Goal: Navigation & Orientation: Find specific page/section

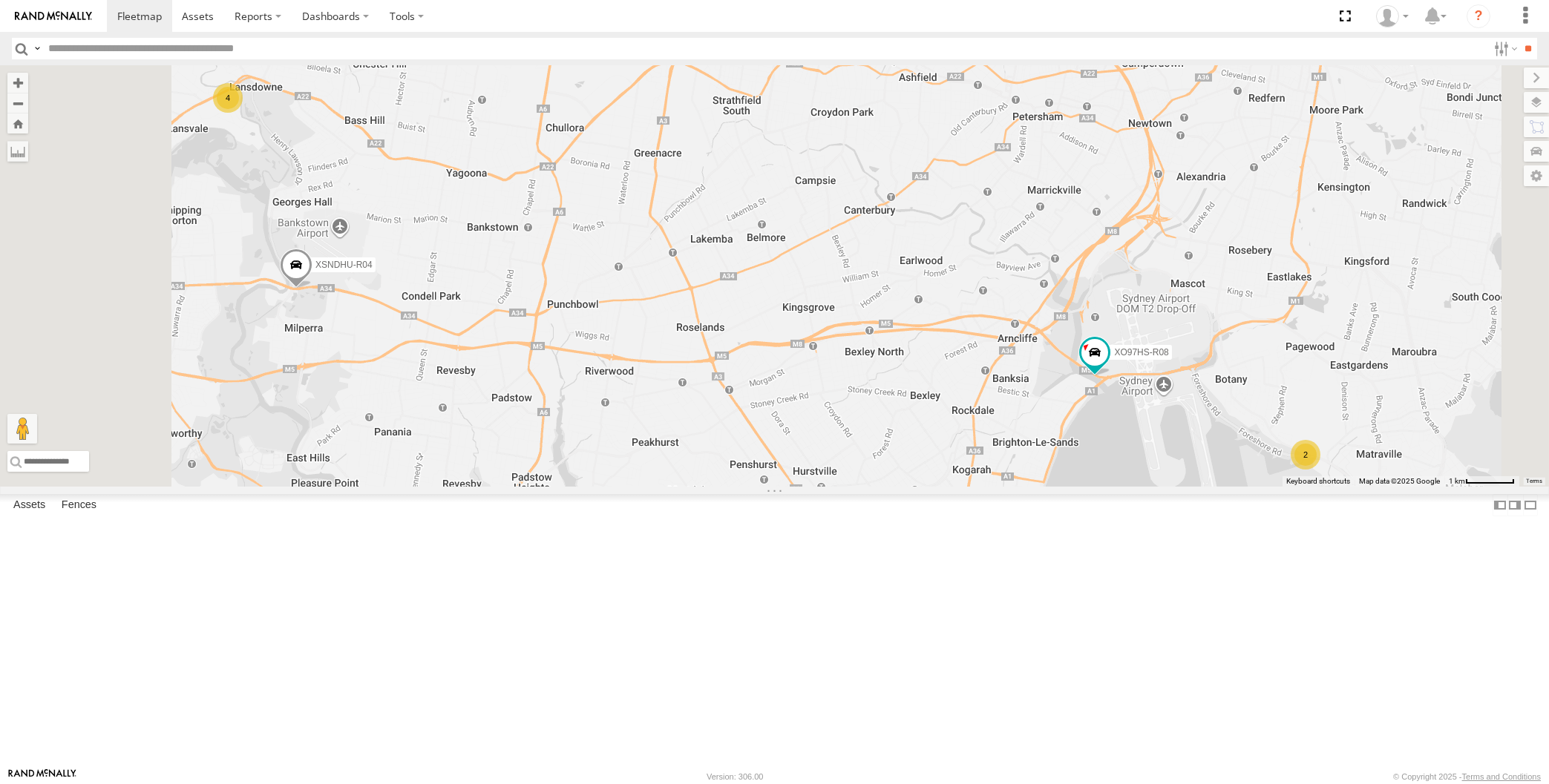
drag, startPoint x: 1421, startPoint y: 641, endPoint x: 1310, endPoint y: 599, distance: 118.7
click at [1310, 487] on div "2 XSNDHU-R04 4 XO97HS-R08" at bounding box center [774, 276] width 1549 height 422
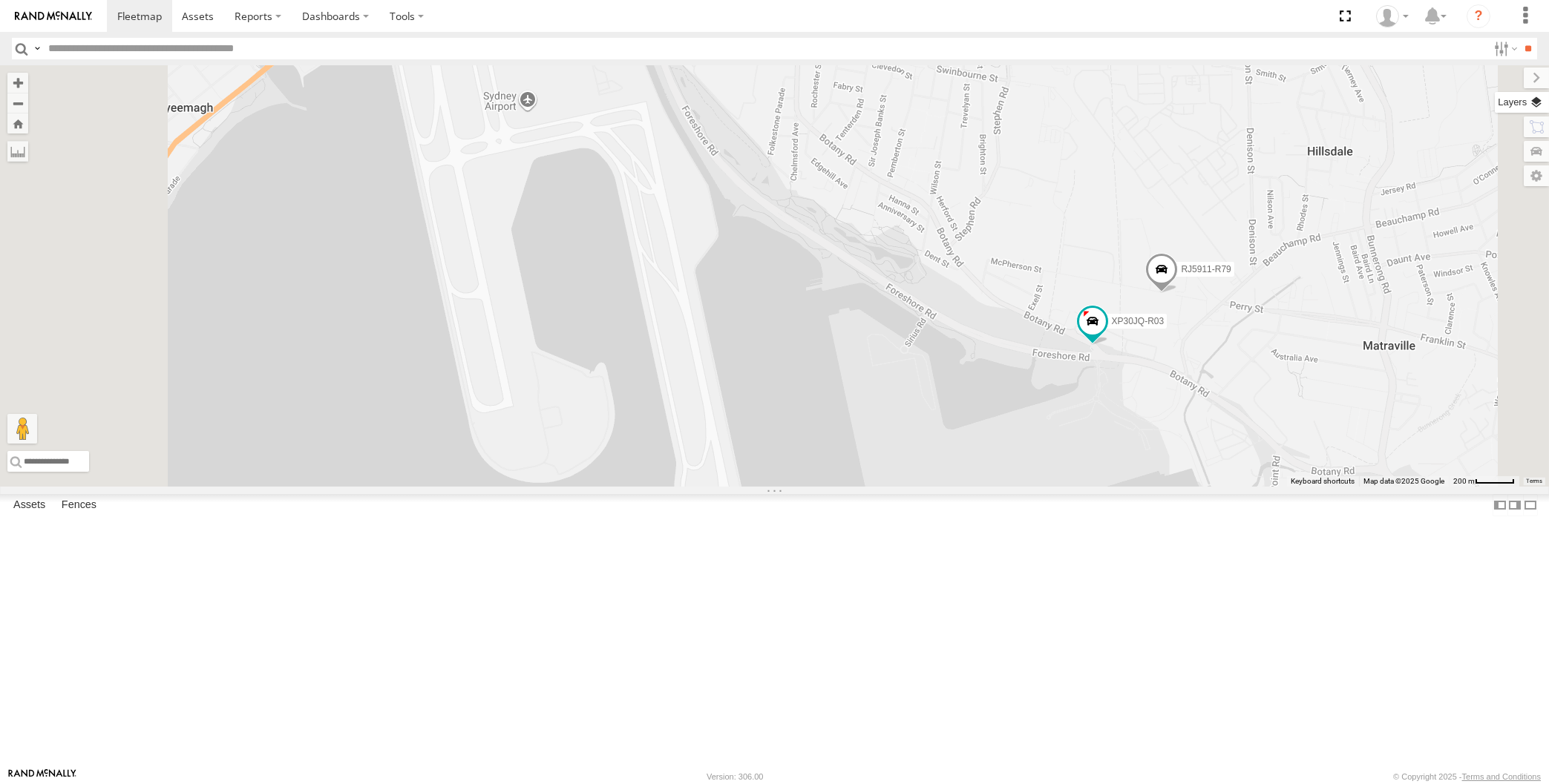
click at [1535, 99] on label at bounding box center [1522, 102] width 54 height 21
click at [0, 0] on span "Basemaps" at bounding box center [0, 0] width 0 height 0
click at [0, 0] on span "Satellite + Roadmap" at bounding box center [0, 0] width 0 height 0
click at [0, 0] on span "Overlays" at bounding box center [0, 0] width 0 height 0
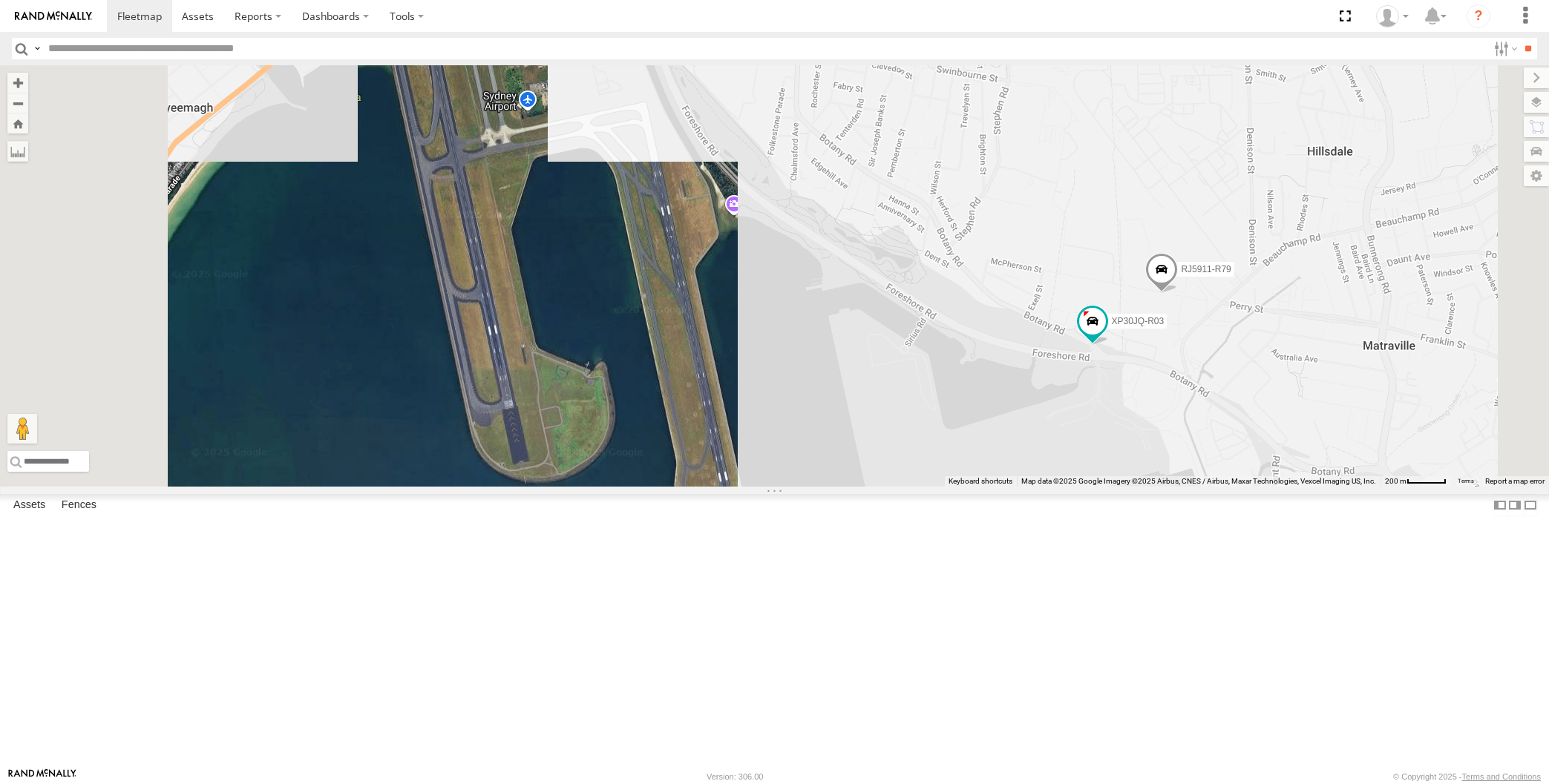
click at [0, 0] on span "Traffic" at bounding box center [0, 0] width 0 height 0
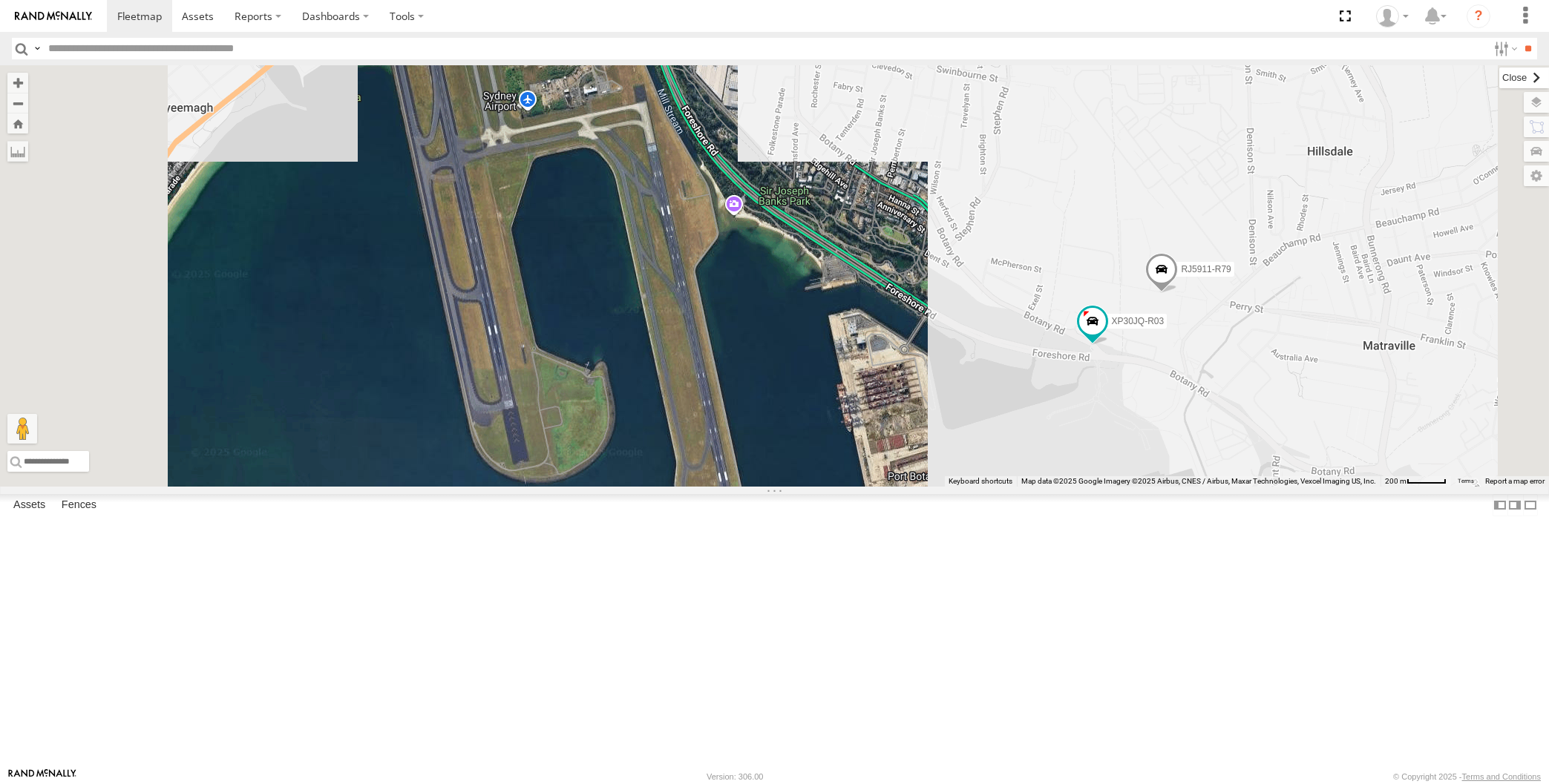
click at [1499, 75] on label at bounding box center [1524, 78] width 50 height 21
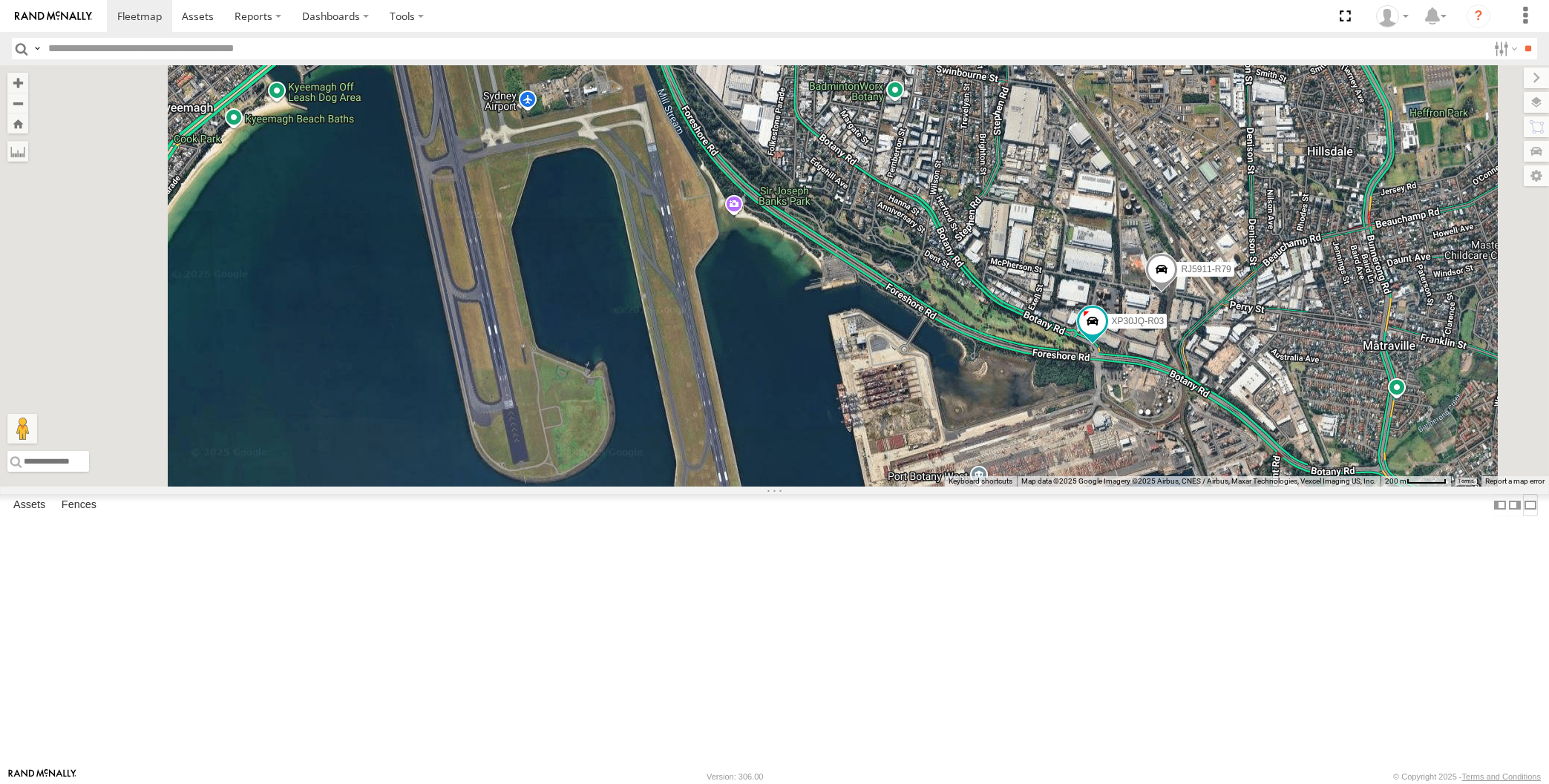
click at [1523, 515] on label at bounding box center [1530, 504] width 15 height 21
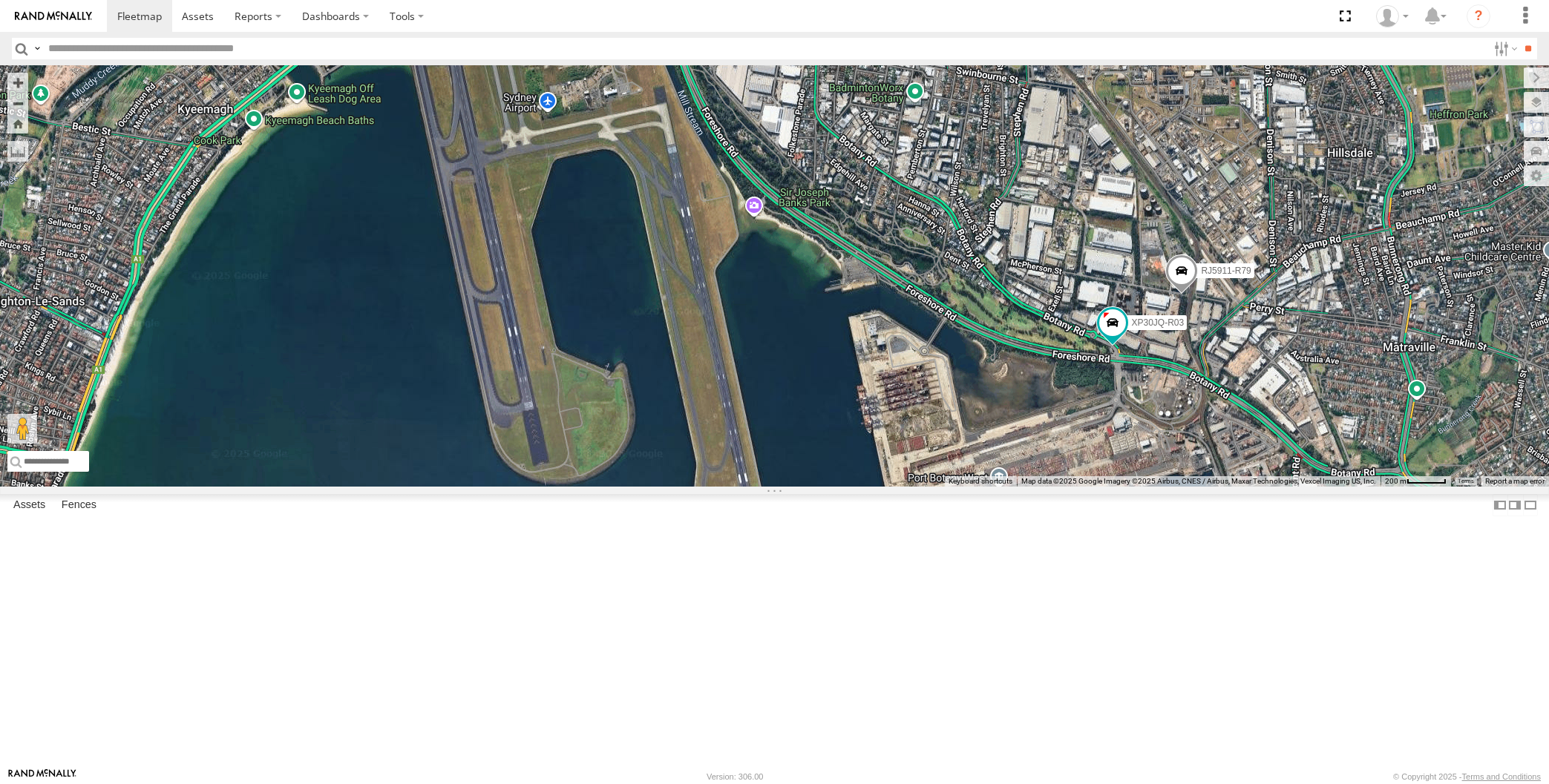
drag, startPoint x: 612, startPoint y: 585, endPoint x: 702, endPoint y: 585, distance: 90.0
click at [703, 487] on div "XP30JQ-R03 RJ5911-R79 XO97HS-R08" at bounding box center [774, 276] width 1549 height 422
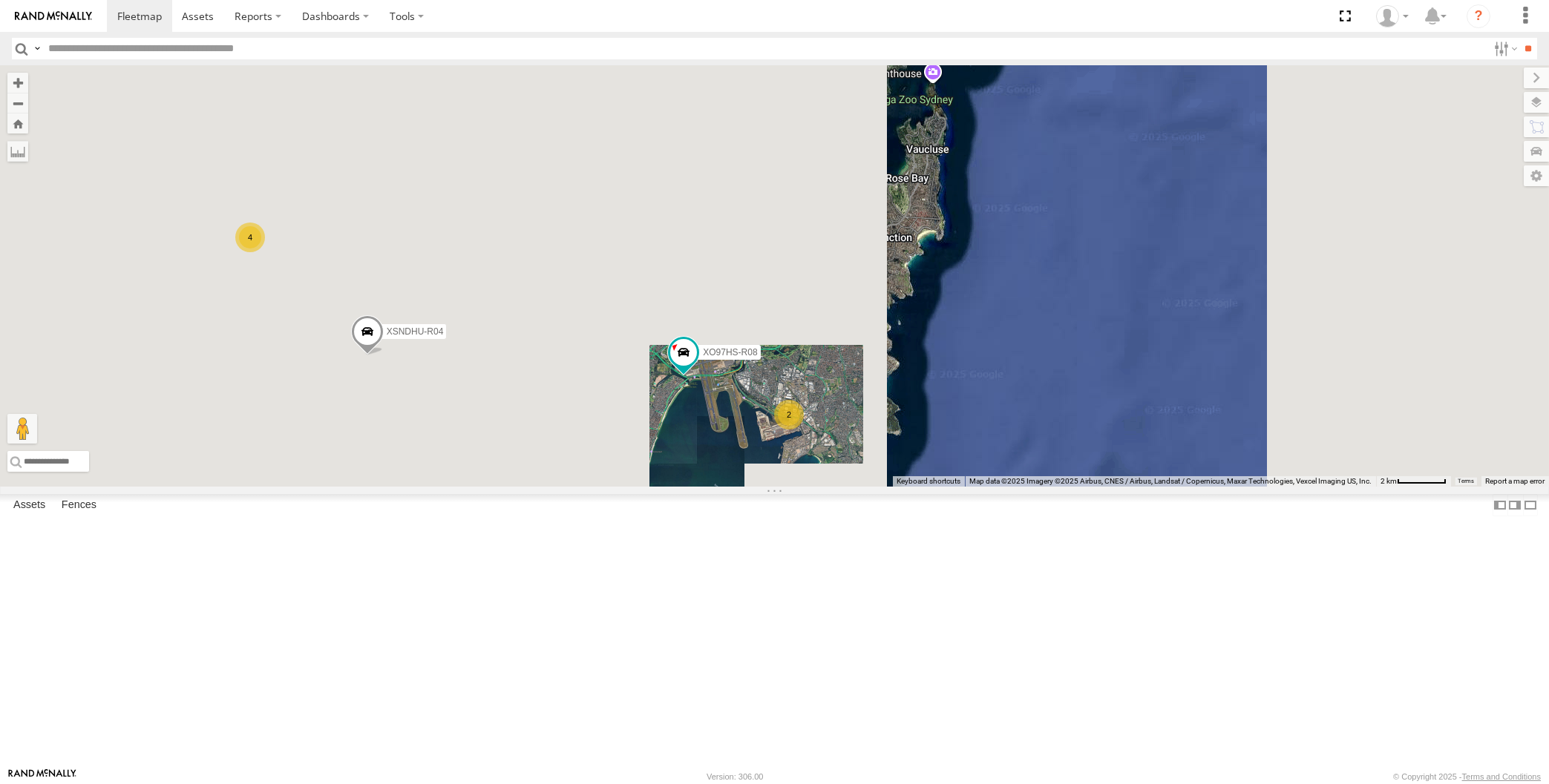
click at [727, 487] on div "XO97HS-R08 2 XSNDHU-R04 4" at bounding box center [774, 276] width 1549 height 422
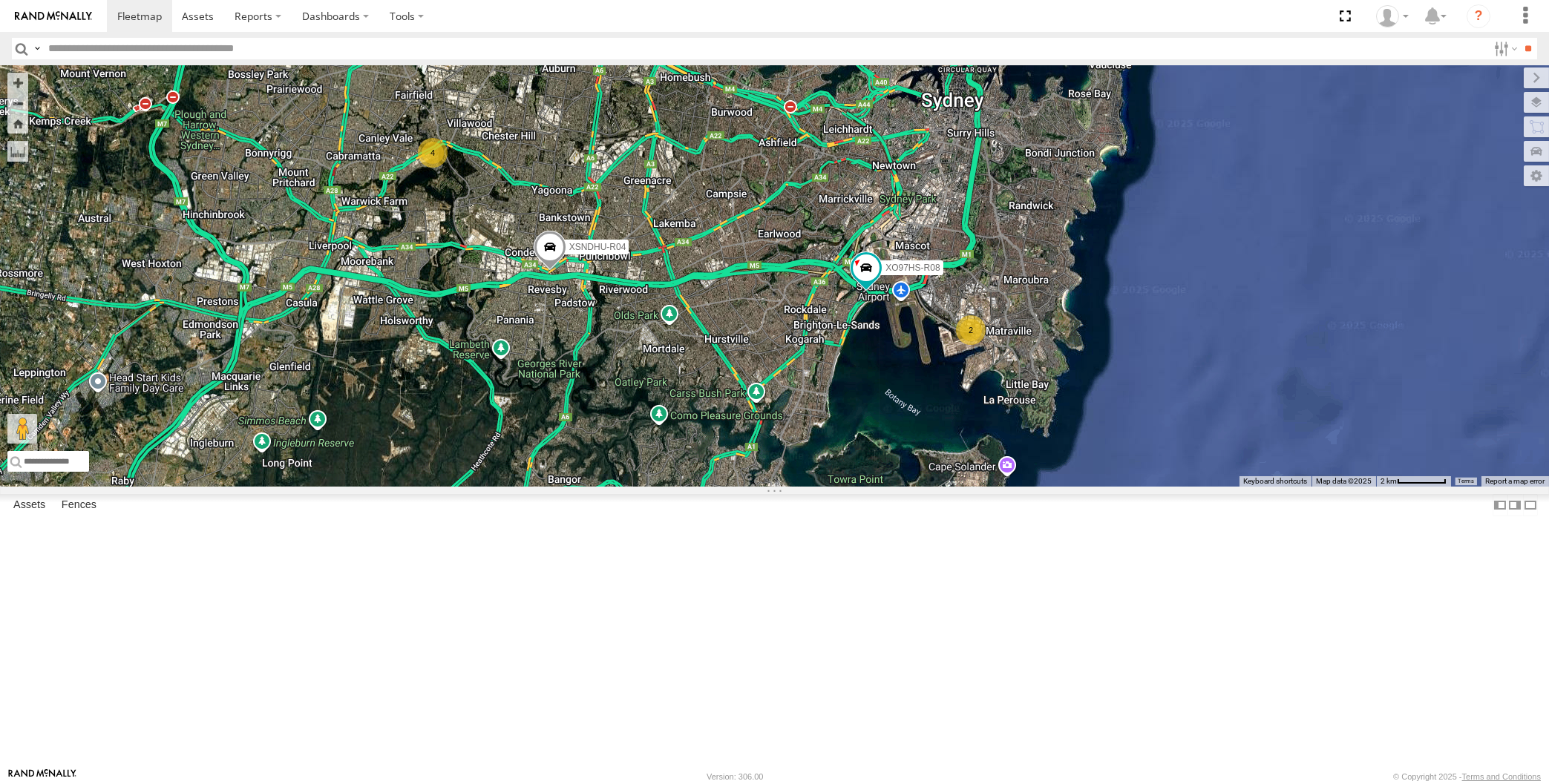
click at [669, 471] on div "XO97HS-R08 XSNDHU-R04 2 4" at bounding box center [774, 276] width 1549 height 422
drag, startPoint x: 658, startPoint y: 483, endPoint x: 675, endPoint y: 480, distance: 17.3
click at [675, 480] on div "XO97HS-R08 XSNDHU-R04 2 4" at bounding box center [774, 276] width 1549 height 422
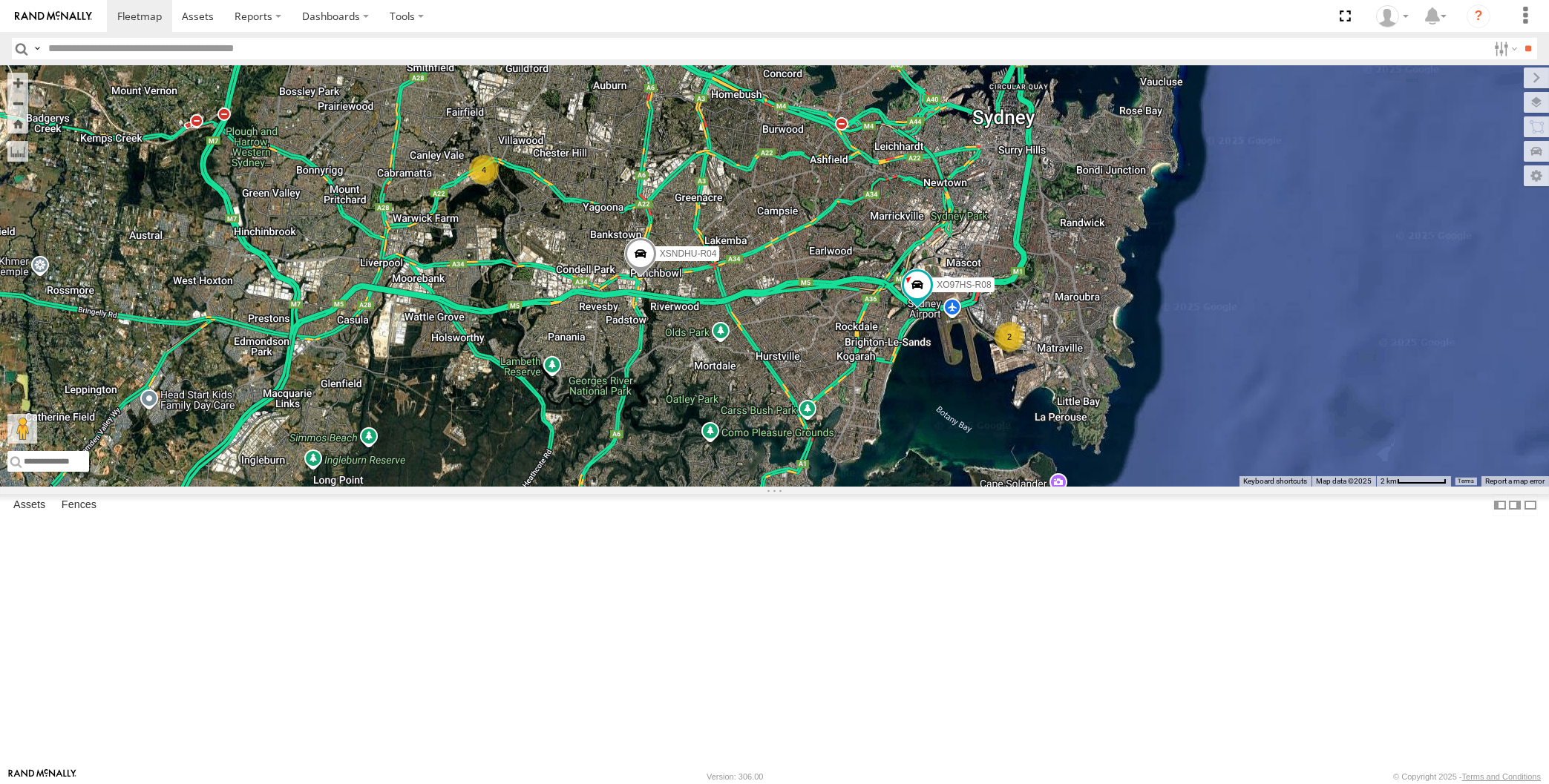
drag, startPoint x: 982, startPoint y: 526, endPoint x: 1003, endPoint y: 537, distance: 23.7
click at [1002, 487] on div "XO97HS-R08 XSNDHU-R04 2 4" at bounding box center [774, 276] width 1549 height 422
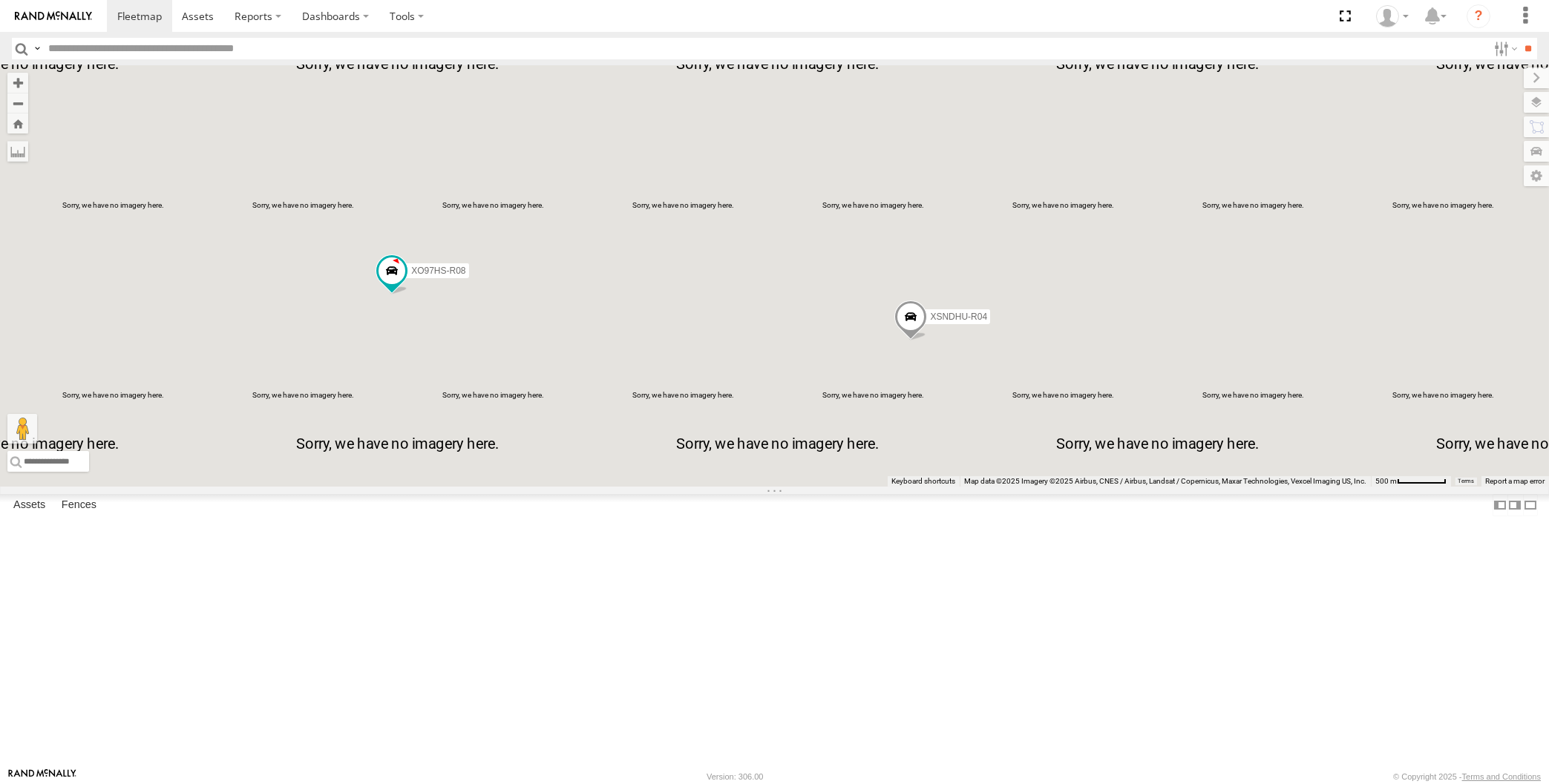
drag, startPoint x: 527, startPoint y: 514, endPoint x: 612, endPoint y: 513, distance: 85.0
click at [612, 487] on div "XP30JQ-R03 XSNDHU-R04 RJ5911-R79 XO97HS-R08" at bounding box center [774, 276] width 1549 height 422
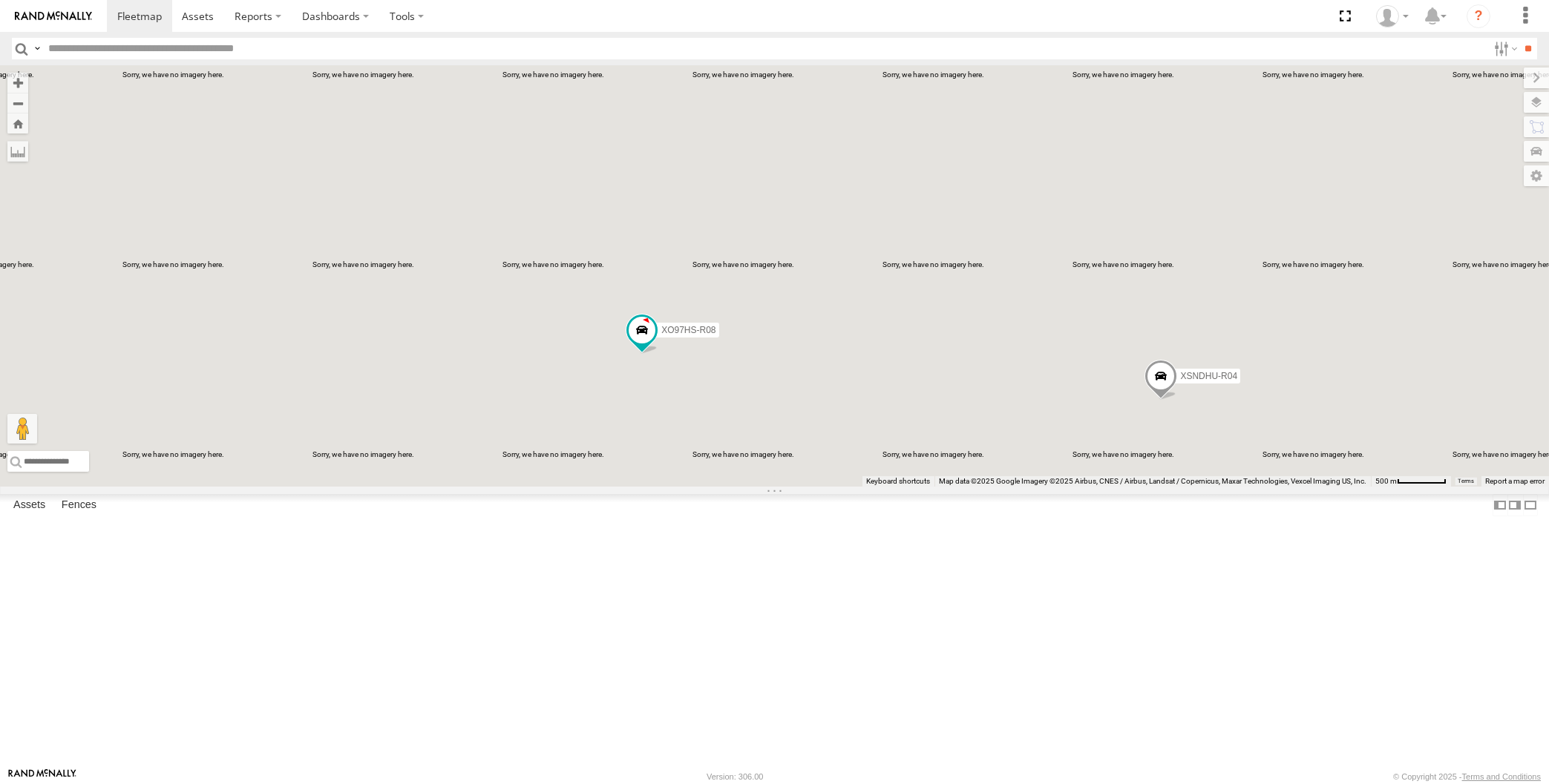
drag, startPoint x: 995, startPoint y: 660, endPoint x: 993, endPoint y: 633, distance: 27.1
click at [993, 487] on div "XSNDHU-R04 XO97HS-R08" at bounding box center [774, 276] width 1549 height 422
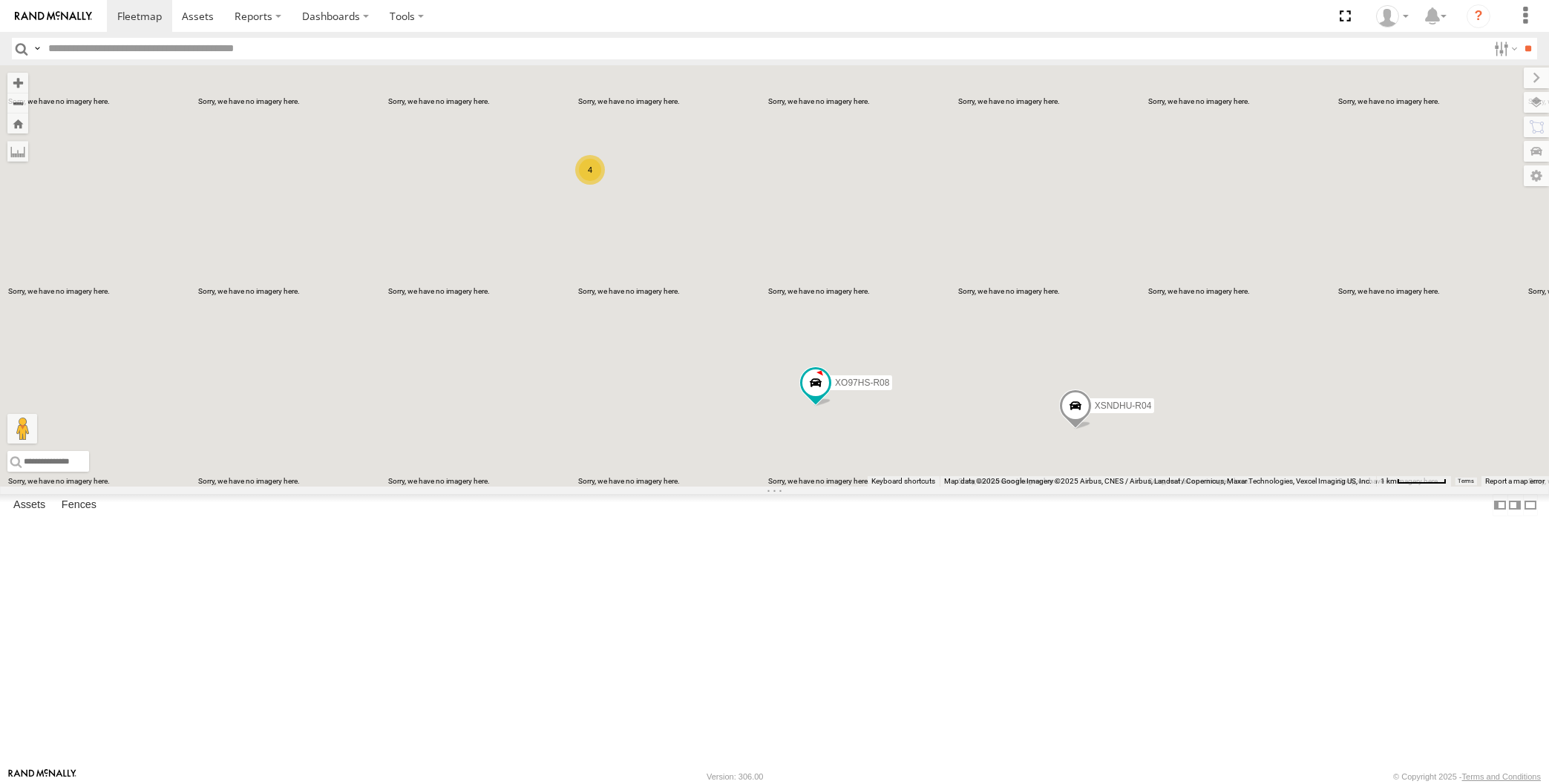
drag, startPoint x: 1097, startPoint y: 625, endPoint x: 1082, endPoint y: 622, distance: 15.3
click at [1082, 487] on div "XSNDHU-R04 XO97HS-R08 4" at bounding box center [774, 276] width 1549 height 422
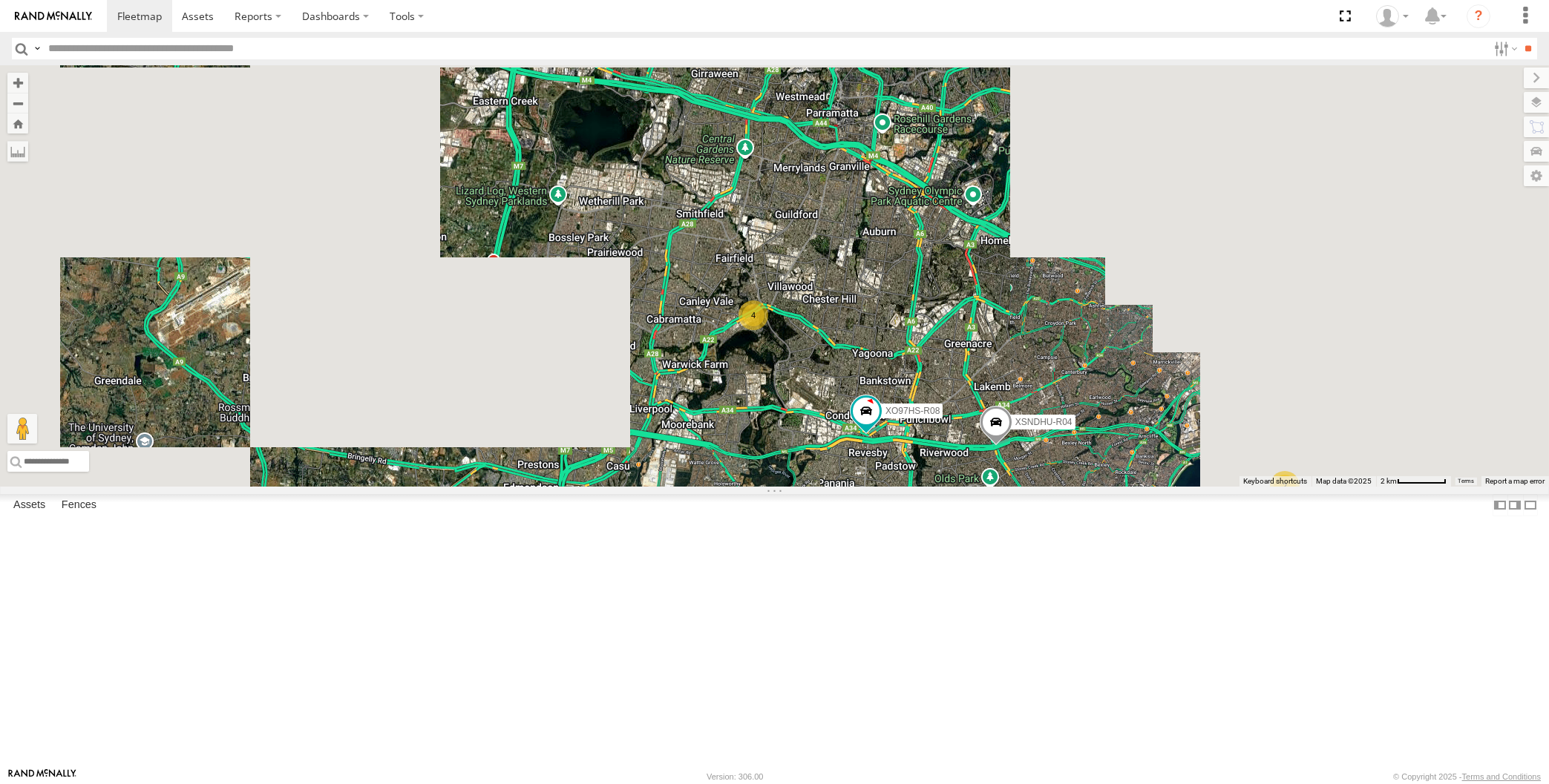
click at [1064, 487] on div "XSNDHU-R04 XO97HS-R08 2 4" at bounding box center [774, 276] width 1549 height 422
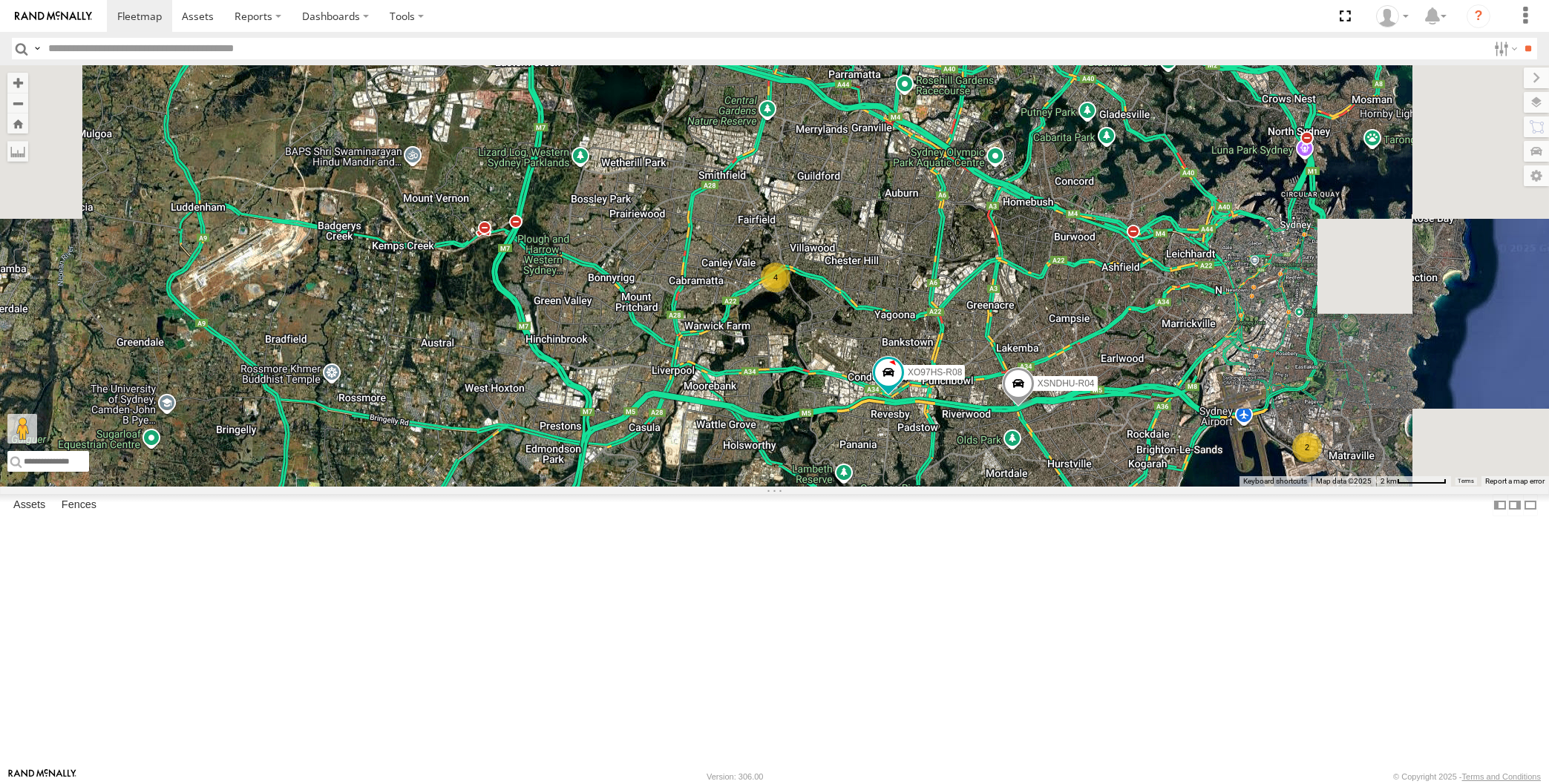
drag, startPoint x: 1290, startPoint y: 658, endPoint x: 1082, endPoint y: 621, distance: 211.3
click at [1082, 487] on div "XSNDHU-R04 XO97HS-R08 2 4" at bounding box center [774, 276] width 1549 height 422
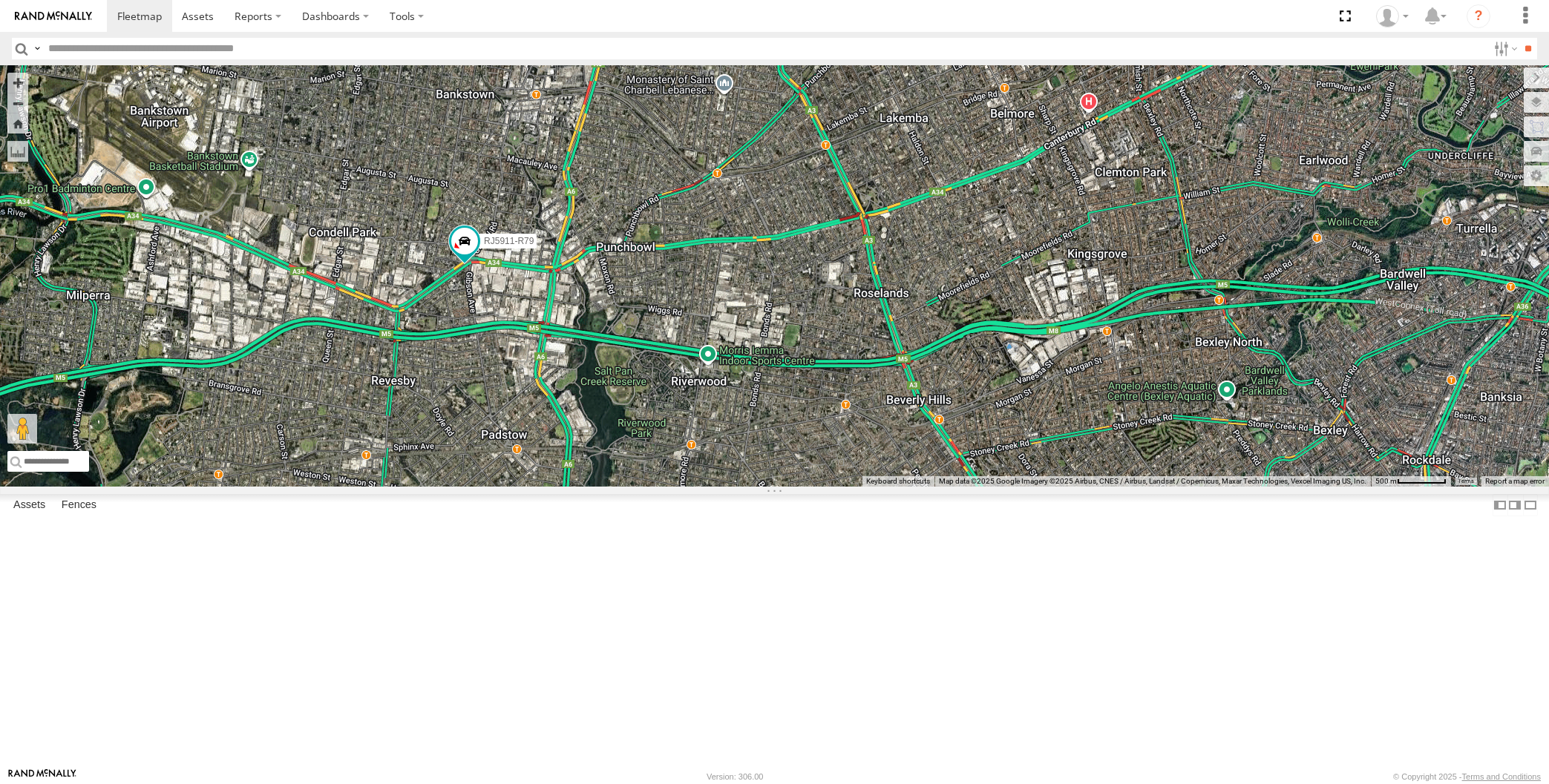
click at [739, 487] on div "RJ5911-R79 XO97HS-R08" at bounding box center [774, 276] width 1549 height 422
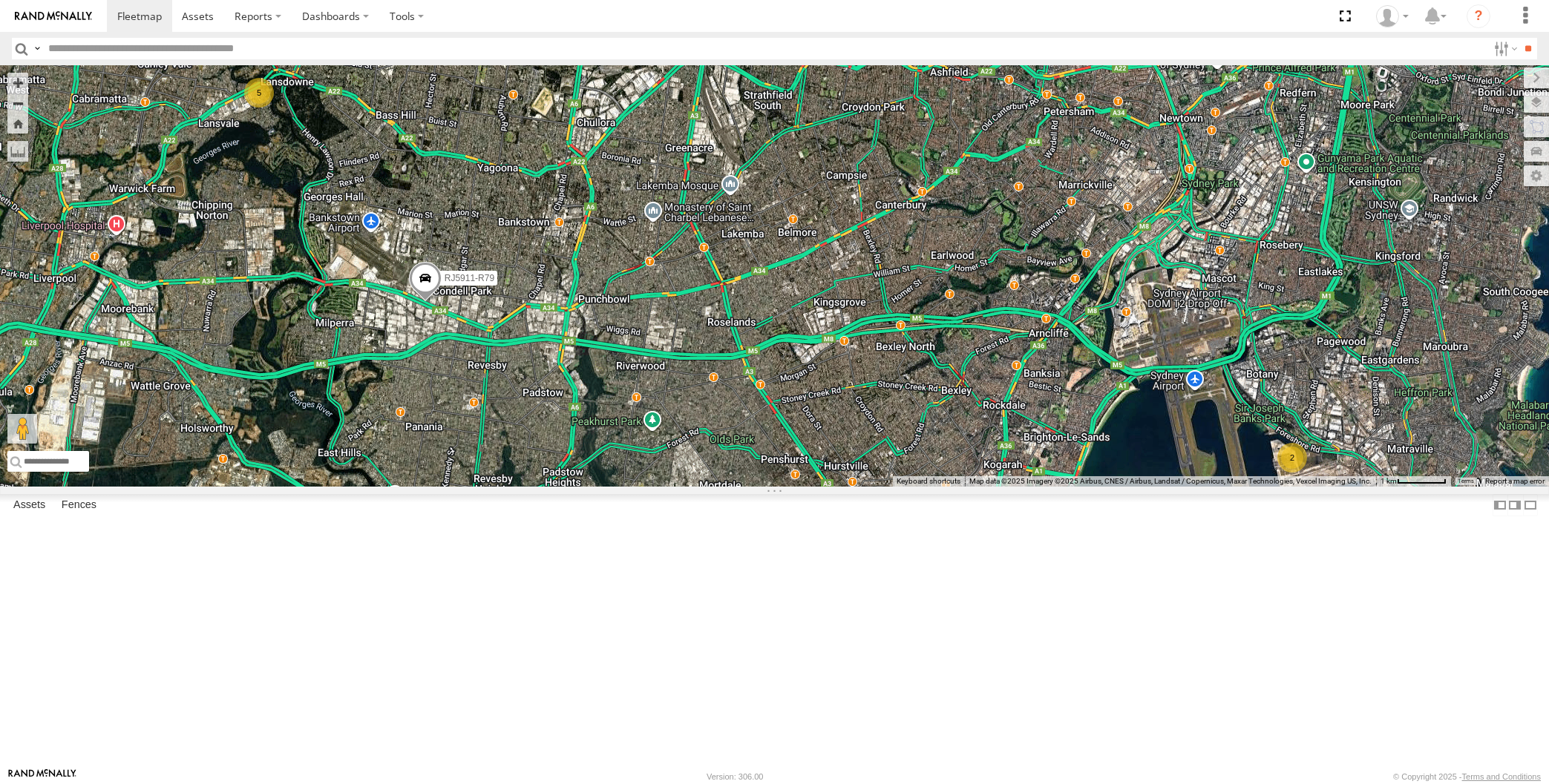
drag, startPoint x: 1030, startPoint y: 690, endPoint x: 991, endPoint y: 648, distance: 57.3
click at [991, 487] on div "RJ5911-R79 2 5" at bounding box center [774, 276] width 1549 height 422
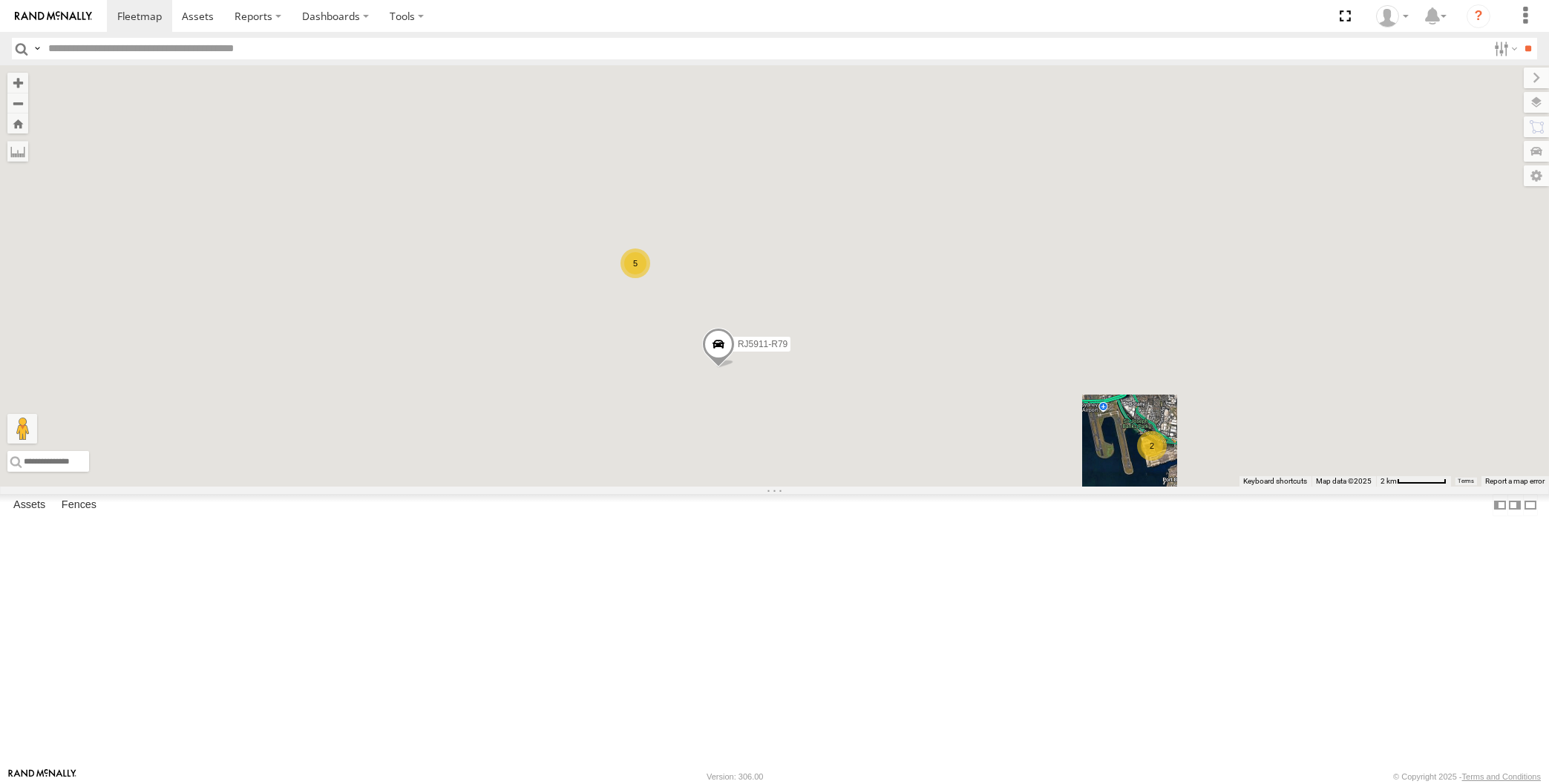
click at [1045, 487] on div "RJ5911-R79 2 5" at bounding box center [774, 276] width 1549 height 422
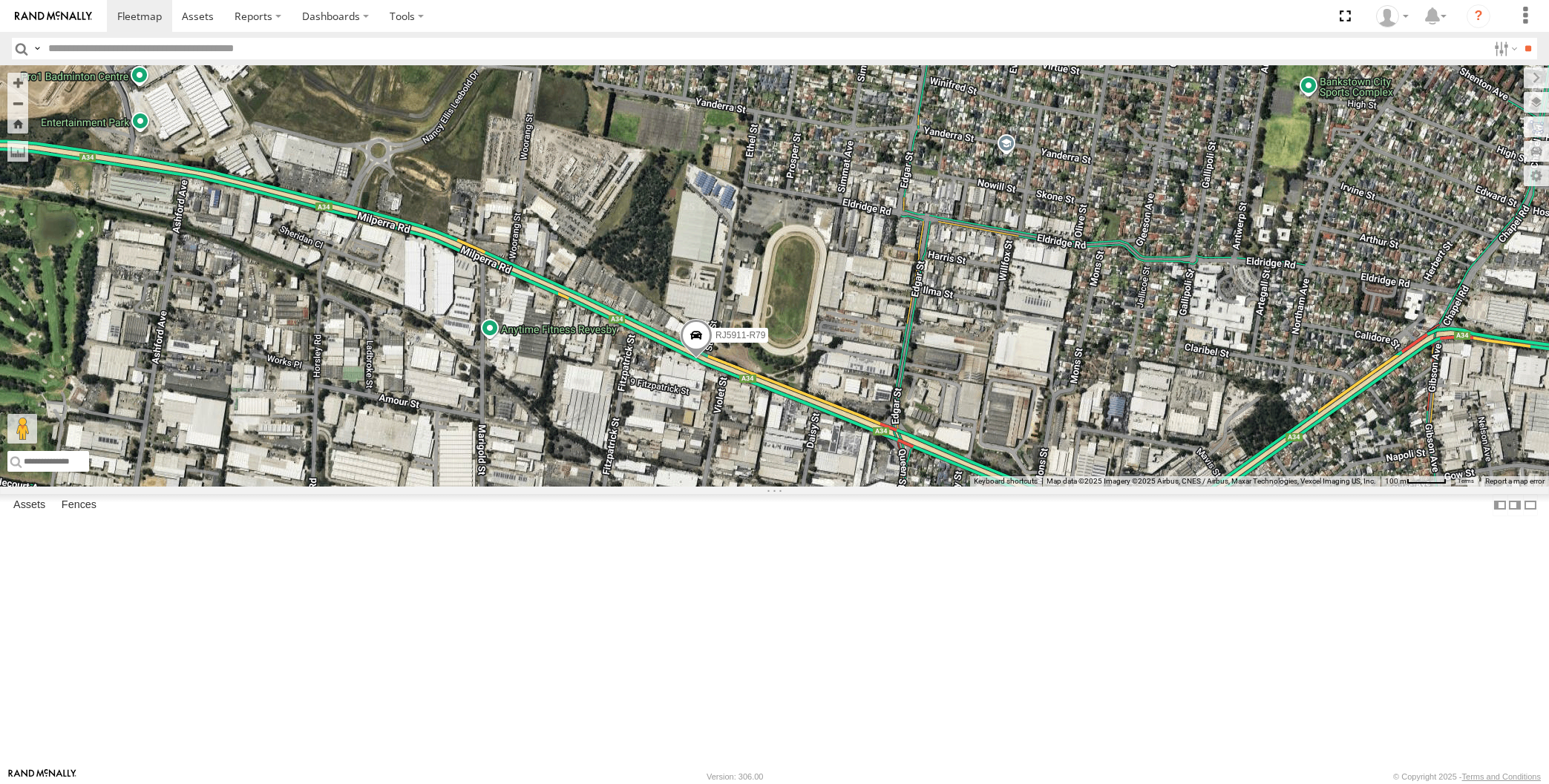
drag, startPoint x: 796, startPoint y: 652, endPoint x: 796, endPoint y: 623, distance: 29.0
click at [796, 487] on div "RJ5911-R79 XO97HS-R08" at bounding box center [774, 276] width 1549 height 422
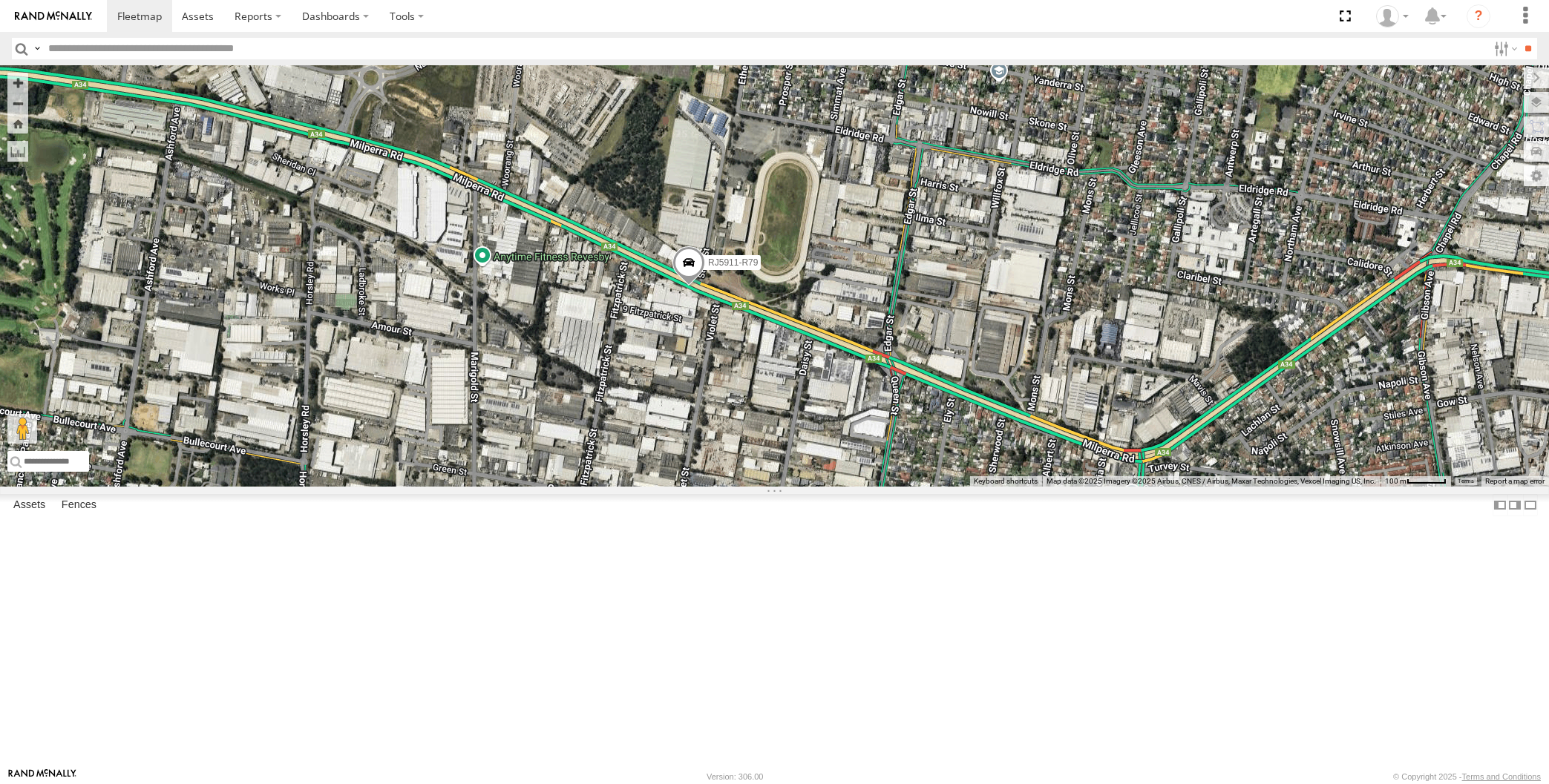
drag, startPoint x: 767, startPoint y: 645, endPoint x: 756, endPoint y: 602, distance: 44.4
click at [756, 487] on div "RJ5911-R79 XO97HS-R08" at bounding box center [774, 276] width 1549 height 422
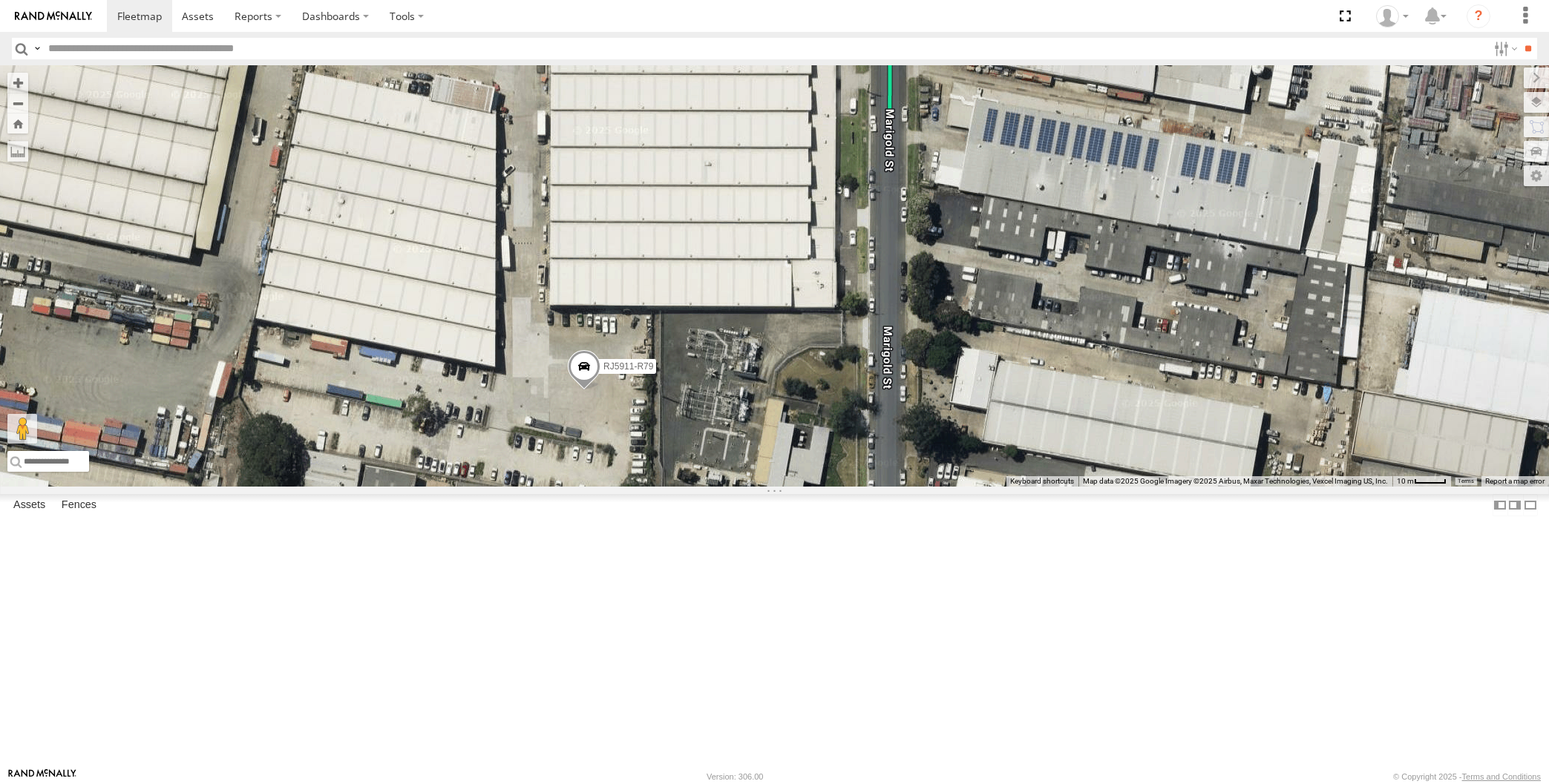
drag, startPoint x: 648, startPoint y: 587, endPoint x: 598, endPoint y: 587, distance: 50.0
click at [598, 487] on div "RJ5911-R79" at bounding box center [774, 276] width 1549 height 422
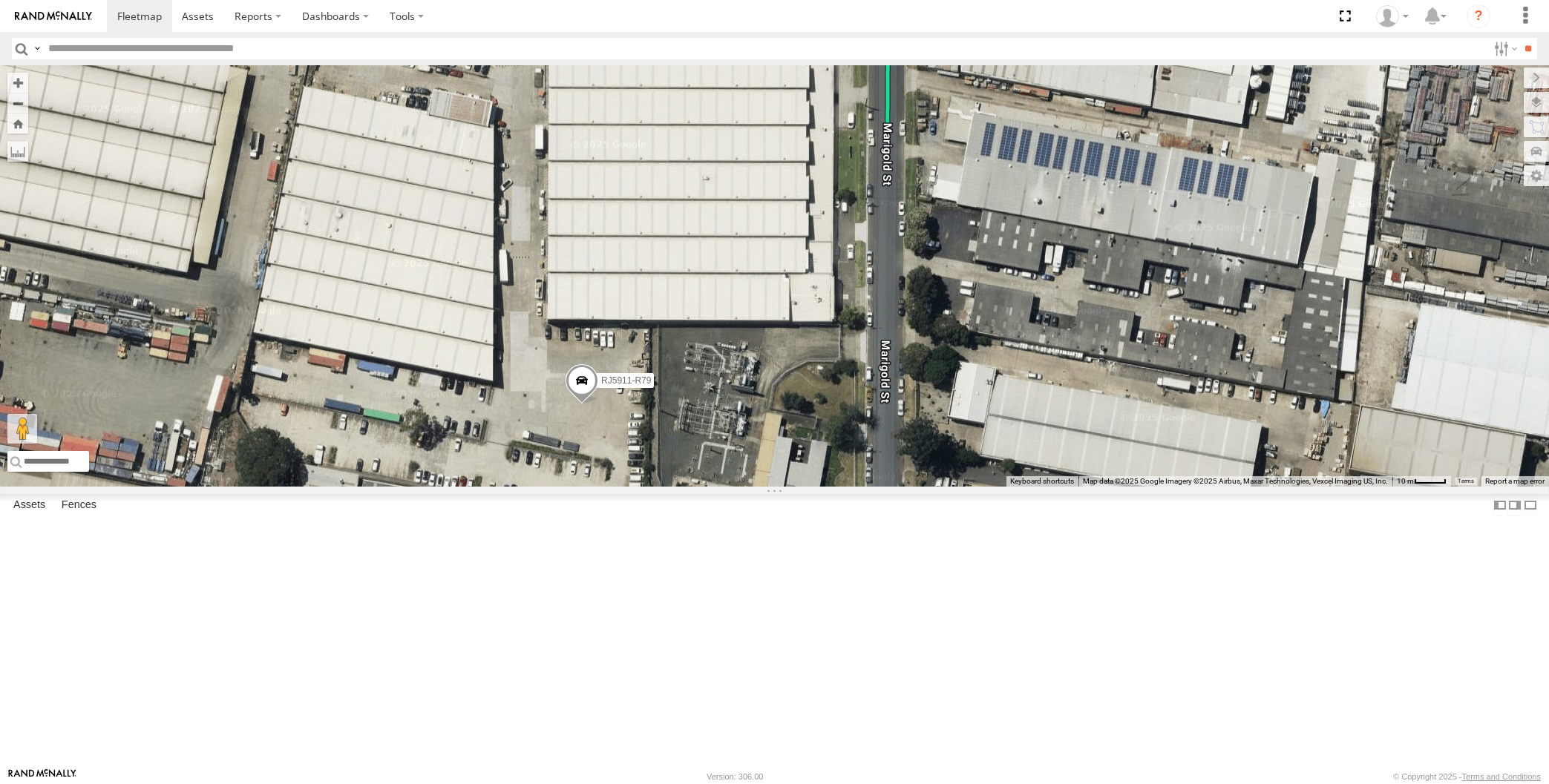
drag, startPoint x: 600, startPoint y: 568, endPoint x: 573, endPoint y: 574, distance: 27.7
click at [573, 487] on div "RJ5911-R79" at bounding box center [774, 276] width 1549 height 422
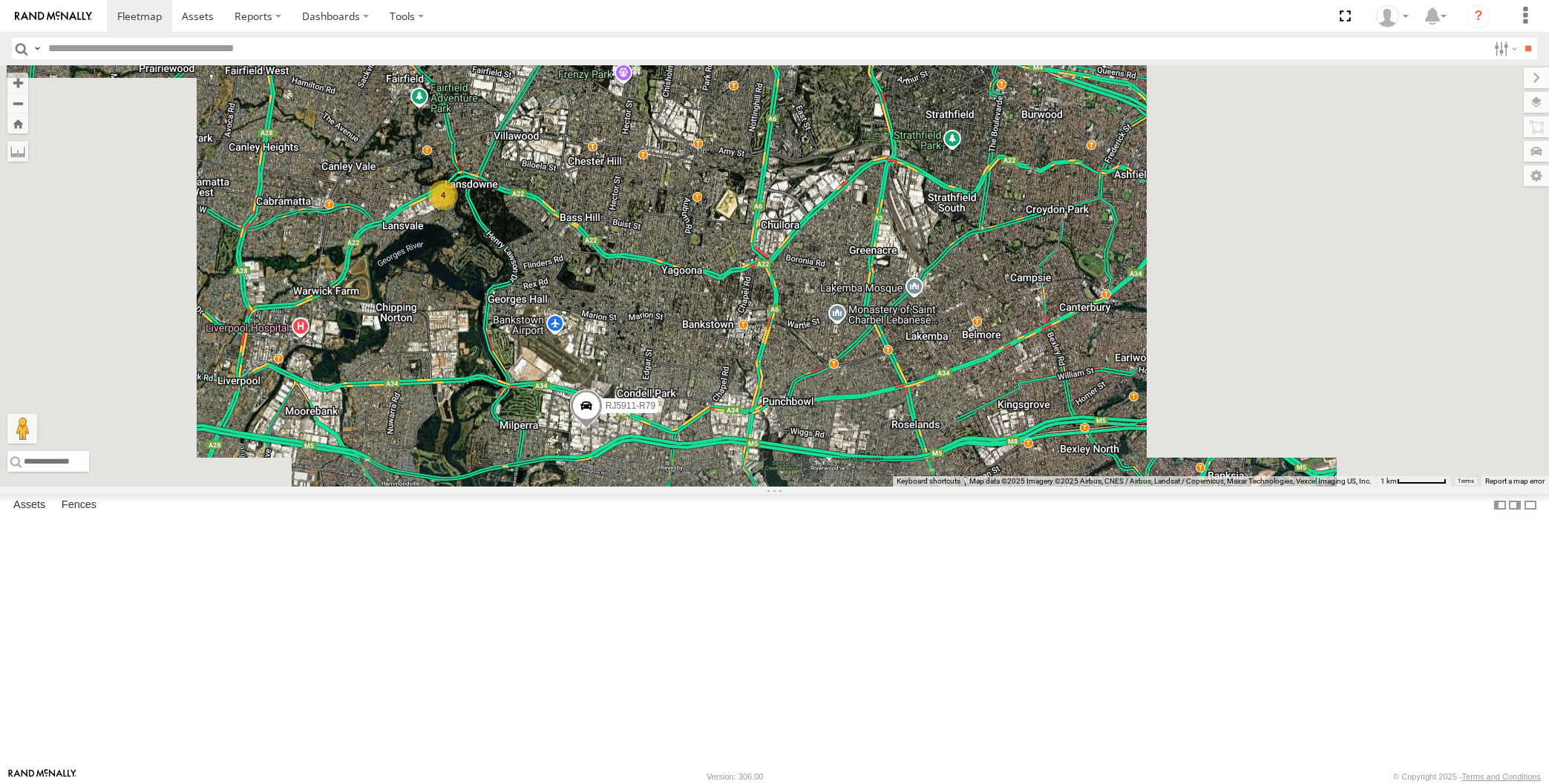
drag, startPoint x: 722, startPoint y: 637, endPoint x: 699, endPoint y: 608, distance: 37.0
click at [699, 487] on div "RJ5911-R79 2 4 XO97HS-R08" at bounding box center [774, 276] width 1549 height 422
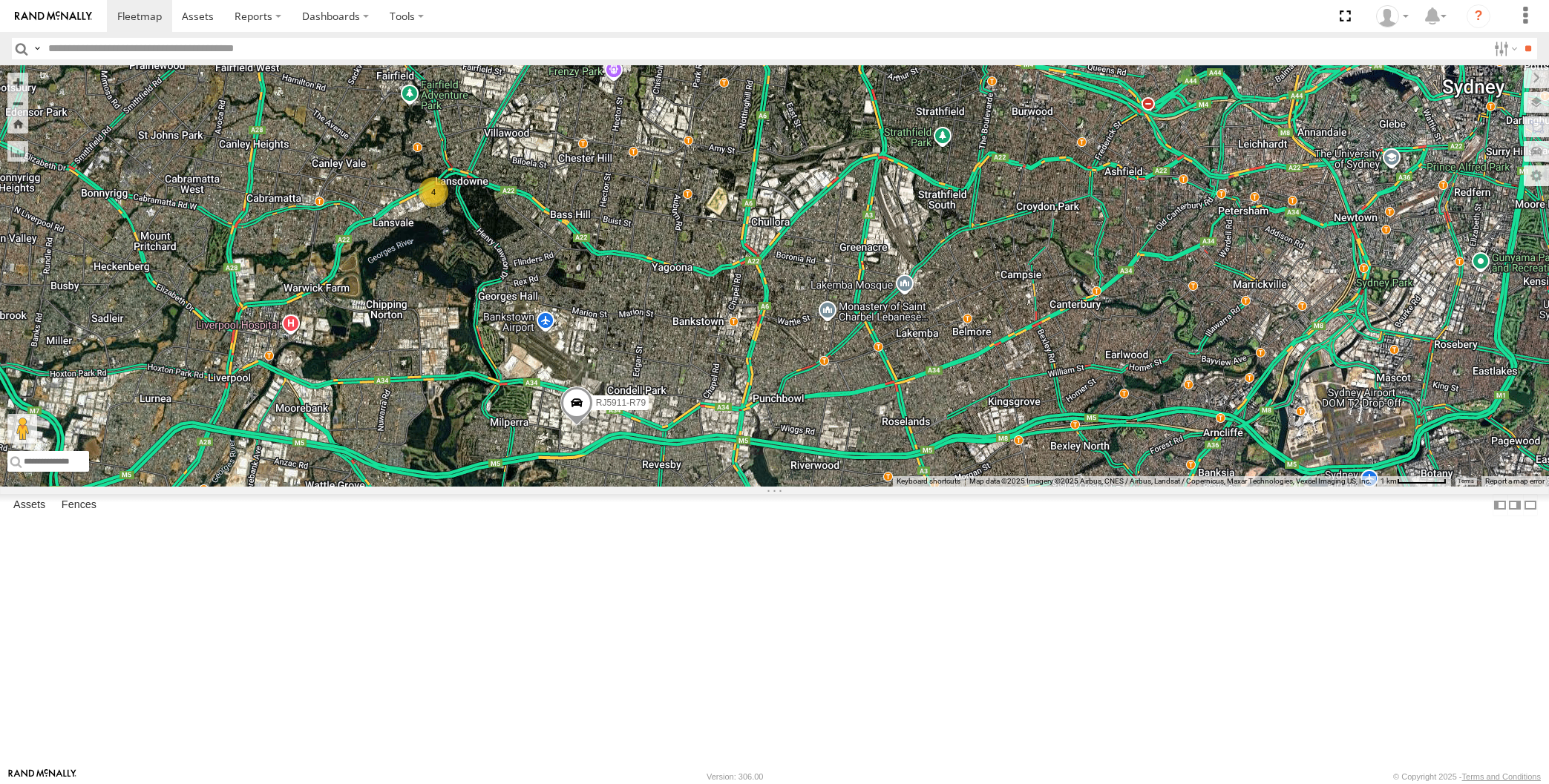
drag, startPoint x: 698, startPoint y: 585, endPoint x: 700, endPoint y: 599, distance: 14.1
click at [700, 487] on div "RJ5911-R79 2 4 XO97HS-R08" at bounding box center [774, 276] width 1549 height 422
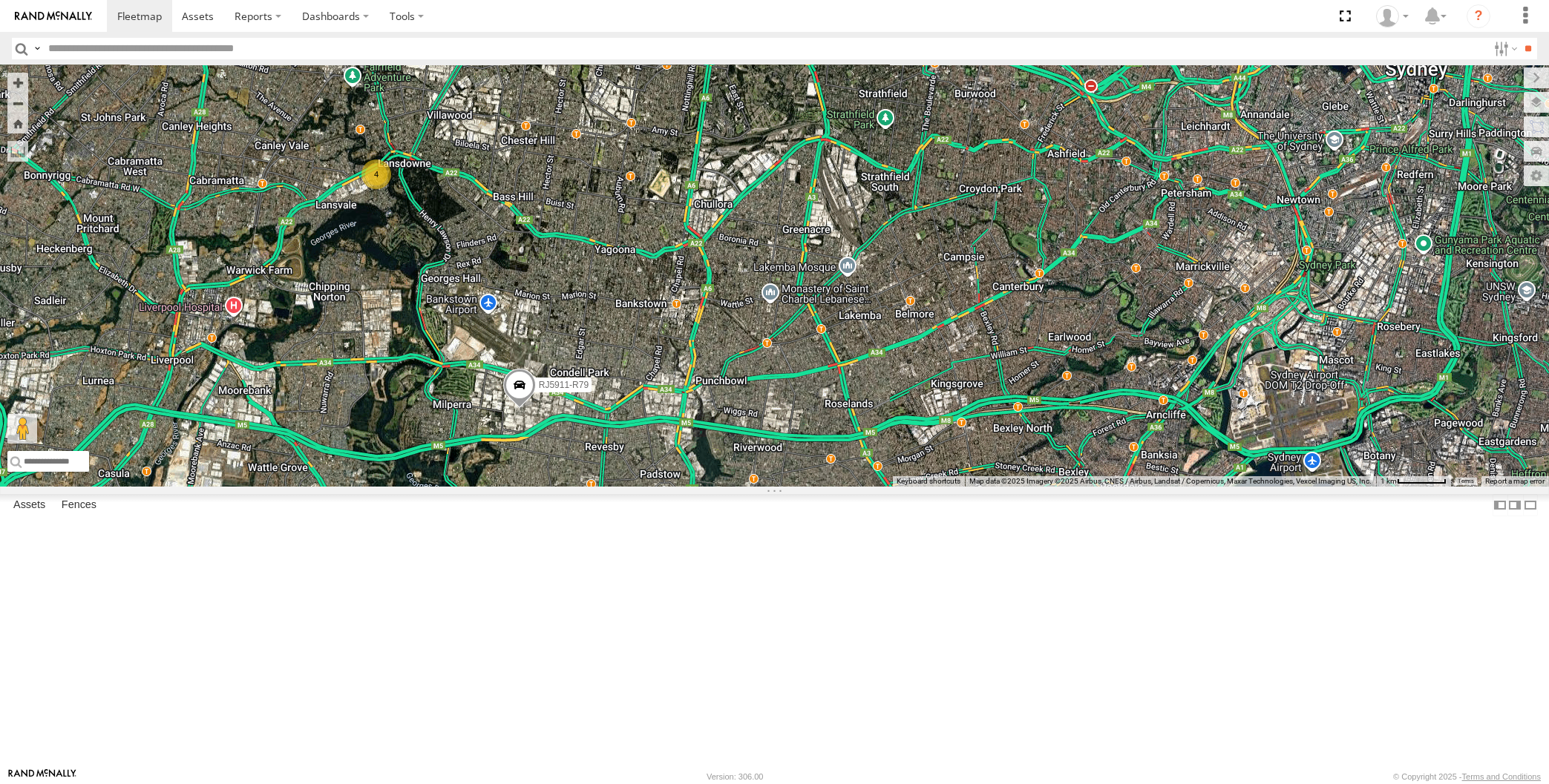
drag, startPoint x: 781, startPoint y: 623, endPoint x: 777, endPoint y: 614, distance: 9.8
click at [777, 487] on div "RJ5911-R79 XO97HS-R08 2 4" at bounding box center [774, 276] width 1549 height 422
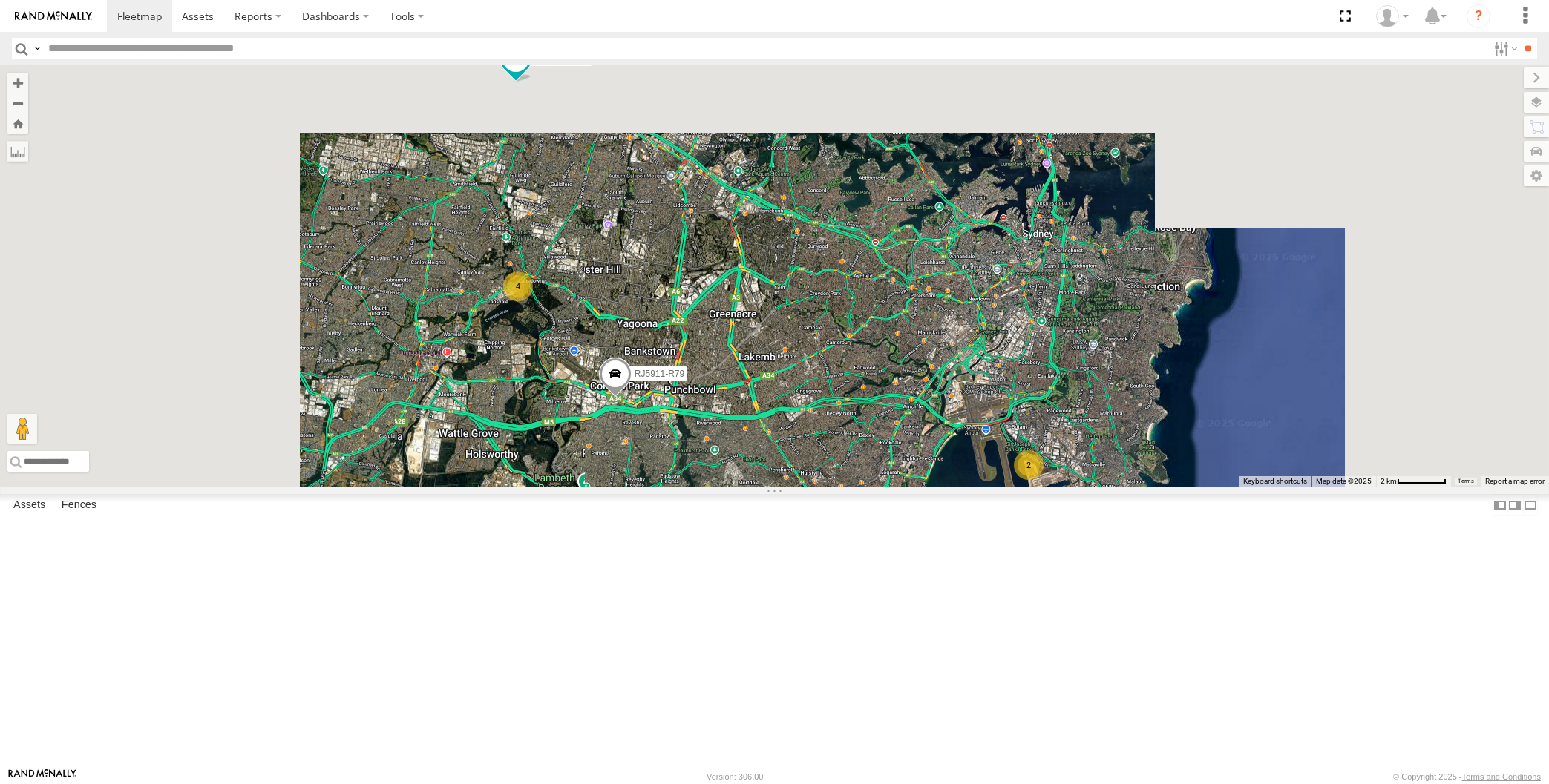
drag, startPoint x: 777, startPoint y: 620, endPoint x: 784, endPoint y: 606, distance: 15.7
click at [784, 487] on div "RJ5911-R79 2 4 XO97HS-R08" at bounding box center [774, 276] width 1549 height 422
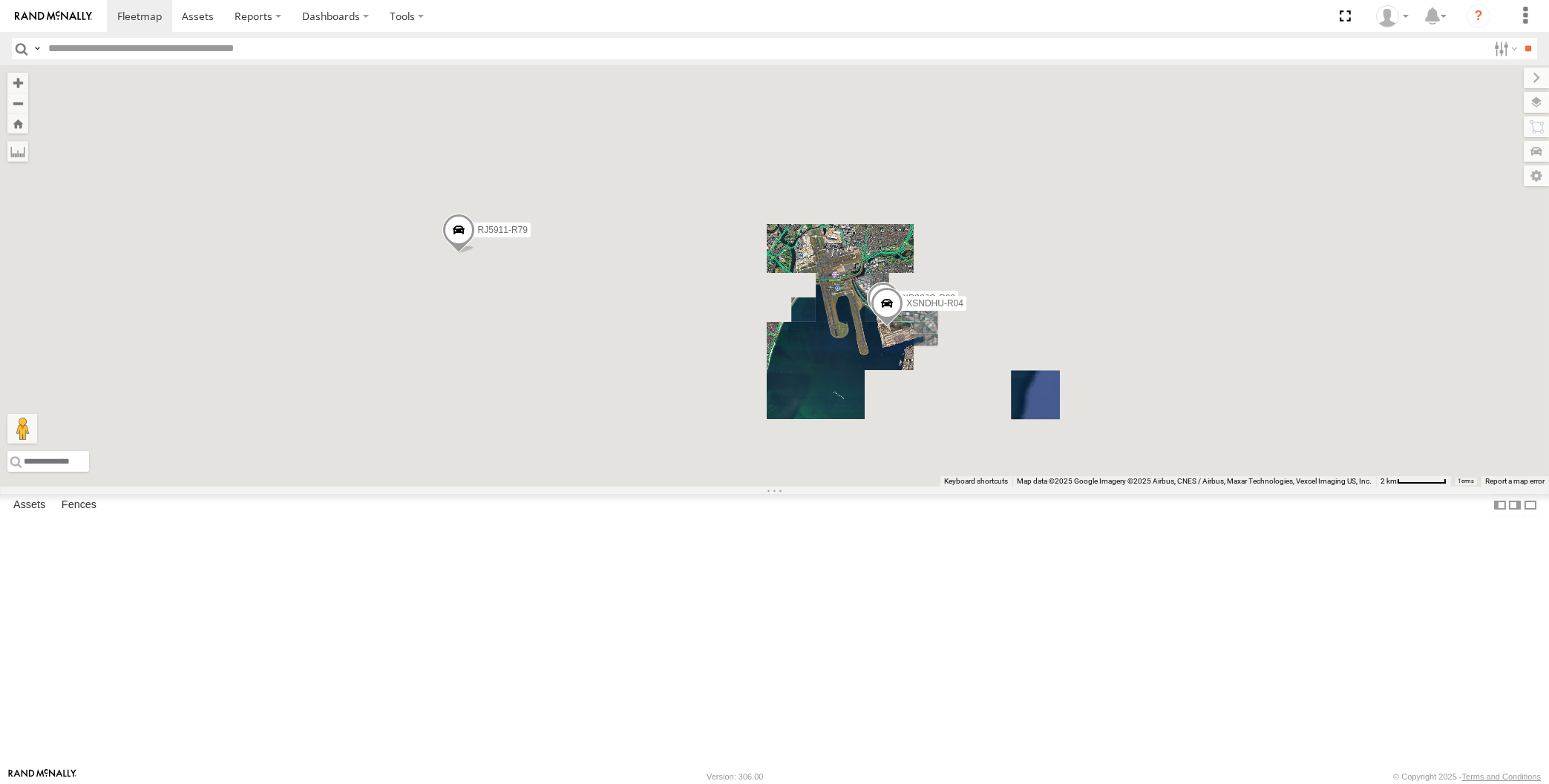
click at [851, 487] on div "RJ5911-R79 XO97HS-R08 XP30JQ-R03 XSNDHU-R04" at bounding box center [774, 276] width 1549 height 422
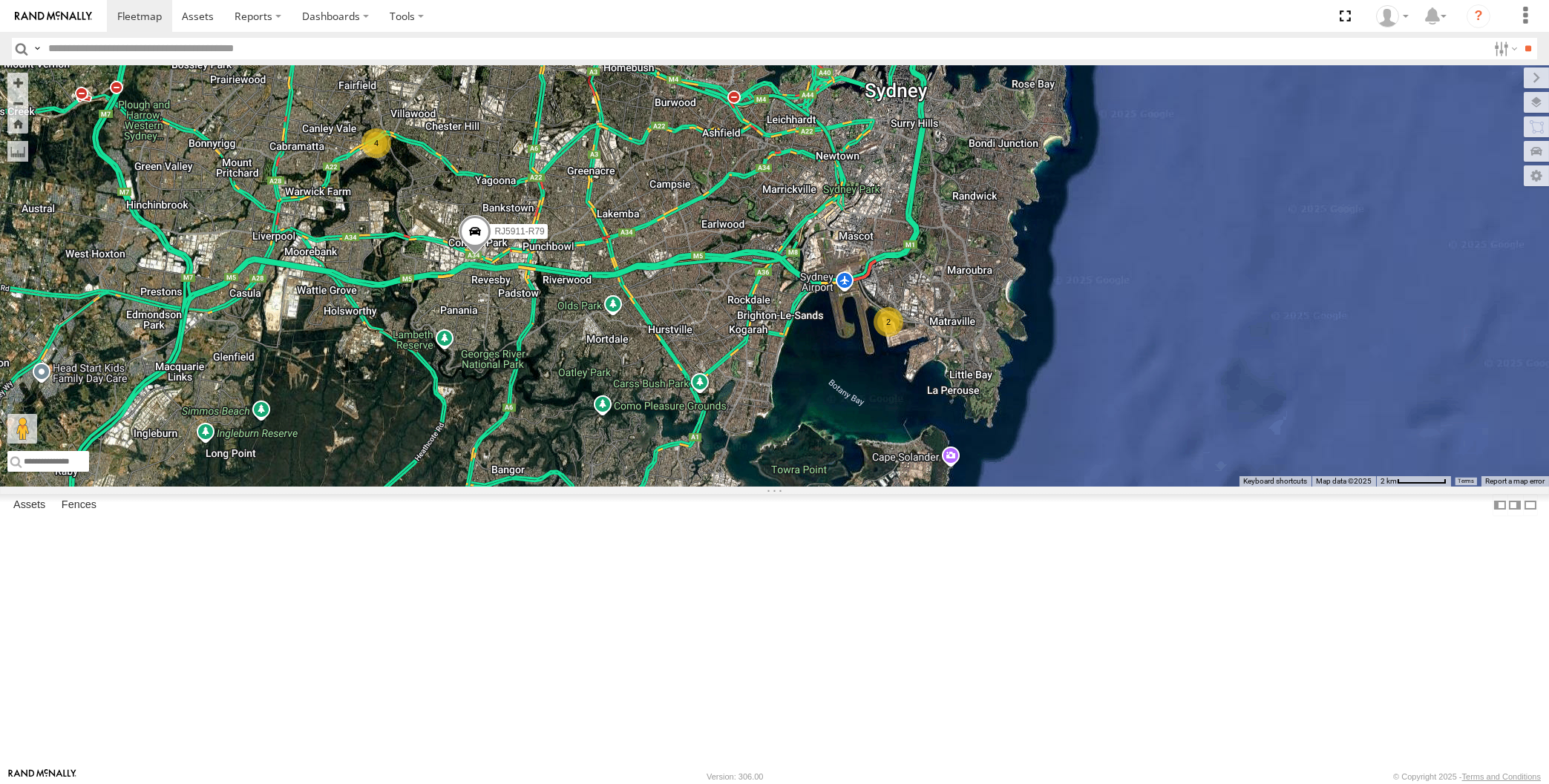
click at [740, 487] on div "RJ5911-R79 XO97HS-R08 2 4" at bounding box center [774, 276] width 1549 height 422
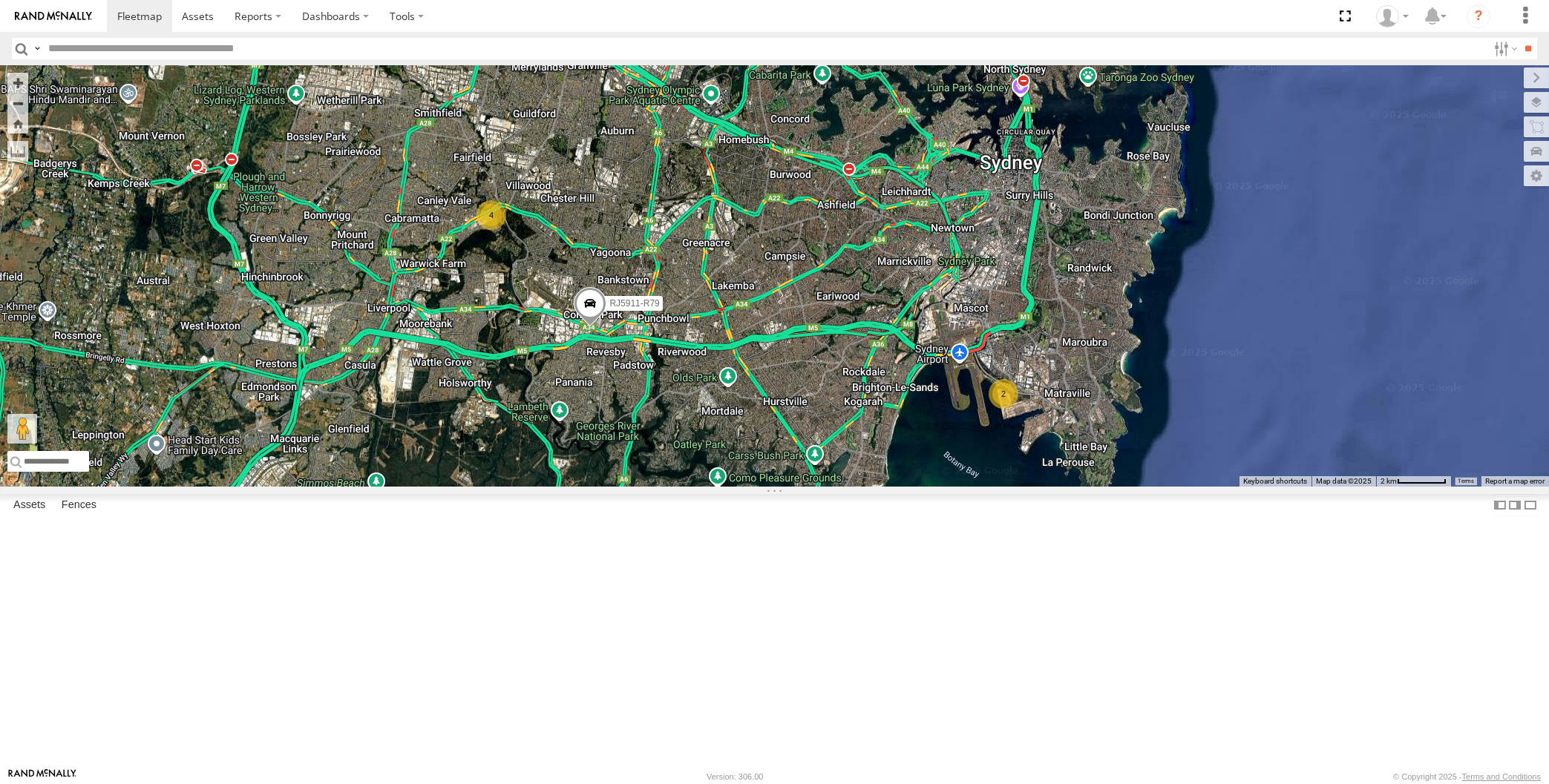
drag, startPoint x: 786, startPoint y: 572, endPoint x: 795, endPoint y: 576, distance: 9.8
click at [793, 487] on div "RJ5911-R79 XO97HS-R08 2 4" at bounding box center [774, 276] width 1549 height 422
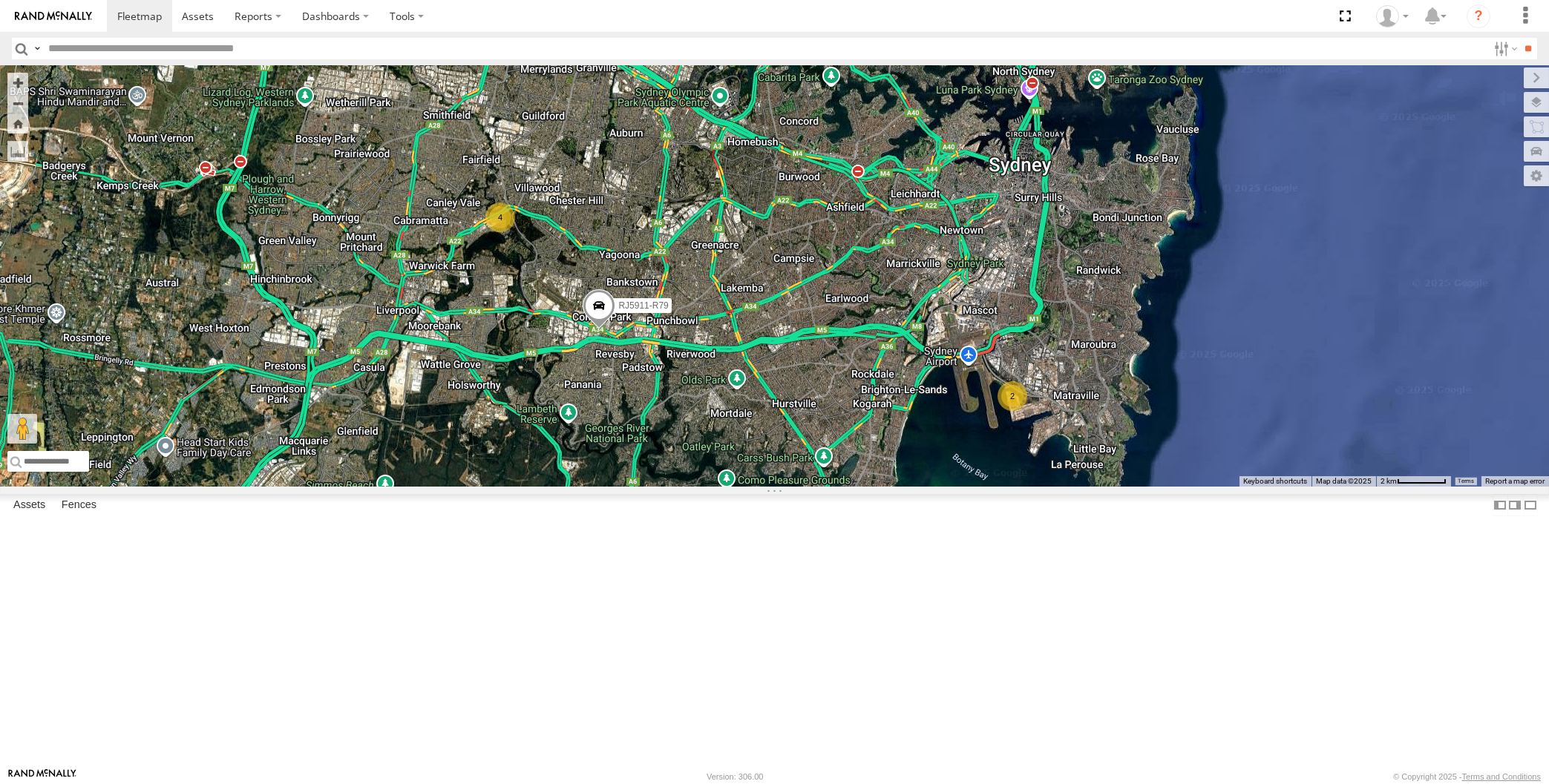
drag, startPoint x: 734, startPoint y: 549, endPoint x: 749, endPoint y: 558, distance: 17.5
click at [749, 487] on div "RJ5911-R79 XO97HS-R08 2 4" at bounding box center [774, 276] width 1549 height 422
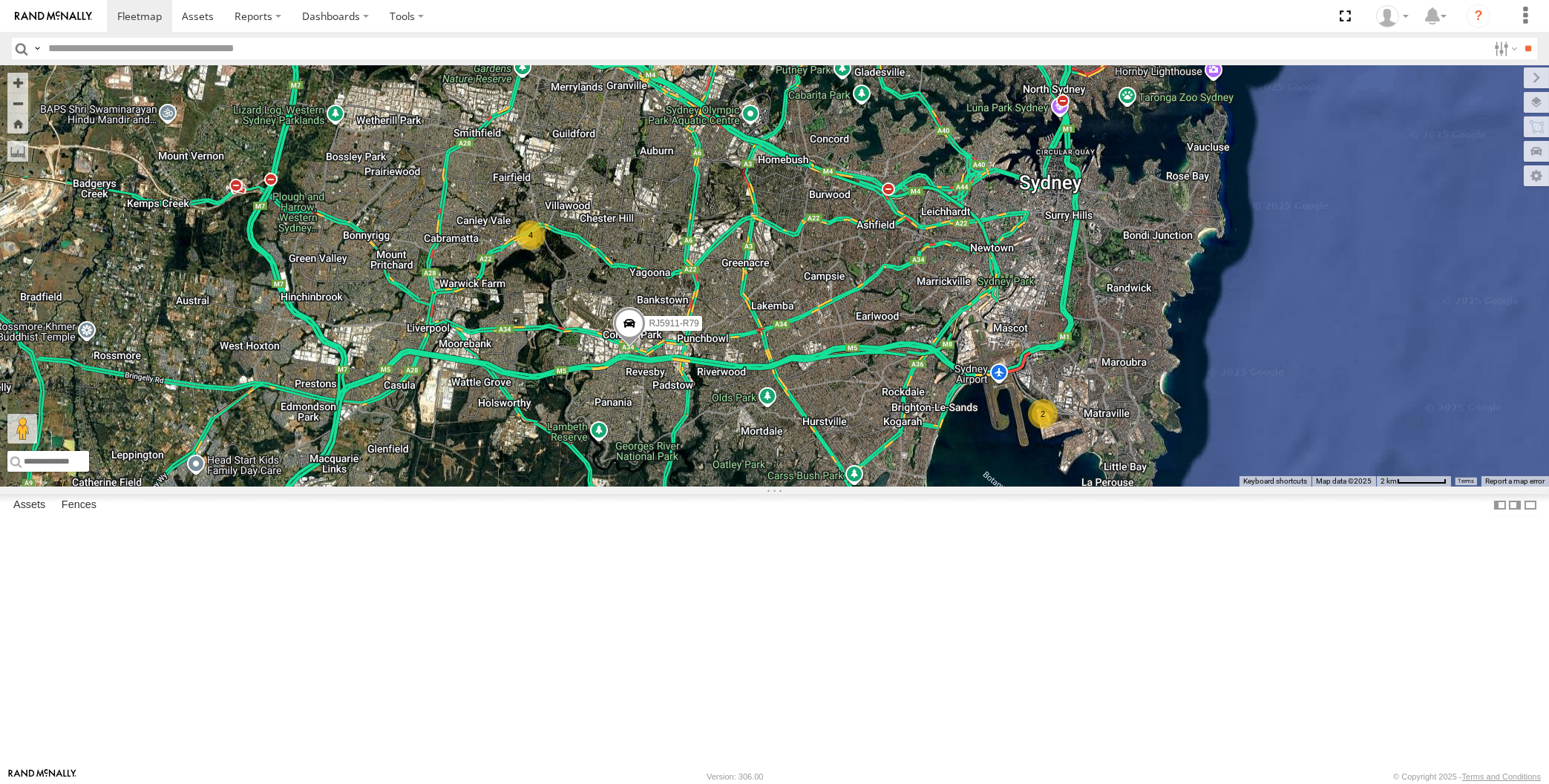
click at [819, 487] on div "RJ5911-R79 XO97HS-R08 2 4" at bounding box center [774, 276] width 1549 height 422
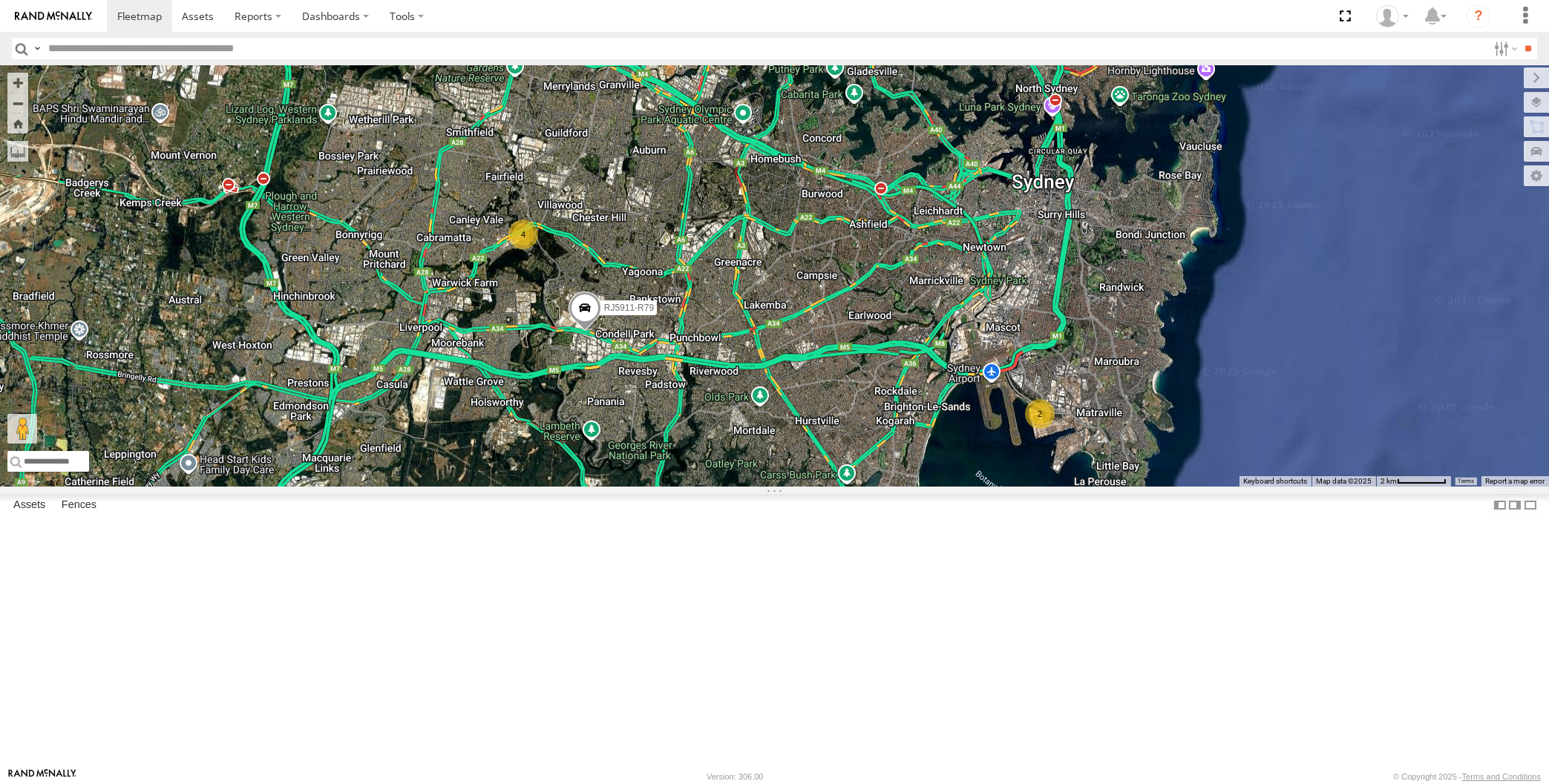
drag, startPoint x: 949, startPoint y: 612, endPoint x: 922, endPoint y: 602, distance: 28.8
click at [922, 487] on div "RJ5911-R79 XO97HS-R08 2 4" at bounding box center [774, 276] width 1549 height 422
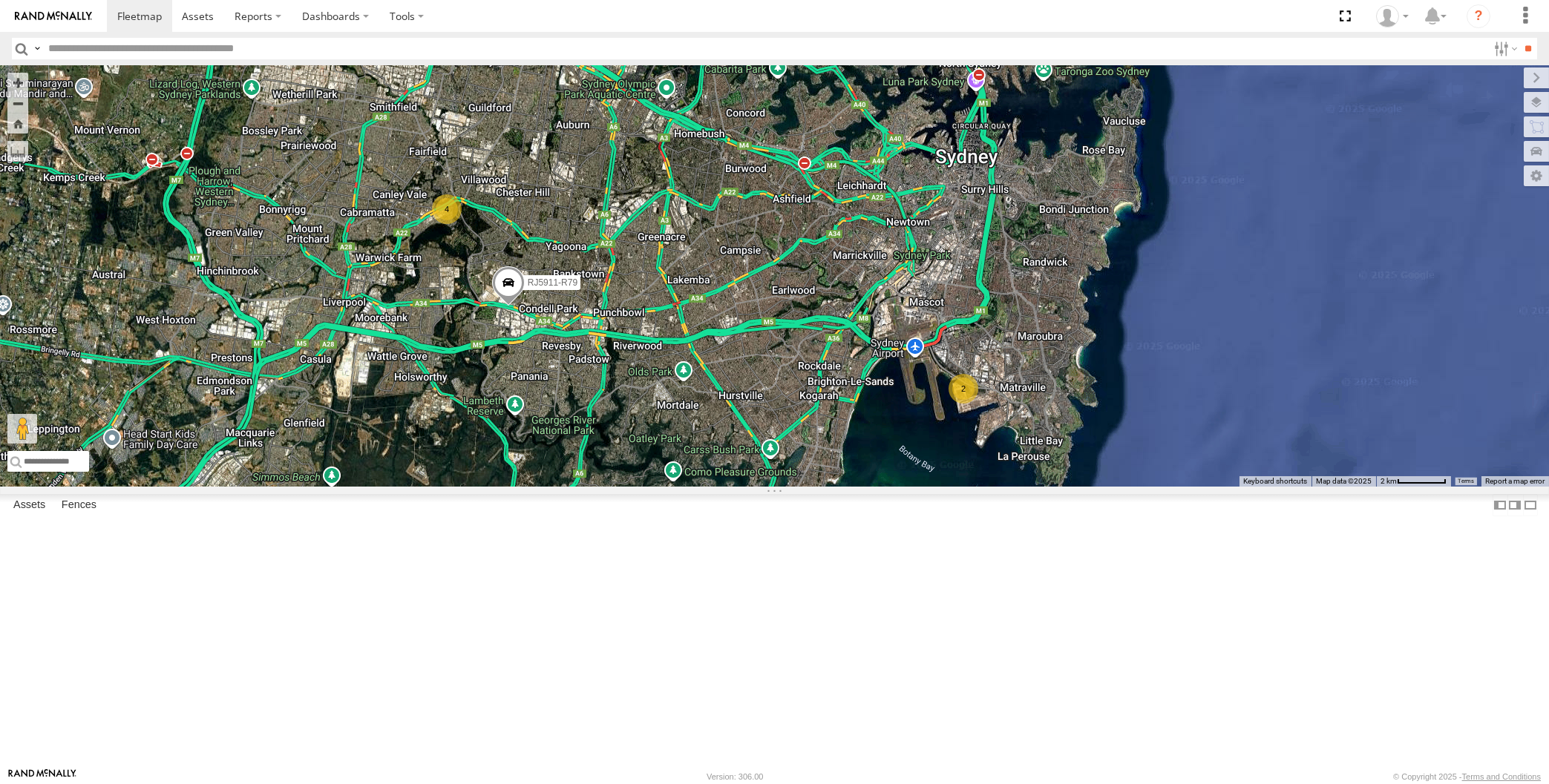
click at [865, 487] on div "RJ5911-R79 XO97HS-R08 2 4" at bounding box center [774, 276] width 1549 height 422
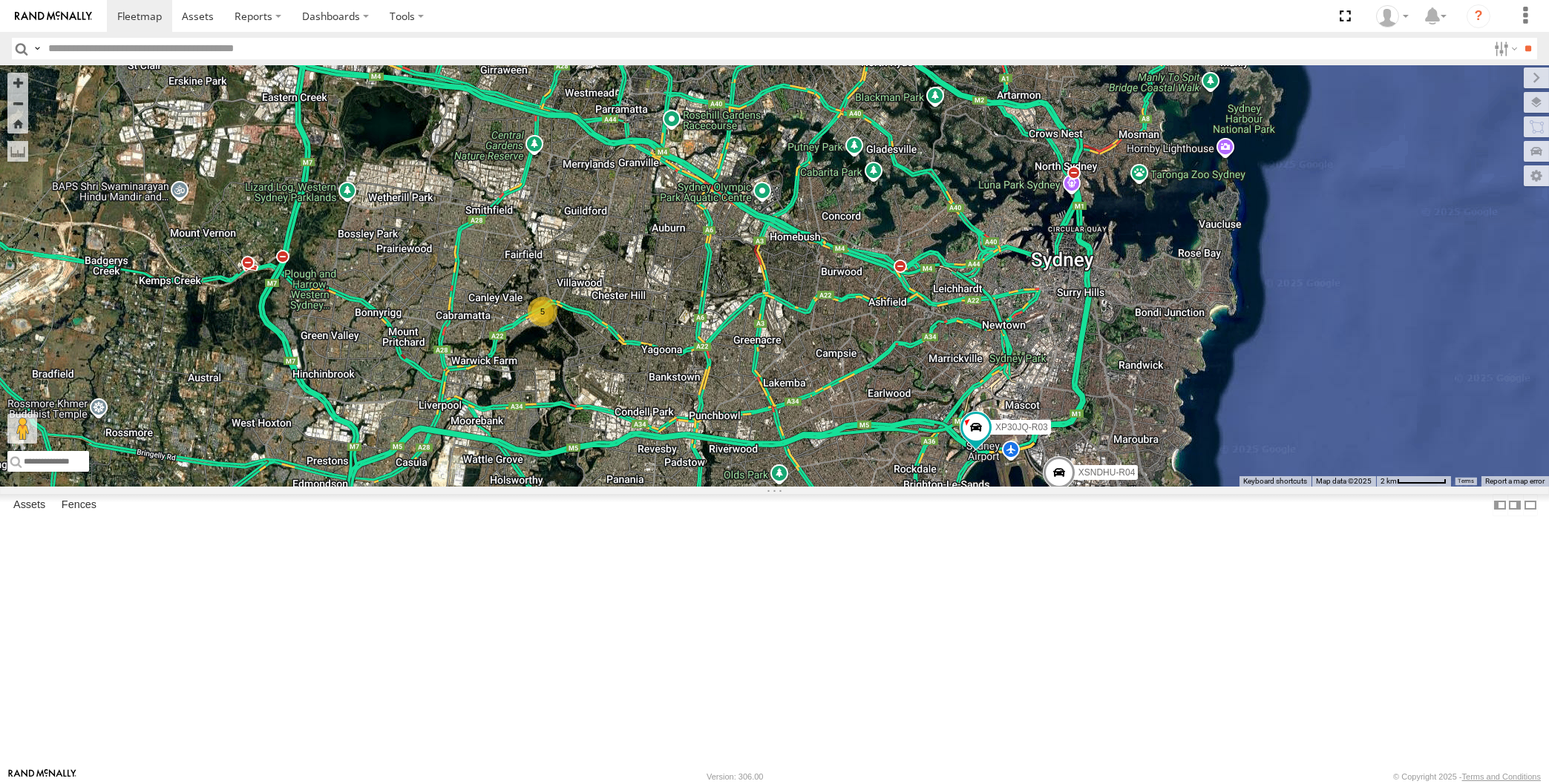
click at [676, 487] on div "XP30JQ-R03 XSNDHU-R04 XO97HS-R08 5" at bounding box center [774, 276] width 1549 height 422
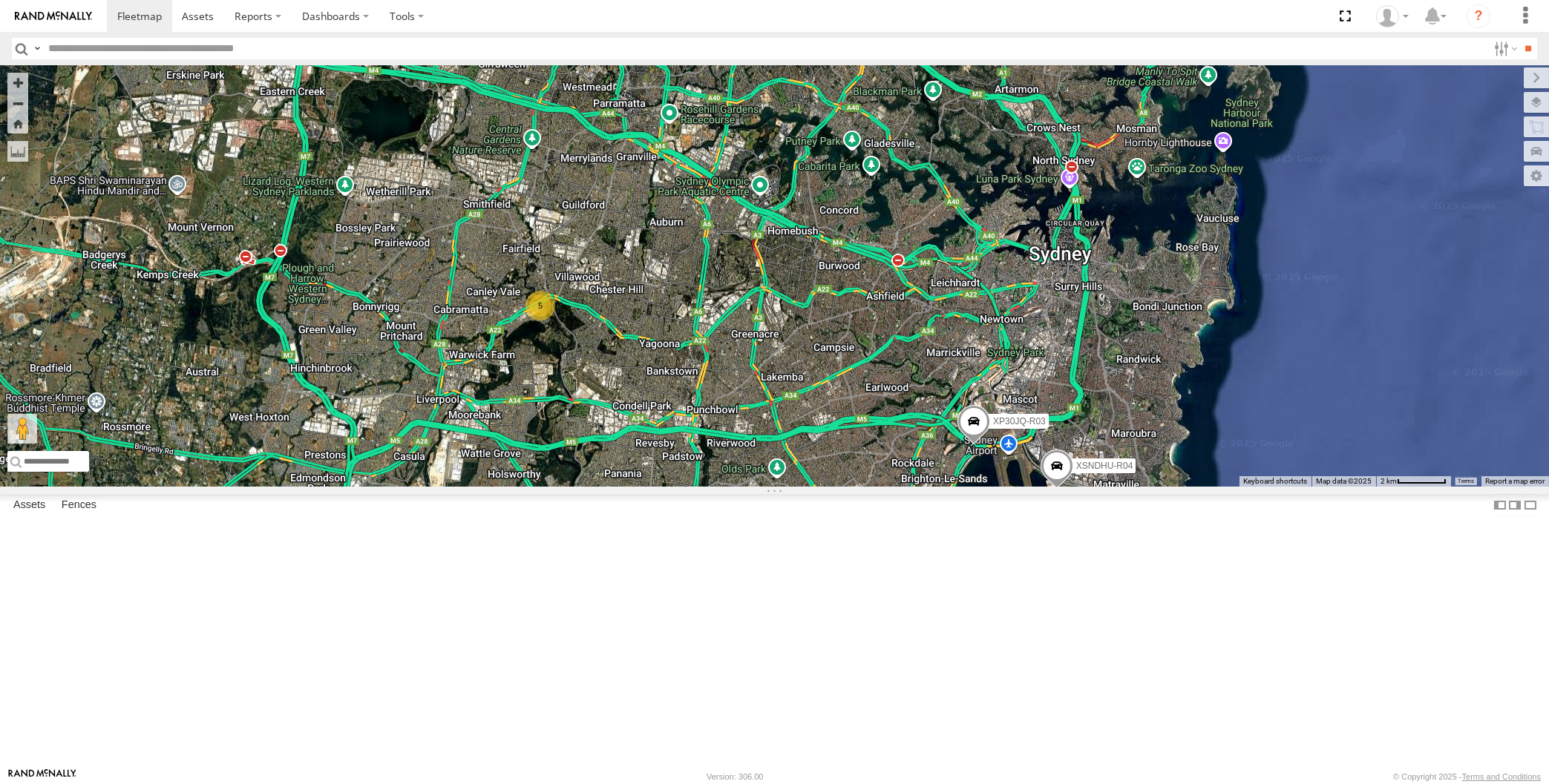
drag, startPoint x: 744, startPoint y: 520, endPoint x: 755, endPoint y: 505, distance: 18.6
click at [742, 487] on div "XP30JQ-R03 XSNDHU-R04 5 XO97HS-R08" at bounding box center [774, 276] width 1549 height 422
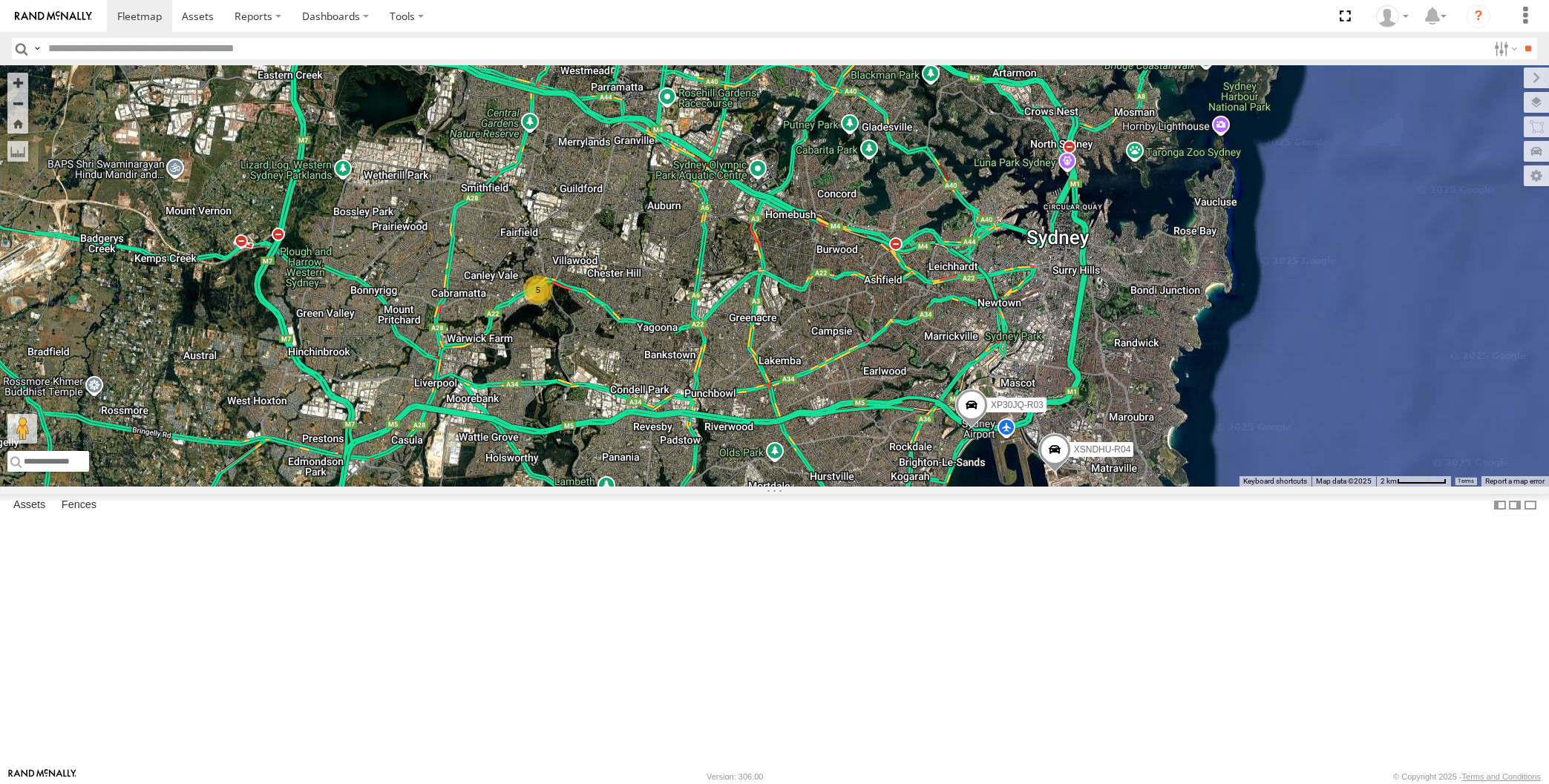
click at [765, 487] on div "XP30JQ-R03 XSNDHU-R04 5 XO97HS-R08" at bounding box center [774, 276] width 1549 height 422
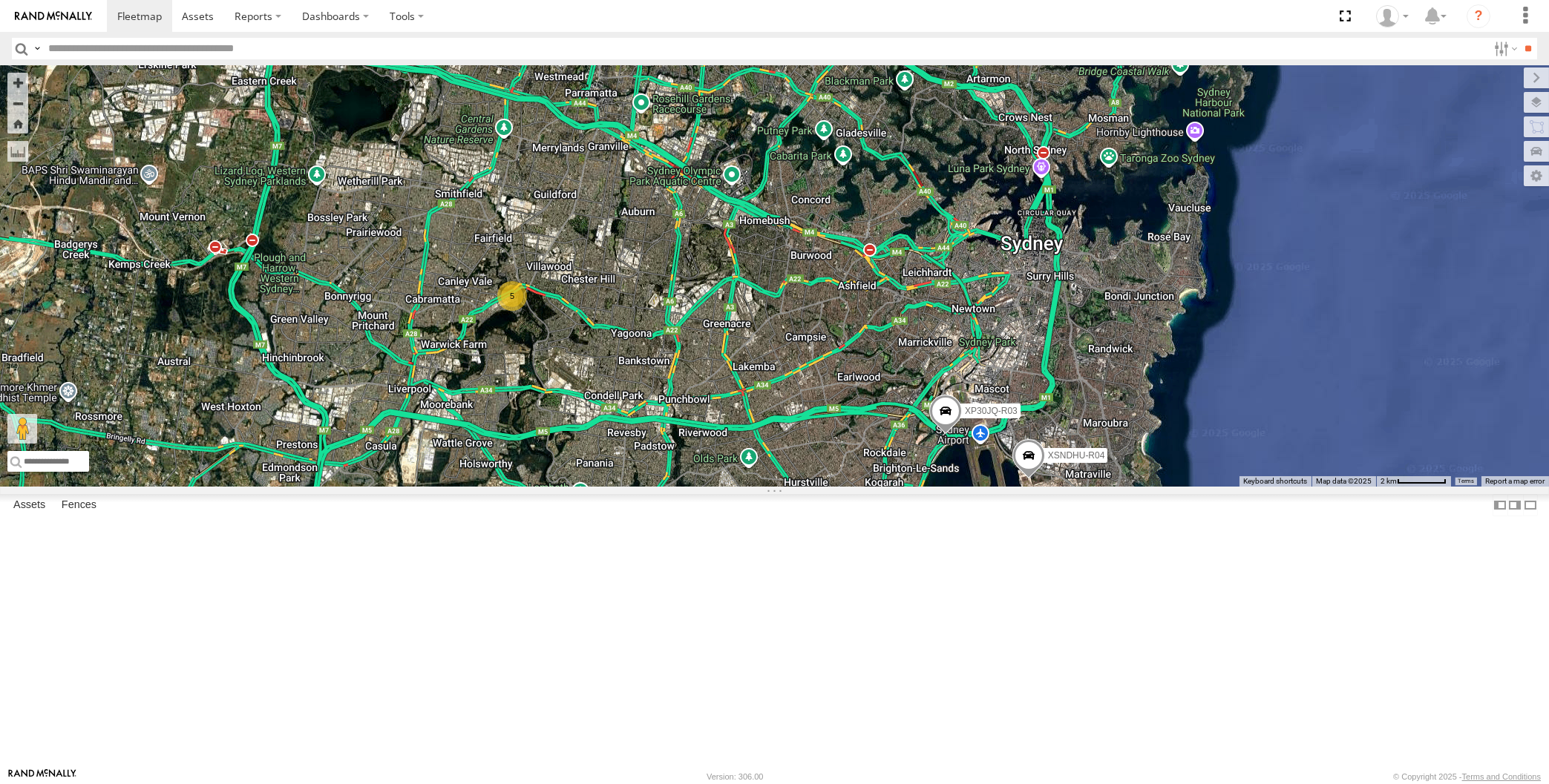
drag, startPoint x: 780, startPoint y: 625, endPoint x: 777, endPoint y: 633, distance: 8.5
click at [777, 487] on div "XP30JQ-R03 XSNDHU-R04 5 XO97HS-R08" at bounding box center [774, 276] width 1549 height 422
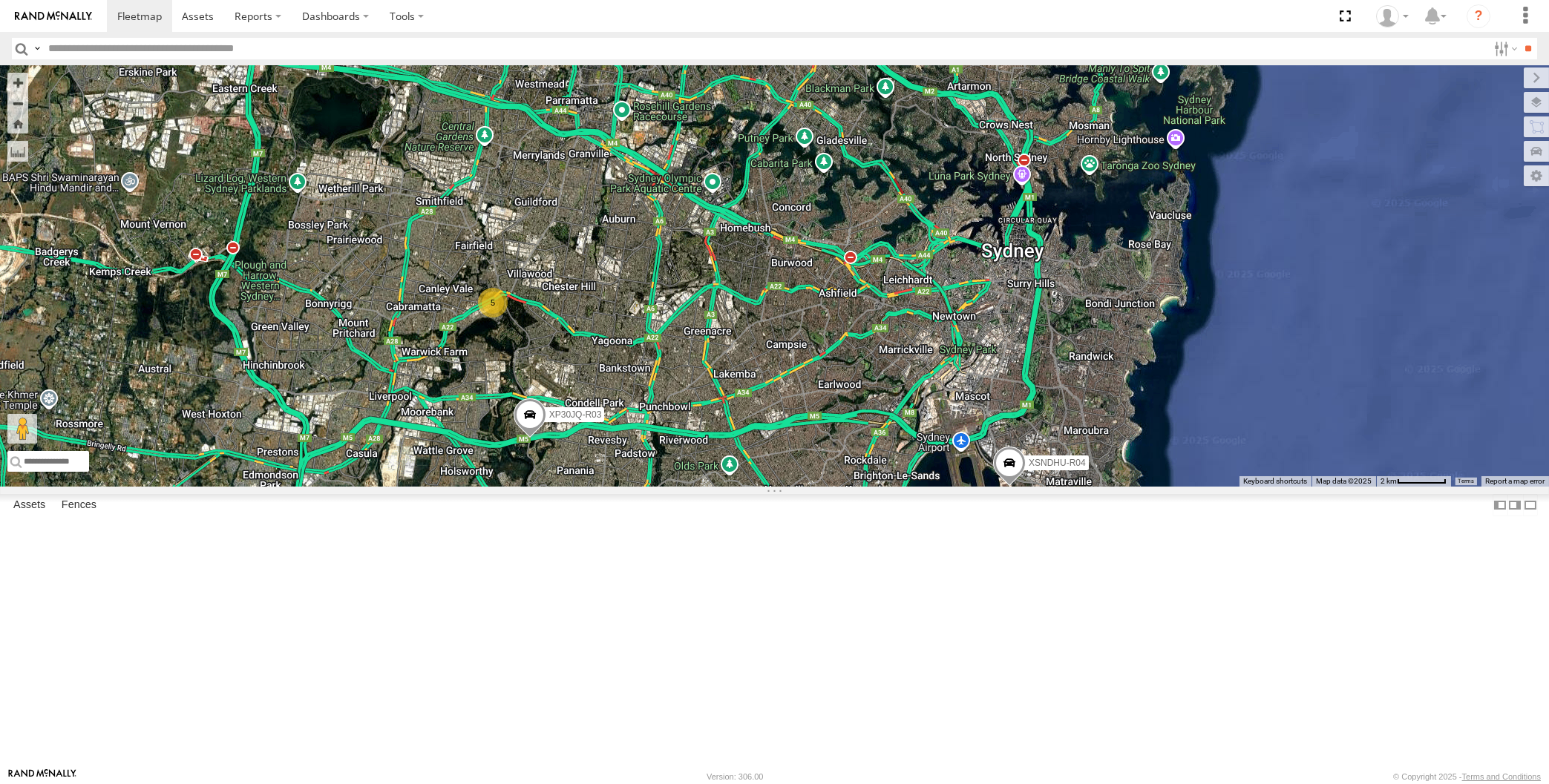
drag, startPoint x: 916, startPoint y: 661, endPoint x: 895, endPoint y: 658, distance: 21.2
click at [895, 487] on div "XP30JQ-R03 XSNDHU-R04 5 XO97HS-R08" at bounding box center [774, 276] width 1549 height 422
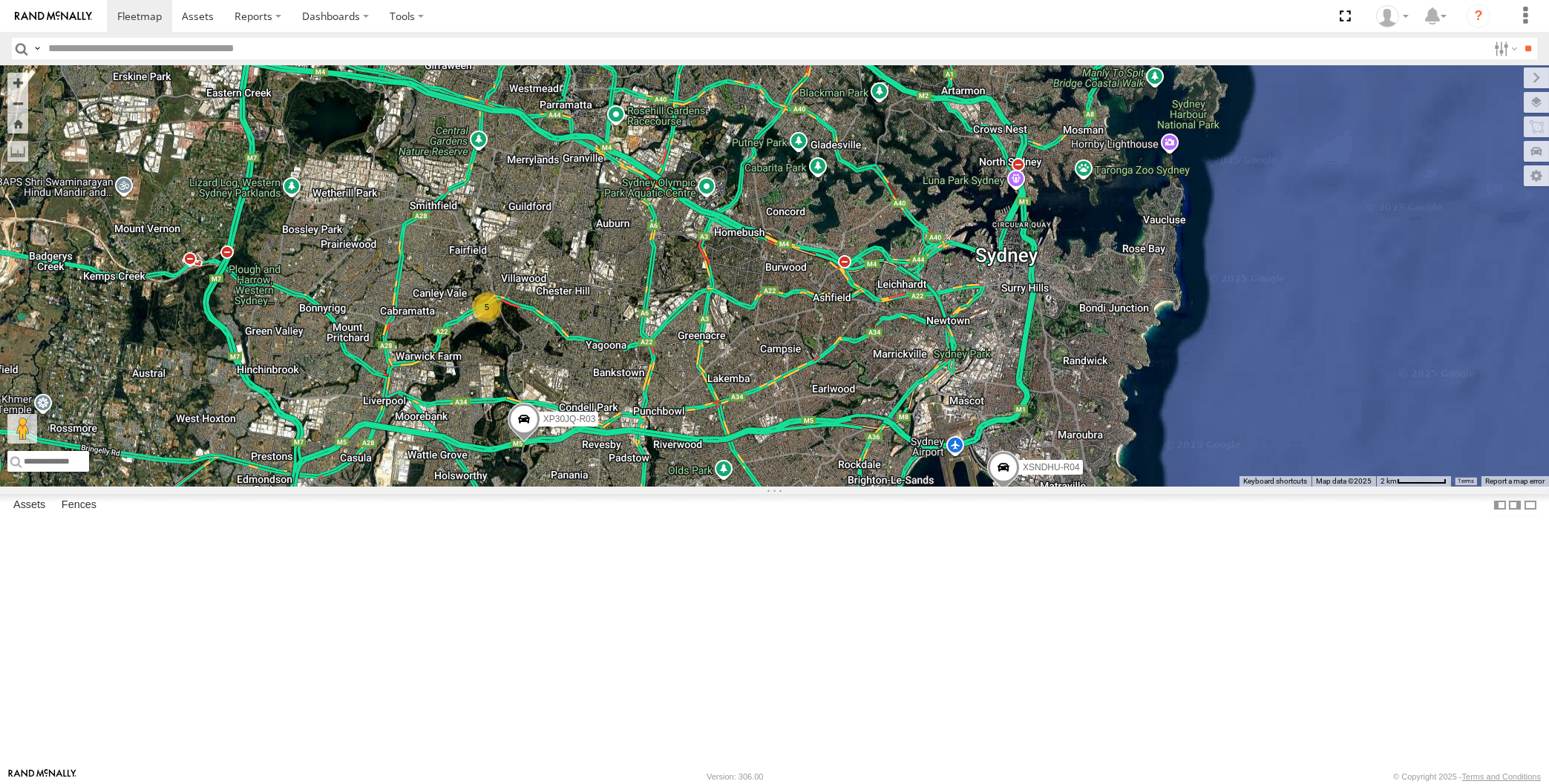
drag, startPoint x: 899, startPoint y: 643, endPoint x: 952, endPoint y: 644, distance: 53.0
click at [952, 487] on div "XP30JQ-R03 XSNDHU-R04 5 XO97HS-R08" at bounding box center [774, 276] width 1549 height 422
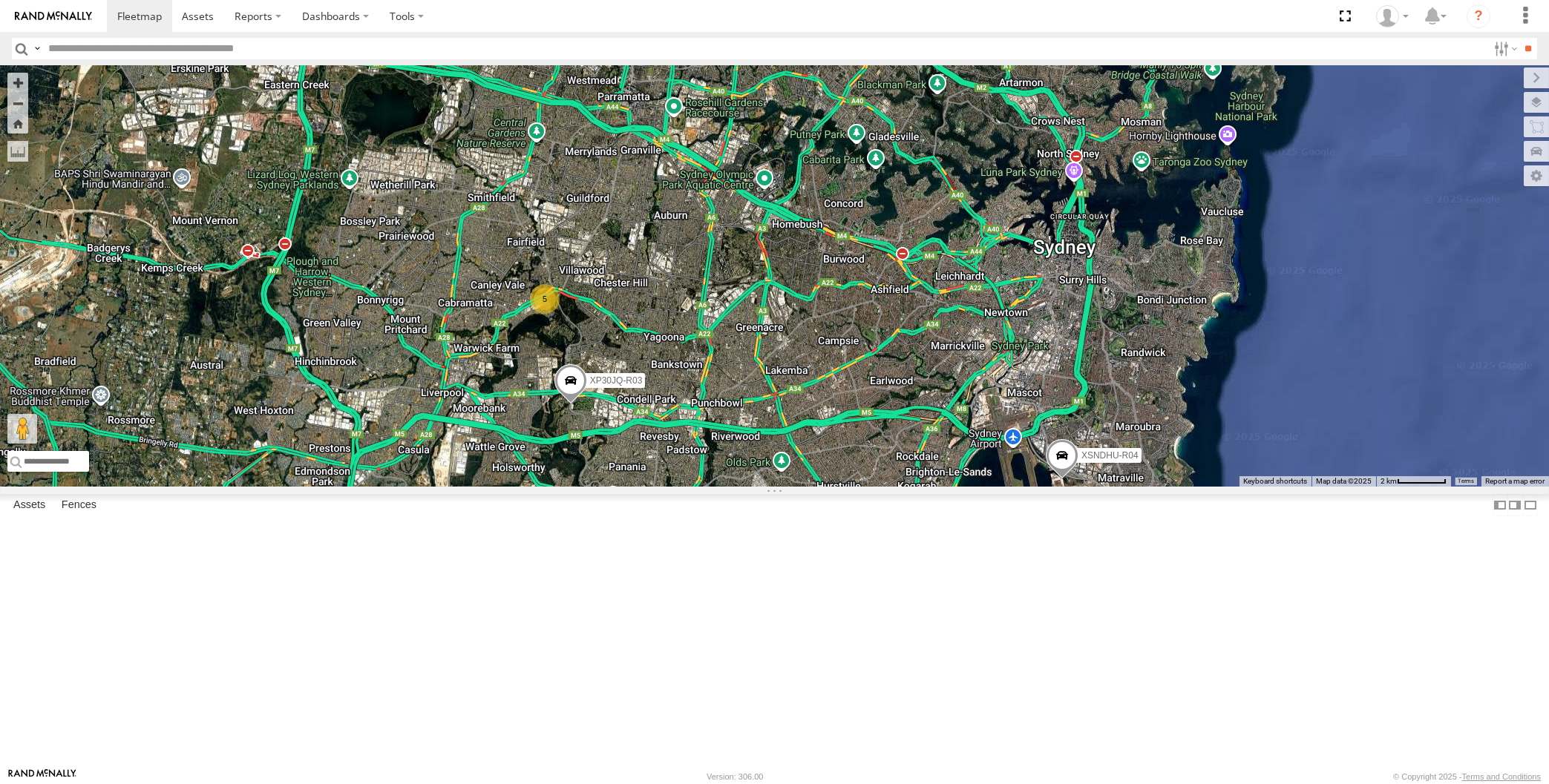
drag, startPoint x: 903, startPoint y: 619, endPoint x: 893, endPoint y: 602, distance: 19.7
click at [893, 487] on div "XP30JQ-R03 XSNDHU-R04 XO97HS-R08 5" at bounding box center [774, 276] width 1549 height 422
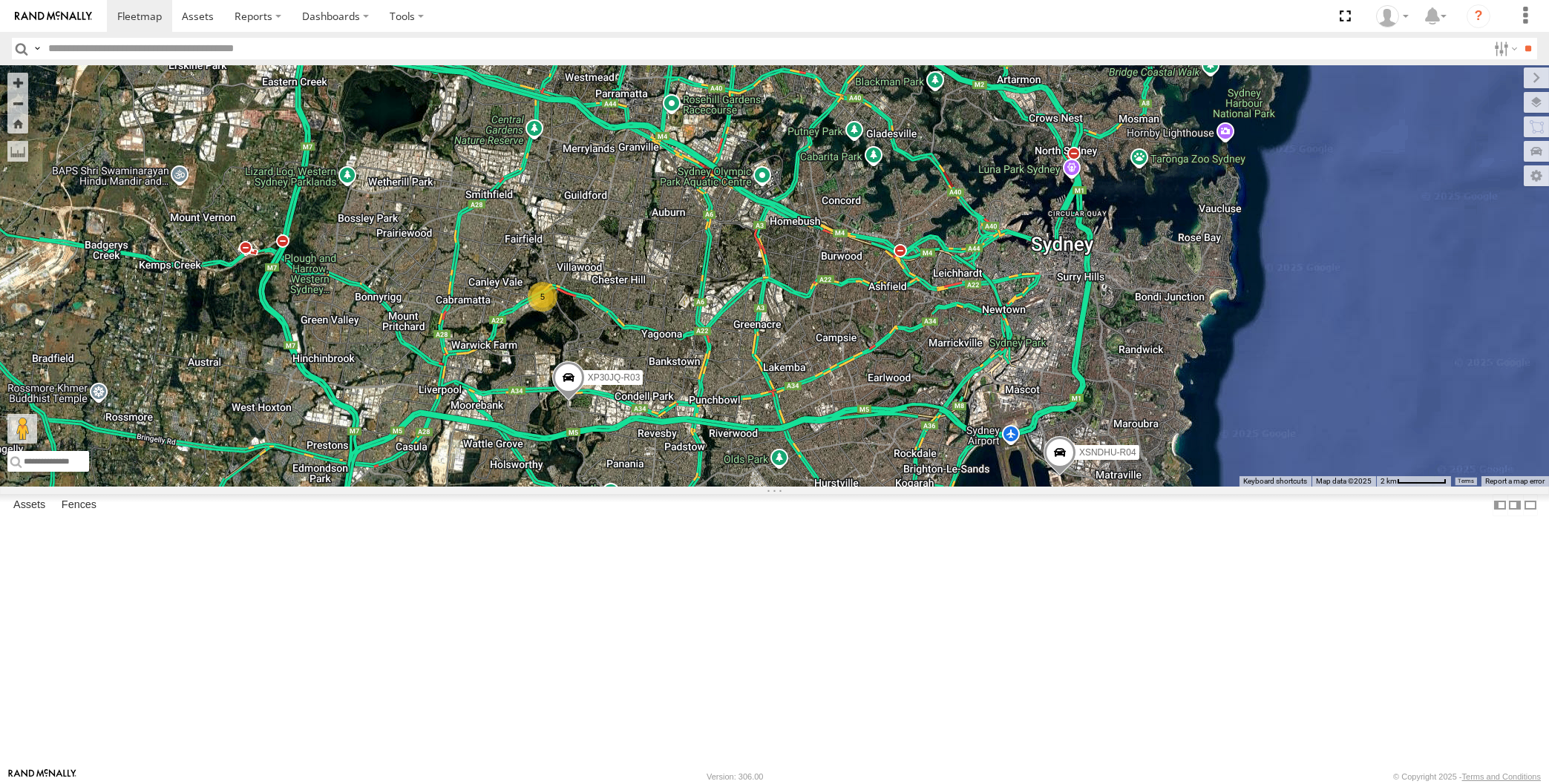
drag, startPoint x: 896, startPoint y: 596, endPoint x: 908, endPoint y: 627, distance: 33.2
click at [908, 487] on div "XP30JQ-R03 XSNDHU-R04 XO97HS-R08 5" at bounding box center [774, 276] width 1549 height 422
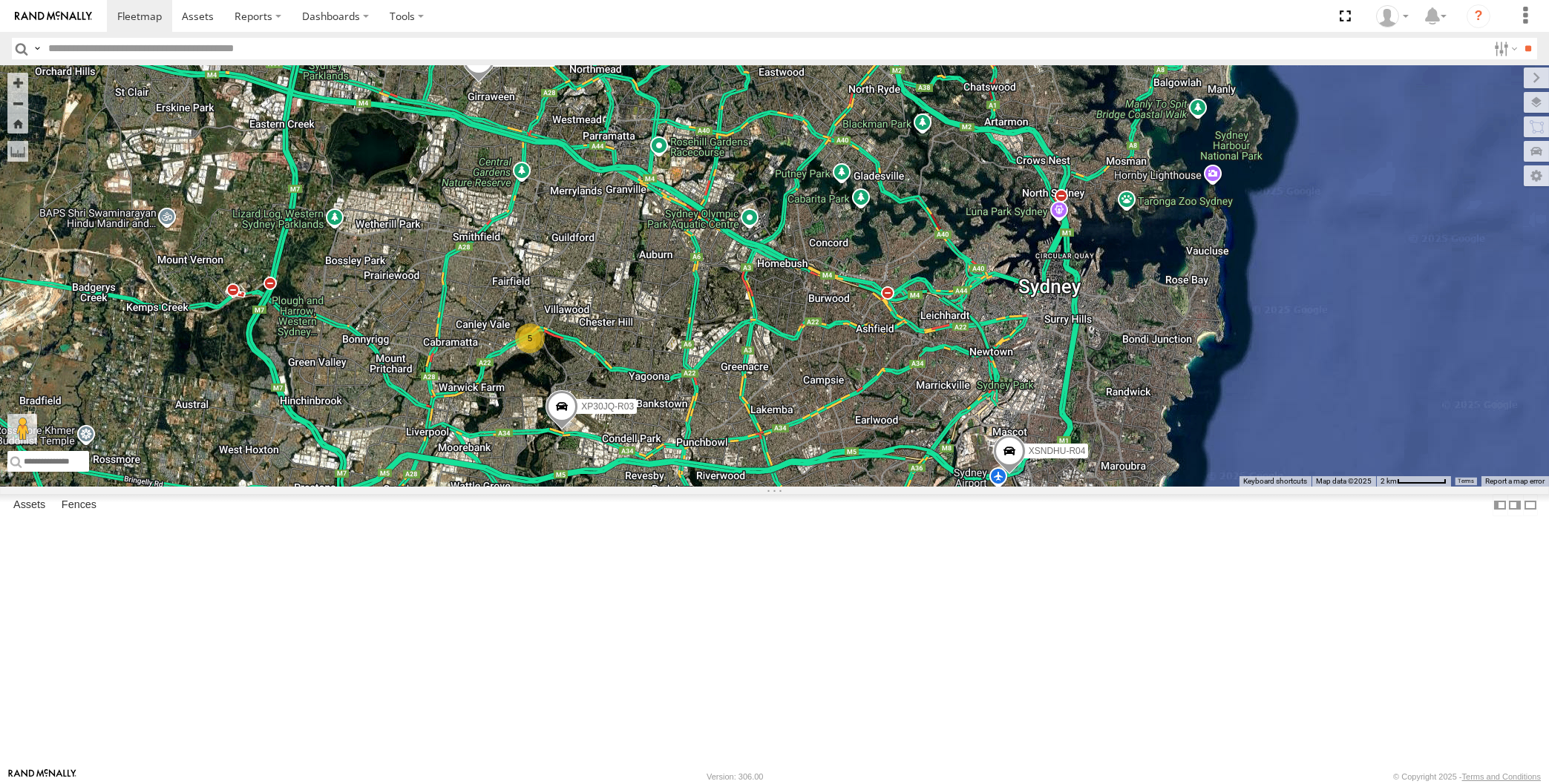
drag, startPoint x: 980, startPoint y: 662, endPoint x: 968, endPoint y: 658, distance: 12.6
click at [970, 487] on div "XP30JQ-R03 XSNDHU-R04 XO97HS-R08 5" at bounding box center [774, 276] width 1549 height 422
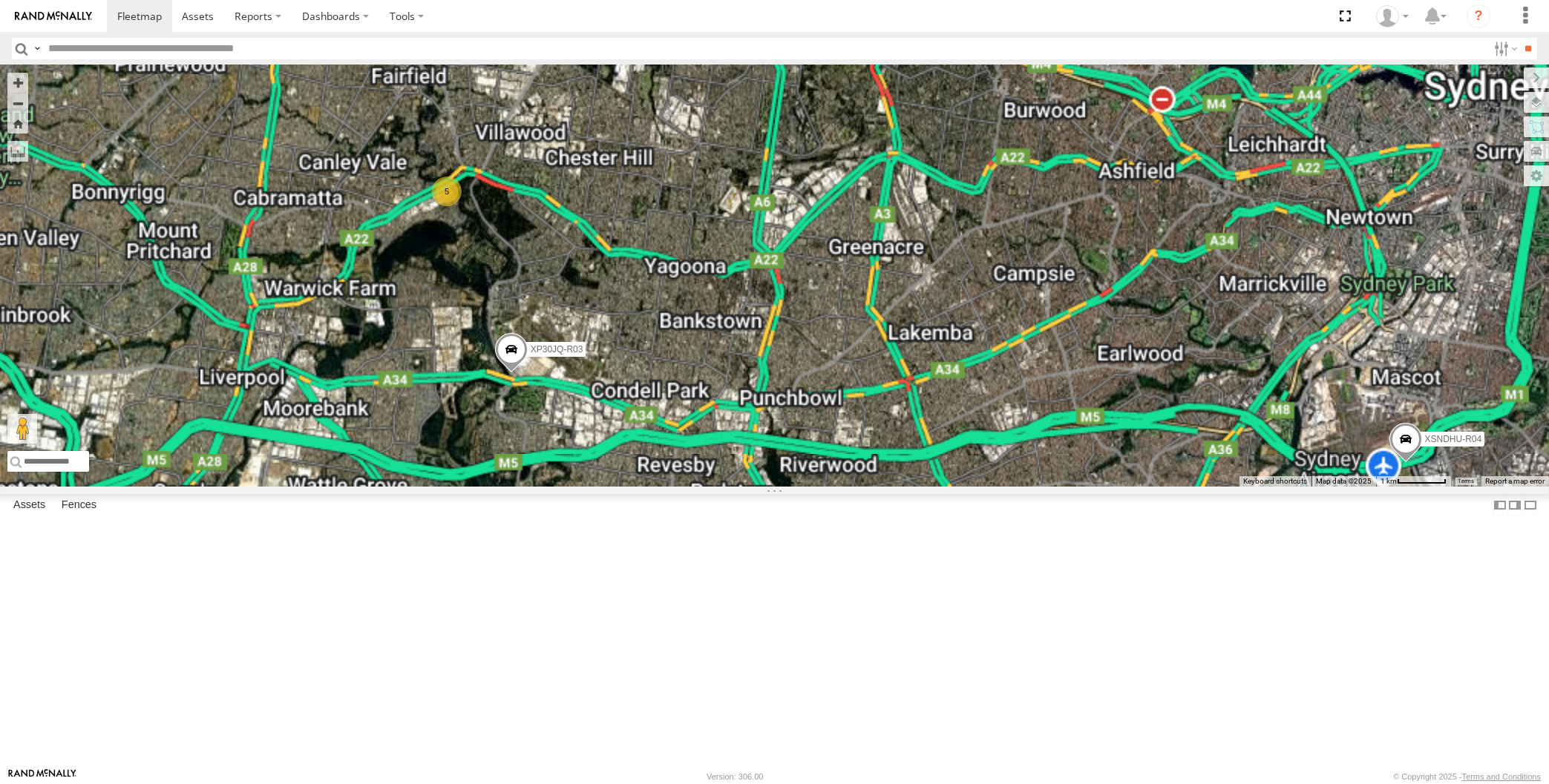
drag, startPoint x: 627, startPoint y: 553, endPoint x: 631, endPoint y: 547, distance: 7.2
click at [631, 487] on div "XP30JQ-R03 XSNDHU-R04 XO97HS-R08 5" at bounding box center [774, 276] width 1549 height 422
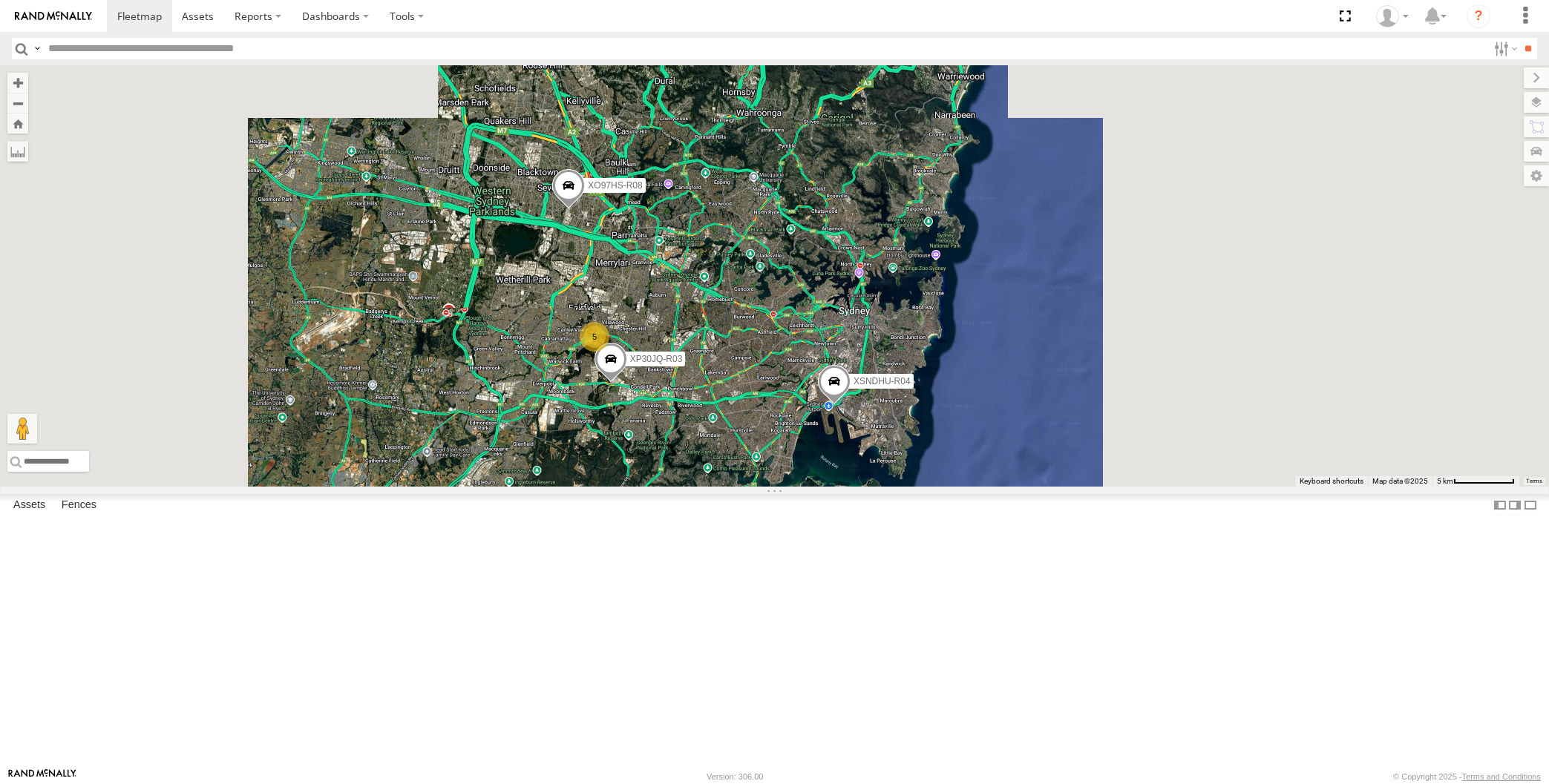
drag, startPoint x: 681, startPoint y: 585, endPoint x: 677, endPoint y: 592, distance: 8.1
click at [679, 487] on div "XP30JQ-R03 XSNDHU-R04 XO97HS-R08 5" at bounding box center [774, 276] width 1549 height 422
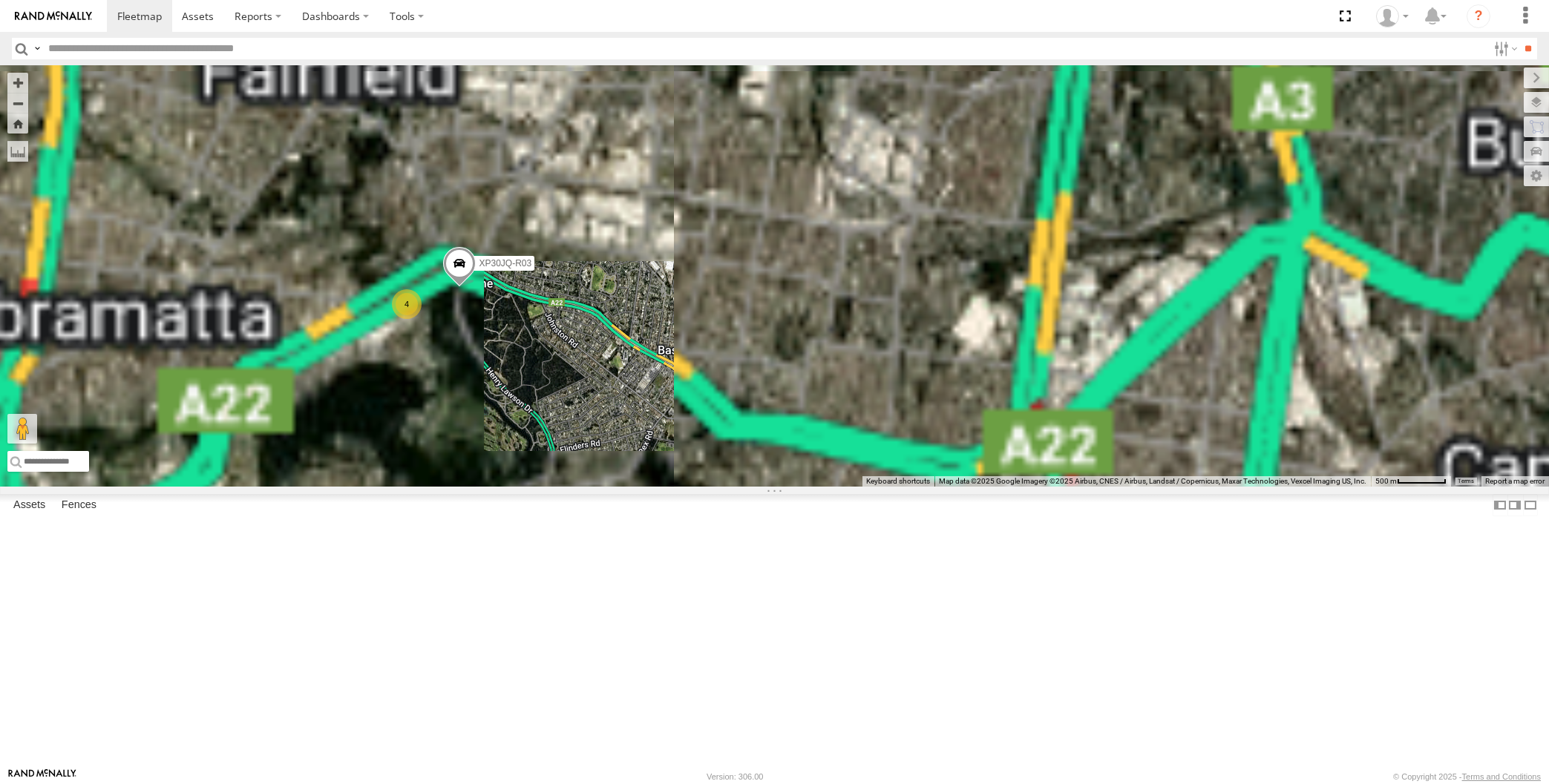
click at [652, 487] on div "XP30JQ-R03 XSNDHU-R04 XO97HS-R08 RJ5911-R79 4" at bounding box center [774, 276] width 1549 height 422
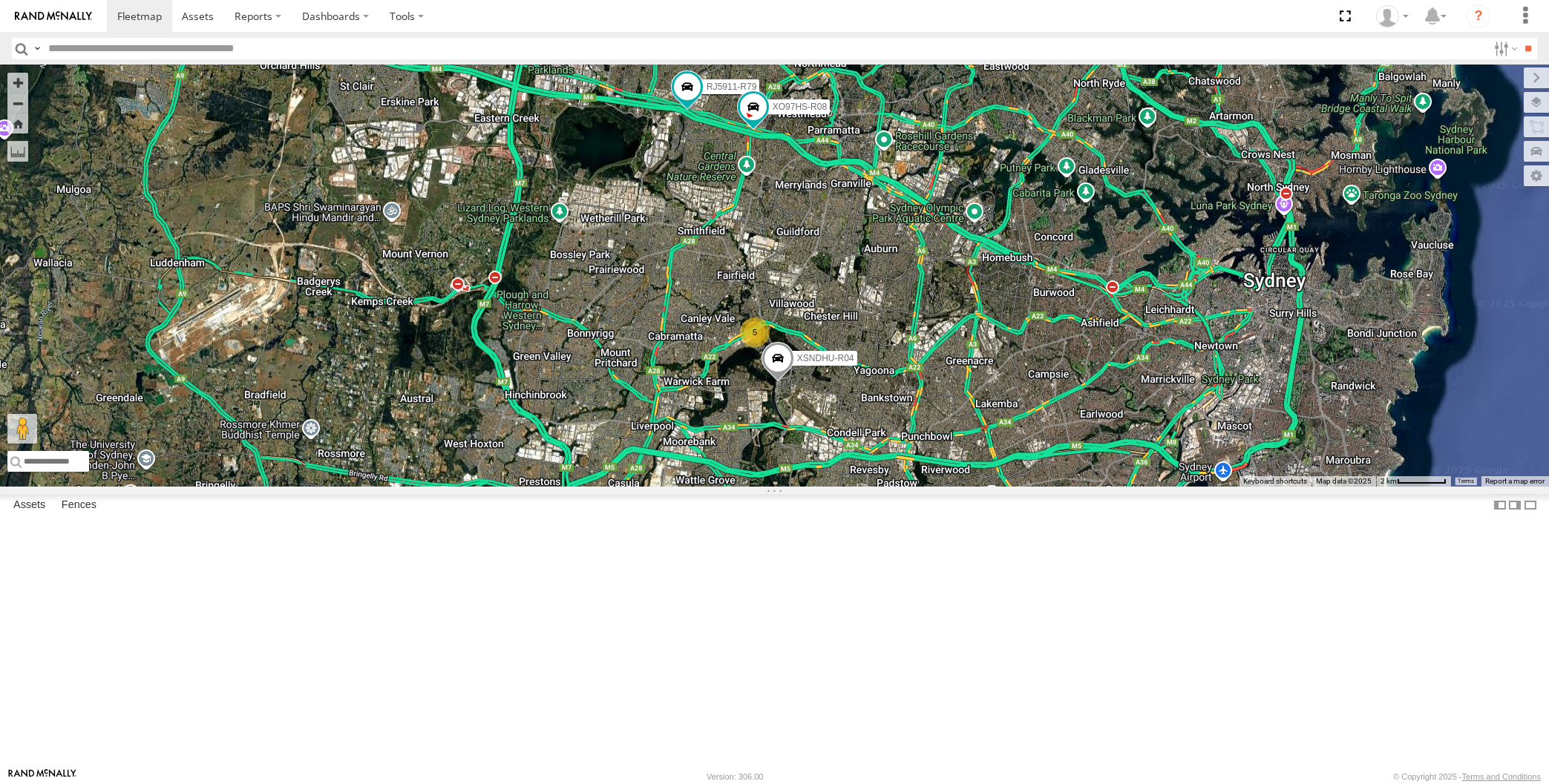
click at [873, 487] on div "XSNDHU-R04 RJ5911-R79 XO97HS-R08 5" at bounding box center [774, 276] width 1549 height 422
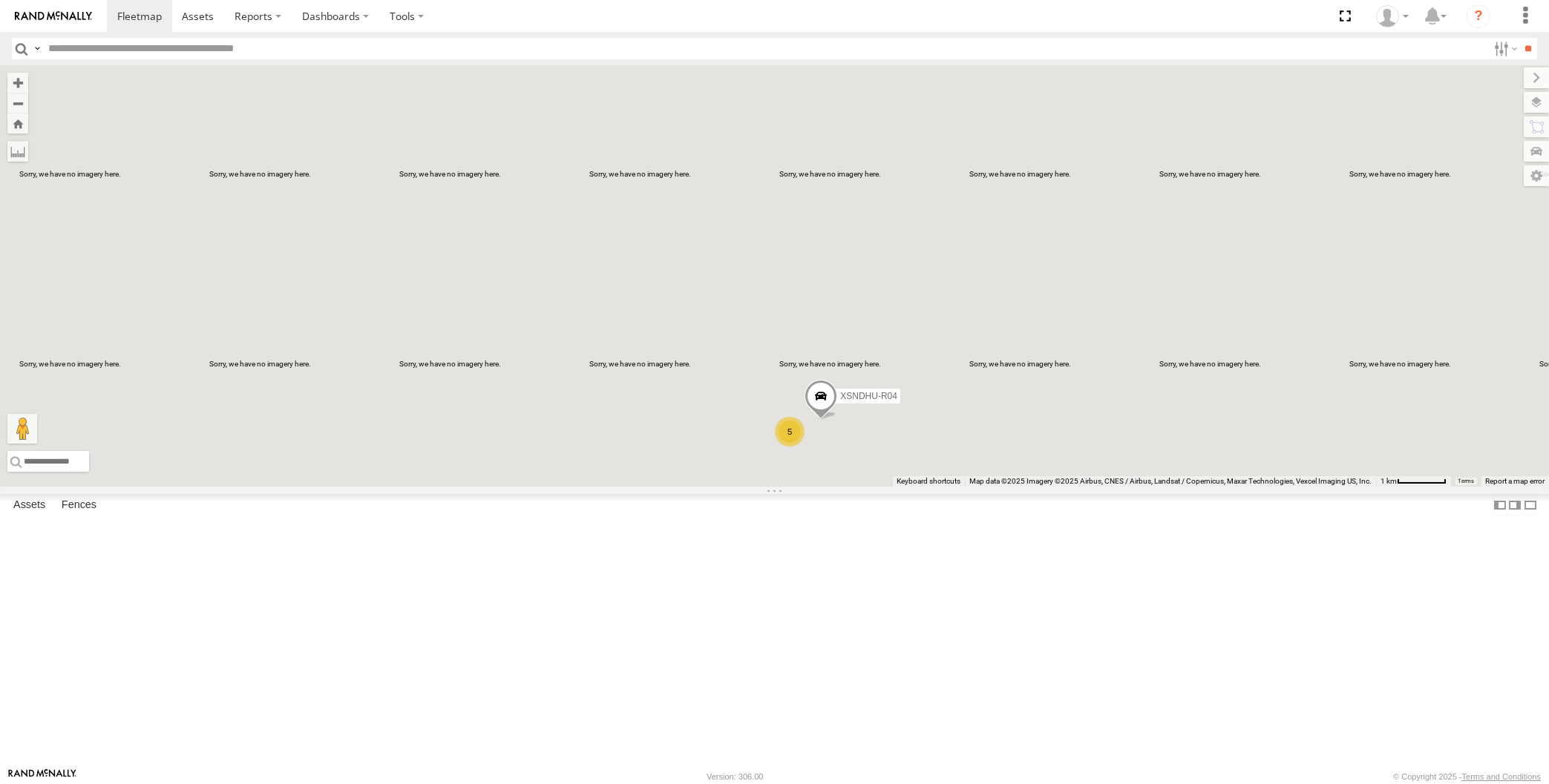
click at [938, 487] on div "XSNDHU-R04 RJ5911-R79 XO97HS-R08 5" at bounding box center [774, 276] width 1549 height 422
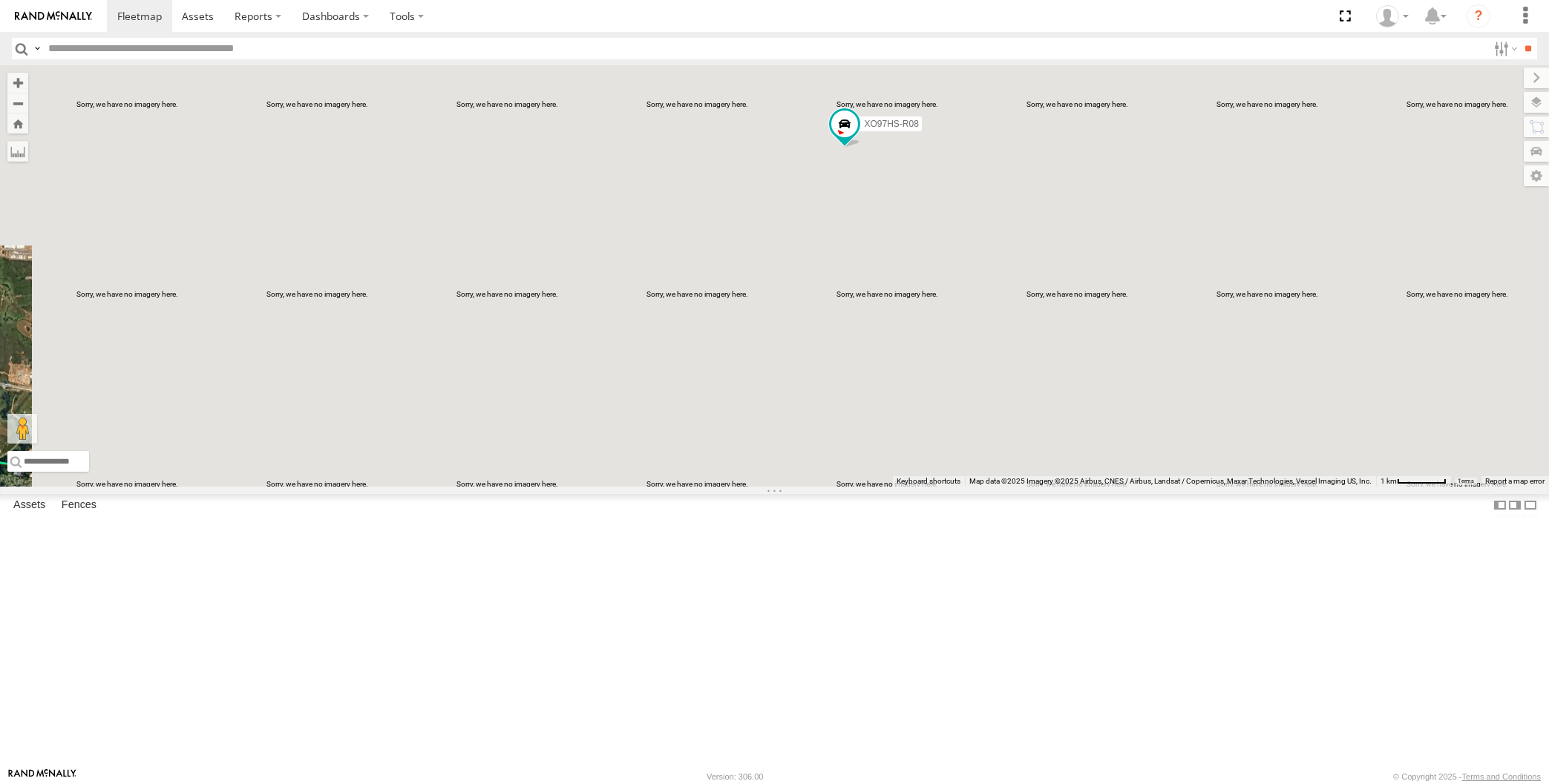
drag, startPoint x: 1003, startPoint y: 471, endPoint x: 985, endPoint y: 465, distance: 19.0
click at [985, 465] on div "RJ5911-R79 XO97HS-R08 5 XSNDHU-R04" at bounding box center [774, 276] width 1549 height 422
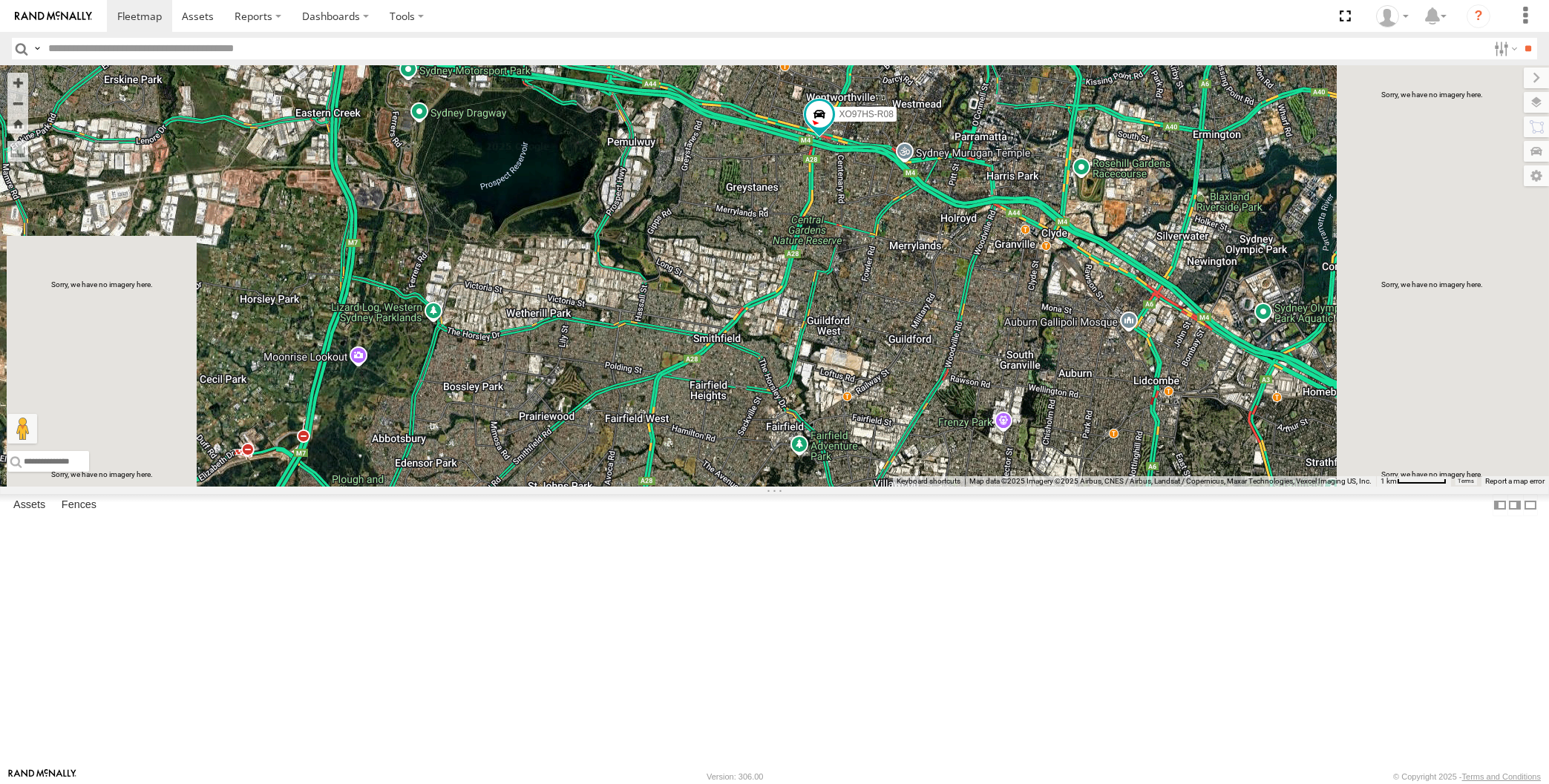
drag, startPoint x: 988, startPoint y: 504, endPoint x: 979, endPoint y: 506, distance: 9.2
click at [980, 487] on div "RJ5911-R79 XO97HS-R08 5 XSNDHU-R04" at bounding box center [774, 276] width 1549 height 422
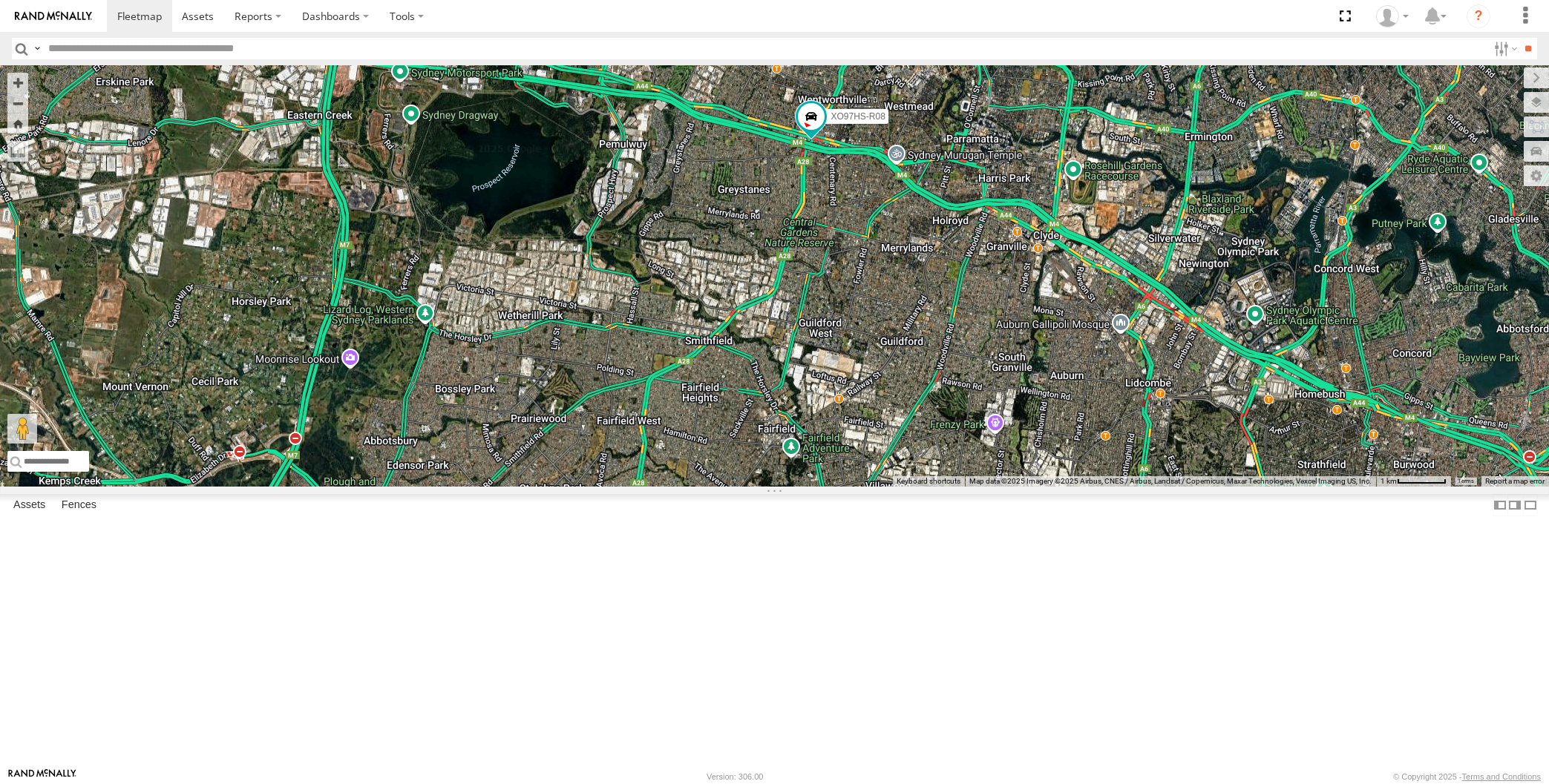
drag, startPoint x: 964, startPoint y: 499, endPoint x: 956, endPoint y: 491, distance: 11.3
click at [956, 487] on div "RJ5911-R79 XO97HS-R08 5 XSNDHU-R04" at bounding box center [774, 276] width 1549 height 422
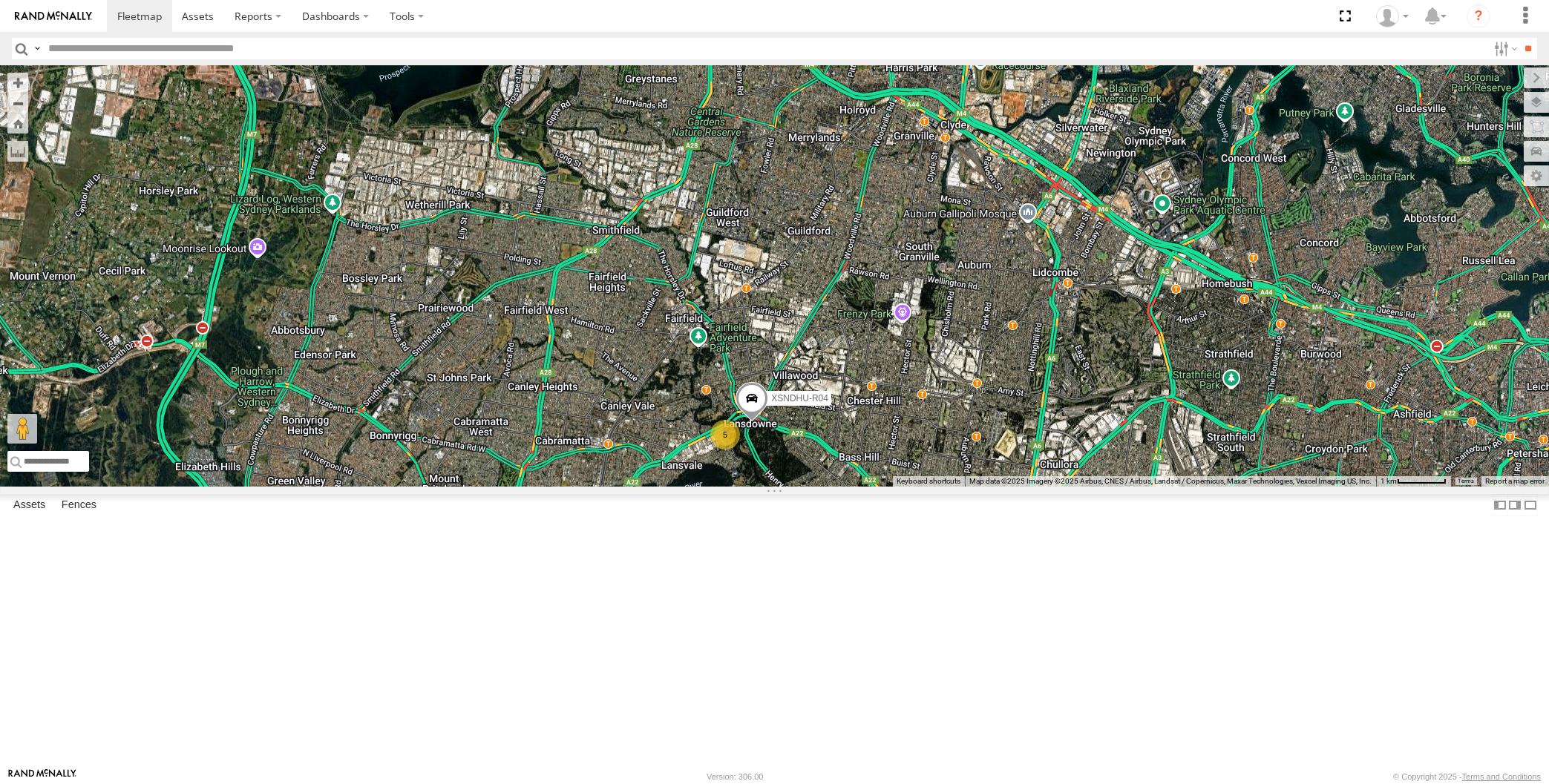
drag, startPoint x: 953, startPoint y: 500, endPoint x: 956, endPoint y: 545, distance: 45.1
click at [956, 487] on div "RJ5911-R79 XO97HS-R08 5 XSNDHU-R04" at bounding box center [774, 276] width 1549 height 422
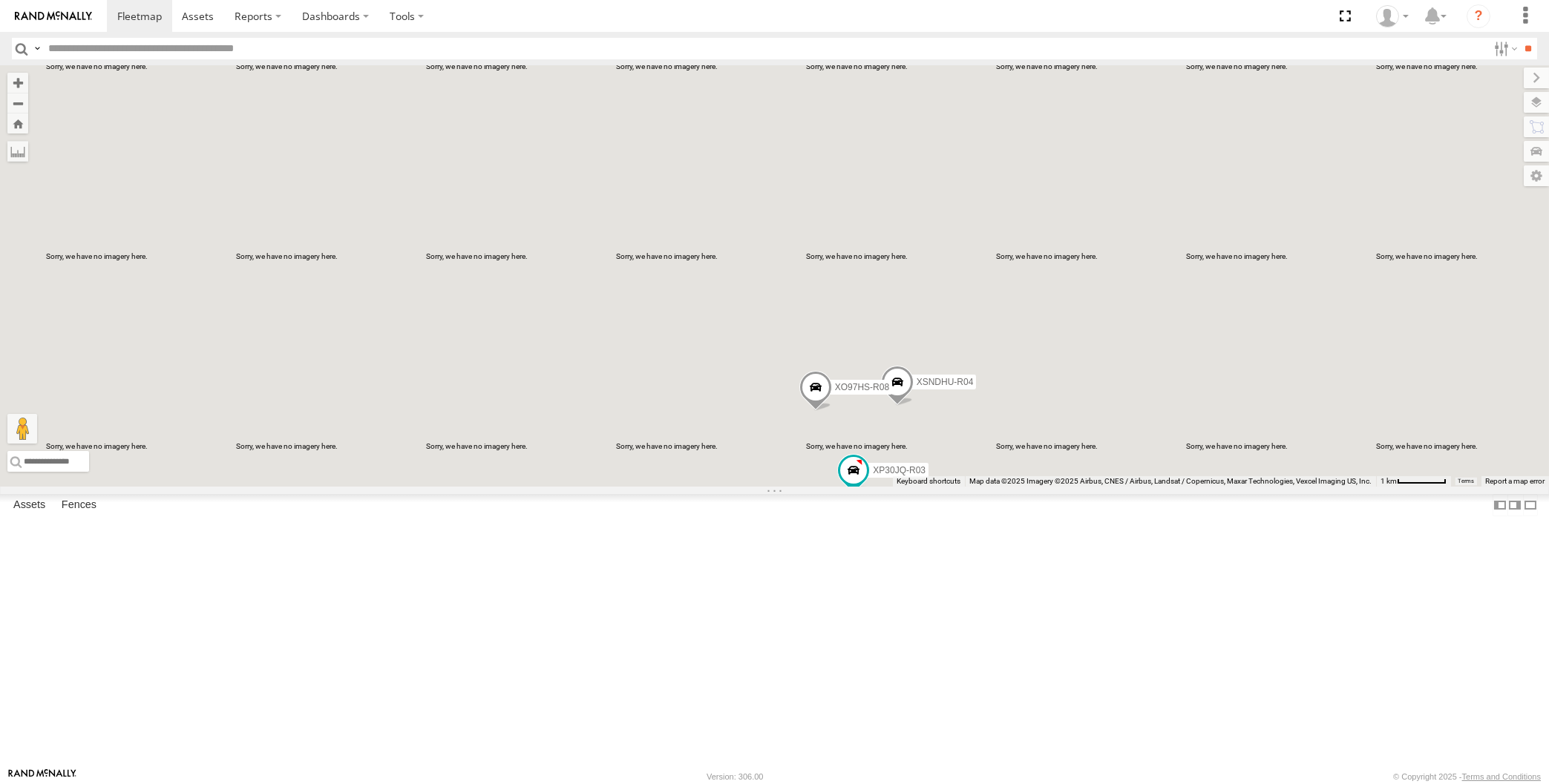
drag, startPoint x: 943, startPoint y: 622, endPoint x: 926, endPoint y: 556, distance: 68.2
click at [926, 487] on div "XP30JQ-R03 XSNDHU-R04 RJ5911-R79 XO97HS-R08 4" at bounding box center [774, 276] width 1549 height 422
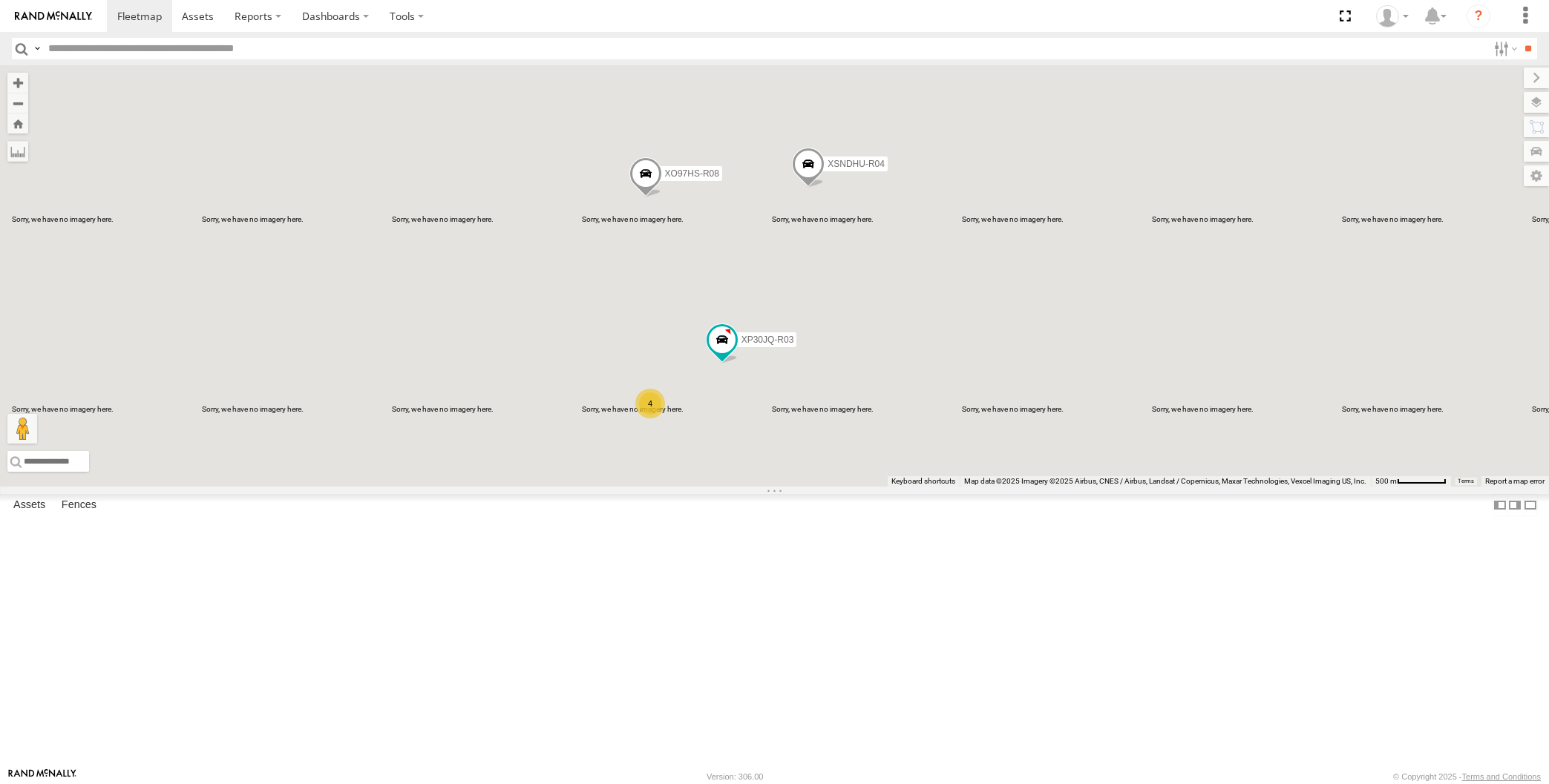
click at [876, 487] on div "XP30JQ-R03 XSNDHU-R04 RJ5911-R79 XO97HS-R08 4" at bounding box center [774, 276] width 1549 height 422
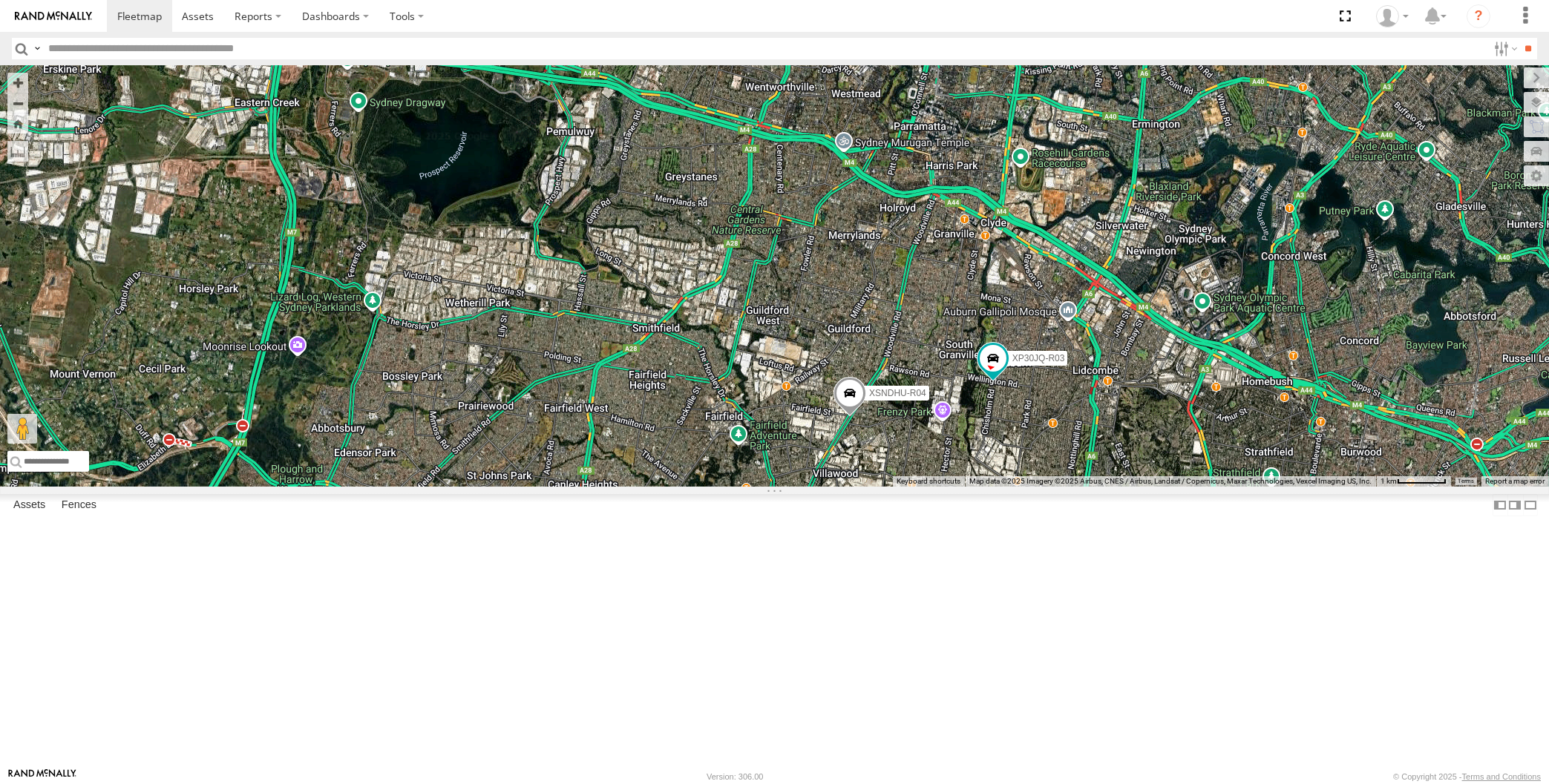
drag, startPoint x: 985, startPoint y: 690, endPoint x: 983, endPoint y: 660, distance: 30.1
click at [983, 487] on div "XP30JQ-R03 XSNDHU-R04 RJ5911-R79 5" at bounding box center [774, 276] width 1549 height 422
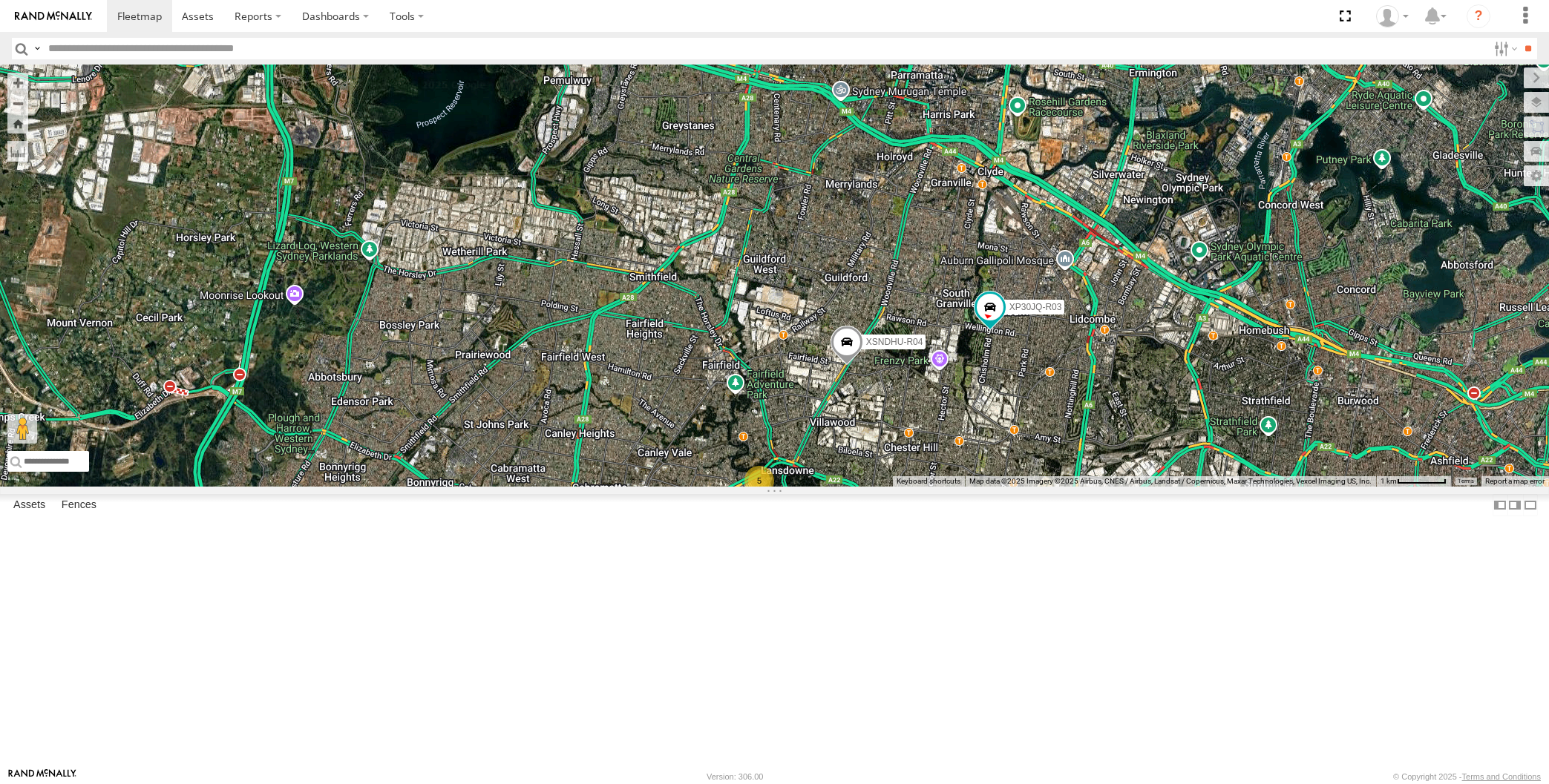
click at [965, 487] on div "XP30JQ-R03 XSNDHU-R04 RJ5911-R79 5" at bounding box center [774, 276] width 1549 height 422
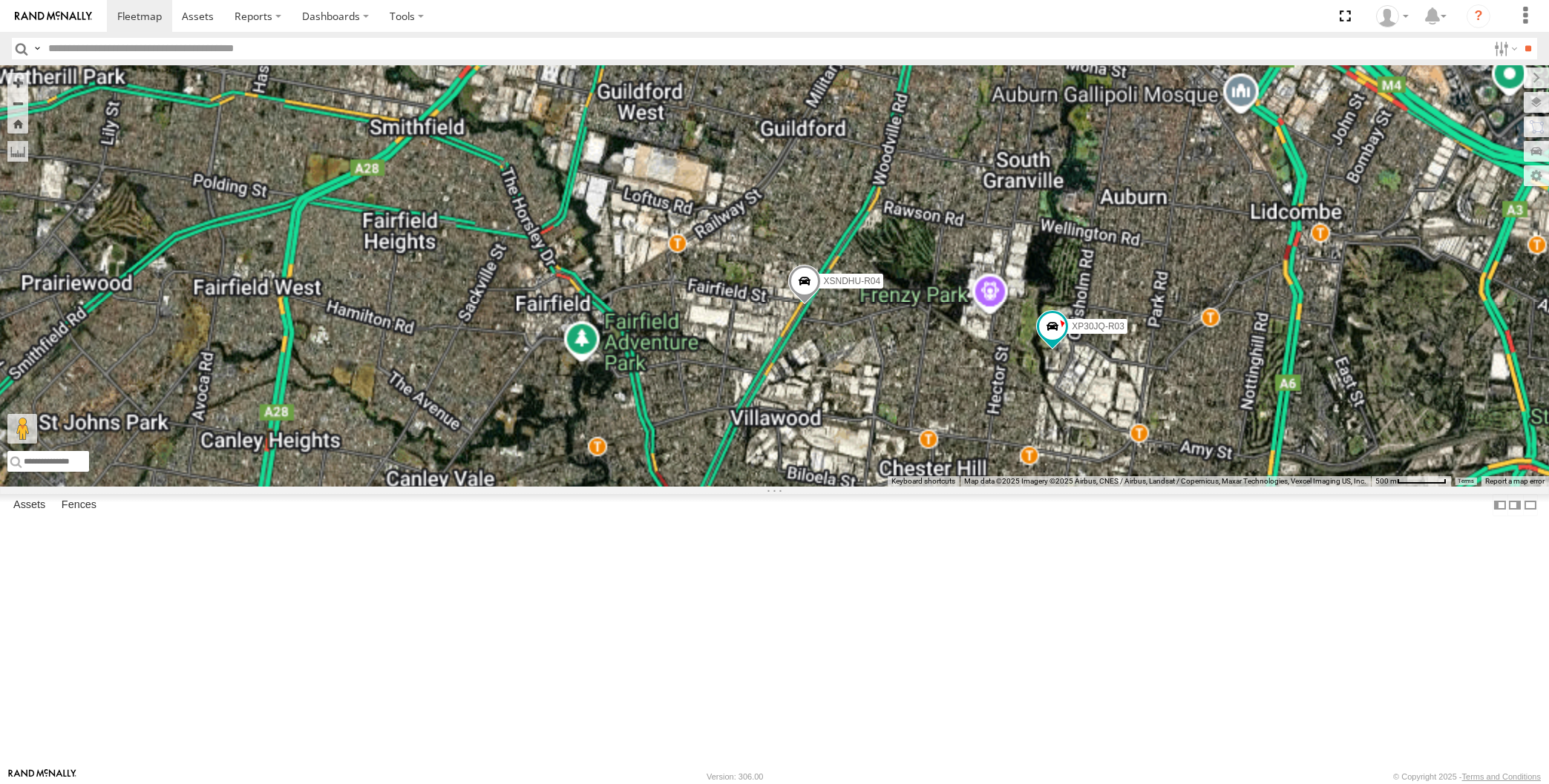
drag, startPoint x: 964, startPoint y: 626, endPoint x: 959, endPoint y: 611, distance: 15.8
click at [959, 487] on div "XP30JQ-R03 XSNDHU-R04 RJ5911-R79 4 XO97HS-R08" at bounding box center [774, 276] width 1549 height 422
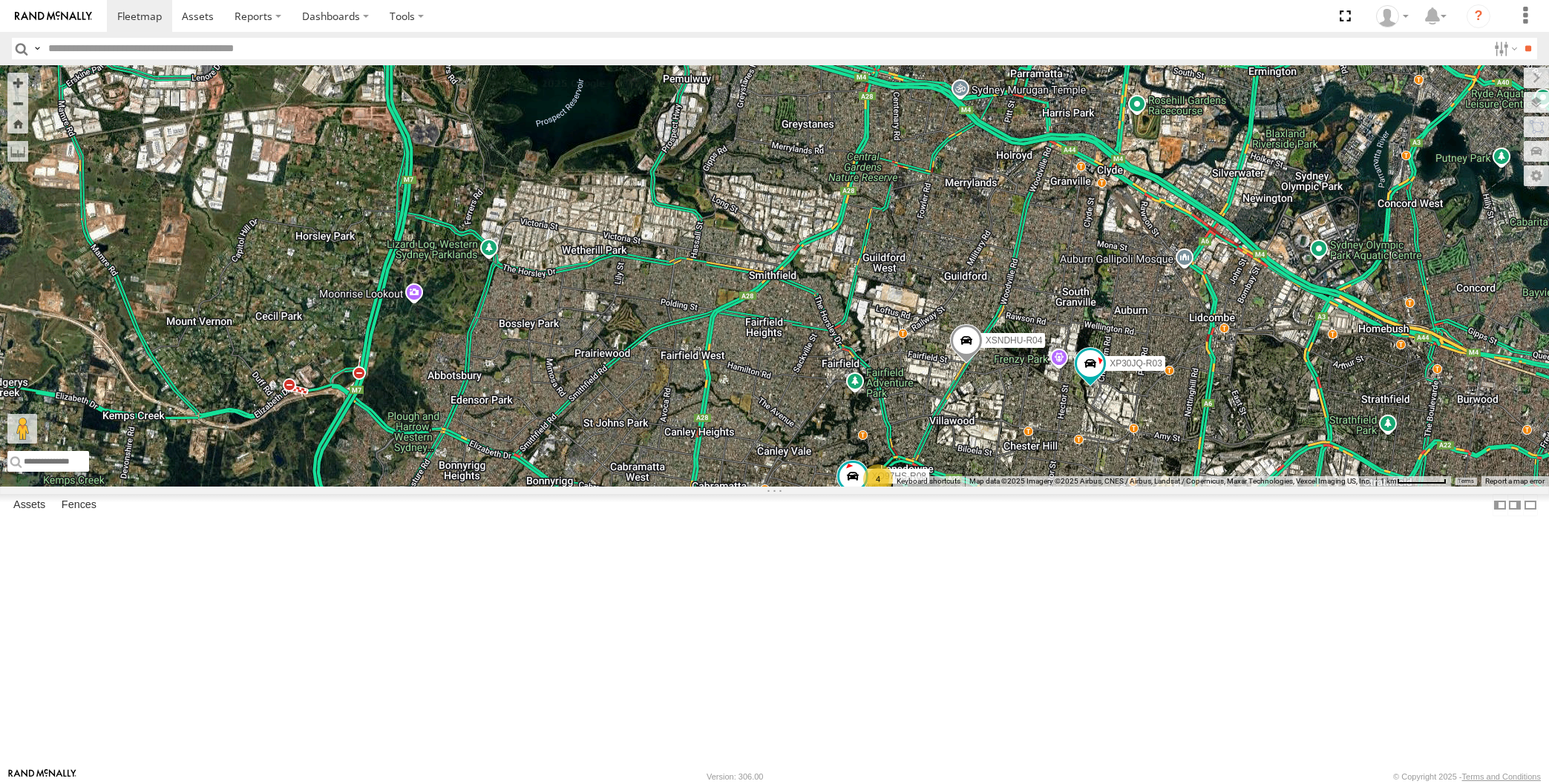
drag, startPoint x: 1090, startPoint y: 627, endPoint x: 1088, endPoint y: 565, distance: 62.0
click at [1088, 487] on div "XP30JQ-R03 XSNDHU-R04 RJ5911-R79 XO97HS-R08 4" at bounding box center [774, 276] width 1549 height 422
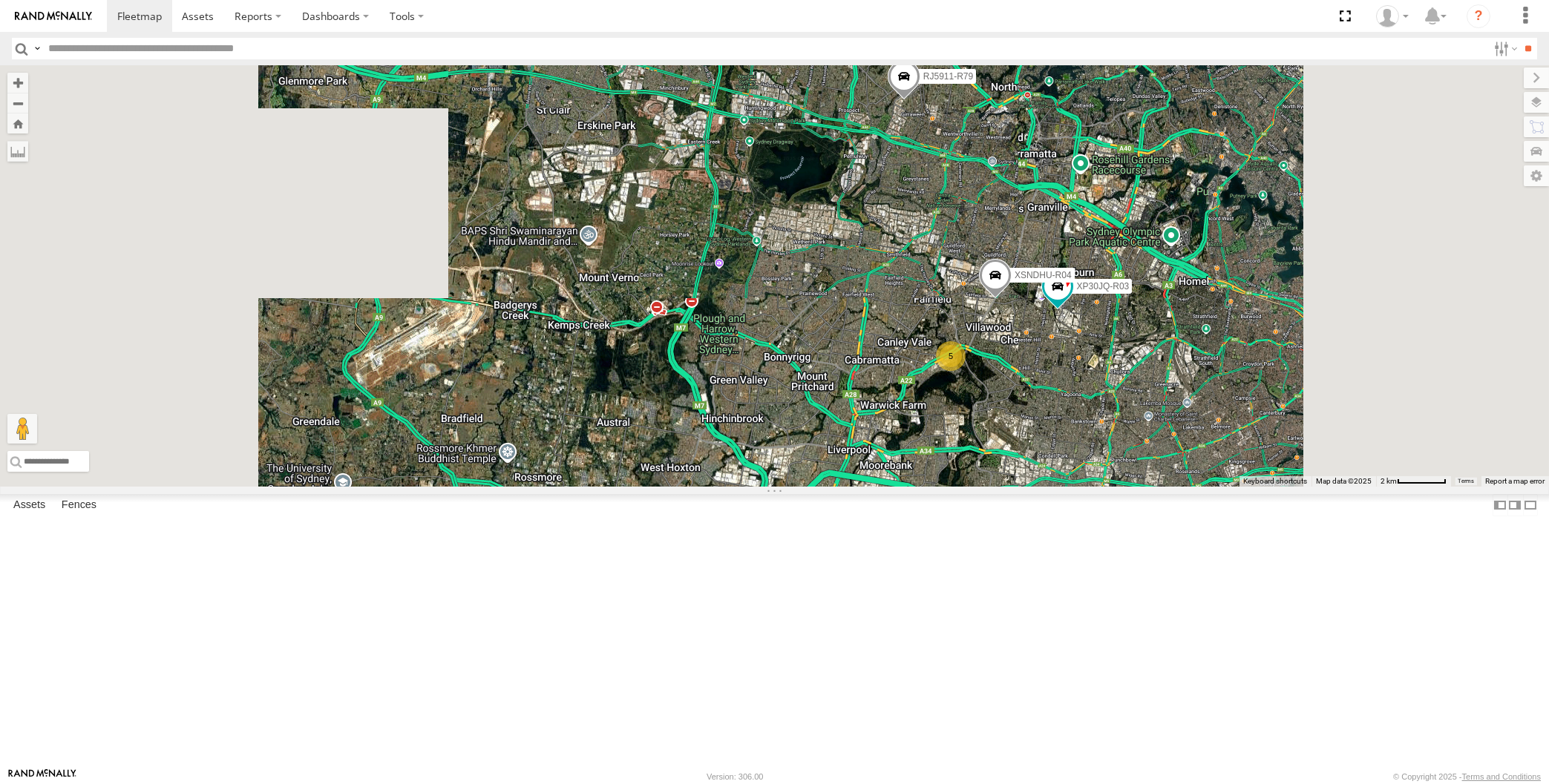
drag, startPoint x: 933, startPoint y: 338, endPoint x: 884, endPoint y: 374, distance: 60.8
click at [884, 374] on div "XP30JQ-R03 XSNDHU-R04 RJ5911-R79 5" at bounding box center [774, 276] width 1549 height 422
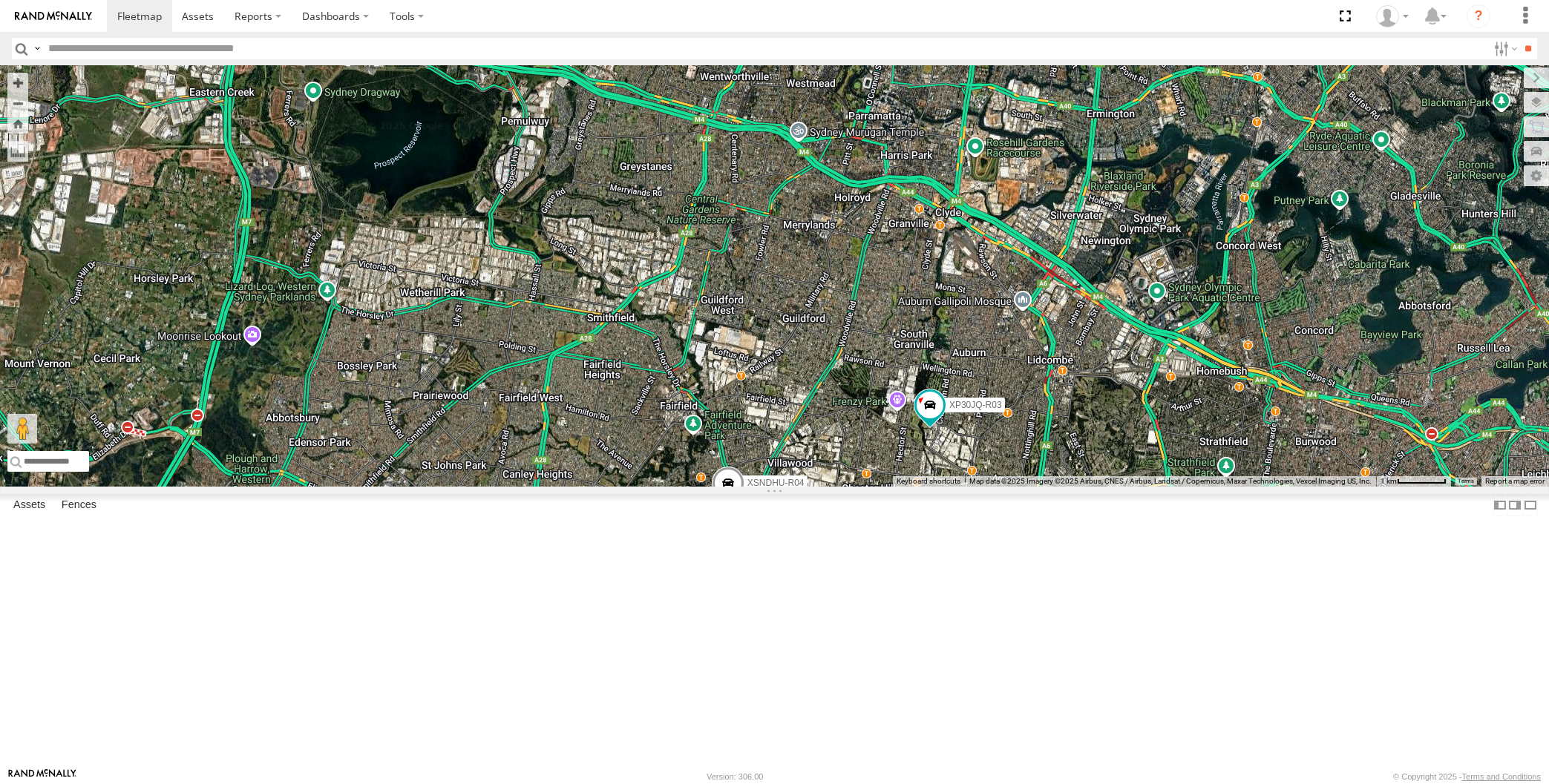
click at [1060, 487] on div "XP30JQ-R03 XSNDHU-R04 RJ5911-R79 4 XO97HS-R08" at bounding box center [774, 276] width 1549 height 422
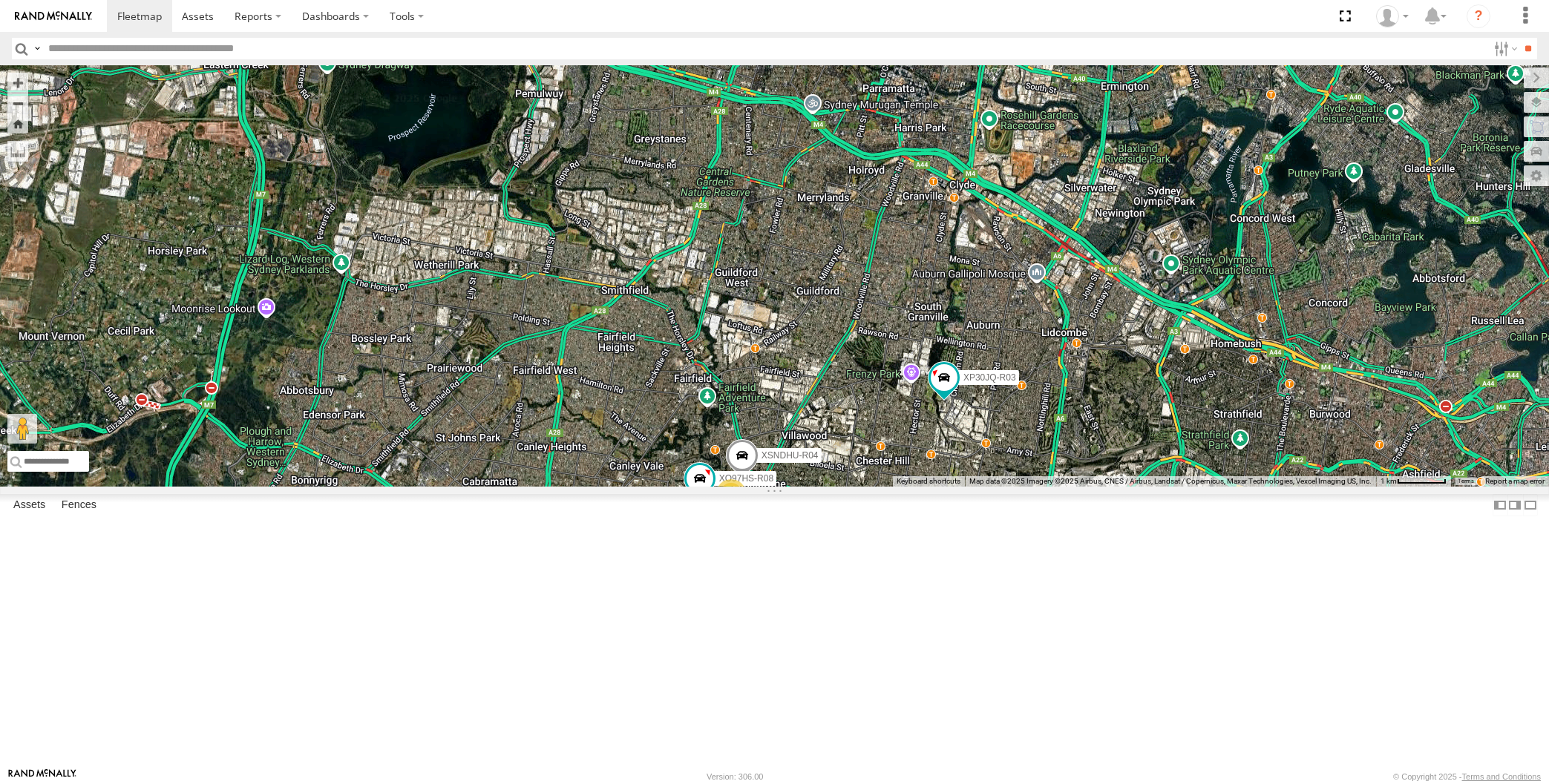
drag, startPoint x: 794, startPoint y: 698, endPoint x: 786, endPoint y: 675, distance: 24.4
click at [787, 487] on div "XP30JQ-R03 XSNDHU-R04 RJ5911-R79 4 XO97HS-R08" at bounding box center [774, 276] width 1549 height 422
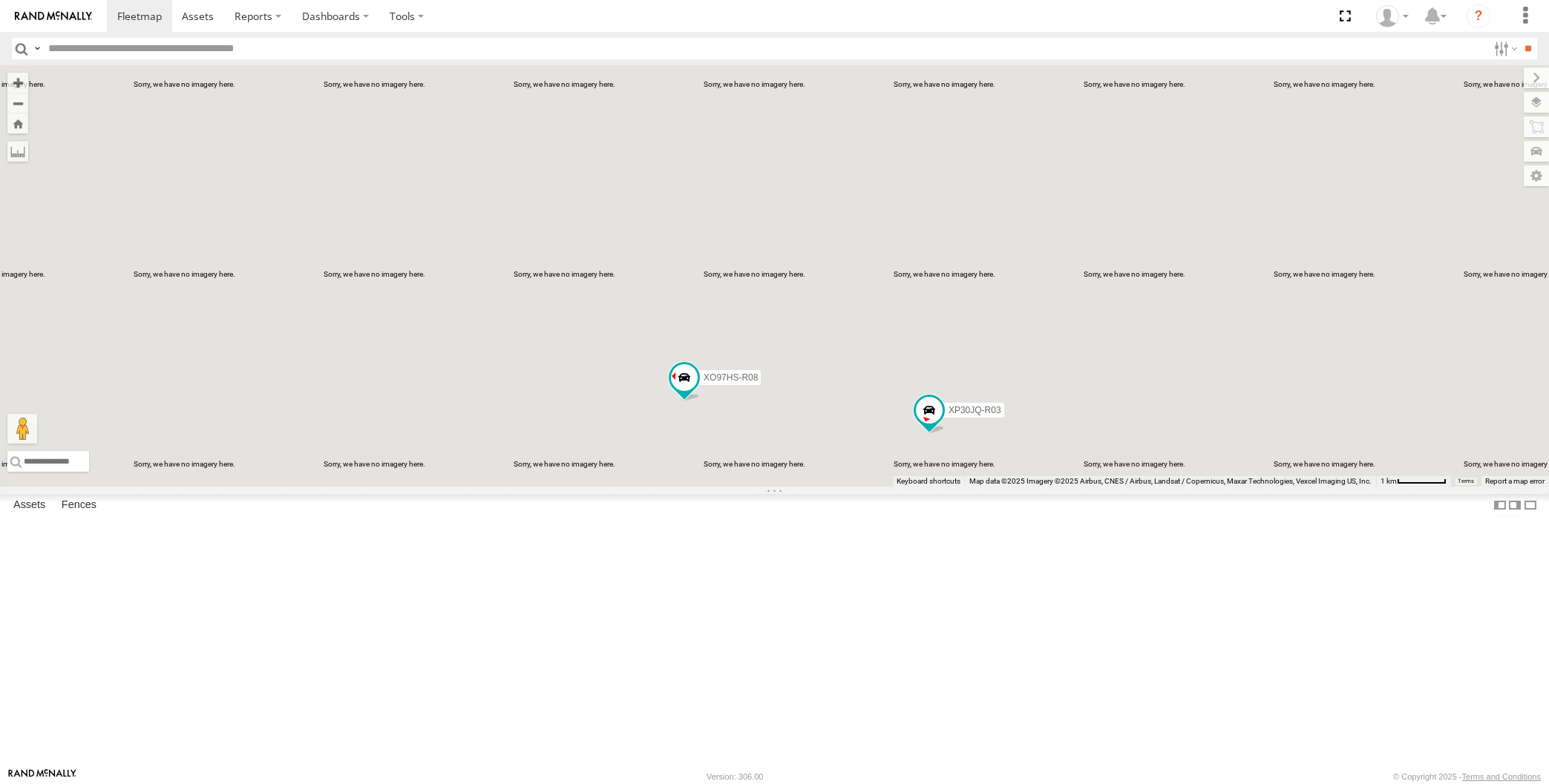
drag, startPoint x: 983, startPoint y: 640, endPoint x: 953, endPoint y: 574, distance: 72.5
click at [953, 487] on div "XP30JQ-R03 5 RJ5911-R79 XO97HS-R08" at bounding box center [774, 276] width 1549 height 422
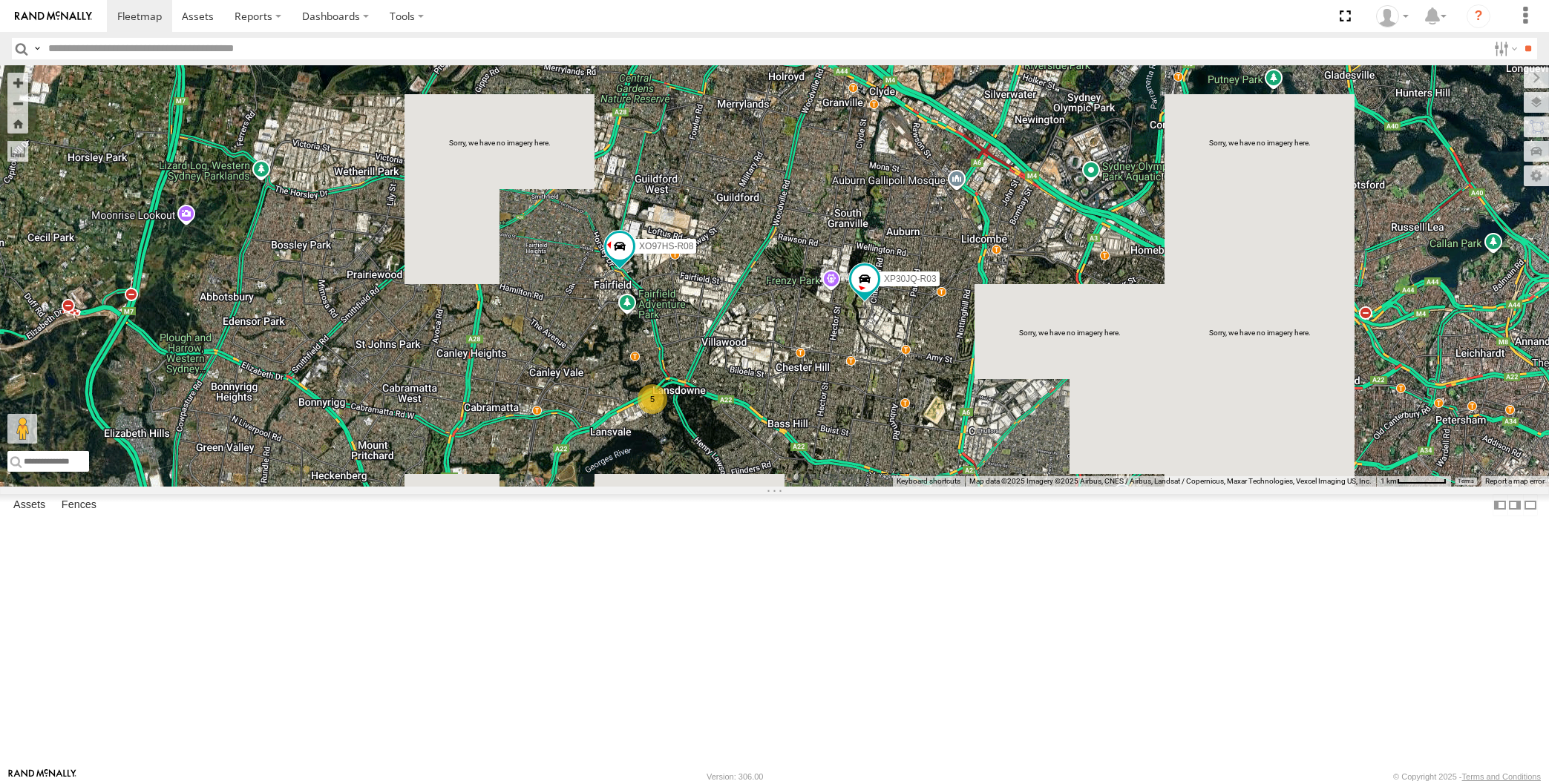
click at [756, 404] on div "XP30JQ-R03 RJ5911-R79 XO97HS-R08 5" at bounding box center [774, 276] width 1549 height 422
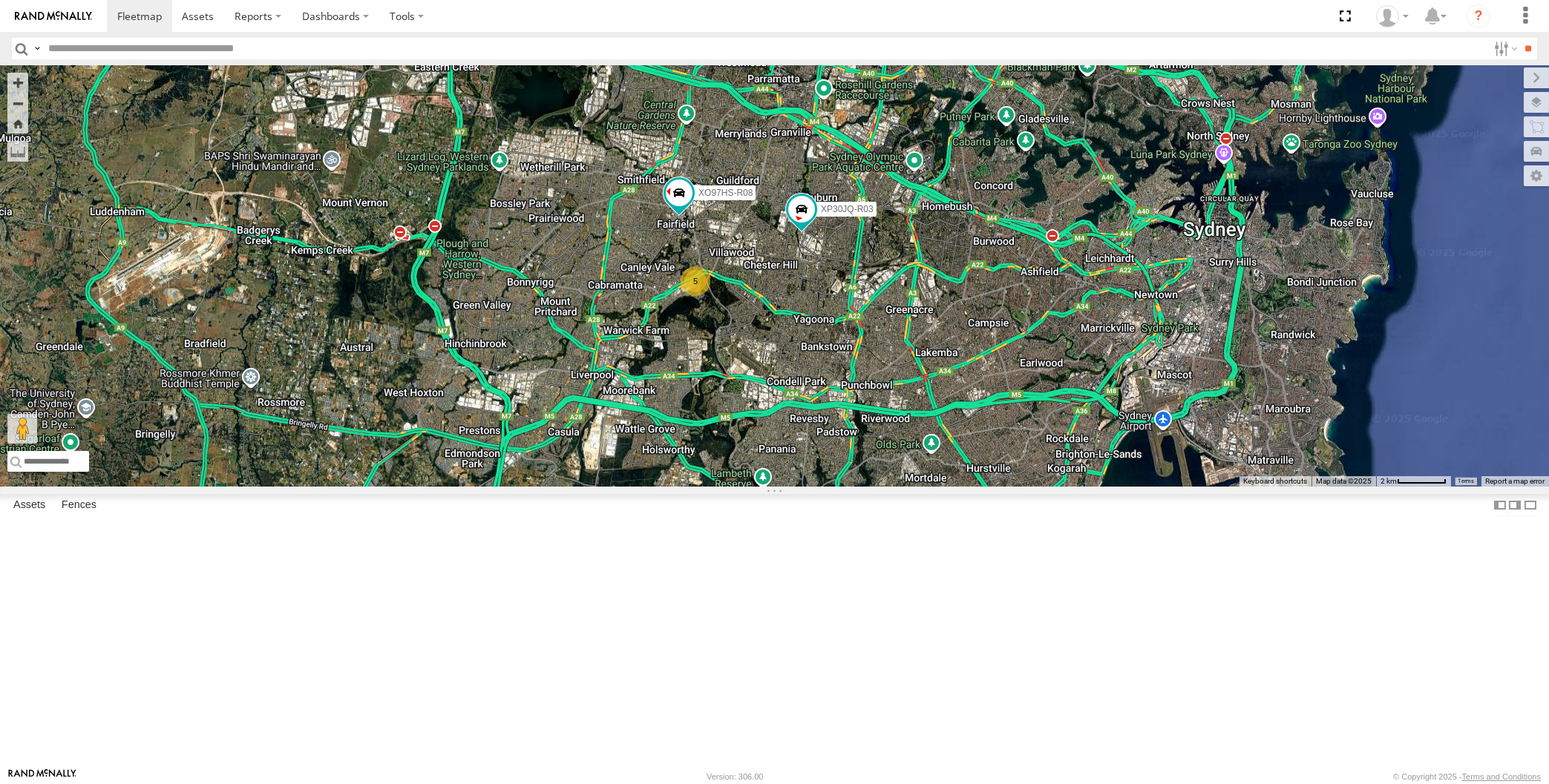
click at [642, 25] on span at bounding box center [646, 5] width 33 height 40
click at [712, 226] on div "XP30JQ-R03 RJ5911-R79 XO97HS-R08 5 RJ5911-R79 All Assets Wiltona Pl Girraween -…" at bounding box center [774, 276] width 1549 height 422
click at [792, 432] on div "XP30JQ-R03 RJ5911-R79 XO97HS-R08 5" at bounding box center [774, 276] width 1549 height 422
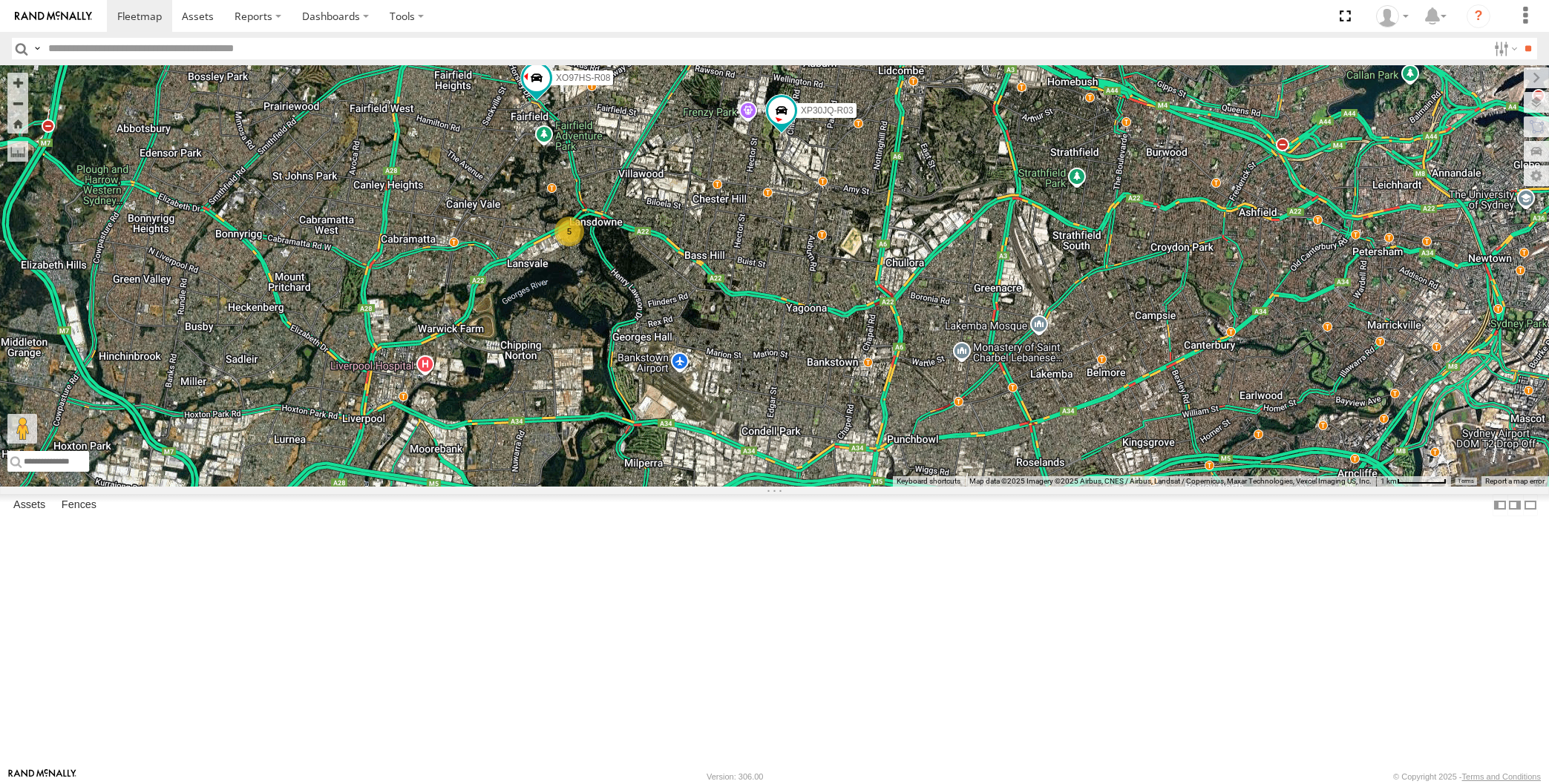
drag, startPoint x: 830, startPoint y: 503, endPoint x: 805, endPoint y: 435, distance: 72.4
click at [805, 441] on div "XP30JQ-R03 RJ5911-R79 XO97HS-R08 5" at bounding box center [774, 276] width 1549 height 422
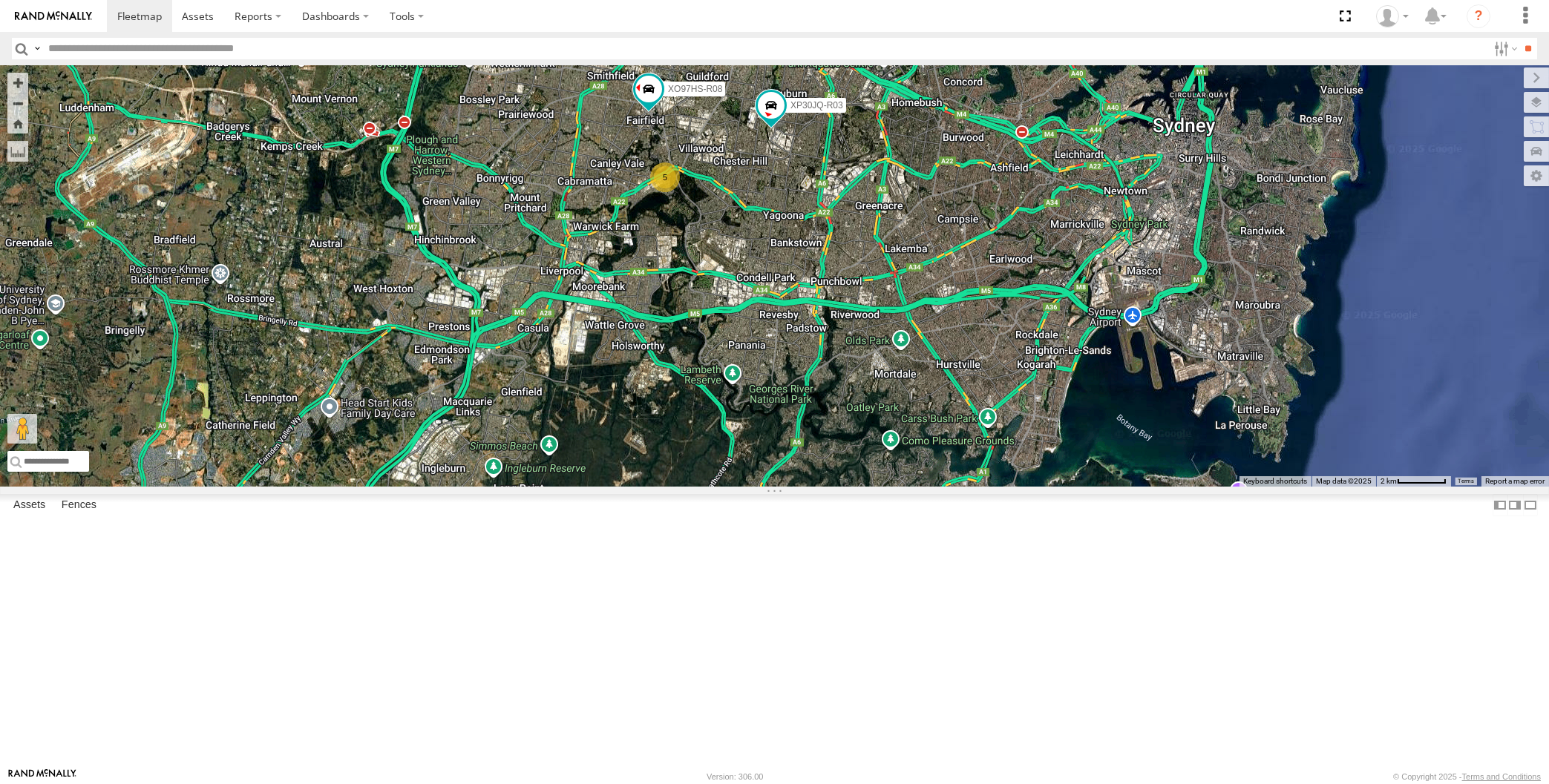
drag, startPoint x: 900, startPoint y: 483, endPoint x: 874, endPoint y: 478, distance: 26.5
click at [869, 476] on div "XP30JQ-R03 RJ5911-R79 XO97HS-R08 5" at bounding box center [774, 276] width 1549 height 422
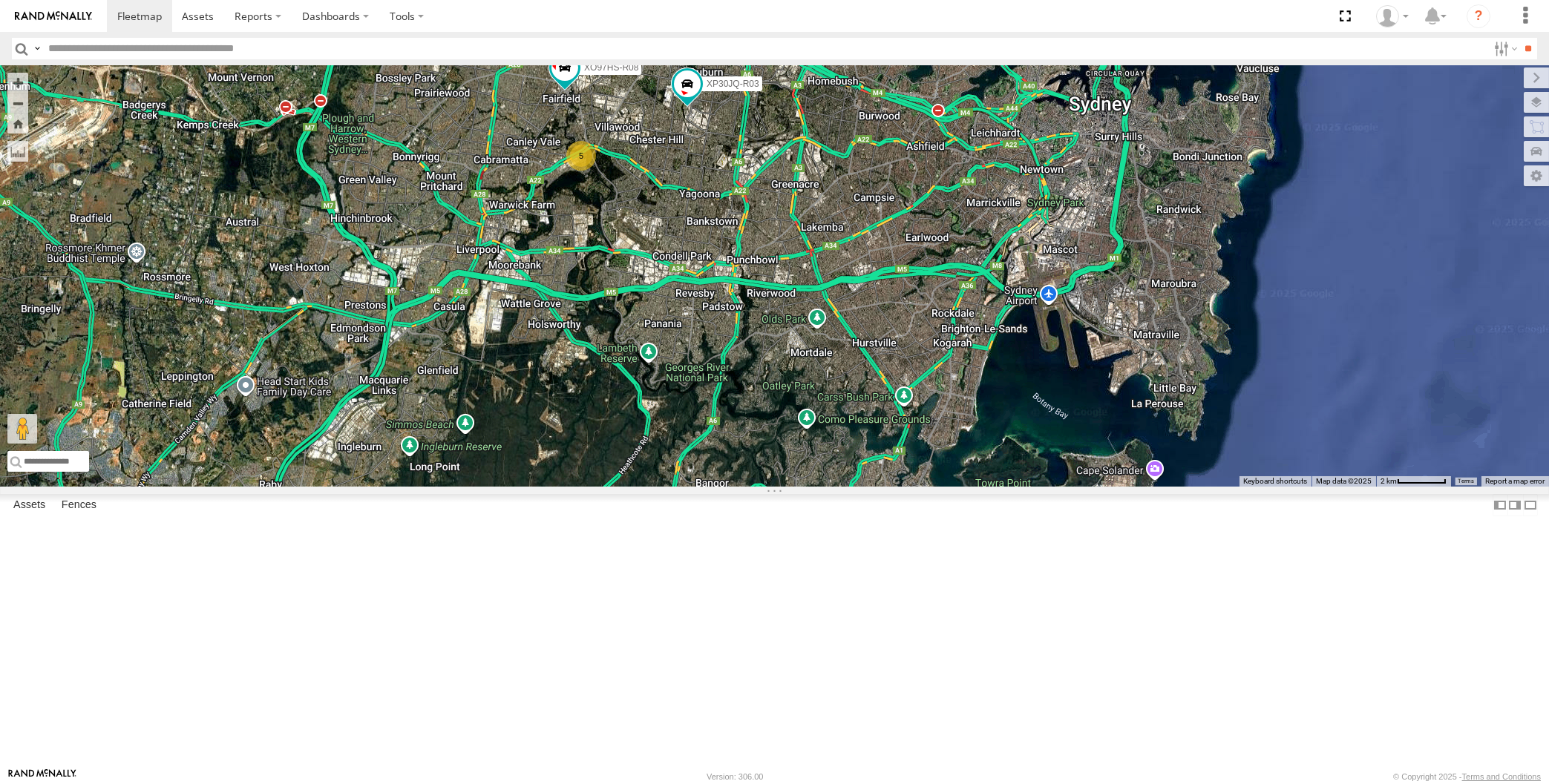
drag, startPoint x: 821, startPoint y: 506, endPoint x: 830, endPoint y: 520, distance: 16.6
click at [830, 487] on div "XP30JQ-R03 RJ5911-R79 XO97HS-R08 5" at bounding box center [774, 276] width 1549 height 422
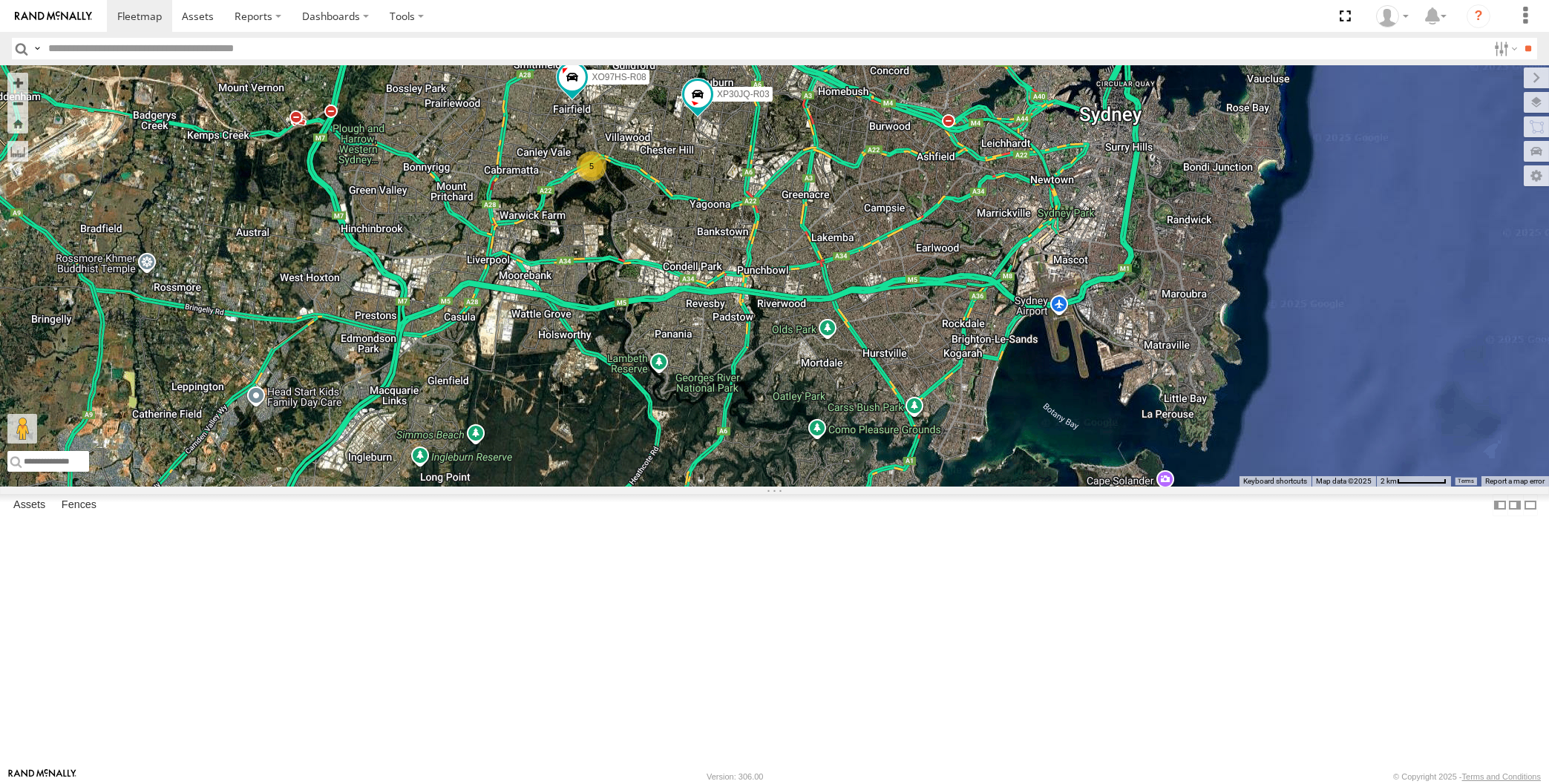
drag, startPoint x: 741, startPoint y: 406, endPoint x: 747, endPoint y: 411, distance: 7.8
click at [747, 411] on div "XP30JQ-R03 RJ5911-R79 XO97HS-R08 5" at bounding box center [774, 276] width 1549 height 422
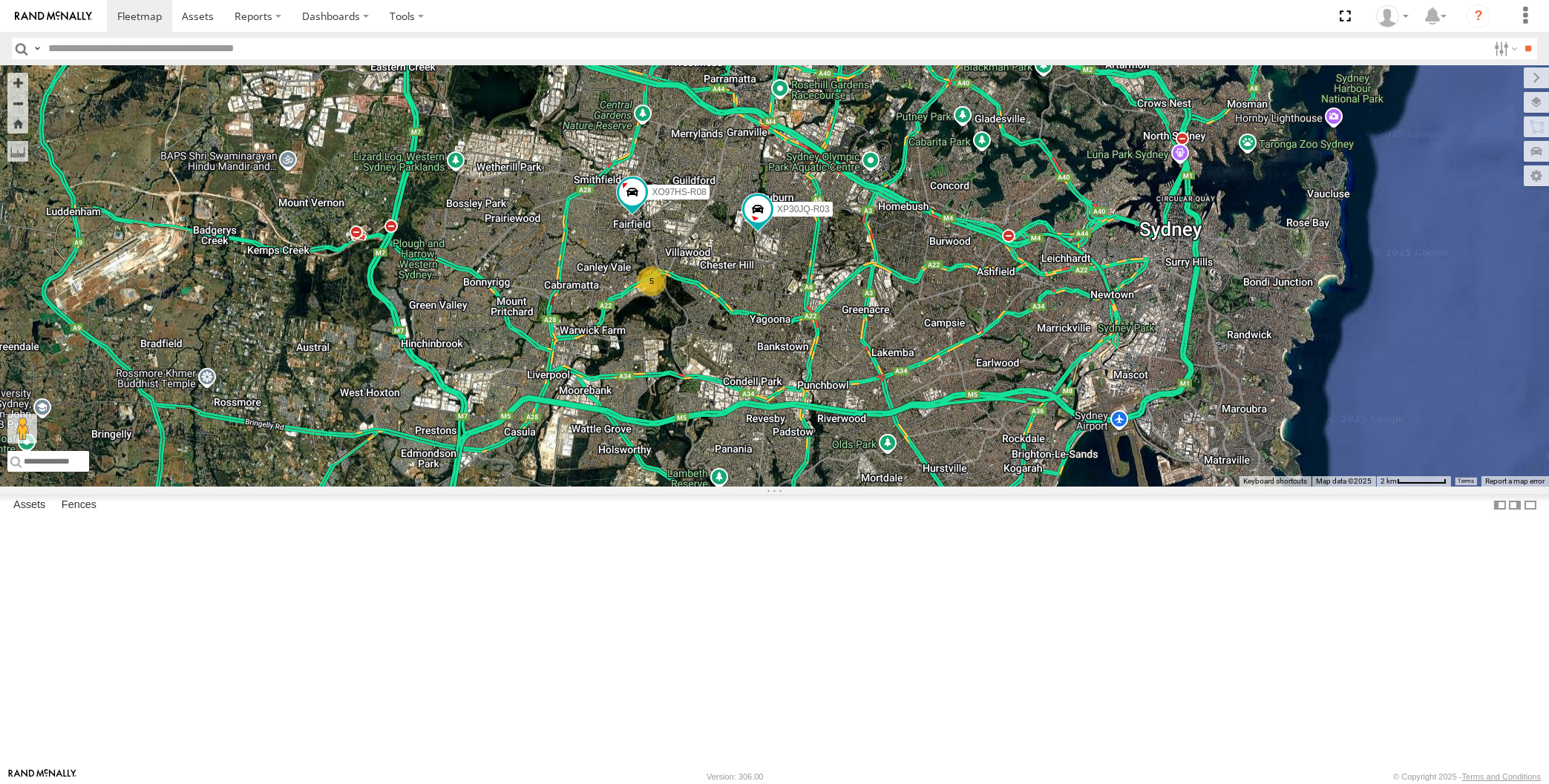
click at [607, 25] on span at bounding box center [602, 5] width 33 height 40
drag, startPoint x: 631, startPoint y: 193, endPoint x: 642, endPoint y: 226, distance: 34.8
click at [642, 226] on div "XP30JQ-R03 RJ5911-R79 XO97HS-R08 5 RJ5911-R79 All Assets Wiltona Pl Girraween -…" at bounding box center [774, 276] width 1549 height 422
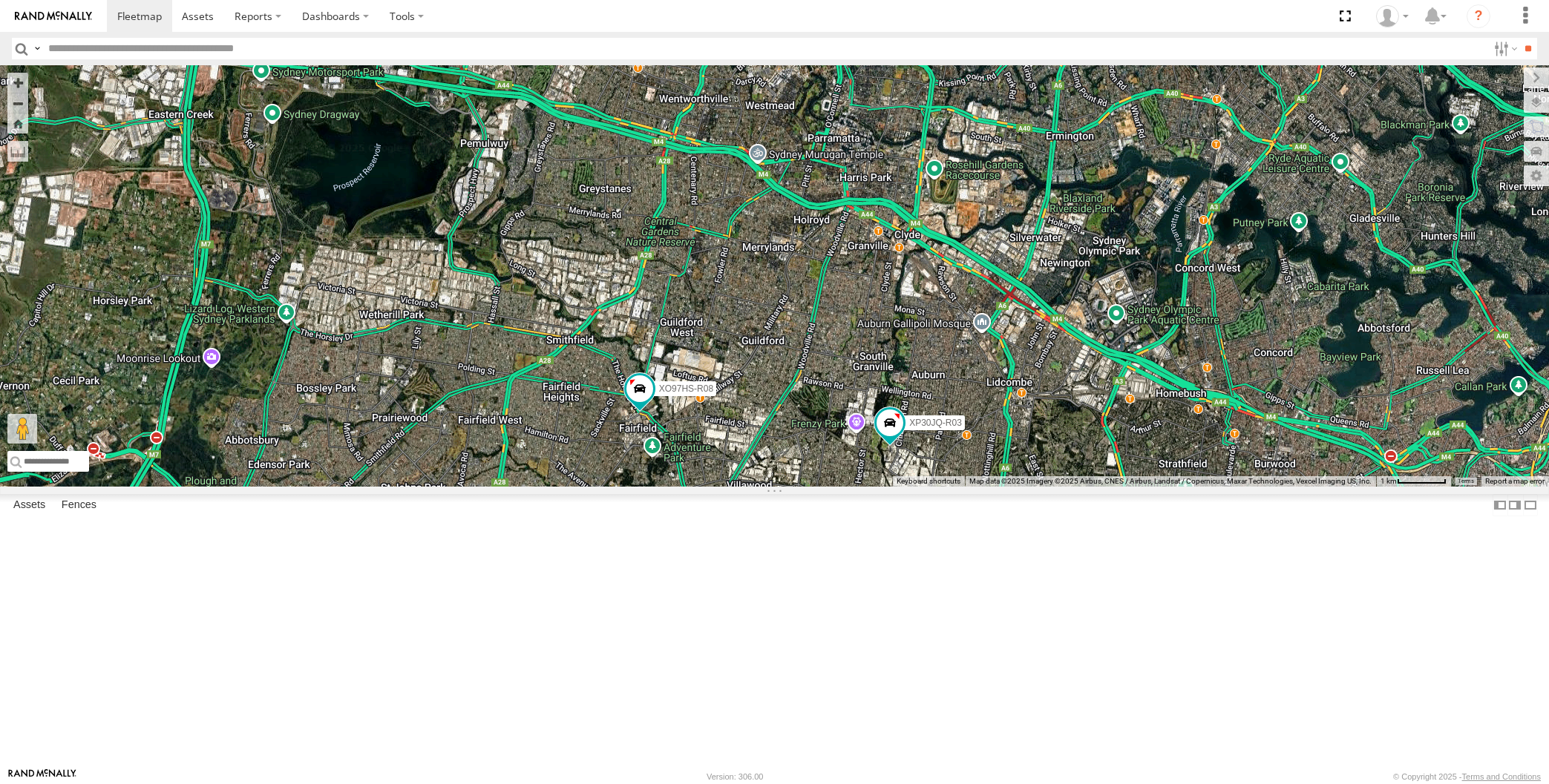
click at [590, 14] on label at bounding box center [586, 9] width 29 height 10
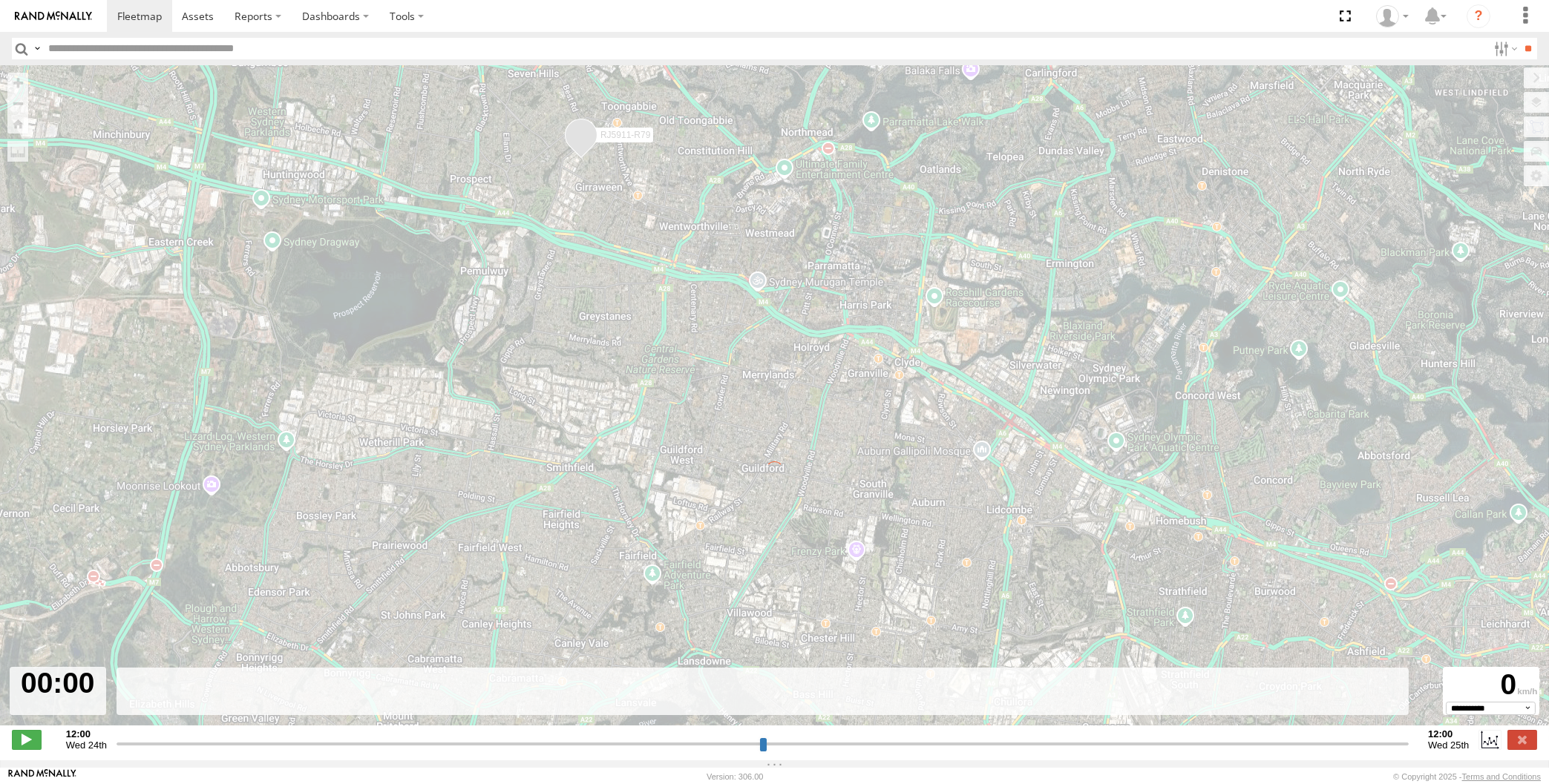
click at [1307, 750] on input "range" at bounding box center [762, 744] width 1292 height 14
click at [1321, 743] on input "range" at bounding box center [762, 744] width 1292 height 14
click at [1330, 743] on input "range" at bounding box center [762, 744] width 1292 height 14
click at [1333, 743] on input "range" at bounding box center [762, 744] width 1292 height 14
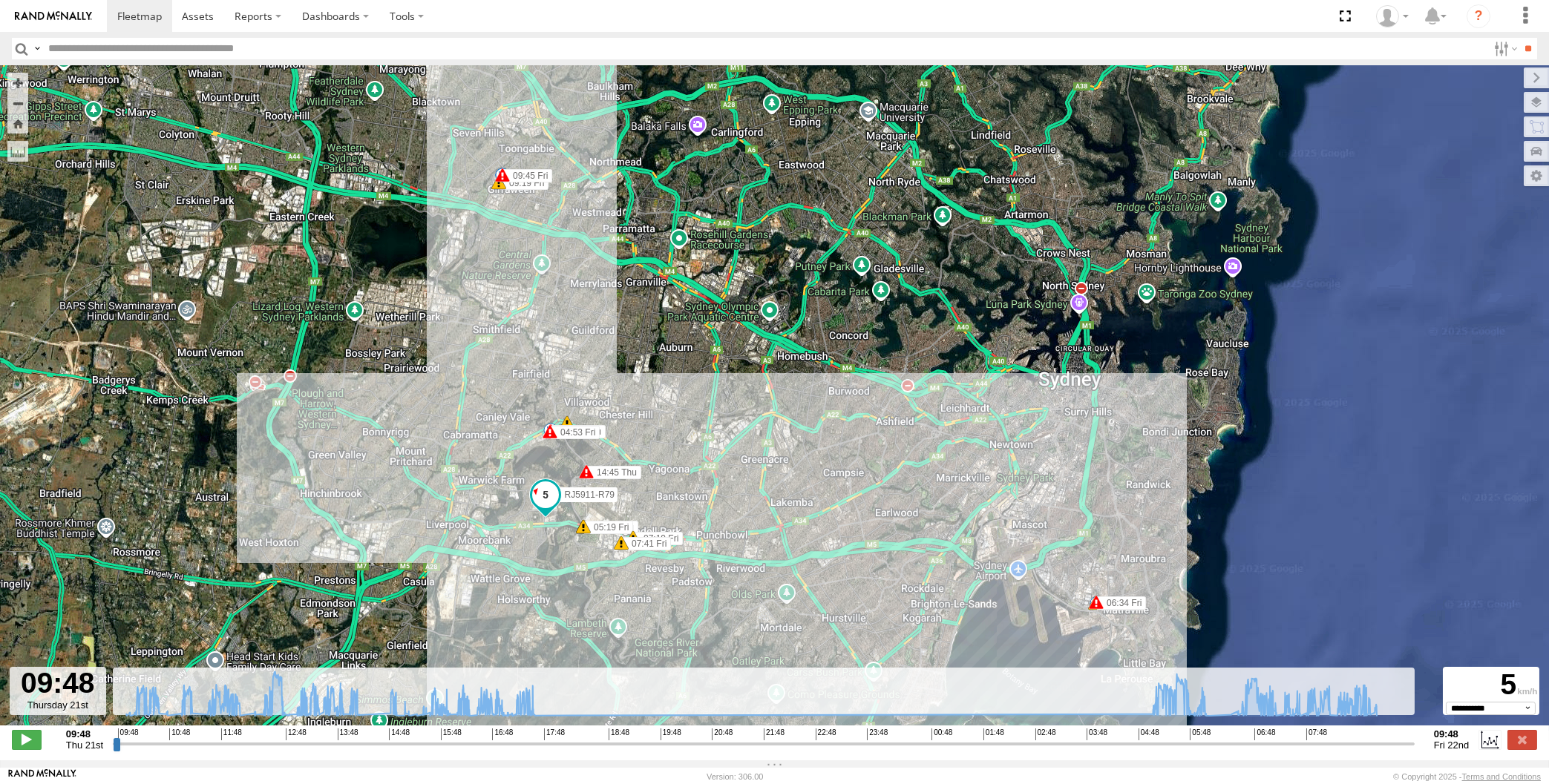
click at [1348, 744] on input "range" at bounding box center [763, 744] width 1302 height 14
click at [1359, 740] on input "range" at bounding box center [763, 744] width 1302 height 14
click at [1375, 740] on input "range" at bounding box center [763, 744] width 1302 height 14
click at [1390, 740] on input "range" at bounding box center [763, 744] width 1302 height 14
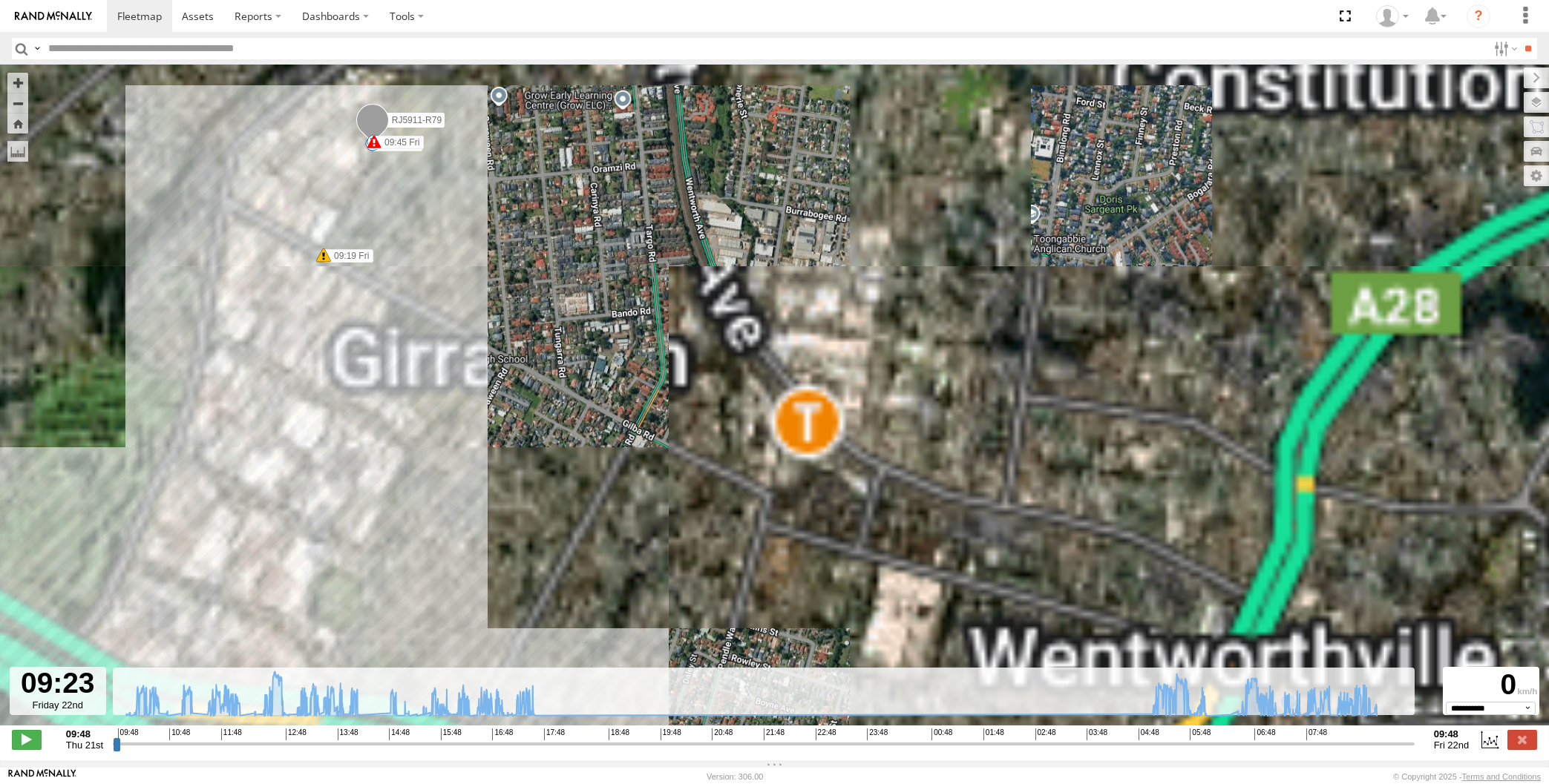
click at [496, 237] on div "RJ5911-R79 11:20 Thu 13:49 Thu 14:45 Thu 04:53 Fri 05:19 Fri 06:06 Fri 06:34 Fr…" at bounding box center [774, 403] width 1549 height 676
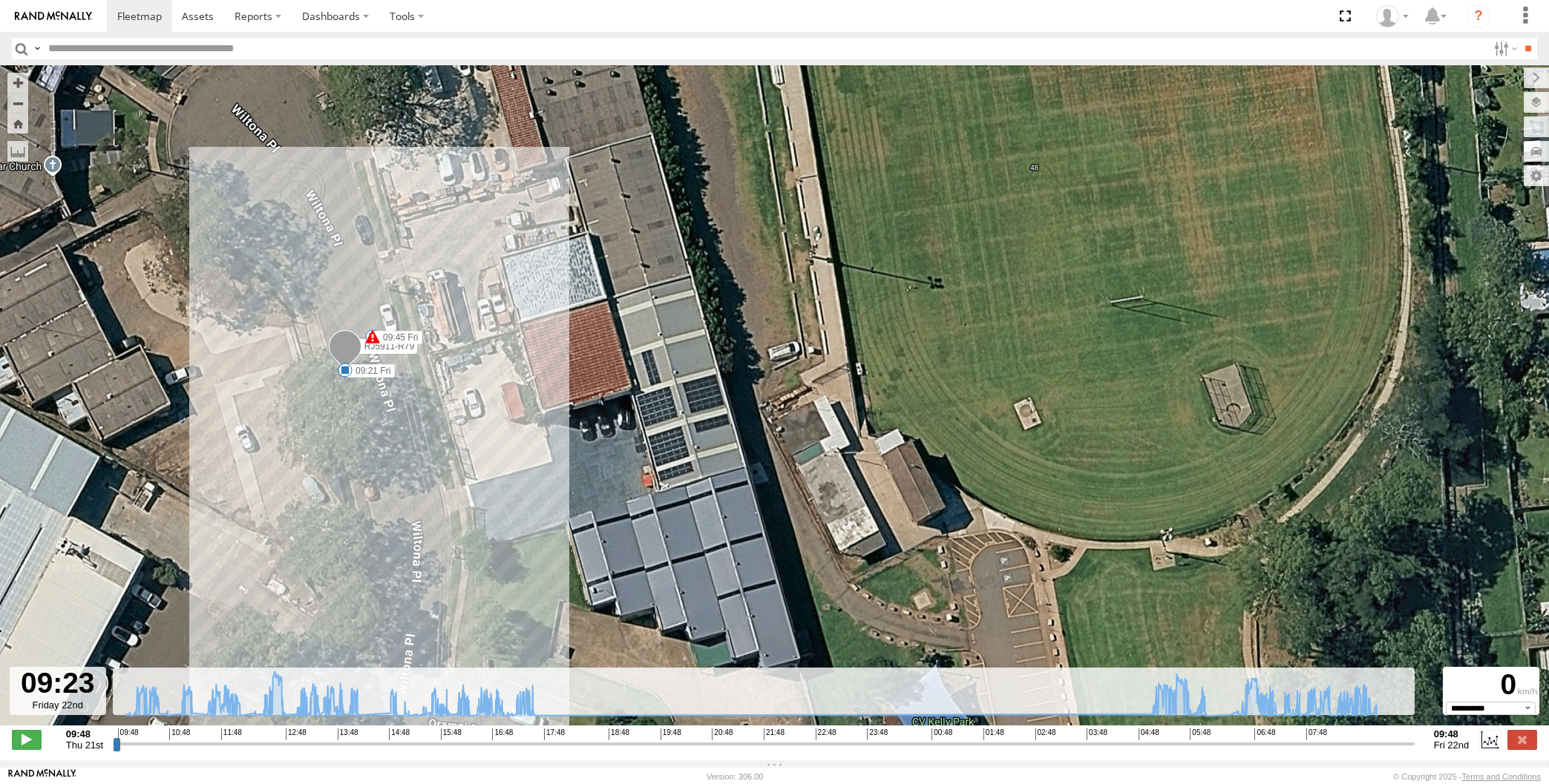
click at [1394, 744] on input "range" at bounding box center [763, 744] width 1302 height 14
click at [1400, 743] on input "range" at bounding box center [763, 744] width 1302 height 14
click at [1406, 740] on input "range" at bounding box center [763, 744] width 1302 height 14
click at [1415, 739] on div "09:48 Thu 21st Created with Highcharts 6.0.7 Highcharts.com 09:48 10:48 11:48 1…" at bounding box center [774, 740] width 1525 height 22
drag, startPoint x: 1406, startPoint y: 743, endPoint x: 1425, endPoint y: 740, distance: 19.2
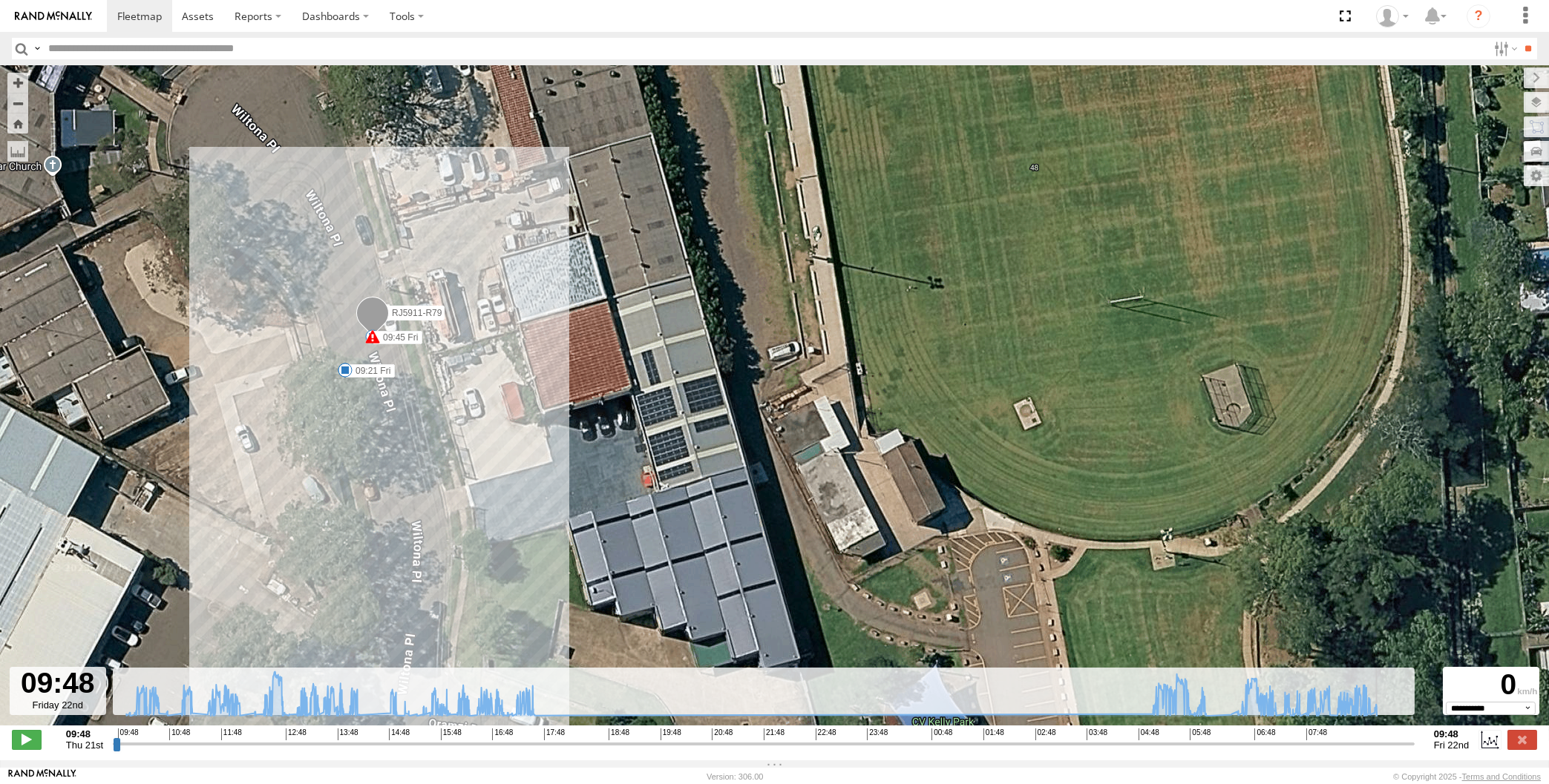
type input "**********"
click at [1415, 740] on input "range" at bounding box center [763, 744] width 1302 height 14
click at [1521, 744] on label at bounding box center [1522, 740] width 29 height 19
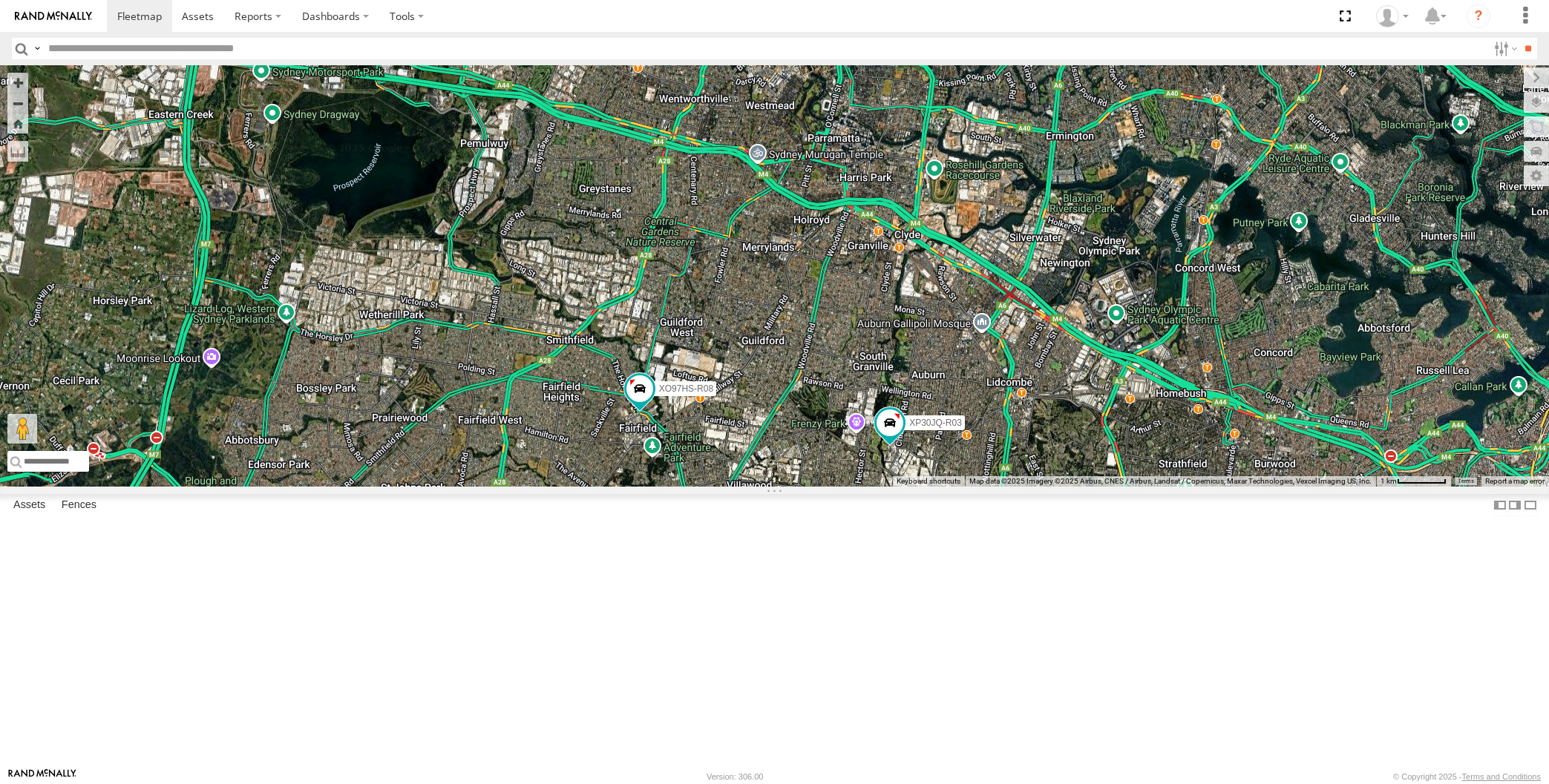
drag, startPoint x: 1100, startPoint y: 531, endPoint x: 1086, endPoint y: 475, distance: 57.7
click at [1089, 484] on div "RJ5911-R79 XP30JQ-R03 5 XO97HS-R08" at bounding box center [774, 276] width 1549 height 422
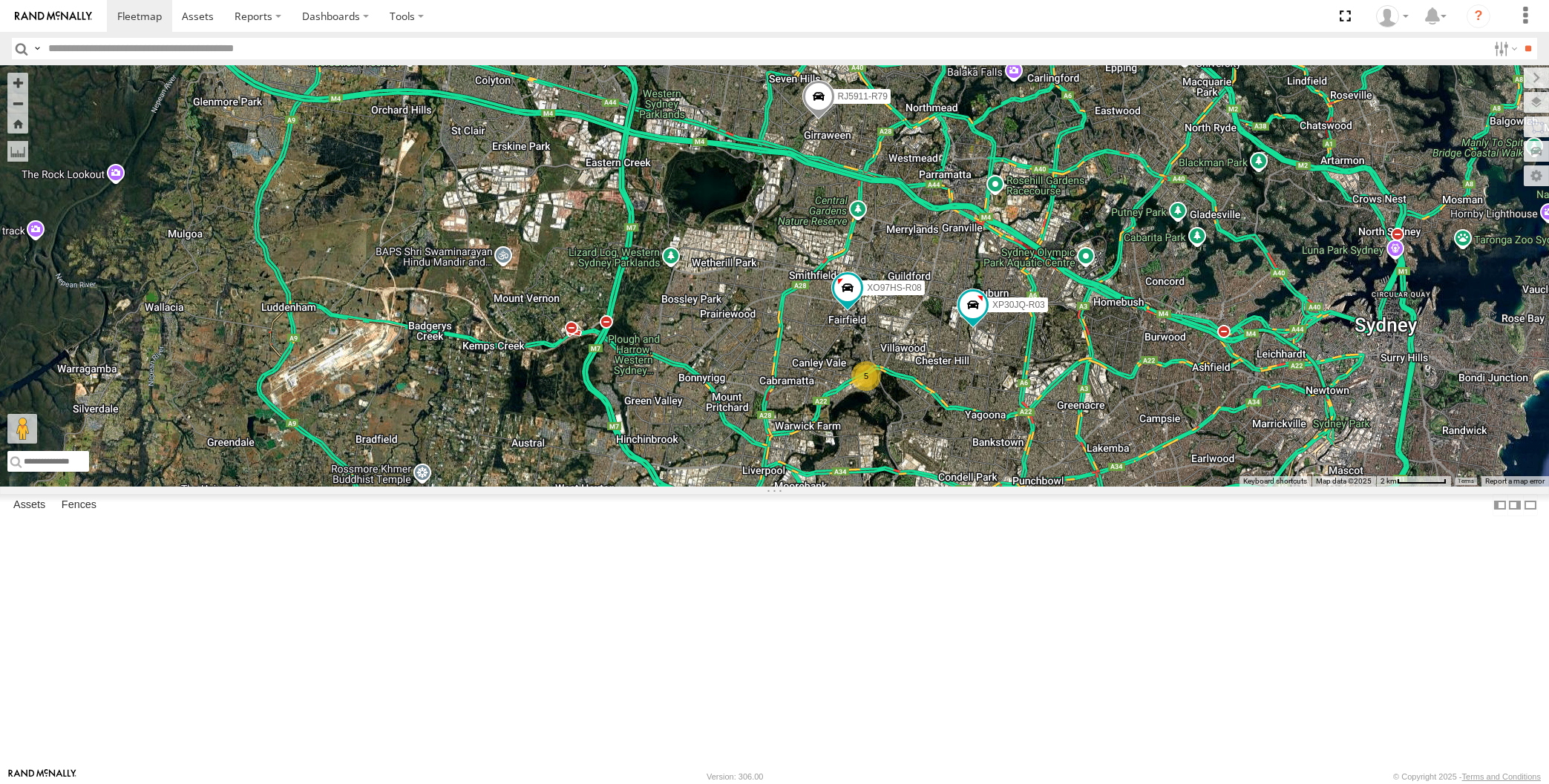
click at [1086, 487] on div "RJ5911-R79 XP30JQ-R03 XO97HS-R08 5" at bounding box center [774, 276] width 1549 height 422
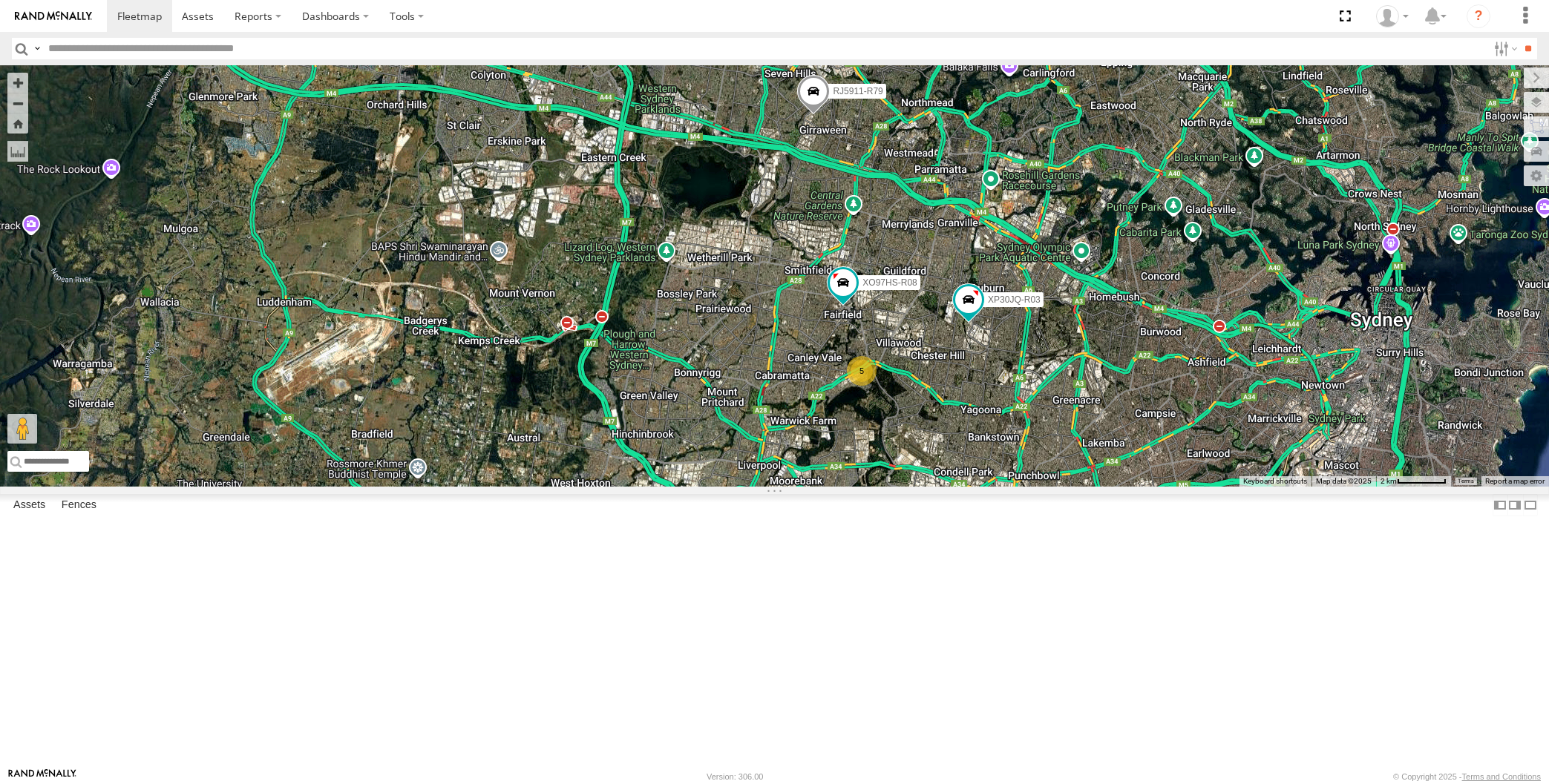
click at [1028, 487] on div "RJ5911-R79 XP30JQ-R03 XO97HS-R08 5" at bounding box center [774, 276] width 1549 height 422
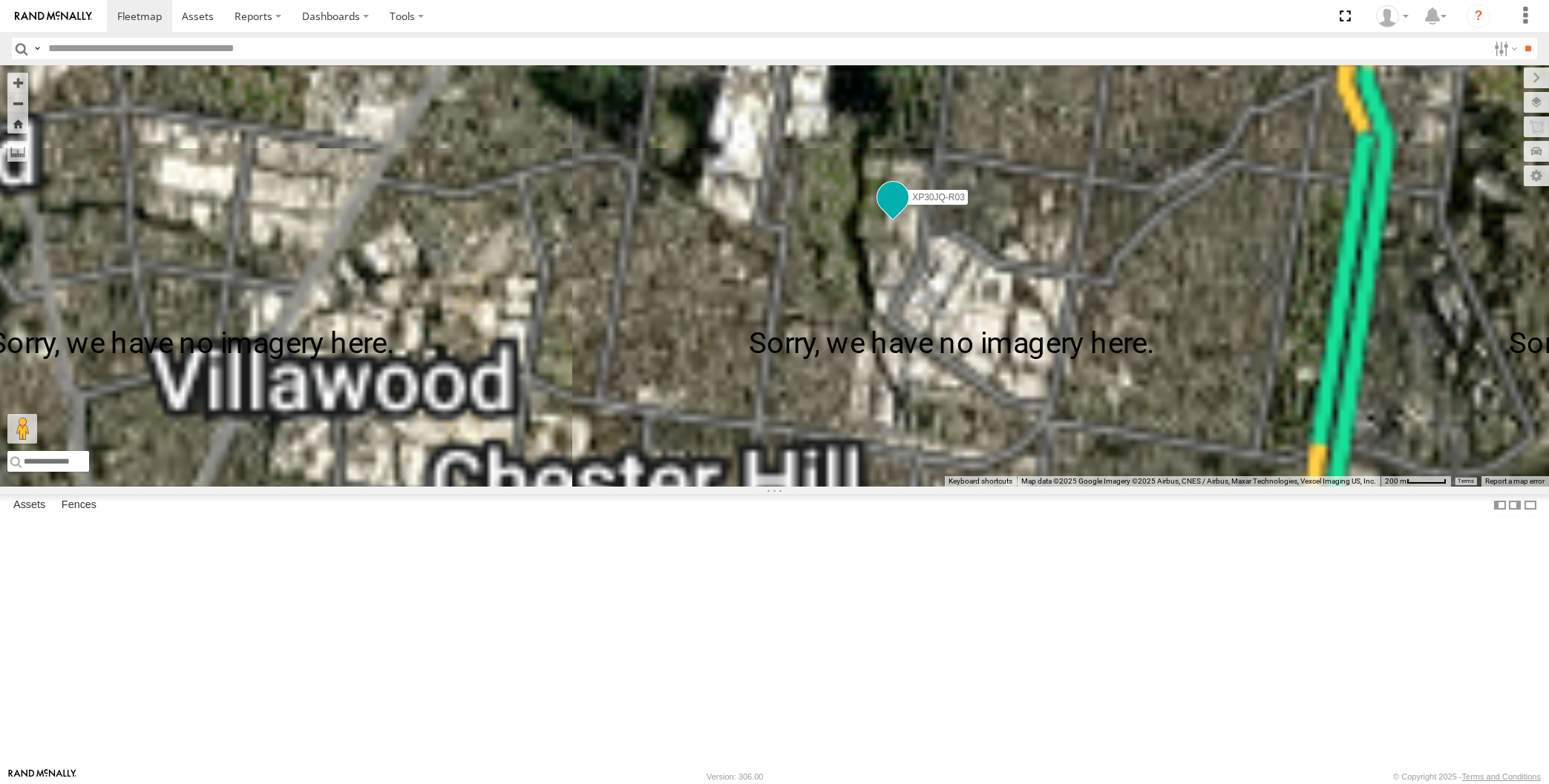
click at [894, 212] on span at bounding box center [893, 198] width 27 height 27
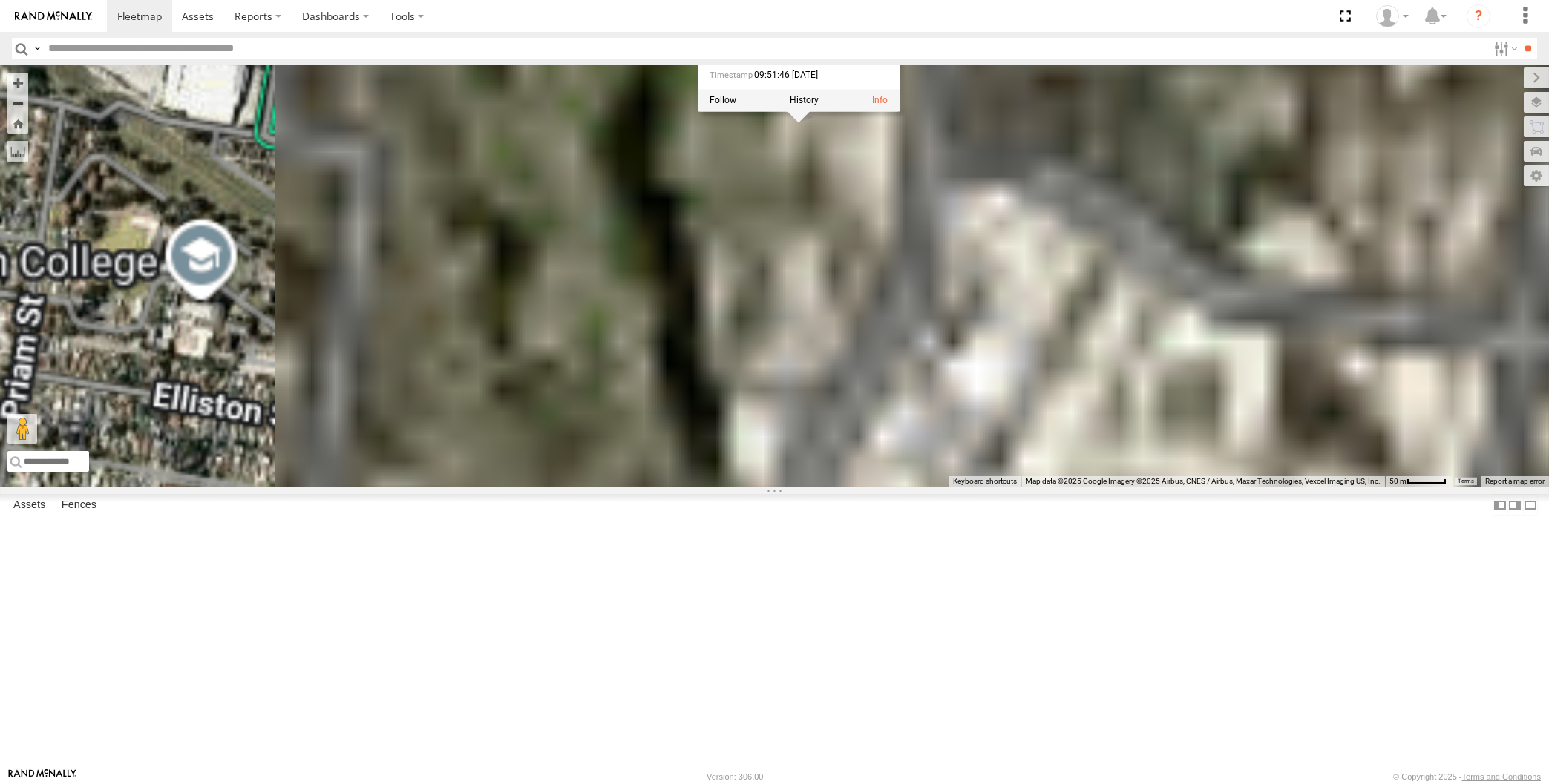
click at [845, 319] on div "XP30JQ-R03 RJ5911-R79 XO97HS-R08 XP30JQ-R03 All Assets Princes Rd Auburn -33.87…" at bounding box center [774, 276] width 1549 height 422
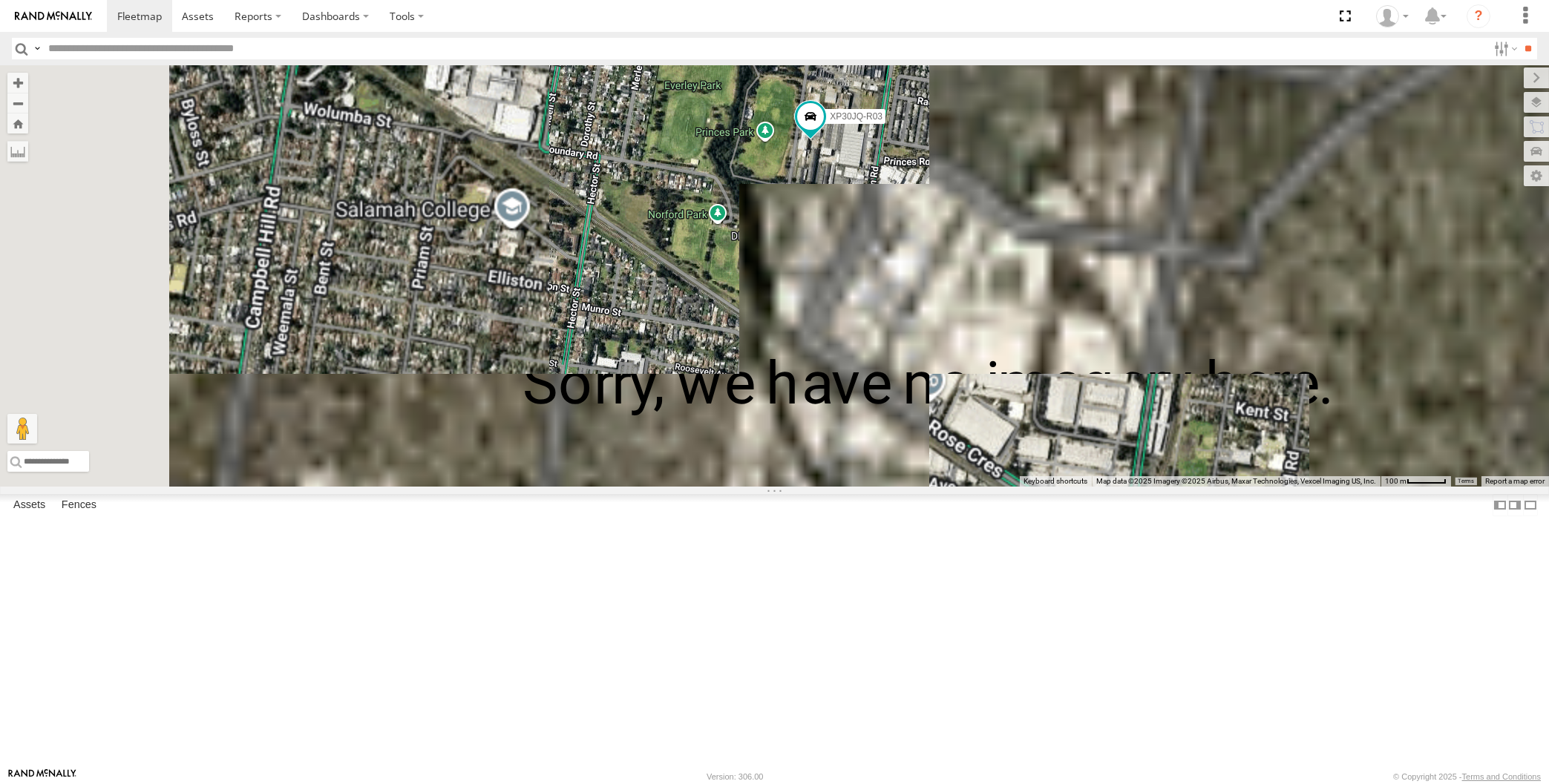
click at [821, 317] on div "XP30JQ-R03 RJ5911-R79 XO97HS-R08" at bounding box center [774, 276] width 1549 height 422
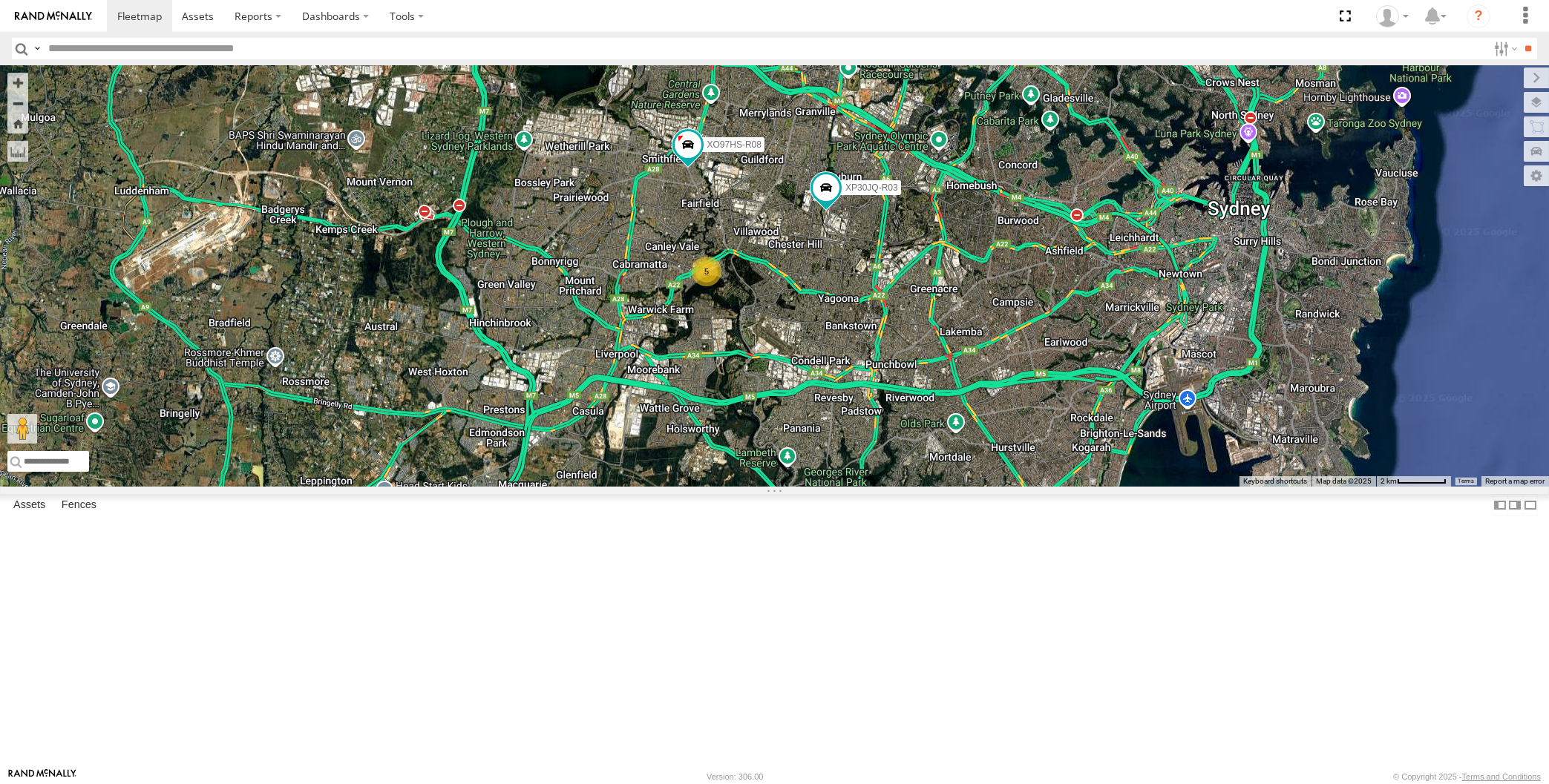
click at [749, 348] on div "XP30JQ-R03 RJ5911-R79 XO97HS-R08 5" at bounding box center [774, 276] width 1549 height 422
drag, startPoint x: 854, startPoint y: 436, endPoint x: 842, endPoint y: 459, distance: 25.9
click at [842, 459] on div "XP30JQ-R03 RJ5911-R79 XO97HS-R08 5" at bounding box center [774, 276] width 1549 height 422
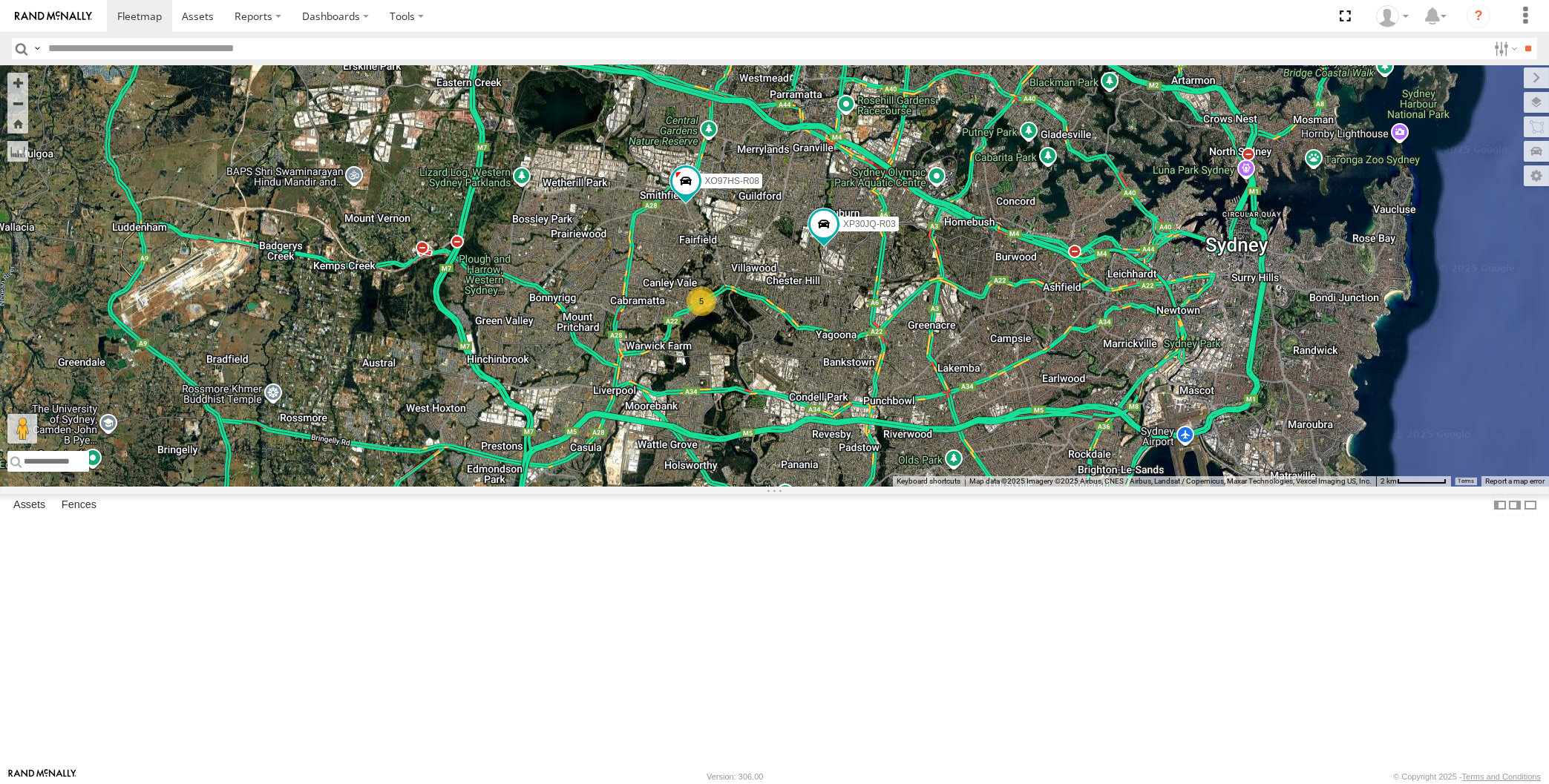
drag, startPoint x: 734, startPoint y: 346, endPoint x: 740, endPoint y: 355, distance: 10.8
click at [740, 355] on div "XP30JQ-R03 RJ5911-R79 XO97HS-R08 5" at bounding box center [774, 276] width 1549 height 422
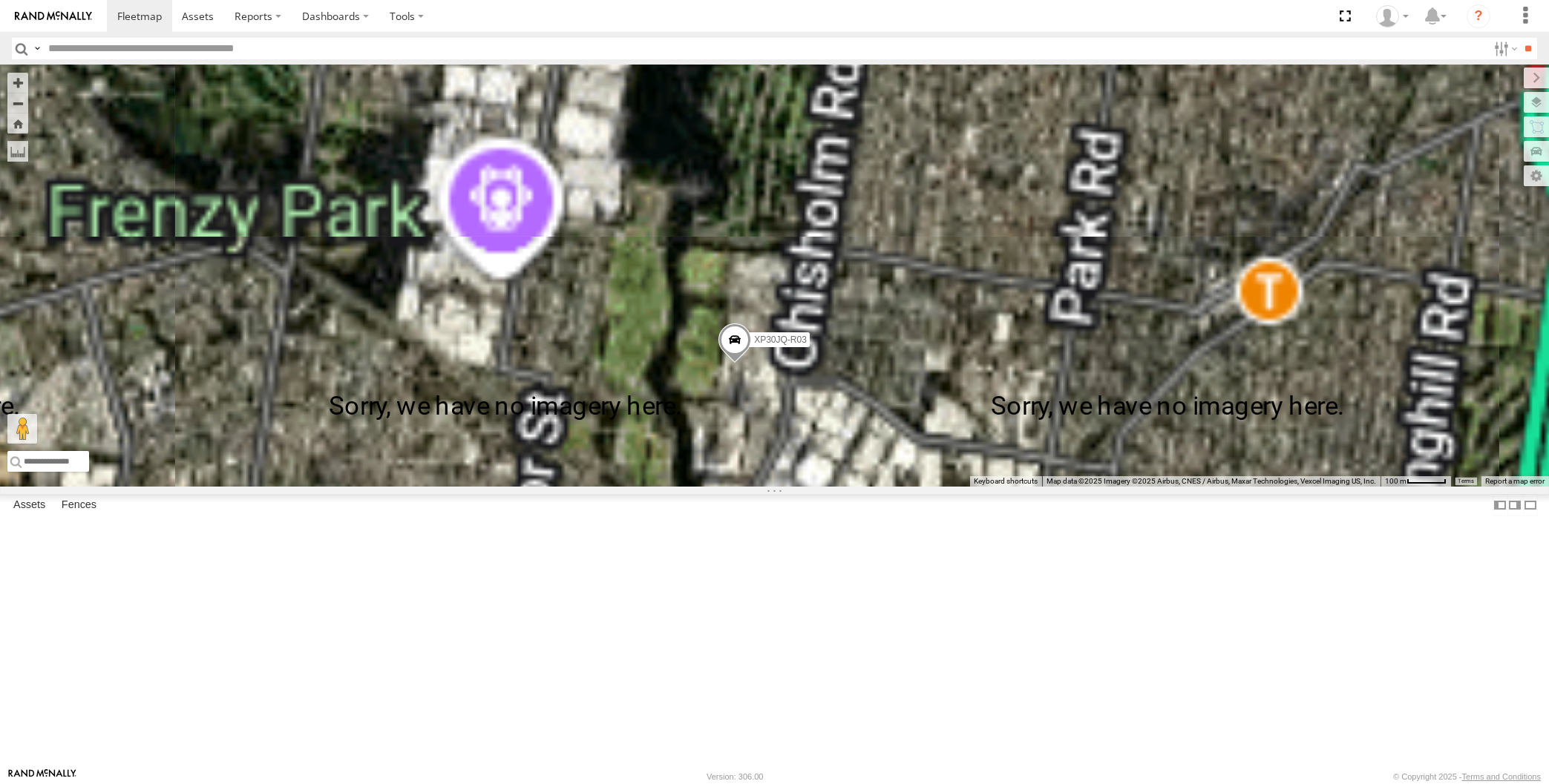
drag, startPoint x: 928, startPoint y: 566, endPoint x: 926, endPoint y: 556, distance: 10.2
click at [931, 487] on div "XP30JQ-R03 RJ5911-R79 XO97HS-R08" at bounding box center [774, 276] width 1549 height 422
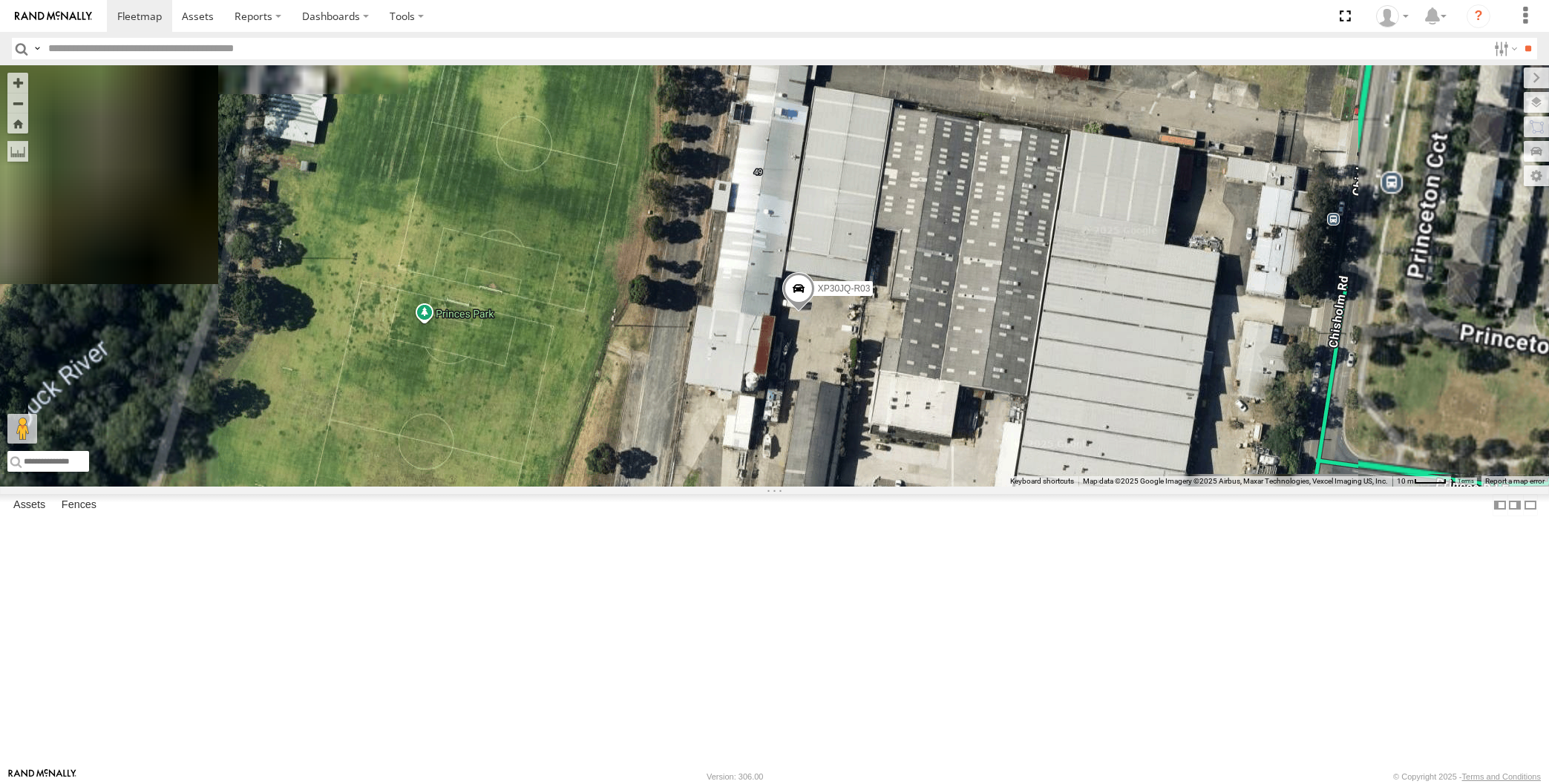
click at [887, 487] on div "XP30JQ-R03 RJ5911-R79 XO97HS-R08" at bounding box center [774, 276] width 1549 height 422
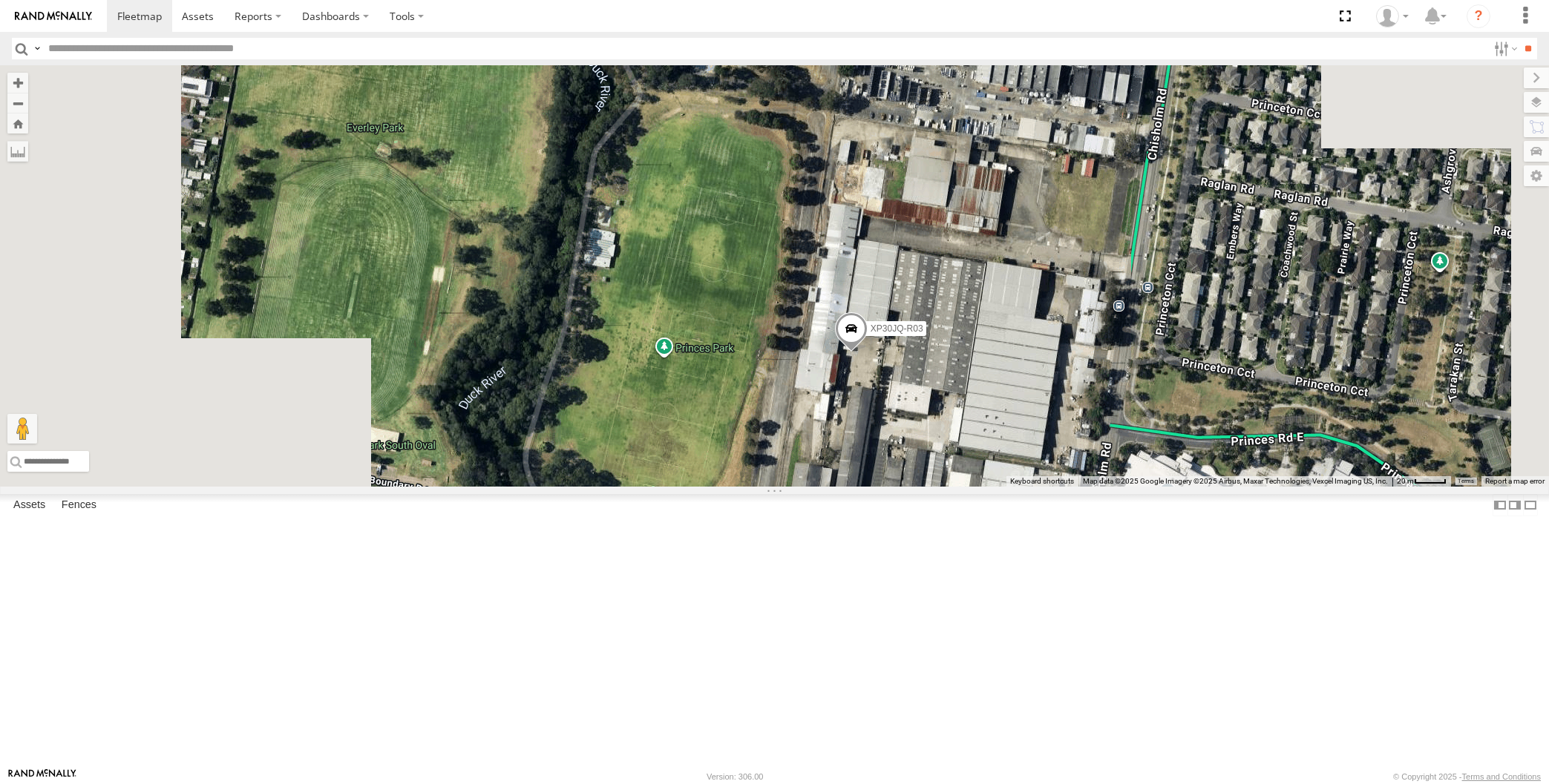
drag, startPoint x: 946, startPoint y: 610, endPoint x: 991, endPoint y: 525, distance: 96.2
click at [990, 487] on div "XP30JQ-R03 RJ5911-R79 XO97HS-R08" at bounding box center [774, 276] width 1549 height 422
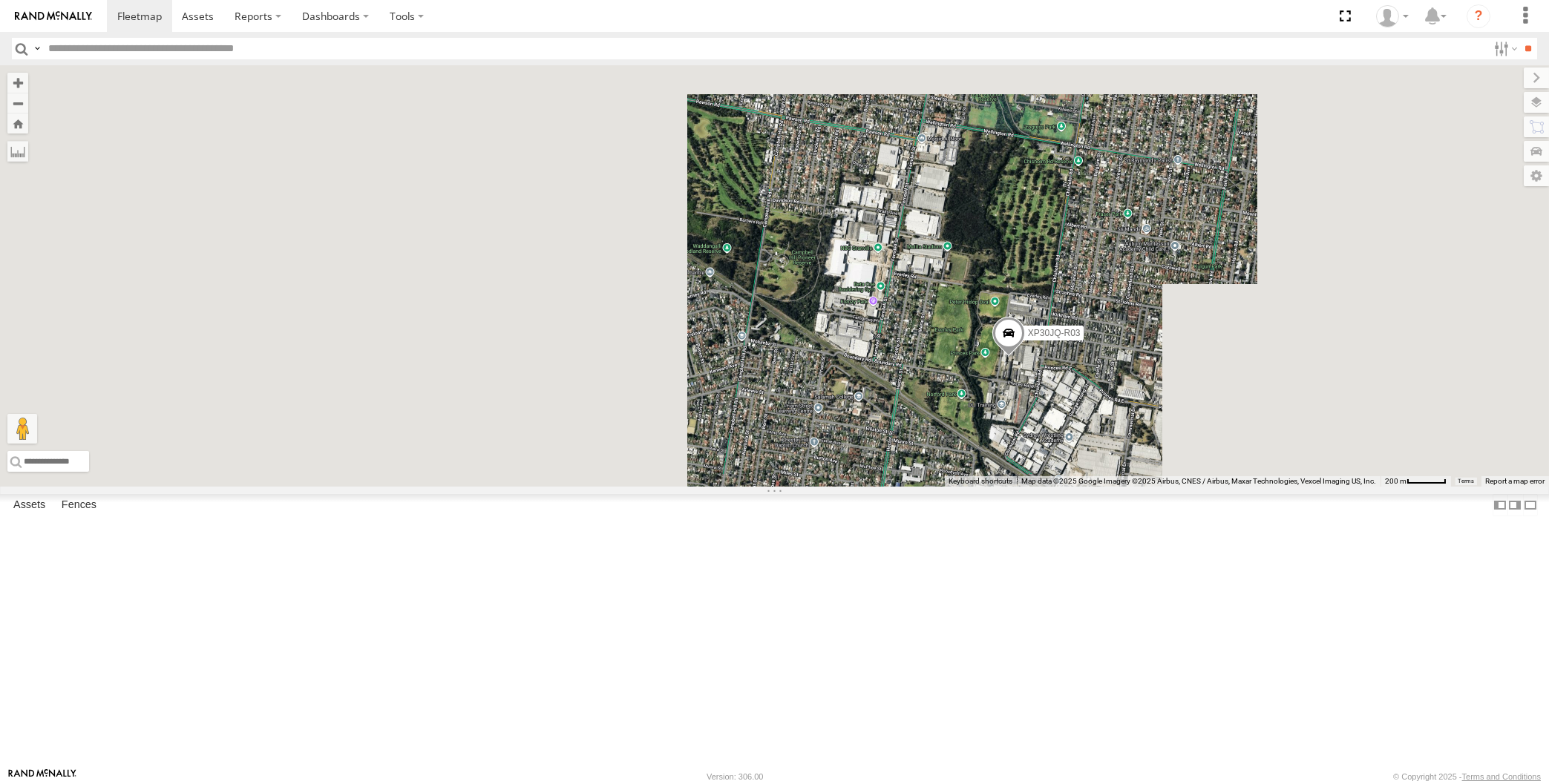
drag, startPoint x: 1023, startPoint y: 538, endPoint x: 979, endPoint y: 502, distance: 56.9
click at [980, 487] on div "XP30JQ-R03 RJ5911-R79 XO97HS-R08" at bounding box center [774, 276] width 1549 height 422
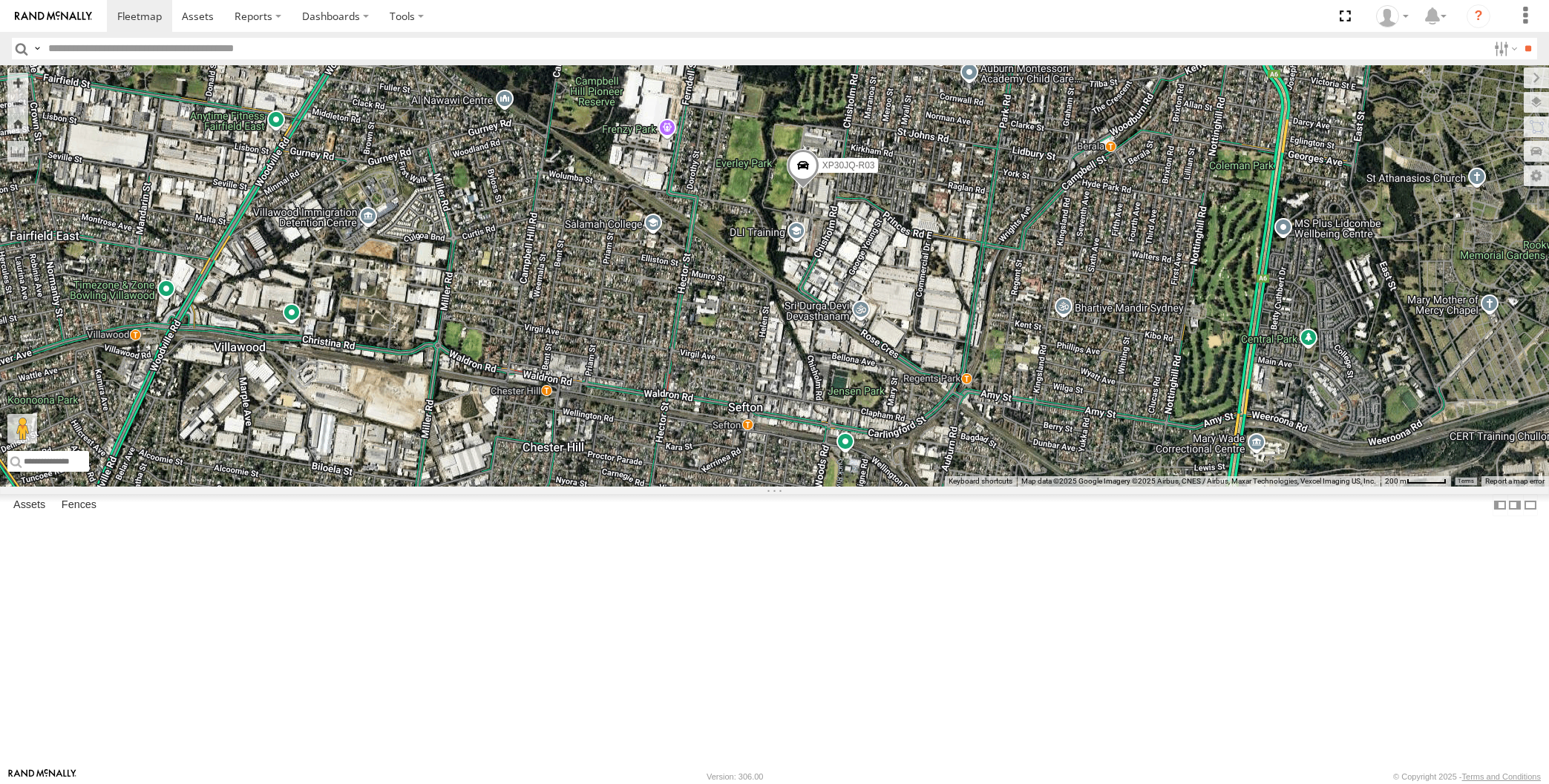
click at [300, 487] on div "XP30JQ-R03 RJ5911-R79 XO97HS-R08" at bounding box center [774, 276] width 1549 height 422
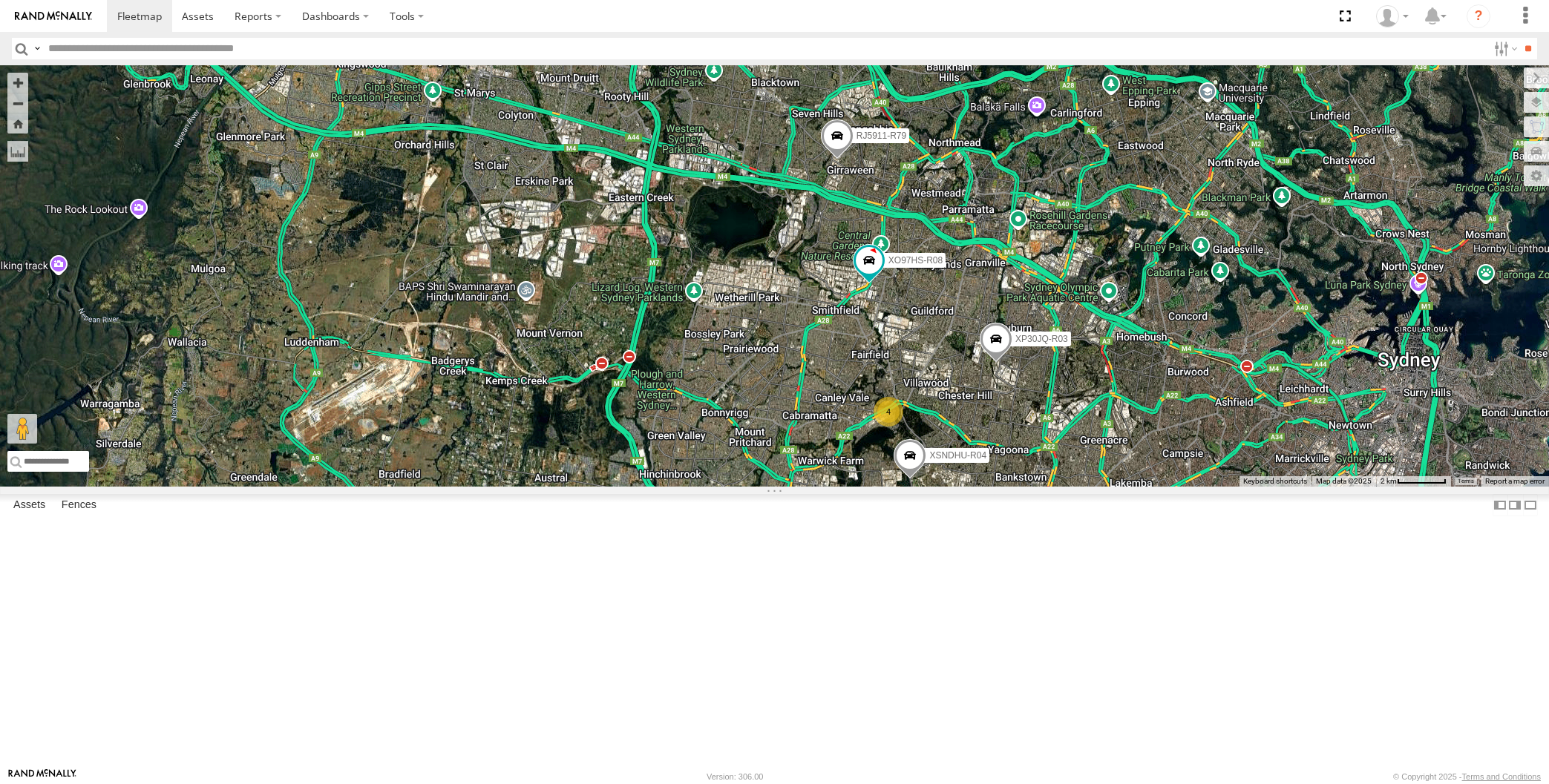
click at [1003, 487] on div "XP30JQ-R03 XSNDHU-R04 RJ5911-R79 XO97HS-R08 4" at bounding box center [774, 276] width 1549 height 422
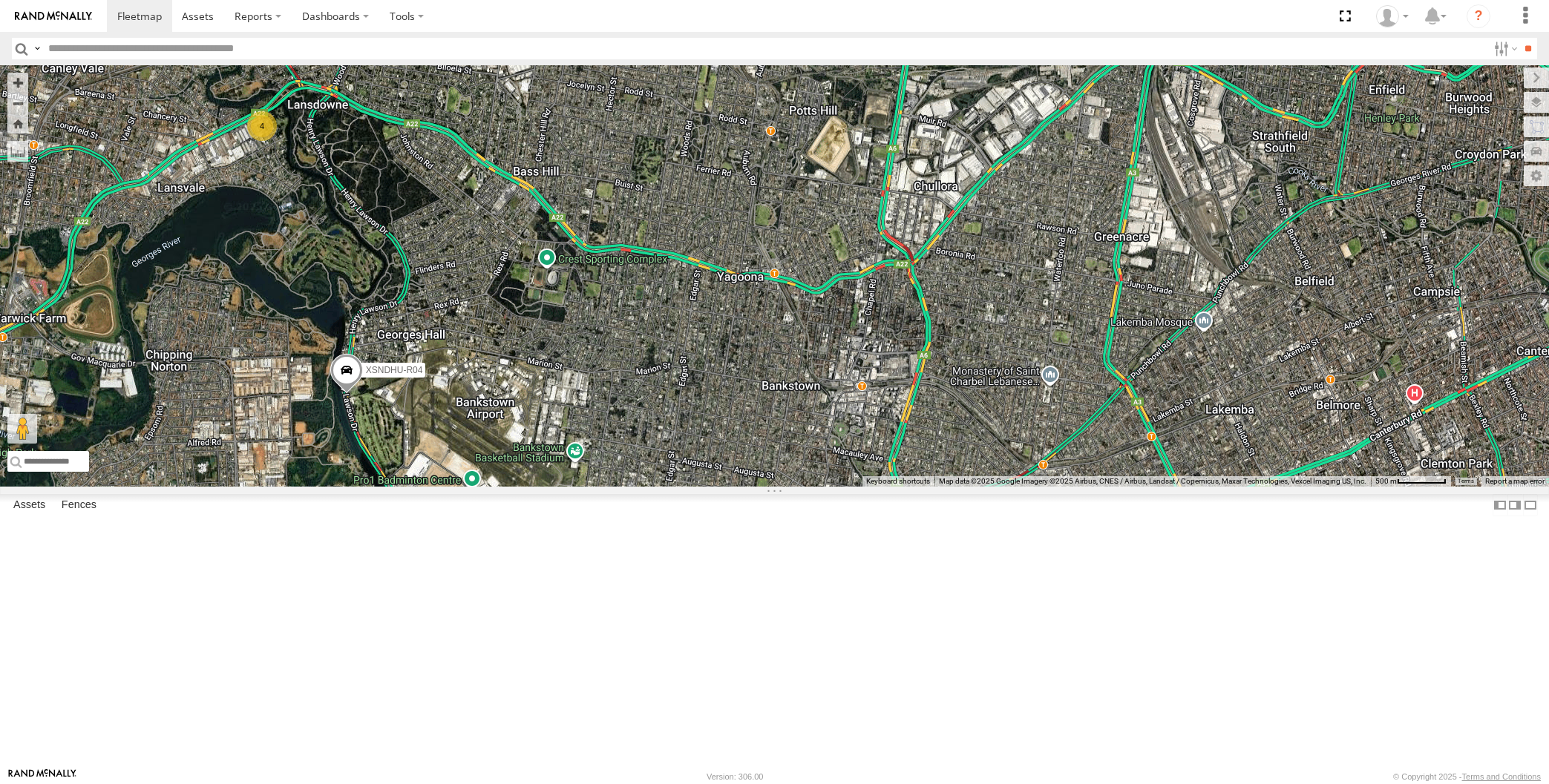
drag, startPoint x: 771, startPoint y: 598, endPoint x: 776, endPoint y: 583, distance: 15.8
click at [775, 487] on div "XP30JQ-R03 XSNDHU-R04 RJ5911-R79 XO97HS-R08 4" at bounding box center [774, 276] width 1549 height 422
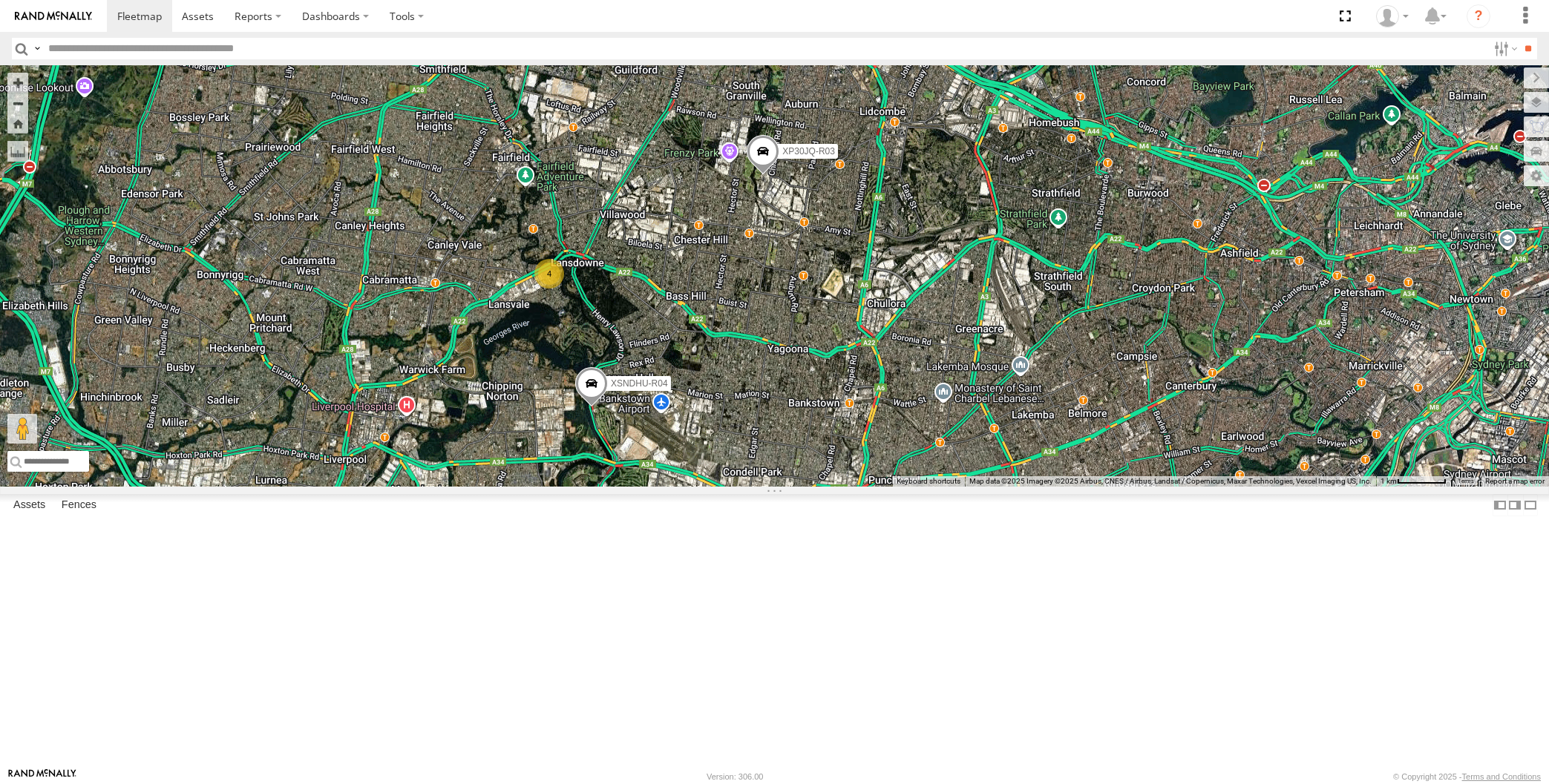
click at [790, 487] on div "XP30JQ-R03 XSNDHU-R04 RJ5911-R79 XO97HS-R08 4" at bounding box center [774, 276] width 1549 height 422
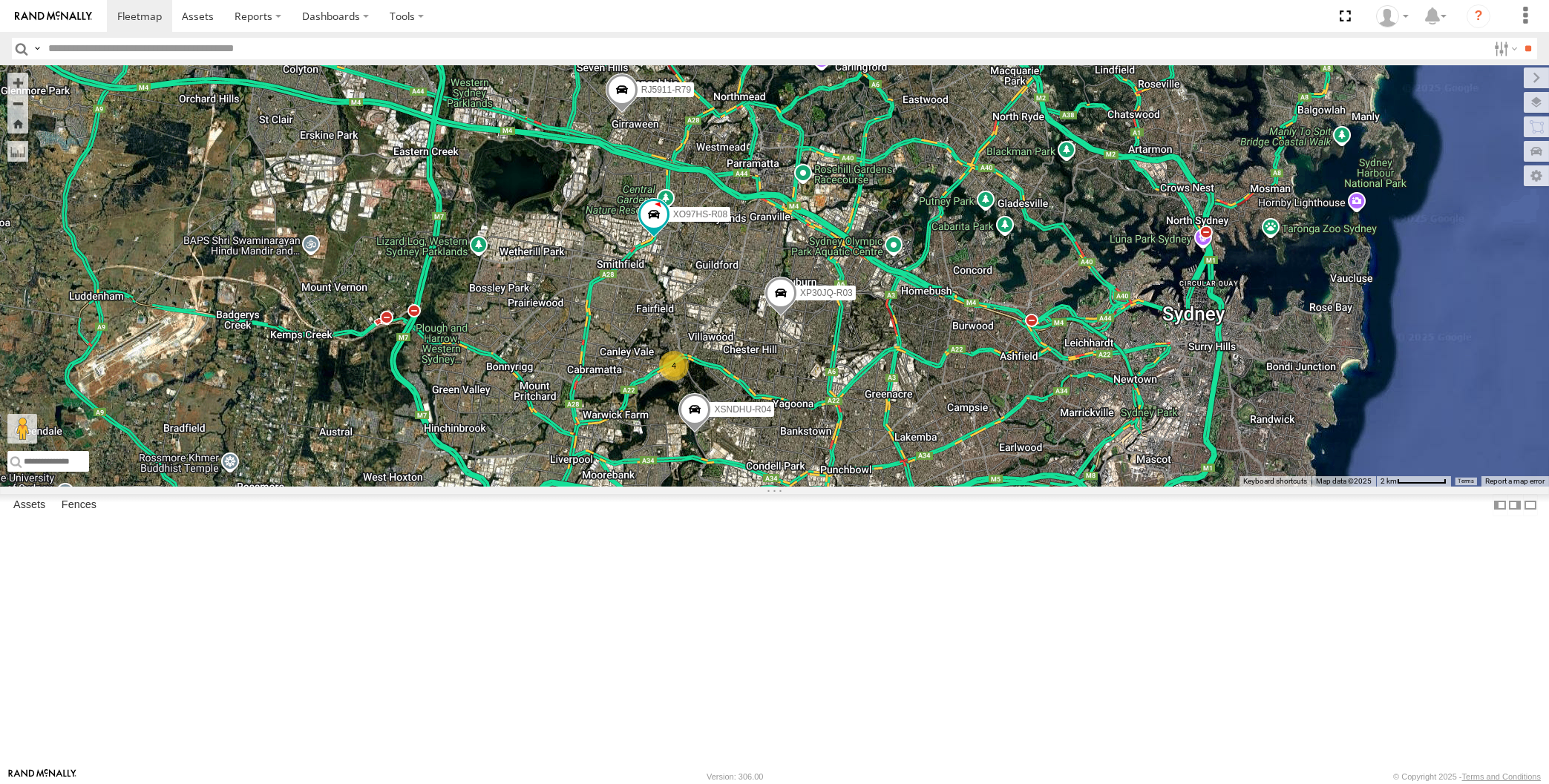
drag, startPoint x: 911, startPoint y: 666, endPoint x: 900, endPoint y: 659, distance: 13.0
click at [900, 487] on div "XP30JQ-R03 XSNDHU-R04 RJ5911-R79 XO97HS-R08 4" at bounding box center [774, 276] width 1549 height 422
click at [613, 212] on div "XP30JQ-R03 XSNDHU-R04 RJ5911-R79 XO97HS-R08 4" at bounding box center [774, 276] width 1549 height 422
click at [617, 113] on span at bounding box center [621, 94] width 33 height 40
click at [722, 290] on div "XP30JQ-R03 XSNDHU-R04 RJ5911-R79 XO97HS-R08 4 RJ5911-R79 All Assets Oramzi Rd G…" at bounding box center [774, 276] width 1549 height 422
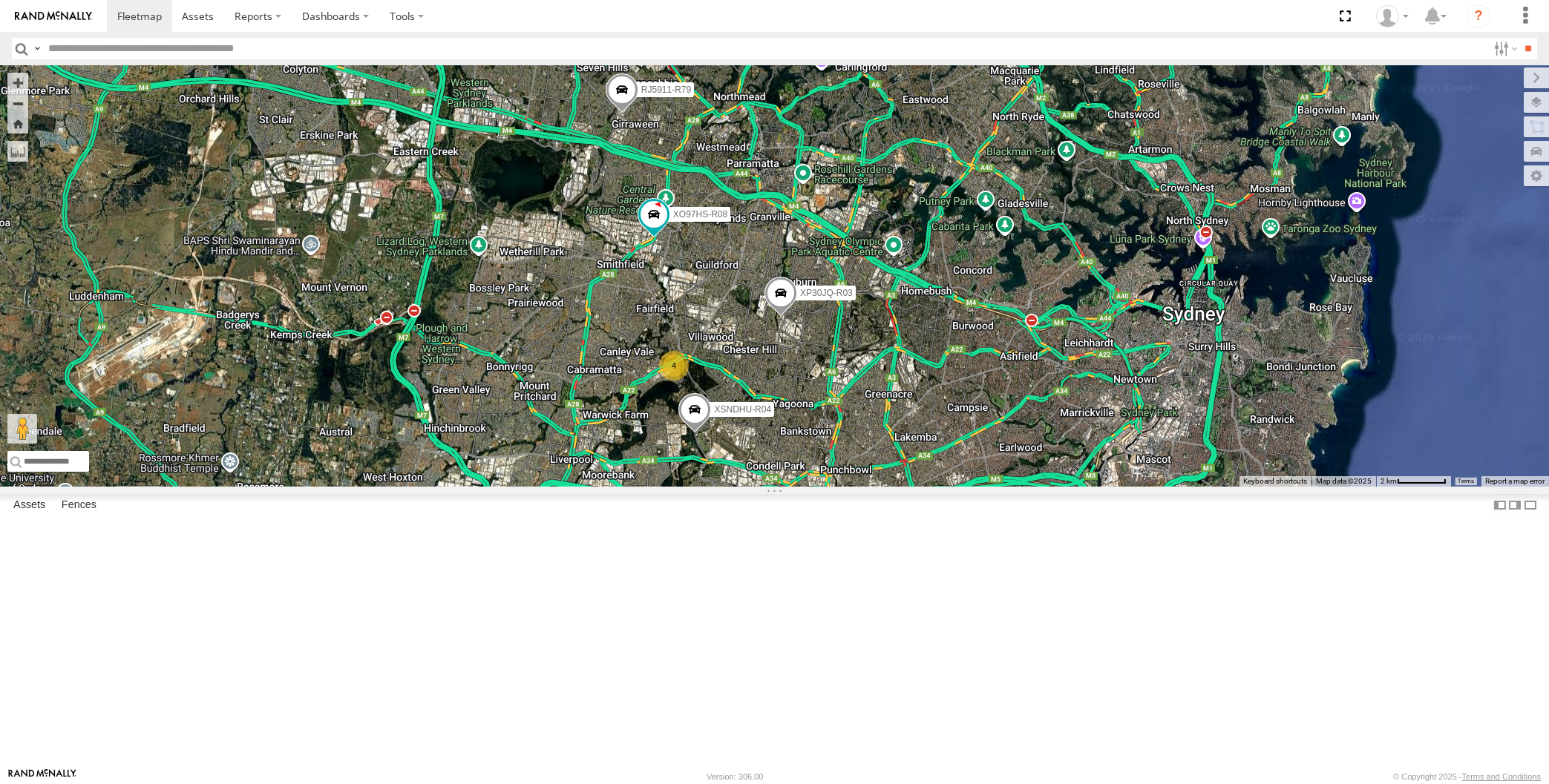
drag, startPoint x: 954, startPoint y: 534, endPoint x: 946, endPoint y: 523, distance: 13.6
click at [947, 487] on div "XP30JQ-R03 XSNDHU-R04 RJ5911-R79 XO97HS-R08 4" at bounding box center [774, 276] width 1549 height 422
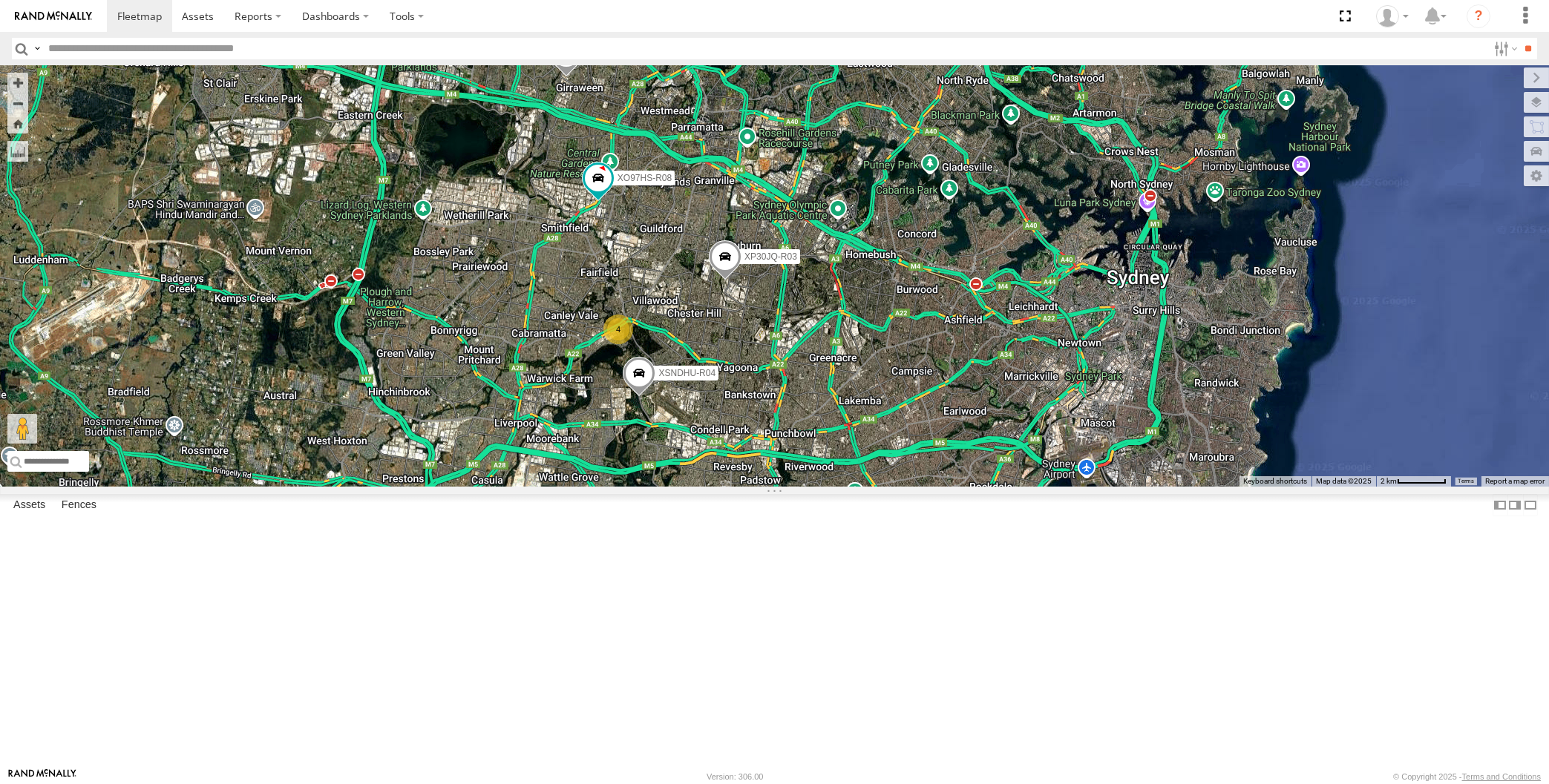
drag, startPoint x: 1021, startPoint y: 556, endPoint x: 1007, endPoint y: 523, distance: 35.8
click at [1006, 487] on div "XP30JQ-R03 XSNDHU-R04 RJ5911-R79 XO97HS-R08 4" at bounding box center [774, 276] width 1549 height 422
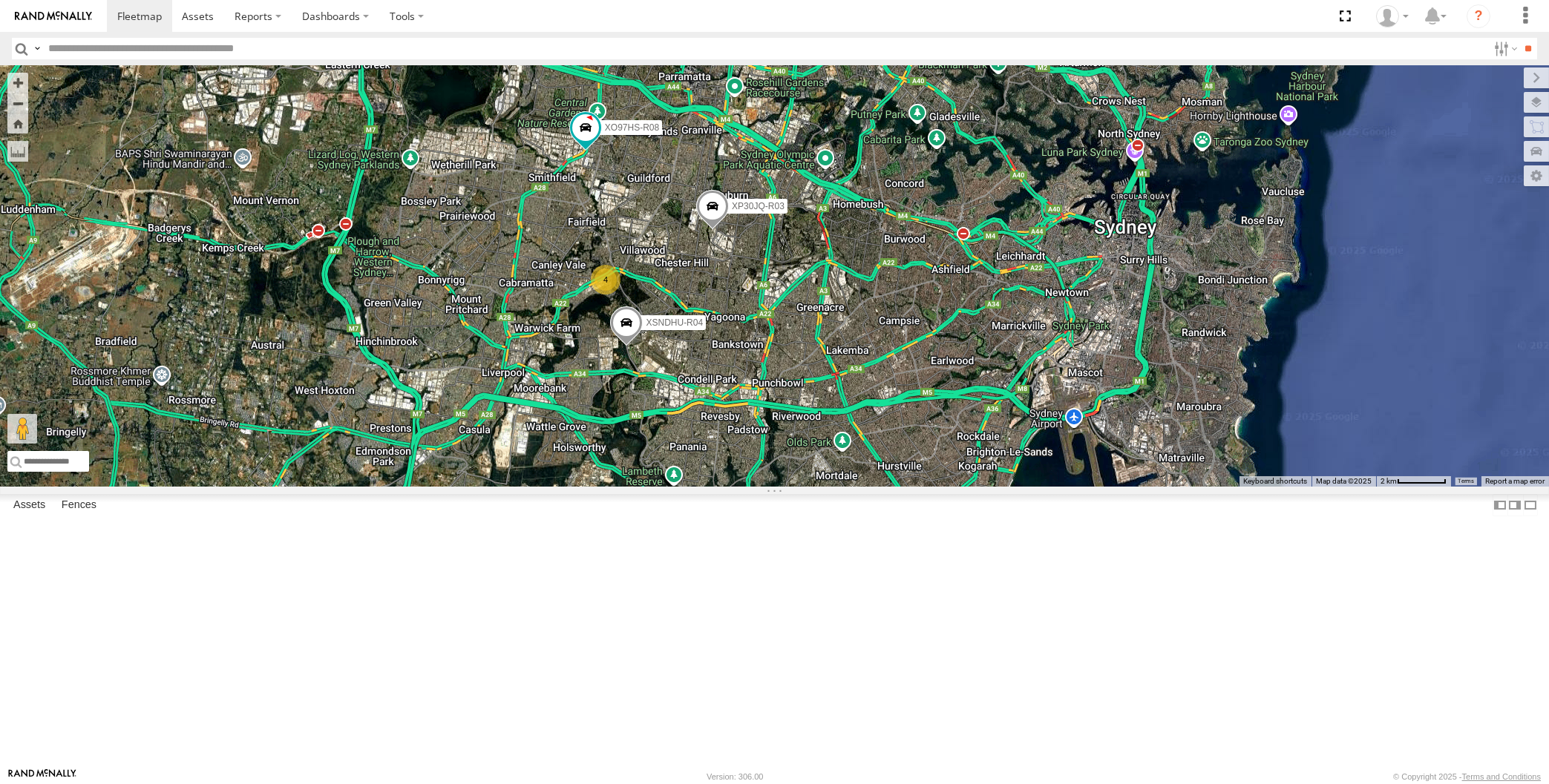
click at [401, 487] on div "XP30JQ-R03 XSNDHU-R04 RJ5911-R79 XO97HS-R08 4" at bounding box center [774, 276] width 1549 height 422
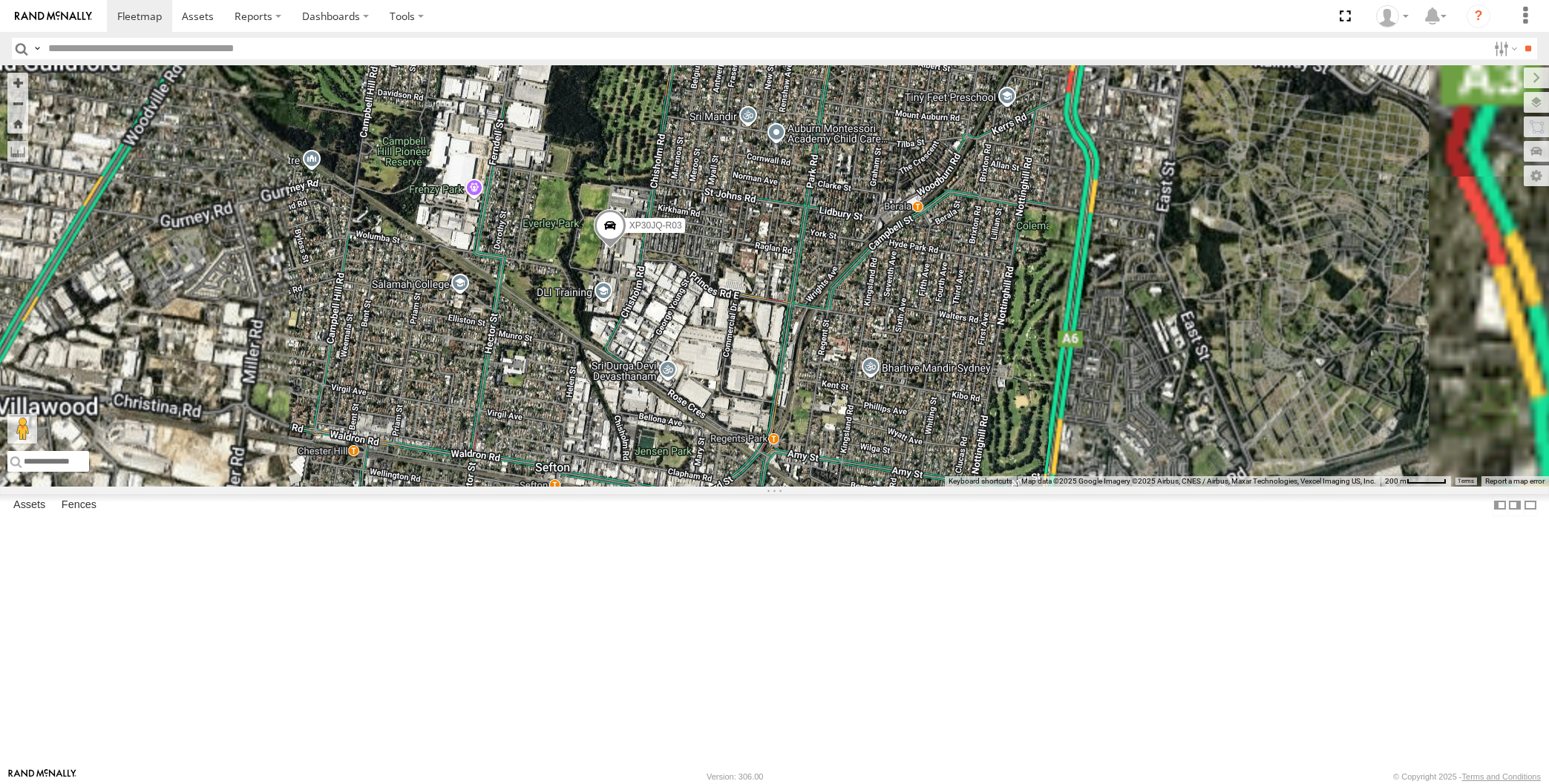
click at [604, 250] on span at bounding box center [609, 230] width 33 height 40
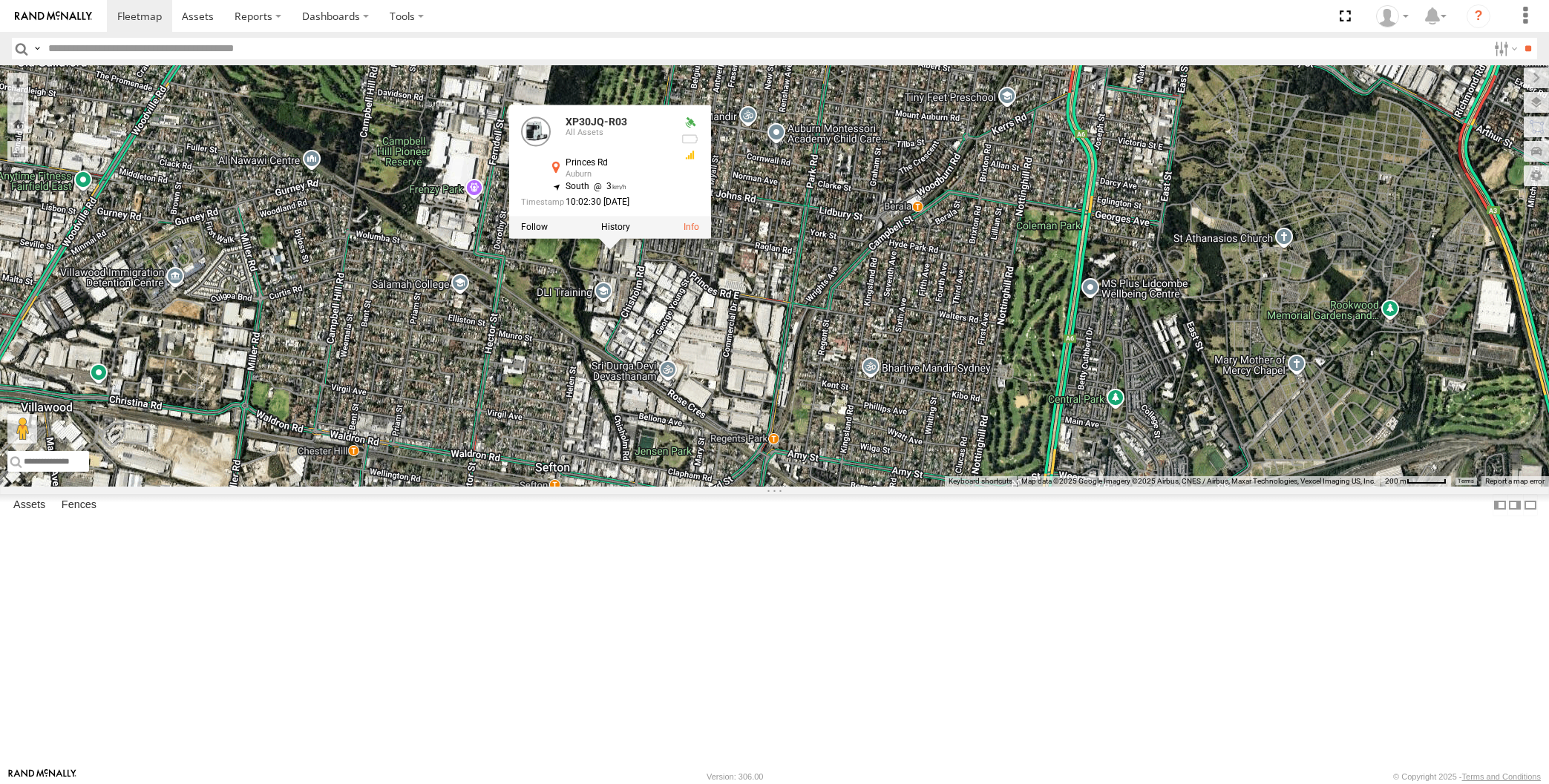
click at [642, 427] on div "XP30JQ-R03 XSNDHU-R04 RJ5911-R79 XO97HS-R08 XP30JQ-R03 All Assets Princes Rd Au…" at bounding box center [774, 276] width 1549 height 422
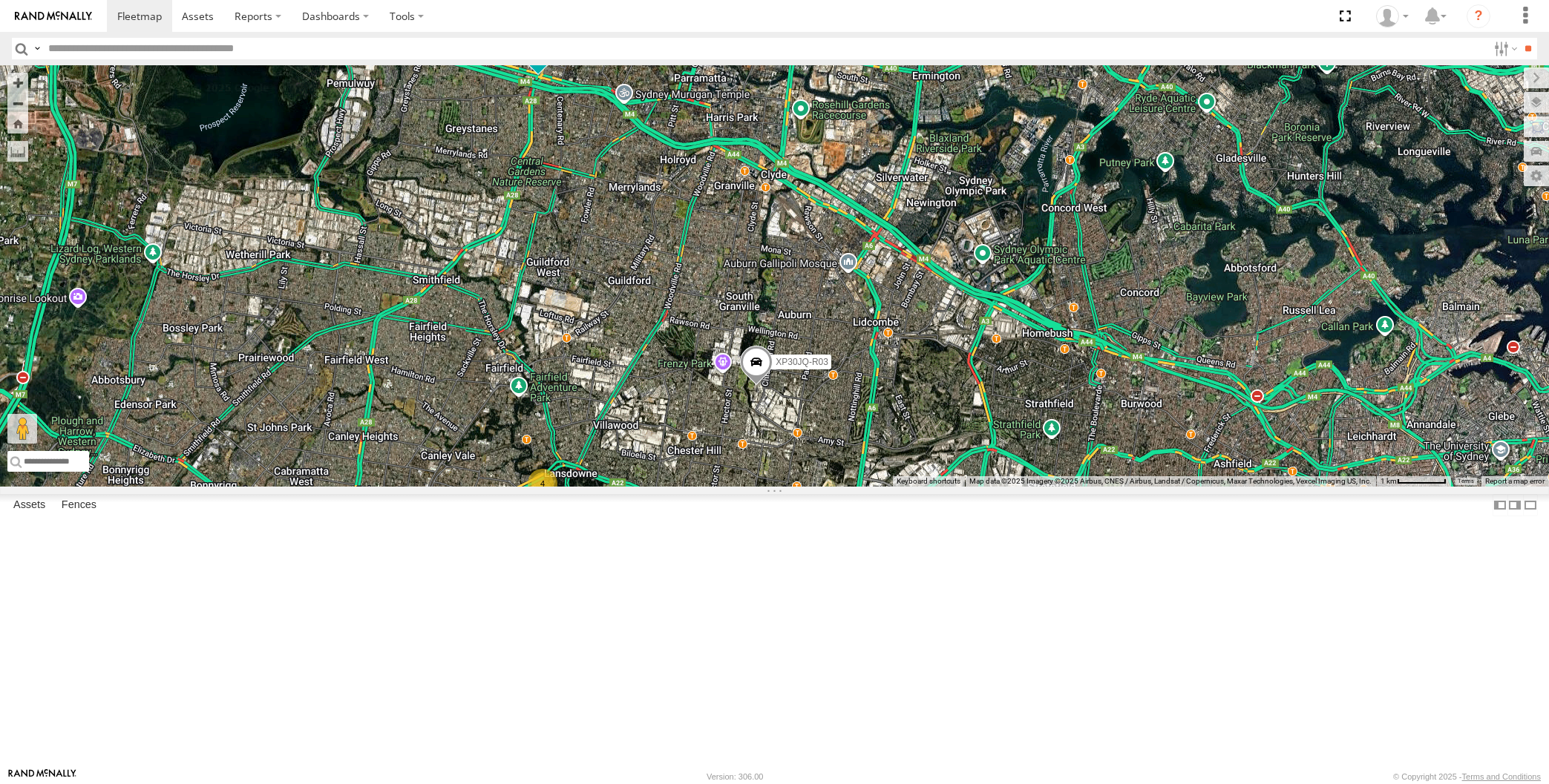
drag, startPoint x: 831, startPoint y: 622, endPoint x: 865, endPoint y: 602, distance: 39.4
click at [862, 487] on div "XP30JQ-R03 XSNDHU-R04 RJ5911-R79 XO97HS-R08 4" at bounding box center [774, 276] width 1549 height 422
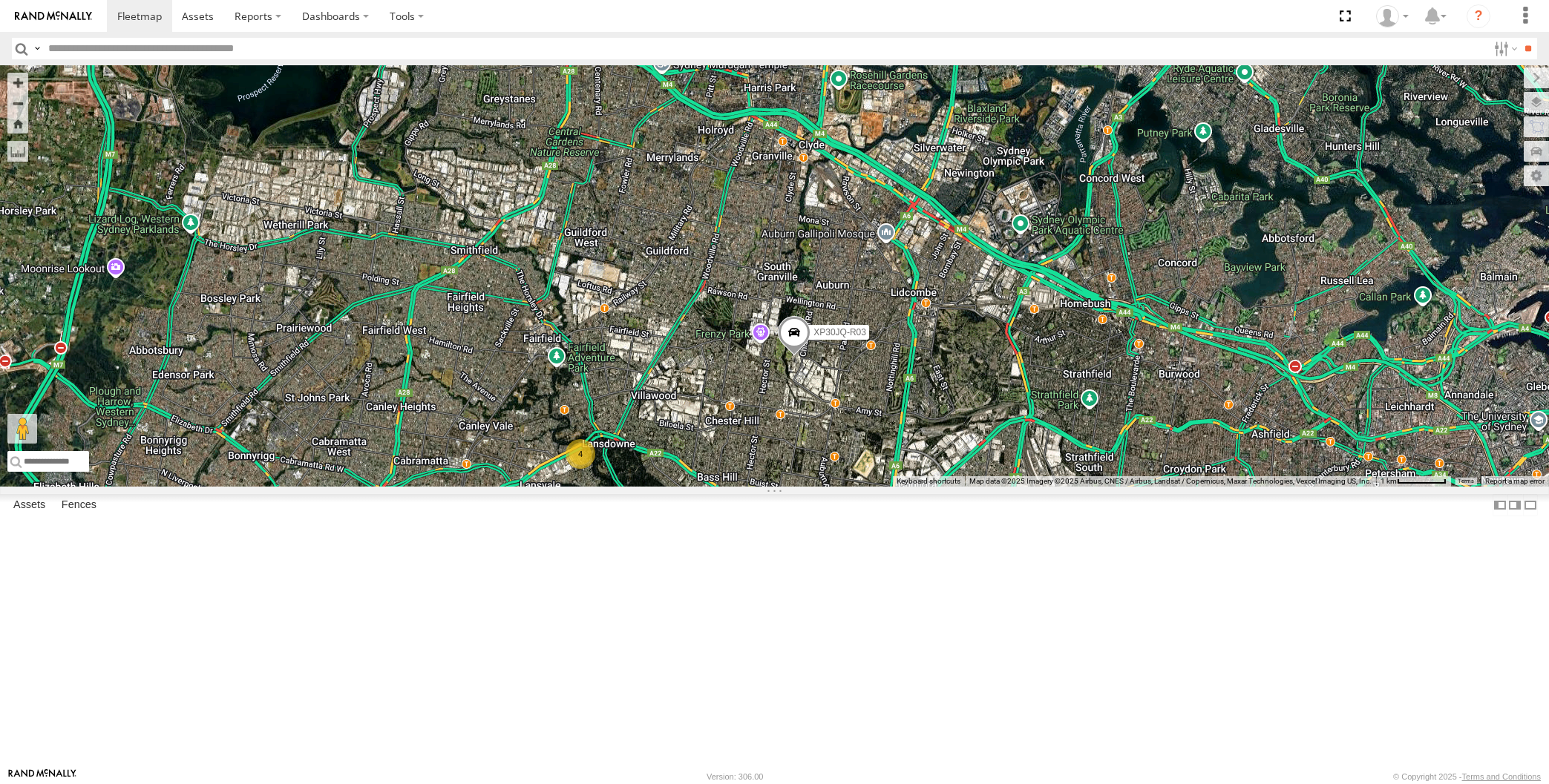
drag, startPoint x: 584, startPoint y: 363, endPoint x: 632, endPoint y: 400, distance: 60.6
click at [632, 400] on div "XP30JQ-R03 XSNDHU-R04 RJ5911-R79 XO97HS-R08 4" at bounding box center [774, 276] width 1549 height 422
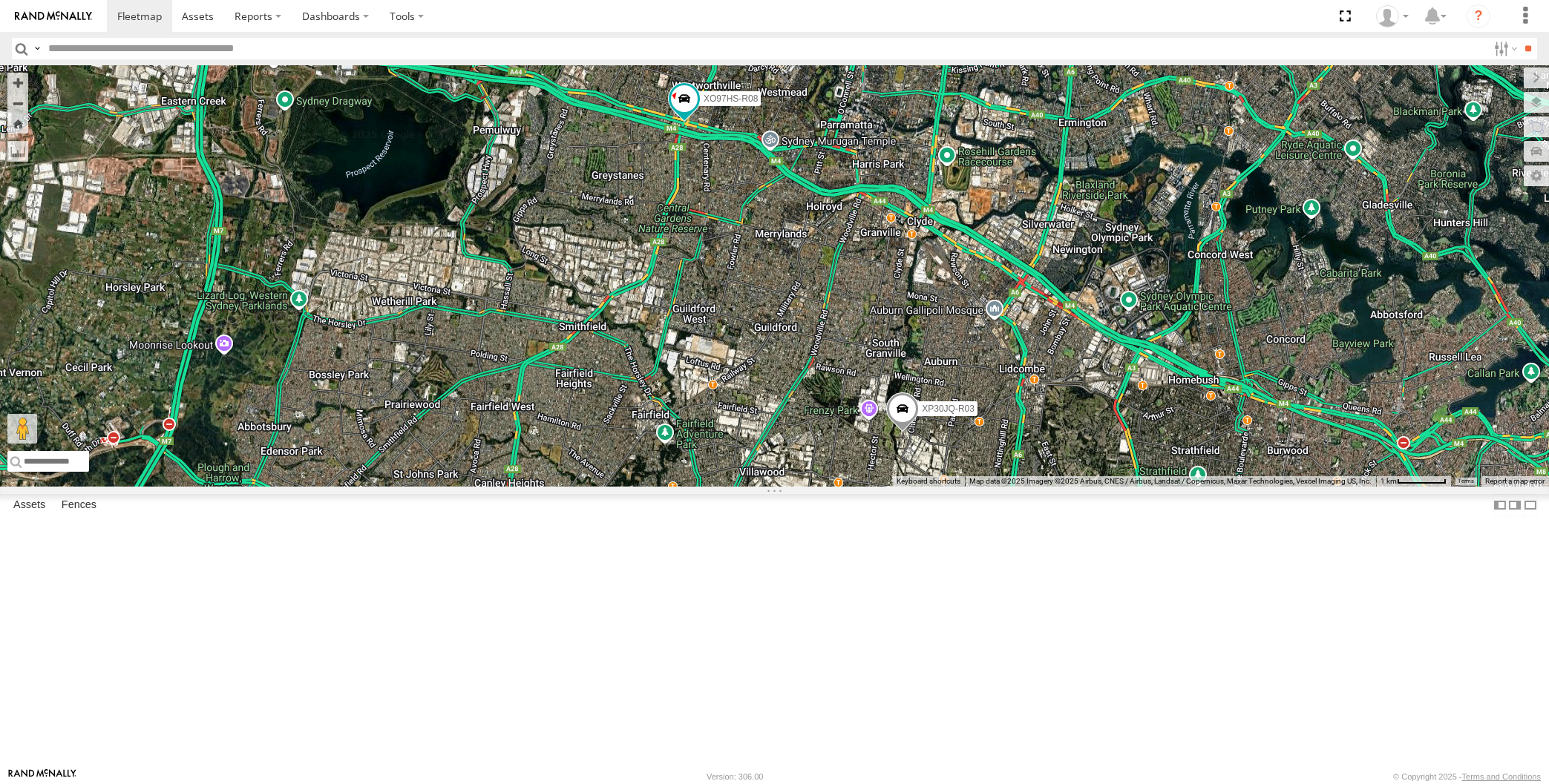
drag, startPoint x: 695, startPoint y: 530, endPoint x: 684, endPoint y: 514, distance: 19.4
click at [685, 487] on div "XP30JQ-R03 XSNDHU-R04 RJ5911-R79 XO97HS-R08 4" at bounding box center [774, 276] width 1549 height 422
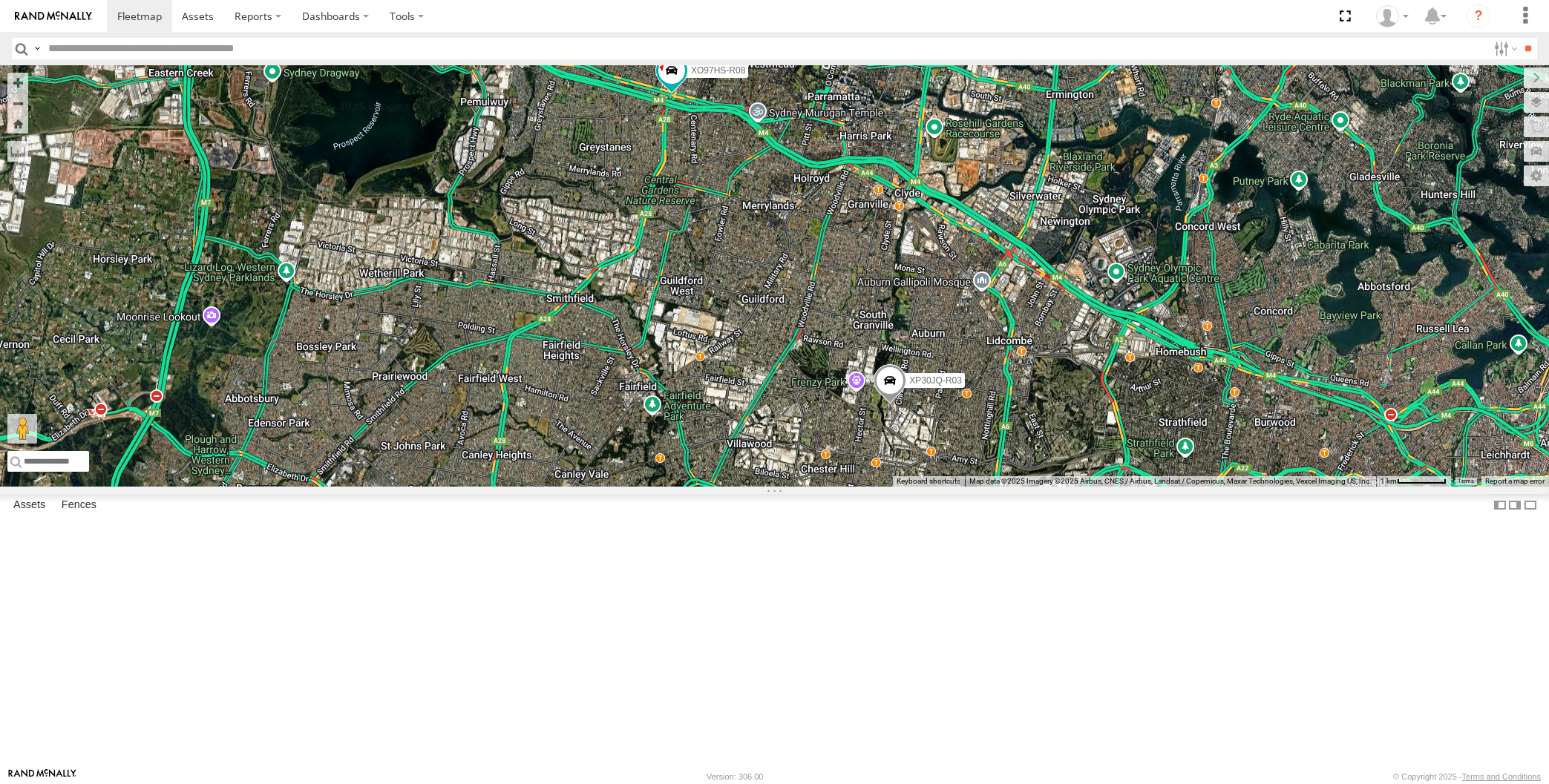
click at [925, 487] on div "XP30JQ-R03 XSNDHU-R04 RJ5911-R79 XO97HS-R08 4" at bounding box center [774, 276] width 1549 height 422
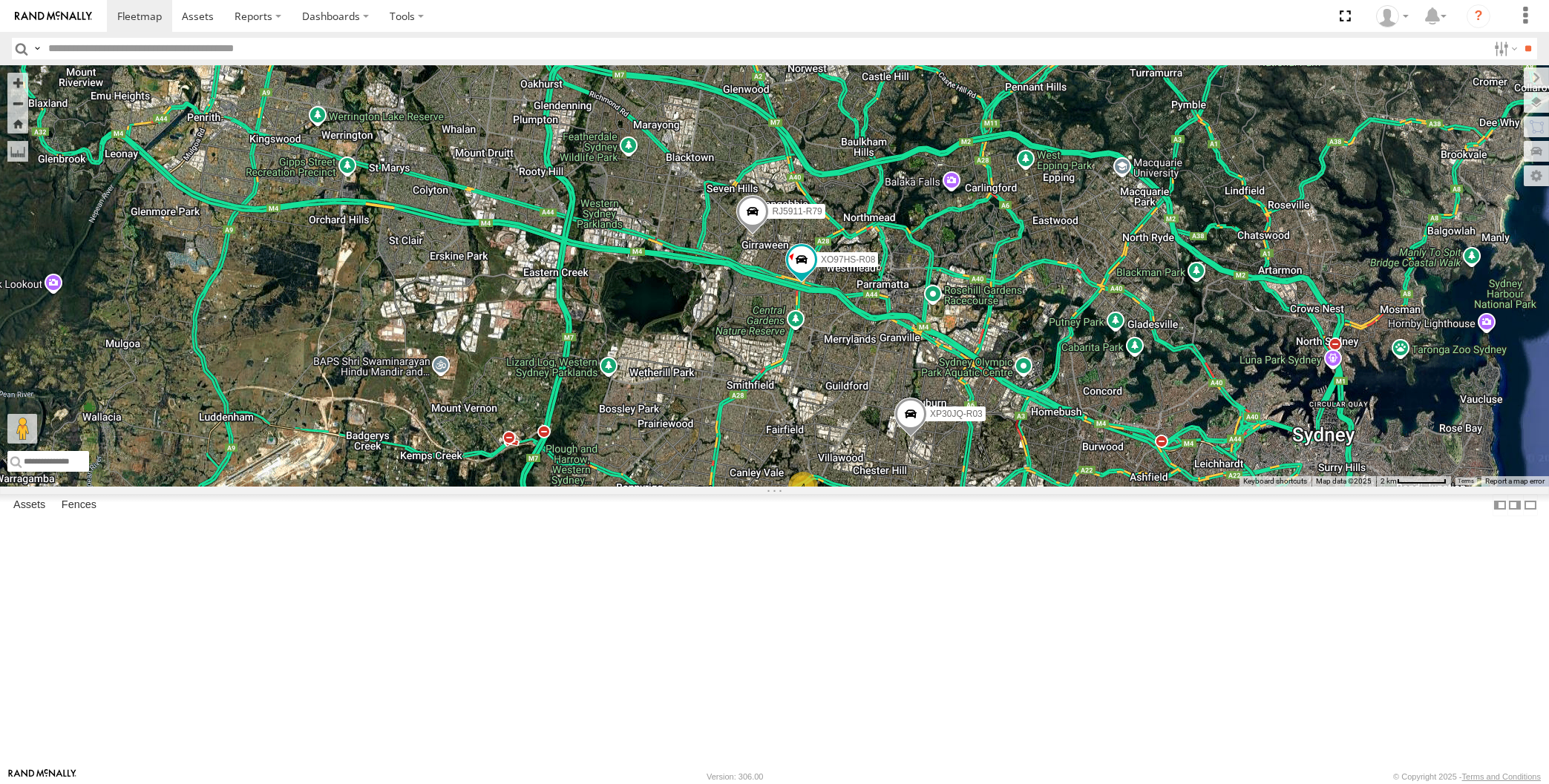
click at [1232, 487] on div "XP30JQ-R03 XSNDHU-R04 RJ5911-R79 XO97HS-R08 4" at bounding box center [774, 276] width 1549 height 422
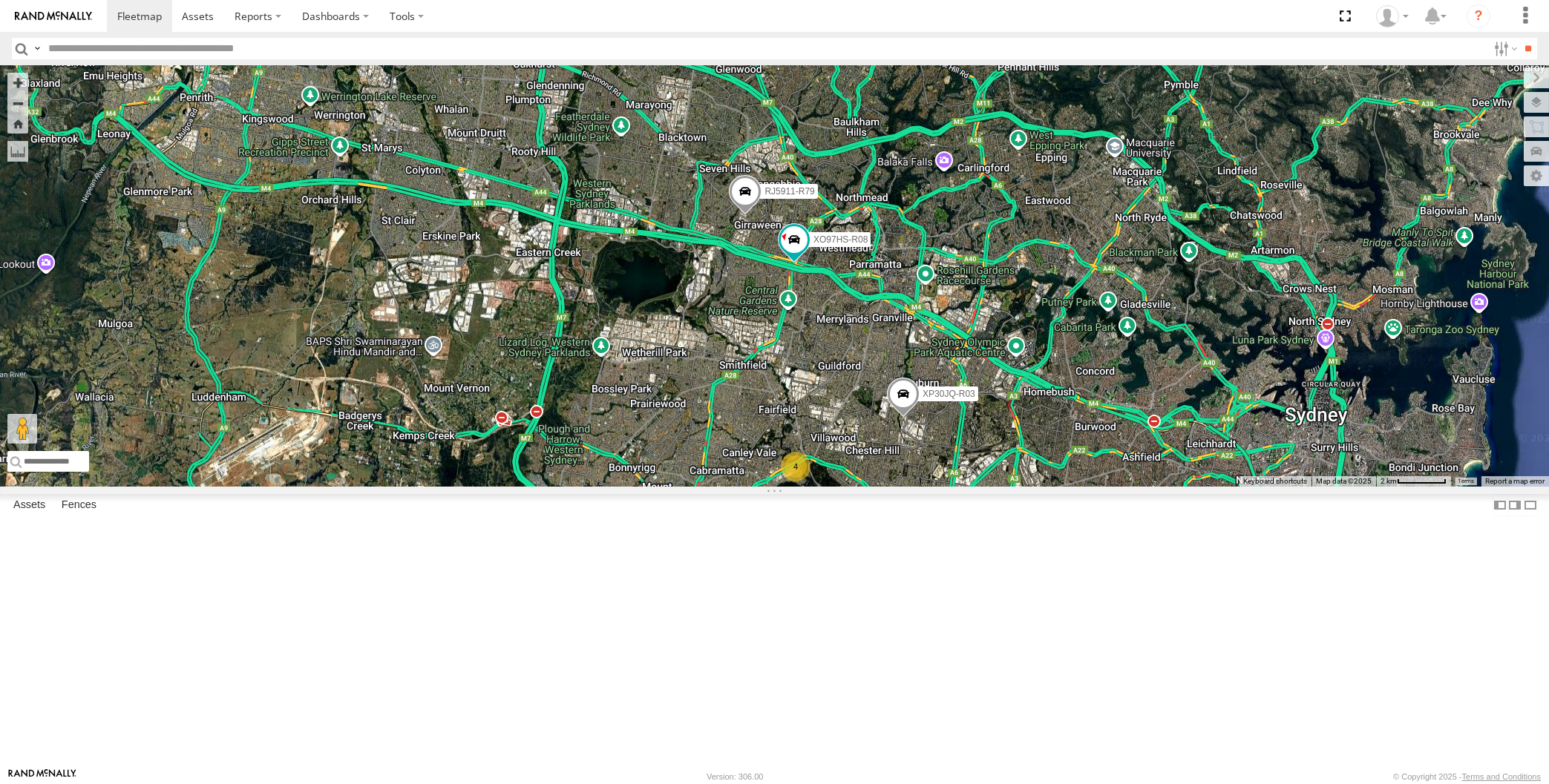
drag, startPoint x: 1079, startPoint y: 668, endPoint x: 1095, endPoint y: 654, distance: 21.3
click at [1072, 487] on div "XP30JQ-R03 XSNDHU-R04 RJ5911-R79 XO97HS-R08 4" at bounding box center [774, 276] width 1549 height 422
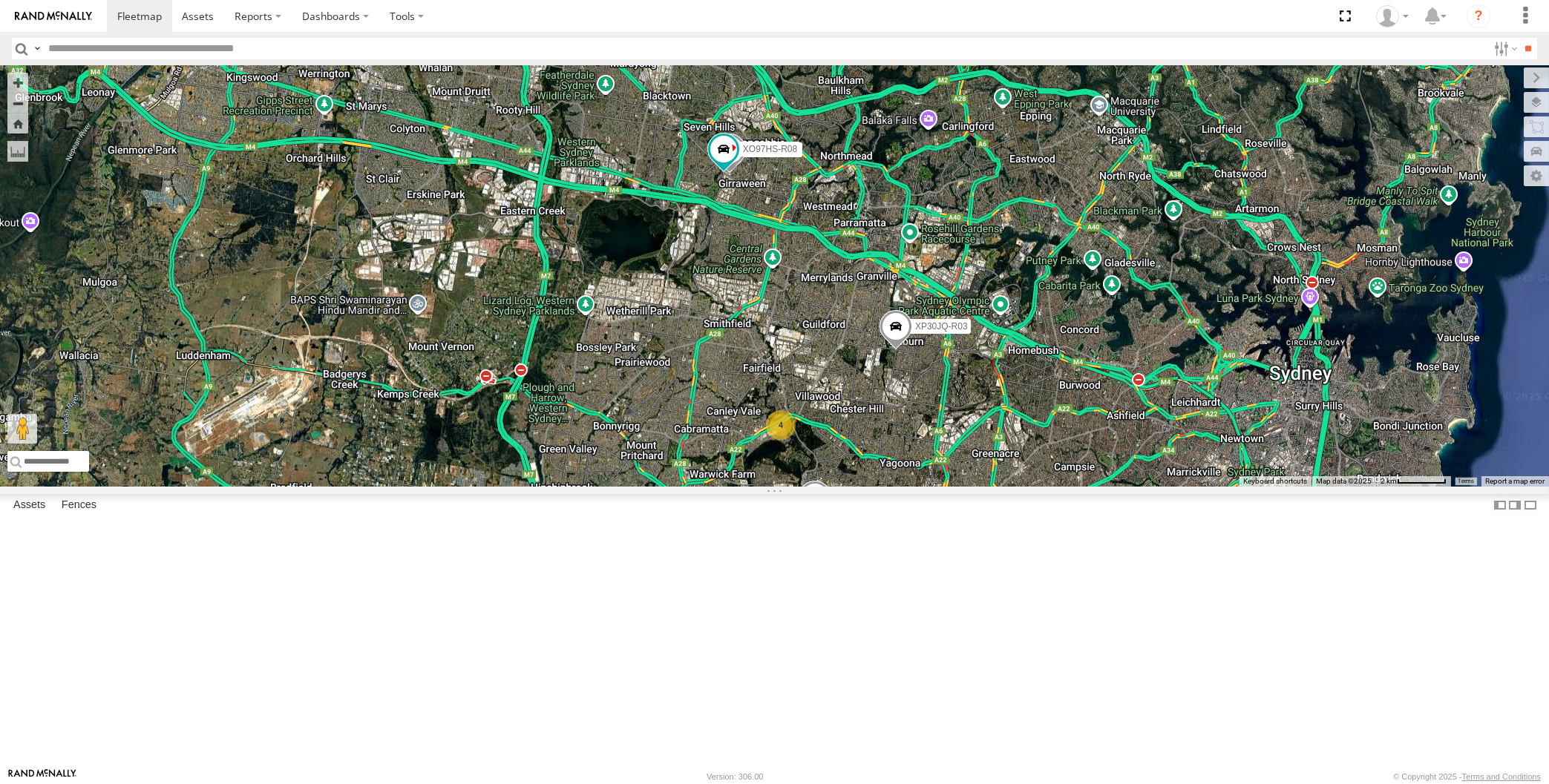
drag, startPoint x: 1024, startPoint y: 601, endPoint x: 1042, endPoint y: 582, distance: 26.2
click at [1042, 487] on div "XP30JQ-R03 XSNDHU-R04 RJ5911-R79 XO97HS-R08 4" at bounding box center [774, 276] width 1549 height 422
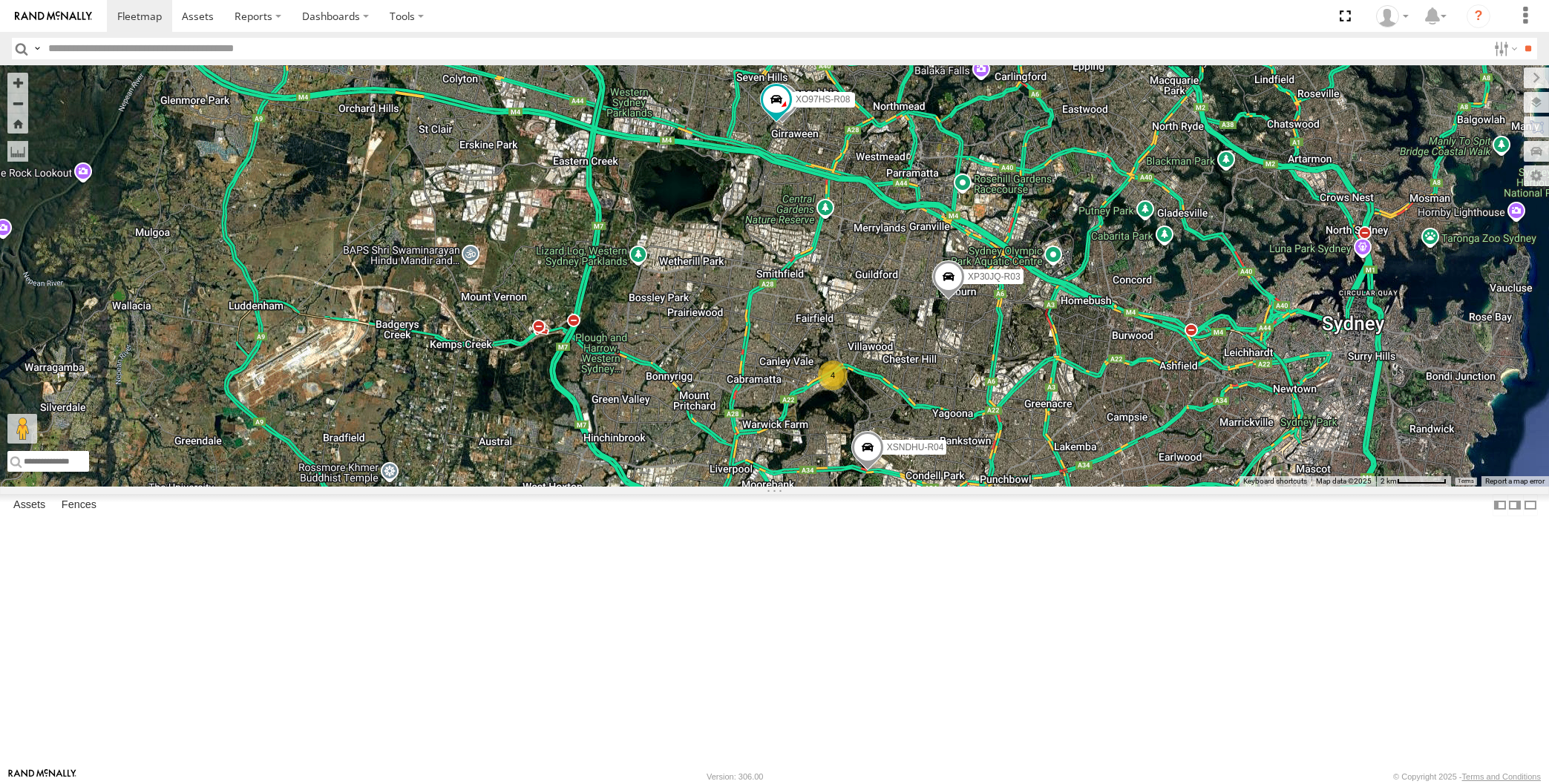
drag, startPoint x: 1164, startPoint y: 617, endPoint x: 1144, endPoint y: 599, distance: 26.9
click at [1144, 487] on div "XP30JQ-R03 XSNDHU-R04 RJ5911-R79 XO97HS-R08 4" at bounding box center [774, 276] width 1549 height 422
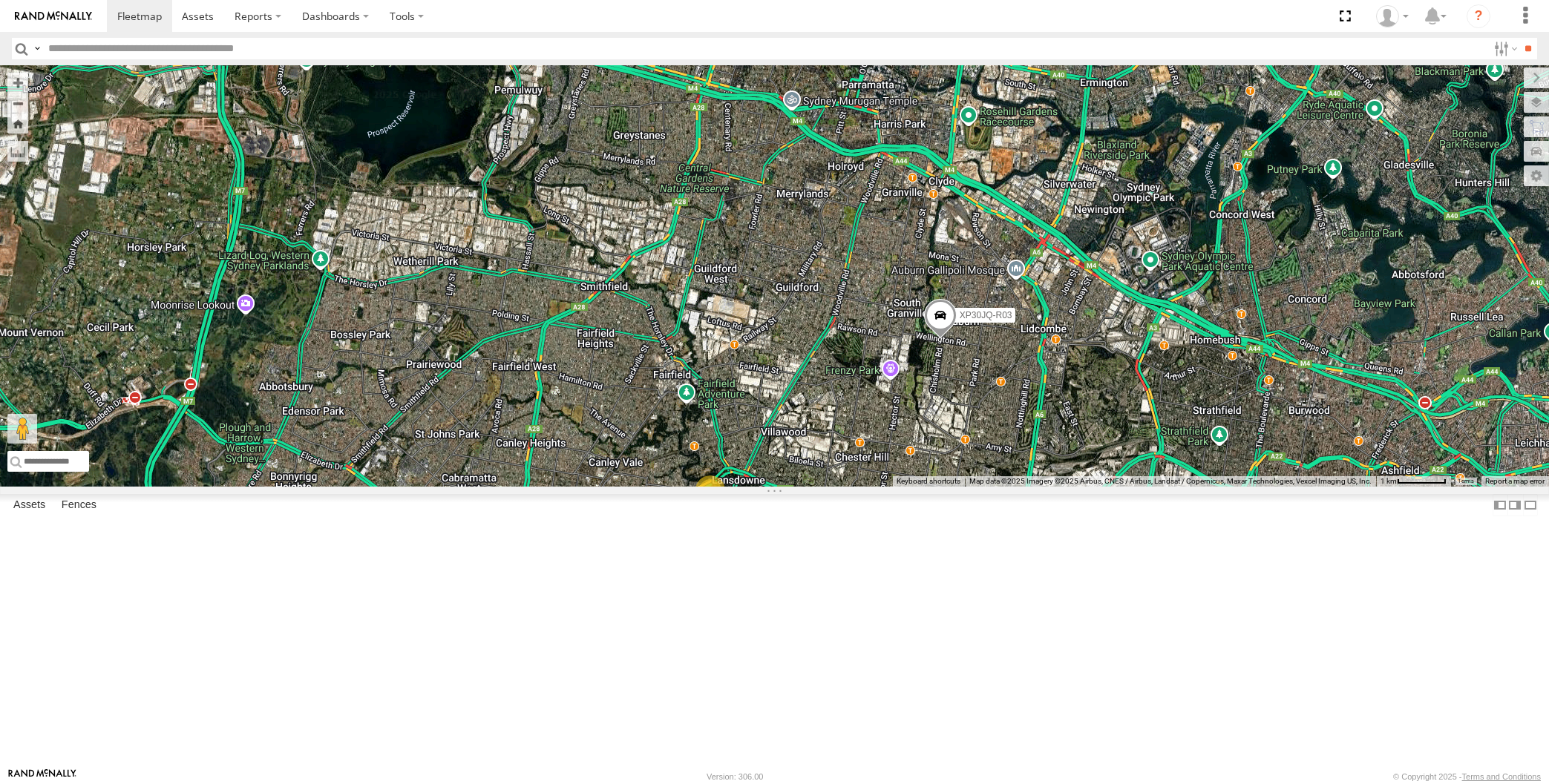
drag, startPoint x: 815, startPoint y: 572, endPoint x: 803, endPoint y: 555, distance: 20.8
click at [803, 487] on div "XP30JQ-R03 XSNDHU-R04 4 2" at bounding box center [774, 276] width 1549 height 422
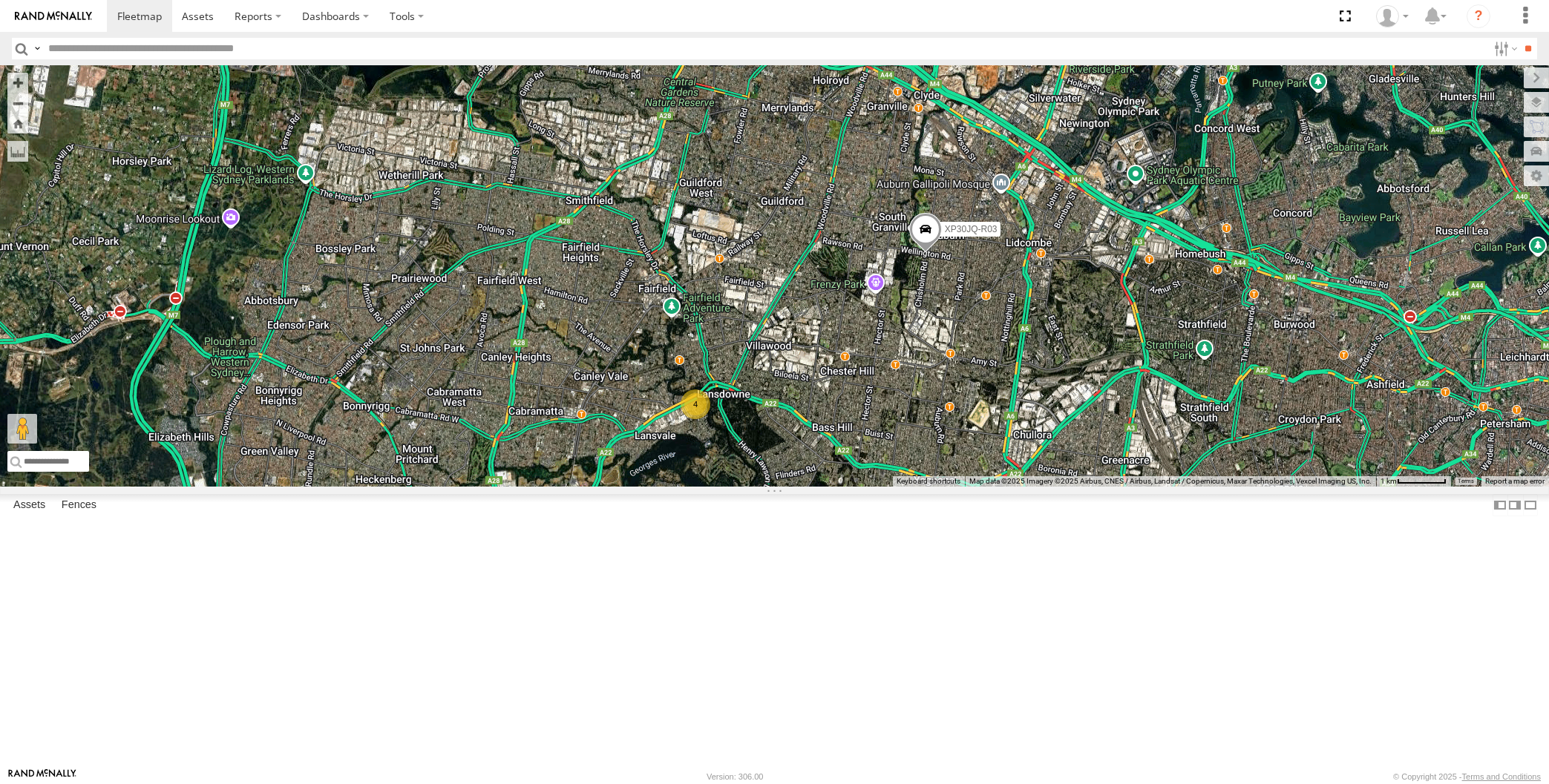
drag, startPoint x: 860, startPoint y: 582, endPoint x: 902, endPoint y: 618, distance: 55.3
click at [902, 487] on div "XP30JQ-R03 XSNDHU-R04 4 2" at bounding box center [774, 276] width 1549 height 422
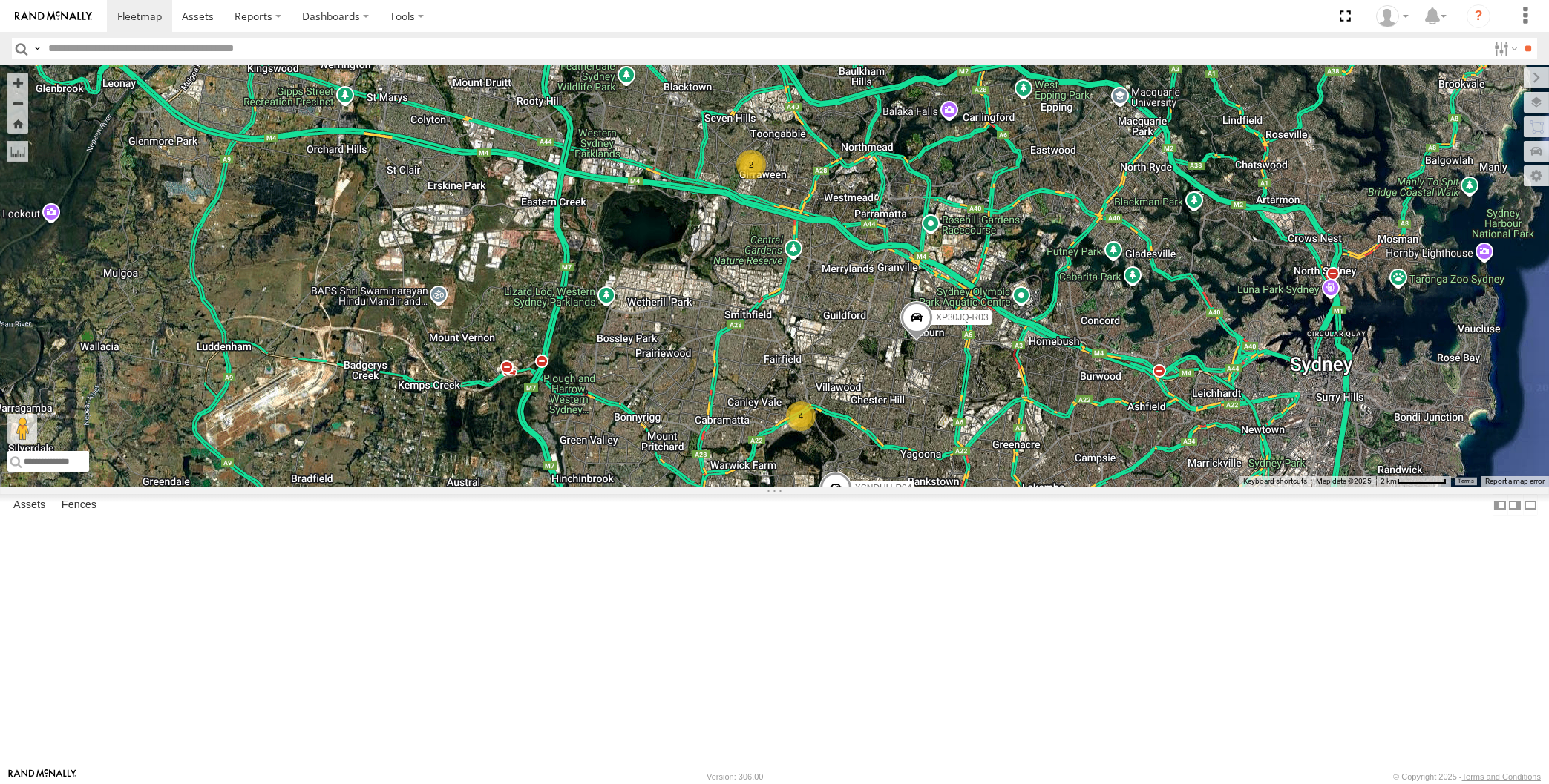
drag, startPoint x: 981, startPoint y: 620, endPoint x: 981, endPoint y: 588, distance: 32.0
click at [981, 487] on div "XP30JQ-R03 XSNDHU-R04 4 2" at bounding box center [774, 276] width 1549 height 422
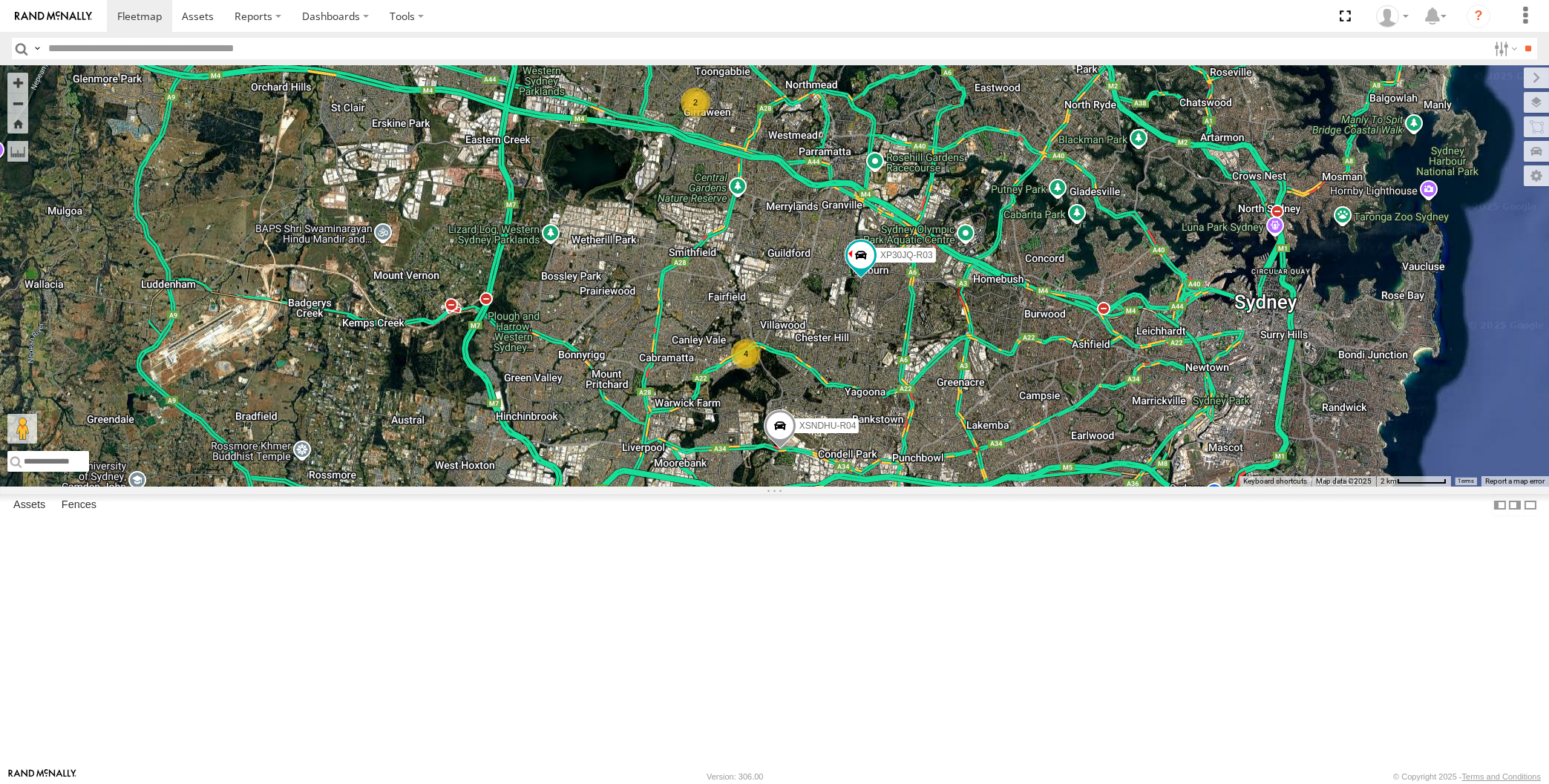
click at [396, 487] on div "XP30JQ-R03 XSNDHU-R04 4 2" at bounding box center [774, 276] width 1549 height 422
drag, startPoint x: 925, startPoint y: 676, endPoint x: 915, endPoint y: 660, distance: 18.9
click at [915, 487] on div "XP30JQ-R03 XSNDHU-R04 4 2" at bounding box center [774, 276] width 1549 height 422
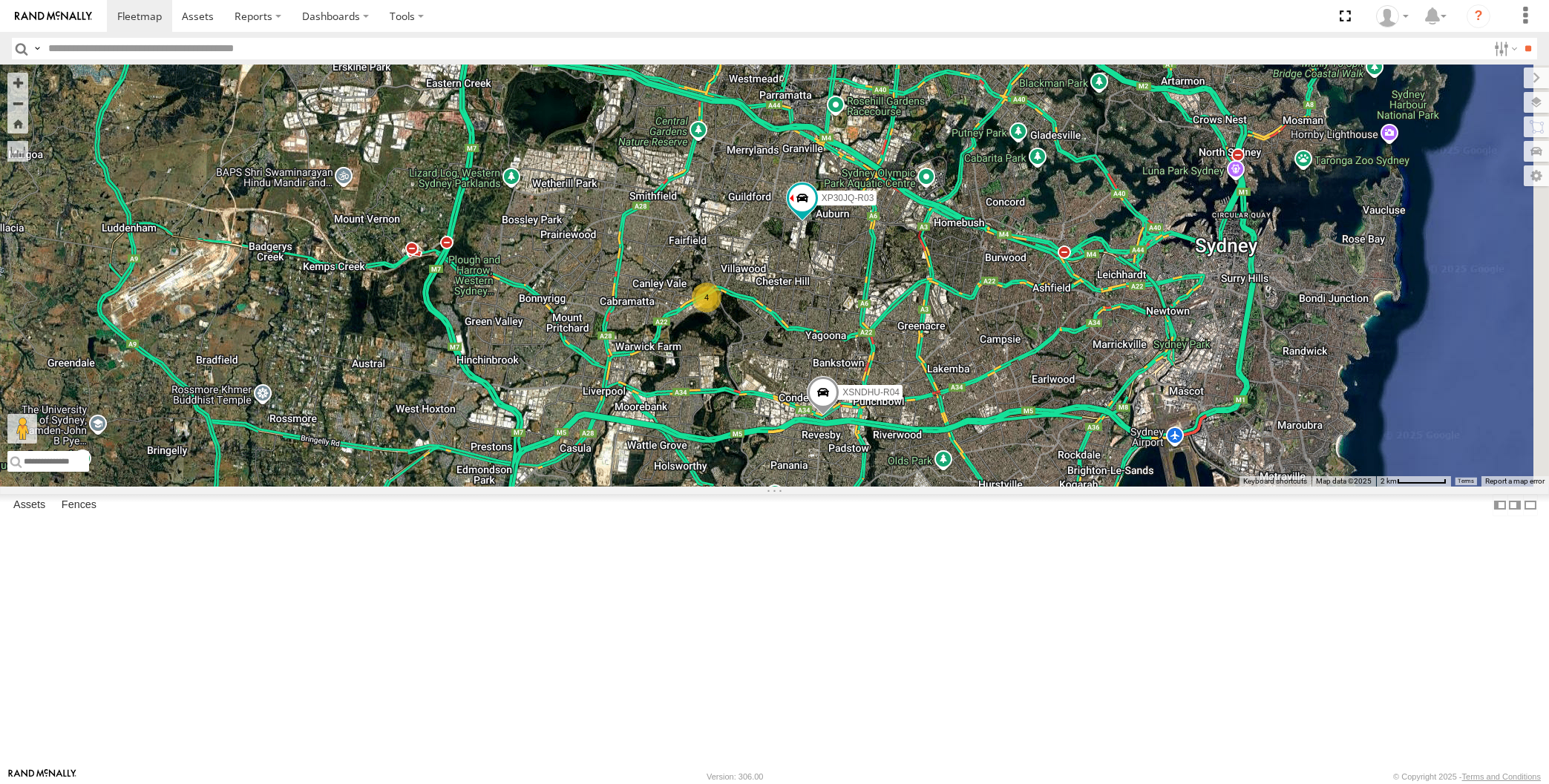
drag, startPoint x: 893, startPoint y: 571, endPoint x: 869, endPoint y: 545, distance: 35.4
click at [869, 487] on div "XP30JQ-R03 XSNDHU-R04 4 2" at bounding box center [774, 276] width 1549 height 422
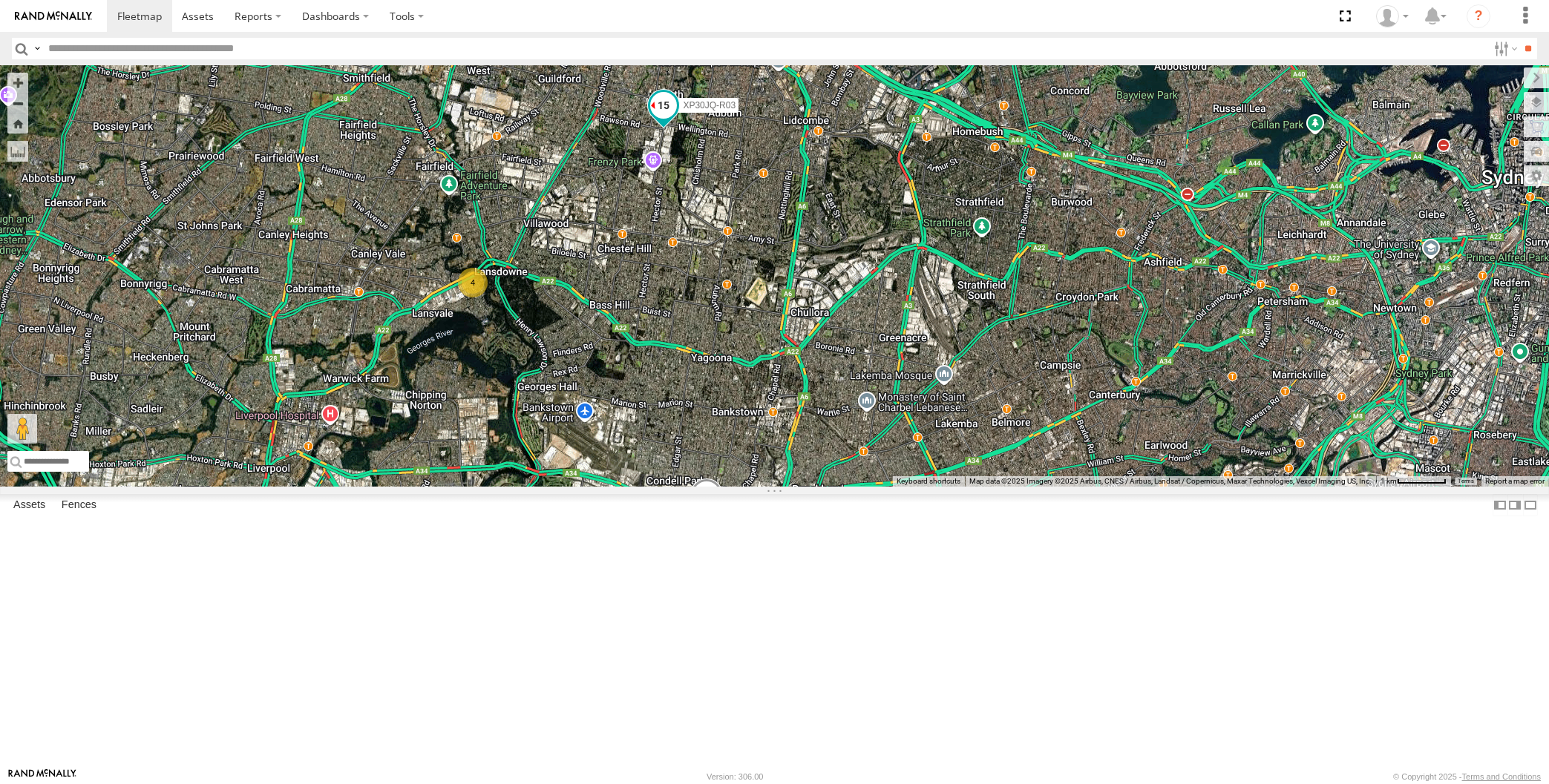
click at [658, 120] on span at bounding box center [664, 106] width 27 height 27
click at [685, 382] on div "XP30JQ-R03 XSNDHU-R04 4 XP30JQ-R03 All Assets Clyde St Guildford -33.8635 , 151…" at bounding box center [774, 276] width 1549 height 422
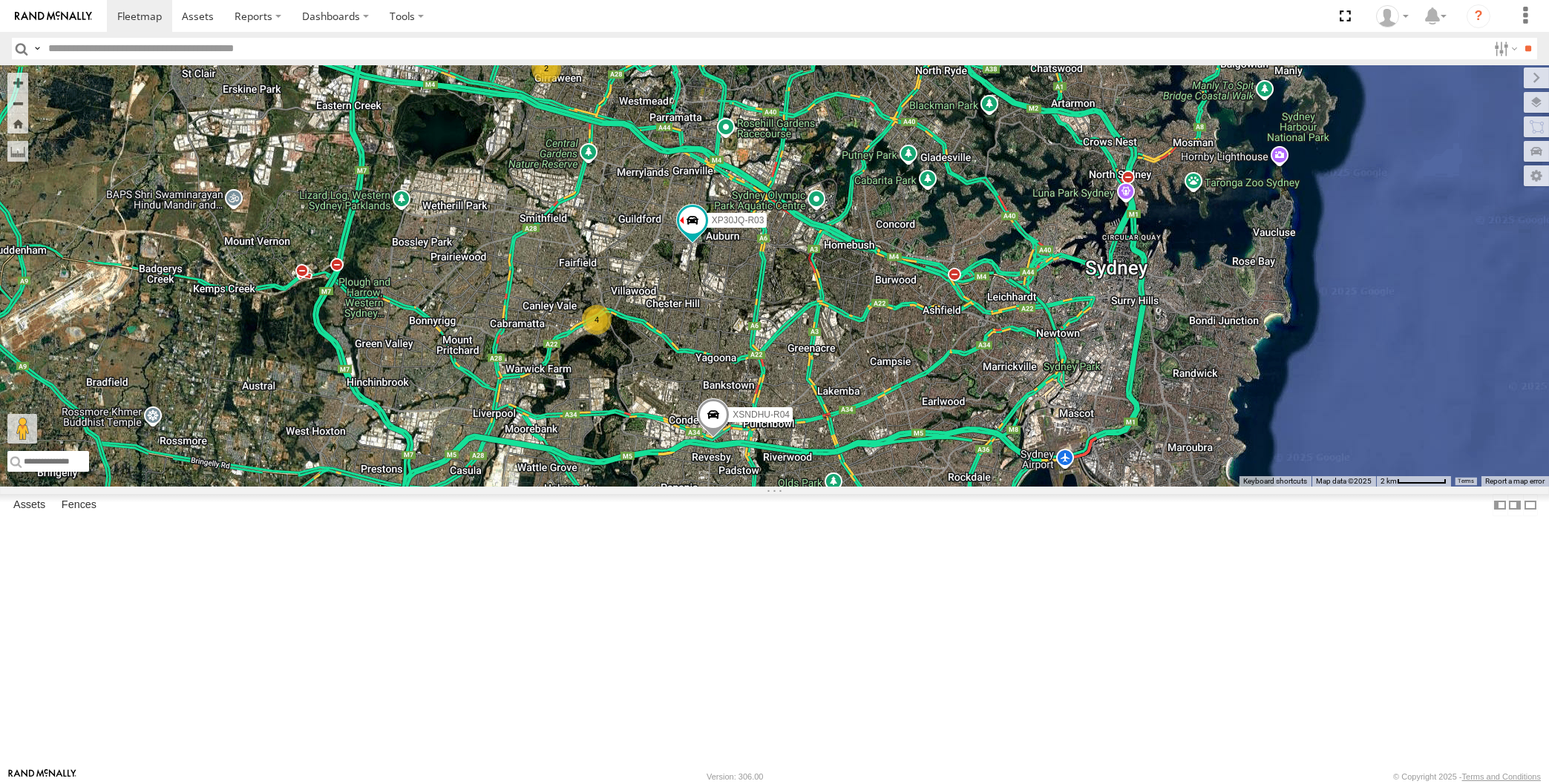
drag, startPoint x: 1025, startPoint y: 537, endPoint x: 1015, endPoint y: 526, distance: 14.9
click at [1017, 487] on div "XP30JQ-R03 XSNDHU-R04 4 2" at bounding box center [774, 276] width 1549 height 422
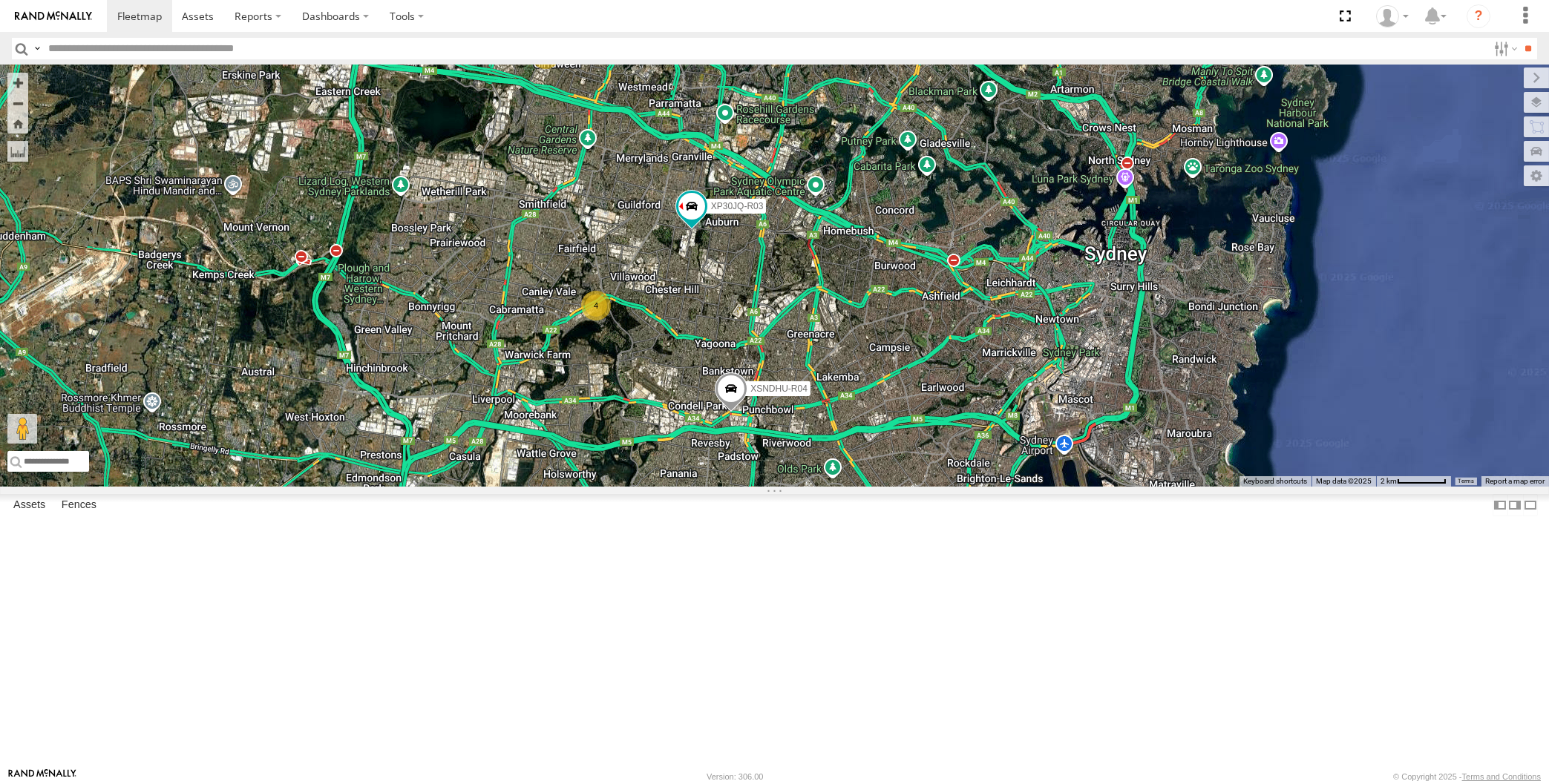
drag, startPoint x: 776, startPoint y: 610, endPoint x: 793, endPoint y: 606, distance: 17.5
click at [793, 487] on div "XP30JQ-R03 XSNDHU-R04 4 2" at bounding box center [774, 276] width 1549 height 422
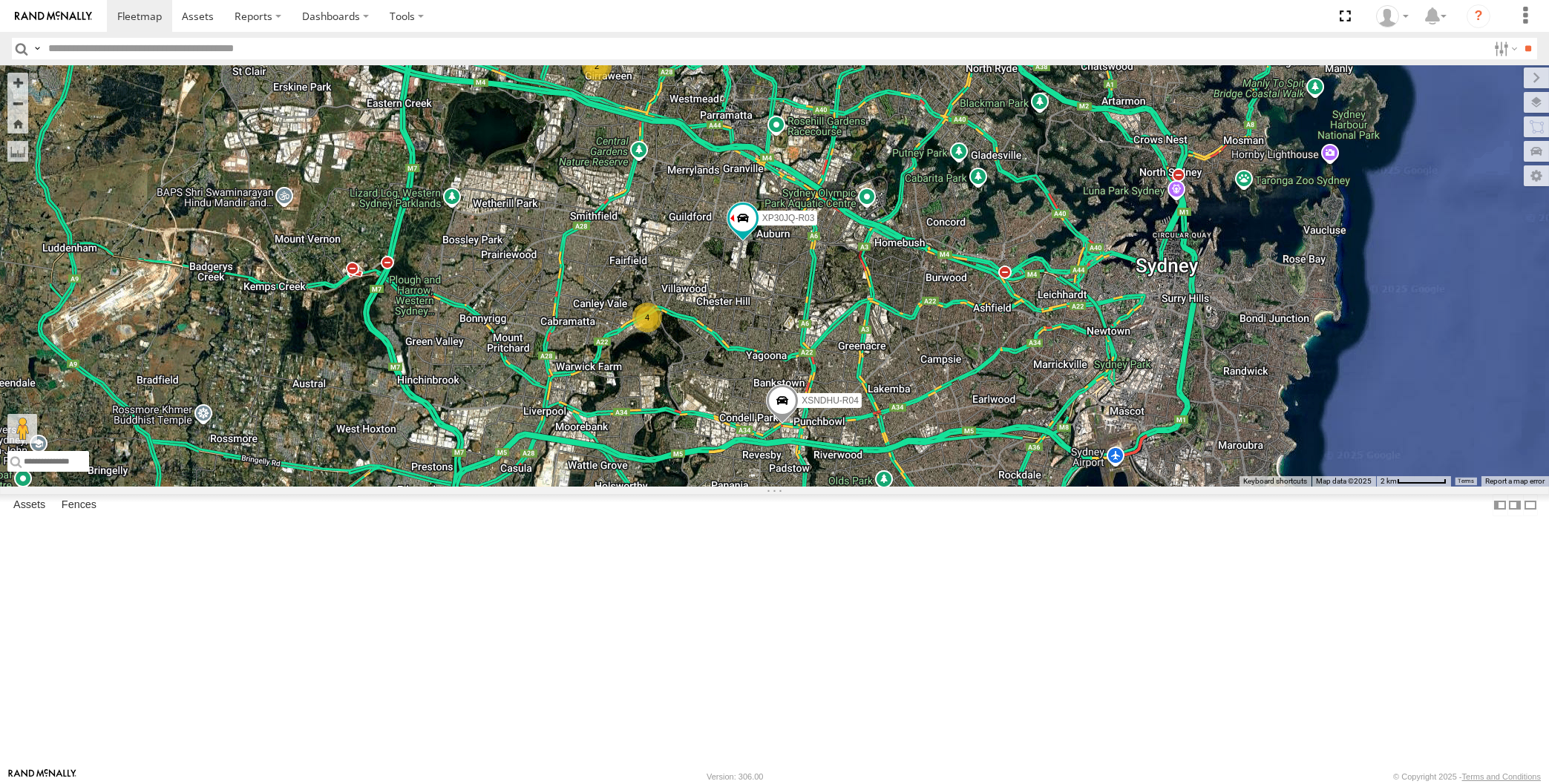
click at [849, 487] on div "XP30JQ-R03 XSNDHU-R04 4 2" at bounding box center [774, 276] width 1549 height 422
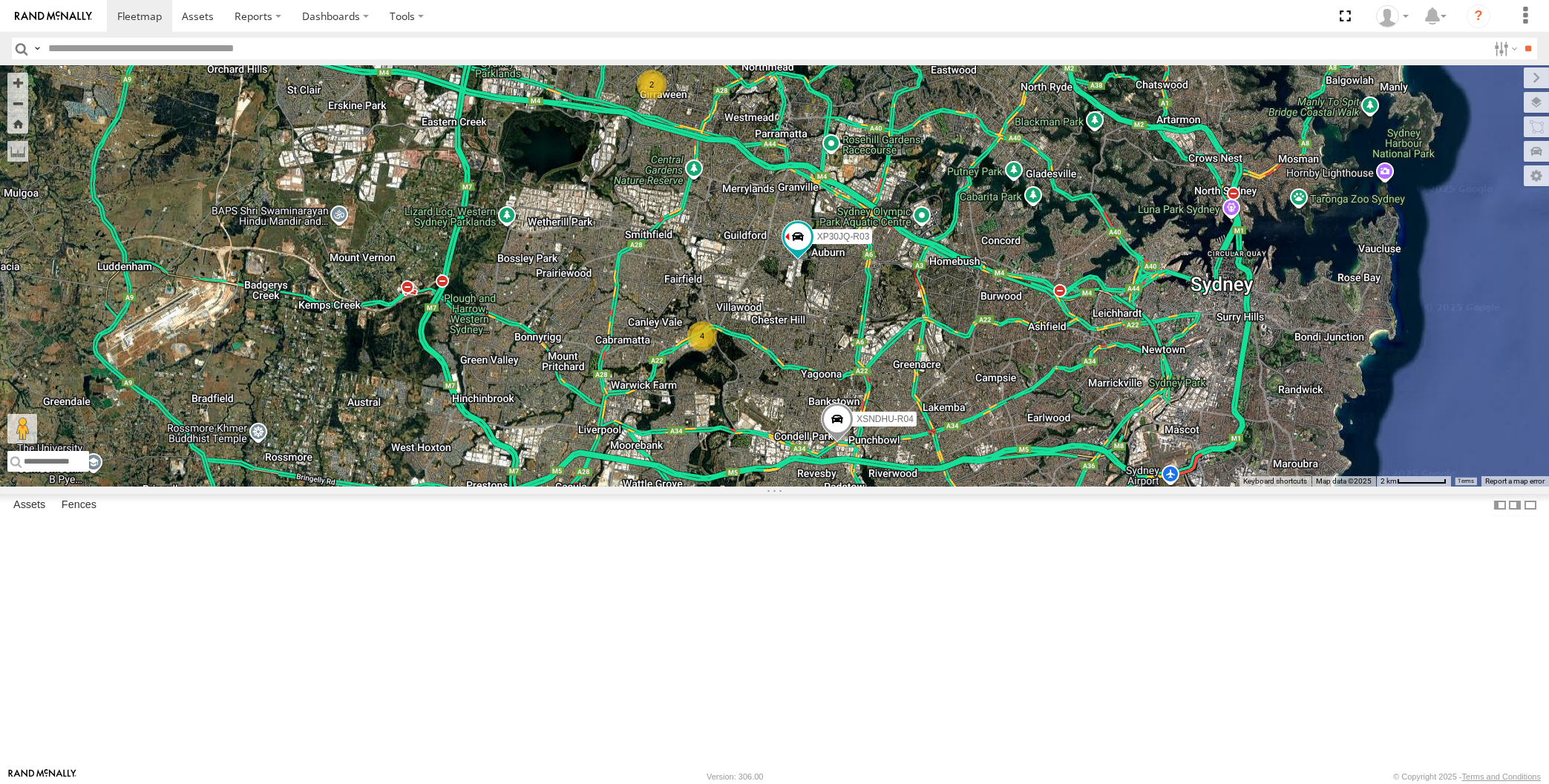
click at [1007, 487] on div "XP30JQ-R03 XSNDHU-R04 4 2" at bounding box center [774, 276] width 1549 height 422
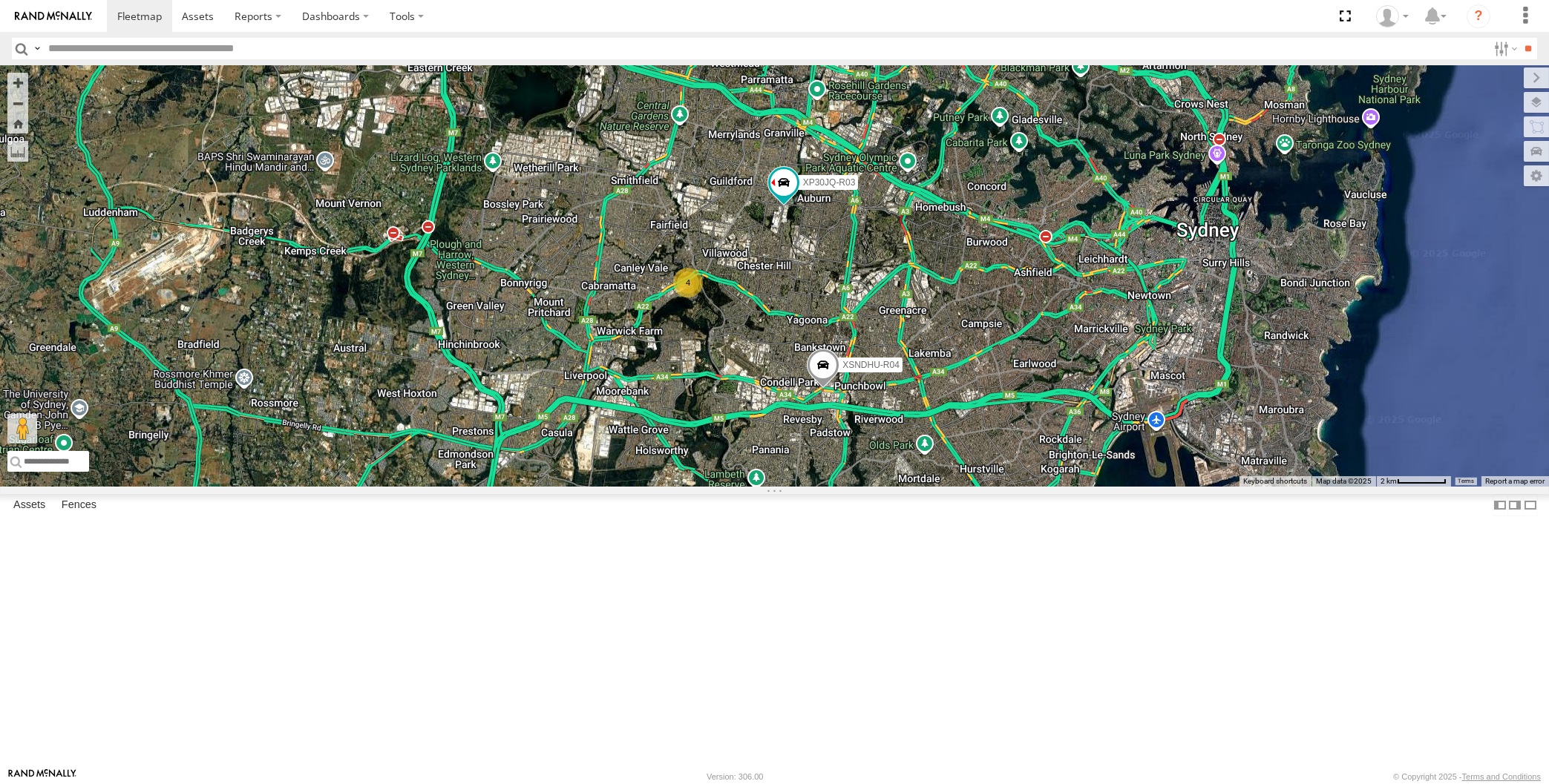
drag, startPoint x: 957, startPoint y: 556, endPoint x: 997, endPoint y: 574, distance: 43.9
click at [998, 487] on div "XP30JQ-R03 XSNDHU-R04 4 2" at bounding box center [774, 276] width 1549 height 422
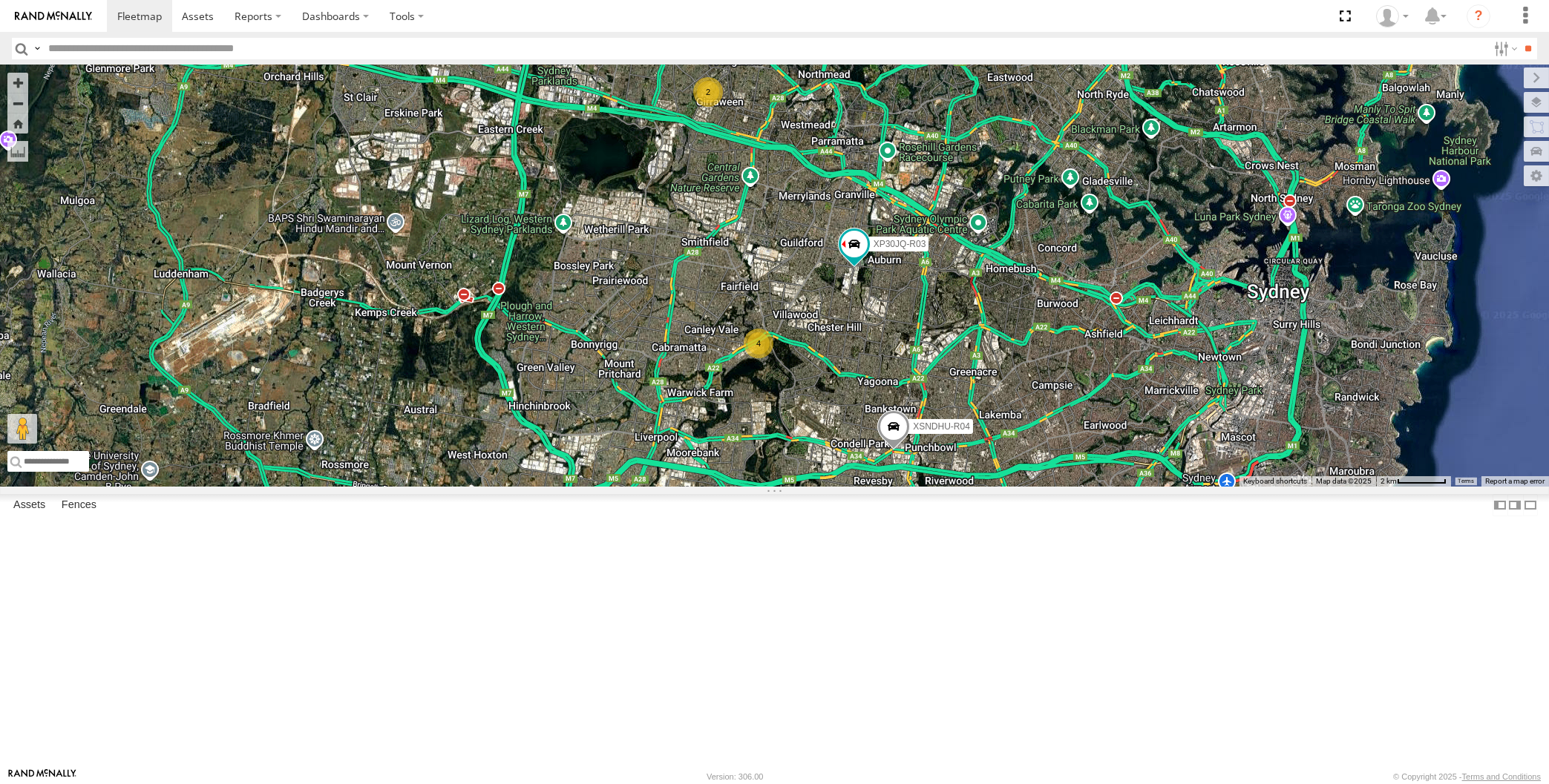
drag, startPoint x: 1012, startPoint y: 566, endPoint x: 985, endPoint y: 604, distance: 46.6
click at [985, 487] on div "XP30JQ-R03 XSNDHU-R04 4 2" at bounding box center [774, 276] width 1549 height 422
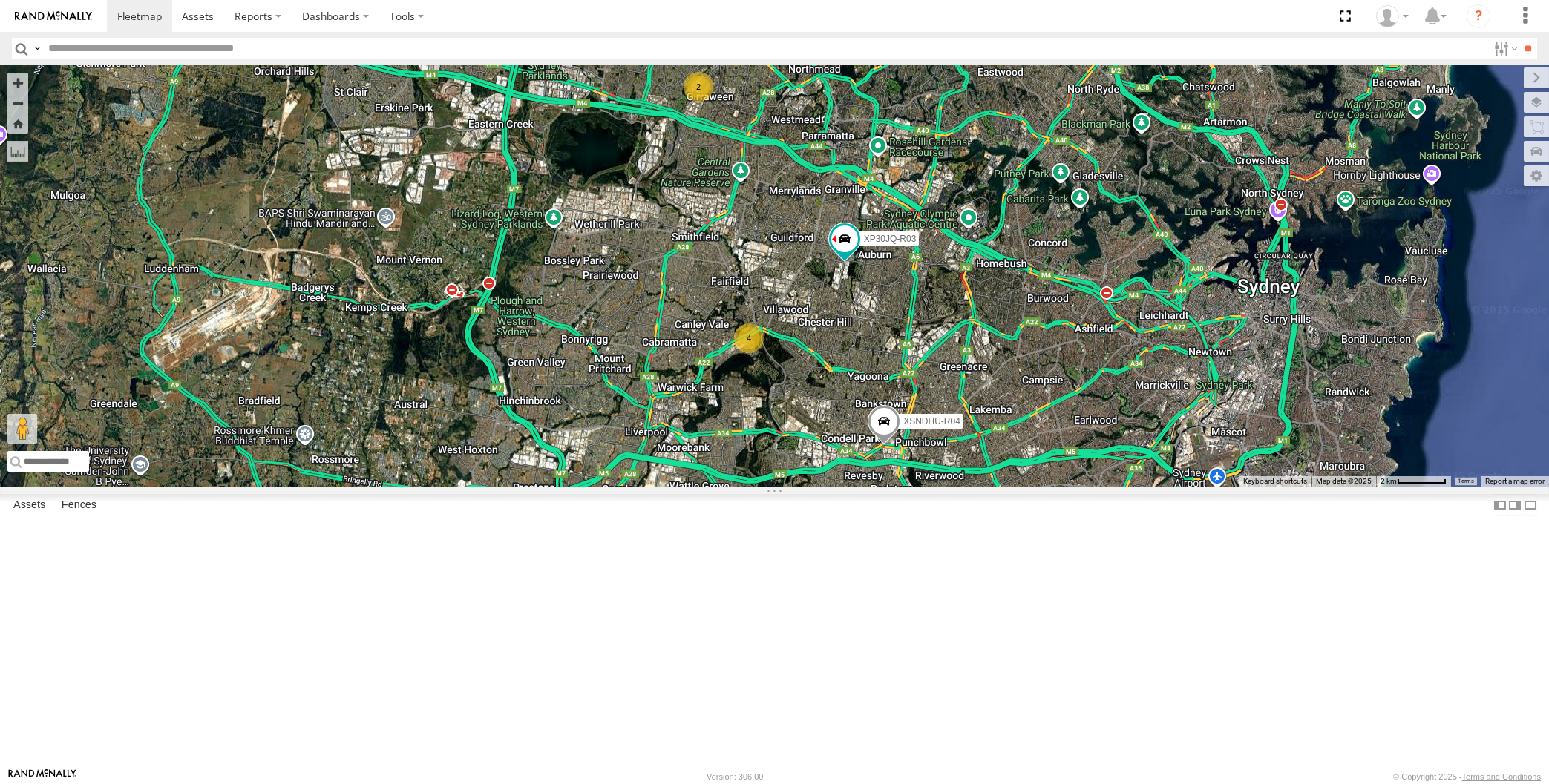
drag, startPoint x: 1035, startPoint y: 644, endPoint x: 1023, endPoint y: 637, distance: 13.9
click at [1023, 487] on div "XP30JQ-R03 XSNDHU-R04 4 2" at bounding box center [774, 276] width 1549 height 422
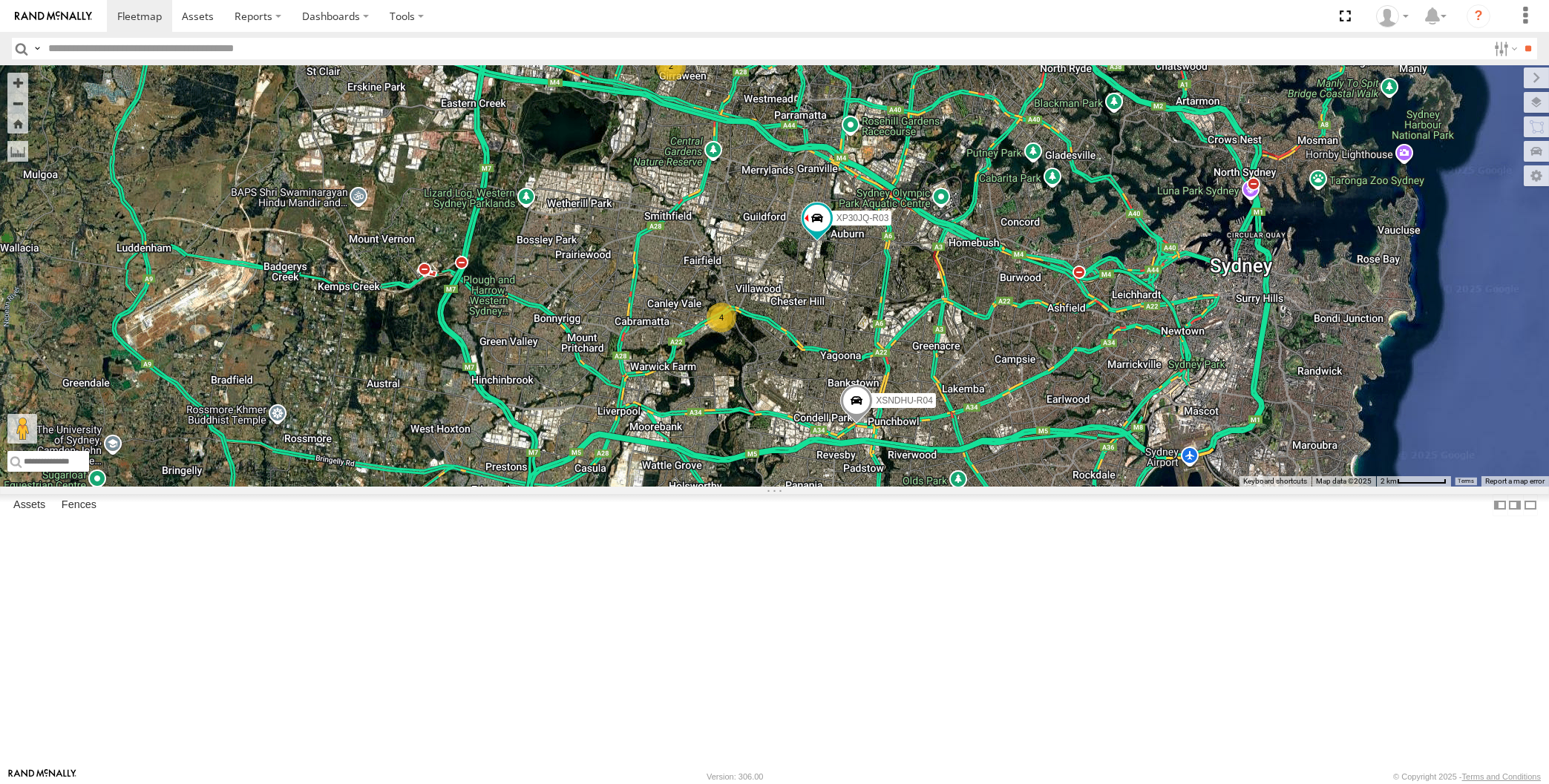
drag, startPoint x: 1022, startPoint y: 617, endPoint x: 1032, endPoint y: 618, distance: 10.0
click at [1033, 487] on div "XP30JQ-R03 XSNDHU-R04 4 2" at bounding box center [774, 276] width 1549 height 422
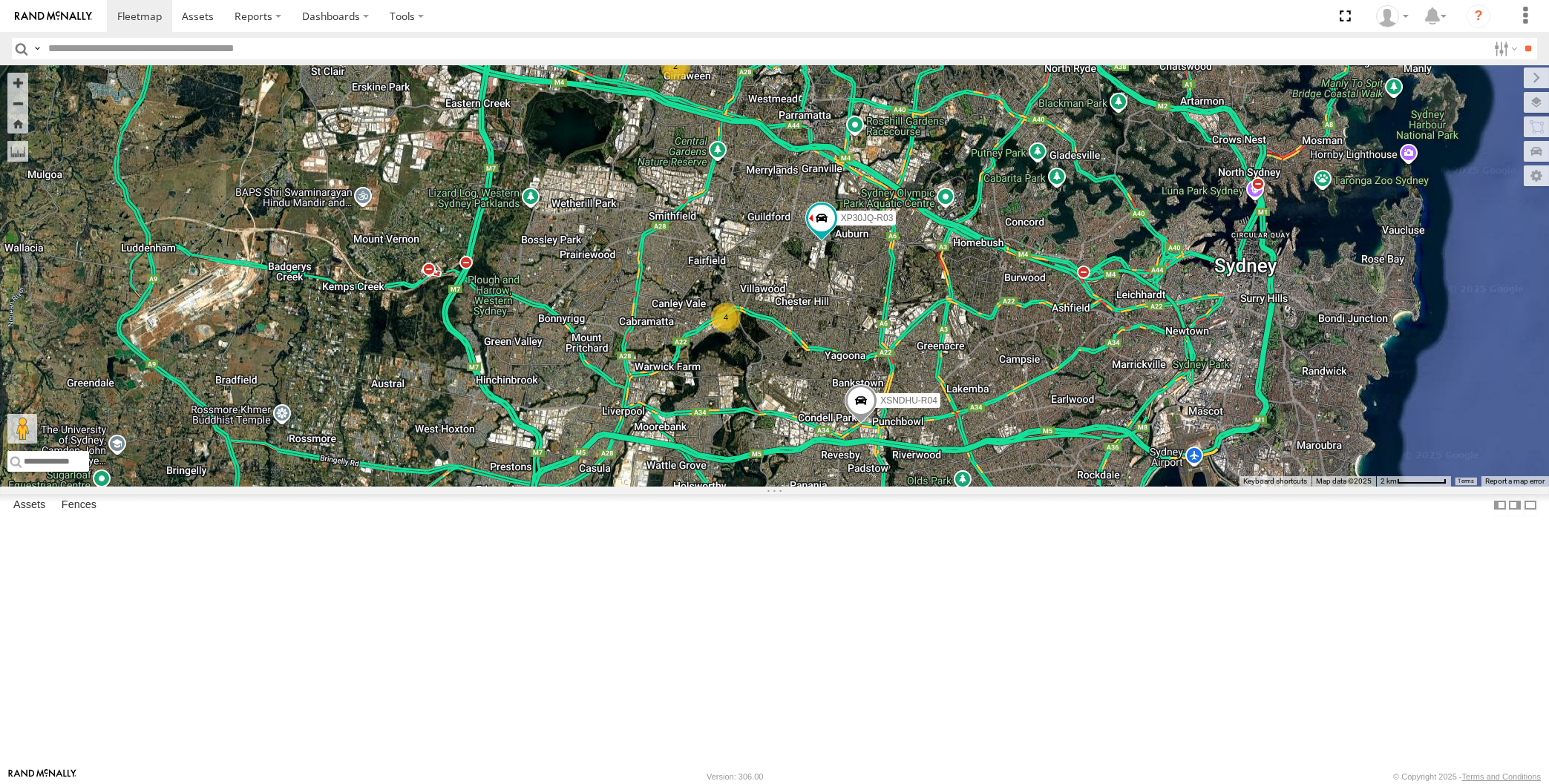
drag, startPoint x: 1029, startPoint y: 613, endPoint x: 1035, endPoint y: 622, distance: 10.8
click at [1035, 487] on div "XP30JQ-R03 XSNDHU-R04 4 2" at bounding box center [774, 276] width 1549 height 422
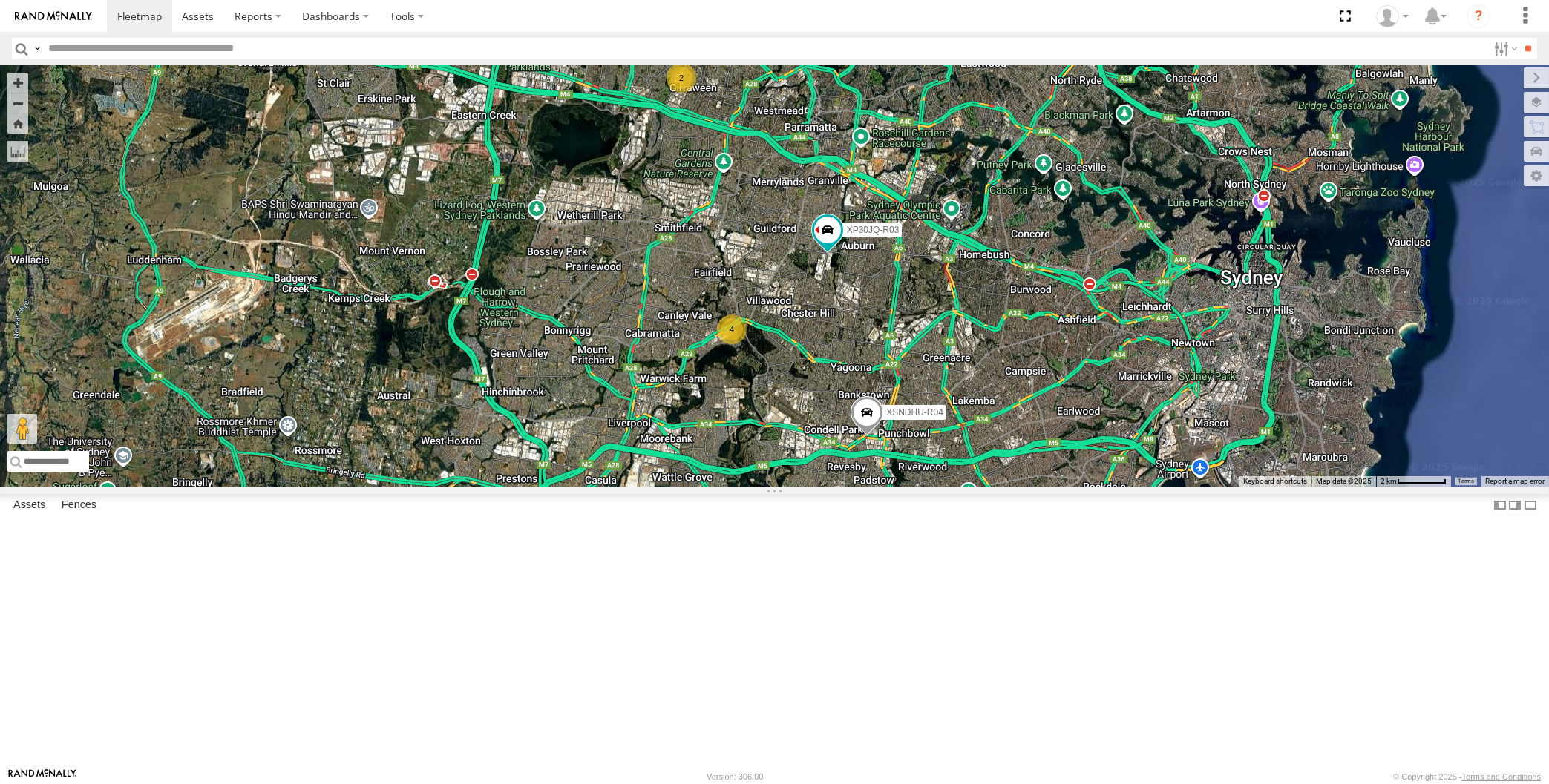
drag, startPoint x: 902, startPoint y: 653, endPoint x: 845, endPoint y: 619, distance: 66.4
click at [845, 487] on div "XP30JQ-R03 XSNDHU-R04 4 2" at bounding box center [774, 276] width 1549 height 422
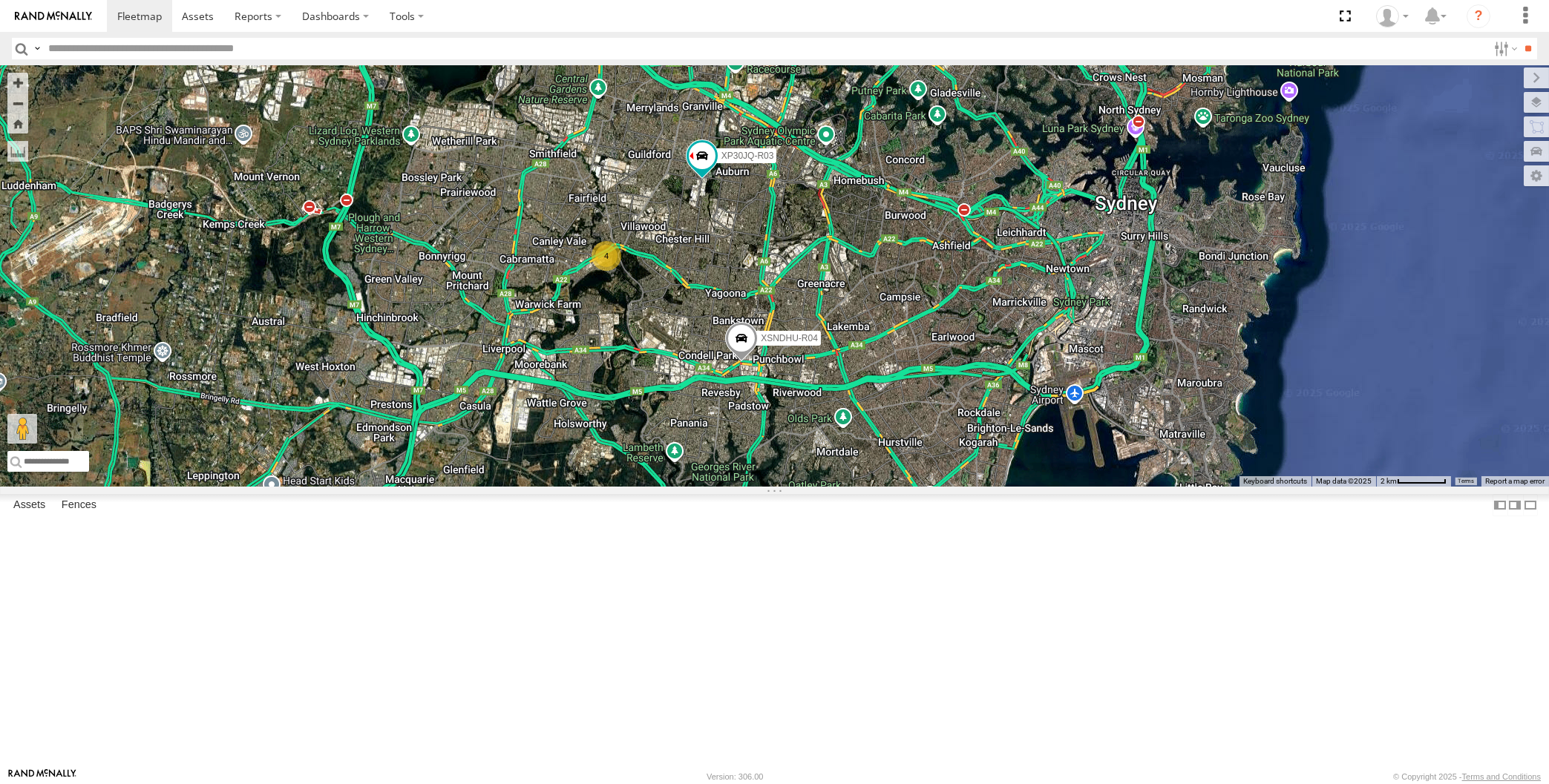
drag, startPoint x: 807, startPoint y: 576, endPoint x: 838, endPoint y: 572, distance: 31.3
click at [838, 487] on div "XP30JQ-R03 XSNDHU-R04 4 2" at bounding box center [774, 276] width 1549 height 422
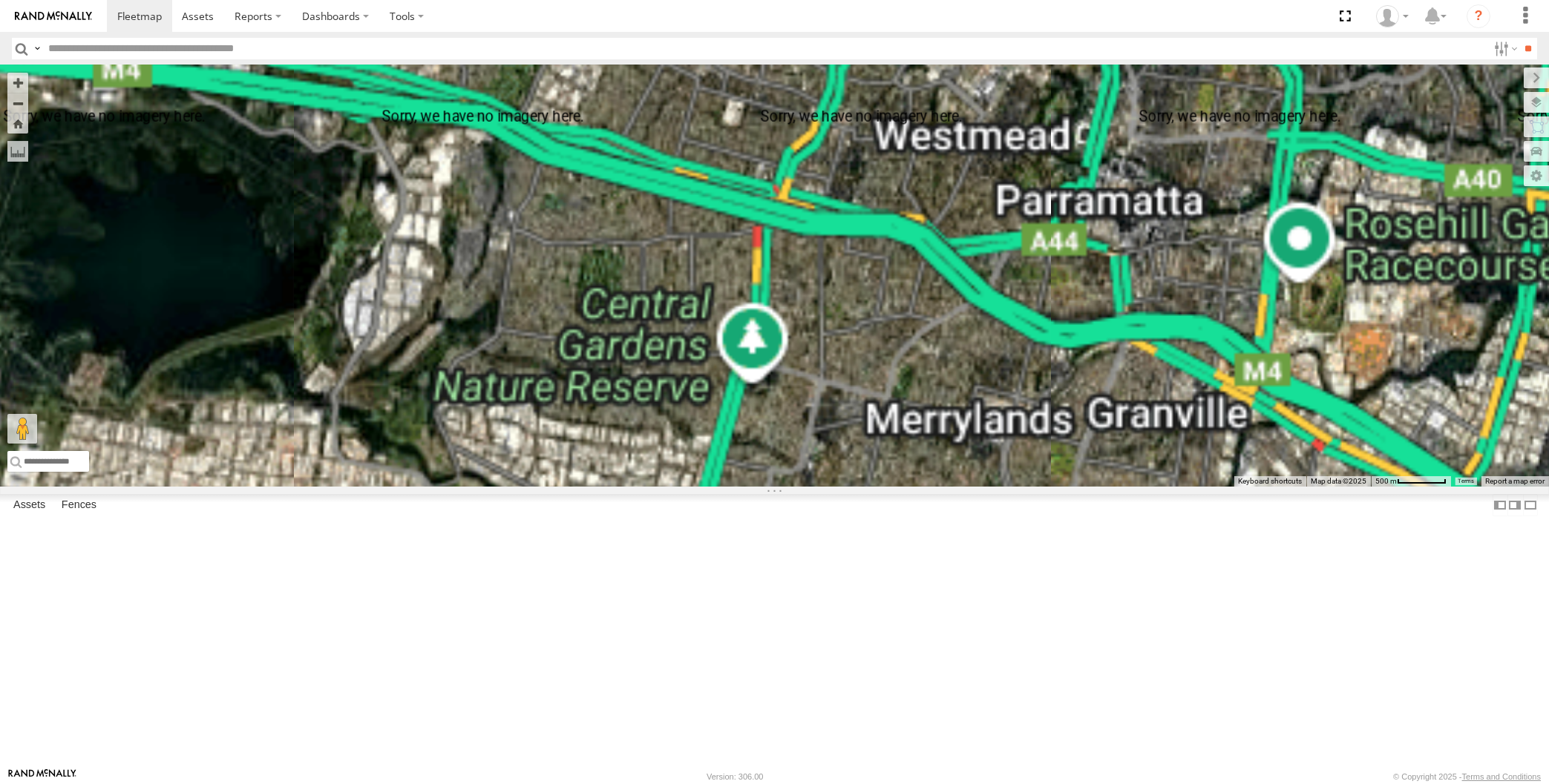
drag, startPoint x: 647, startPoint y: 208, endPoint x: 665, endPoint y: 277, distance: 71.3
click at [665, 277] on div "XP30JQ-R03 XSNDHU-R04" at bounding box center [774, 276] width 1549 height 422
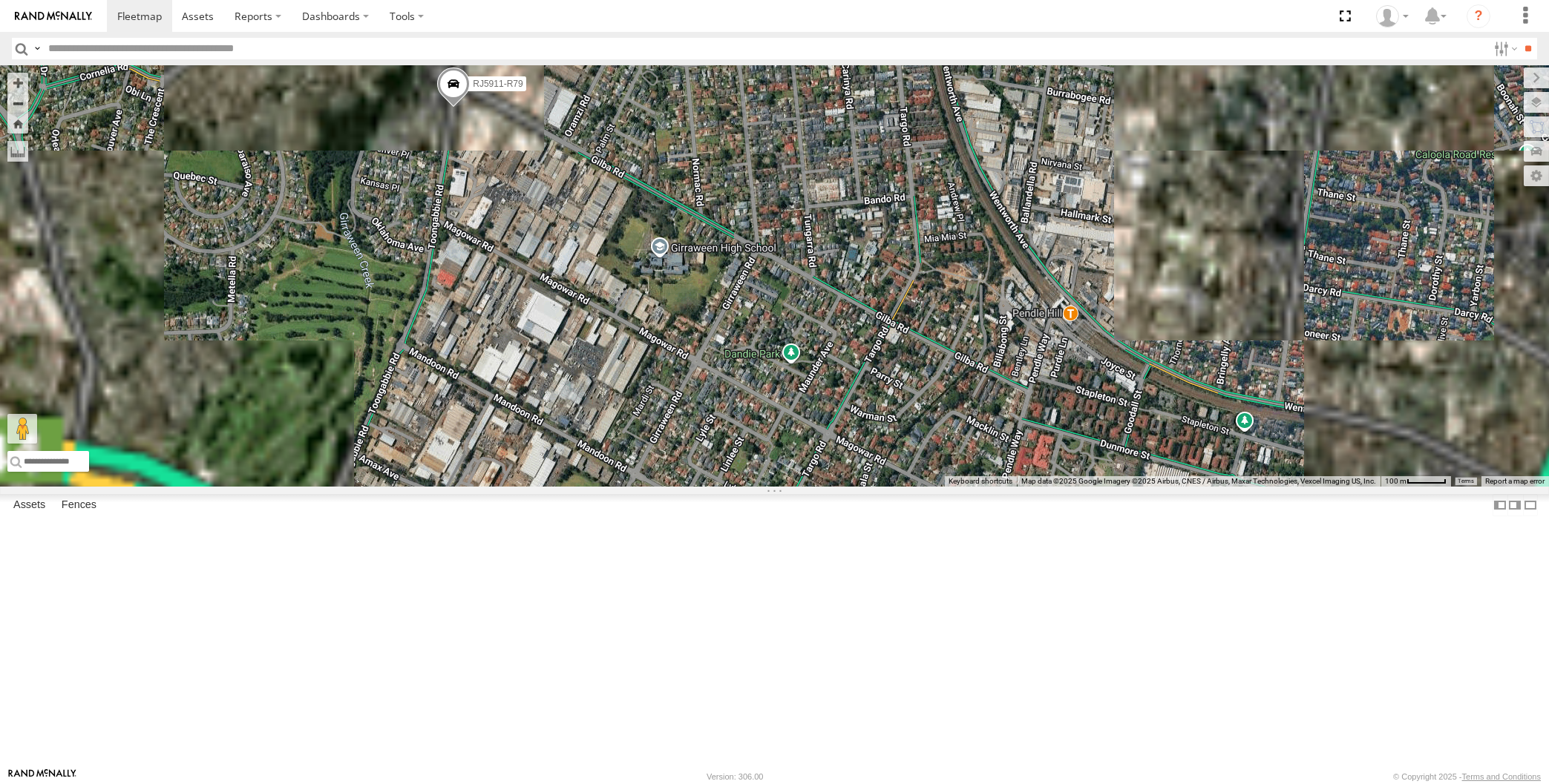
click at [458, 109] on span at bounding box center [453, 88] width 33 height 40
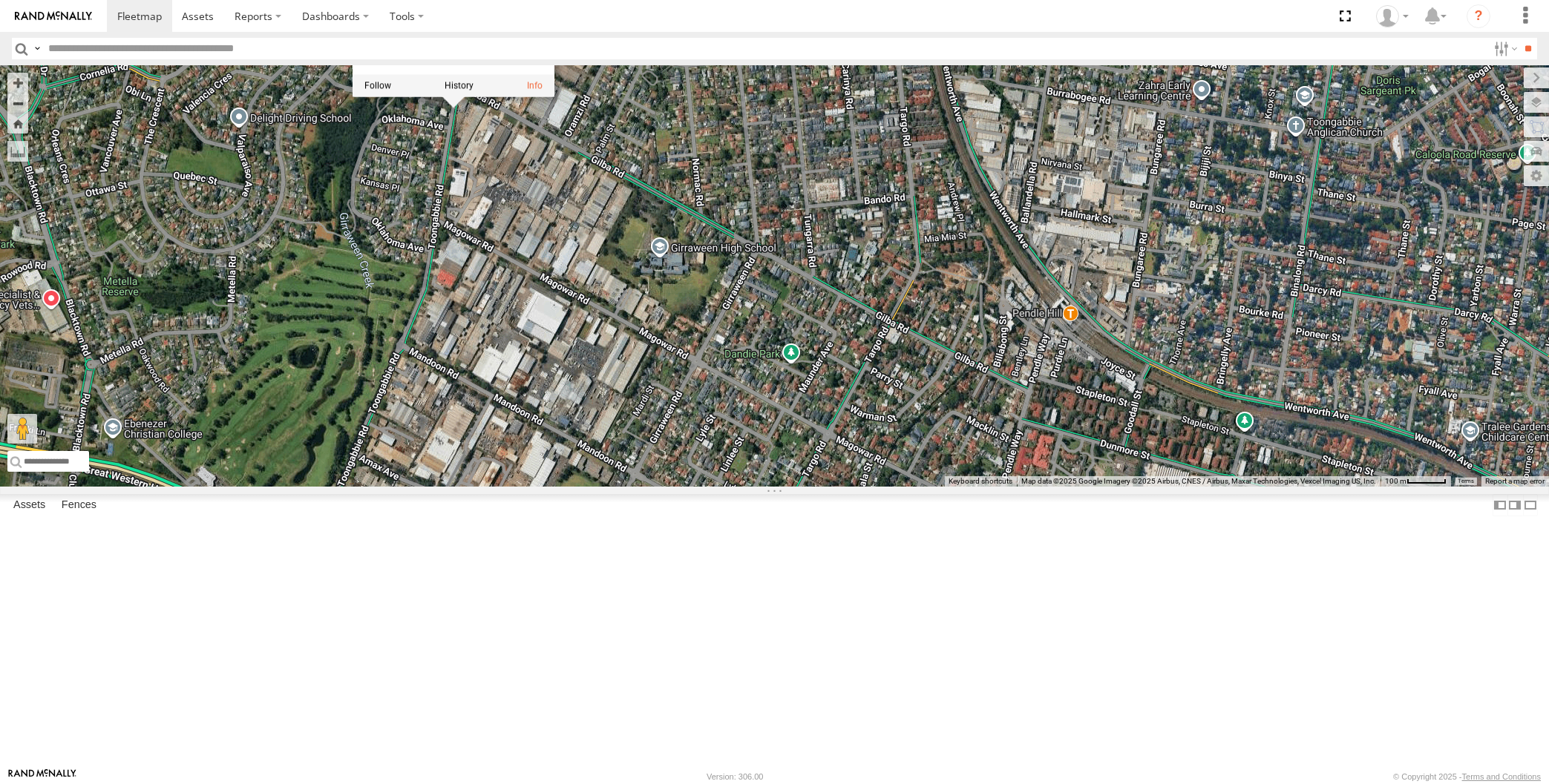
click at [614, 467] on div "XP30JQ-R03 XSNDHU-R04 RJ5911-R79 XO97HS-R08 RJ5911-R79 All Assets Toongabbie Rd…" at bounding box center [774, 276] width 1549 height 422
drag, startPoint x: 688, startPoint y: 542, endPoint x: 625, endPoint y: 458, distance: 105.0
click at [634, 468] on div "XP30JQ-R03 XSNDHU-R04 RJ5911-R79 XO97HS-R08" at bounding box center [774, 276] width 1549 height 422
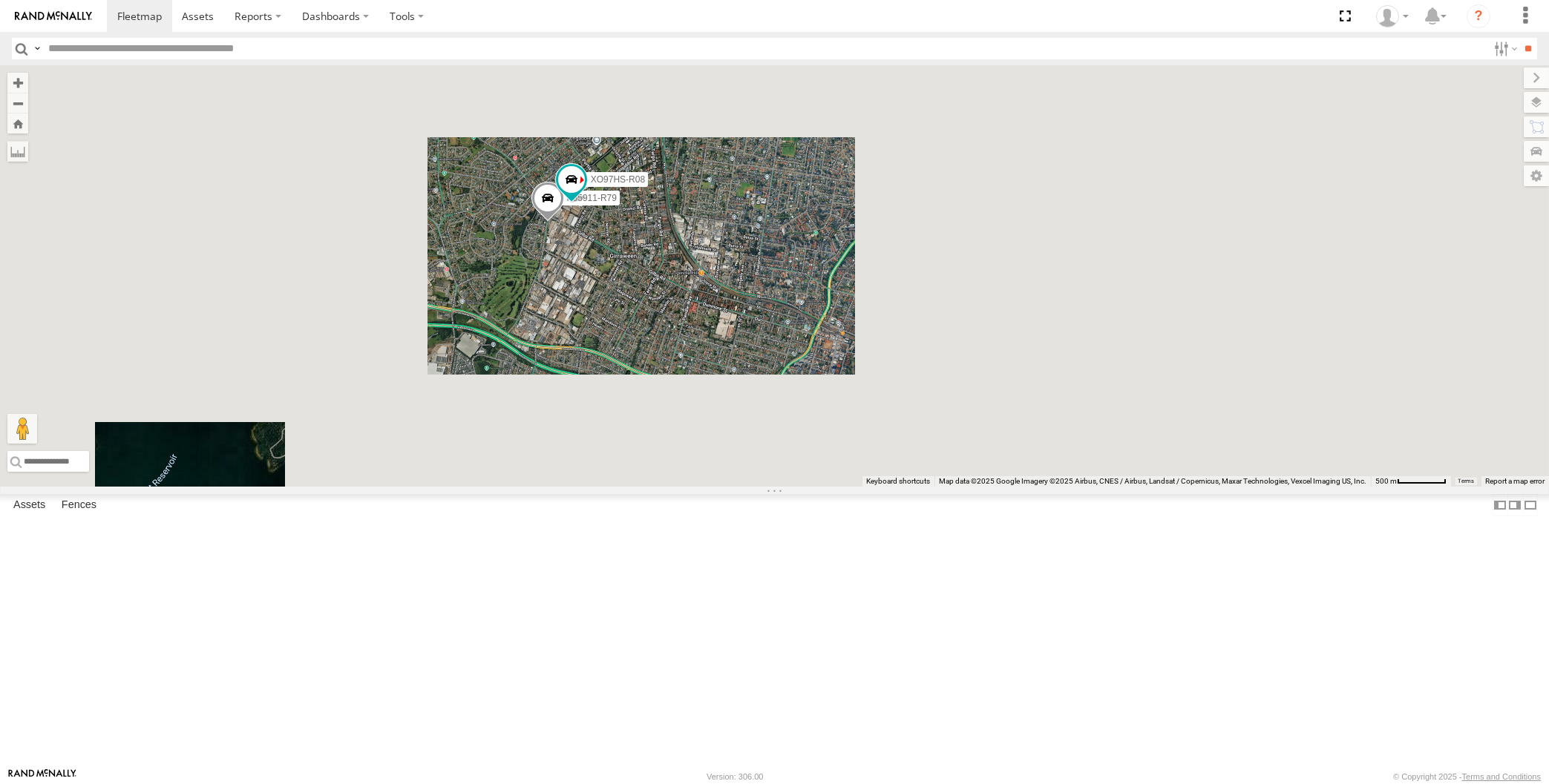
drag, startPoint x: 663, startPoint y: 509, endPoint x: 653, endPoint y: 491, distance: 20.6
click at [659, 487] on div "XP30JQ-R03 XSNDHU-R04 RJ5911-R79 XO97HS-R08" at bounding box center [774, 276] width 1549 height 422
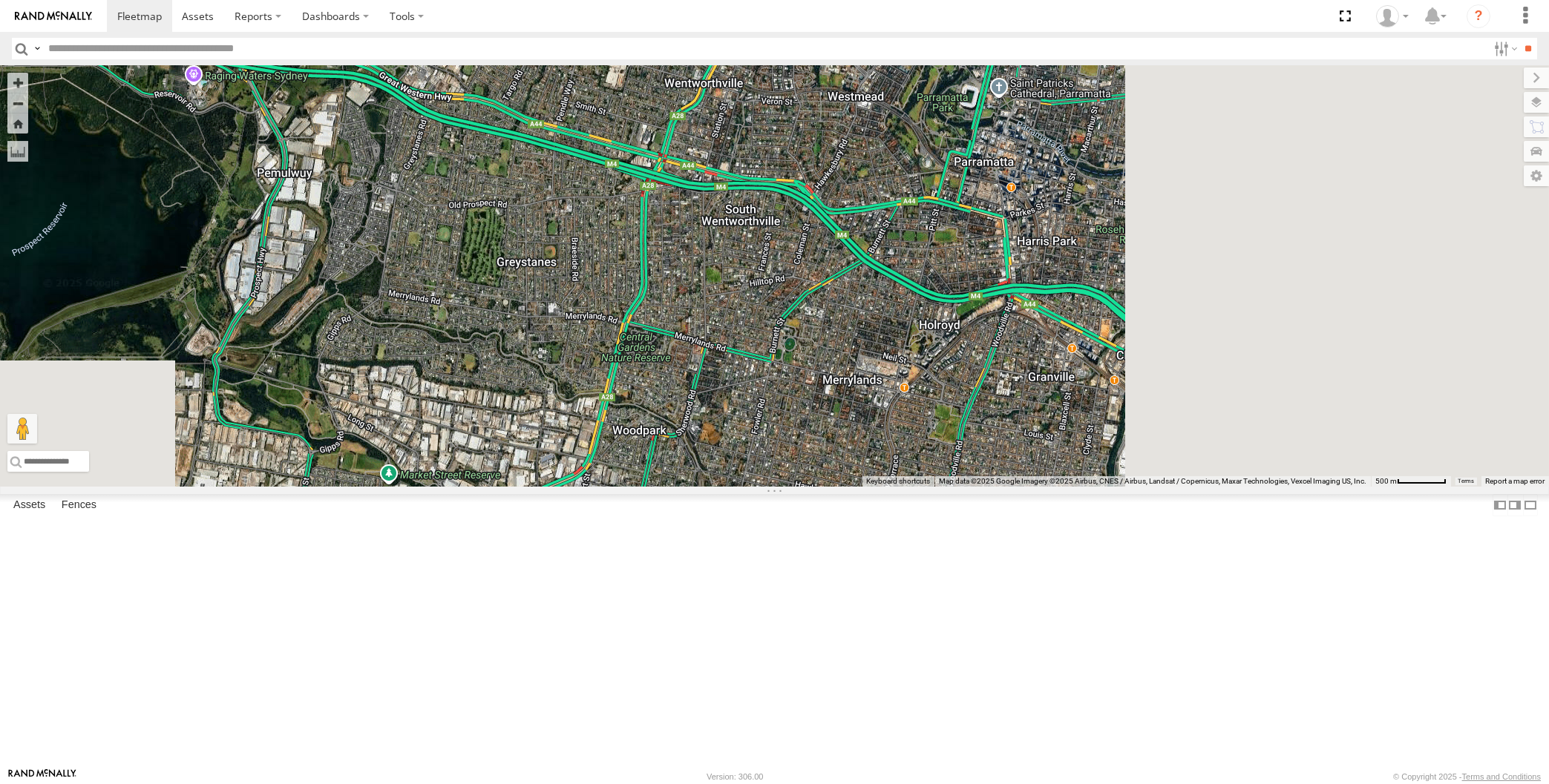
drag, startPoint x: 670, startPoint y: 595, endPoint x: 604, endPoint y: 472, distance: 139.6
click at [618, 487] on div "XP30JQ-R03 XSNDHU-R04 RJ5911-R79 XO97HS-R08" at bounding box center [774, 276] width 1549 height 422
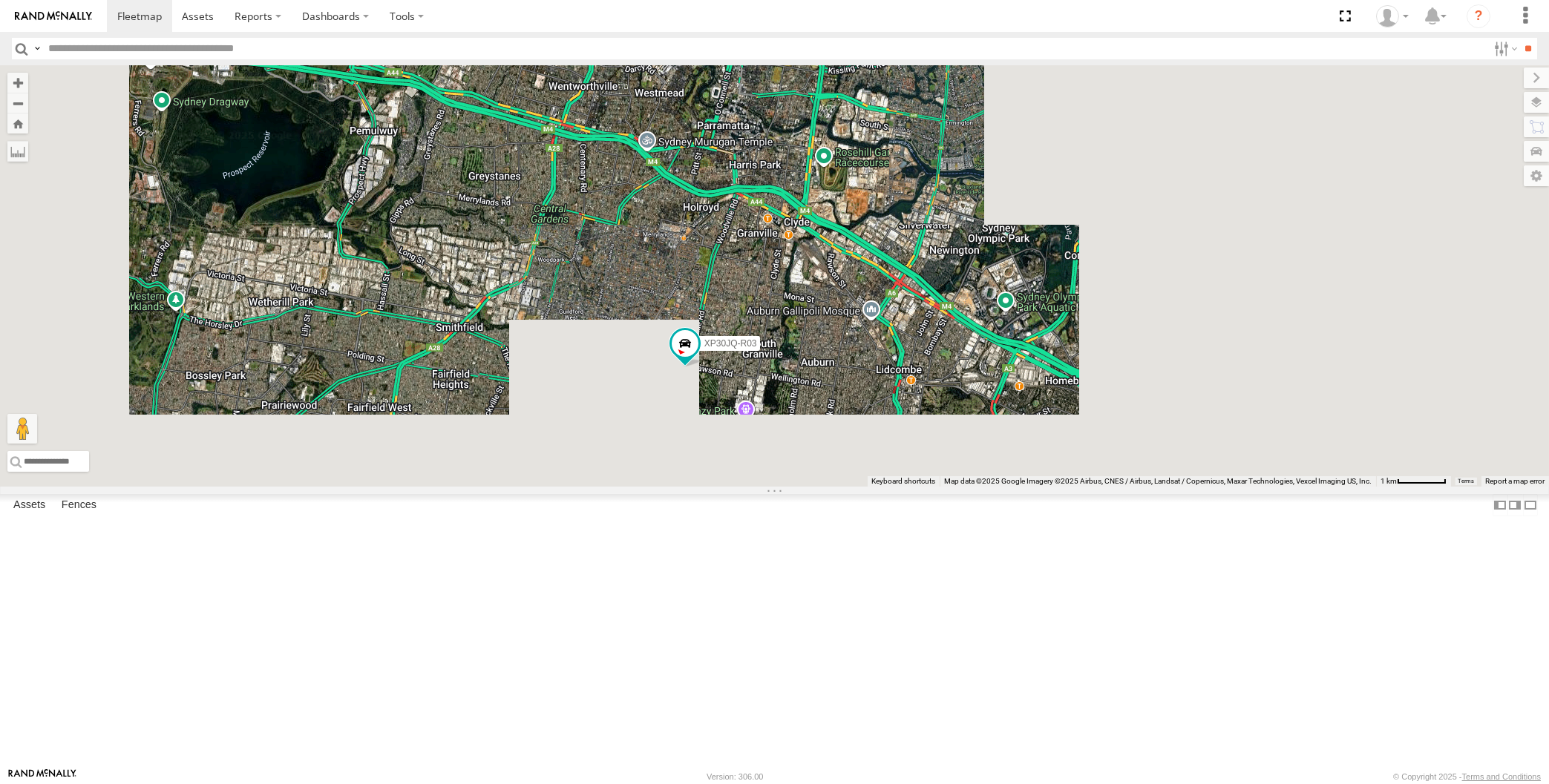
drag, startPoint x: 726, startPoint y: 630, endPoint x: 713, endPoint y: 579, distance: 52.6
click at [715, 487] on div "XP30JQ-R03 XSNDHU-R04 4 2" at bounding box center [774, 276] width 1549 height 422
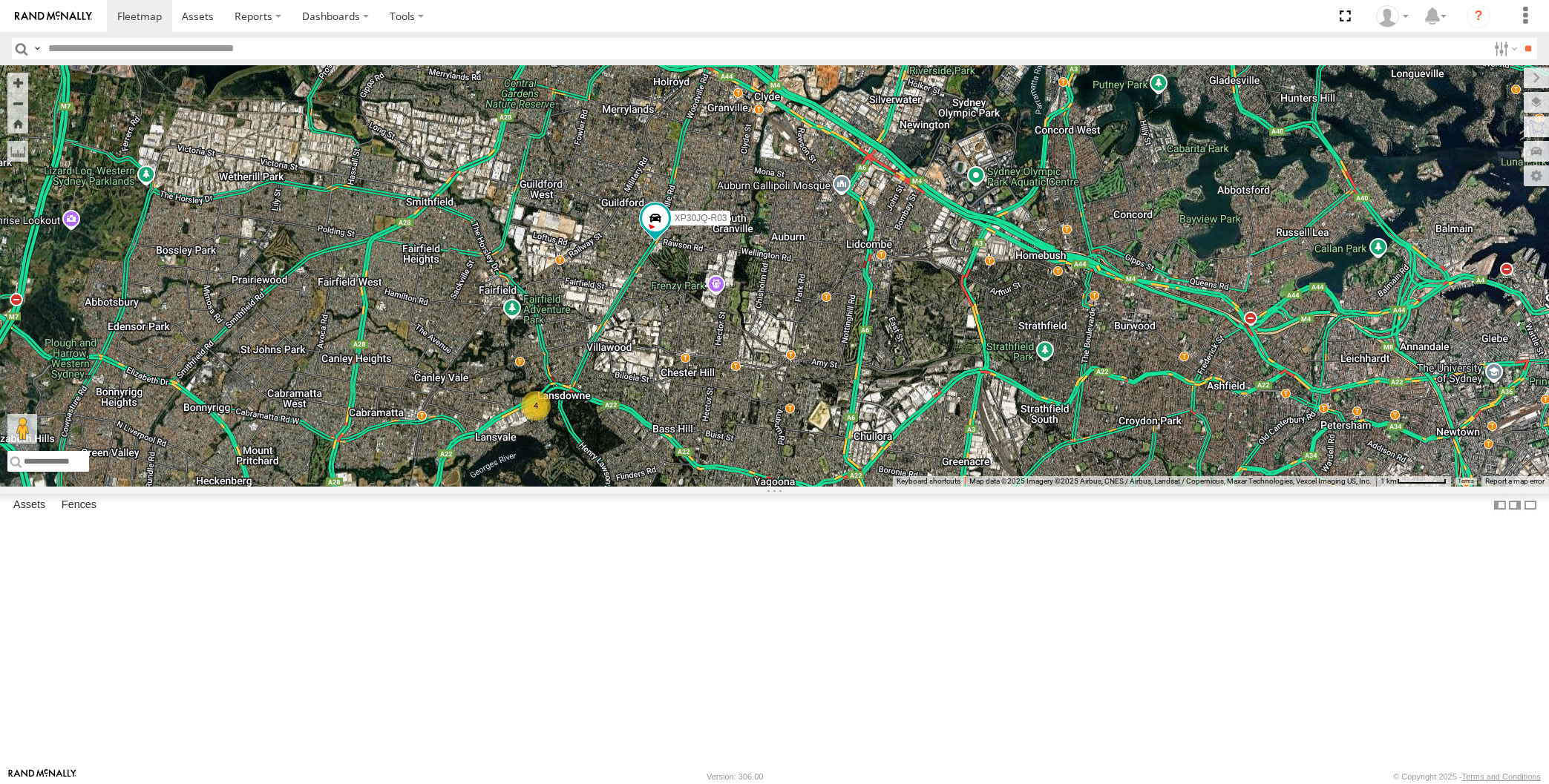
drag, startPoint x: 700, startPoint y: 632, endPoint x: 711, endPoint y: 618, distance: 17.8
click at [709, 487] on div "XP30JQ-R03 XSNDHU-R04 4 2" at bounding box center [774, 276] width 1549 height 422
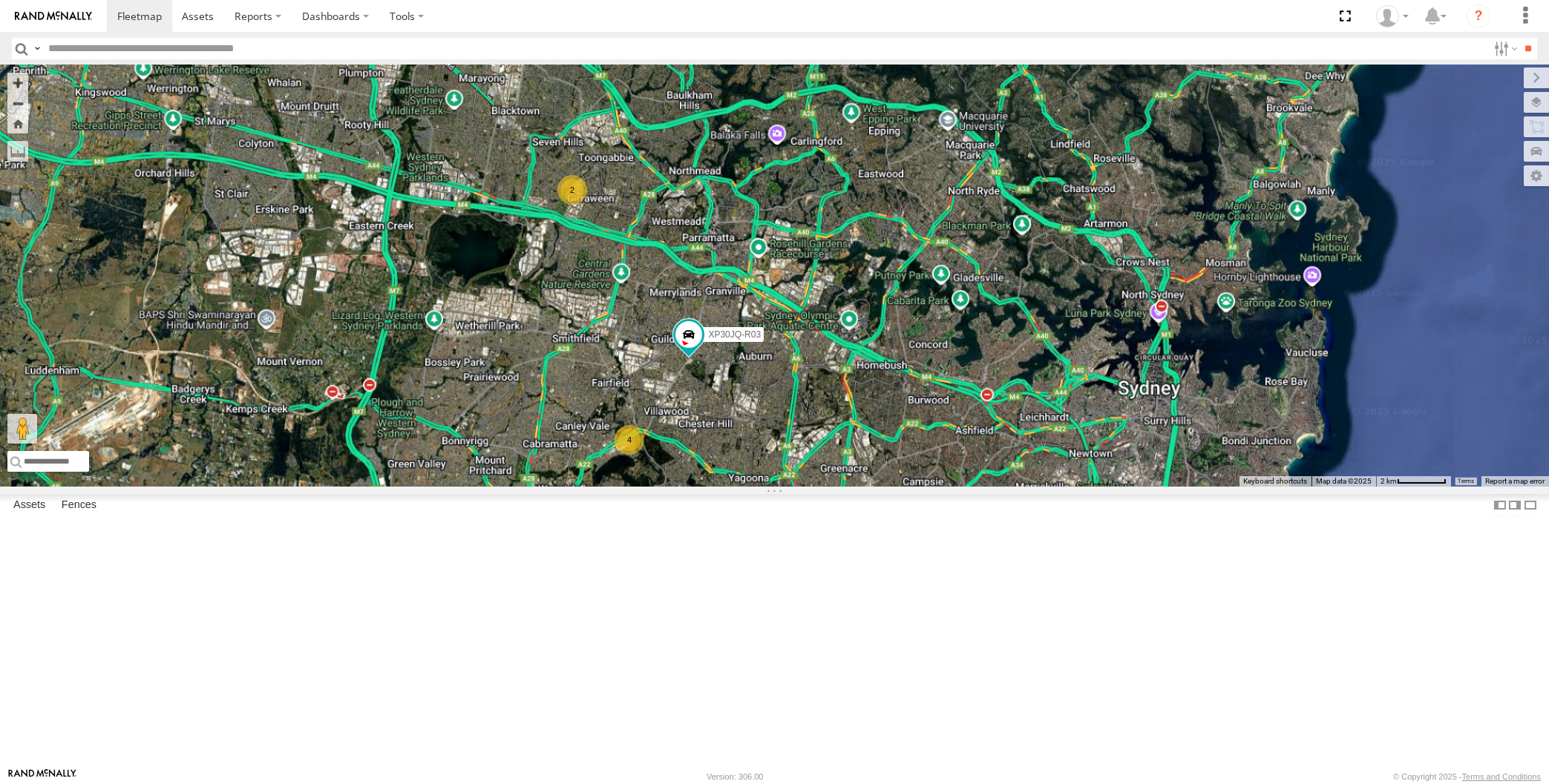
drag, startPoint x: 699, startPoint y: 645, endPoint x: 698, endPoint y: 627, distance: 18.0
click at [698, 487] on div "XP30JQ-R03 XSNDHU-R04 4 2" at bounding box center [774, 276] width 1549 height 422
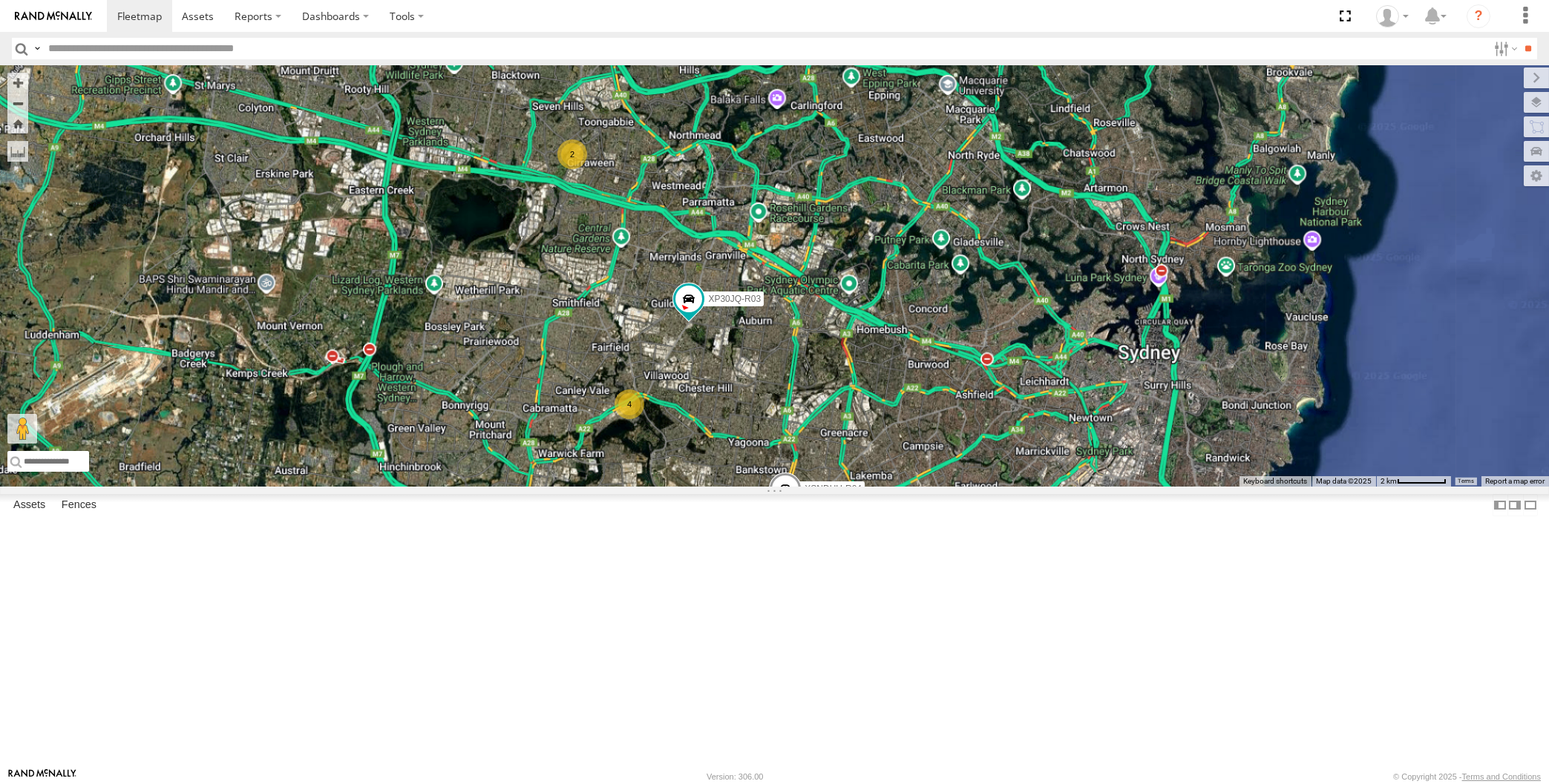
drag, startPoint x: 696, startPoint y: 644, endPoint x: 701, endPoint y: 606, distance: 38.3
click at [700, 487] on div "XP30JQ-R03 XSNDHU-R04 4 2" at bounding box center [774, 276] width 1549 height 422
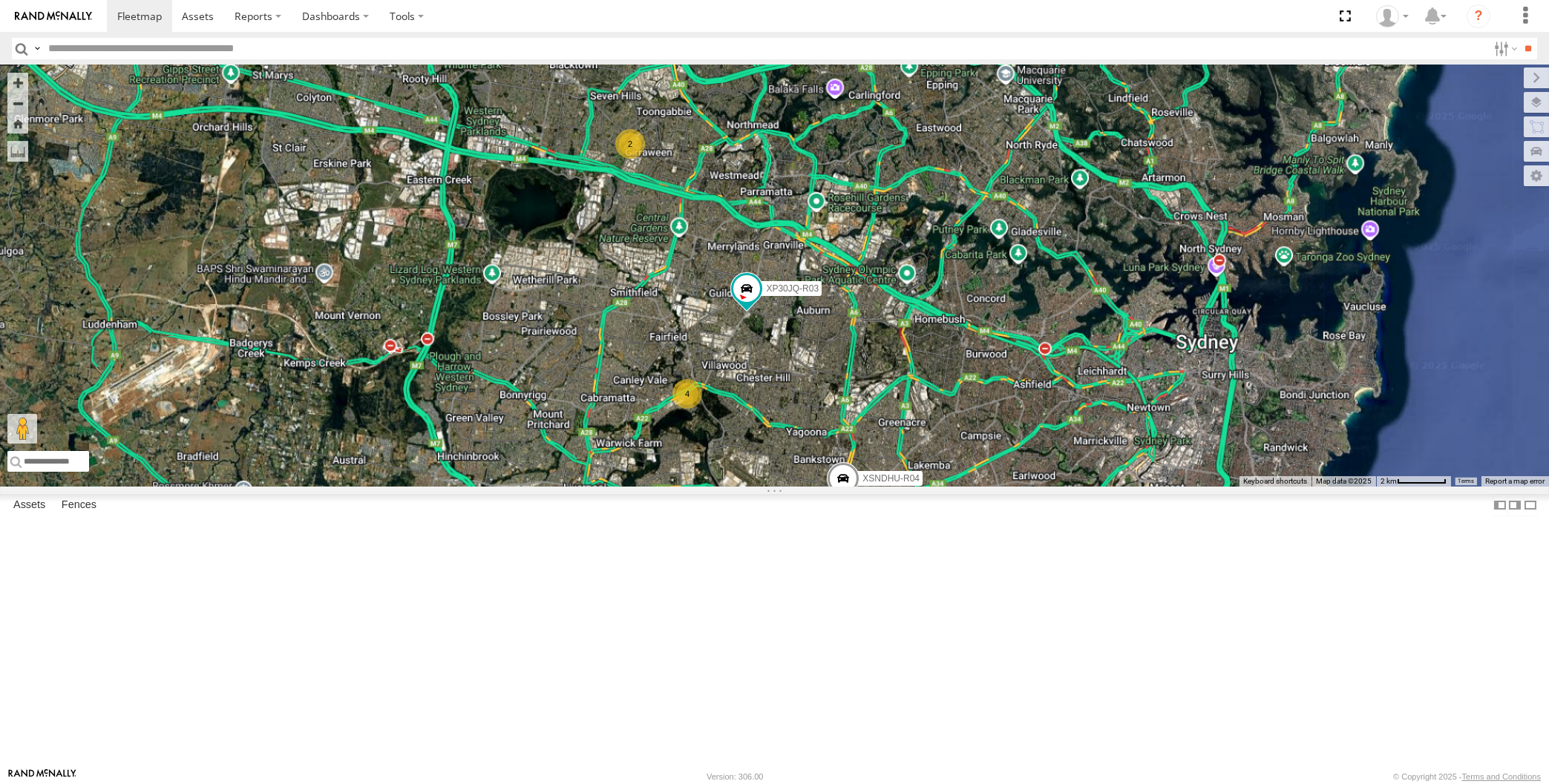
drag, startPoint x: 708, startPoint y: 597, endPoint x: 761, endPoint y: 637, distance: 66.4
click at [761, 487] on div "XP30JQ-R03 XSNDHU-R04 4 2" at bounding box center [774, 276] width 1549 height 422
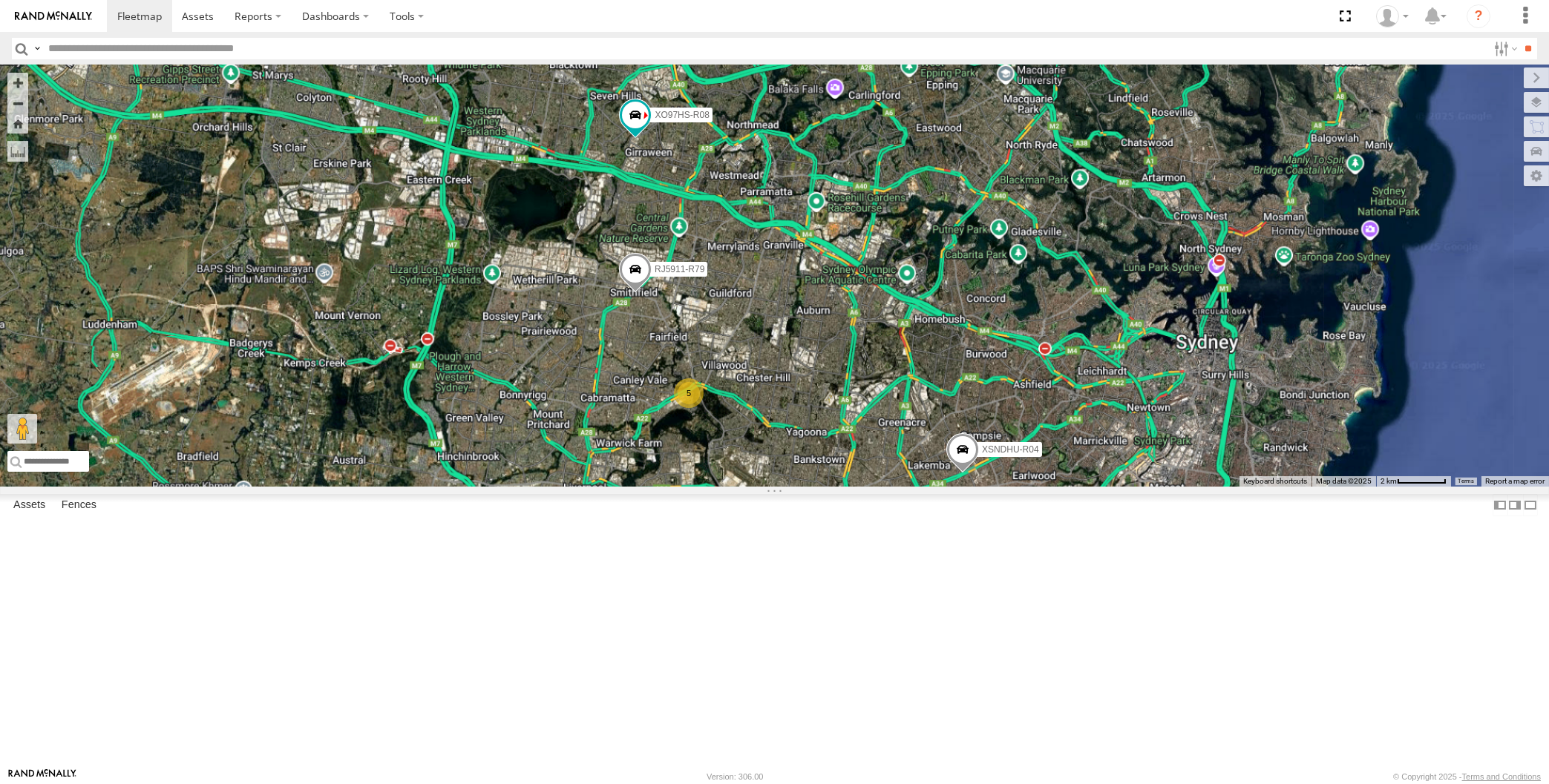
click at [816, 487] on div "XSNDHU-R04 RJ5911-R79 XO97HS-R08 5" at bounding box center [774, 276] width 1549 height 422
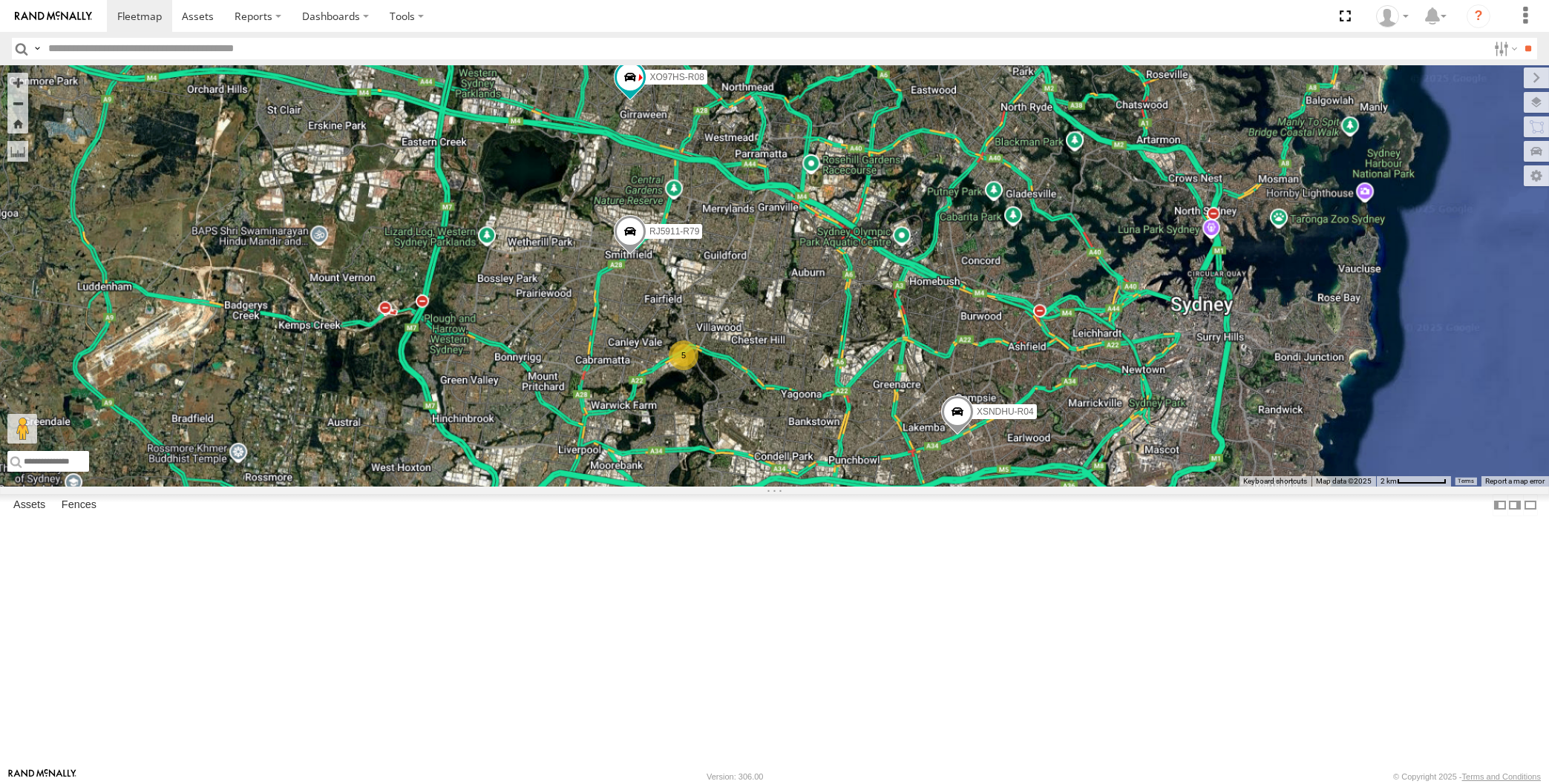
drag, startPoint x: 851, startPoint y: 602, endPoint x: 804, endPoint y: 560, distance: 63.0
click at [804, 487] on div "XSNDHU-R04 RJ5911-R79 XO97HS-R08 5" at bounding box center [774, 276] width 1549 height 422
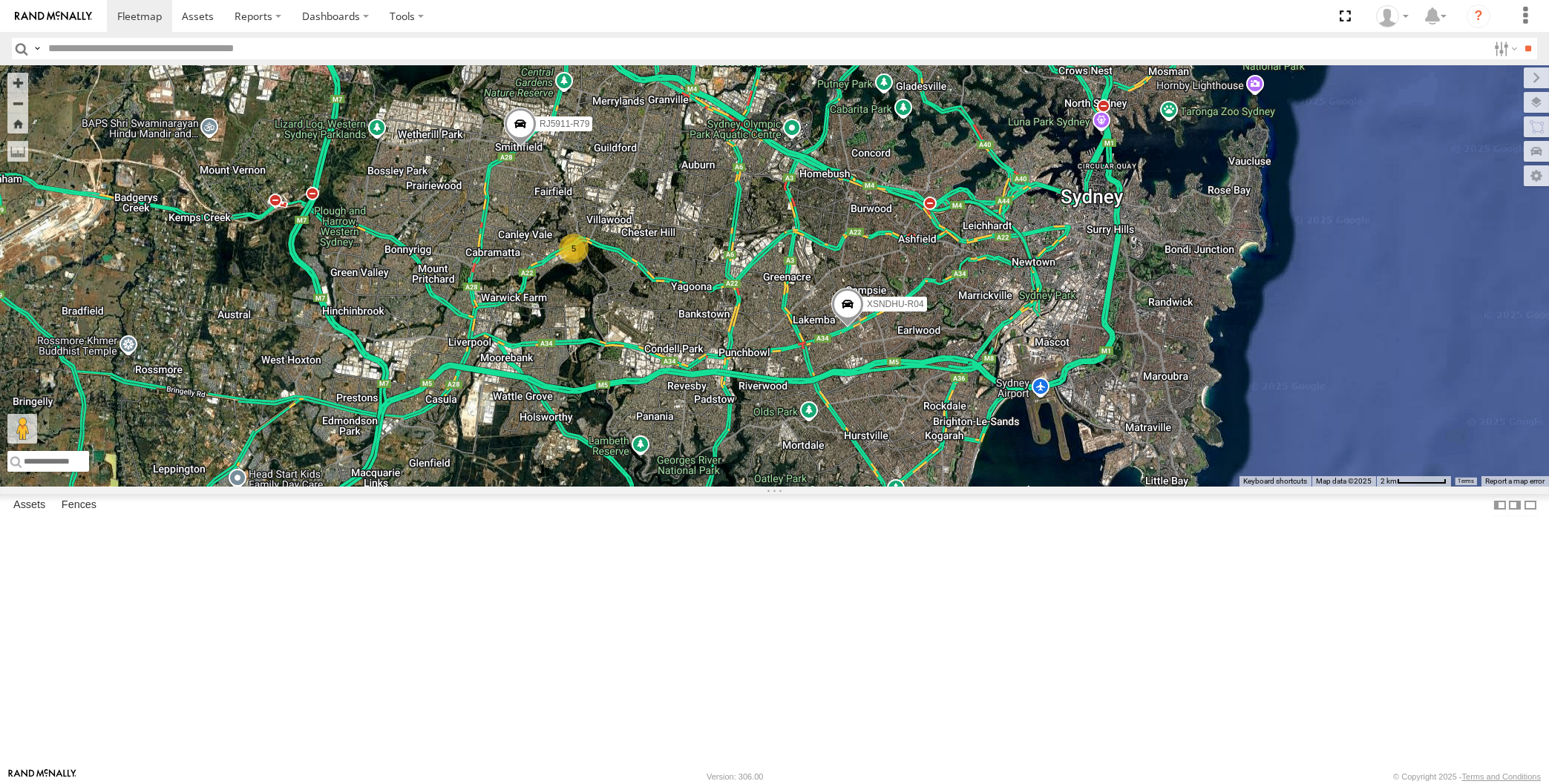
click at [744, 487] on div "XSNDHU-R04 RJ5911-R79 XO97HS-R08 5" at bounding box center [774, 276] width 1549 height 422
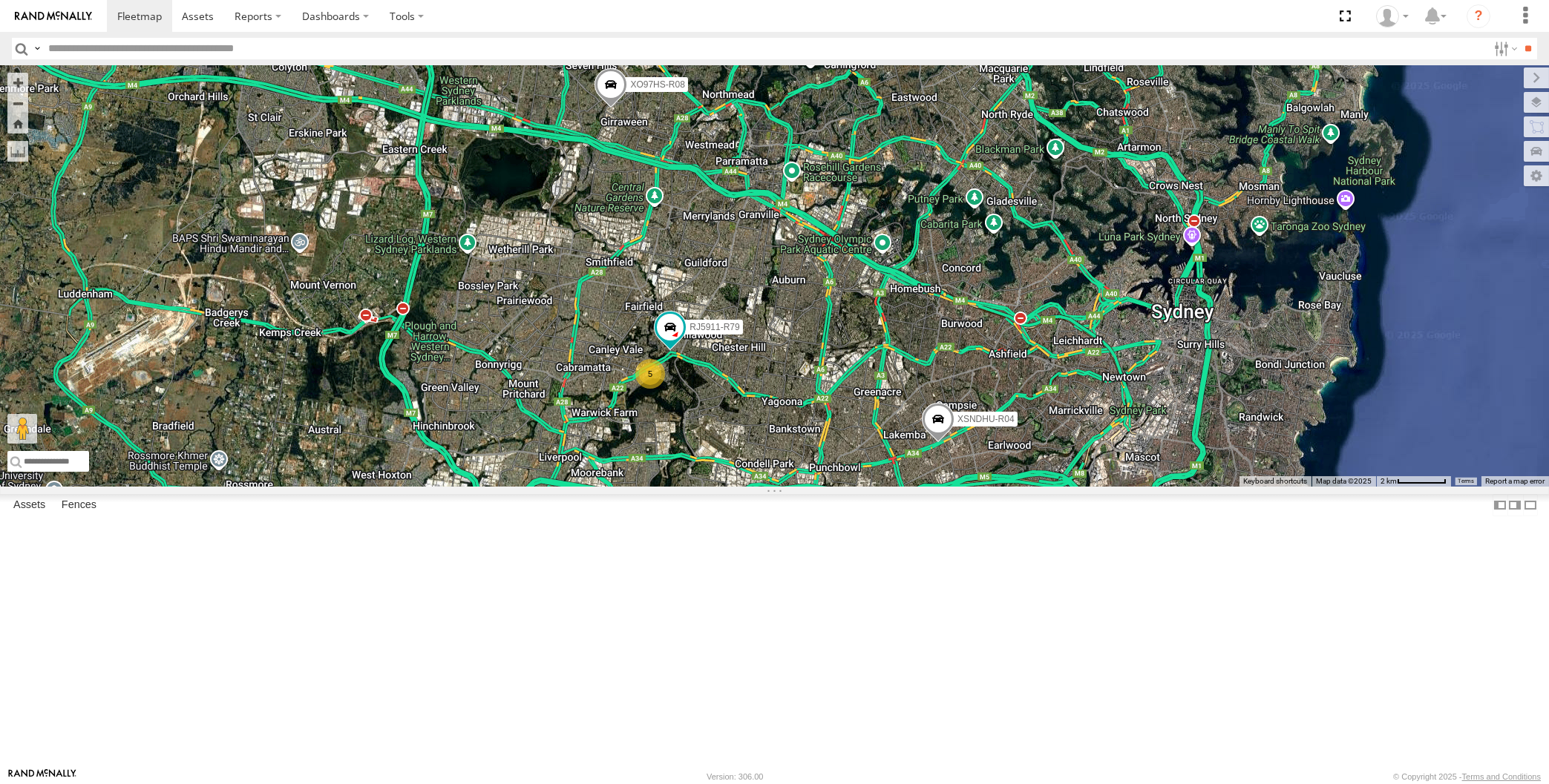
click at [852, 487] on div "5 XSNDHU-R04 RJ5911-R79 XO97HS-R08" at bounding box center [774, 276] width 1549 height 422
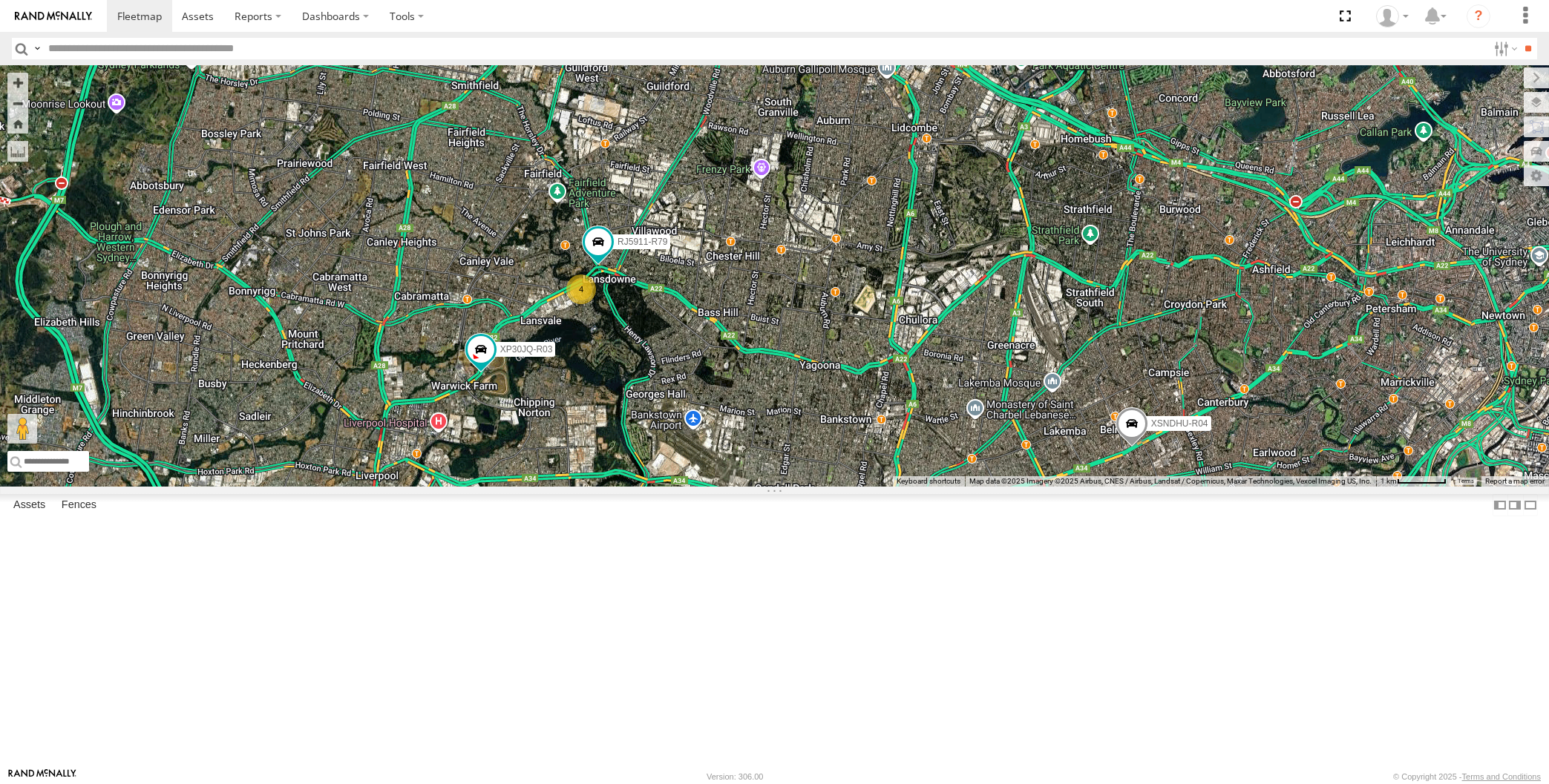
drag, startPoint x: 909, startPoint y: 675, endPoint x: 845, endPoint y: 587, distance: 108.8
click at [845, 487] on div "XP30JQ-R03 XSNDHU-R04 RJ5911-R79 4" at bounding box center [774, 276] width 1549 height 422
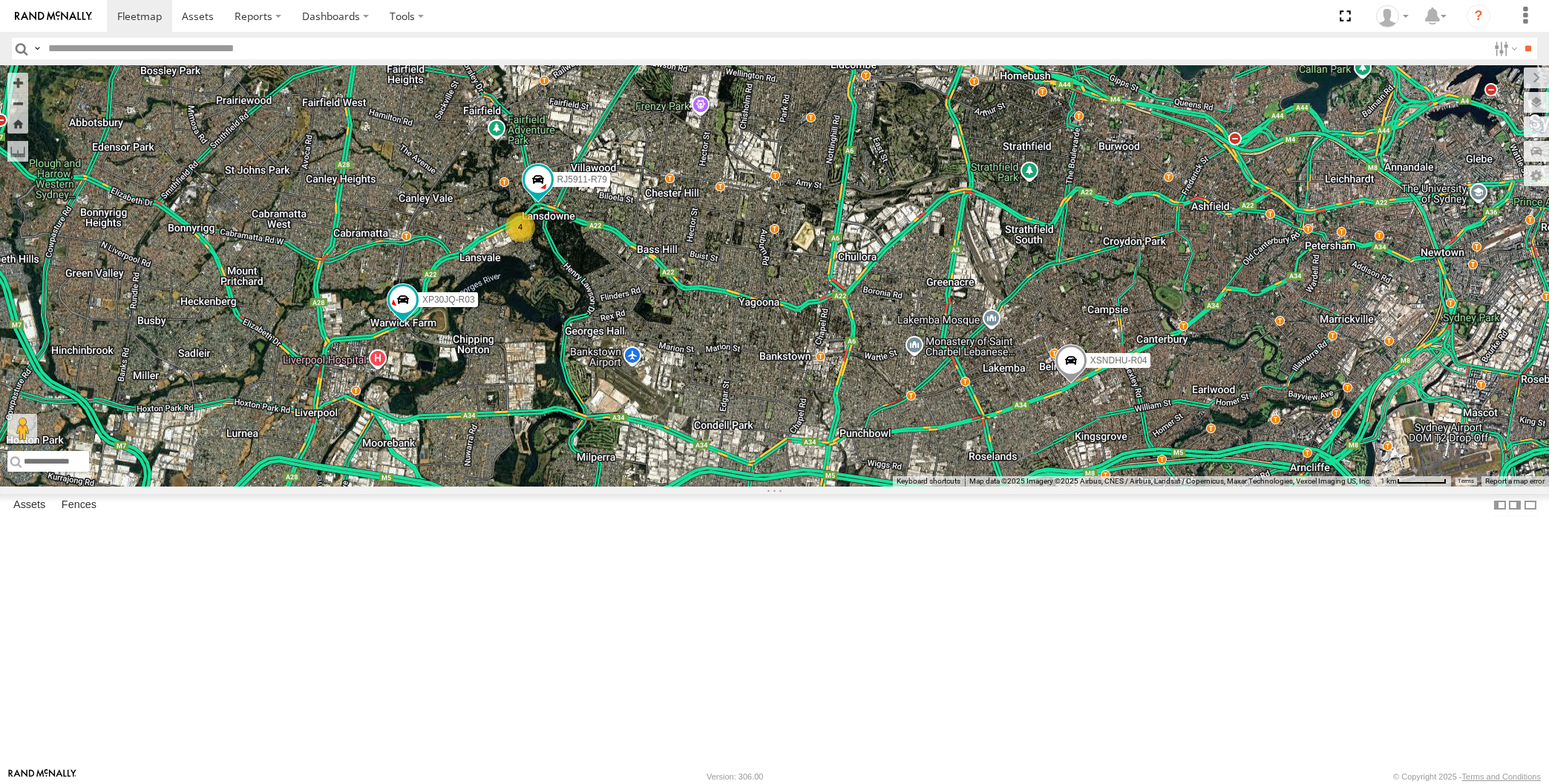
drag, startPoint x: 538, startPoint y: 560, endPoint x: 547, endPoint y: 555, distance: 10.3
click at [546, 487] on div "XP30JQ-R03 XSNDHU-R04 RJ5911-R79 4" at bounding box center [774, 276] width 1549 height 422
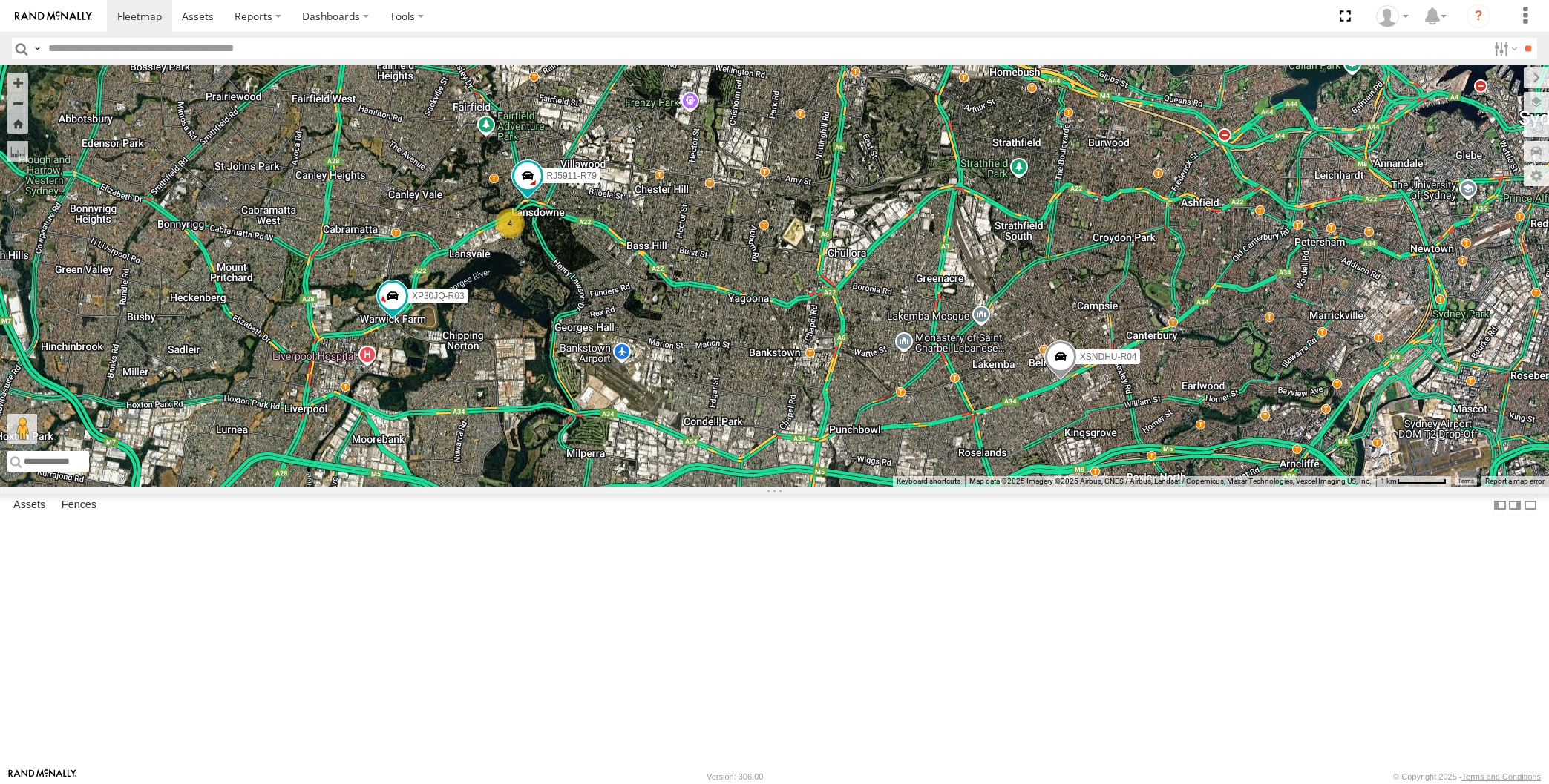
drag, startPoint x: 1023, startPoint y: 571, endPoint x: 994, endPoint y: 572, distance: 29.0
click at [991, 487] on div "XP30JQ-R03 XSNDHU-R04 RJ5911-R79 4" at bounding box center [774, 276] width 1549 height 422
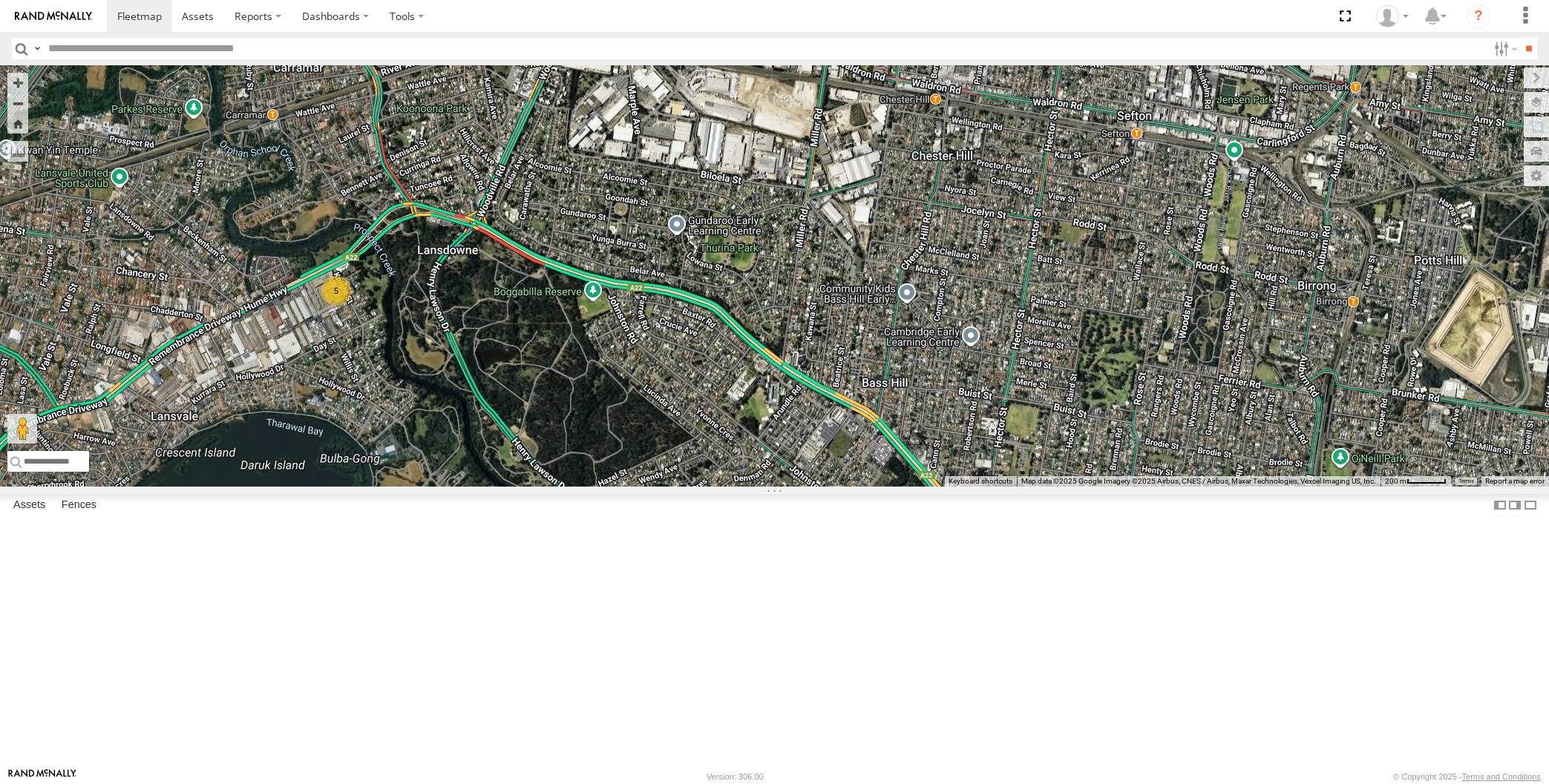
select select "**********"
click at [329, 487] on div "5" at bounding box center [774, 276] width 1549 height 422
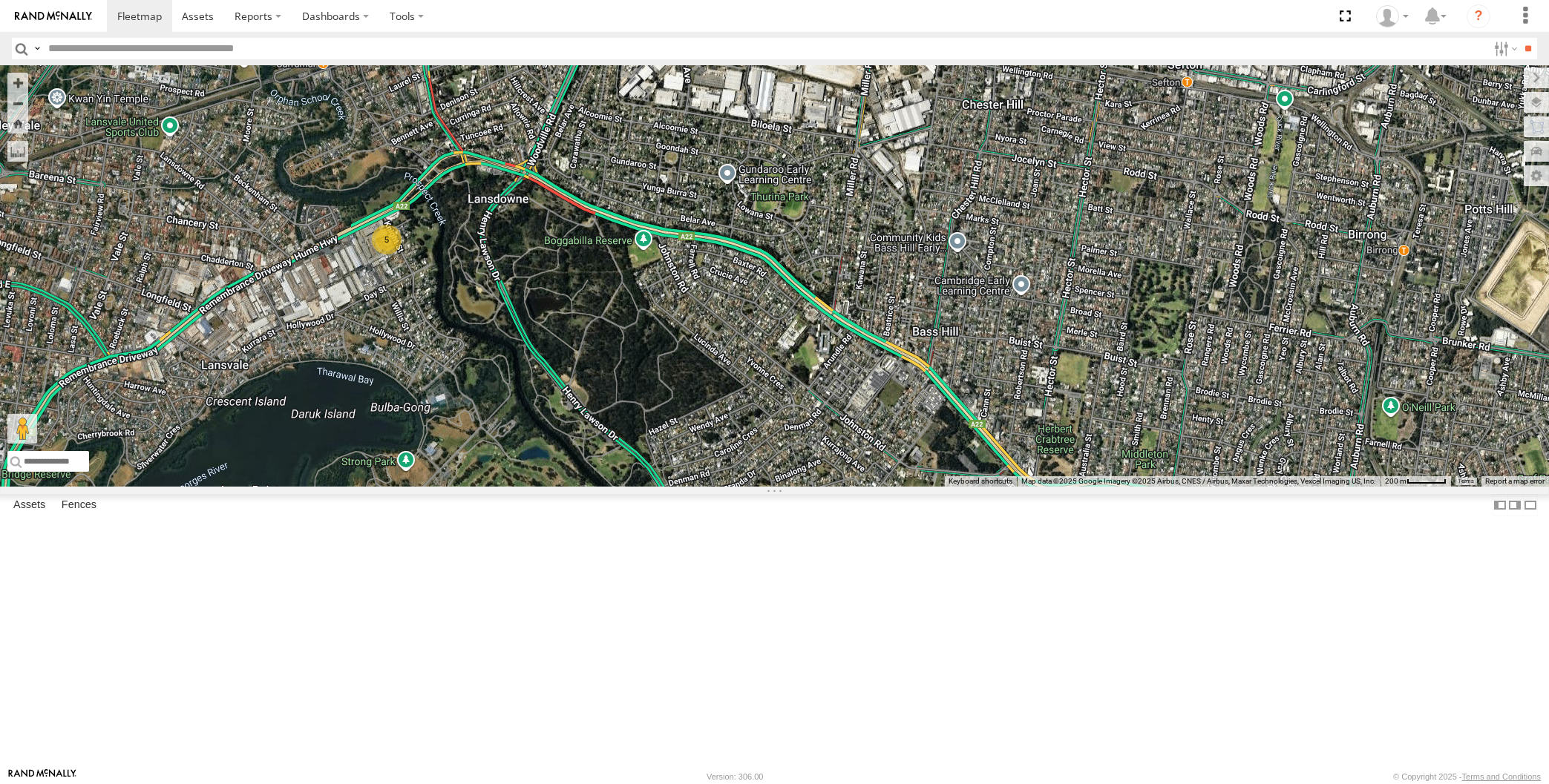
drag, startPoint x: 693, startPoint y: 573, endPoint x: 746, endPoint y: 518, distance: 76.4
click at [746, 487] on div "5" at bounding box center [774, 276] width 1549 height 422
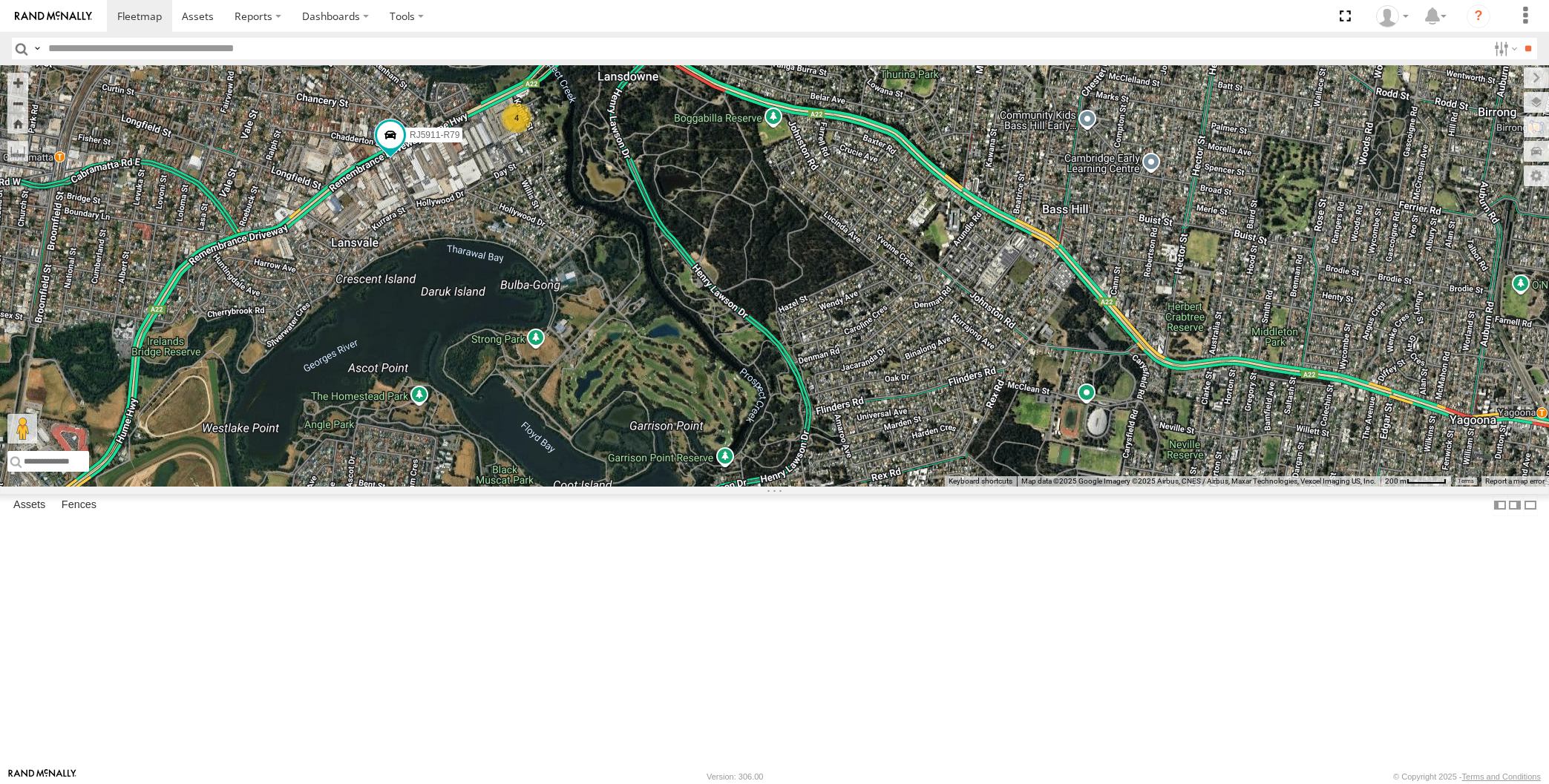
drag, startPoint x: 585, startPoint y: 440, endPoint x: 594, endPoint y: 446, distance: 10.8
click at [592, 446] on div "RJ5911-R79 4" at bounding box center [774, 276] width 1549 height 422
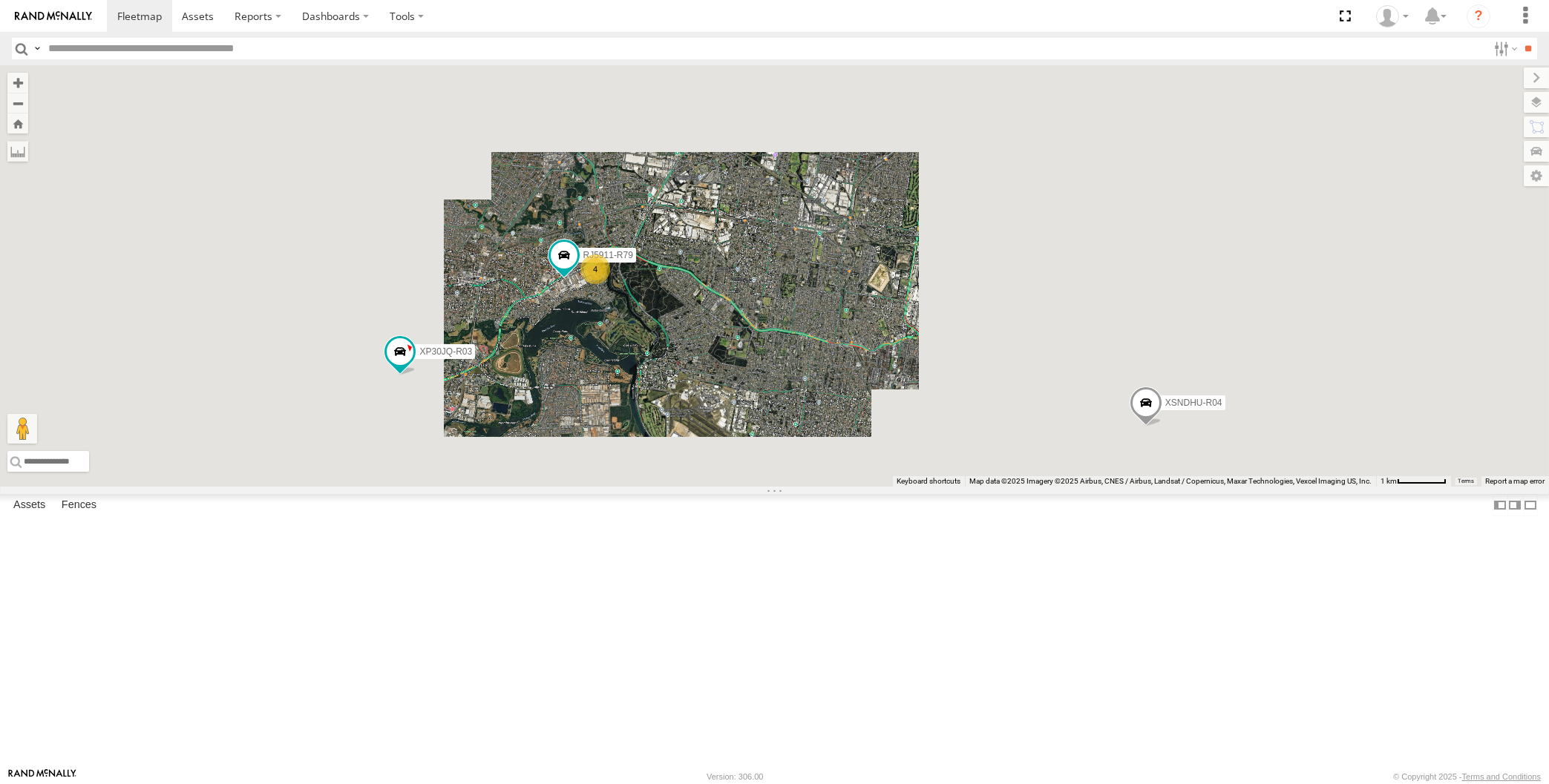
drag, startPoint x: 924, startPoint y: 595, endPoint x: 888, endPoint y: 553, distance: 55.3
click at [900, 487] on div "RJ5911-R79 XP30JQ-R03 XSNDHU-R04 4" at bounding box center [774, 276] width 1549 height 422
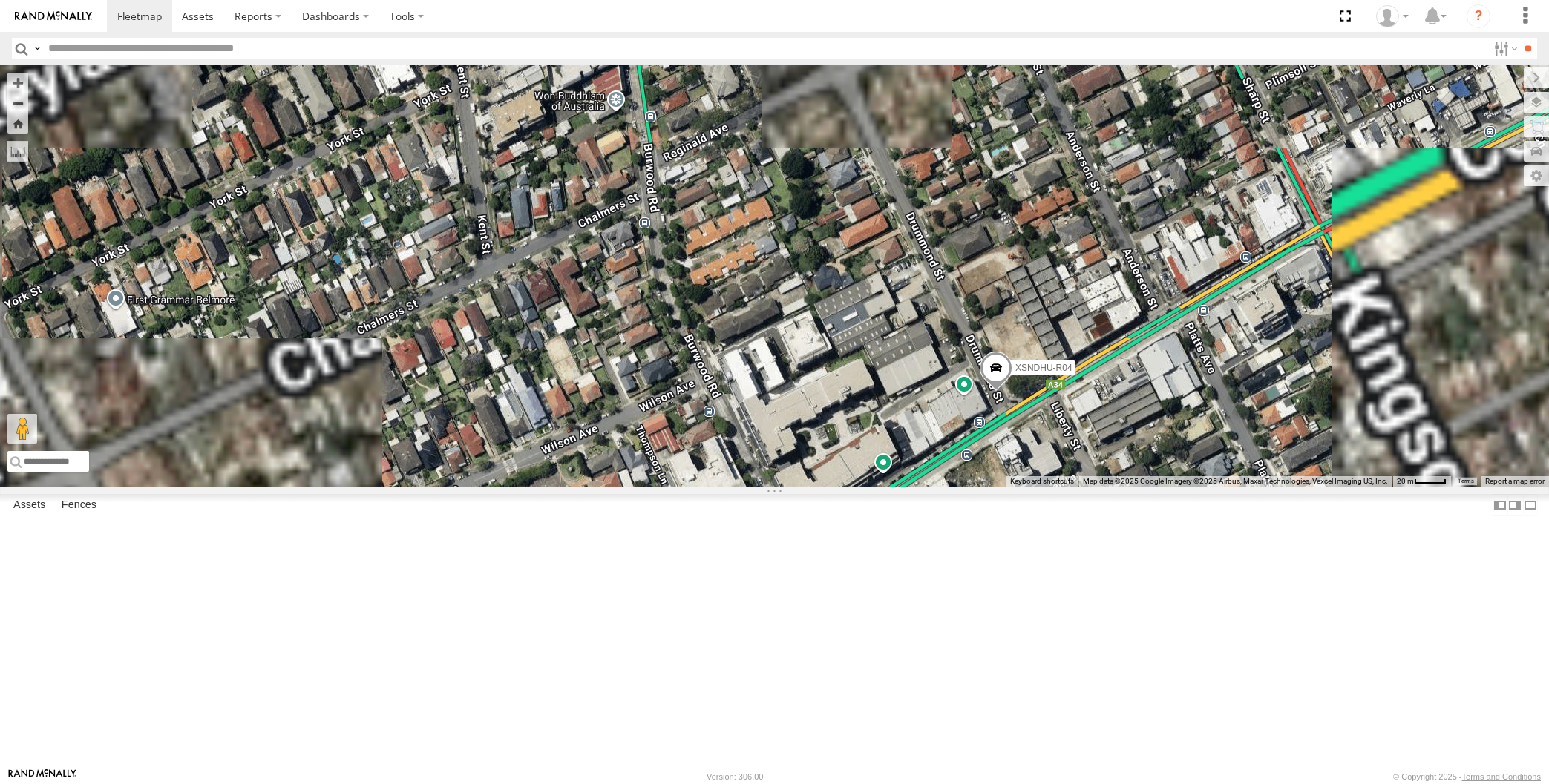
drag, startPoint x: 1024, startPoint y: 562, endPoint x: 1010, endPoint y: 537, distance: 28.7
click at [1012, 487] on div "RJ5911-R79 XP30JQ-R03 XSNDHU-R04" at bounding box center [774, 276] width 1549 height 422
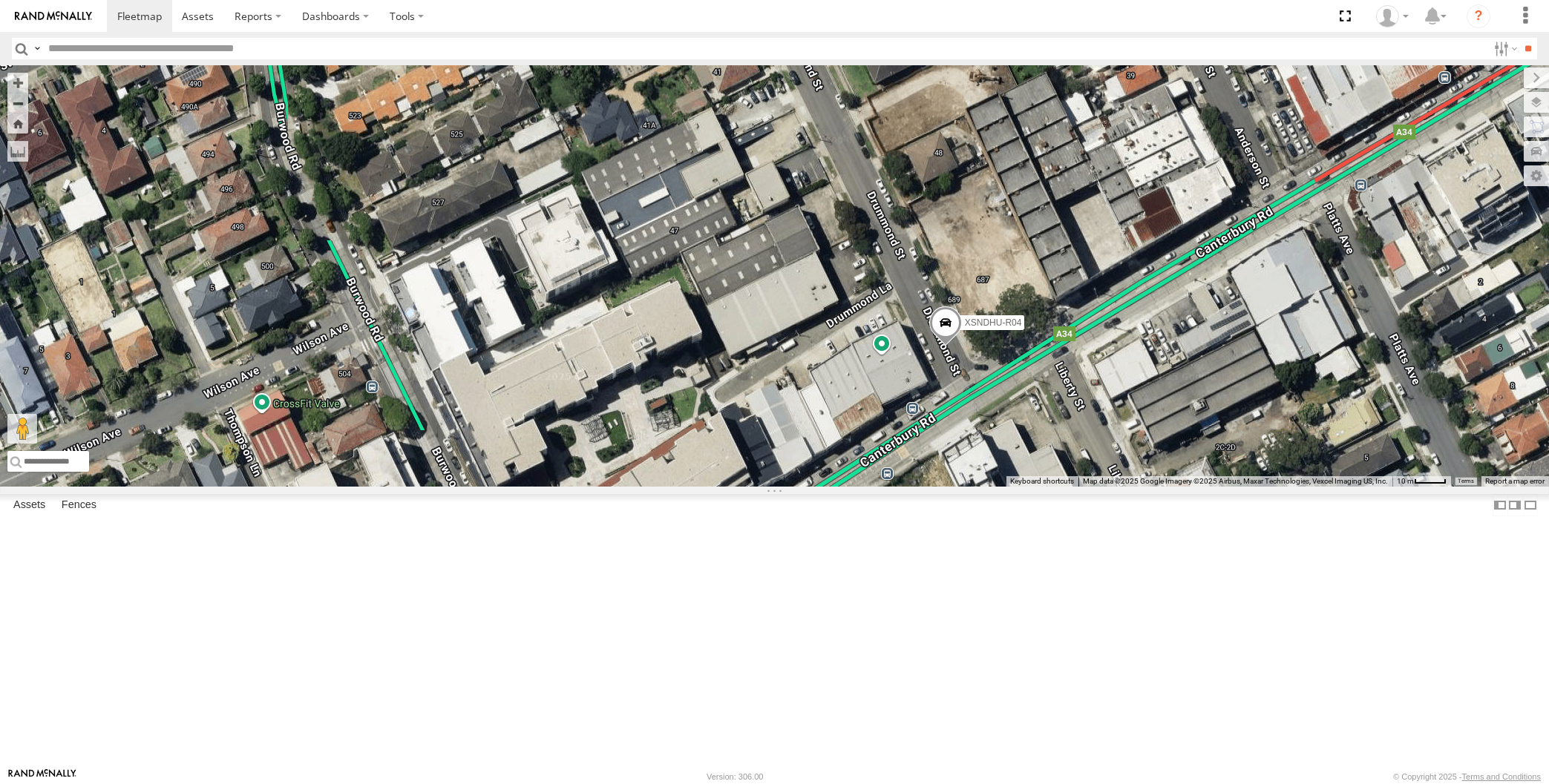
drag, startPoint x: 989, startPoint y: 499, endPoint x: 974, endPoint y: 492, distance: 16.6
click at [981, 487] on div "RJ5911-R79 XP30JQ-R03 XSNDHU-R04" at bounding box center [774, 276] width 1549 height 422
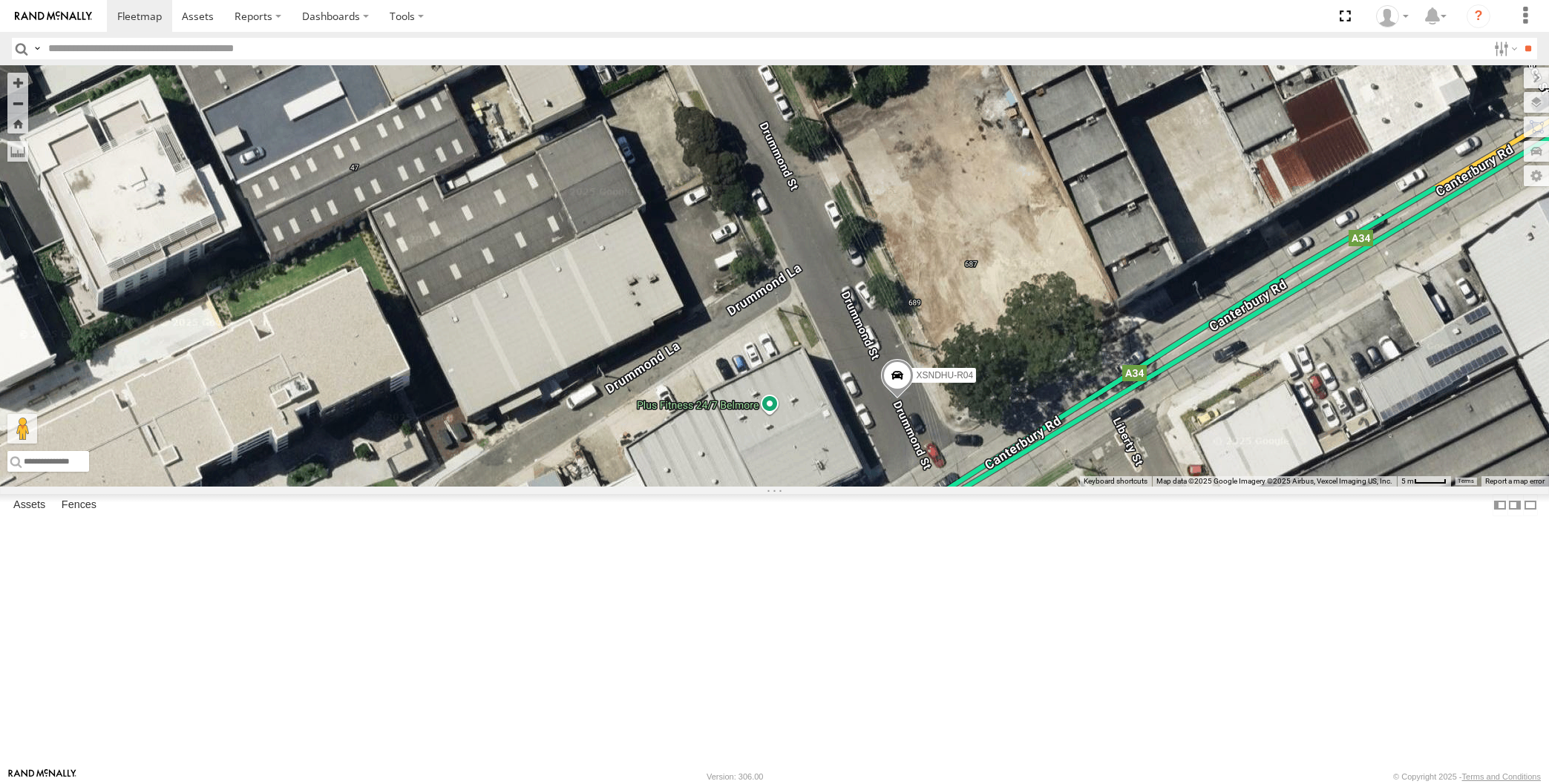
drag, startPoint x: 1142, startPoint y: 565, endPoint x: 1128, endPoint y: 538, distance: 30.4
click at [1133, 487] on div "RJ5911-R79 XP30JQ-R03 XSNDHU-R04" at bounding box center [774, 276] width 1549 height 422
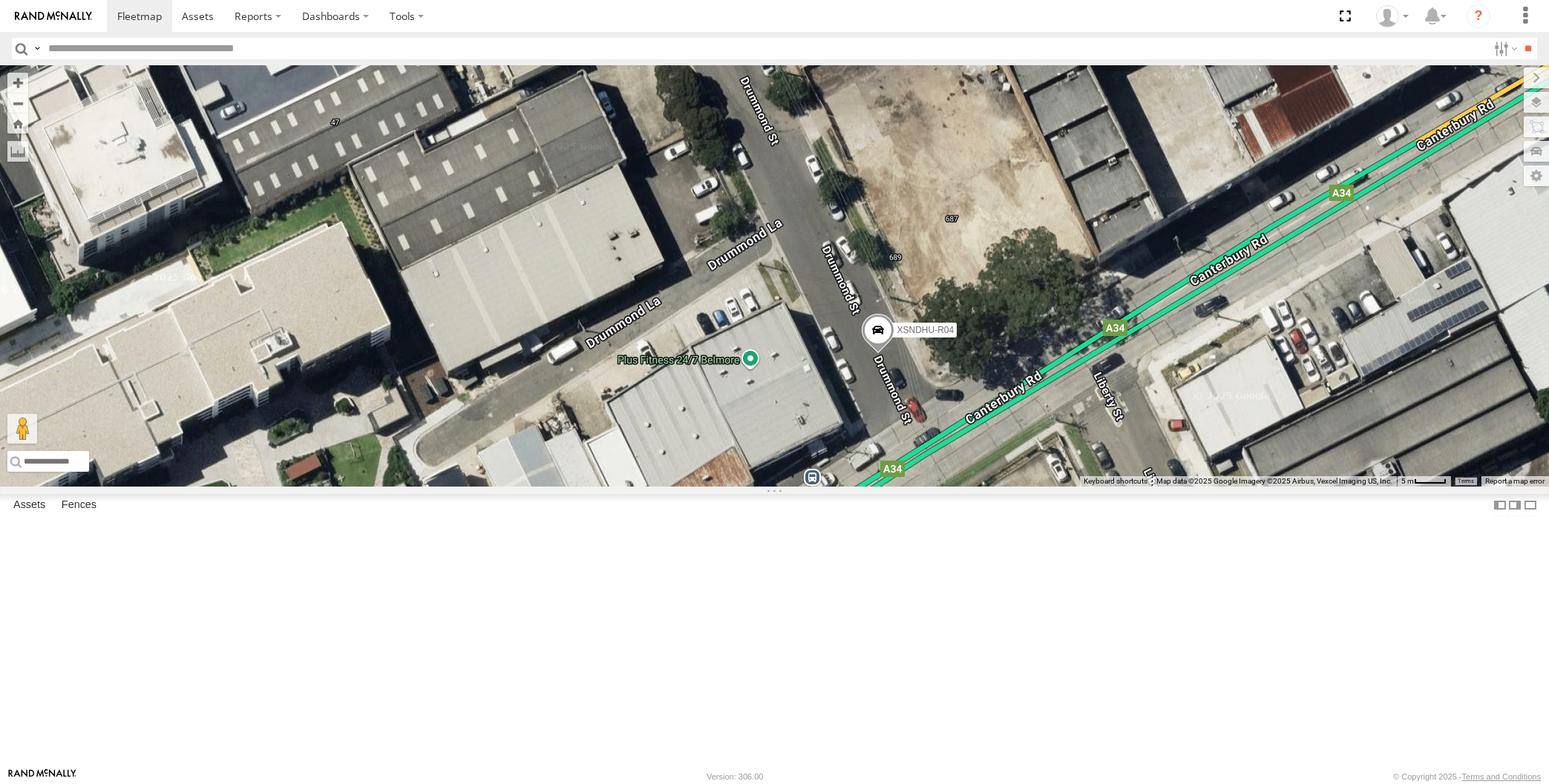
click at [880, 354] on span at bounding box center [877, 334] width 33 height 40
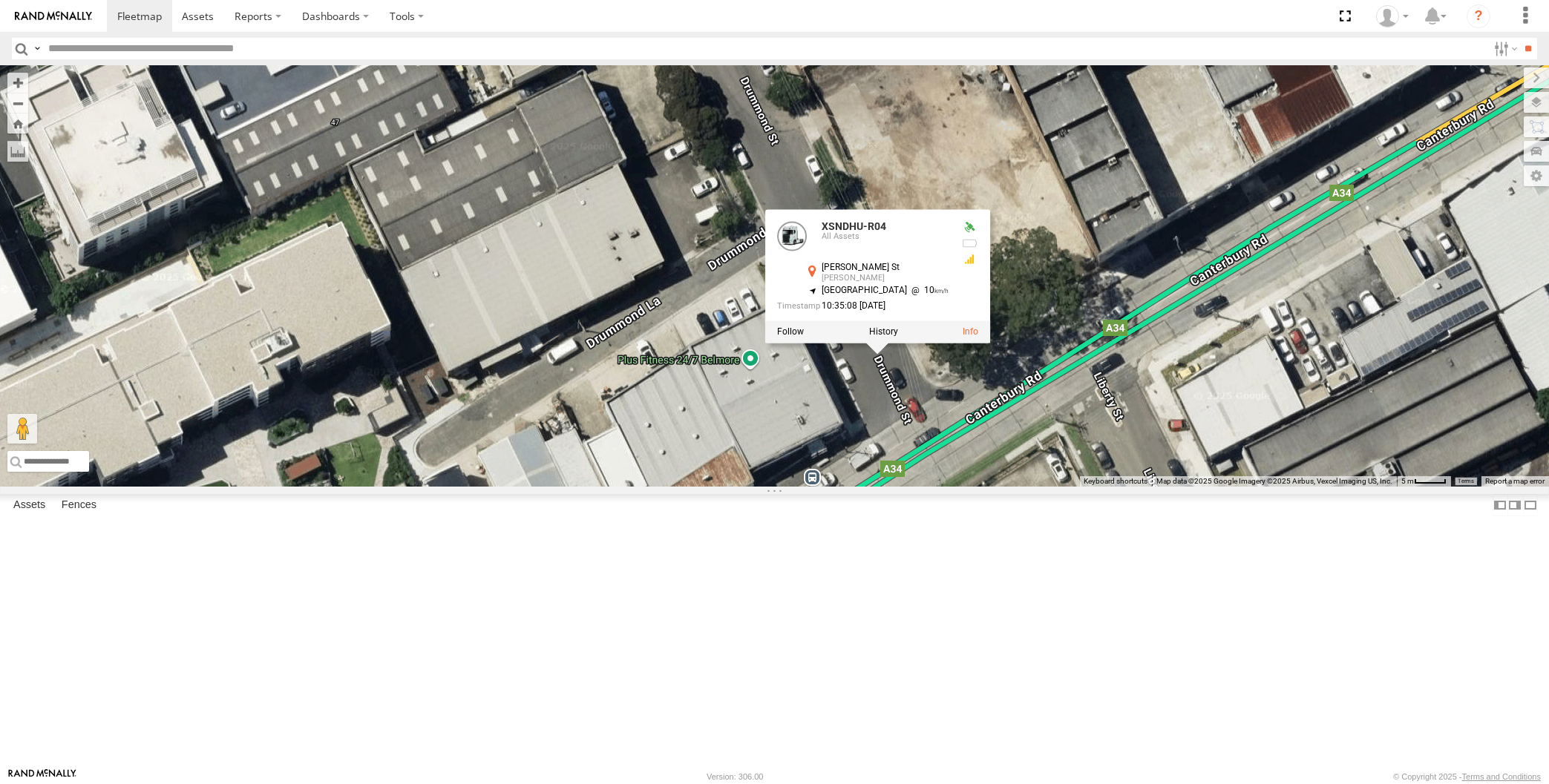
click at [1049, 487] on div "RJ5911-R79 XP30JQ-R03 XSNDHU-R04 XSNDHU-R04 All Assets Drummond St Belmore -33.…" at bounding box center [774, 276] width 1549 height 422
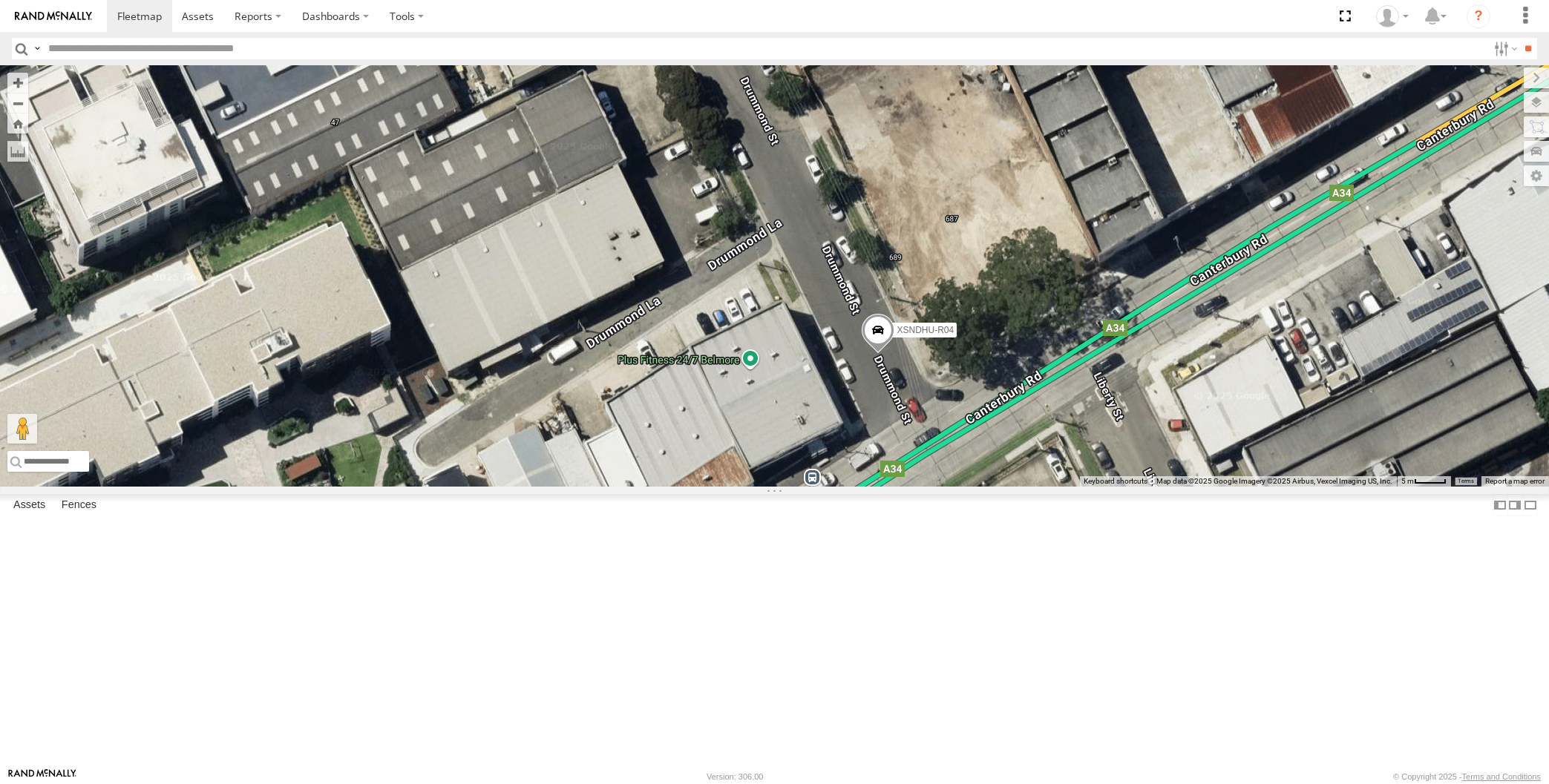
drag, startPoint x: 1089, startPoint y: 568, endPoint x: 1084, endPoint y: 549, distance: 19.6
click at [1086, 487] on div "RJ5911-R79 XP30JQ-R03 XSNDHU-R04" at bounding box center [774, 276] width 1549 height 422
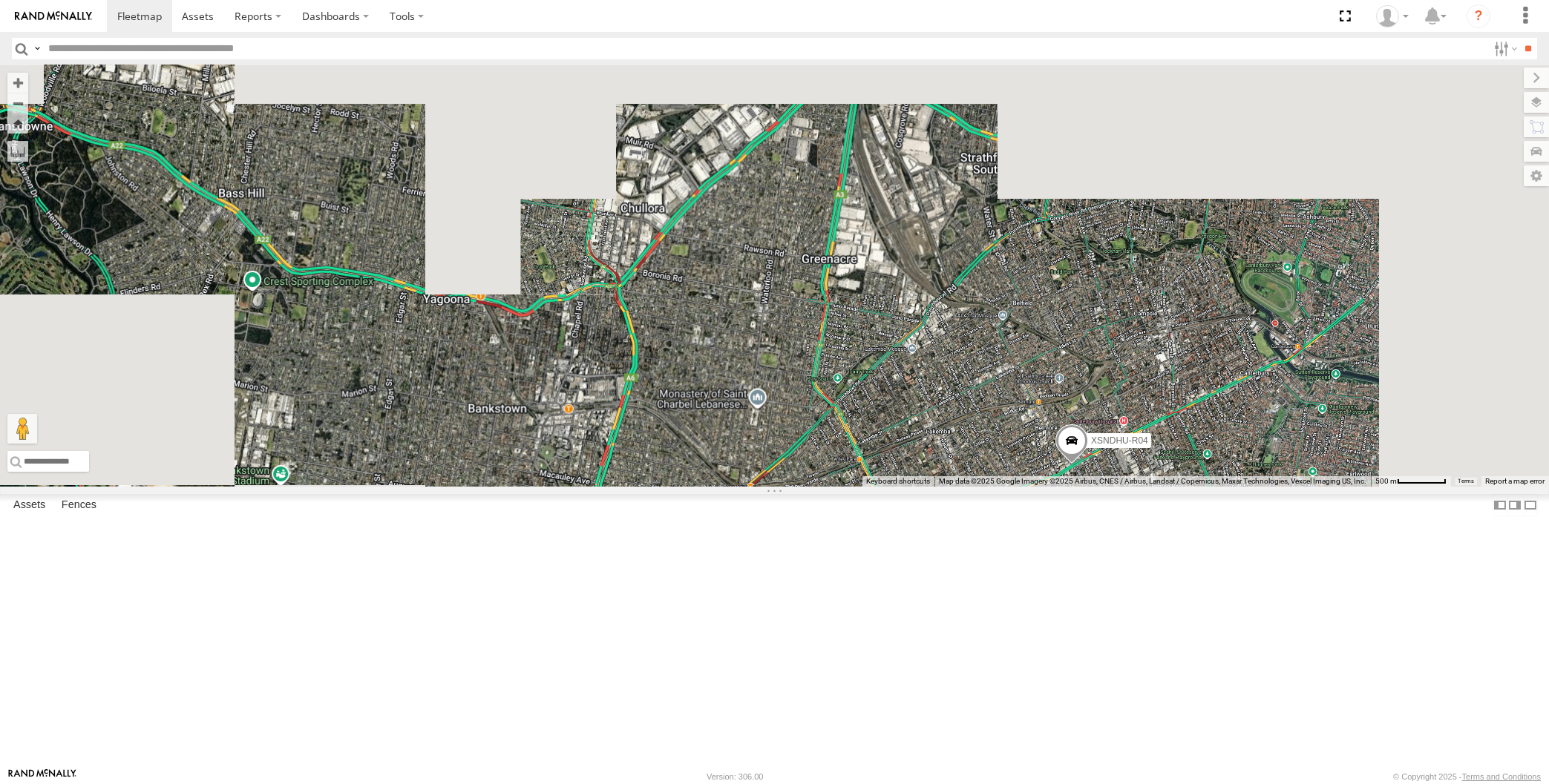
click at [1080, 487] on div "RJ5911-R79 XP30JQ-R03 XSNDHU-R04" at bounding box center [774, 276] width 1549 height 422
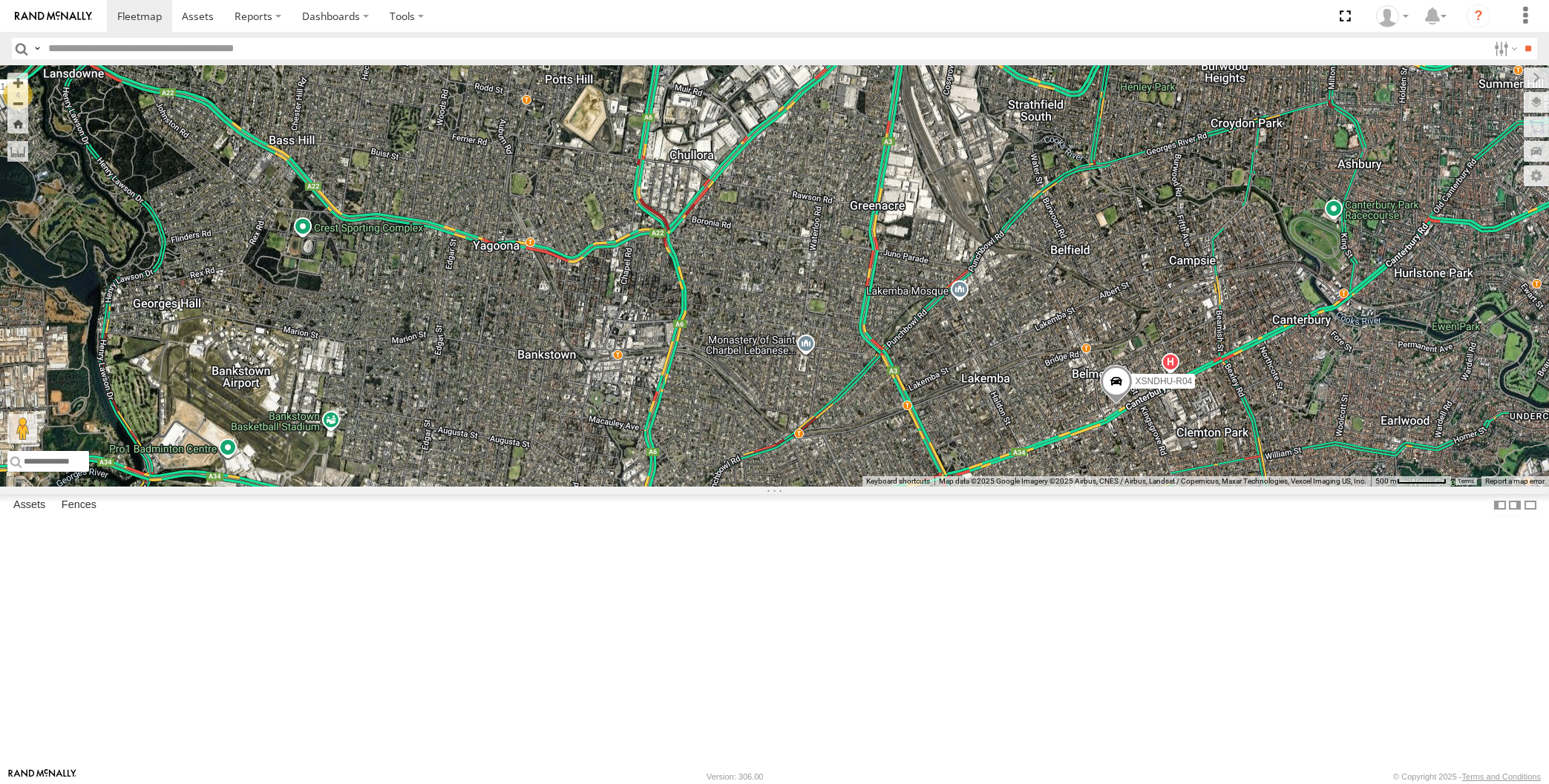
click at [853, 487] on div "RJ5911-R79 XP30JQ-R03 XSNDHU-R04 4" at bounding box center [774, 276] width 1549 height 422
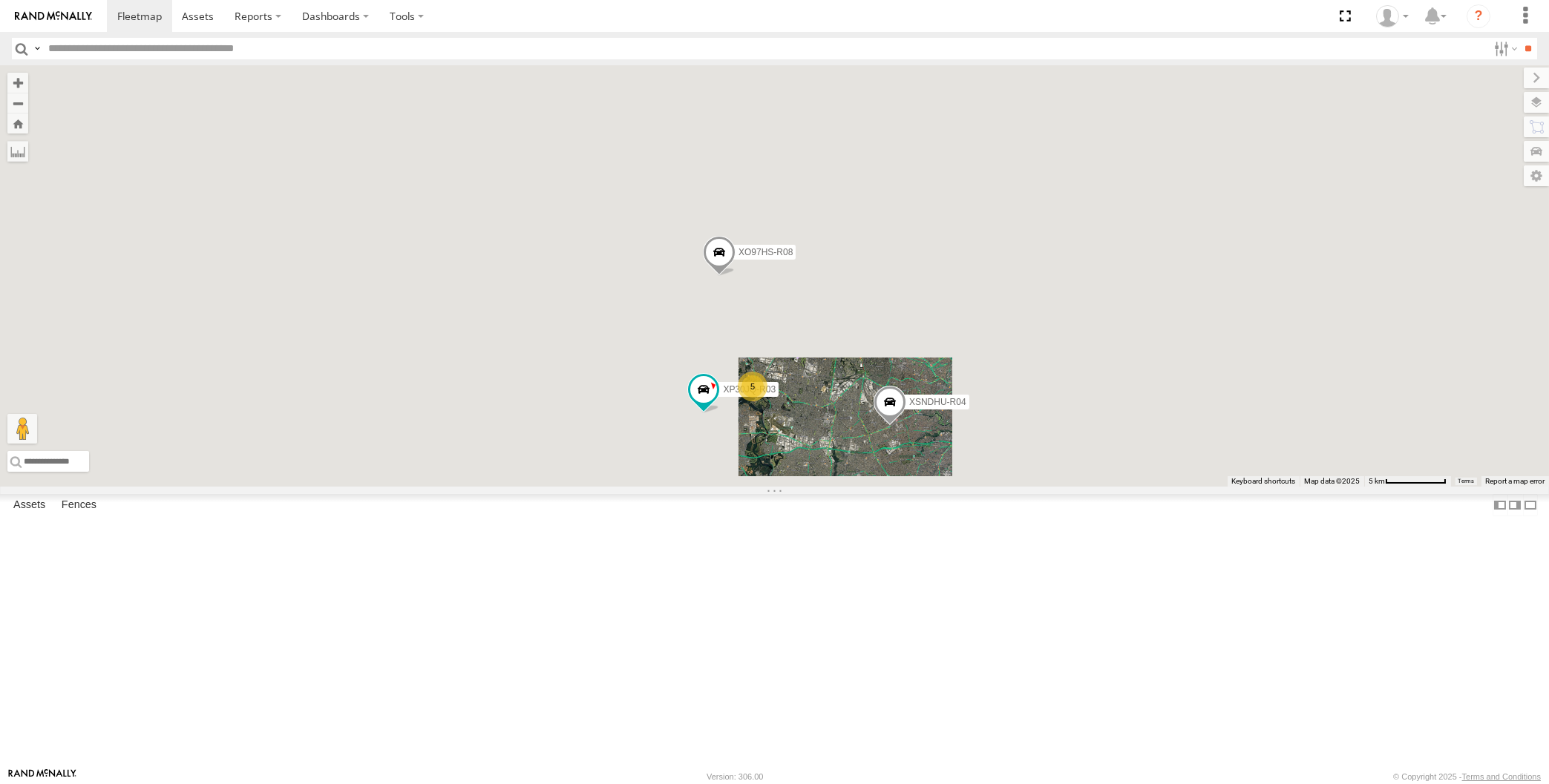
drag, startPoint x: 808, startPoint y: 495, endPoint x: 823, endPoint y: 519, distance: 28.3
click at [824, 487] on div "XP30JQ-R03 XSNDHU-R04 5 XO97HS-R08" at bounding box center [774, 276] width 1549 height 422
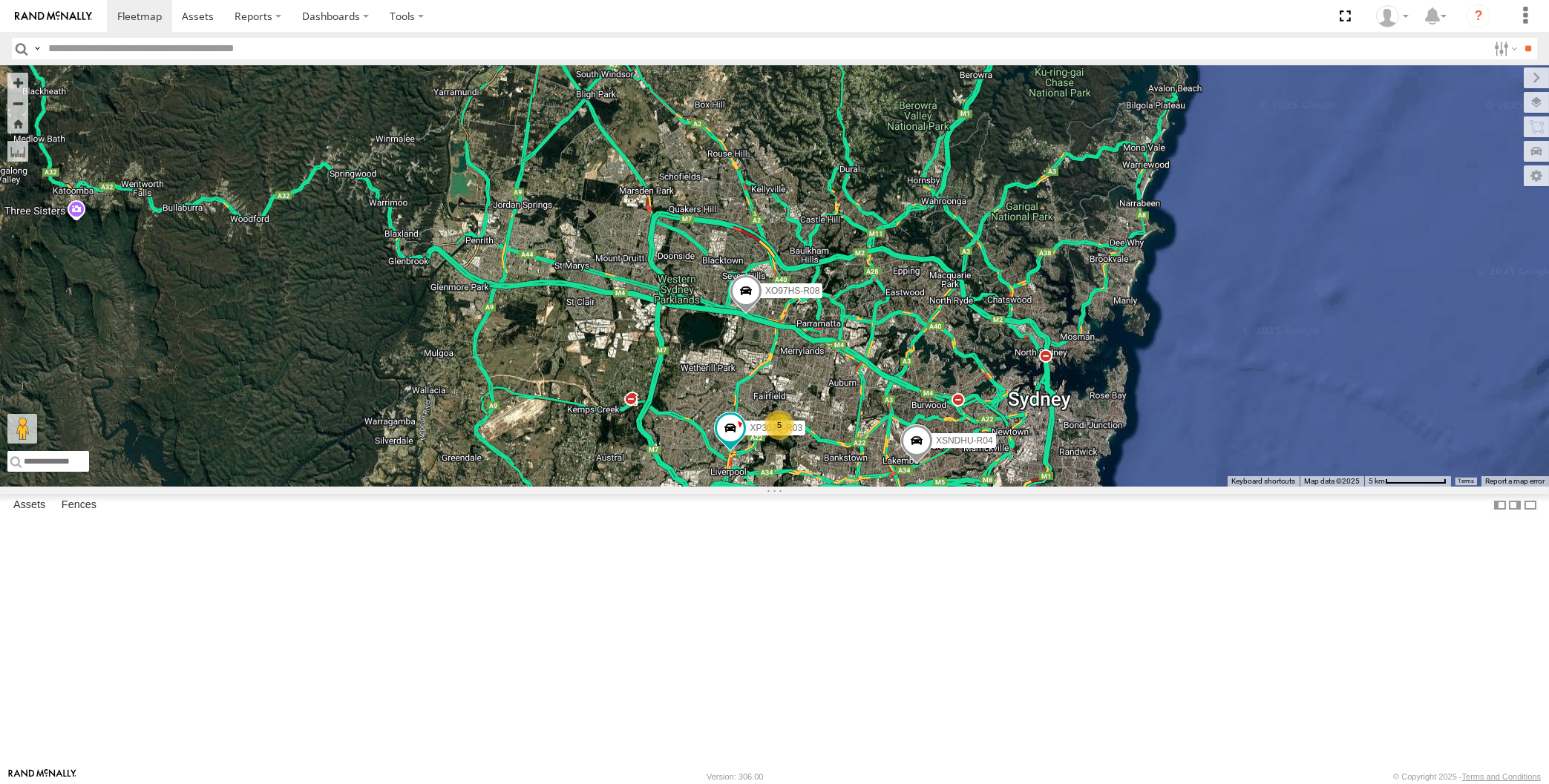
click at [742, 315] on span at bounding box center [745, 294] width 33 height 40
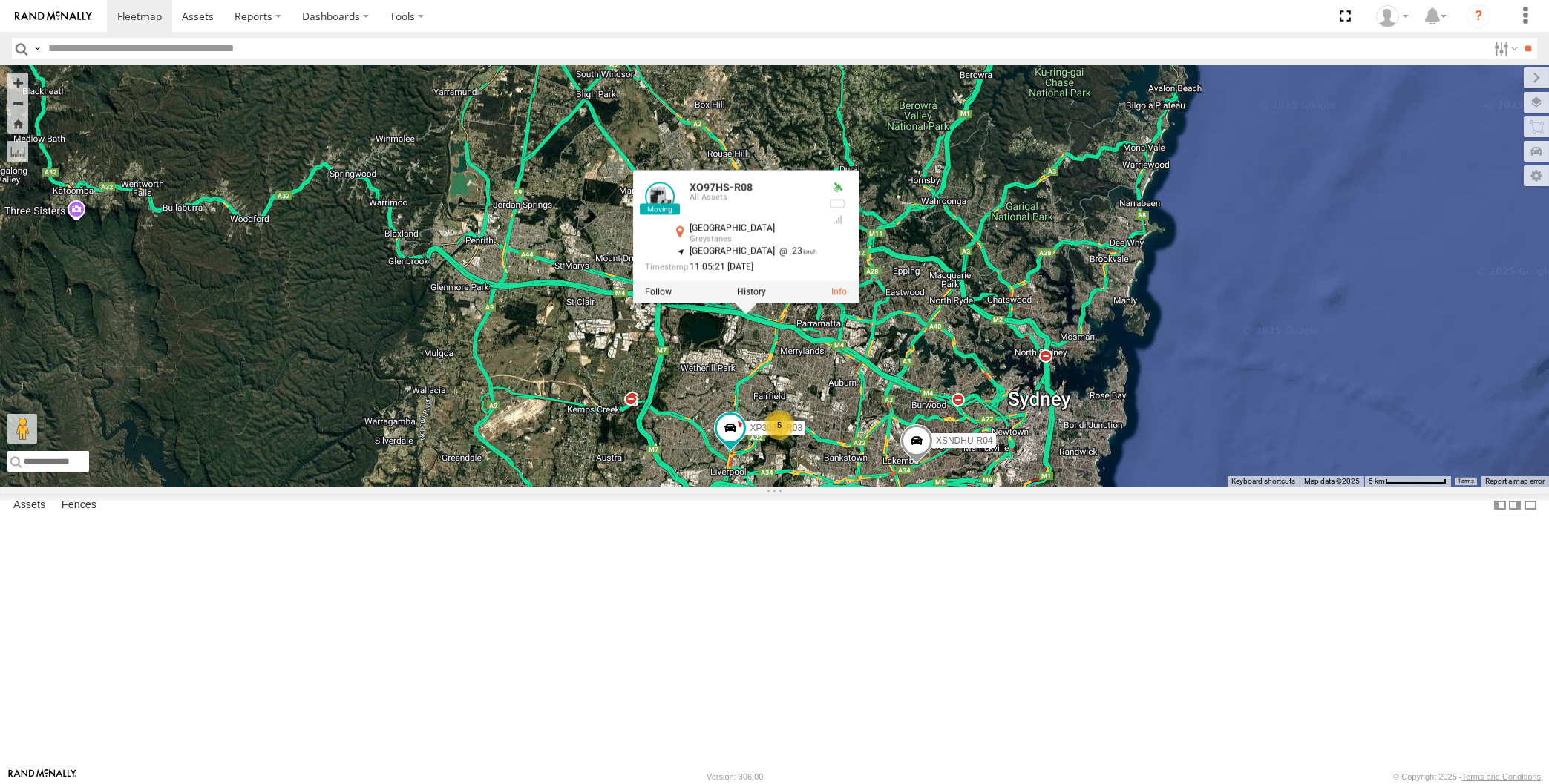
click at [771, 487] on div "XP30JQ-R03 XSNDHU-R04 5 XO97HS-R08 XO97HS-R08 All Assets Great Western Hwy Grey…" at bounding box center [774, 276] width 1549 height 422
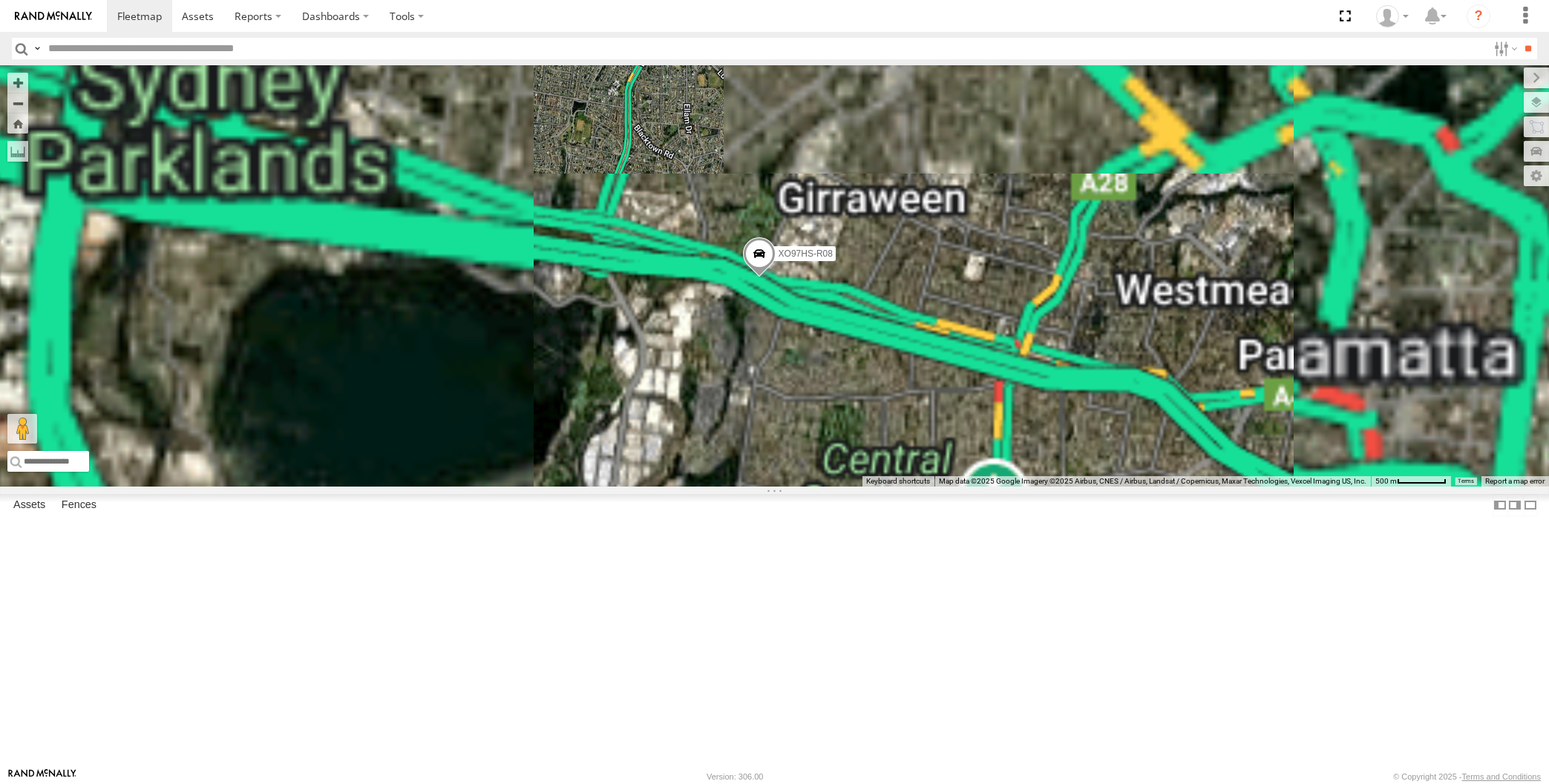
click at [759, 277] on span at bounding box center [758, 257] width 33 height 40
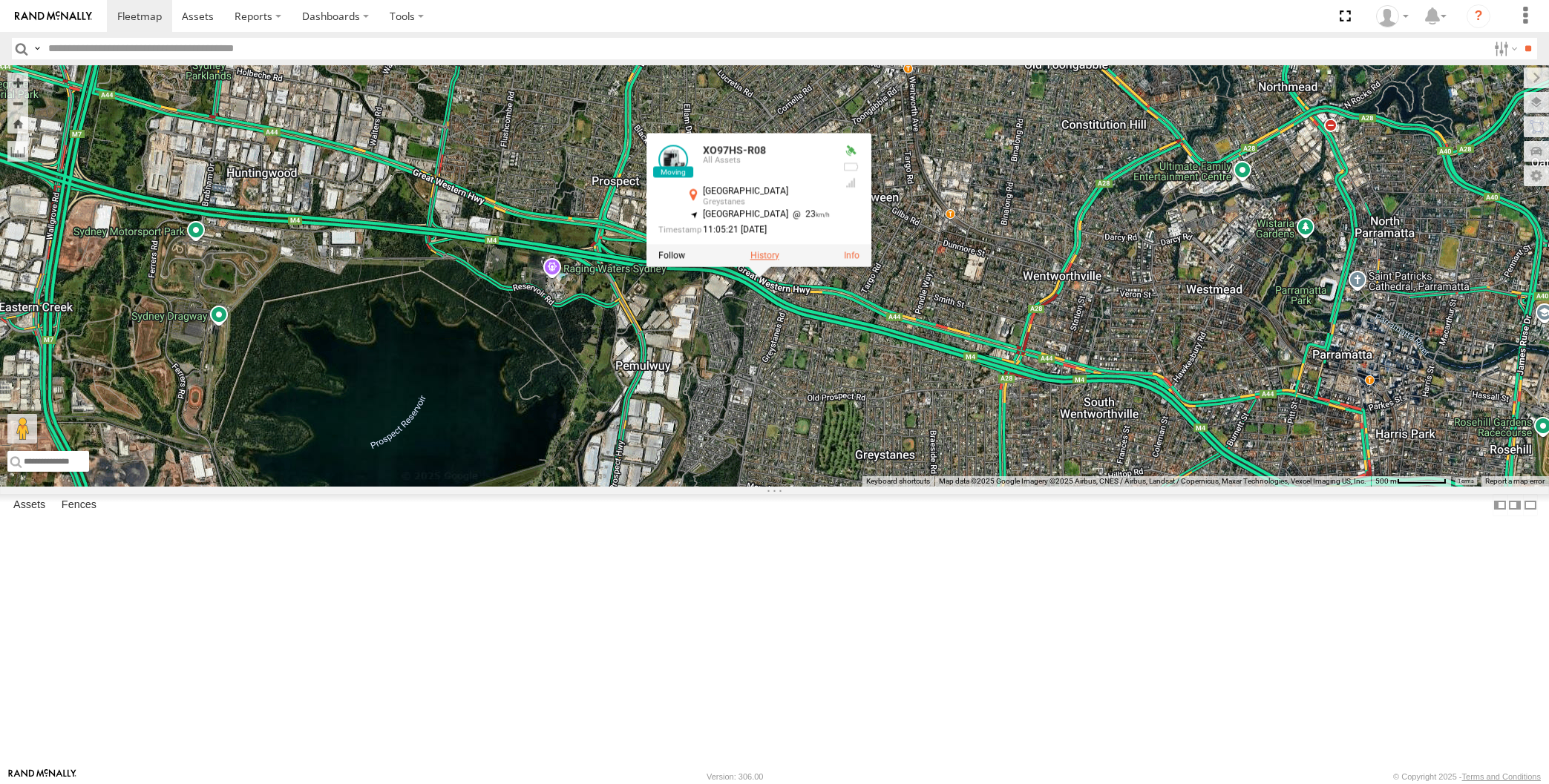
click at [763, 260] on label at bounding box center [764, 254] width 29 height 10
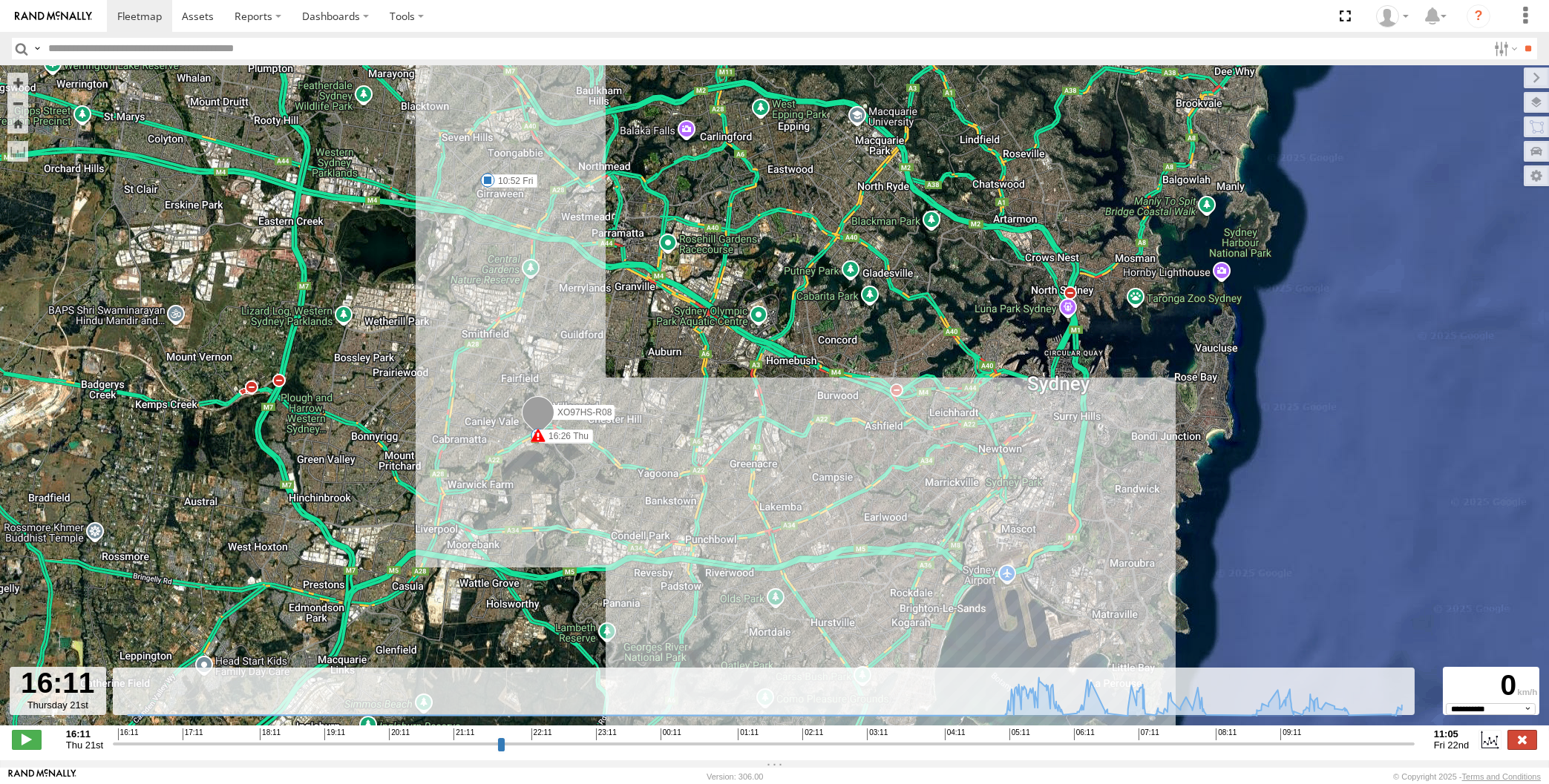
click at [1532, 739] on label at bounding box center [1522, 740] width 29 height 19
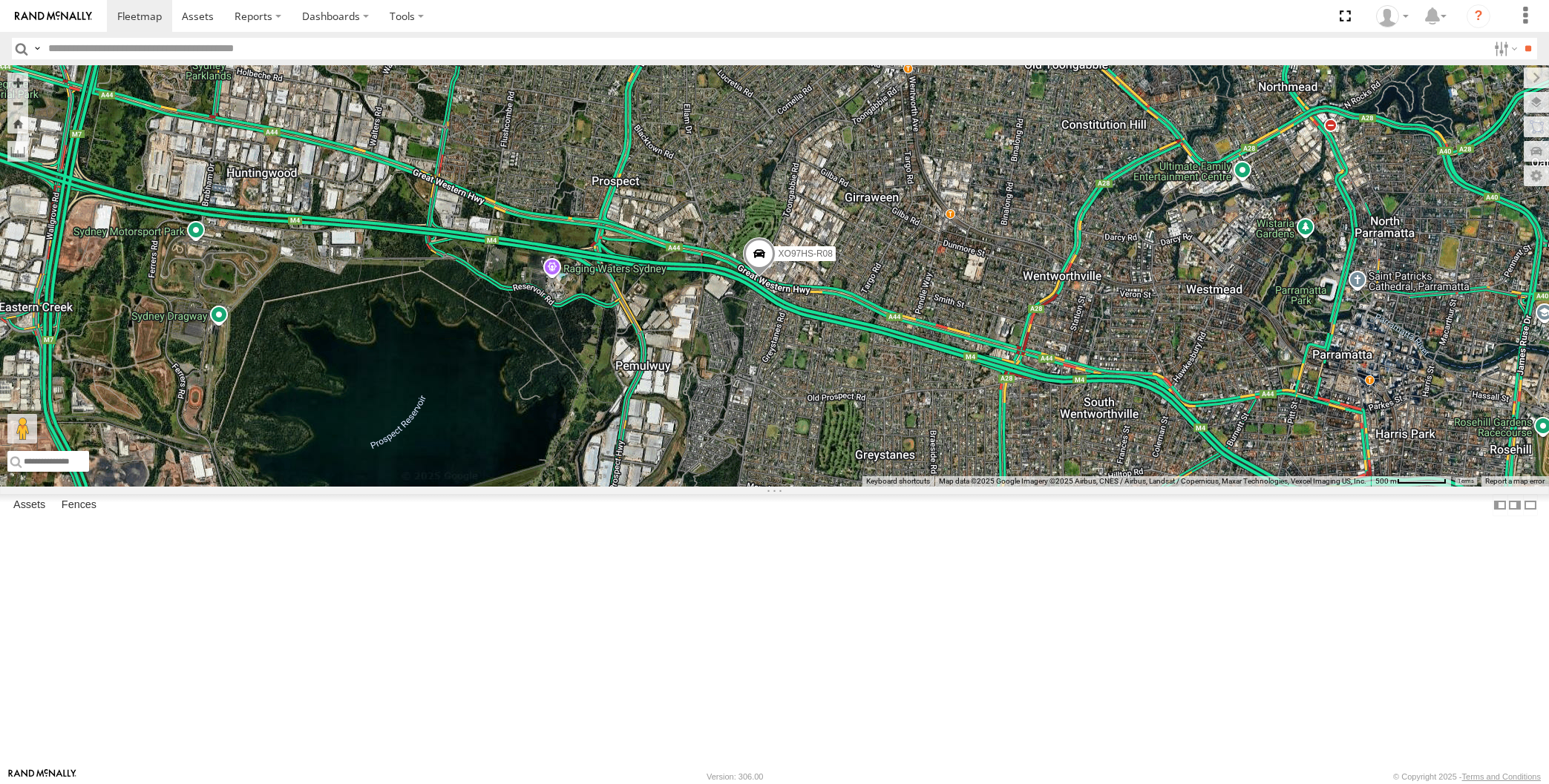
drag, startPoint x: 1098, startPoint y: 456, endPoint x: 1079, endPoint y: 399, distance: 60.1
click at [1081, 400] on div "XO97HS-R08" at bounding box center [774, 276] width 1549 height 422
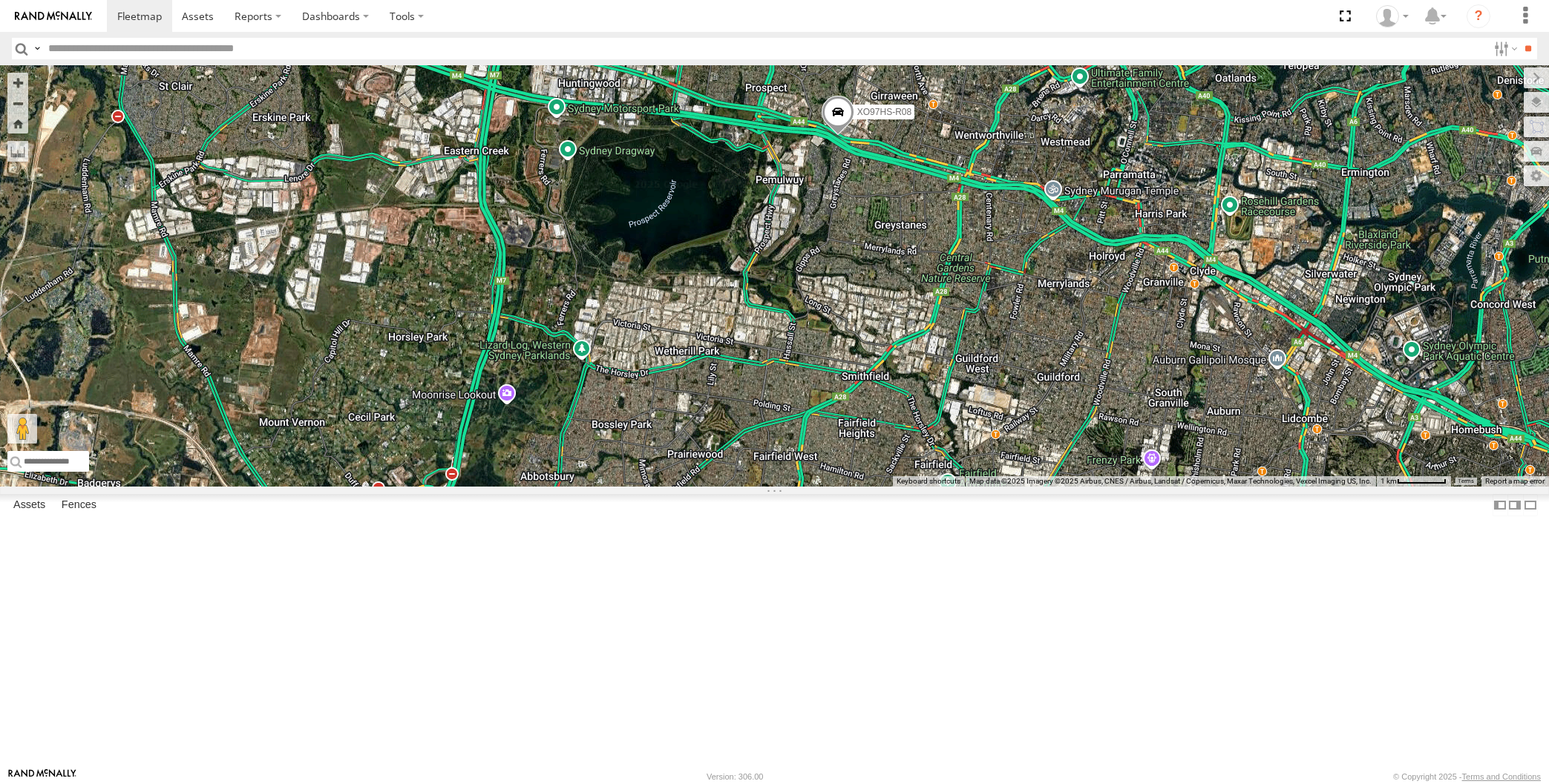
drag, startPoint x: 1164, startPoint y: 560, endPoint x: 1098, endPoint y: 480, distance: 103.7
click at [1098, 482] on div "XO97HS-R08 4 RJ5911-R79" at bounding box center [774, 276] width 1549 height 422
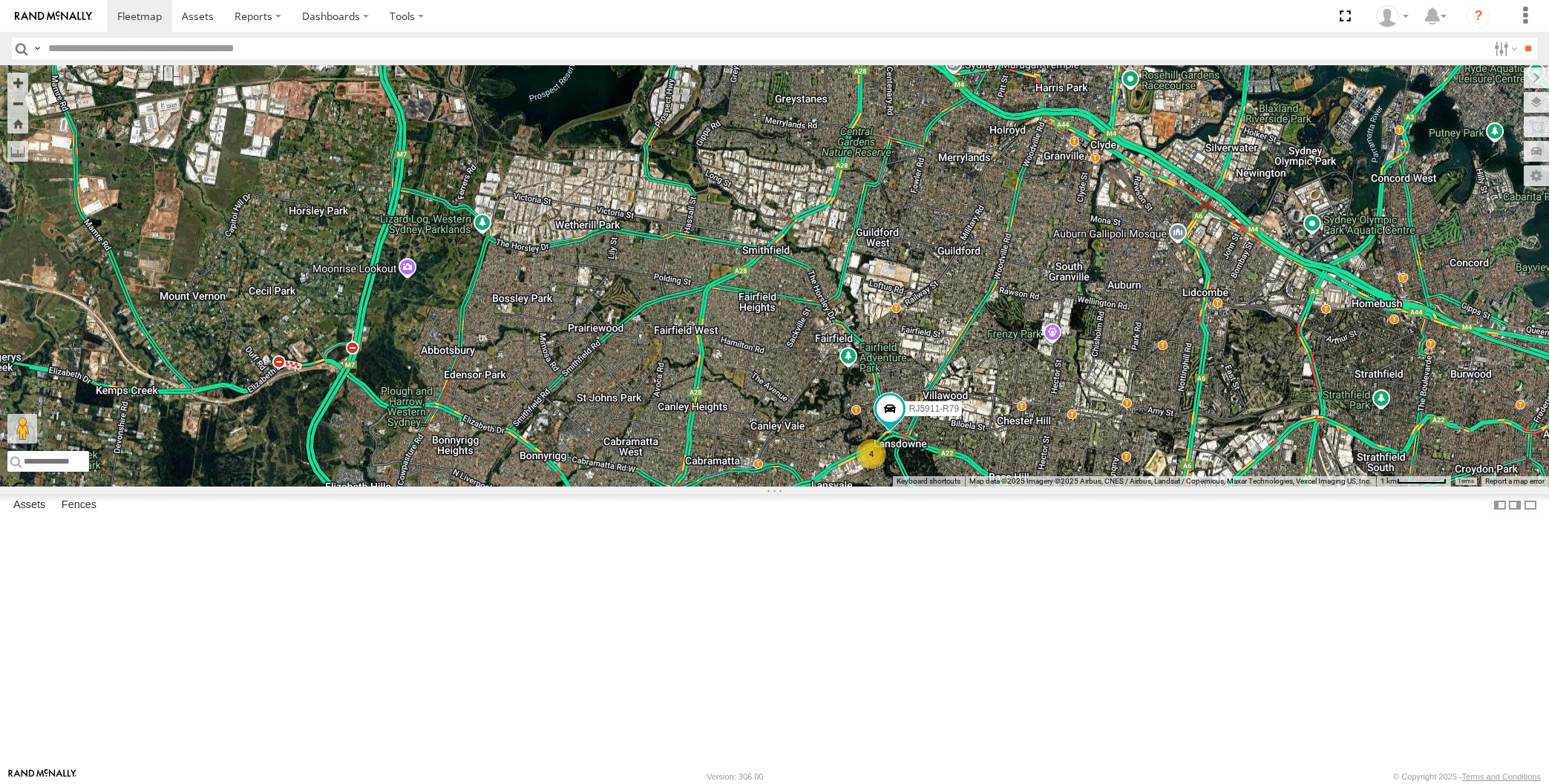
drag, startPoint x: 1064, startPoint y: 637, endPoint x: 1033, endPoint y: 595, distance: 52.2
click at [1042, 487] on div "XP30JQ-R03 XSNDHU-R04 XO97HS-R08 4 RJ5911-R79" at bounding box center [774, 276] width 1549 height 422
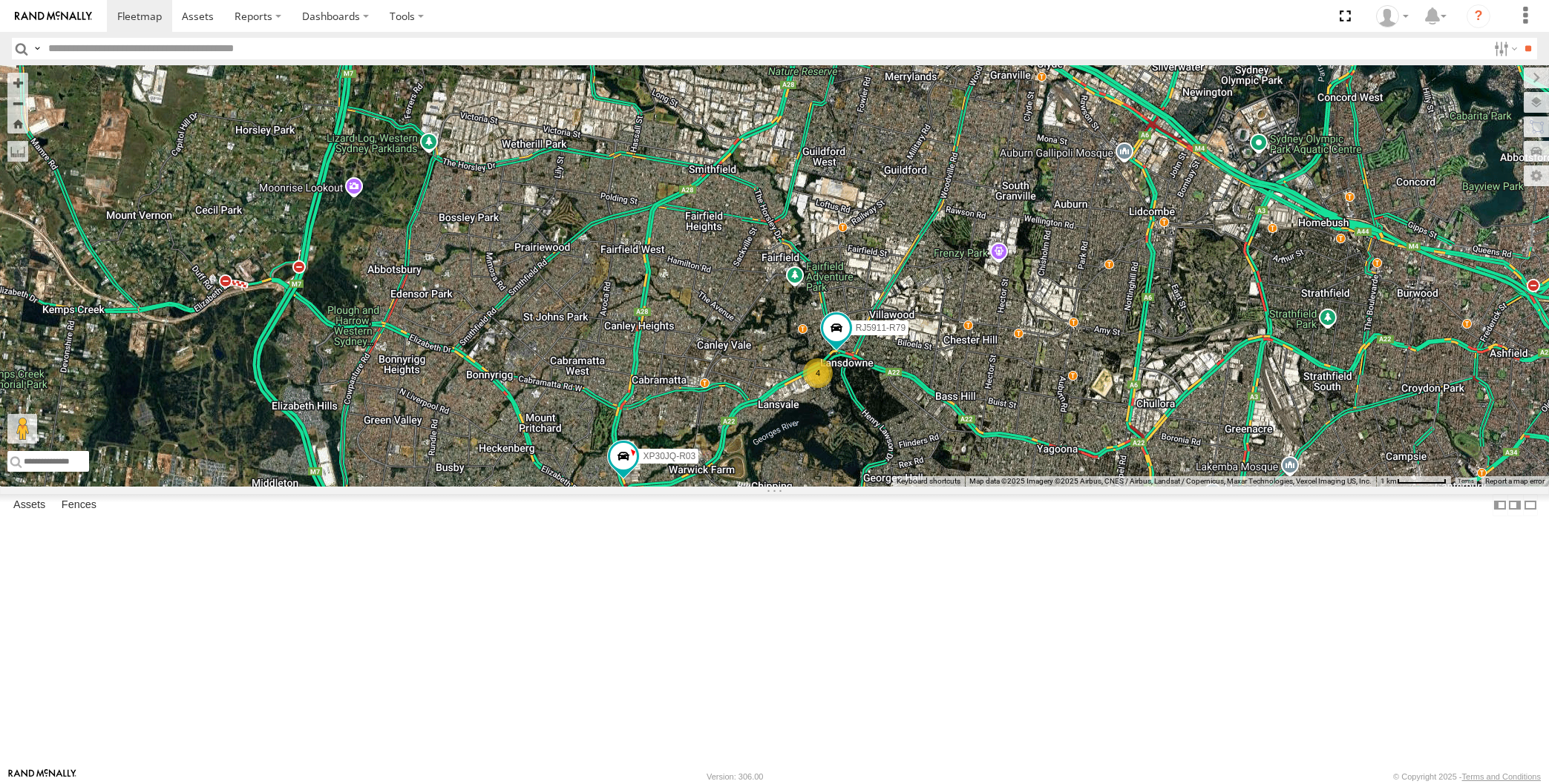
drag, startPoint x: 1057, startPoint y: 618, endPoint x: 1039, endPoint y: 602, distance: 24.1
click at [1041, 487] on div "XP30JQ-R03 XSNDHU-R04 XO97HS-R08 4 RJ5911-R79" at bounding box center [774, 276] width 1549 height 422
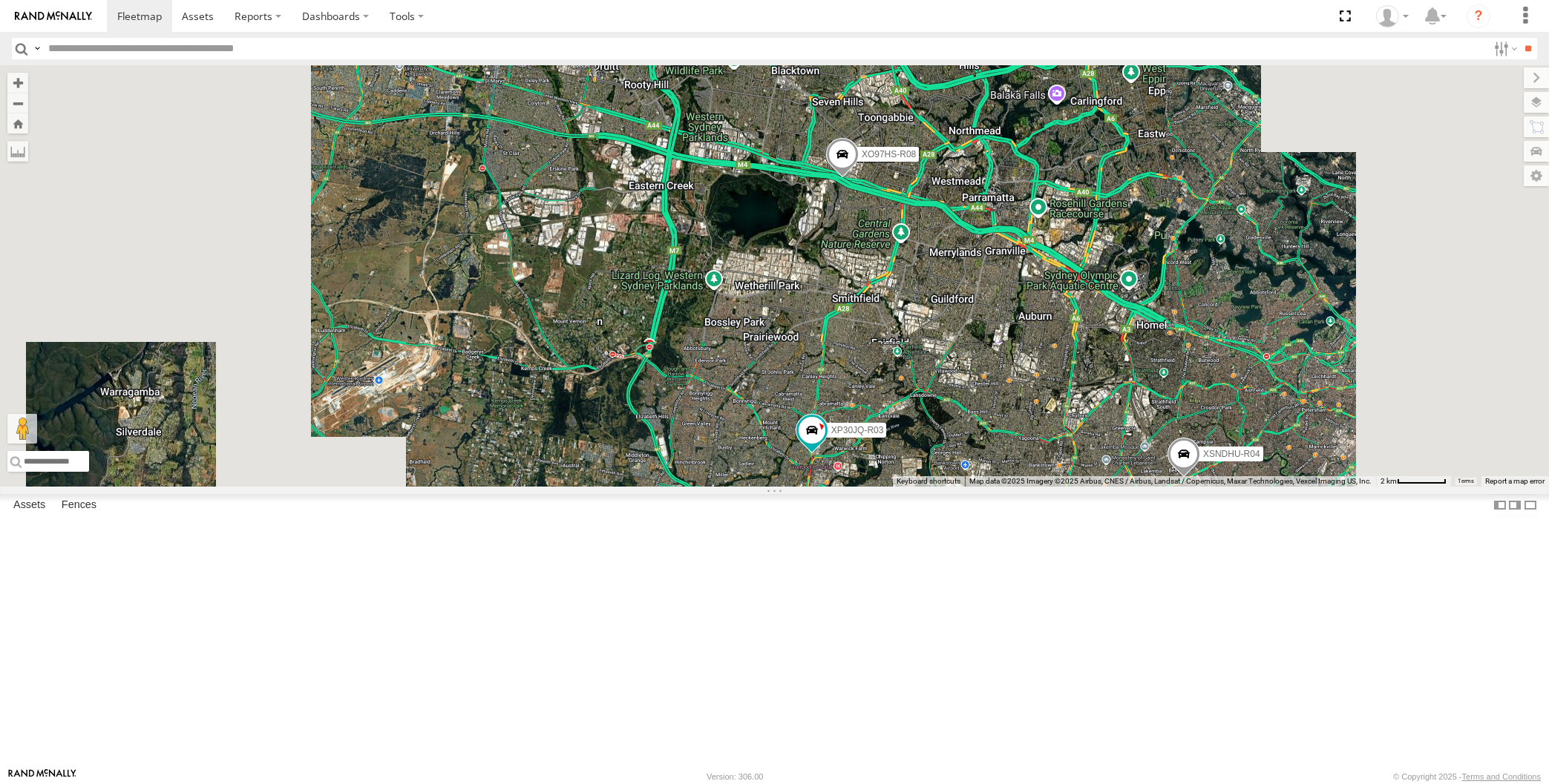
click at [1041, 487] on div "XP30JQ-R03 XSNDHU-R04 XO97HS-R08" at bounding box center [774, 276] width 1549 height 422
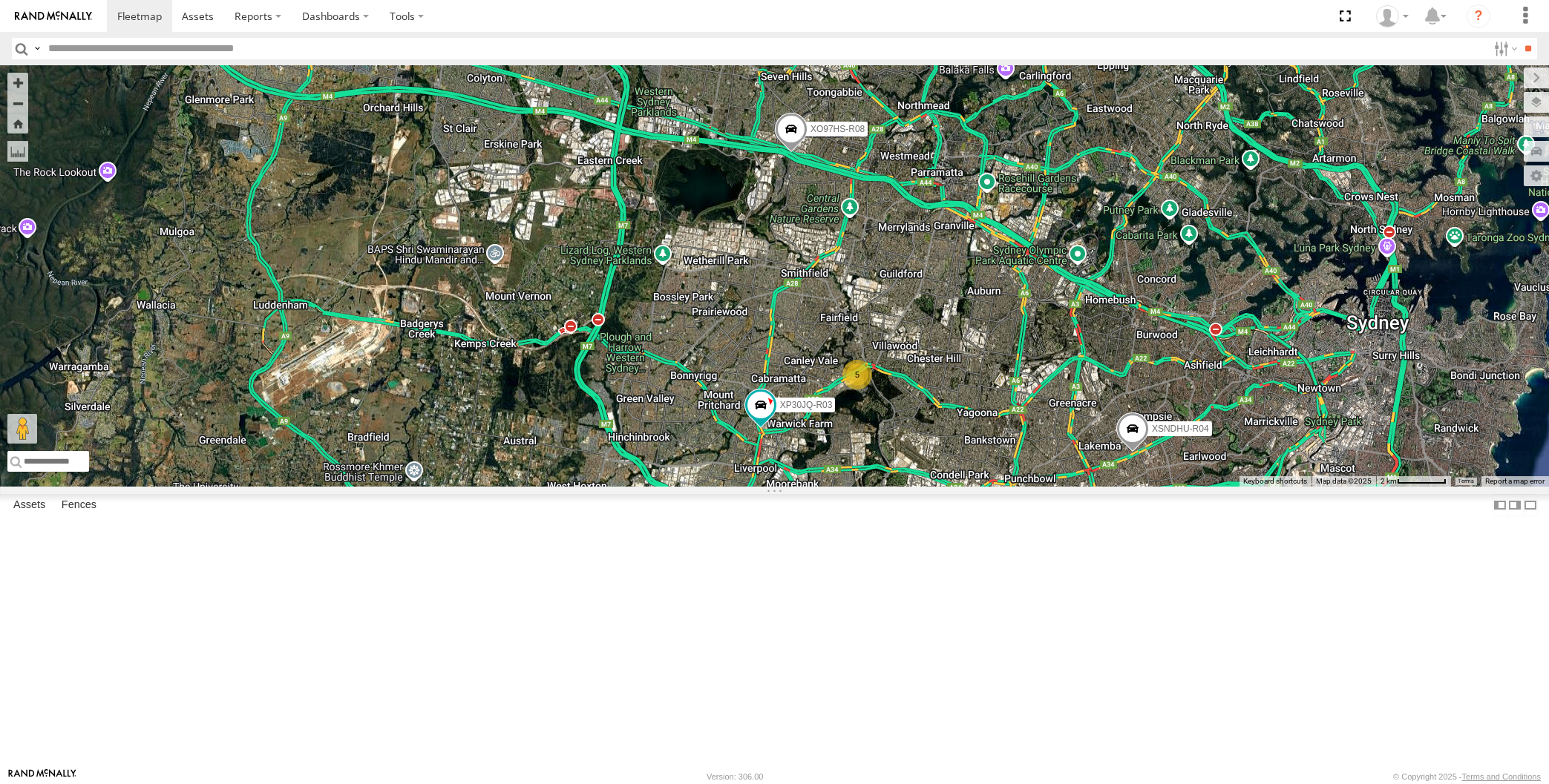
drag, startPoint x: 1032, startPoint y: 608, endPoint x: 974, endPoint y: 579, distance: 64.8
click at [974, 487] on div "XP30JQ-R03 XSNDHU-R04 XO97HS-R08 5" at bounding box center [774, 276] width 1549 height 422
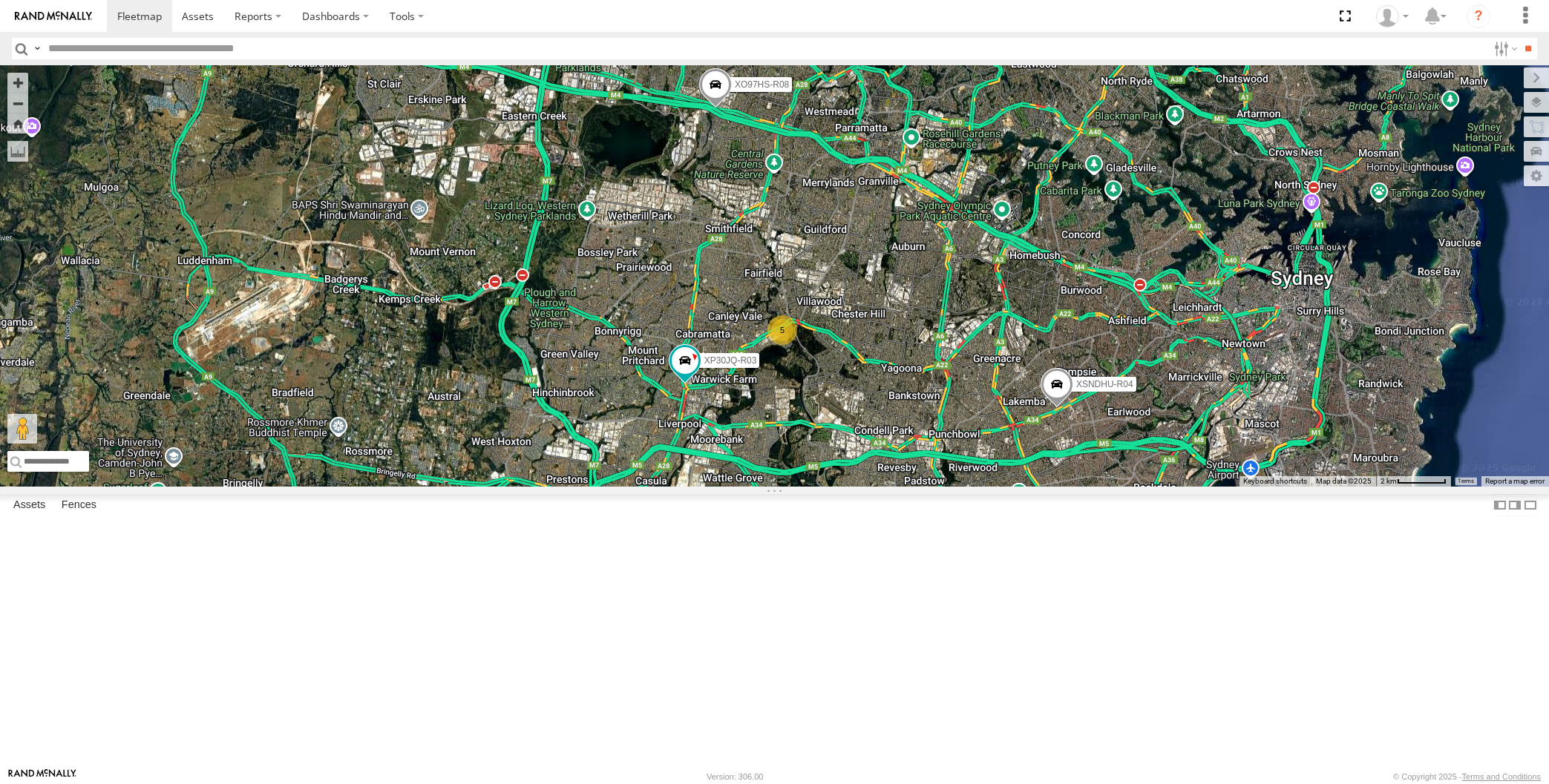
drag, startPoint x: 978, startPoint y: 627, endPoint x: 972, endPoint y: 613, distance: 15.2
click at [972, 487] on div "XP30JQ-R03 XSNDHU-R04 XO97HS-R08 5" at bounding box center [774, 276] width 1549 height 422
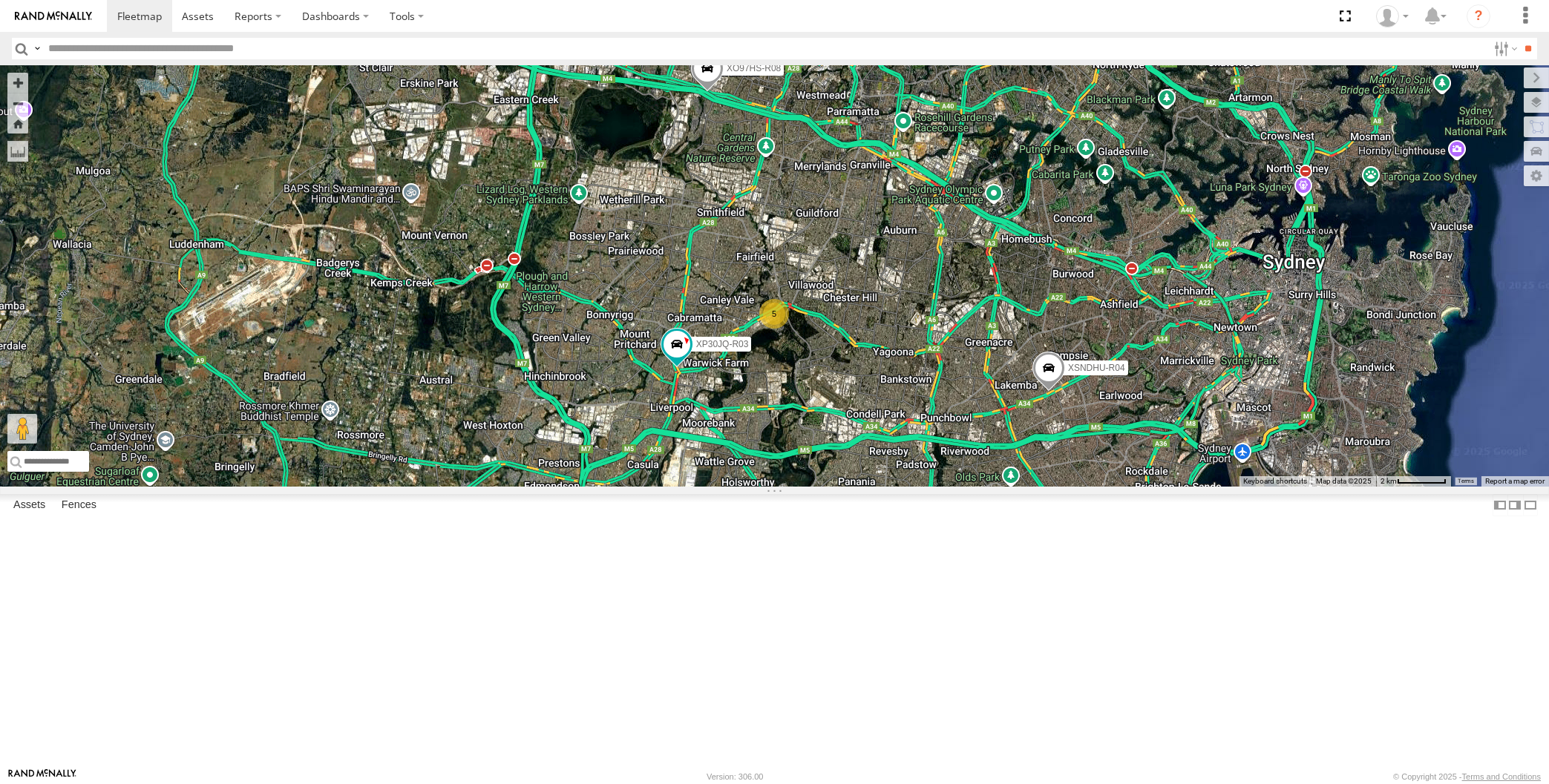
drag, startPoint x: 1008, startPoint y: 619, endPoint x: 1001, endPoint y: 615, distance: 8.1
click at [1001, 487] on div "XP30JQ-R03 XSNDHU-R04 XO97HS-R08 5" at bounding box center [774, 276] width 1549 height 422
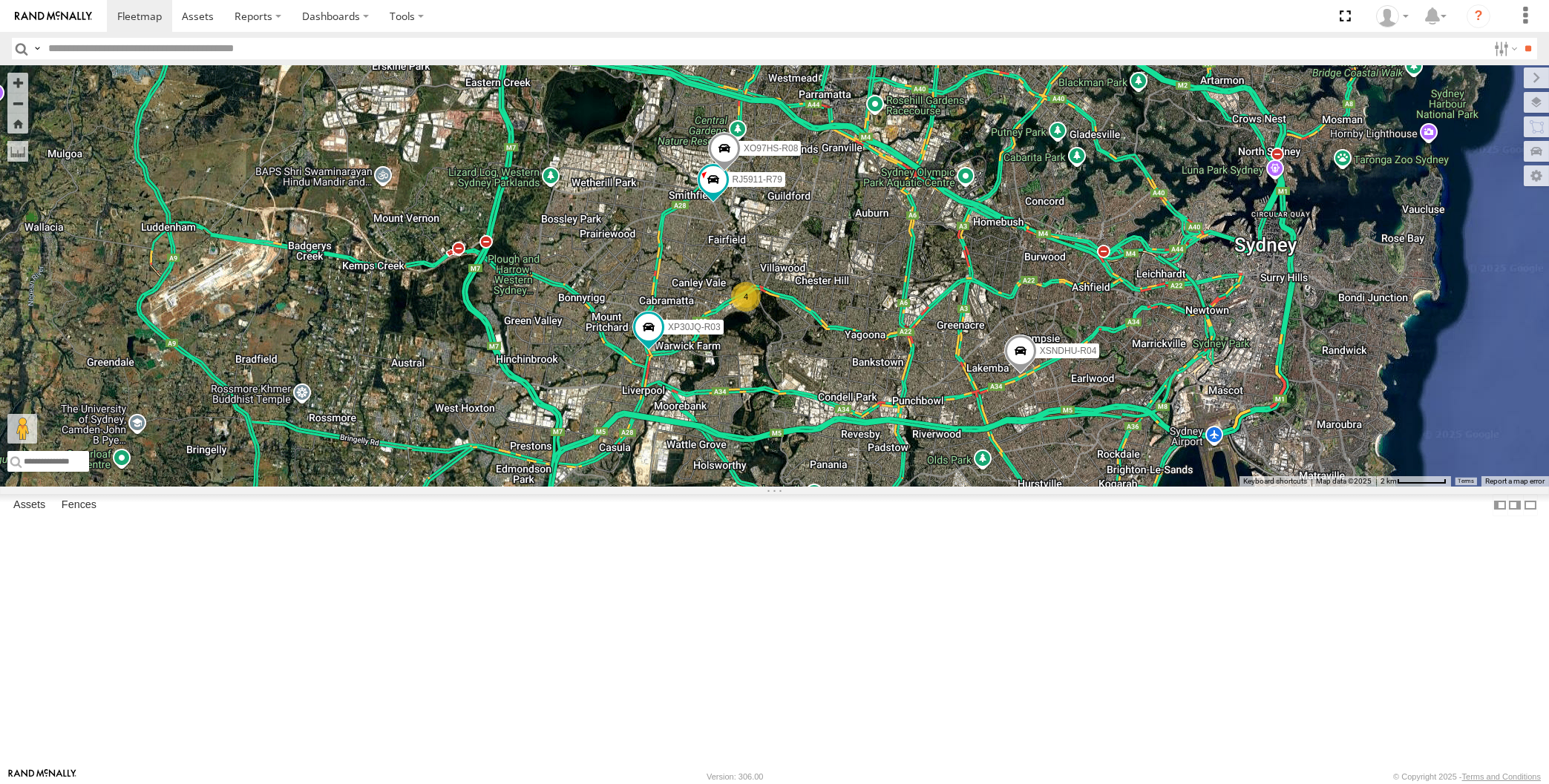
drag, startPoint x: 951, startPoint y: 591, endPoint x: 930, endPoint y: 578, distance: 24.7
click at [930, 487] on div "XP30JQ-R03 XSNDHU-R04 RJ5911-R79 XO97HS-R08 4" at bounding box center [774, 276] width 1549 height 422
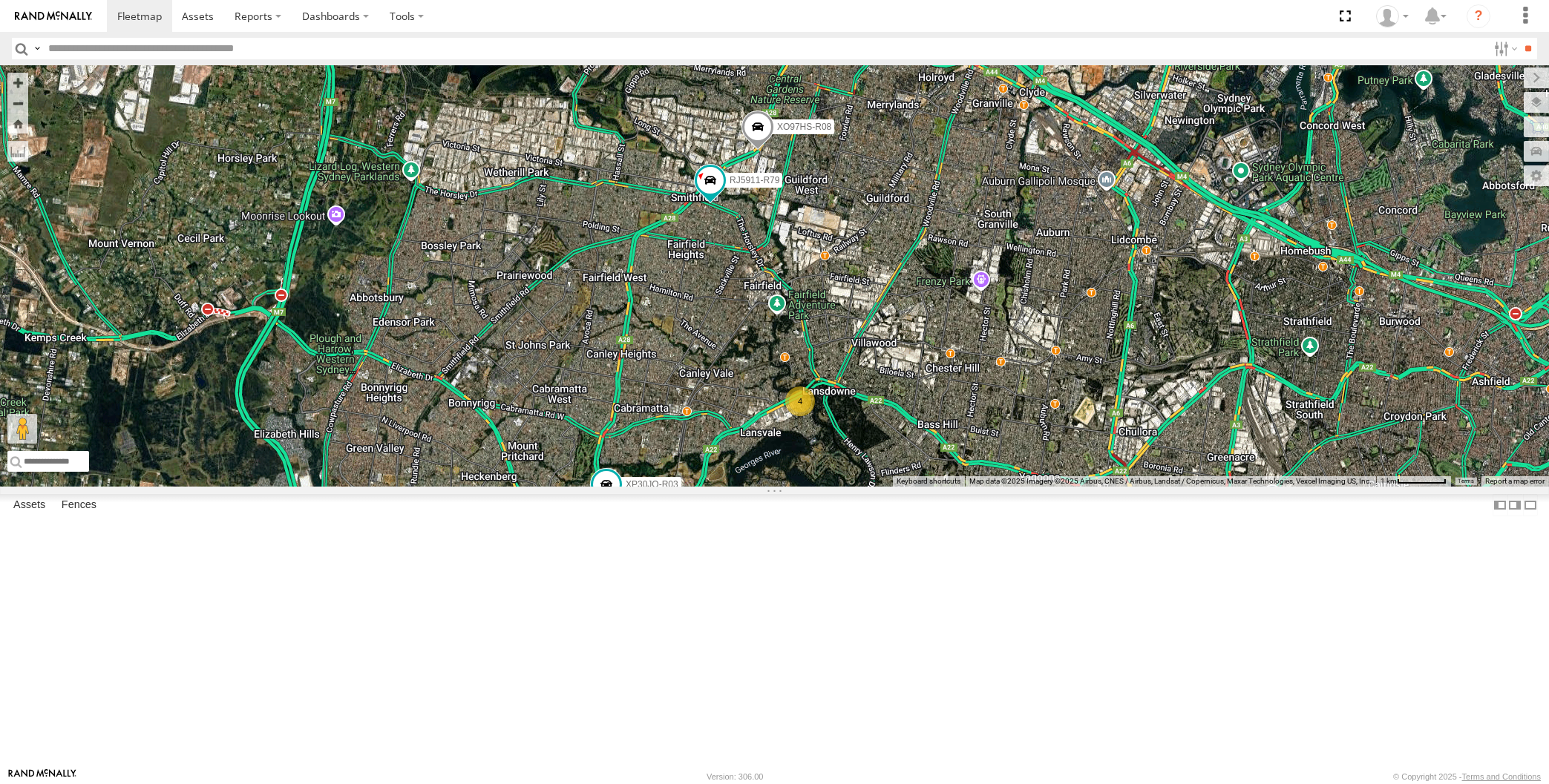
click at [792, 412] on div "XP30JQ-R03 XSNDHU-R04 RJ5911-R79 XO97HS-R08 4" at bounding box center [774, 276] width 1549 height 422
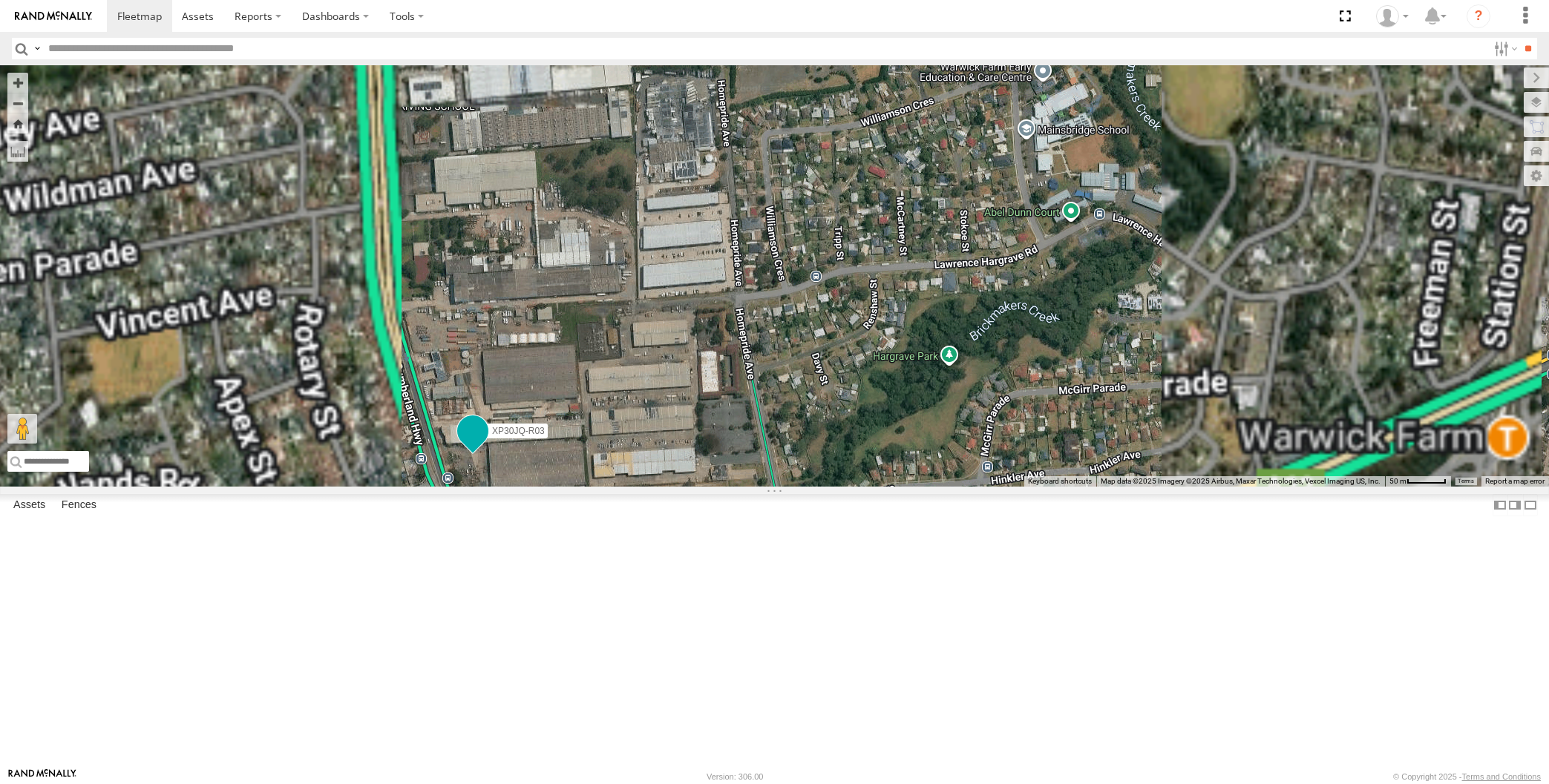
click at [475, 445] on span at bounding box center [473, 431] width 27 height 27
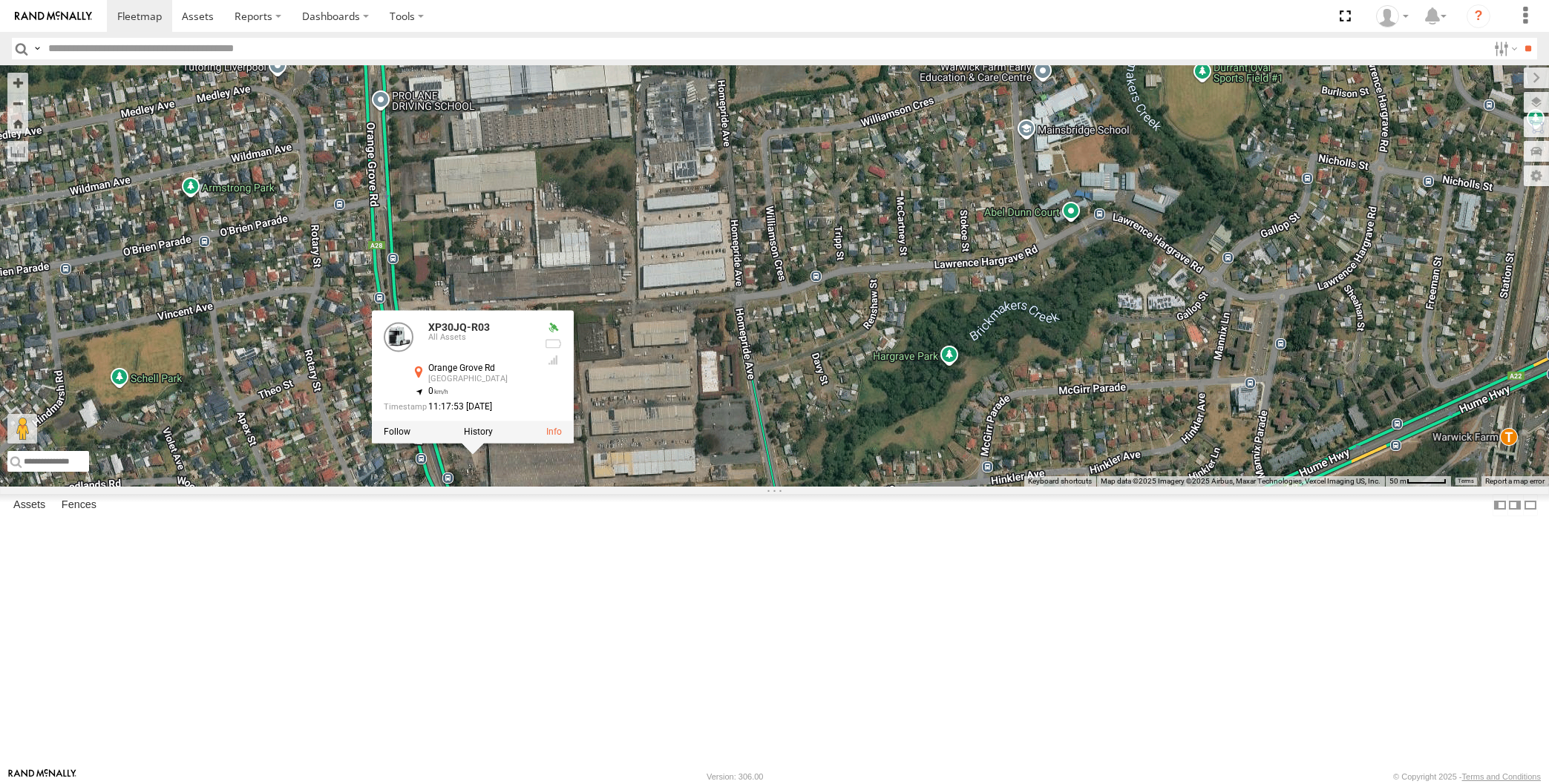
click at [494, 487] on div "XP30JQ-R03 XSNDHU-R04 RJ5911-R79 XO97HS-R08 XP30JQ-R03 All Assets Orange Grove …" at bounding box center [774, 276] width 1549 height 422
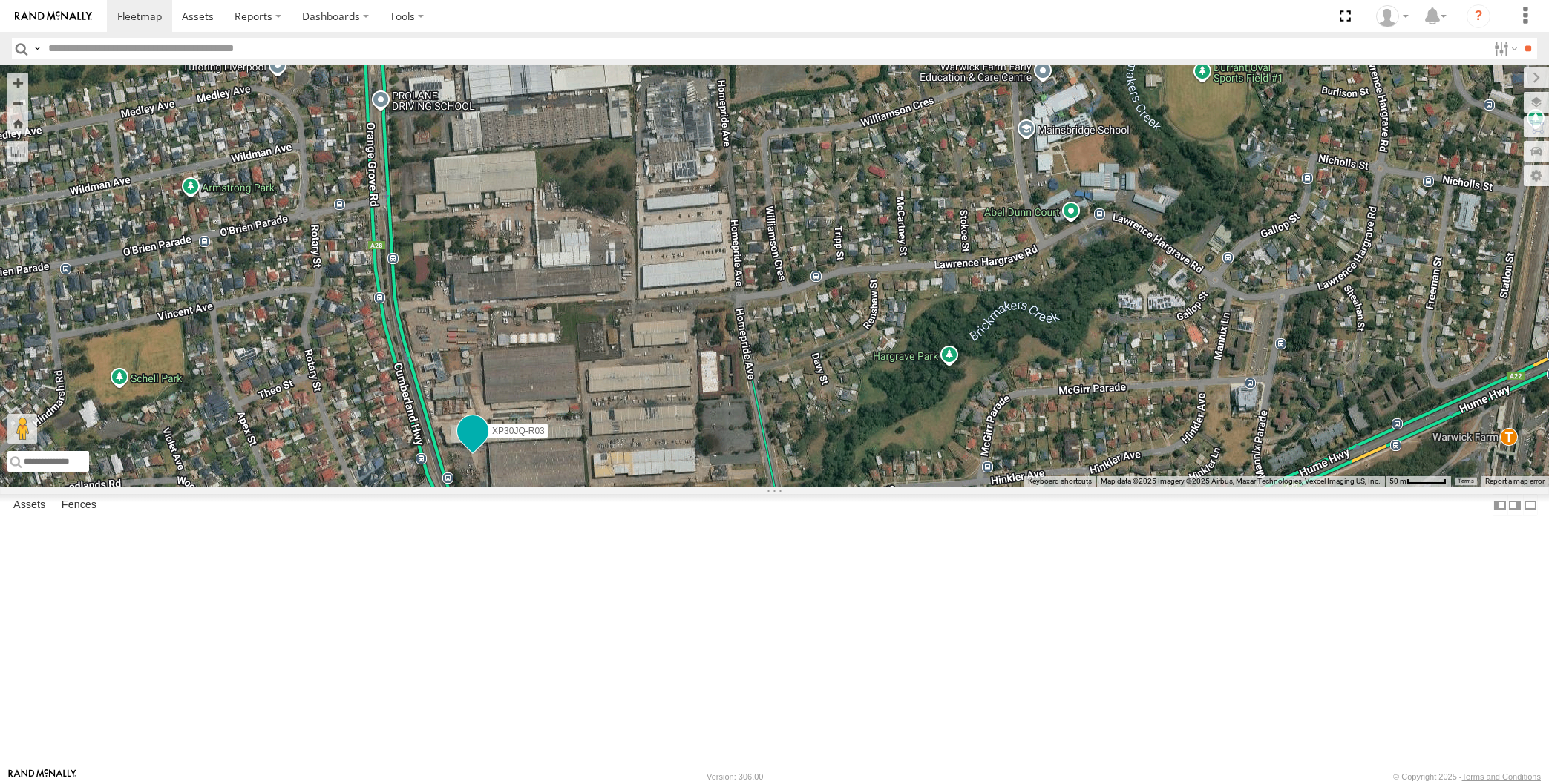
click at [479, 445] on span at bounding box center [473, 431] width 27 height 27
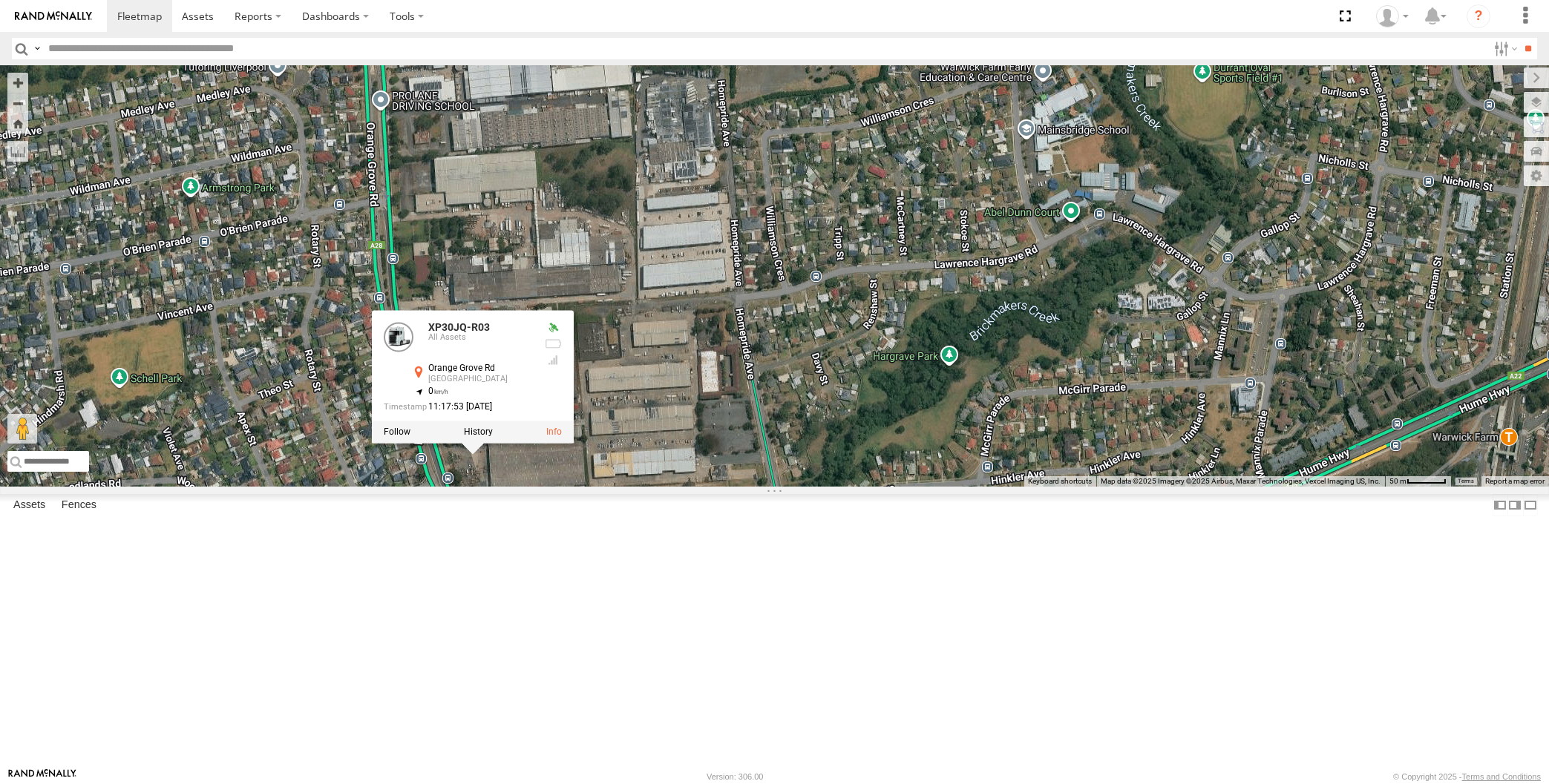
click at [494, 487] on div "XP30JQ-R03 XSNDHU-R04 RJ5911-R79 XO97HS-R08 XP30JQ-R03 All Assets Orange Grove …" at bounding box center [774, 276] width 1549 height 422
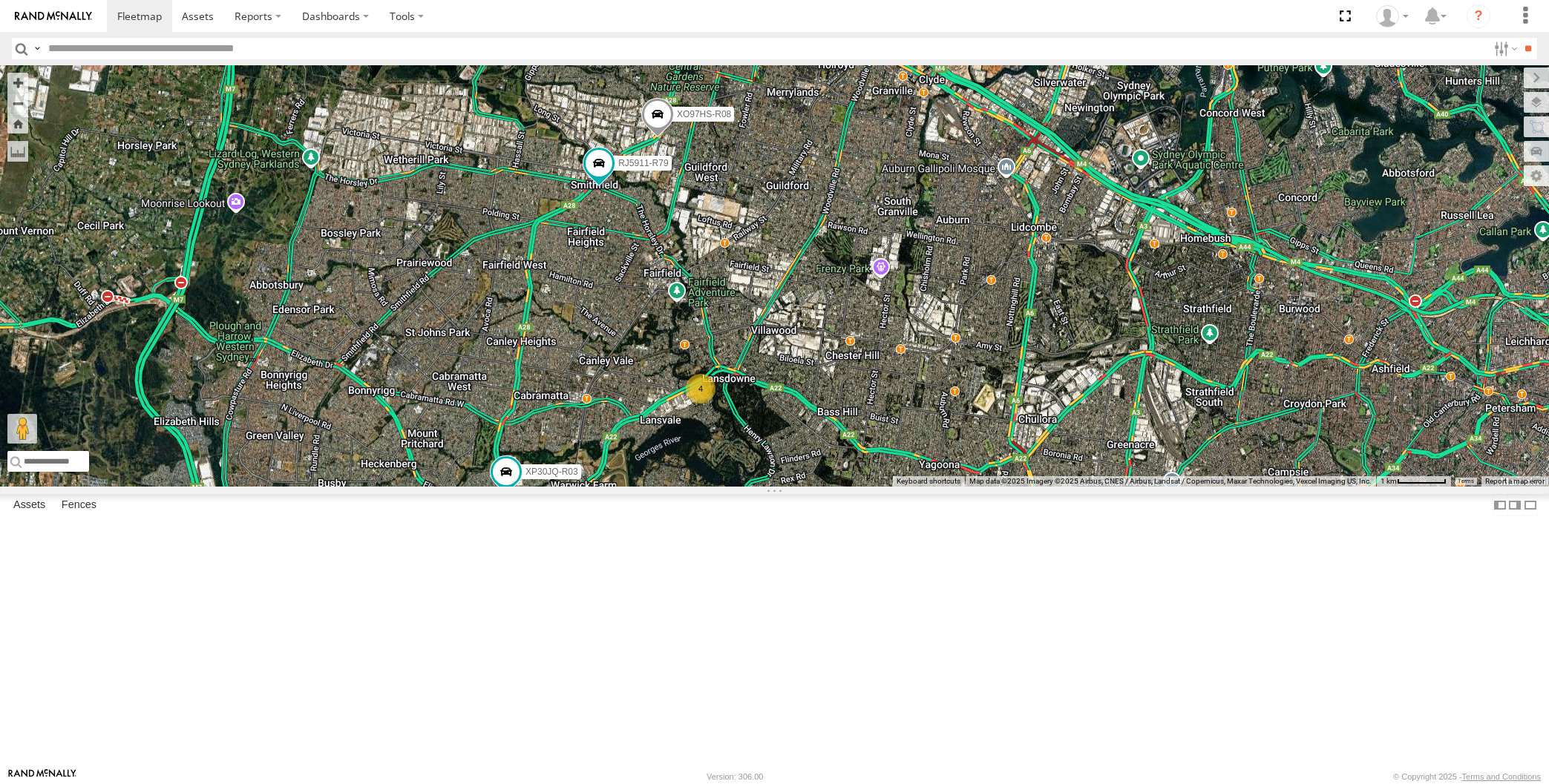
click at [627, 487] on div "XP30JQ-R03 XSNDHU-R04 RJ5911-R79 XO97HS-R08 4" at bounding box center [774, 276] width 1549 height 422
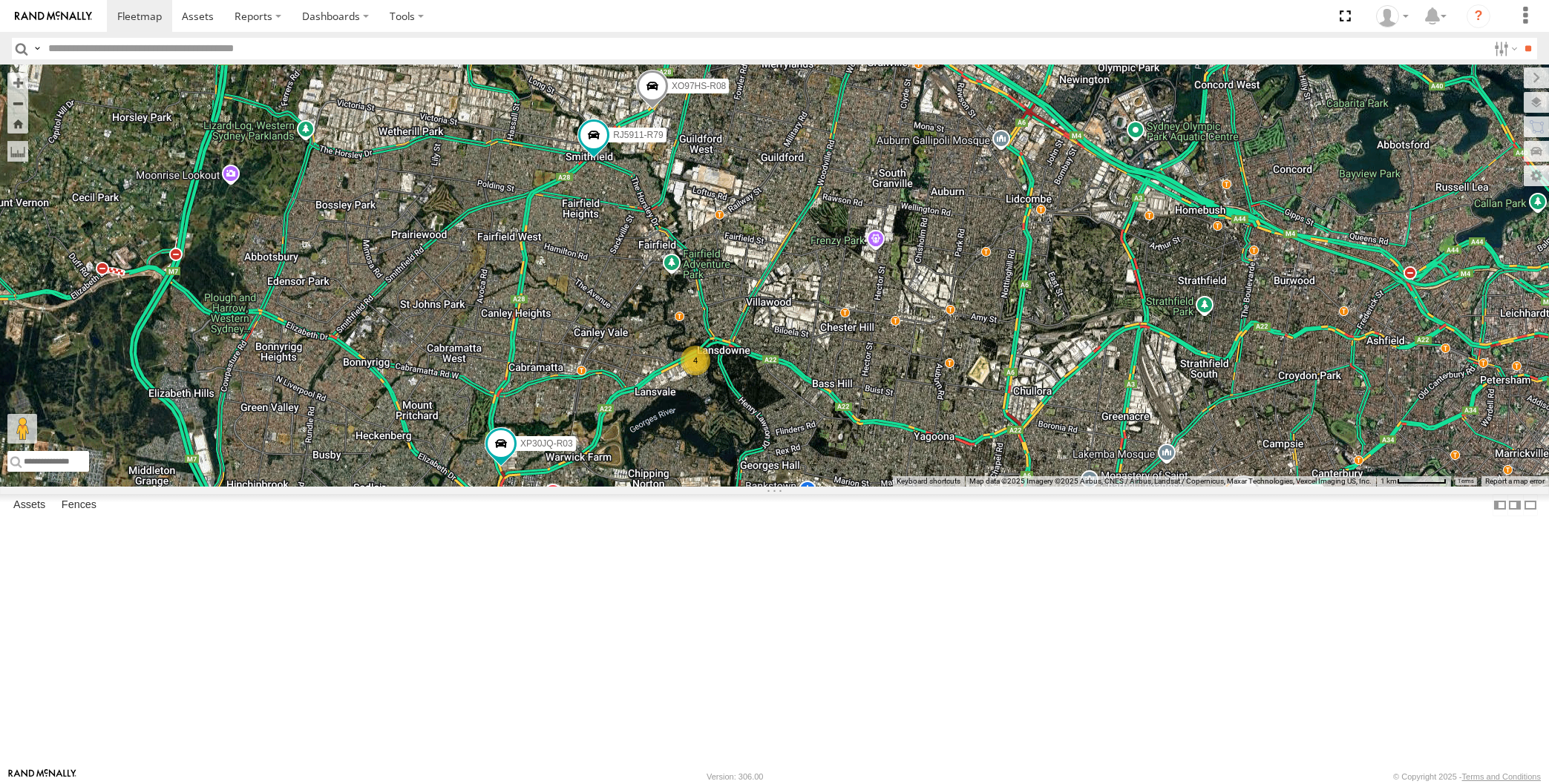
drag, startPoint x: 771, startPoint y: 615, endPoint x: 750, endPoint y: 591, distance: 31.9
click at [751, 487] on div "XP30JQ-R03 XSNDHU-R04 RJ5911-R79 XO97HS-R08 4" at bounding box center [774, 276] width 1549 height 422
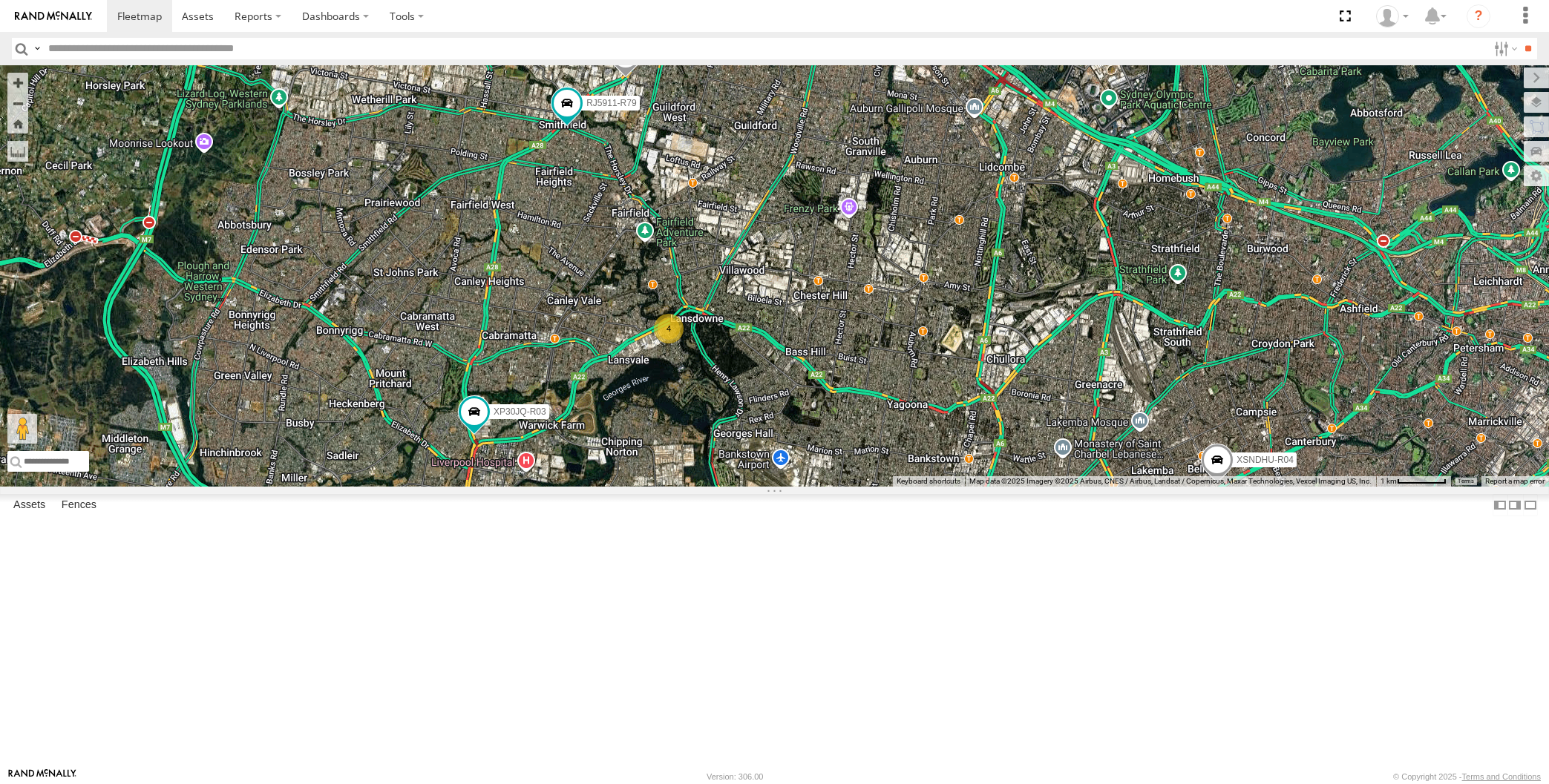
click at [622, 317] on div "XP30JQ-R03 XSNDHU-R04 RJ5911-R79 XO97HS-R08 4" at bounding box center [774, 276] width 1549 height 422
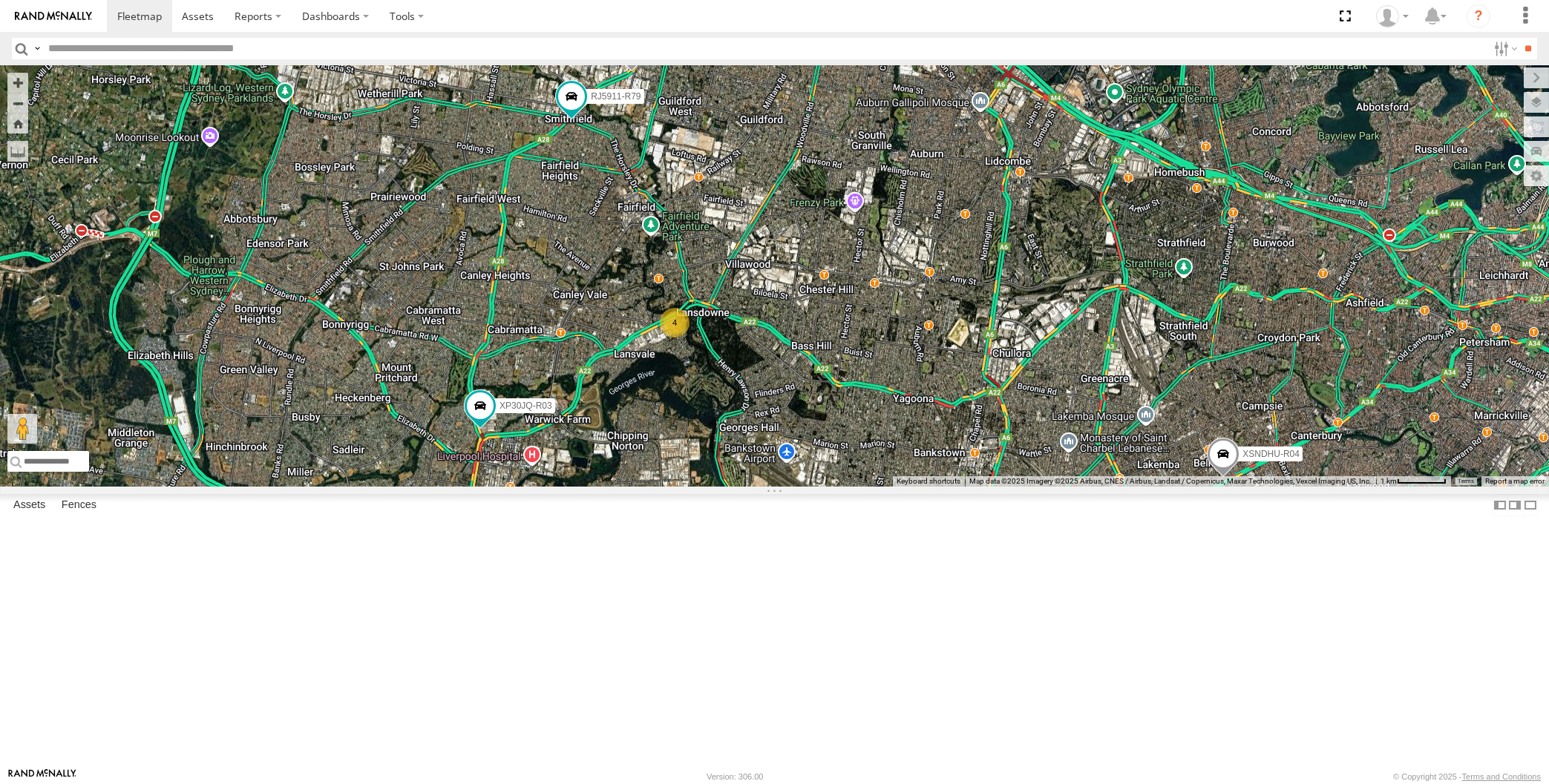
drag, startPoint x: 688, startPoint y: 571, endPoint x: 711, endPoint y: 560, distance: 25.5
click at [688, 487] on div "XP30JQ-R03 XSNDHU-R04 RJ5911-R79 XO97HS-R08 4" at bounding box center [774, 276] width 1549 height 422
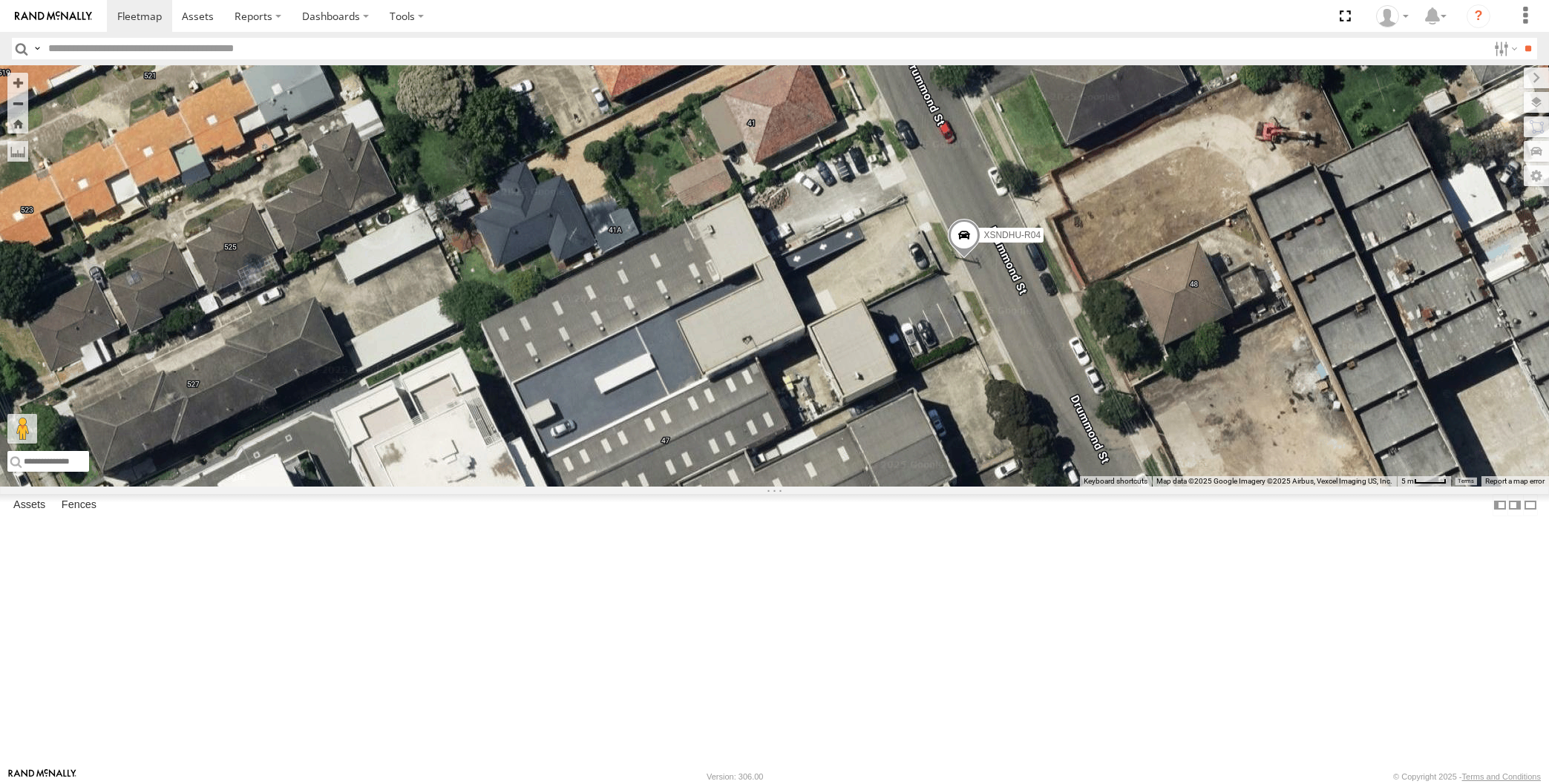
click at [967, 259] on span at bounding box center [964, 239] width 33 height 40
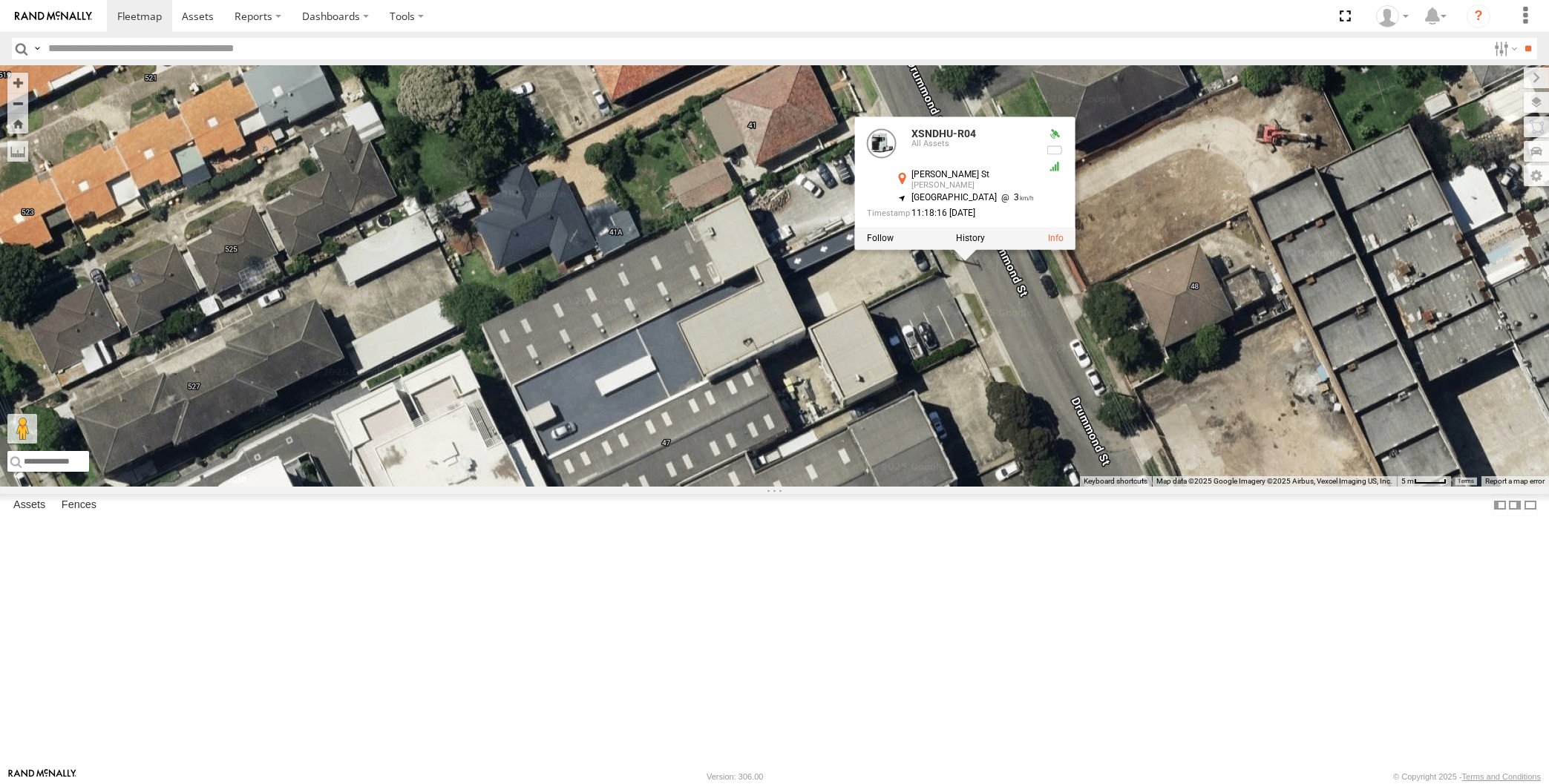
click at [1128, 480] on div "XP30JQ-R03 XSNDHU-R04 RJ5911-R79 XO97HS-R08 XSNDHU-R04 All Assets Drummond St B…" at bounding box center [774, 276] width 1549 height 422
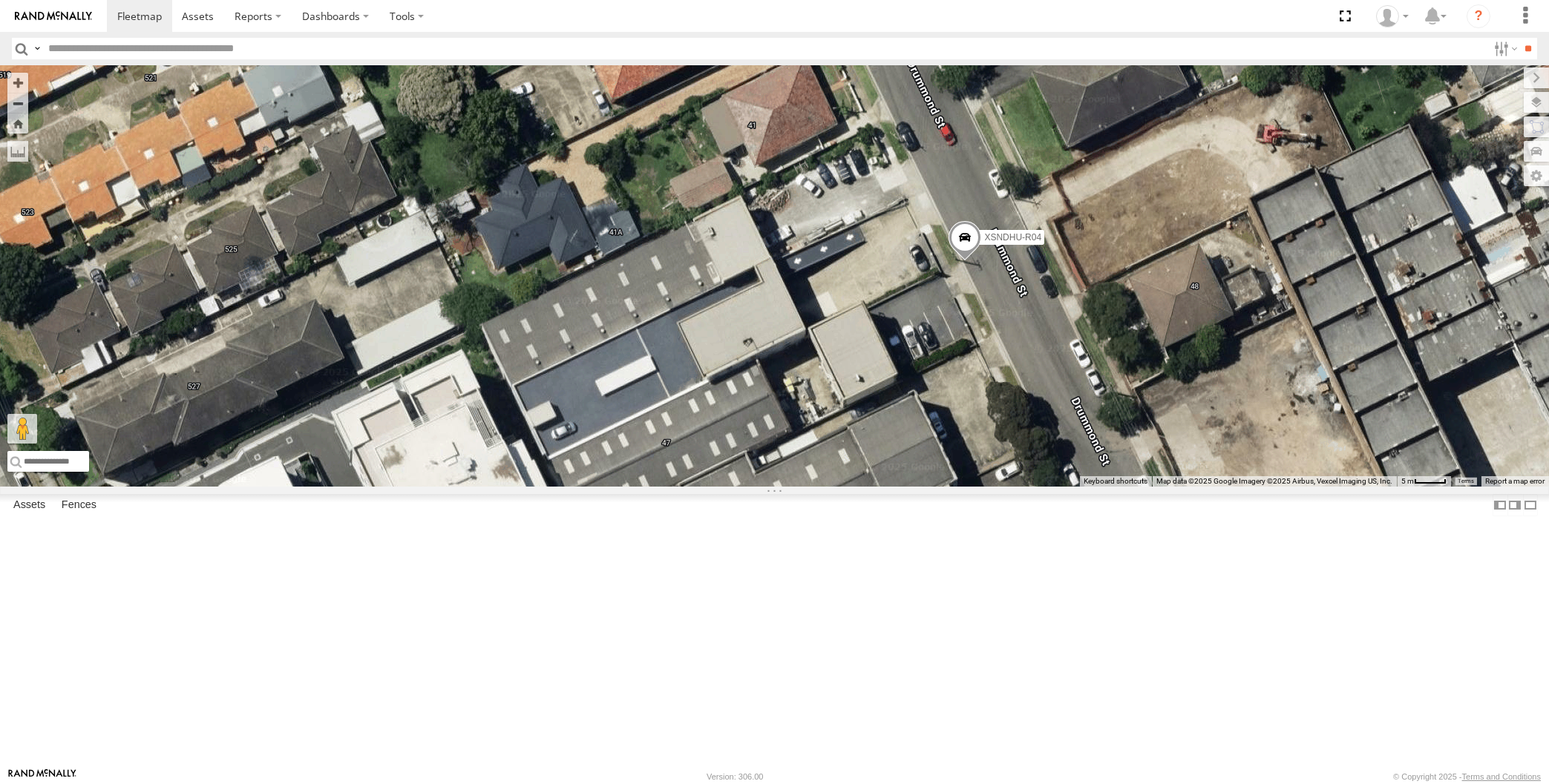
drag, startPoint x: 1140, startPoint y: 343, endPoint x: 1120, endPoint y: 403, distance: 63.2
click at [1114, 409] on div "XP30JQ-R03 XSNDHU-R04 RJ5911-R79 XO97HS-R08" at bounding box center [774, 276] width 1549 height 422
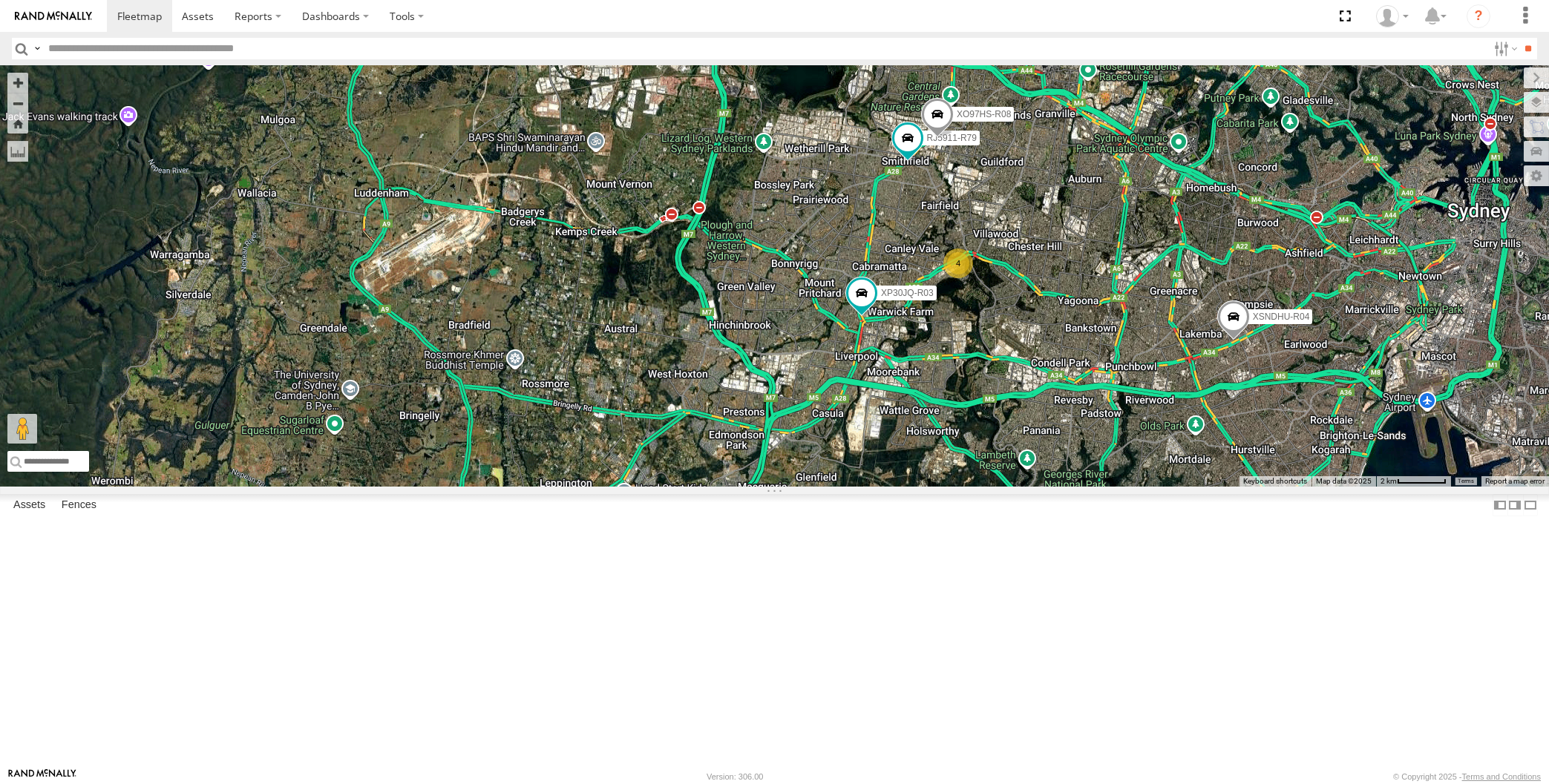
drag, startPoint x: 1163, startPoint y: 560, endPoint x: 1078, endPoint y: 560, distance: 85.0
click at [1083, 487] on div "XP30JQ-R03 XSNDHU-R04 RJ5911-R79 XO97HS-R08 4" at bounding box center [774, 276] width 1549 height 422
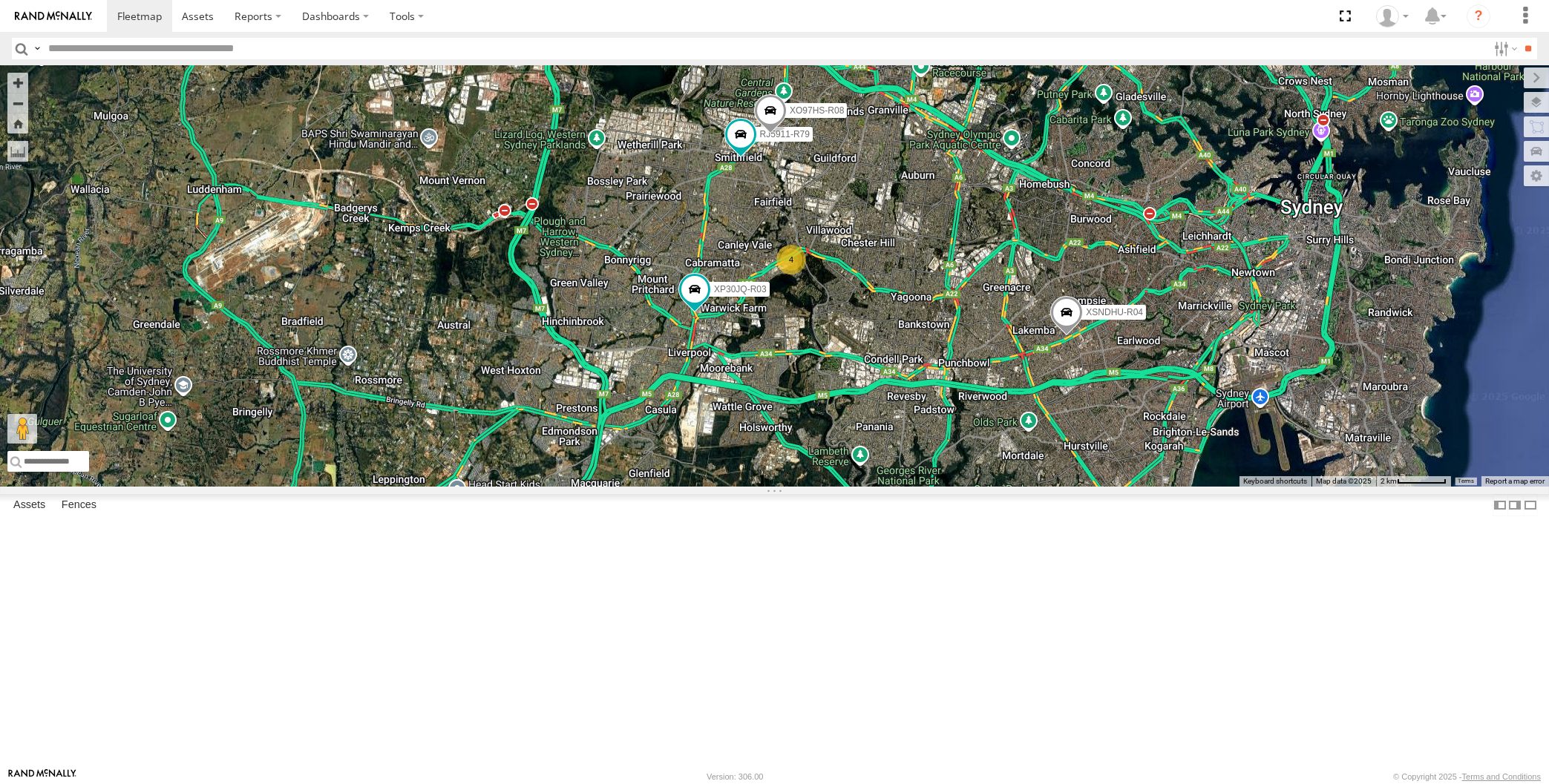
click at [364, 487] on div "XP30JQ-R03 XSNDHU-R04 RJ5911-R79 XO97HS-R08 4" at bounding box center [774, 276] width 1549 height 422
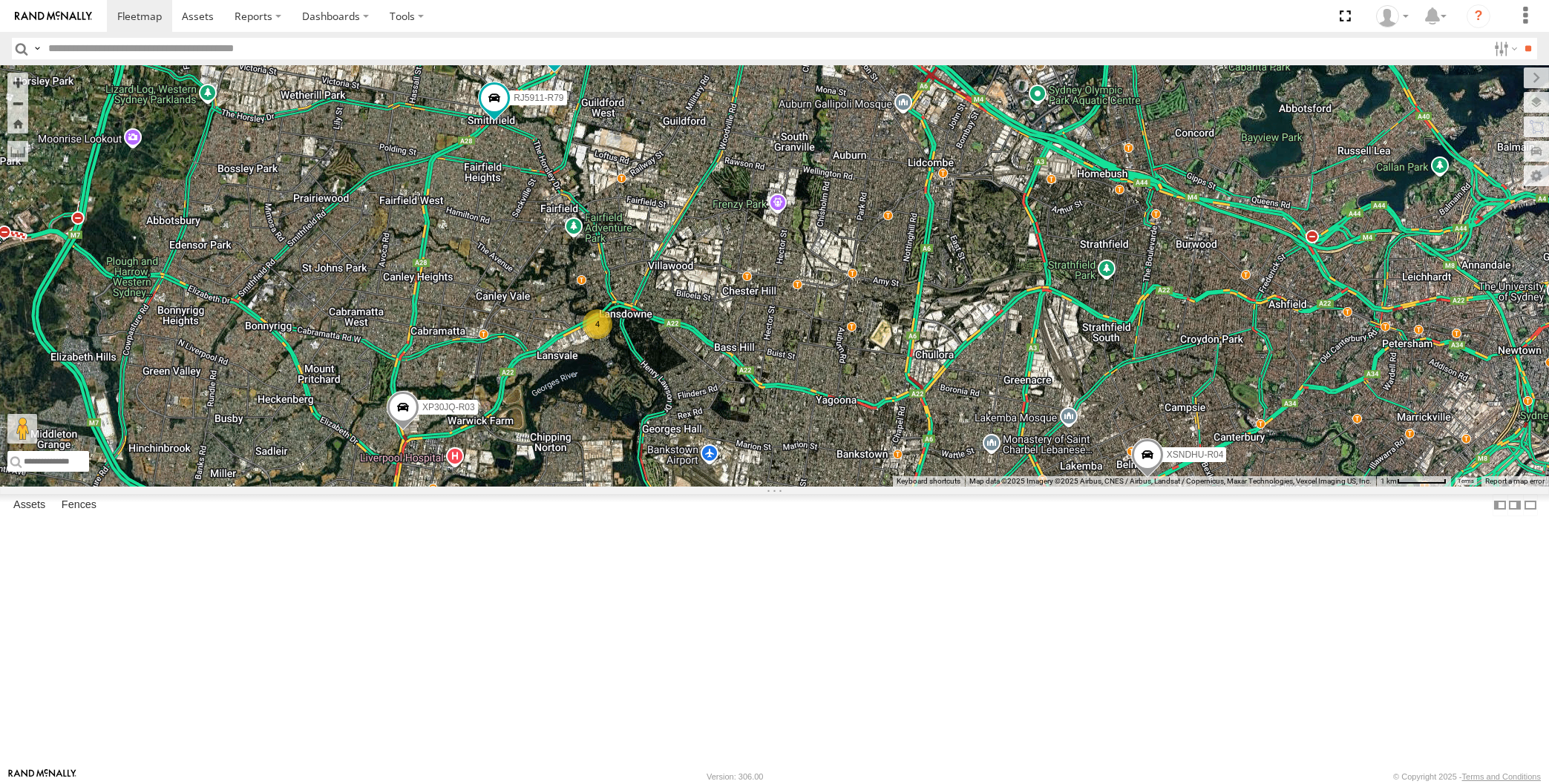
click at [339, 207] on div "XP30JQ-R03 XSNDHU-R04 4 RJ5911-R79 XO97HS-R08" at bounding box center [774, 276] width 1549 height 422
drag, startPoint x: 768, startPoint y: 582, endPoint x: 711, endPoint y: 534, distance: 74.5
click at [711, 487] on div "XP30JQ-R03 XSNDHU-R04 4 RJ5911-R79 XO97HS-R08" at bounding box center [774, 276] width 1549 height 422
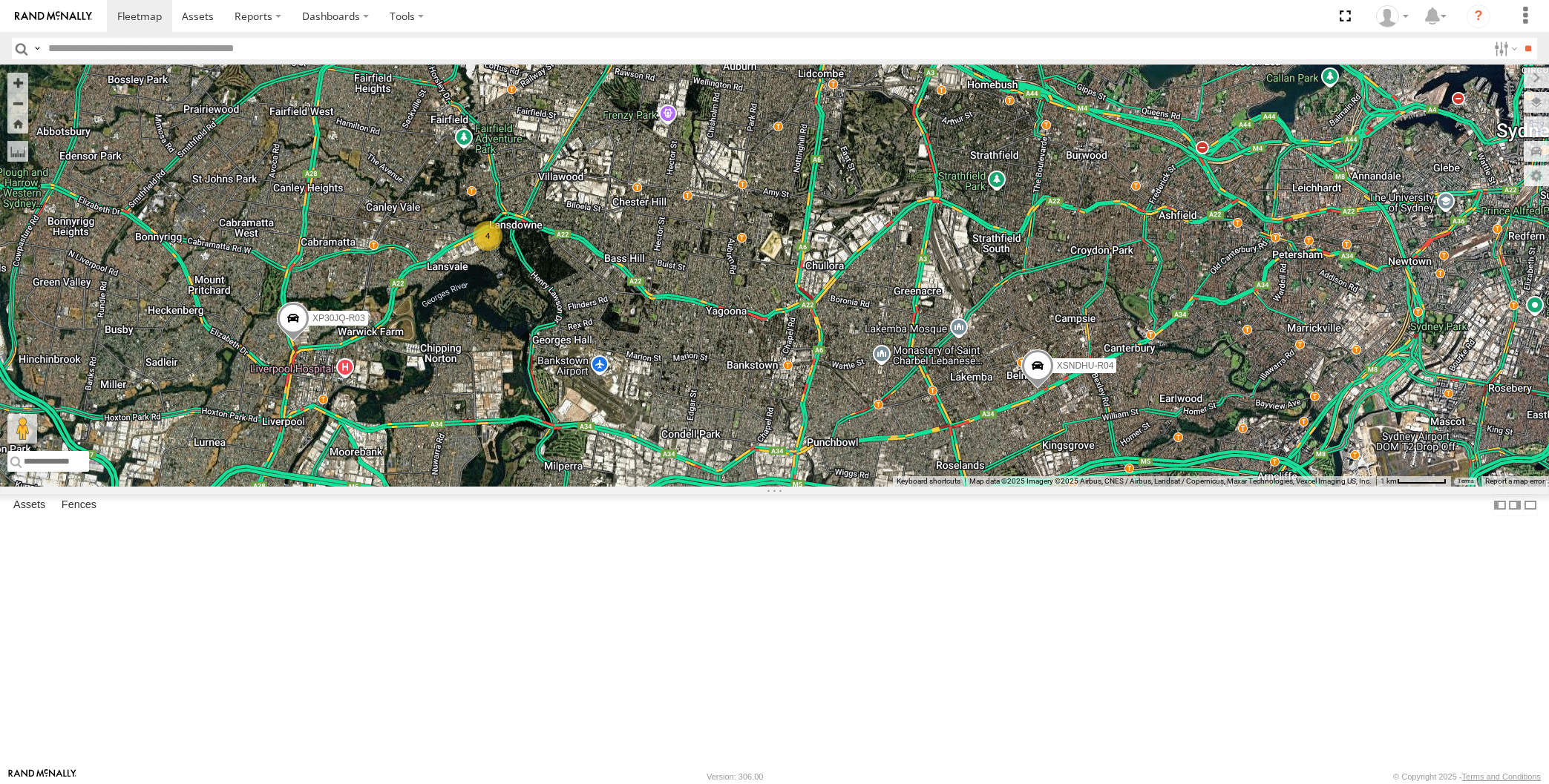
click at [995, 487] on div "XP30JQ-R03 XSNDHU-R04 4 RJ5911-R79 XO97HS-R08" at bounding box center [774, 276] width 1549 height 422
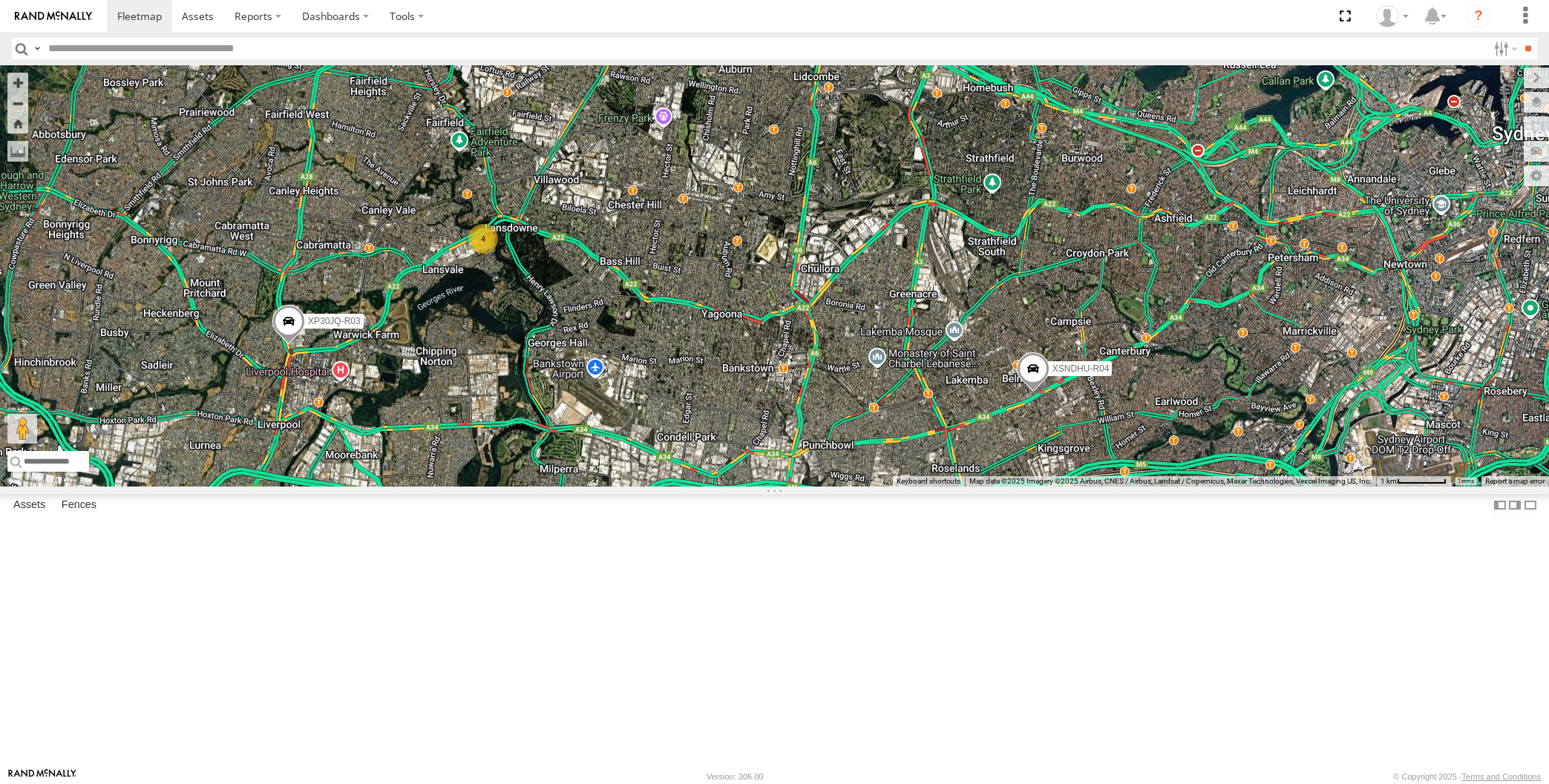
drag, startPoint x: 869, startPoint y: 575, endPoint x: 882, endPoint y: 584, distance: 15.8
click at [880, 487] on div "XP30JQ-R03 XSNDHU-R04 4 RJ5911-R79 XO97HS-R08" at bounding box center [774, 276] width 1549 height 422
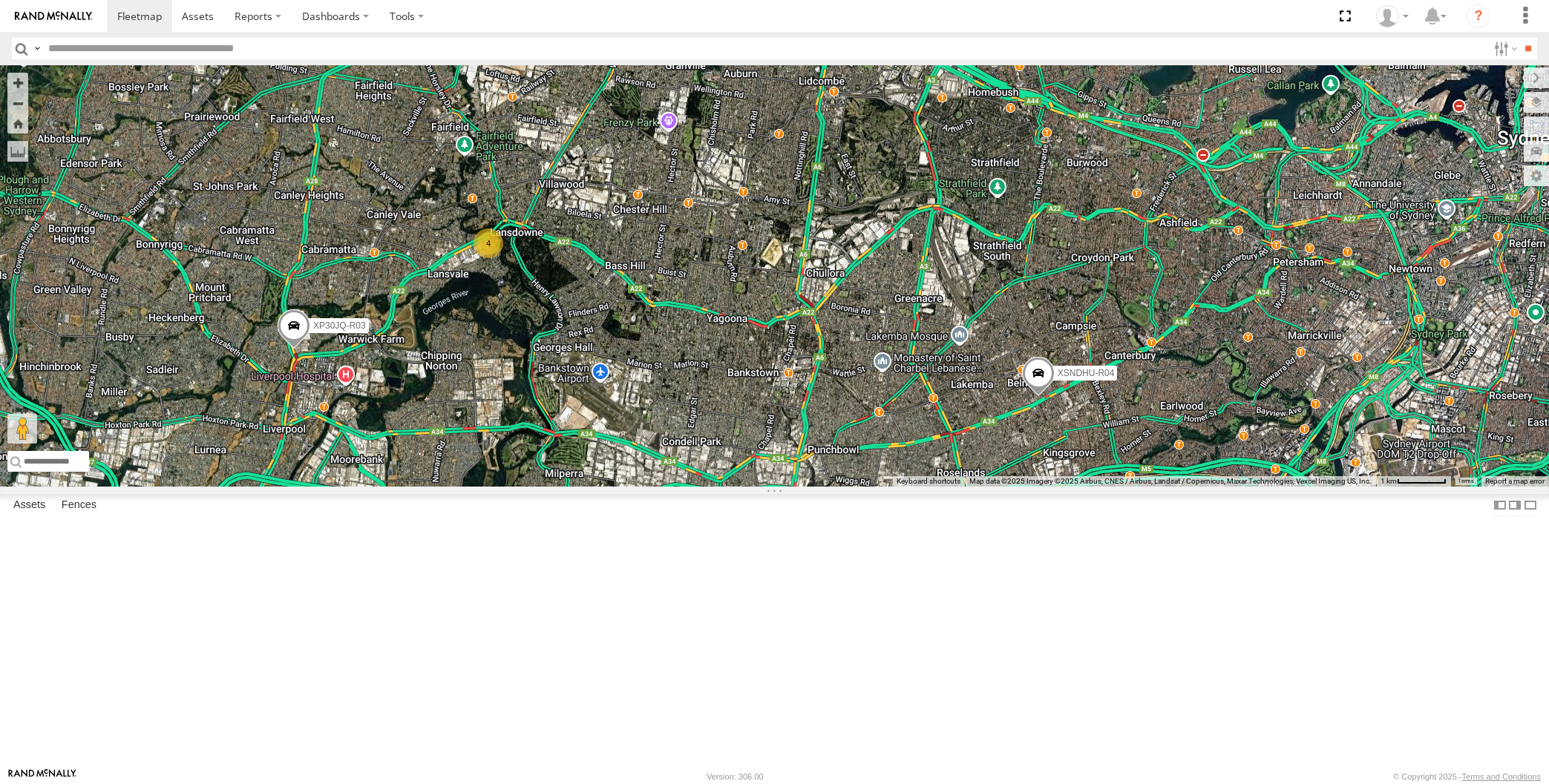
drag, startPoint x: 887, startPoint y: 595, endPoint x: 899, endPoint y: 595, distance: 12.0
click at [898, 487] on div "XP30JQ-R03 XSNDHU-R04 4 RJ5911-R79 XO97HS-R08" at bounding box center [774, 276] width 1549 height 422
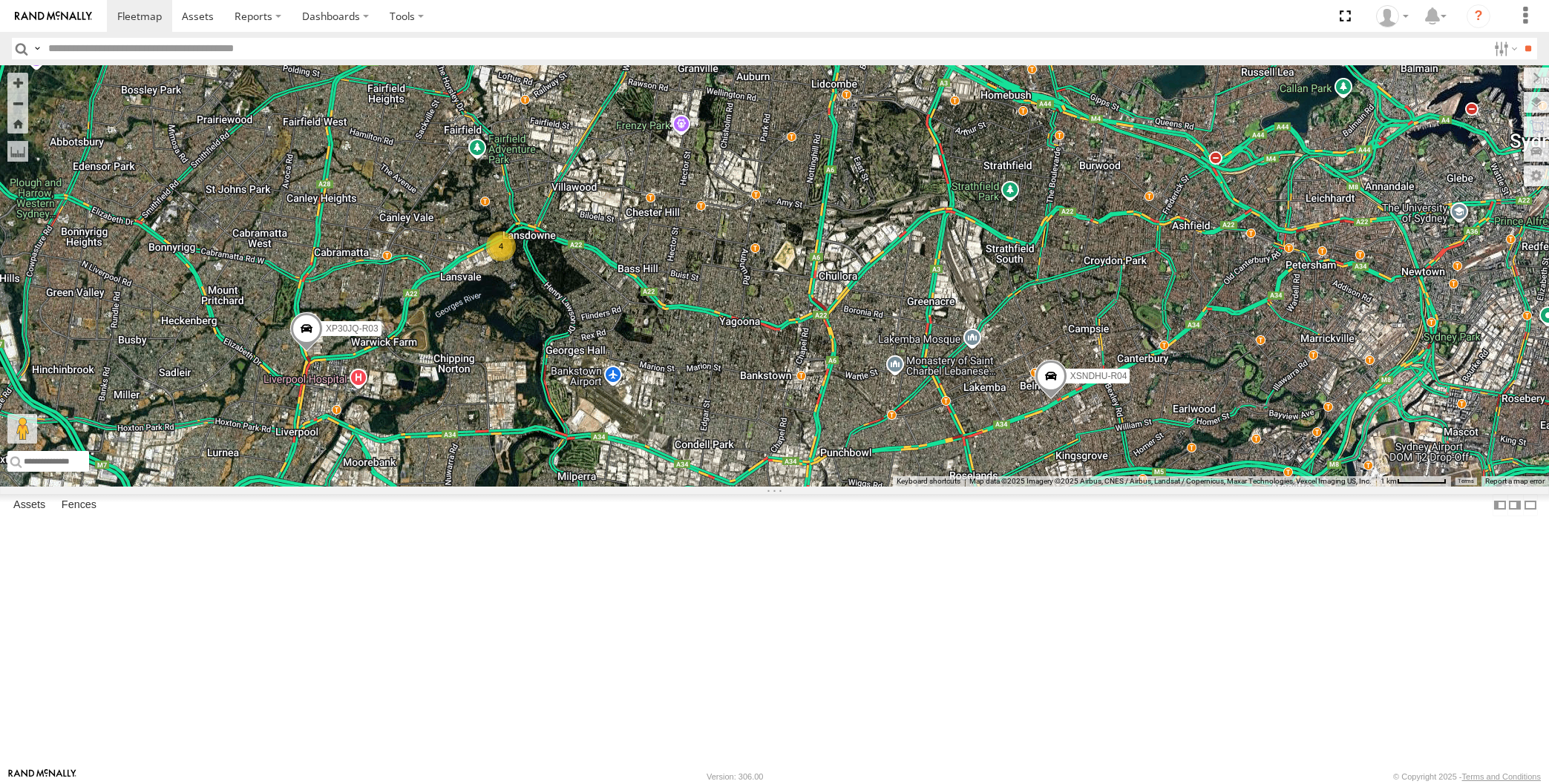
drag, startPoint x: 846, startPoint y: 619, endPoint x: 855, endPoint y: 618, distance: 9.1
click at [854, 487] on div "XP30JQ-R03 XSNDHU-R04 4 RJ5911-R79 XO97HS-R08" at bounding box center [774, 276] width 1549 height 422
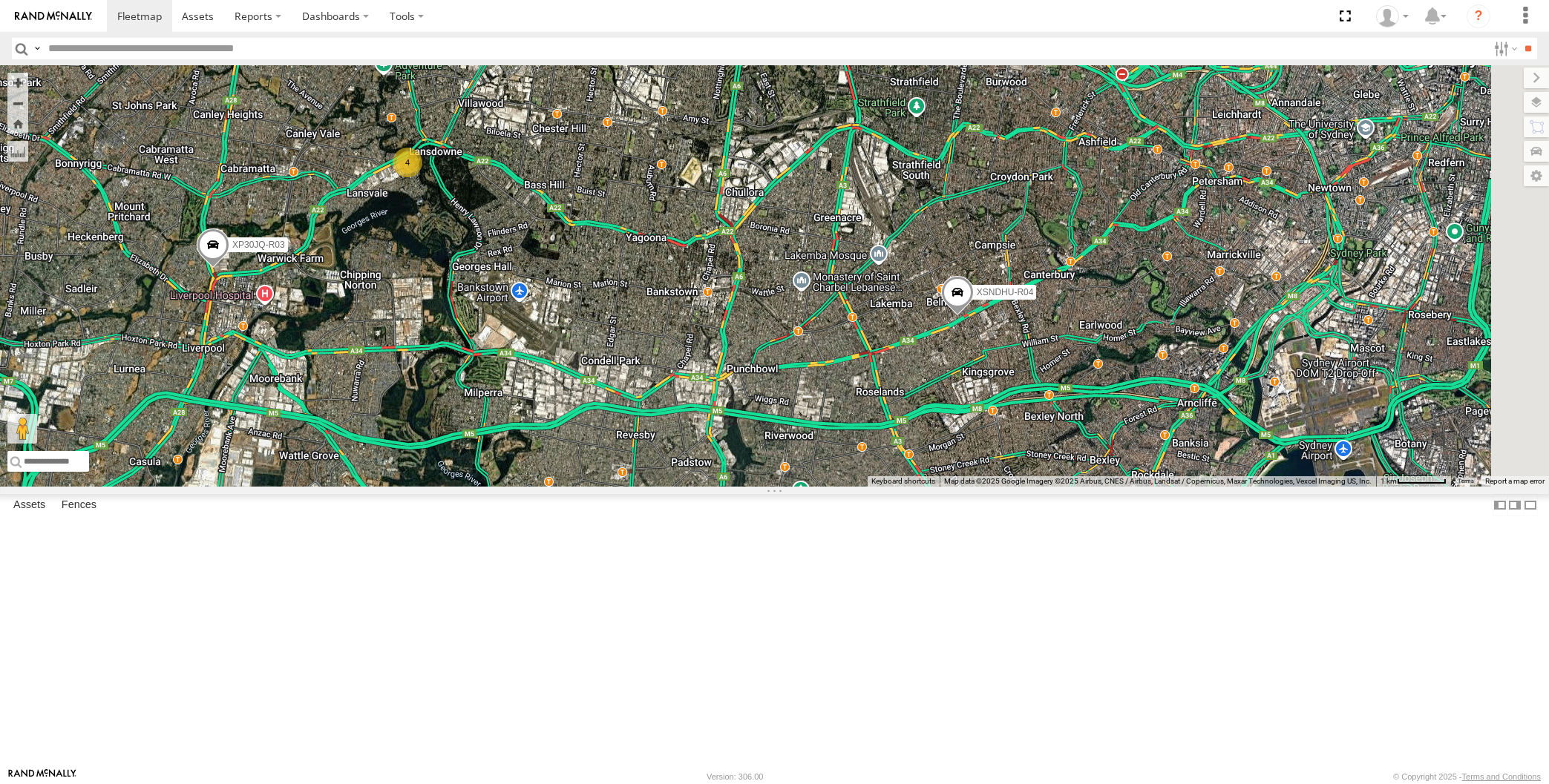
drag, startPoint x: 980, startPoint y: 568, endPoint x: 992, endPoint y: 535, distance: 35.1
click at [992, 487] on div "XP30JQ-R03 XSNDHU-R04 RJ5911-R79 XO97HS-R08 4" at bounding box center [774, 276] width 1549 height 422
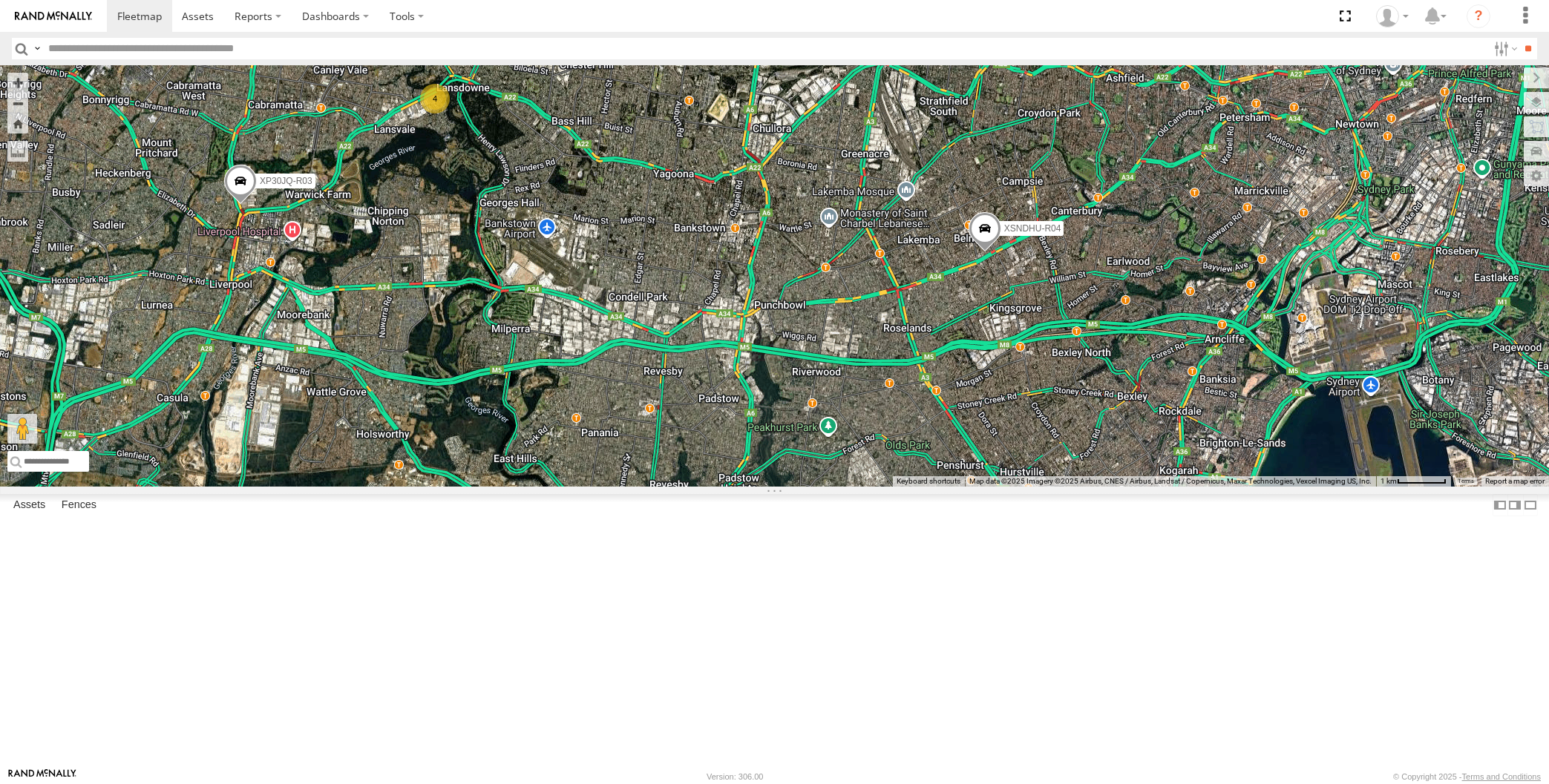
drag, startPoint x: 1058, startPoint y: 566, endPoint x: 1037, endPoint y: 587, distance: 29.7
click at [1037, 487] on div "XP30JQ-R03 XSNDHU-R04 RJ5911-R79 XO97HS-R08 4" at bounding box center [774, 276] width 1549 height 422
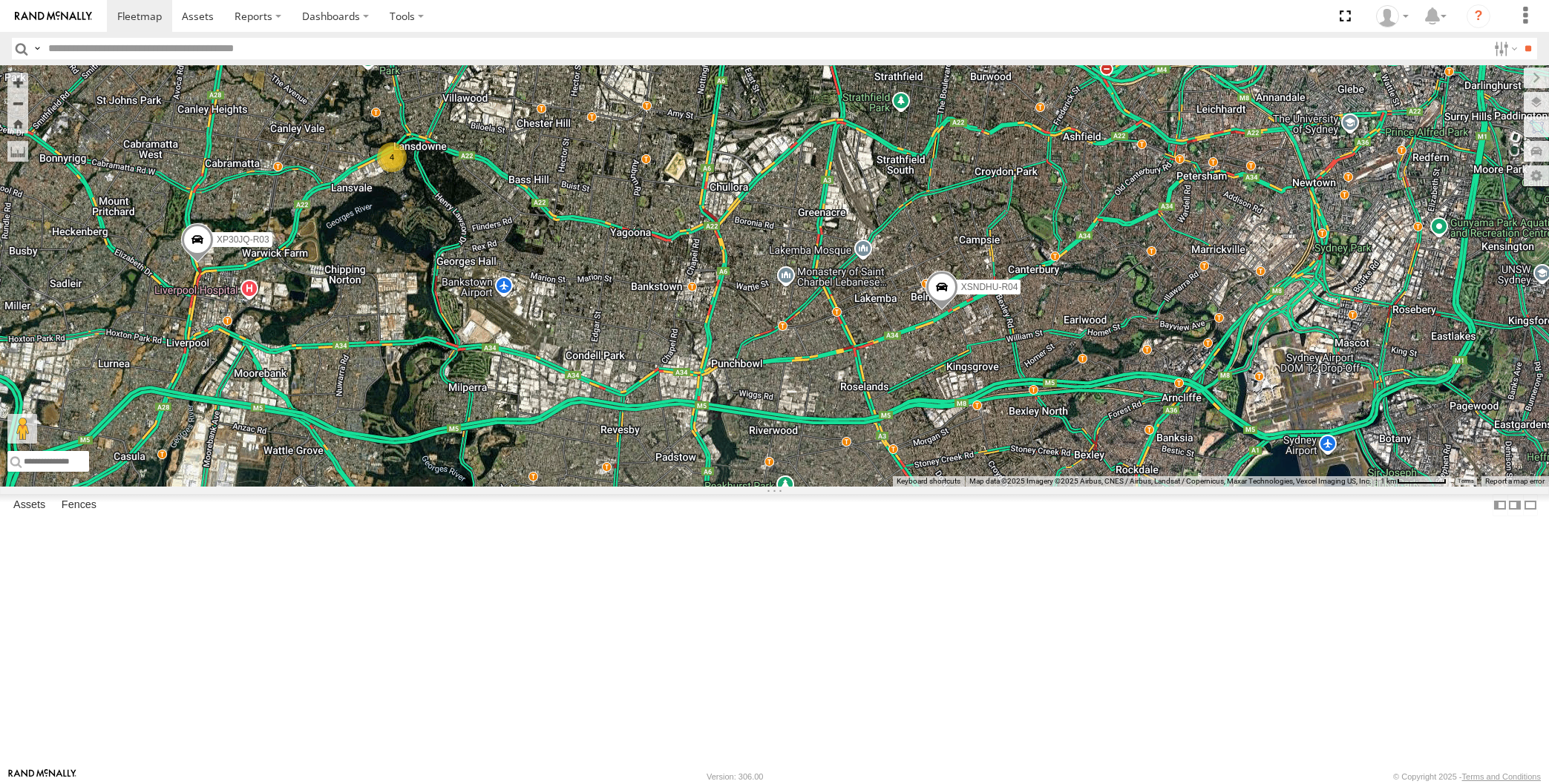
drag, startPoint x: 1039, startPoint y: 572, endPoint x: 1035, endPoint y: 579, distance: 8.1
click at [1035, 487] on div "XP30JQ-R03 XSNDHU-R04 RJ5911-R79 XO97HS-R08 4" at bounding box center [774, 276] width 1549 height 422
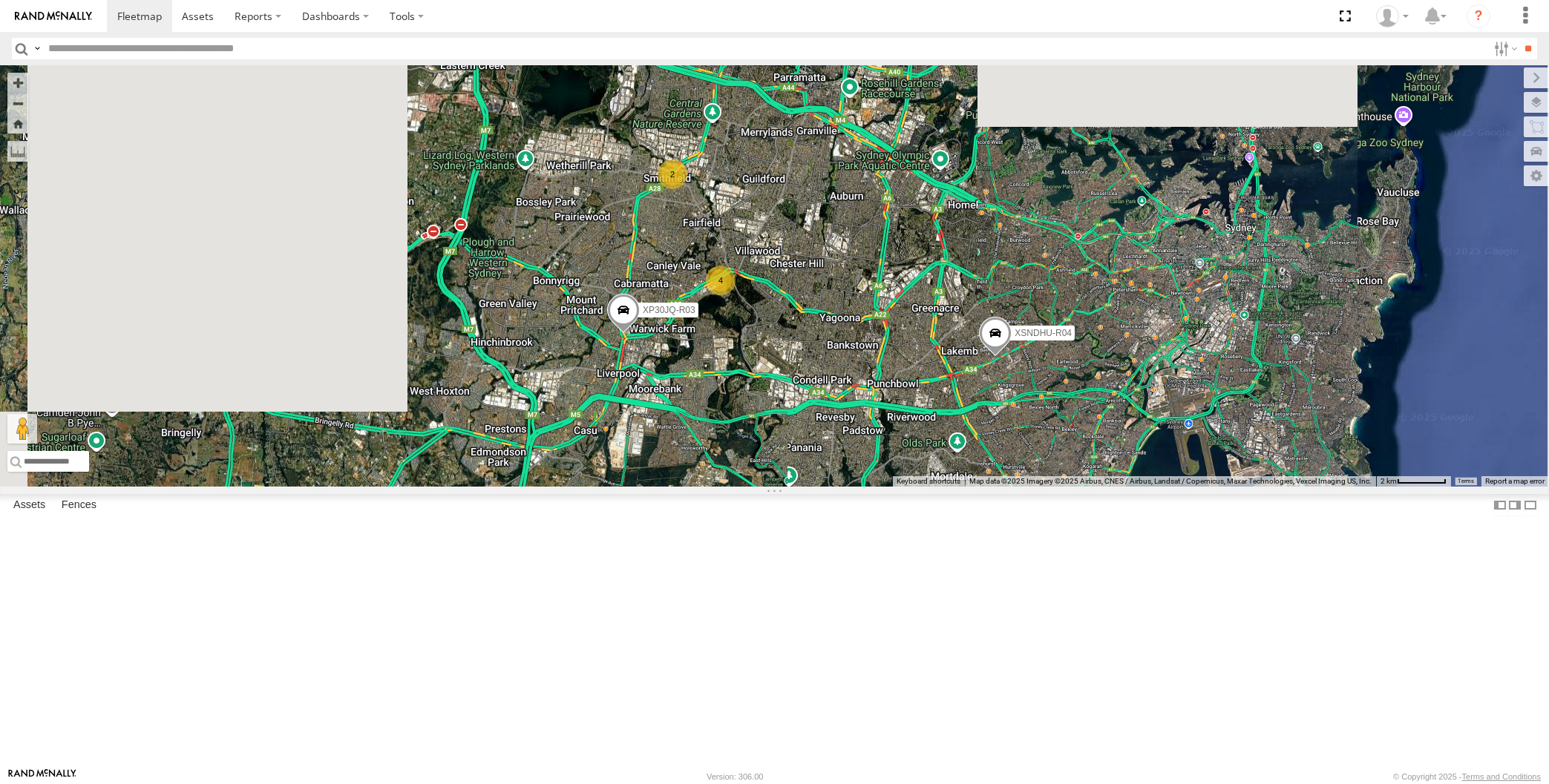
click at [1058, 487] on div "XP30JQ-R03 XSNDHU-R04 4 2" at bounding box center [774, 276] width 1549 height 422
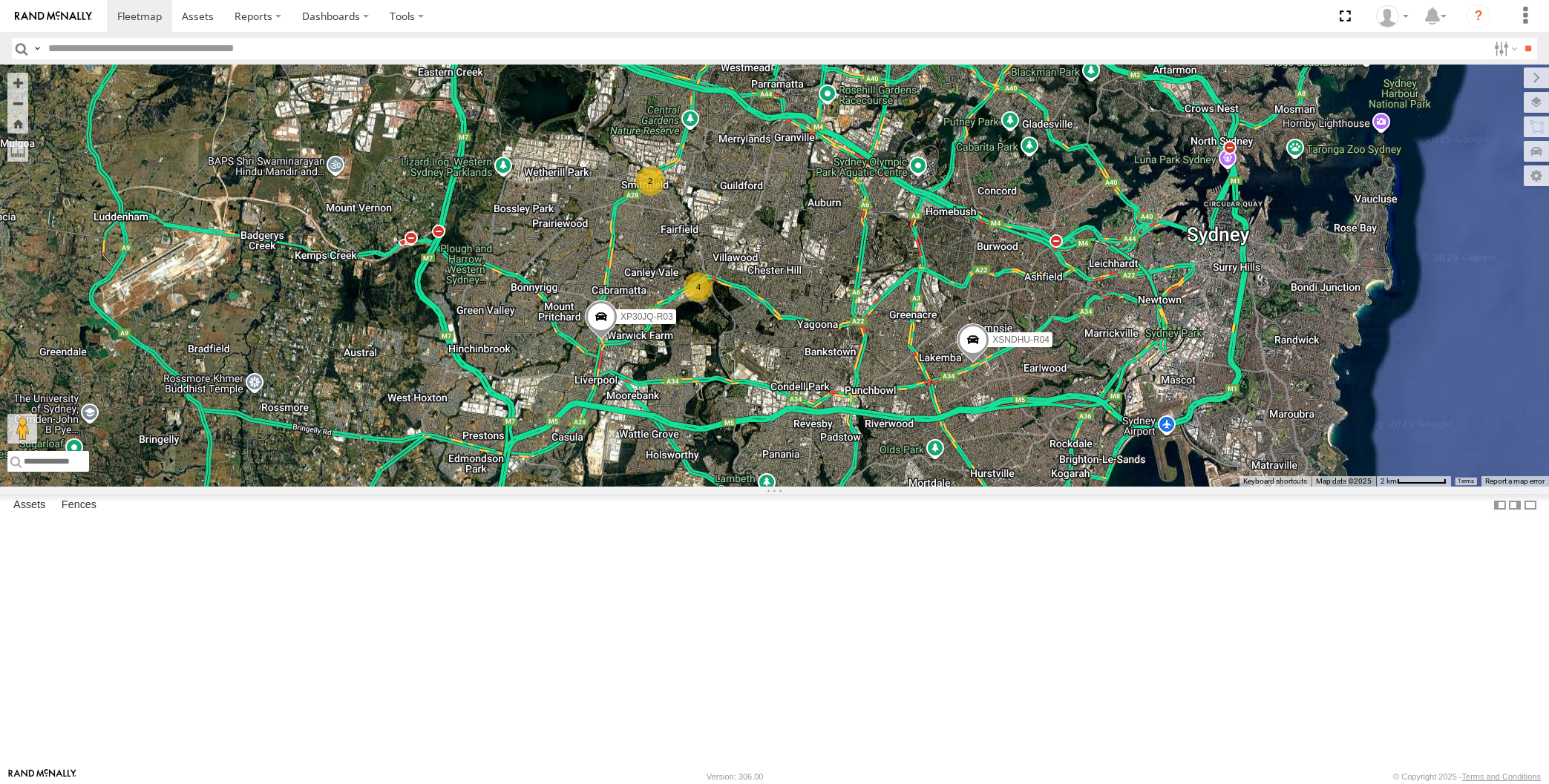
drag, startPoint x: 1058, startPoint y: 574, endPoint x: 1031, endPoint y: 566, distance: 28.2
click at [1037, 487] on div "XP30JQ-R03 XSNDHU-R04 4 2" at bounding box center [774, 276] width 1549 height 422
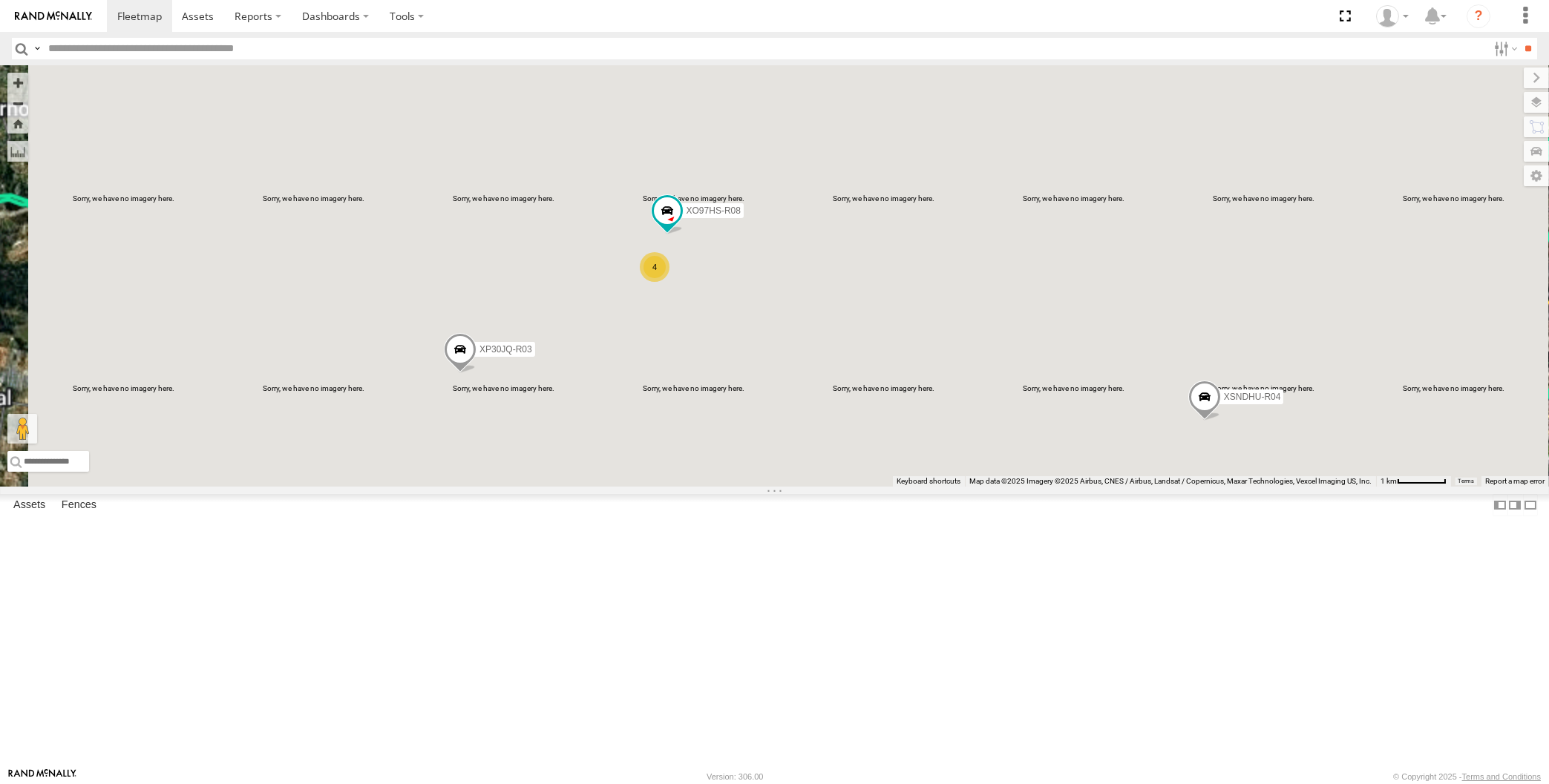
drag, startPoint x: 697, startPoint y: 433, endPoint x: 730, endPoint y: 455, distance: 39.7
click at [730, 453] on div "XP30JQ-R03 XSNDHU-R04 RJ5911-R79 XO97HS-R08 4" at bounding box center [774, 276] width 1549 height 422
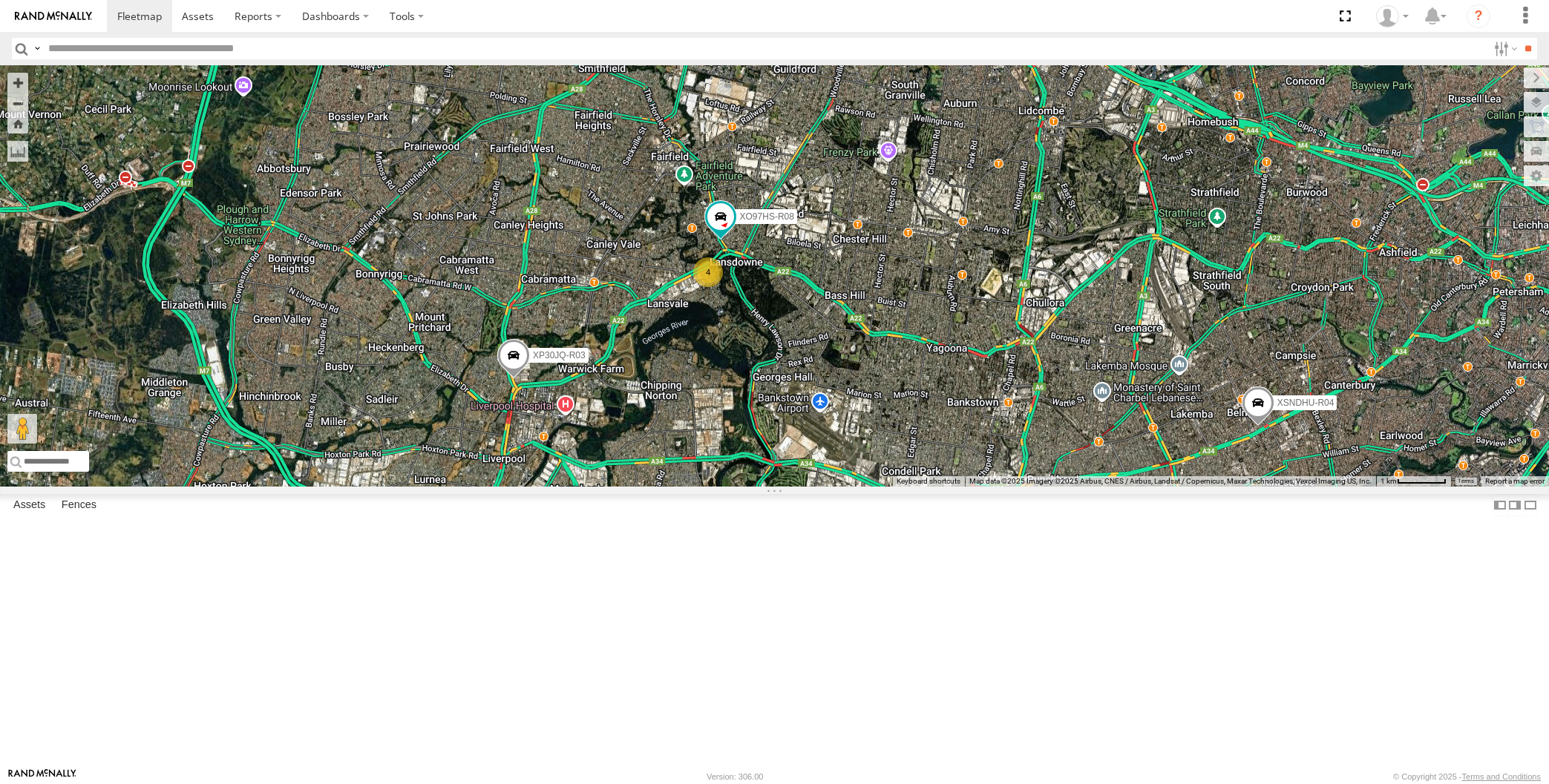
drag, startPoint x: 750, startPoint y: 604, endPoint x: 759, endPoint y: 583, distance: 22.8
click at [758, 487] on div "XP30JQ-R03 XSNDHU-R04 RJ5911-R79 XO97HS-R08 4" at bounding box center [774, 276] width 1549 height 422
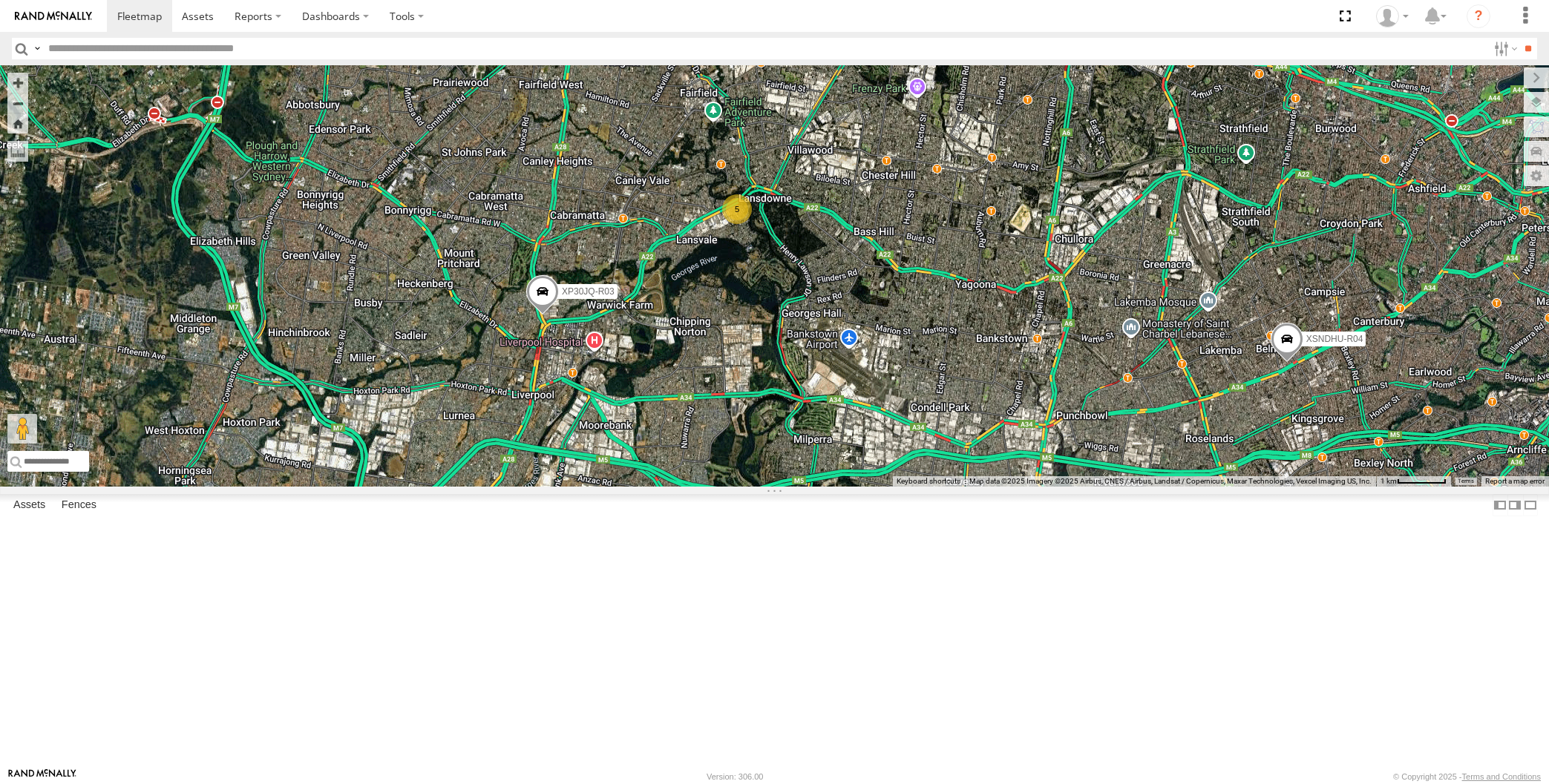
click at [769, 487] on div "XP30JQ-R03 XSNDHU-R04 RJ5911-R79 5" at bounding box center [774, 276] width 1549 height 422
drag, startPoint x: 765, startPoint y: 563, endPoint x: 751, endPoint y: 584, distance: 25.2
click at [752, 487] on div "XP30JQ-R03 XSNDHU-R04 RJ5911-R79 5" at bounding box center [774, 276] width 1549 height 422
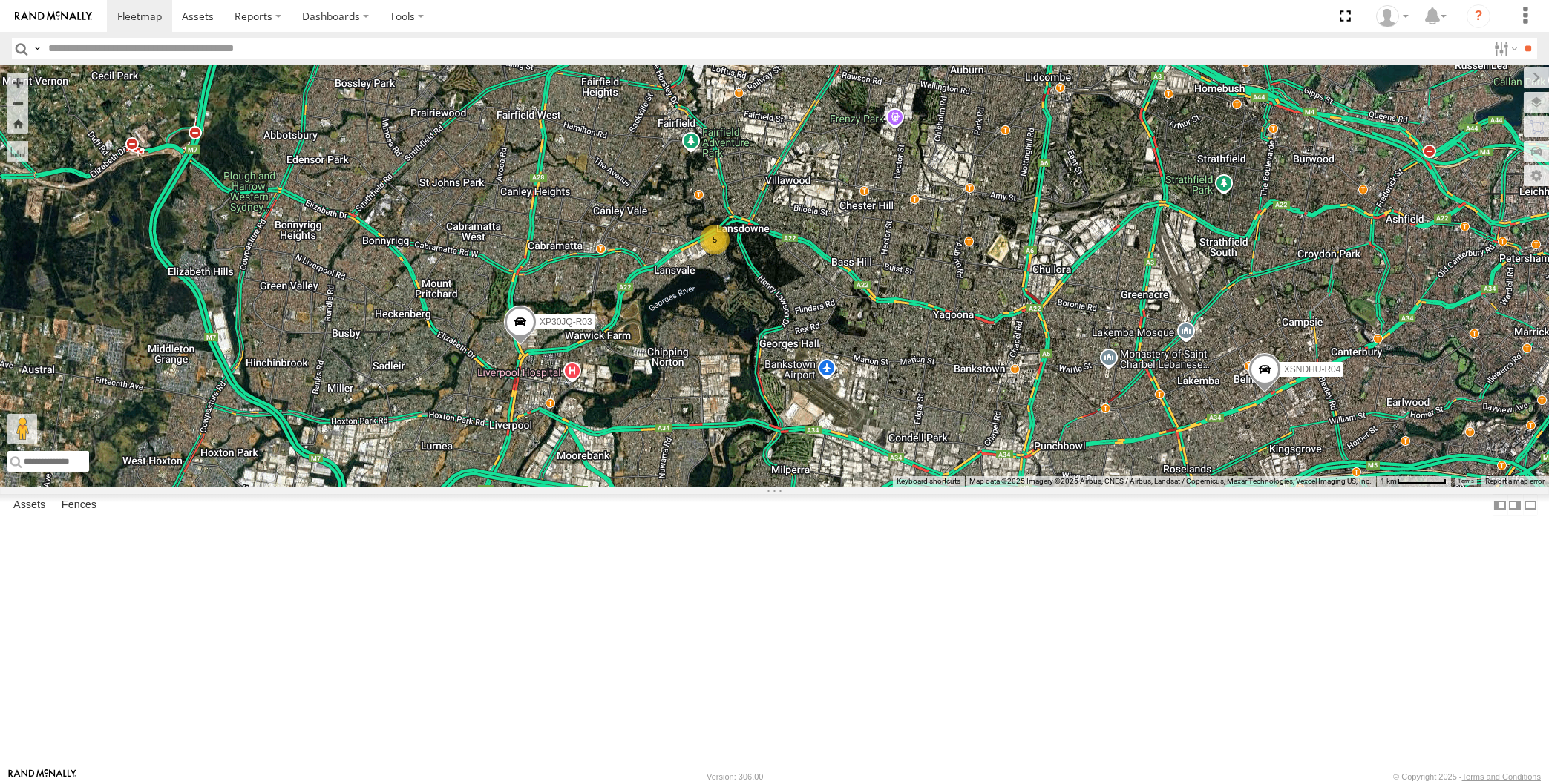
drag, startPoint x: 943, startPoint y: 549, endPoint x: 918, endPoint y: 570, distance: 32.6
click at [918, 487] on div "XP30JQ-R03 XSNDHU-R04 RJ5911-R79 5" at bounding box center [774, 276] width 1549 height 422
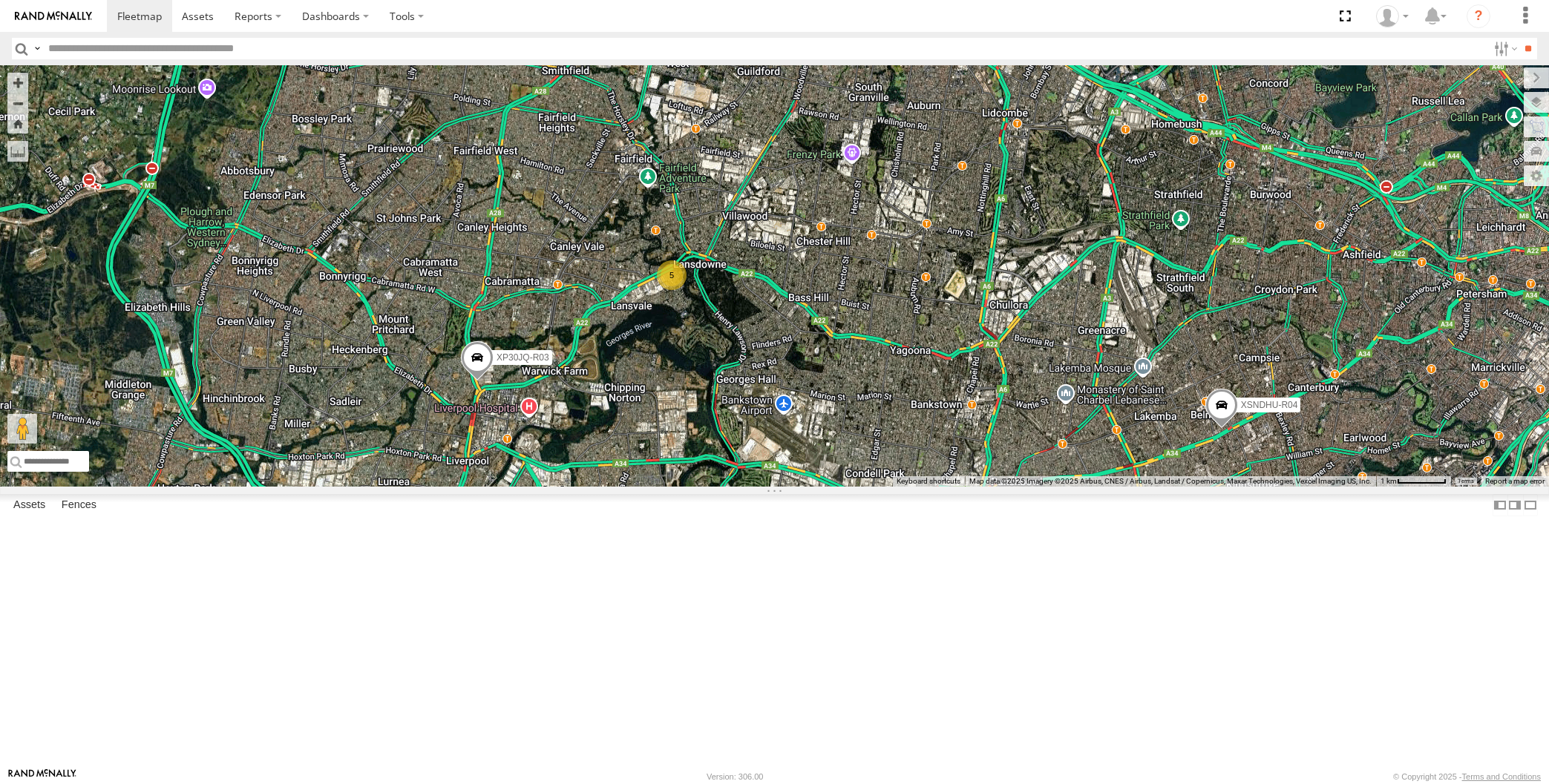
click at [829, 487] on div "XP30JQ-R03 XSNDHU-R04 RJ5911-R79 5" at bounding box center [774, 276] width 1549 height 422
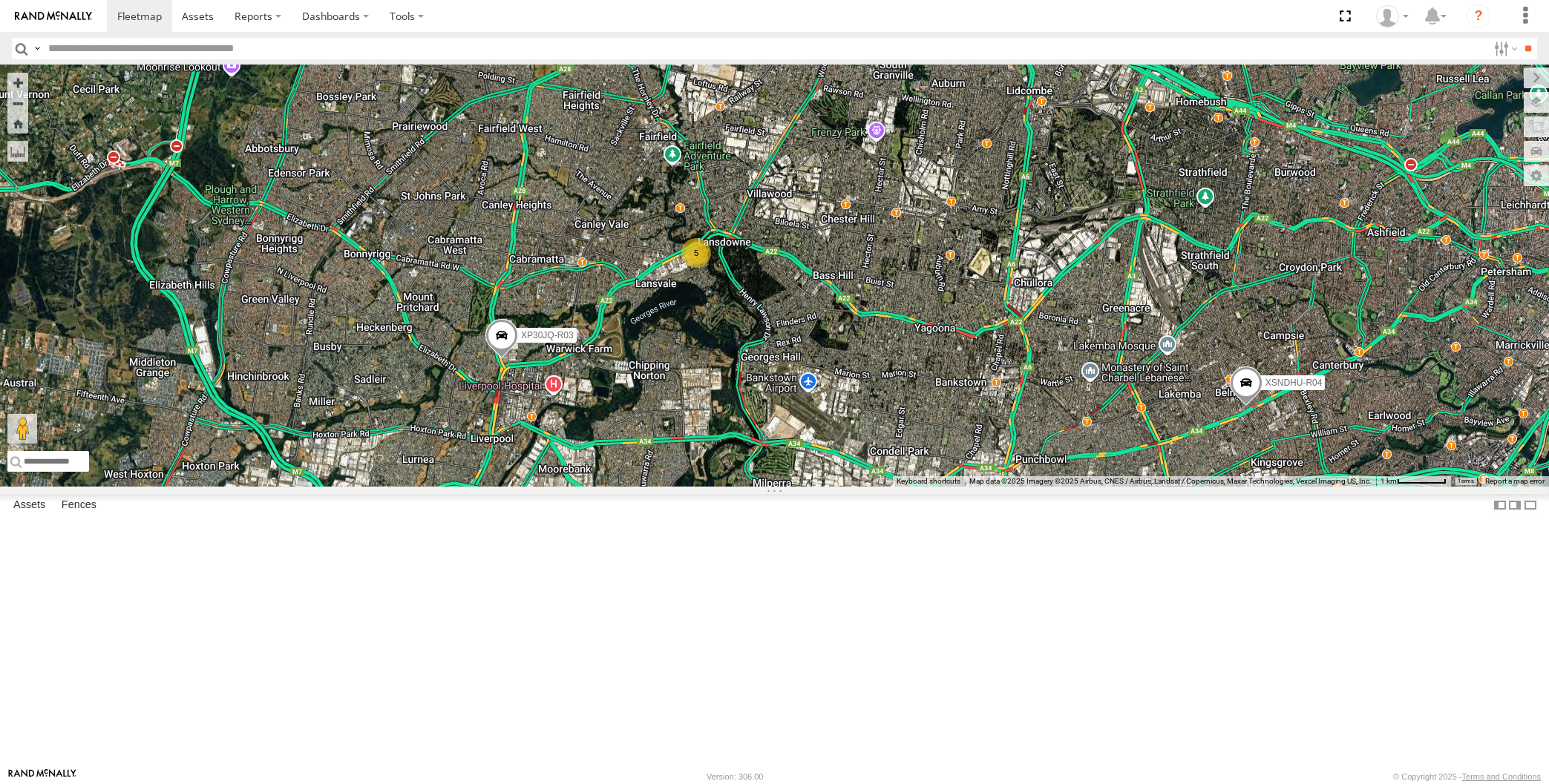
click at [845, 487] on div "XP30JQ-R03 XSNDHU-R04 RJ5911-R79 5" at bounding box center [774, 276] width 1549 height 422
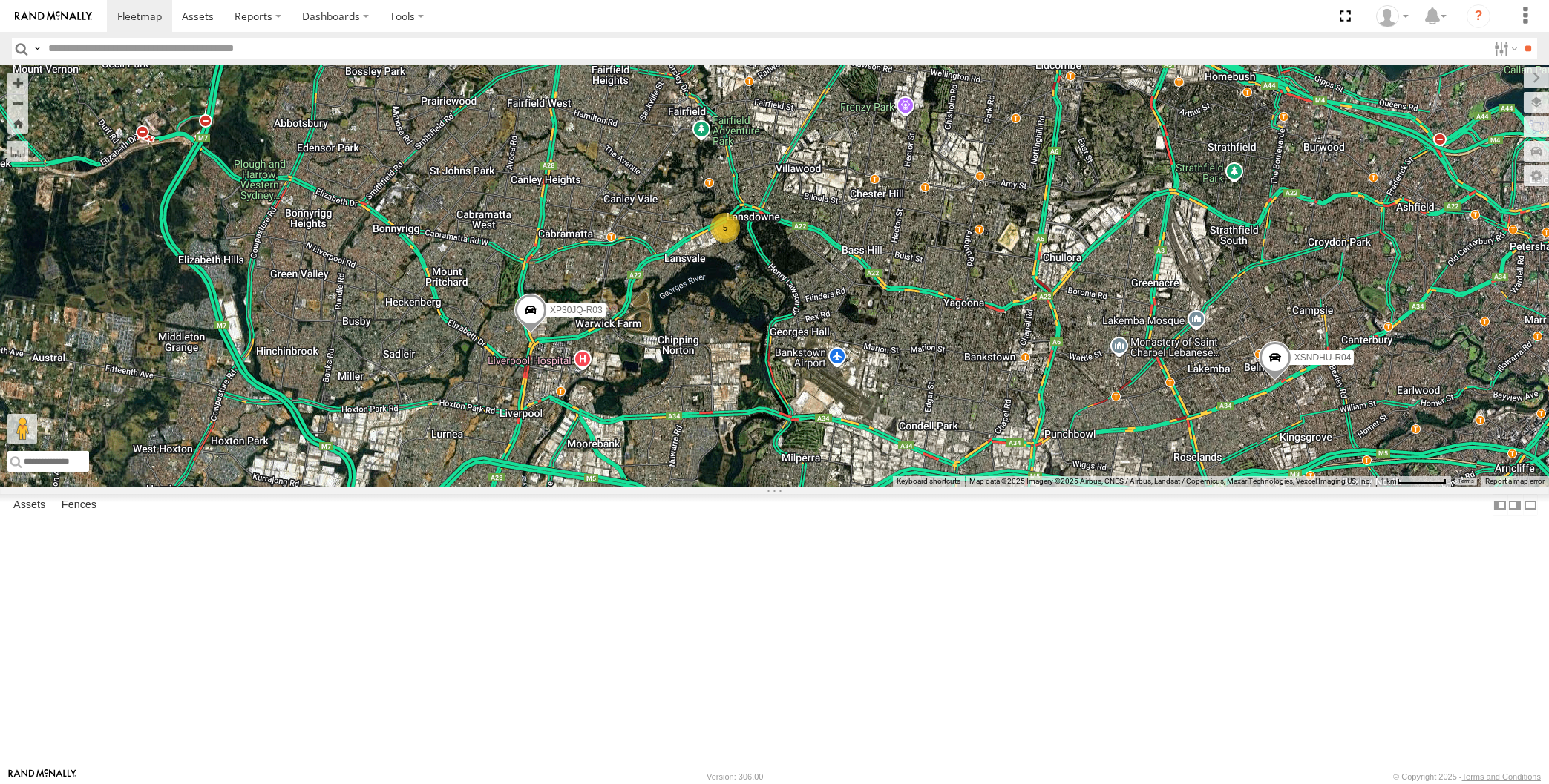
click at [859, 487] on div "XP30JQ-R03 XSNDHU-R04 RJ5911-R79 5" at bounding box center [774, 276] width 1549 height 422
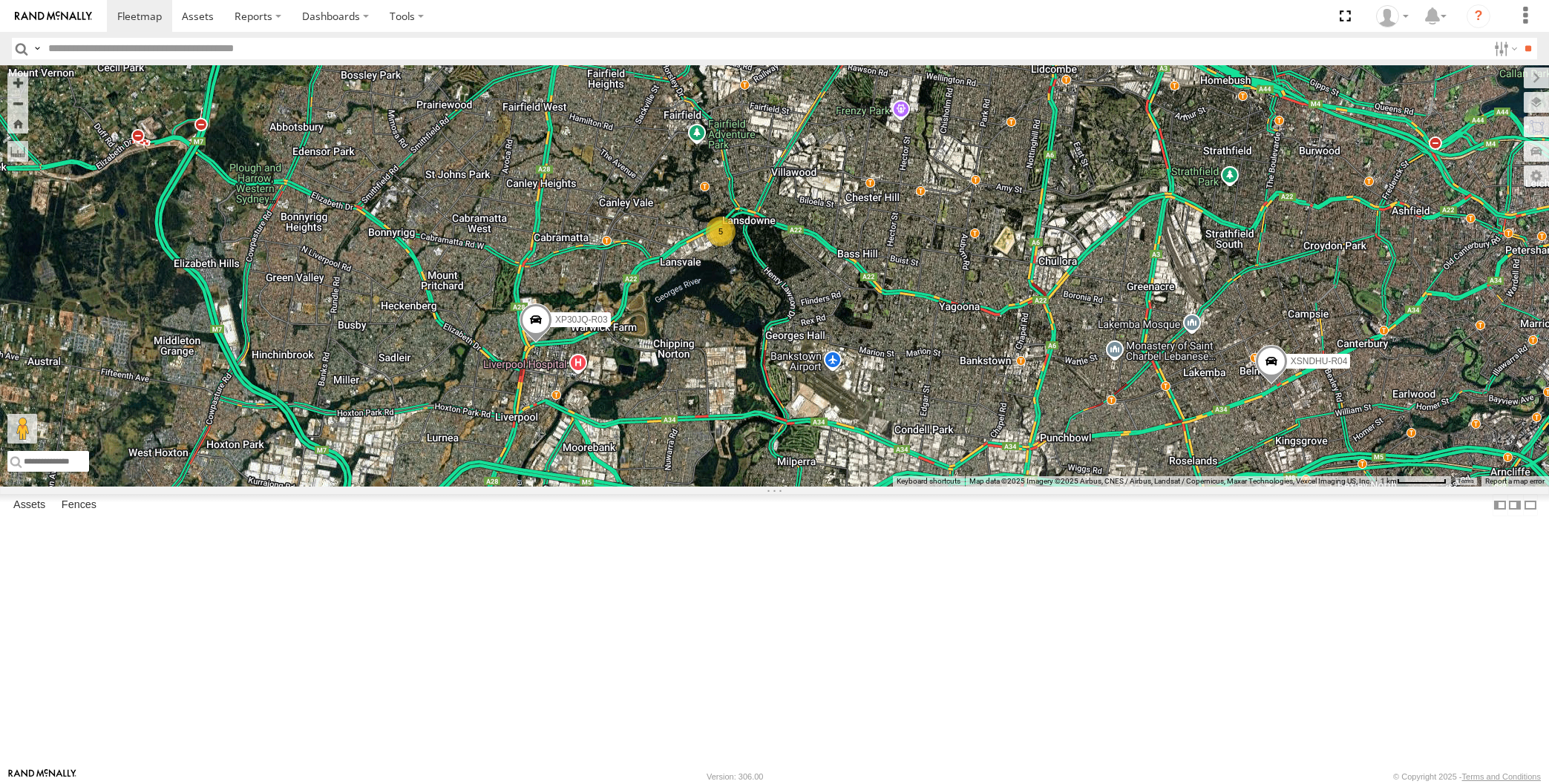
drag, startPoint x: 1352, startPoint y: 582, endPoint x: 1290, endPoint y: 553, distance: 68.4
click at [1321, 487] on div "XP30JQ-R03 XSNDHU-R04 RJ5911-R79 5" at bounding box center [774, 276] width 1549 height 422
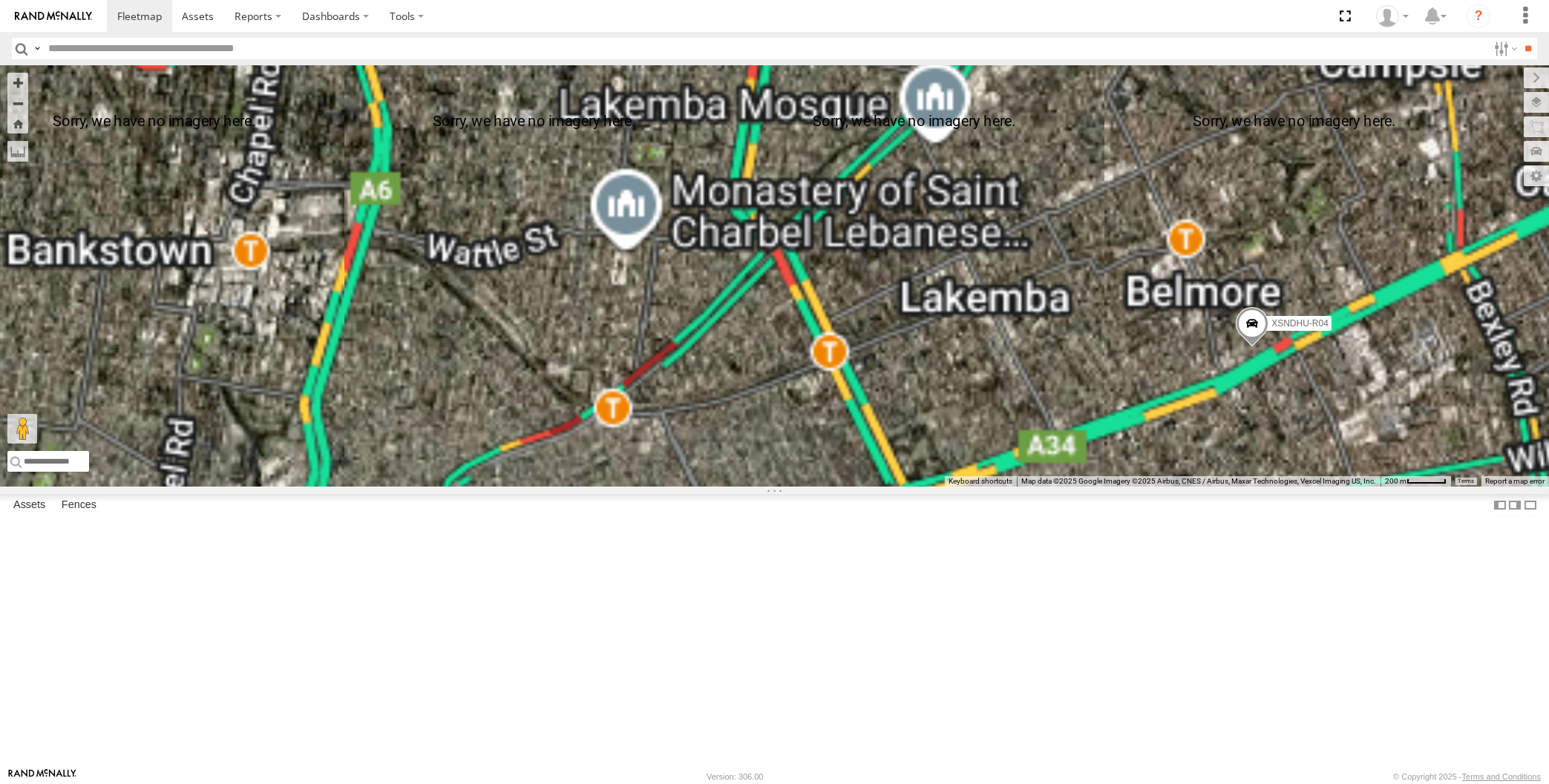
click at [1252, 347] on span at bounding box center [1252, 327] width 33 height 40
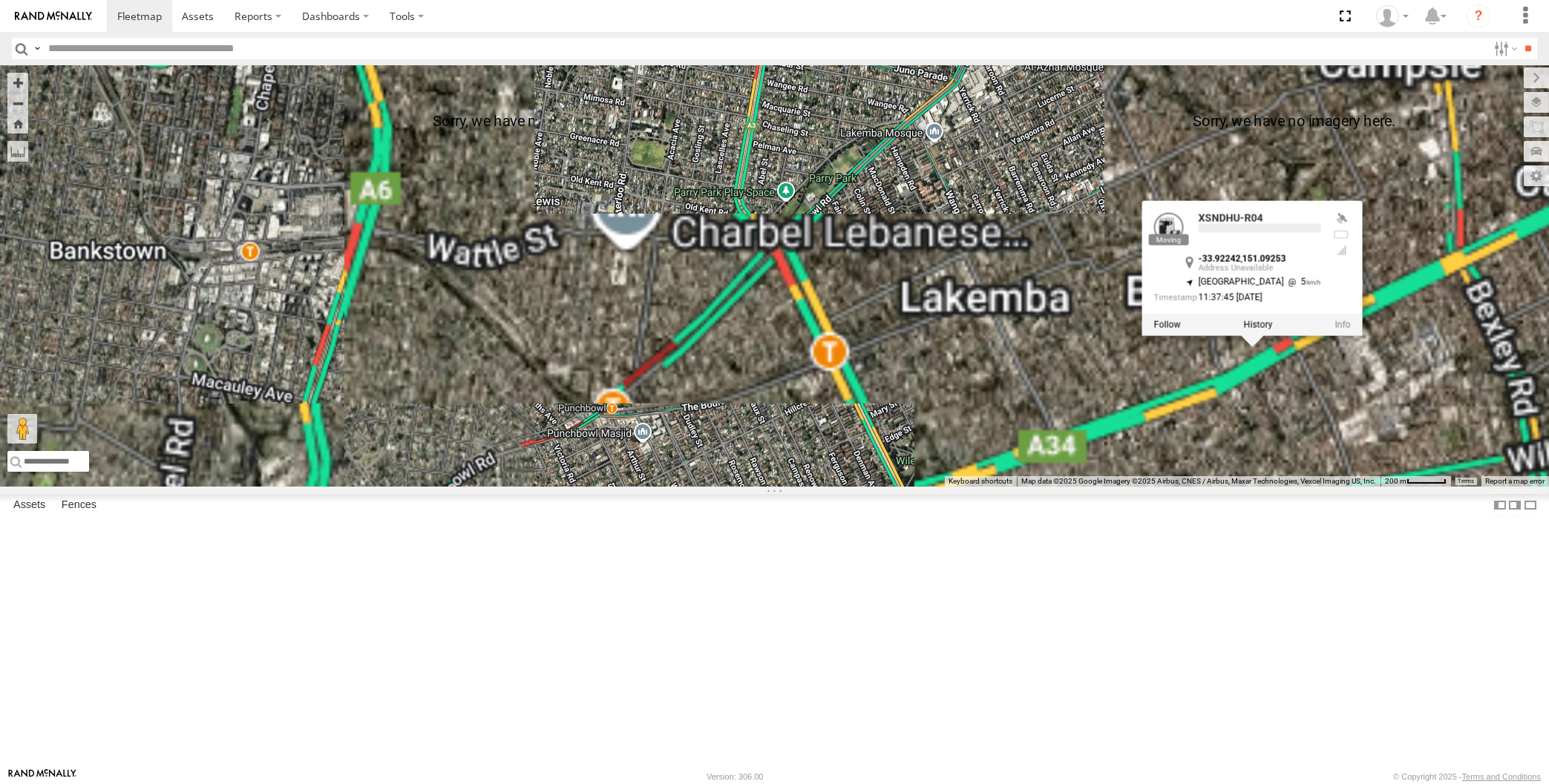
click at [1316, 487] on div "XP30JQ-R03 XSNDHU-R04 RJ5911-R79 XSNDHU-R04 -33.92242 , 151.09253 North East 5 …" at bounding box center [774, 276] width 1549 height 422
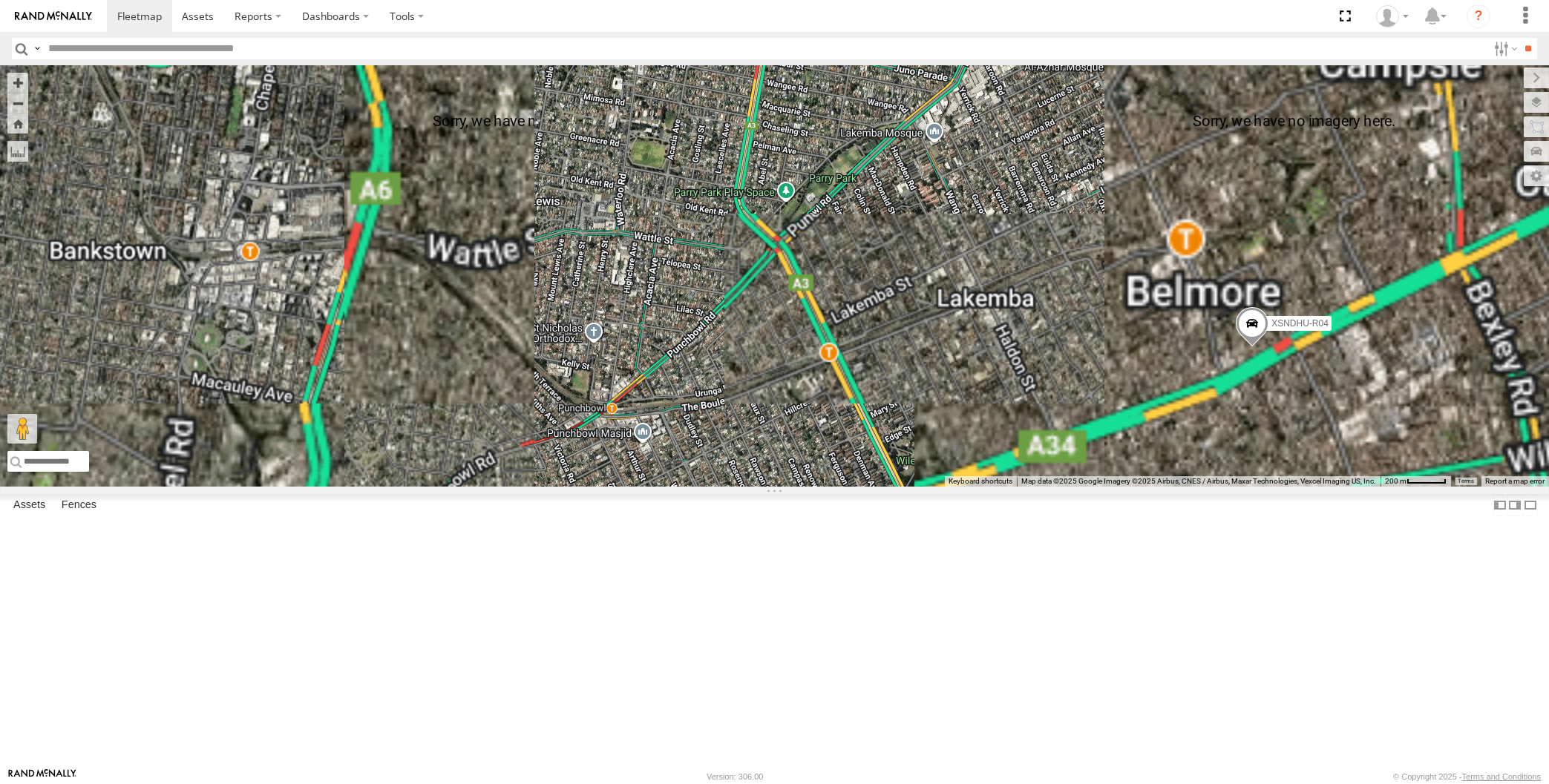
click at [1260, 487] on div "XP30JQ-R03 XSNDHU-R04 RJ5911-R79" at bounding box center [774, 276] width 1549 height 422
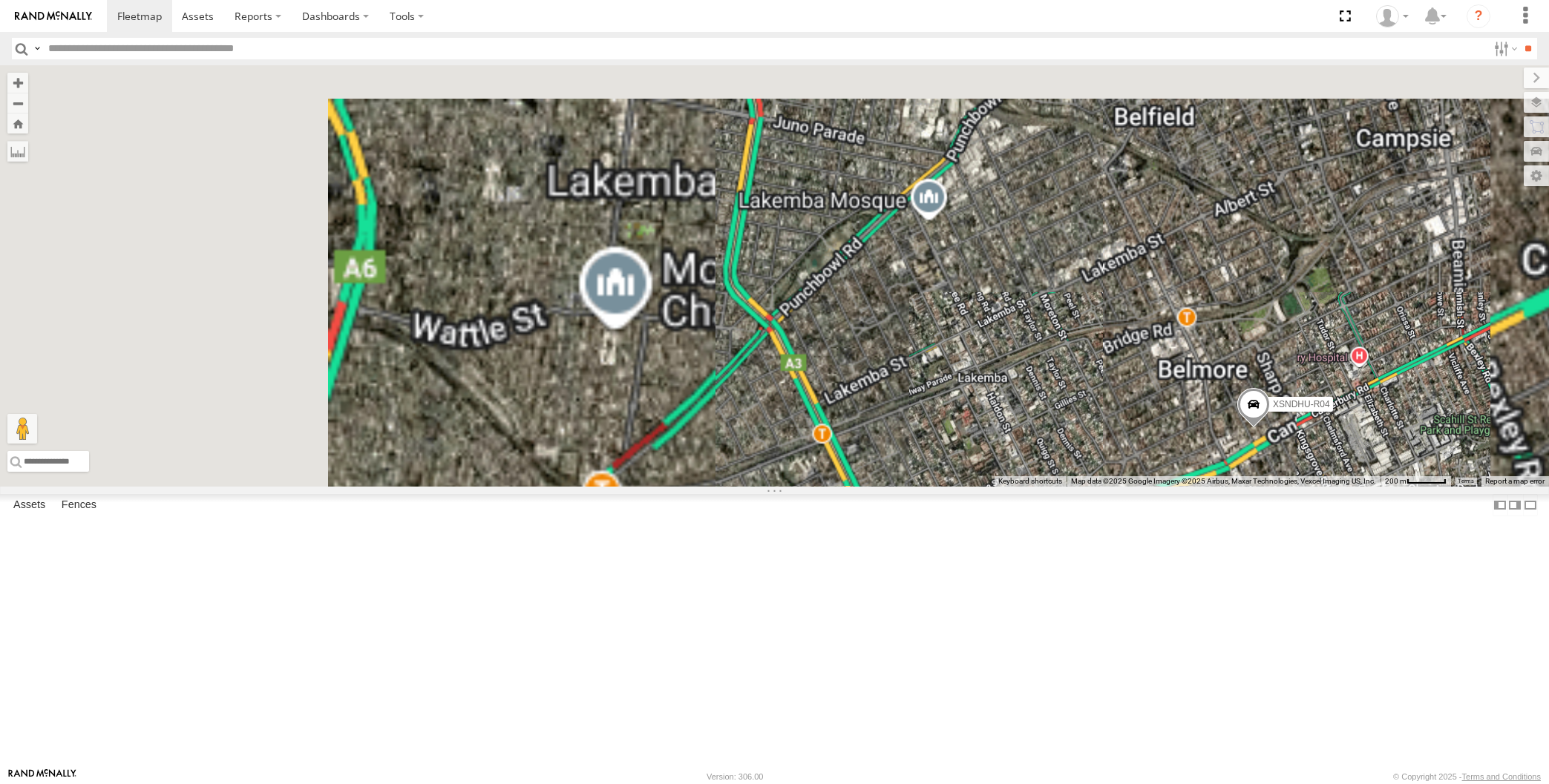
drag, startPoint x: 1309, startPoint y: 652, endPoint x: 1282, endPoint y: 634, distance: 32.4
click at [1294, 487] on div "XP30JQ-R03 XSNDHU-R04 RJ5911-R79" at bounding box center [774, 276] width 1549 height 422
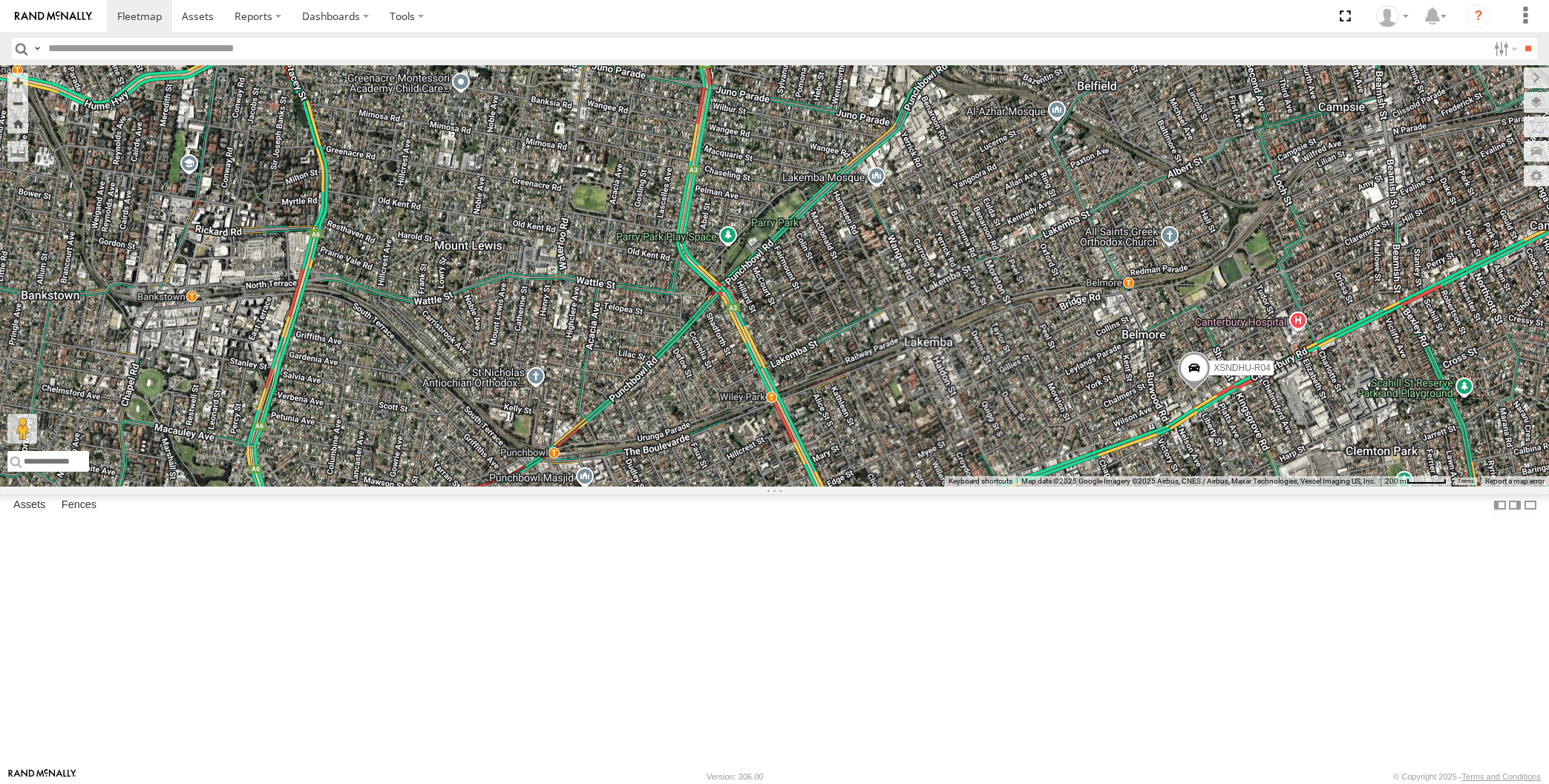
drag, startPoint x: 1318, startPoint y: 654, endPoint x: 1230, endPoint y: 616, distance: 95.9
click at [1259, 487] on div "XP30JQ-R03 XSNDHU-R04 RJ5911-R79" at bounding box center [774, 276] width 1549 height 422
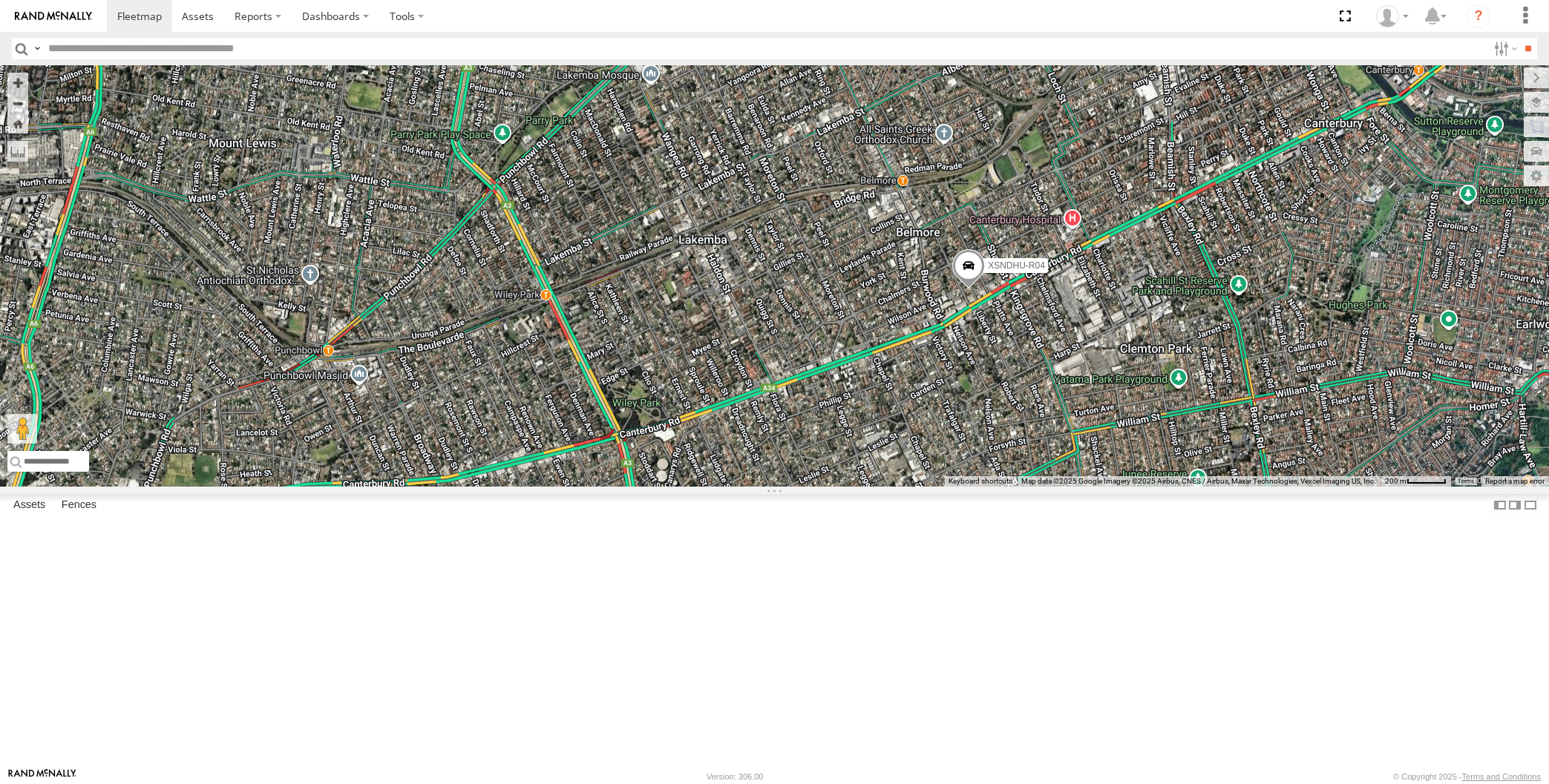
drag, startPoint x: 1134, startPoint y: 603, endPoint x: 1104, endPoint y: 533, distance: 76.2
click at [1104, 487] on div "XP30JQ-R03 XSNDHU-R04 RJ5911-R79" at bounding box center [774, 276] width 1549 height 422
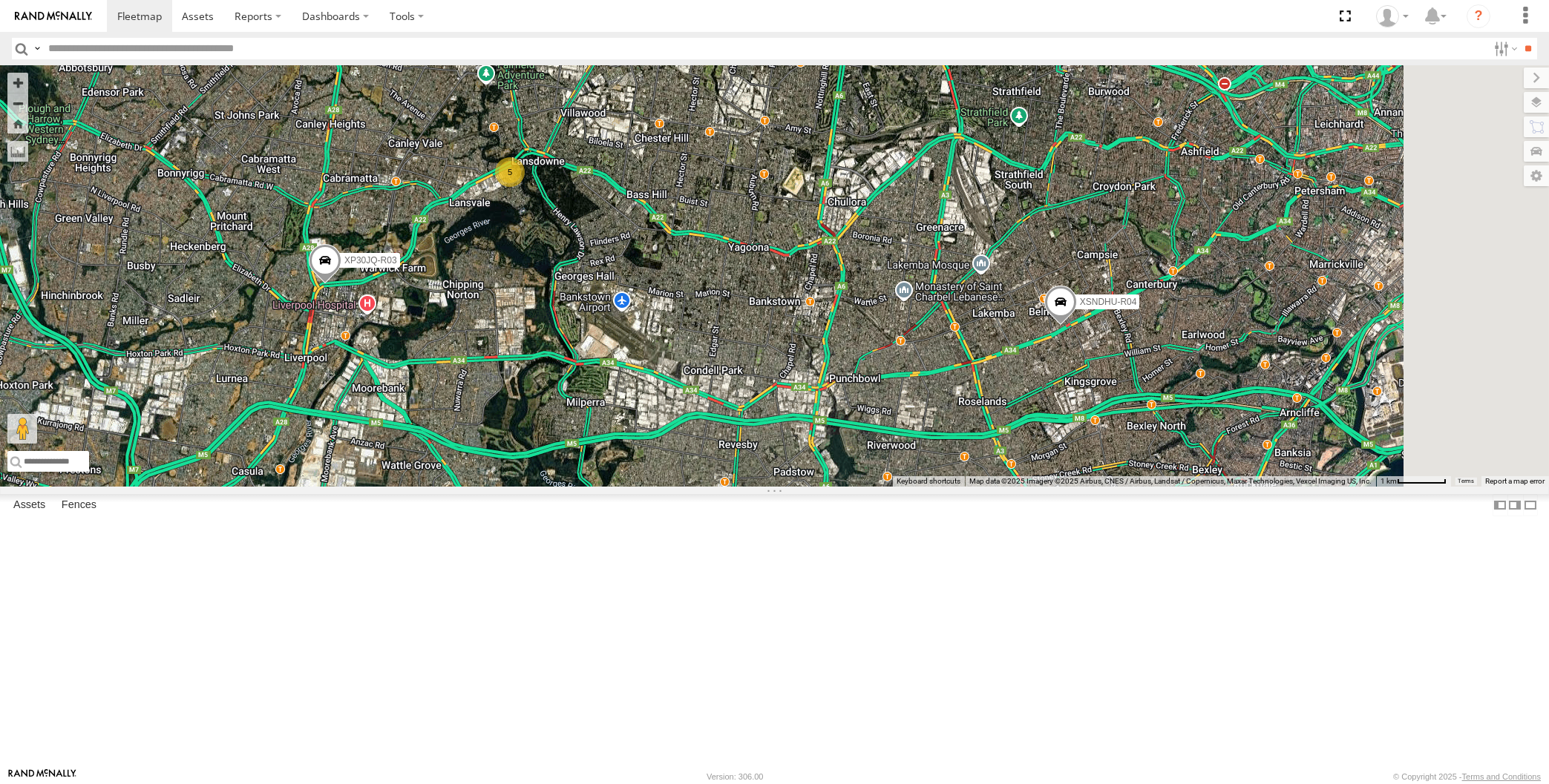
drag, startPoint x: 1026, startPoint y: 602, endPoint x: 1079, endPoint y: 578, distance: 58.2
click at [1079, 487] on div "XP30JQ-R03 XSNDHU-R04 RJ5911-R79 5" at bounding box center [774, 276] width 1549 height 422
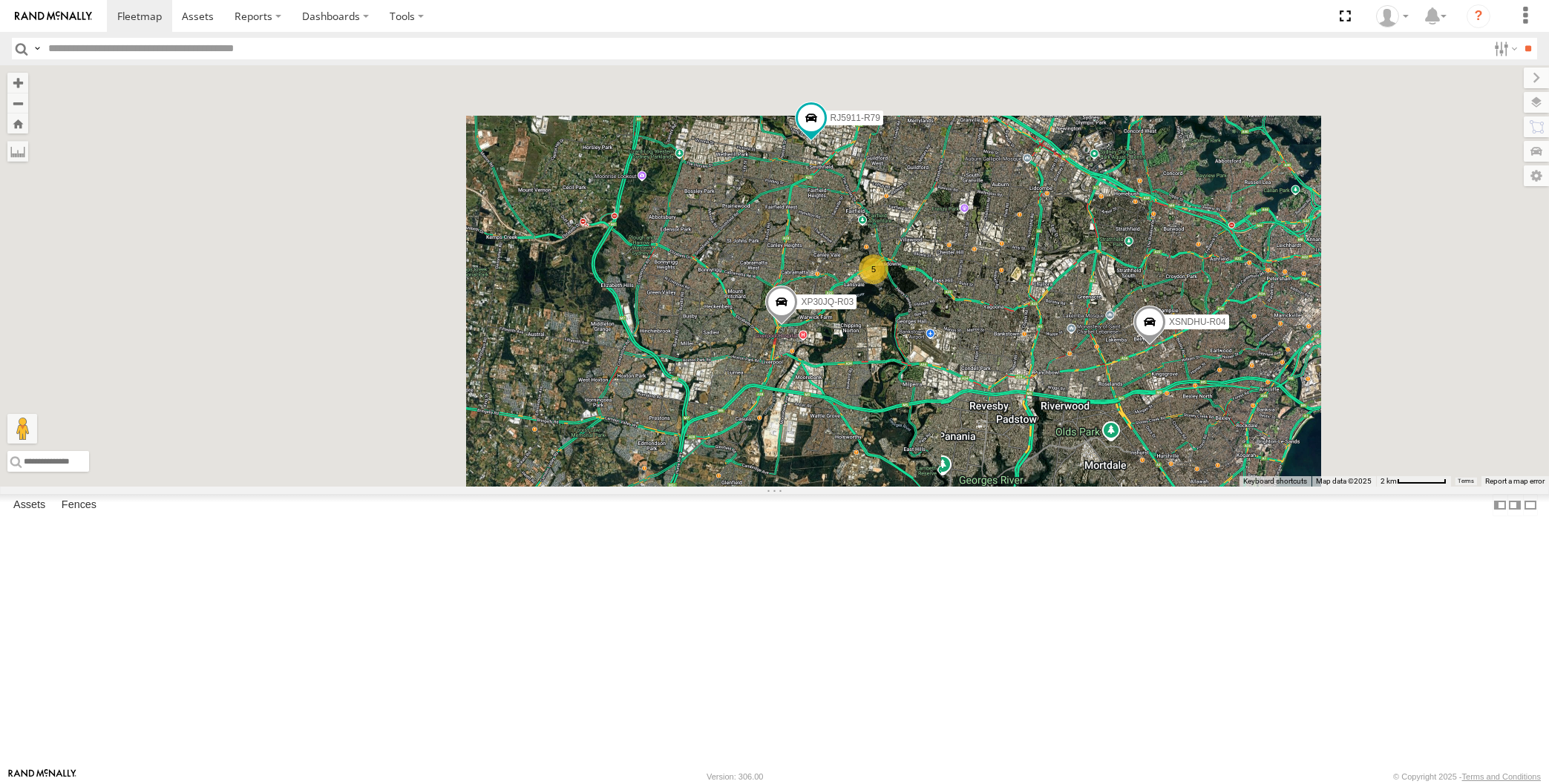
drag, startPoint x: 1064, startPoint y: 591, endPoint x: 1007, endPoint y: 597, distance: 57.3
click at [1007, 487] on div "XP30JQ-R03 XSNDHU-R04 RJ5911-R79 5" at bounding box center [774, 276] width 1549 height 422
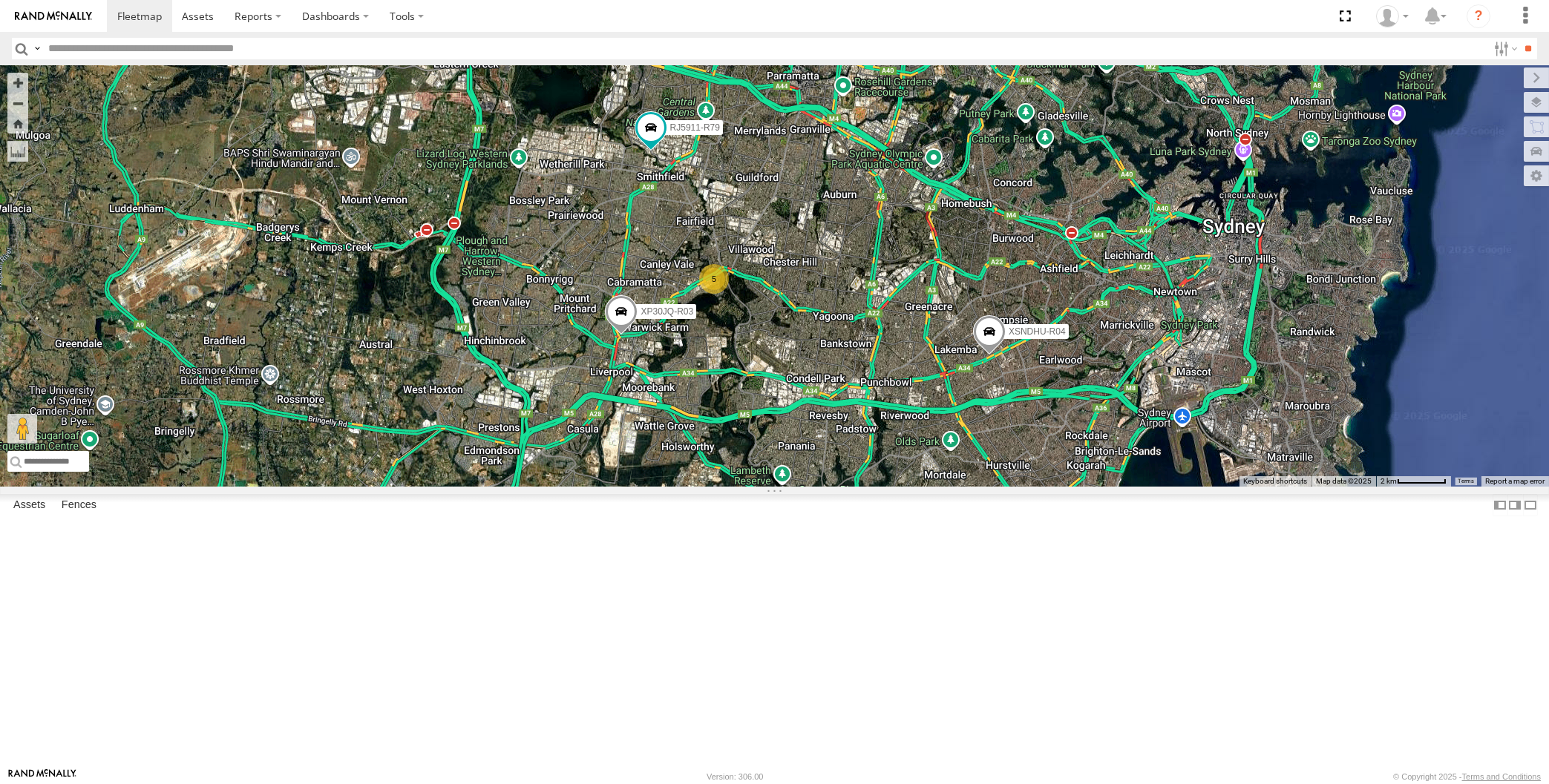
drag, startPoint x: 817, startPoint y: 445, endPoint x: 811, endPoint y: 423, distance: 22.8
click at [811, 423] on div "XP30JQ-R03 XSNDHU-R04 RJ5911-R79 5" at bounding box center [774, 276] width 1549 height 422
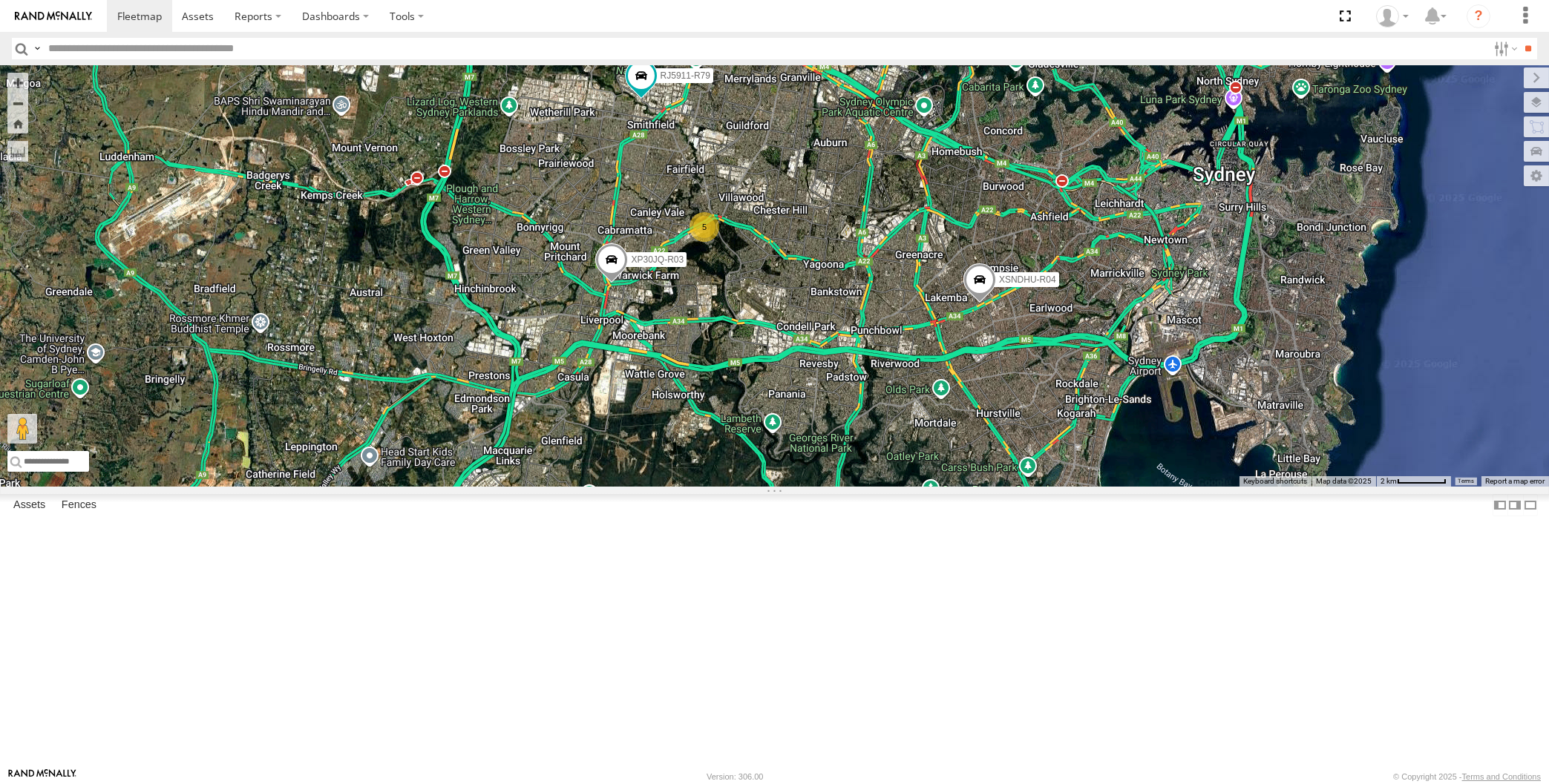
click at [353, 429] on div "XP30JQ-R03 XSNDHU-R04 RJ5911-R79 5" at bounding box center [774, 276] width 1549 height 422
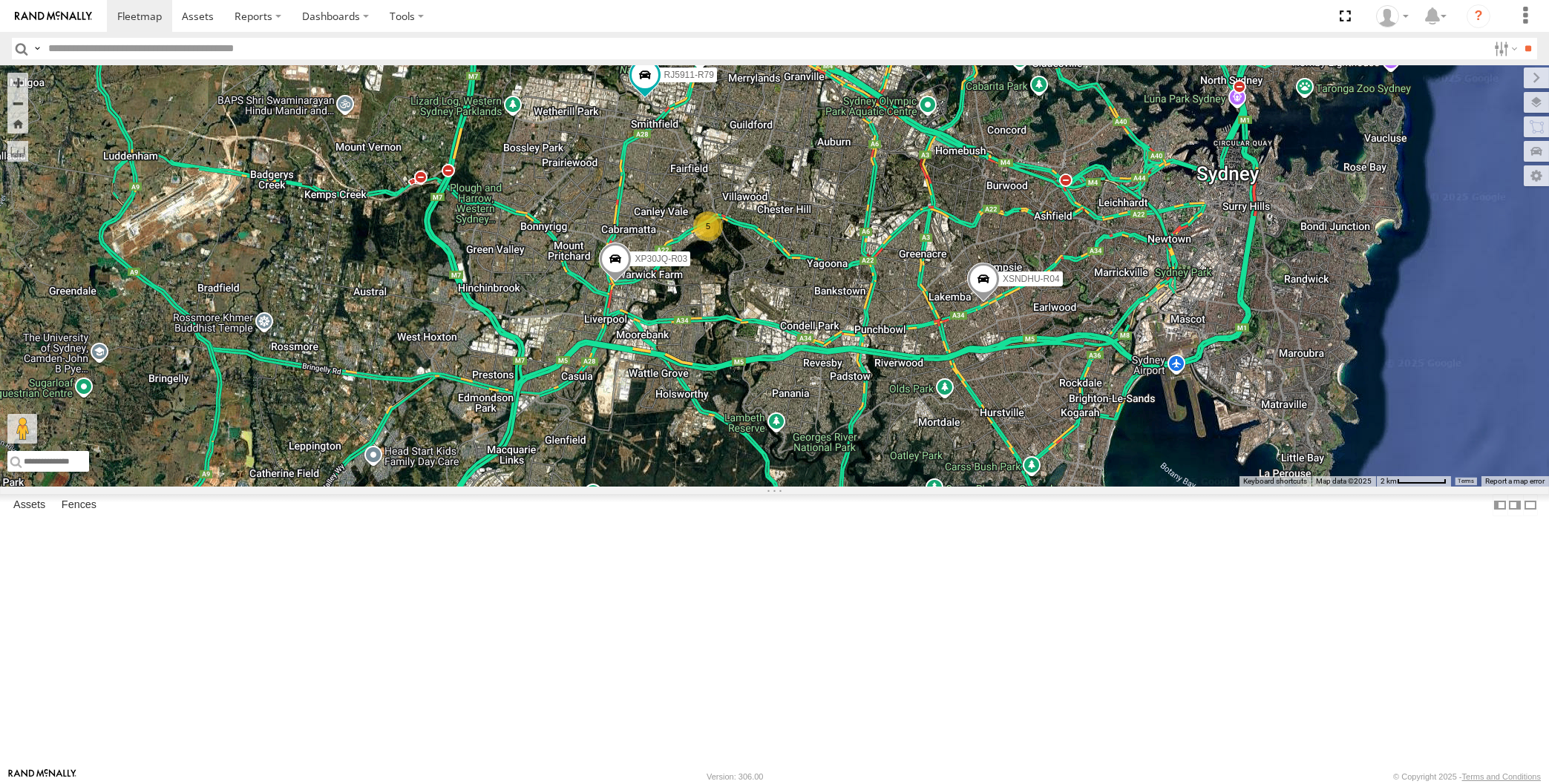
click at [845, 487] on div "XP30JQ-R03 XSNDHU-R04 RJ5911-R79 5" at bounding box center [774, 276] width 1549 height 422
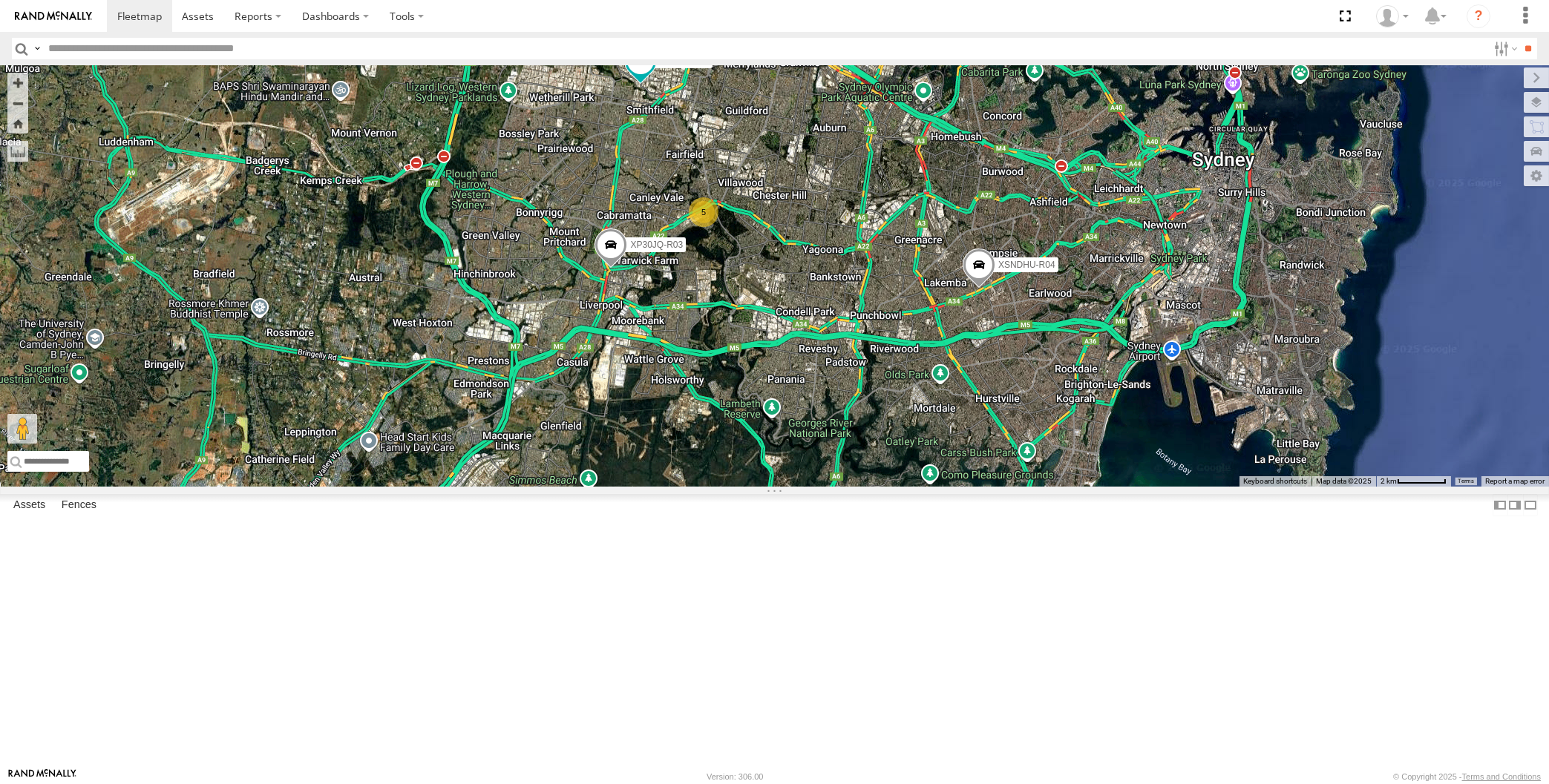
drag, startPoint x: 952, startPoint y: 472, endPoint x: 947, endPoint y: 466, distance: 7.8
click at [947, 466] on div "XP30JQ-R03 XSNDHU-R04 RJ5911-R79 5" at bounding box center [774, 276] width 1549 height 422
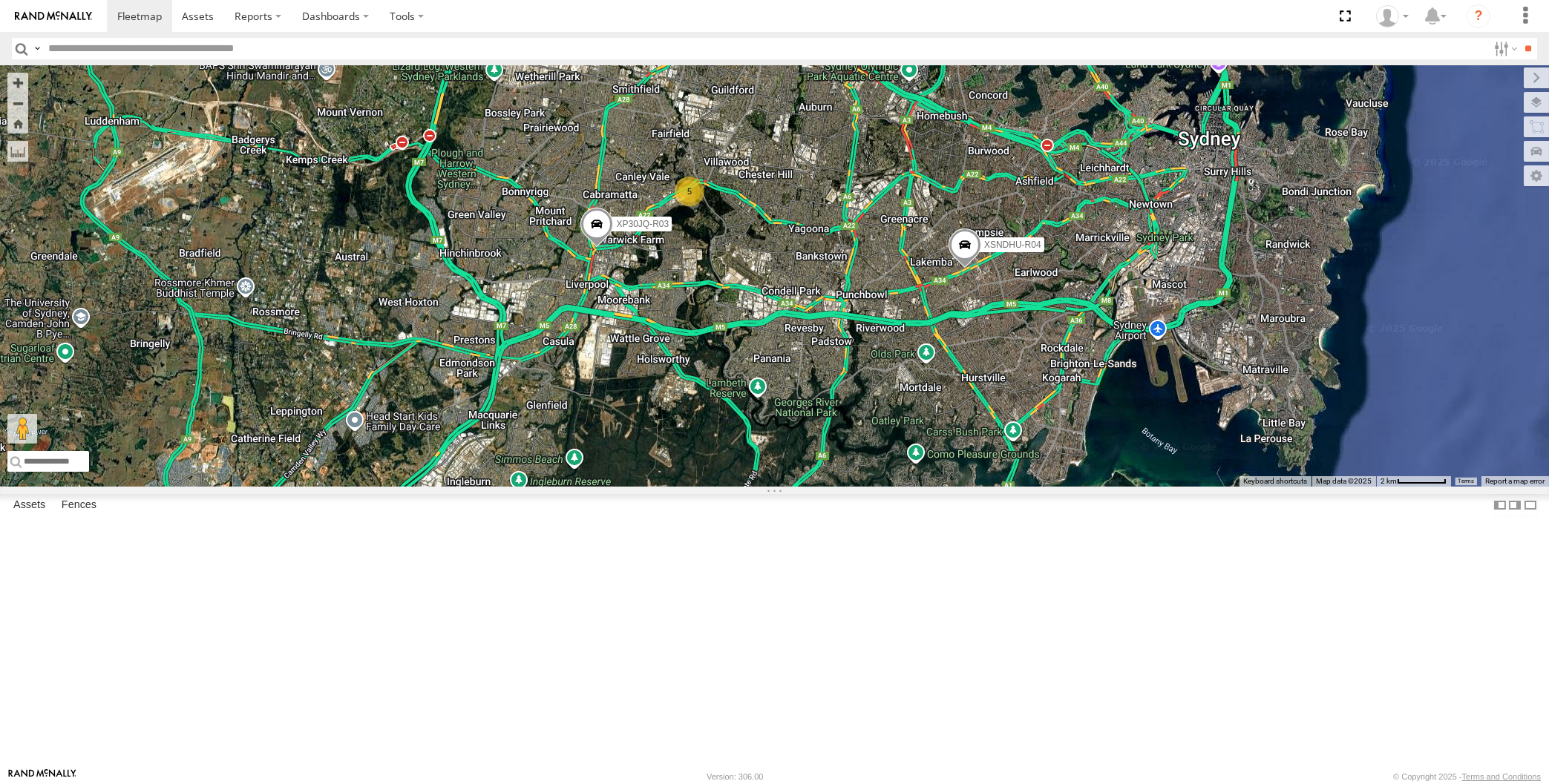
drag, startPoint x: 981, startPoint y: 537, endPoint x: 1013, endPoint y: 530, distance: 32.8
click at [978, 487] on div "XP30JQ-R03 XSNDHU-R04 RJ5911-R79 5" at bounding box center [774, 276] width 1549 height 422
click at [230, 487] on div "XP30JQ-R03 XSNDHU-R04 RJ5911-R79 5" at bounding box center [774, 276] width 1549 height 422
click at [405, 487] on div "XP30JQ-R03 XSNDHU-R04 RJ5911-R79 5" at bounding box center [774, 276] width 1549 height 422
click at [639, 487] on div "XP30JQ-R03 XSNDHU-R04 RJ5911-R79 5" at bounding box center [774, 276] width 1549 height 422
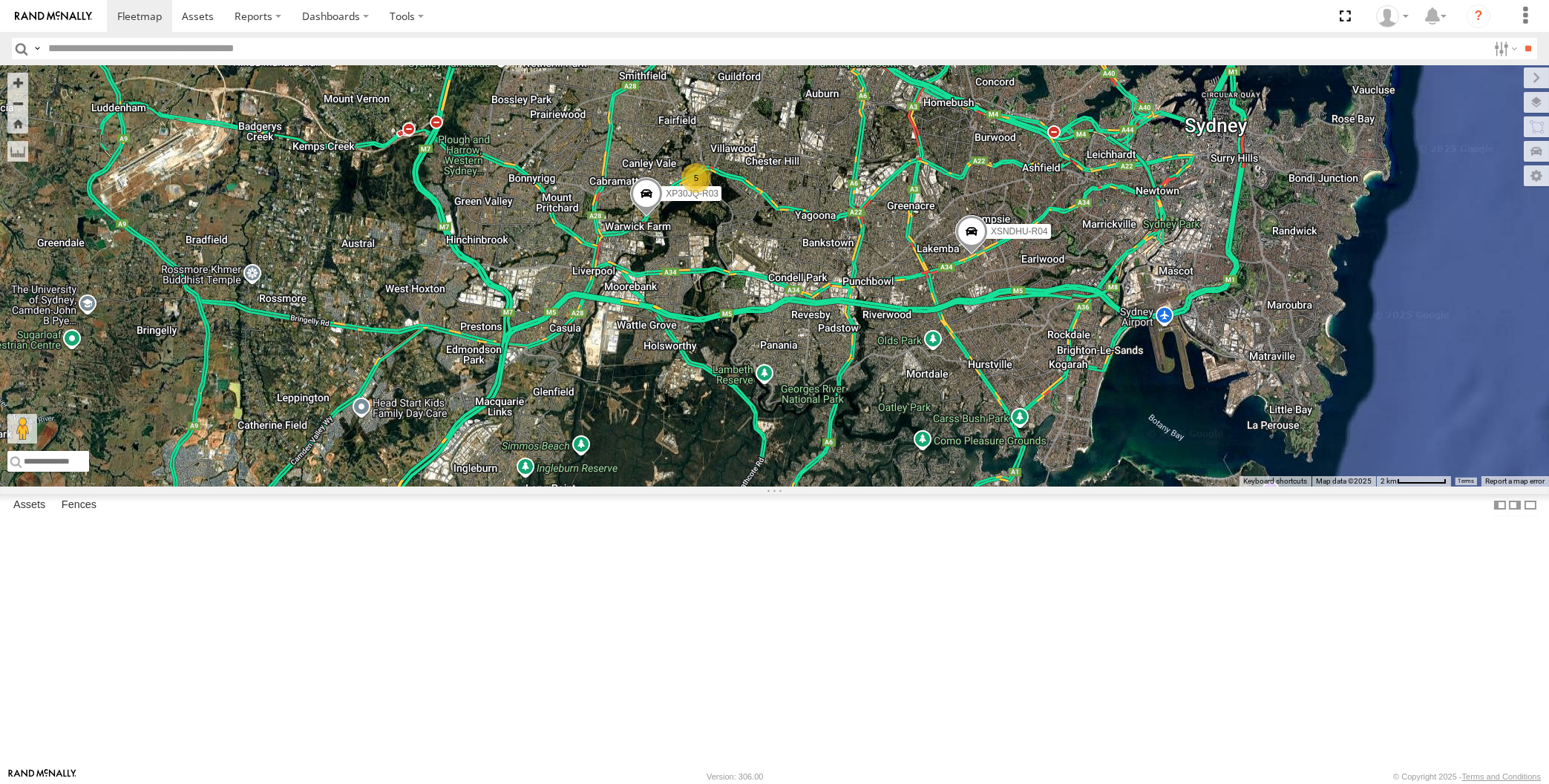
click at [726, 431] on div "XP30JQ-R03 XSNDHU-R04 RJ5911-R79 5" at bounding box center [774, 276] width 1549 height 422
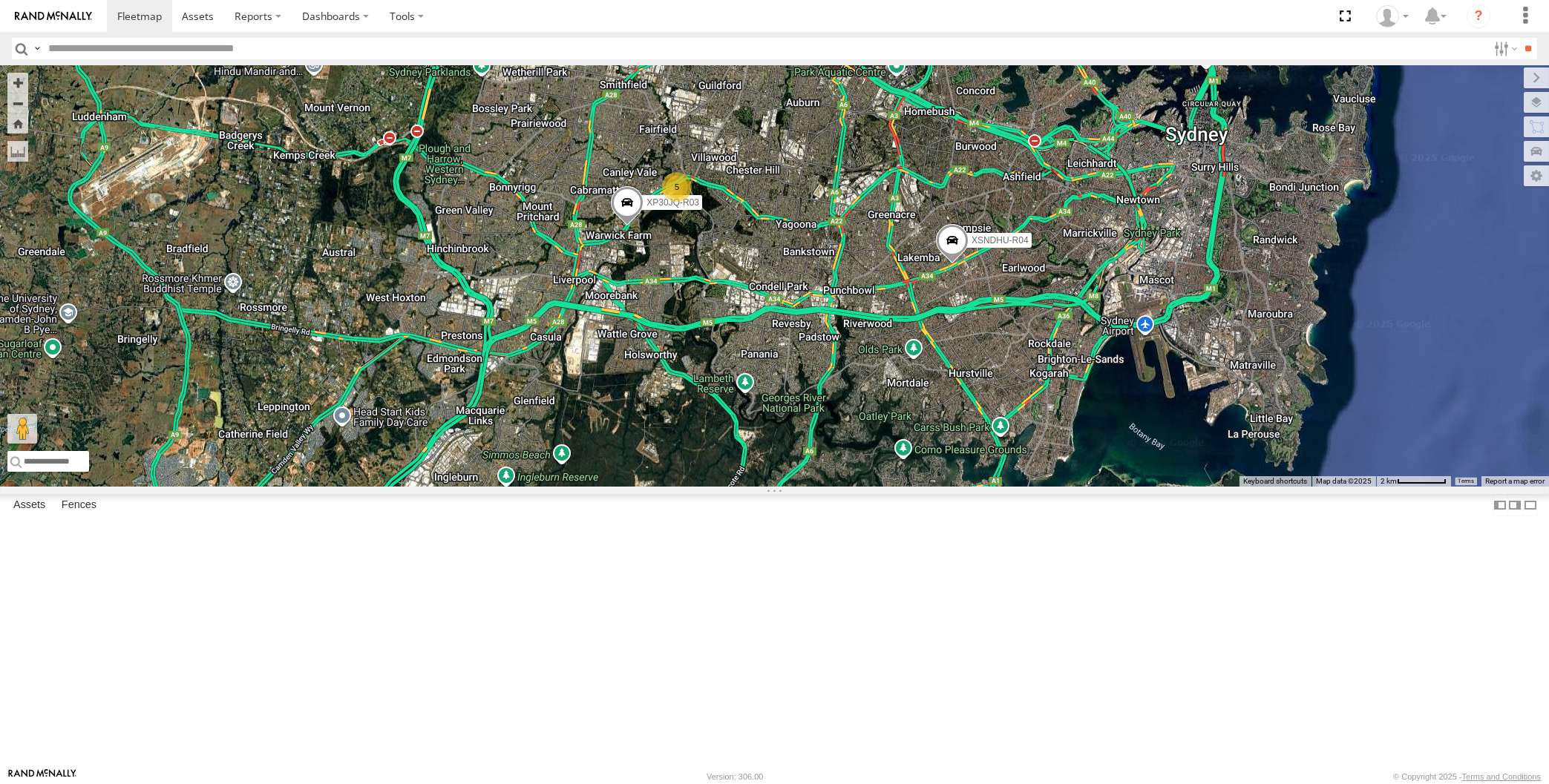
click at [737, 487] on div "XP30JQ-R03 XSNDHU-R04 RJ5911-R79 5" at bounding box center [774, 276] width 1549 height 422
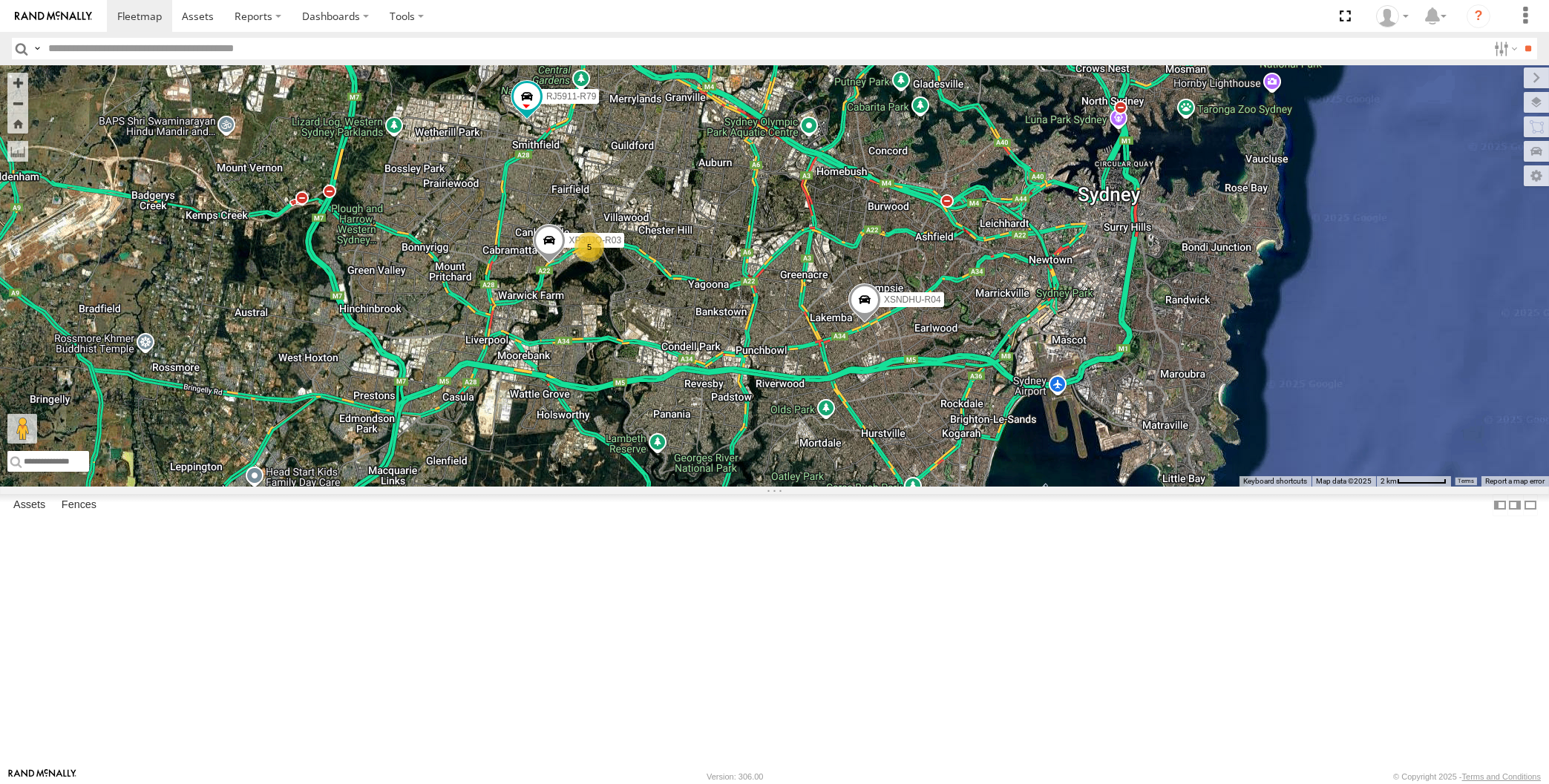
drag, startPoint x: 802, startPoint y: 572, endPoint x: 803, endPoint y: 587, distance: 15.0
click at [803, 487] on div "XP30JQ-R03 XSNDHU-R04 RJ5911-R79 5" at bounding box center [774, 276] width 1549 height 422
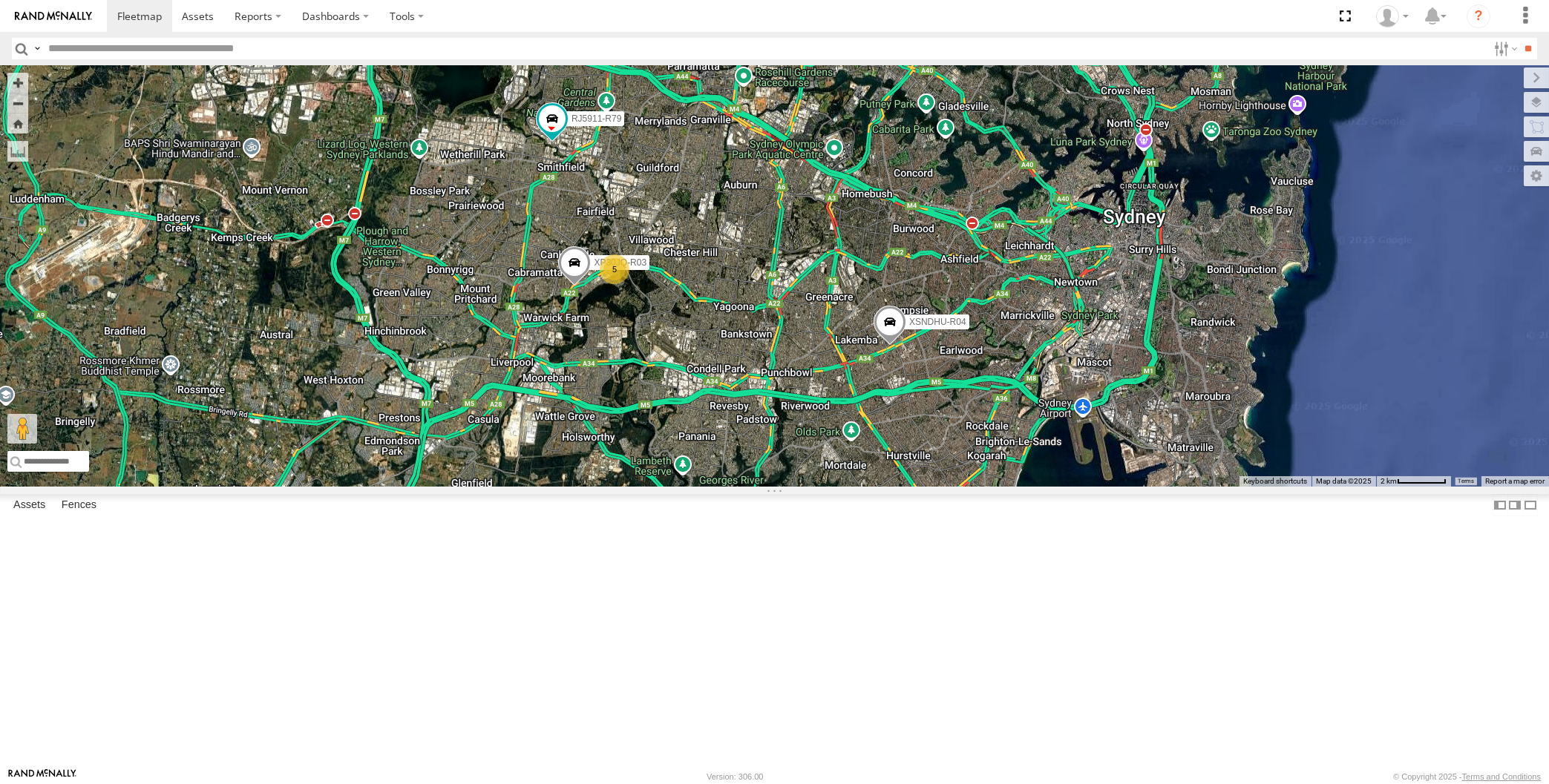
drag, startPoint x: 815, startPoint y: 594, endPoint x: 826, endPoint y: 612, distance: 21.1
click at [826, 487] on div "XP30JQ-R03 XSNDHU-R04 RJ5911-R79 5" at bounding box center [774, 276] width 1549 height 422
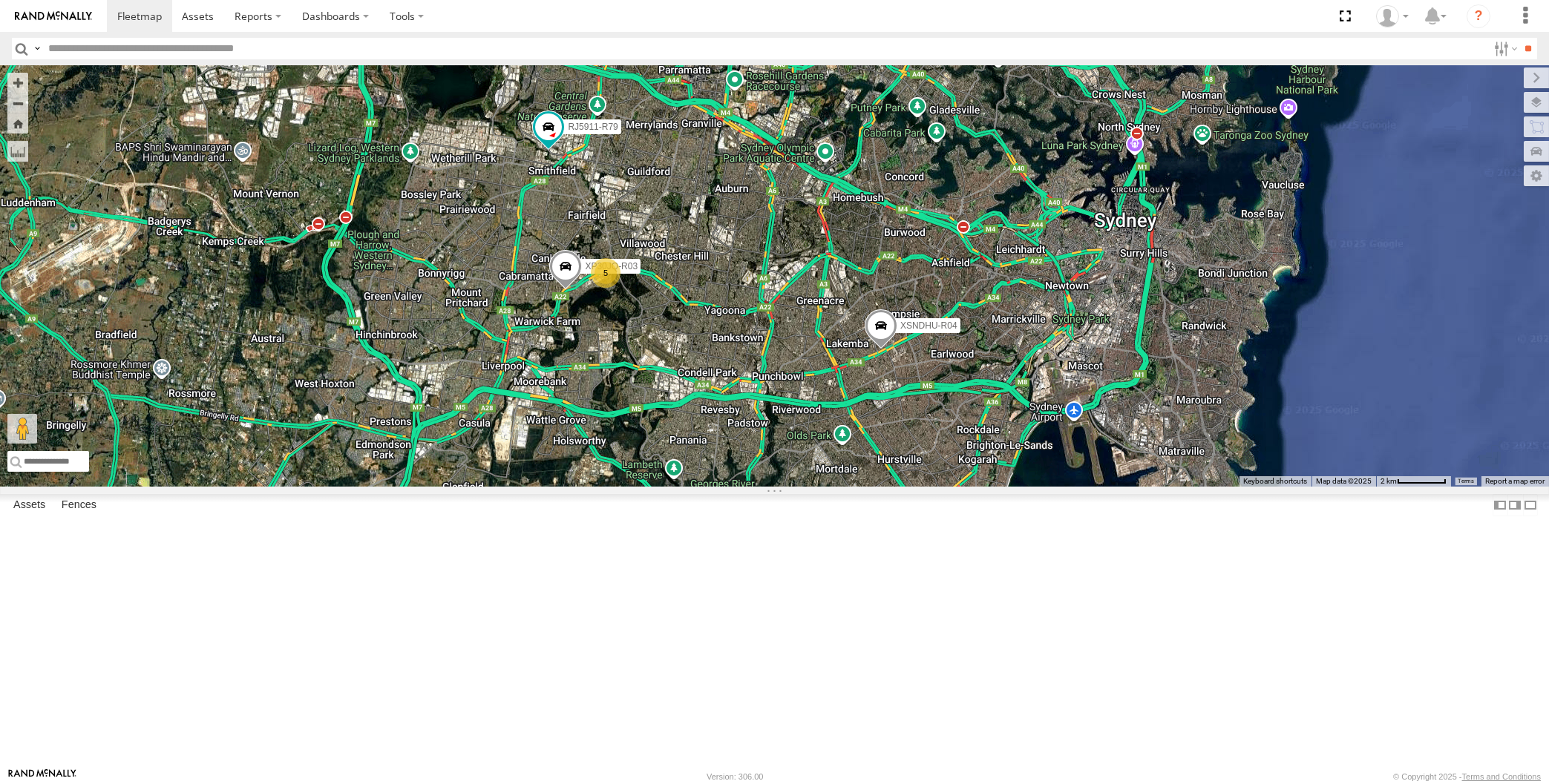
drag, startPoint x: 1079, startPoint y: 298, endPoint x: 1094, endPoint y: 282, distance: 21.9
click at [1094, 282] on div "XP30JQ-R03 XSNDHU-R04 RJ5911-R79 5" at bounding box center [774, 276] width 1549 height 422
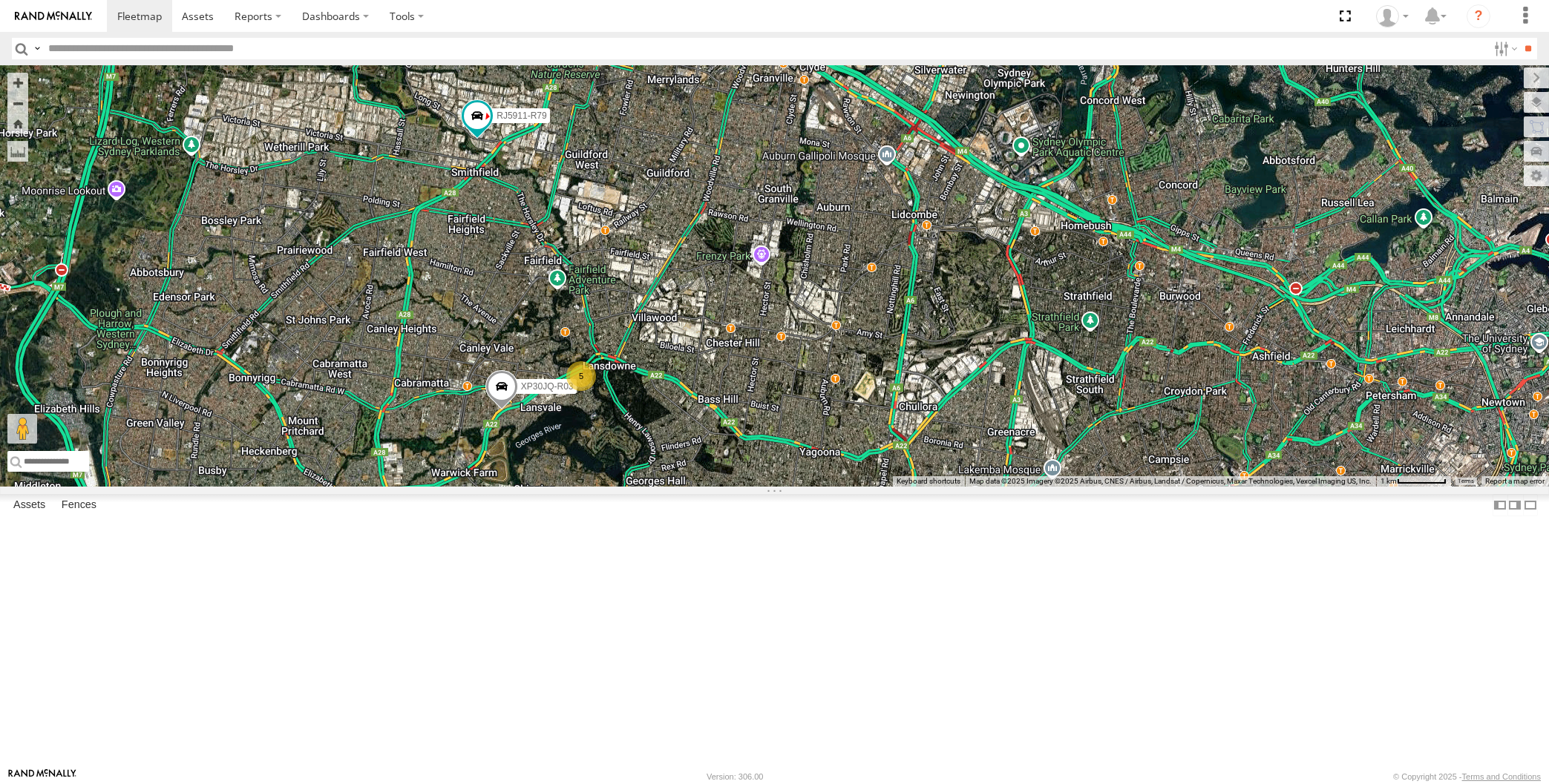
drag, startPoint x: 868, startPoint y: 576, endPoint x: 880, endPoint y: 568, distance: 14.4
click at [880, 487] on div "XP30JQ-R03 XSNDHU-R04 RJ5911-R79 5" at bounding box center [774, 276] width 1549 height 422
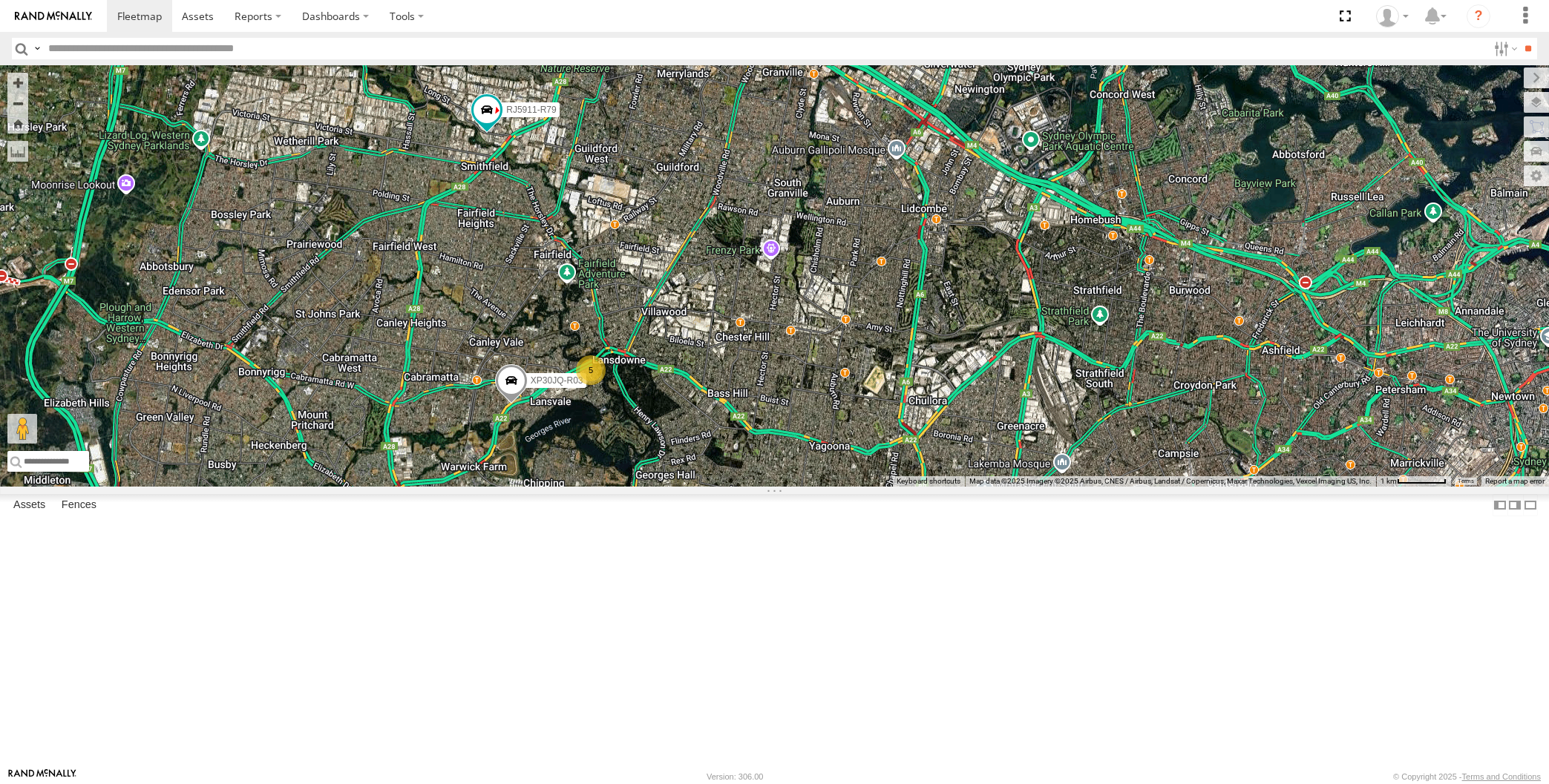
drag, startPoint x: 899, startPoint y: 658, endPoint x: 881, endPoint y: 646, distance: 21.6
click at [881, 487] on div "XP30JQ-R03 XSNDHU-R04 RJ5911-R79 5" at bounding box center [774, 276] width 1549 height 422
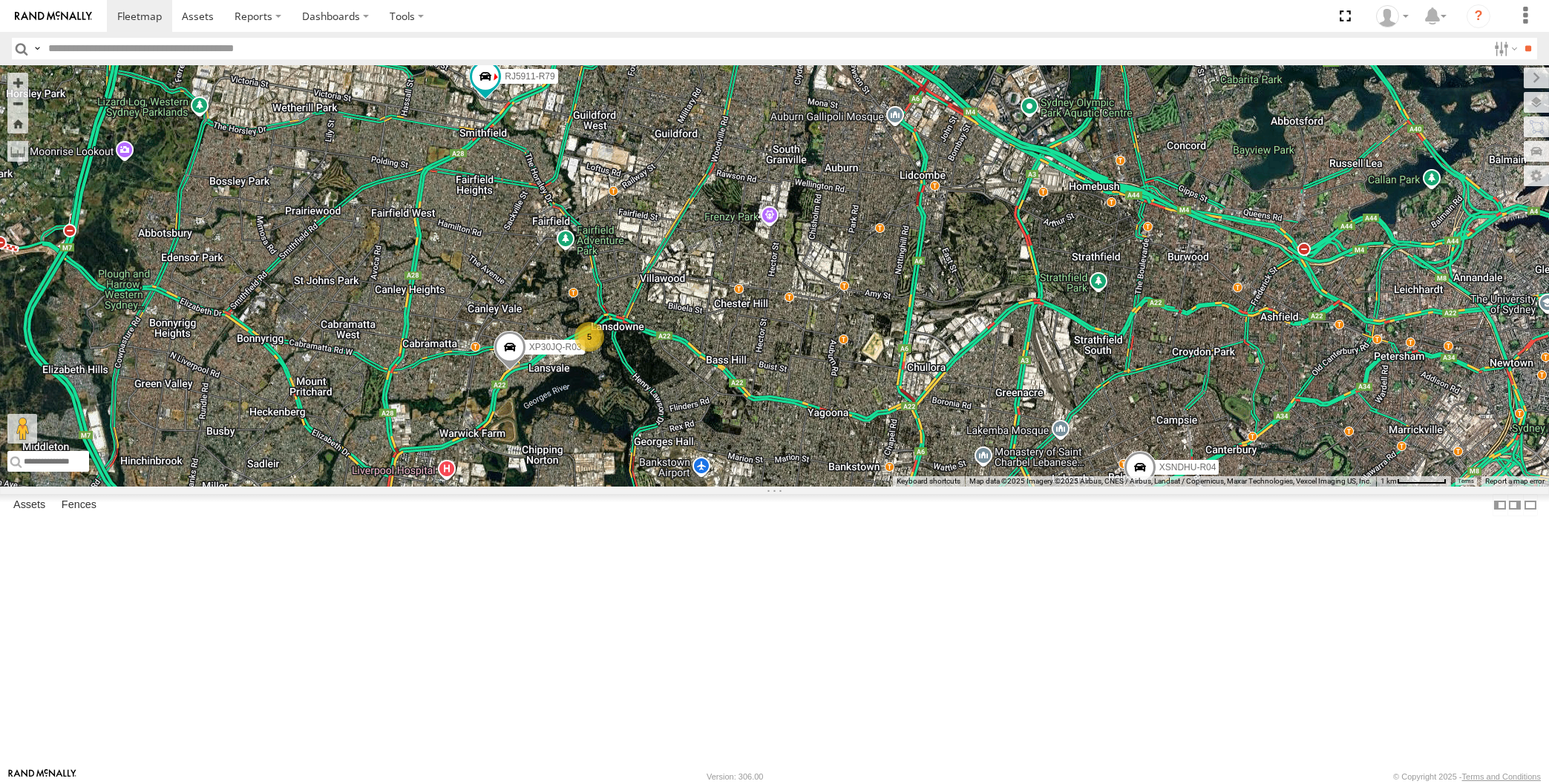
drag, startPoint x: 893, startPoint y: 658, endPoint x: 916, endPoint y: 637, distance: 31.1
click at [917, 487] on div "XP30JQ-R03 XSNDHU-R04 RJ5911-R79 5" at bounding box center [774, 276] width 1549 height 422
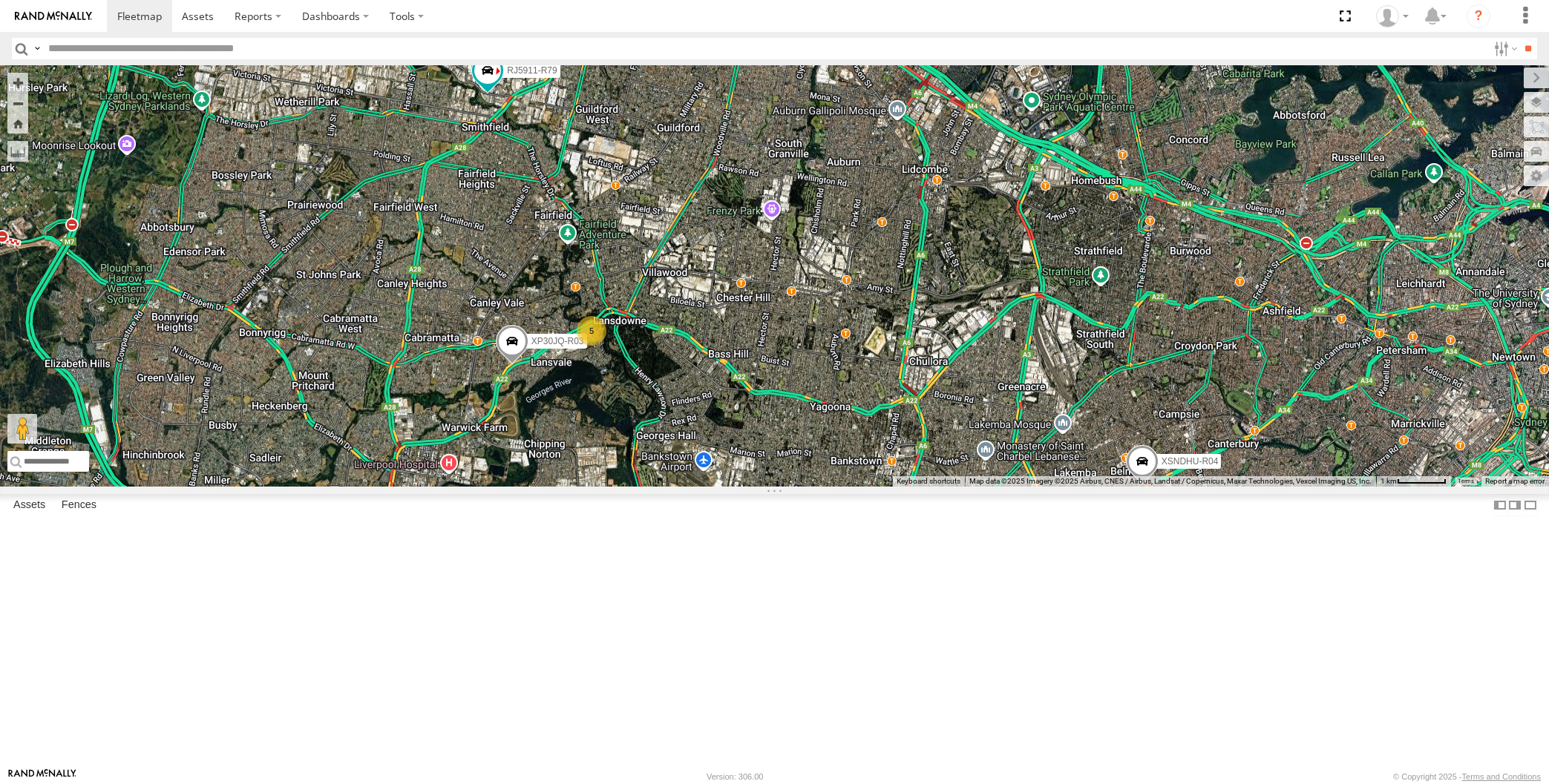
drag, startPoint x: 891, startPoint y: 565, endPoint x: 888, endPoint y: 558, distance: 7.6
click at [888, 487] on div "XP30JQ-R03 XSNDHU-R04 RJ5911-R79 5" at bounding box center [774, 276] width 1549 height 422
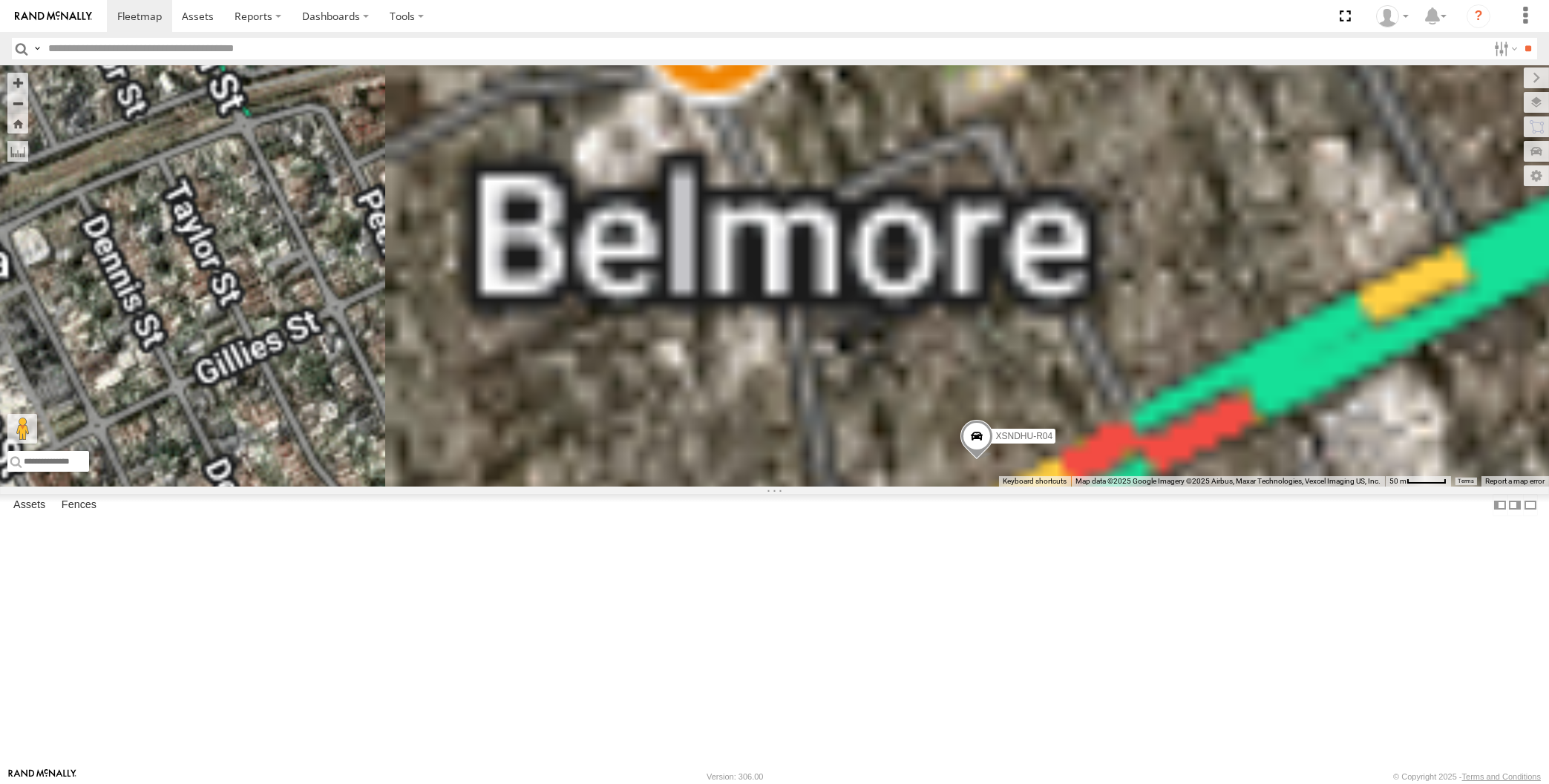
click at [999, 487] on div "XP30JQ-R03 XSNDHU-R04 RJ5911-R79" at bounding box center [774, 276] width 1549 height 422
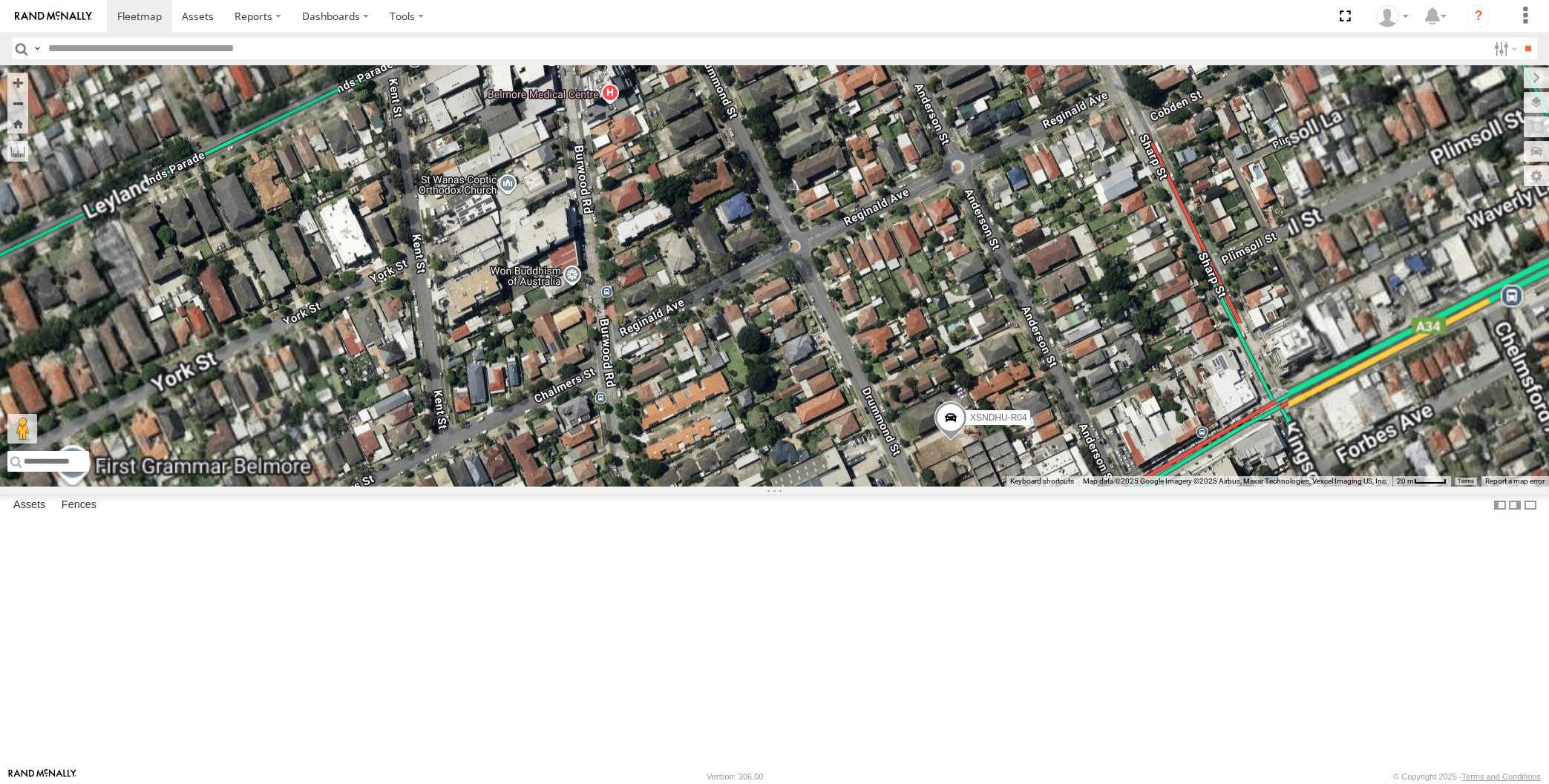
click at [959, 442] on span at bounding box center [950, 422] width 33 height 40
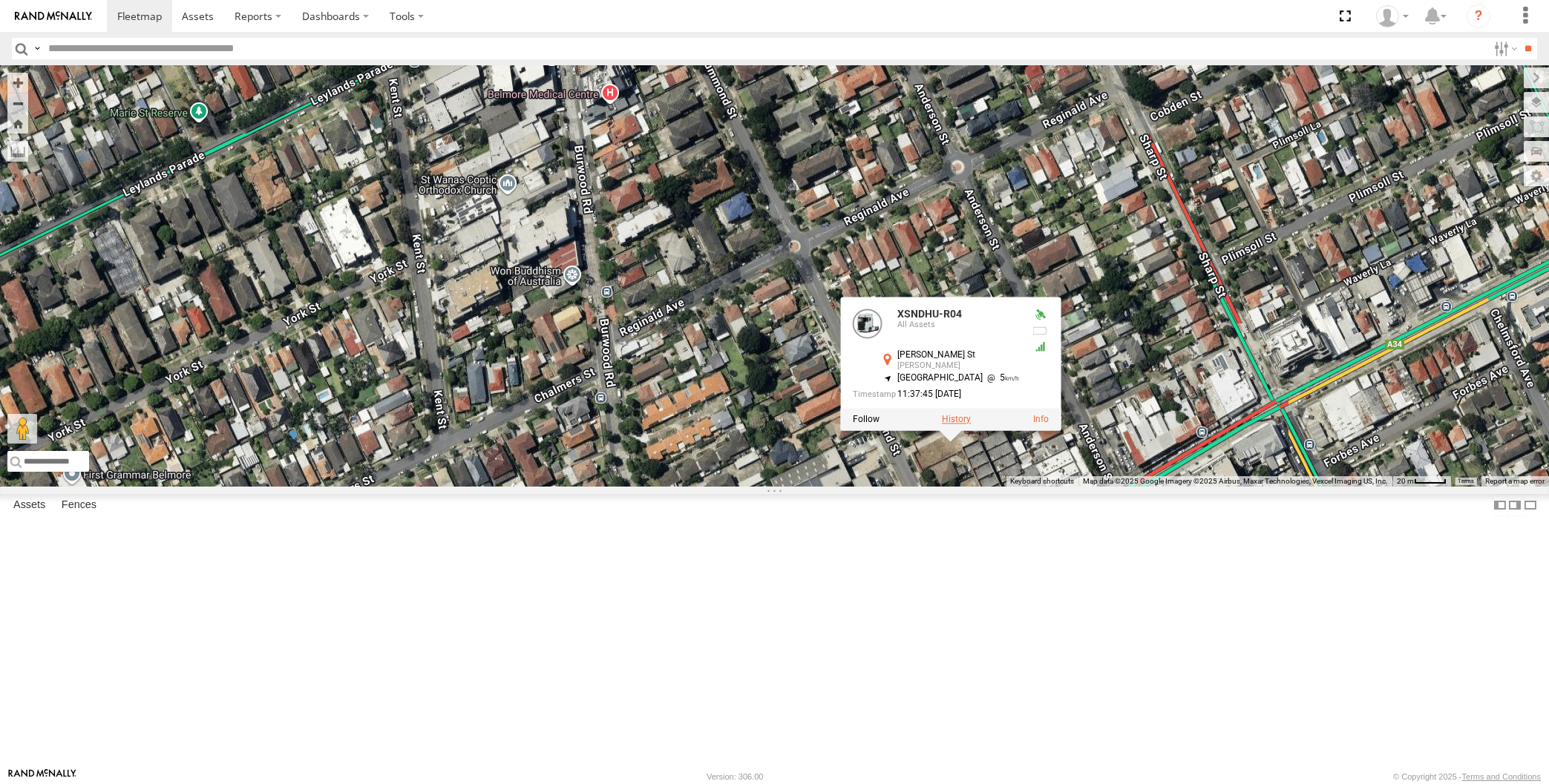
click at [953, 425] on label at bounding box center [957, 419] width 29 height 10
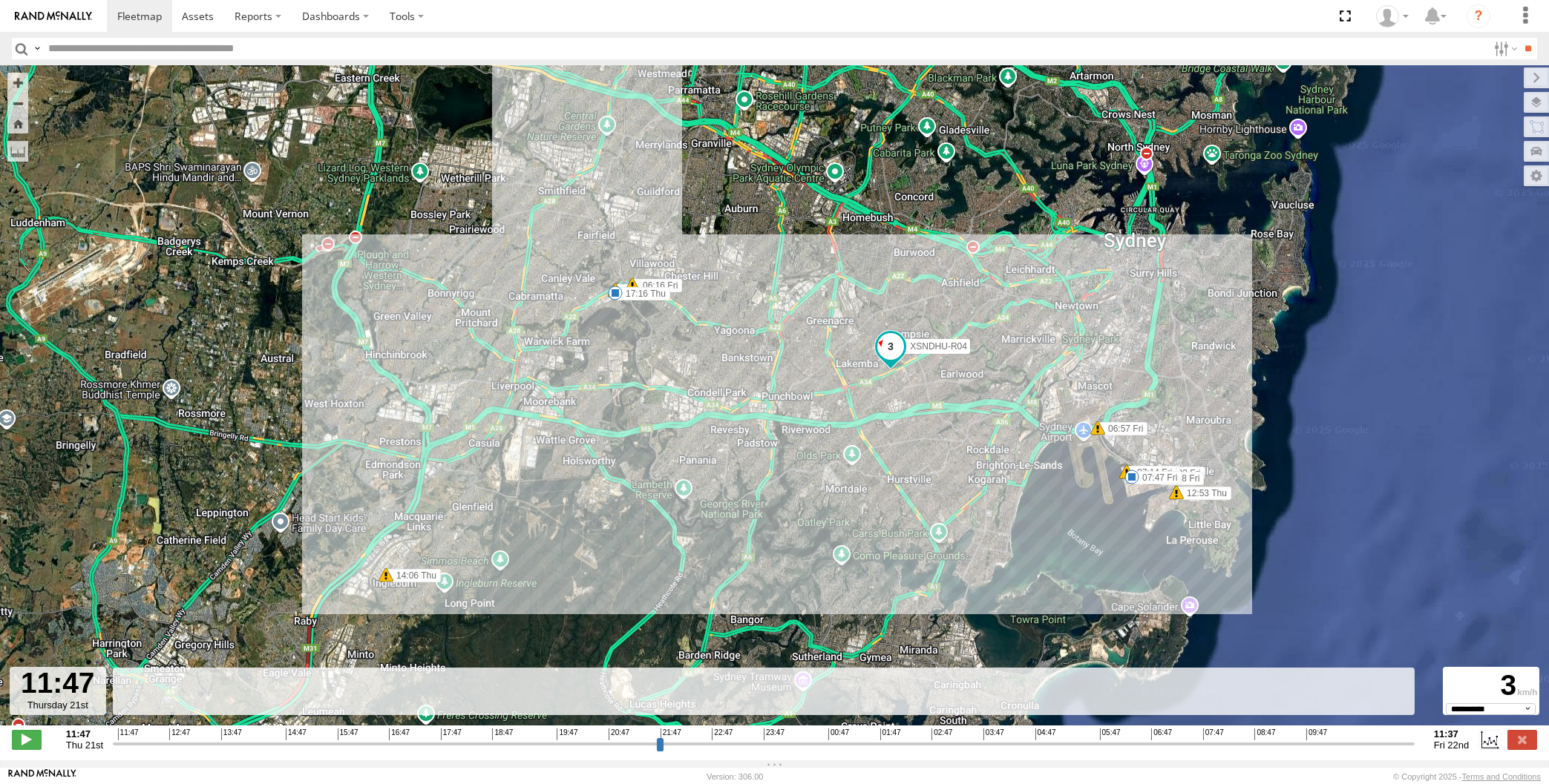
click at [1325, 744] on input "range" at bounding box center [763, 744] width 1302 height 14
click at [1341, 744] on input "range" at bounding box center [763, 744] width 1302 height 14
click at [1367, 746] on input "range" at bounding box center [763, 744] width 1302 height 14
click at [1378, 746] on input "range" at bounding box center [763, 744] width 1302 height 14
click at [1395, 744] on input "range" at bounding box center [763, 744] width 1302 height 14
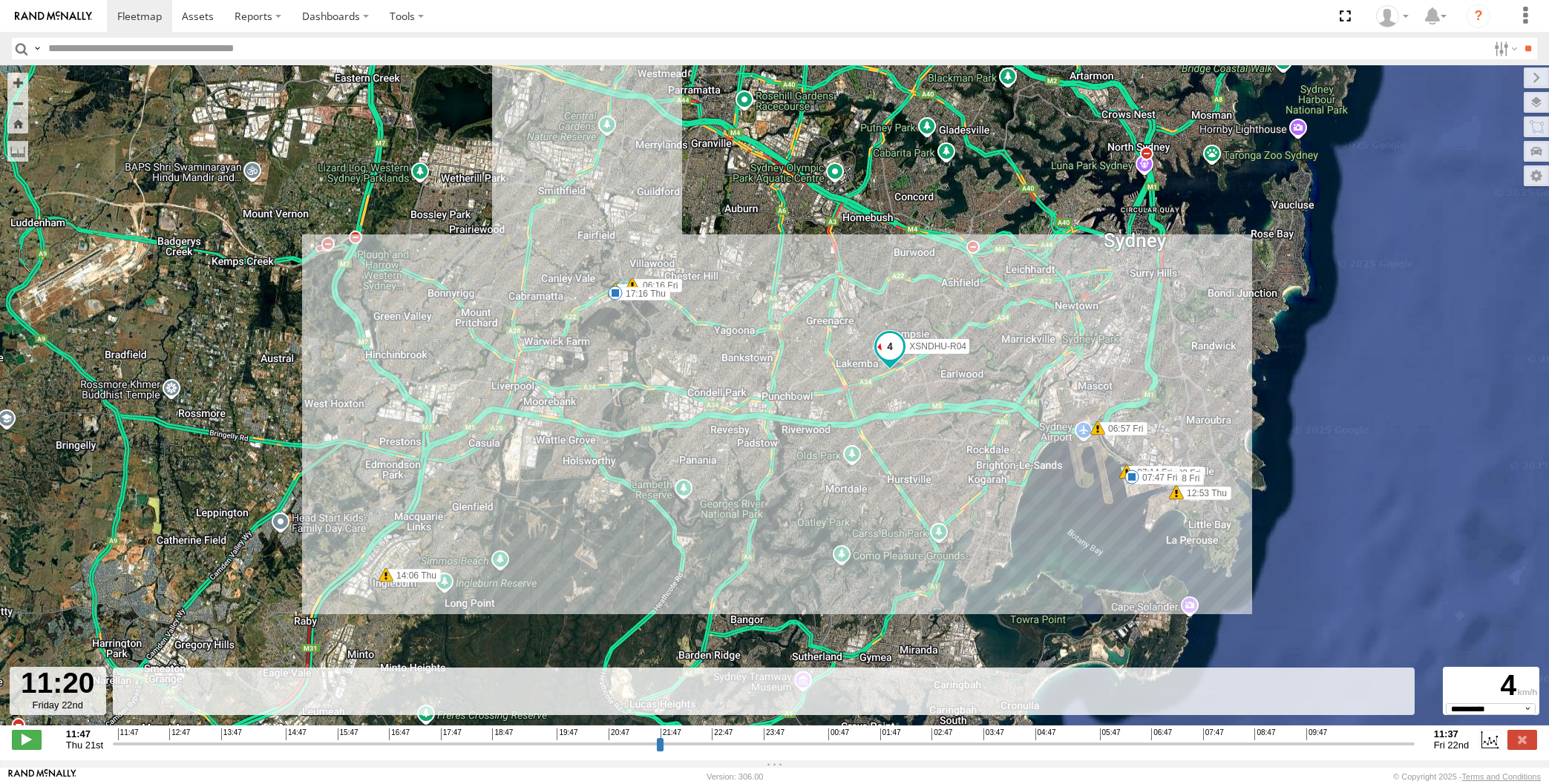
click at [1405, 743] on input "range" at bounding box center [763, 744] width 1302 height 14
click at [1409, 740] on input "range" at bounding box center [763, 744] width 1302 height 14
click at [1417, 741] on div "11:47 Thu 21st Created with Highcharts 6.0.7 Highcharts.com 11:47 12:47 13:47 1…" at bounding box center [774, 740] width 1525 height 22
click at [1405, 748] on input "range" at bounding box center [763, 744] width 1302 height 14
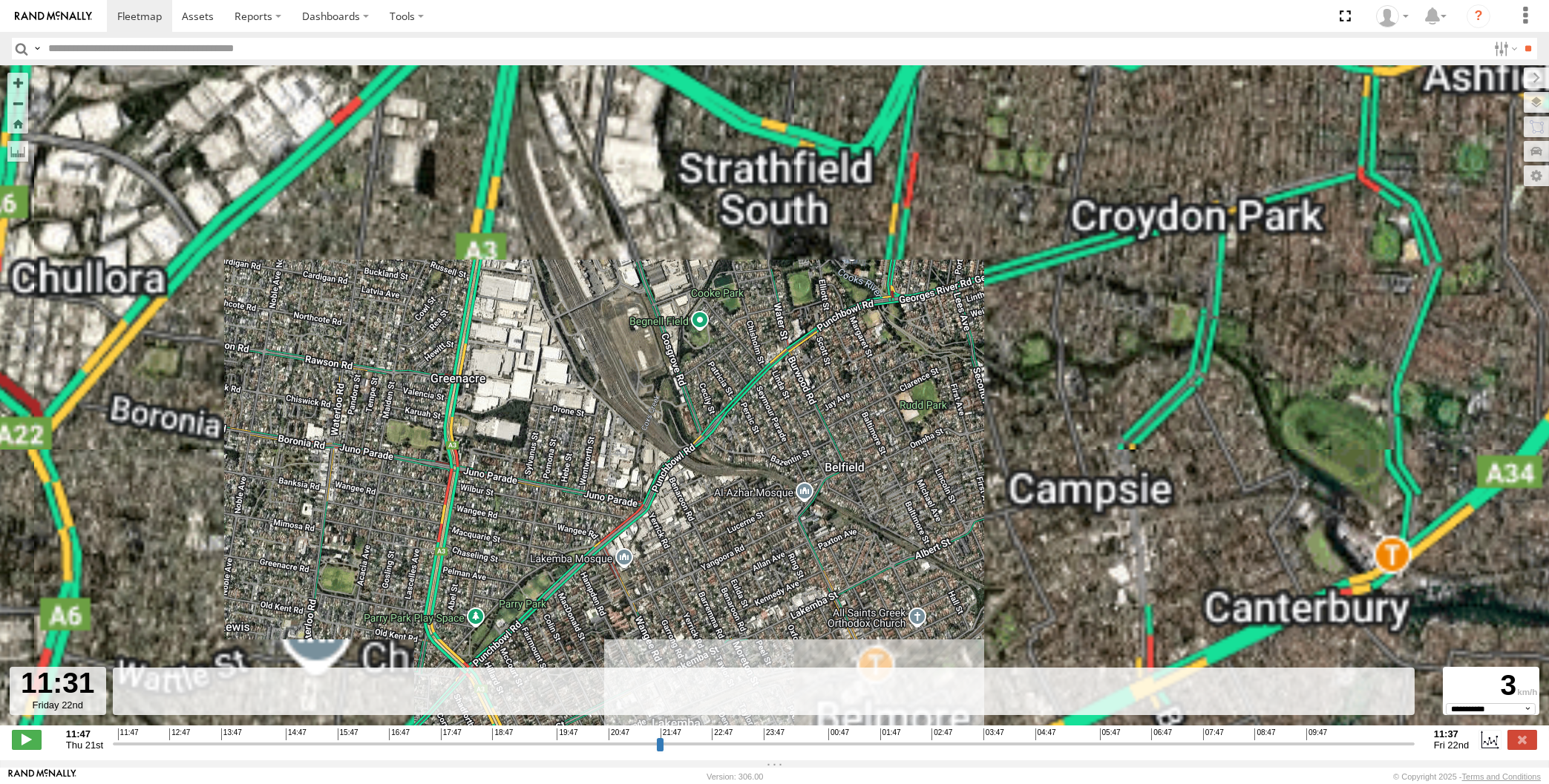
drag, startPoint x: 1026, startPoint y: 562, endPoint x: 1014, endPoint y: 335, distance: 227.3
click at [1017, 351] on div "XSNDHU-R04 12:53 Thu 14:06 Thu 15:33 Thu 17:16 Thu 06:16 Fri 06:57 Fri 07:02 Fr…" at bounding box center [774, 403] width 1549 height 676
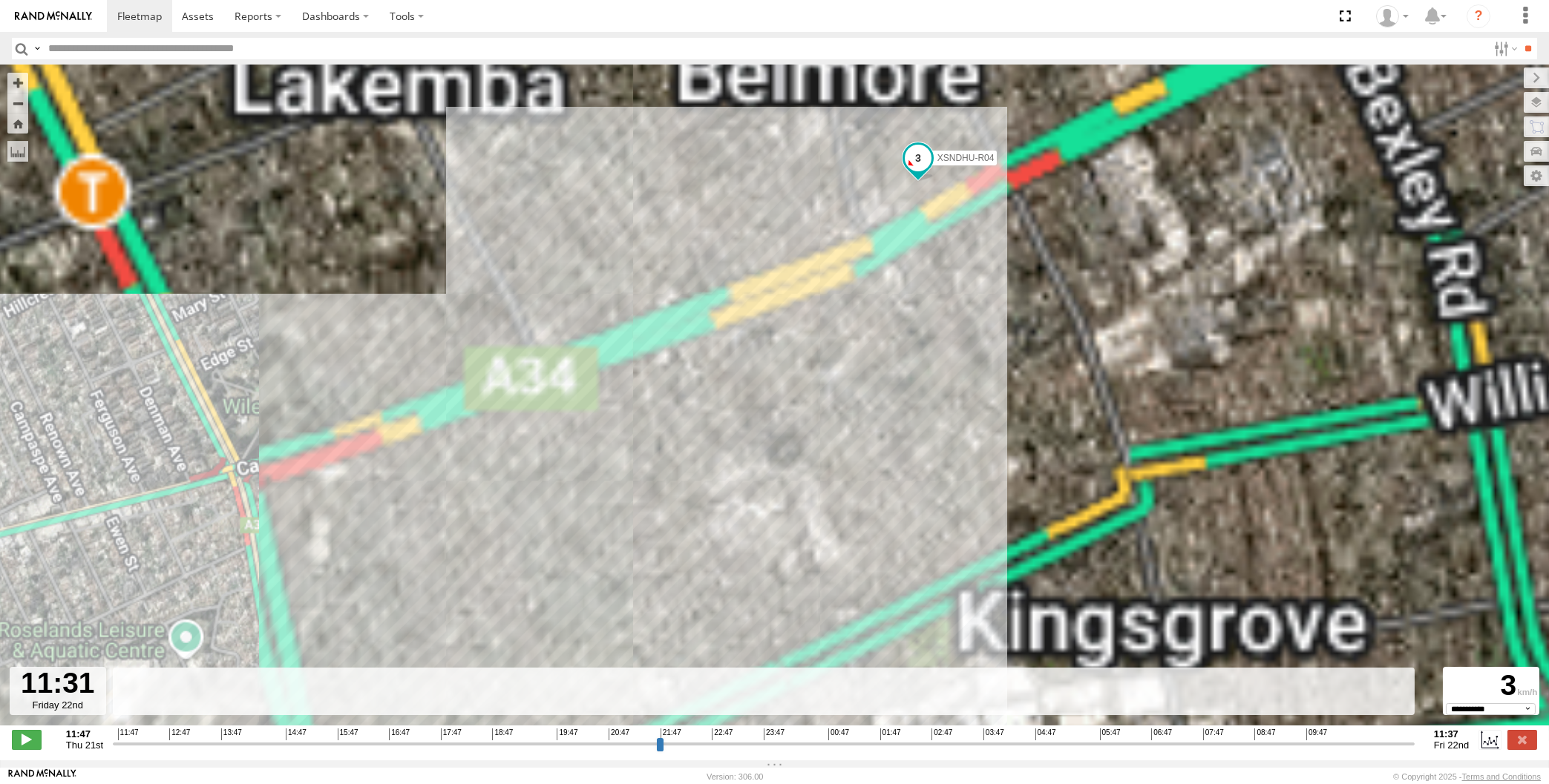
drag, startPoint x: 960, startPoint y: 214, endPoint x: 972, endPoint y: 409, distance: 195.4
click at [972, 409] on div "XSNDHU-R04 12:53 Thu 14:06 Thu 15:33 Thu 17:16 Thu 06:16 Fri 06:57 Fri 07:02 Fr…" at bounding box center [774, 403] width 1549 height 676
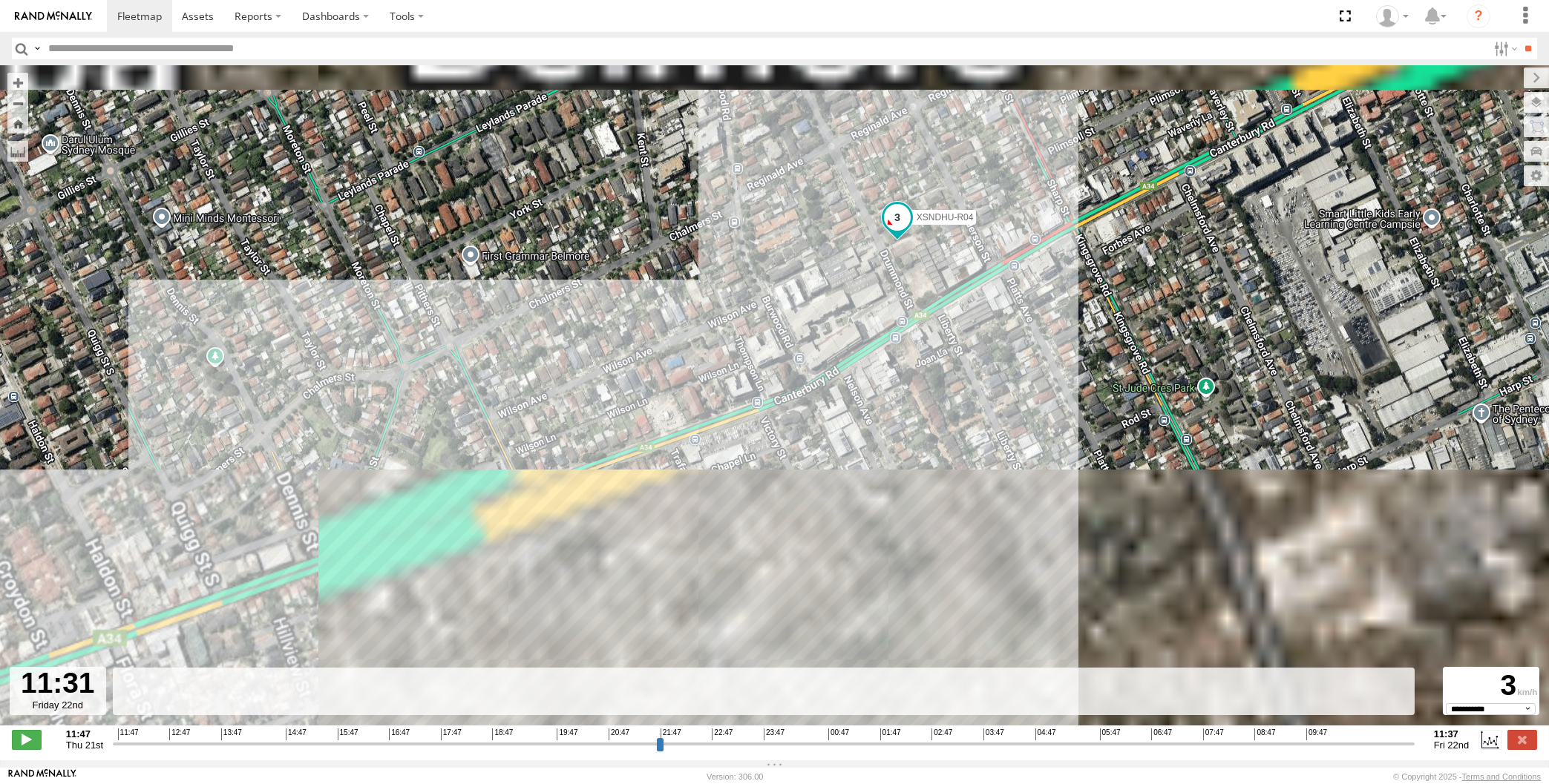
drag, startPoint x: 944, startPoint y: 347, endPoint x: 950, endPoint y: 391, distance: 44.4
click at [948, 389] on div "XSNDHU-R04 12:53 Thu 14:06 Thu 15:33 Thu 17:16 Thu 06:16 Fri 06:57 Fri 07:02 Fr…" at bounding box center [774, 403] width 1549 height 676
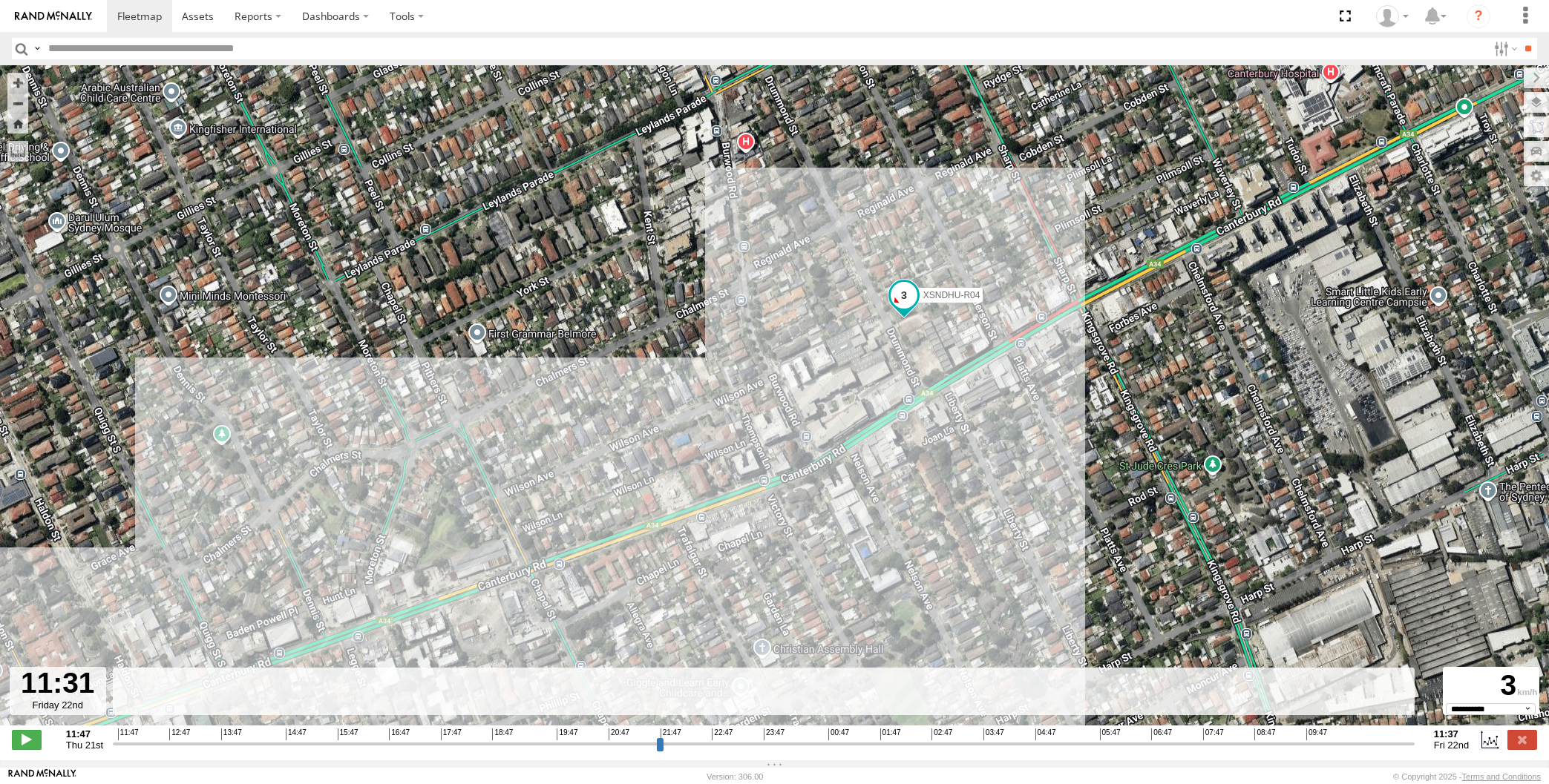
click at [1391, 741] on input "range" at bounding box center [763, 744] width 1302 height 14
click at [1394, 743] on input "range" at bounding box center [763, 744] width 1302 height 14
click at [1398, 743] on input "range" at bounding box center [763, 744] width 1302 height 14
click at [1405, 744] on input "range" at bounding box center [763, 744] width 1302 height 14
click at [1409, 744] on input "range" at bounding box center [763, 744] width 1302 height 14
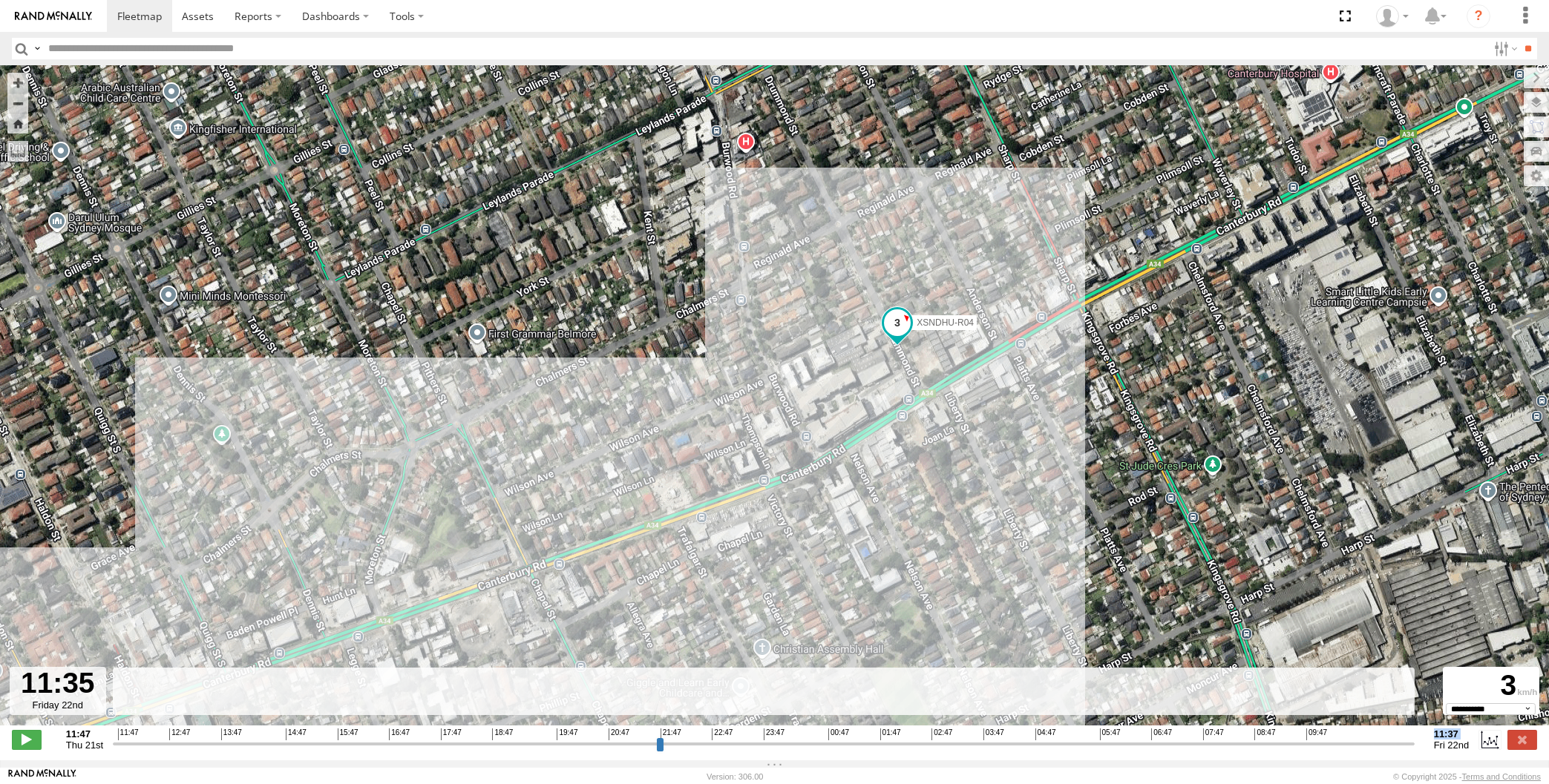
drag, startPoint x: 1417, startPoint y: 744, endPoint x: 1429, endPoint y: 744, distance: 12.0
click at [1428, 744] on div "11:47 Thu 21st Created with Highcharts 6.0.7 Highcharts.com 11:47 12:47 13:47 1…" at bounding box center [774, 740] width 1525 height 22
drag, startPoint x: 1411, startPoint y: 746, endPoint x: 1430, endPoint y: 744, distance: 19.1
type input "**********"
click at [1415, 744] on input "range" at bounding box center [763, 744] width 1302 height 14
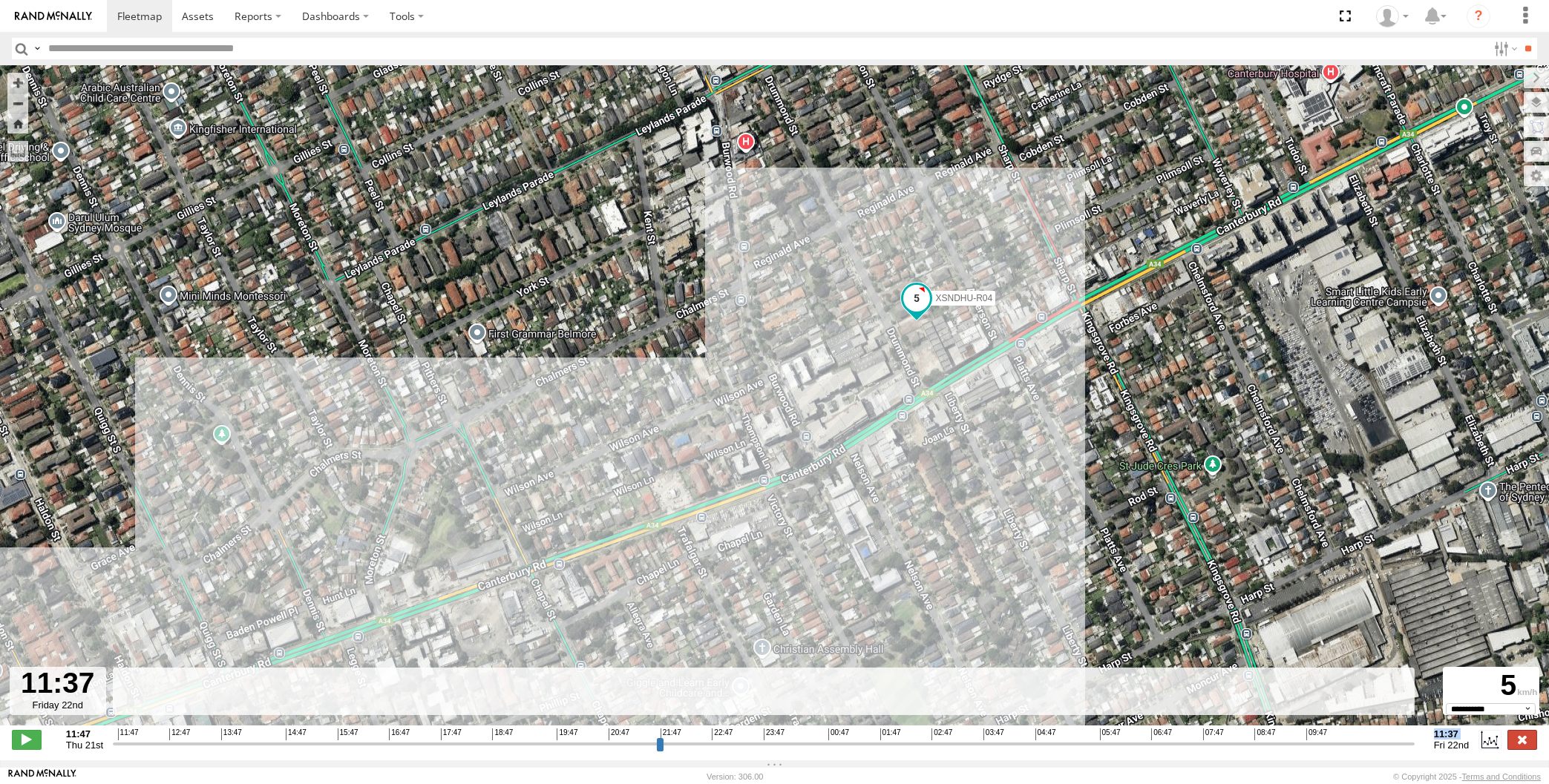
click at [1527, 744] on label at bounding box center [1522, 740] width 29 height 19
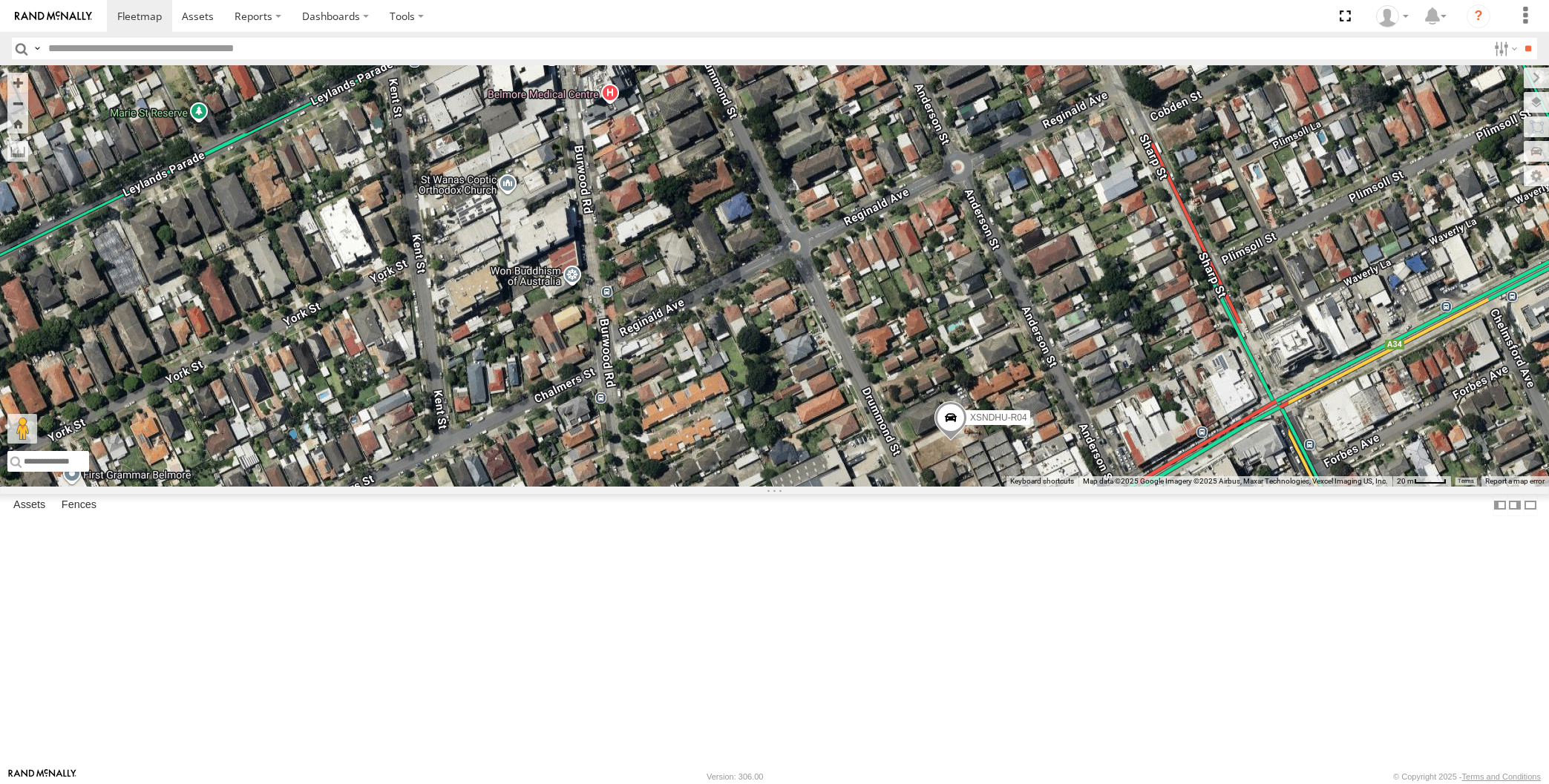
click at [1084, 487] on div "XSNDHU-R04" at bounding box center [774, 276] width 1549 height 422
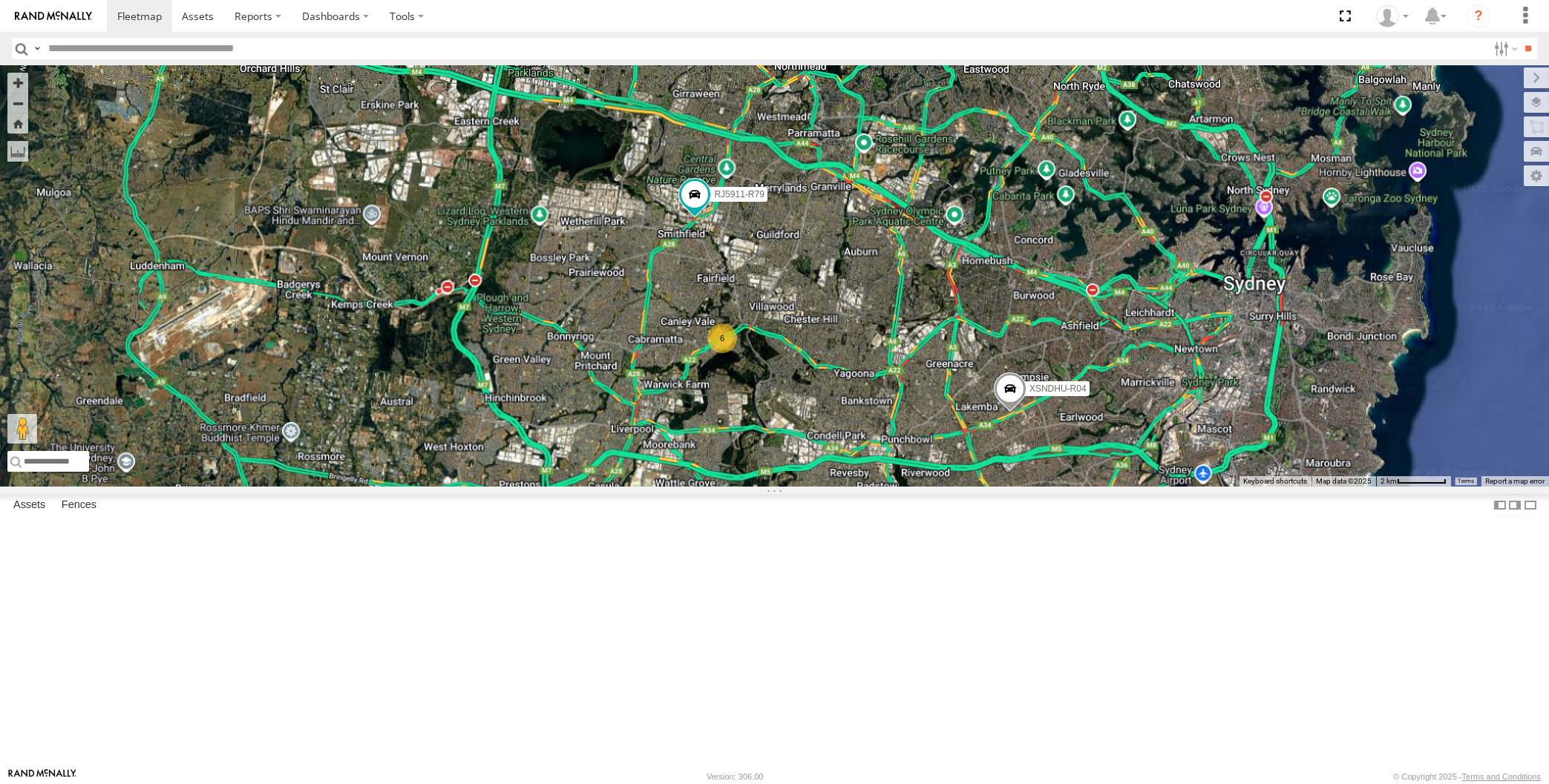
drag, startPoint x: 971, startPoint y: 624, endPoint x: 965, endPoint y: 609, distance: 16.2
click at [972, 487] on div "XSNDHU-R04 6 RJ5911-R79" at bounding box center [774, 276] width 1549 height 422
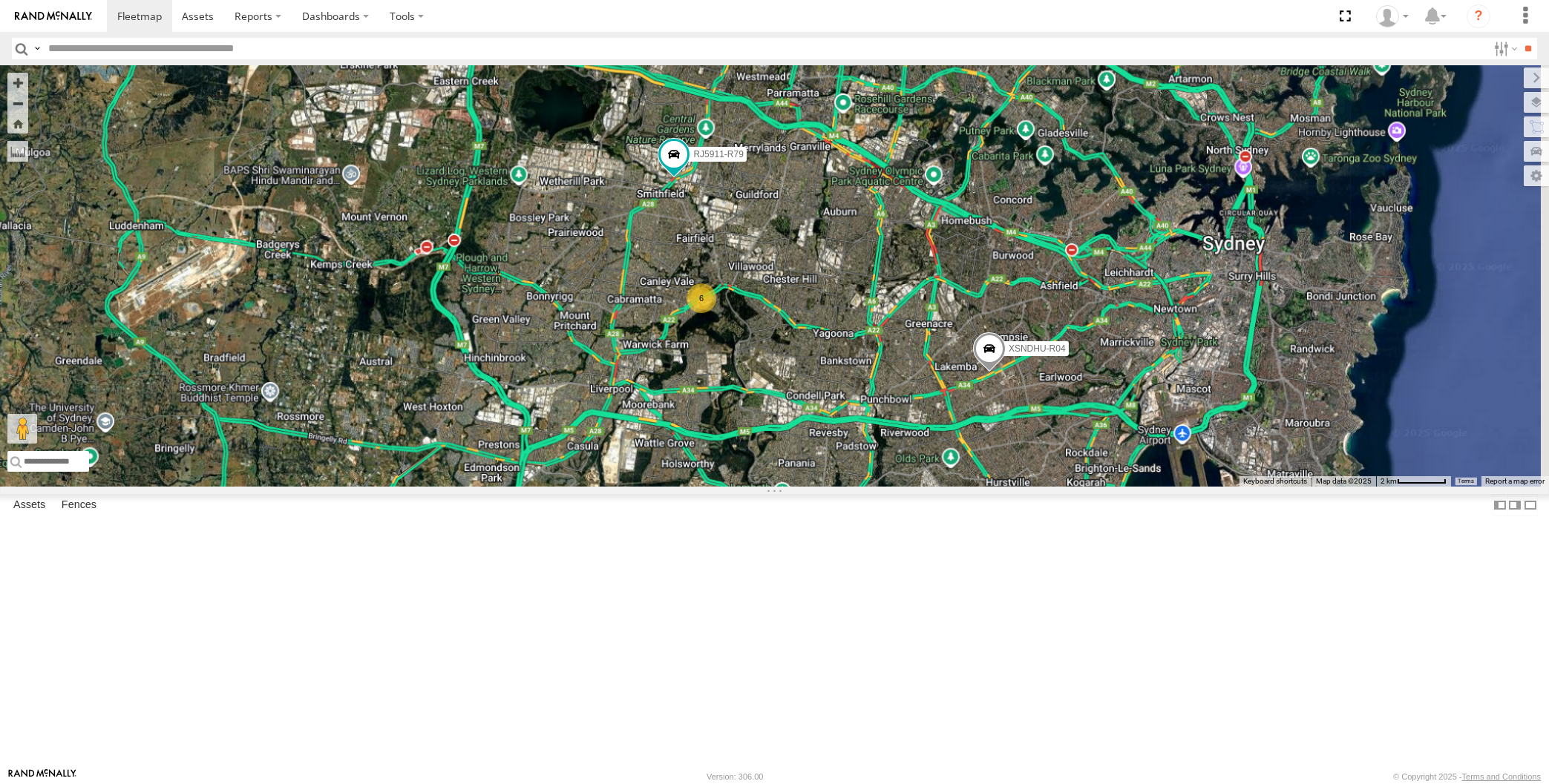
drag, startPoint x: 1047, startPoint y: 670, endPoint x: 1001, endPoint y: 643, distance: 53.3
click at [1001, 487] on div "XSNDHU-R04 6 RJ5911-R79" at bounding box center [774, 276] width 1549 height 422
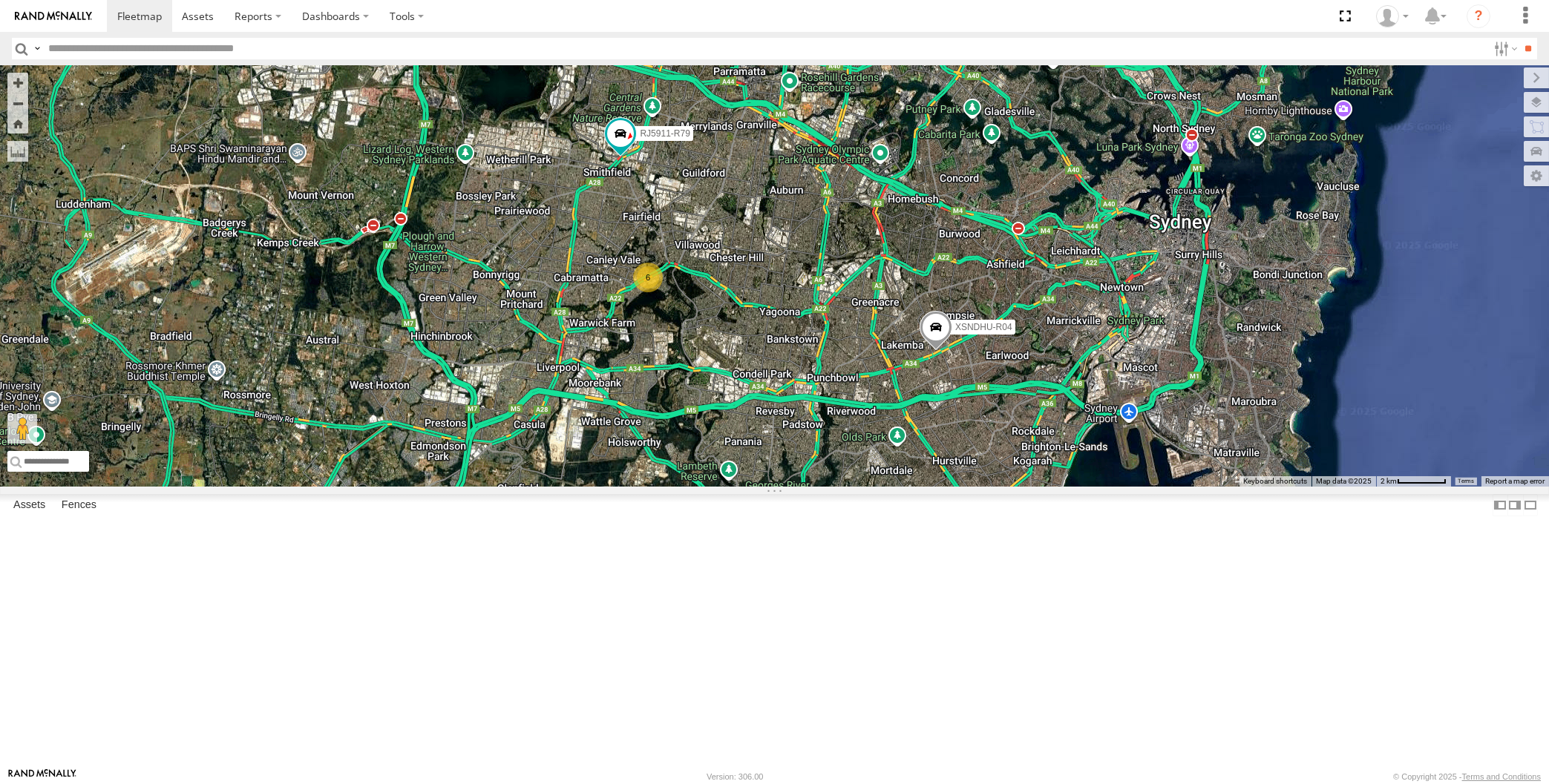
drag, startPoint x: 961, startPoint y: 637, endPoint x: 980, endPoint y: 619, distance: 26.2
click at [958, 487] on div "XSNDHU-R04 6 RJ5911-R79" at bounding box center [774, 276] width 1549 height 422
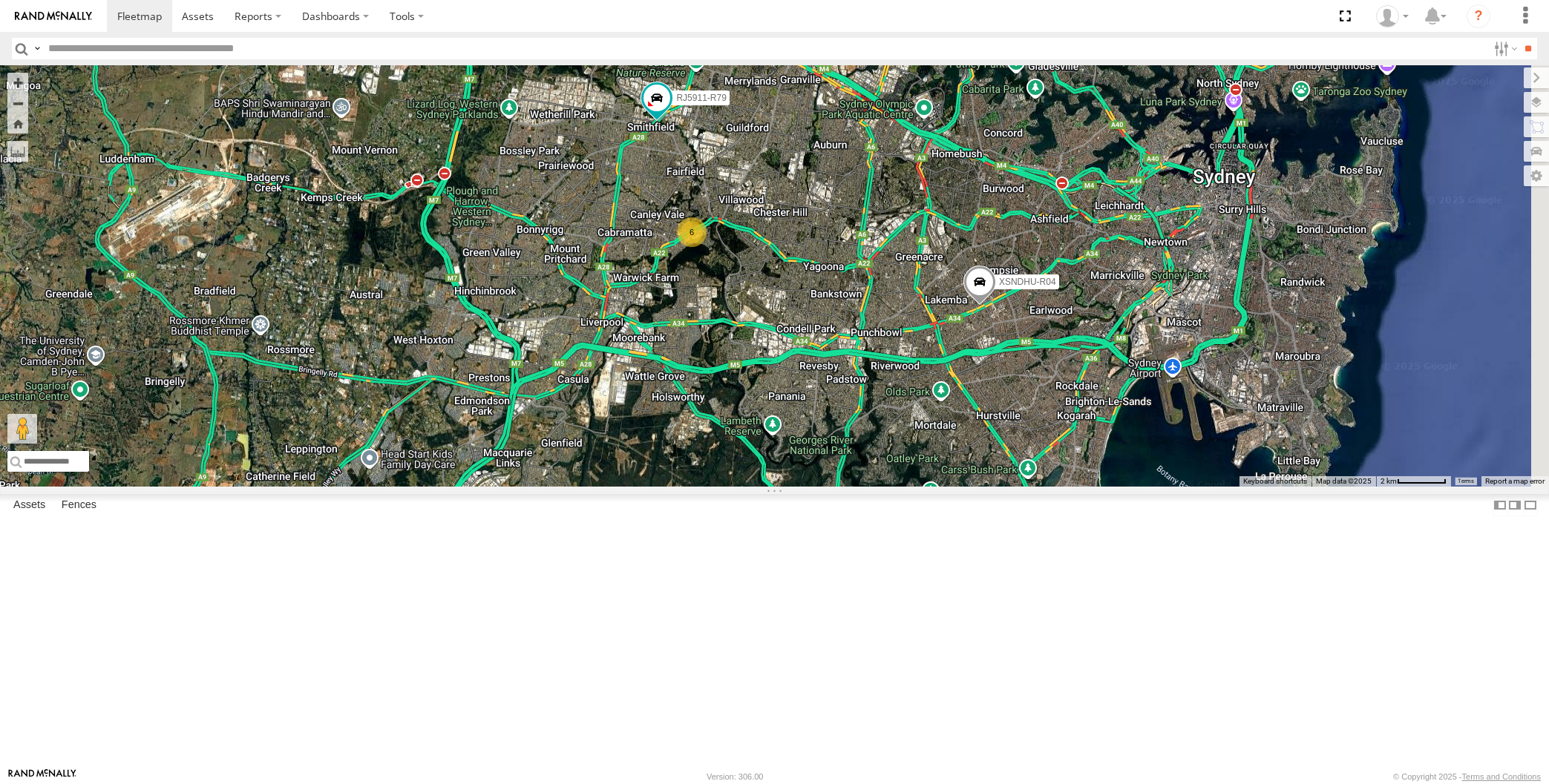
drag, startPoint x: 837, startPoint y: 612, endPoint x: 789, endPoint y: 566, distance: 66.5
click at [789, 487] on div "XSNDHU-R04 RJ5911-R79 6" at bounding box center [774, 276] width 1549 height 422
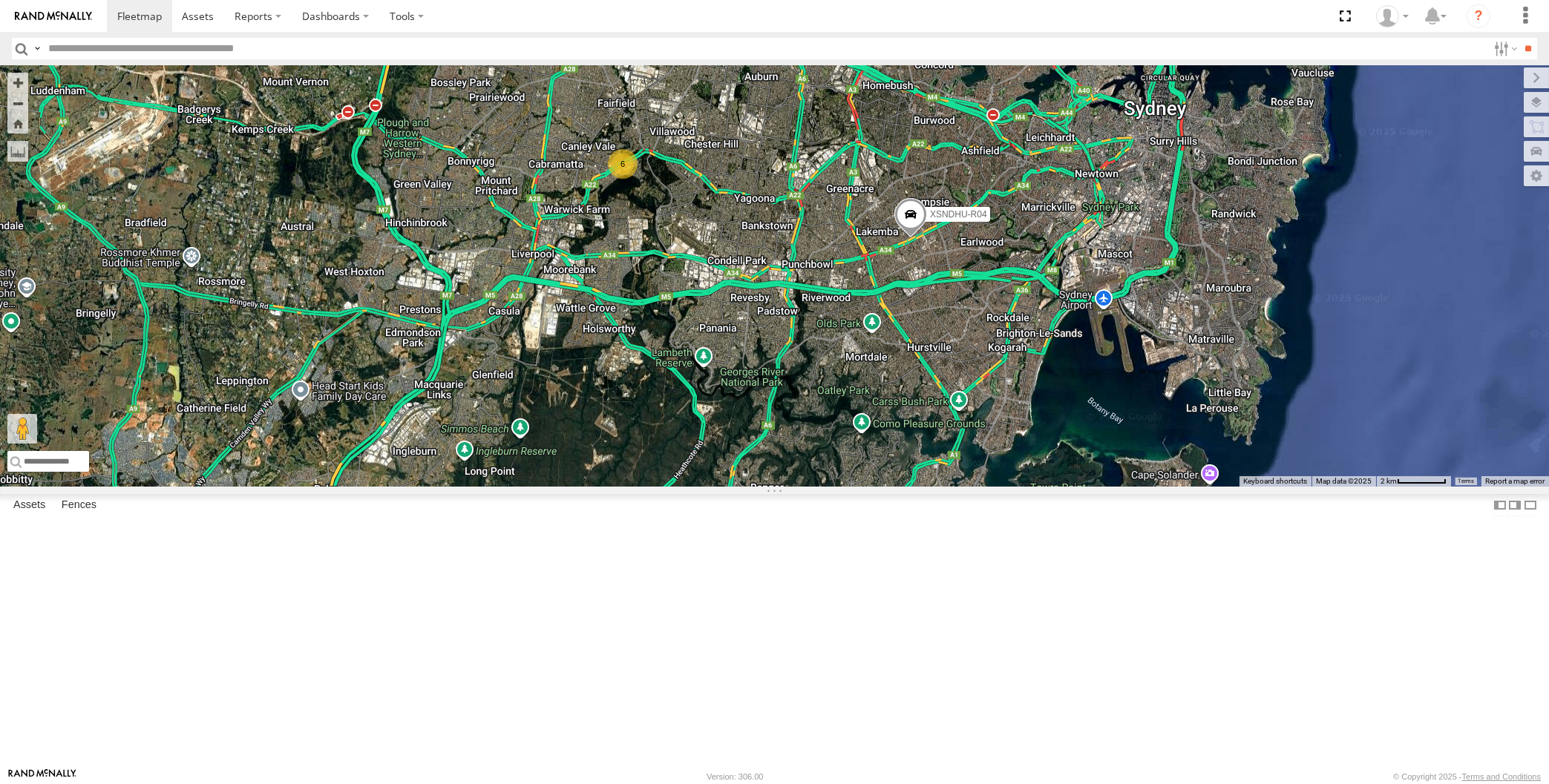
drag, startPoint x: 810, startPoint y: 525, endPoint x: 799, endPoint y: 547, distance: 24.6
click at [800, 487] on div "XSNDHU-R04 RJ5911-R79 6" at bounding box center [774, 276] width 1549 height 422
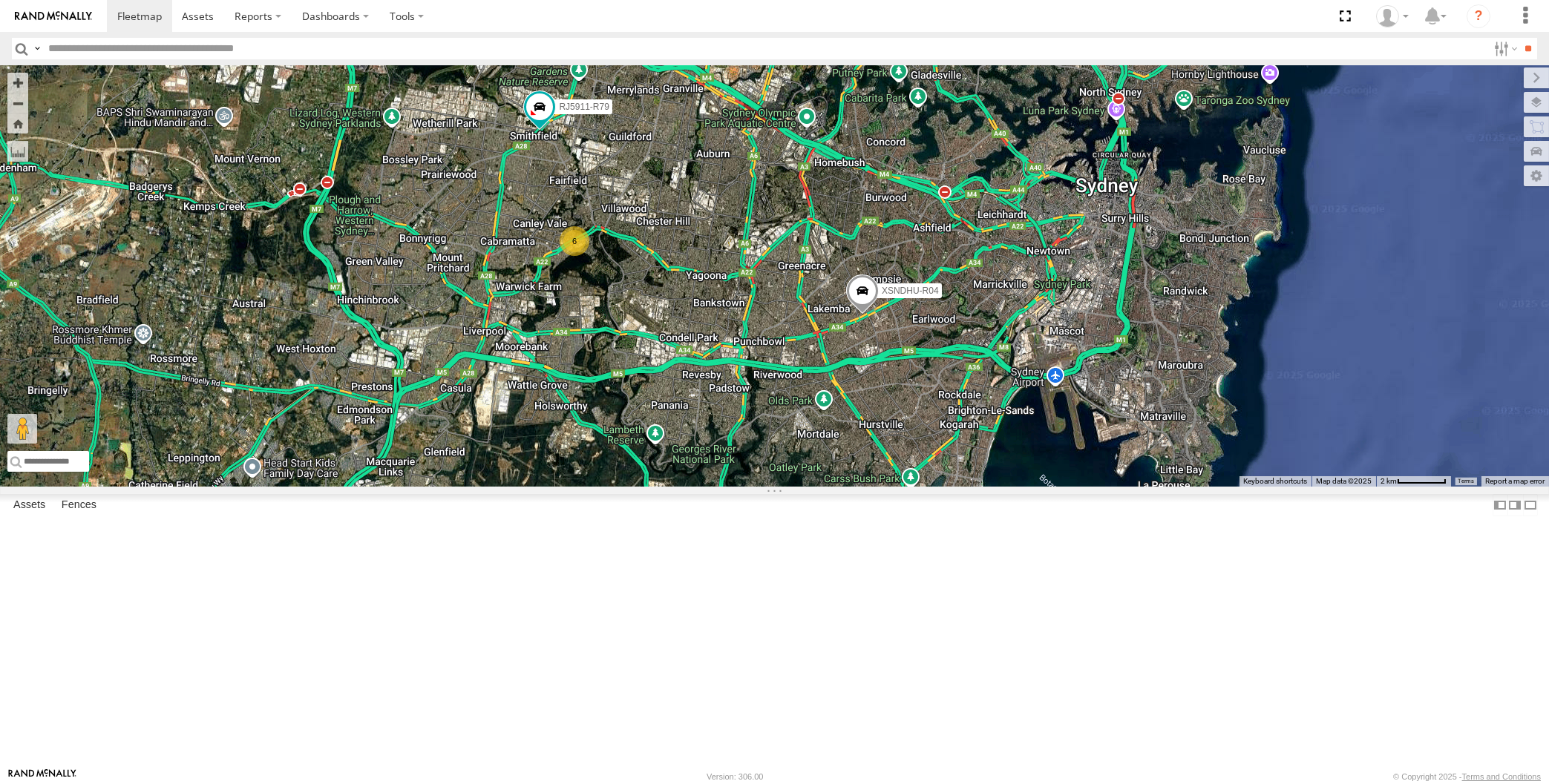
drag, startPoint x: 873, startPoint y: 632, endPoint x: 866, endPoint y: 635, distance: 7.6
click at [868, 487] on div "XSNDHU-R04 RJ5911-R79 6" at bounding box center [774, 276] width 1549 height 422
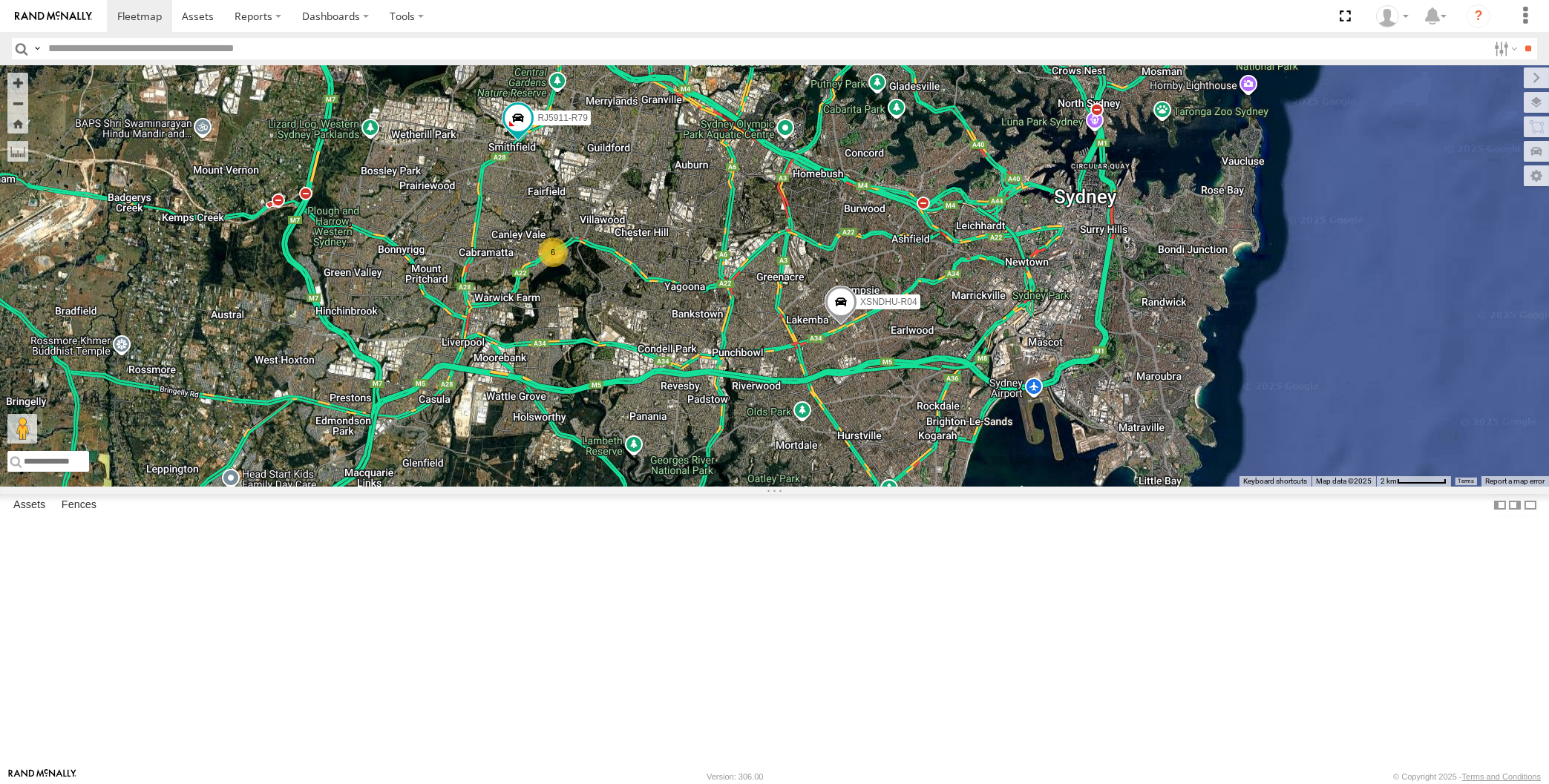
drag, startPoint x: 862, startPoint y: 635, endPoint x: 800, endPoint y: 621, distance: 63.6
click at [800, 487] on div "XSNDHU-R04 RJ5911-R79 6" at bounding box center [774, 276] width 1549 height 422
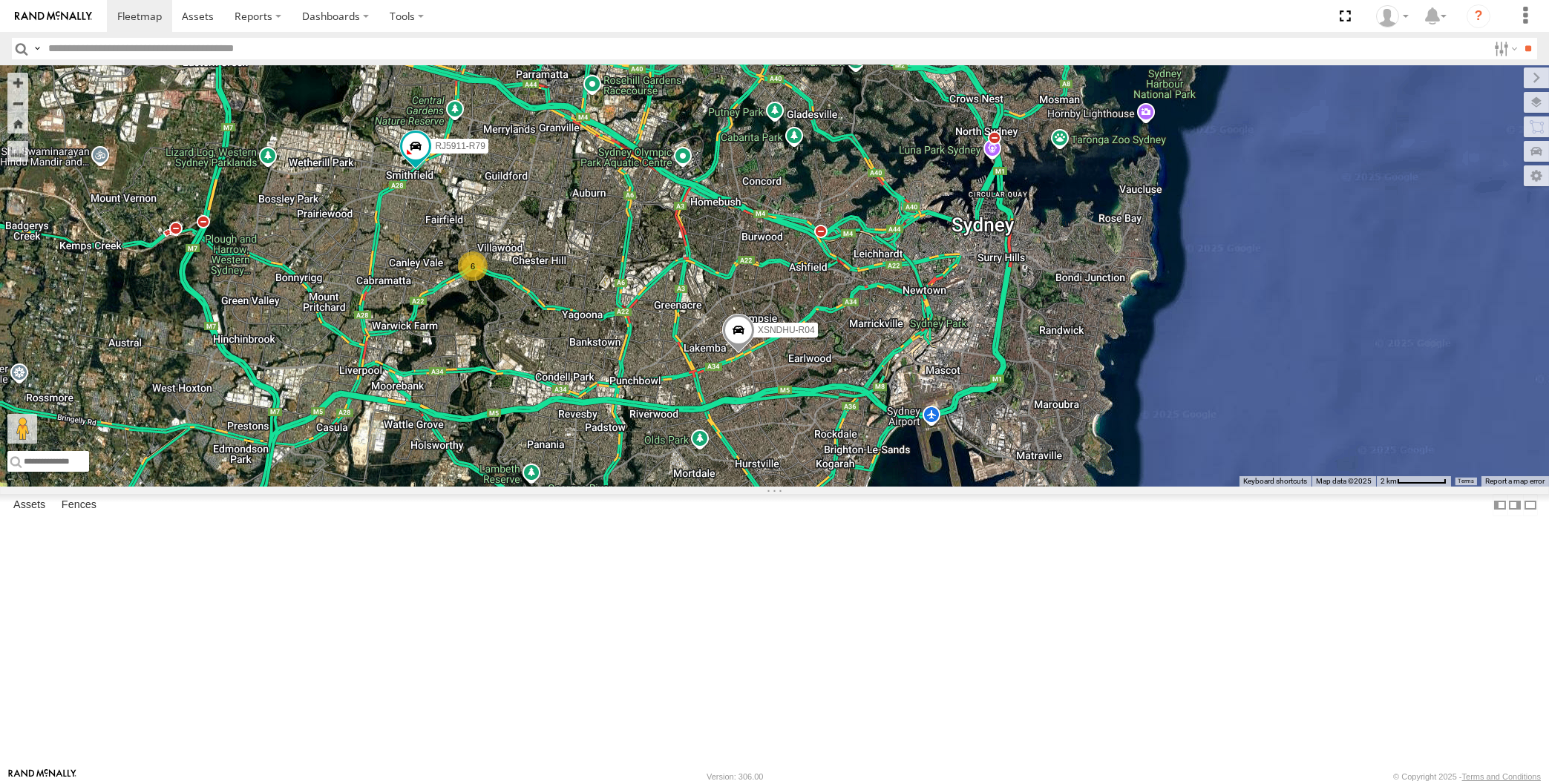
drag, startPoint x: 509, startPoint y: 473, endPoint x: 573, endPoint y: 499, distance: 69.1
click at [573, 487] on div "XSNDHU-R04 RJ5911-R79 6" at bounding box center [774, 276] width 1549 height 422
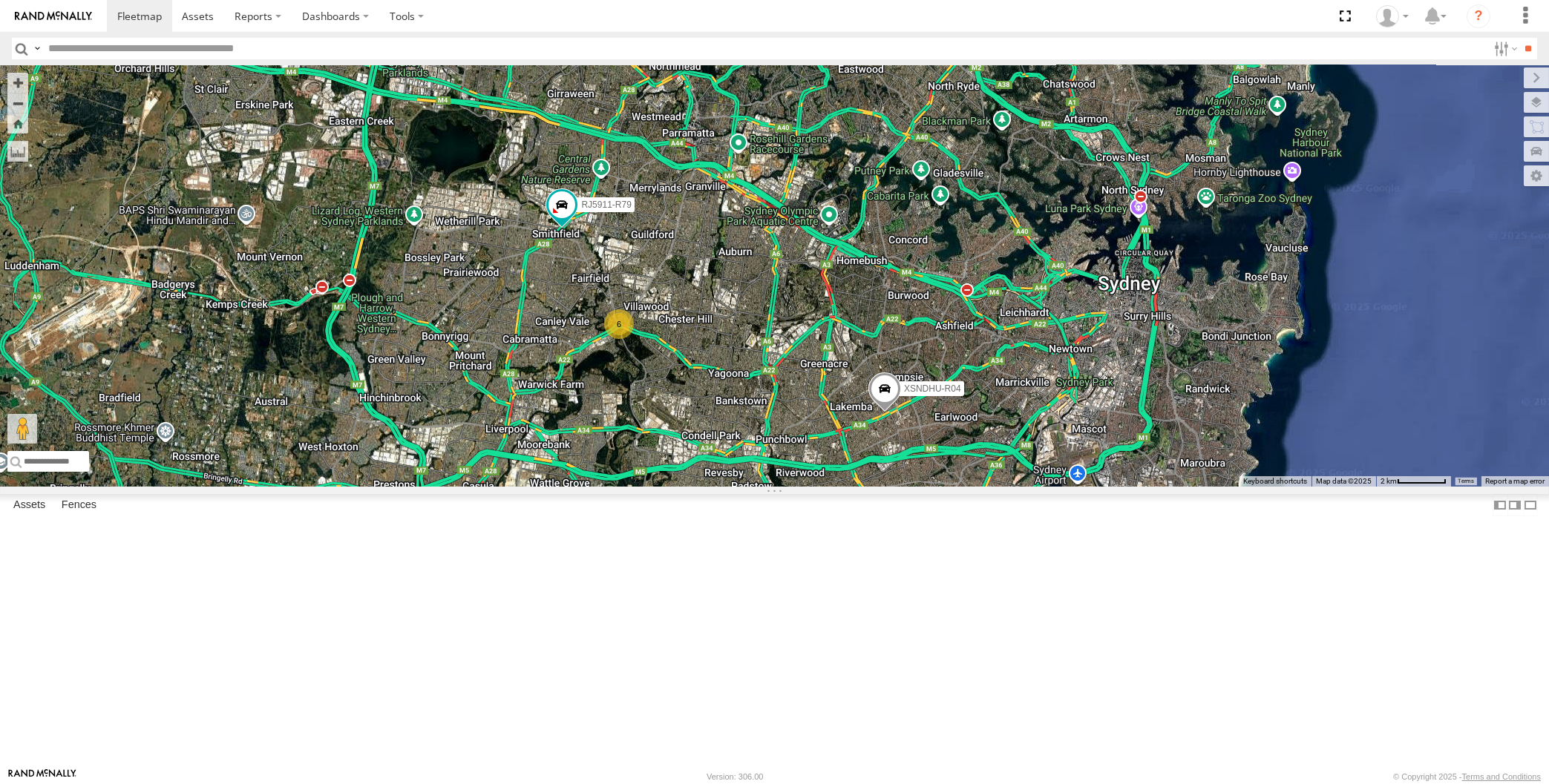
click at [732, 487] on div "XSNDHU-R04 RJ5911-R79 6" at bounding box center [774, 276] width 1549 height 422
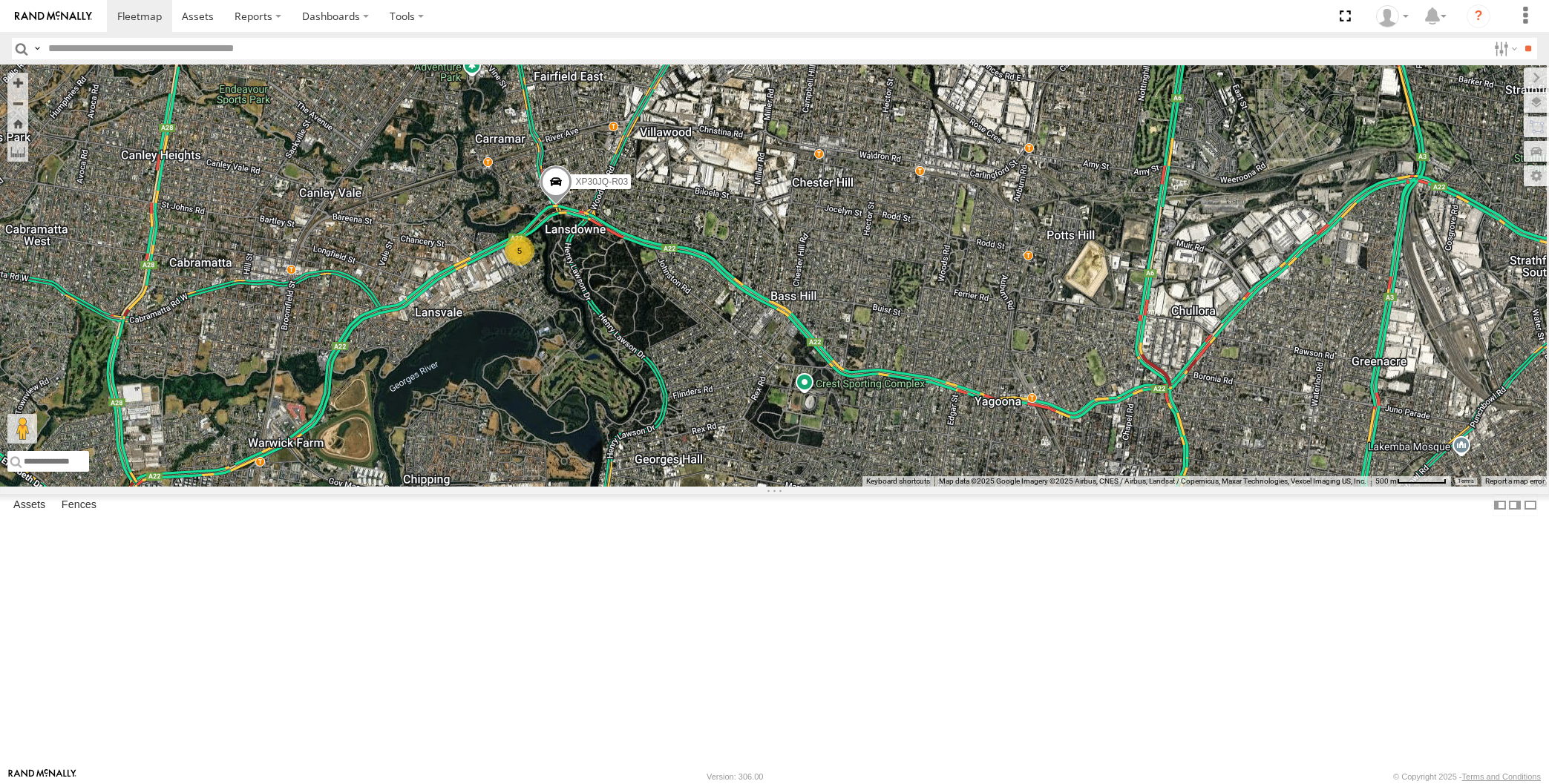
drag, startPoint x: 997, startPoint y: 667, endPoint x: 956, endPoint y: 648, distance: 45.2
click at [956, 487] on div "XSNDHU-R04 RJ5911-R79 XP30JQ-R03 5" at bounding box center [774, 276] width 1549 height 422
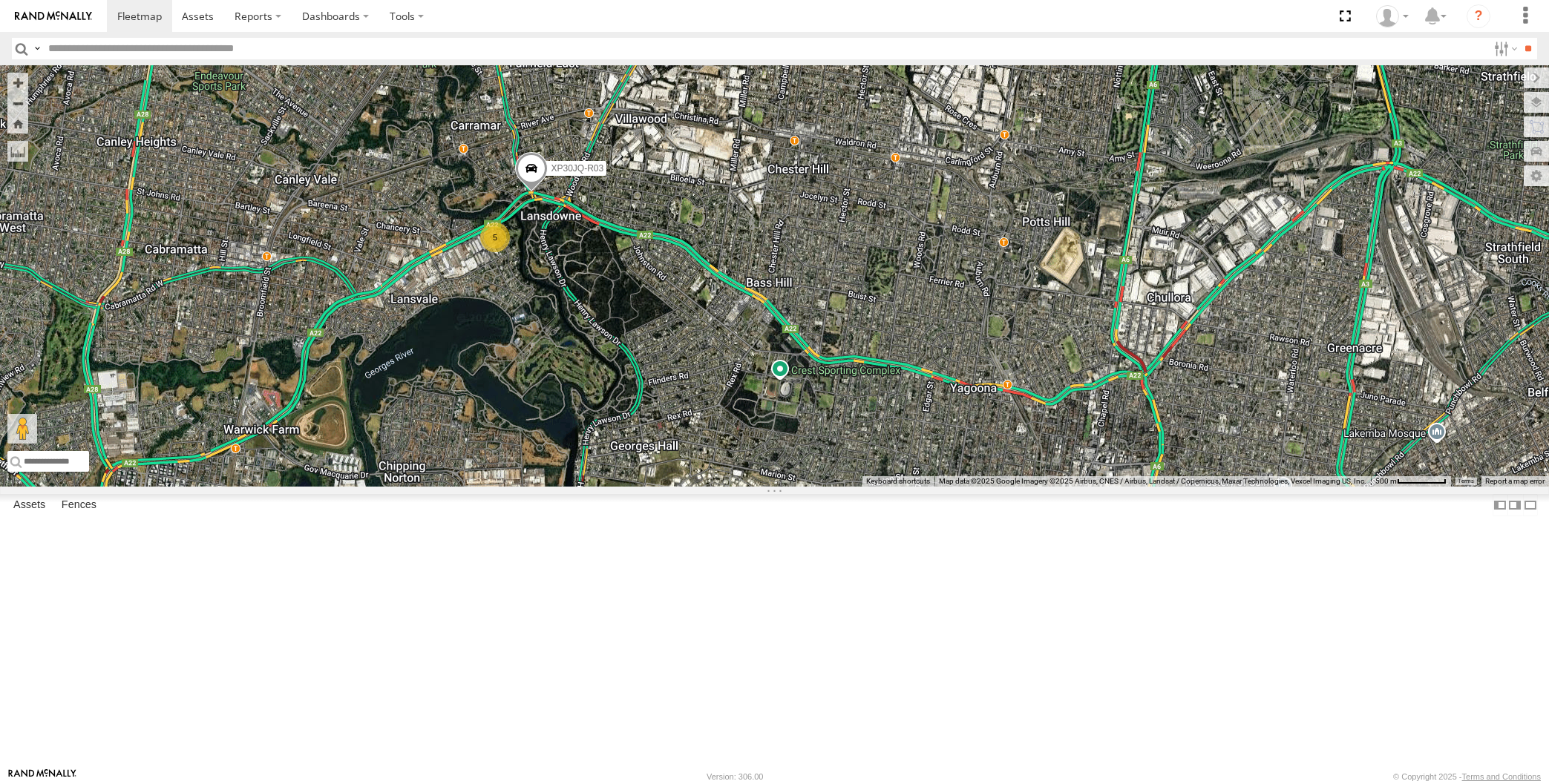
click at [347, 280] on div "XSNDHU-R04 RJ5911-R79 XP30JQ-R03 5" at bounding box center [774, 276] width 1549 height 422
click at [638, 487] on div "XSNDHU-R04 RJ5911-R79 XP30JQ-R03 5" at bounding box center [774, 276] width 1549 height 422
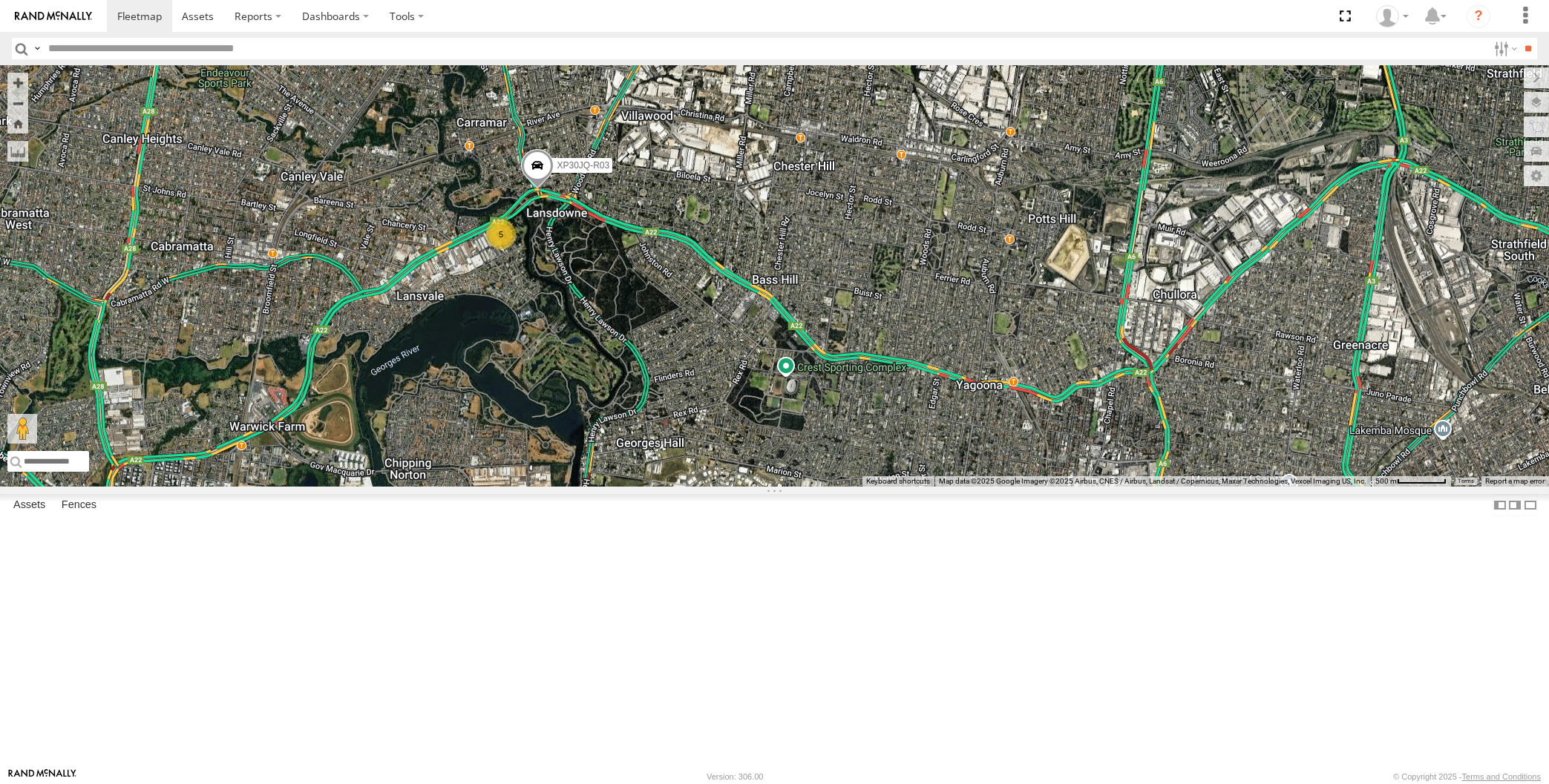
click at [647, 487] on div "XSNDHU-R04 RJ5911-R79 XP30JQ-R03 5" at bounding box center [774, 276] width 1549 height 422
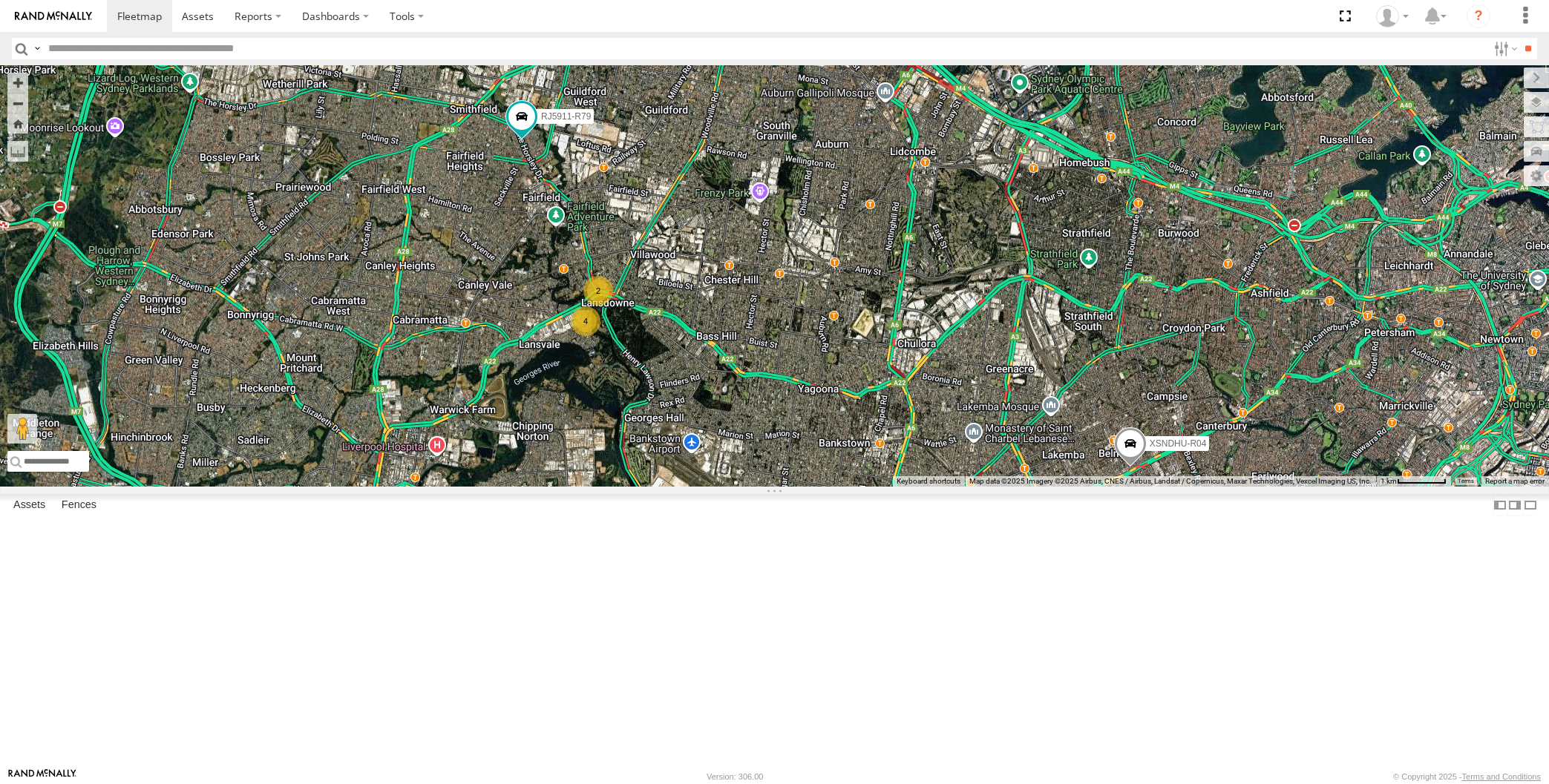
click at [773, 487] on div "XSNDHU-R04 RJ5911-R79 2 4" at bounding box center [774, 276] width 1549 height 422
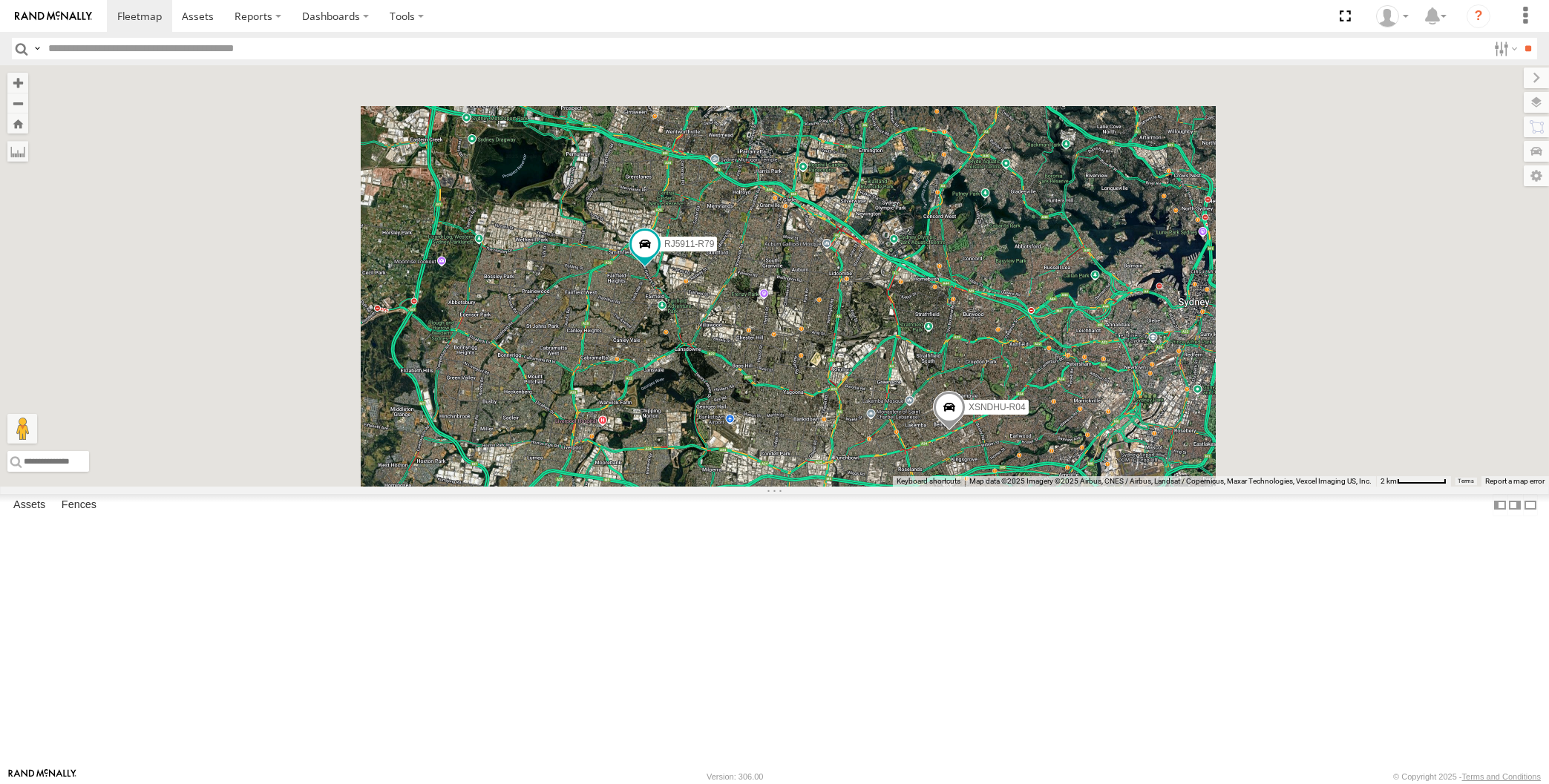
click at [810, 487] on div "XSNDHU-R04 RJ5911-R79" at bounding box center [774, 276] width 1549 height 422
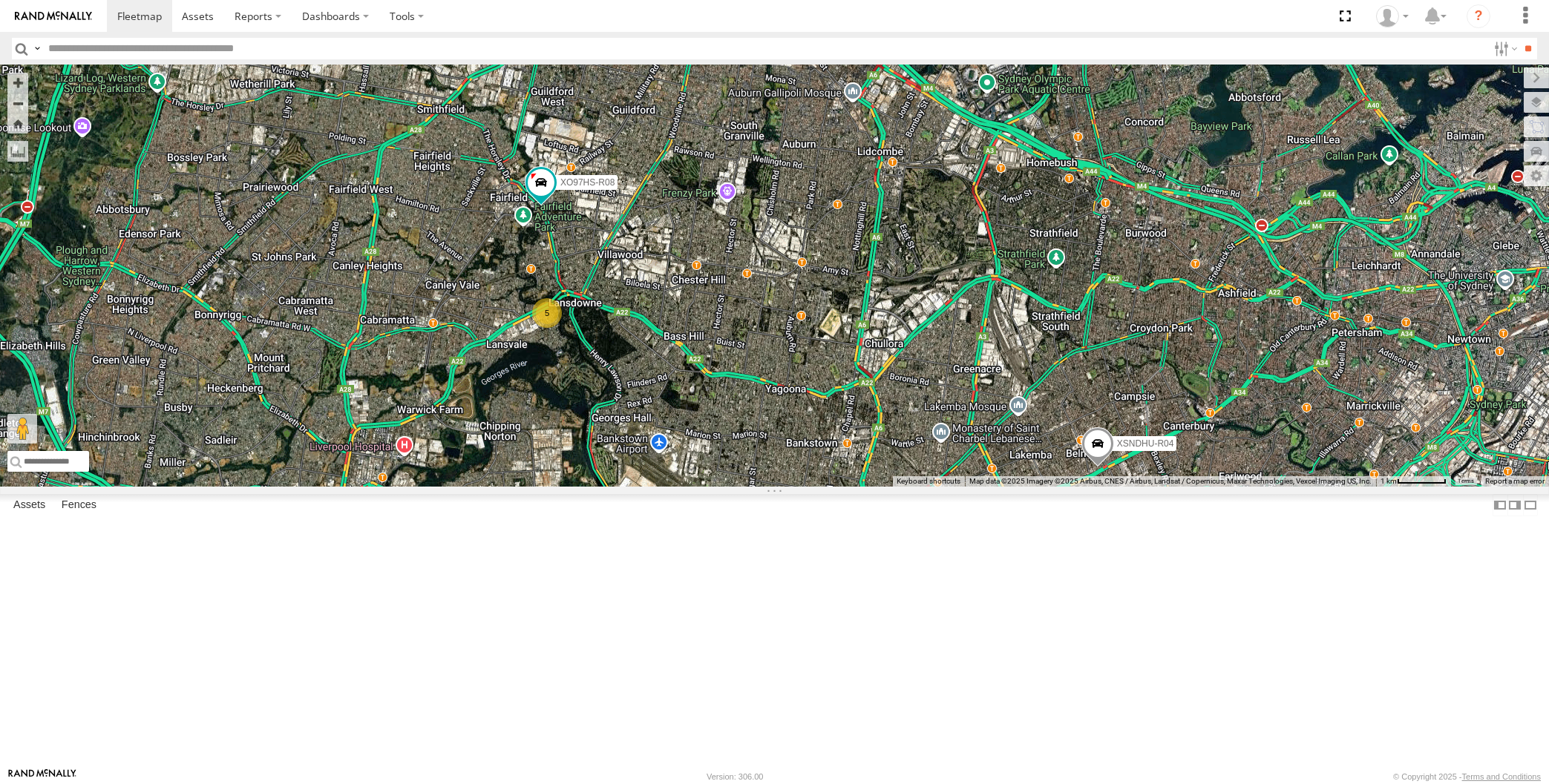
click at [1095, 487] on div "XP30JQ-R03 XSNDHU-R04 5 XO97HS-R08" at bounding box center [774, 276] width 1549 height 422
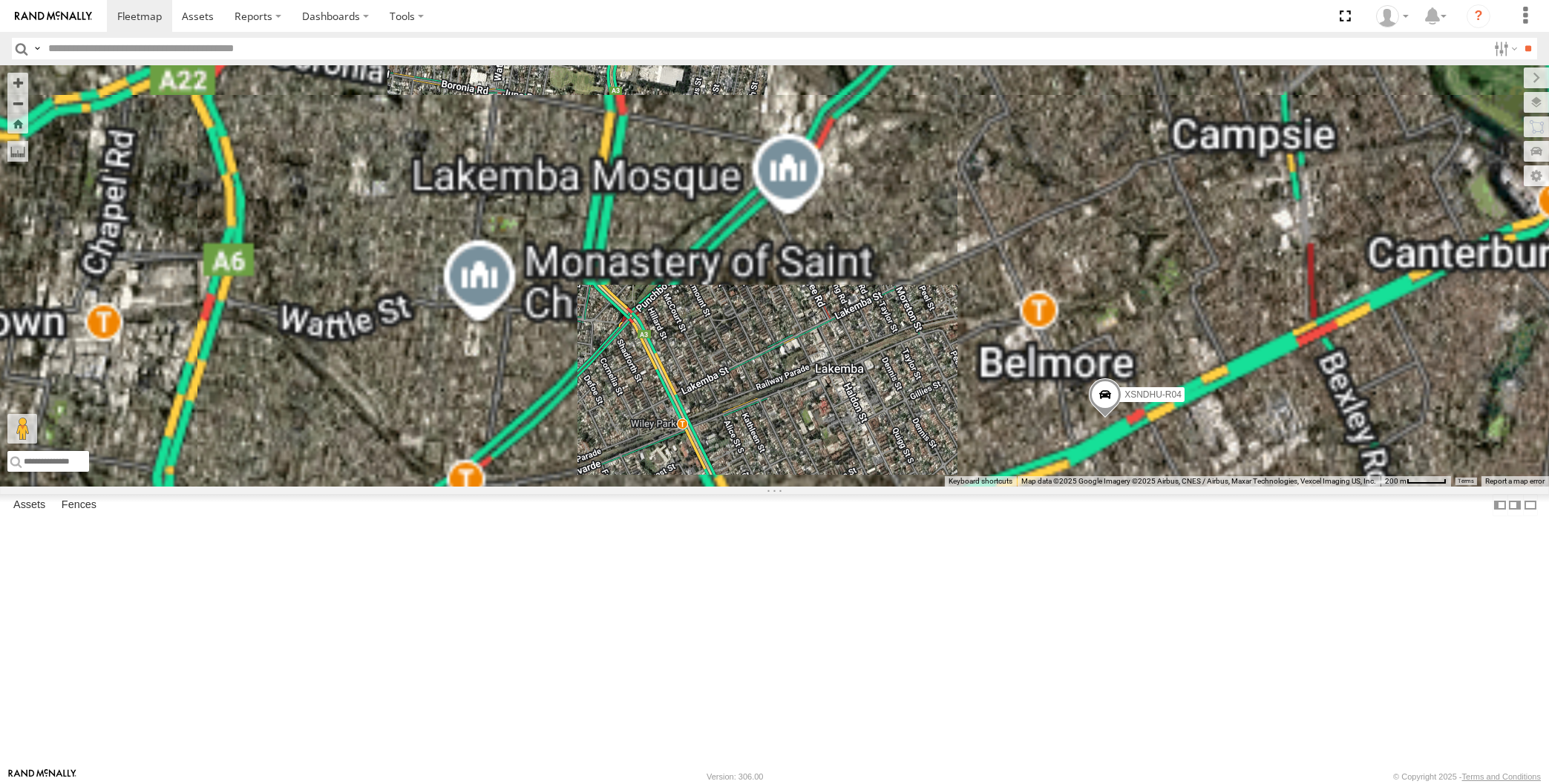
drag, startPoint x: 1140, startPoint y: 584, endPoint x: 1106, endPoint y: 519, distance: 73.4
click at [1106, 487] on div "XP30JQ-R03 XSNDHU-R04 XO97HS-R08" at bounding box center [774, 276] width 1549 height 422
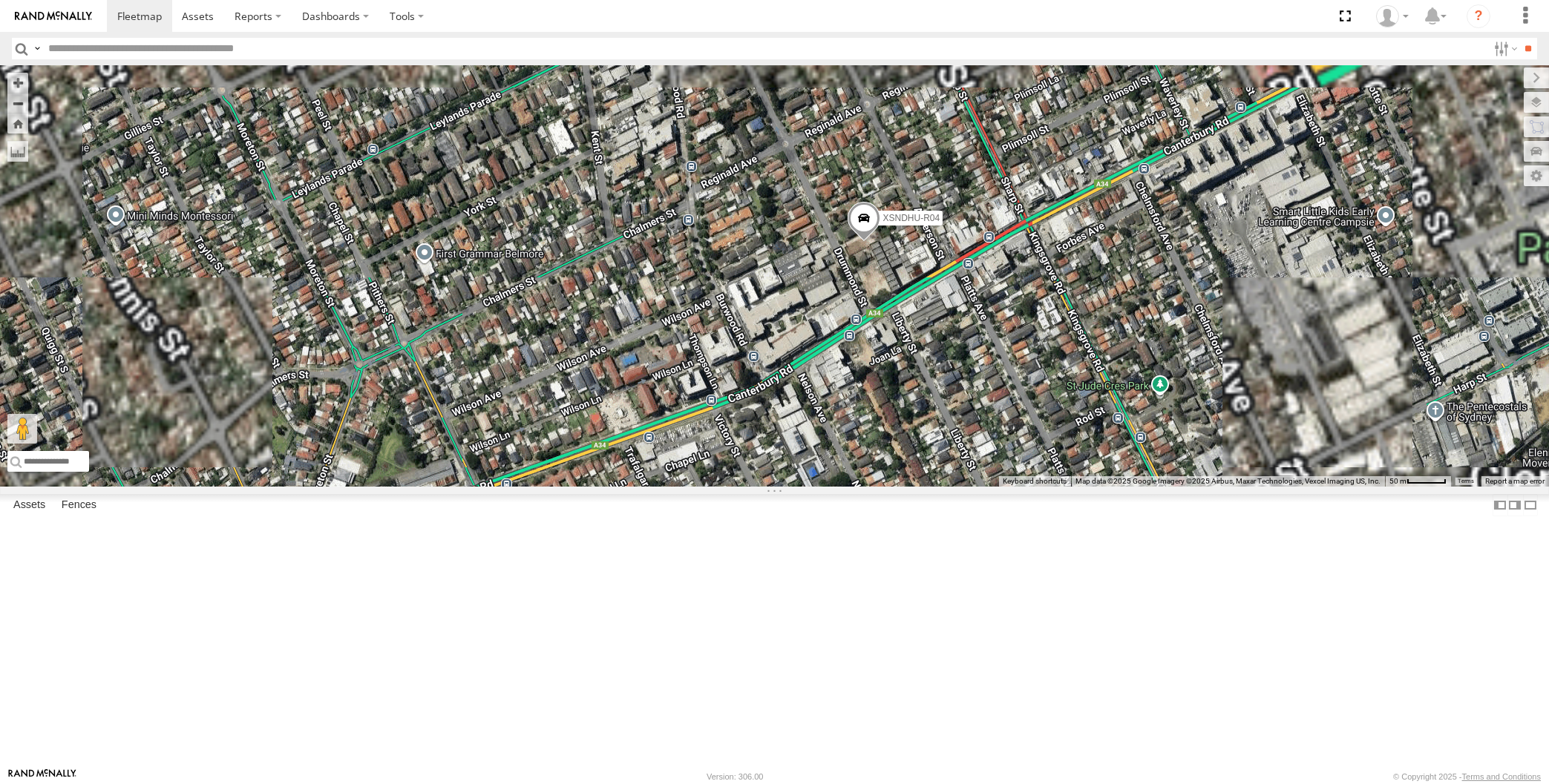
click at [861, 242] on span at bounding box center [863, 222] width 33 height 40
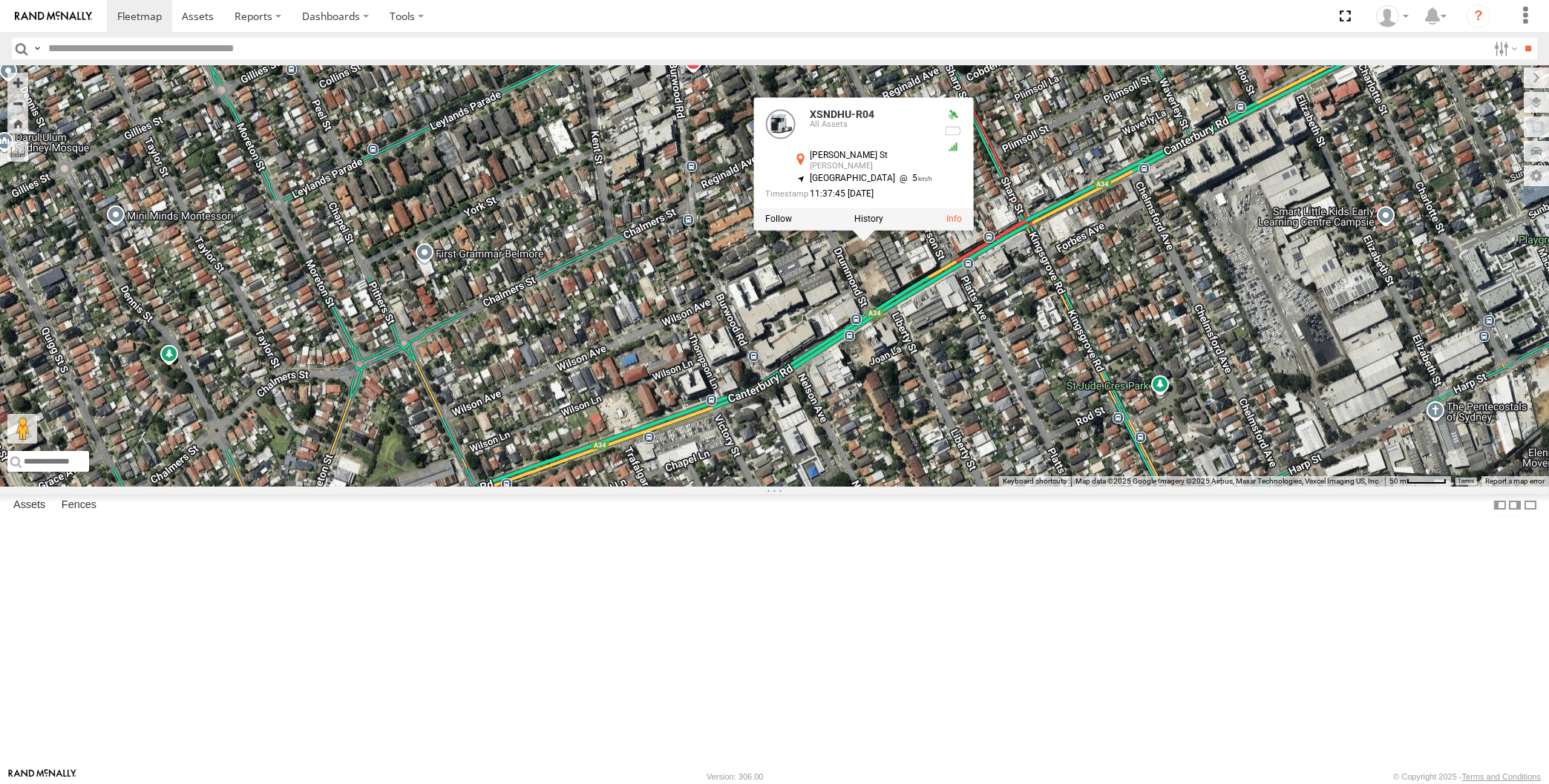
click at [967, 487] on div "XP30JQ-R03 XSNDHU-R04 XO97HS-R08 XSNDHU-R04 All Assets Drummond St Belmore -33.…" at bounding box center [774, 276] width 1549 height 422
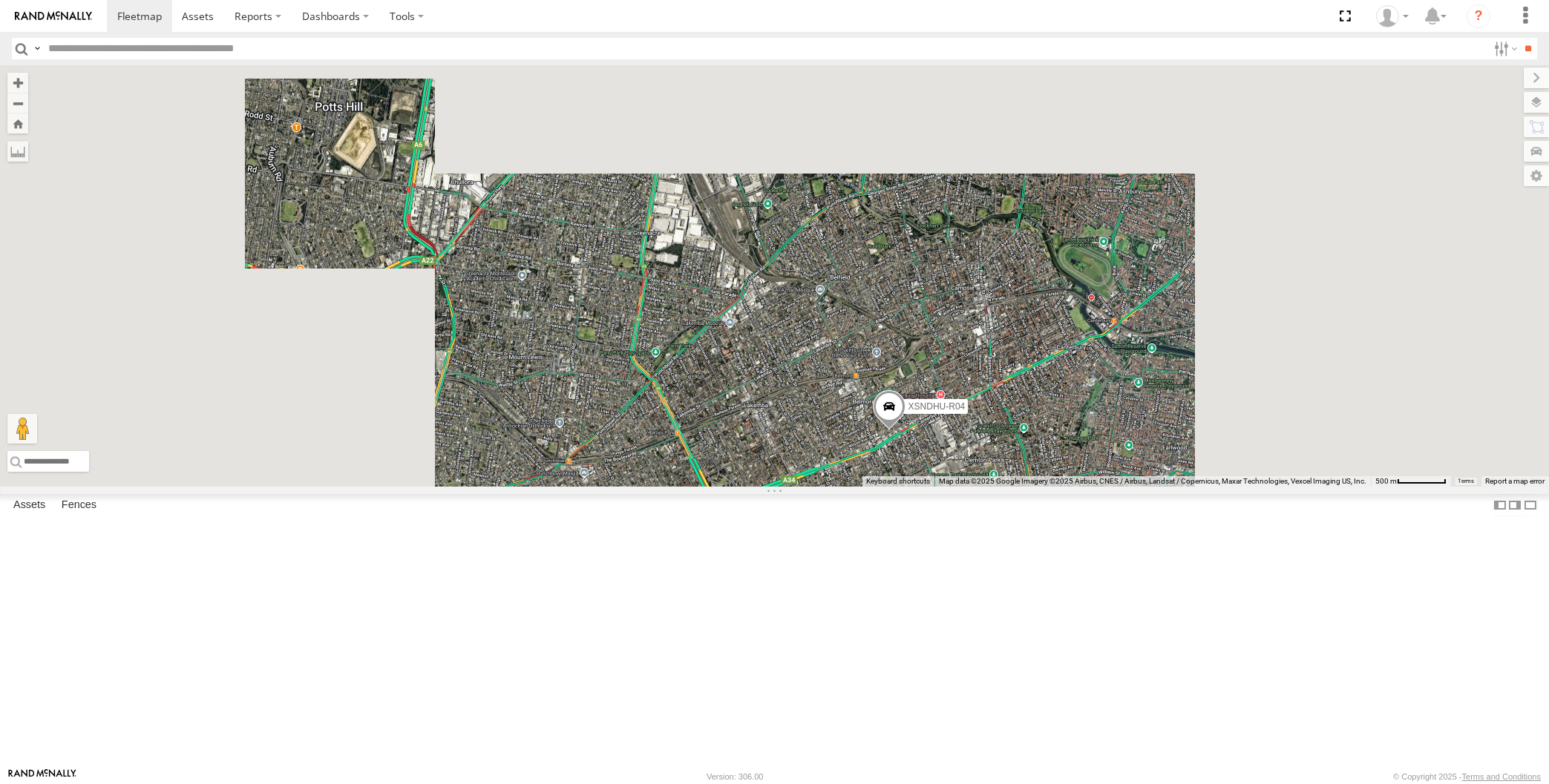
drag, startPoint x: 840, startPoint y: 615, endPoint x: 886, endPoint y: 595, distance: 50.2
click at [886, 487] on div "XP30JQ-R03 XSNDHU-R04 XO97HS-R08" at bounding box center [774, 276] width 1549 height 422
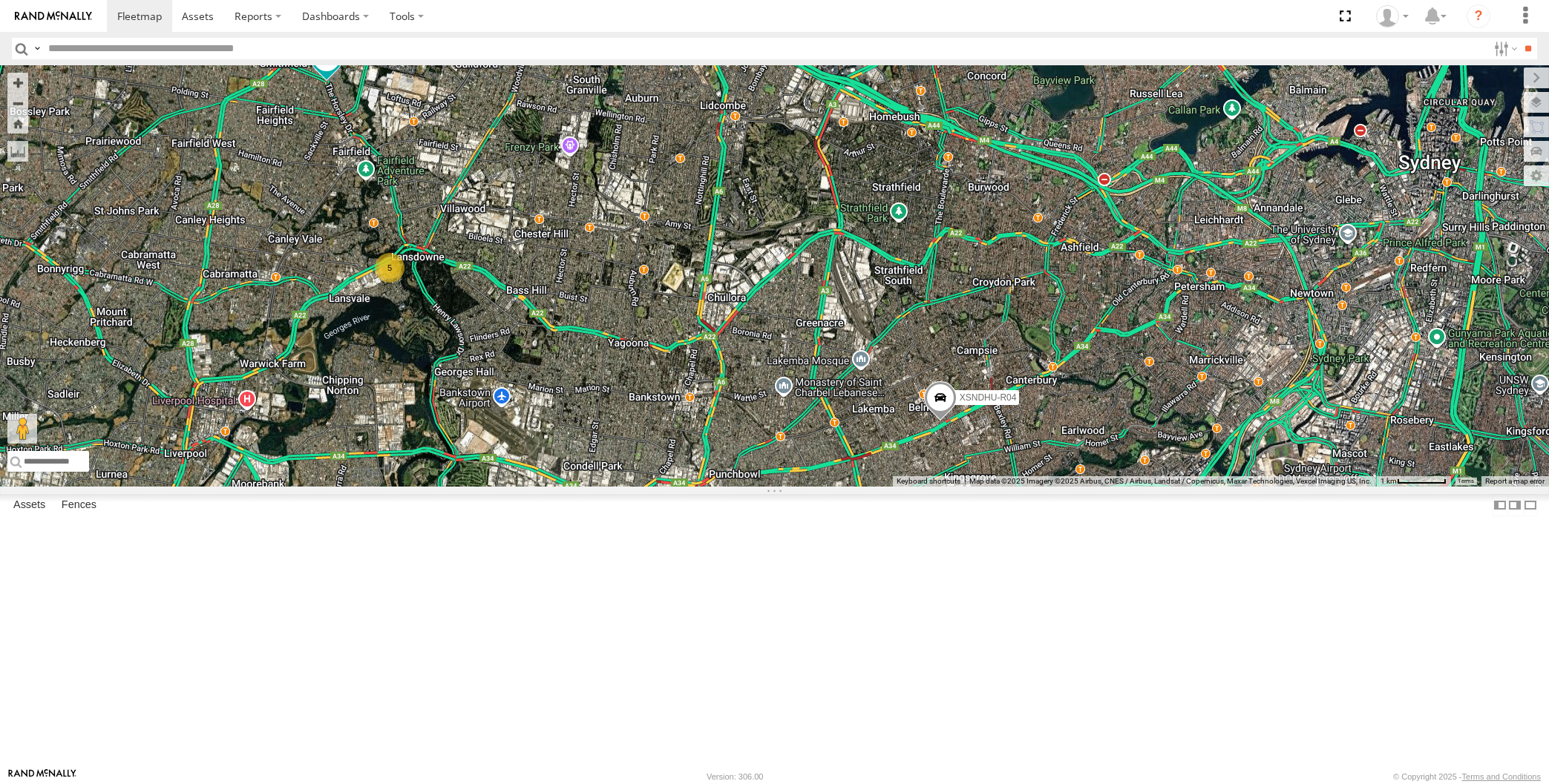
drag, startPoint x: 860, startPoint y: 632, endPoint x: 884, endPoint y: 618, distance: 27.8
click at [884, 487] on div "XP30JQ-R03 XSNDHU-R04 XO97HS-R08 5" at bounding box center [774, 276] width 1549 height 422
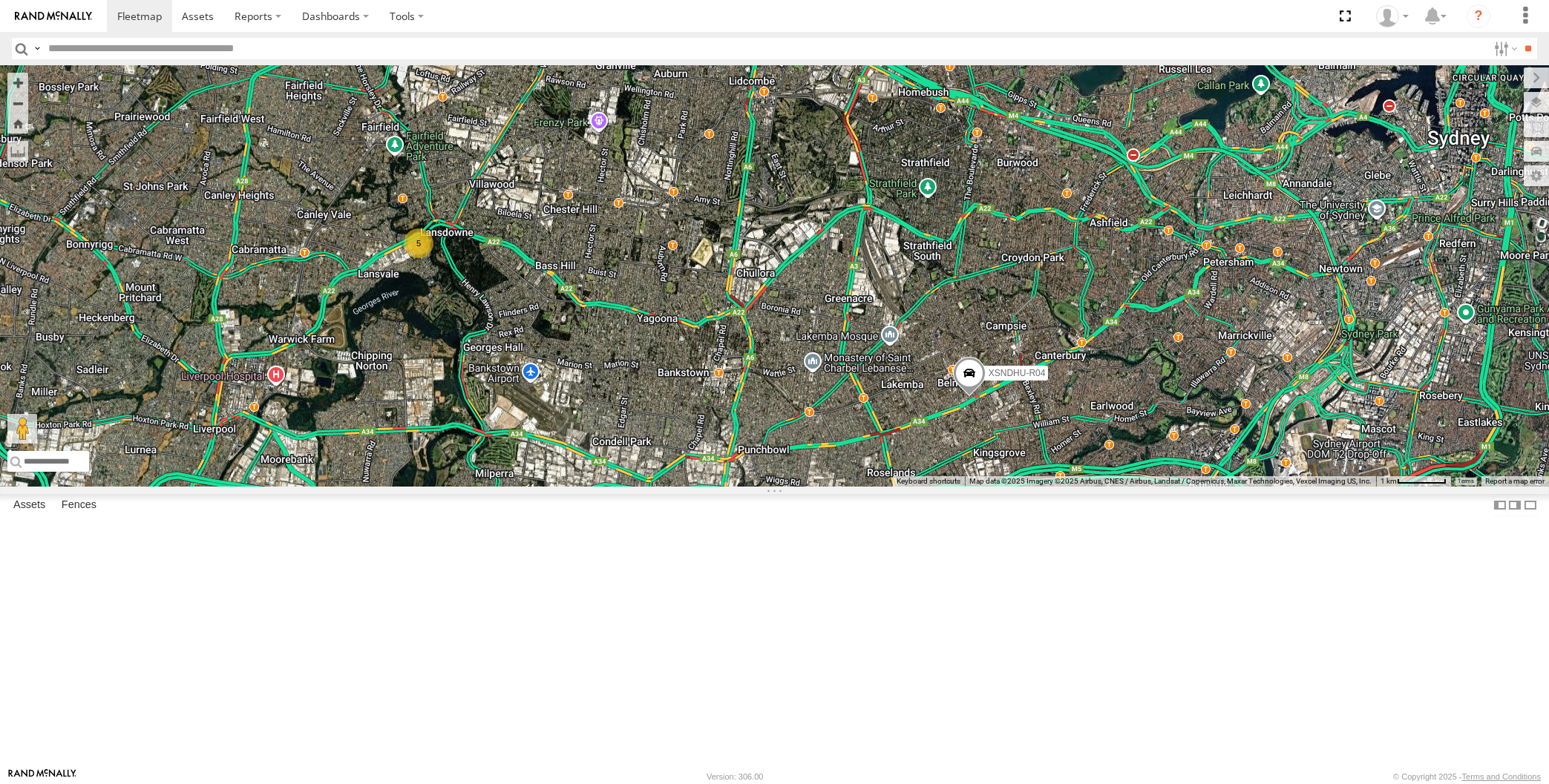
click at [745, 487] on div "XP30JQ-R03 XSNDHU-R04 XO97HS-R08 5" at bounding box center [774, 276] width 1549 height 422
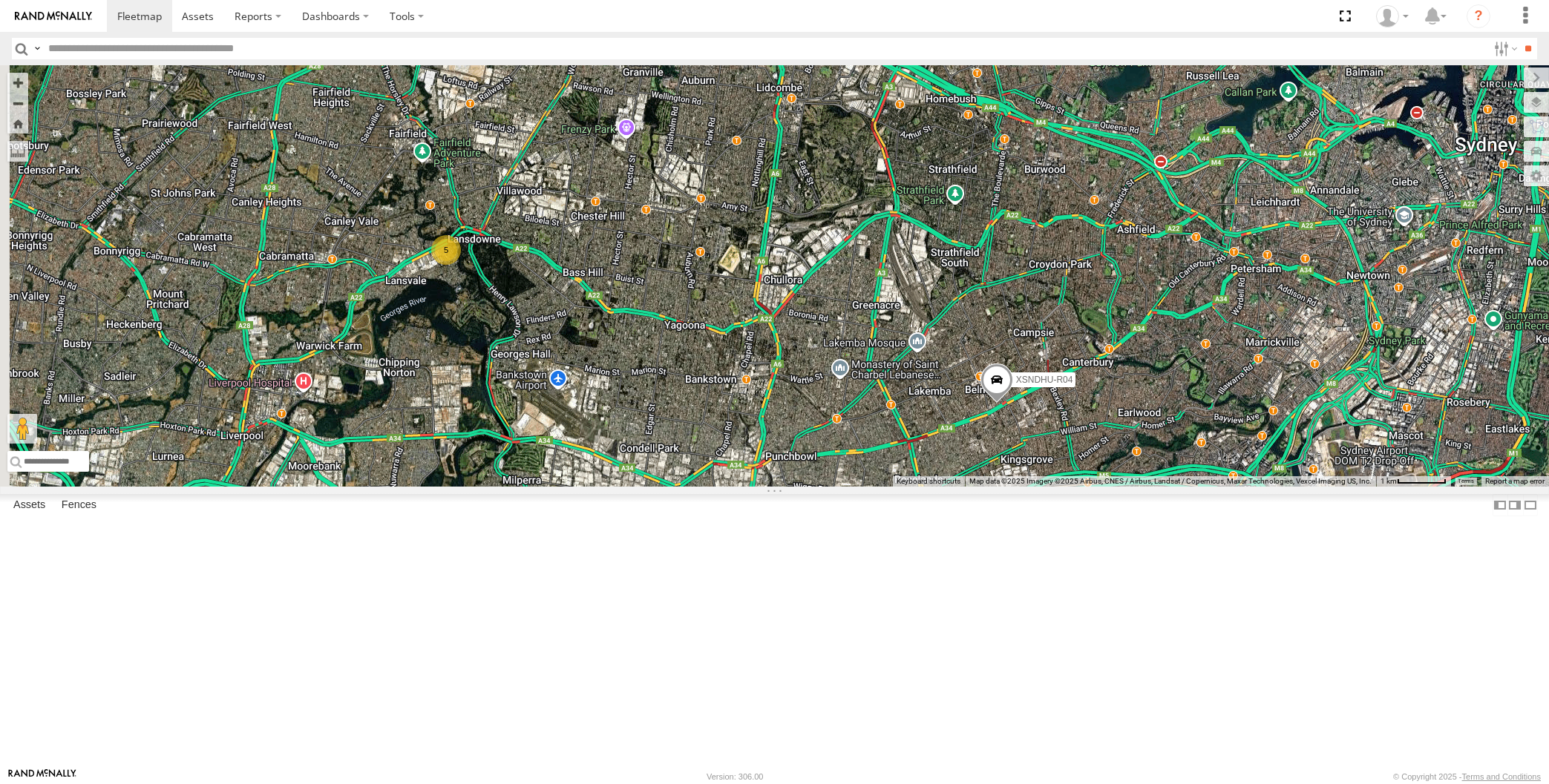
drag, startPoint x: 729, startPoint y: 514, endPoint x: 750, endPoint y: 510, distance: 21.4
click at [750, 487] on div "XP30JQ-R03 XSNDHU-R04 XO97HS-R08 5" at bounding box center [774, 276] width 1549 height 422
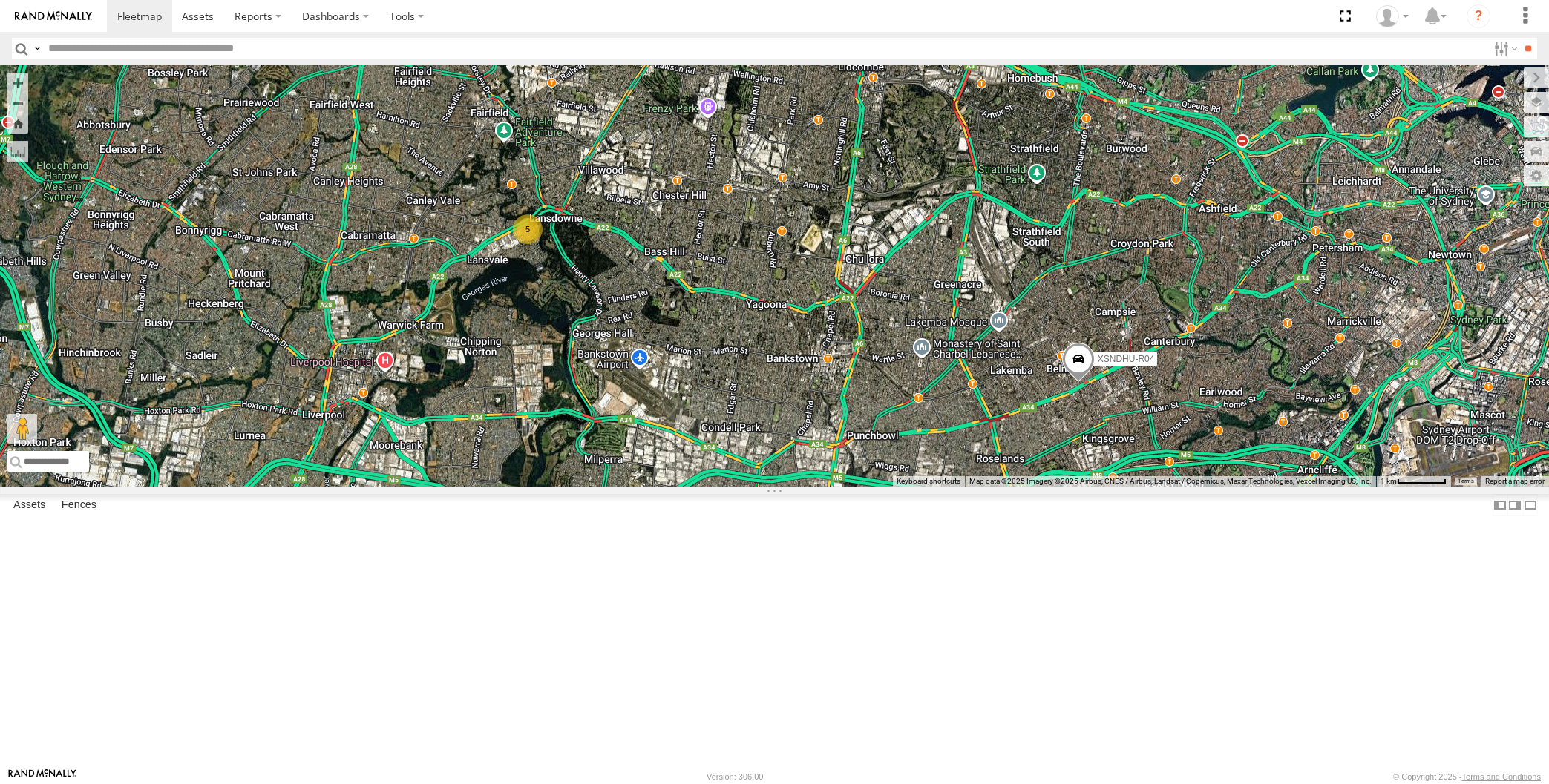
drag, startPoint x: 744, startPoint y: 485, endPoint x: 746, endPoint y: 499, distance: 14.1
click at [746, 487] on div "XP30JQ-R03 XSNDHU-R04 XO97HS-R08 5" at bounding box center [774, 276] width 1549 height 422
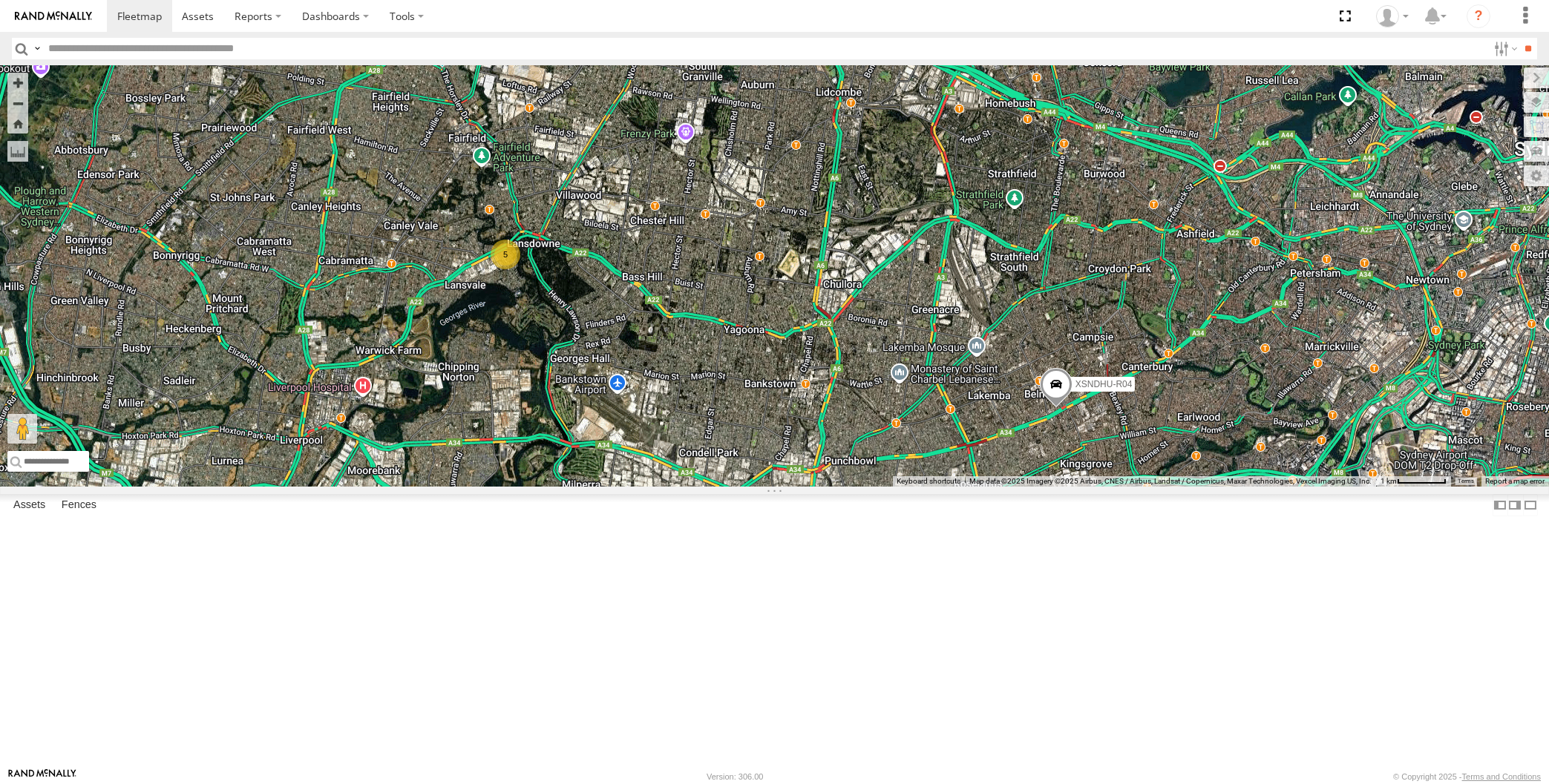
drag, startPoint x: 1006, startPoint y: 632, endPoint x: 978, endPoint y: 633, distance: 28.0
click at [982, 487] on div "XP30JQ-R03 XSNDHU-R04 XO97HS-R08 5" at bounding box center [774, 276] width 1549 height 422
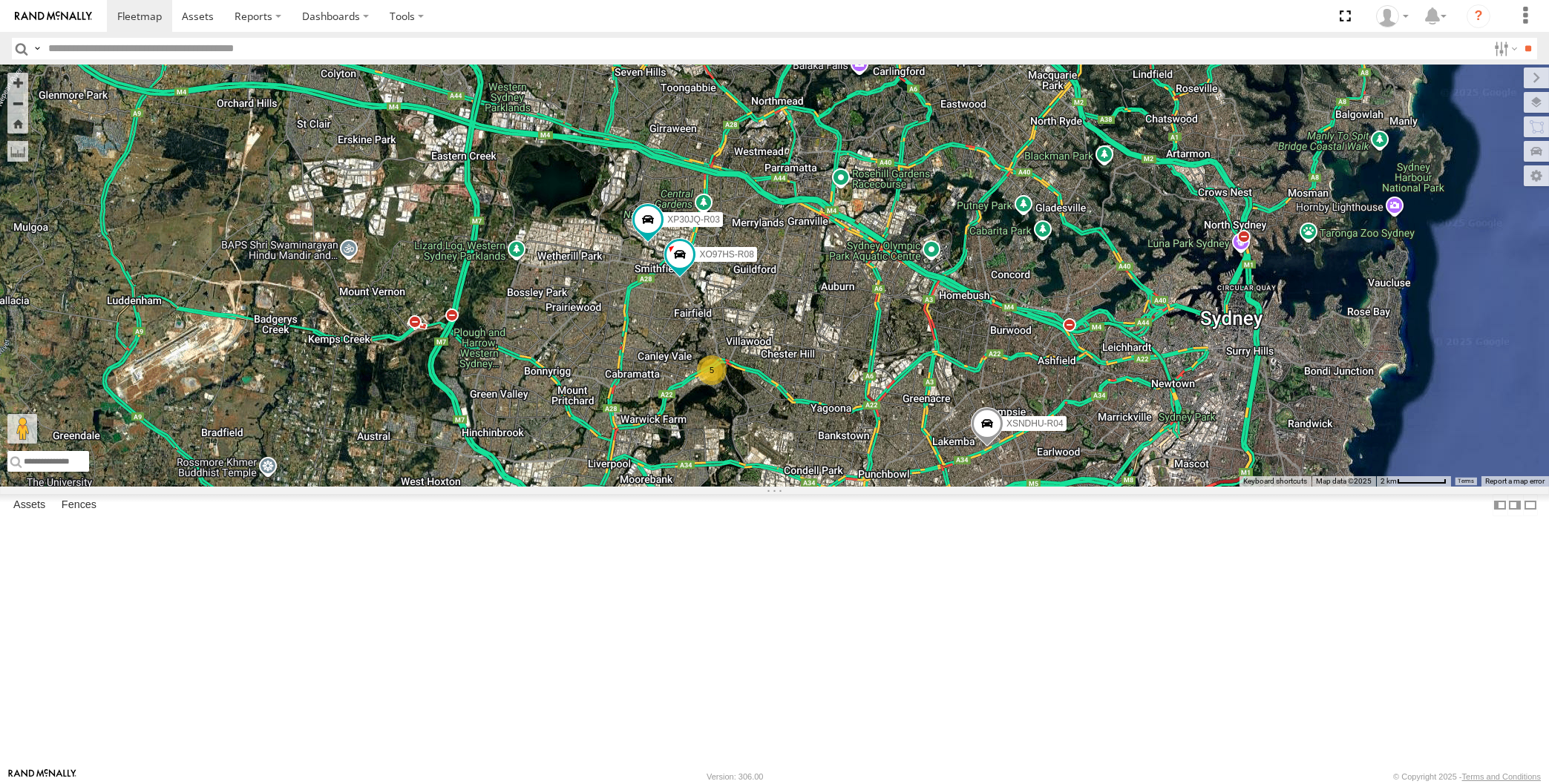
click at [857, 487] on div "XP30JQ-R03 XSNDHU-R04 XO97HS-R08 5" at bounding box center [774, 276] width 1549 height 422
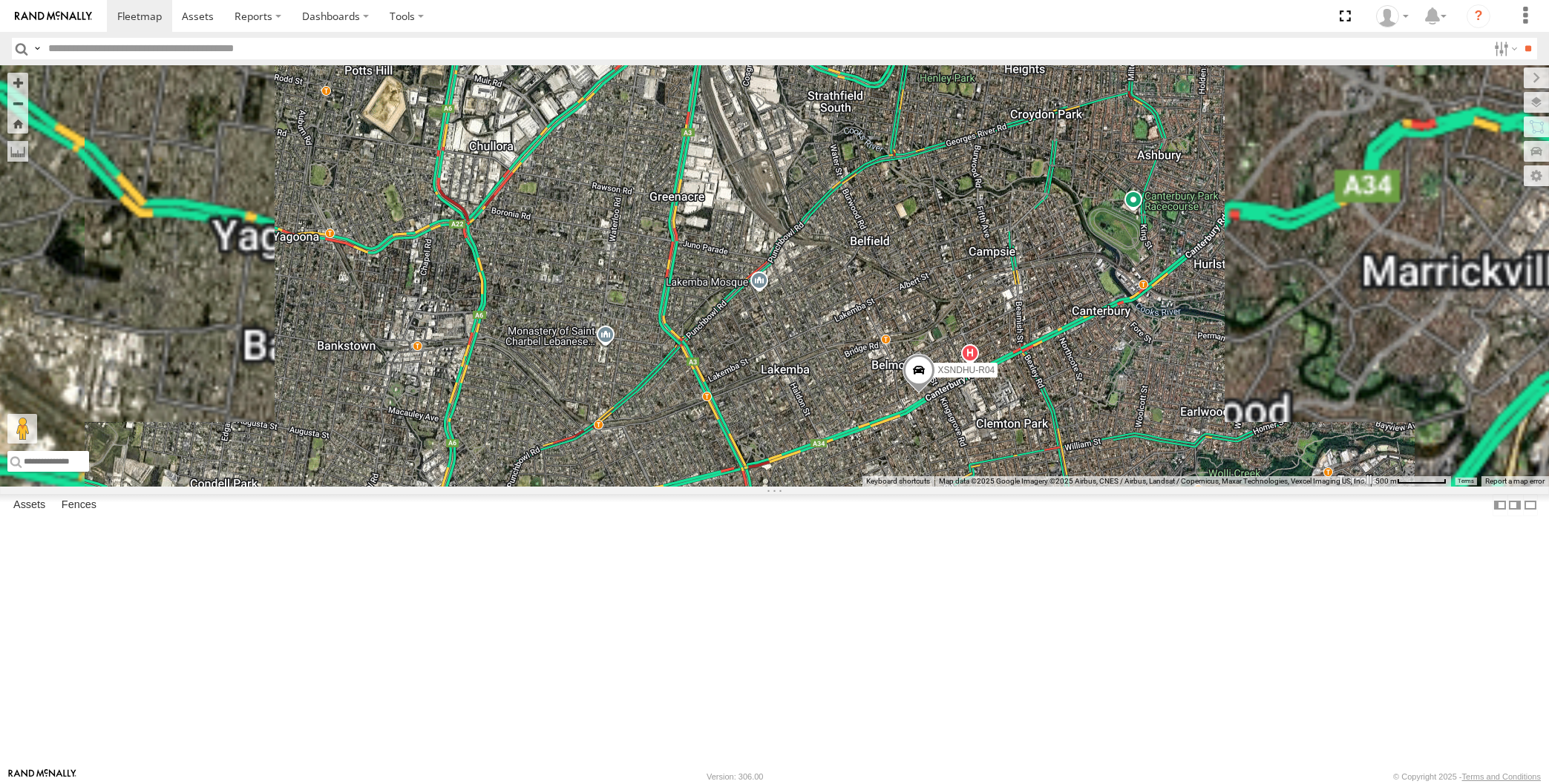
click at [901, 487] on div "XP30JQ-R03 XSNDHU-R04 XO97HS-R08" at bounding box center [774, 276] width 1549 height 422
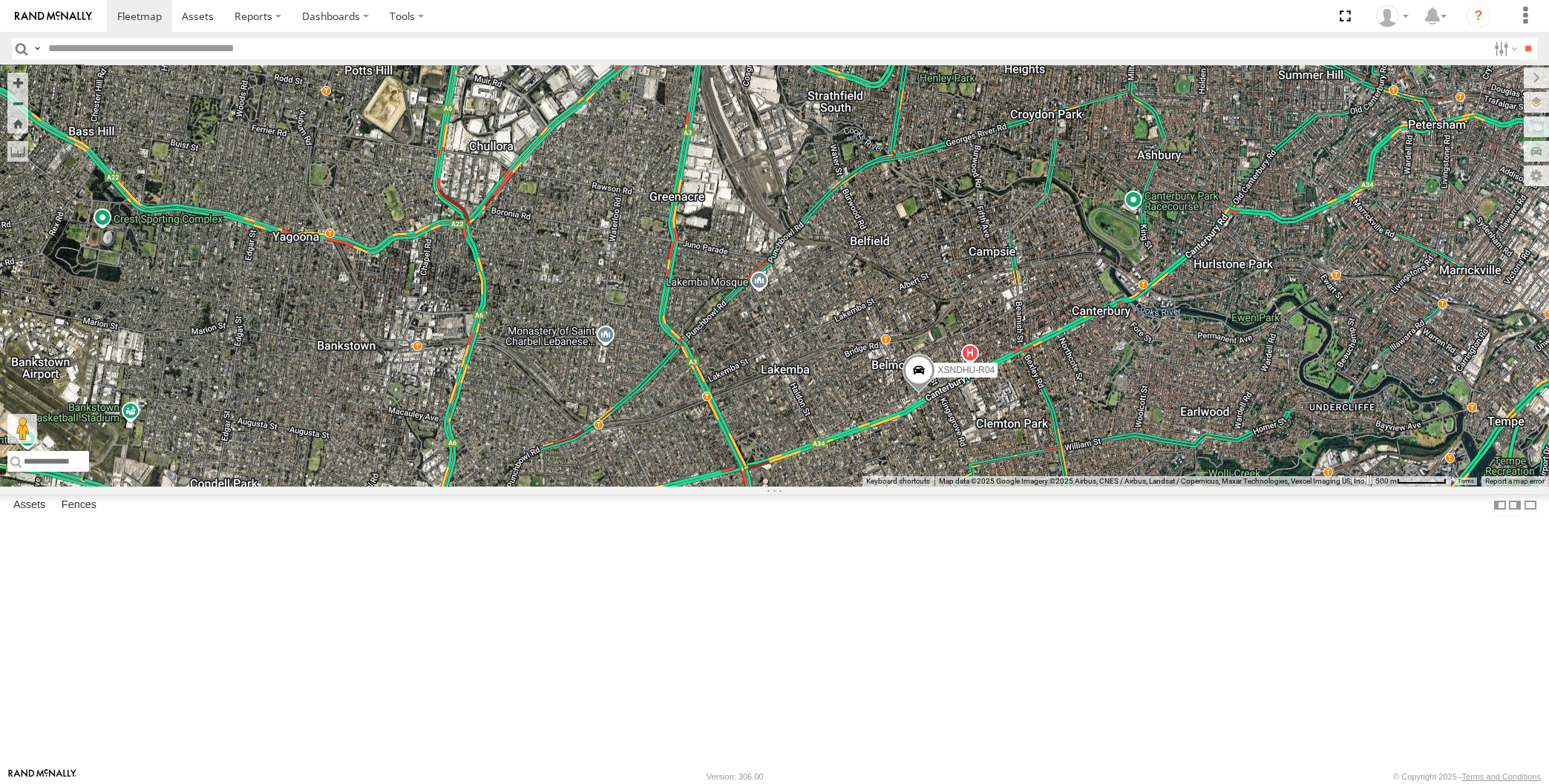
click at [908, 394] on span at bounding box center [918, 373] width 33 height 40
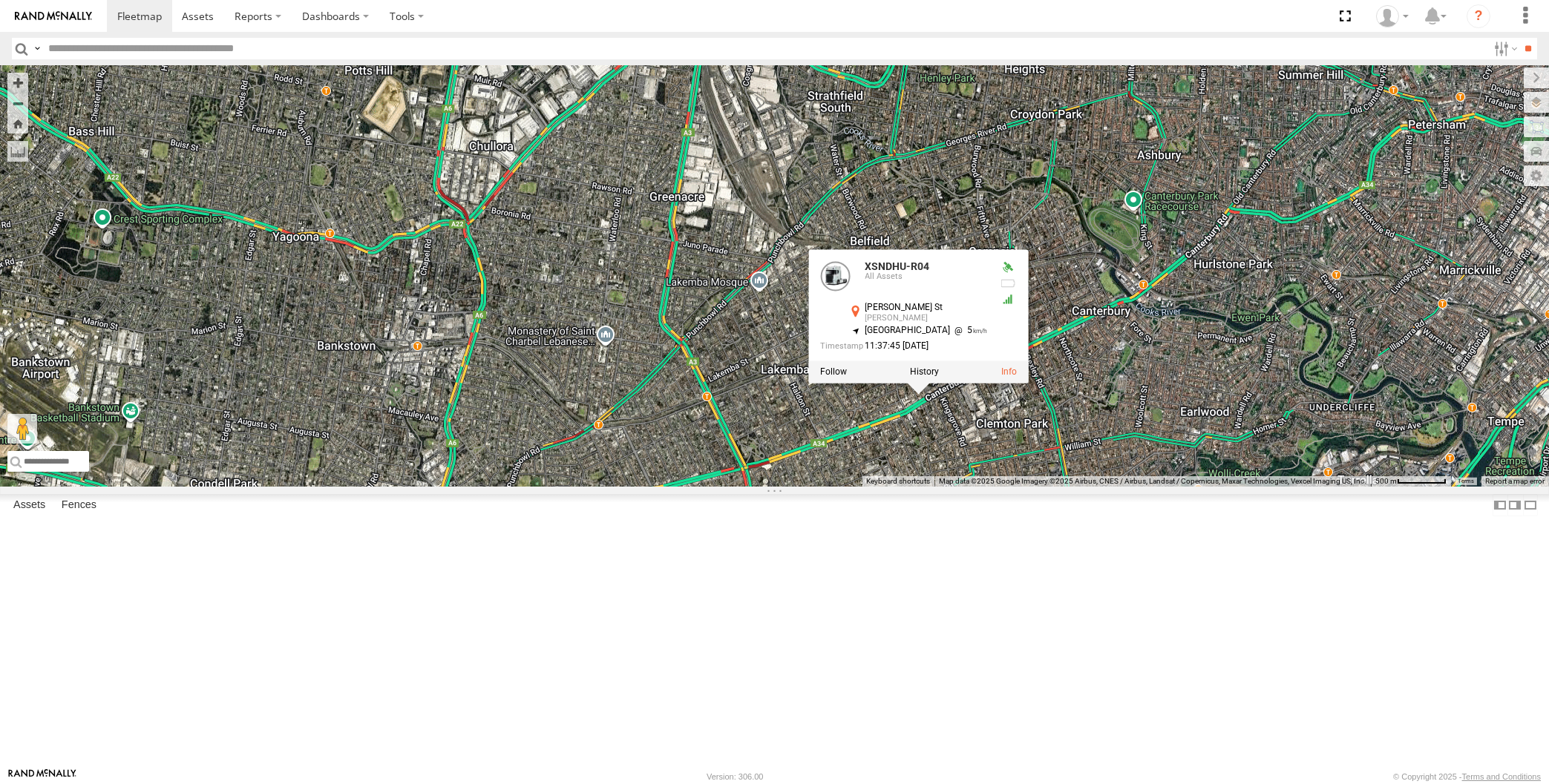
click at [947, 487] on div "XP30JQ-R03 XSNDHU-R04 XO97HS-R08 XSNDHU-R04 All Assets Drummond St Belmore -33.…" at bounding box center [774, 276] width 1549 height 422
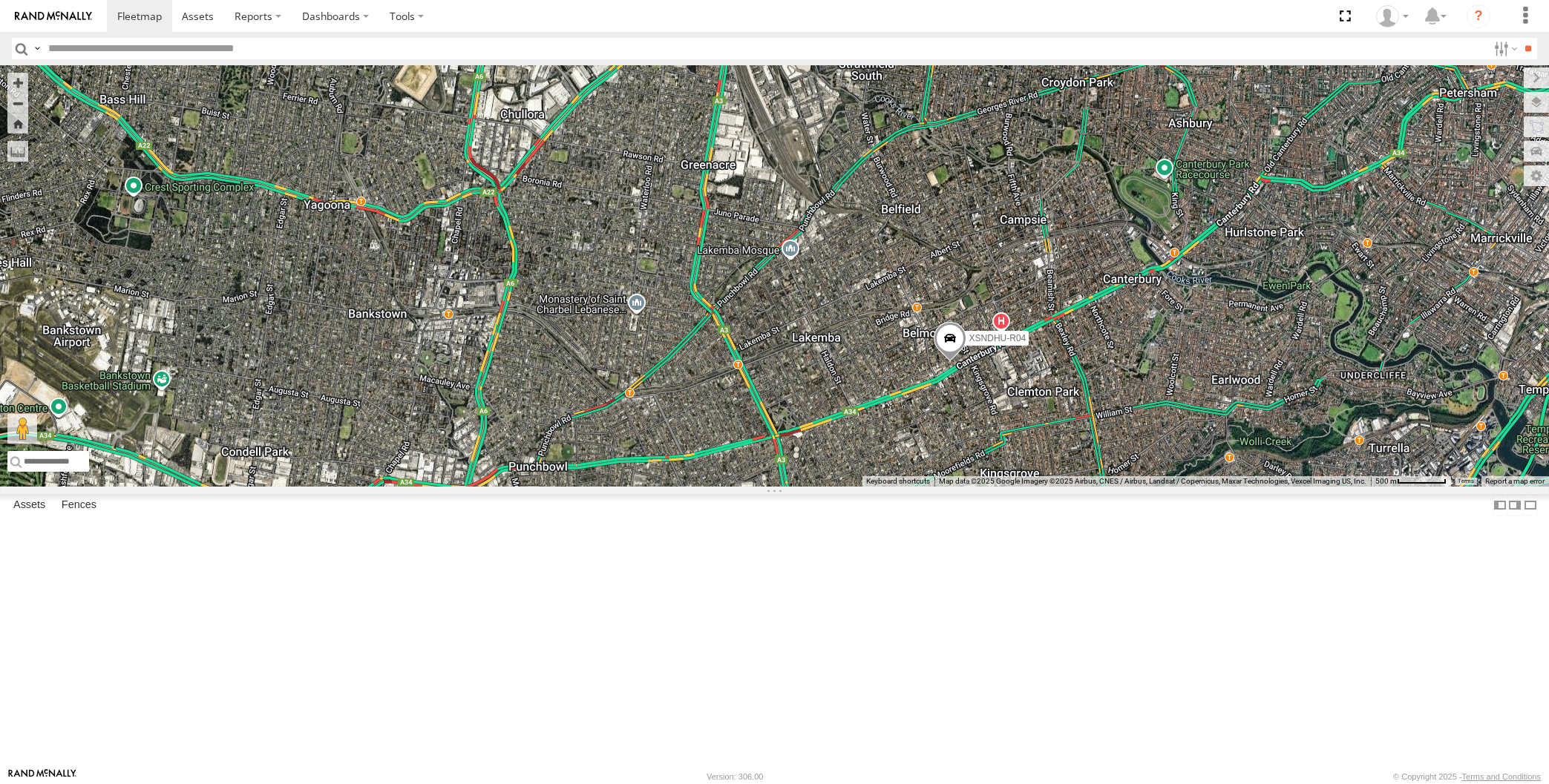
drag, startPoint x: 757, startPoint y: 638, endPoint x: 771, endPoint y: 616, distance: 26.1
click at [779, 487] on div "XP30JQ-R03 XSNDHU-R04 XO97HS-R08" at bounding box center [774, 276] width 1549 height 422
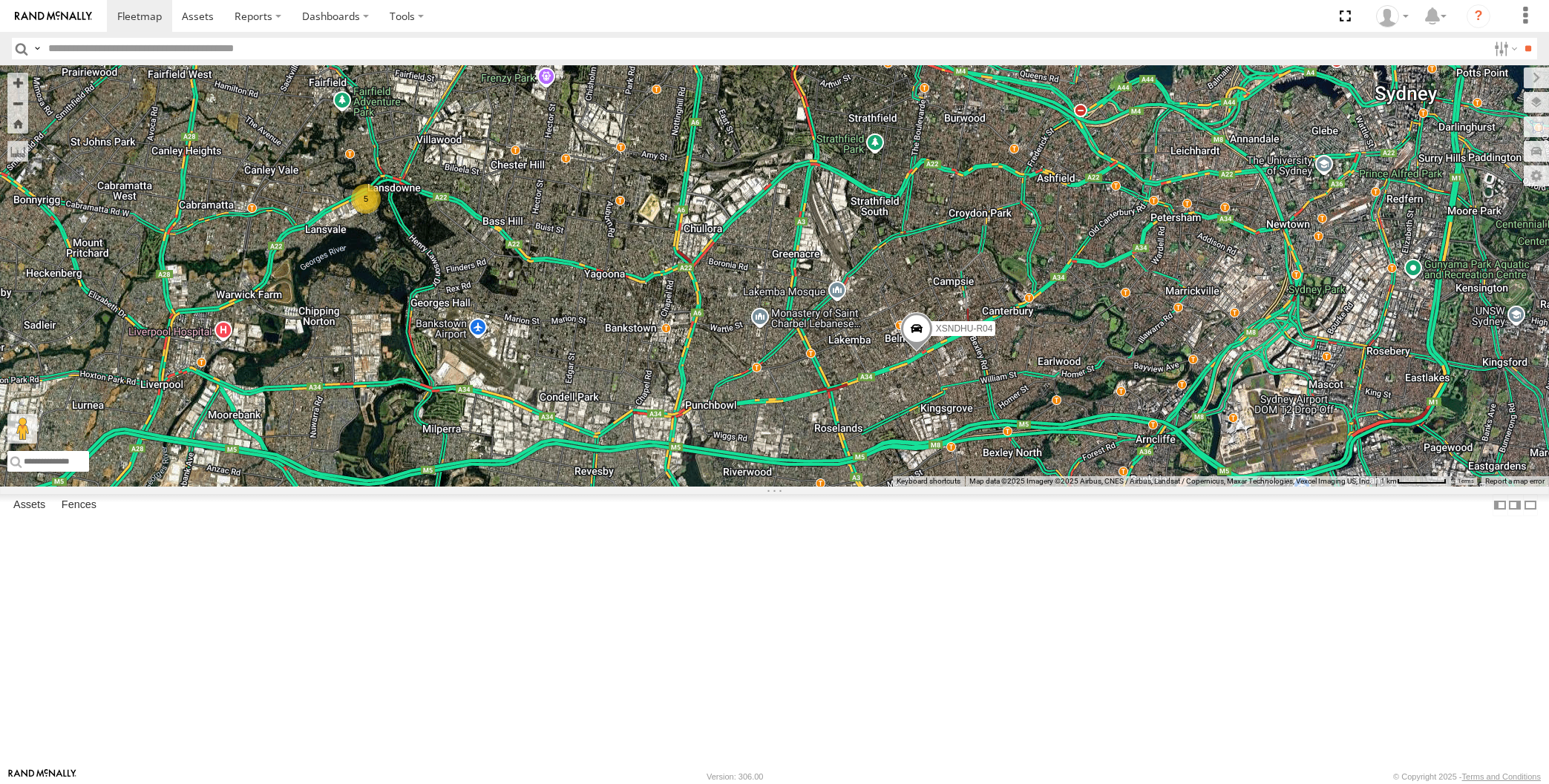
drag, startPoint x: 779, startPoint y: 622, endPoint x: 788, endPoint y: 616, distance: 10.8
click at [787, 487] on div "XP30JQ-R03 XSNDHU-R04 XO97HS-R08 5" at bounding box center [774, 276] width 1549 height 422
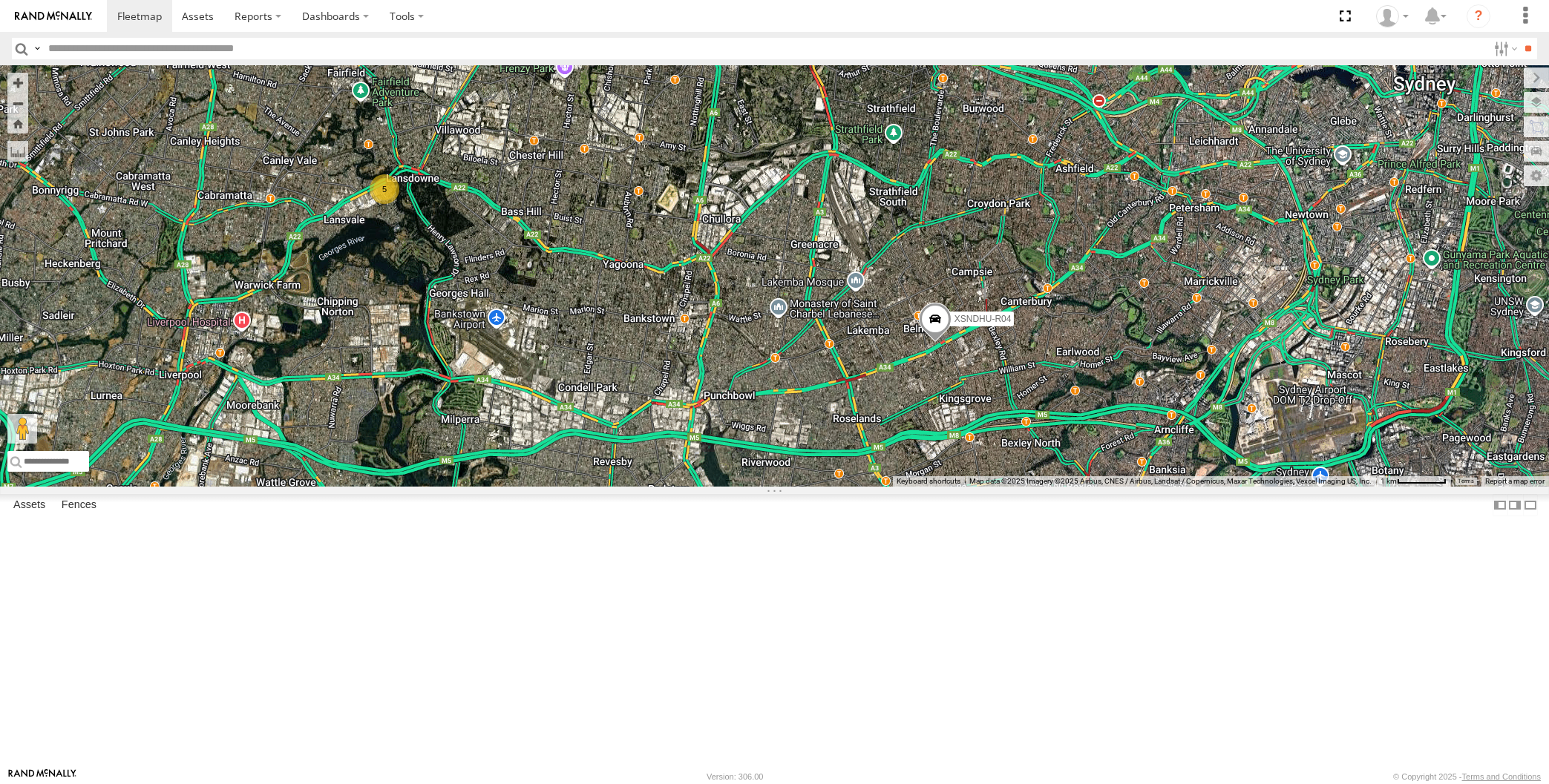
click at [658, 487] on div "XP30JQ-R03 XSNDHU-R04 XO97HS-R08 5" at bounding box center [774, 276] width 1549 height 422
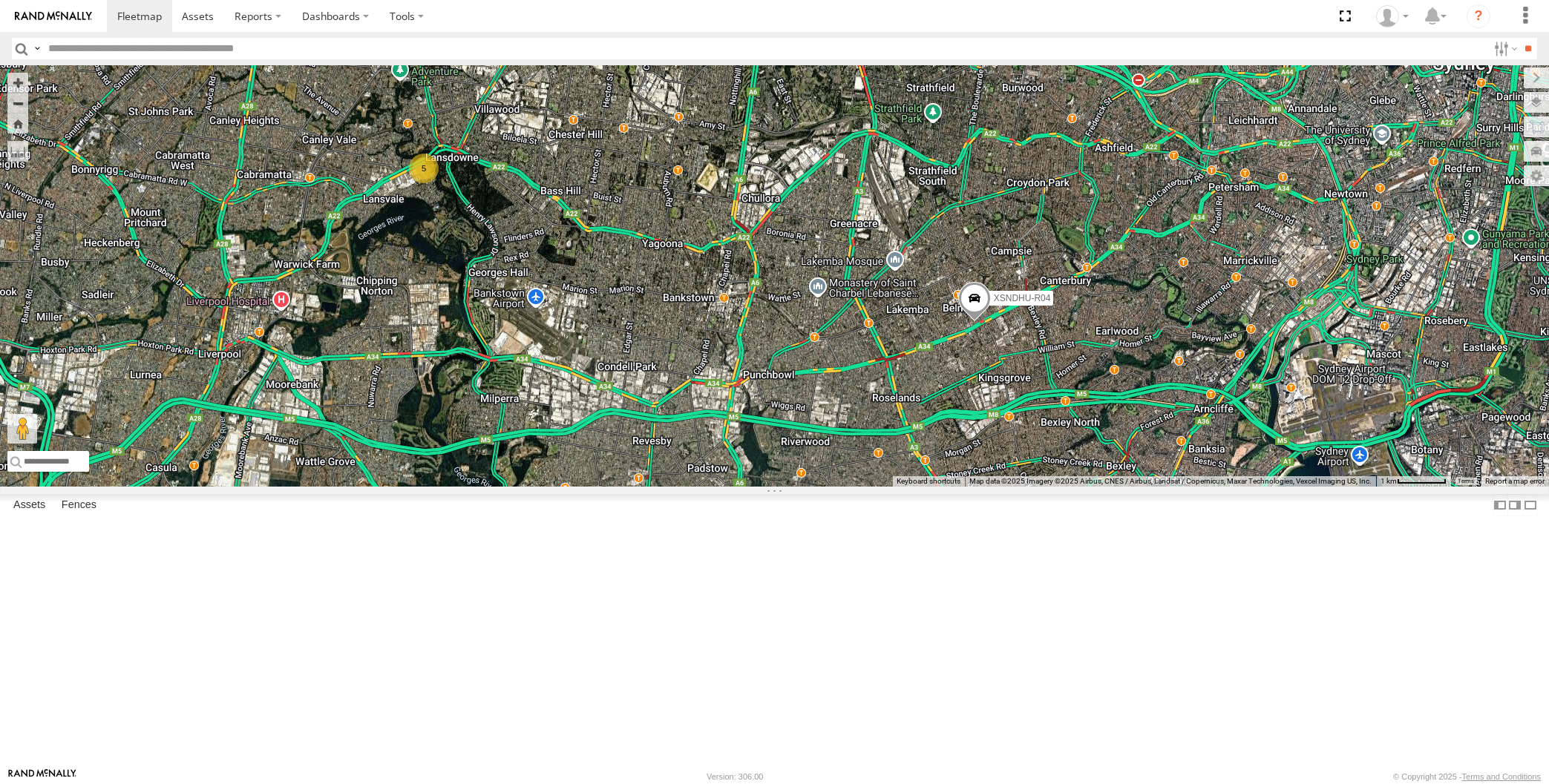
click at [665, 487] on div "XP30JQ-R03 XSNDHU-R04 XO97HS-R08 5" at bounding box center [774, 276] width 1549 height 422
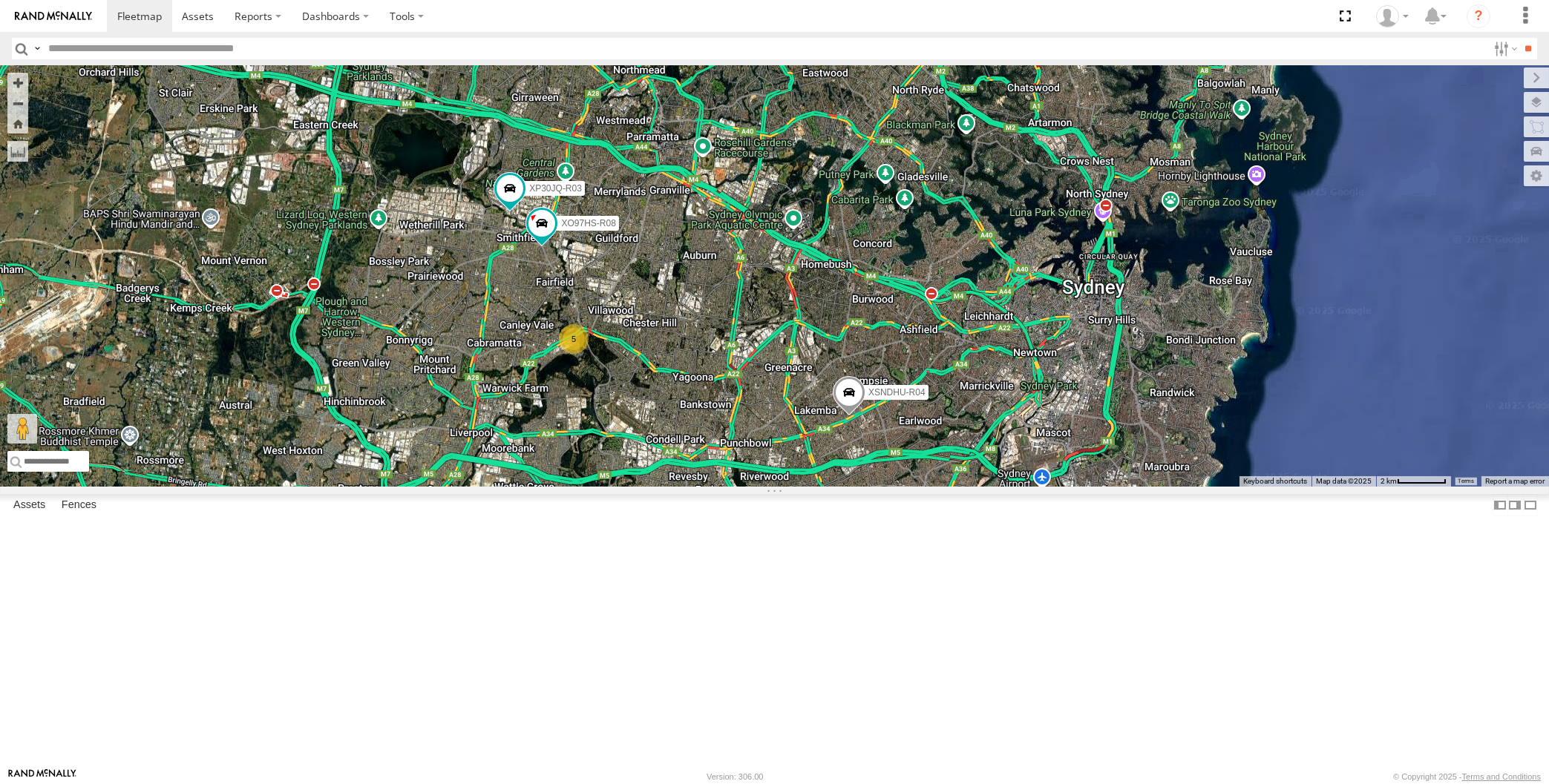
drag, startPoint x: 667, startPoint y: 553, endPoint x: 688, endPoint y: 568, distance: 25.8
click at [688, 487] on div "XP30JQ-R03 XSNDHU-R04 XO97HS-R08 5" at bounding box center [774, 276] width 1549 height 422
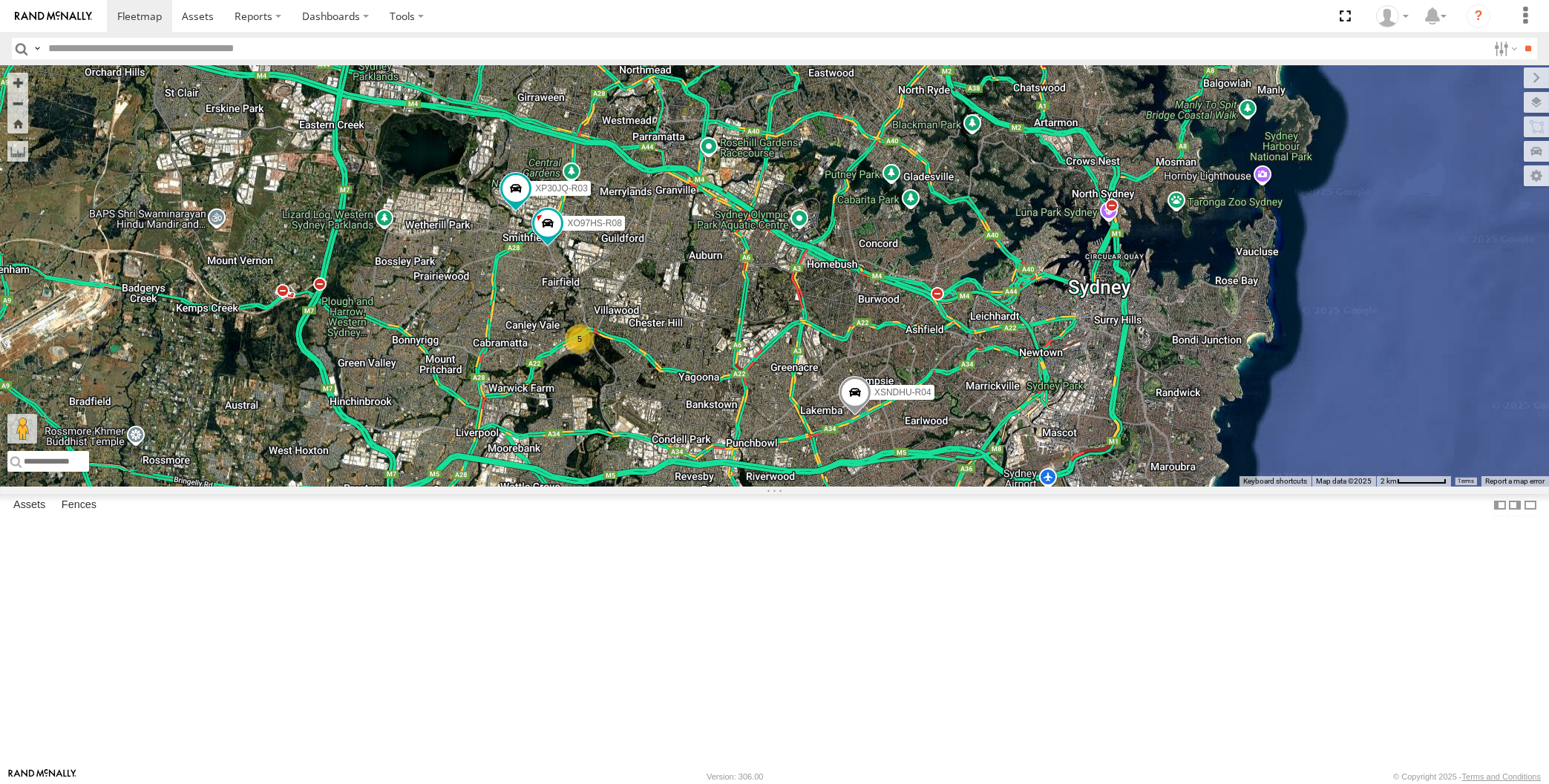
click at [757, 487] on div "XP30JQ-R03 XSNDHU-R04 XO97HS-R08 5" at bounding box center [774, 276] width 1549 height 422
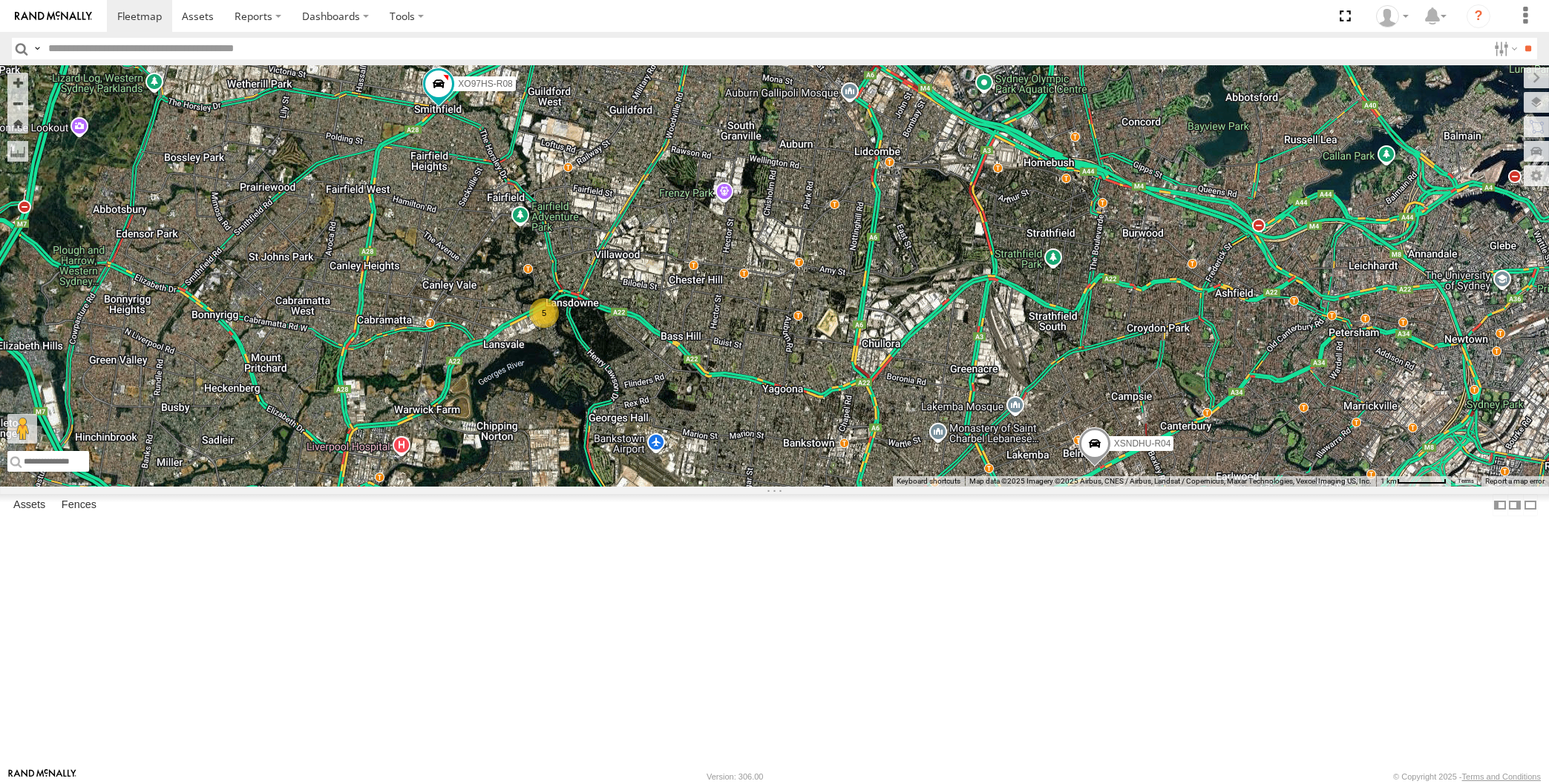
click at [673, 398] on div "XP30JQ-R03 XSNDHU-R04 XO97HS-R08 5" at bounding box center [774, 276] width 1549 height 422
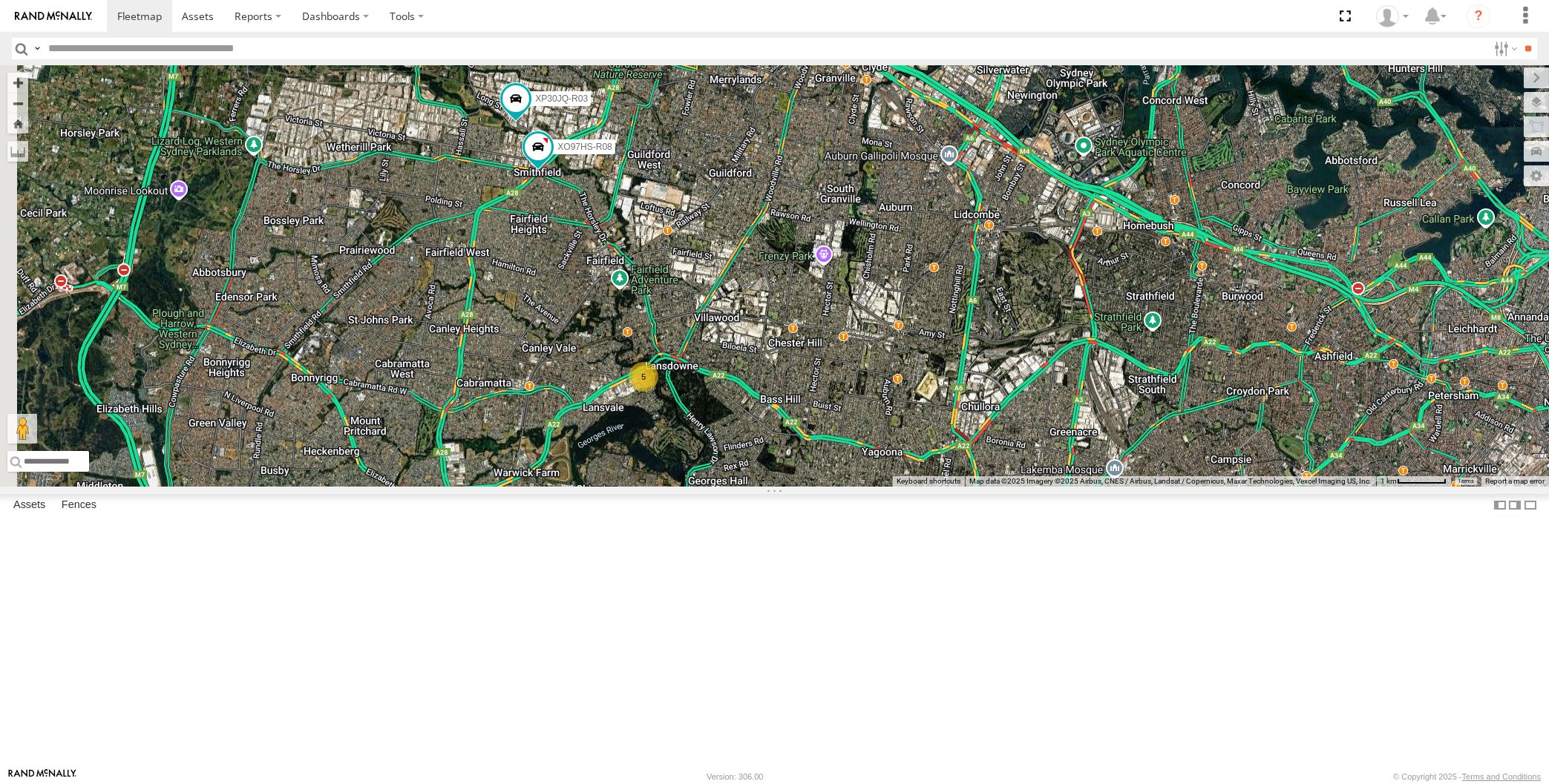
drag, startPoint x: 702, startPoint y: 460, endPoint x: 723, endPoint y: 537, distance: 79.8
click at [723, 487] on div "XP30JQ-R03 XSNDHU-R04 XO97HS-R08 5" at bounding box center [774, 276] width 1549 height 422
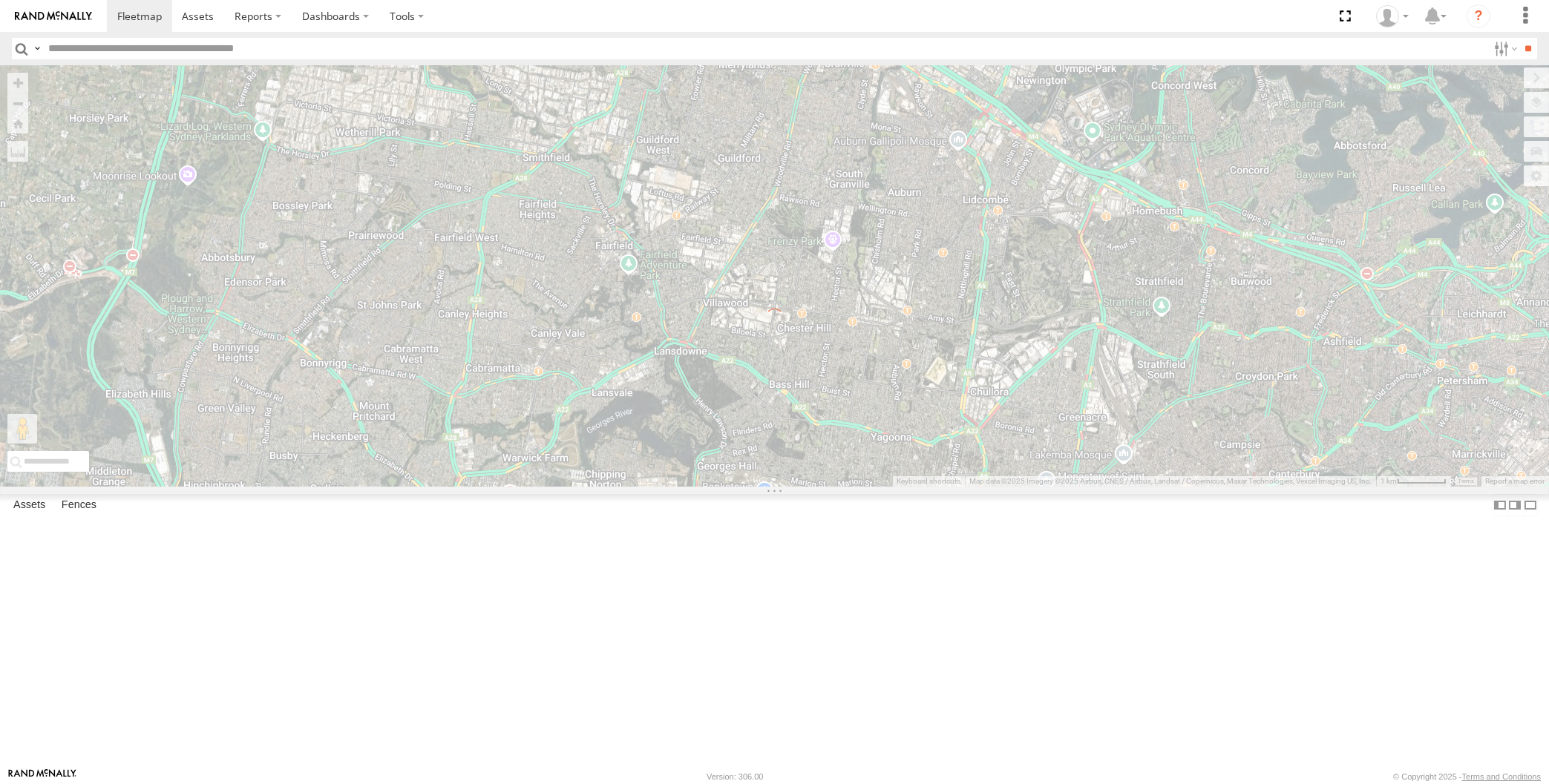
drag, startPoint x: 937, startPoint y: 647, endPoint x: 949, endPoint y: 618, distance: 31.4
click at [949, 487] on div "← Move left → Move right ↑ Move up ↓ Move down + Zoom in - Zoom out Home Jump l…" at bounding box center [774, 276] width 1549 height 422
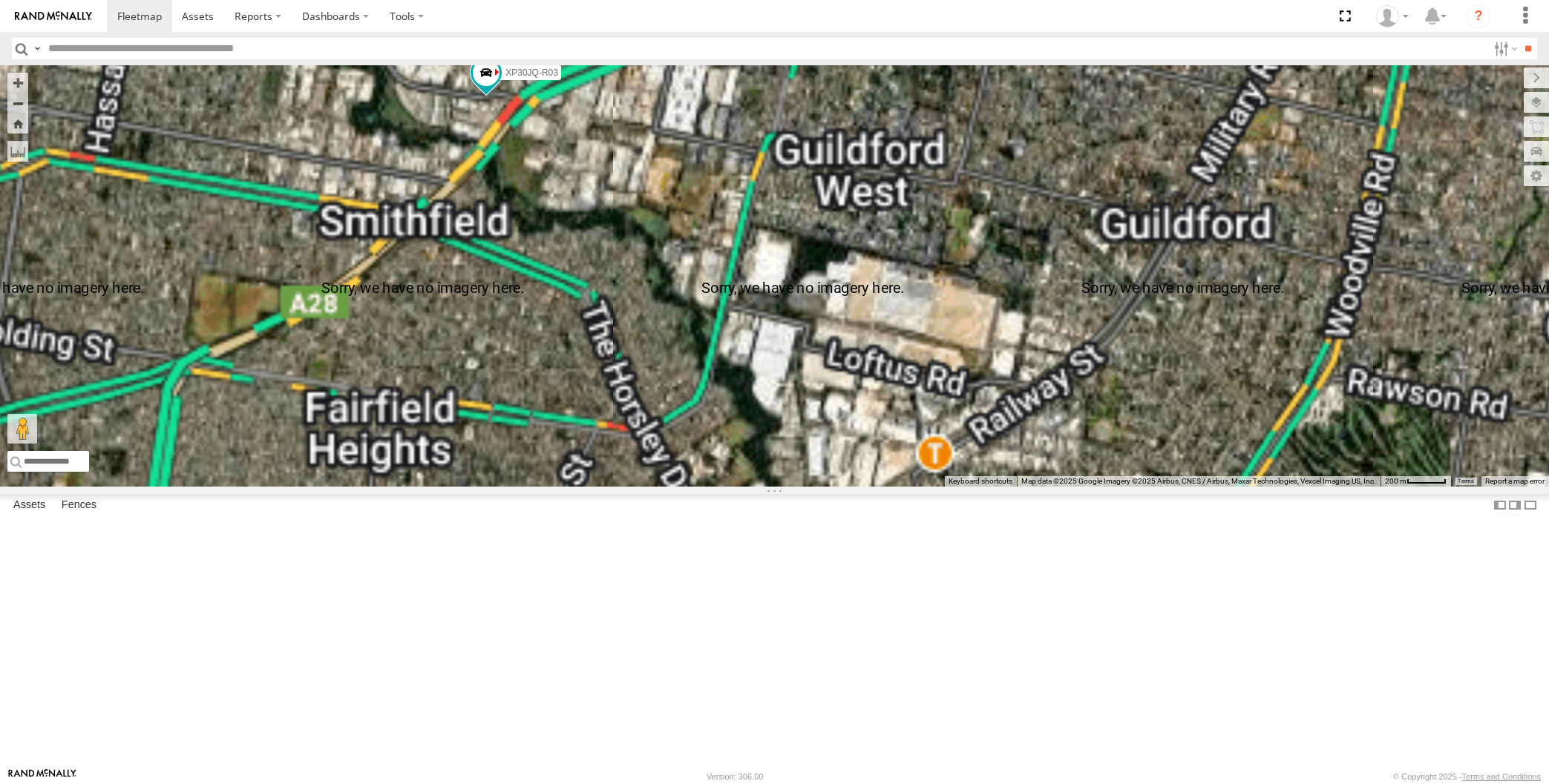
drag, startPoint x: 535, startPoint y: 320, endPoint x: 527, endPoint y: 318, distance: 8.2
click at [534, 319] on div "XP30JQ-R03 XSNDHU-R04 XO97HS-R08" at bounding box center [774, 276] width 1549 height 422
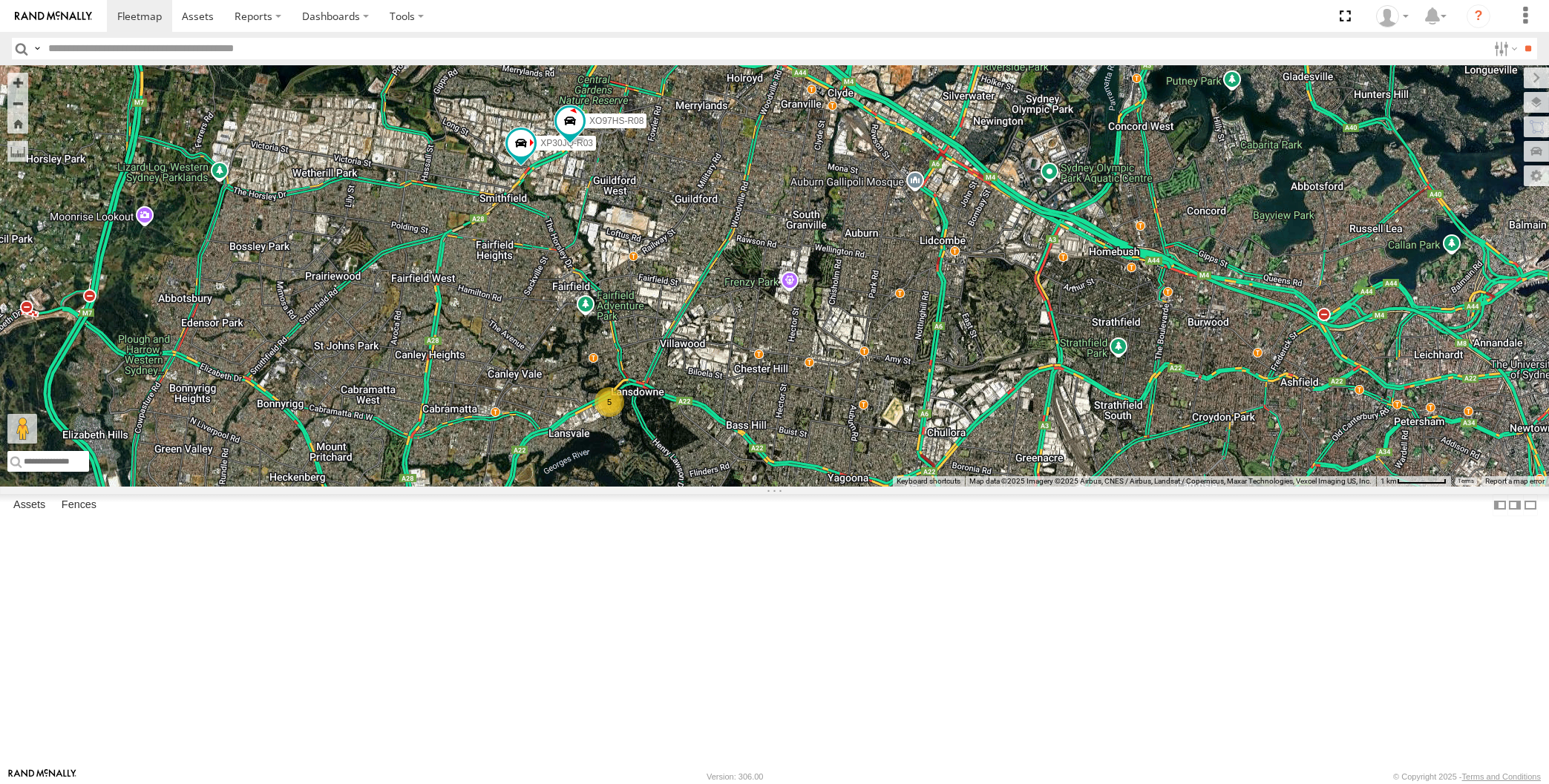
drag, startPoint x: 883, startPoint y: 607, endPoint x: 837, endPoint y: 585, distance: 51.0
click at [837, 487] on div "XP30JQ-R03 XSNDHU-R04 XO97HS-R08 5" at bounding box center [774, 276] width 1549 height 422
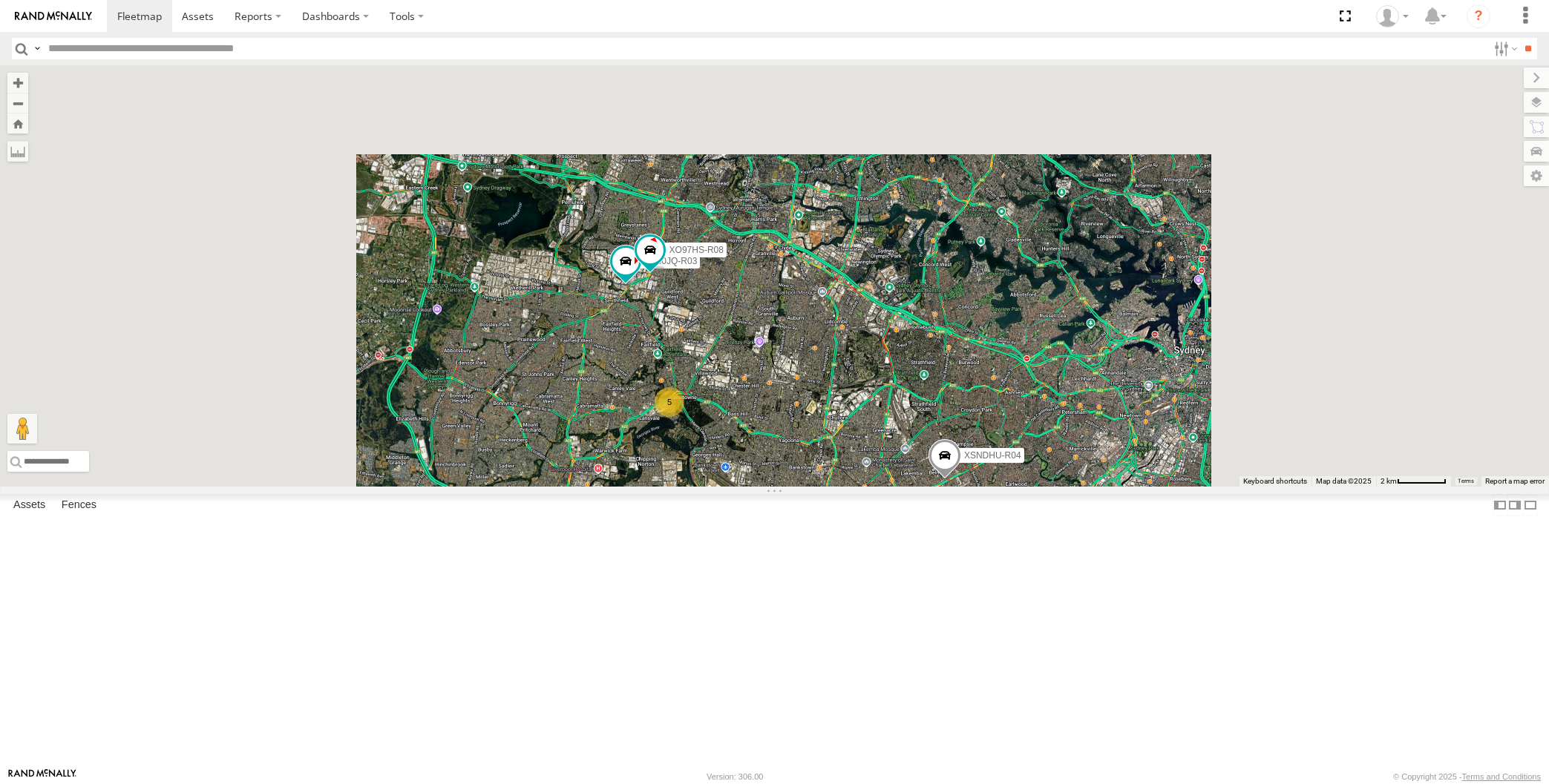
click at [838, 487] on div "XP30JQ-R03 XSNDHU-R04 XO97HS-R08 5" at bounding box center [774, 276] width 1549 height 422
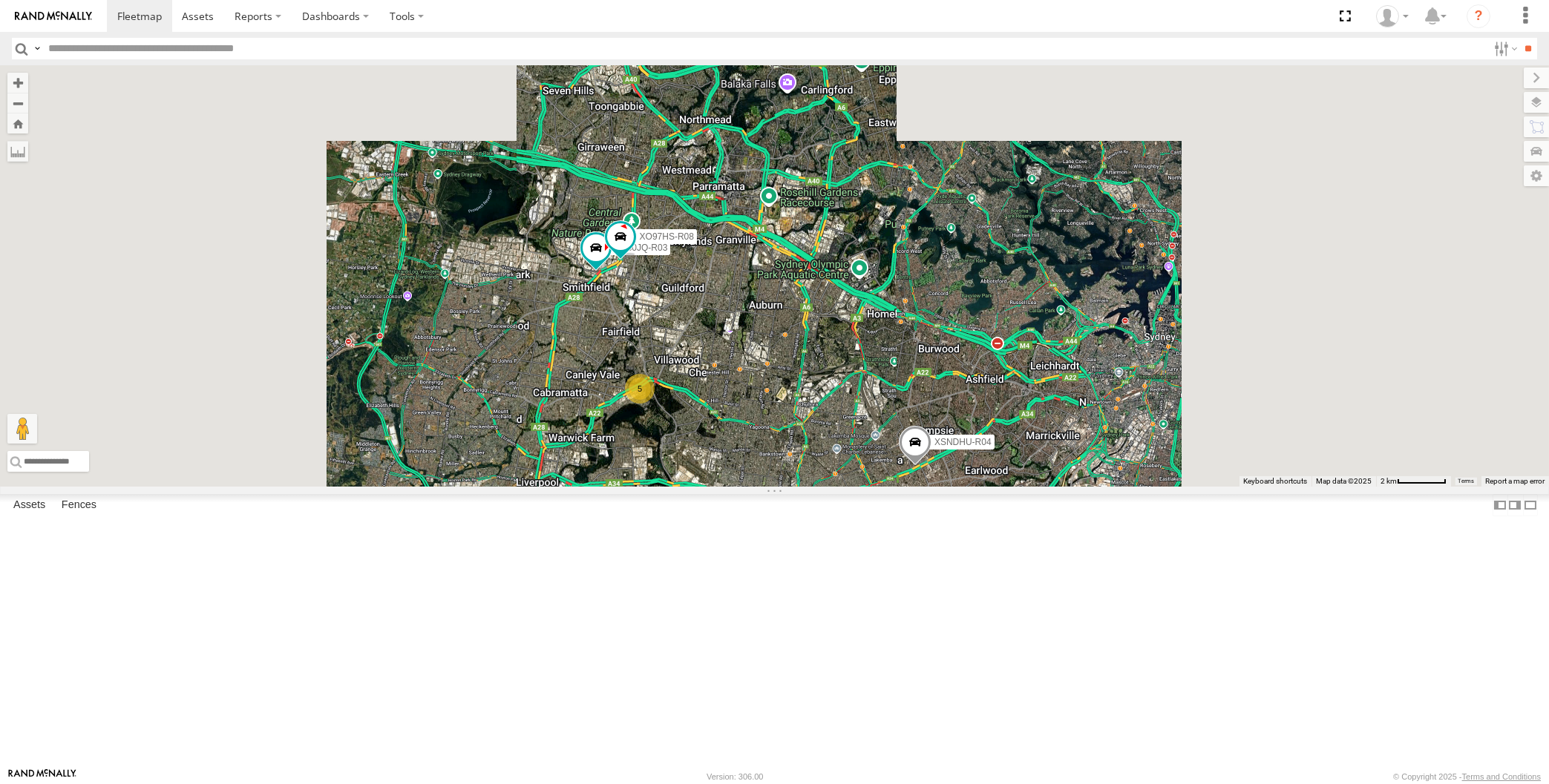
drag, startPoint x: 878, startPoint y: 663, endPoint x: 848, endPoint y: 651, distance: 32.3
click at [848, 487] on div "XP30JQ-R03 XSNDHU-R04 XO97HS-R08 5" at bounding box center [774, 276] width 1549 height 422
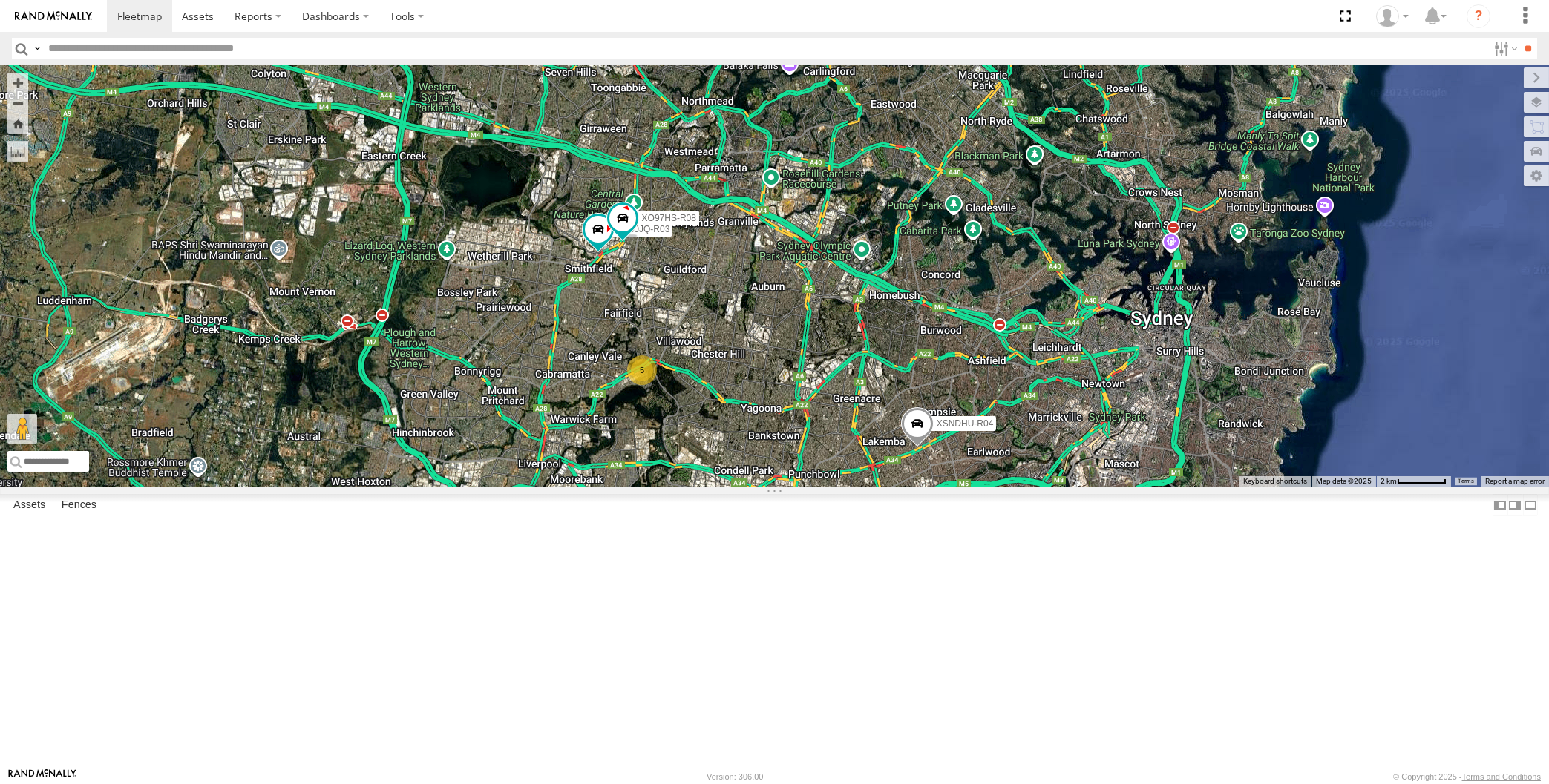
drag, startPoint x: 1000, startPoint y: 700, endPoint x: 1022, endPoint y: 671, distance: 36.4
click at [1022, 487] on div "XP30JQ-R03 XSNDHU-R04 XO97HS-R08 5" at bounding box center [774, 276] width 1549 height 422
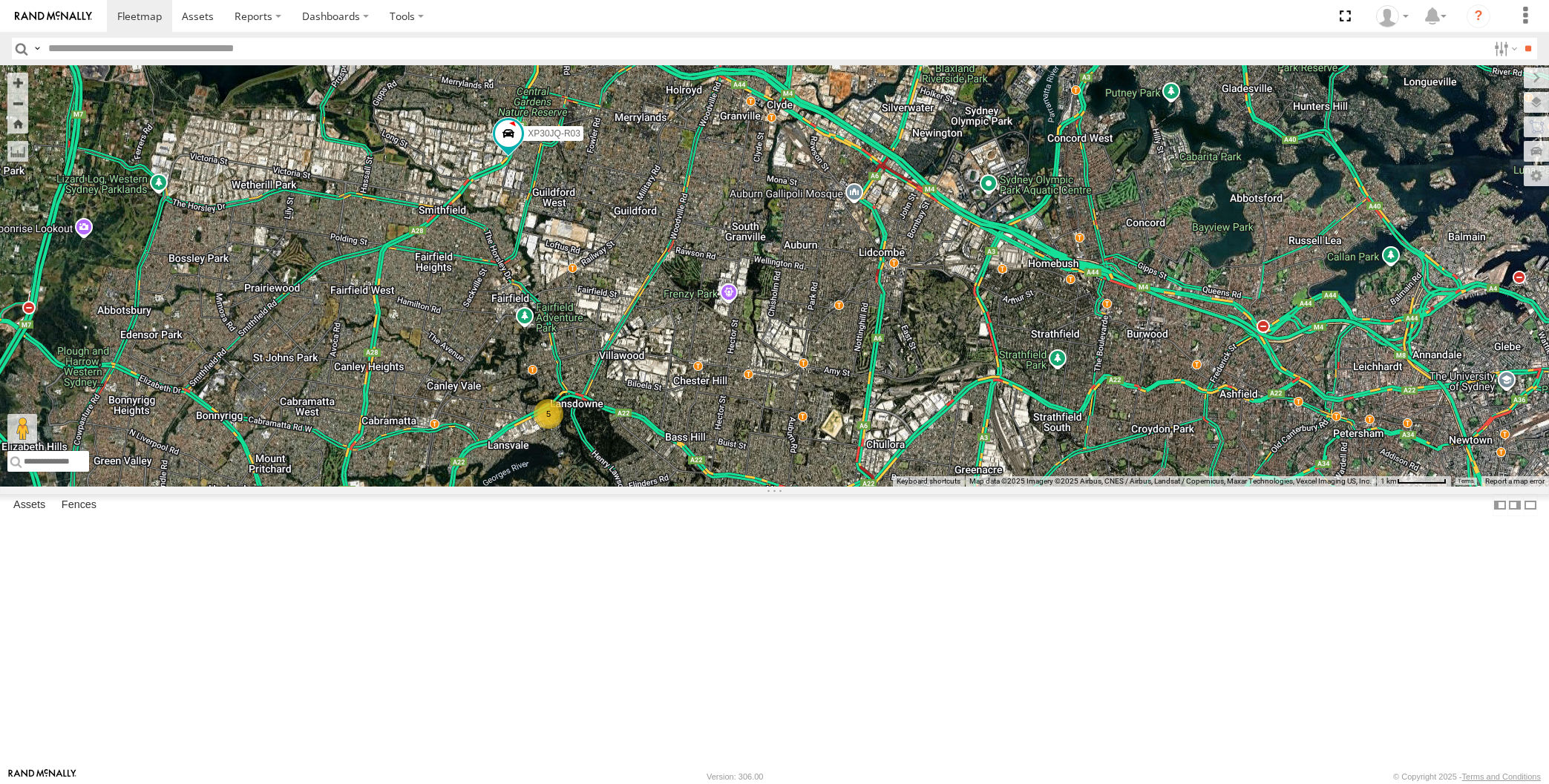
click at [804, 487] on div "XP30JQ-R03 XSNDHU-R04 5 XO97HS-R08" at bounding box center [774, 276] width 1549 height 422
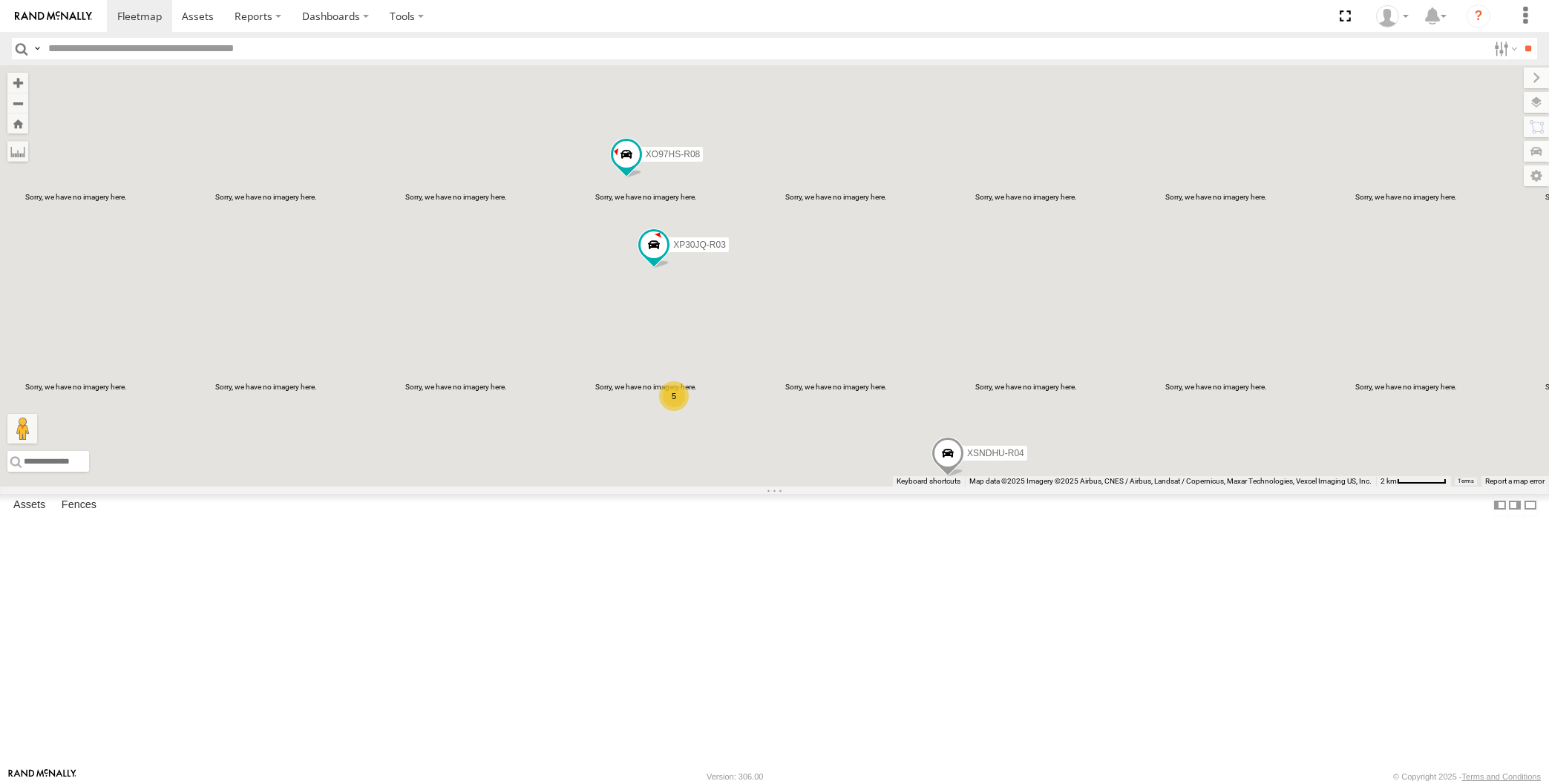
drag, startPoint x: 819, startPoint y: 553, endPoint x: 805, endPoint y: 538, distance: 20.5
click at [813, 487] on div "XP30JQ-R03 XSNDHU-R04 XO97HS-R08 5" at bounding box center [774, 276] width 1549 height 422
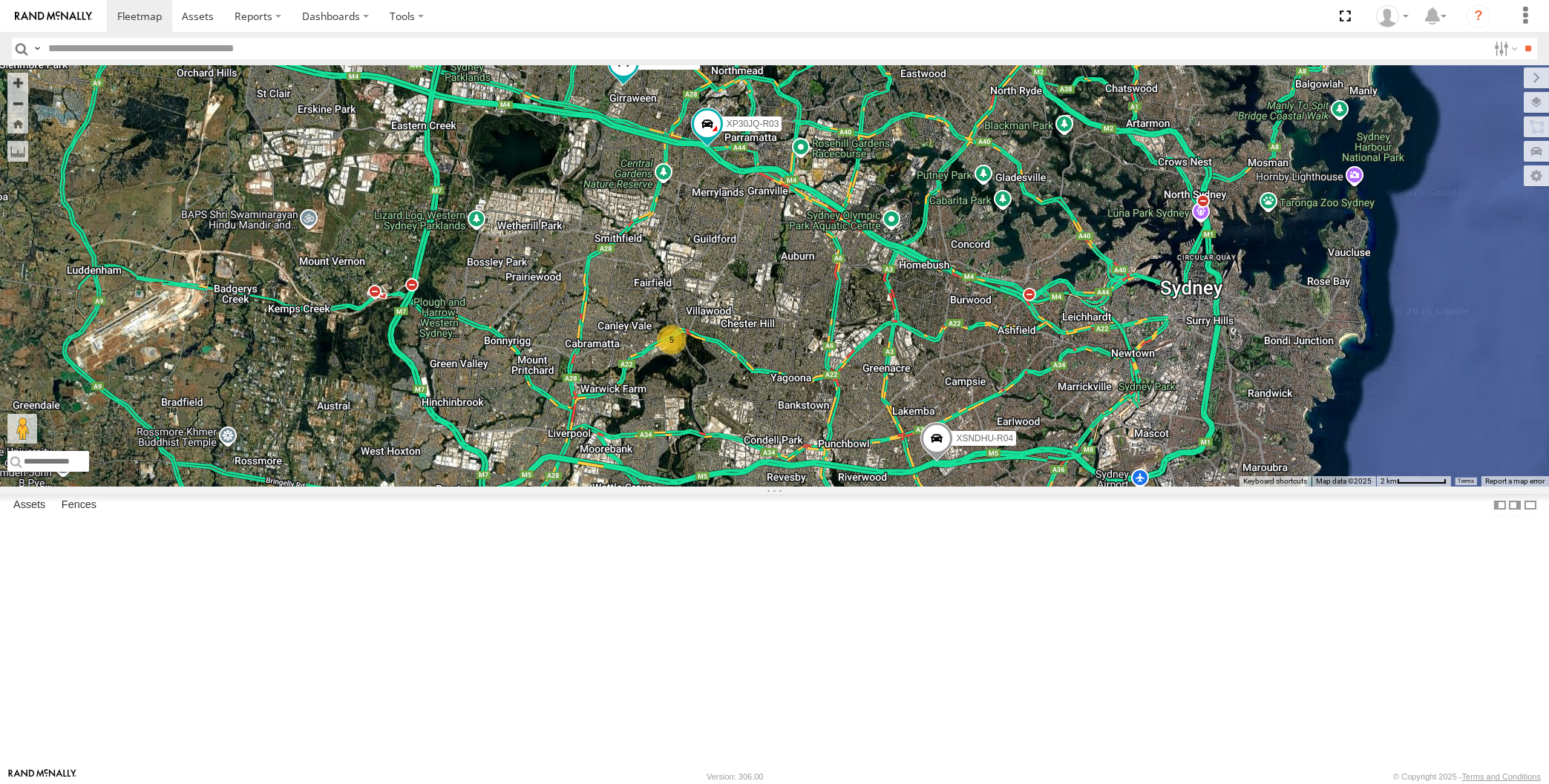
drag, startPoint x: 807, startPoint y: 595, endPoint x: 786, endPoint y: 592, distance: 21.2
click at [786, 487] on div "XP30JQ-R03 XSNDHU-R04 5 XO97HS-R08" at bounding box center [774, 276] width 1549 height 422
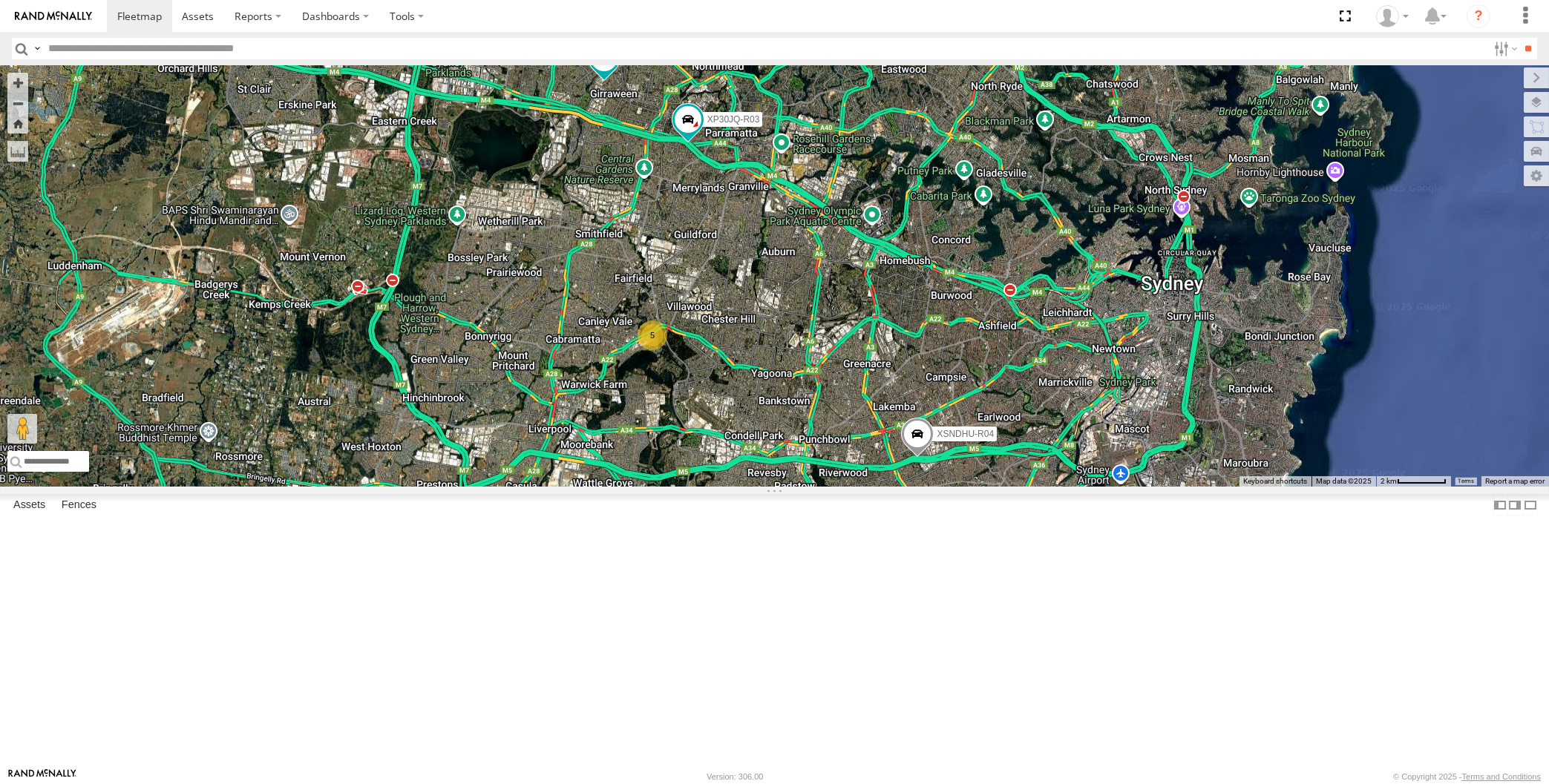
click at [827, 487] on div "XP30JQ-R03 XSNDHU-R04 5 XO97HS-R08" at bounding box center [774, 276] width 1549 height 422
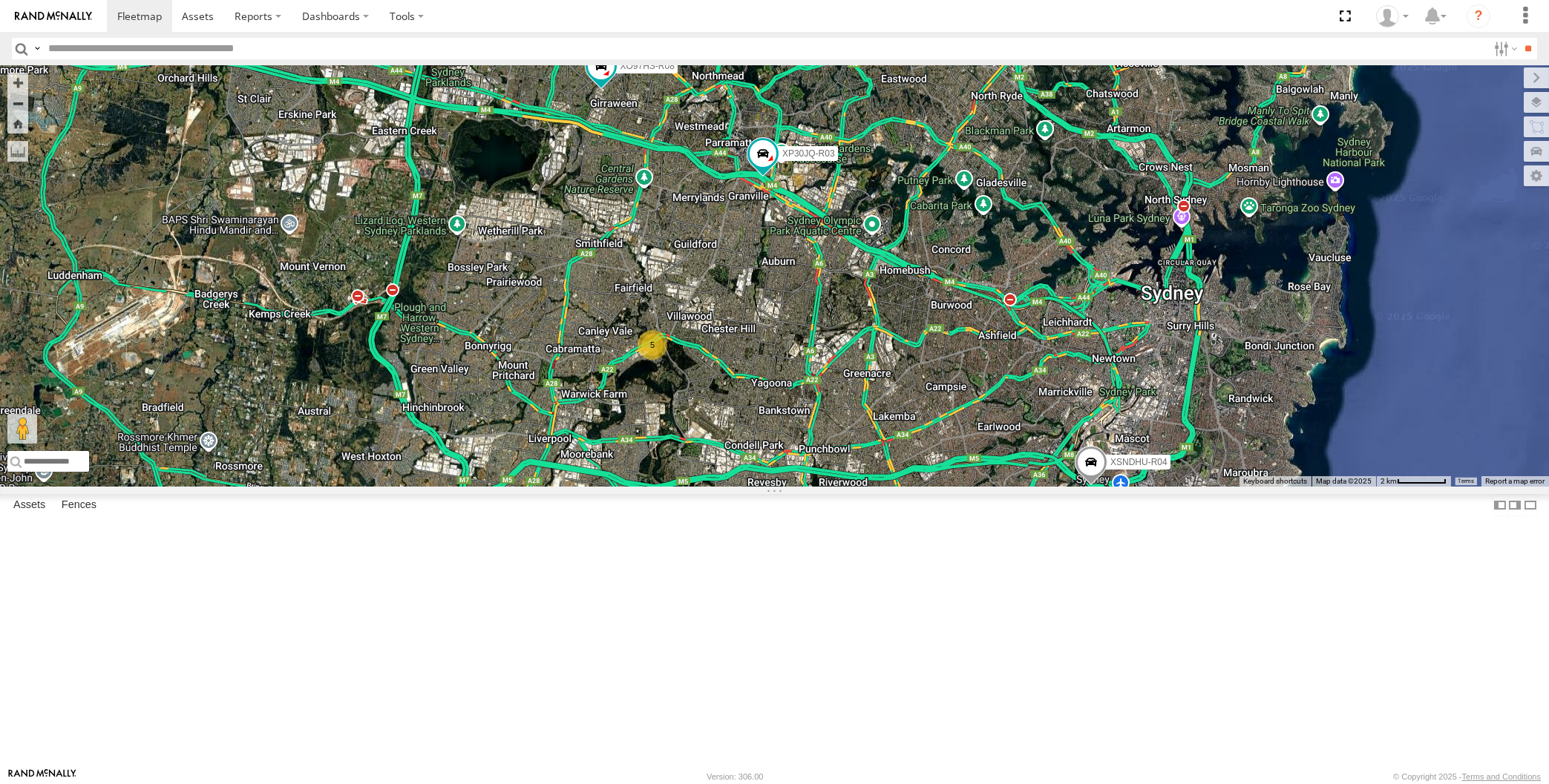
click at [232, 264] on div "XP30JQ-R03 XSNDHU-R04 5 XO97HS-R08" at bounding box center [774, 276] width 1549 height 422
click at [447, 438] on div "XP30JQ-R03 XSNDHU-R04 5 XO97HS-R08" at bounding box center [774, 276] width 1549 height 422
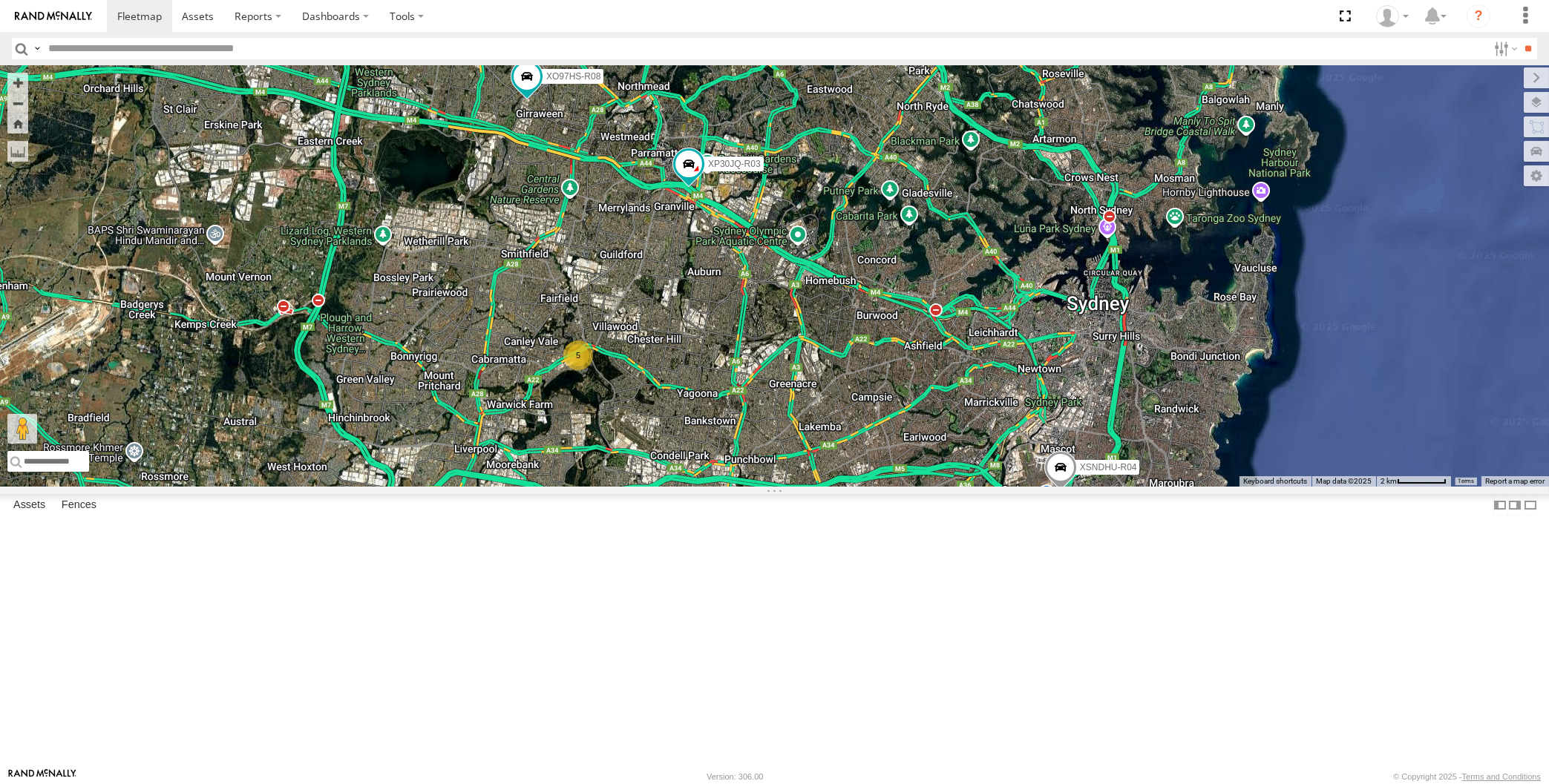
click at [738, 487] on div "XP30JQ-R03 XSNDHU-R04 XO97HS-R08 5" at bounding box center [774, 276] width 1549 height 422
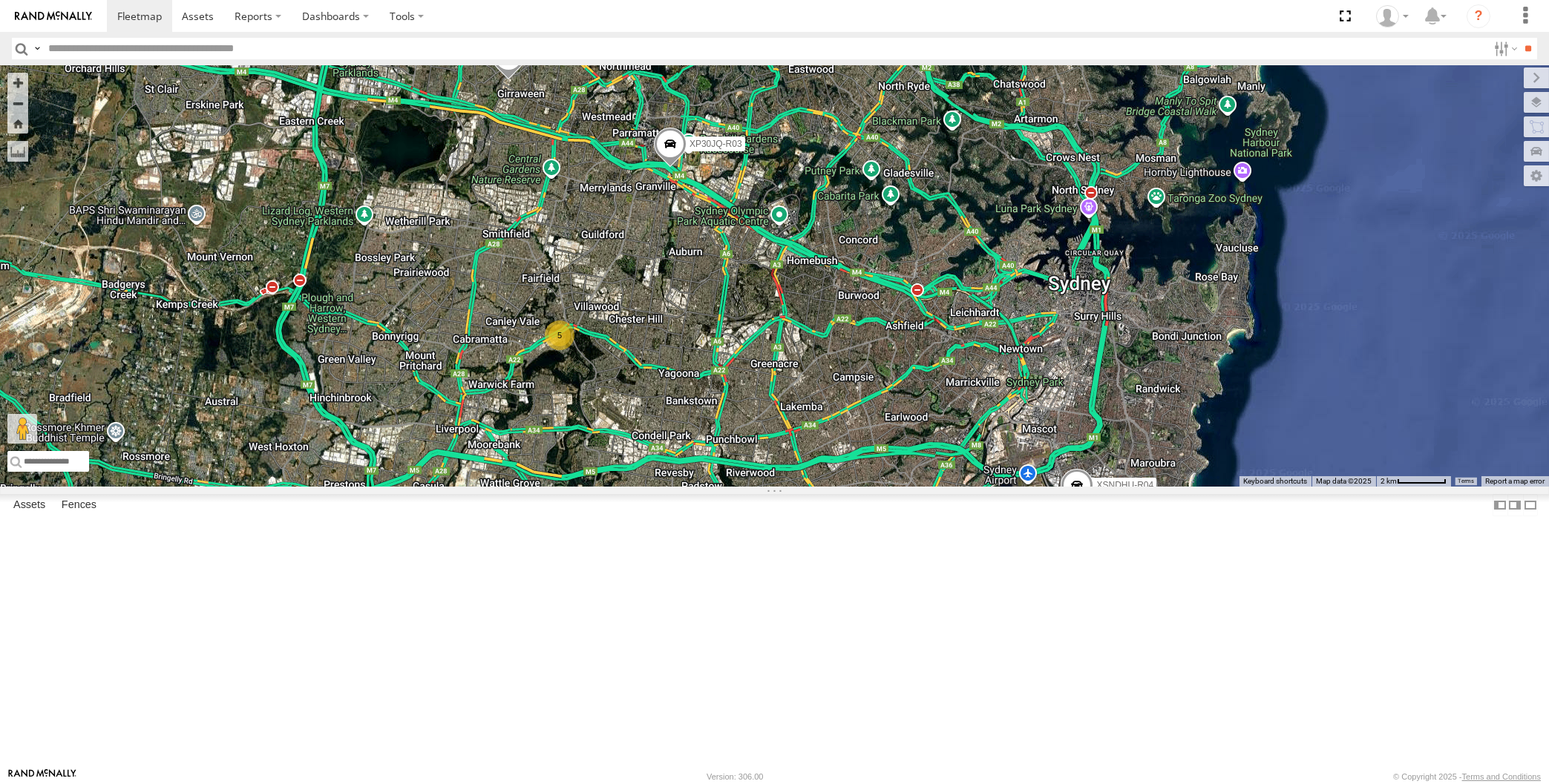
click at [746, 487] on div "XP30JQ-R03 XSNDHU-R04 5 XO97HS-R08" at bounding box center [774, 276] width 1549 height 422
drag, startPoint x: 306, startPoint y: 227, endPoint x: 316, endPoint y: 224, distance: 10.4
click at [306, 225] on div "XP30JQ-R03 XSNDHU-R04 5 XO97HS-R08" at bounding box center [774, 276] width 1549 height 422
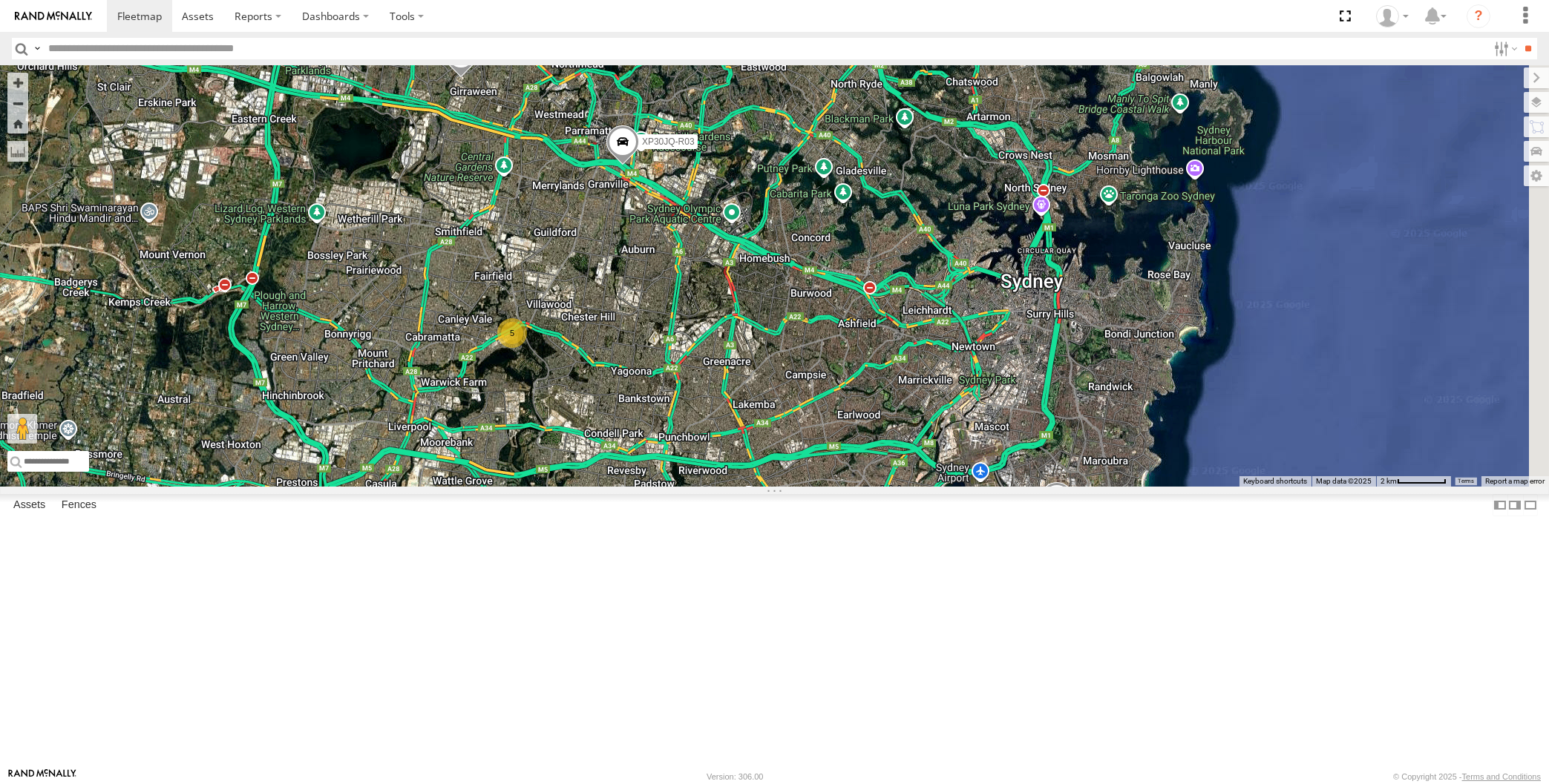
drag, startPoint x: 669, startPoint y: 372, endPoint x: 624, endPoint y: 371, distance: 45.0
click at [624, 371] on div "XP30JQ-R03 XSNDHU-R04 5 XO97HS-R08" at bounding box center [774, 276] width 1549 height 422
drag, startPoint x: 1153, startPoint y: 703, endPoint x: 1134, endPoint y: 671, distance: 37.2
click at [1137, 487] on div "XP30JQ-R03 XSNDHU-R04 5 XO97HS-R08" at bounding box center [774, 276] width 1549 height 422
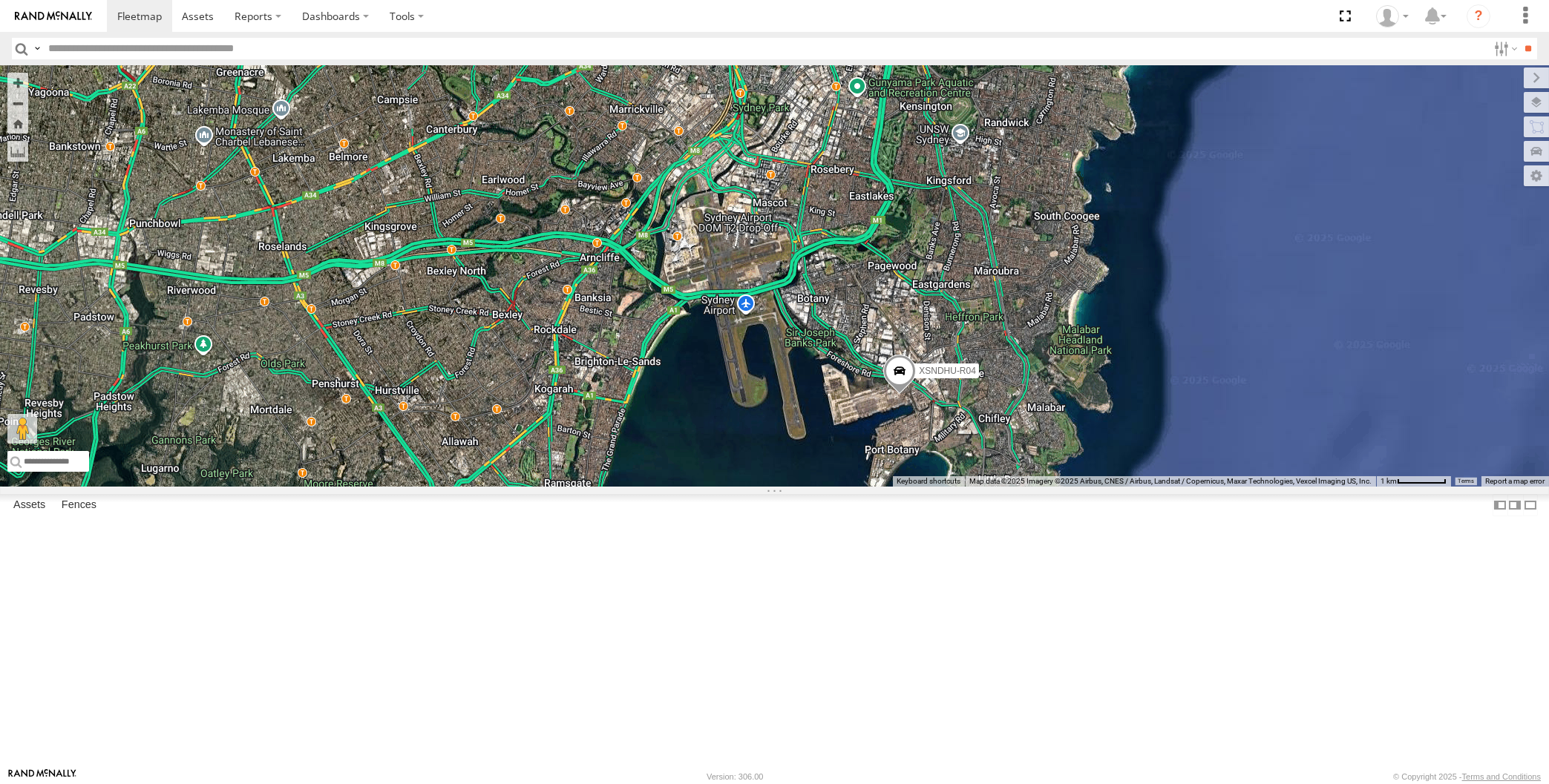
drag, startPoint x: 815, startPoint y: 640, endPoint x: 847, endPoint y: 629, distance: 33.8
click at [847, 487] on div "XP30JQ-R03 XSNDHU-R04 XO97HS-R08" at bounding box center [774, 276] width 1549 height 422
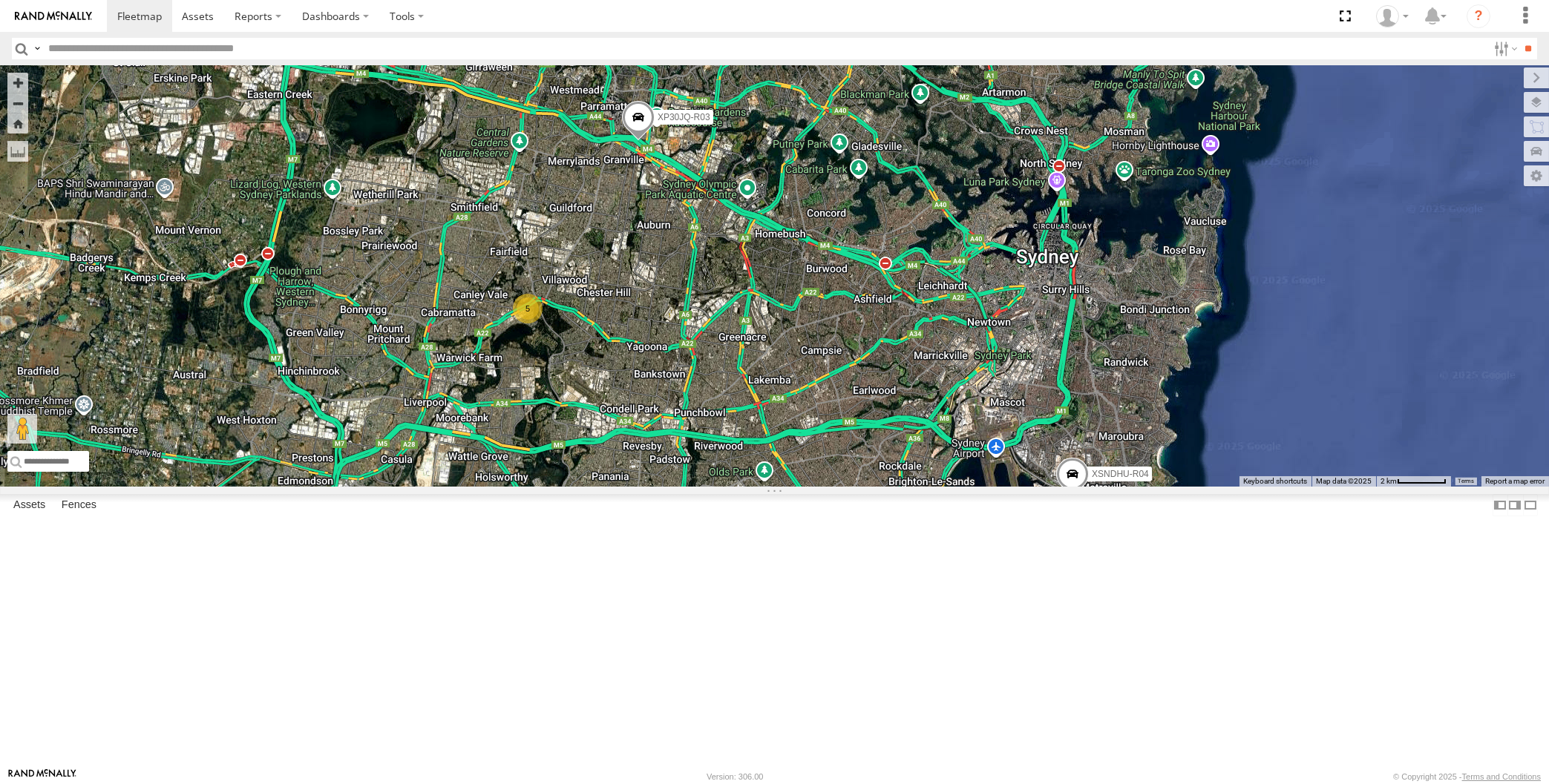
click at [773, 487] on div "XP30JQ-R03 XSNDHU-R04 5 XO97HS-R08" at bounding box center [774, 276] width 1549 height 422
click at [999, 487] on div "XP30JQ-R03 XSNDHU-R04 5 XO97HS-R08" at bounding box center [774, 276] width 1549 height 422
drag, startPoint x: 1000, startPoint y: 613, endPoint x: 967, endPoint y: 583, distance: 44.6
click at [978, 487] on div "XP30JQ-R03 XSNDHU-R04 5 XO97HS-R08" at bounding box center [774, 276] width 1549 height 422
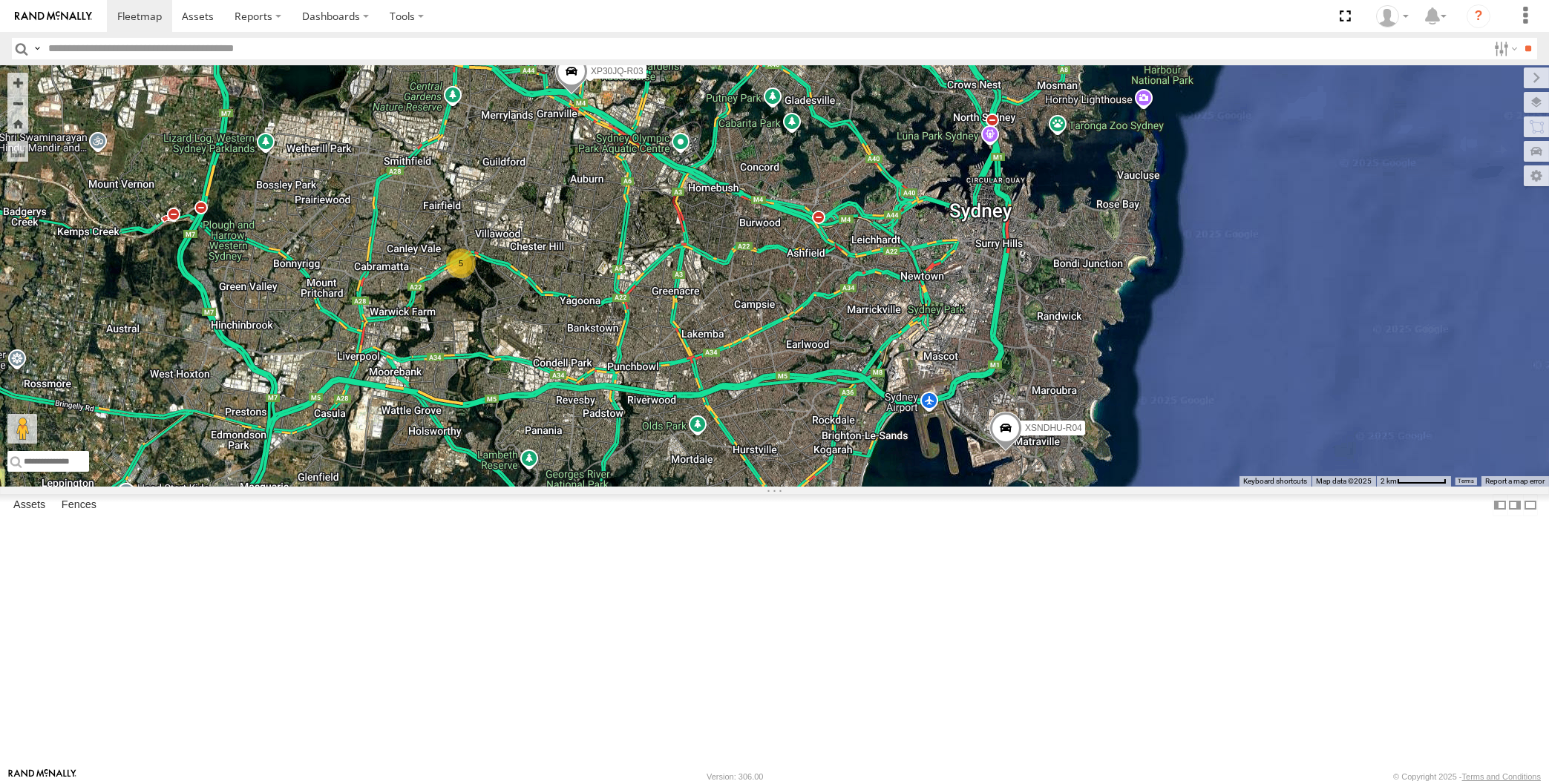
drag, startPoint x: 981, startPoint y: 690, endPoint x: 982, endPoint y: 665, distance: 25.0
click at [982, 487] on div "XP30JQ-R03 XSNDHU-R04 5 XO97HS-R08" at bounding box center [774, 276] width 1549 height 422
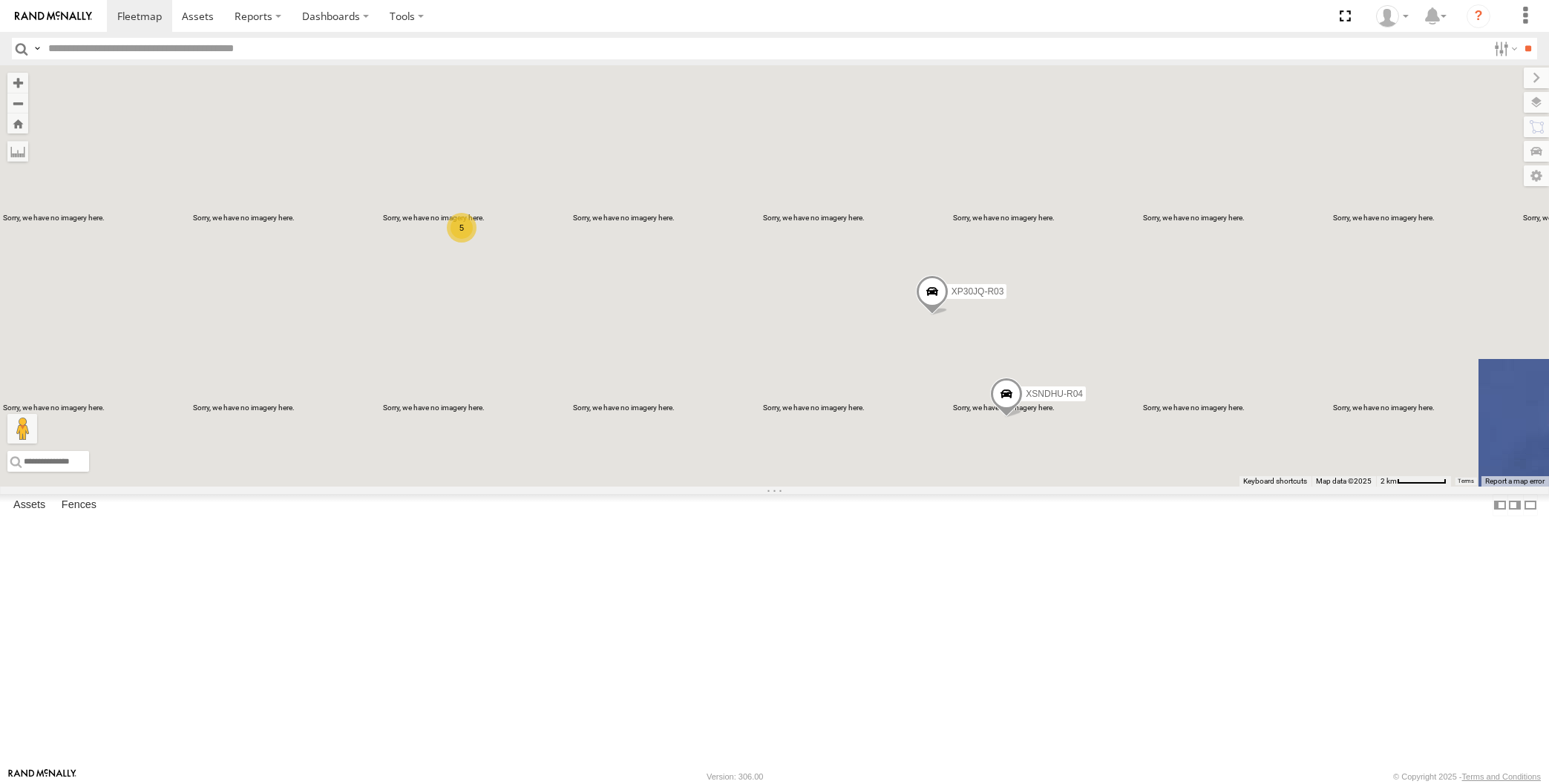
click at [873, 487] on div "XP30JQ-R03 XSNDHU-R04 XO97HS-R08 5" at bounding box center [774, 276] width 1549 height 422
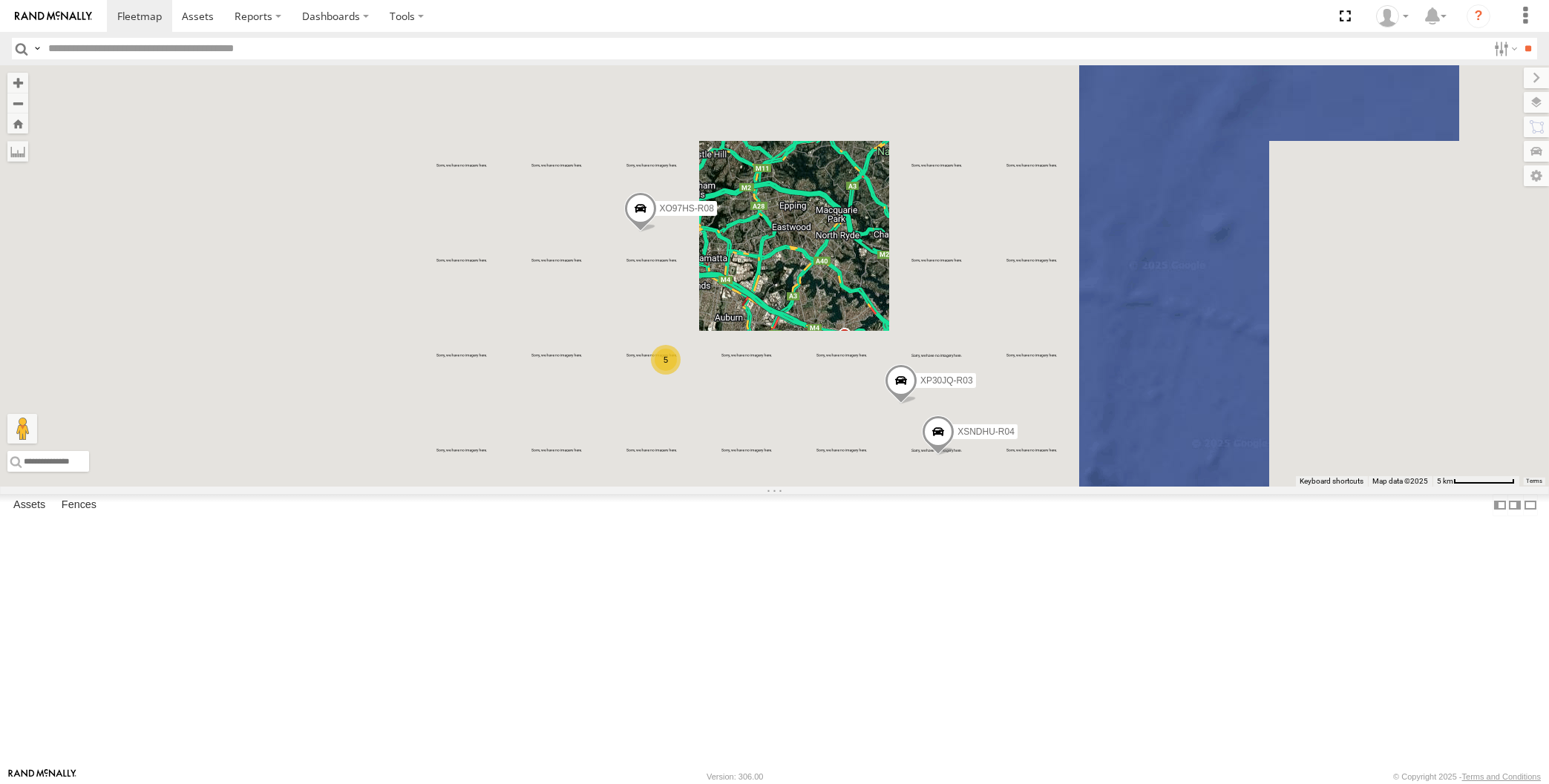
click at [889, 487] on div "XP30JQ-R03 XSNDHU-R04 XO97HS-R08 5" at bounding box center [774, 276] width 1549 height 422
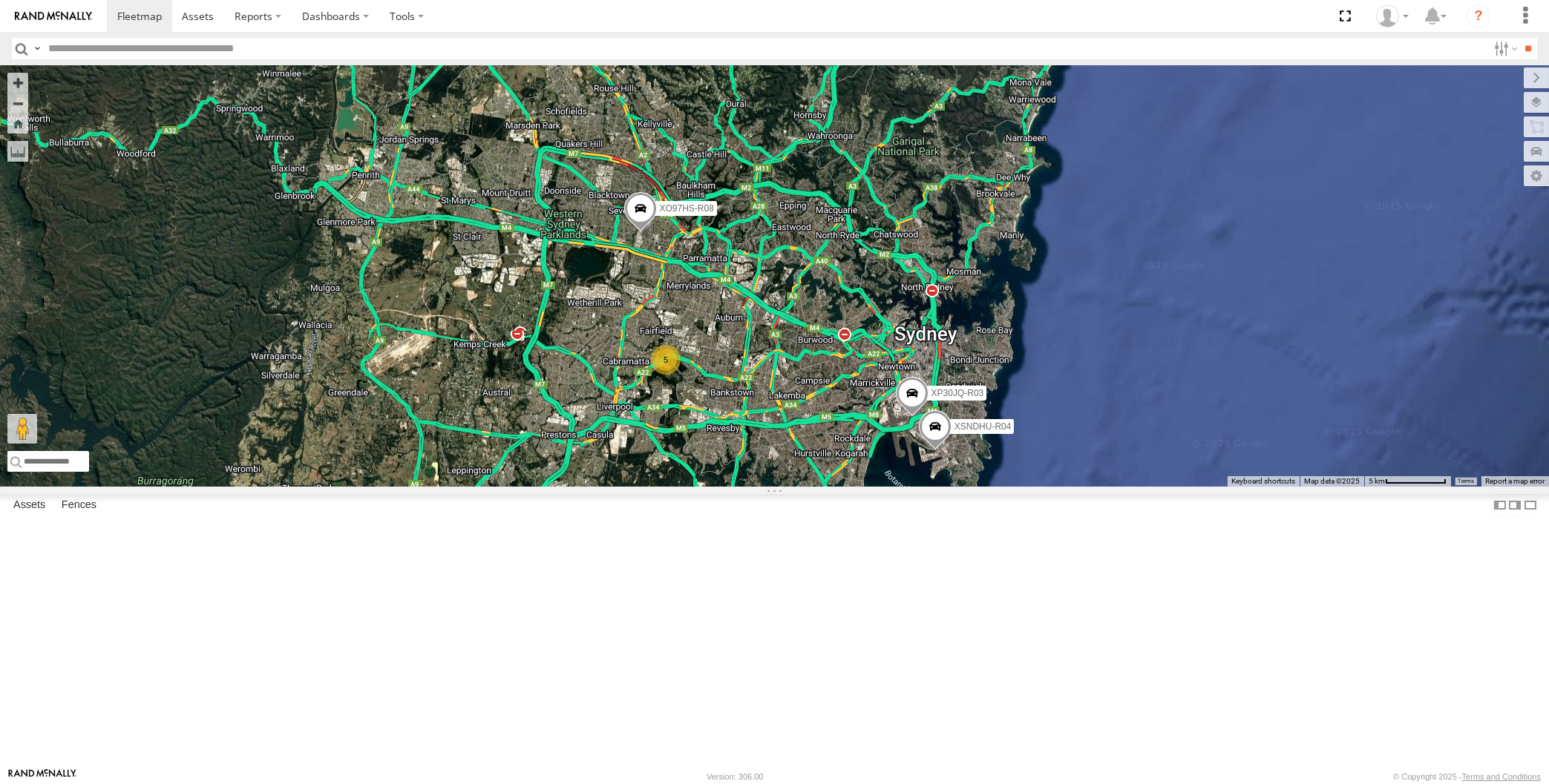
click at [428, 487] on div "XP30JQ-R03 XSNDHU-R04 XO97HS-R08 5" at bounding box center [774, 276] width 1549 height 422
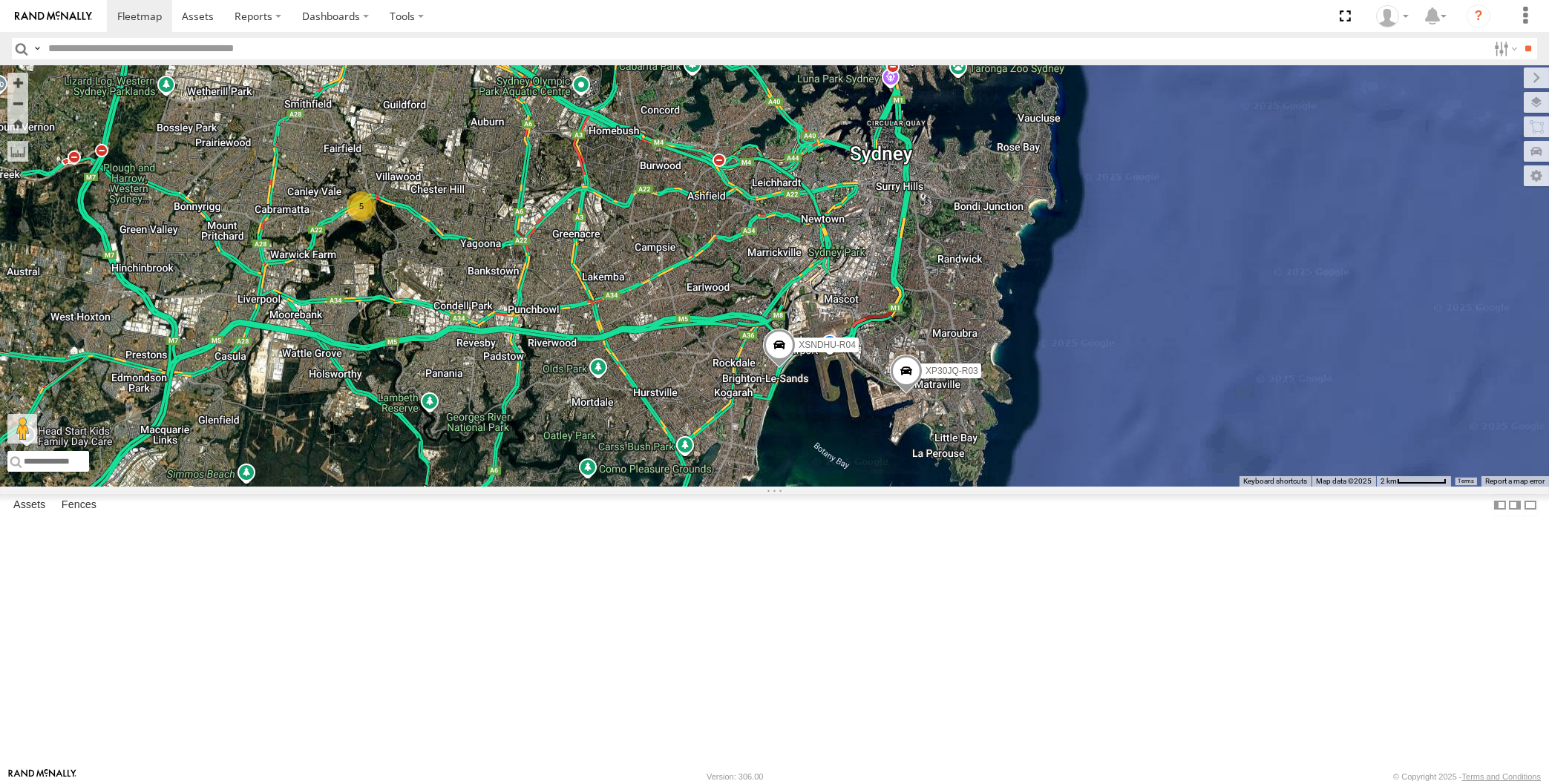
drag, startPoint x: 834, startPoint y: 612, endPoint x: 834, endPoint y: 587, distance: 25.0
click at [844, 487] on div "XP30JQ-R03 XSNDHU-R04 XO97HS-R08 5" at bounding box center [774, 276] width 1549 height 422
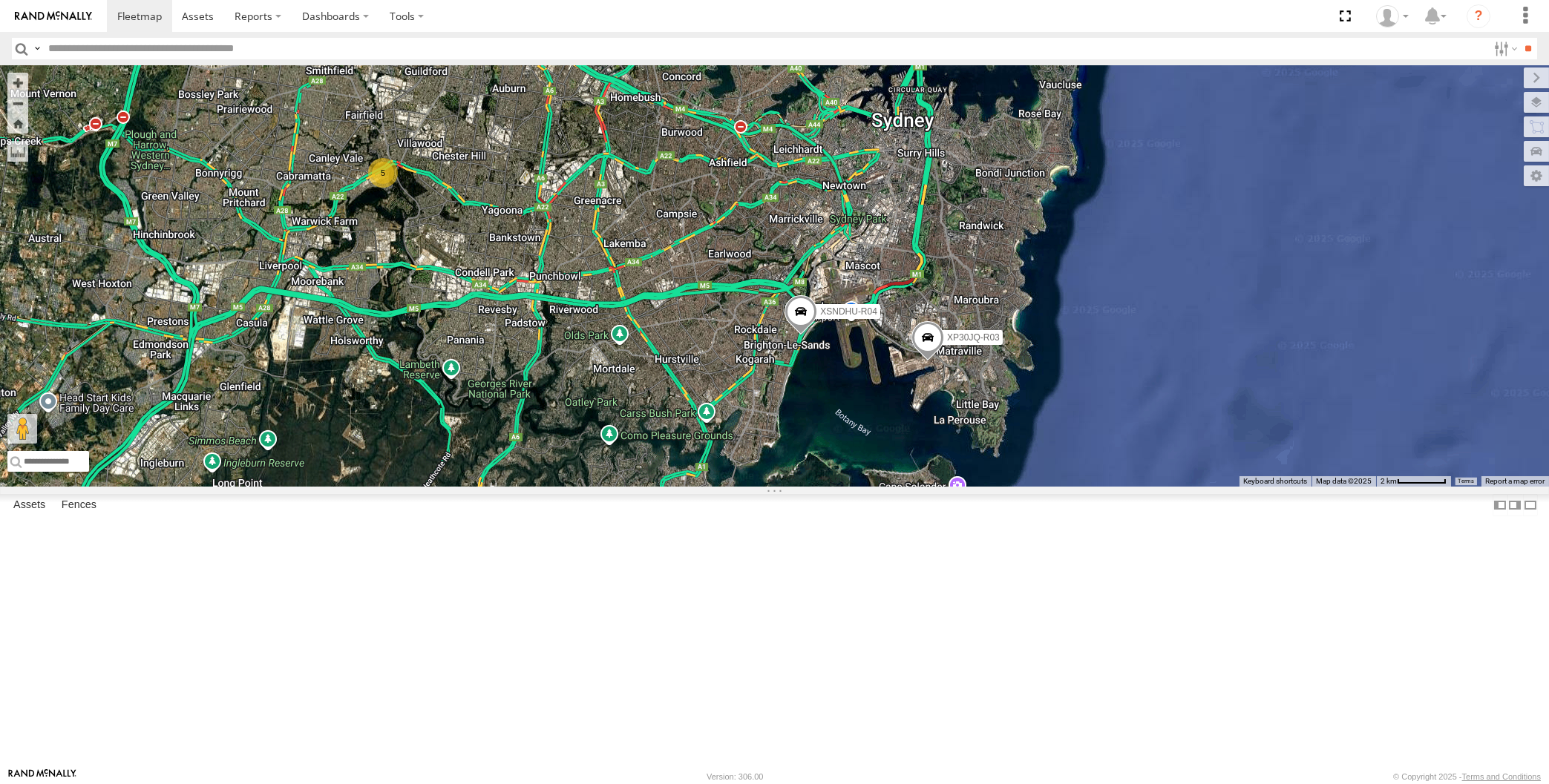
drag, startPoint x: 871, startPoint y: 539, endPoint x: 861, endPoint y: 537, distance: 10.2
click at [867, 487] on div "XP30JQ-R03 XSNDHU-R04 XO97HS-R08 5" at bounding box center [774, 276] width 1549 height 422
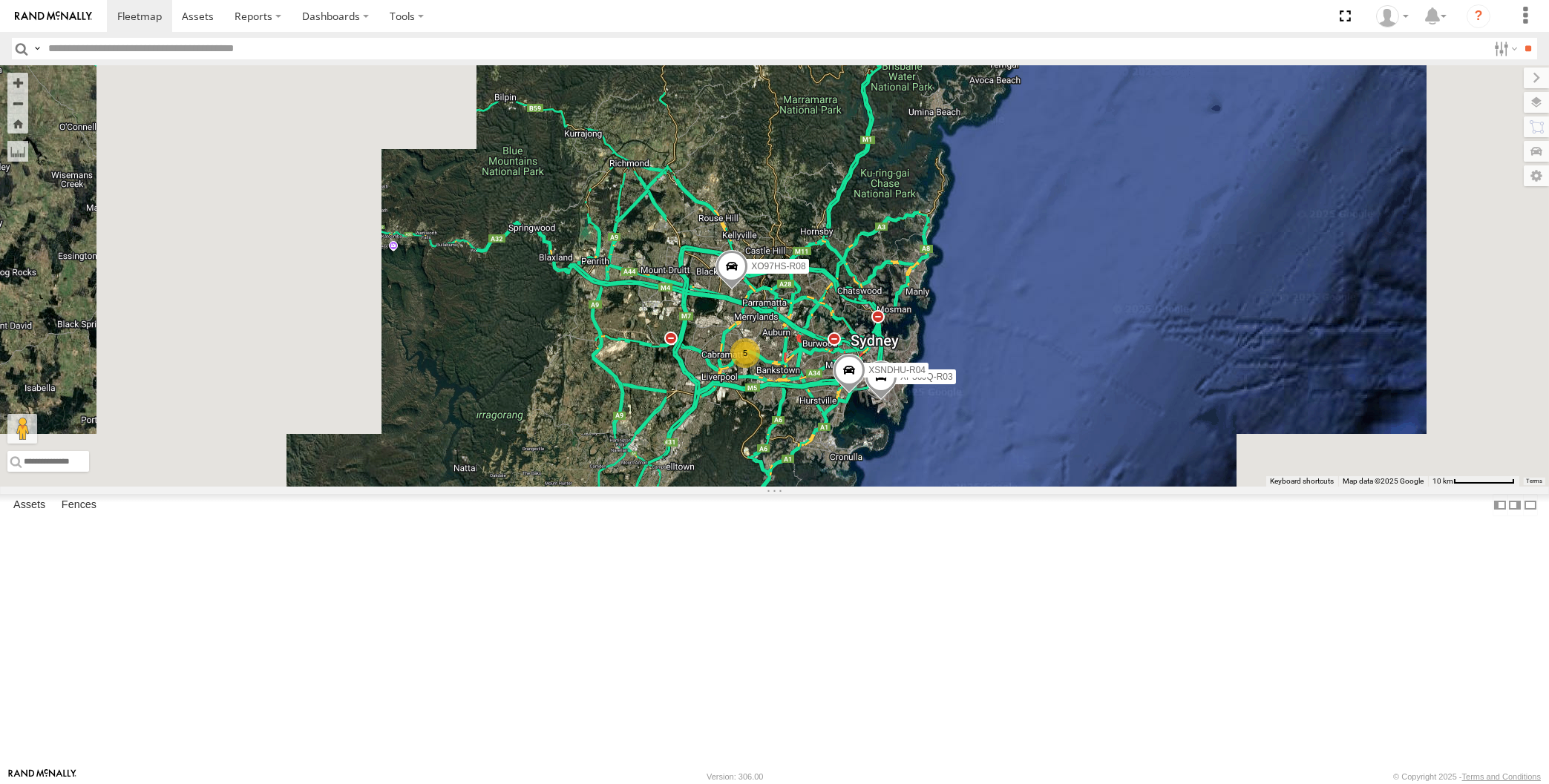
drag, startPoint x: 881, startPoint y: 616, endPoint x: 887, endPoint y: 599, distance: 18.0
click at [886, 487] on div "XP30JQ-R03 XSNDHU-R04 XO97HS-R08 5" at bounding box center [774, 276] width 1549 height 422
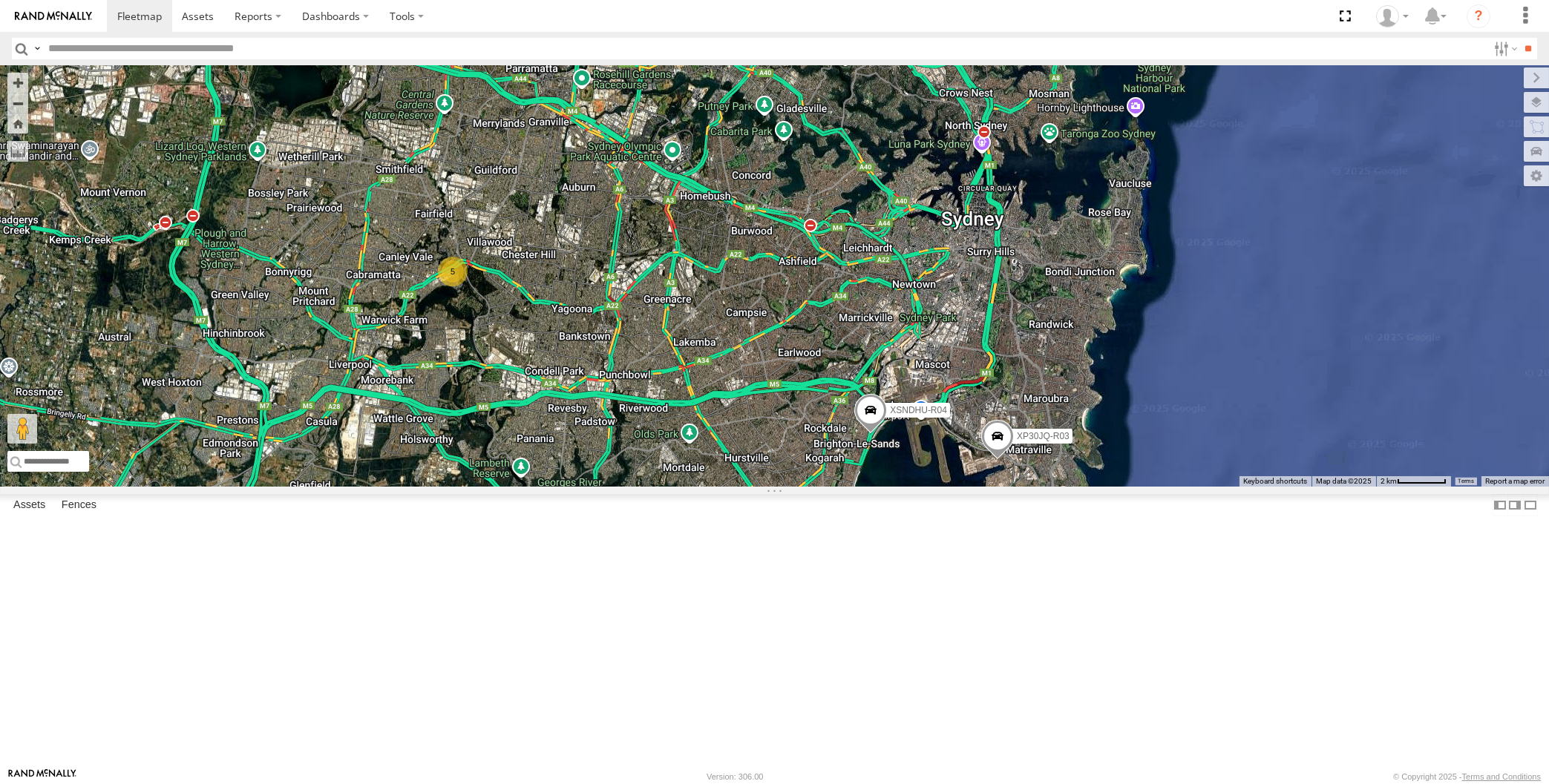
drag, startPoint x: 803, startPoint y: 661, endPoint x: 876, endPoint y: 568, distance: 118.2
click at [866, 487] on div "XP30JQ-R03 XSNDHU-R04 XO97HS-R08 5" at bounding box center [774, 276] width 1549 height 422
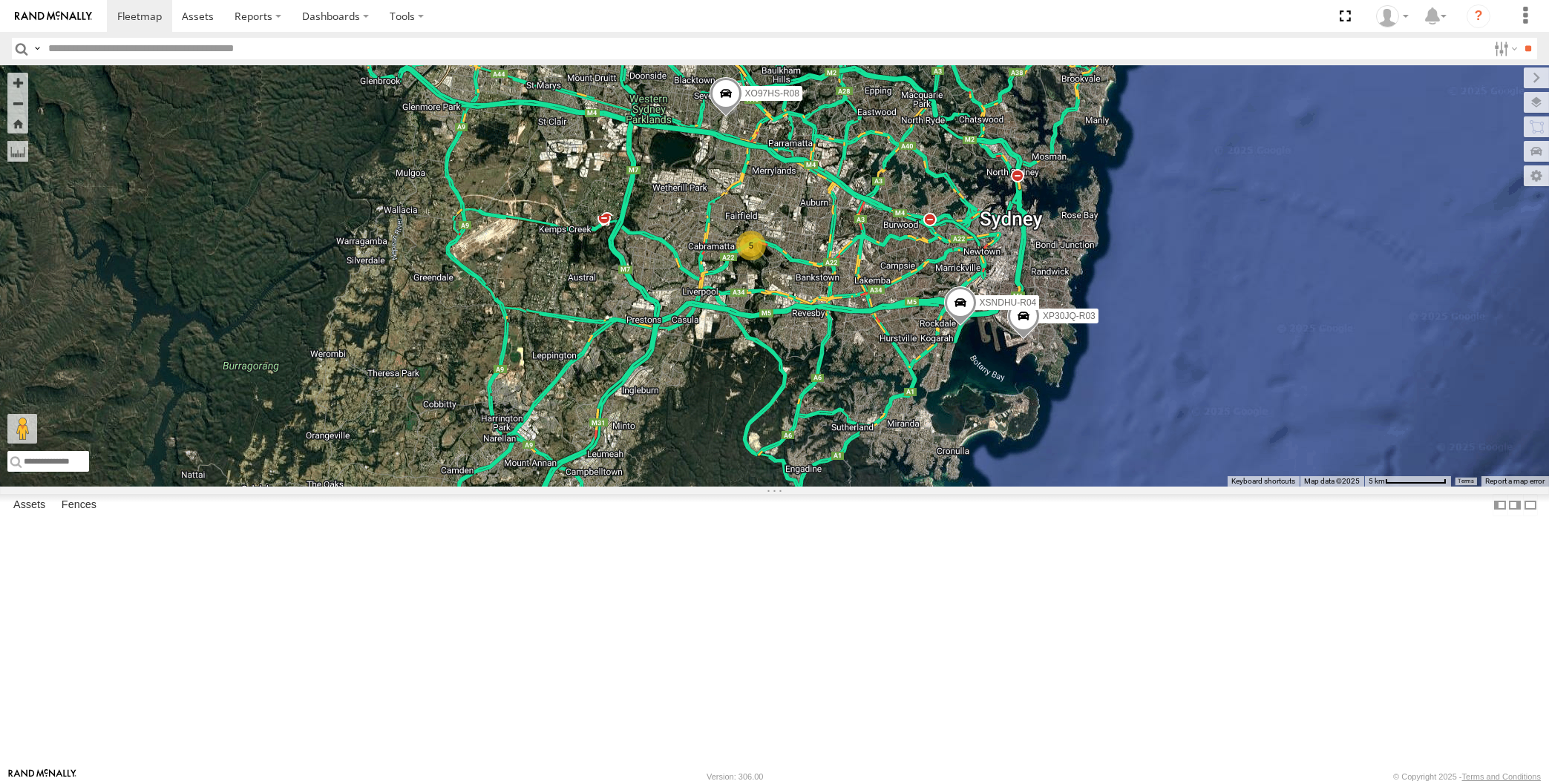
drag, startPoint x: 904, startPoint y: 561, endPoint x: 885, endPoint y: 568, distance: 20.2
click at [885, 487] on div "XP30JQ-R03 XSNDHU-R04 XO97HS-R08 5" at bounding box center [774, 276] width 1549 height 422
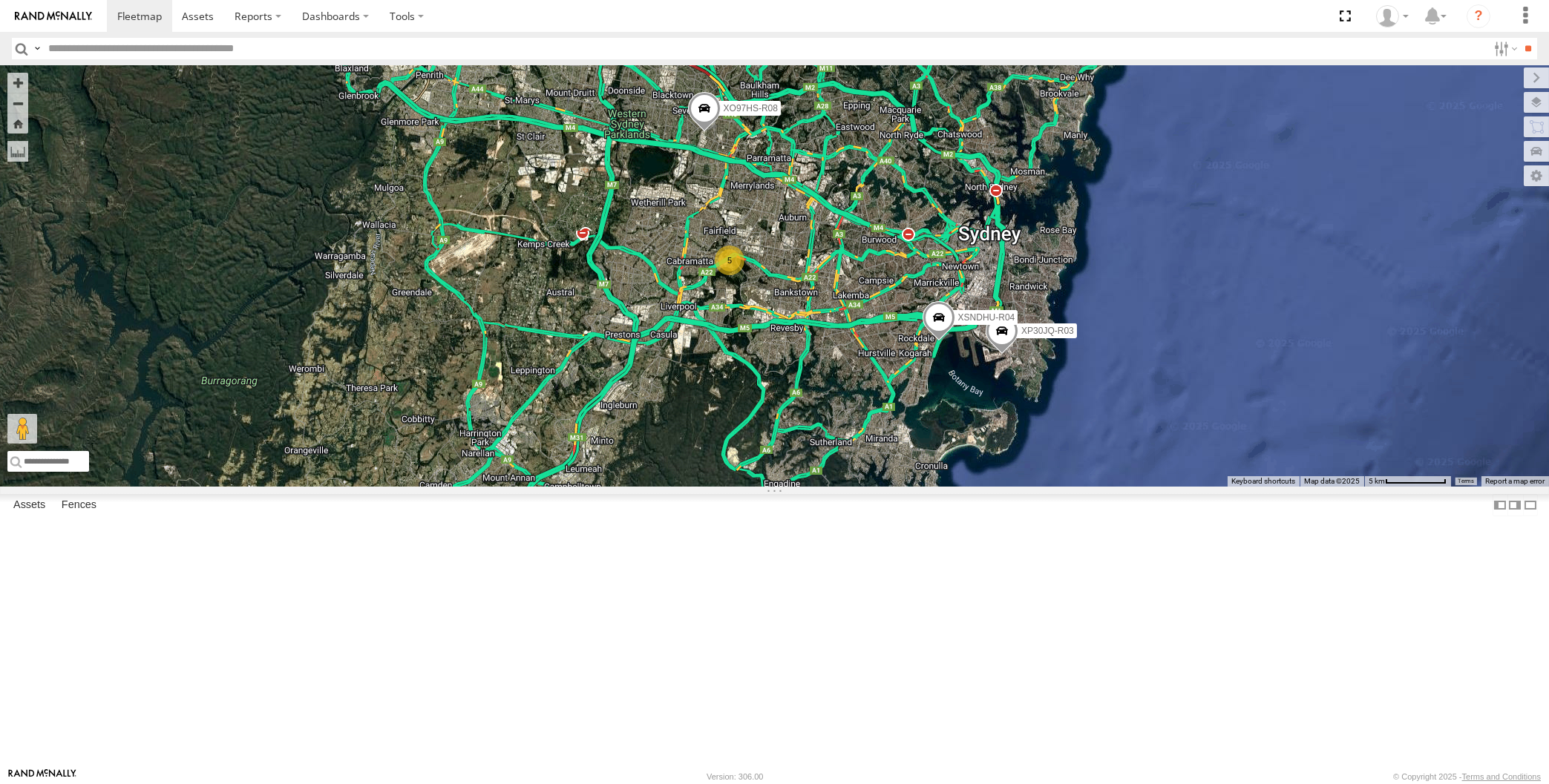
click at [463, 403] on div "XP30JQ-R03 XSNDHU-R04 XO97HS-R08 5" at bounding box center [774, 276] width 1549 height 422
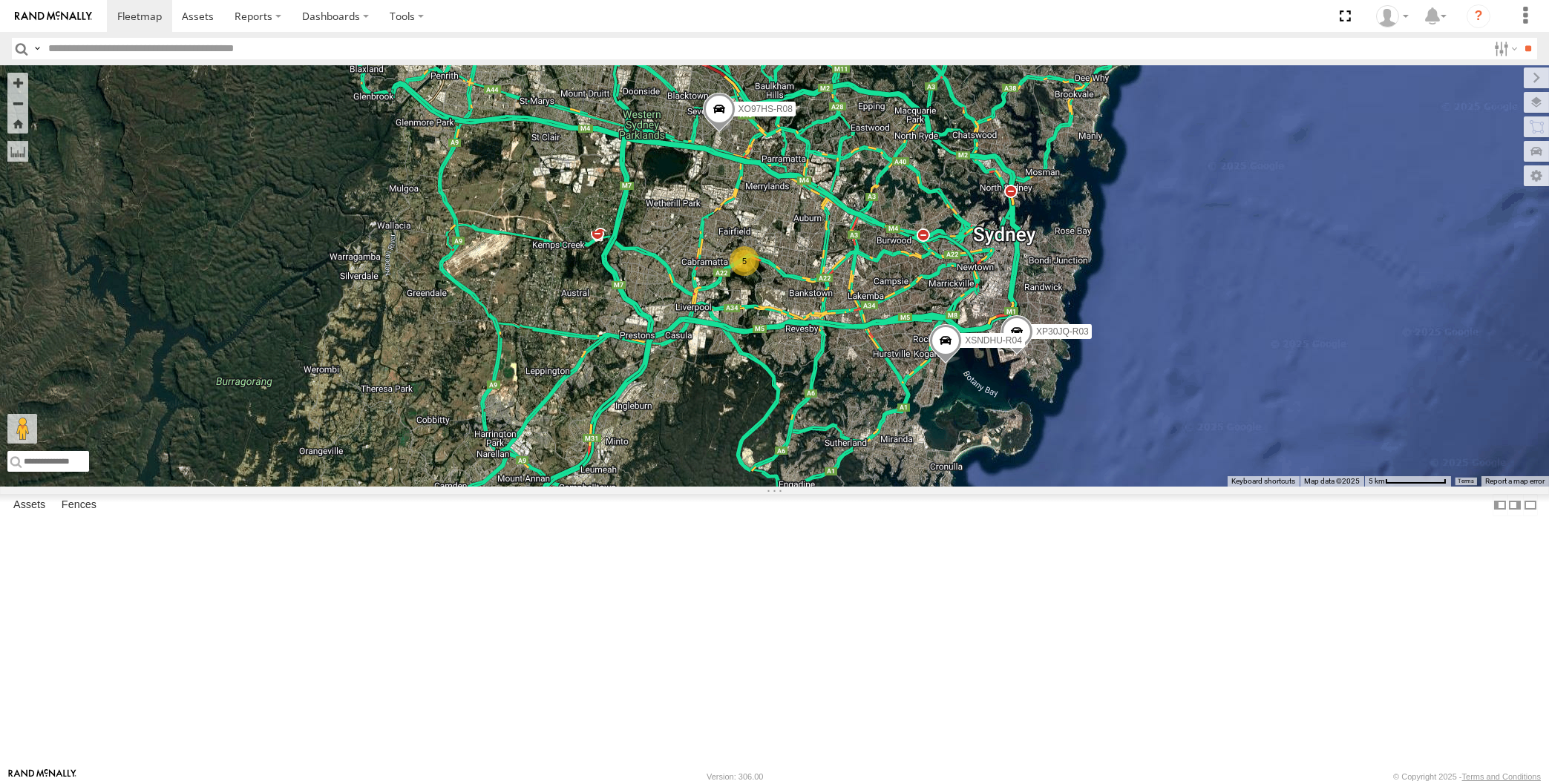
drag, startPoint x: 958, startPoint y: 569, endPoint x: 975, endPoint y: 570, distance: 17.0
click at [975, 487] on div "XP30JQ-R03 XSNDHU-R04 XO97HS-R08 5" at bounding box center [774, 276] width 1549 height 422
click at [1107, 200] on div "XP30JQ-R03 XSNDHU-R04 XO97HS-R08 5" at bounding box center [774, 276] width 1549 height 422
drag, startPoint x: 989, startPoint y: 618, endPoint x: 985, endPoint y: 606, distance: 12.6
click at [986, 487] on div "XP30JQ-R03 XSNDHU-R04 XO97HS-R08 5" at bounding box center [774, 276] width 1549 height 422
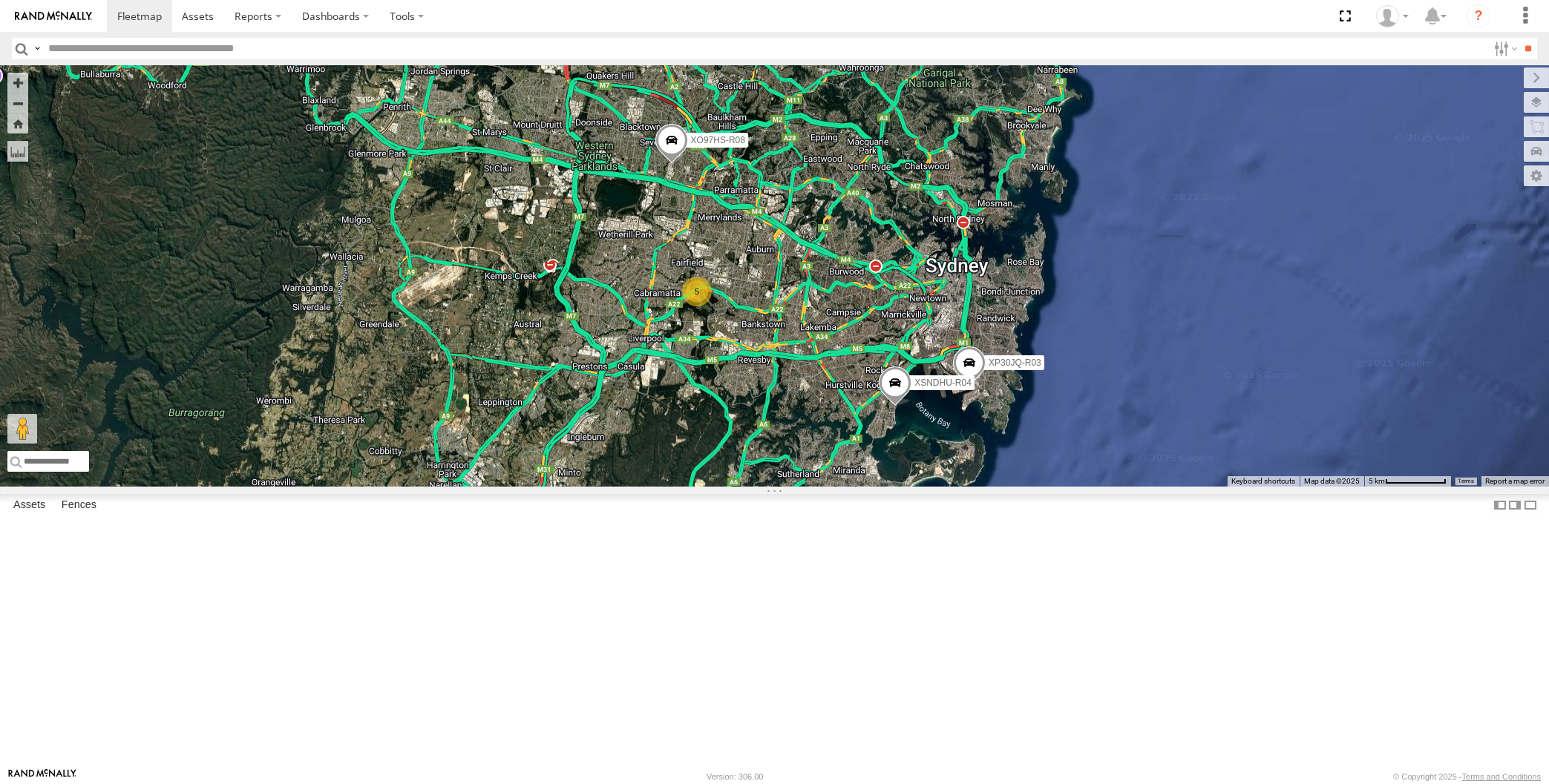
drag, startPoint x: 935, startPoint y: 590, endPoint x: 957, endPoint y: 576, distance: 26.1
click at [957, 487] on div "XP30JQ-R03 XSNDHU-R04 XO97HS-R08 5" at bounding box center [774, 276] width 1549 height 422
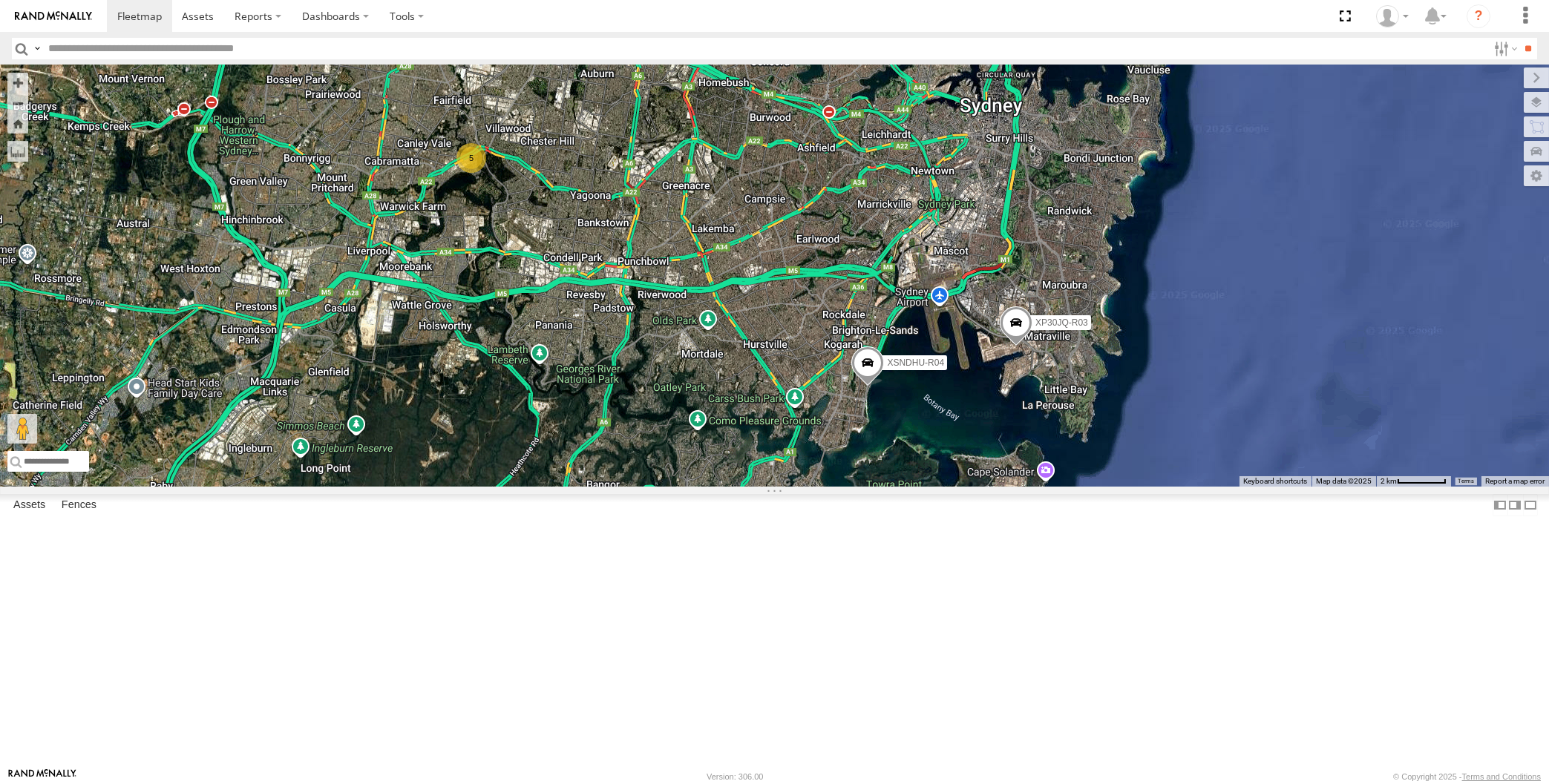
drag, startPoint x: 960, startPoint y: 587, endPoint x: 983, endPoint y: 641, distance: 58.7
click at [980, 487] on div "XP30JQ-R03 XSNDHU-R04 XO97HS-R08 5" at bounding box center [774, 276] width 1549 height 422
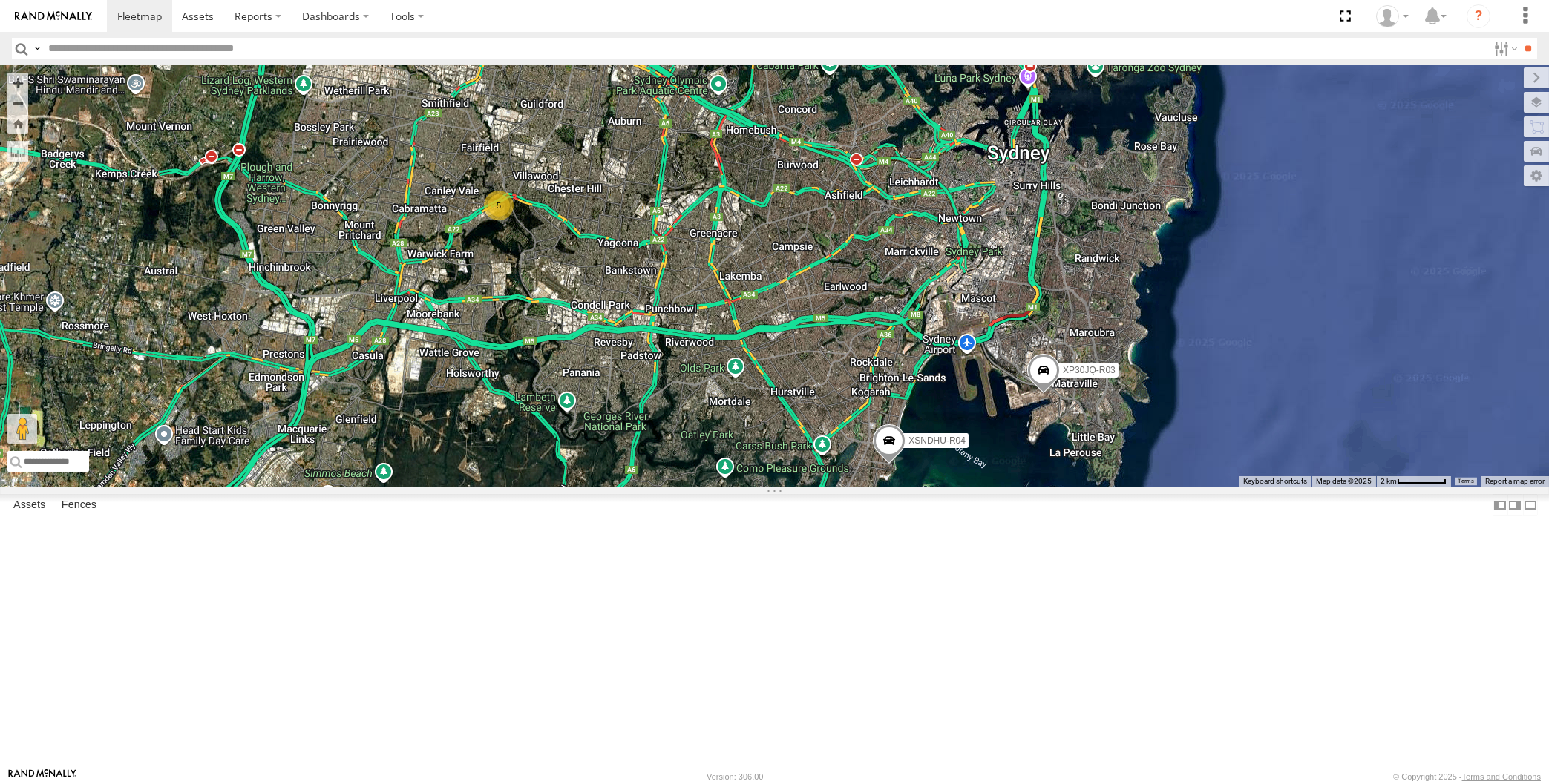
click at [596, 487] on div "XP30JQ-R03 XSNDHU-R04 XO97HS-R08 5" at bounding box center [774, 276] width 1549 height 422
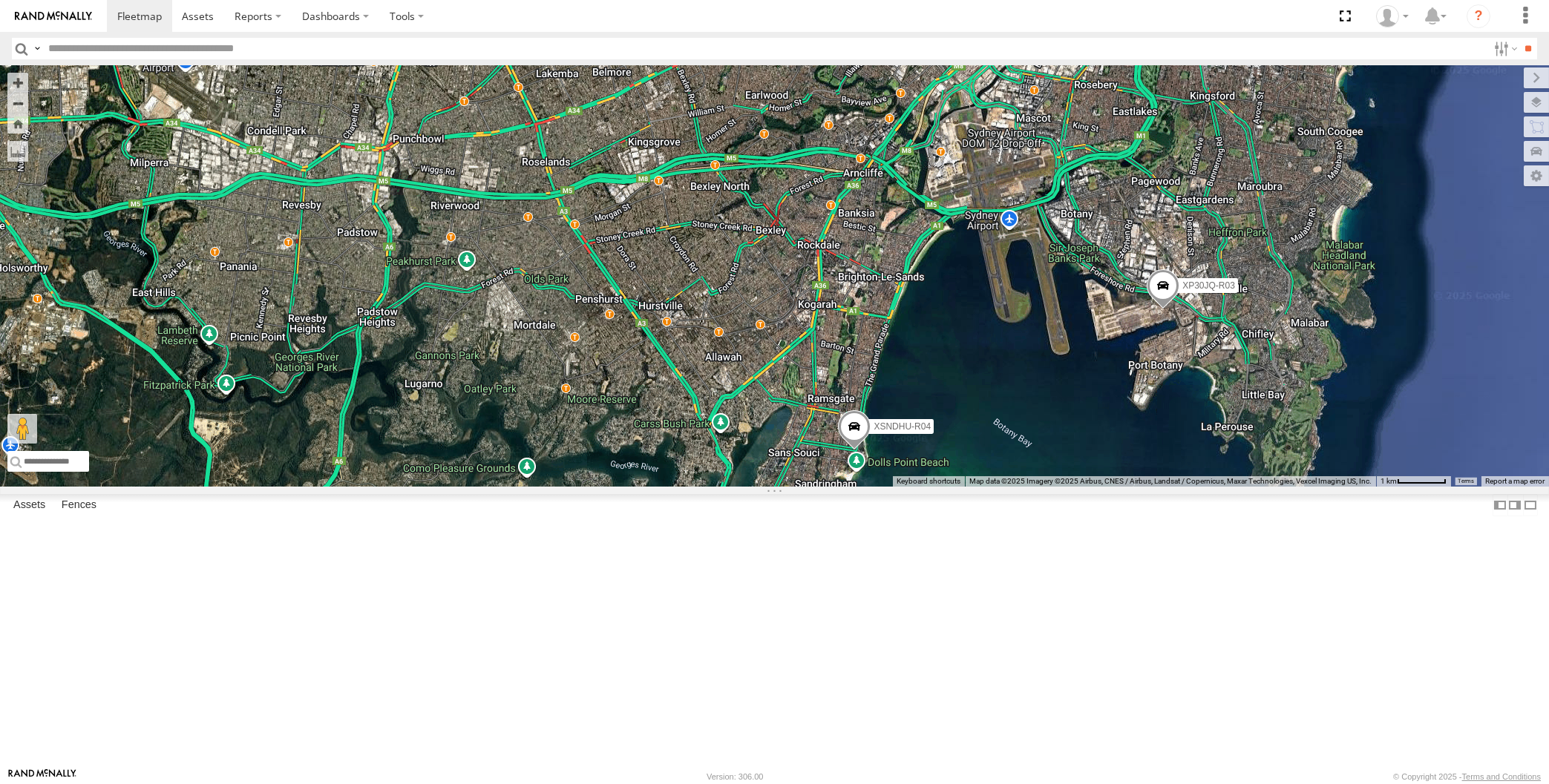
drag, startPoint x: 876, startPoint y: 622, endPoint x: 871, endPoint y: 587, distance: 35.4
click at [873, 487] on div "XP30JQ-R03 XSNDHU-R04 XO97HS-R08 5" at bounding box center [774, 276] width 1549 height 422
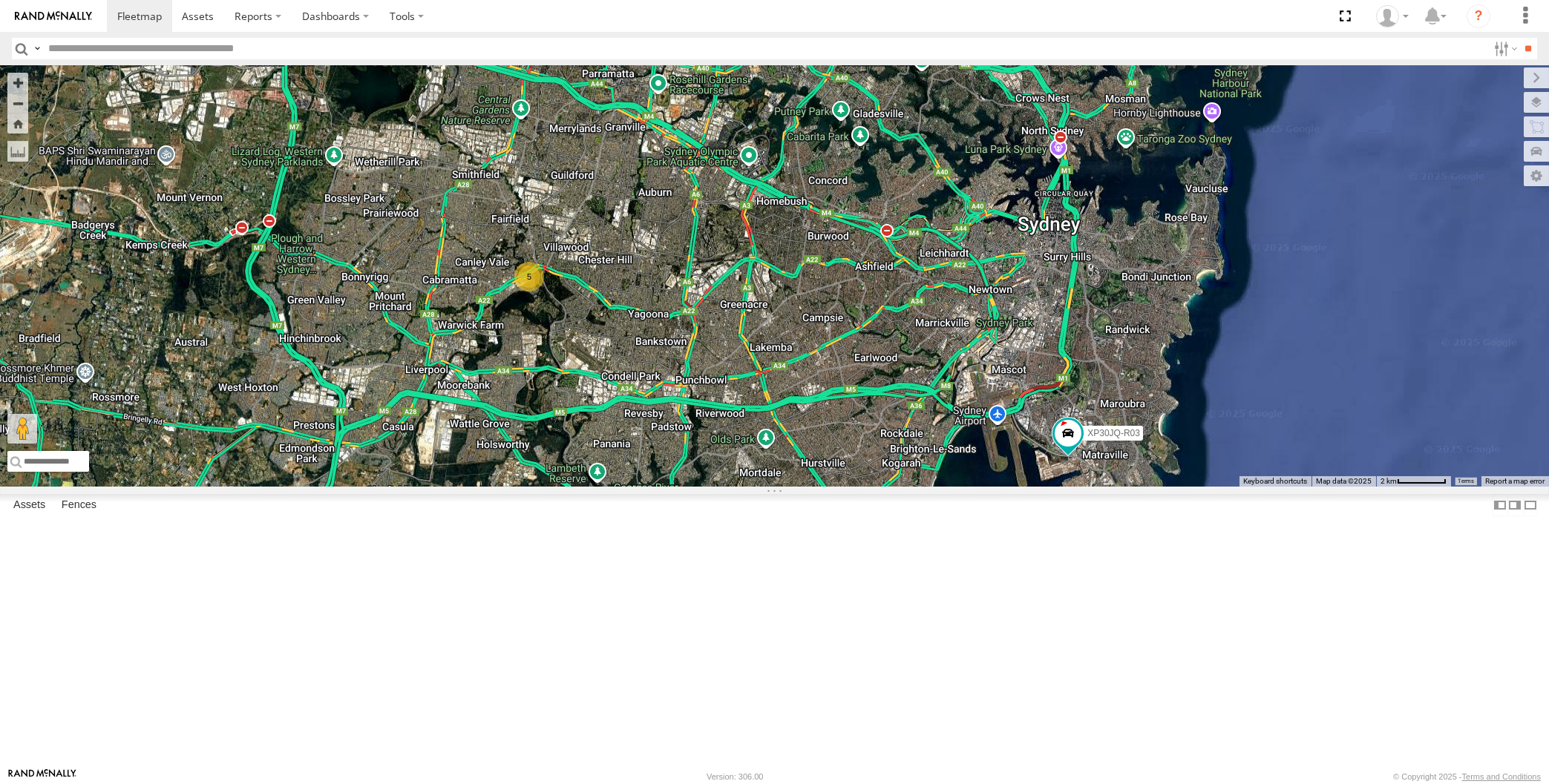
click at [1078, 487] on div "XP30JQ-R03 XSNDHU-R04 5 XO97HS-R08" at bounding box center [774, 276] width 1549 height 422
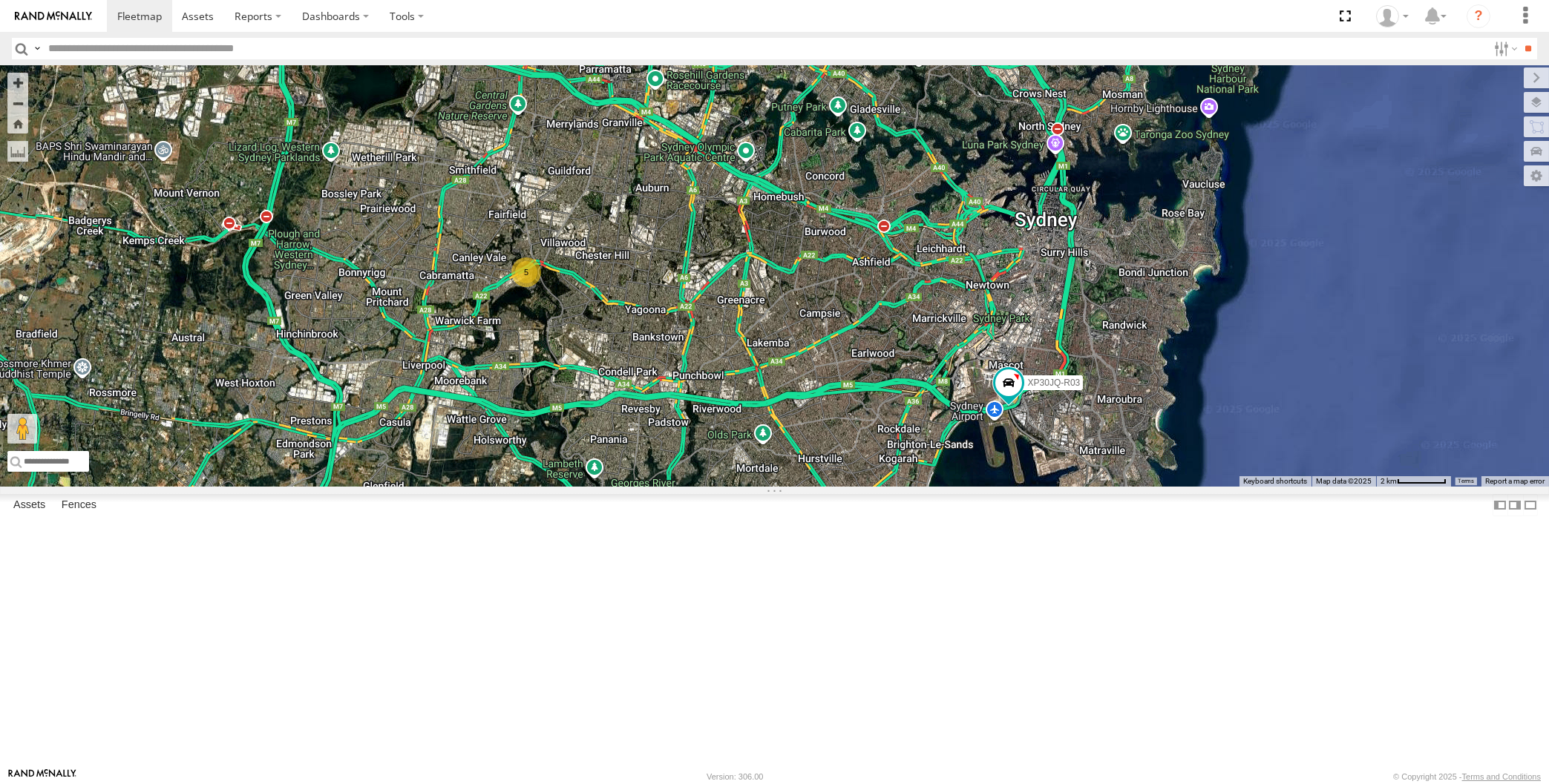
drag, startPoint x: 885, startPoint y: 595, endPoint x: 875, endPoint y: 588, distance: 12.2
click at [875, 487] on div "XP30JQ-R03 XSNDHU-R04 XO97HS-R08 5" at bounding box center [774, 276] width 1549 height 422
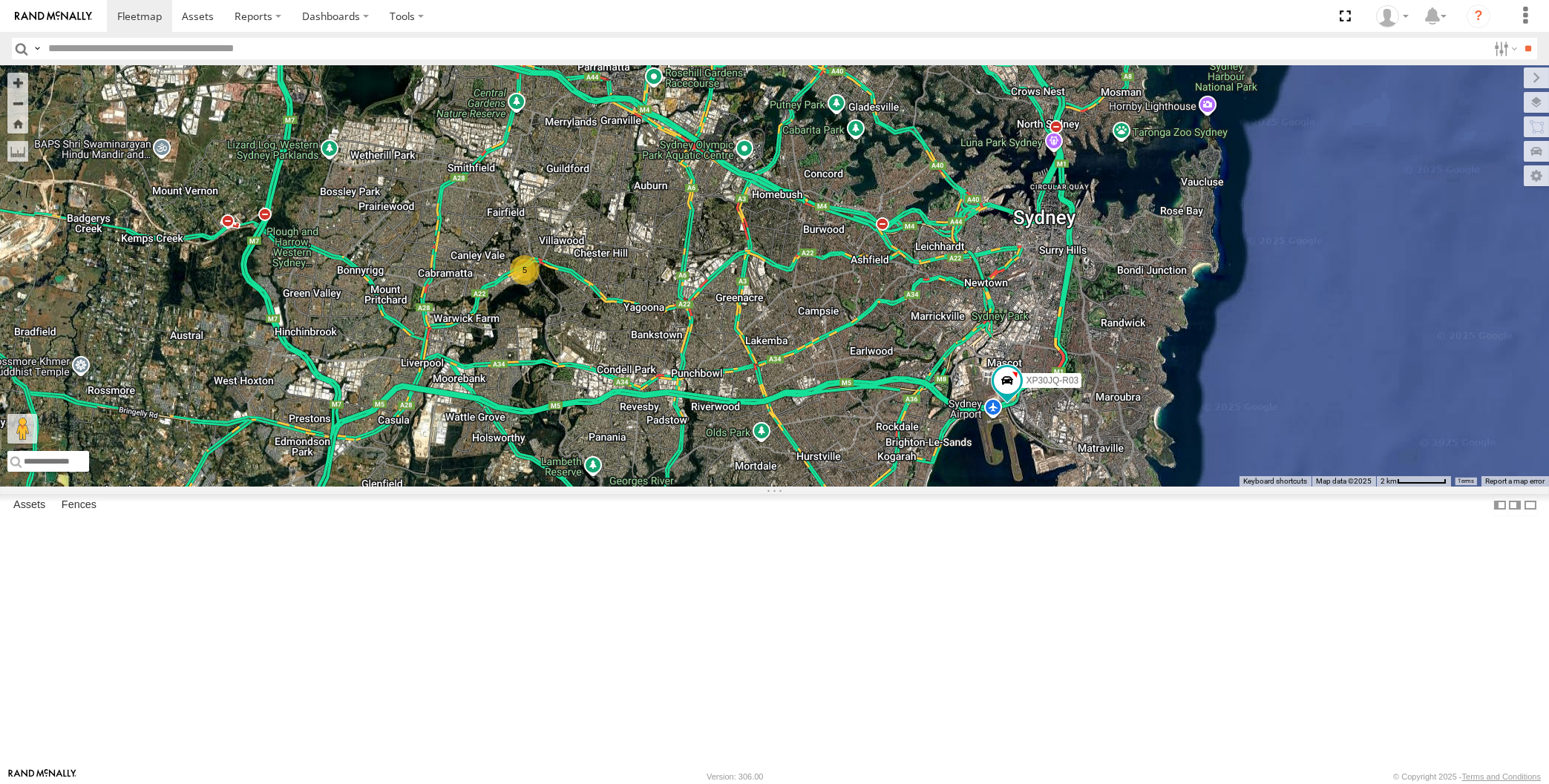
drag, startPoint x: 993, startPoint y: 679, endPoint x: 995, endPoint y: 671, distance: 8.2
click at [995, 487] on div "XP30JQ-R03 XSNDHU-R04 XO97HS-R08 5" at bounding box center [774, 276] width 1549 height 422
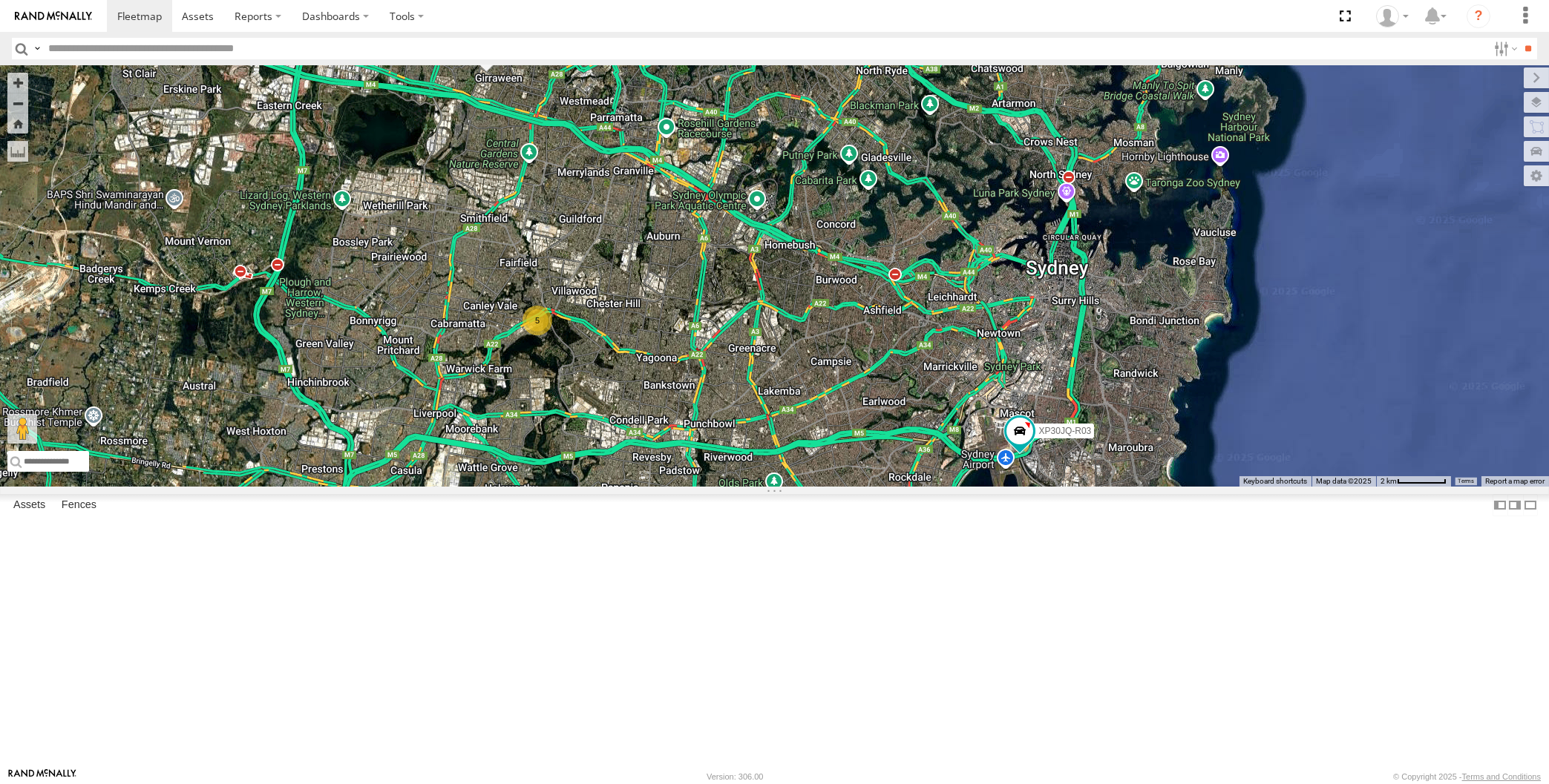
drag, startPoint x: 527, startPoint y: 217, endPoint x: 534, endPoint y: 293, distance: 76.3
click at [534, 293] on div "XP30JQ-R03 XSNDHU-R04 XO97HS-R08 5 XO97HS-R08 All Assets Gilba Rd Girraween -33…" at bounding box center [774, 276] width 1549 height 422
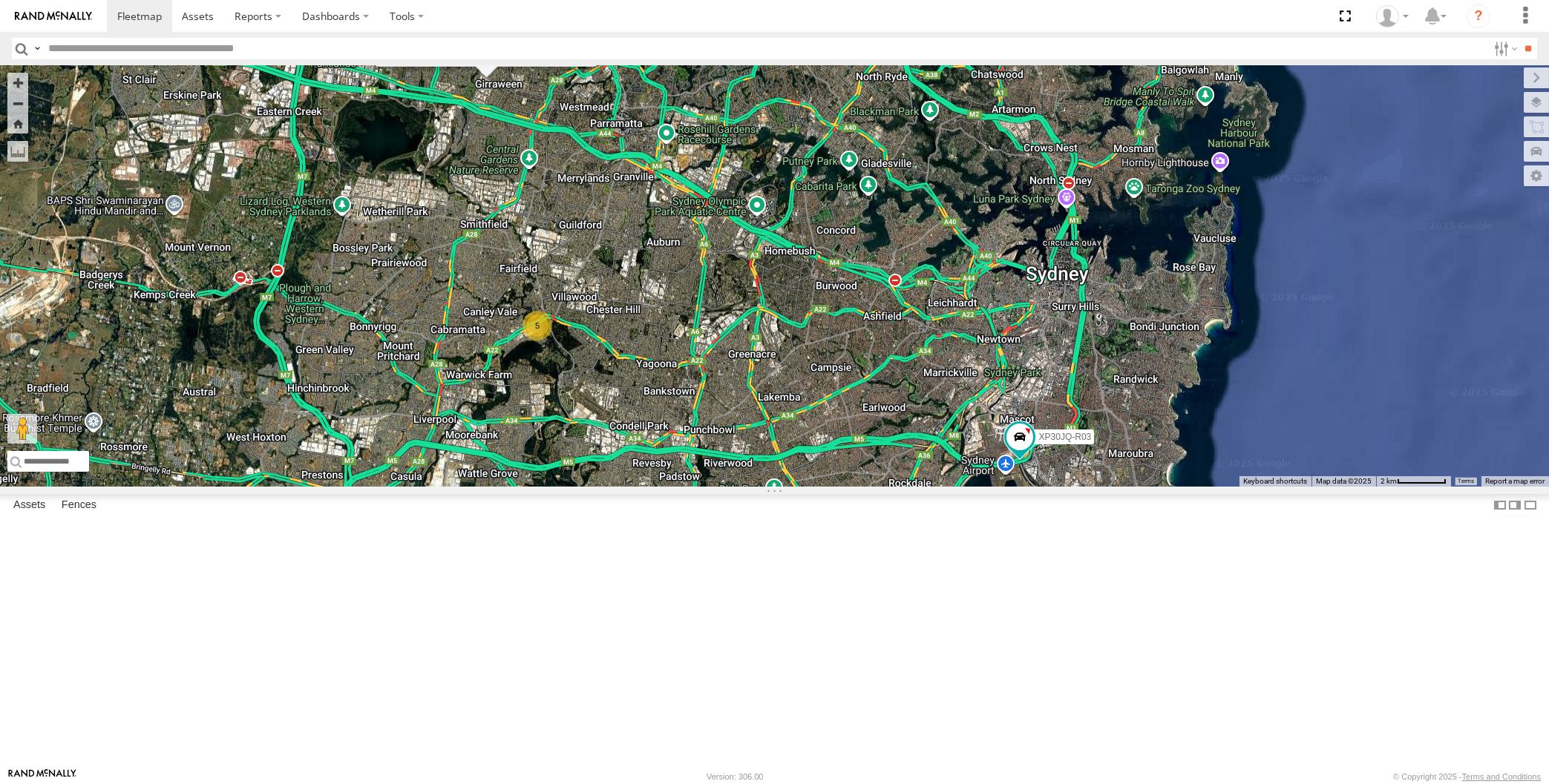
click at [608, 349] on div "XP30JQ-R03 XSNDHU-R04 XO97HS-R08 5 XO97HS-R08 All Assets Gilba Rd Girraween -33…" at bounding box center [774, 276] width 1549 height 422
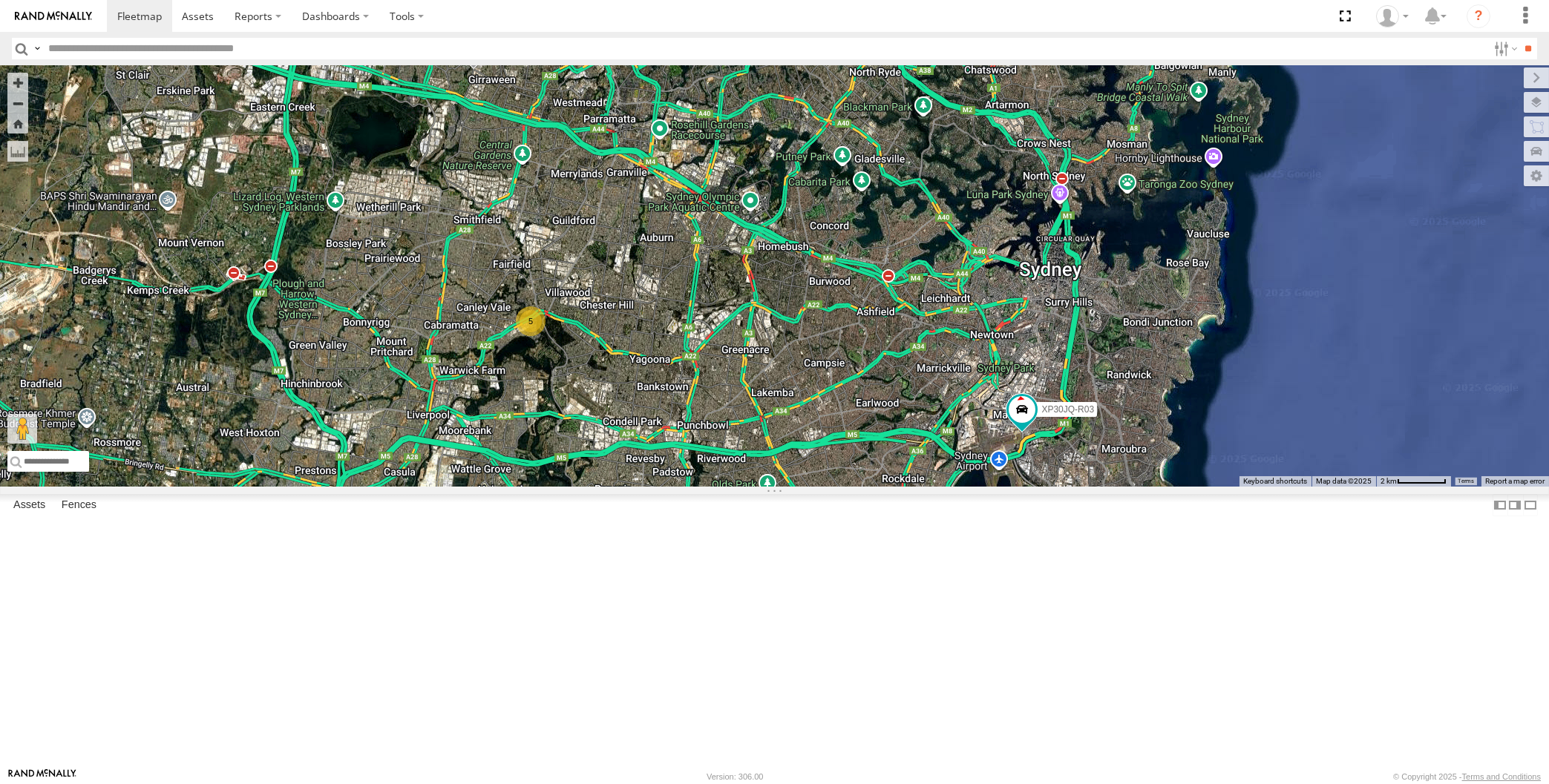
drag, startPoint x: 930, startPoint y: 660, endPoint x: 923, endPoint y: 652, distance: 10.6
click at [924, 487] on div "XP30JQ-R03 XSNDHU-R04 XO97HS-R08 5" at bounding box center [774, 276] width 1549 height 422
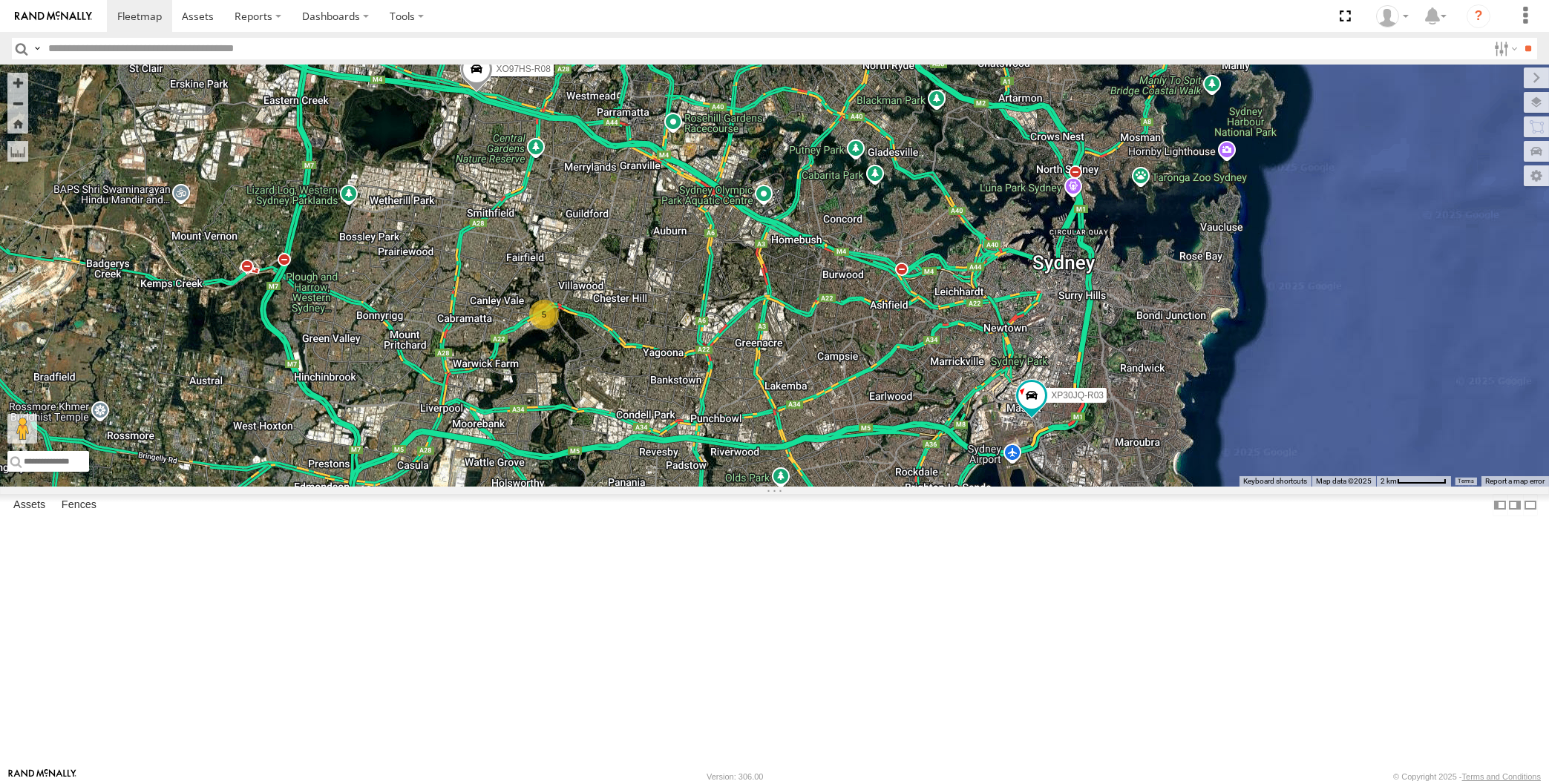
drag, startPoint x: 925, startPoint y: 646, endPoint x: 945, endPoint y: 644, distance: 20.1
click at [945, 487] on div "XP30JQ-R03 XO97HS-R08 5" at bounding box center [774, 276] width 1549 height 422
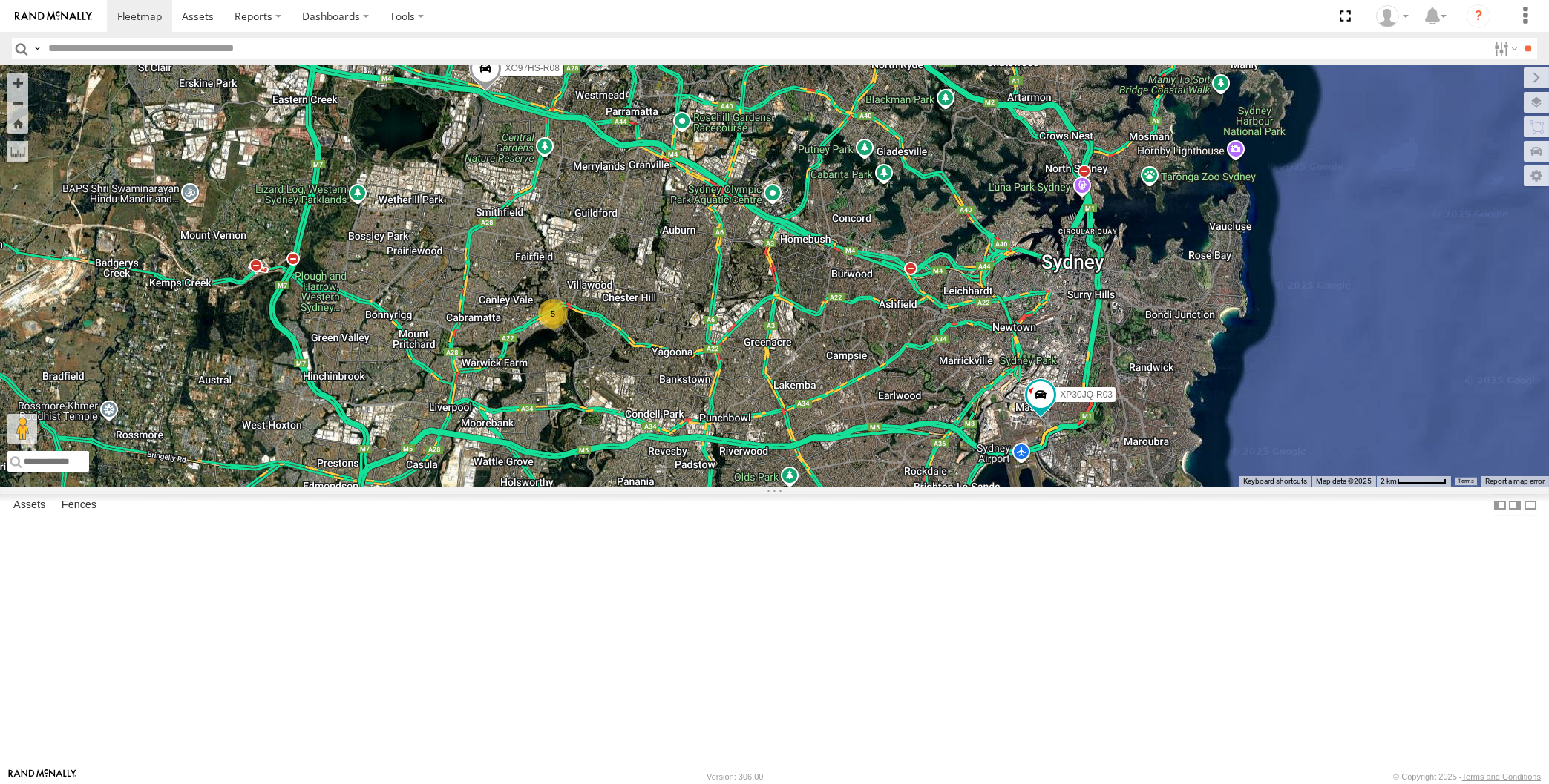
drag, startPoint x: 838, startPoint y: 480, endPoint x: 852, endPoint y: 477, distance: 14.3
click at [852, 478] on div "XP30JQ-R03 XO97HS-R08 5" at bounding box center [774, 276] width 1549 height 422
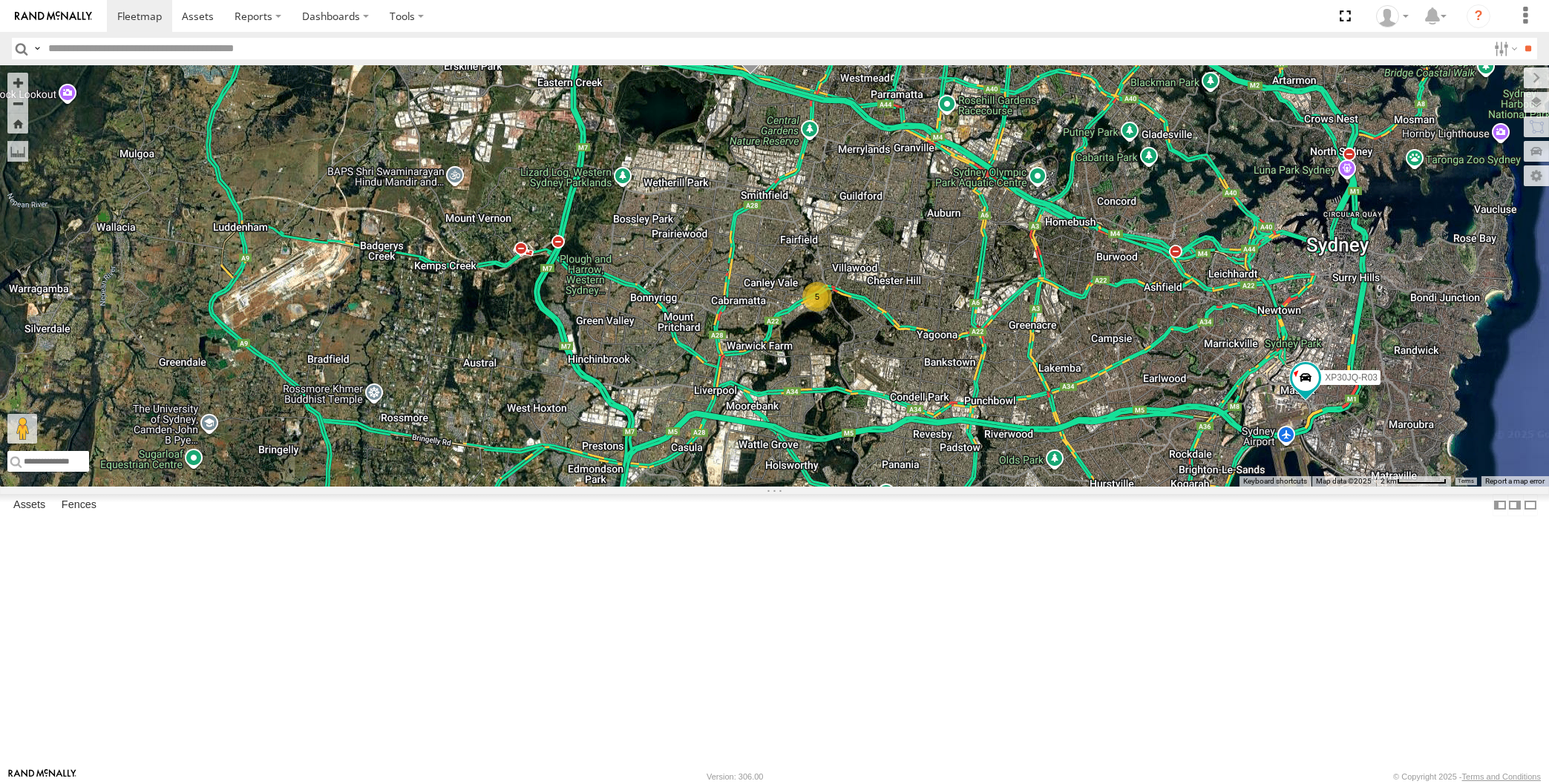
drag, startPoint x: 954, startPoint y: 680, endPoint x: 994, endPoint y: 652, distance: 48.8
click at [994, 487] on div "XP30JQ-R03 XO97HS-R08 5" at bounding box center [774, 276] width 1549 height 422
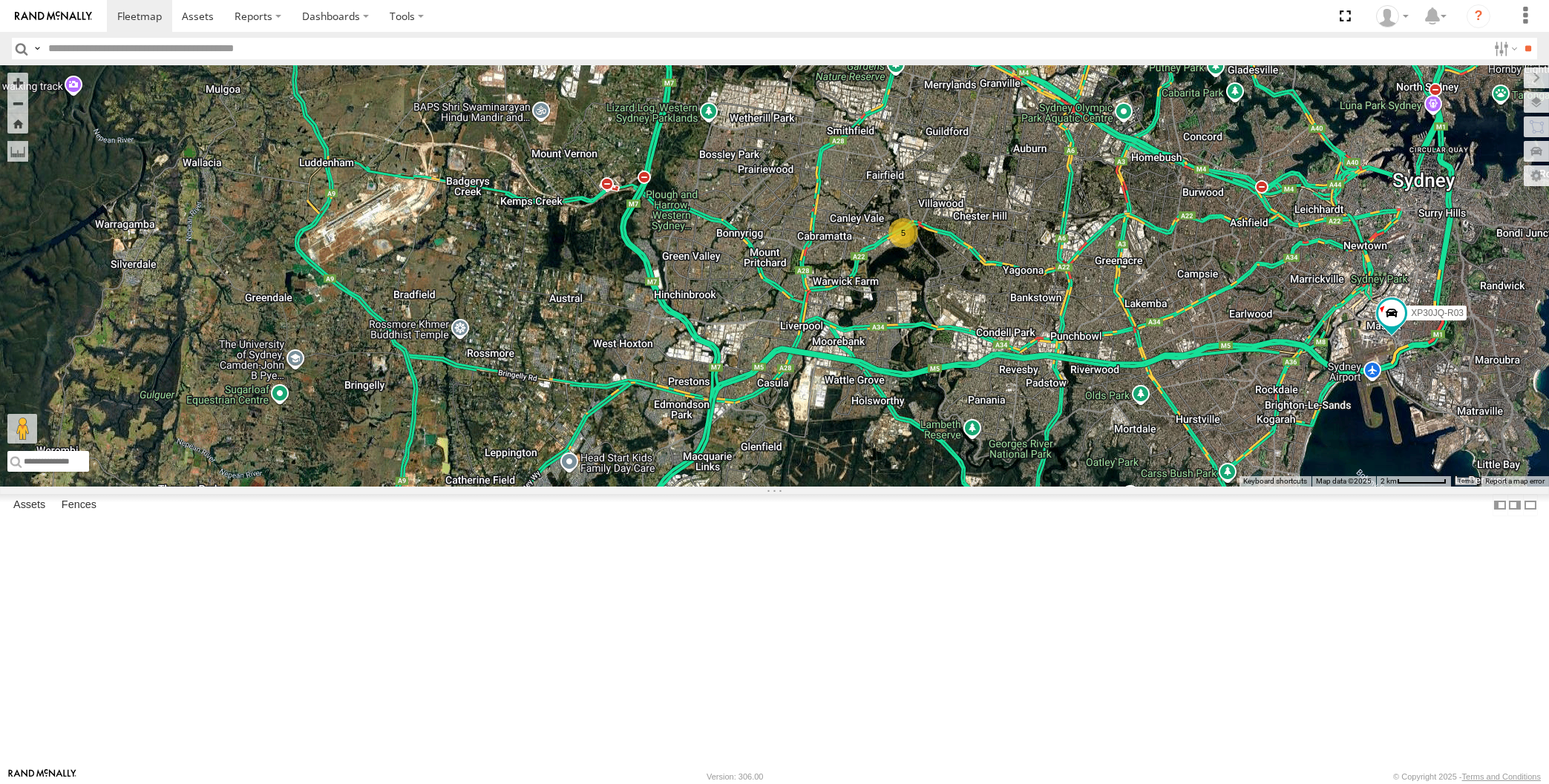
drag, startPoint x: 1089, startPoint y: 516, endPoint x: 1036, endPoint y: 499, distance: 55.7
click at [1036, 487] on div "XP30JQ-R03 XO97HS-R08 5 XSNDHU-R04" at bounding box center [774, 276] width 1549 height 422
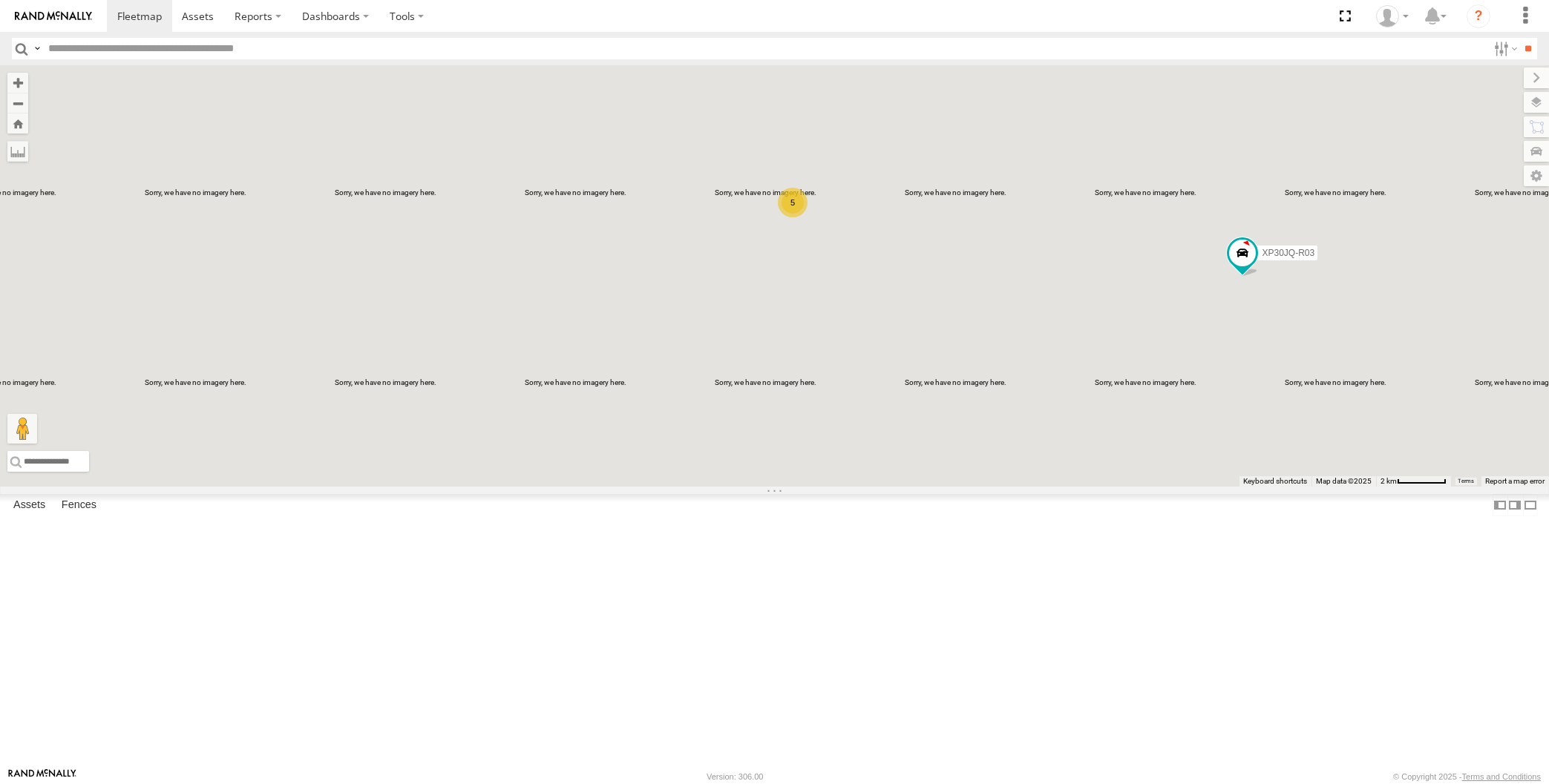
drag, startPoint x: 995, startPoint y: 601, endPoint x: 983, endPoint y: 602, distance: 12.0
click at [983, 487] on div "XP30JQ-R03 XO97HS-R08 5 XSNDHU-R04" at bounding box center [774, 276] width 1549 height 422
click at [1072, 487] on div "XP30JQ-R03 XO97HS-R08 5 XSNDHU-R04" at bounding box center [774, 276] width 1549 height 422
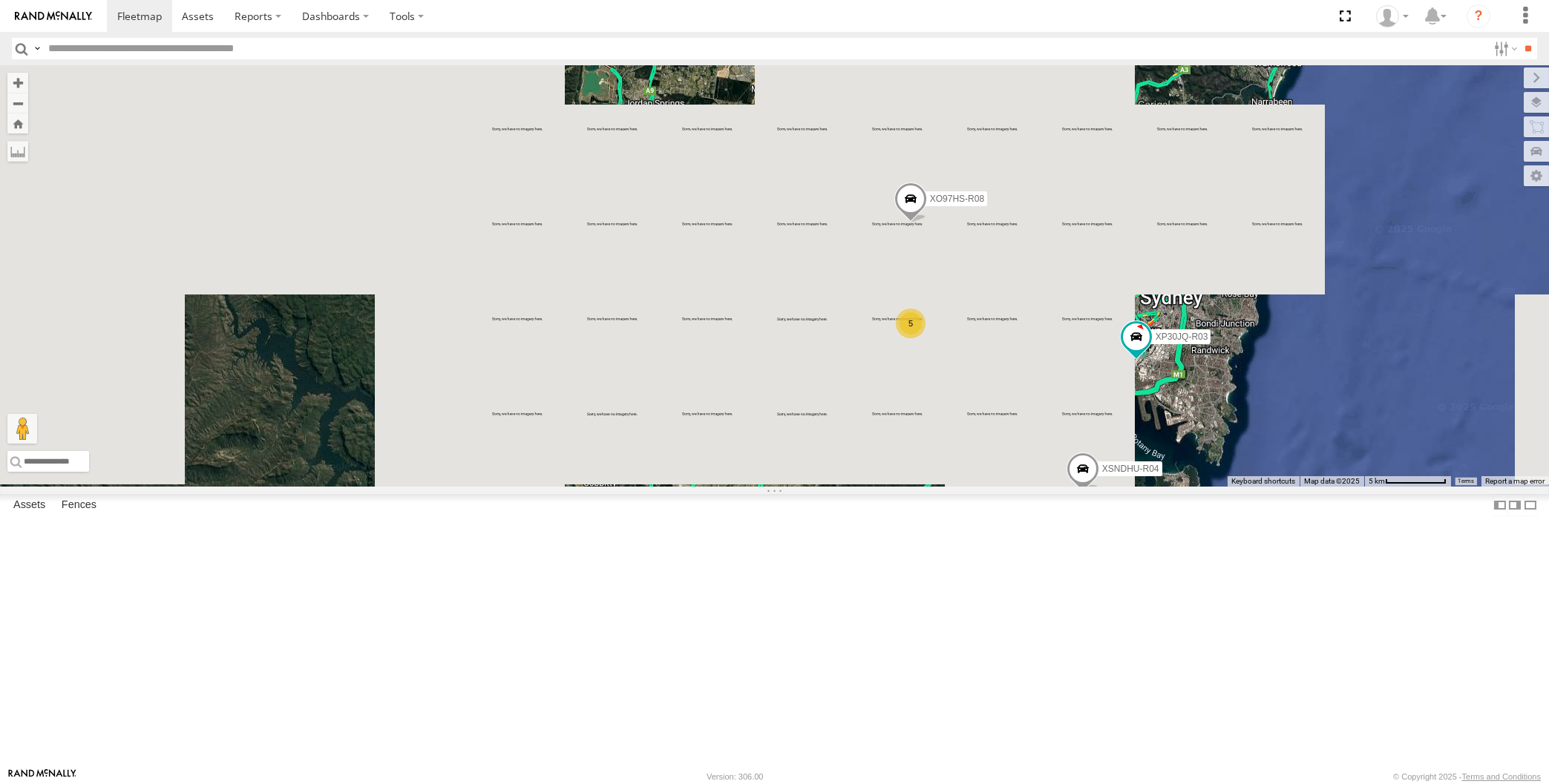
drag, startPoint x: 1037, startPoint y: 526, endPoint x: 1009, endPoint y: 531, distance: 28.4
click at [1010, 487] on div "XP30JQ-R03 XO97HS-R08 XSNDHU-R04 5" at bounding box center [774, 276] width 1549 height 422
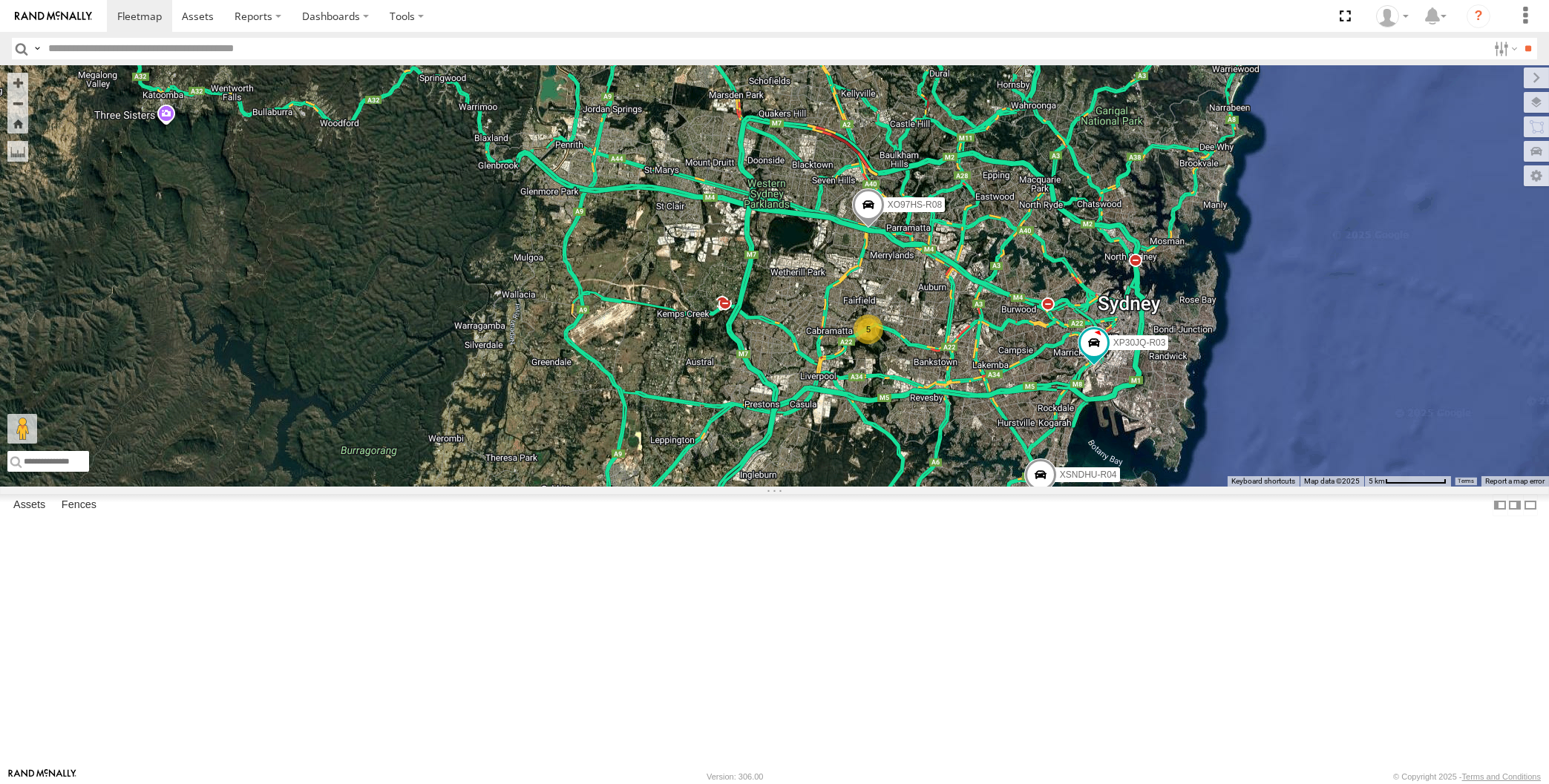
click at [1003, 487] on div "XP30JQ-R03 XO97HS-R08 XSNDHU-R04 5" at bounding box center [774, 276] width 1549 height 422
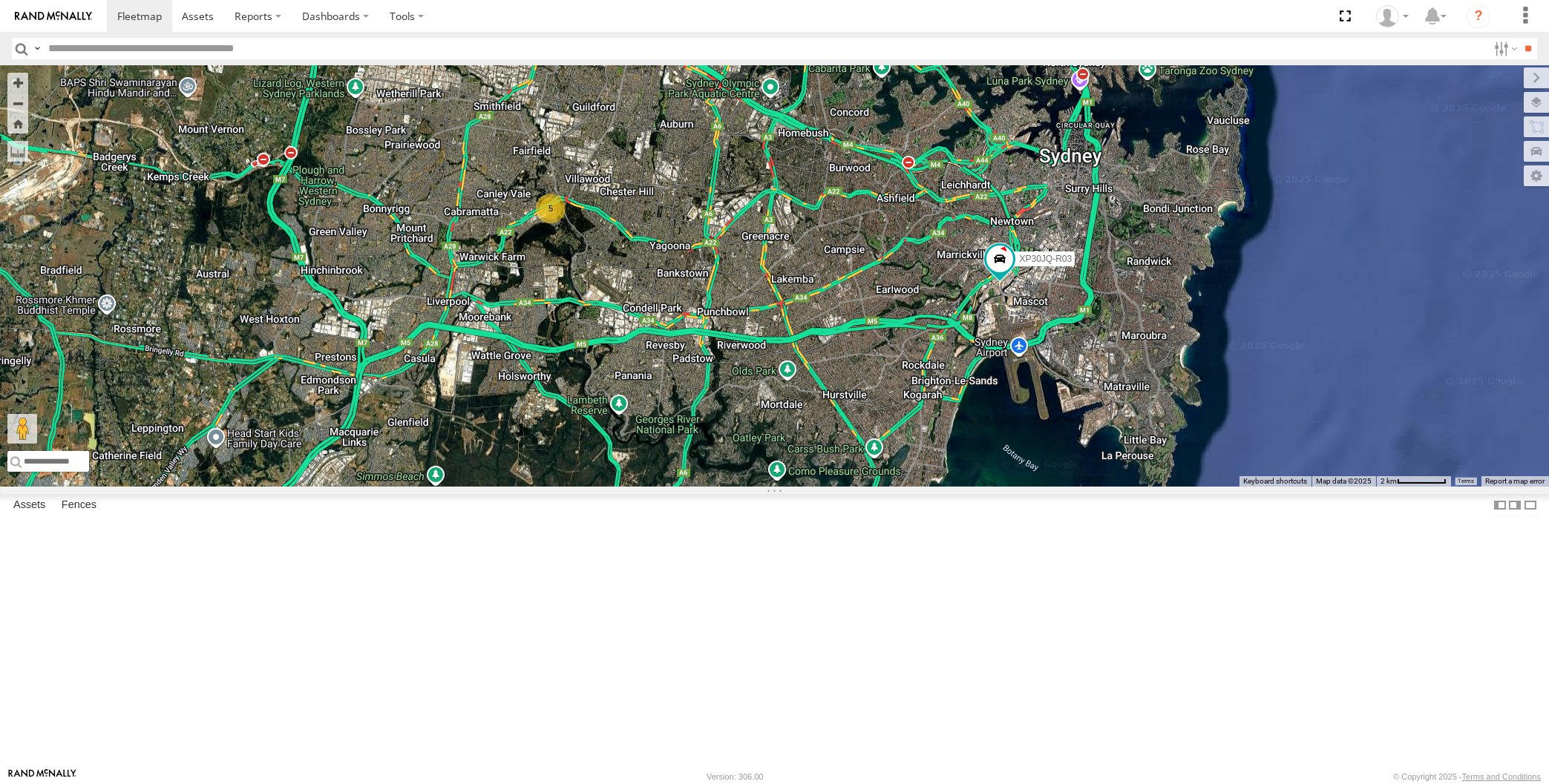
drag, startPoint x: 797, startPoint y: 530, endPoint x: 807, endPoint y: 518, distance: 15.6
click at [803, 487] on div "XP30JQ-R03 XSNDHU-R04 5 XO97HS-R08" at bounding box center [774, 276] width 1549 height 422
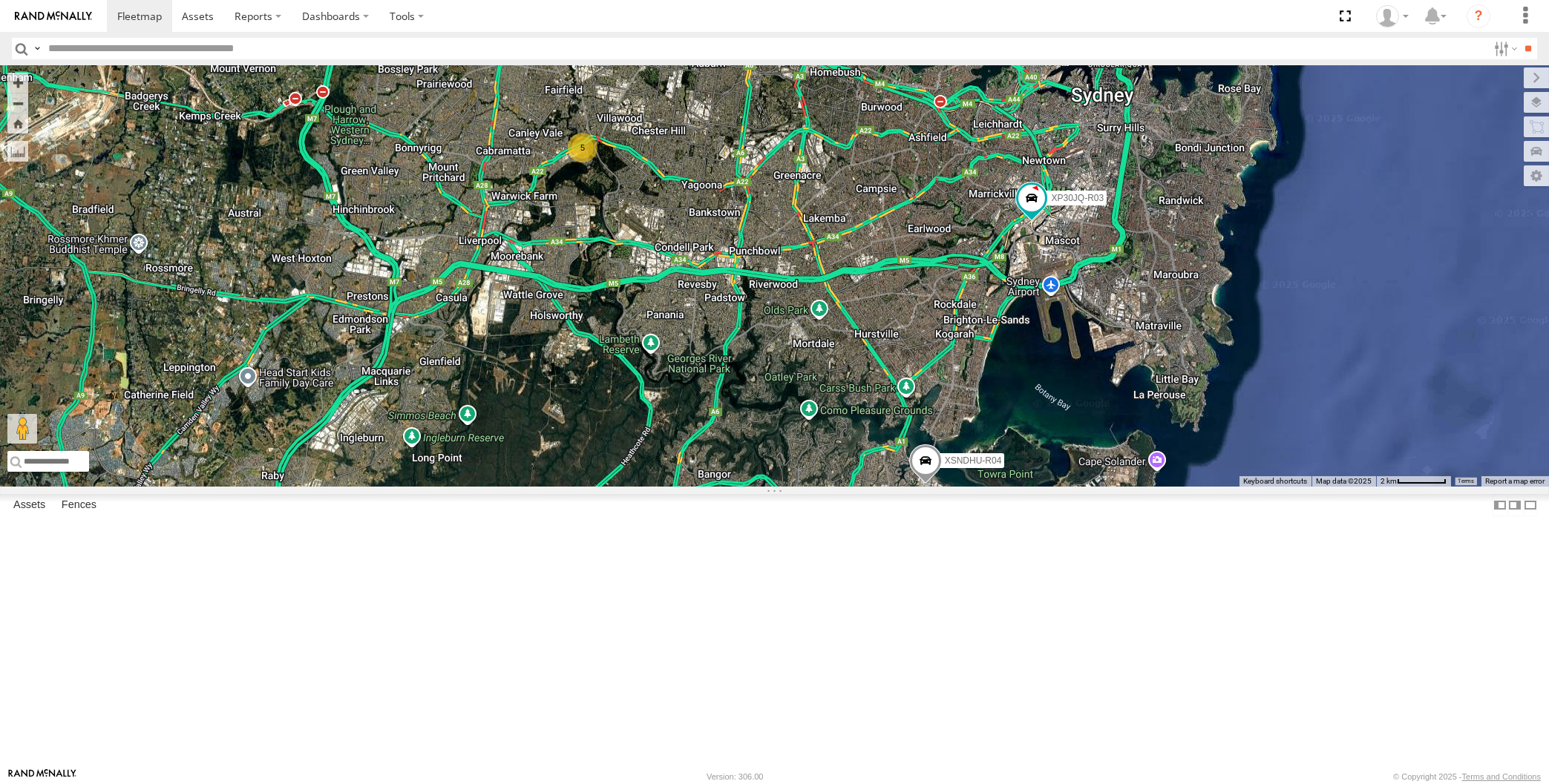
drag, startPoint x: 1035, startPoint y: 610, endPoint x: 1059, endPoint y: 561, distance: 54.6
click at [1059, 487] on div "XP30JQ-R03 XSNDHU-R04 5 XO97HS-R08" at bounding box center [774, 276] width 1549 height 422
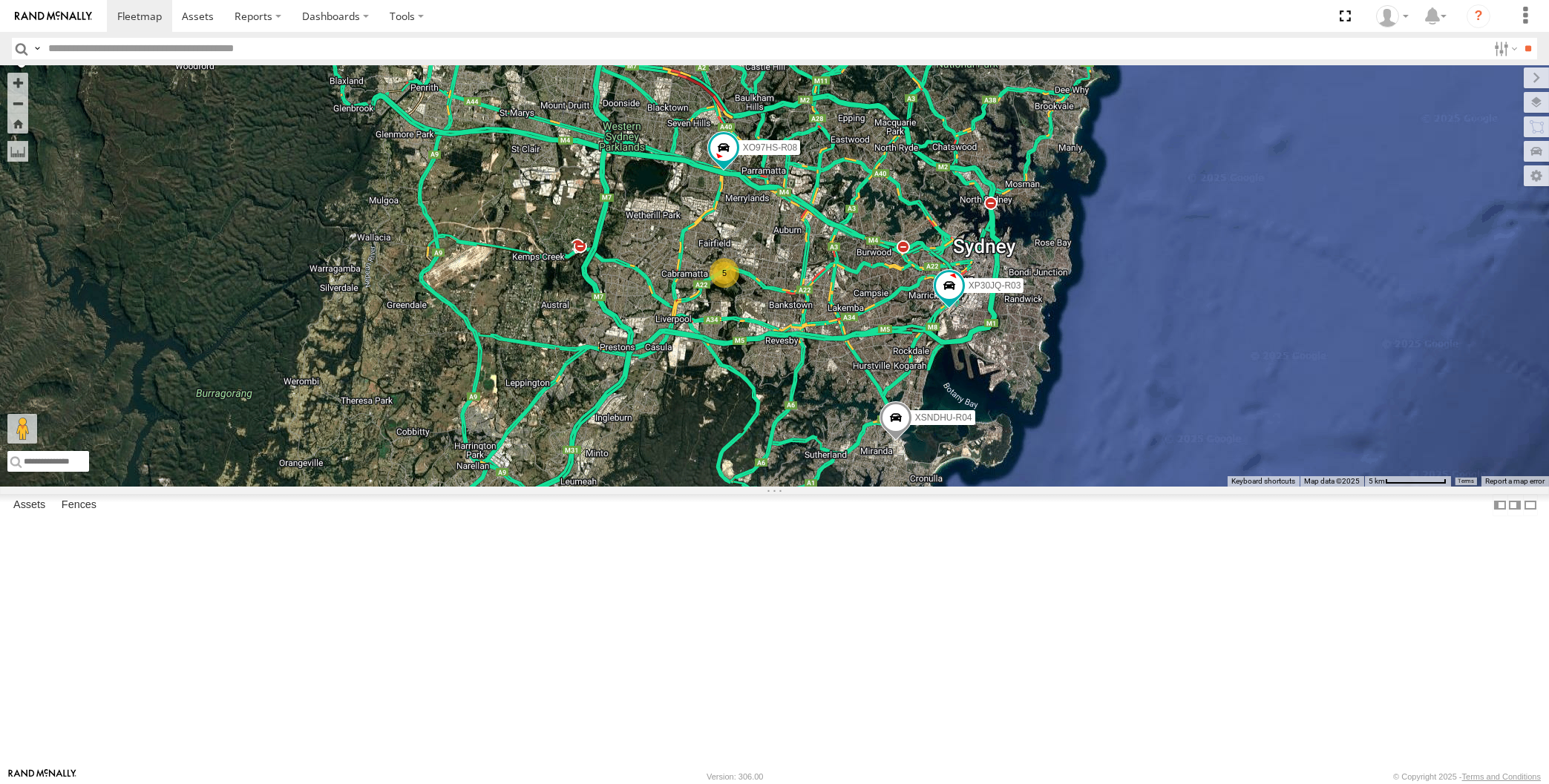
drag, startPoint x: 880, startPoint y: 606, endPoint x: 895, endPoint y: 637, distance: 34.4
click at [895, 487] on div "XP30JQ-R03 XSNDHU-R04 XO97HS-R08 5" at bounding box center [774, 276] width 1549 height 422
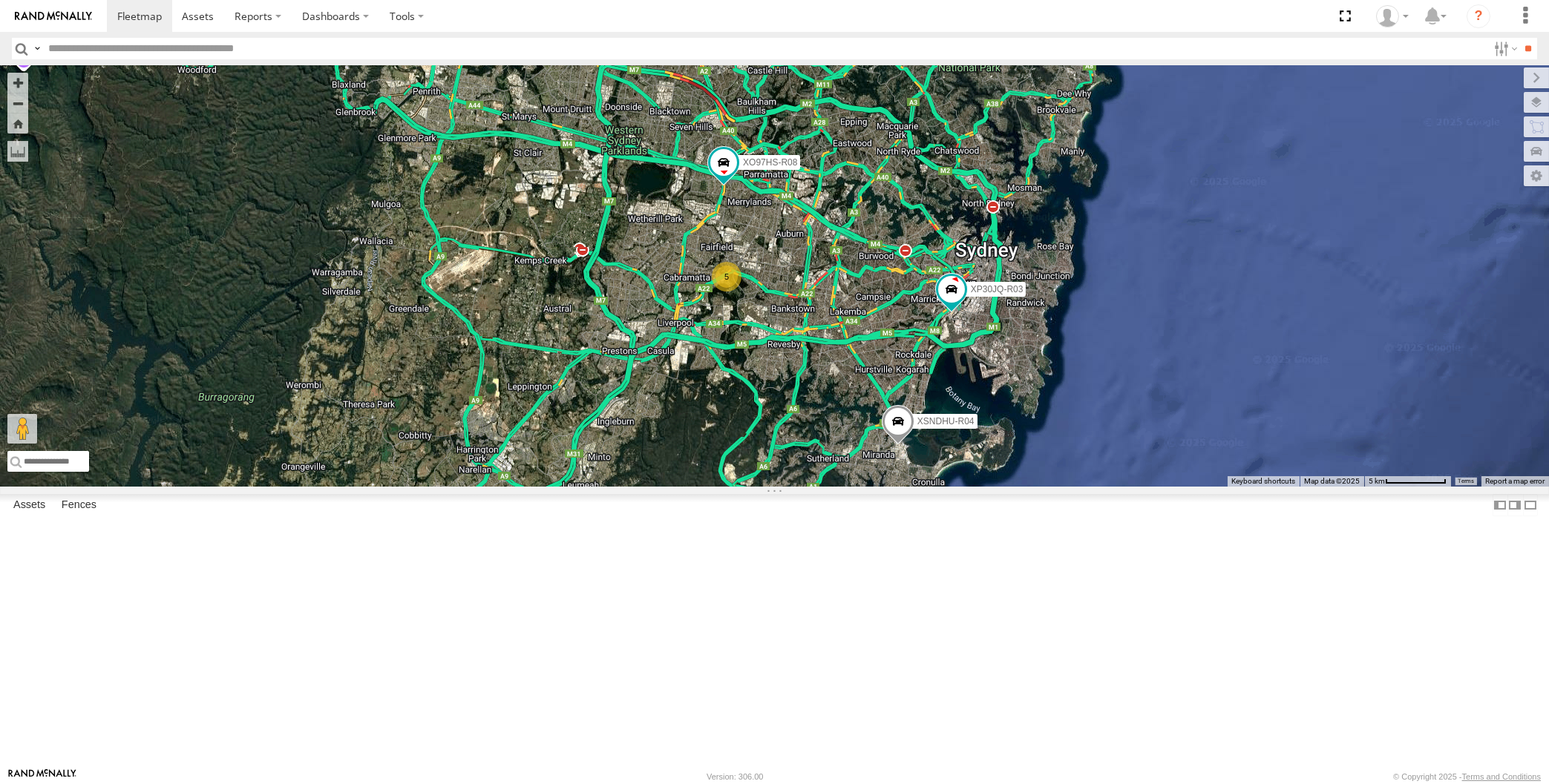
click at [362, 392] on div "XP30JQ-R03 XSNDHU-R04 XO97HS-R08 5" at bounding box center [774, 276] width 1549 height 422
click at [516, 423] on div "XP30JQ-R03 XSNDHU-R04 XO97HS-R08 5" at bounding box center [774, 276] width 1549 height 422
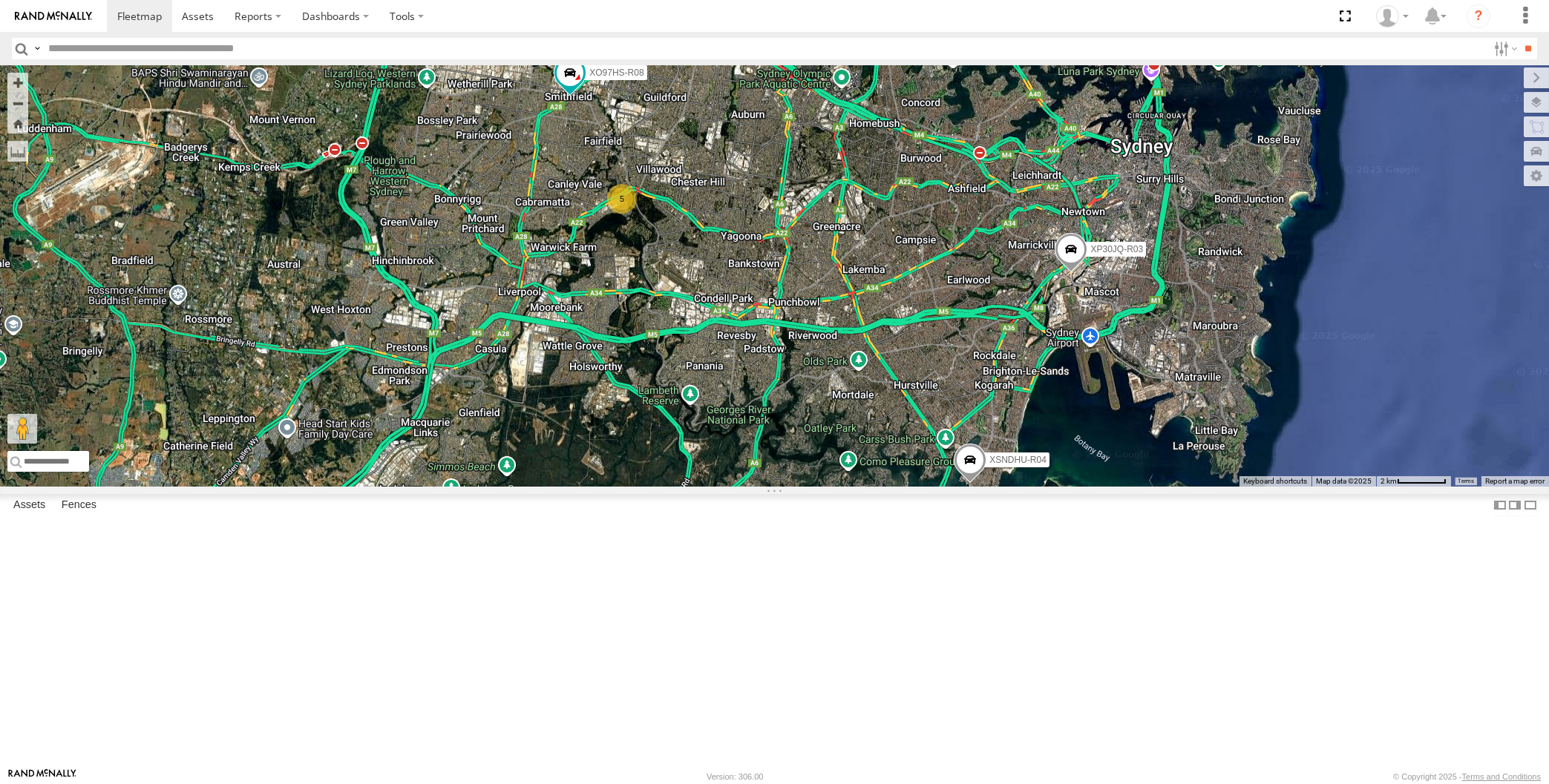
drag, startPoint x: 729, startPoint y: 500, endPoint x: 792, endPoint y: 507, distance: 63.4
click at [792, 487] on div "XP30JQ-R03 XSNDHU-R04 5 XO97HS-R08" at bounding box center [774, 276] width 1549 height 422
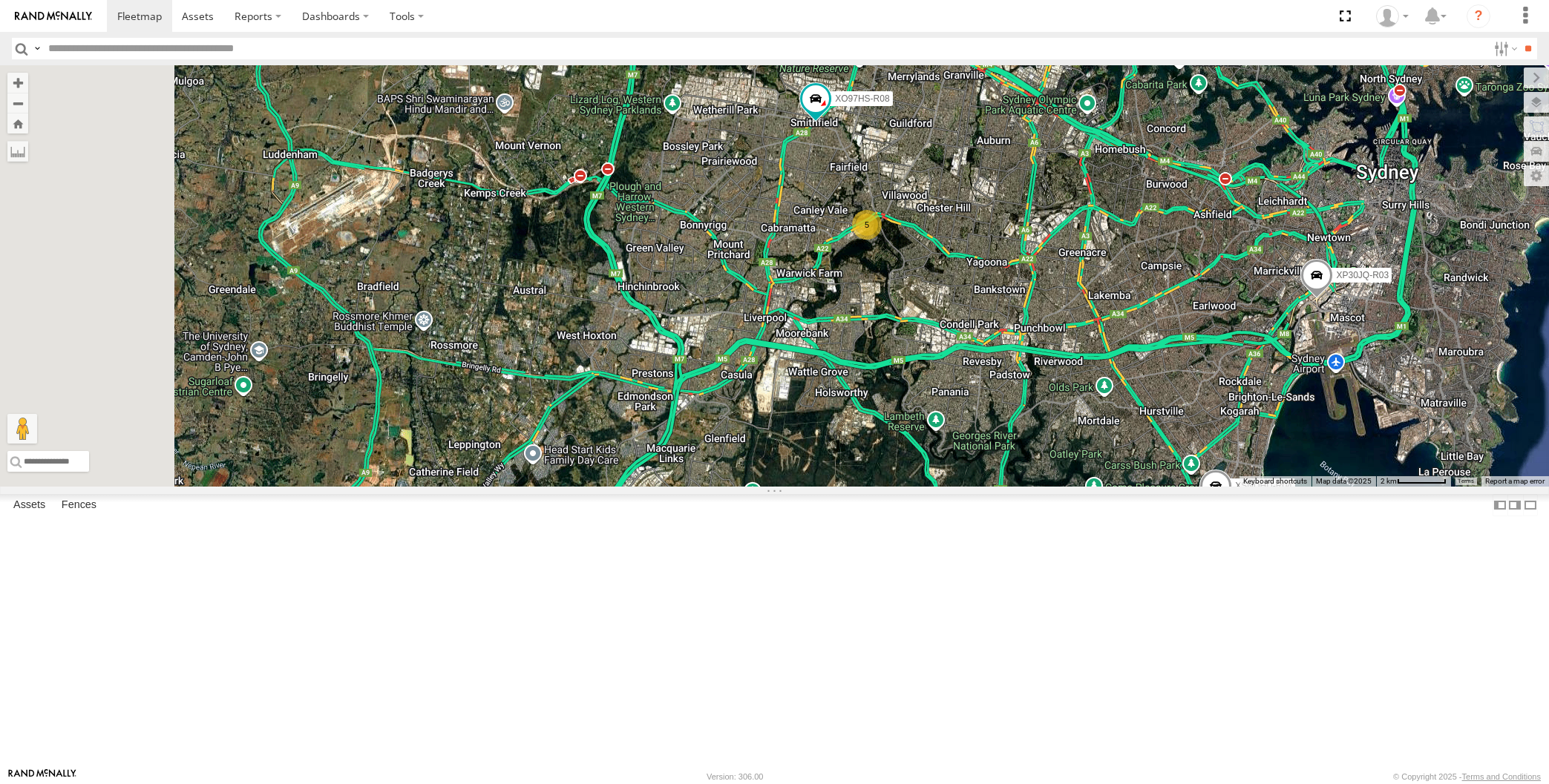
click at [898, 487] on div "XP30JQ-R03 XSNDHU-R04 5 XO97HS-R08" at bounding box center [774, 276] width 1549 height 422
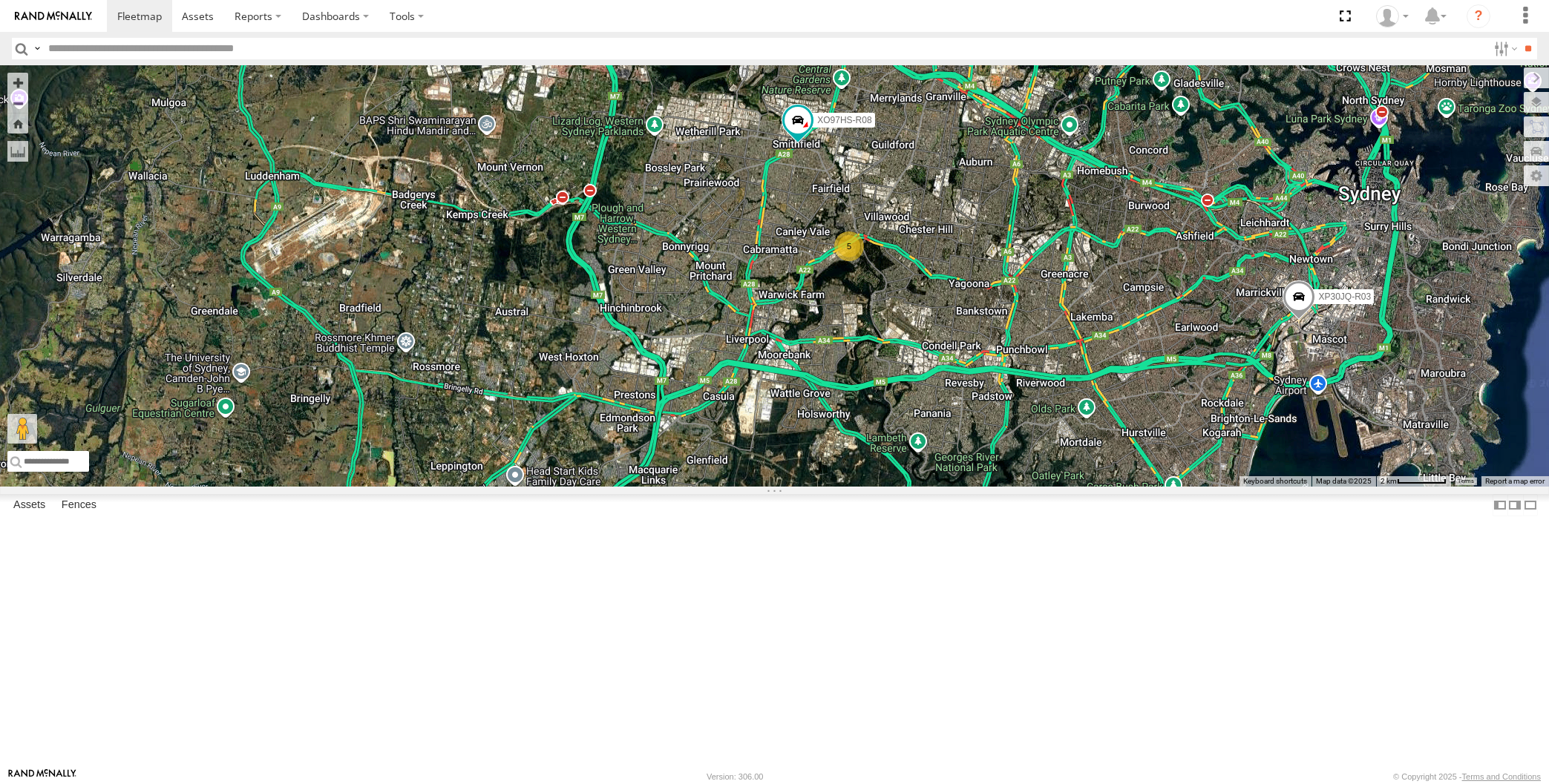
drag, startPoint x: 935, startPoint y: 559, endPoint x: 884, endPoint y: 560, distance: 51.0
click at [884, 487] on div "XP30JQ-R03 XSNDHU-R04 5 XO97HS-R08" at bounding box center [774, 276] width 1549 height 422
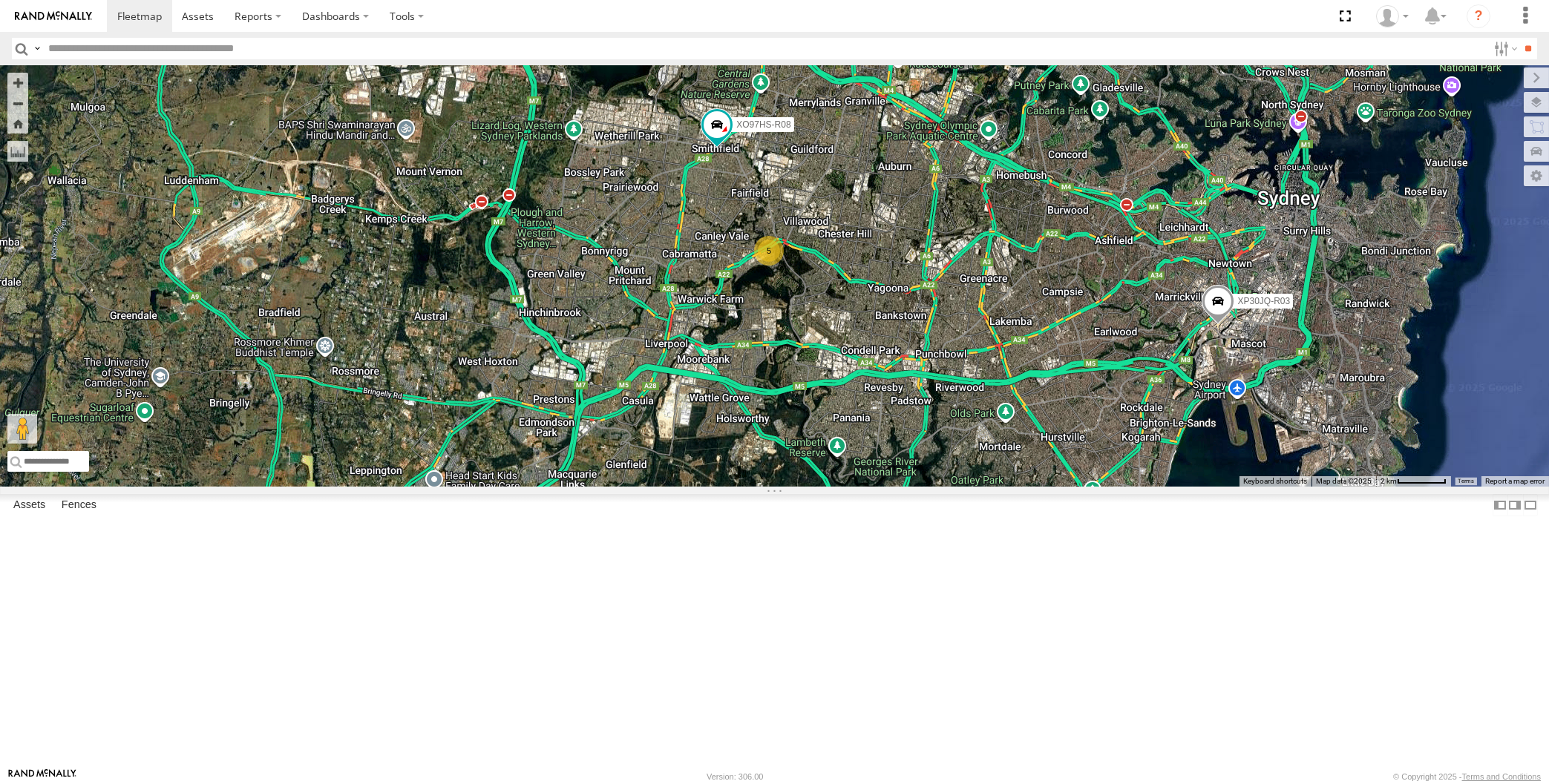
drag, startPoint x: 925, startPoint y: 571, endPoint x: 912, endPoint y: 591, distance: 23.9
click at [912, 487] on div "XP30JQ-R03 XSNDHU-R04 5 XO97HS-R08" at bounding box center [774, 276] width 1549 height 422
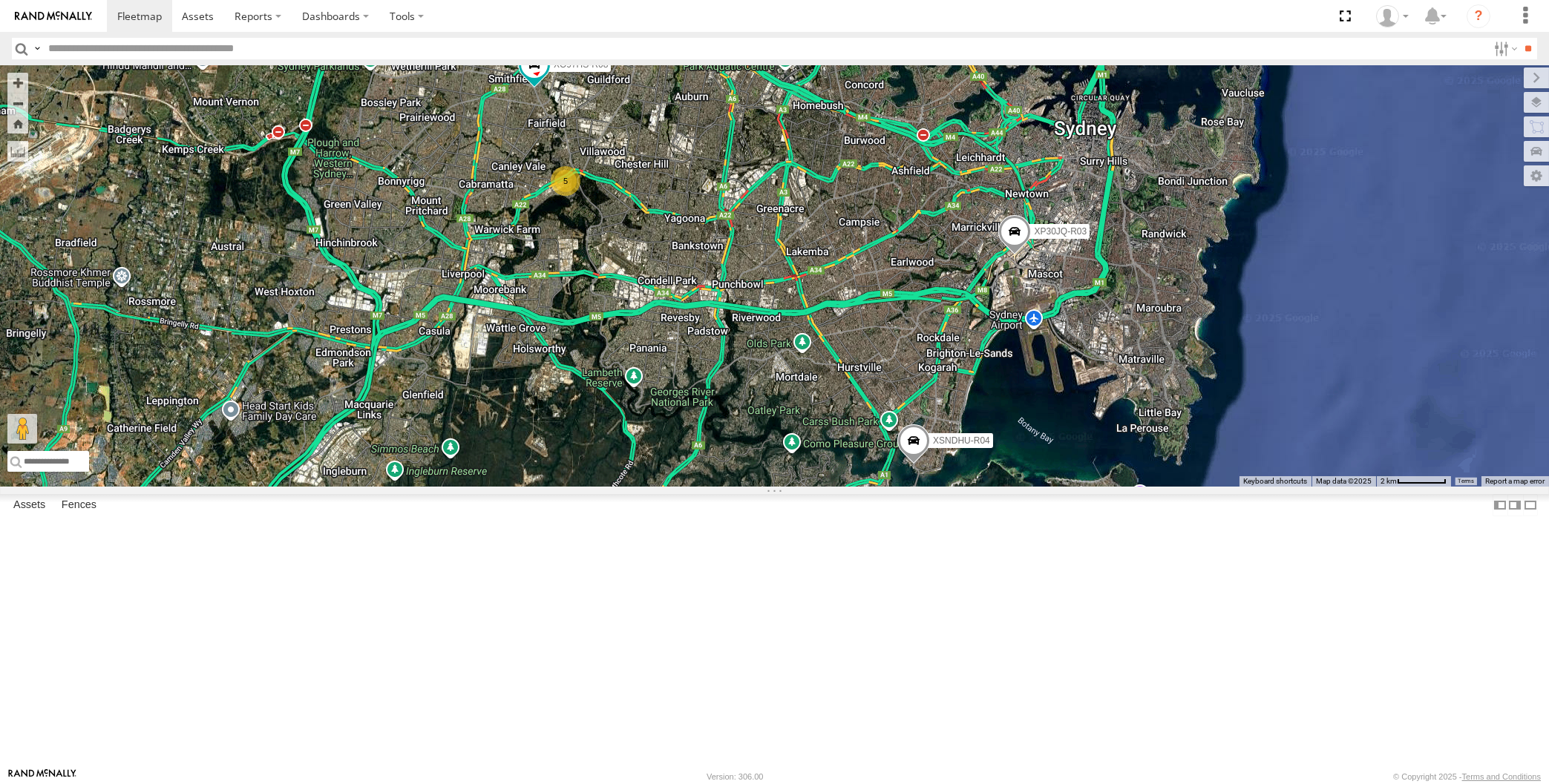
drag, startPoint x: 846, startPoint y: 506, endPoint x: 861, endPoint y: 503, distance: 15.3
click at [861, 487] on div "XP30JQ-R03 XSNDHU-R04 5 XO97HS-R08" at bounding box center [774, 276] width 1549 height 422
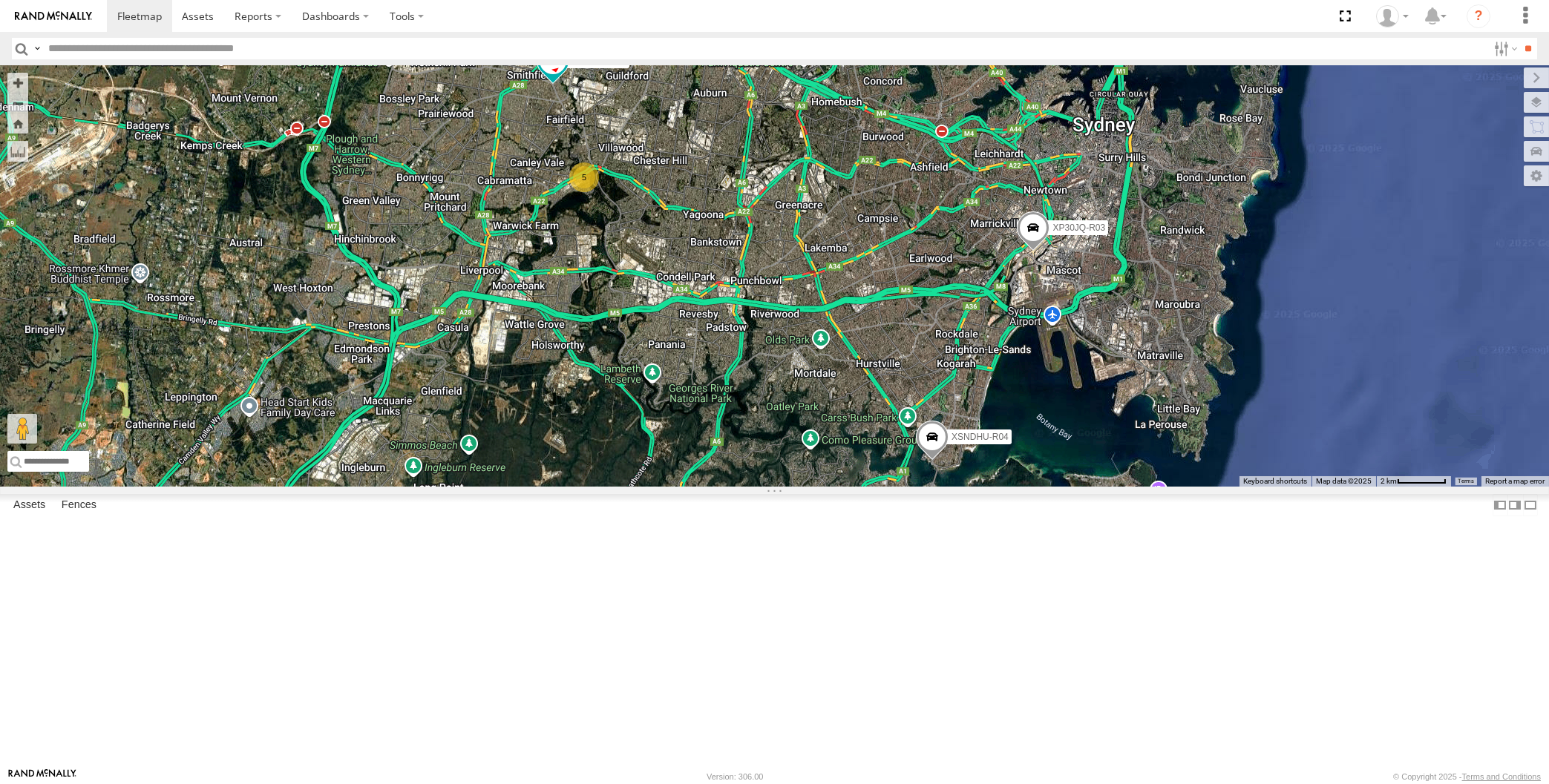
drag, startPoint x: 757, startPoint y: 469, endPoint x: 776, endPoint y: 473, distance: 19.4
click at [773, 471] on div "XP30JQ-R03 XSNDHU-R04 5 XO97HS-R08" at bounding box center [774, 276] width 1549 height 422
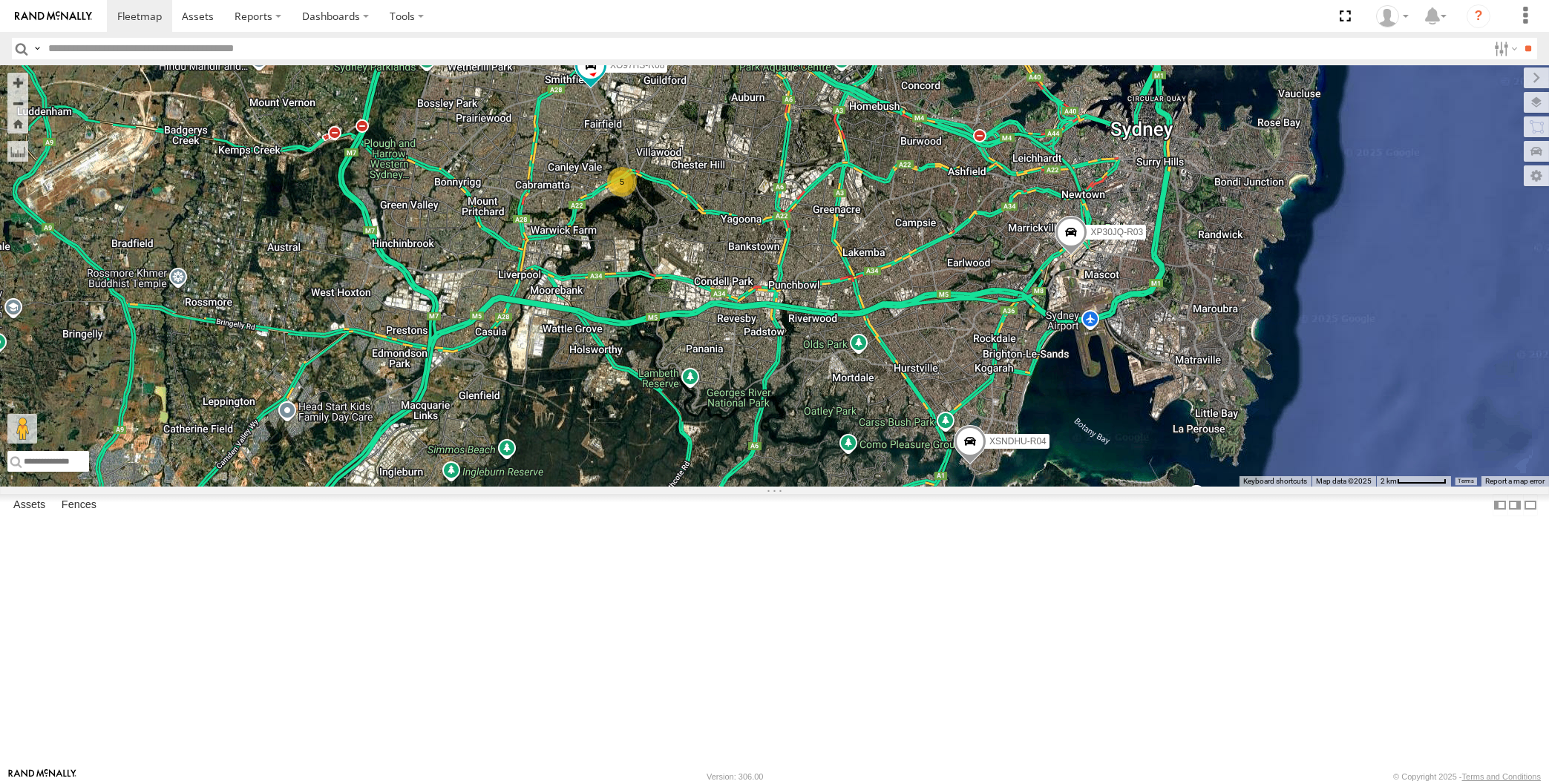
drag, startPoint x: 1101, startPoint y: 667, endPoint x: 1106, endPoint y: 656, distance: 12.1
click at [1106, 487] on div "XP30JQ-R03 XSNDHU-R04 5 XO97HS-R08" at bounding box center [774, 276] width 1549 height 422
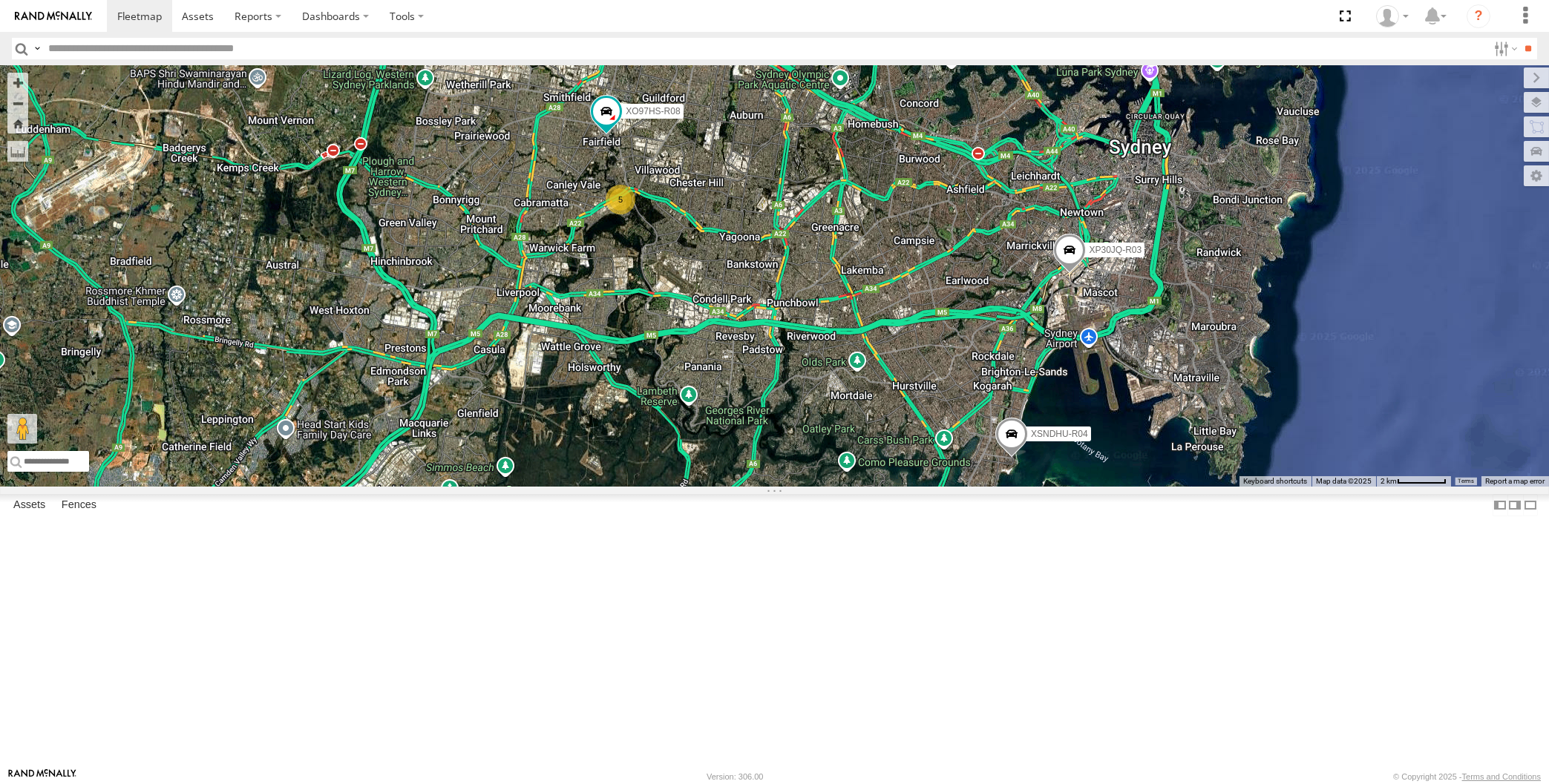
drag, startPoint x: 707, startPoint y: 388, endPoint x: 700, endPoint y: 419, distance: 31.8
click at [700, 419] on div "XP30JQ-R03 XSNDHU-R04 5 XO97HS-R08" at bounding box center [774, 276] width 1549 height 422
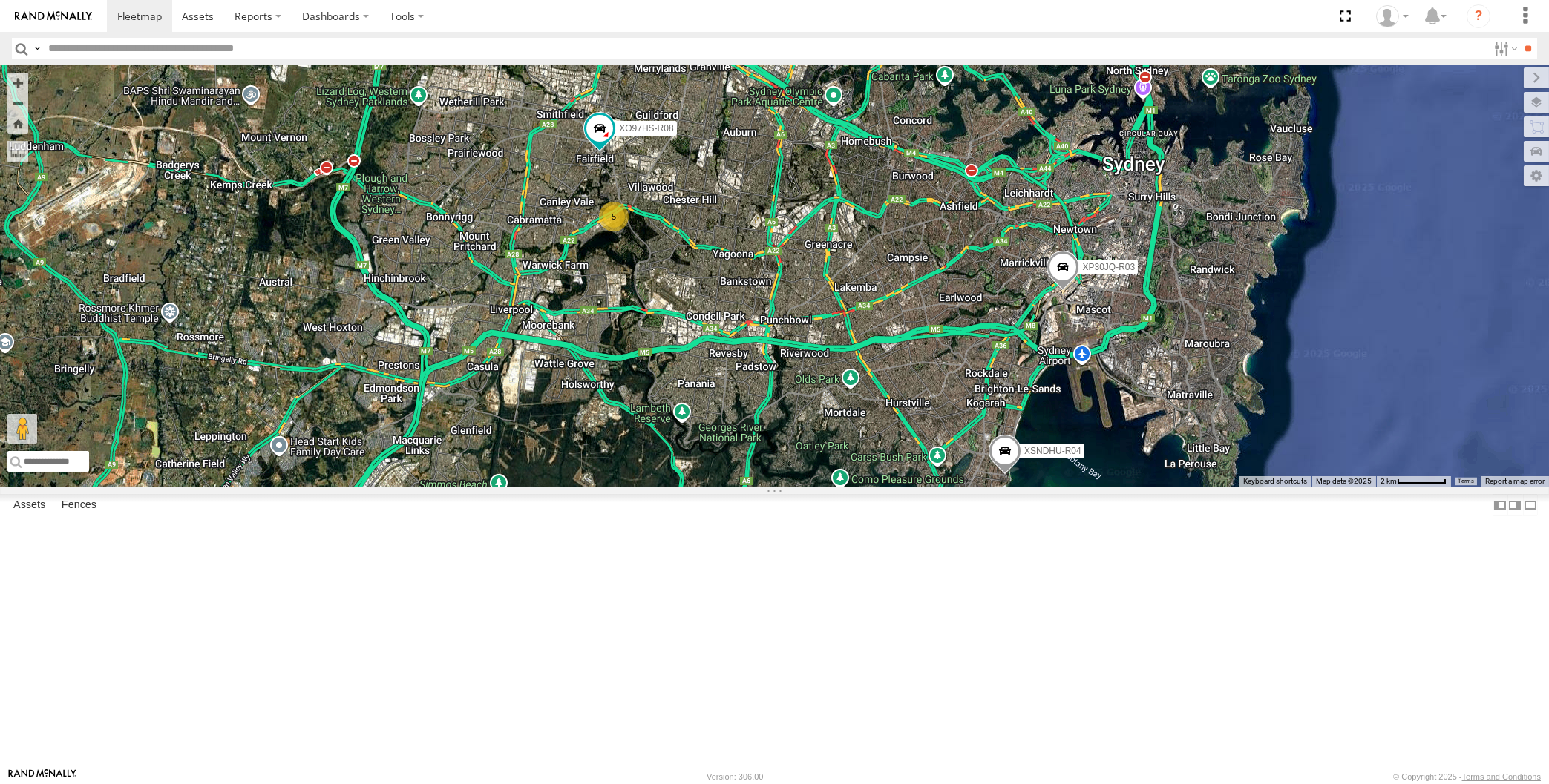
drag, startPoint x: 704, startPoint y: 439, endPoint x: 694, endPoint y: 457, distance: 20.6
click at [694, 457] on div "XP30JQ-R03 XSNDHU-R04 5 XO97HS-R08" at bounding box center [774, 276] width 1549 height 422
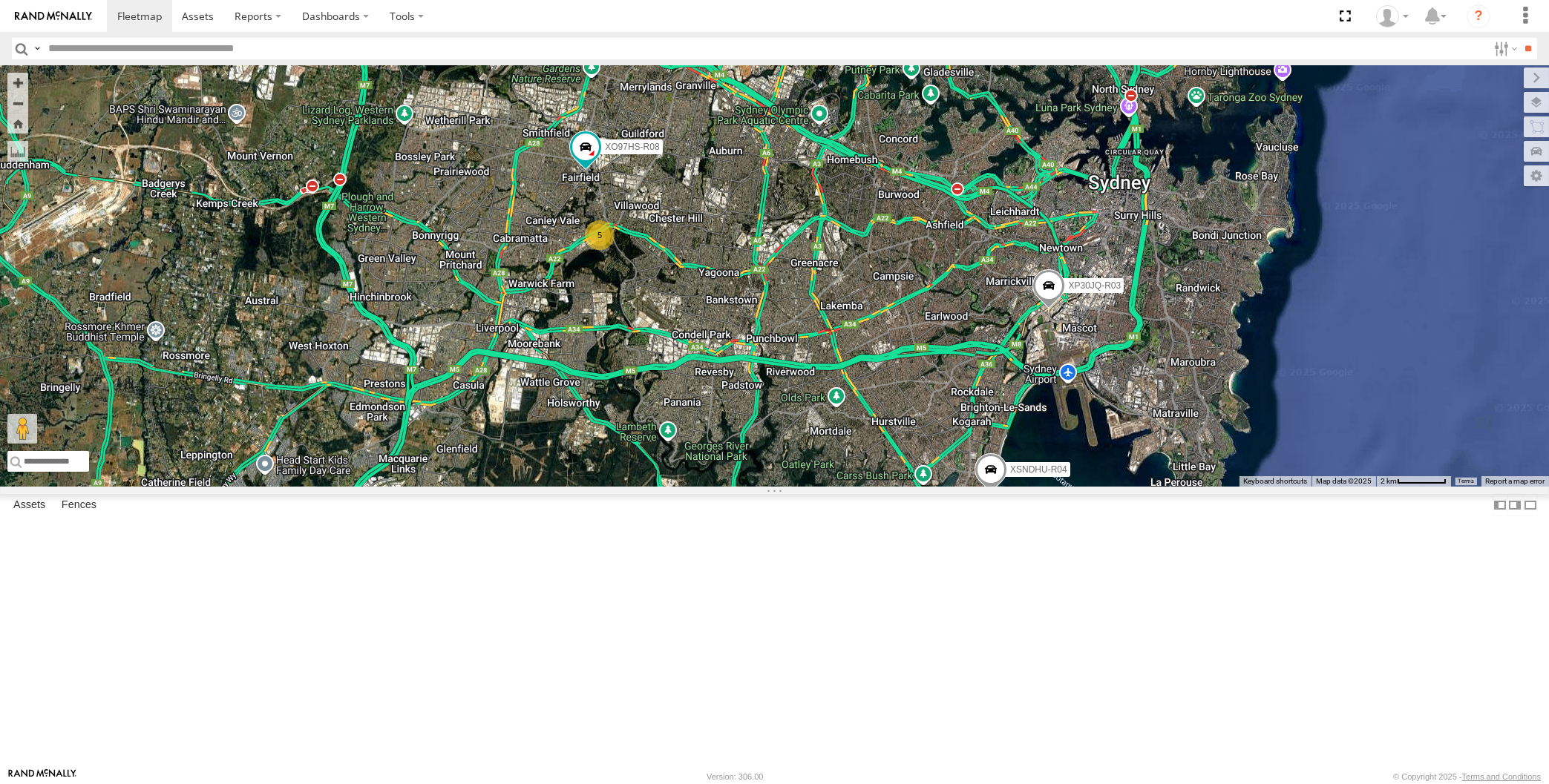
drag, startPoint x: 865, startPoint y: 572, endPoint x: 894, endPoint y: 591, distance: 34.7
click at [892, 487] on div "XP30JQ-R03 XSNDHU-R04 5 XO97HS-R08" at bounding box center [774, 276] width 1549 height 422
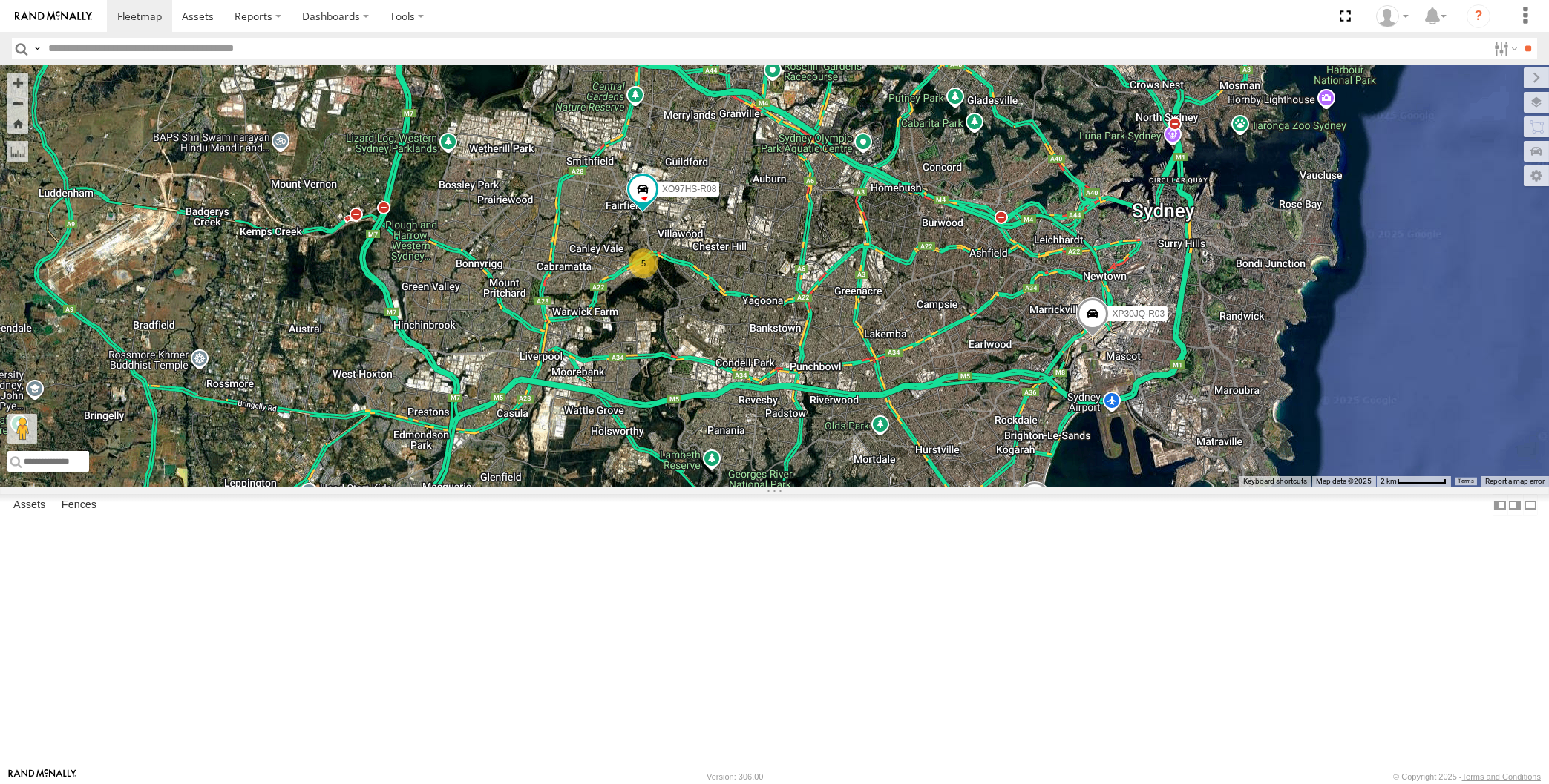
drag, startPoint x: 884, startPoint y: 587, endPoint x: 838, endPoint y: 584, distance: 46.1
click at [838, 487] on div "XP30JQ-R03 XSNDHU-R04 5 XO97HS-R08" at bounding box center [774, 276] width 1549 height 422
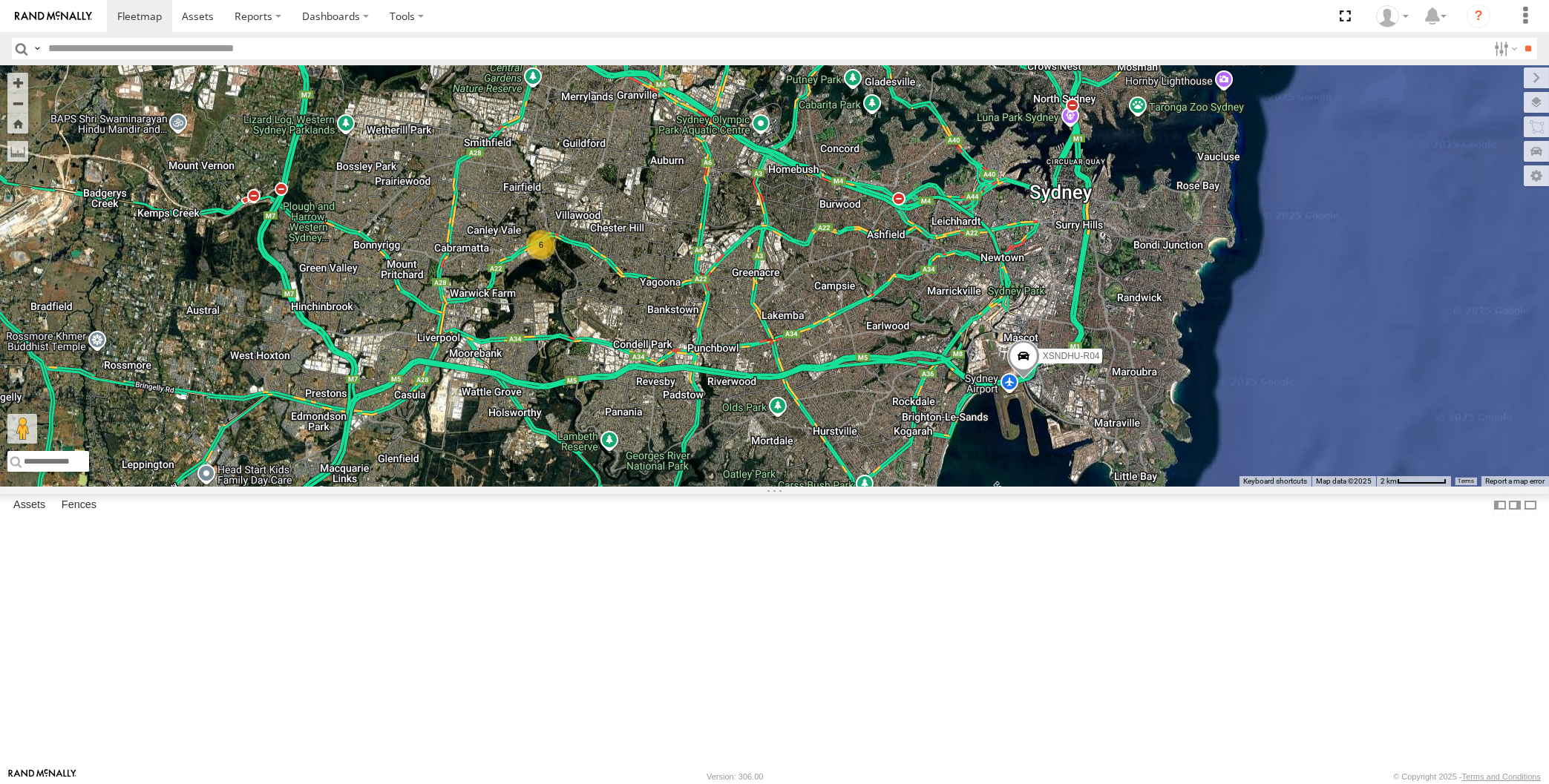
drag, startPoint x: 885, startPoint y: 609, endPoint x: 838, endPoint y: 608, distance: 47.0
click at [838, 487] on div "XP30JQ-R03 XSNDHU-R04 6" at bounding box center [774, 276] width 1549 height 422
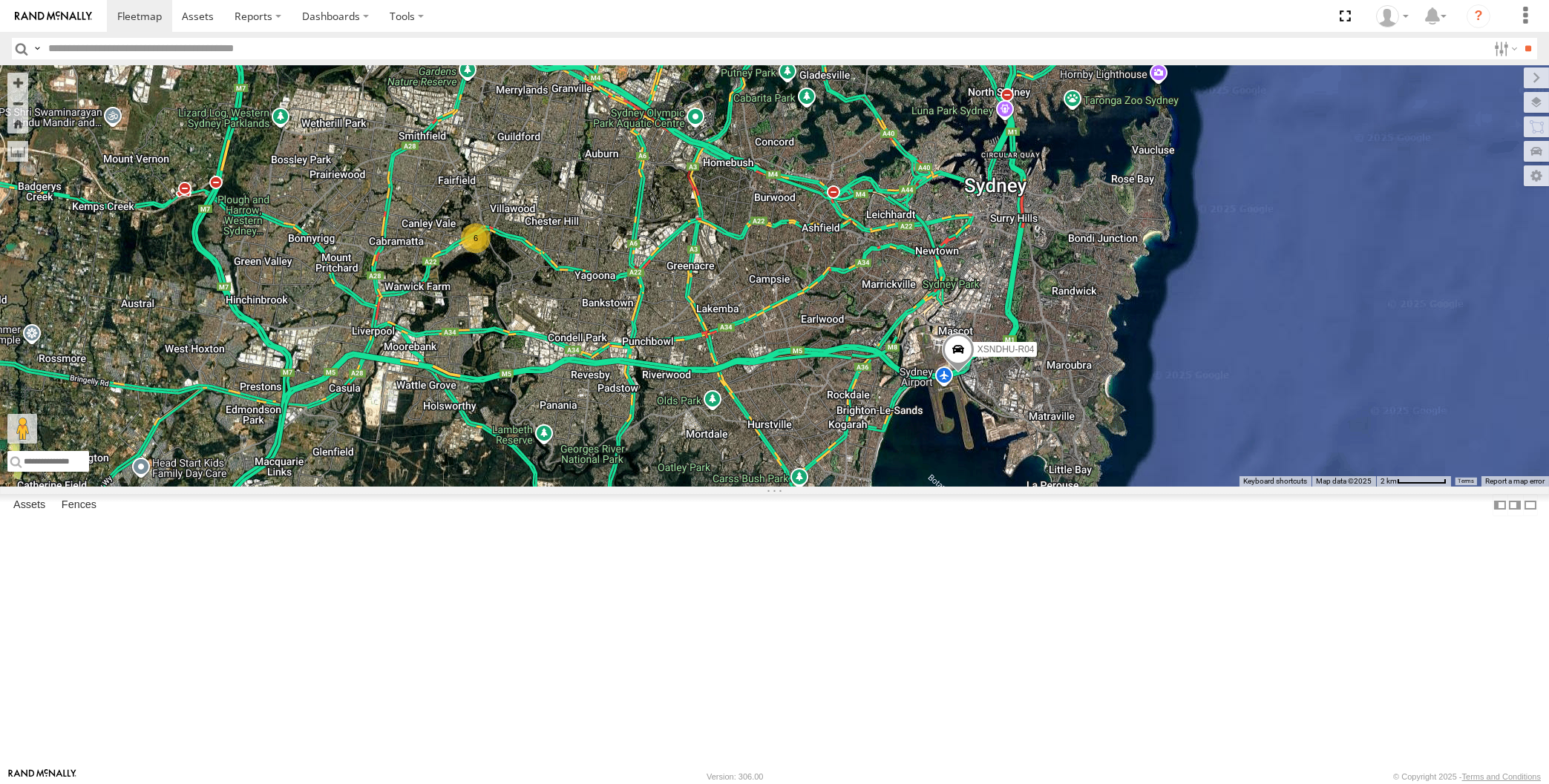
click at [1423, 487] on div "XP30JQ-R03 XSNDHU-R04 6" at bounding box center [774, 276] width 1549 height 422
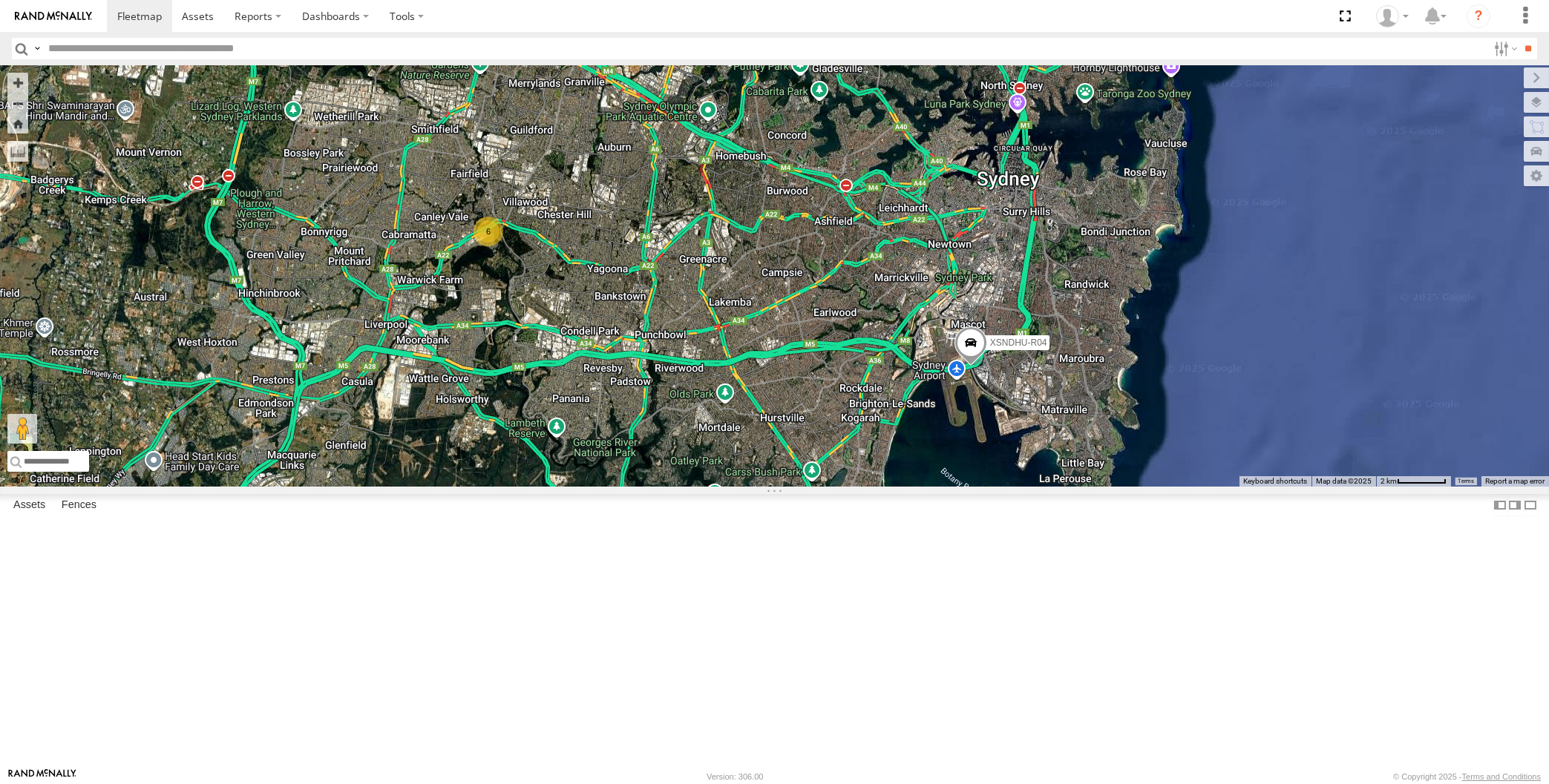
click at [971, 487] on div "XP30JQ-R03 XSNDHU-R04 6" at bounding box center [774, 276] width 1549 height 422
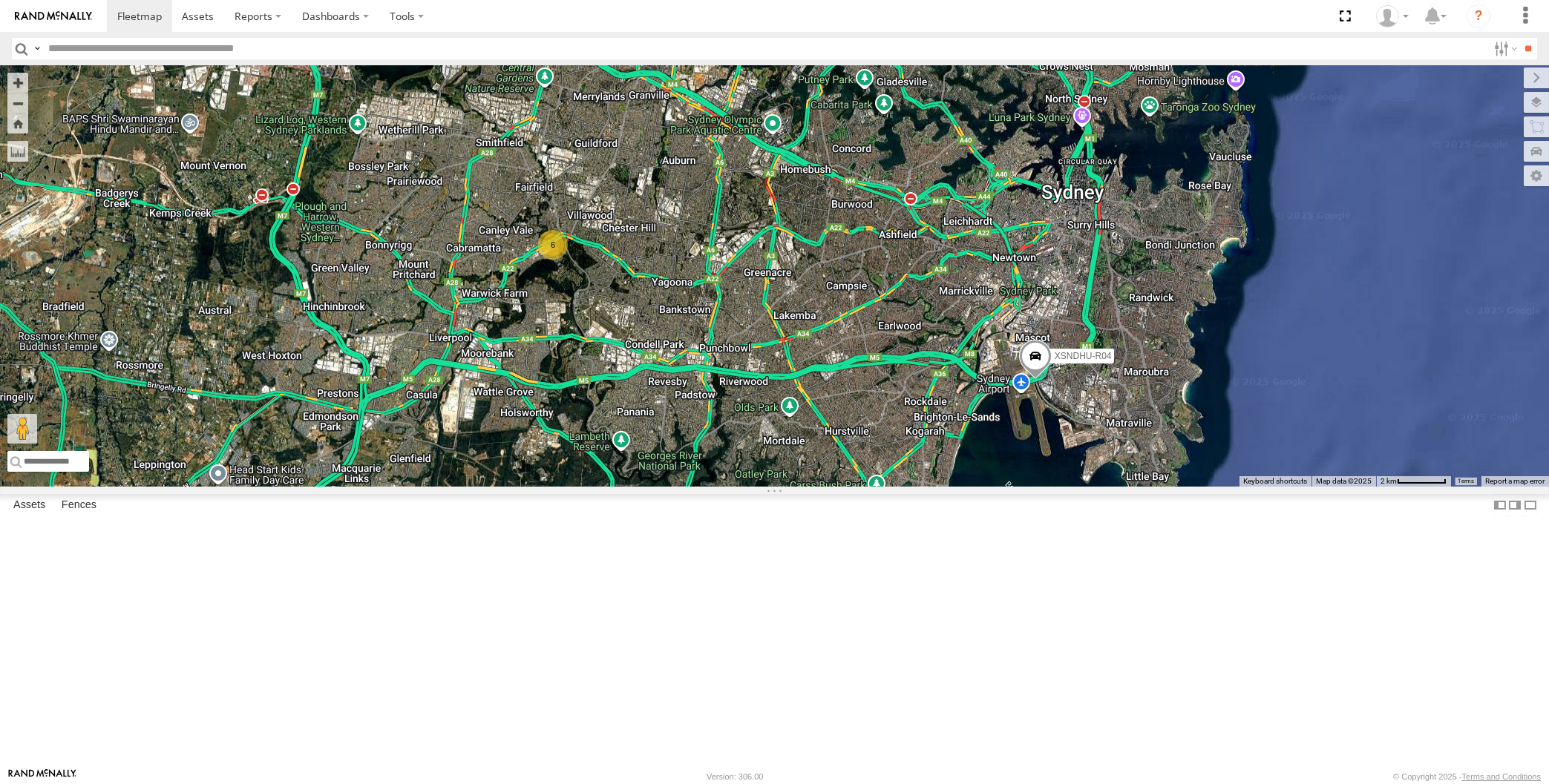
drag, startPoint x: 543, startPoint y: 251, endPoint x: 582, endPoint y: 271, distance: 43.8
click at [585, 271] on div "XP30JQ-R03 XSNDHU-R04 6" at bounding box center [774, 276] width 1549 height 422
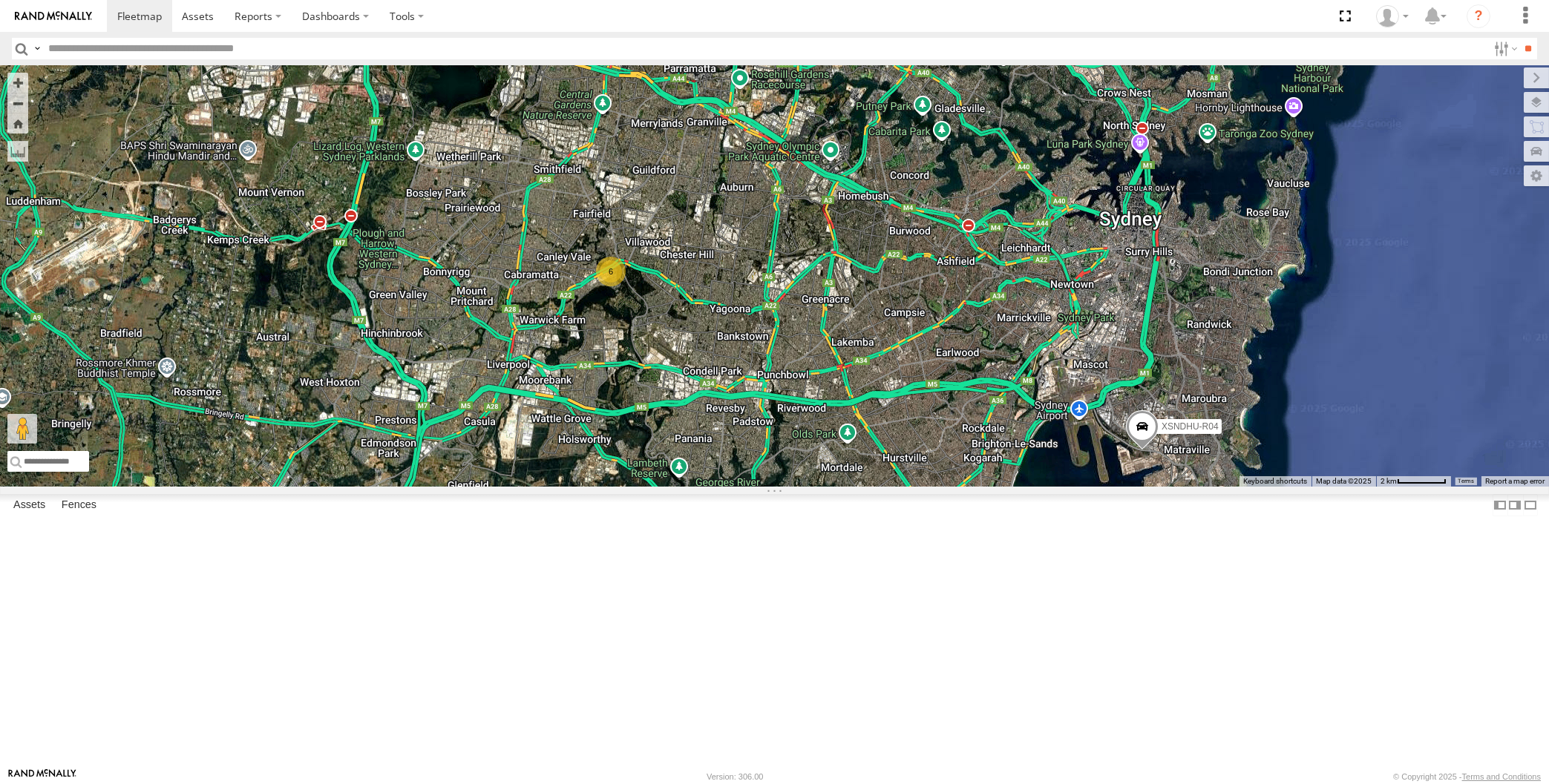
click at [899, 487] on div "XP30JQ-R03 XSNDHU-R04 6" at bounding box center [774, 276] width 1549 height 422
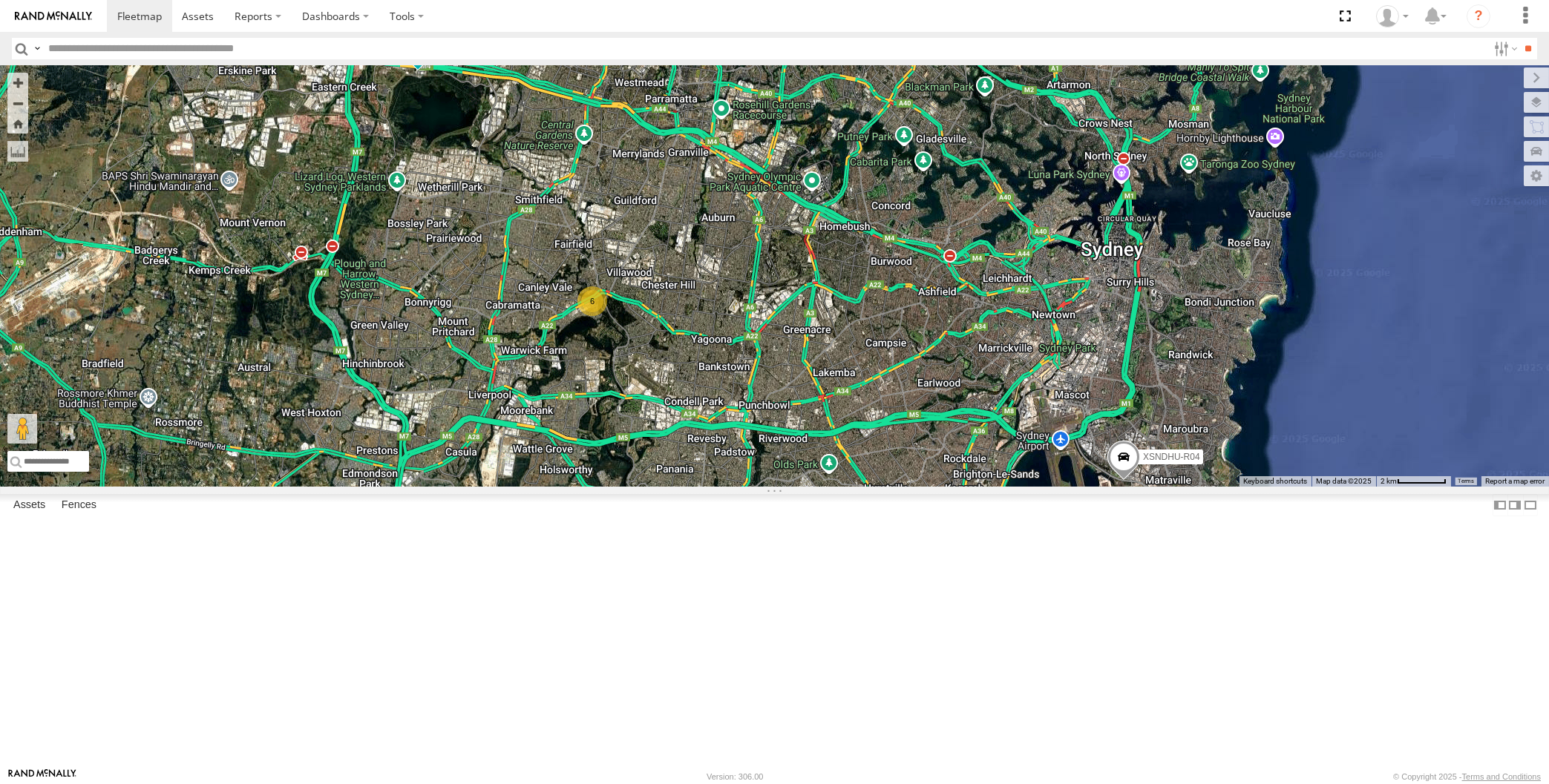
click at [989, 487] on div "XP30JQ-R03 XSNDHU-R04 6" at bounding box center [774, 276] width 1549 height 422
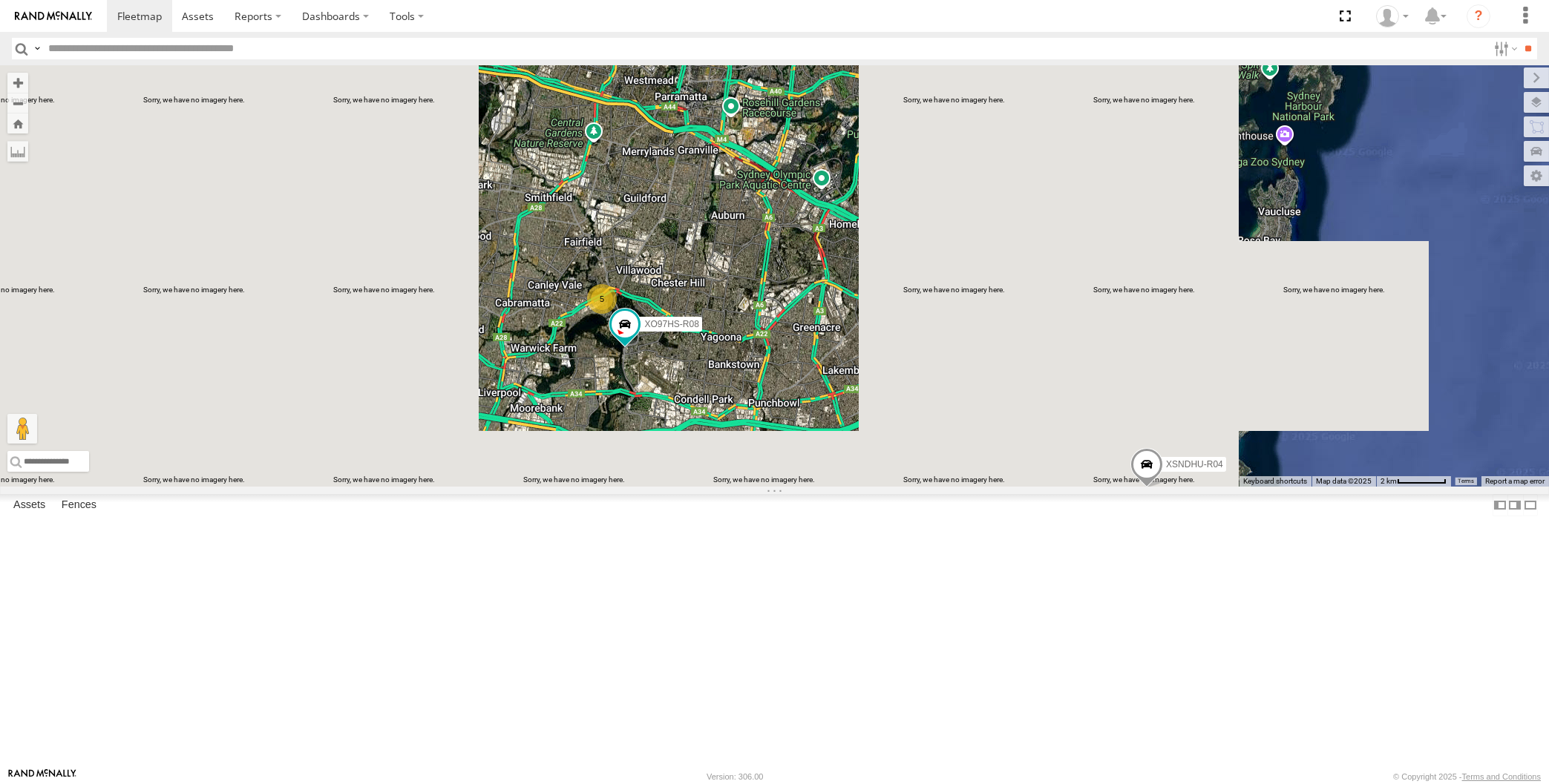
drag, startPoint x: 465, startPoint y: 326, endPoint x: 499, endPoint y: 350, distance: 41.6
click at [502, 350] on div "XP30JQ-R03 XSNDHU-R04 5 XO97HS-R08" at bounding box center [774, 276] width 1549 height 422
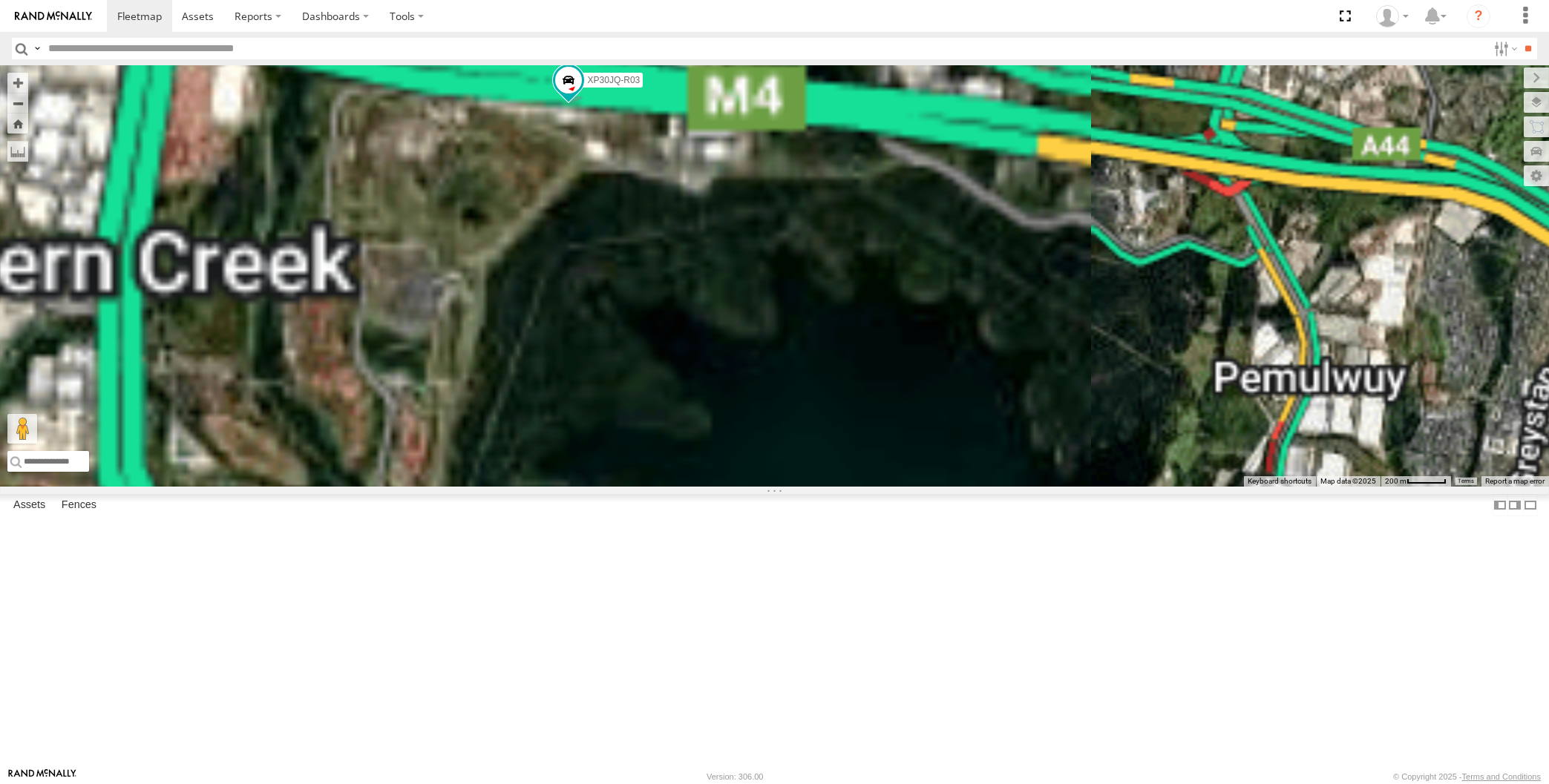
click at [598, 274] on div "XP30JQ-R03 XSNDHU-R04 XO97HS-R08" at bounding box center [774, 276] width 1549 height 422
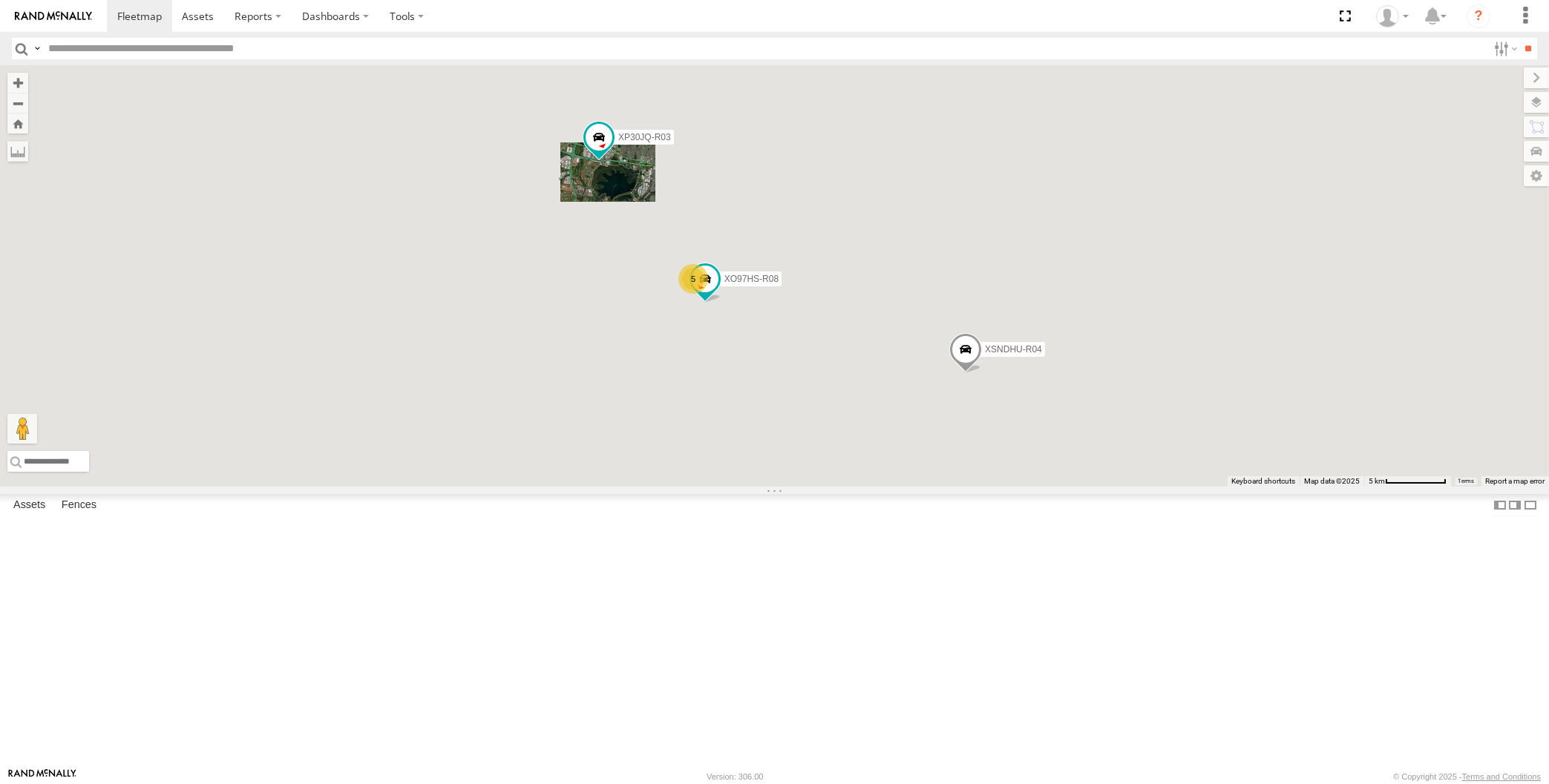
drag, startPoint x: 791, startPoint y: 508, endPoint x: 737, endPoint y: 497, distance: 55.1
click at [738, 487] on div "XP30JQ-R03 XSNDHU-R04 XO97HS-R08 5" at bounding box center [774, 276] width 1549 height 422
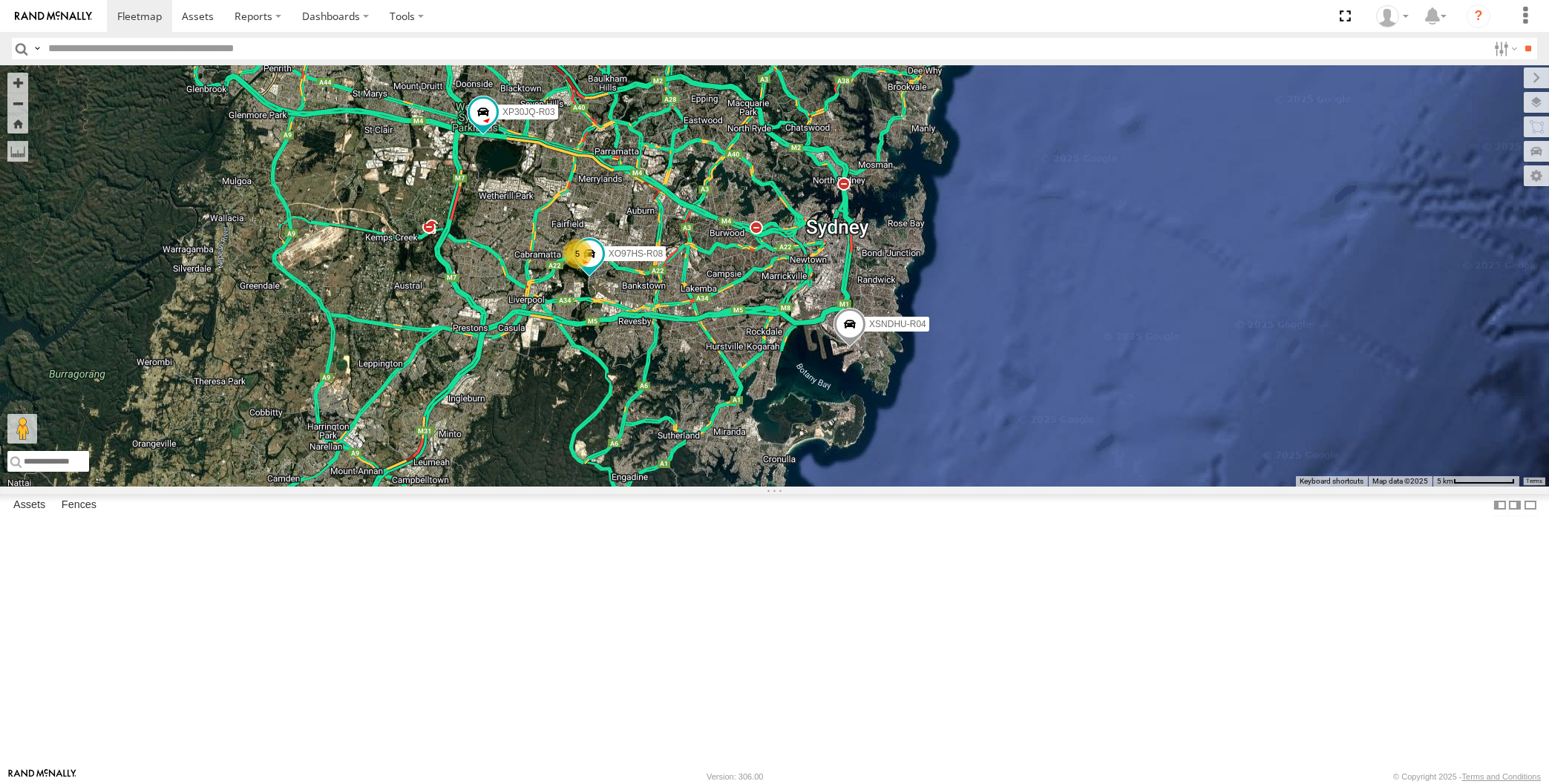
drag, startPoint x: 743, startPoint y: 565, endPoint x: 750, endPoint y: 587, distance: 23.1
click at [749, 487] on div "XP30JQ-R03 XSNDHU-R04 XO97HS-R08 5" at bounding box center [774, 276] width 1549 height 422
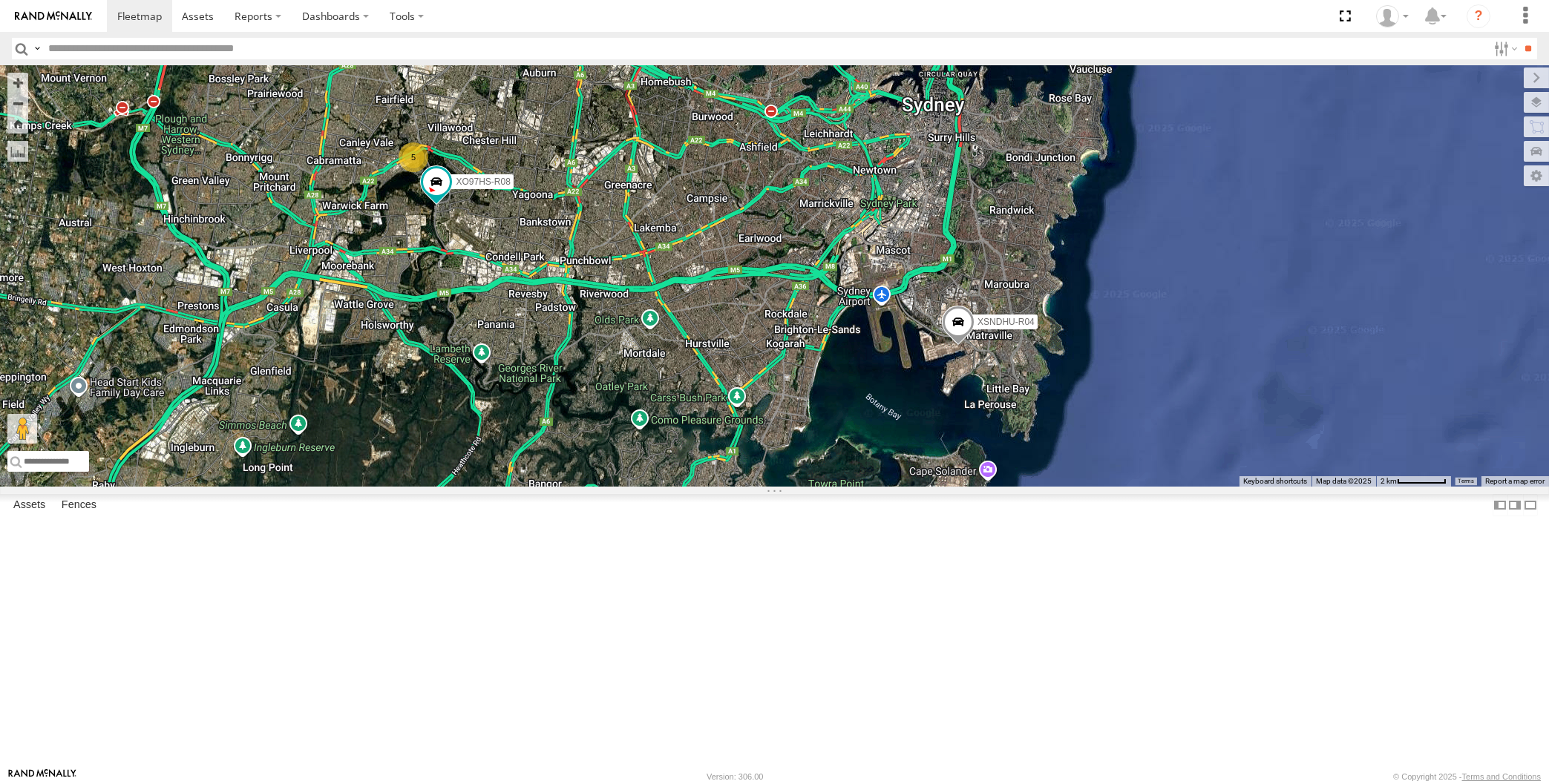
drag, startPoint x: 755, startPoint y: 535, endPoint x: 763, endPoint y: 542, distance: 10.6
click at [763, 487] on div "XP30JQ-R03 XSNDHU-R04 XO97HS-R08 5" at bounding box center [774, 276] width 1549 height 422
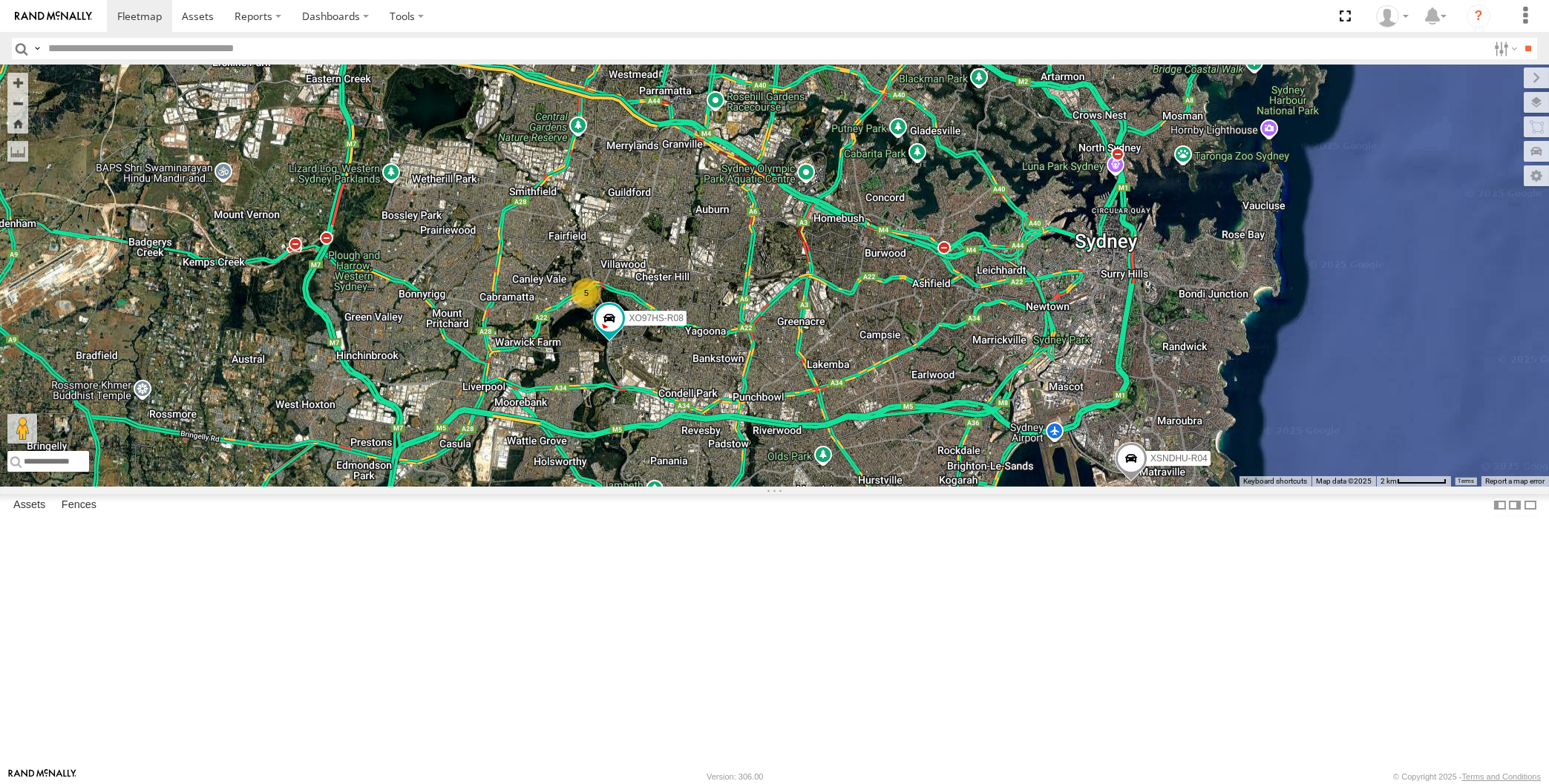
drag, startPoint x: 993, startPoint y: 660, endPoint x: 978, endPoint y: 653, distance: 16.6
click at [978, 487] on div "XP30JQ-R03 XSNDHU-R04 5 XO97HS-R08" at bounding box center [774, 276] width 1549 height 422
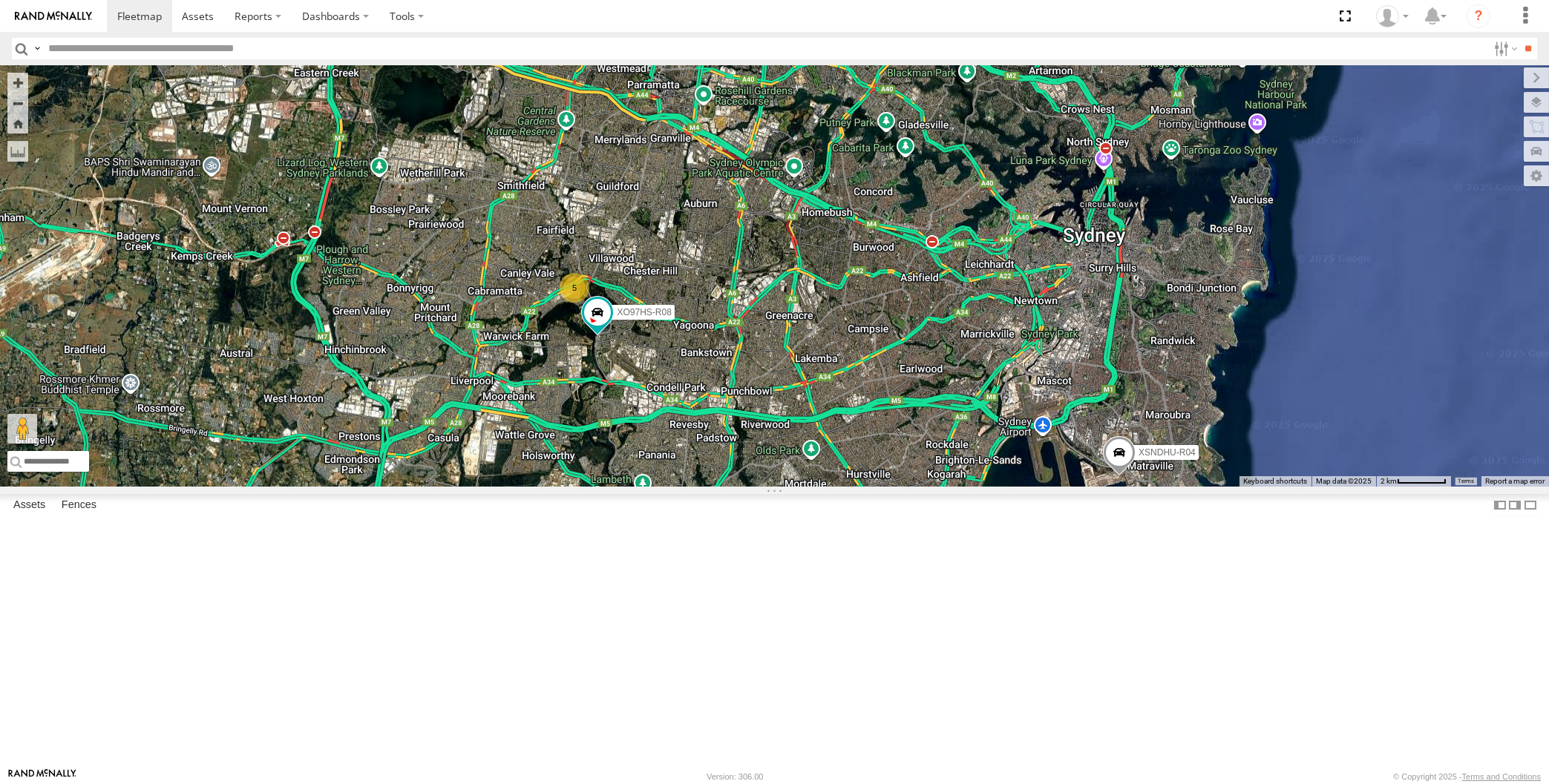
click at [962, 487] on div "XP30JQ-R03 XSNDHU-R04 5 XO97HS-R08" at bounding box center [774, 276] width 1549 height 422
click at [448, 388] on div "XP30JQ-R03 XSNDHU-R04 XO97HS-R08 5" at bounding box center [774, 276] width 1549 height 422
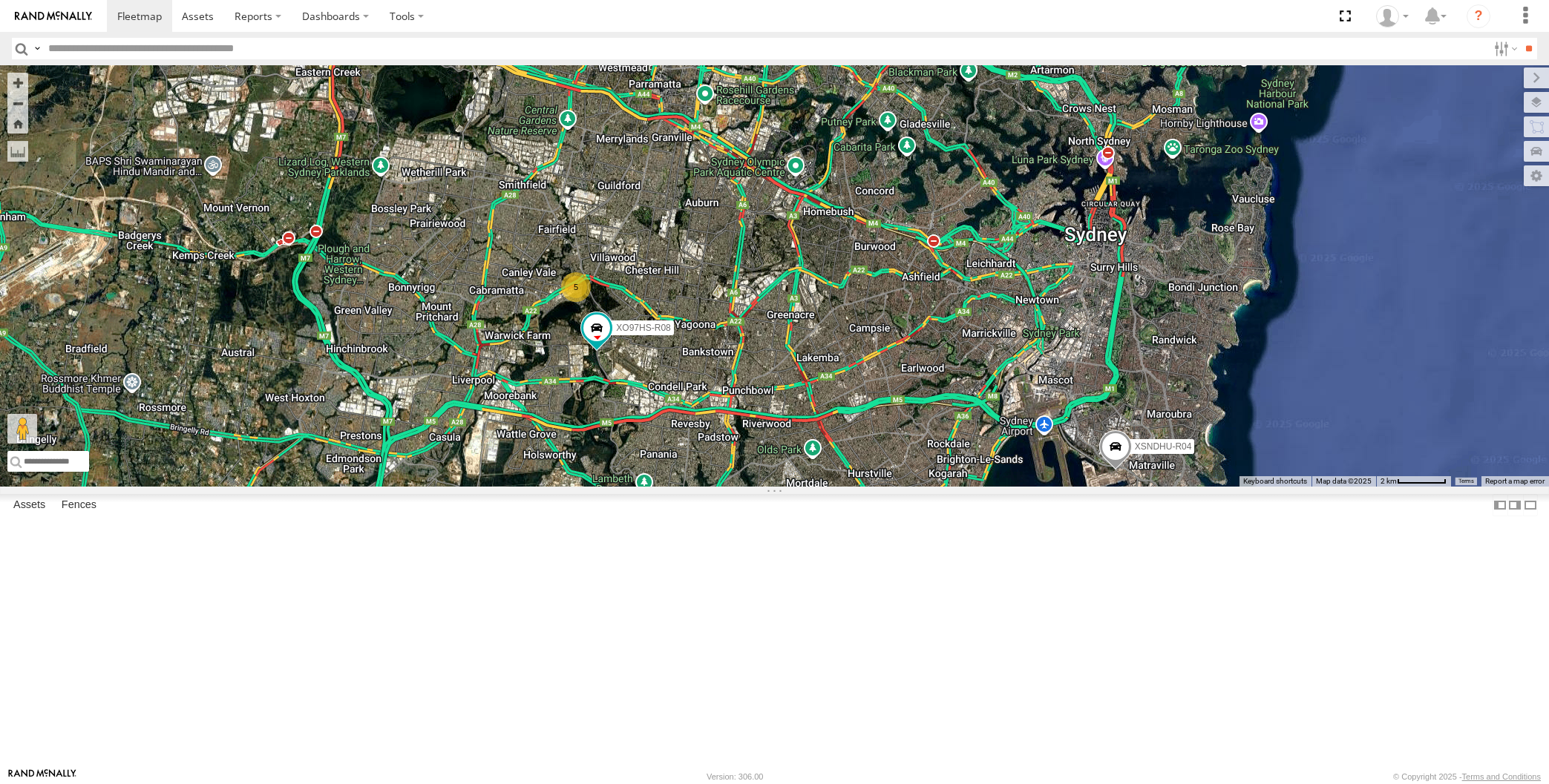
select select "**********"
click at [1002, 487] on div "XP30JQ-R03 XSNDHU-R04 XO97HS-R08 5" at bounding box center [774, 276] width 1549 height 422
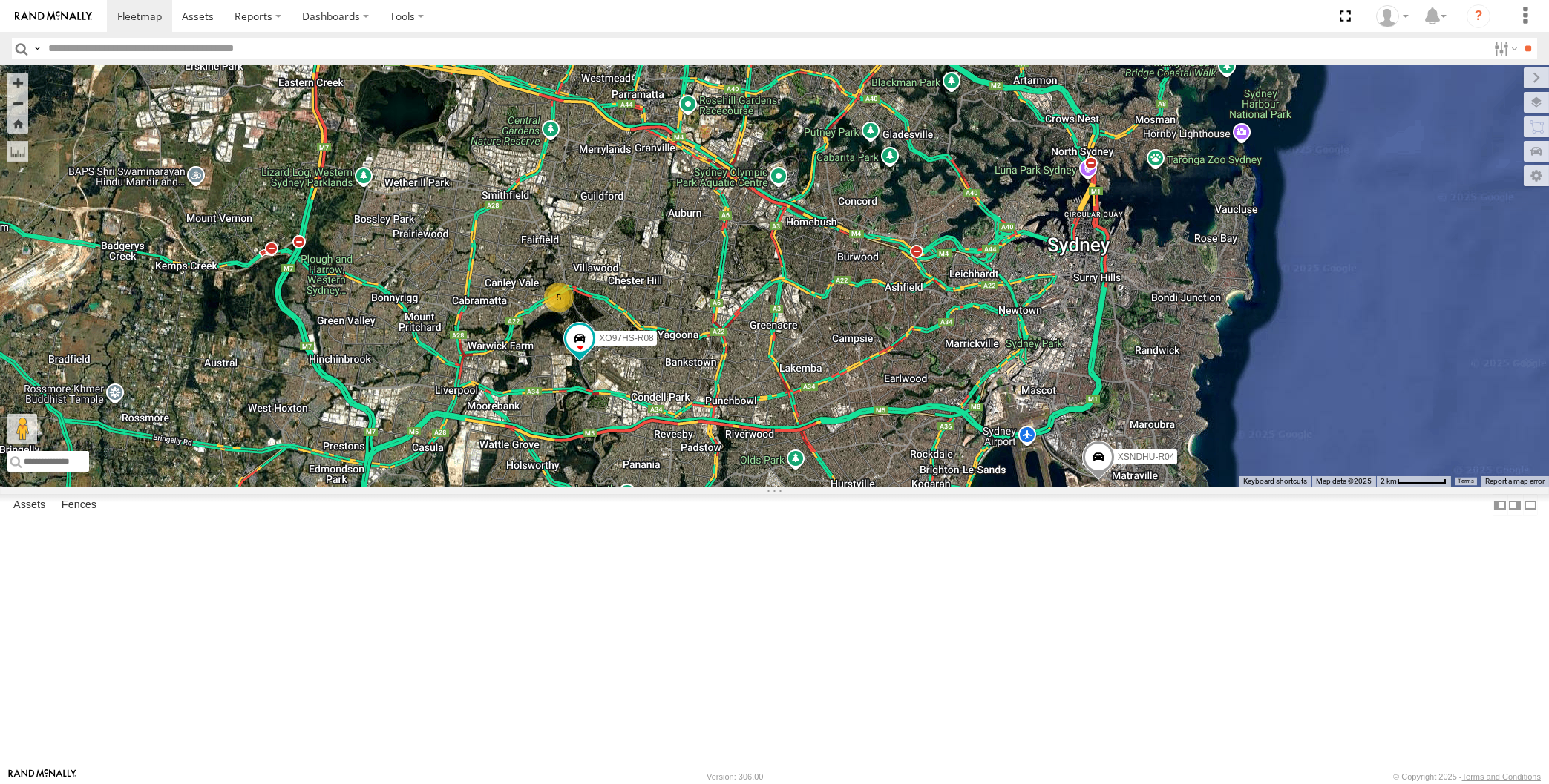
click at [1010, 487] on div "XP30JQ-R03 XSNDHU-R04 XO97HS-R08 5" at bounding box center [774, 276] width 1549 height 422
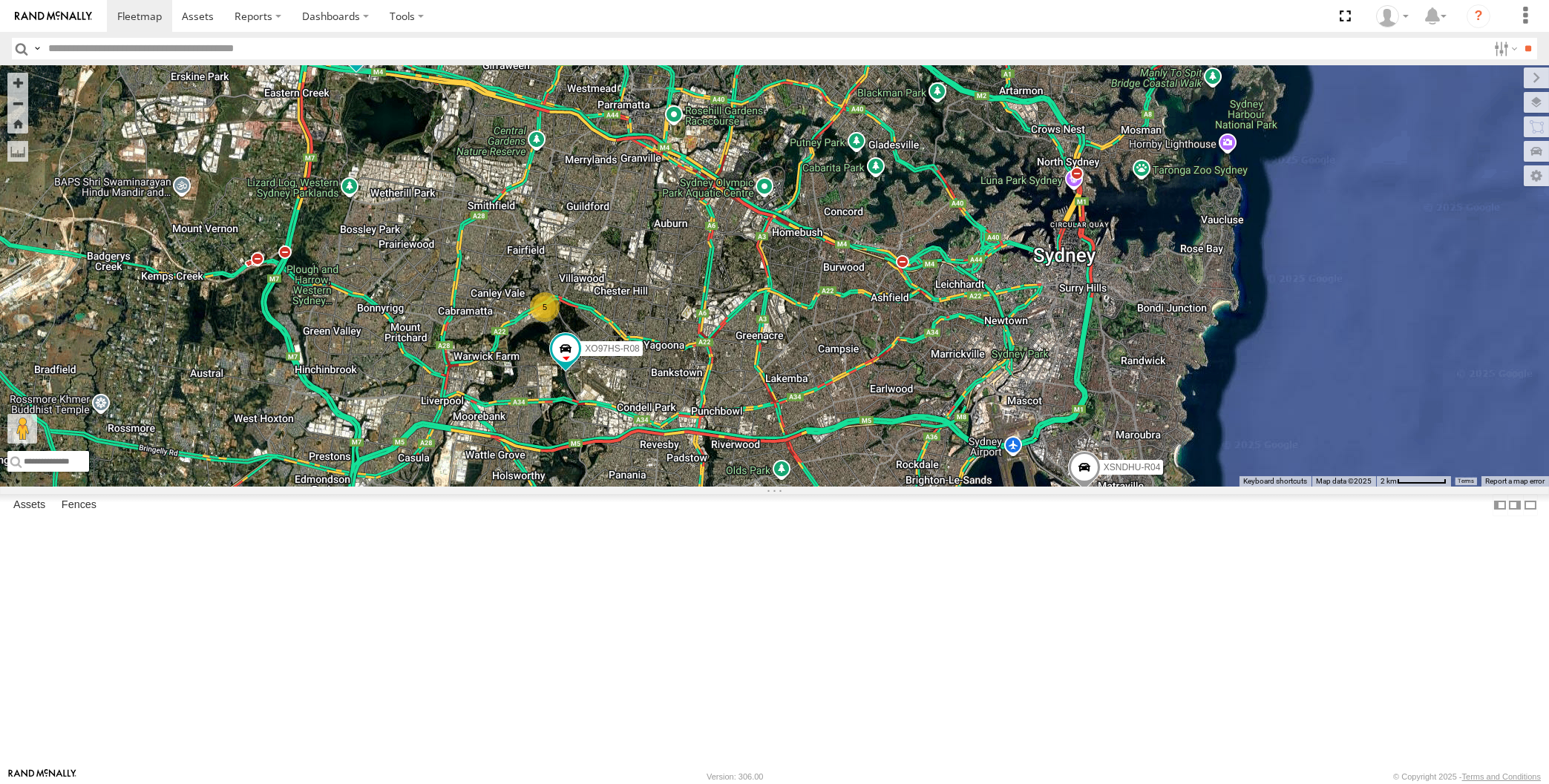
click at [792, 487] on div "XP30JQ-R03 XSNDHU-R04 XO97HS-R08 5" at bounding box center [774, 276] width 1549 height 422
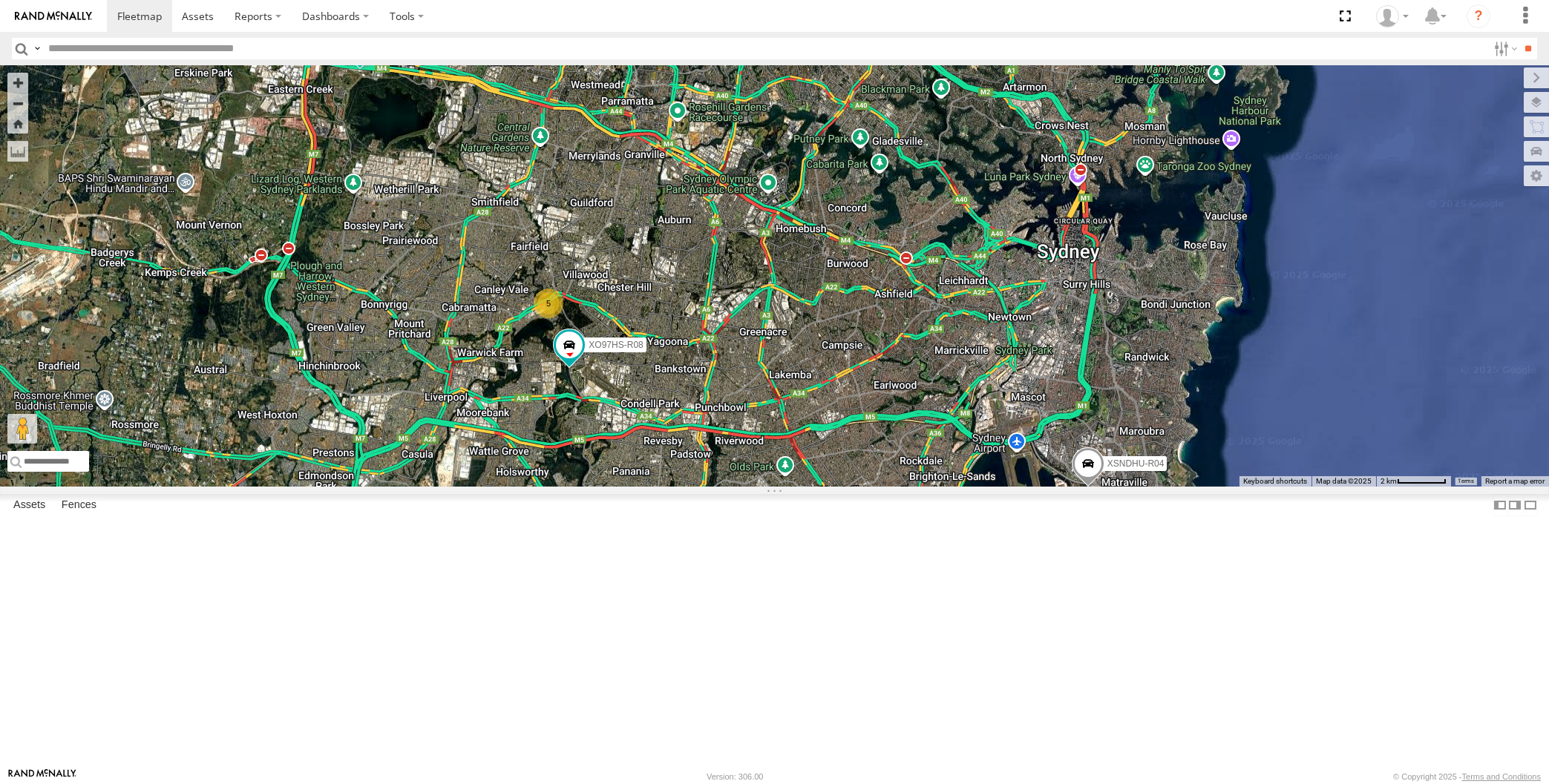
drag, startPoint x: 758, startPoint y: 625, endPoint x: 758, endPoint y: 612, distance: 13.0
click at [758, 487] on div "XP30JQ-R03 XSNDHU-R04 XO97HS-R08 5" at bounding box center [774, 276] width 1549 height 422
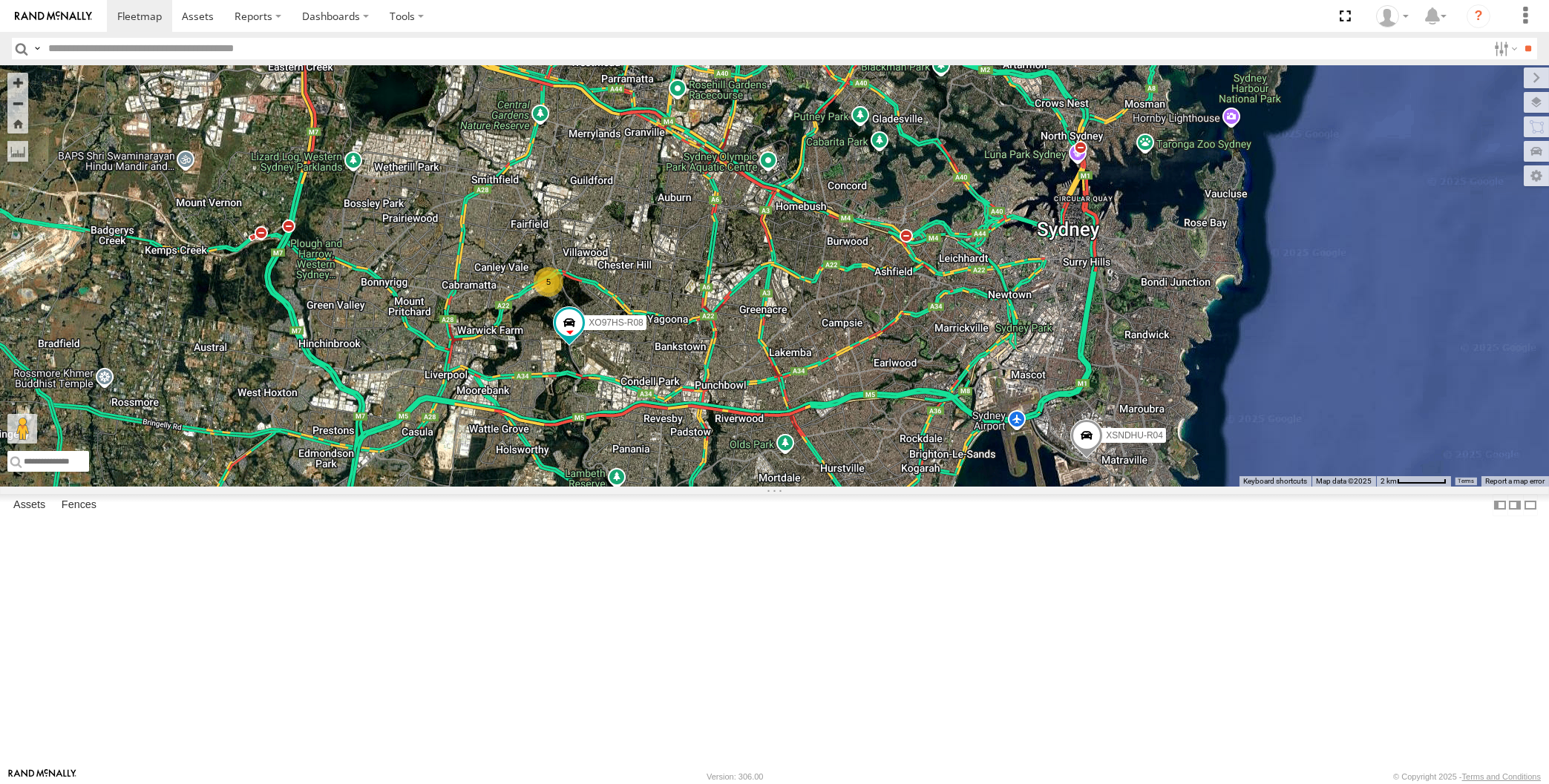
drag, startPoint x: 968, startPoint y: 668, endPoint x: 935, endPoint y: 665, distance: 33.1
click at [935, 487] on div "XP30JQ-R03 XSNDHU-R04 XO97HS-R08 5" at bounding box center [774, 276] width 1549 height 422
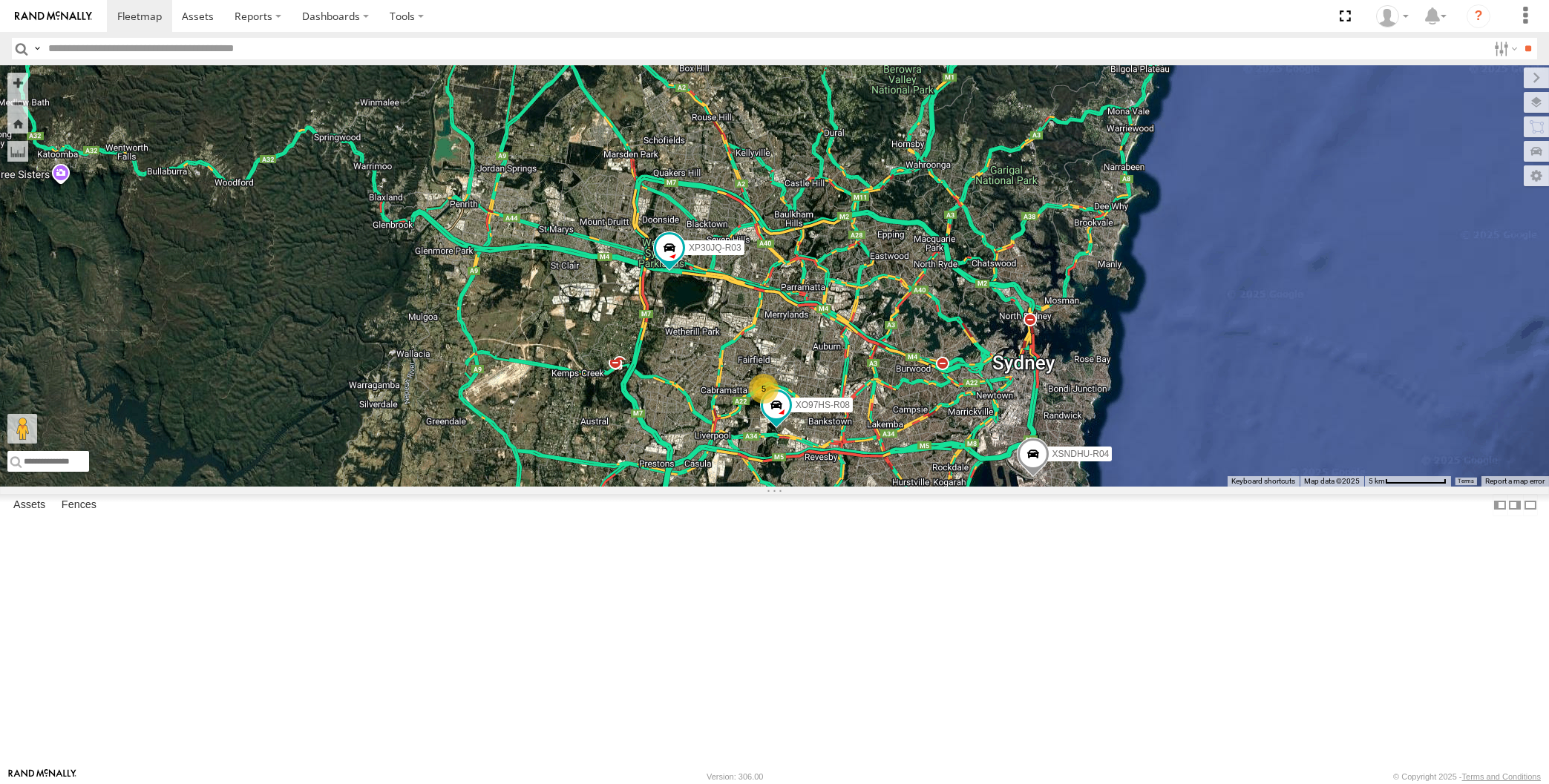
drag, startPoint x: 738, startPoint y: 449, endPoint x: 746, endPoint y: 454, distance: 9.4
click at [746, 453] on div "XP30JQ-R03 XSNDHU-R04 XO97HS-R08 5" at bounding box center [774, 276] width 1549 height 422
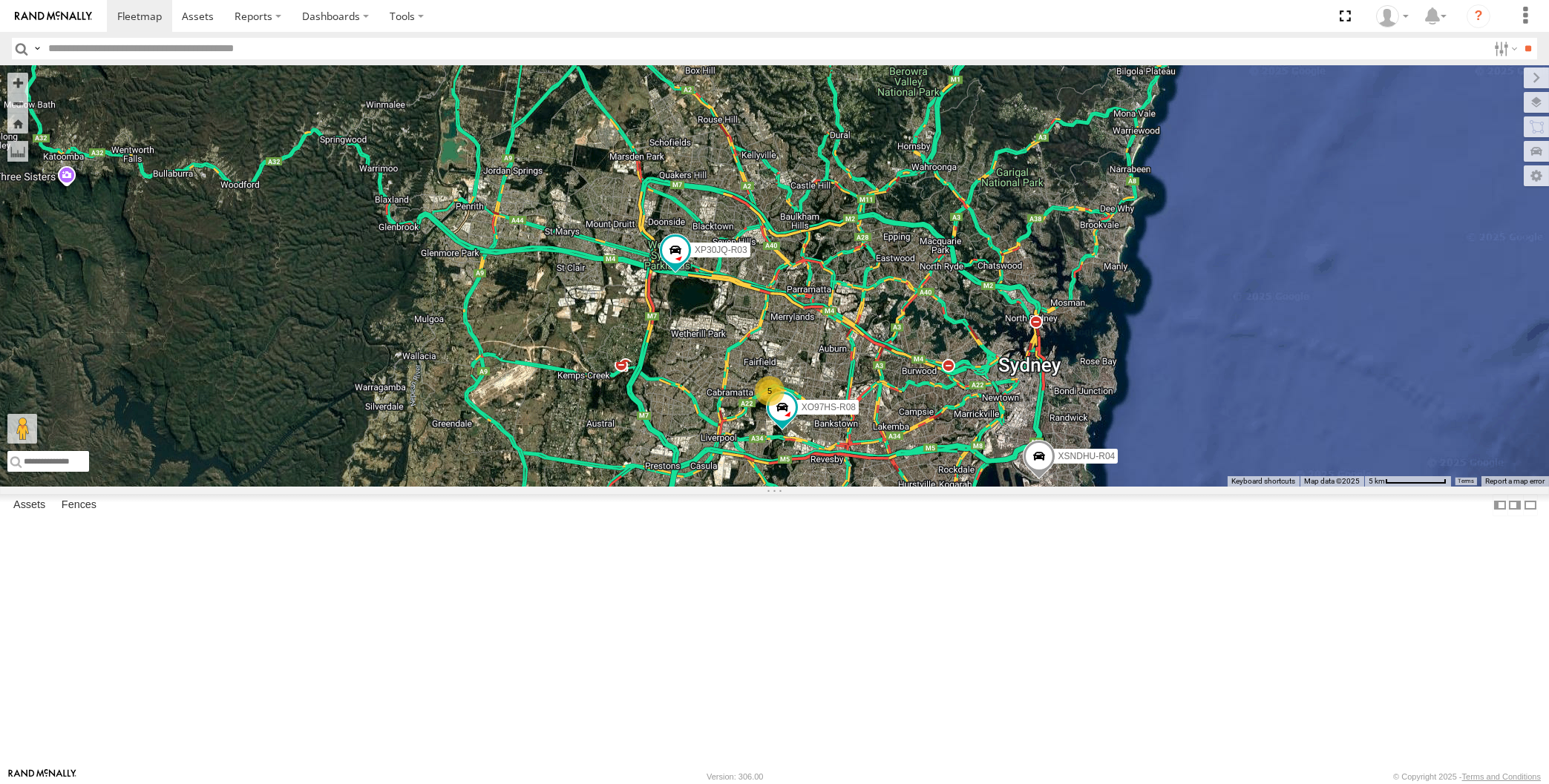
click at [781, 468] on div "XP30JQ-R03 XSNDHU-R04 XO97HS-R08 5" at bounding box center [774, 276] width 1549 height 422
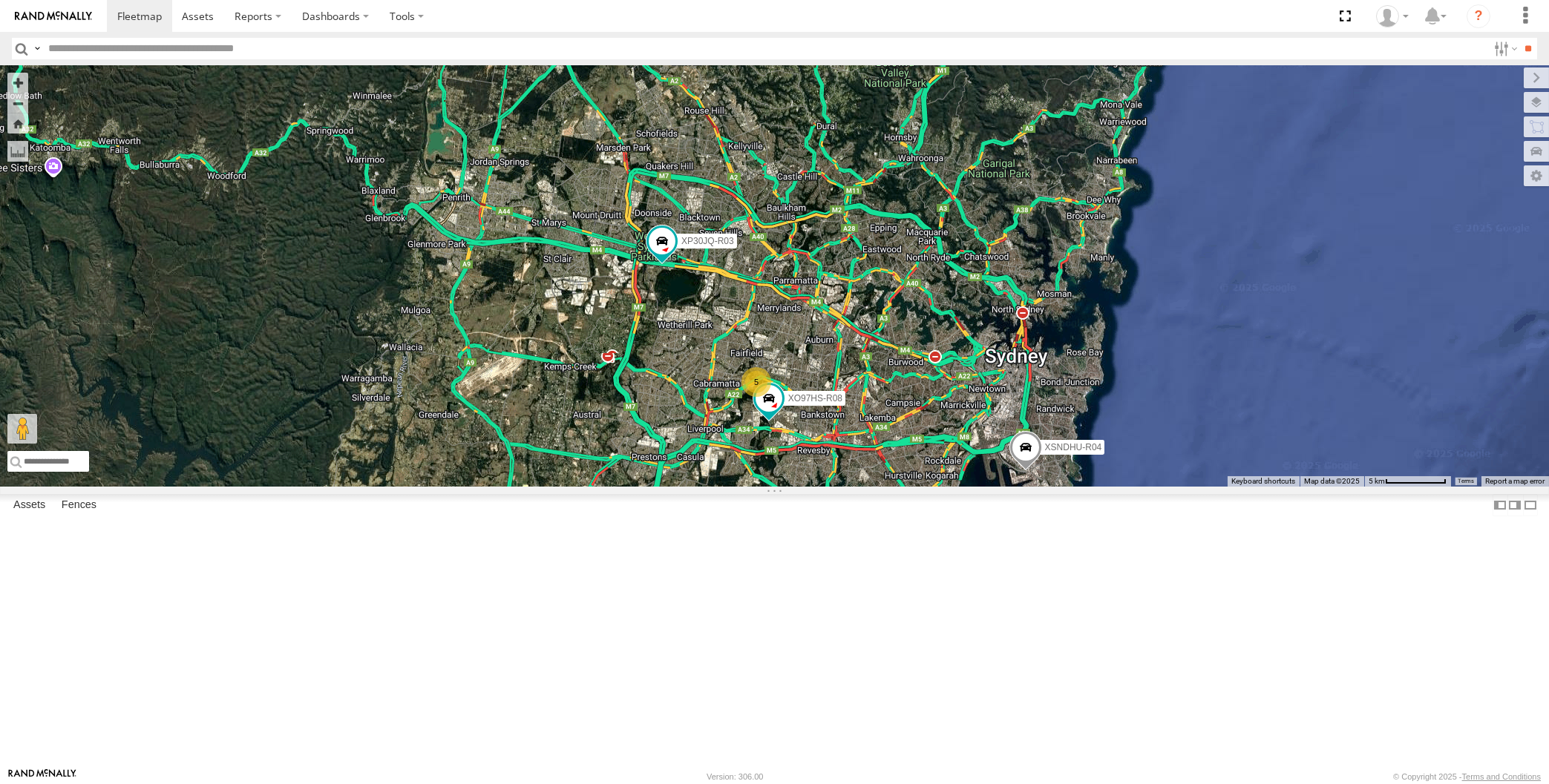
drag, startPoint x: 925, startPoint y: 516, endPoint x: 896, endPoint y: 498, distance: 34.1
click at [901, 487] on div "XP30JQ-R03 XSNDHU-R04 XO97HS-R08 5" at bounding box center [774, 276] width 1549 height 422
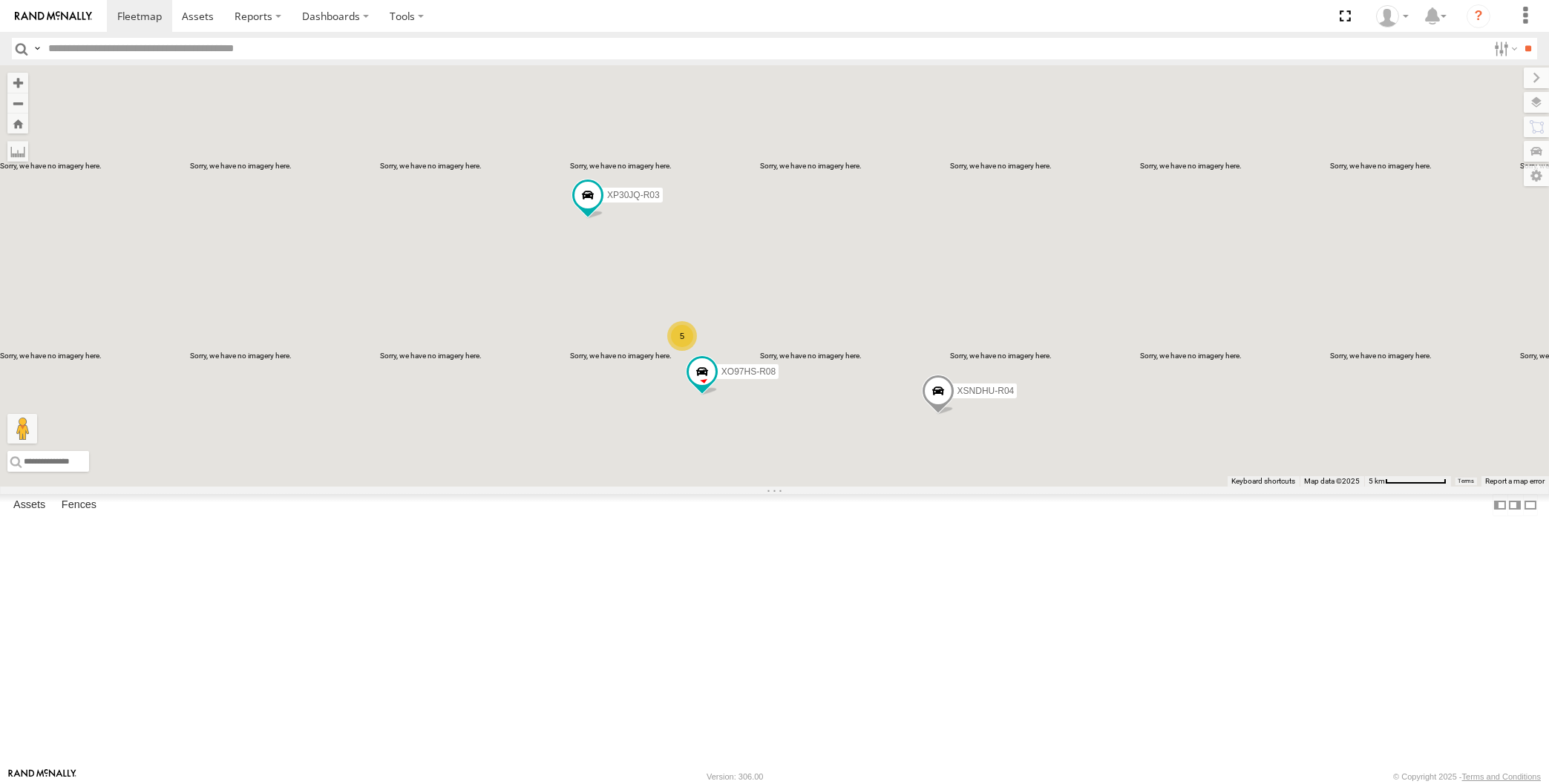
drag, startPoint x: 801, startPoint y: 621, endPoint x: 803, endPoint y: 613, distance: 8.2
click at [803, 487] on div "XP30JQ-R03 XSNDHU-R04 XO97HS-R08 5" at bounding box center [774, 276] width 1549 height 422
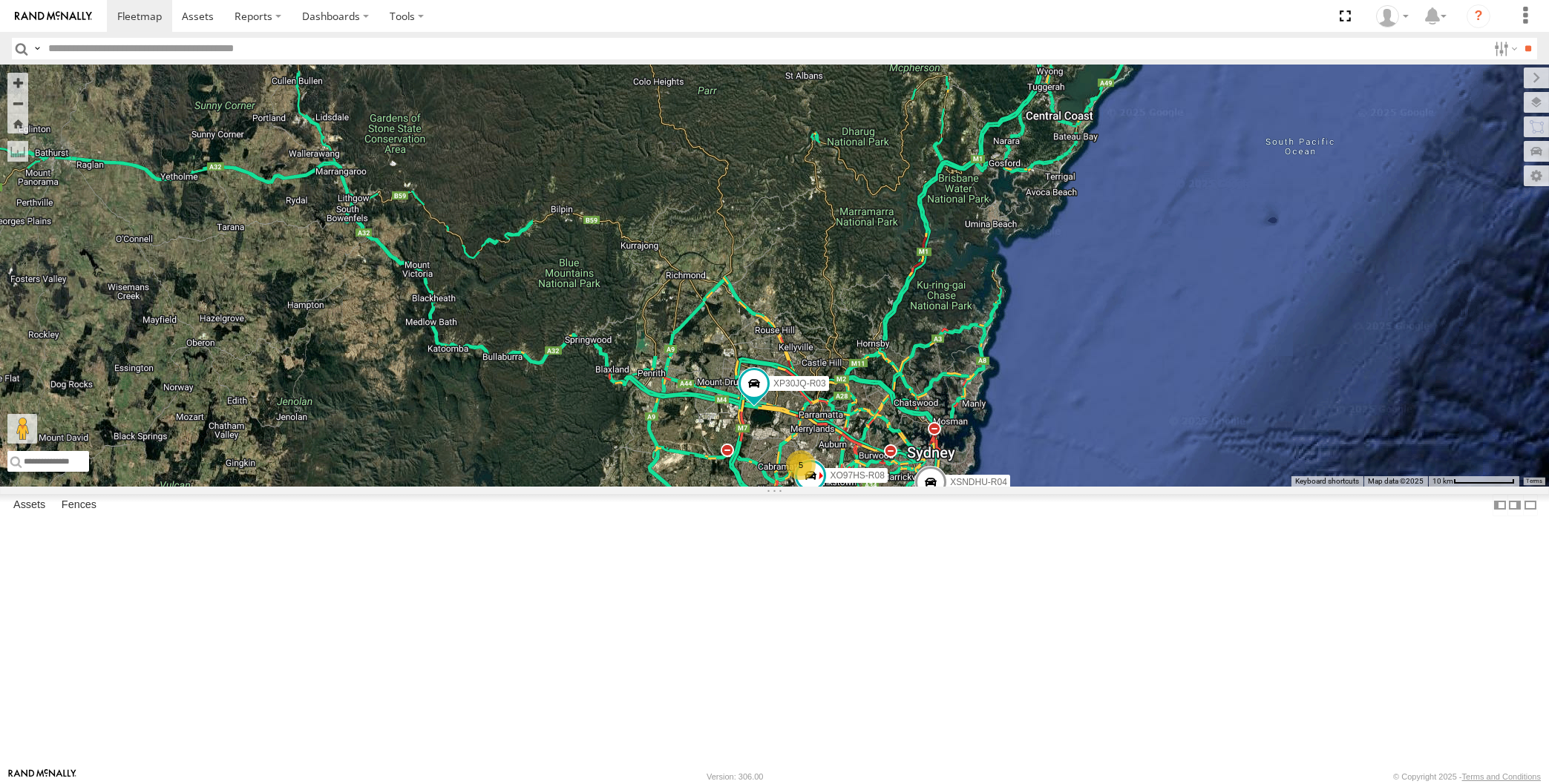
drag, startPoint x: 873, startPoint y: 676, endPoint x: 872, endPoint y: 664, distance: 12.0
click at [872, 487] on div "XP30JQ-R03 XSNDHU-R04 XO97HS-R08 5" at bounding box center [774, 276] width 1549 height 422
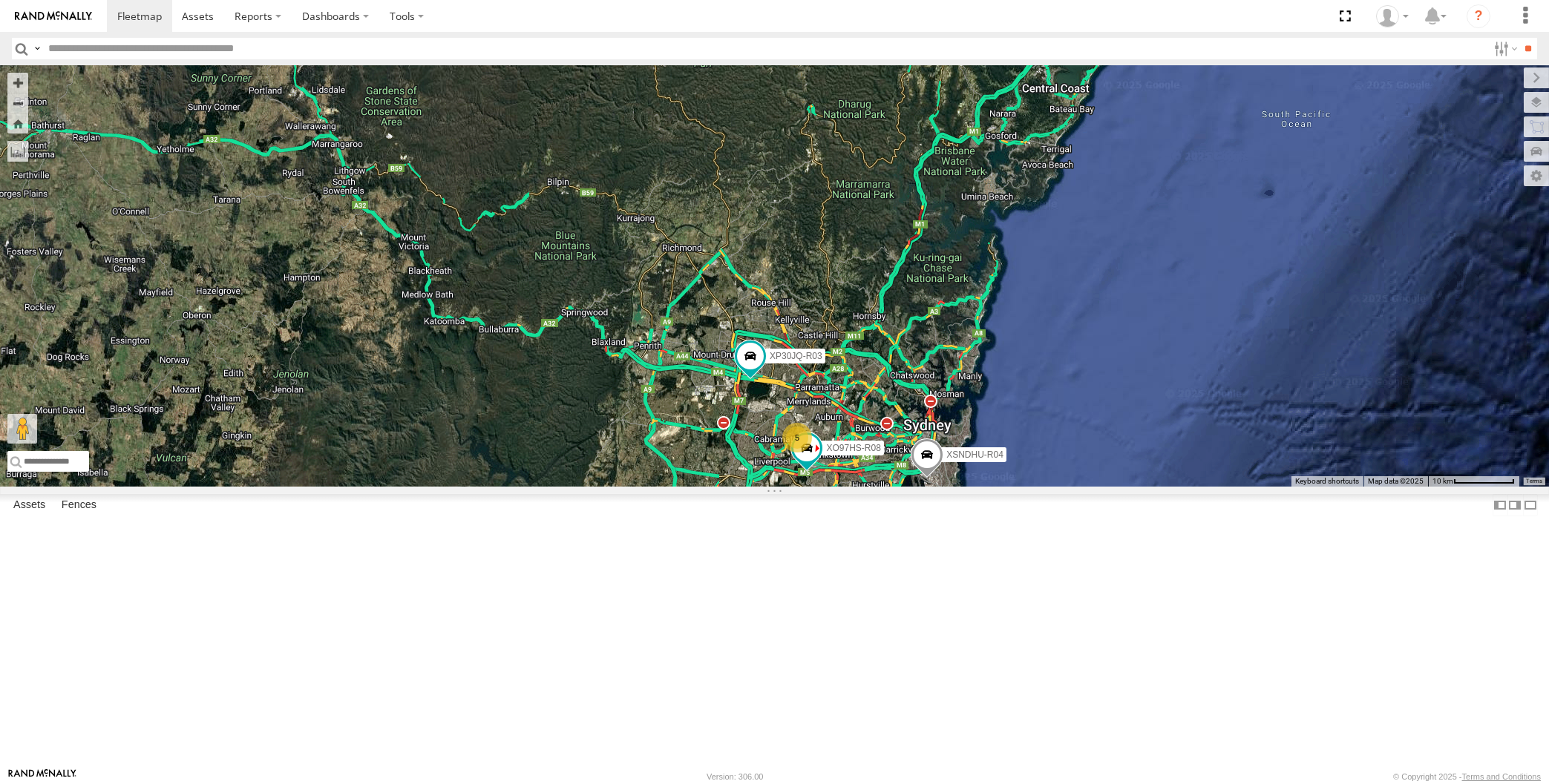
click at [855, 487] on div "XP30JQ-R03 XSNDHU-R04 XO97HS-R08 5" at bounding box center [774, 276] width 1549 height 422
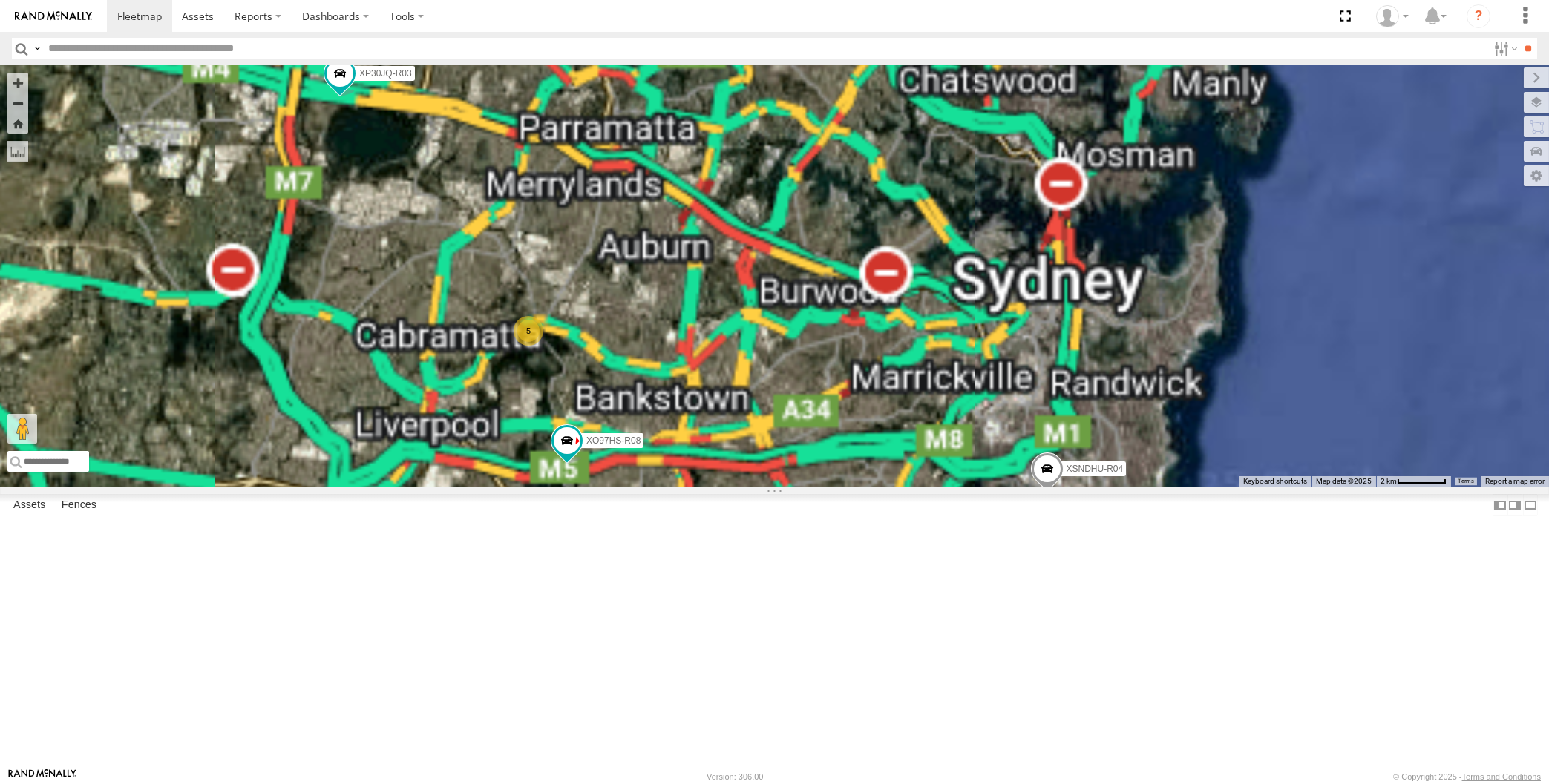
drag, startPoint x: 873, startPoint y: 623, endPoint x: 888, endPoint y: 609, distance: 20.5
click at [888, 487] on div "XP30JQ-R03 XSNDHU-R04 XO97HS-R08 5" at bounding box center [774, 276] width 1549 height 422
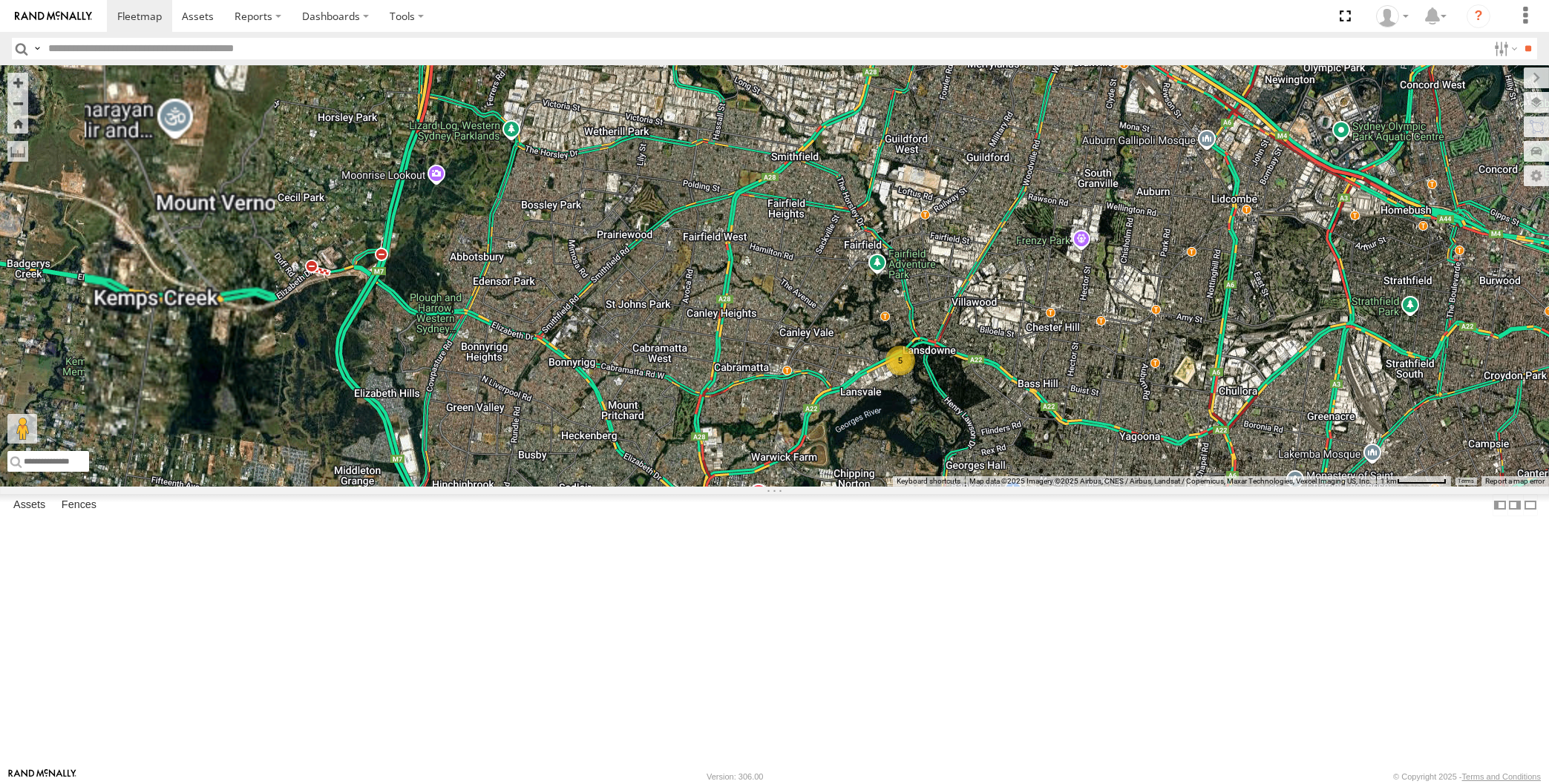
drag, startPoint x: 942, startPoint y: 563, endPoint x: 921, endPoint y: 599, distance: 41.7
click at [922, 487] on div "XP30JQ-R03 XSNDHU-R04 XO97HS-R08 5" at bounding box center [774, 276] width 1549 height 422
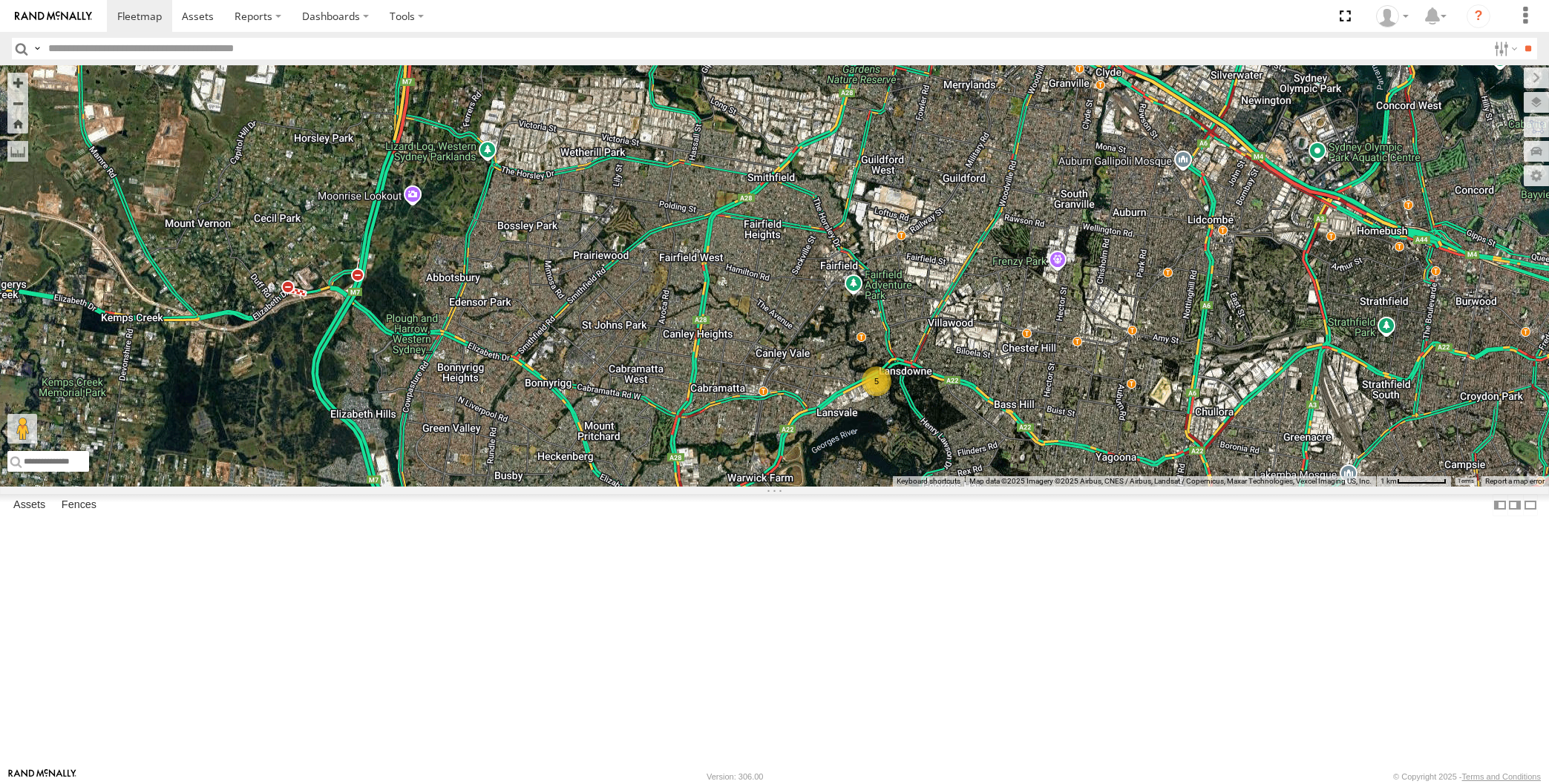
drag, startPoint x: 1045, startPoint y: 630, endPoint x: 1033, endPoint y: 490, distance: 140.5
click at [1039, 487] on div "XP30JQ-R03 XSNDHU-R04 XO97HS-R08 5" at bounding box center [774, 276] width 1549 height 422
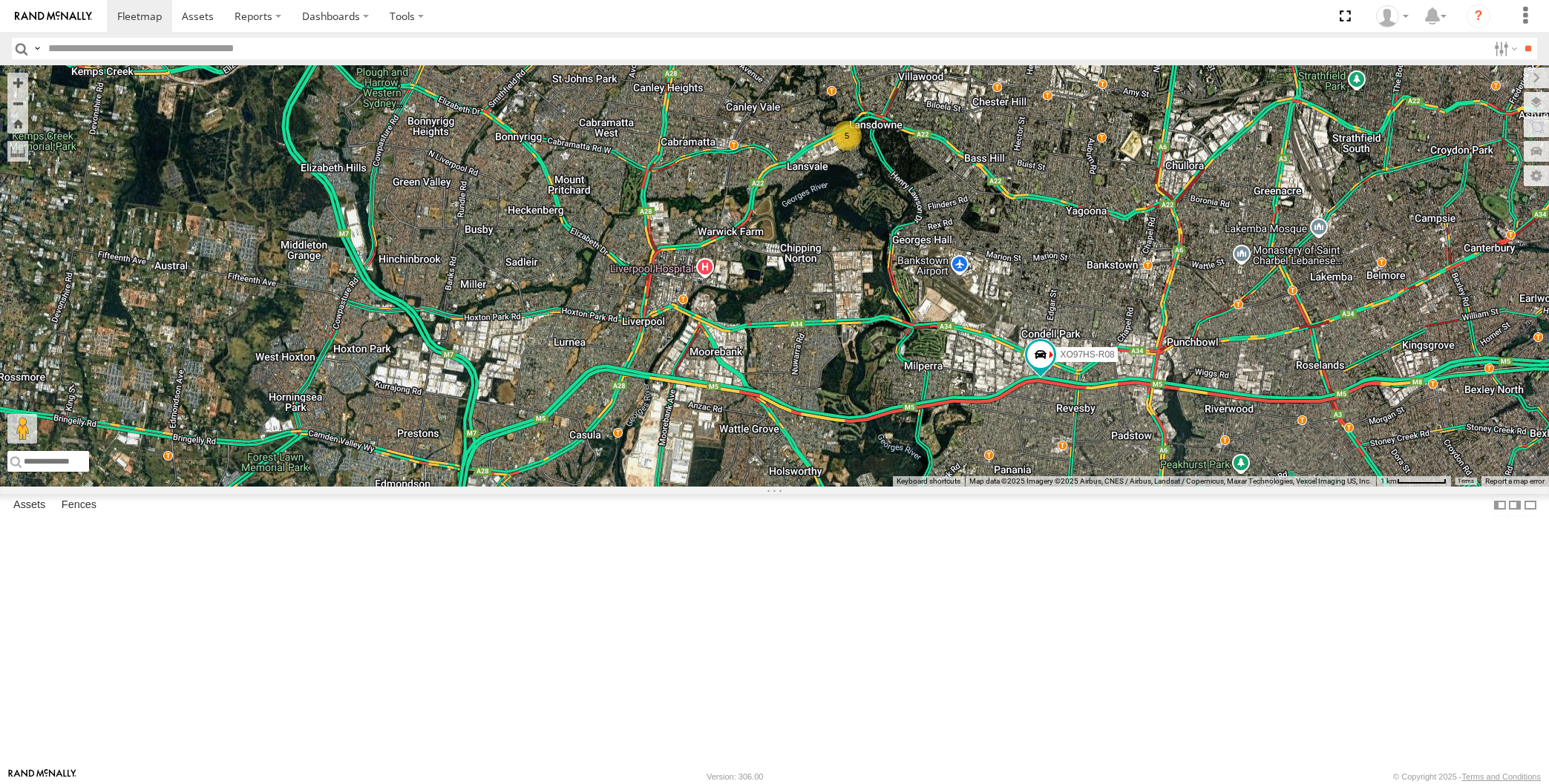
drag, startPoint x: 901, startPoint y: 612, endPoint x: 843, endPoint y: 591, distance: 61.7
click at [845, 487] on div "XP30JQ-R03 XSNDHU-R04 XO97HS-R08 5" at bounding box center [774, 276] width 1549 height 422
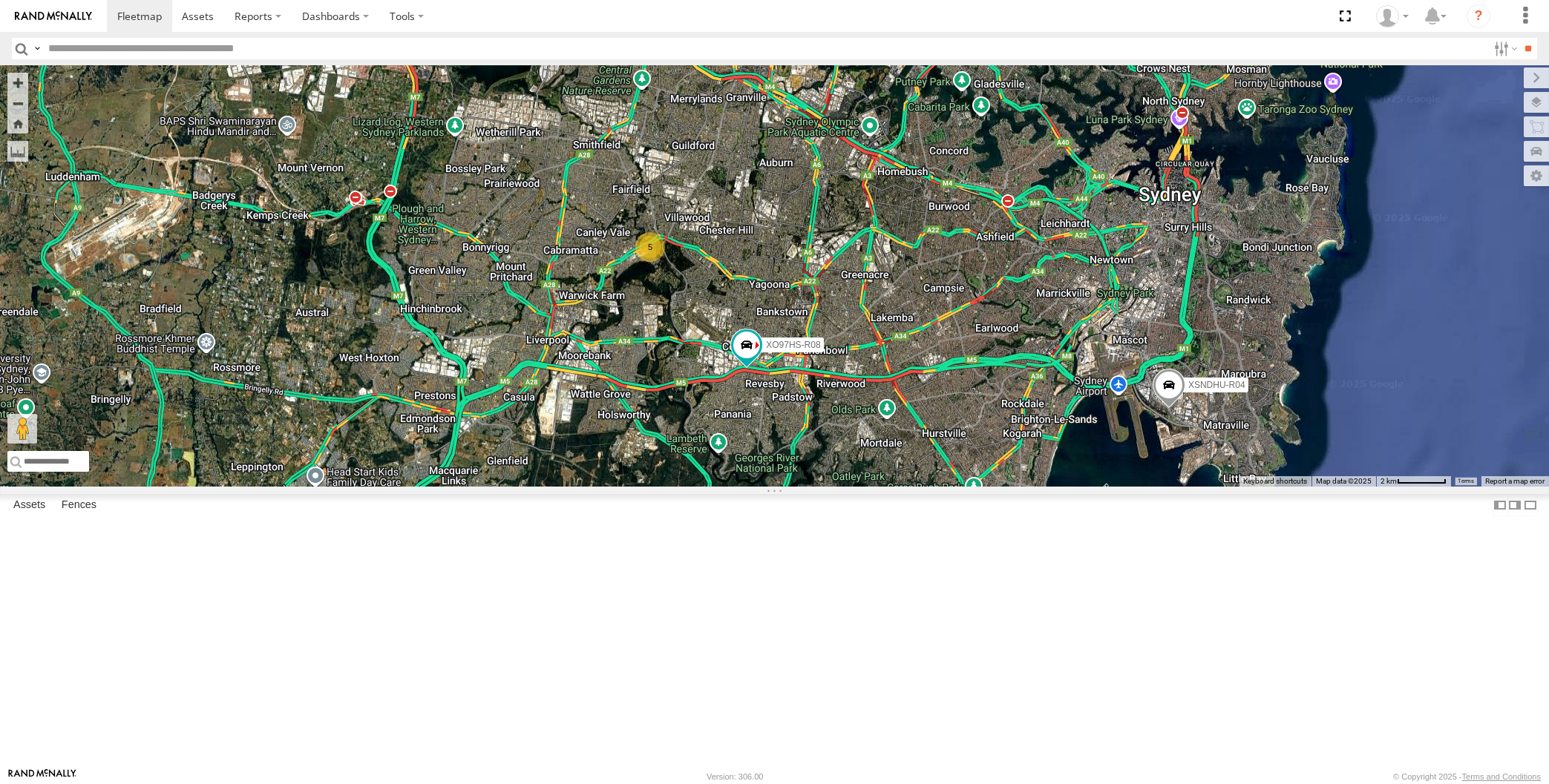
drag, startPoint x: 1047, startPoint y: 591, endPoint x: 1037, endPoint y: 583, distance: 12.8
click at [1044, 487] on div "XP30JQ-R03 XSNDHU-R04 XO97HS-R08 5" at bounding box center [774, 276] width 1549 height 422
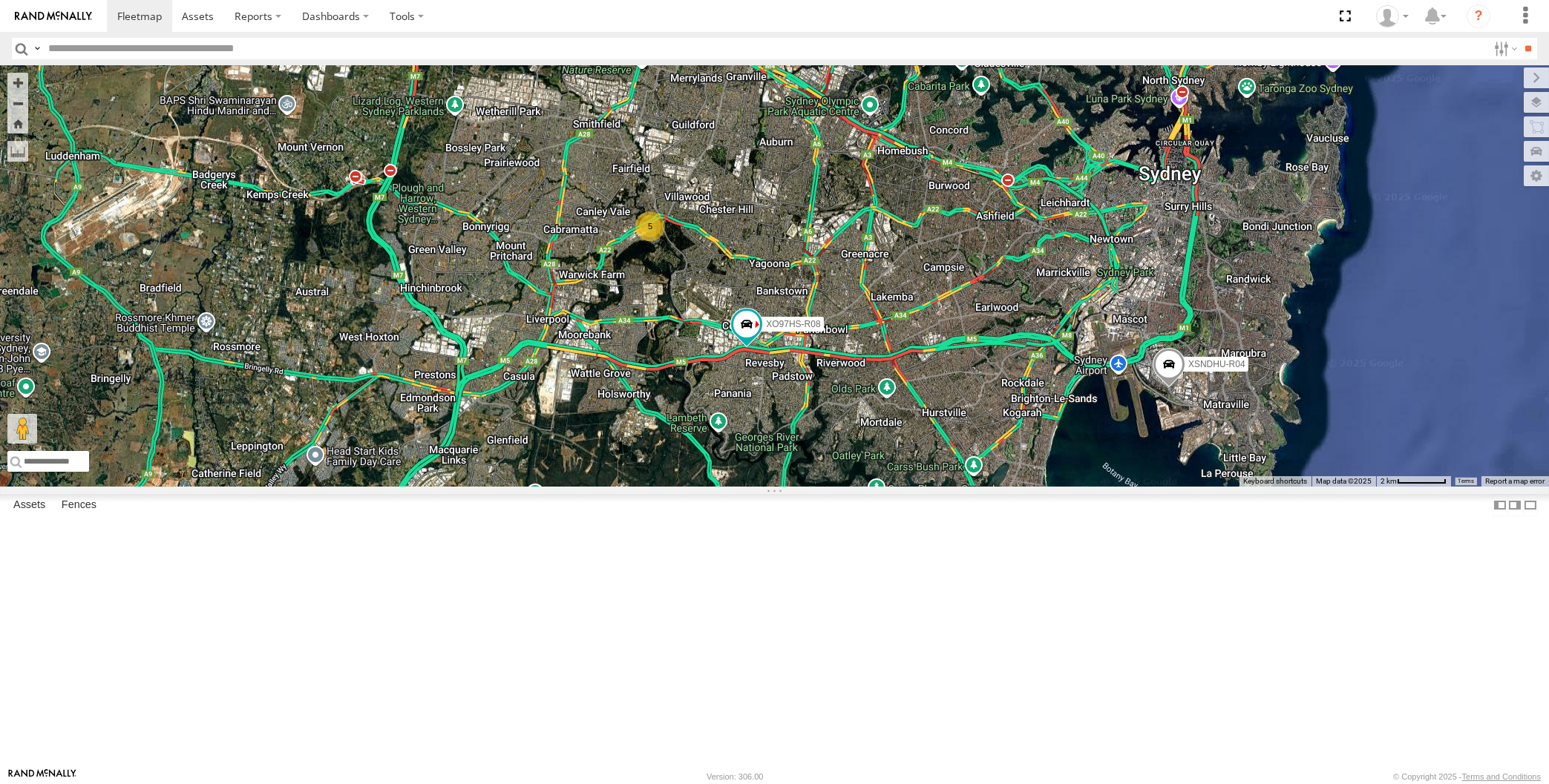
drag, startPoint x: 490, startPoint y: 217, endPoint x: 539, endPoint y: 319, distance: 113.2
click at [539, 320] on div "XP30JQ-R03 XSNDHU-R04 XO97HS-R08 5" at bounding box center [774, 276] width 1549 height 422
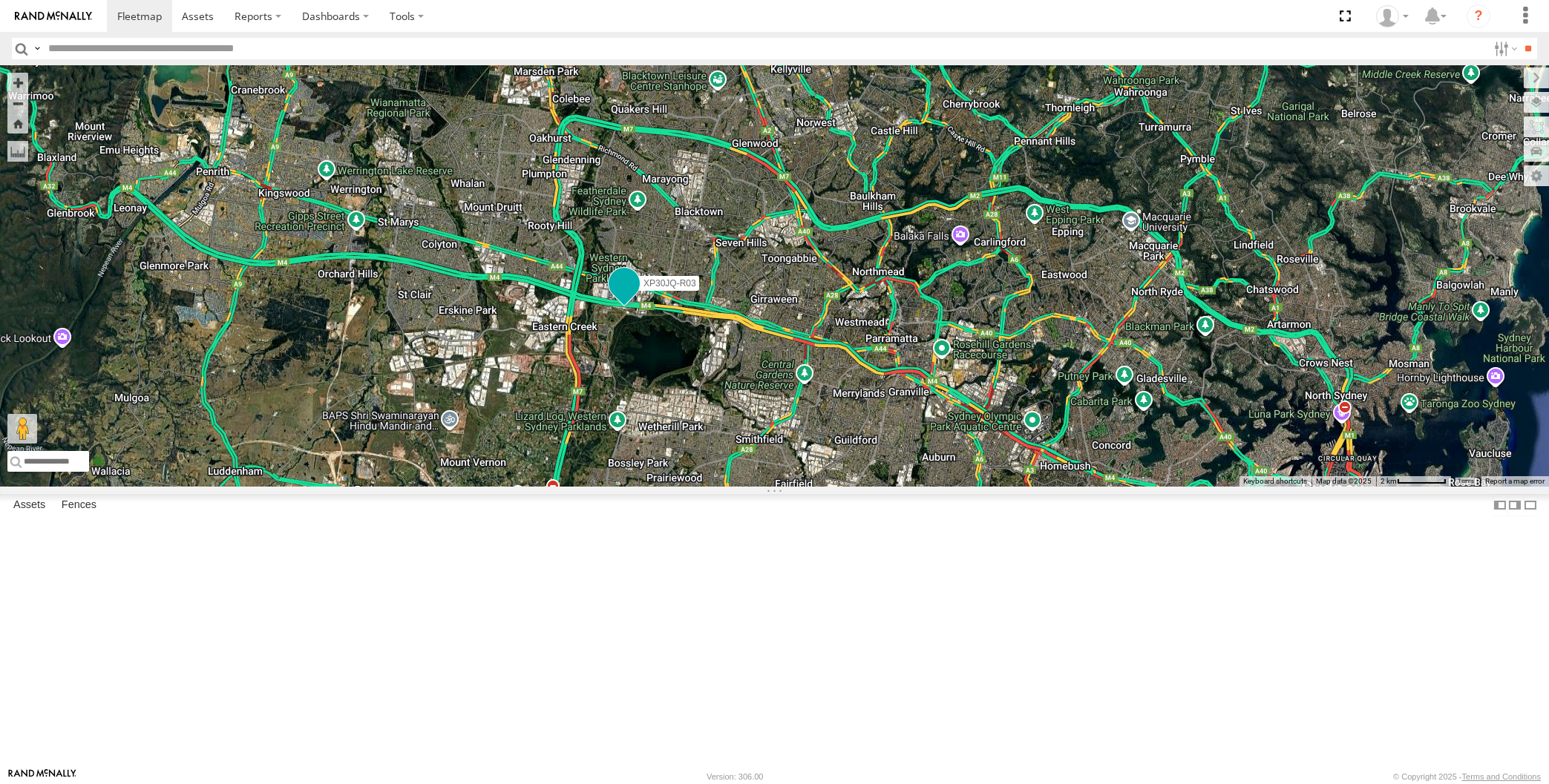
click at [637, 307] on span at bounding box center [623, 287] width 33 height 40
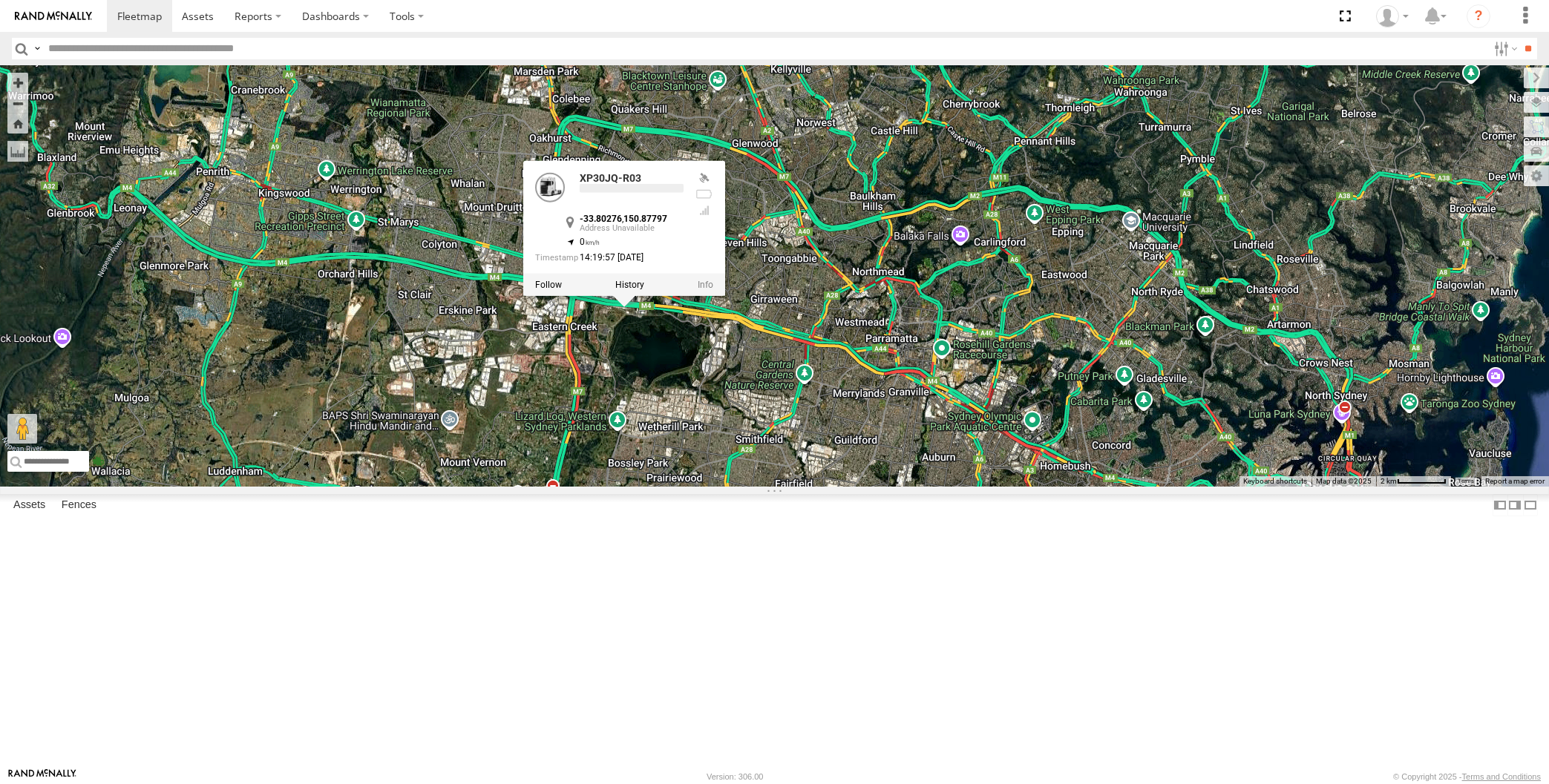
click at [640, 487] on div "XP30JQ-R03 XSNDHU-R04 XO97HS-R08 5 XP30JQ-R03 -33.80276 , 150.87797 0 14:19:57 …" at bounding box center [774, 276] width 1549 height 422
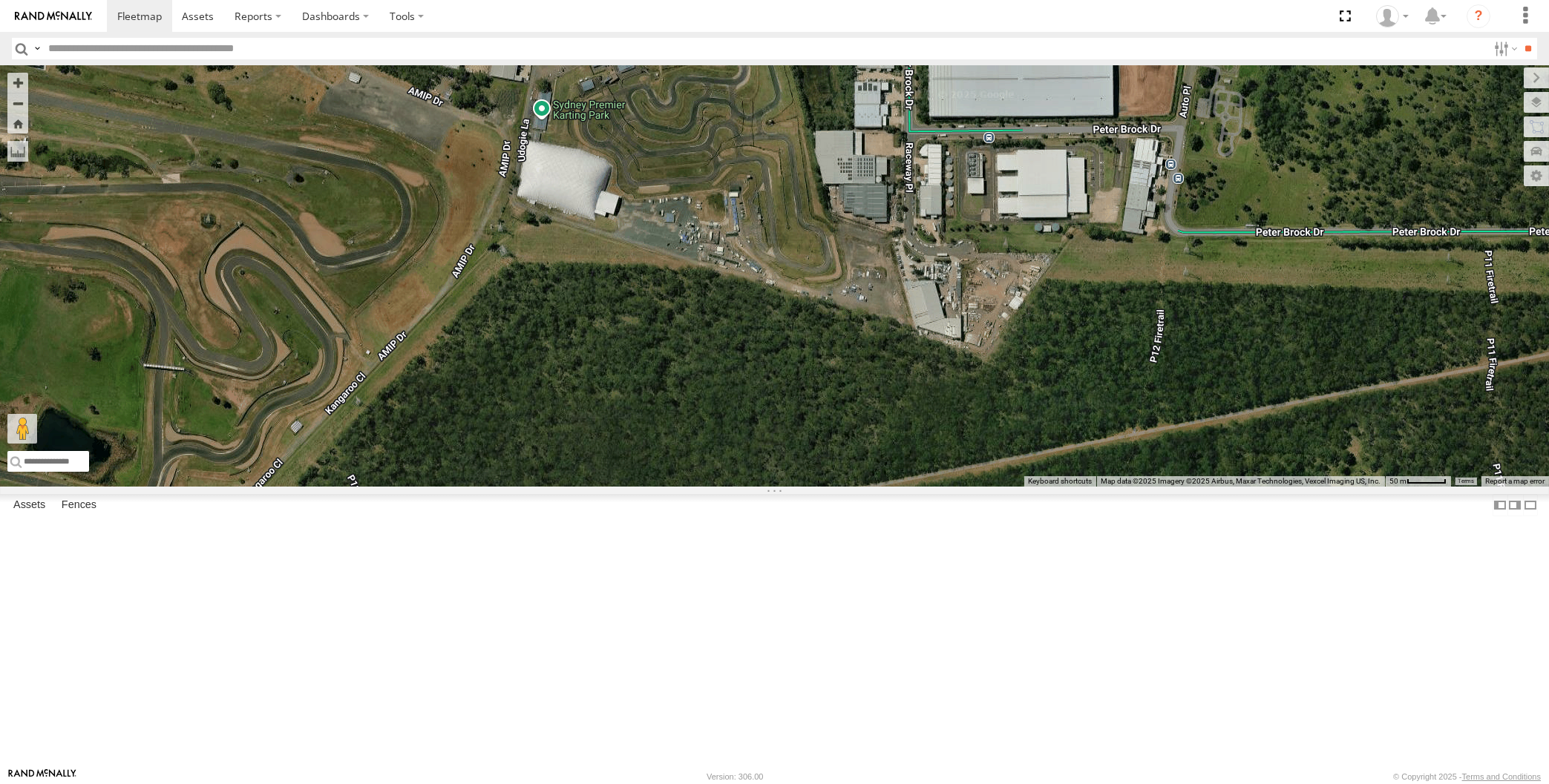
drag, startPoint x: 504, startPoint y: 250, endPoint x: 516, endPoint y: 310, distance: 61.2
click at [517, 307] on div "XP30JQ-R03 XSNDHU-R04 XO97HS-R08" at bounding box center [774, 276] width 1549 height 422
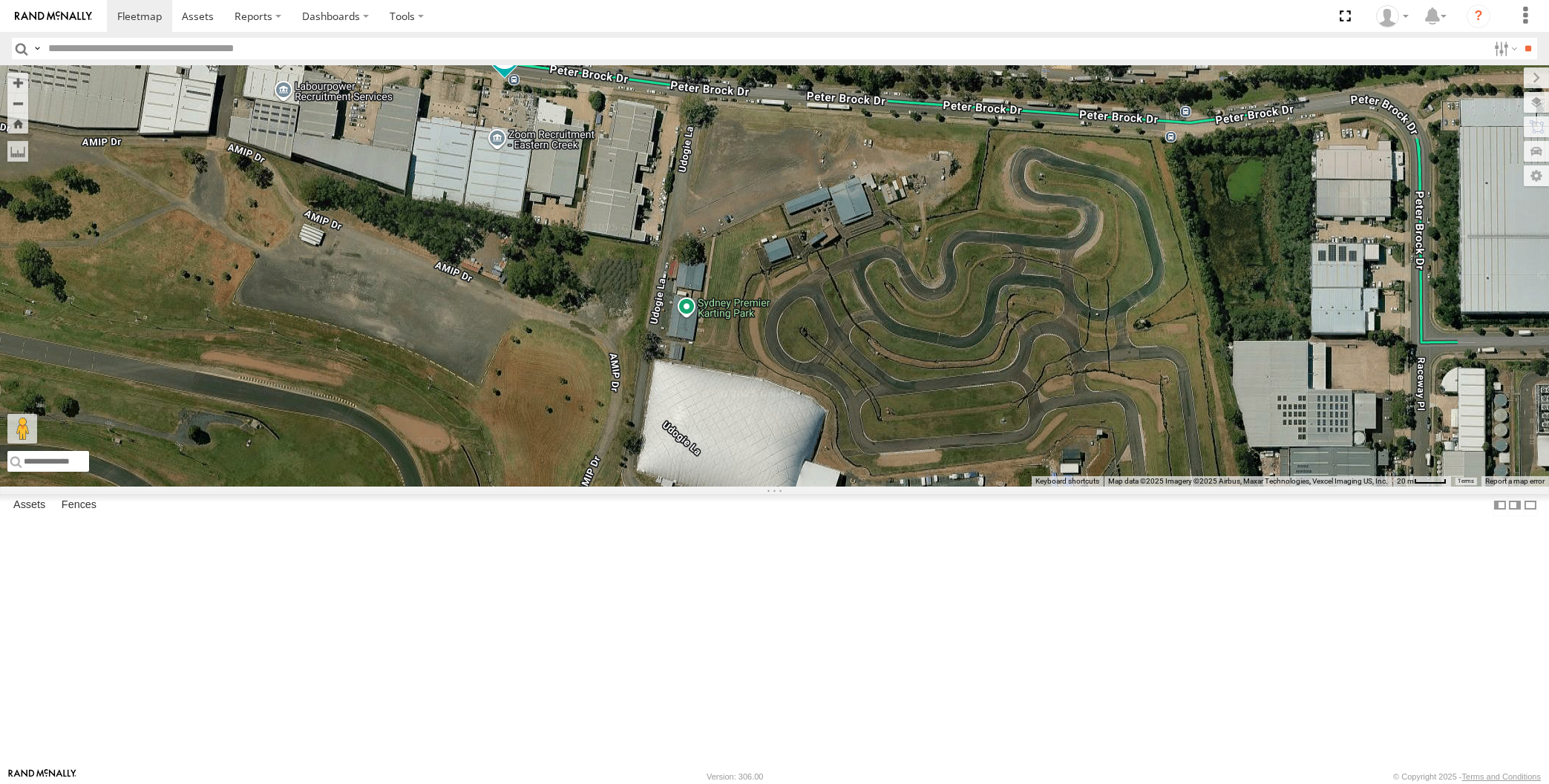
drag, startPoint x: 672, startPoint y: 584, endPoint x: 781, endPoint y: 541, distance: 117.2
click at [769, 487] on div "XP30JQ-R03 XSNDHU-R04 XO97HS-R08" at bounding box center [774, 276] width 1549 height 422
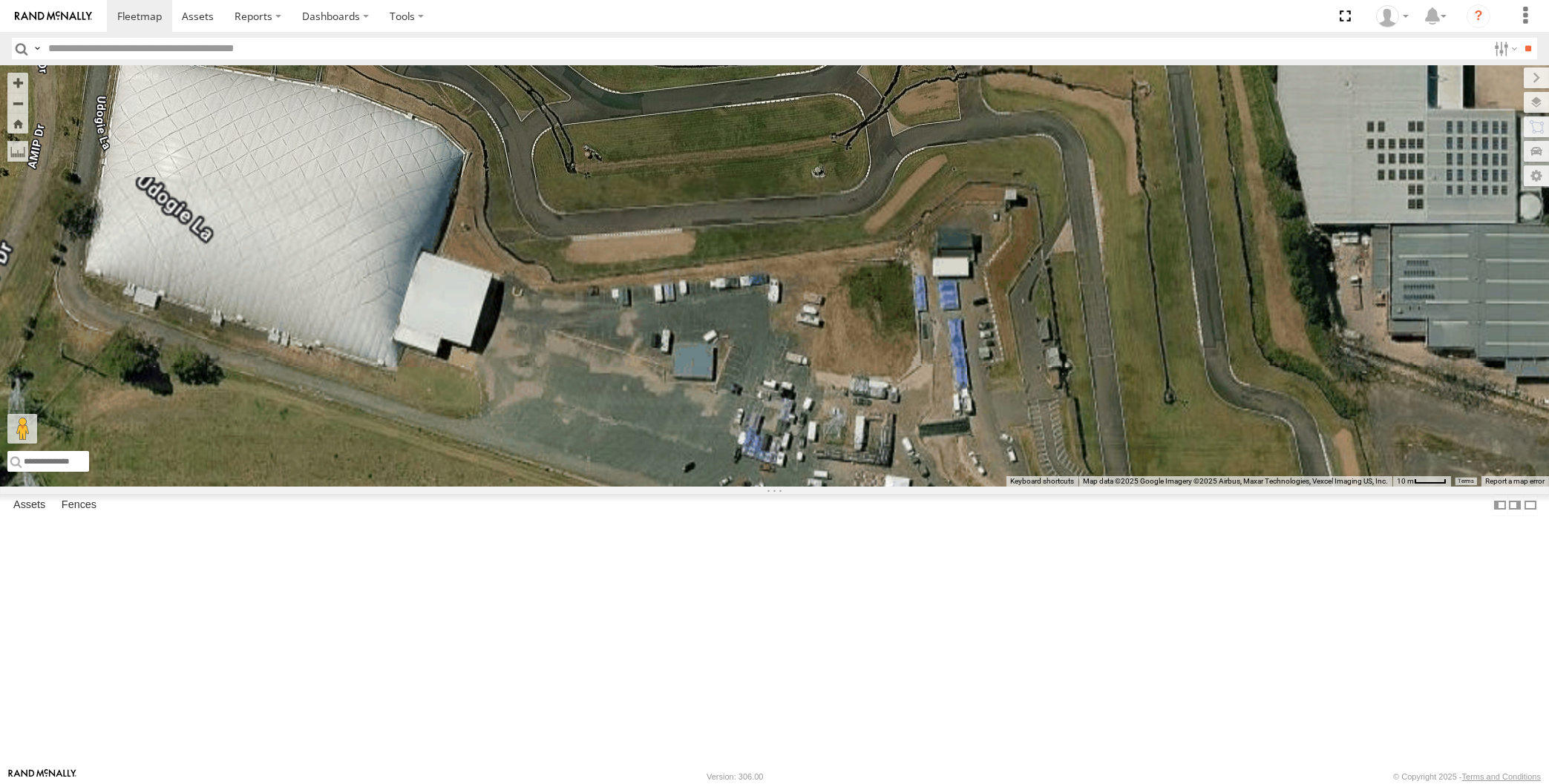
drag, startPoint x: 1017, startPoint y: 467, endPoint x: 1014, endPoint y: 602, distance: 135.0
click at [1014, 487] on div "XP30JQ-R03 XSNDHU-R04 XO97HS-R08" at bounding box center [774, 276] width 1549 height 422
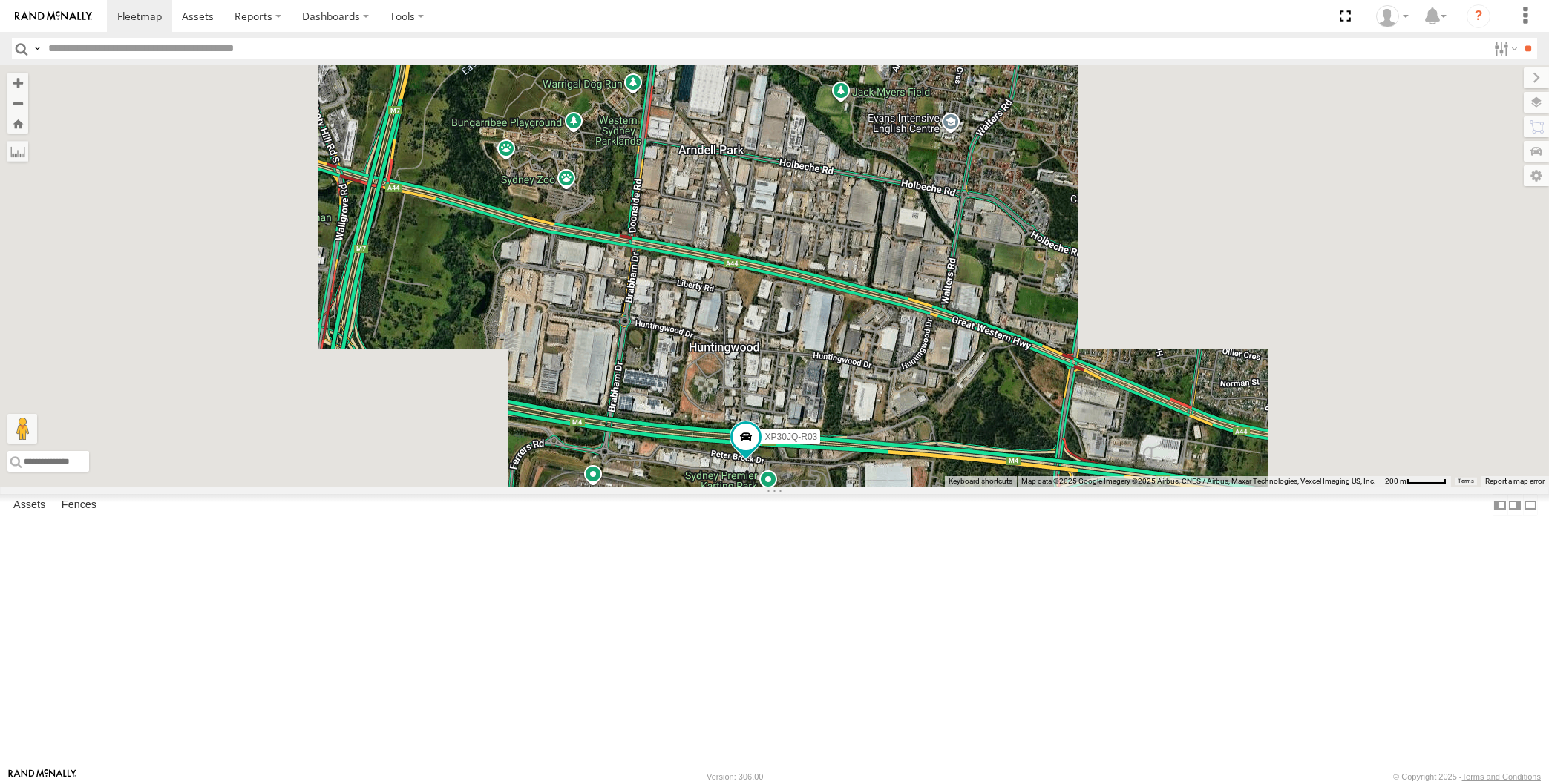
drag, startPoint x: 624, startPoint y: 606, endPoint x: 681, endPoint y: 572, distance: 66.4
click at [681, 487] on div "XP30JQ-R03 XSNDHU-R04 XO97HS-R08" at bounding box center [774, 276] width 1549 height 422
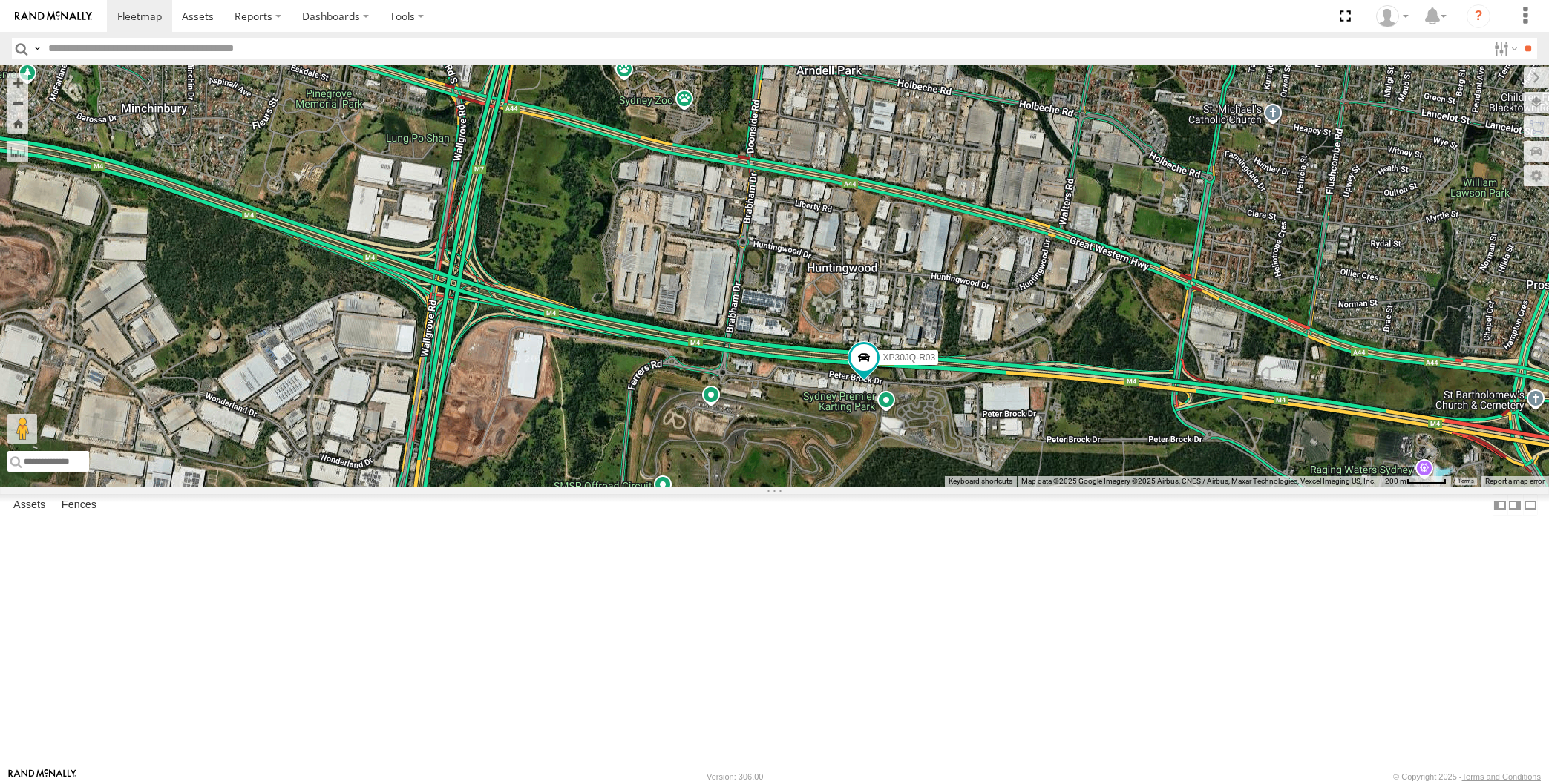
drag, startPoint x: 691, startPoint y: 482, endPoint x: 696, endPoint y: 475, distance: 8.6
click at [704, 469] on div "XP30JQ-R03 XSNDHU-R04 XO97HS-R08" at bounding box center [774, 276] width 1549 height 422
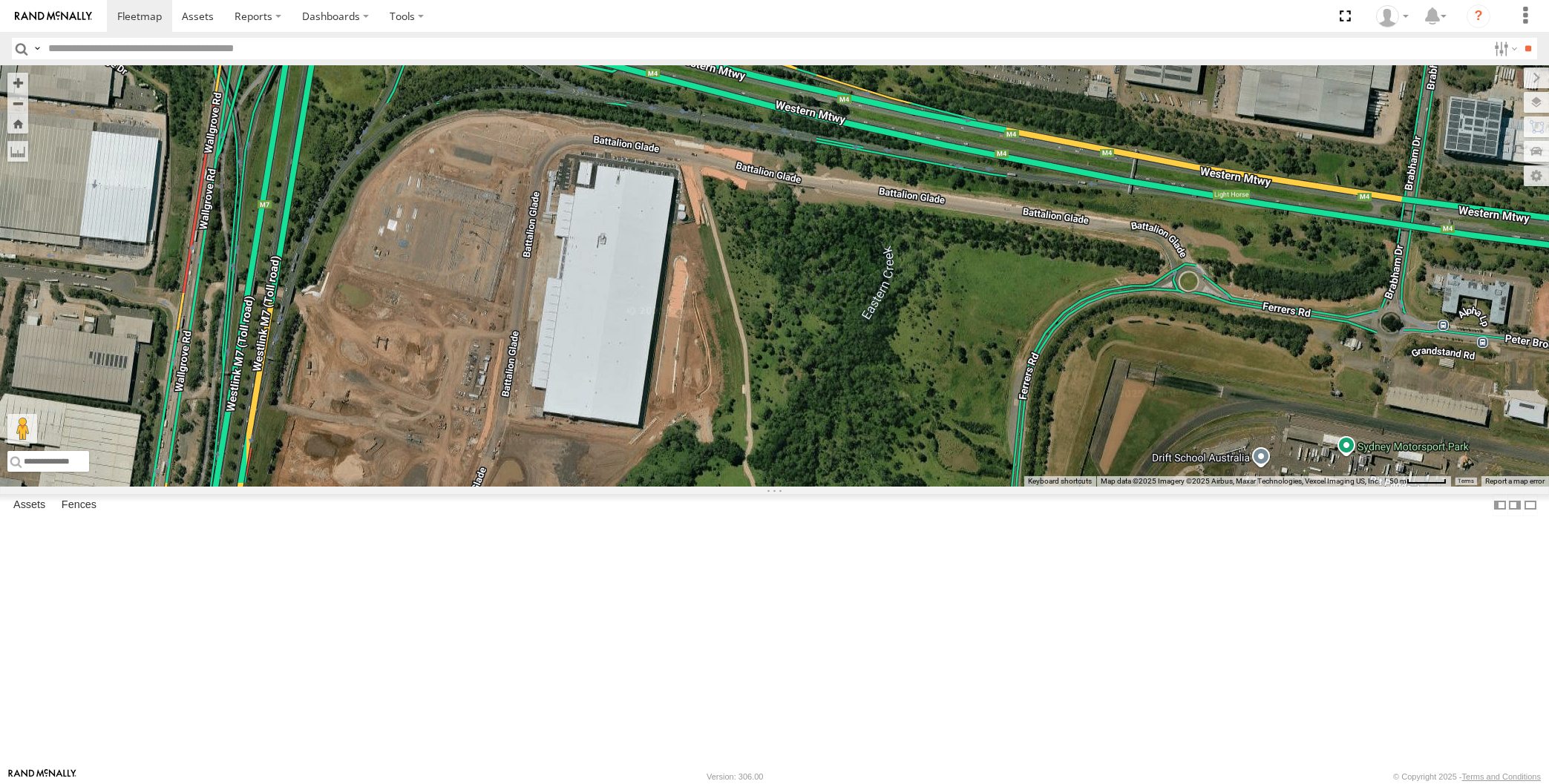
click at [769, 487] on div "XP30JQ-R03 XSNDHU-R04 XO97HS-R08" at bounding box center [774, 276] width 1549 height 422
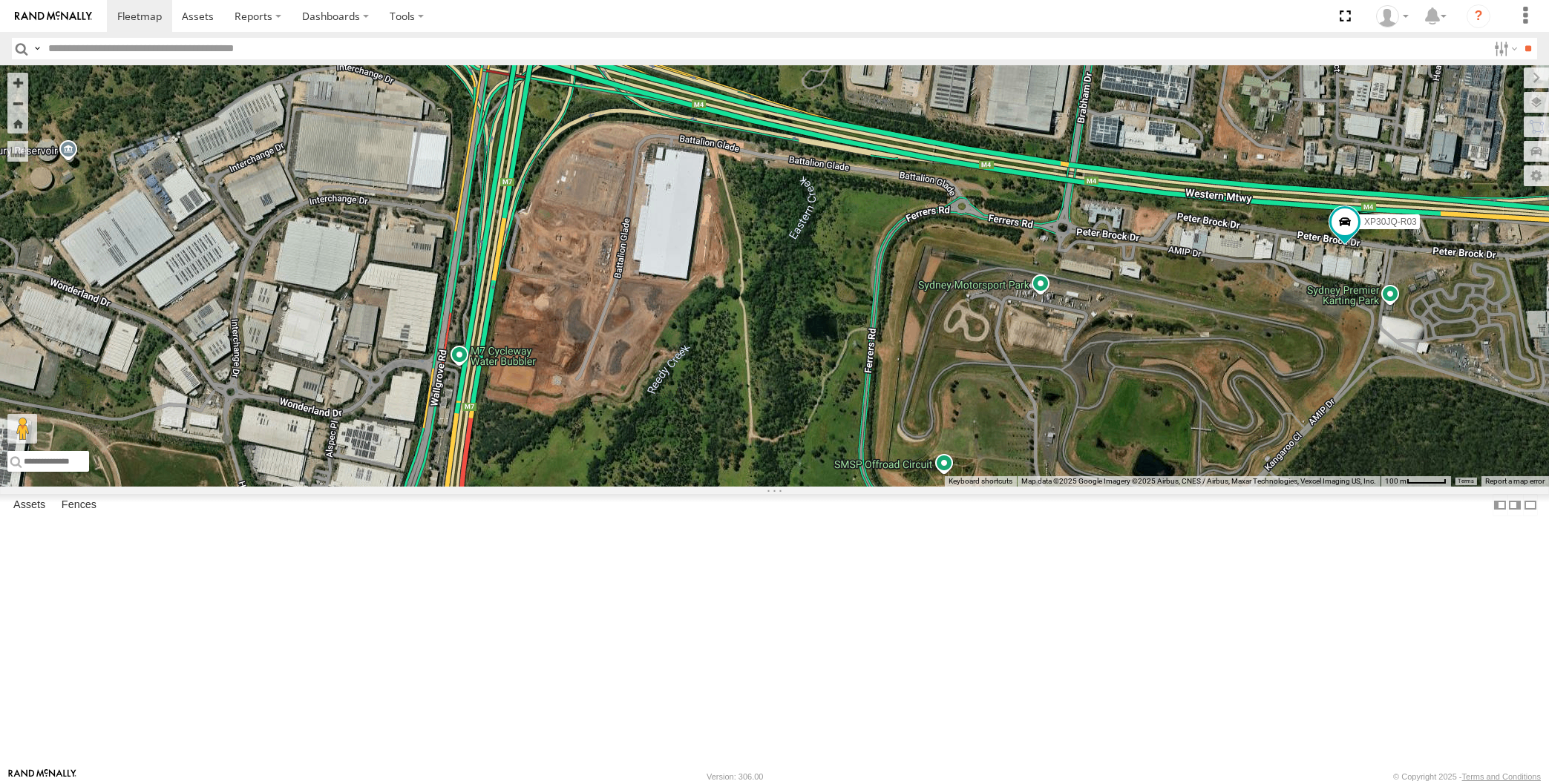
drag, startPoint x: 730, startPoint y: 618, endPoint x: 743, endPoint y: 563, distance: 56.5
click at [745, 487] on div "XP30JQ-R03 XSNDHU-R04 XO97HS-R08" at bounding box center [774, 276] width 1549 height 422
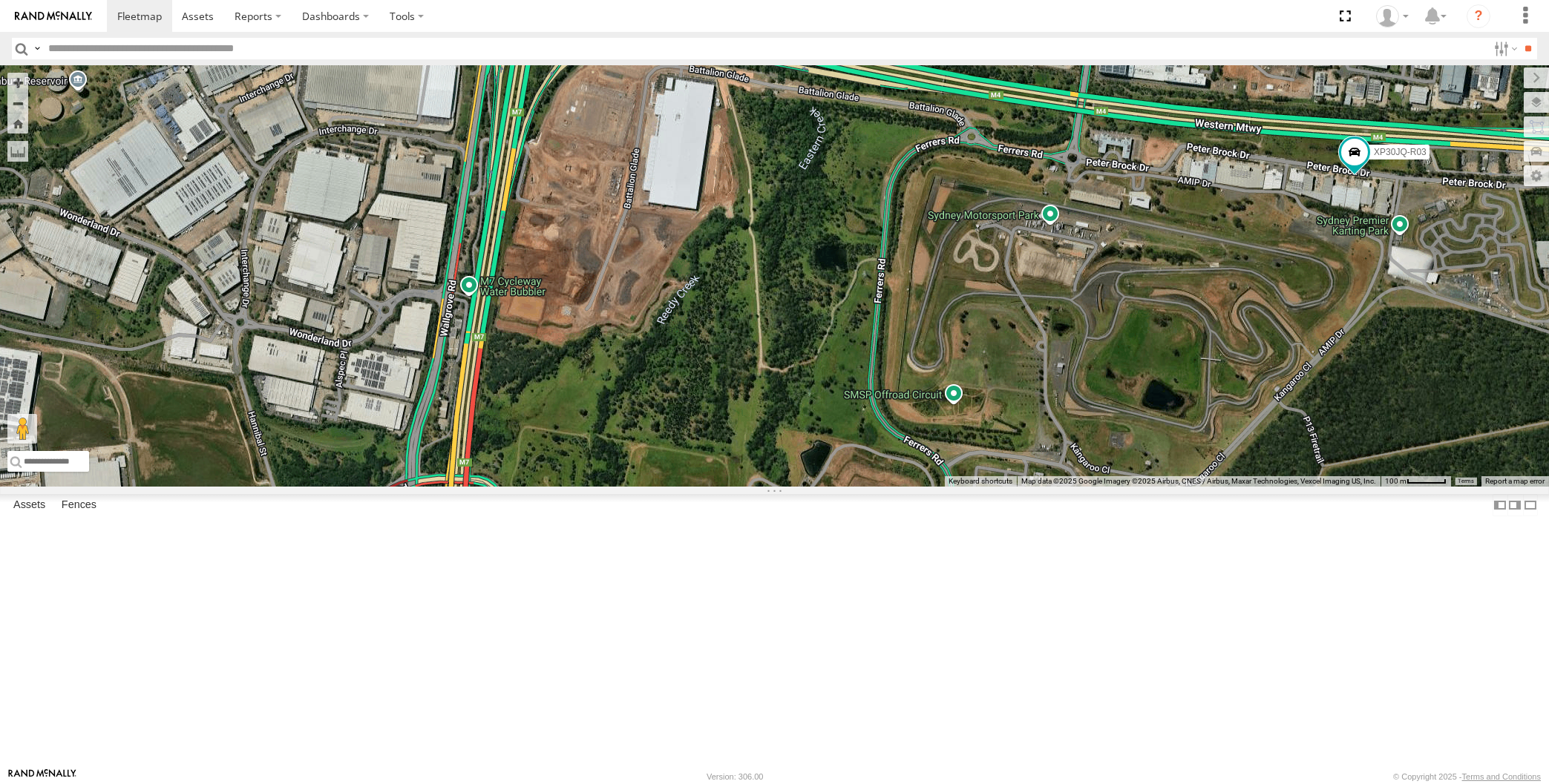
drag, startPoint x: 862, startPoint y: 566, endPoint x: 791, endPoint y: 426, distance: 157.0
click at [803, 487] on div "XP30JQ-R03 XSNDHU-R04 XO97HS-R08" at bounding box center [774, 276] width 1549 height 422
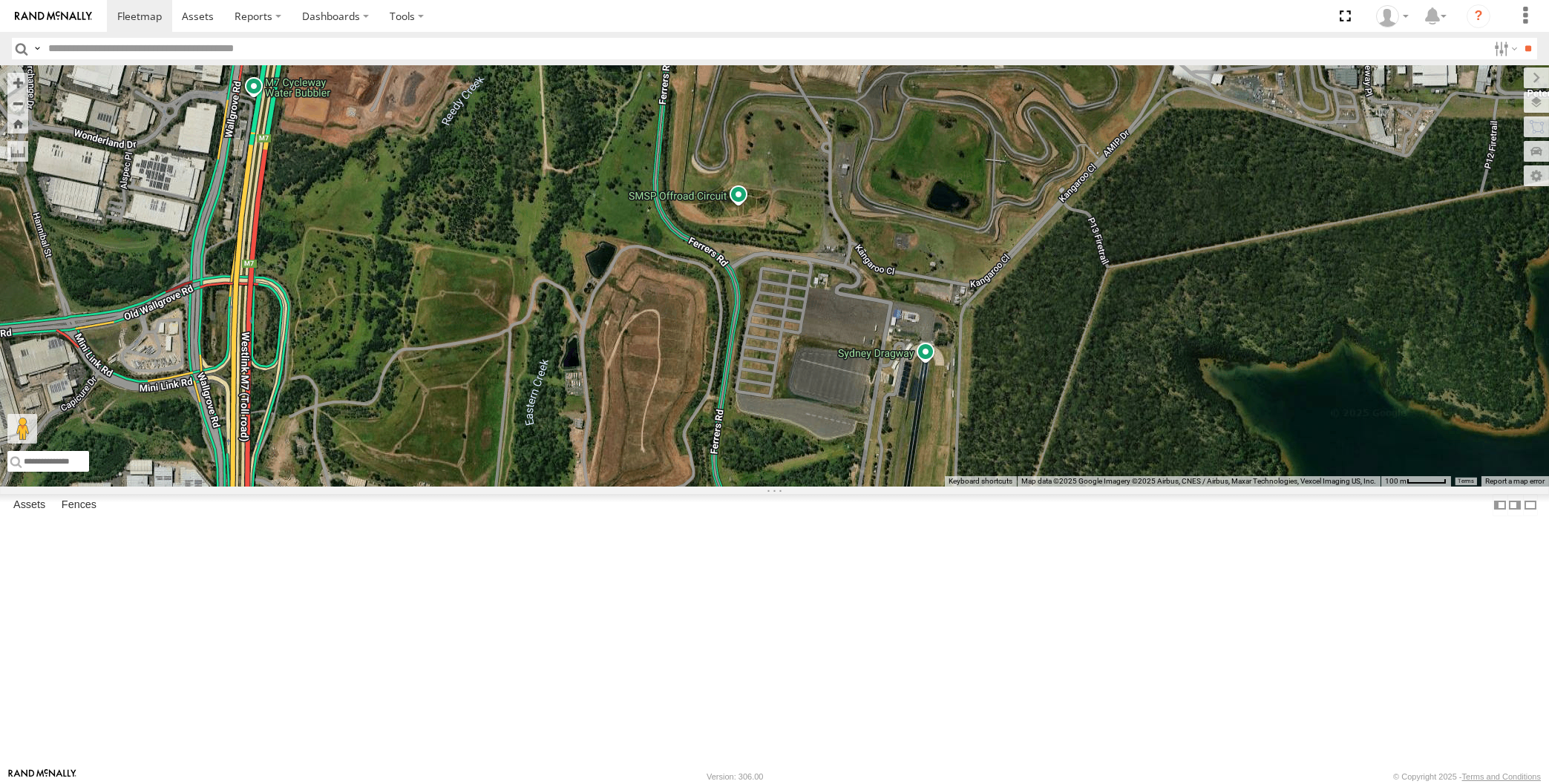
click at [713, 487] on div "XP30JQ-R03 XSNDHU-R04 XO97HS-R08" at bounding box center [774, 276] width 1549 height 422
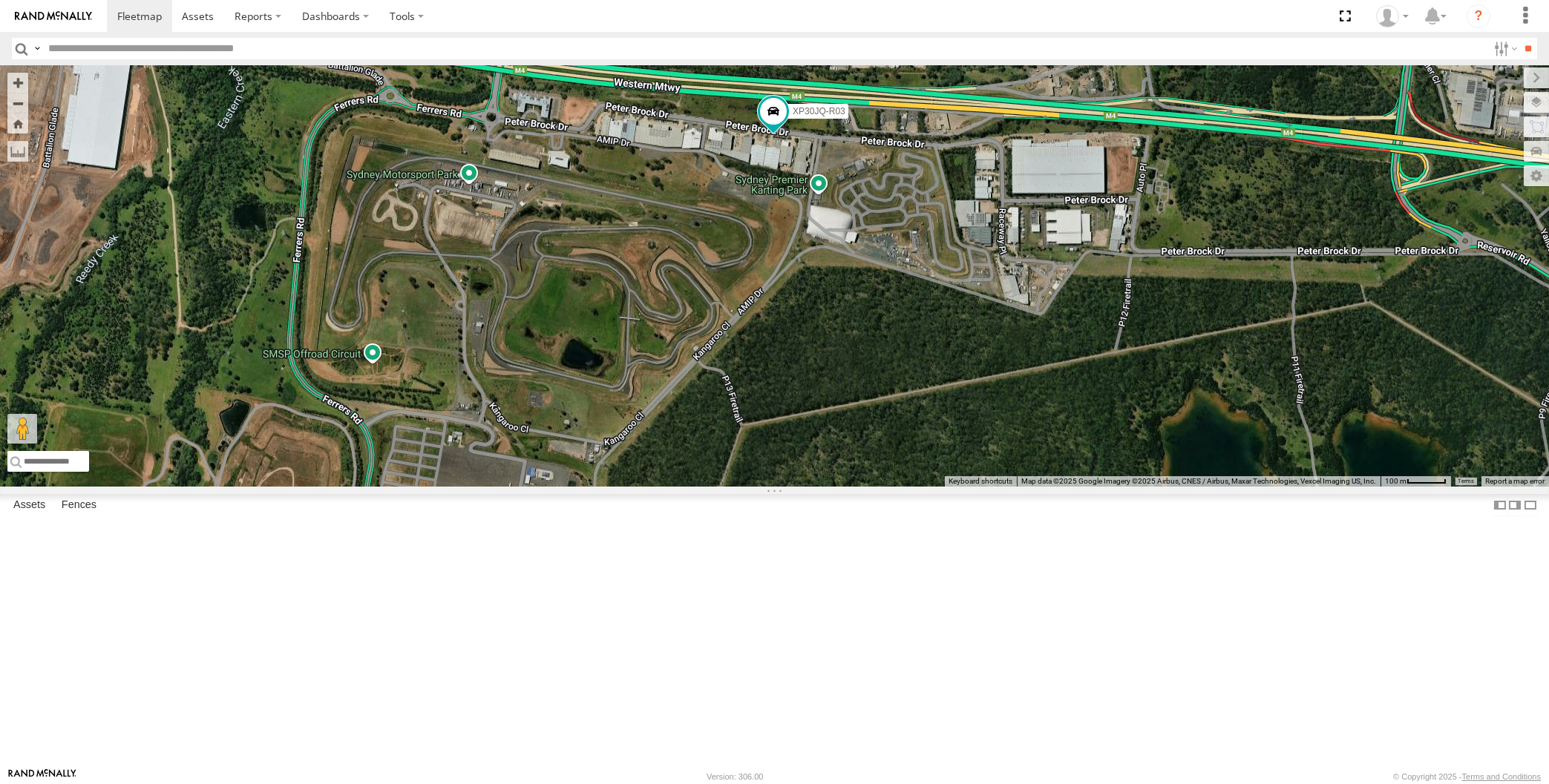
drag, startPoint x: 723, startPoint y: 526, endPoint x: 631, endPoint y: 637, distance: 144.2
click at [631, 487] on div "XP30JQ-R03 XSNDHU-R04 XO97HS-R08" at bounding box center [774, 276] width 1549 height 422
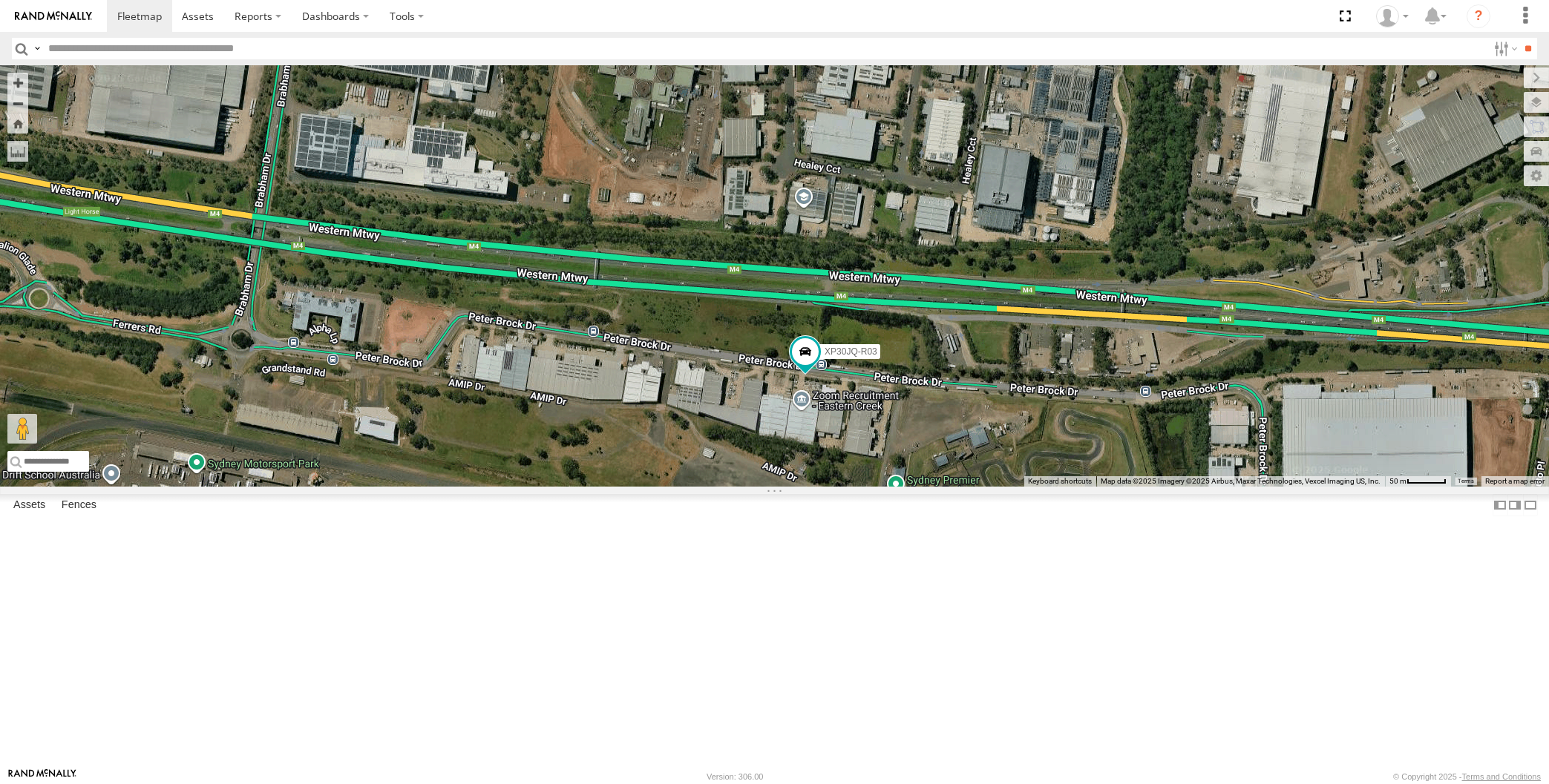
drag, startPoint x: 266, startPoint y: 426, endPoint x: 495, endPoint y: 506, distance: 242.6
click at [496, 487] on div "XP30JQ-R03 XSNDHU-R04 XO97HS-R08" at bounding box center [774, 276] width 1549 height 422
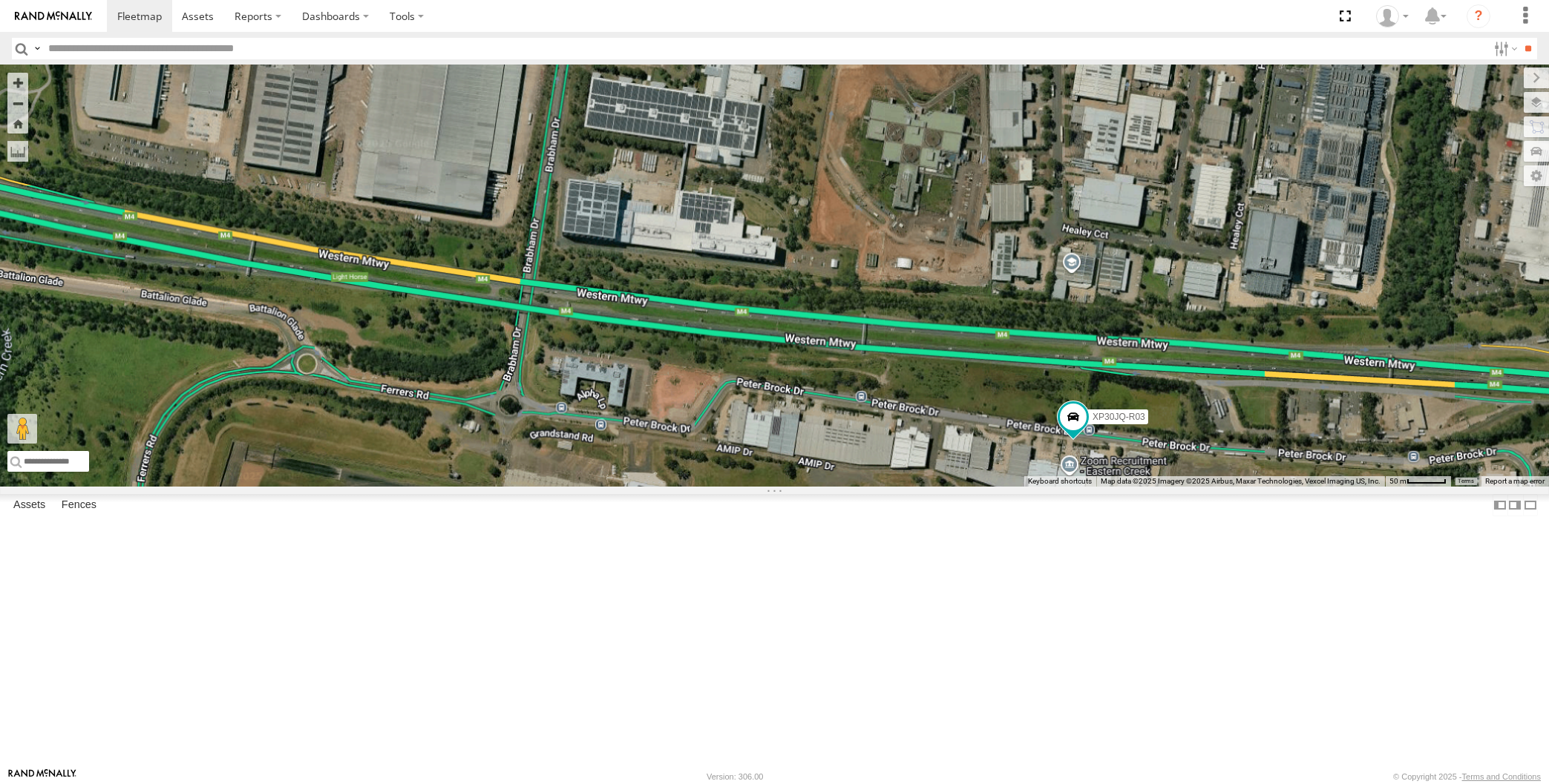
drag, startPoint x: 902, startPoint y: 607, endPoint x: 763, endPoint y: 567, distance: 144.6
click at [789, 487] on div "XP30JQ-R03 XSNDHU-R04 XO97HS-R08" at bounding box center [774, 276] width 1549 height 422
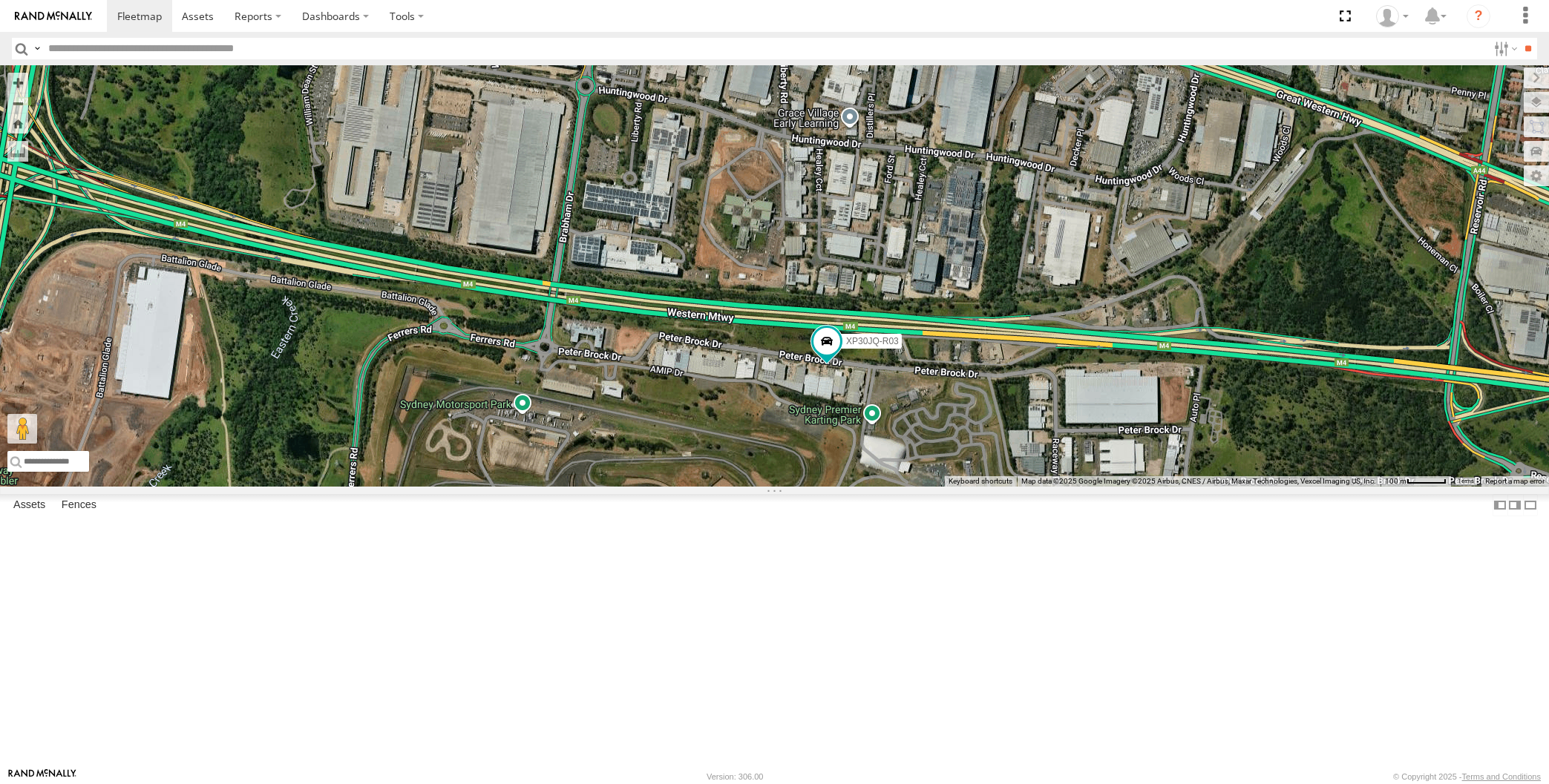
click at [968, 487] on div "XP30JQ-R03 XSNDHU-R04 XO97HS-R08" at bounding box center [774, 276] width 1549 height 422
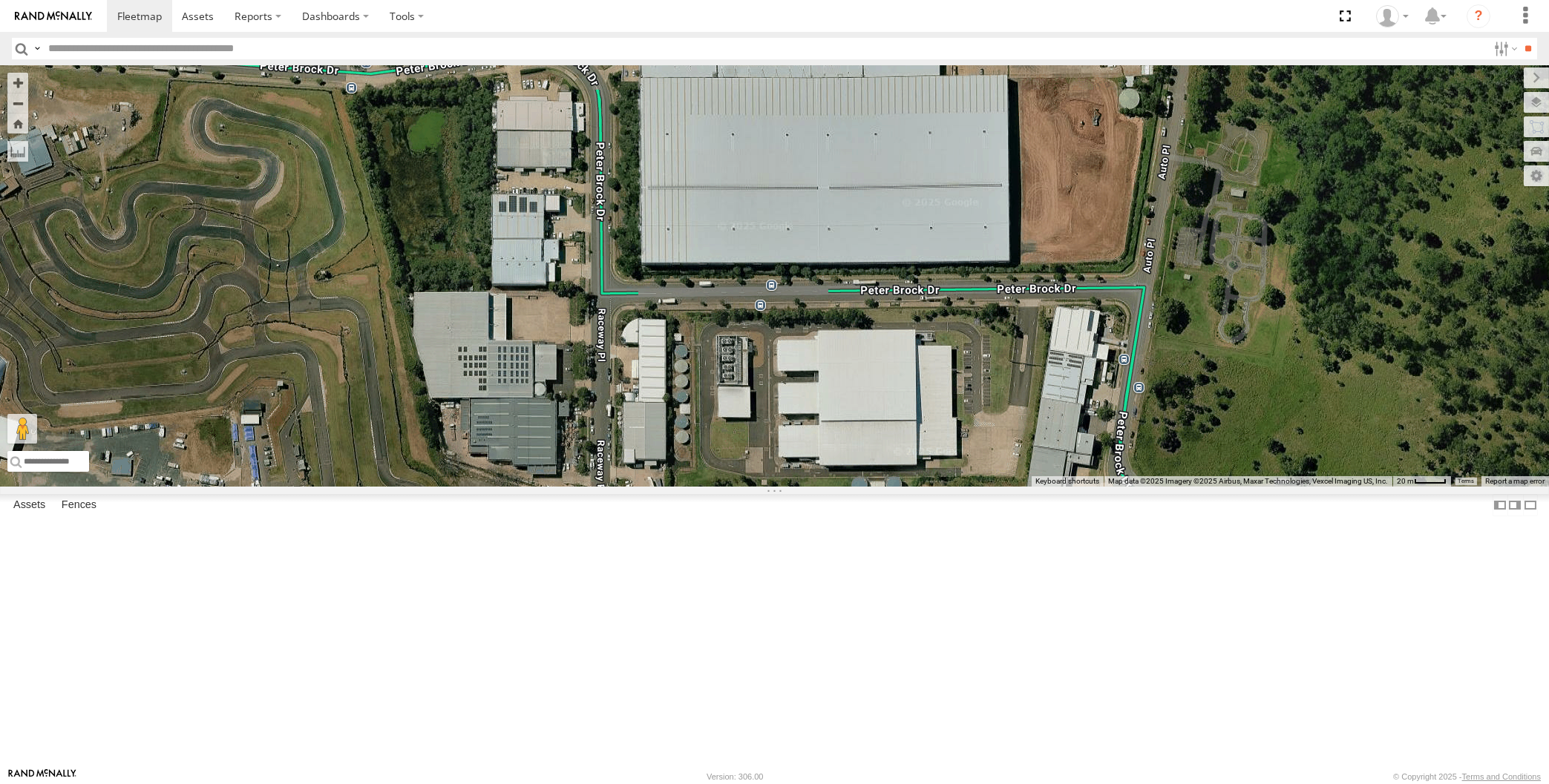
drag, startPoint x: 1200, startPoint y: 582, endPoint x: 1177, endPoint y: 537, distance: 50.5
click at [1179, 487] on div "XP30JQ-R03 XSNDHU-R04 XO97HS-R08" at bounding box center [774, 276] width 1549 height 422
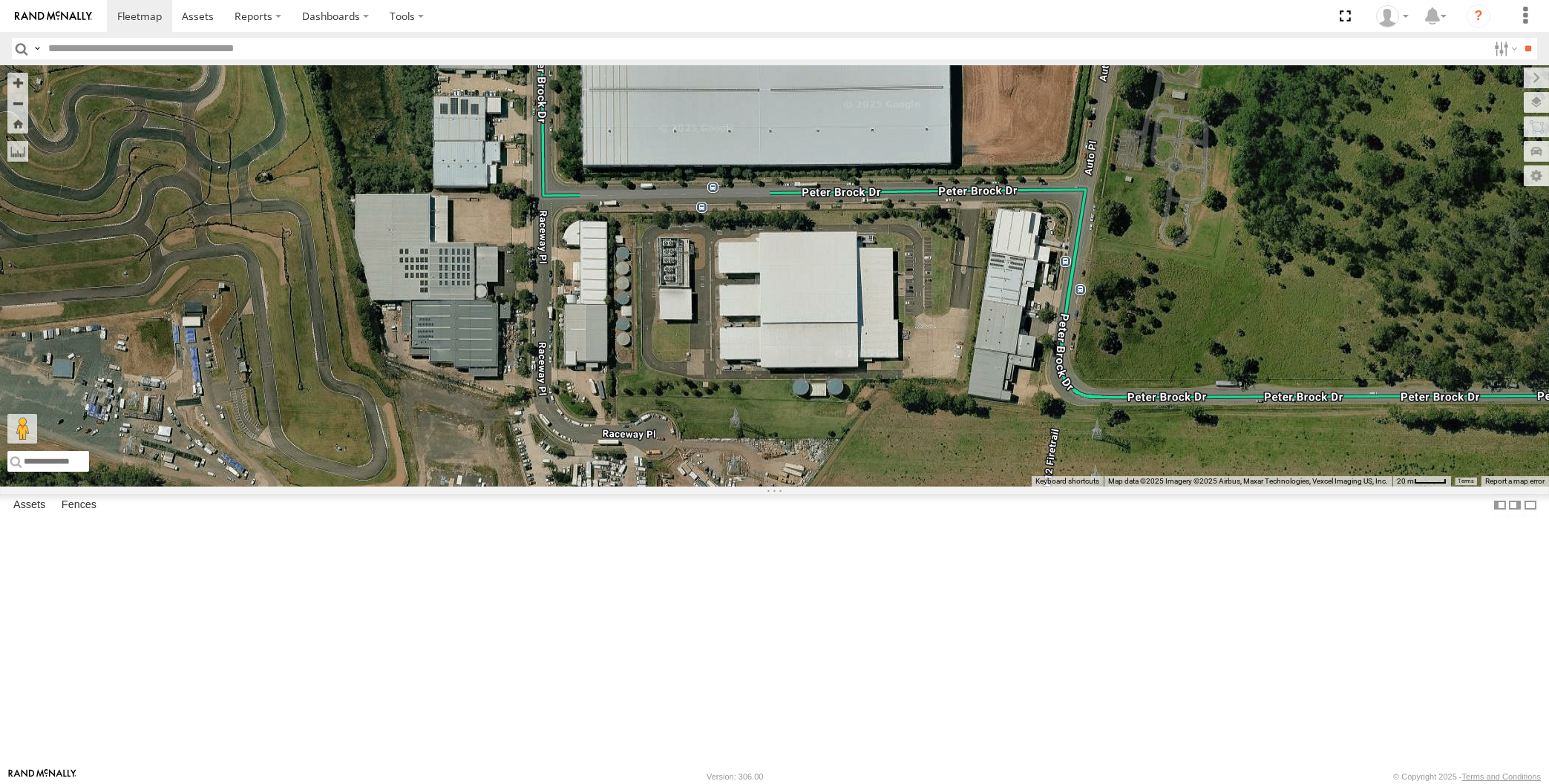
drag, startPoint x: 908, startPoint y: 646, endPoint x: 957, endPoint y: 611, distance: 60.2
click at [956, 487] on div "XP30JQ-R03 XSNDHU-R04 XO97HS-R08" at bounding box center [774, 276] width 1549 height 422
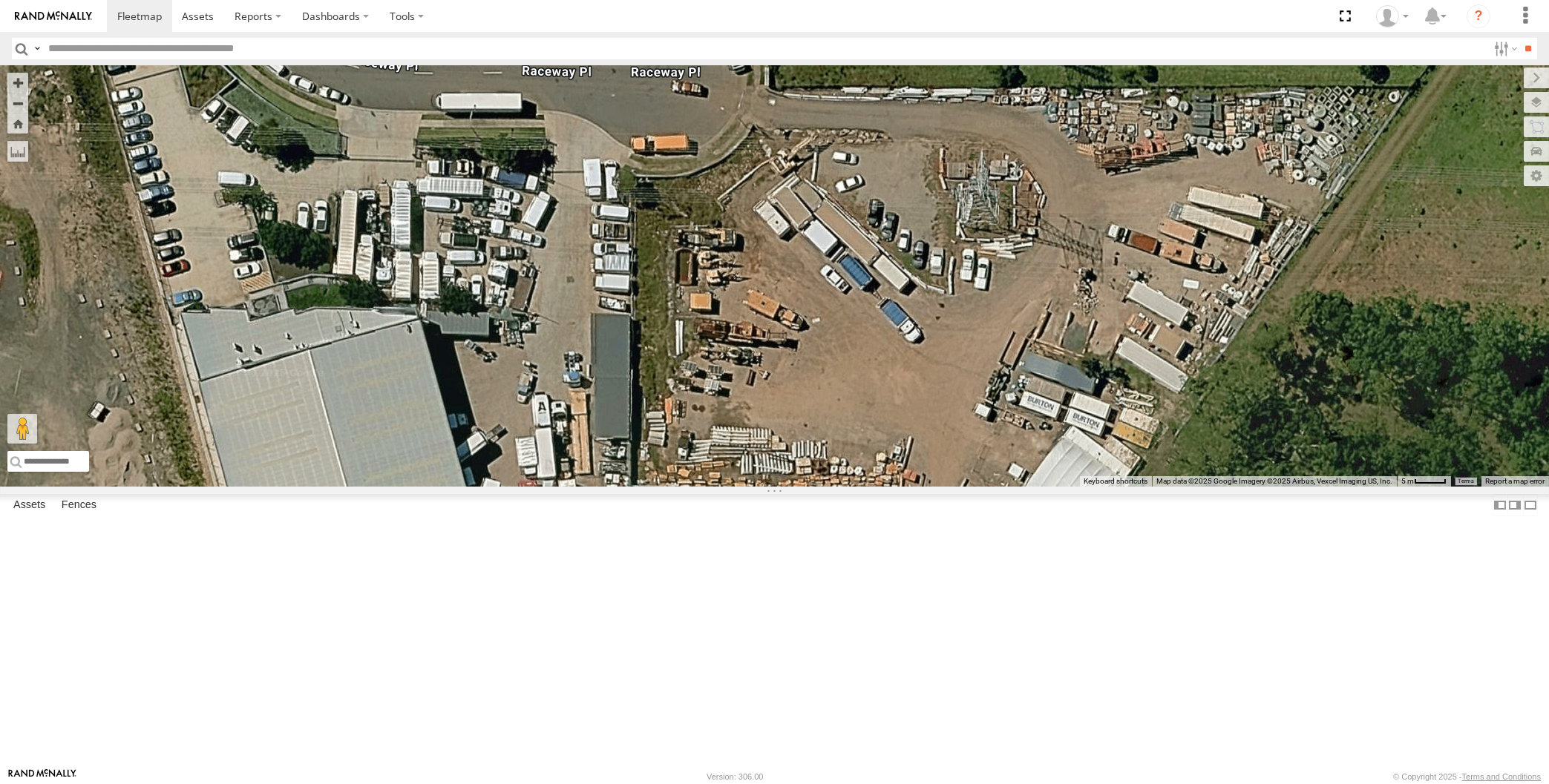
drag, startPoint x: 784, startPoint y: 549, endPoint x: 972, endPoint y: 463, distance: 206.7
click at [919, 486] on div "XP30JQ-R03 XSNDHU-R04 XO97HS-R08" at bounding box center [774, 276] width 1549 height 422
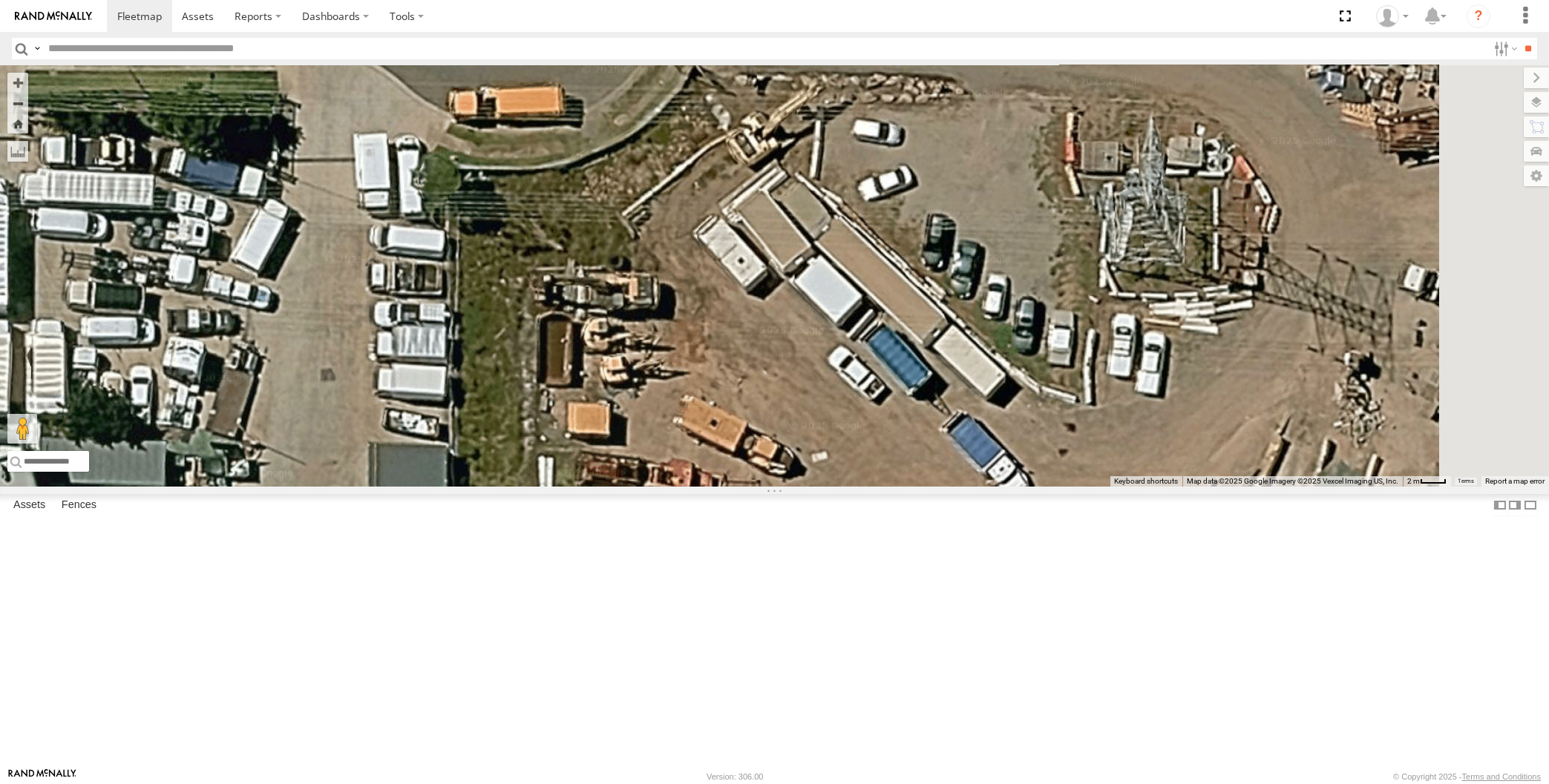
drag, startPoint x: 1008, startPoint y: 400, endPoint x: 846, endPoint y: 434, distance: 165.5
click at [846, 434] on div "XP30JQ-R03 XSNDHU-R04 XO97HS-R08" at bounding box center [774, 276] width 1549 height 422
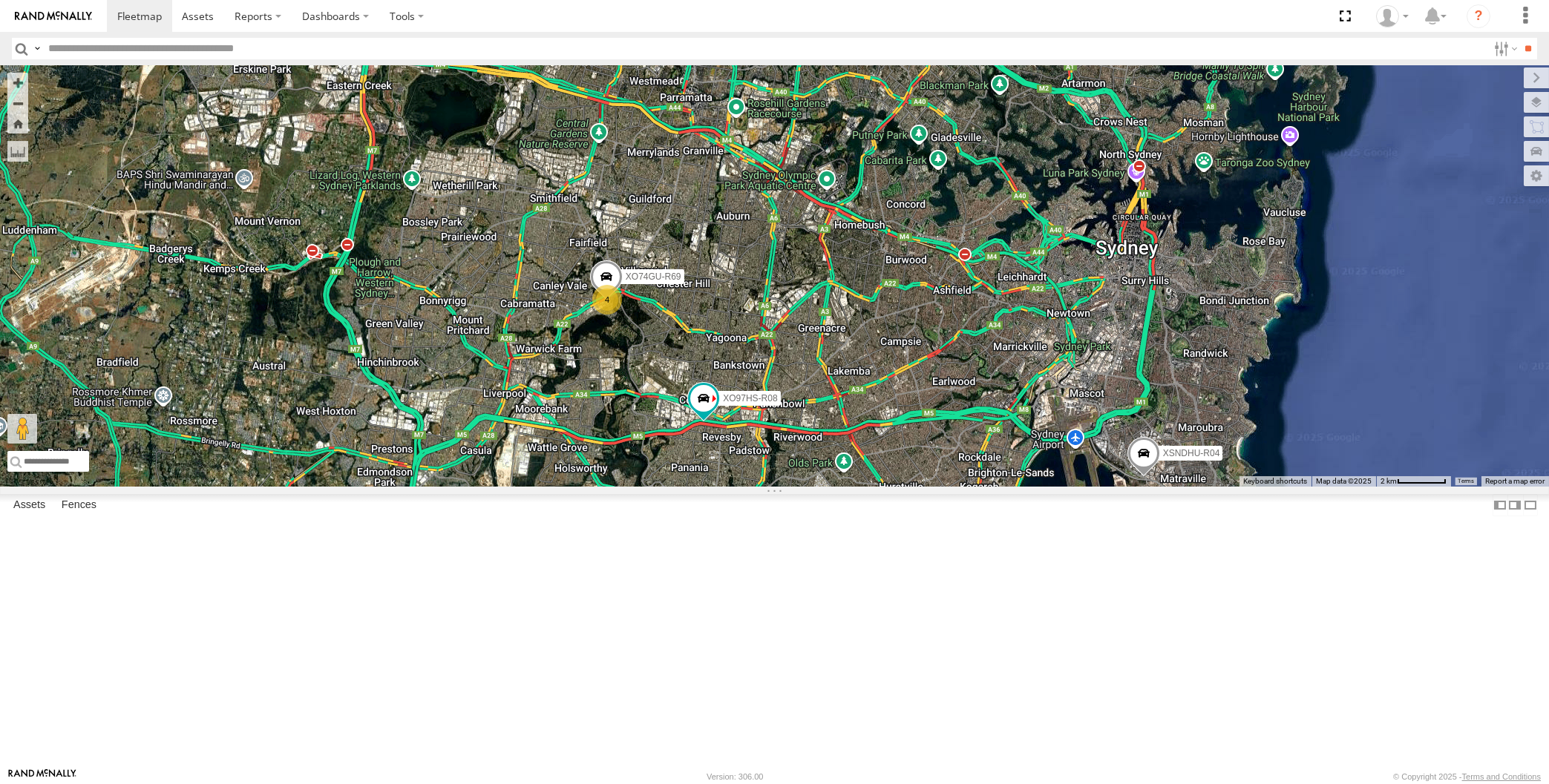
drag, startPoint x: 880, startPoint y: 560, endPoint x: 888, endPoint y: 553, distance: 10.6
click at [887, 487] on div "XP30JQ-R03 XSNDHU-R04 4 XO97HS-R08 XO74GU-R69" at bounding box center [774, 276] width 1549 height 422
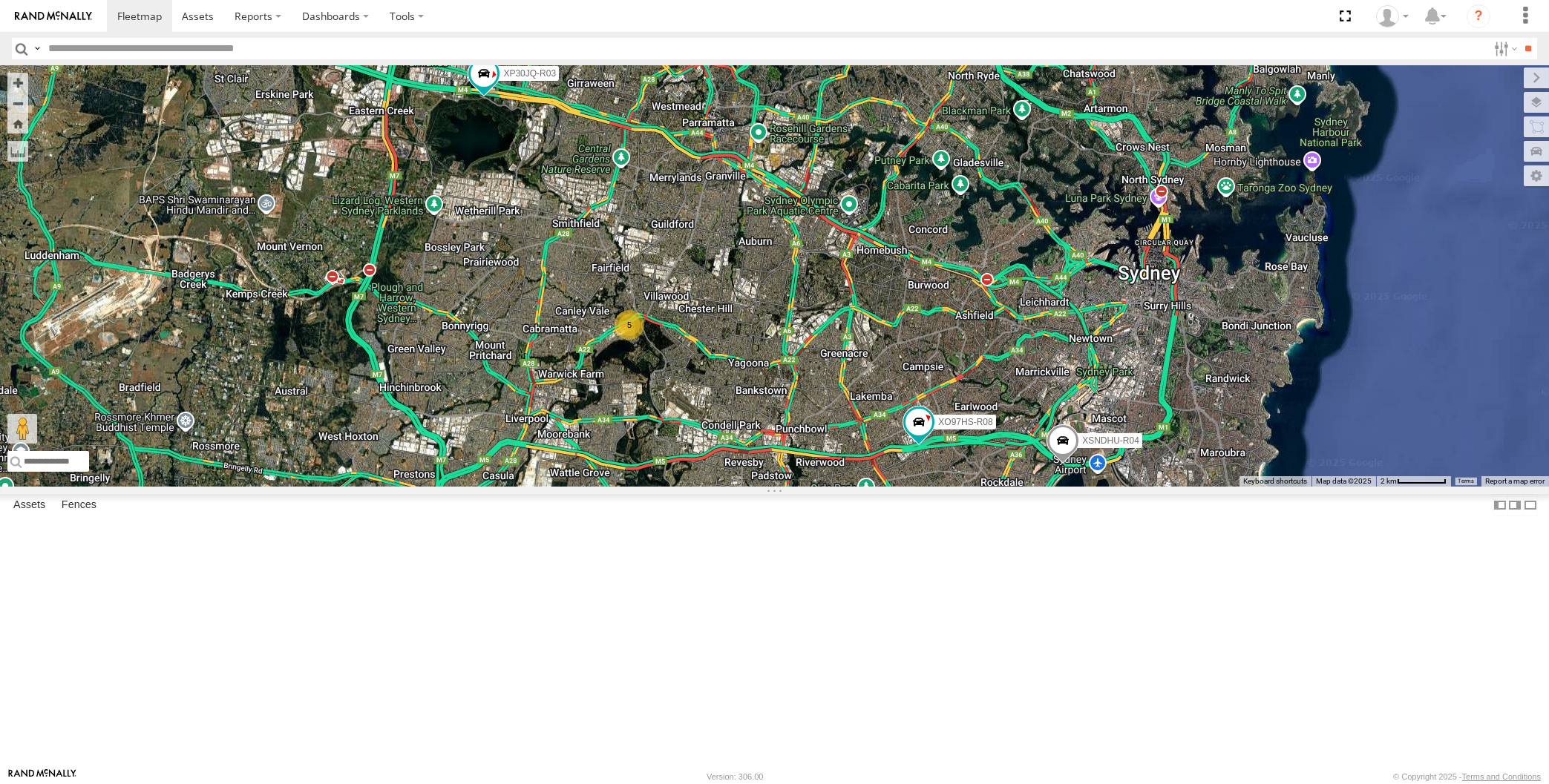
drag, startPoint x: 1049, startPoint y: 653, endPoint x: 1037, endPoint y: 649, distance: 12.6
click at [1045, 487] on div "XP30JQ-R03 XSNDHU-R04 5 XO97HS-R08" at bounding box center [774, 276] width 1549 height 422
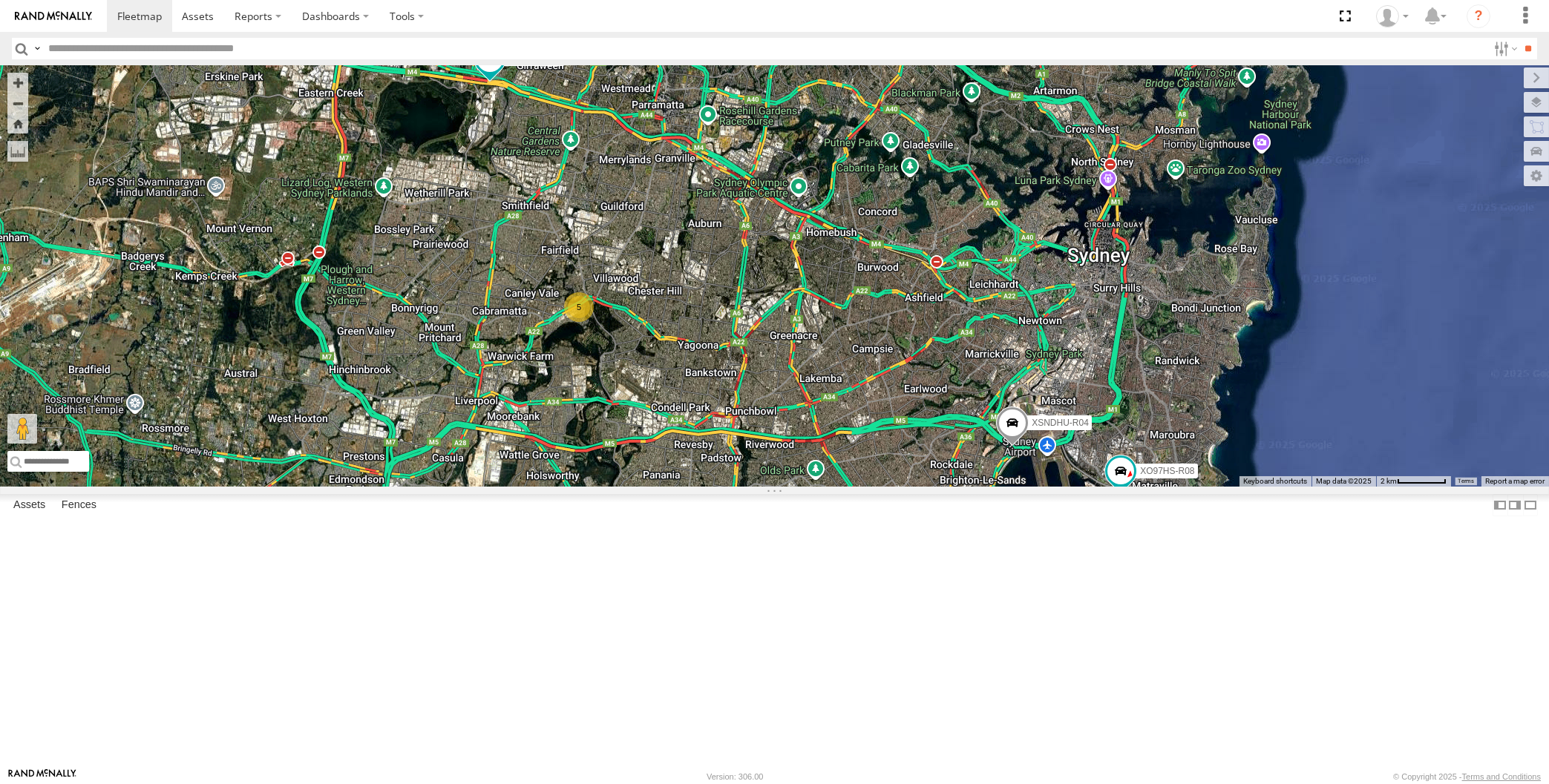
drag, startPoint x: 837, startPoint y: 646, endPoint x: 821, endPoint y: 631, distance: 21.9
click at [822, 487] on div "XP30JQ-R03 XSNDHU-R04 5 XO97HS-R08" at bounding box center [774, 276] width 1549 height 422
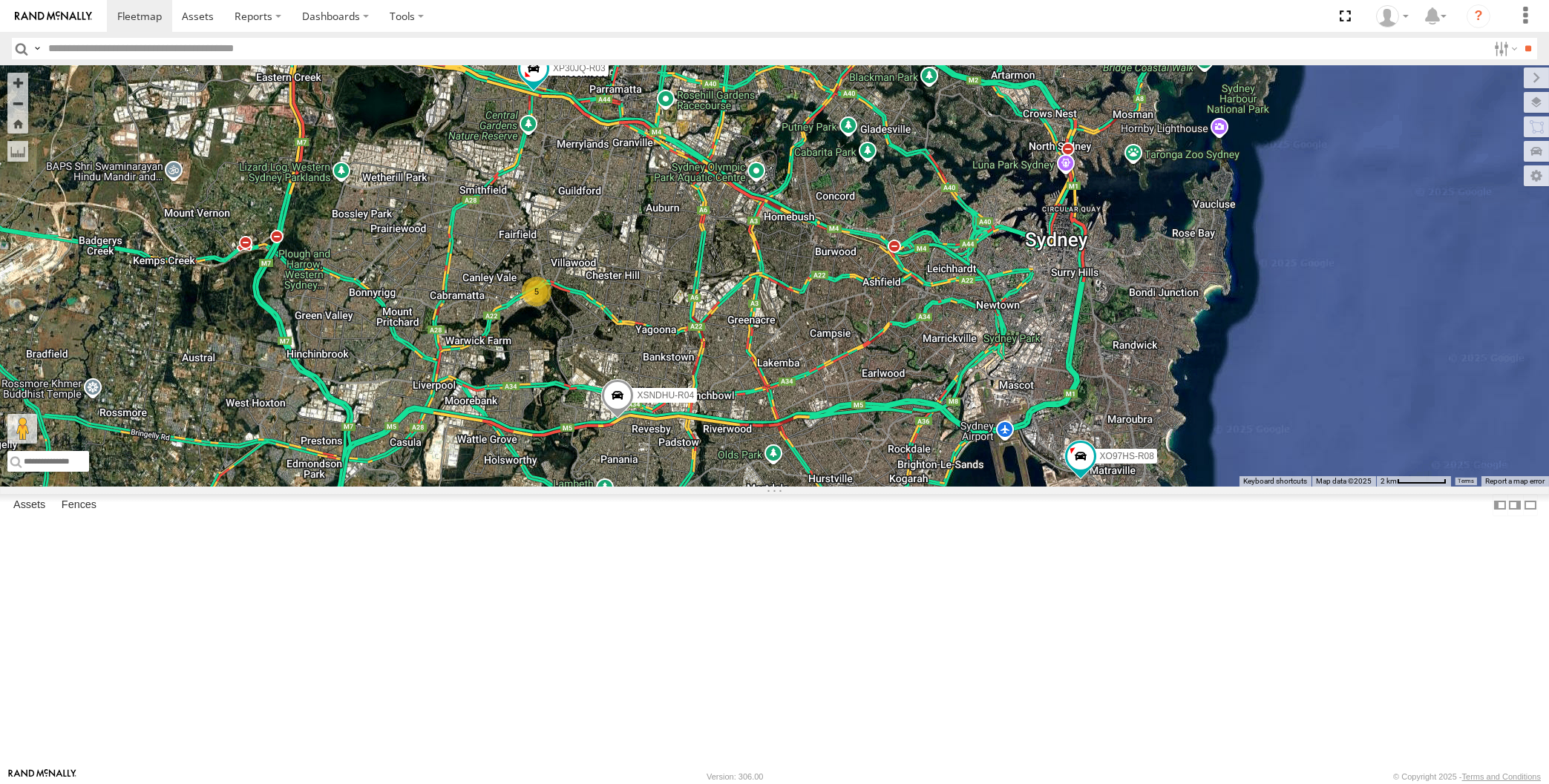
click at [810, 487] on div "XP30JQ-R03 XSNDHU-R04 XO97HS-R08 5" at bounding box center [774, 276] width 1549 height 422
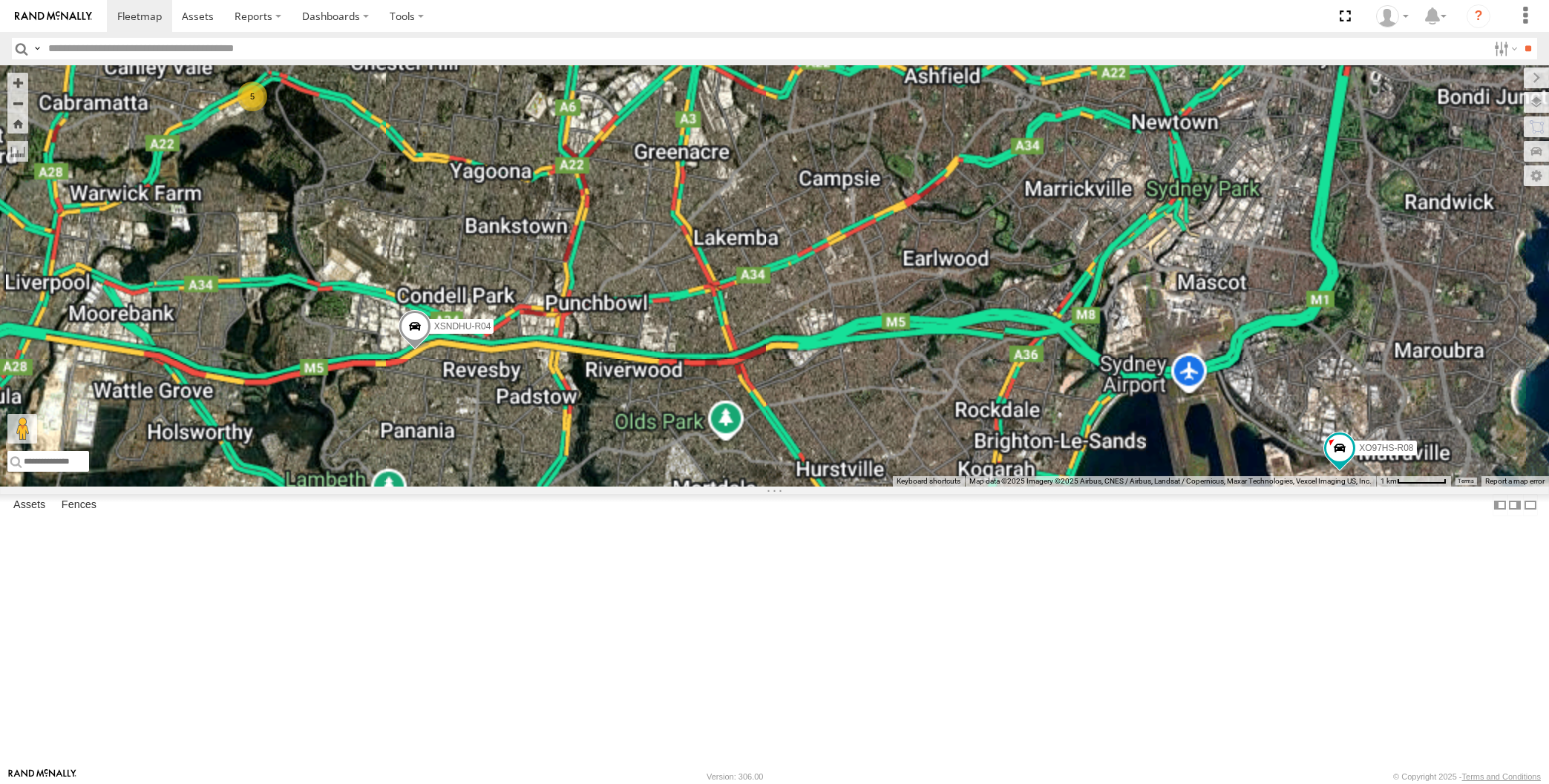
drag, startPoint x: 938, startPoint y: 671, endPoint x: 931, endPoint y: 667, distance: 8.1
click at [937, 487] on div "XP30JQ-R03 XSNDHU-R04 XO97HS-R08 5" at bounding box center [774, 276] width 1549 height 422
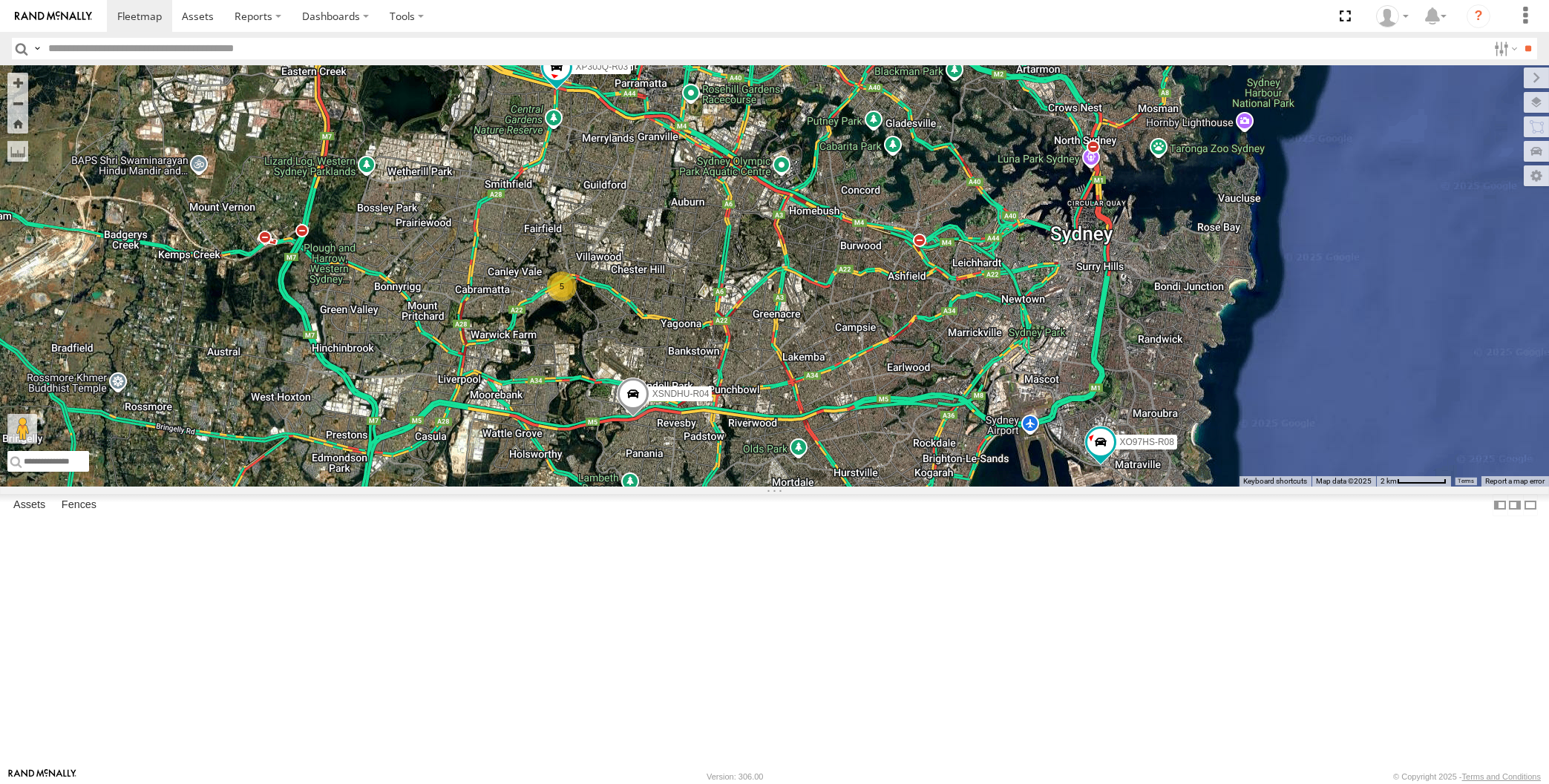
click at [673, 487] on div "XP30JQ-R03 XSNDHU-R04 XO97HS-R08 5" at bounding box center [774, 276] width 1549 height 422
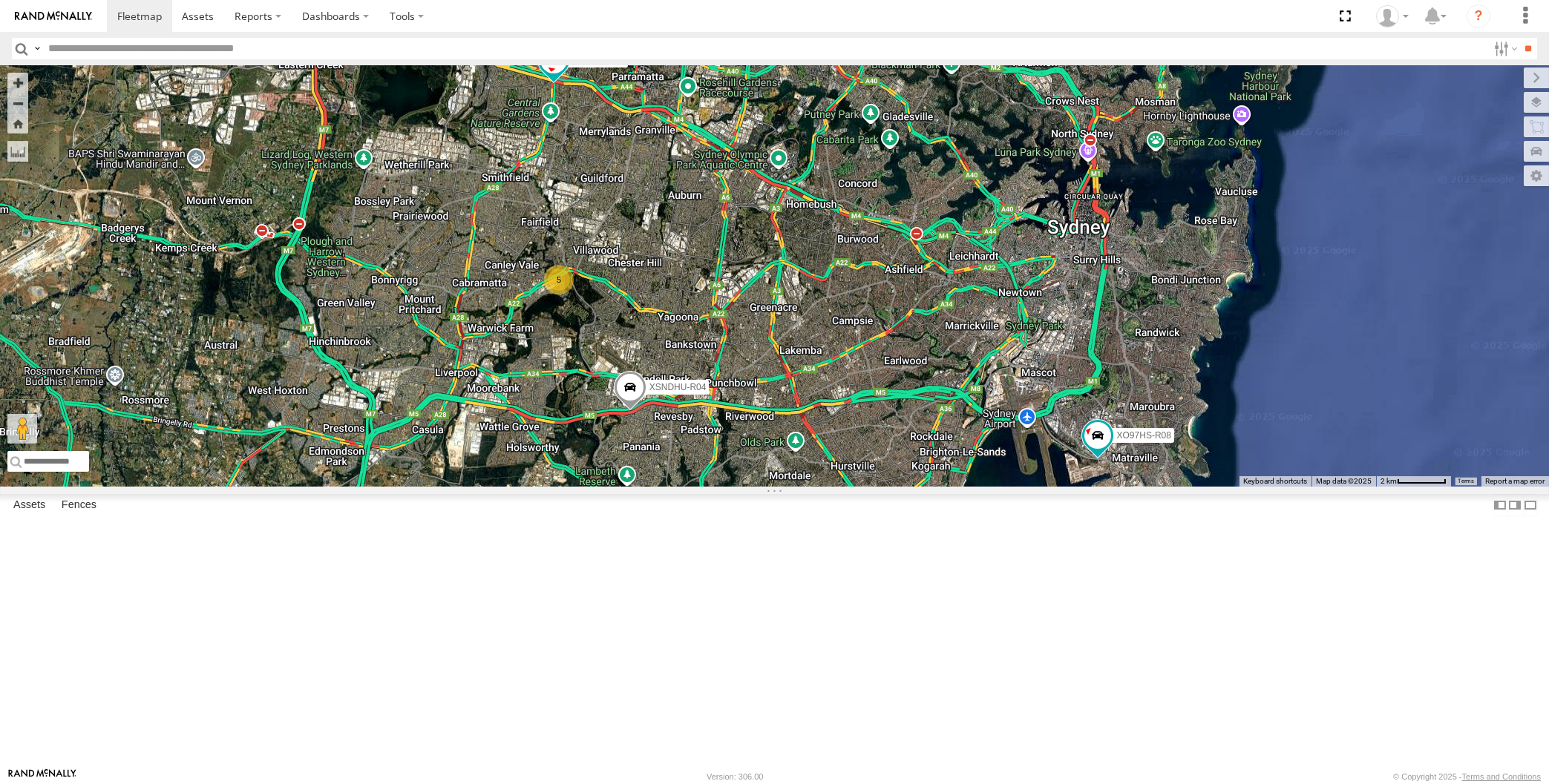
click at [677, 487] on div "XP30JQ-R03 XSNDHU-R04 XO97HS-R08 5" at bounding box center [774, 276] width 1549 height 422
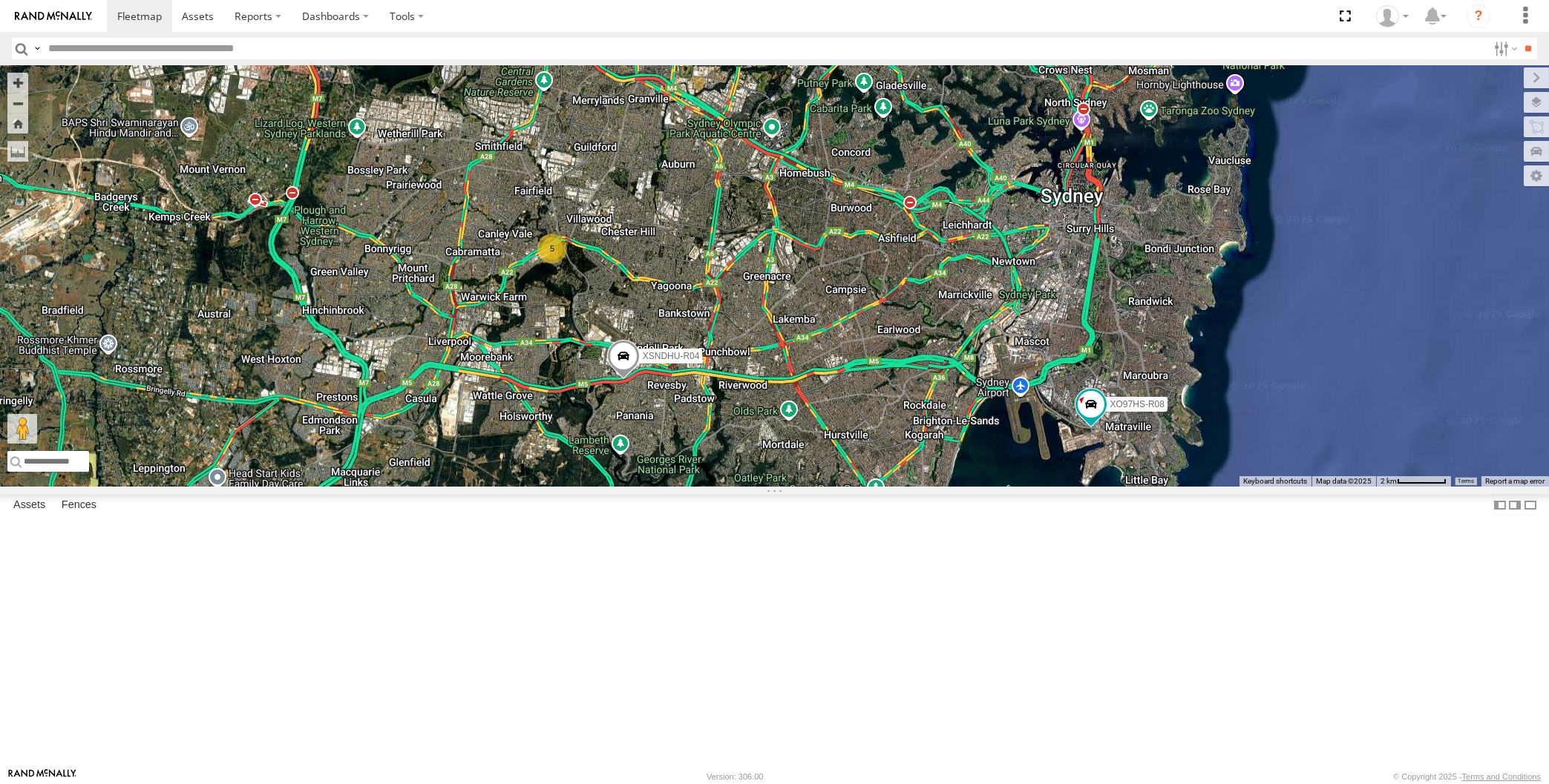
drag, startPoint x: 908, startPoint y: 559, endPoint x: 920, endPoint y: 526, distance: 35.1
click at [918, 487] on div "XP30JQ-R03 XSNDHU-R04 XO97HS-R08 5" at bounding box center [774, 276] width 1549 height 422
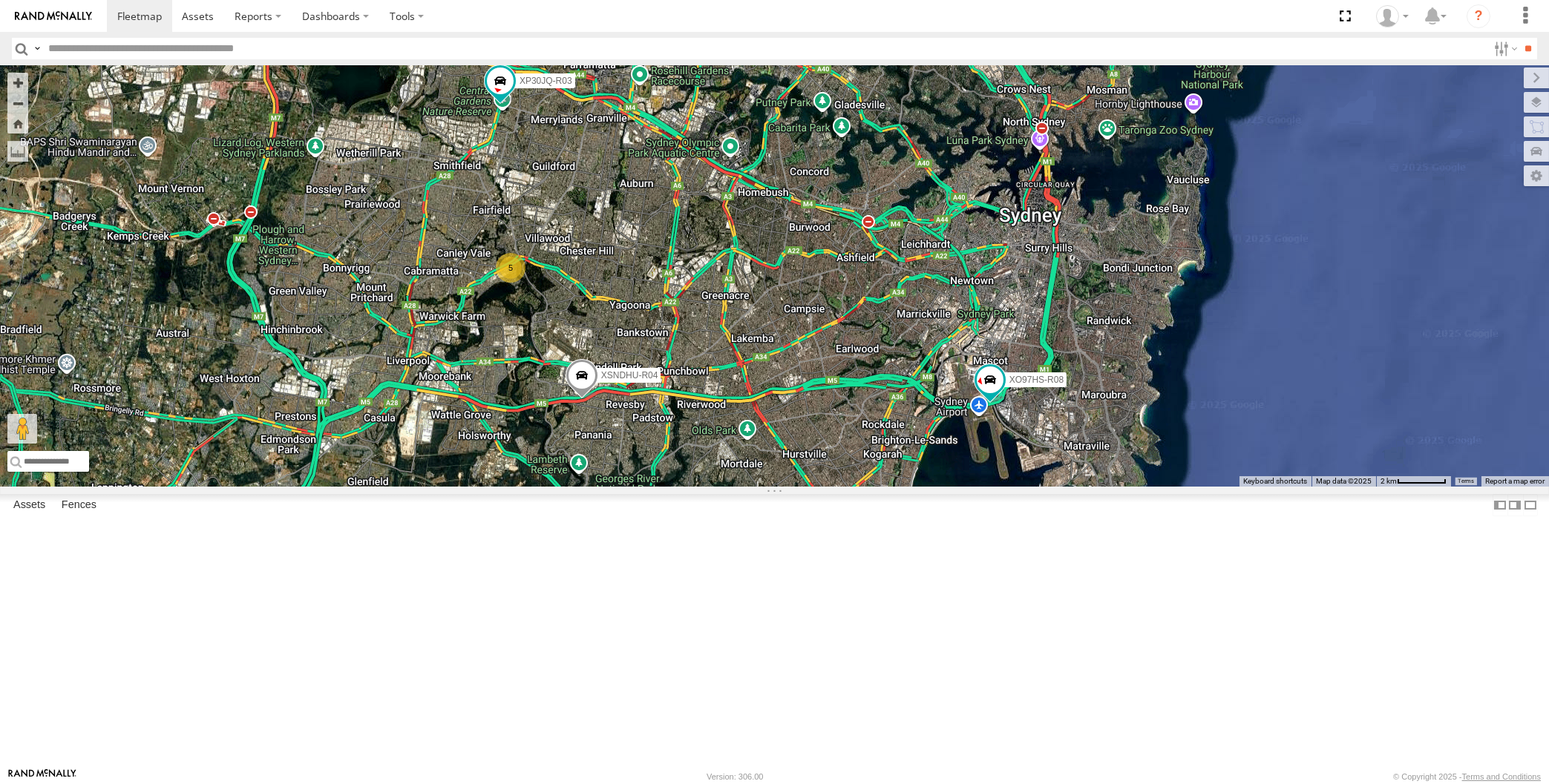
click at [249, 487] on div "XP30JQ-R03 XSNDHU-R04 5 XO97HS-R08" at bounding box center [774, 276] width 1549 height 422
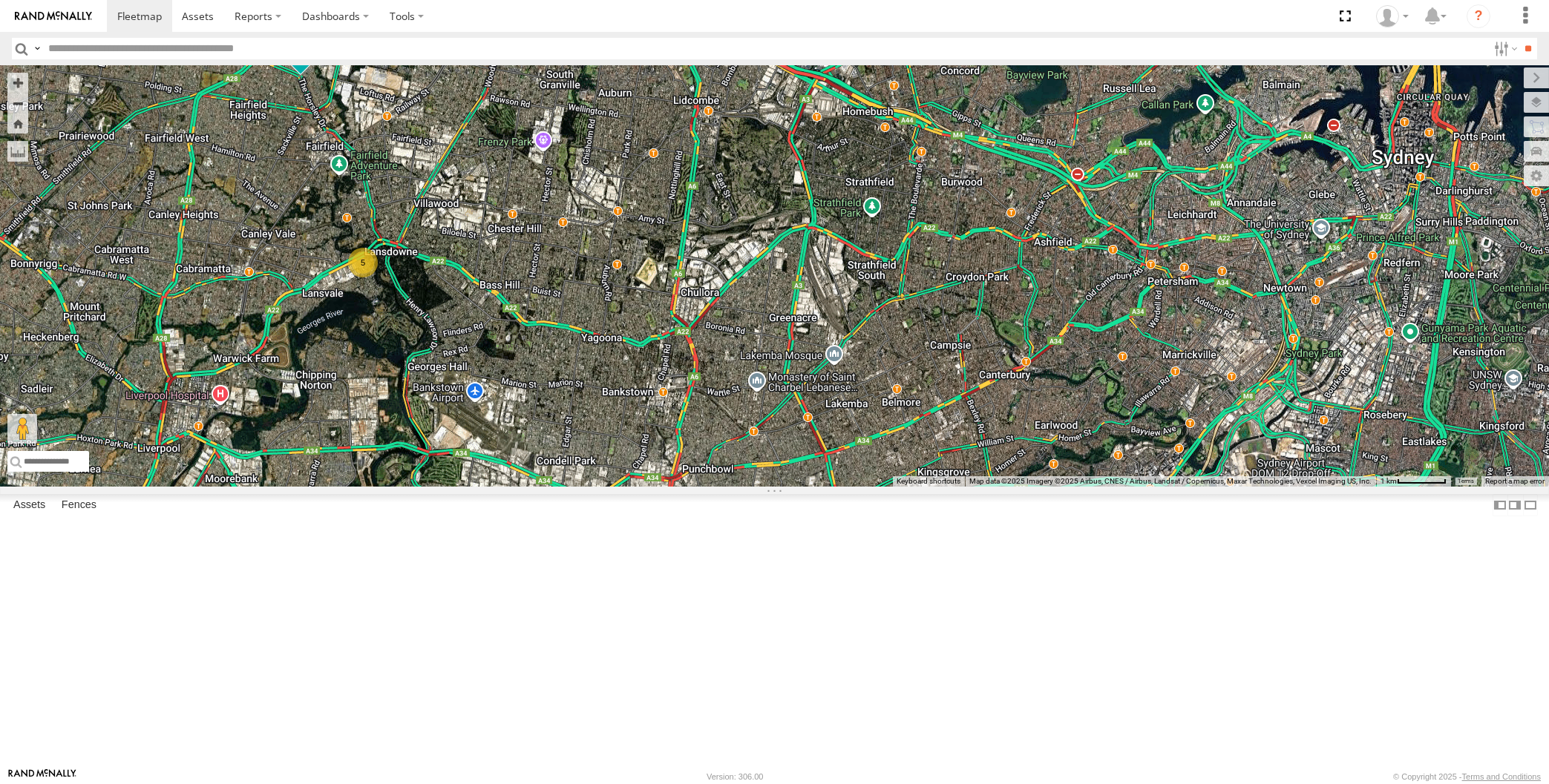
click at [1063, 487] on div "XP30JQ-R03 XSNDHU-R04 5 XO97HS-R08" at bounding box center [774, 276] width 1549 height 422
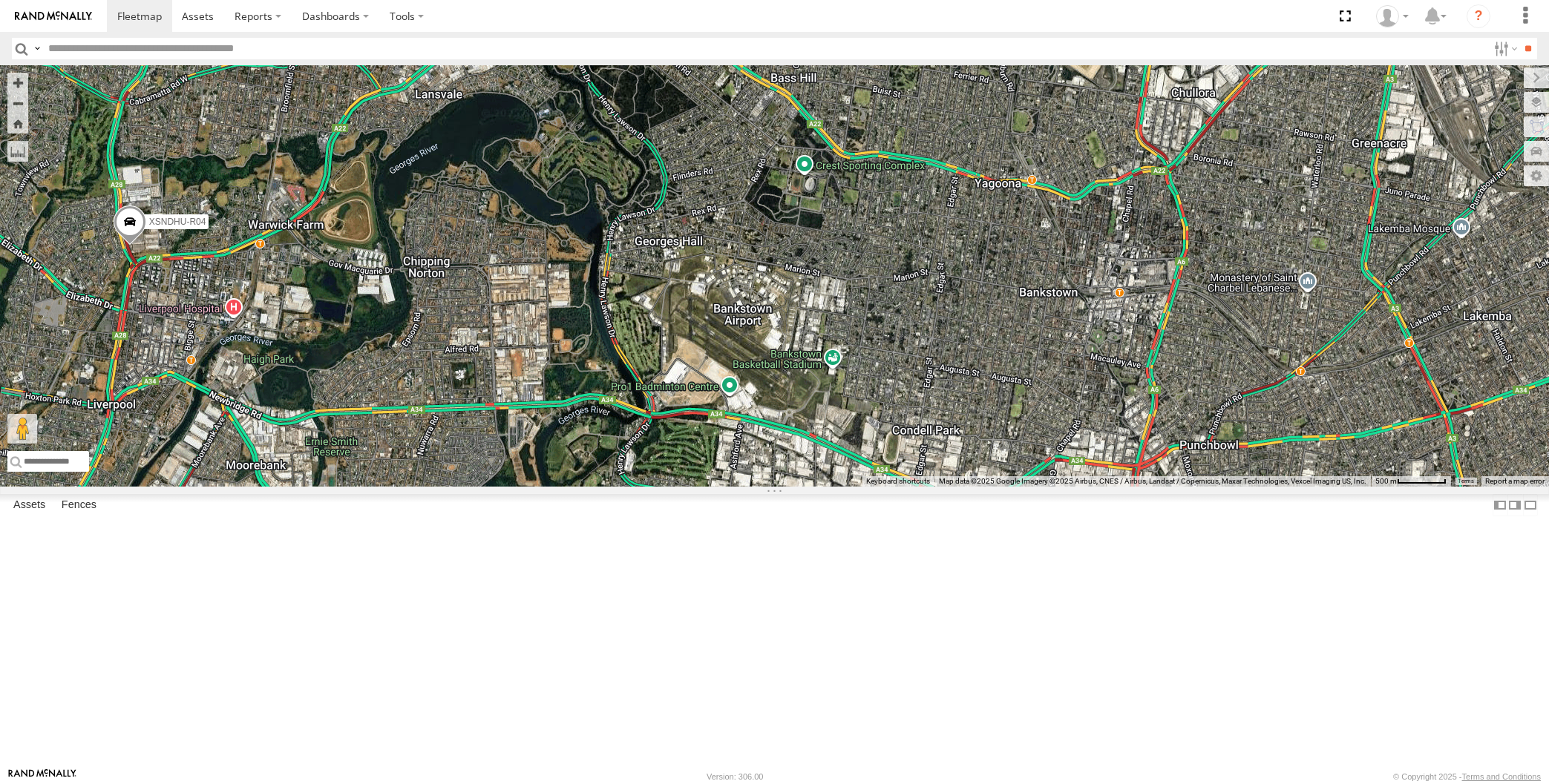
drag, startPoint x: 468, startPoint y: 504, endPoint x: 500, endPoint y: 537, distance: 46.0
click at [469, 487] on div "XP30JQ-R03 XSNDHU-R04 5 XO97HS-R08" at bounding box center [774, 276] width 1549 height 422
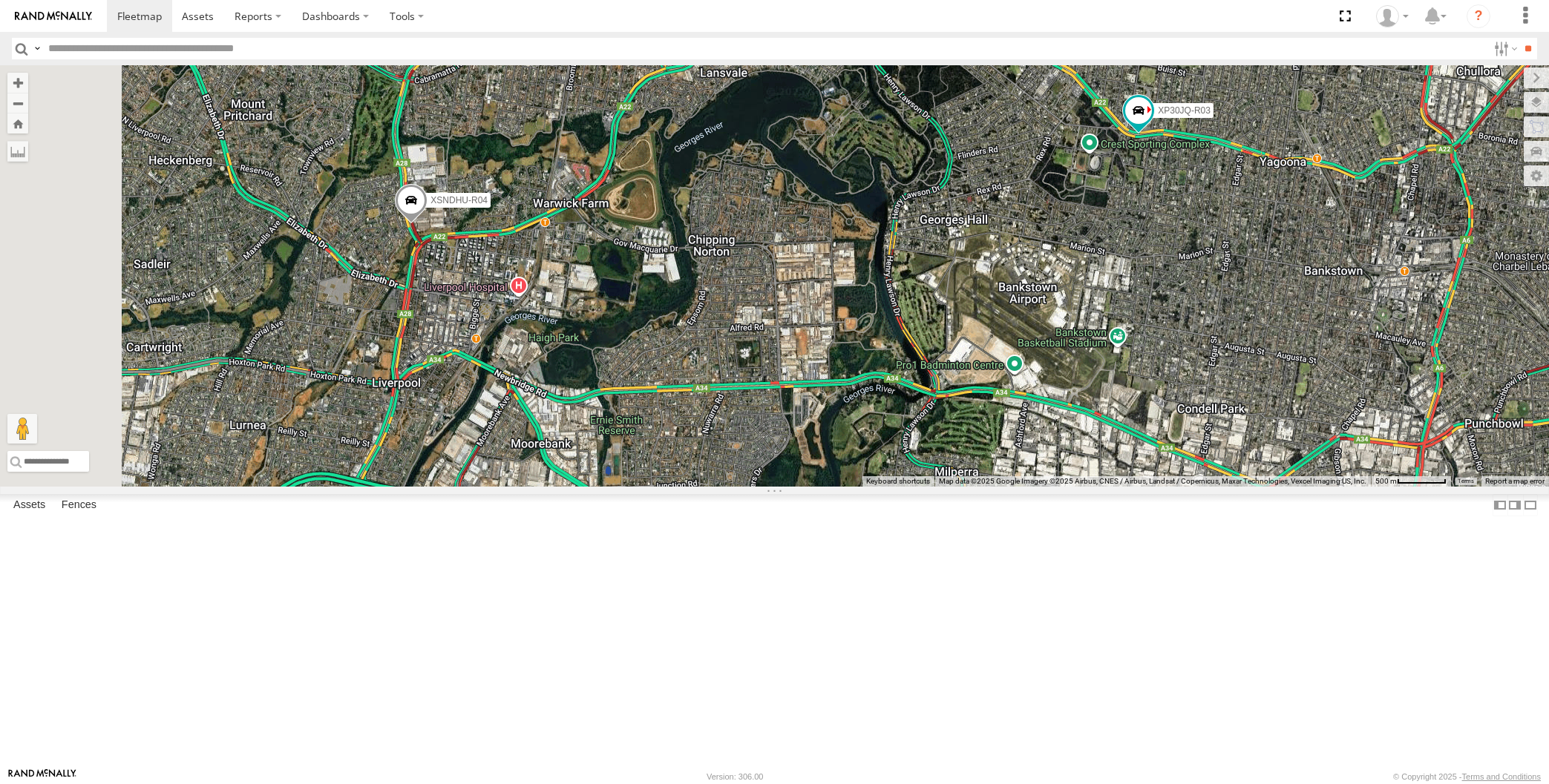
click at [324, 487] on div "XP30JQ-R03 XSNDHU-R04 5 XO97HS-R08" at bounding box center [774, 276] width 1549 height 422
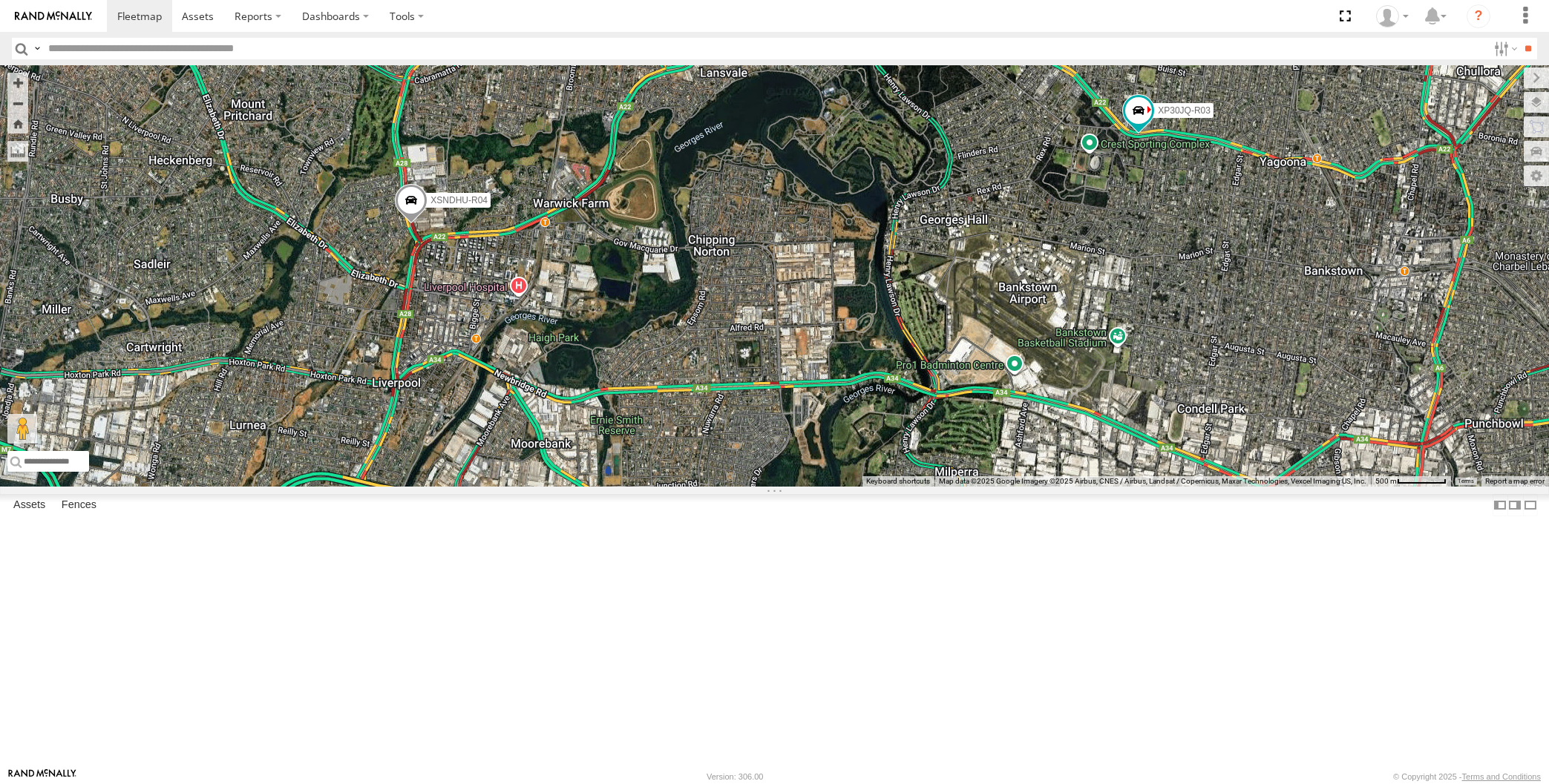
click at [638, 487] on div "XP30JQ-R03 XSNDHU-R04 5 XO97HS-R08" at bounding box center [774, 276] width 1549 height 422
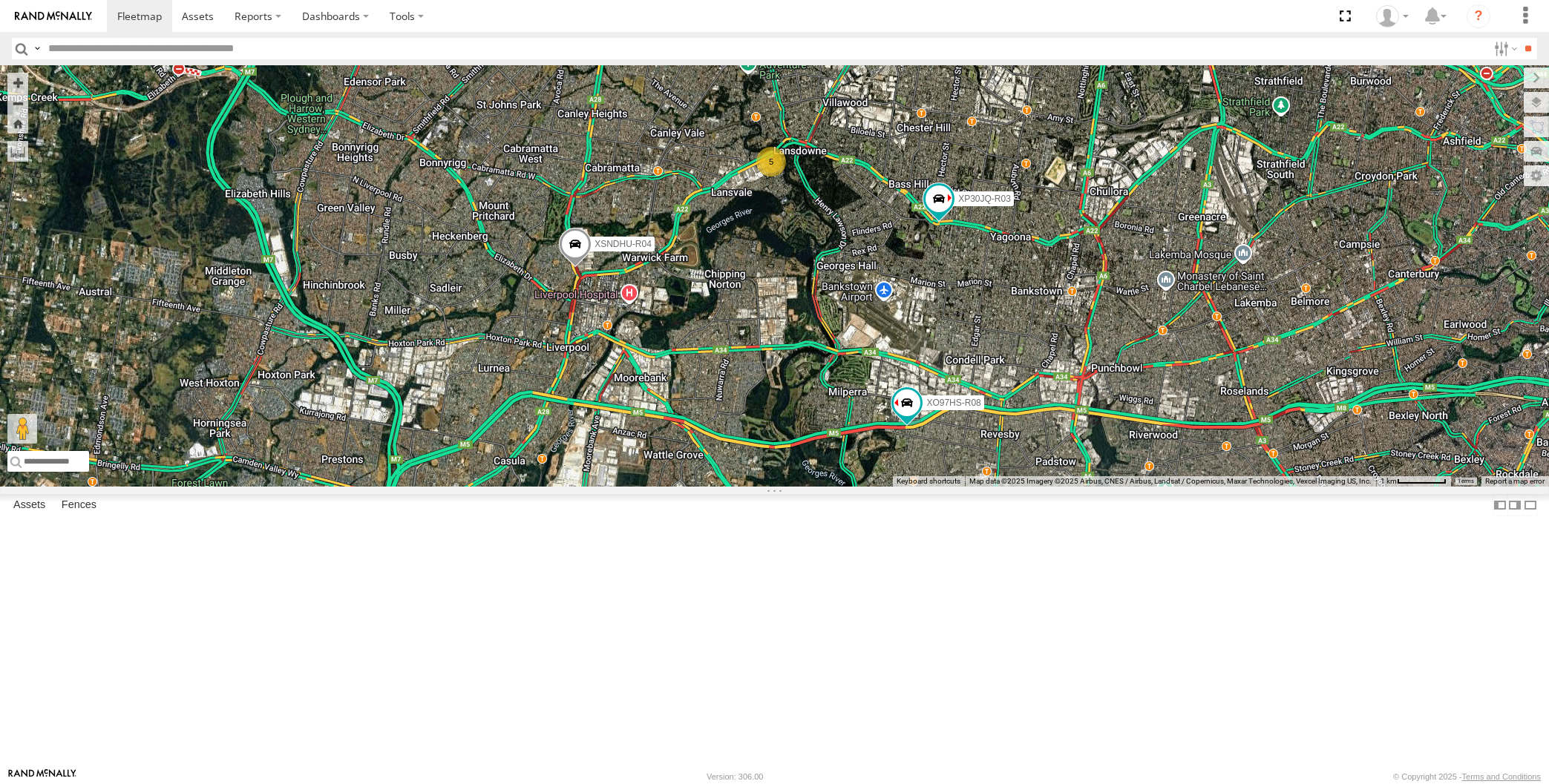
drag, startPoint x: 1143, startPoint y: 618, endPoint x: 1082, endPoint y: 619, distance: 61.0
click at [1082, 487] on div "XP30JQ-R03 XSNDHU-R04 XO97HS-R08 5" at bounding box center [774, 276] width 1549 height 422
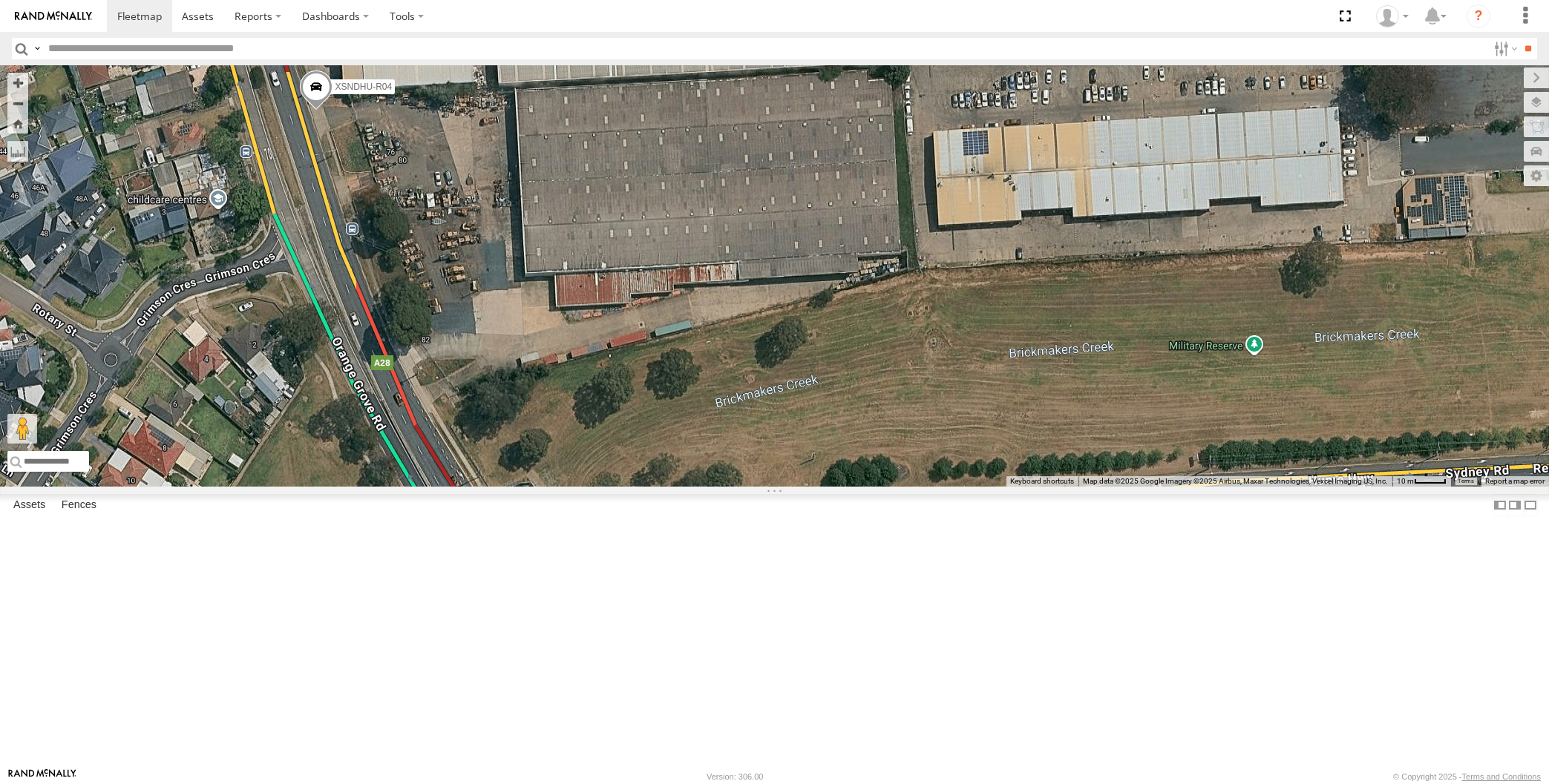
click at [315, 110] on span at bounding box center [315, 90] width 33 height 40
click at [322, 94] on label at bounding box center [321, 88] width 29 height 10
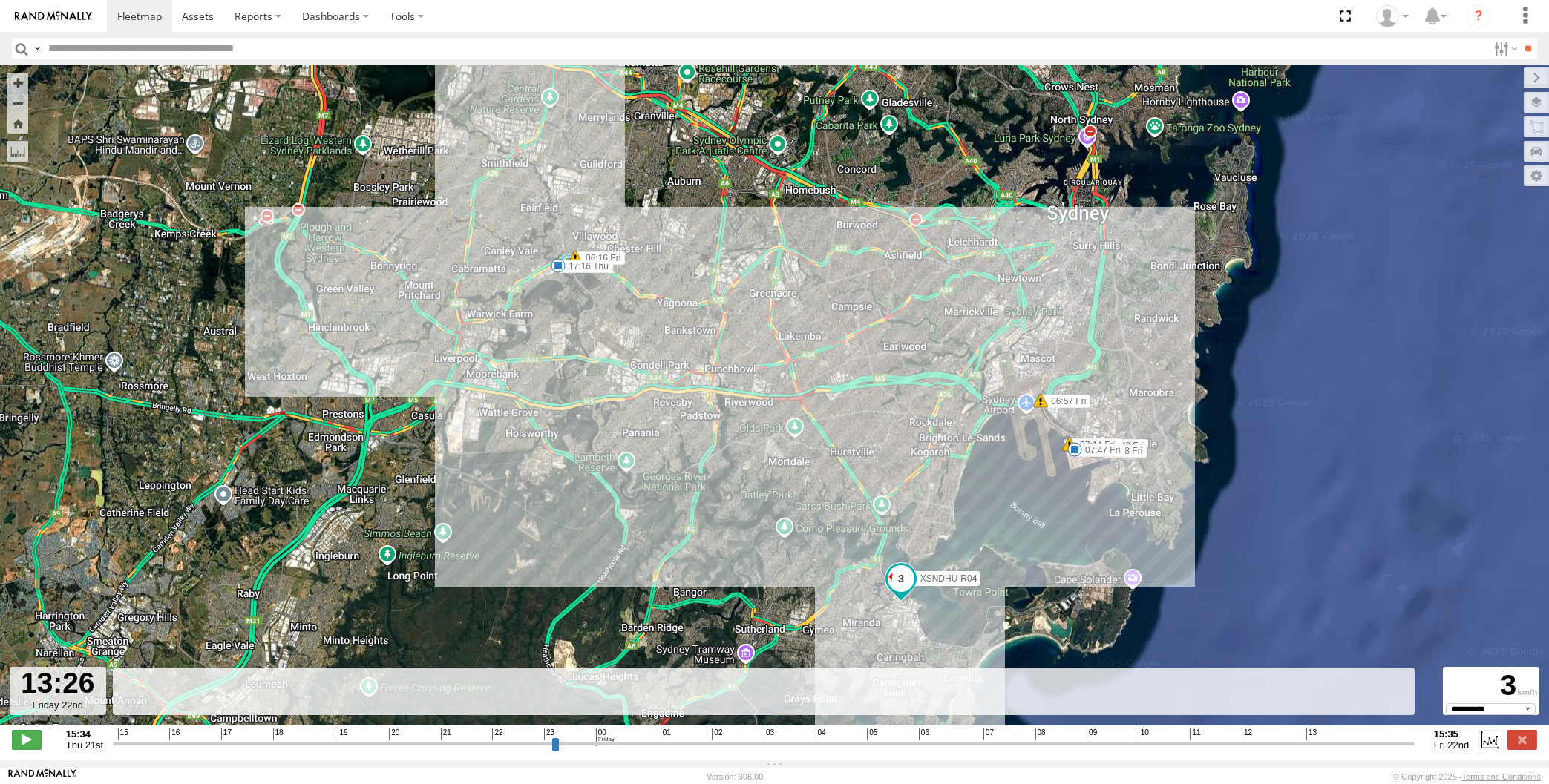
click at [1294, 751] on input "range" at bounding box center [763, 744] width 1302 height 14
click at [1328, 740] on input "range" at bounding box center [763, 744] width 1302 height 14
drag, startPoint x: 1343, startPoint y: 738, endPoint x: 1352, endPoint y: 738, distance: 9.0
click at [1344, 738] on input "range" at bounding box center [763, 744] width 1302 height 14
click at [1352, 738] on input "range" at bounding box center [763, 744] width 1302 height 14
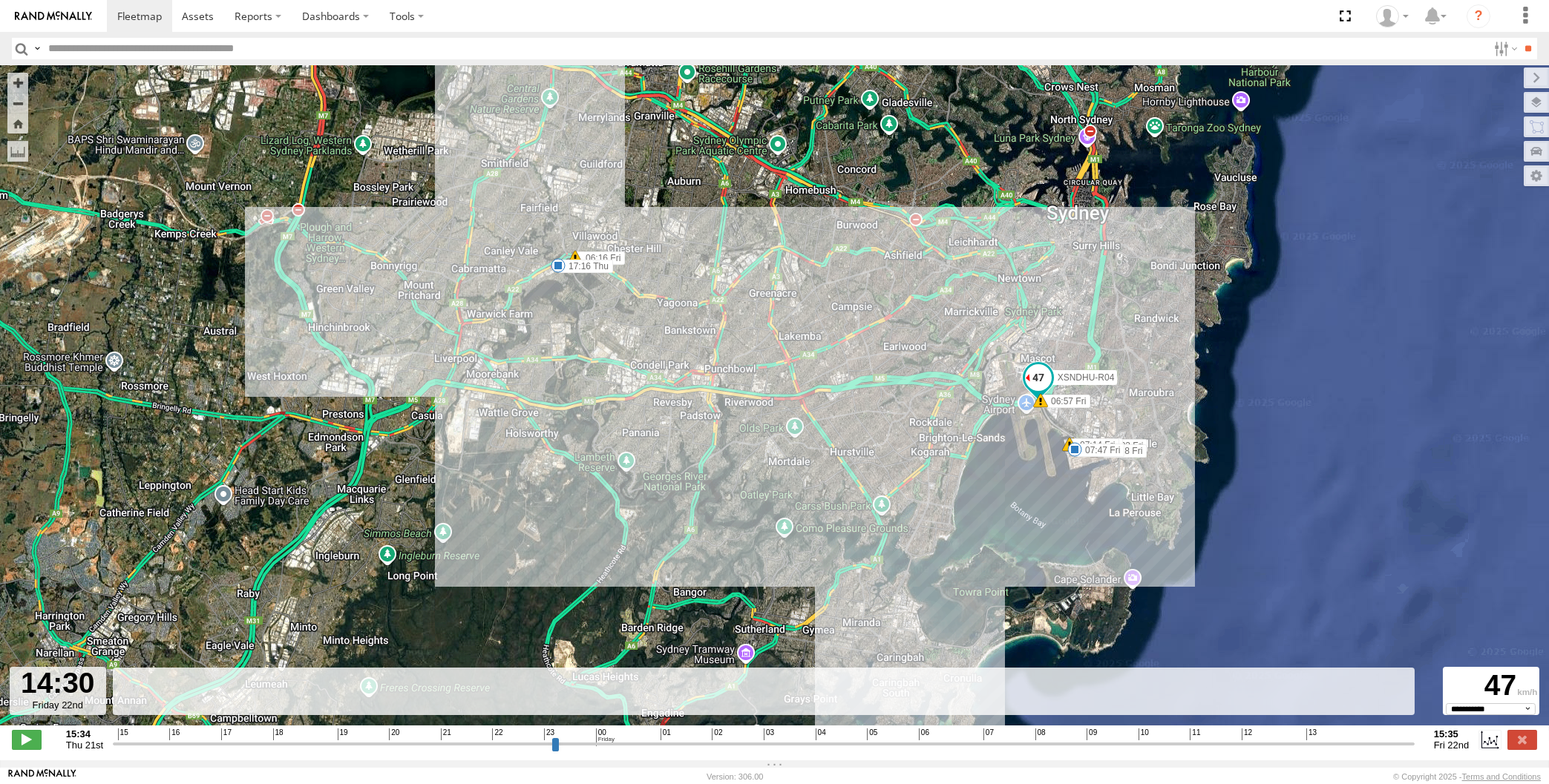
click at [1387, 740] on input "range" at bounding box center [763, 744] width 1302 height 14
click at [1405, 739] on input "range" at bounding box center [763, 744] width 1302 height 14
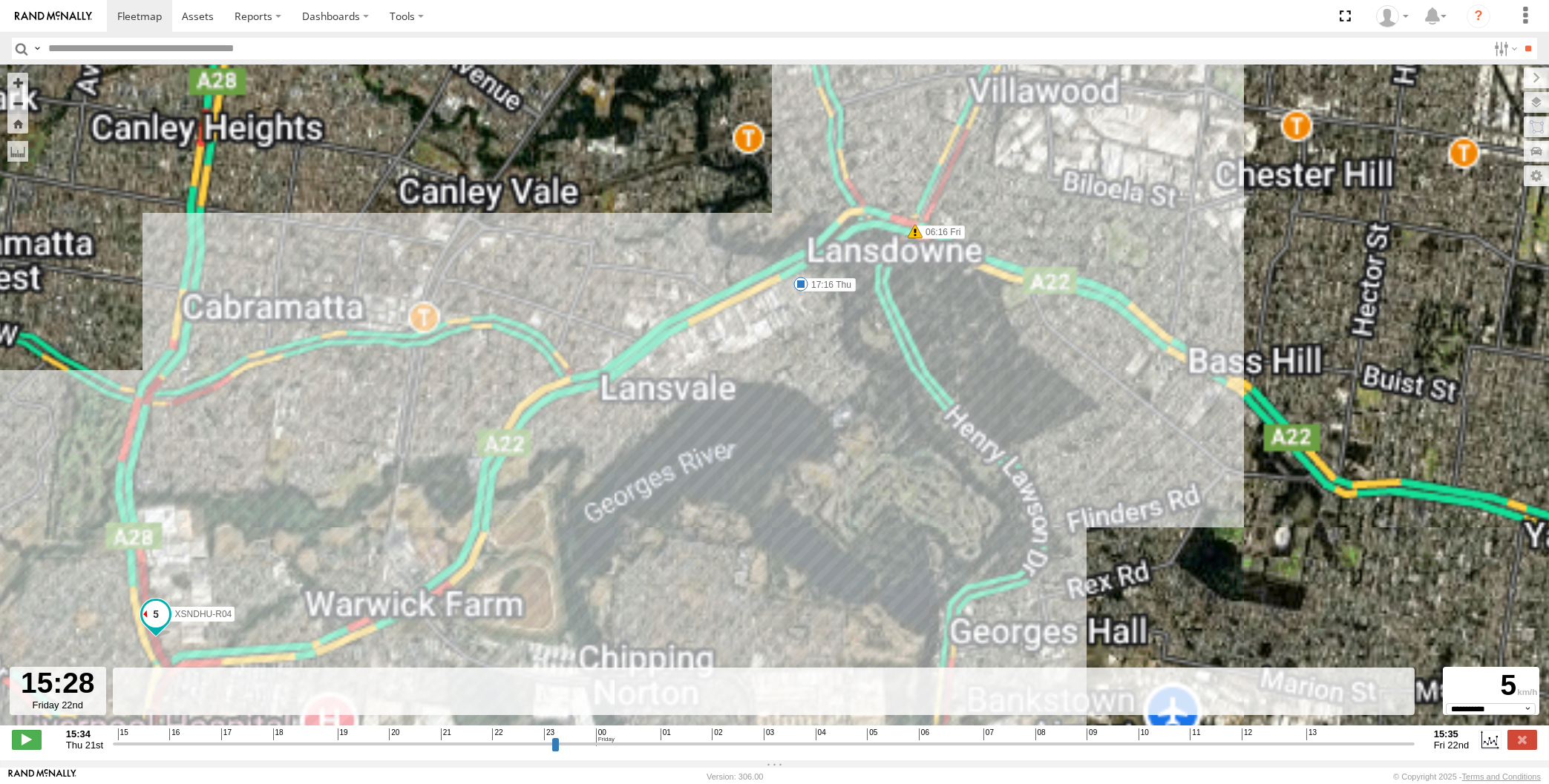
drag, startPoint x: 477, startPoint y: 458, endPoint x: 571, endPoint y: 384, distance: 119.6
click at [570, 385] on div "XSNDHU-R04 17:16 Thu 06:16 Fri 06:57 Fri 07:02 Fri 07:08 Fri 07:12 Fri 07:14 Fr…" at bounding box center [774, 403] width 1549 height 676
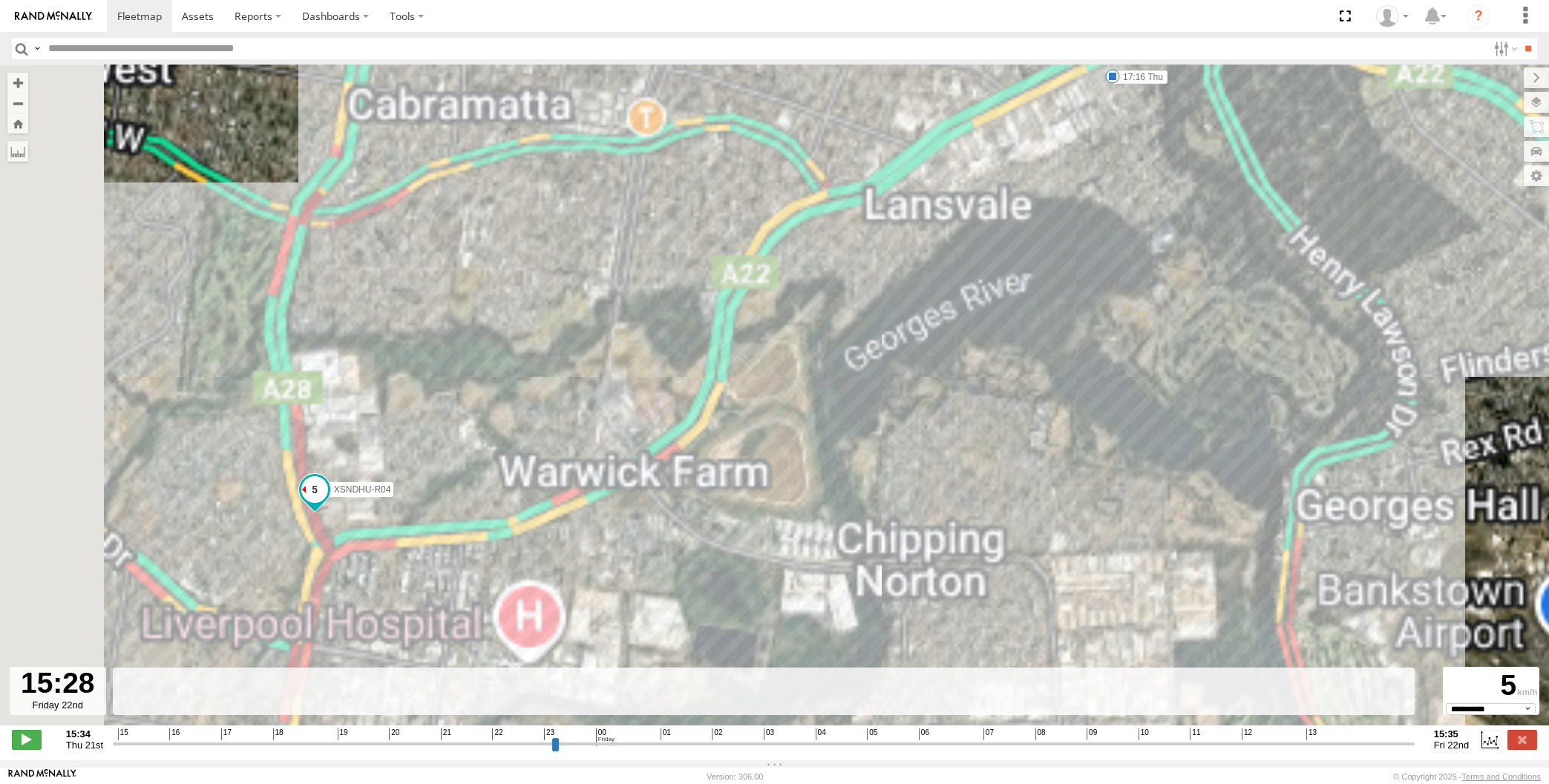
drag, startPoint x: 440, startPoint y: 476, endPoint x: 483, endPoint y: 442, distance: 54.8
click at [489, 434] on div "XSNDHU-R04 17:16 Thu 06:16 Fri 06:57 Fri 07:02 Fri 07:08 Fri 07:12 Fri 07:14 Fr…" at bounding box center [774, 403] width 1549 height 676
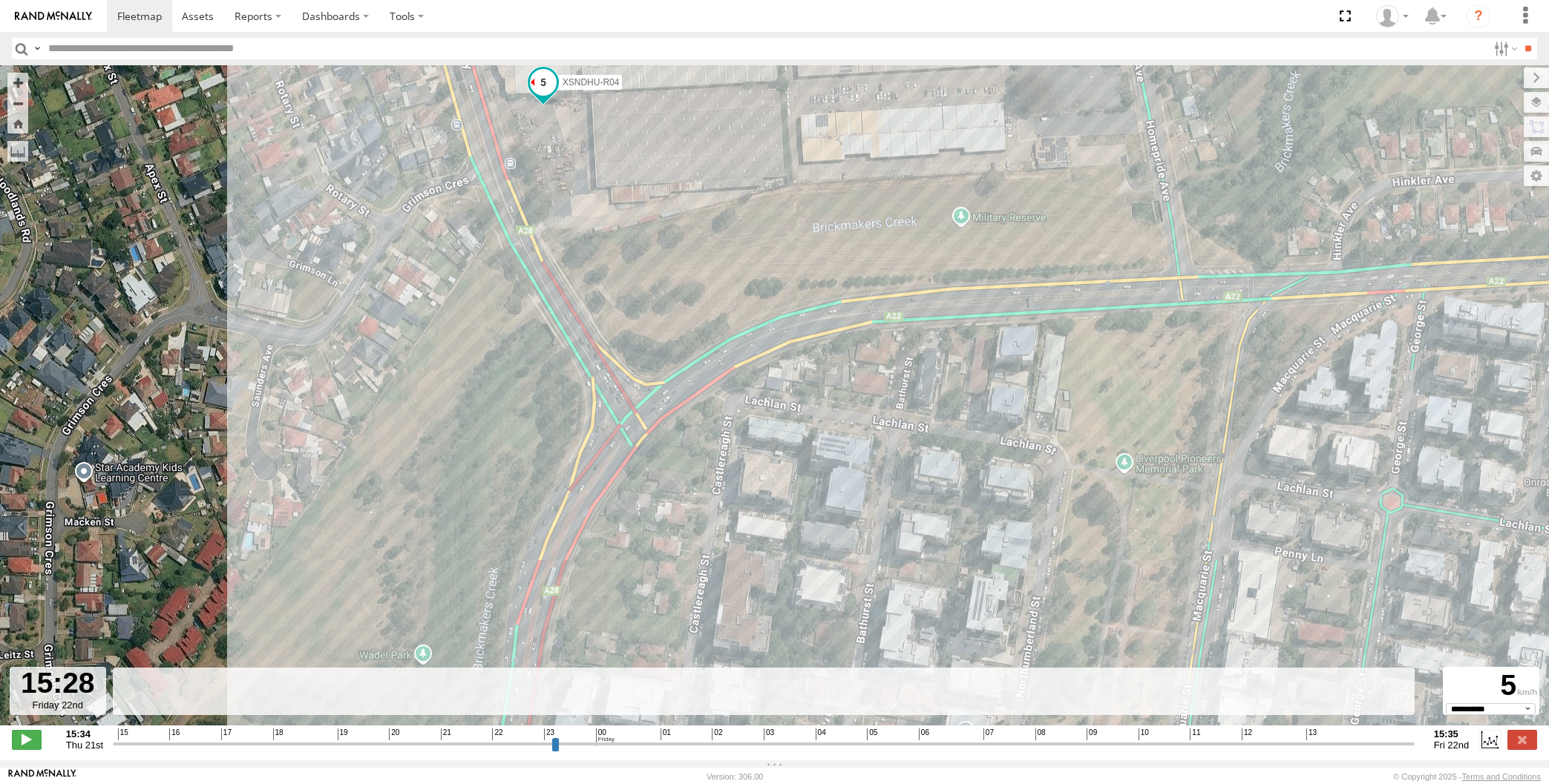
click at [1398, 748] on input "range" at bounding box center [763, 744] width 1302 height 14
click at [1404, 741] on input "range" at bounding box center [763, 744] width 1302 height 14
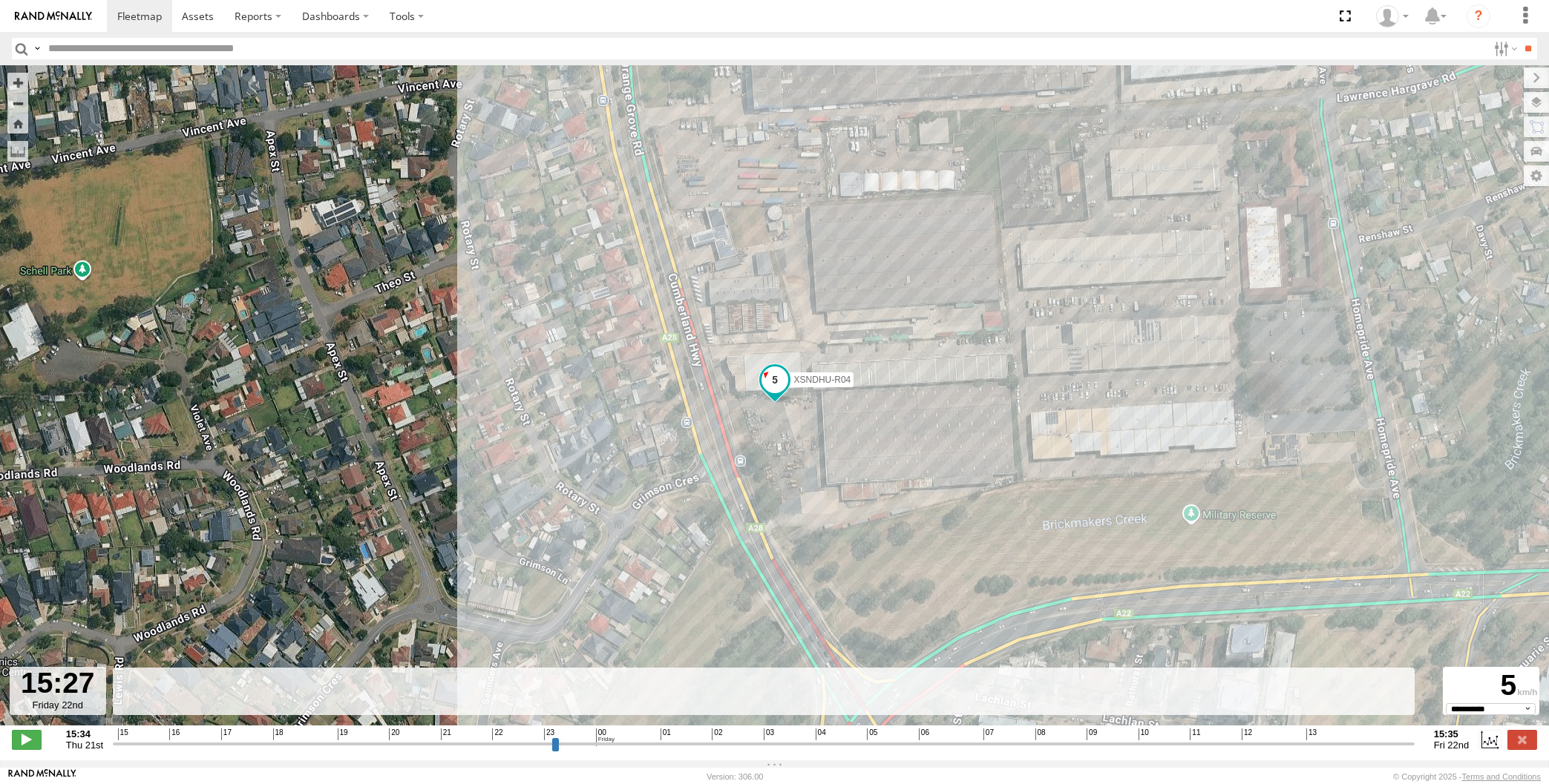
click at [1411, 744] on input "range" at bounding box center [763, 744] width 1302 height 14
drag, startPoint x: 1411, startPoint y: 744, endPoint x: 1451, endPoint y: 740, distance: 40.2
type input "**********"
click at [1415, 740] on input "range" at bounding box center [763, 744] width 1302 height 14
click at [1521, 743] on label at bounding box center [1522, 740] width 29 height 19
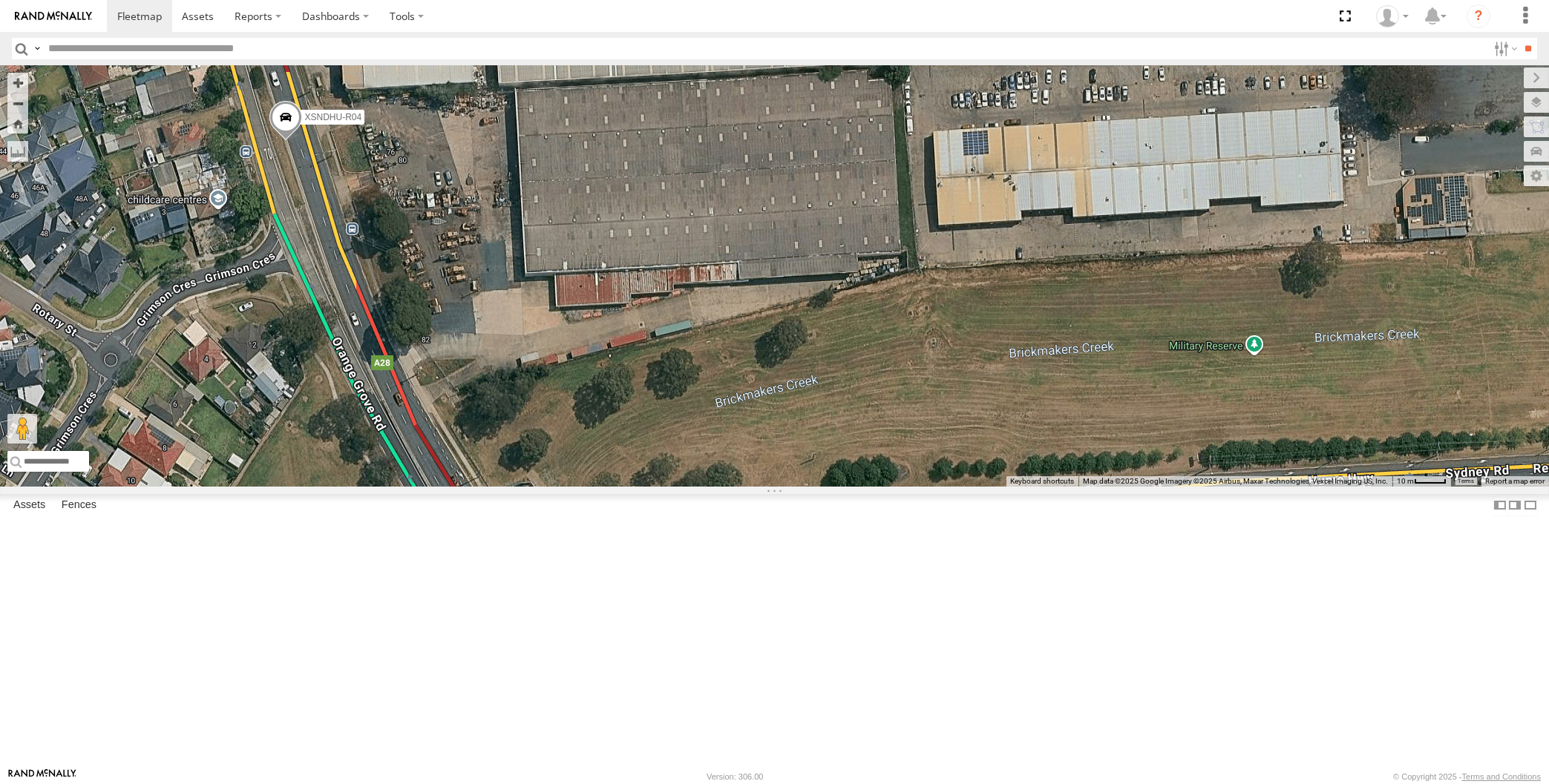
click at [879, 487] on div "XSNDHU-R04" at bounding box center [774, 276] width 1549 height 422
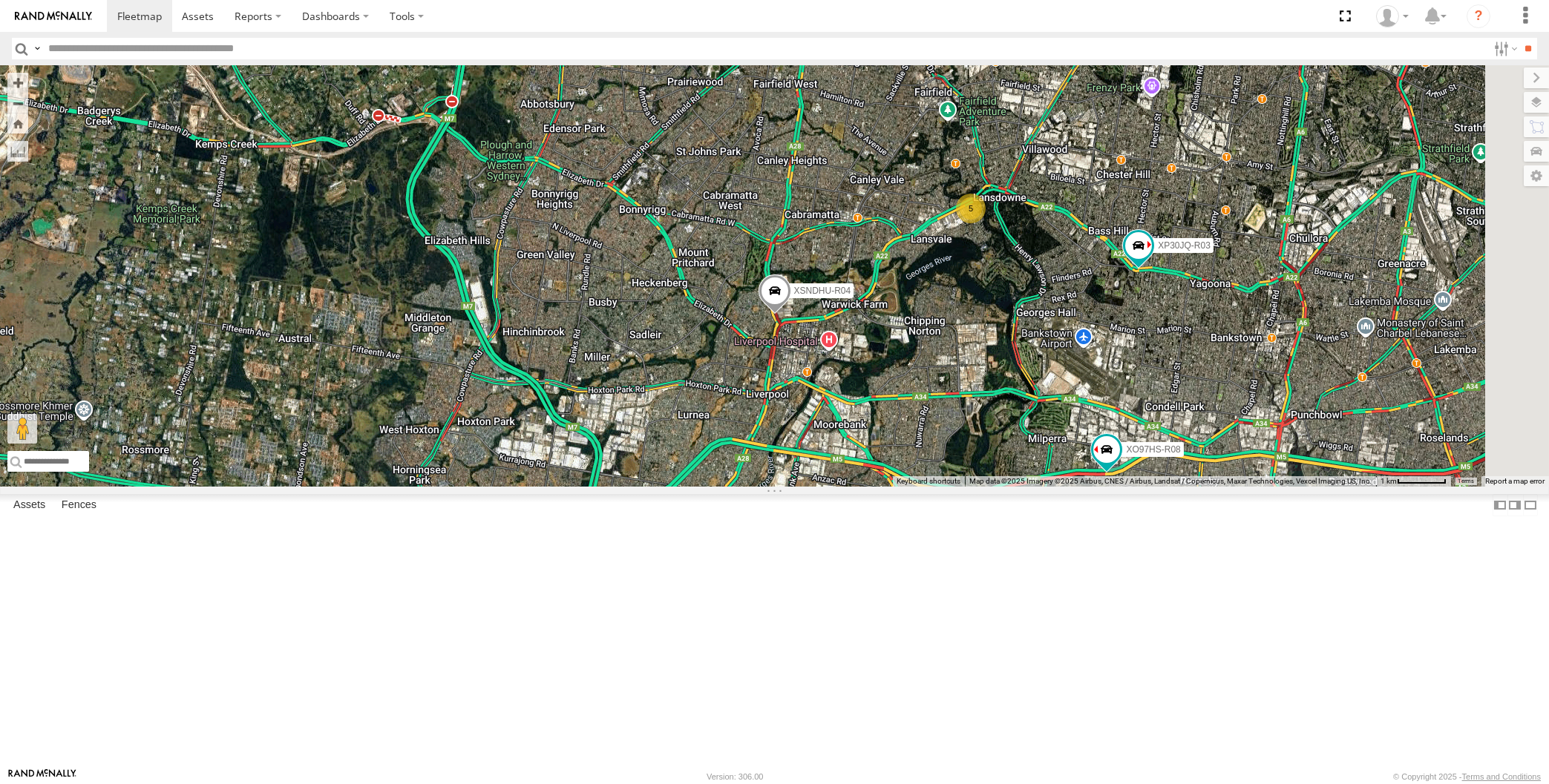
drag, startPoint x: 954, startPoint y: 633, endPoint x: 926, endPoint y: 595, distance: 47.2
click at [882, 487] on div "XSNDHU-R04 XO97HS-R08 XP30JQ-R03 5" at bounding box center [774, 276] width 1549 height 422
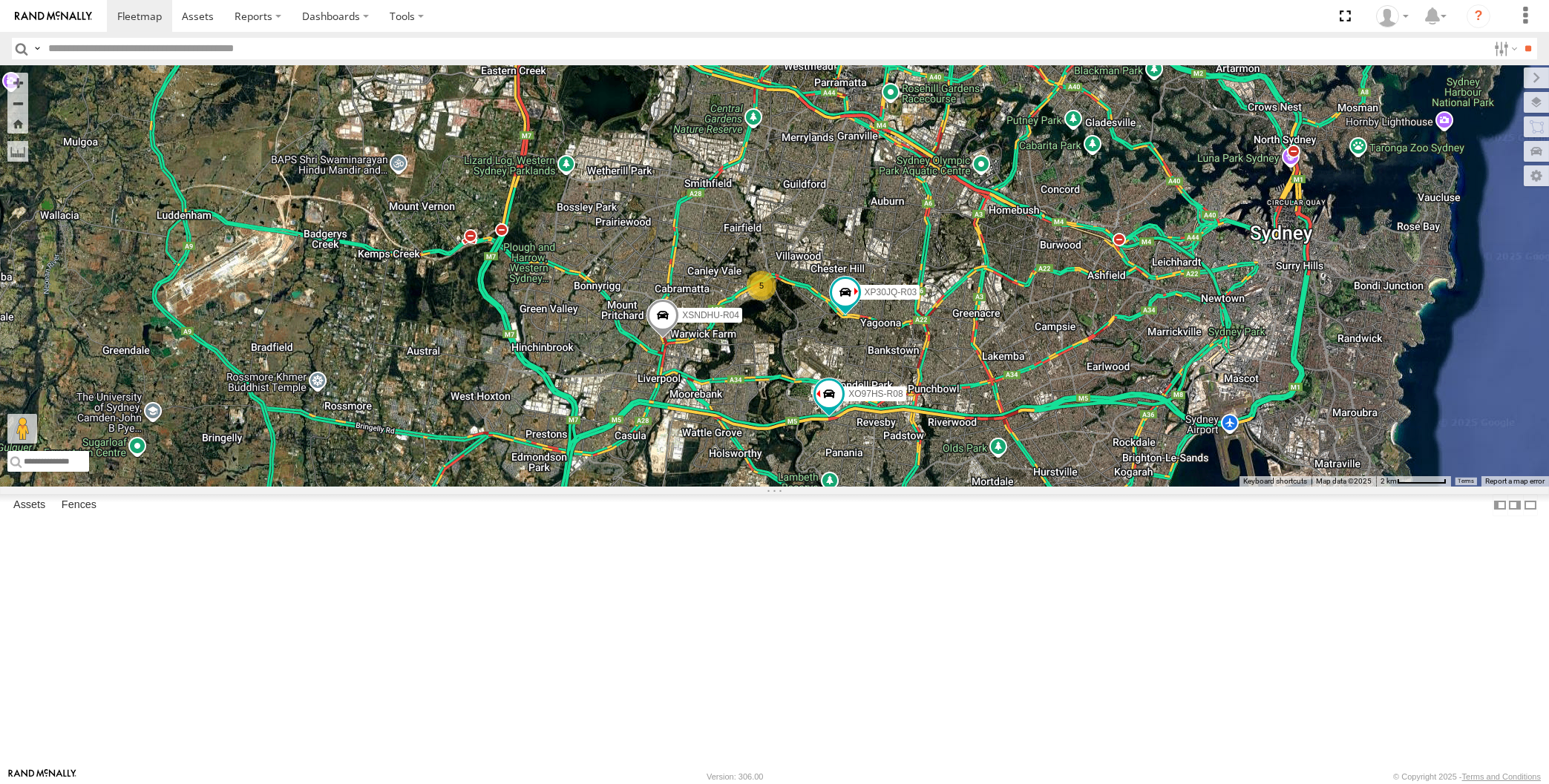
drag, startPoint x: 976, startPoint y: 644, endPoint x: 947, endPoint y: 644, distance: 29.0
click at [947, 487] on div "XSNDHU-R04 XO97HS-R08 XP30JQ-R03 5" at bounding box center [774, 276] width 1549 height 422
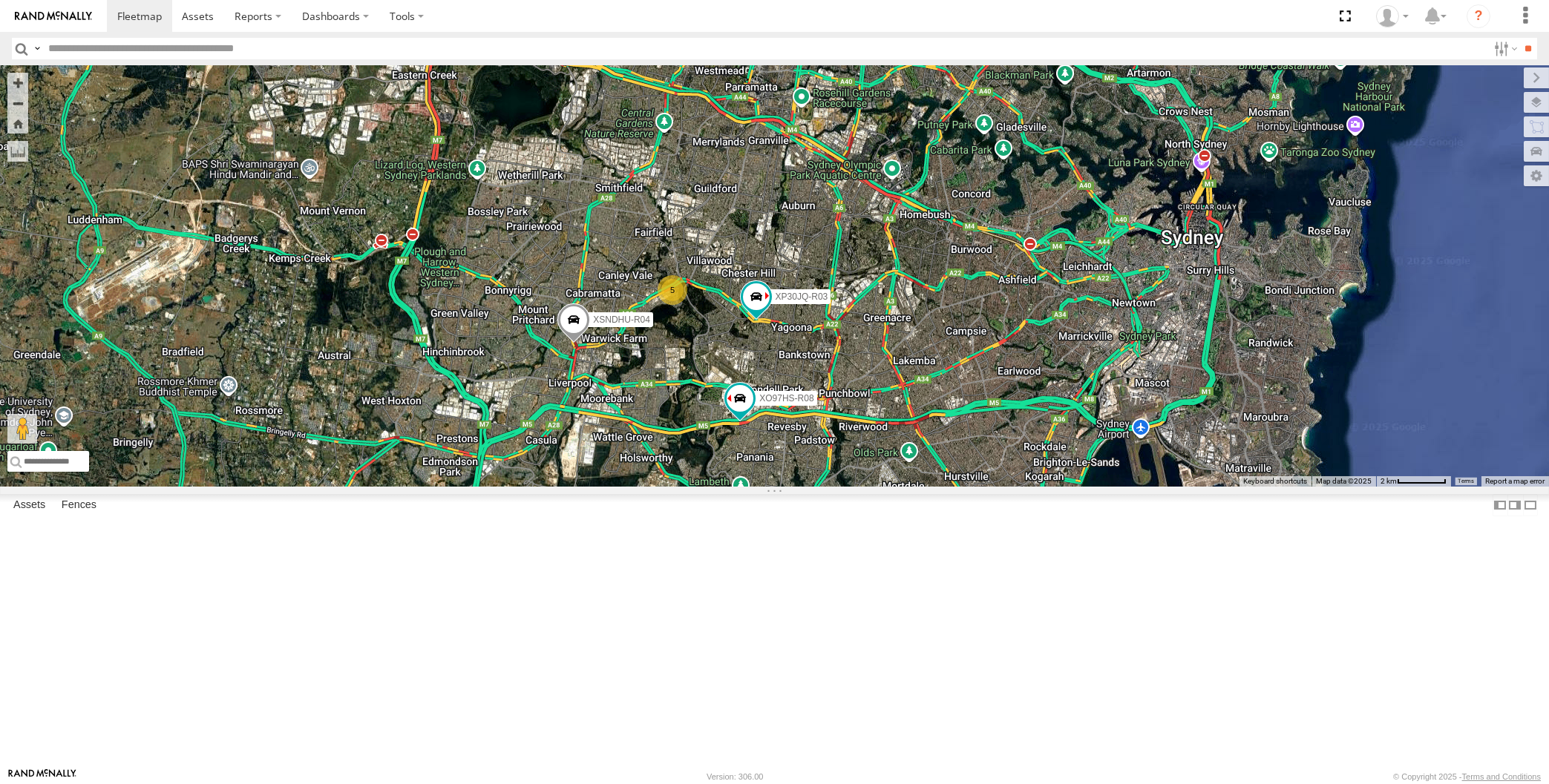
drag, startPoint x: 964, startPoint y: 652, endPoint x: 931, endPoint y: 653, distance: 33.0
click at [931, 487] on div "XSNDHU-R04 XO97HS-R08 XP30JQ-R03 5" at bounding box center [774, 276] width 1549 height 422
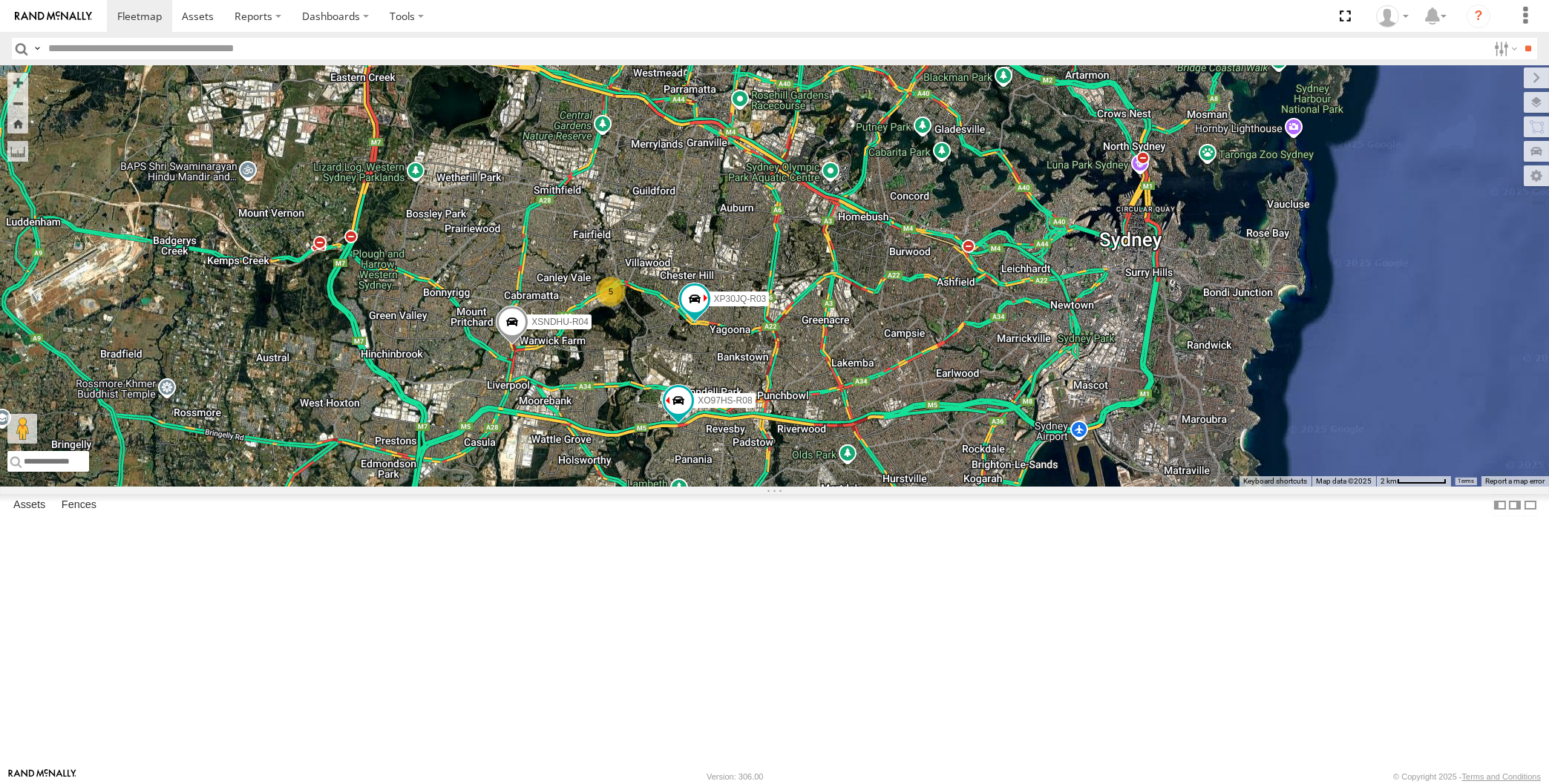
drag, startPoint x: 950, startPoint y: 668, endPoint x: 930, endPoint y: 655, distance: 23.9
click at [930, 487] on div "XSNDHU-R04 XO97HS-R08 XP30JQ-R03 5" at bounding box center [774, 276] width 1549 height 422
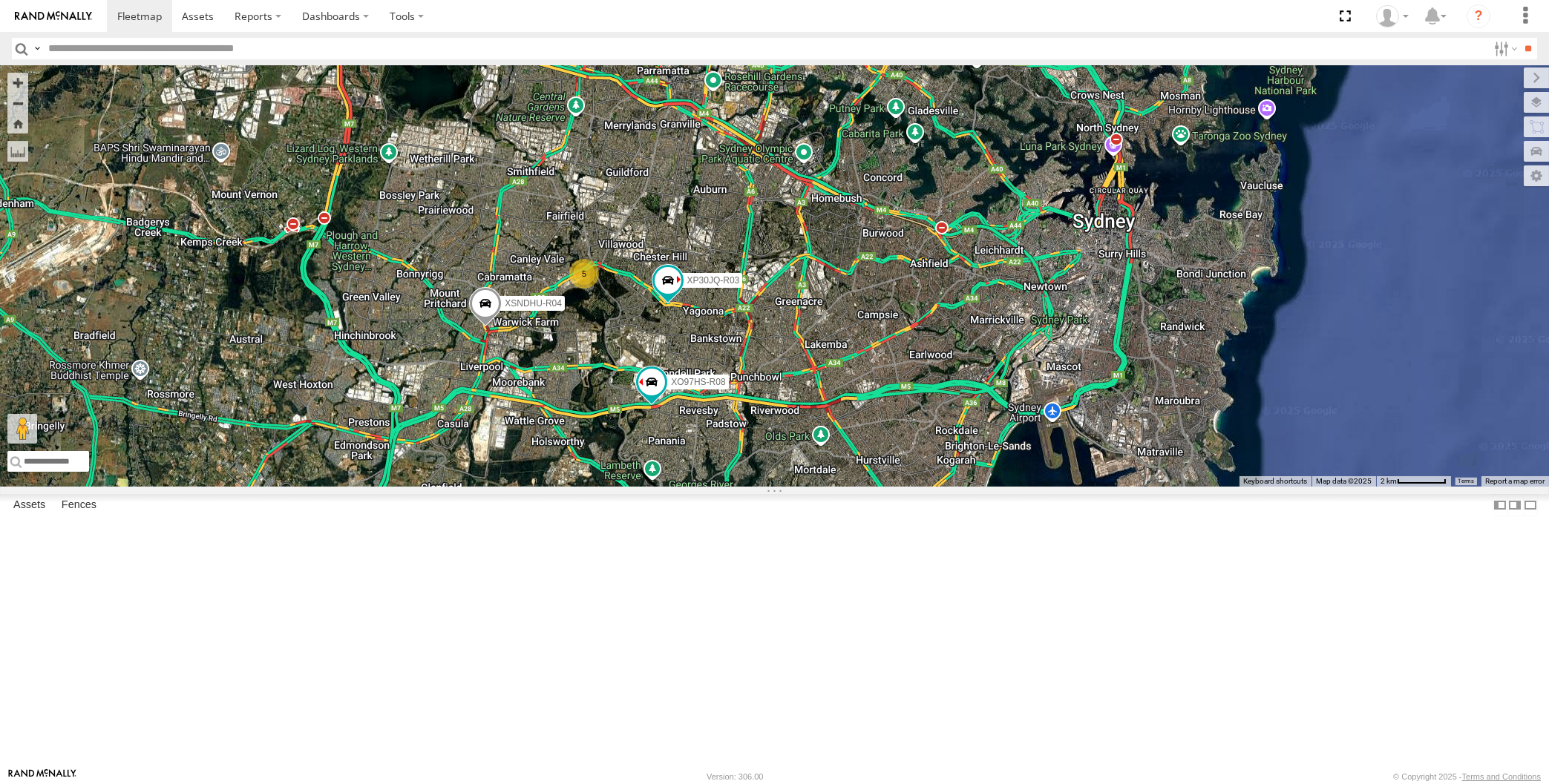
drag, startPoint x: 957, startPoint y: 648, endPoint x: 943, endPoint y: 641, distance: 15.7
click at [943, 487] on div "XSNDHU-R04 XO97HS-R08 XP30JQ-R03 5" at bounding box center [774, 276] width 1549 height 422
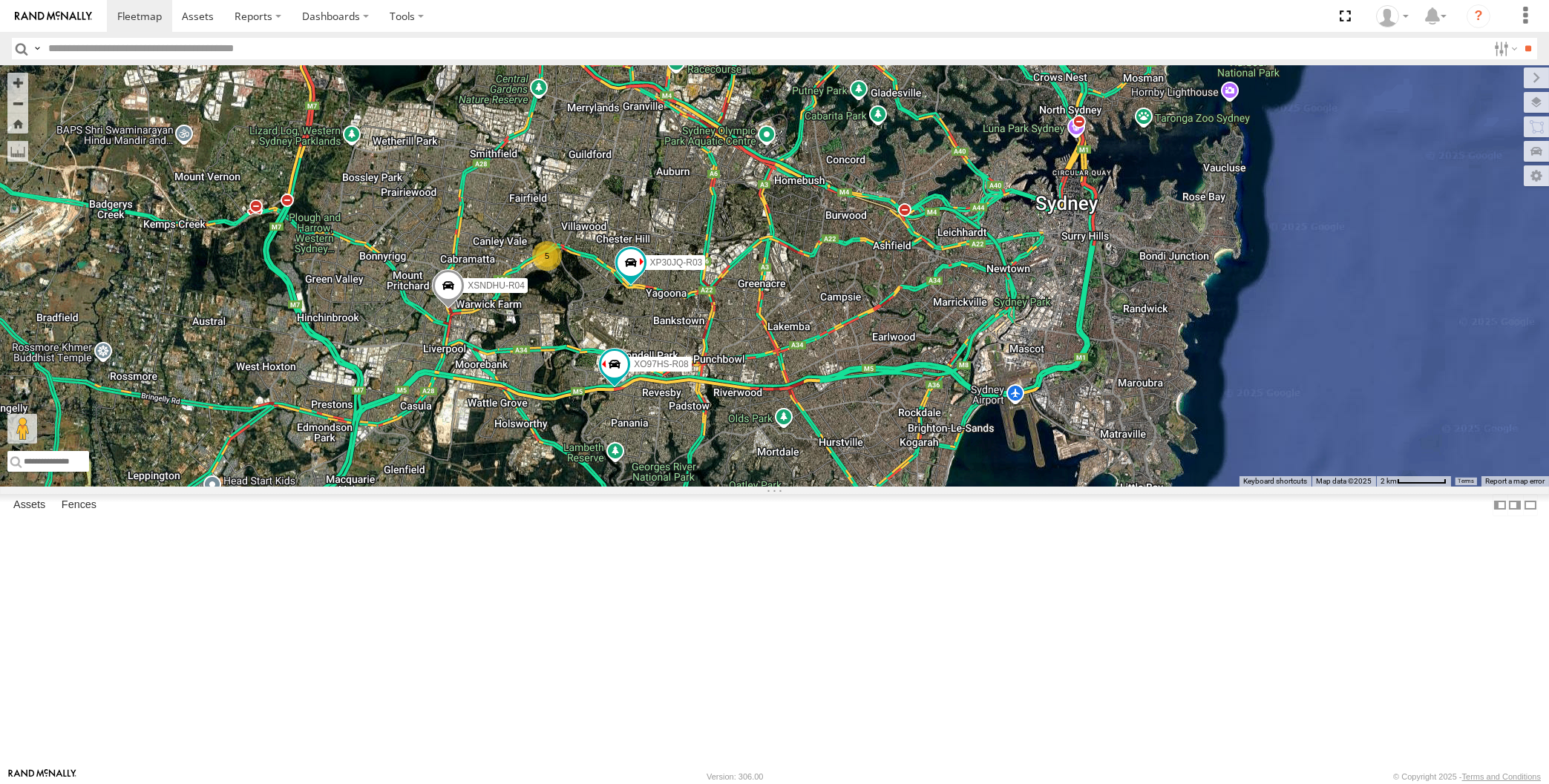
drag, startPoint x: 943, startPoint y: 641, endPoint x: 976, endPoint y: 640, distance: 33.0
click at [976, 487] on div "XSNDHU-R04 XO97HS-R08 XP30JQ-R03 5" at bounding box center [774, 276] width 1549 height 422
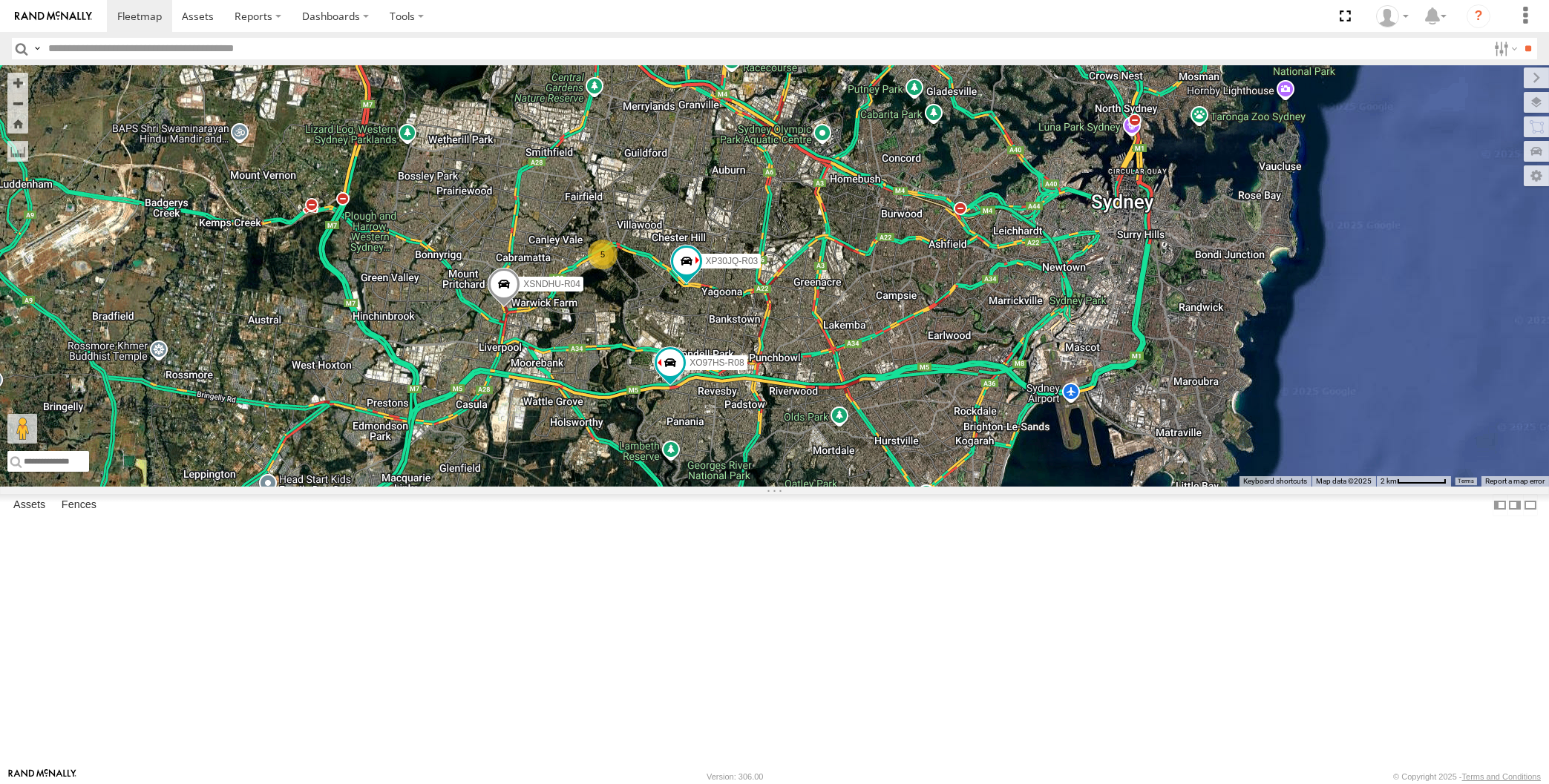
click at [968, 487] on div "XSNDHU-R04 XO97HS-R08 XP30JQ-R03 5" at bounding box center [774, 276] width 1549 height 422
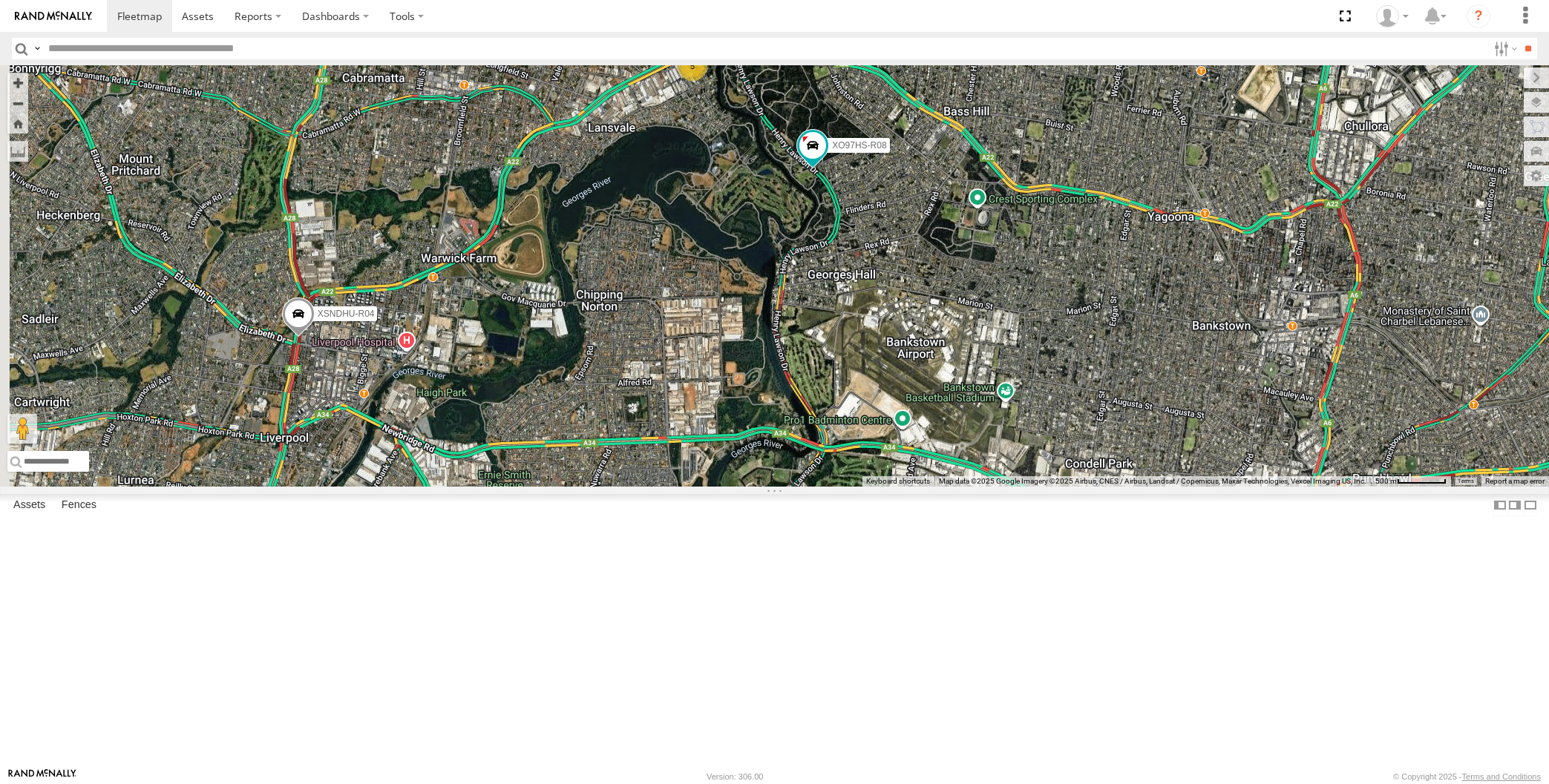
drag, startPoint x: 598, startPoint y: 571, endPoint x: 611, endPoint y: 541, distance: 32.7
click at [611, 487] on div "XP30JQ-R03 XSNDHU-R04 XO97HS-R08 5" at bounding box center [774, 276] width 1549 height 422
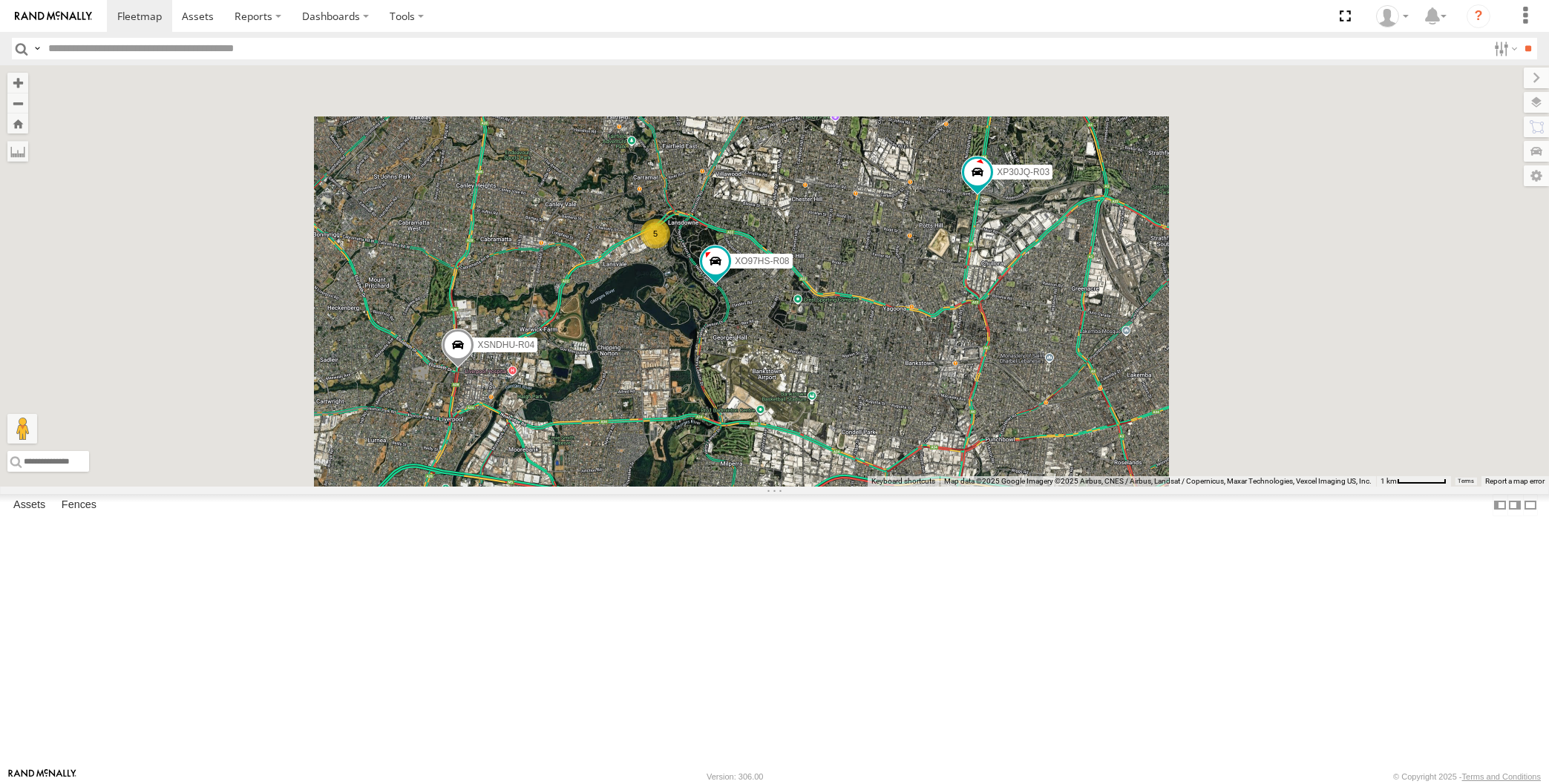
drag, startPoint x: 937, startPoint y: 568, endPoint x: 920, endPoint y: 573, distance: 17.7
click at [922, 487] on div "XP30JQ-R03 XSNDHU-R04 XO97HS-R08 5" at bounding box center [774, 276] width 1549 height 422
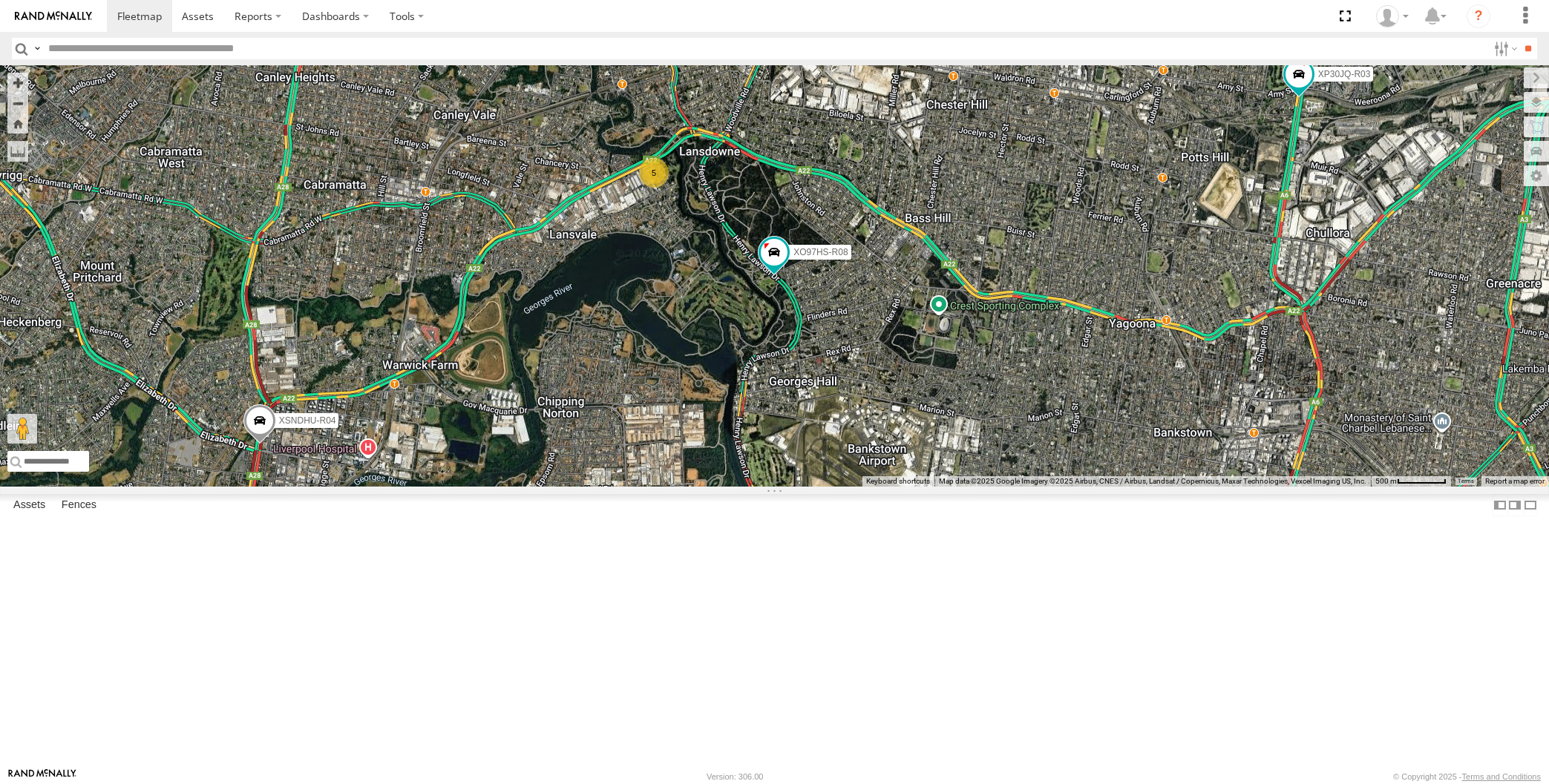
drag, startPoint x: 1065, startPoint y: 594, endPoint x: 1026, endPoint y: 578, distance: 42.2
click at [1070, 487] on div "XP30JQ-R03 XSNDHU-R04 5 XO97HS-R08" at bounding box center [774, 276] width 1549 height 422
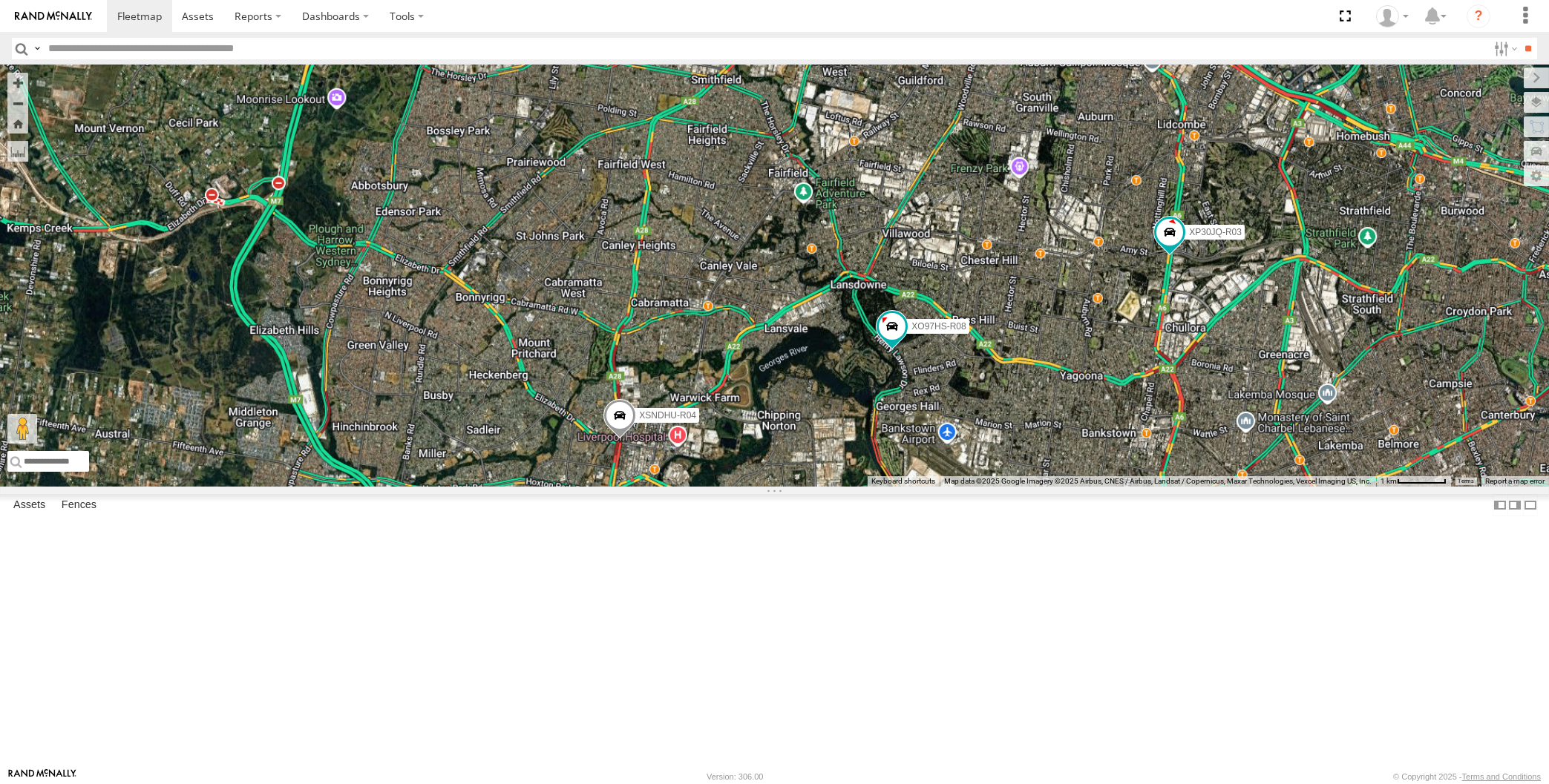
drag, startPoint x: 1077, startPoint y: 628, endPoint x: 993, endPoint y: 590, distance: 92.2
click at [1002, 487] on div "XP30JQ-R03 XSNDHU-R04 XO97HS-R08" at bounding box center [774, 276] width 1549 height 422
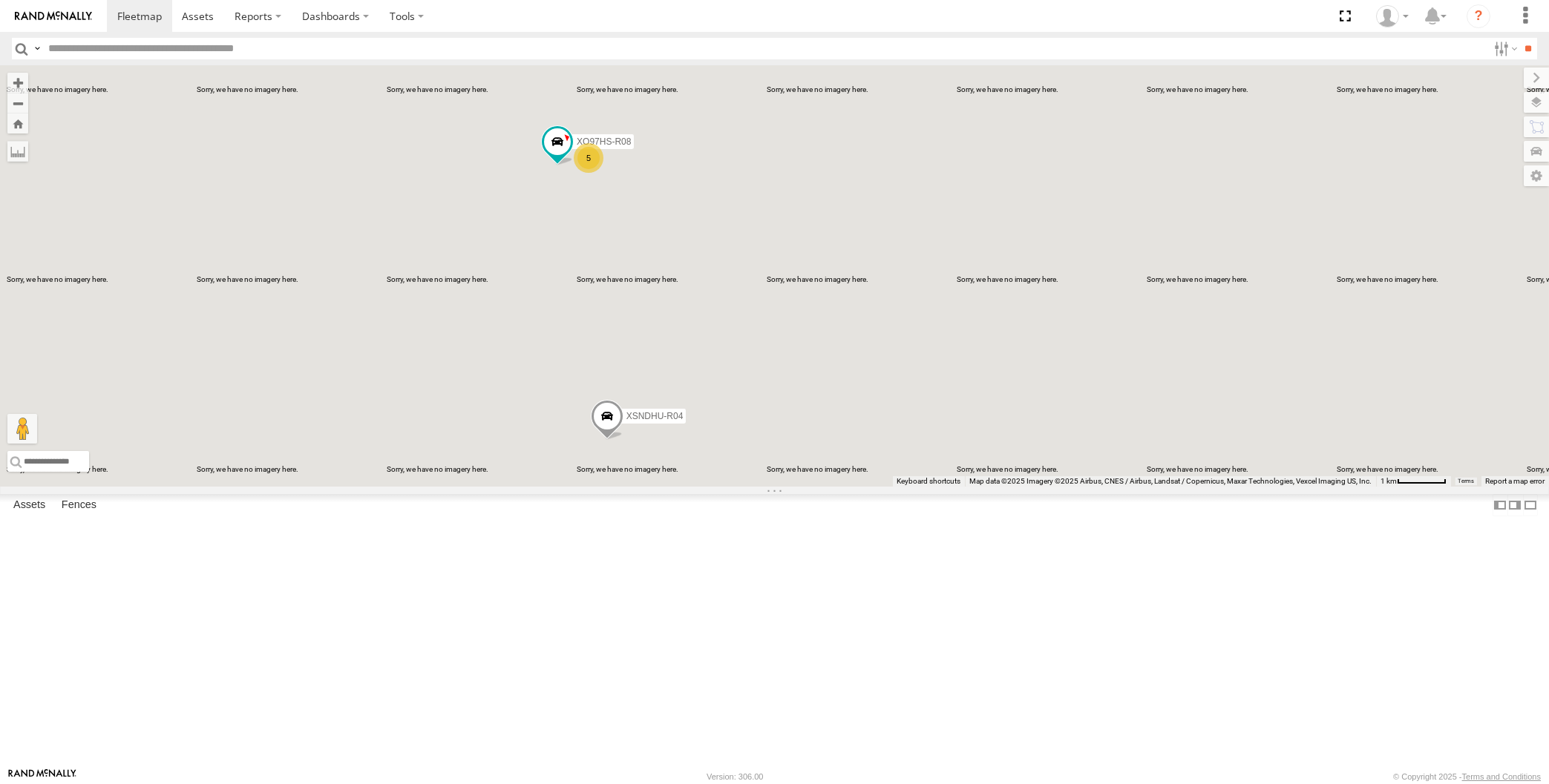
drag, startPoint x: 1033, startPoint y: 606, endPoint x: 1046, endPoint y: 583, distance: 26.4
click at [1046, 487] on div "XP30JQ-R03 XSNDHU-R04 5 XO97HS-R08" at bounding box center [774, 276] width 1549 height 422
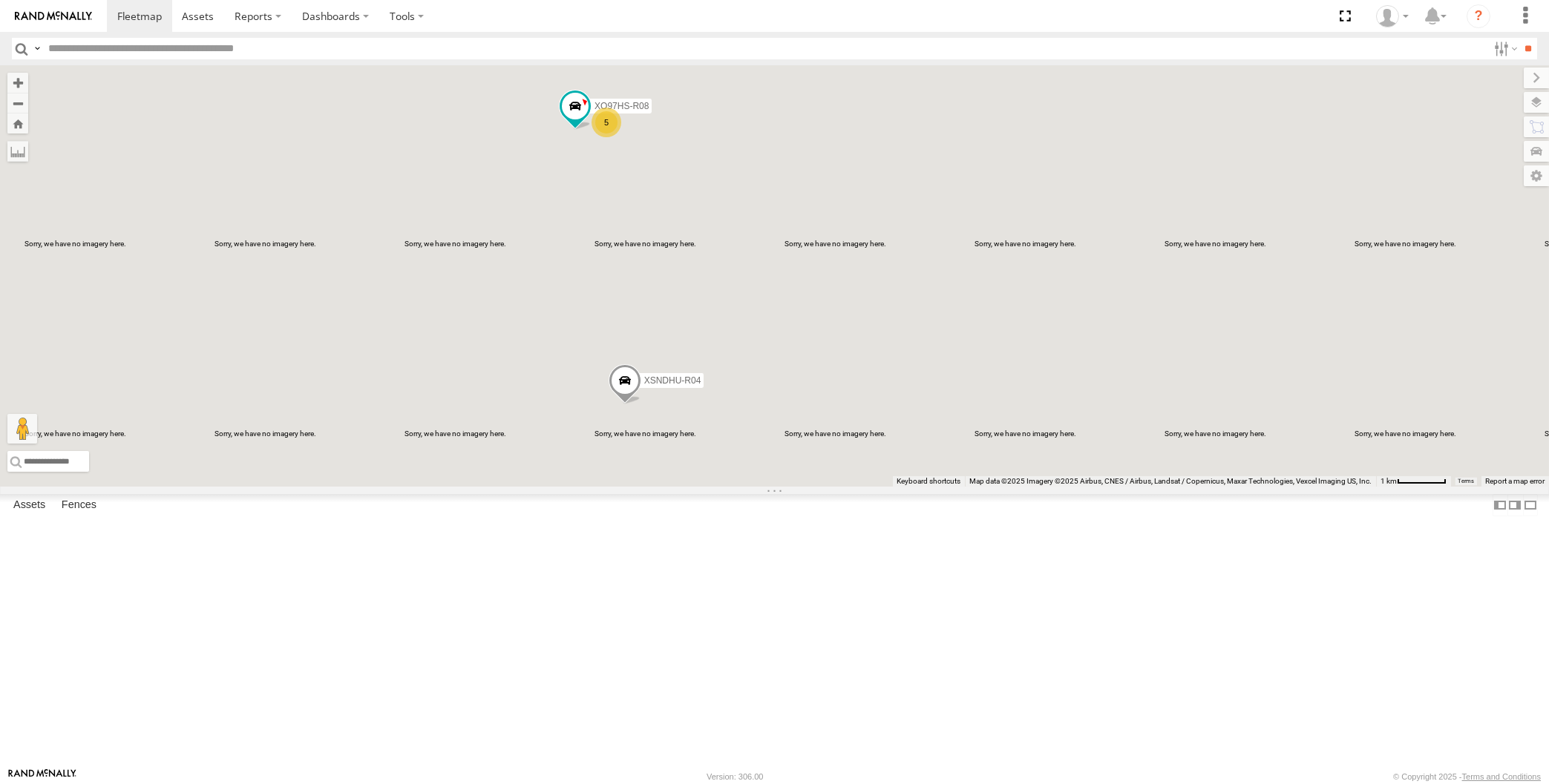
drag, startPoint x: 966, startPoint y: 461, endPoint x: 1248, endPoint y: 423, distance: 284.5
click at [964, 456] on div "XP30JQ-R03 XSNDHU-R04 5 XO97HS-R08" at bounding box center [774, 276] width 1549 height 422
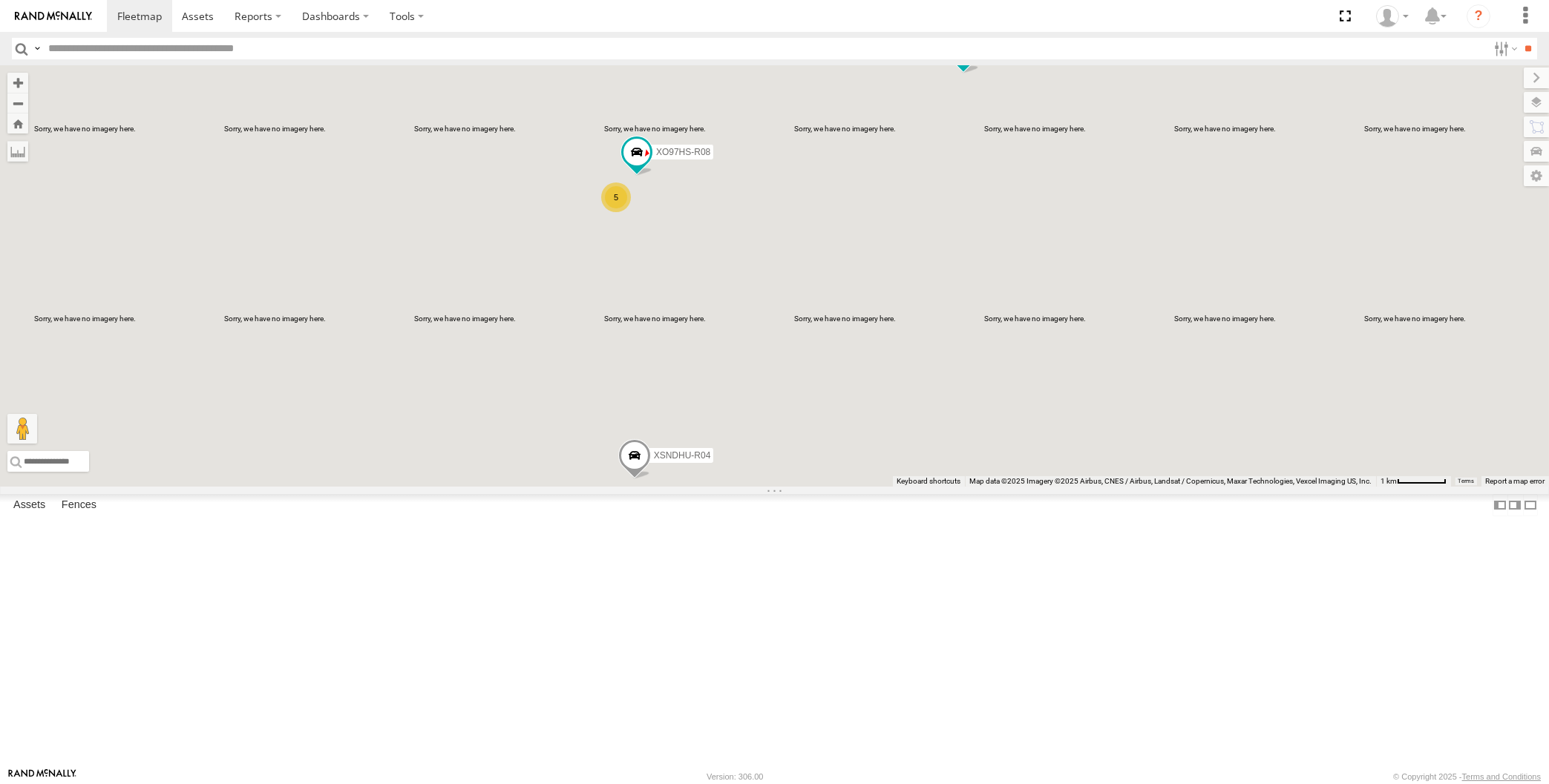
click at [974, 487] on div "XP30JQ-R03 XSNDHU-R04 5 XO97HS-R08" at bounding box center [774, 276] width 1549 height 422
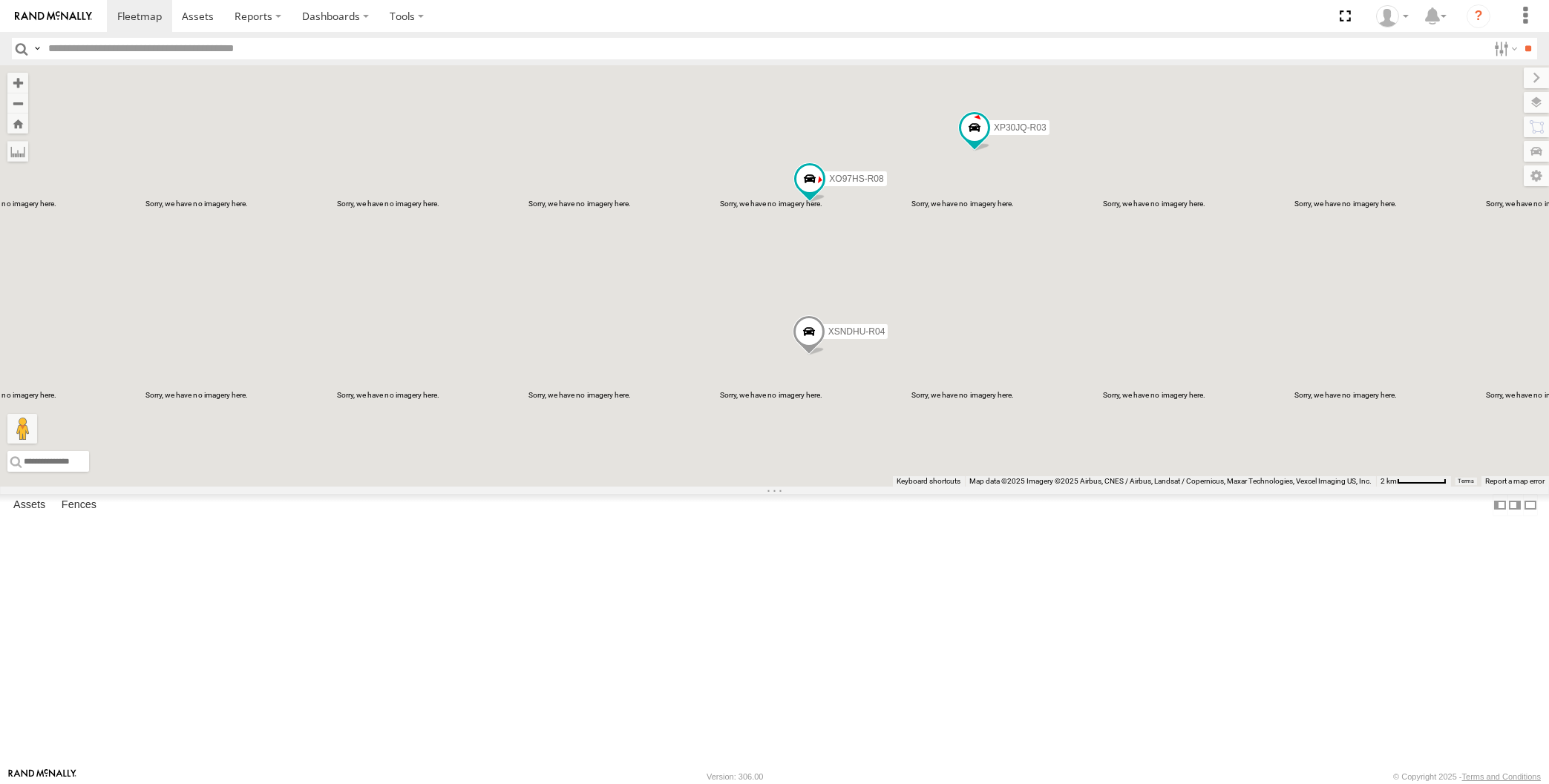
click at [976, 445] on div "XP30JQ-R03 XSNDHU-R04 XO97HS-R08" at bounding box center [774, 276] width 1549 height 422
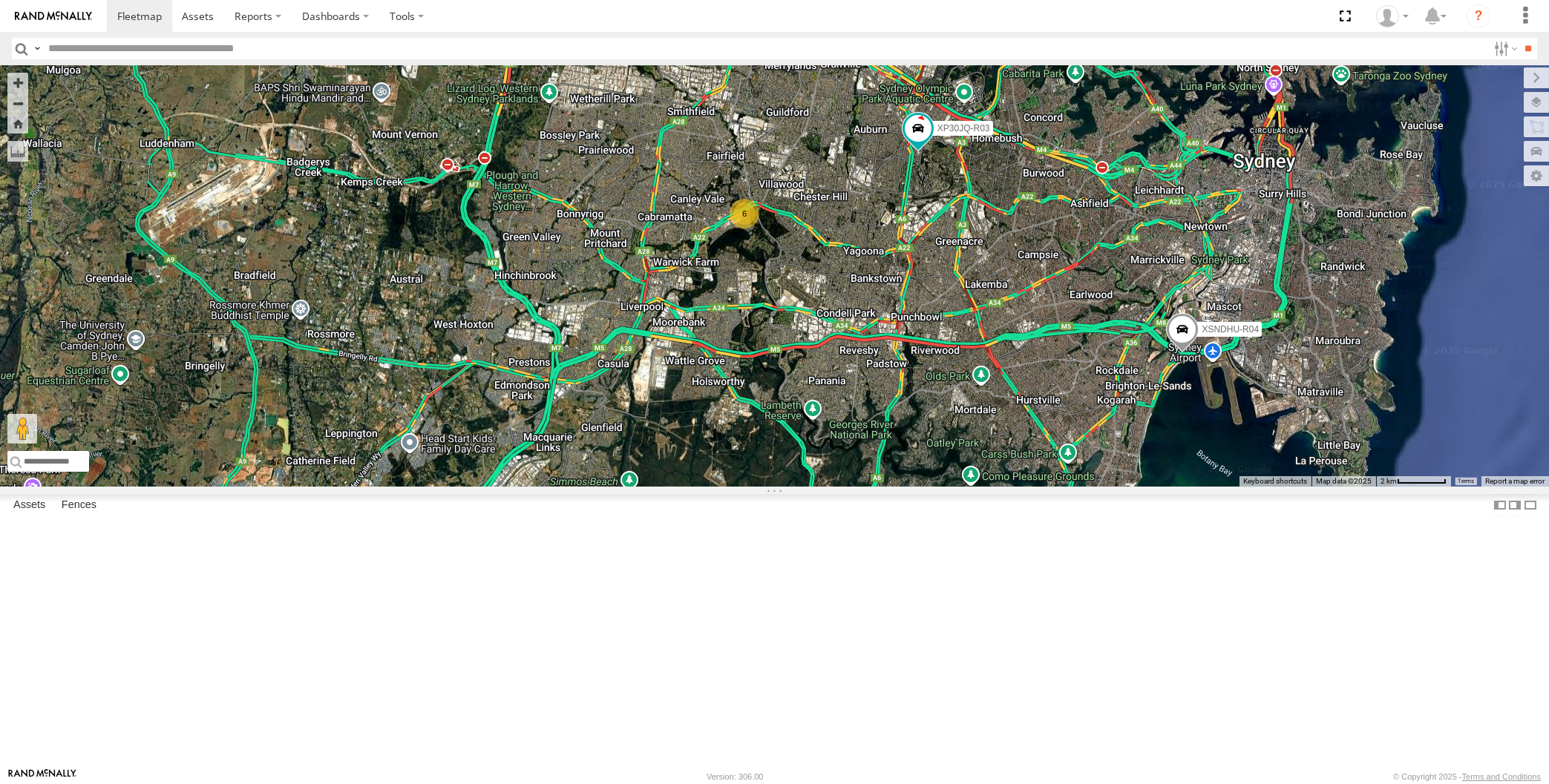
drag, startPoint x: 960, startPoint y: 576, endPoint x: 946, endPoint y: 574, distance: 14.1
click at [946, 487] on div "XP30JQ-R03 XSNDHU-R04 6" at bounding box center [774, 276] width 1549 height 422
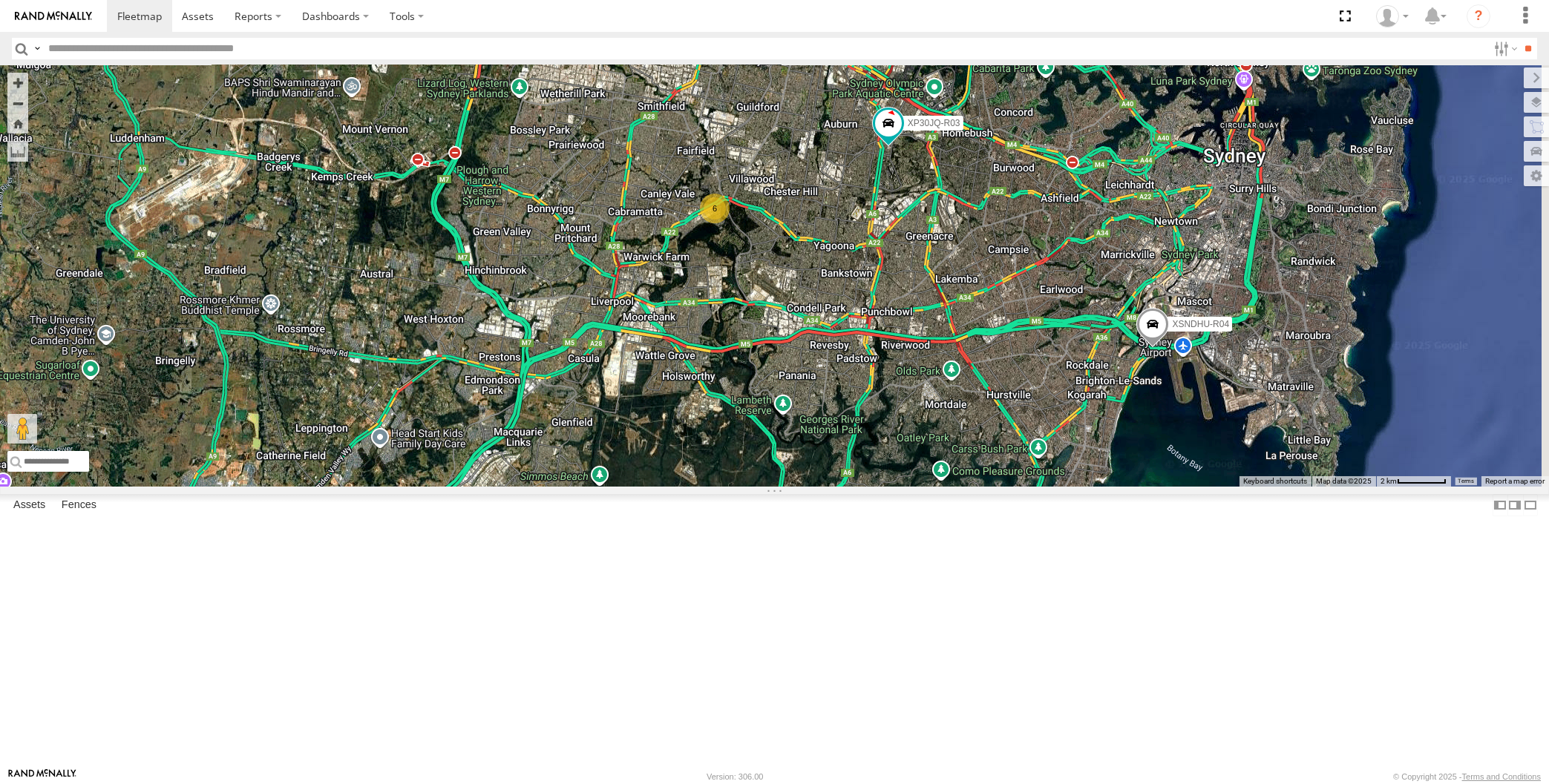
drag, startPoint x: 935, startPoint y: 568, endPoint x: 923, endPoint y: 564, distance: 12.6
click at [923, 487] on div "XP30JQ-R03 XSNDHU-R04 6" at bounding box center [774, 276] width 1549 height 422
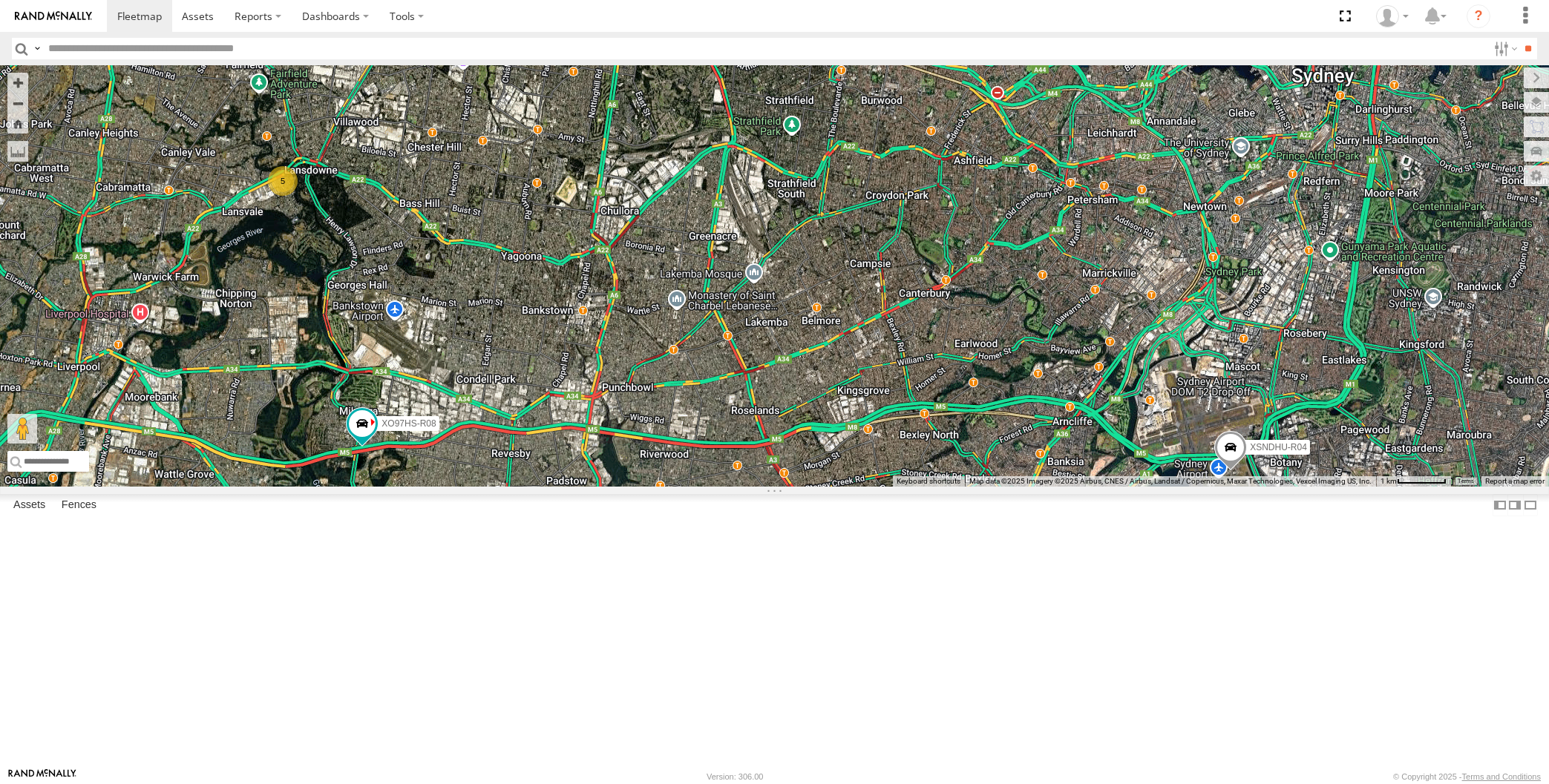
drag, startPoint x: 1020, startPoint y: 642, endPoint x: 1020, endPoint y: 633, distance: 9.0
click at [1020, 487] on div "XP30JQ-R03 XSNDHU-R04 XO97HS-R08 5" at bounding box center [774, 276] width 1549 height 422
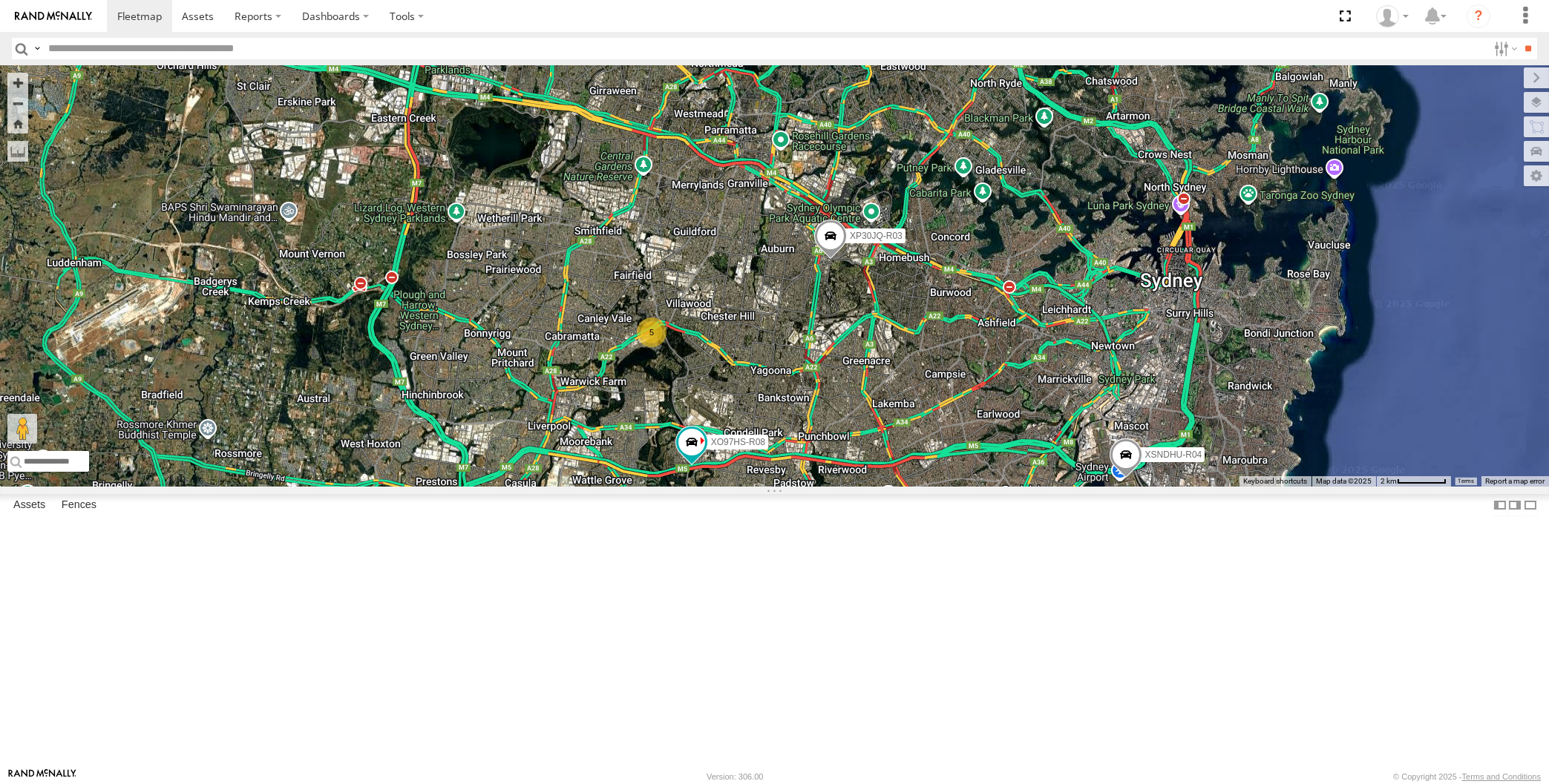
click at [1039, 487] on div "XP30JQ-R03 XSNDHU-R04 XO97HS-R08 5" at bounding box center [774, 276] width 1549 height 422
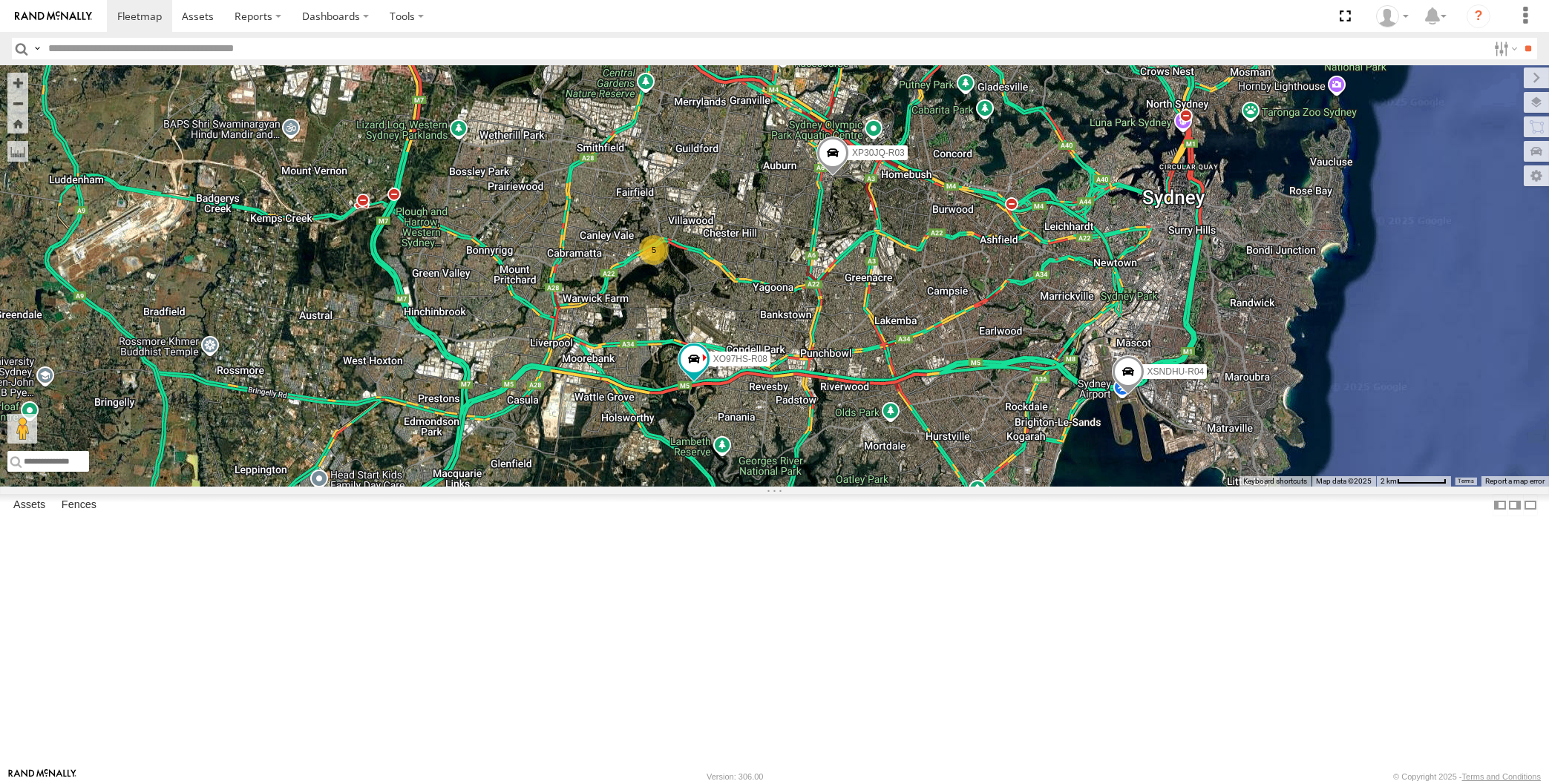
drag, startPoint x: 987, startPoint y: 688, endPoint x: 995, endPoint y: 682, distance: 10.0
click at [991, 487] on div "XP30JQ-R03 XSNDHU-R04 XO97HS-R08 5" at bounding box center [774, 276] width 1549 height 422
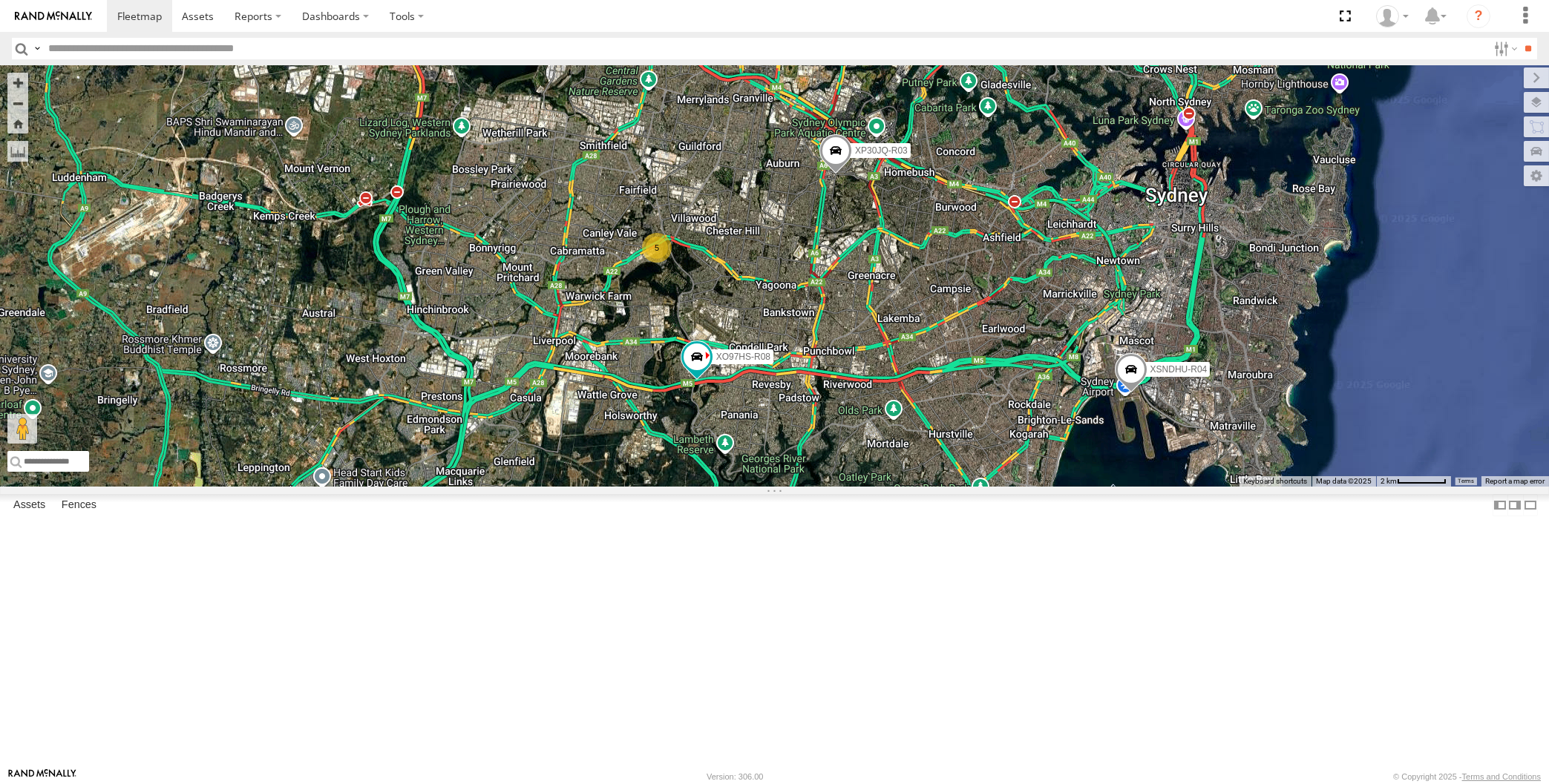
drag, startPoint x: 1061, startPoint y: 624, endPoint x: 1079, endPoint y: 618, distance: 19.0
click at [1082, 487] on div "XP30JQ-R03 XSNDHU-R04 XO97HS-R08 5" at bounding box center [774, 276] width 1549 height 422
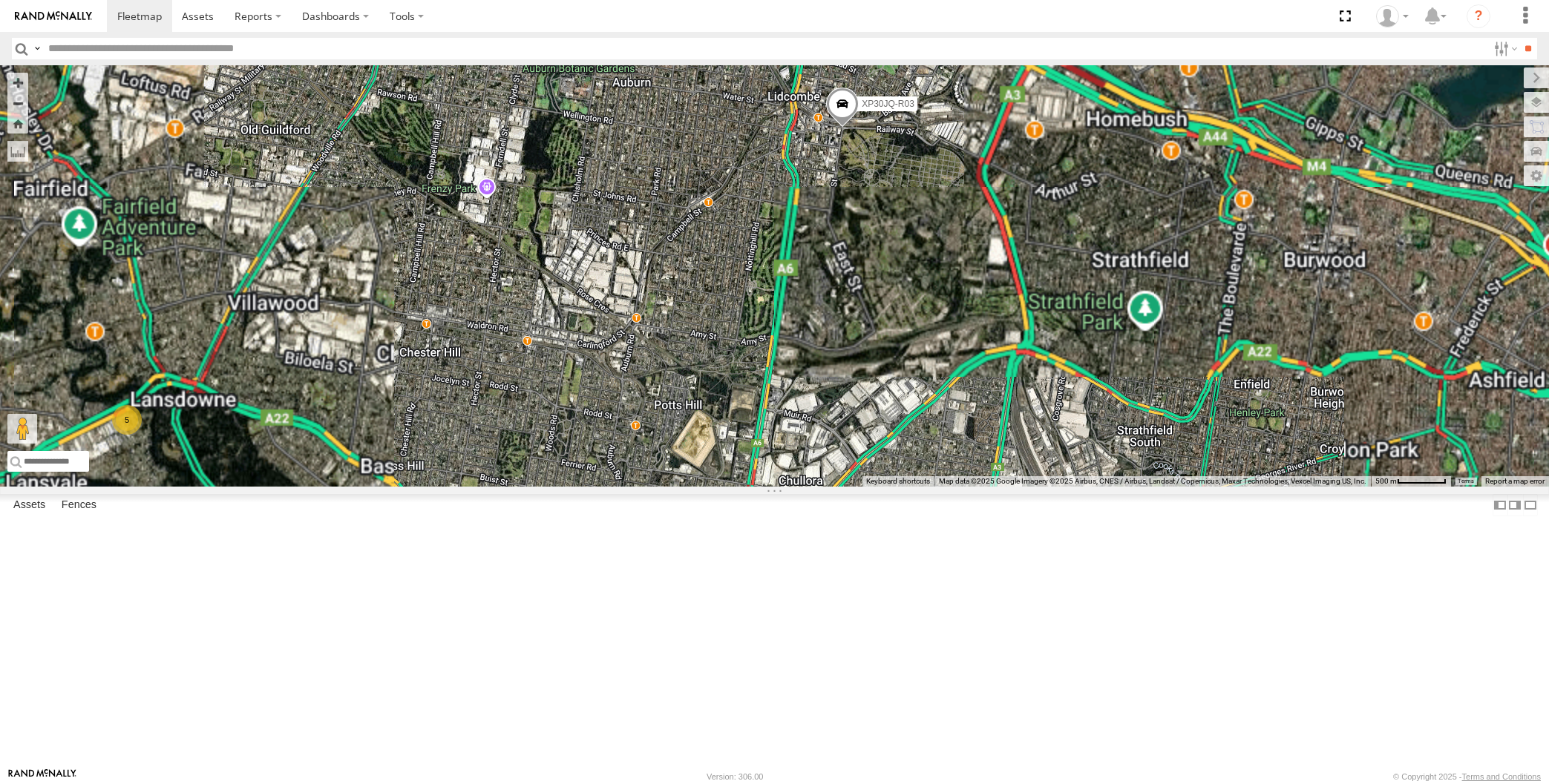
click at [918, 423] on div "XP30JQ-R03 XSNDHU-R04 XO97HS-R08 5" at bounding box center [774, 276] width 1549 height 422
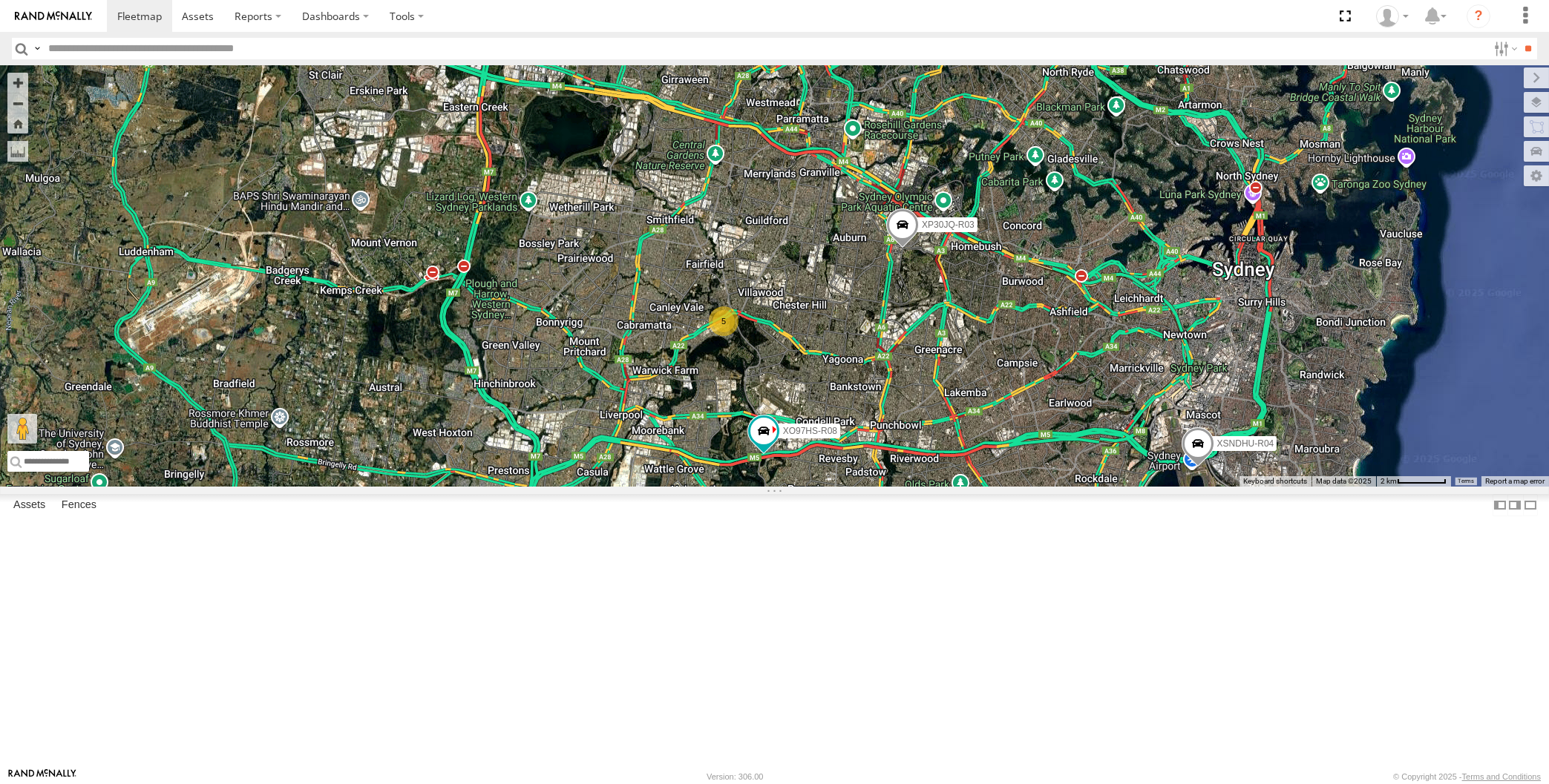
drag, startPoint x: 1056, startPoint y: 641, endPoint x: 1043, endPoint y: 599, distance: 44.0
click at [1045, 487] on div "XP30JQ-R03 XSNDHU-R04 XO97HS-R08 5" at bounding box center [774, 276] width 1549 height 422
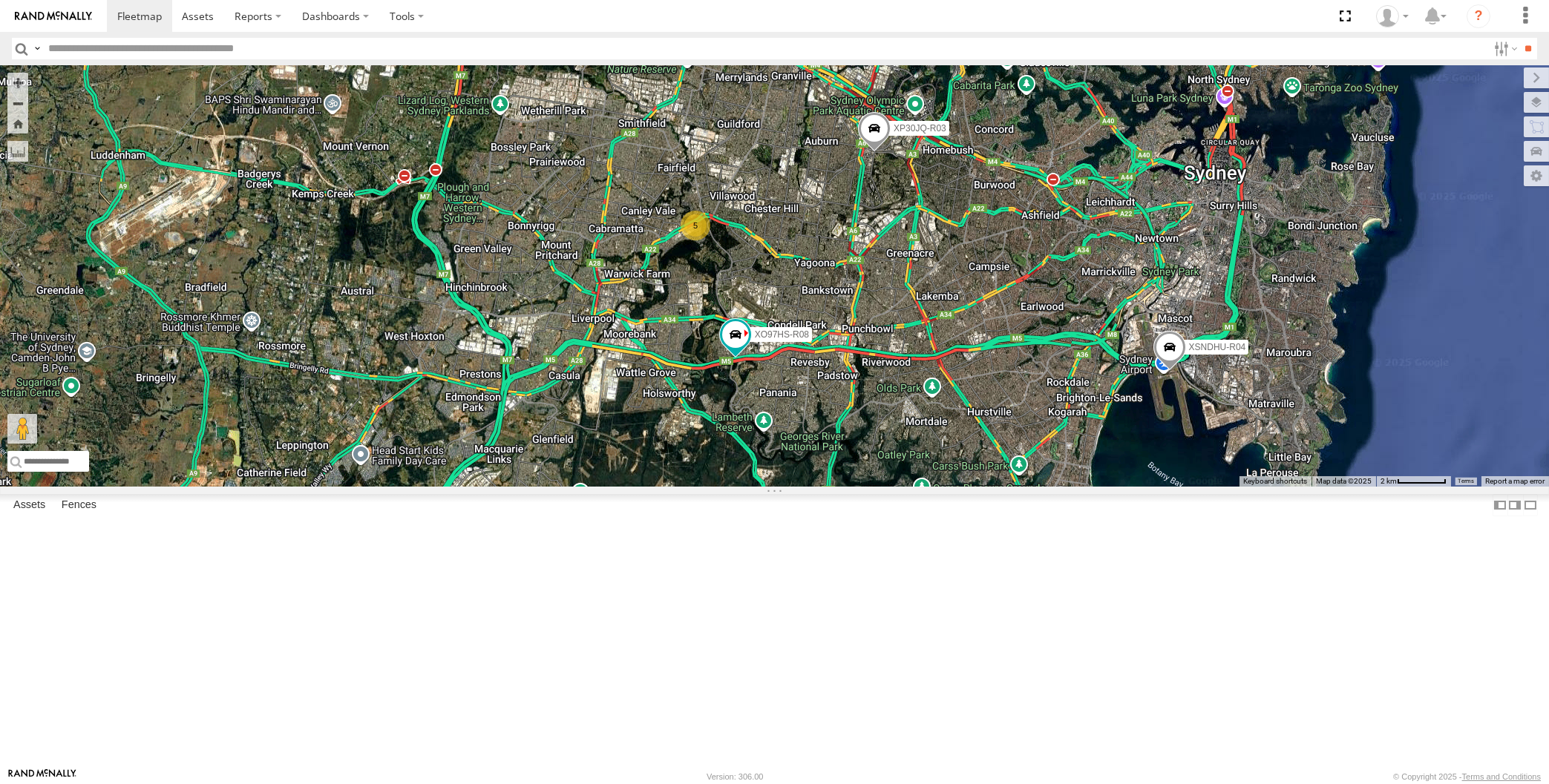
click at [1093, 487] on div "XP30JQ-R03 XSNDHU-R04 XO97HS-R08 5" at bounding box center [774, 276] width 1549 height 422
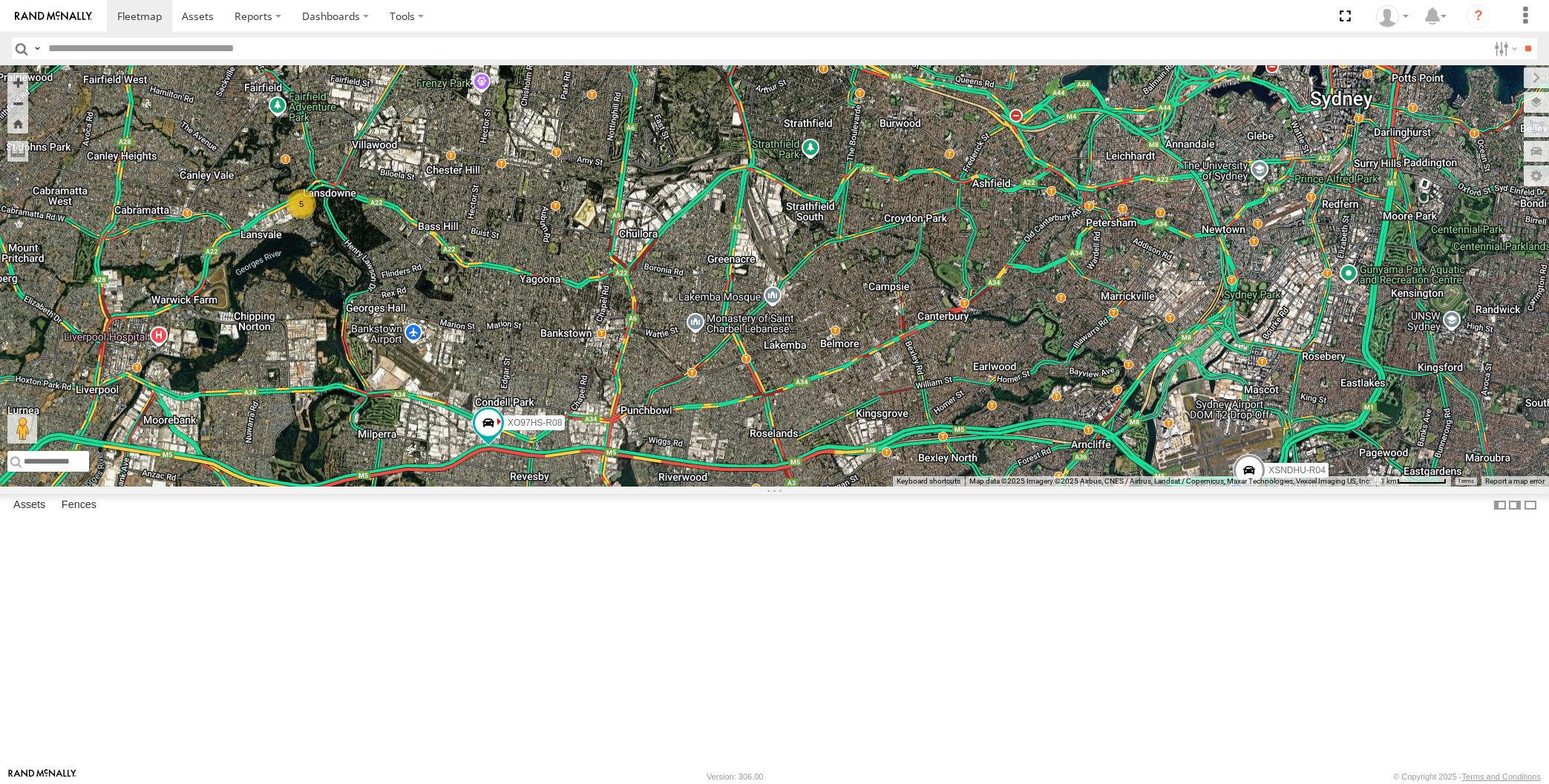
click at [393, 386] on div "XP30JQ-R03 XSNDHU-R04 5 XO97HS-R08" at bounding box center [774, 276] width 1549 height 422
click at [935, 487] on div "XP30JQ-R03 XSNDHU-R04 5 XO97HS-R08" at bounding box center [774, 276] width 1549 height 422
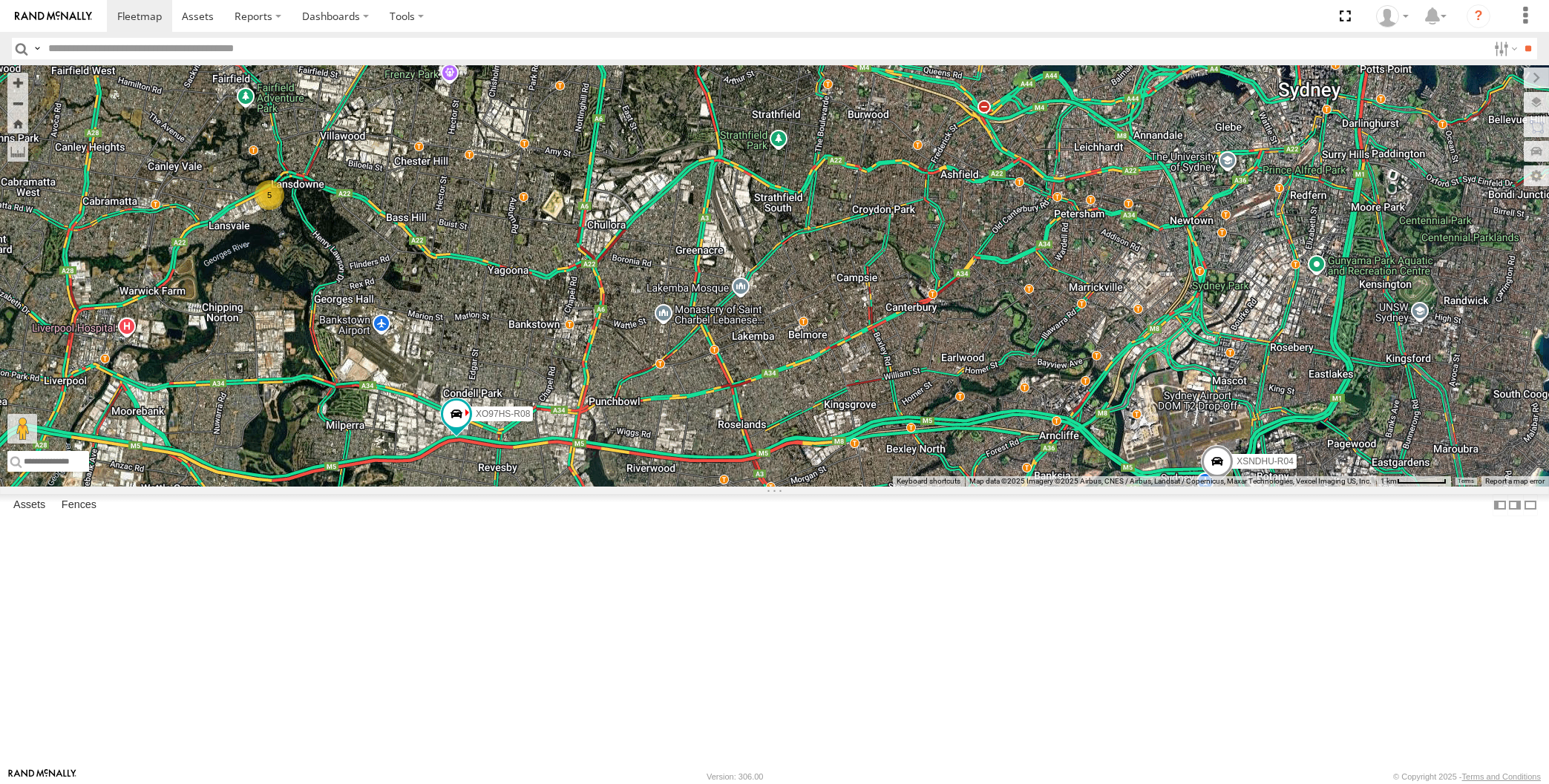
drag, startPoint x: 1030, startPoint y: 641, endPoint x: 999, endPoint y: 626, distance: 34.4
click at [1003, 487] on div "XP30JQ-R03 XSNDHU-R04 5 XO97HS-R08" at bounding box center [774, 276] width 1549 height 422
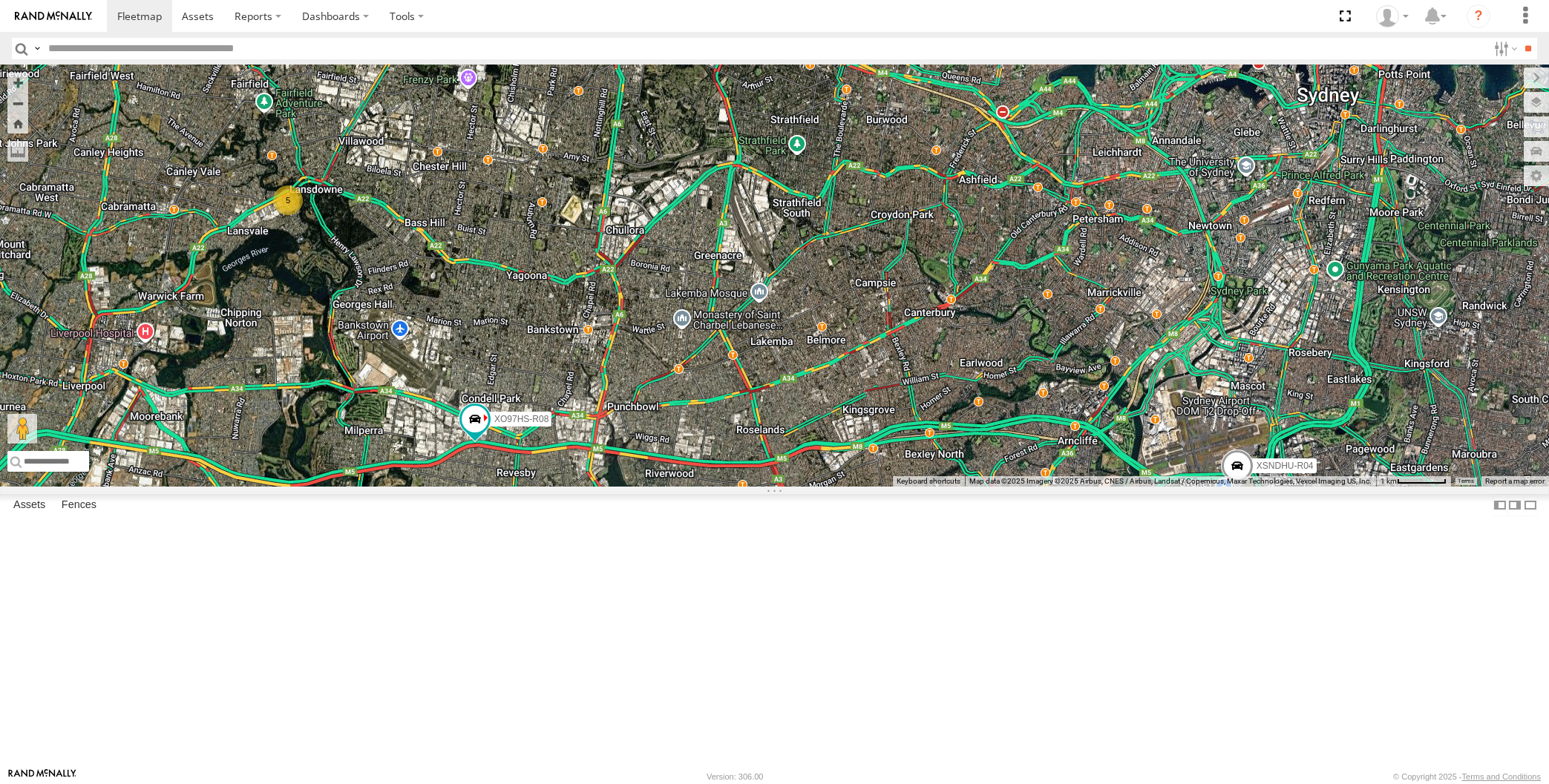
drag, startPoint x: 872, startPoint y: 403, endPoint x: 851, endPoint y: 400, distance: 21.2
click at [851, 400] on div "XP30JQ-R03 XSNDHU-R04 5 XO97HS-R08" at bounding box center [774, 276] width 1549 height 422
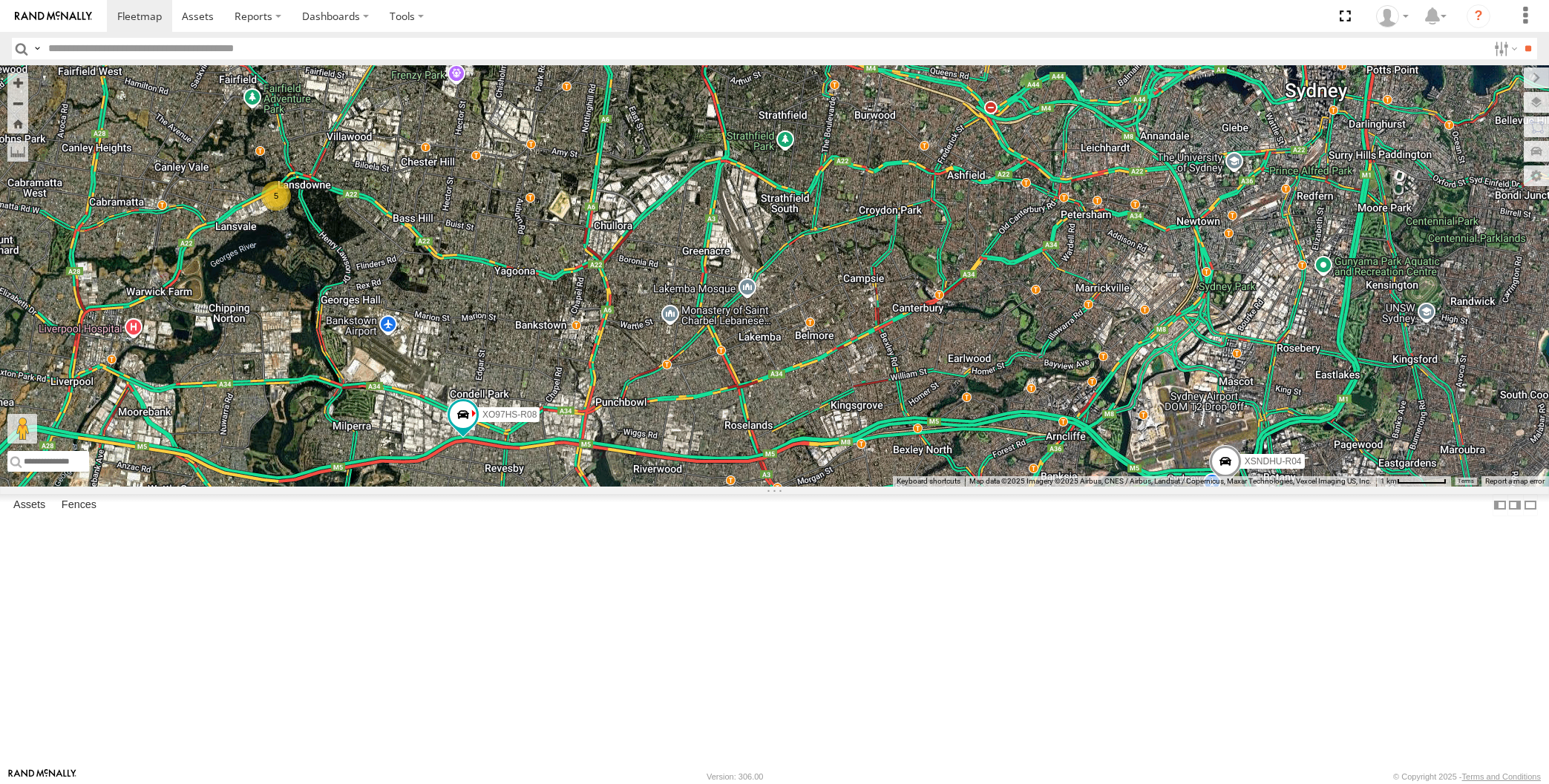
drag, startPoint x: 943, startPoint y: 531, endPoint x: 922, endPoint y: 514, distance: 27.0
click at [922, 487] on div "XP30JQ-R03 XSNDHU-R04 5 XO97HS-R08" at bounding box center [774, 276] width 1549 height 422
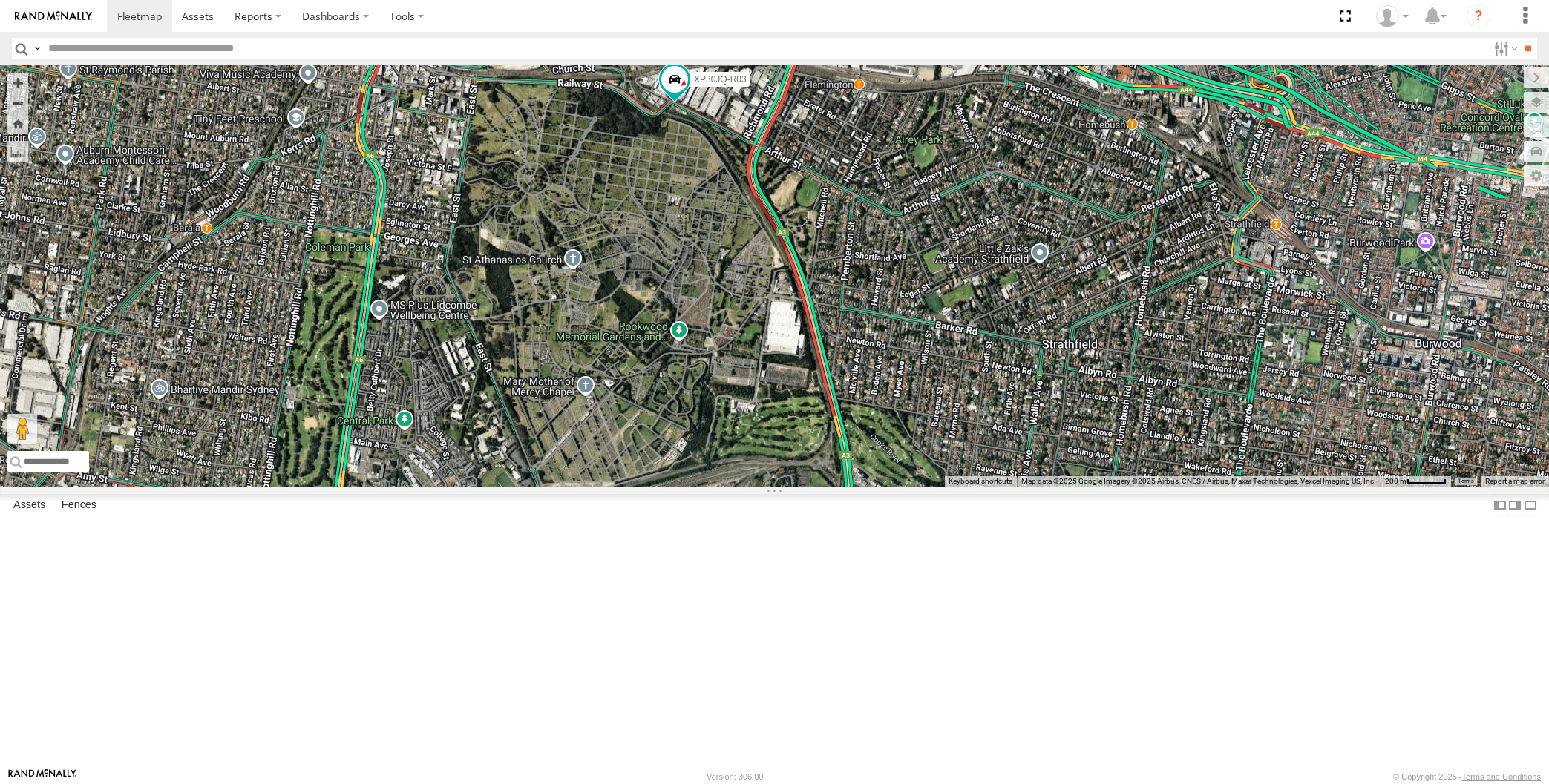
drag, startPoint x: 823, startPoint y: 314, endPoint x: 815, endPoint y: 322, distance: 11.3
click at [815, 322] on div "XP30JQ-R03 XSNDHU-R04 XO97HS-R08" at bounding box center [774, 276] width 1549 height 422
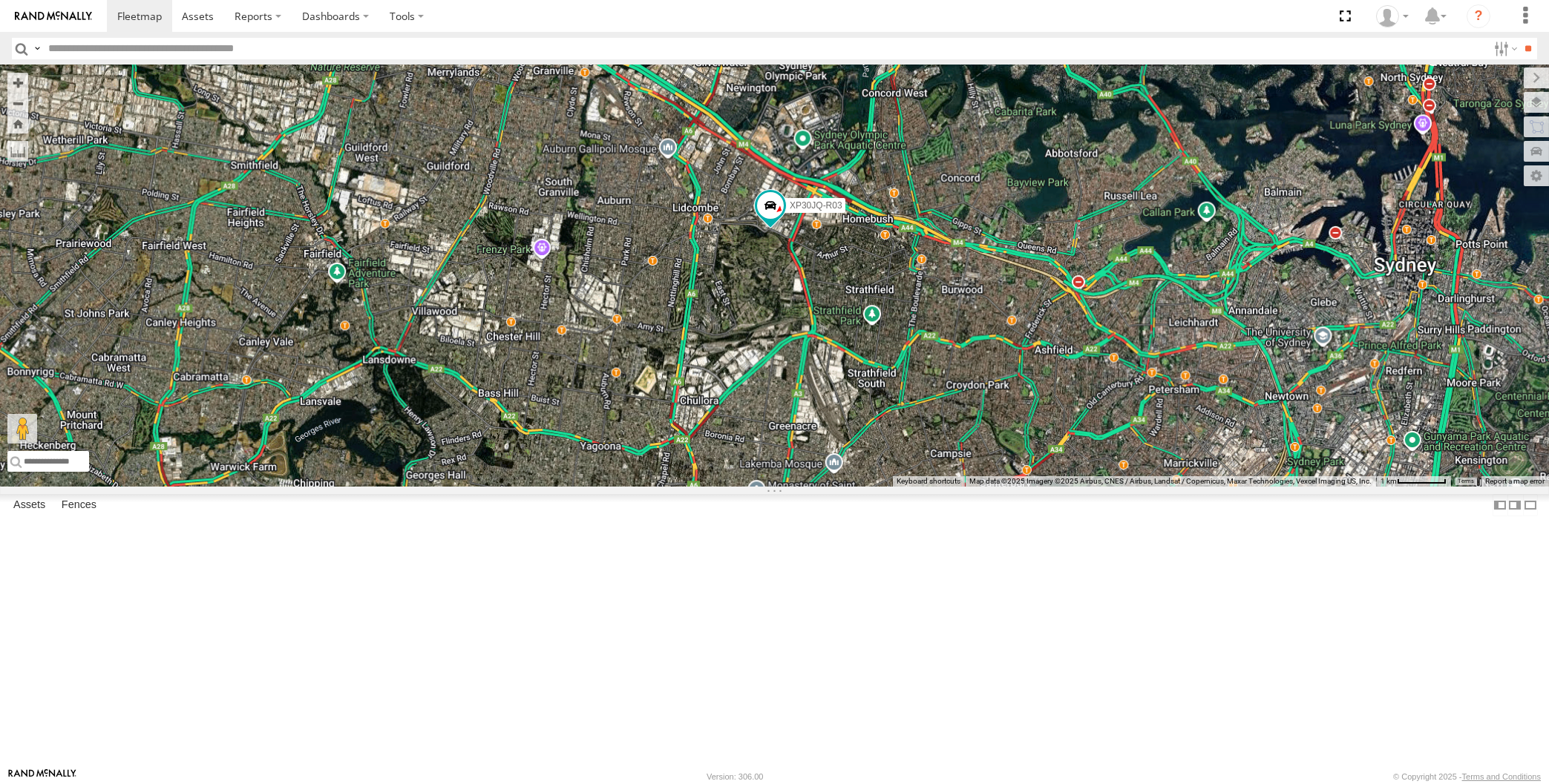
drag, startPoint x: 941, startPoint y: 456, endPoint x: 933, endPoint y: 448, distance: 11.3
click at [938, 452] on div "XP30JQ-R03 XSNDHU-R04 XO97HS-R08" at bounding box center [774, 276] width 1549 height 422
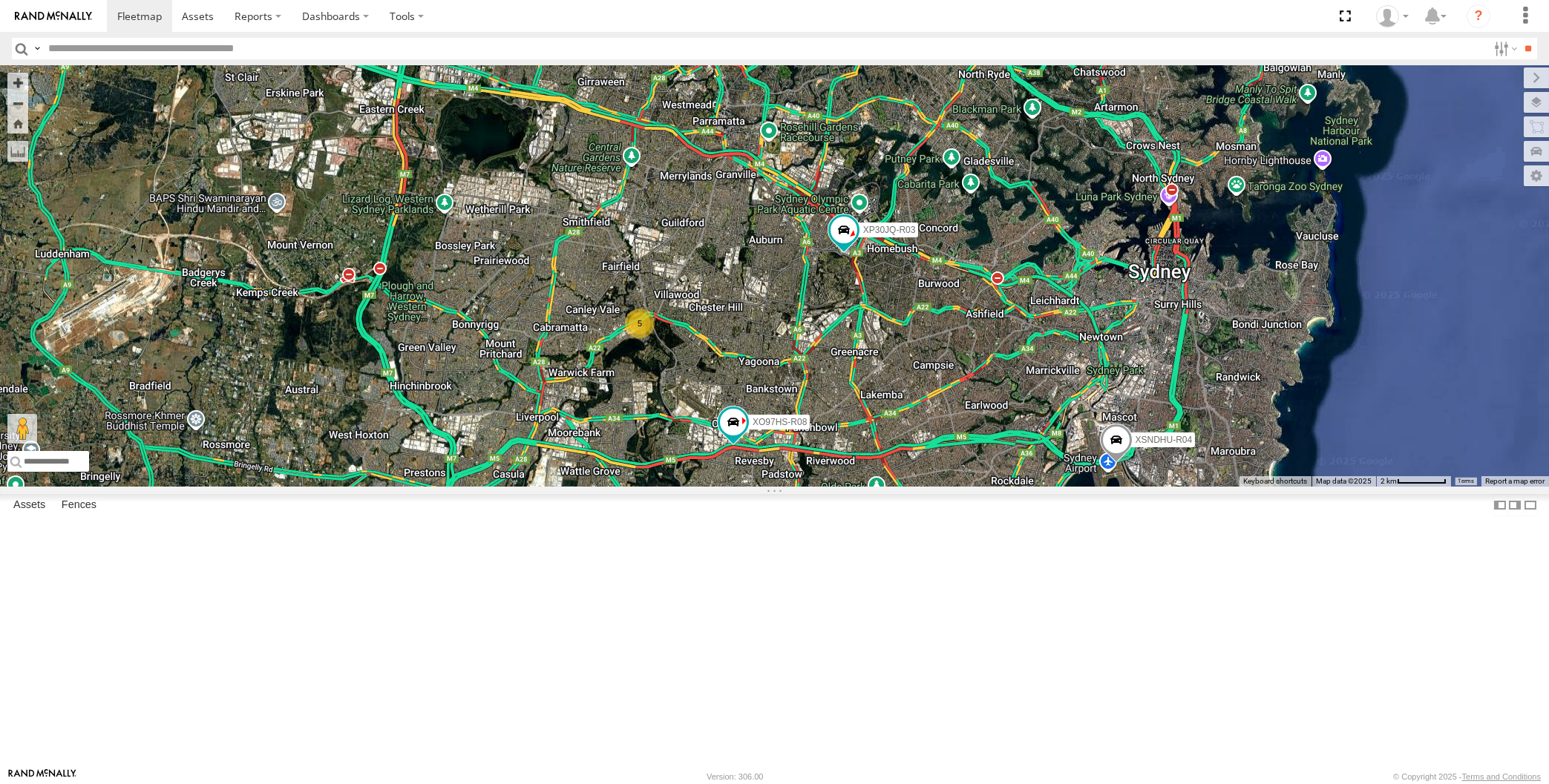
drag, startPoint x: 786, startPoint y: 571, endPoint x: 771, endPoint y: 563, distance: 17.0
click at [769, 487] on div "XP30JQ-R03 XSNDHU-R04 XO97HS-R08 5" at bounding box center [774, 276] width 1549 height 422
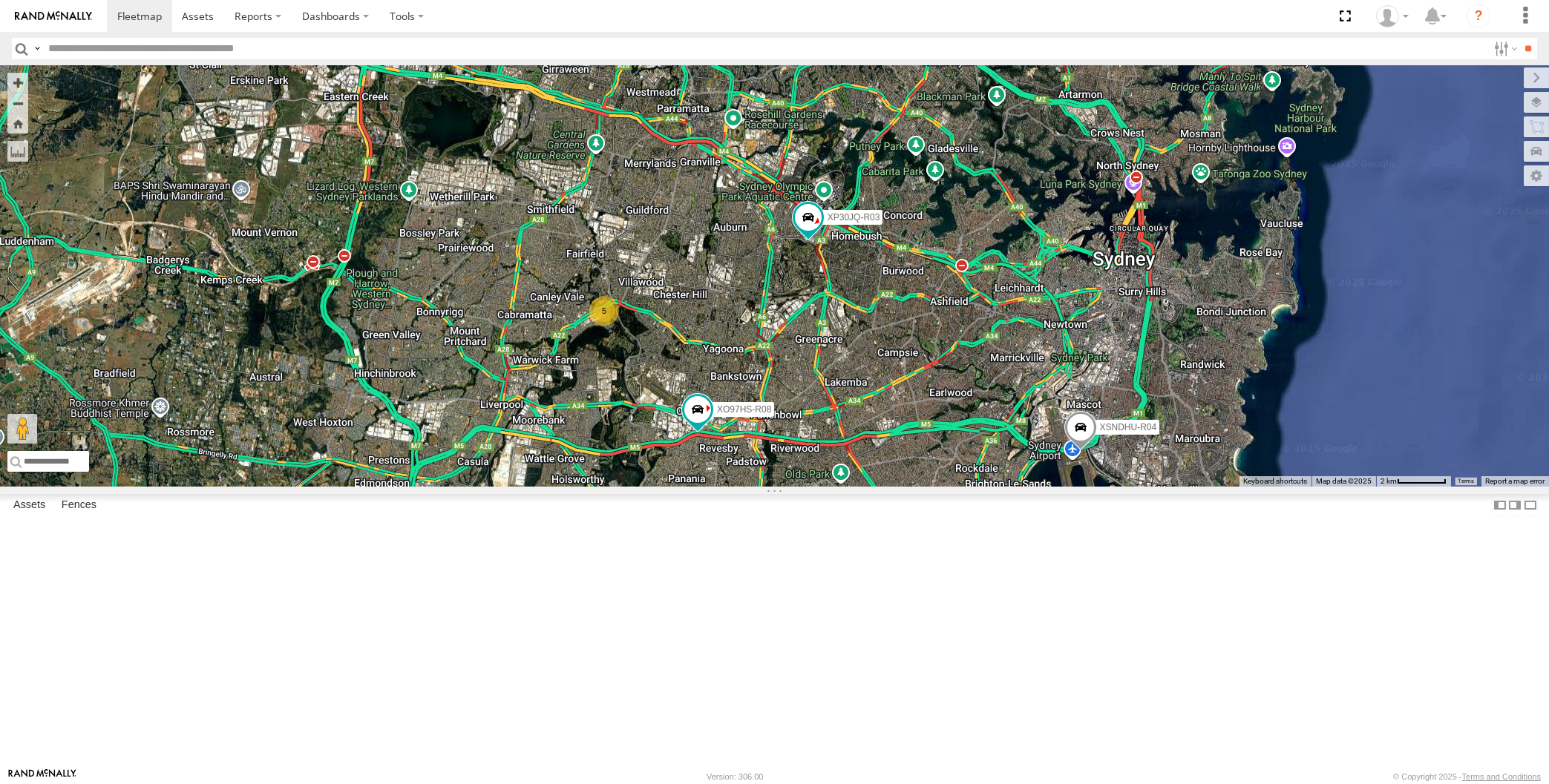
drag, startPoint x: 844, startPoint y: 596, endPoint x: 827, endPoint y: 595, distance: 17.0
click at [827, 487] on div "XP30JQ-R03 XSNDHU-R04 XO97HS-R08 5" at bounding box center [774, 276] width 1549 height 422
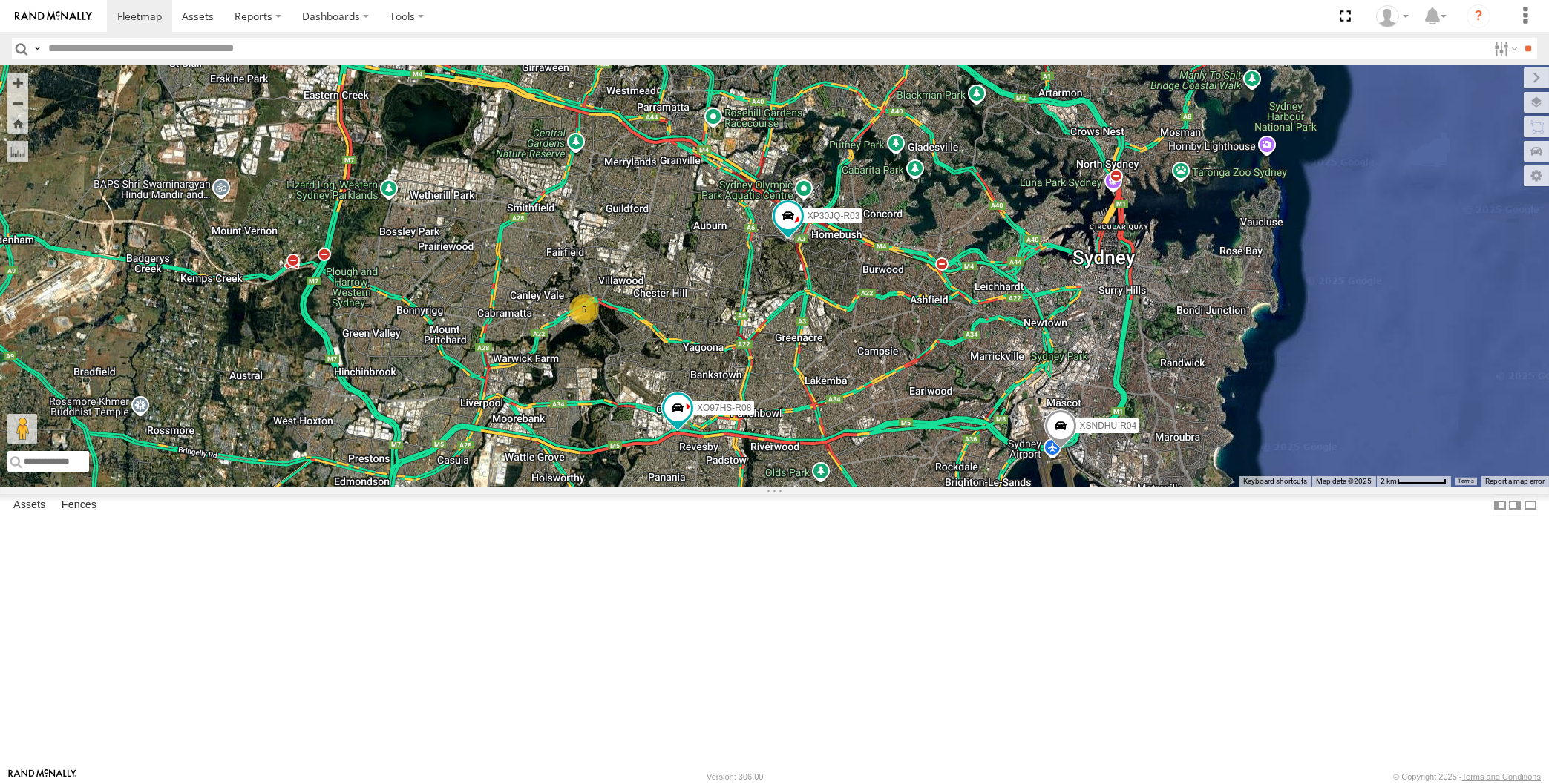
click at [781, 487] on div "XP30JQ-R03 XSNDHU-R04 XO97HS-R08 5" at bounding box center [774, 276] width 1549 height 422
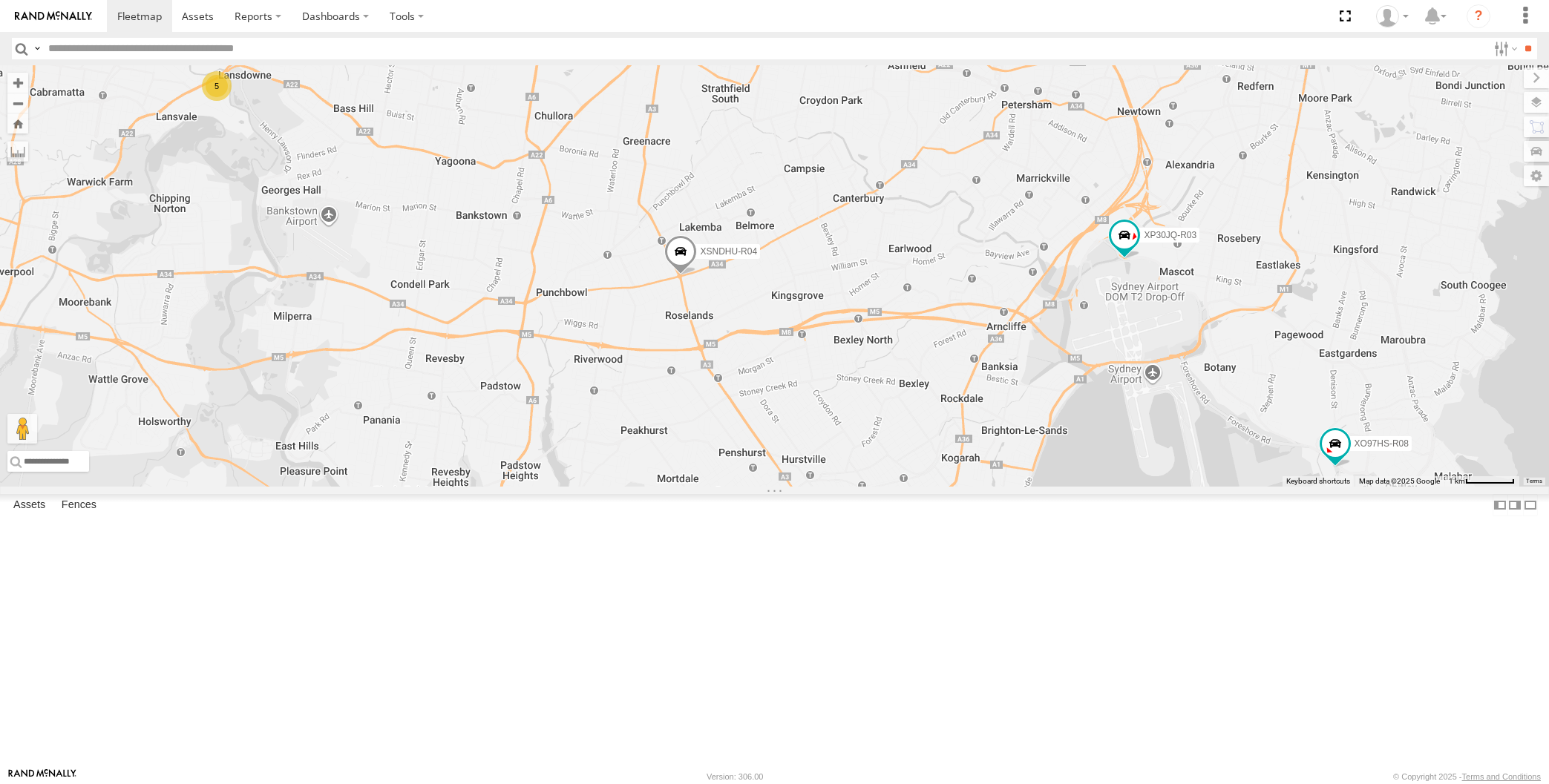
drag, startPoint x: 987, startPoint y: 480, endPoint x: 975, endPoint y: 469, distance: 16.3
click at [975, 470] on div "XP30JQ-R03 XSNDHU-R04 5 XO97HS-R08" at bounding box center [774, 276] width 1549 height 422
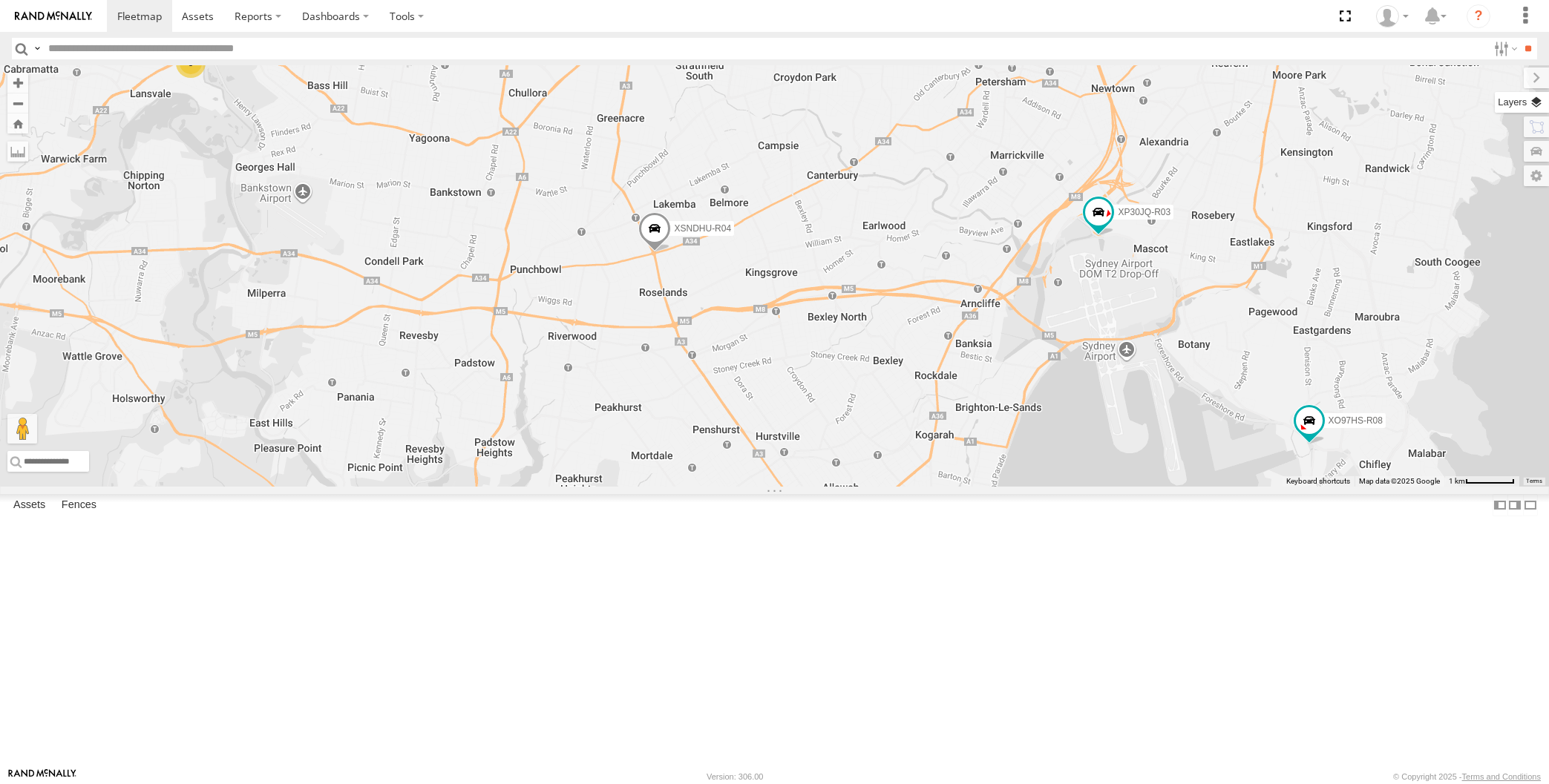
click at [1536, 100] on label at bounding box center [1522, 102] width 54 height 21
click at [0, 0] on span "Basemaps" at bounding box center [0, 0] width 0 height 0
click at [0, 0] on span "Satellite + Roadmap" at bounding box center [0, 0] width 0 height 0
click at [0, 0] on span "Overlays" at bounding box center [0, 0] width 0 height 0
click at [0, 0] on span "Traffic" at bounding box center [0, 0] width 0 height 0
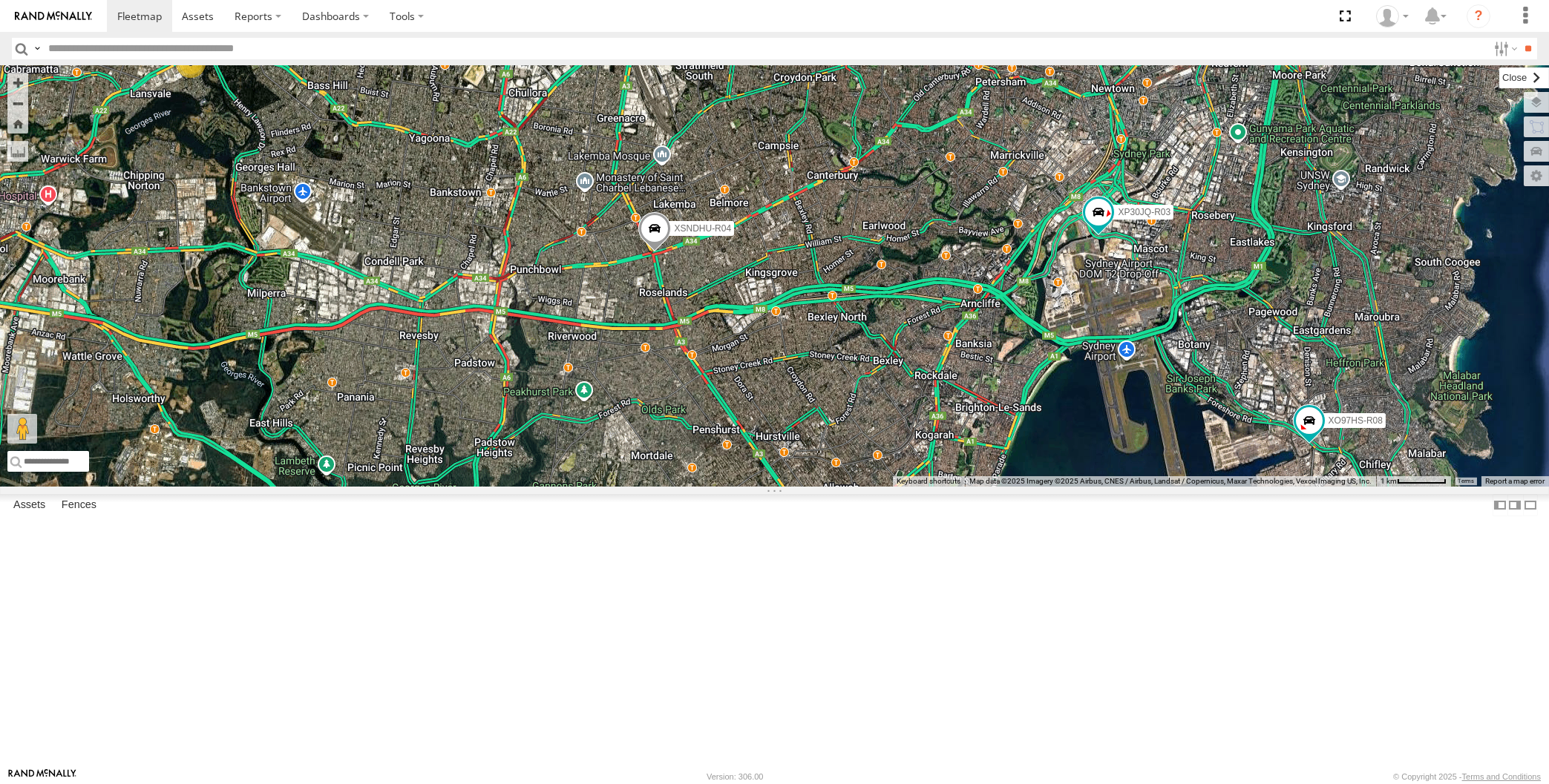
click at [1499, 77] on label at bounding box center [1524, 78] width 50 height 21
click at [1121, 487] on div "XP30JQ-R03 XSNDHU-R04 5 XO97HS-R08" at bounding box center [774, 276] width 1549 height 422
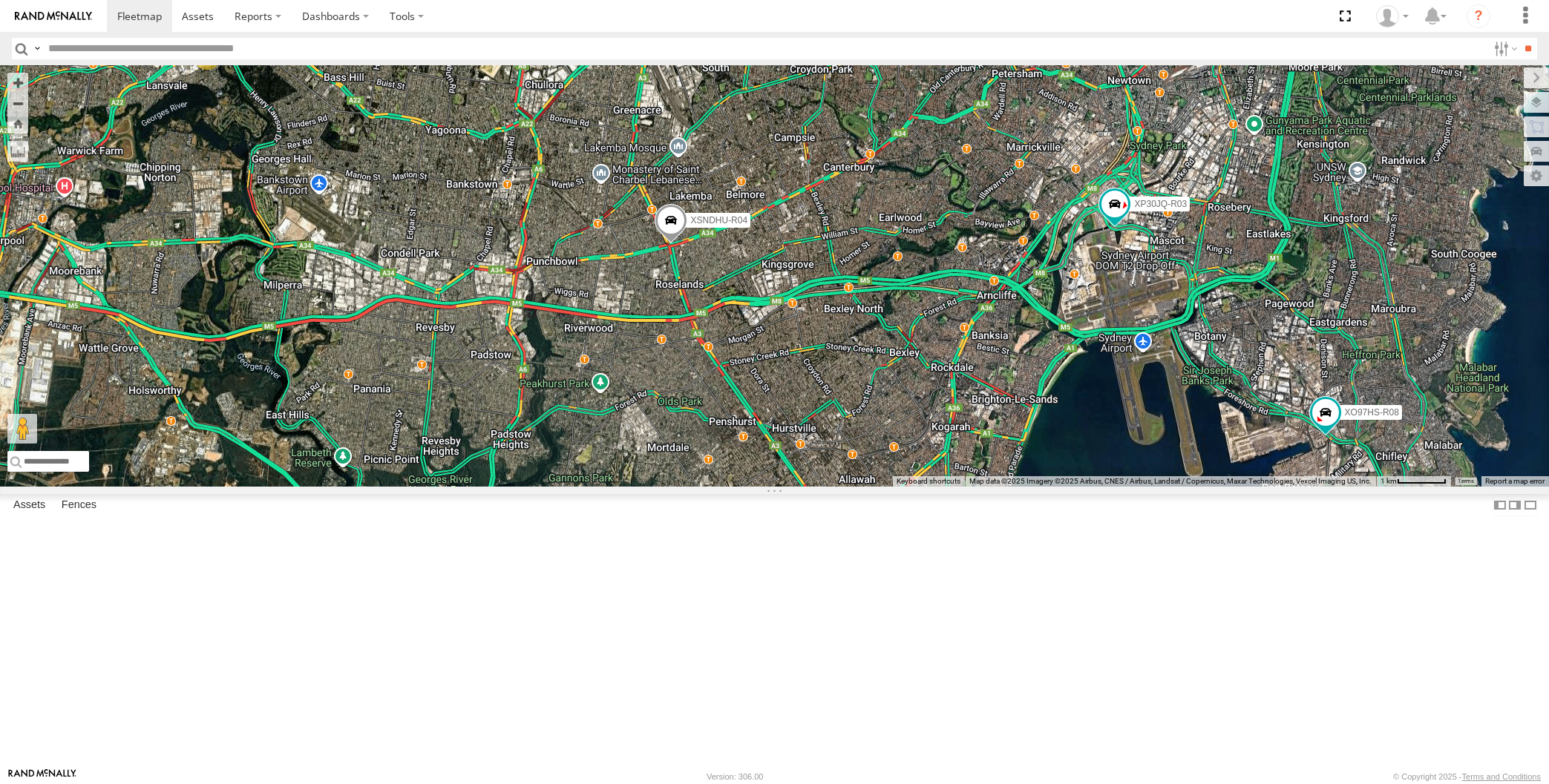
click at [1183, 487] on div "XP30JQ-R03 XSNDHU-R04 5 XO97HS-R08" at bounding box center [774, 276] width 1549 height 422
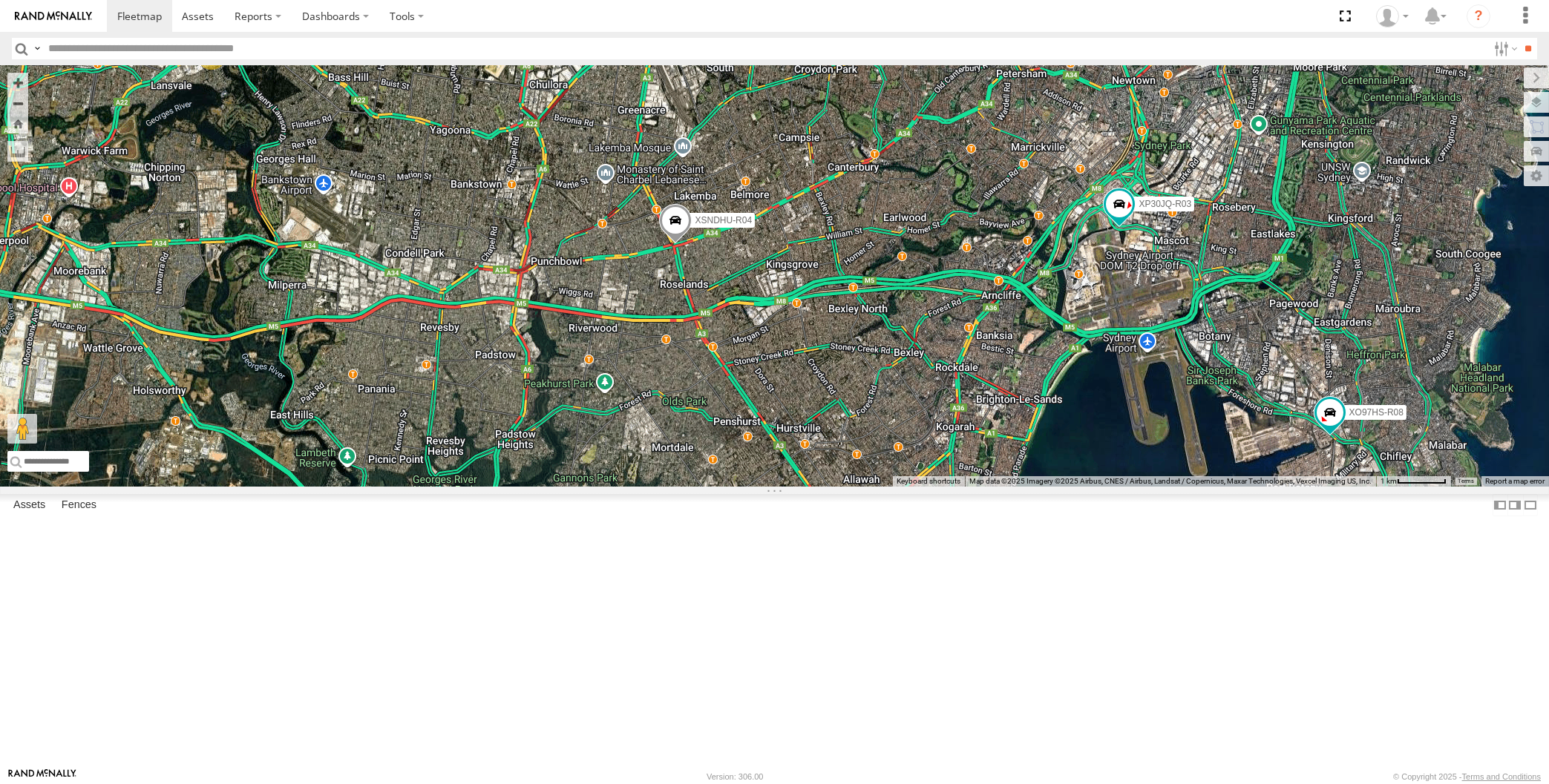
click at [1191, 487] on div "XP30JQ-R03 XSNDHU-R04 5 XO97HS-R08" at bounding box center [774, 276] width 1549 height 422
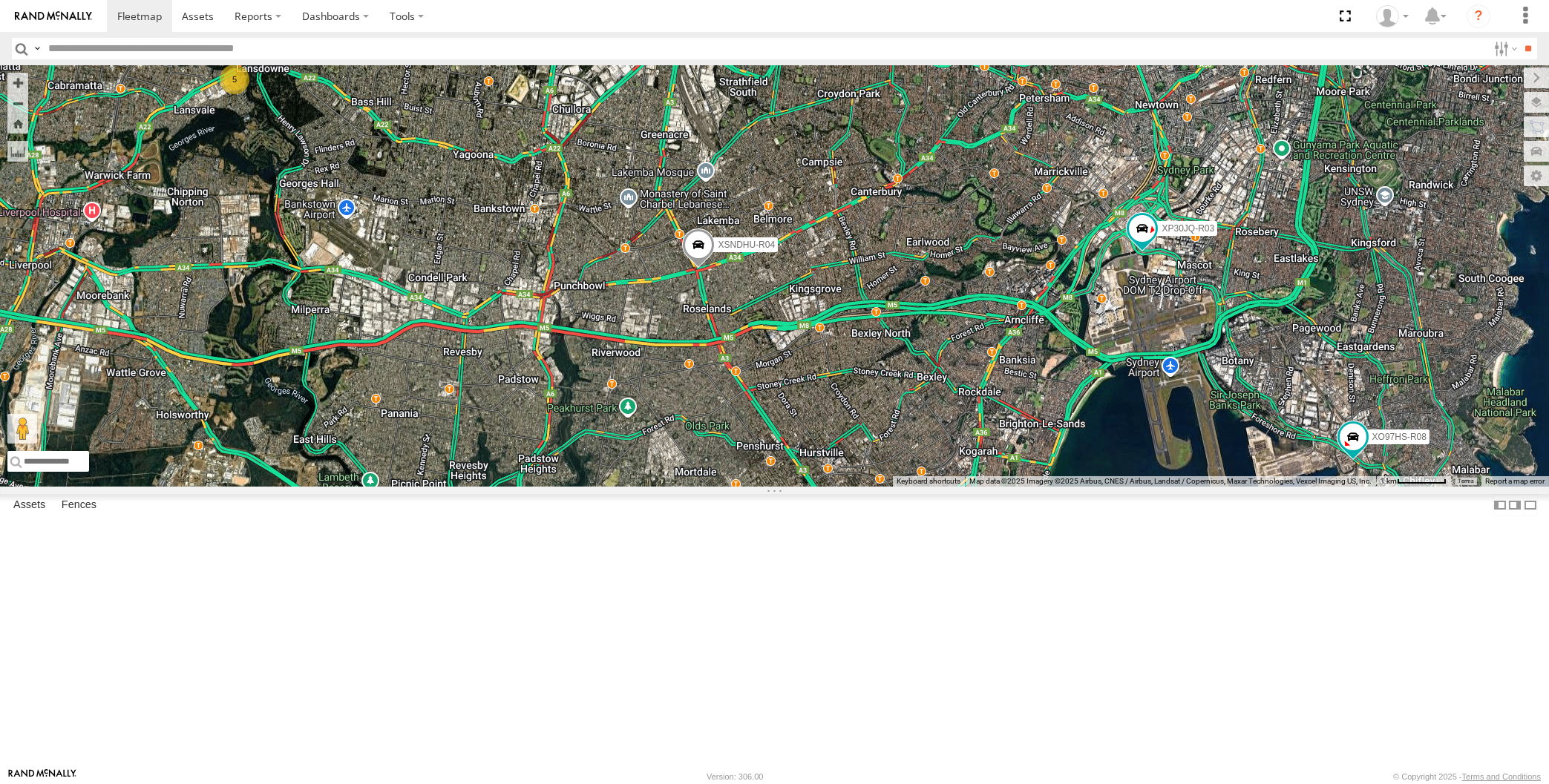
drag, startPoint x: 1214, startPoint y: 685, endPoint x: 1234, endPoint y: 696, distance: 22.8
click at [1234, 487] on div "XP30JQ-R03 XSNDHU-R04 5 XO97HS-R08" at bounding box center [774, 276] width 1549 height 422
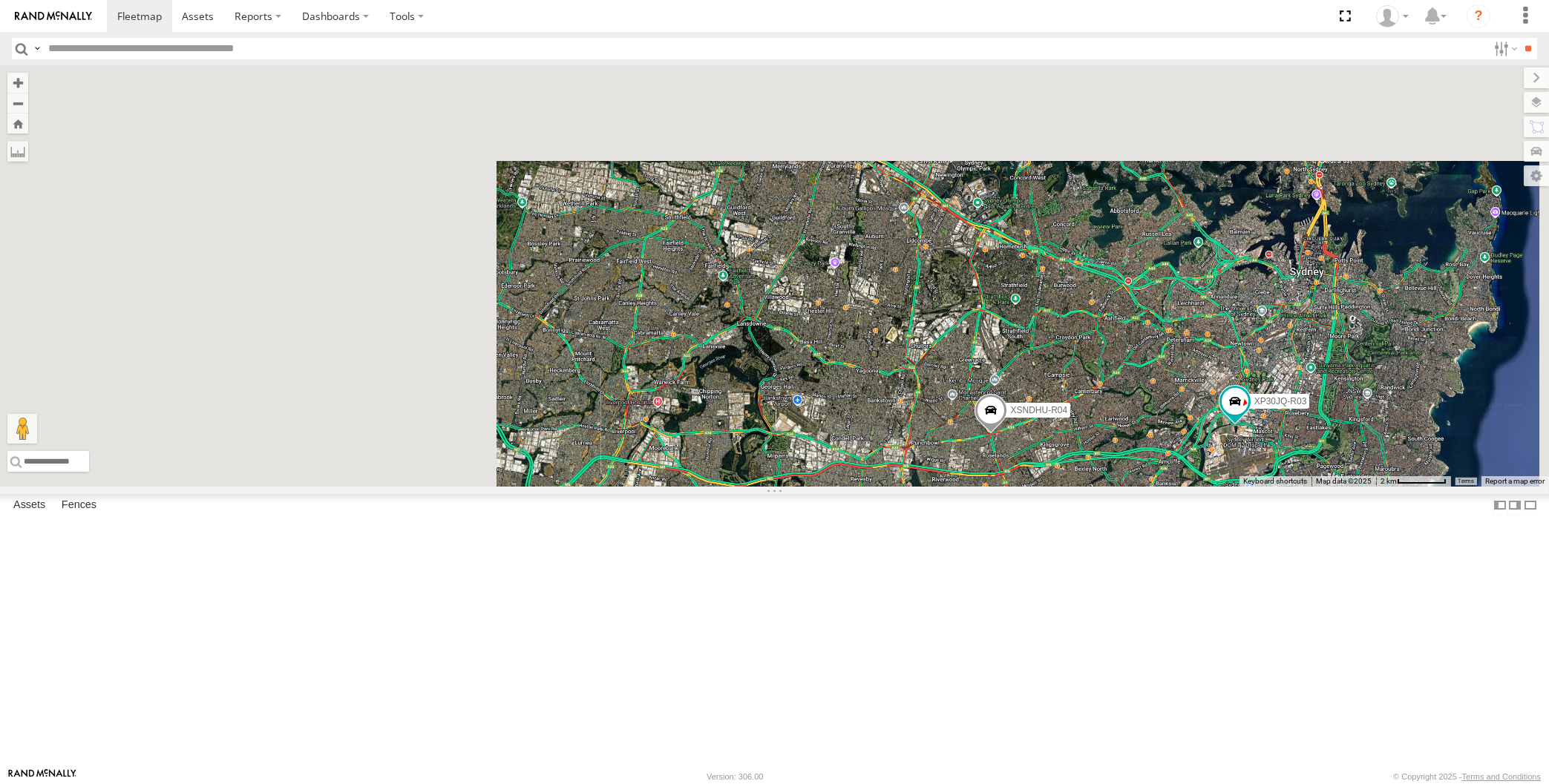
drag, startPoint x: 1227, startPoint y: 670, endPoint x: 1222, endPoint y: 653, distance: 17.7
click at [1225, 487] on div "XP30JQ-R03 XSNDHU-R04 XO97HS-R08" at bounding box center [774, 276] width 1549 height 422
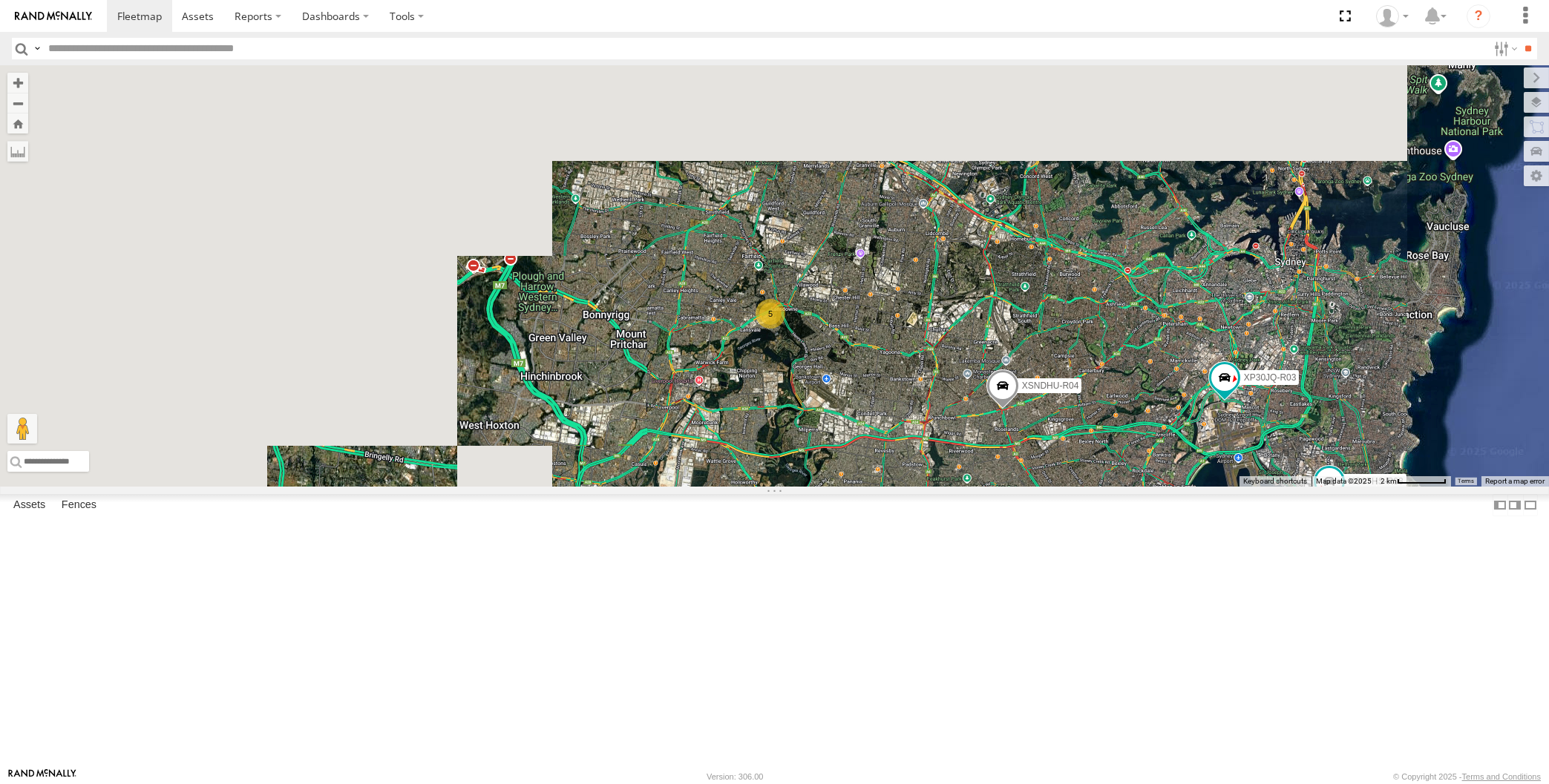
drag, startPoint x: 1197, startPoint y: 654, endPoint x: 1194, endPoint y: 647, distance: 7.6
click at [1194, 487] on div "XP30JQ-R03 XSNDHU-R04 XO97HS-R08 5" at bounding box center [774, 276] width 1549 height 422
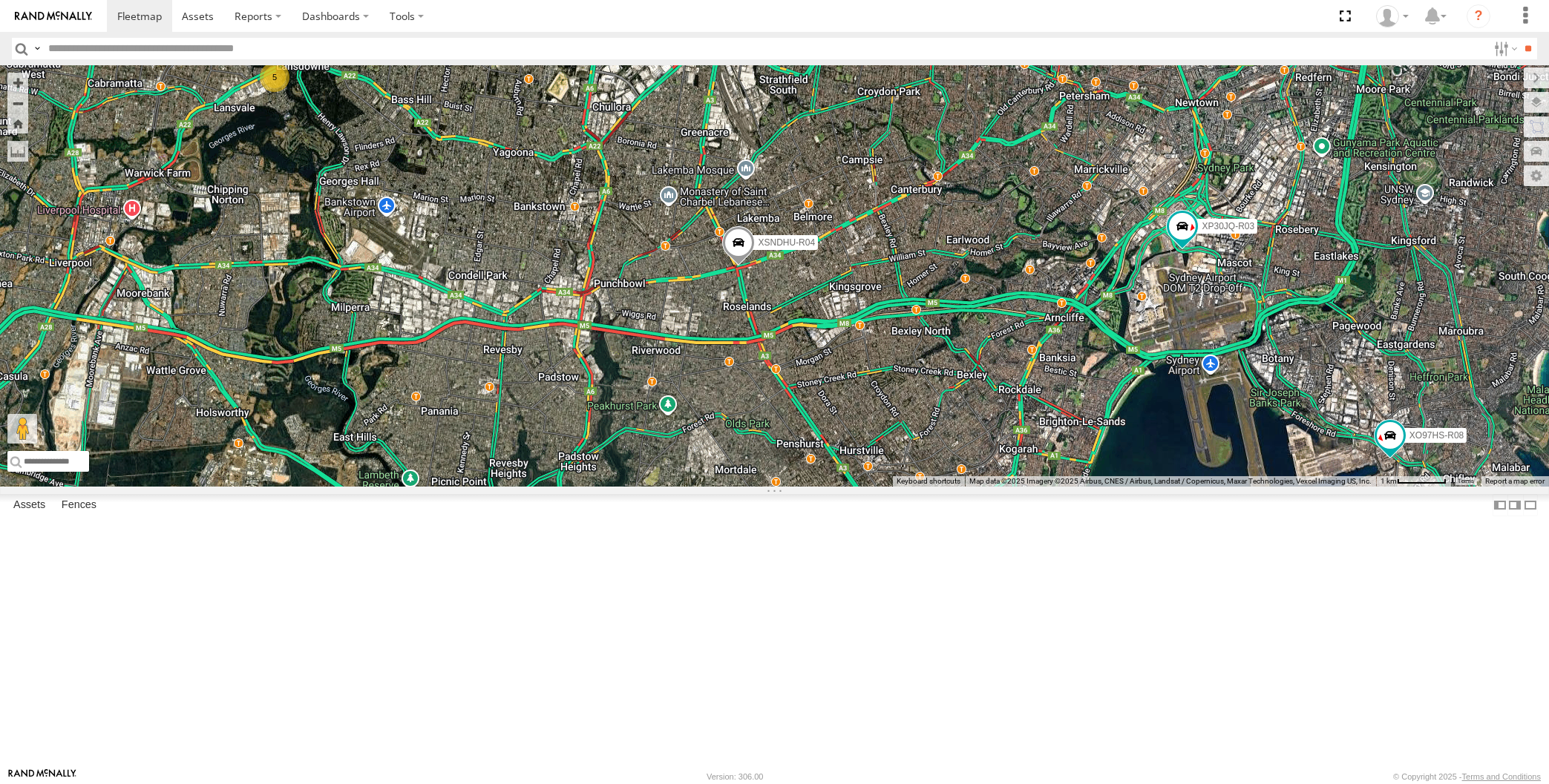
drag, startPoint x: 1079, startPoint y: 599, endPoint x: 1102, endPoint y: 584, distance: 27.5
click at [1102, 487] on div "XP30JQ-R03 XSNDHU-R04 XO97HS-R08 5" at bounding box center [774, 276] width 1549 height 422
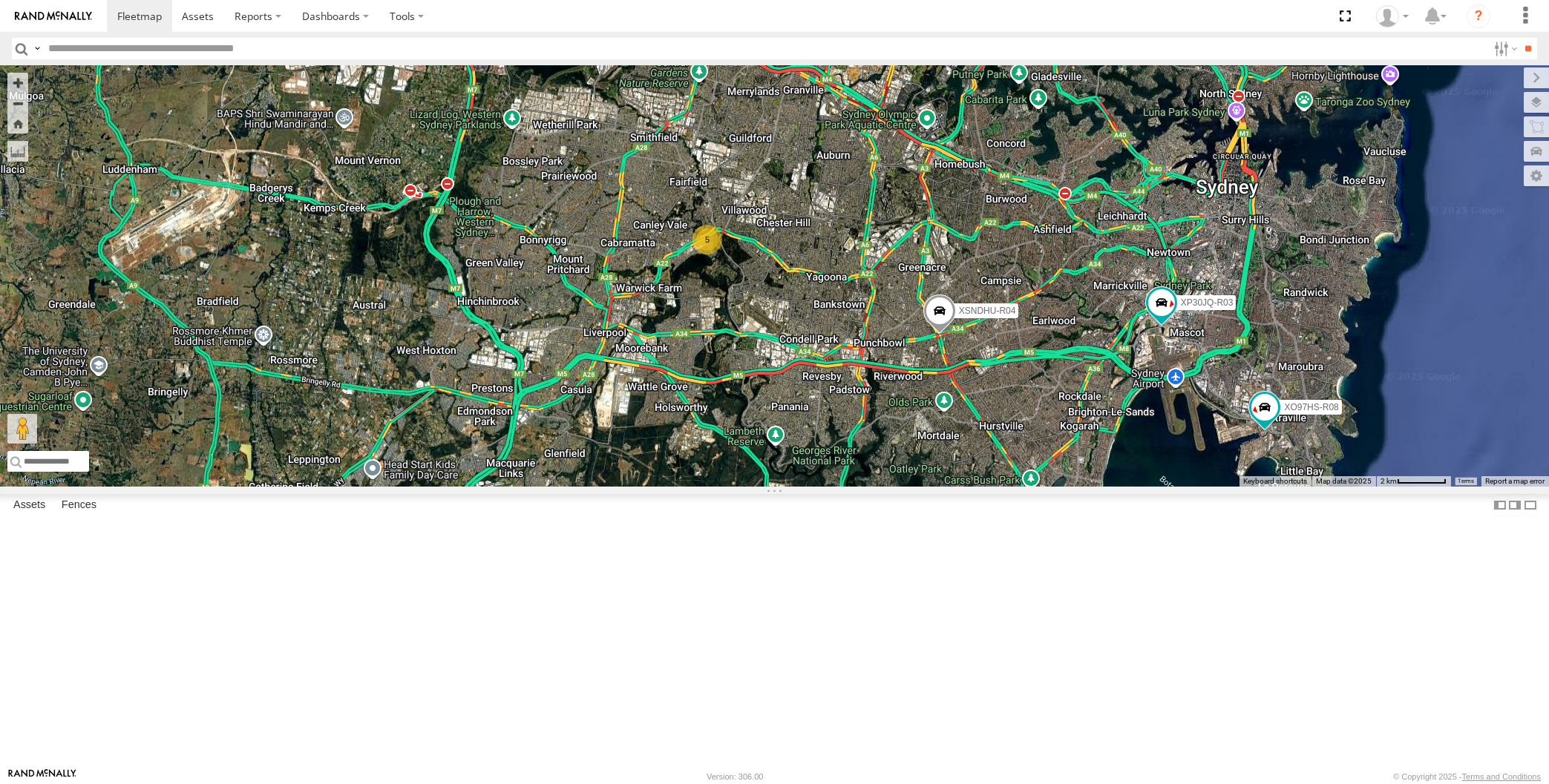
drag, startPoint x: 1111, startPoint y: 579, endPoint x: 1080, endPoint y: 599, distance: 36.9
click at [1090, 487] on div "XP30JQ-R03 XSNDHU-R04 XO97HS-R08 5" at bounding box center [774, 276] width 1549 height 422
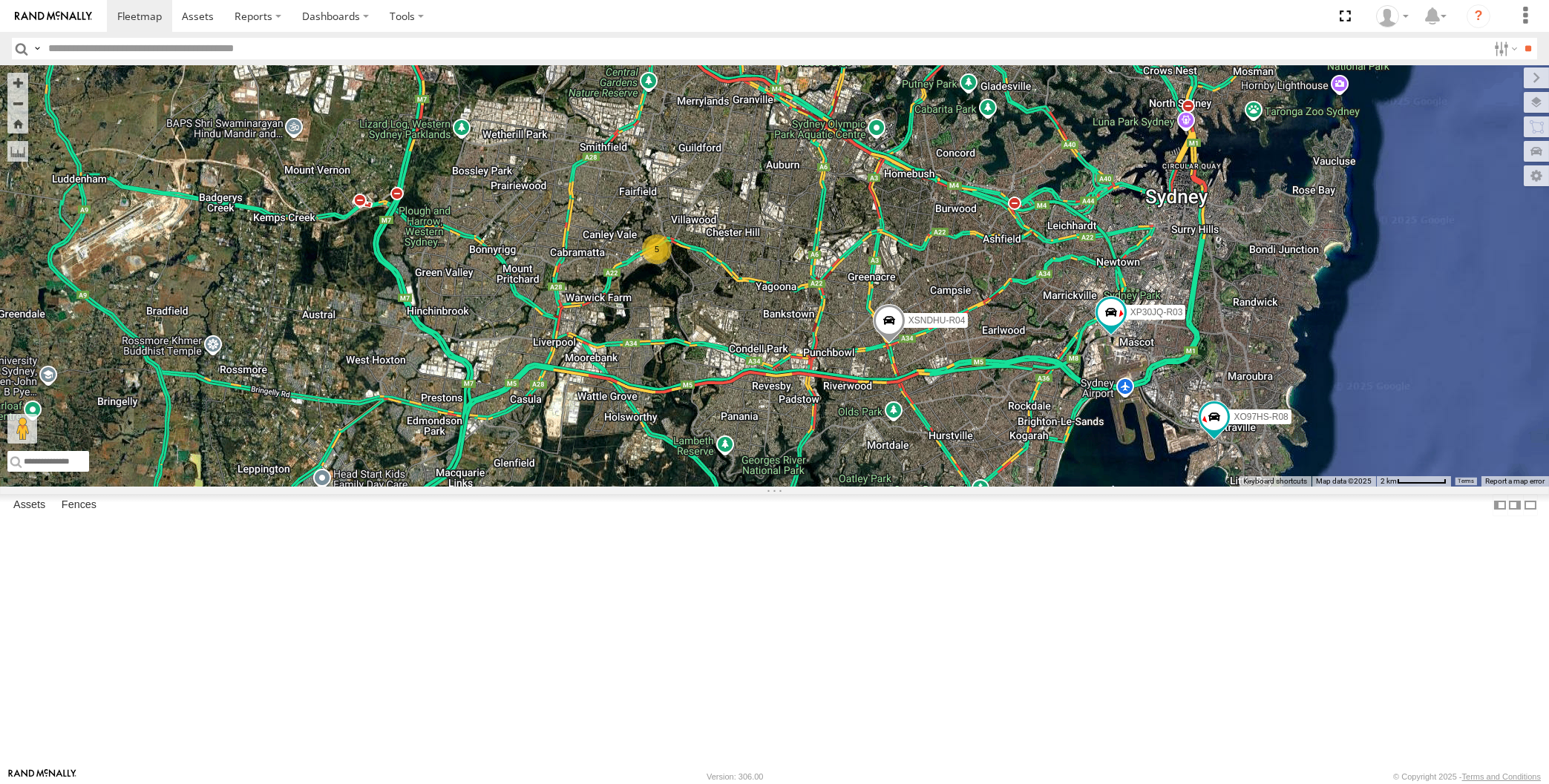
drag, startPoint x: 1054, startPoint y: 595, endPoint x: 1029, endPoint y: 588, distance: 26.0
click at [1029, 487] on div "XP30JQ-R03 XSNDHU-R04 XO97HS-R08 5" at bounding box center [774, 276] width 1549 height 422
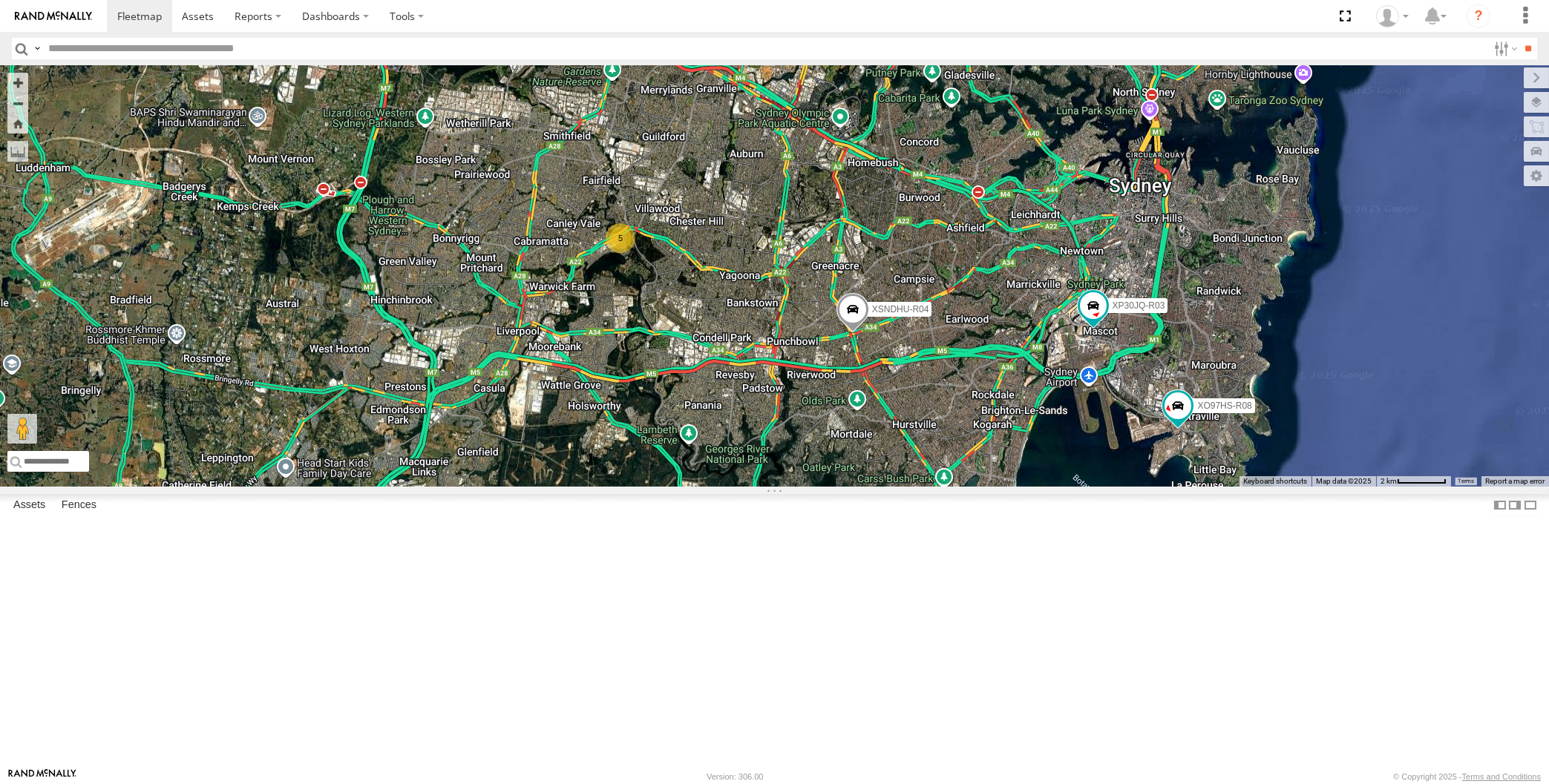
drag, startPoint x: 1220, startPoint y: 471, endPoint x: 1214, endPoint y: 456, distance: 16.2
click at [1214, 456] on div "XP30JQ-R03 XSNDHU-R04 XO97HS-R08 5" at bounding box center [774, 276] width 1549 height 422
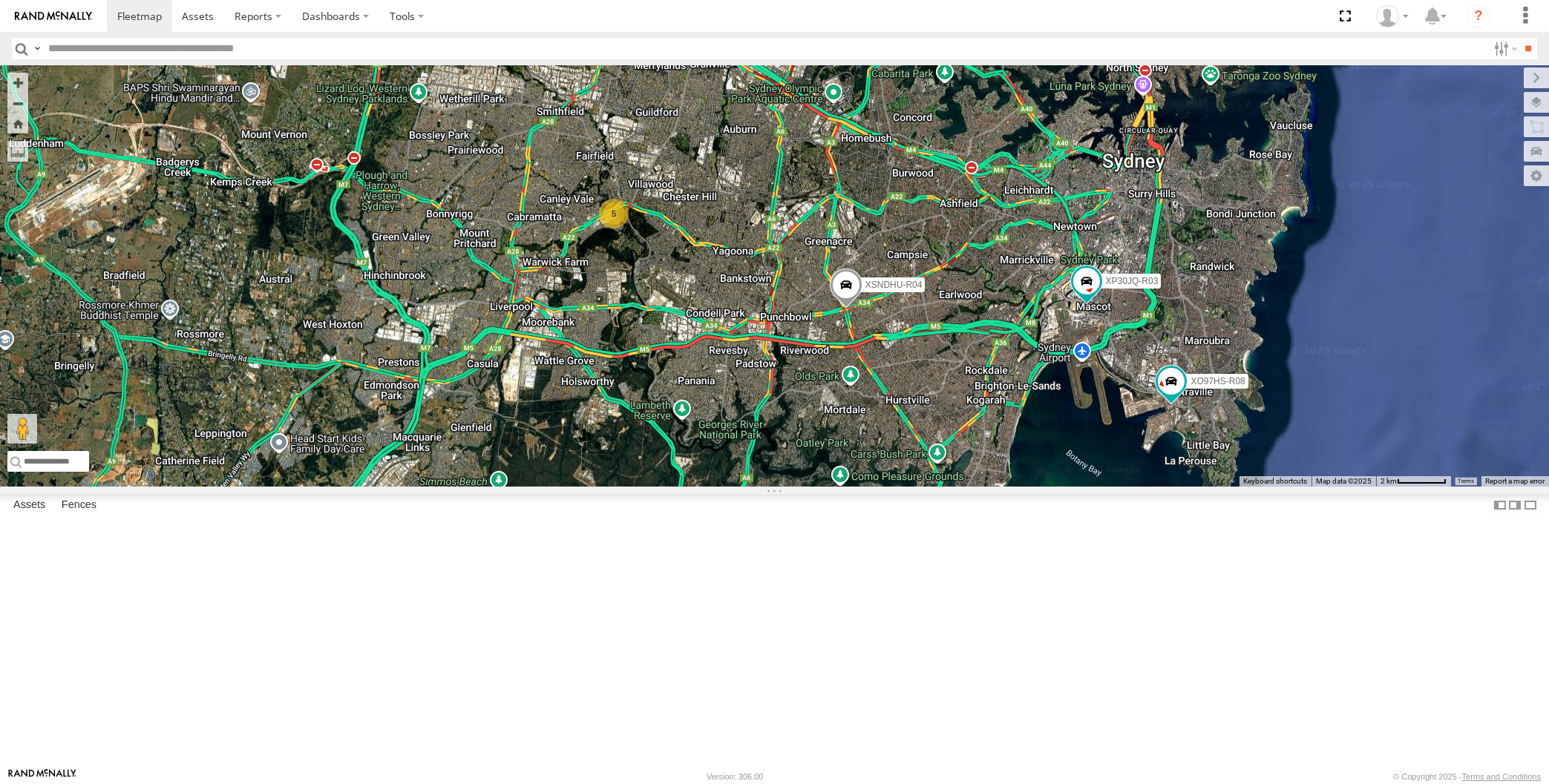
drag, startPoint x: 1091, startPoint y: 605, endPoint x: 1080, endPoint y: 553, distance: 53.2
click at [1081, 487] on div "XP30JQ-R03 XSNDHU-R04 XO97HS-R08 5" at bounding box center [774, 276] width 1549 height 422
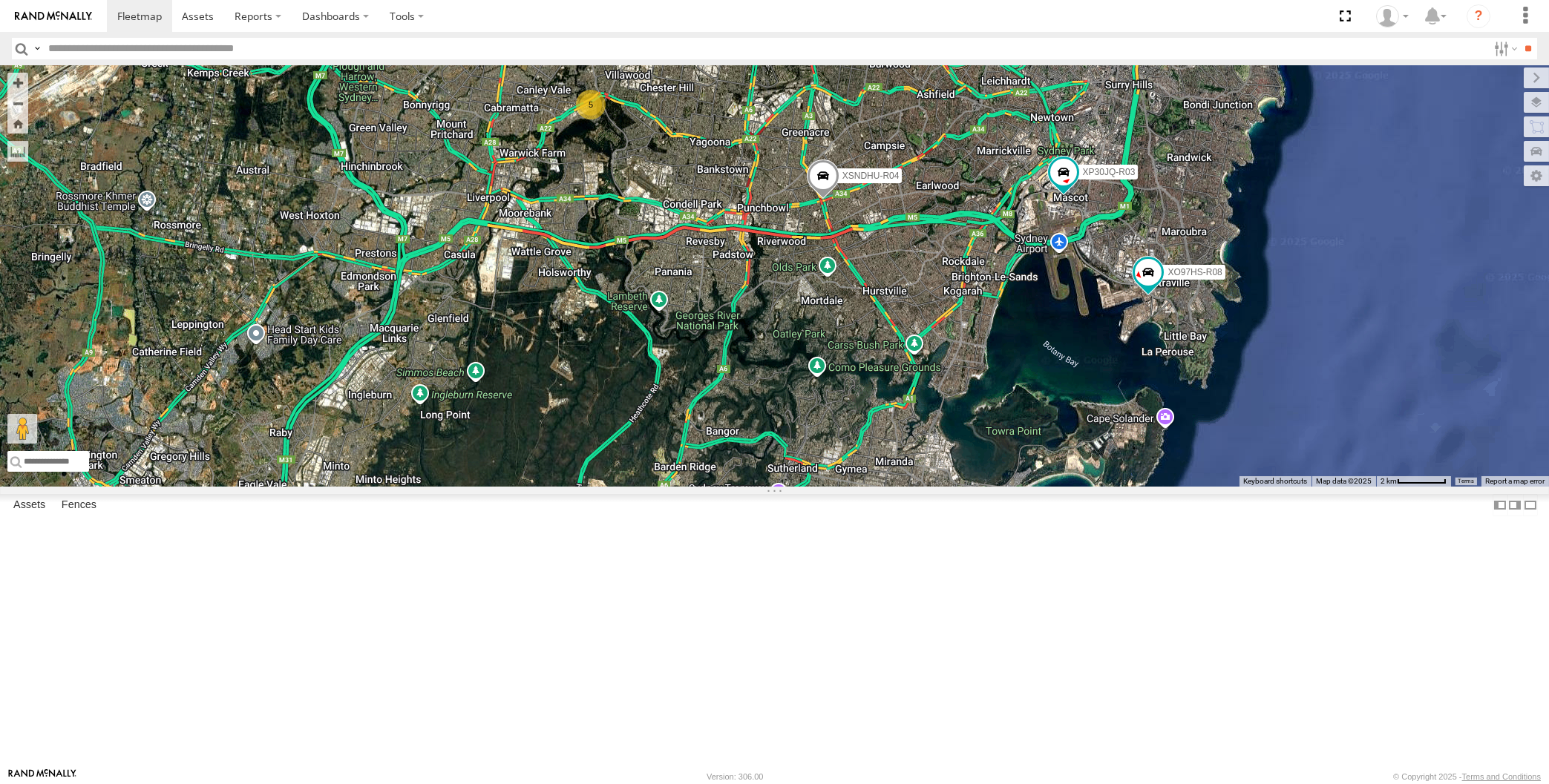
drag, startPoint x: 1079, startPoint y: 535, endPoint x: 1080, endPoint y: 548, distance: 13.0
click at [1080, 487] on div "XP30JQ-R03 XSNDHU-R04 XO97HS-R08 5" at bounding box center [774, 276] width 1549 height 422
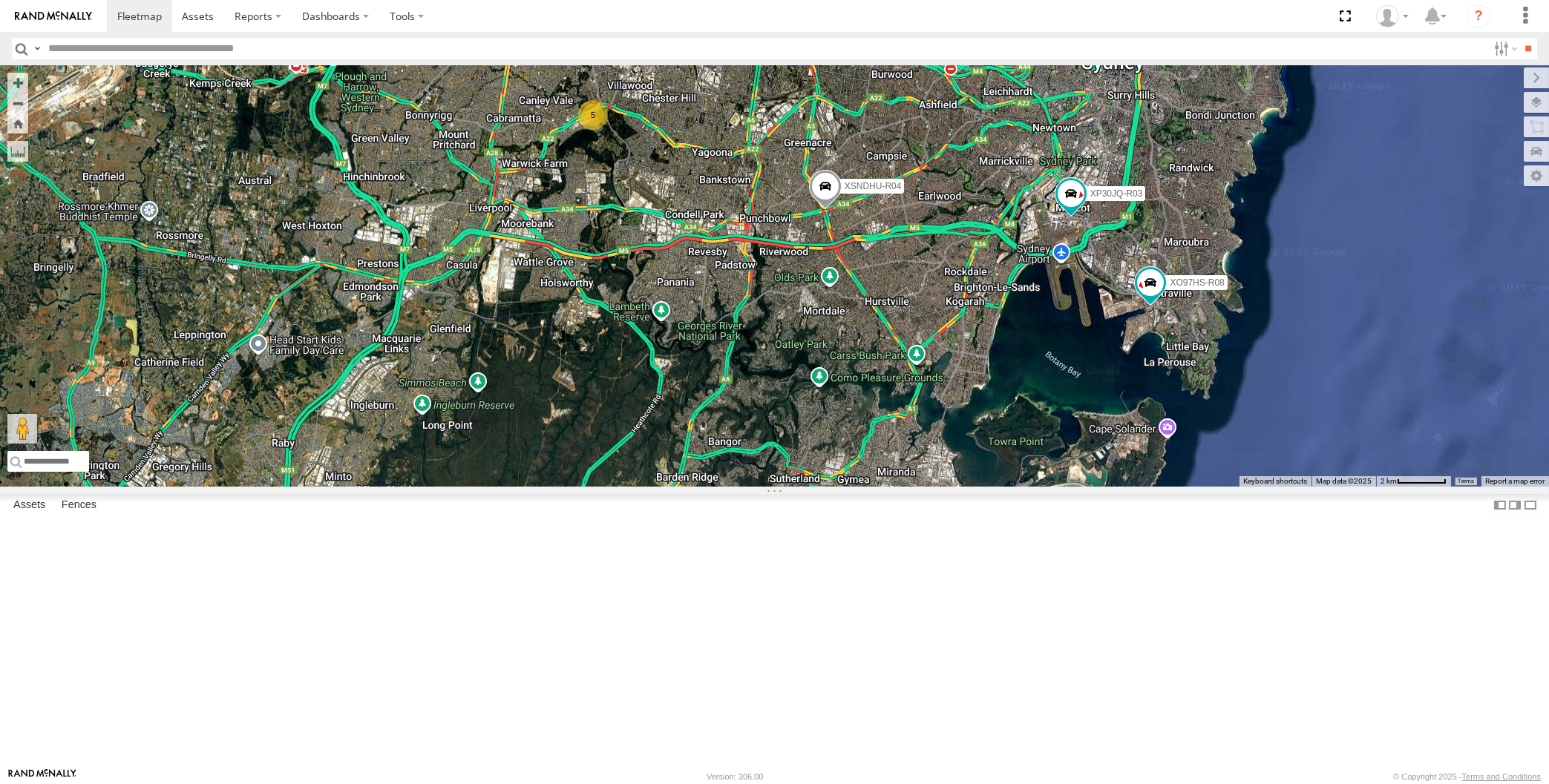
drag, startPoint x: 1161, startPoint y: 536, endPoint x: 1152, endPoint y: 552, distance: 18.4
click at [1152, 487] on div "XP30JQ-R03 XSNDHU-R04 XO97HS-R08 5" at bounding box center [774, 276] width 1549 height 422
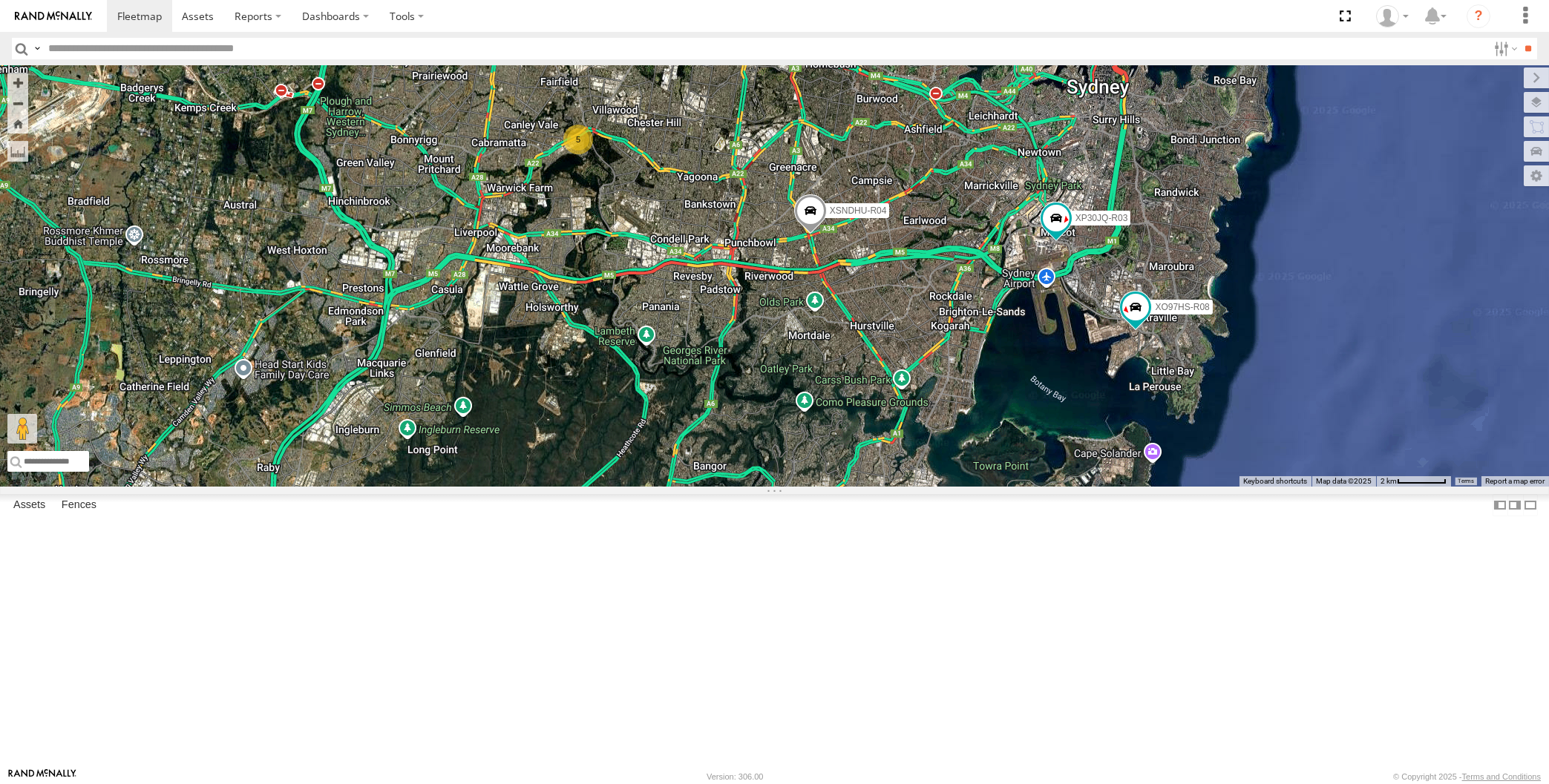
click at [1458, 487] on div "XP30JQ-R03 XSNDHU-R04 XO97HS-R08 5" at bounding box center [774, 276] width 1549 height 422
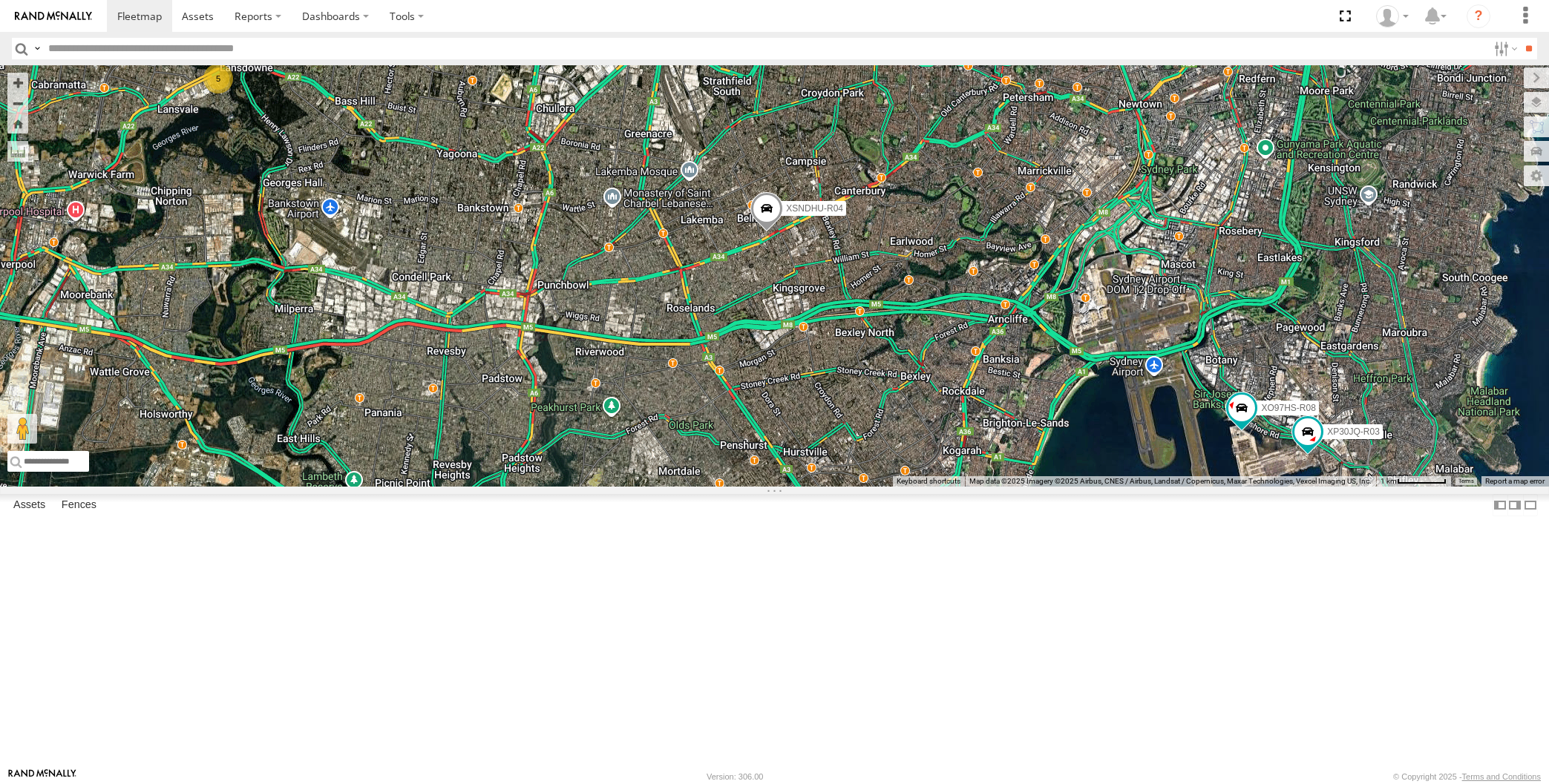
click at [940, 487] on div "XP30JQ-R03 XSNDHU-R04 XO97HS-R08 5" at bounding box center [774, 276] width 1549 height 422
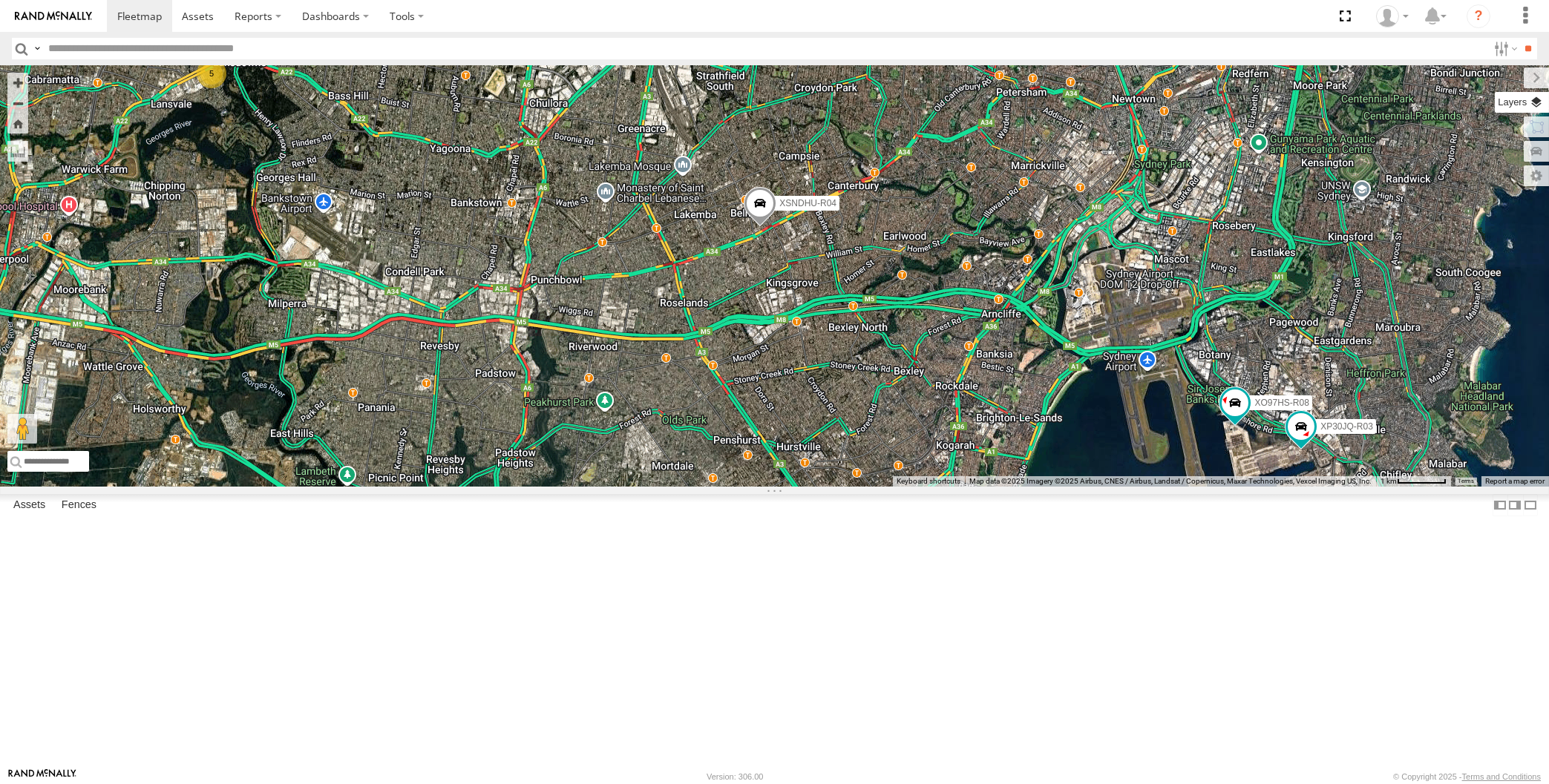
click at [1536, 104] on label at bounding box center [1522, 102] width 54 height 21
click at [1086, 467] on div "XP30JQ-R03 XSNDHU-R04 XO97HS-R08 5" at bounding box center [774, 276] width 1549 height 422
click at [1096, 487] on div "XP30JQ-R03 XSNDHU-R04 XO97HS-R08 5" at bounding box center [774, 276] width 1549 height 422
click at [1144, 487] on div "XP30JQ-R03 XSNDHU-R04 XO97HS-R08 5" at bounding box center [774, 276] width 1549 height 422
click at [1499, 75] on label at bounding box center [1524, 78] width 50 height 21
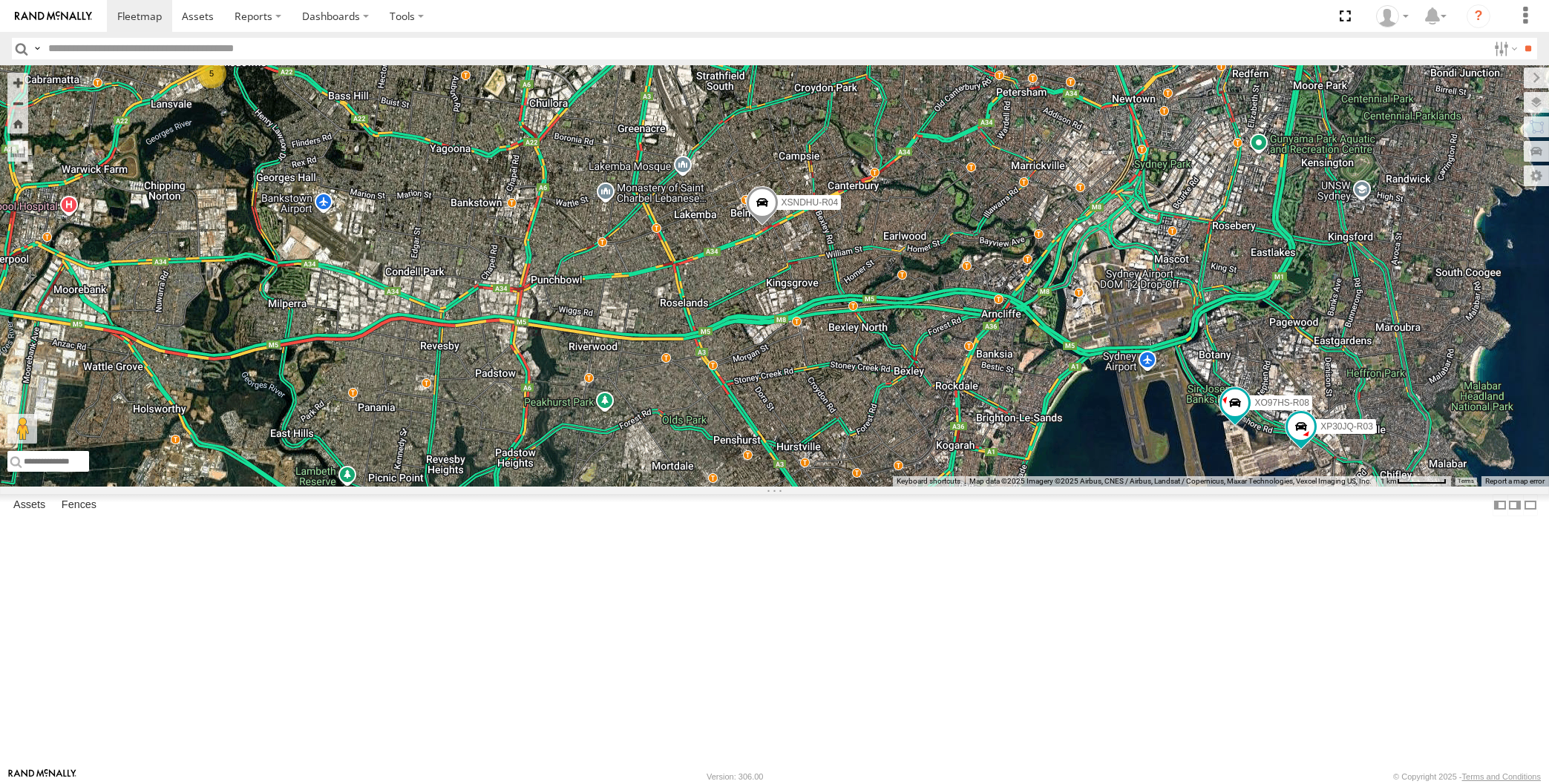
click at [1183, 487] on div "XP30JQ-R03 XSNDHU-R04 XO97HS-R08 5" at bounding box center [774, 276] width 1549 height 422
drag, startPoint x: 1121, startPoint y: 635, endPoint x: 1128, endPoint y: 622, distance: 14.8
click at [1125, 487] on div "XP30JQ-R03 XSNDHU-R04 XO97HS-R08 5" at bounding box center [774, 276] width 1549 height 422
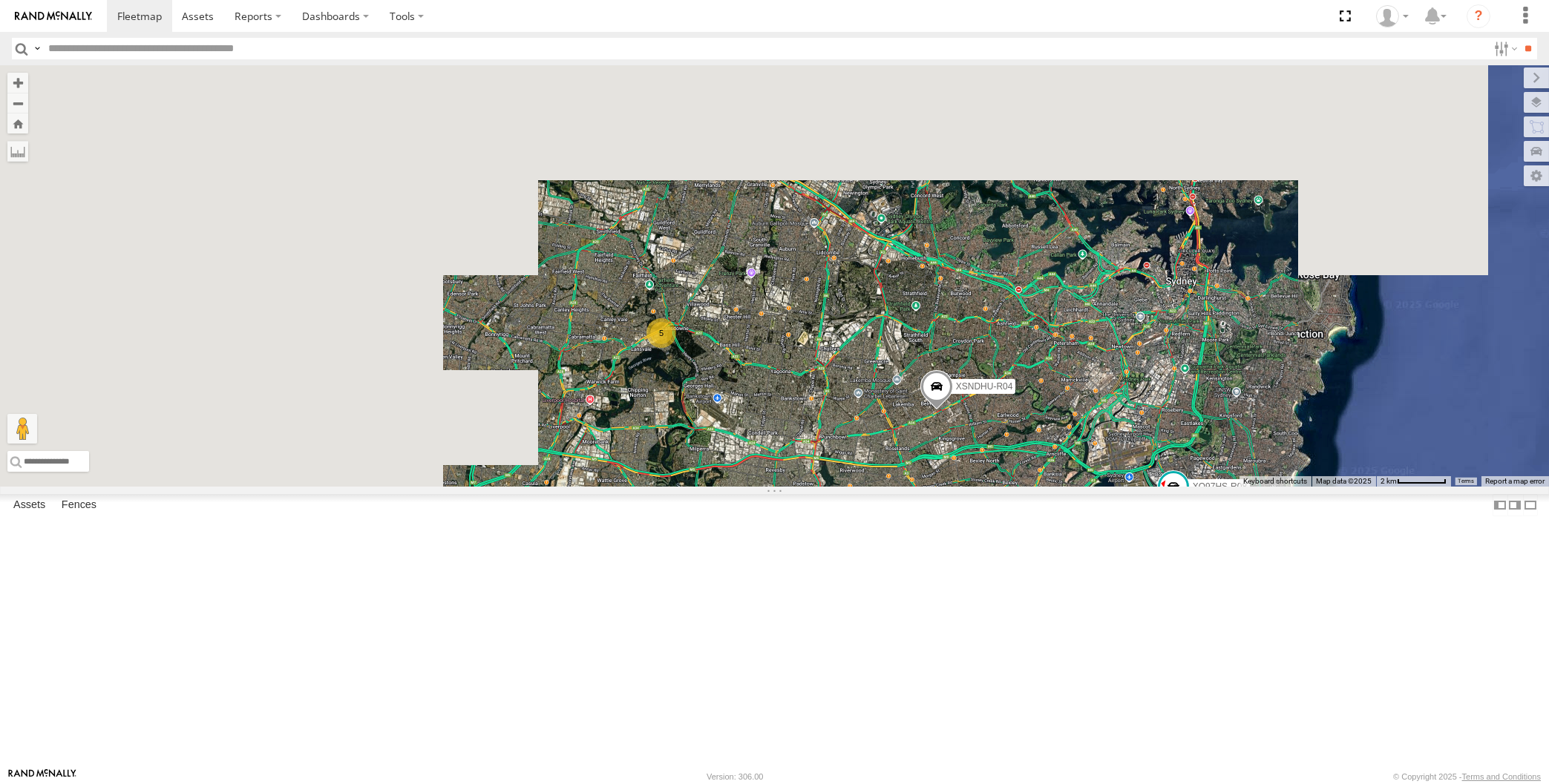
drag, startPoint x: 1010, startPoint y: 661, endPoint x: 1002, endPoint y: 633, distance: 29.1
click at [1003, 487] on div "XP30JQ-R03 XSNDHU-R04 XO97HS-R08 5" at bounding box center [774, 276] width 1549 height 422
